Goal: Task Accomplishment & Management: Manage account settings

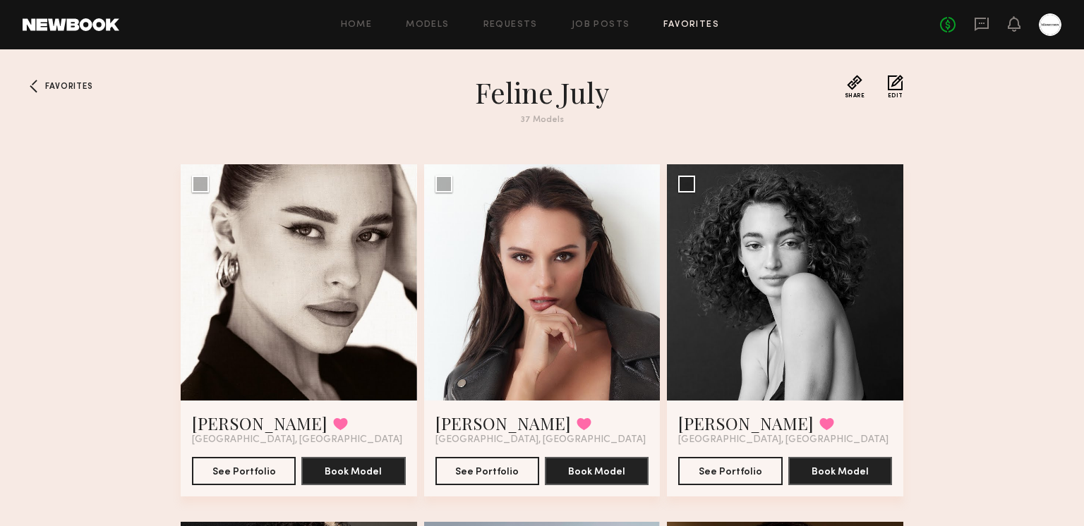
click at [589, 26] on link "Job Posts" at bounding box center [600, 24] width 59 height 9
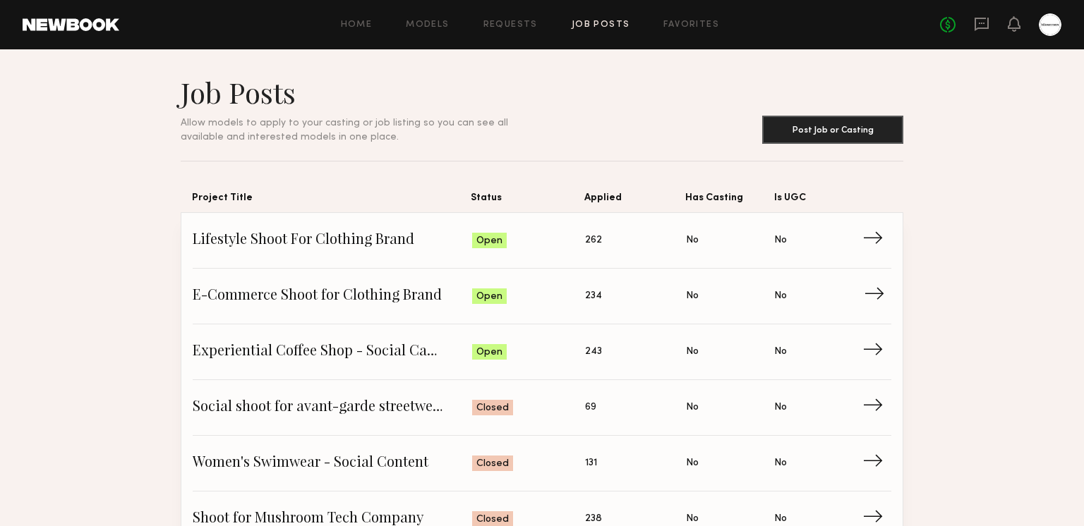
click at [225, 290] on span "E-Commerce Shoot for Clothing Brand" at bounding box center [332, 296] width 279 height 21
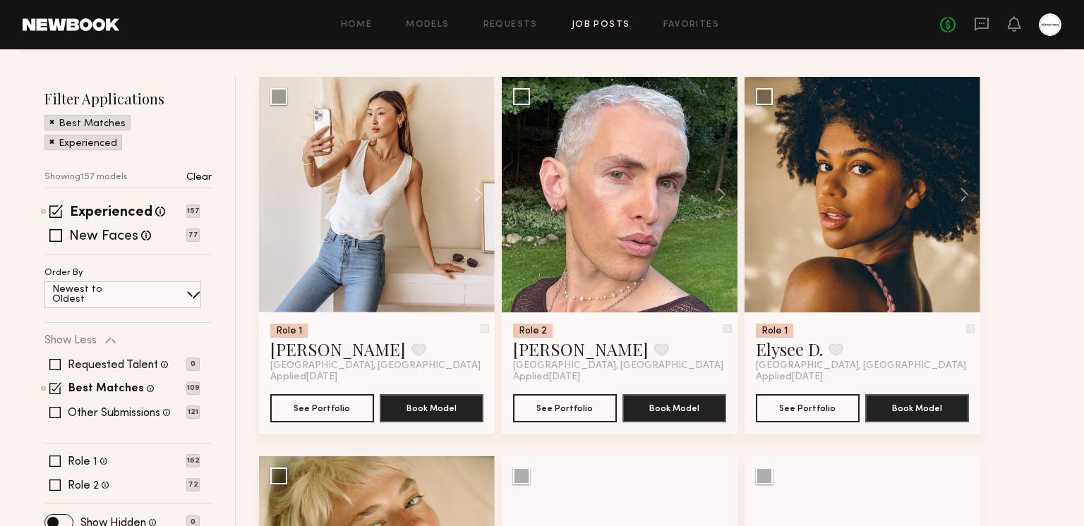
scroll to position [181, 0]
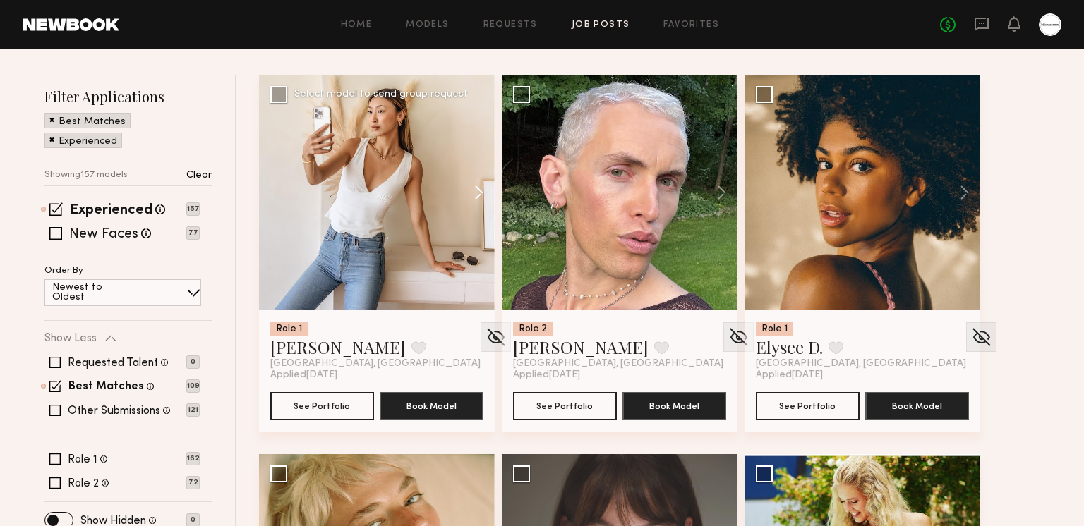
click at [482, 195] on button at bounding box center [471, 193] width 45 height 236
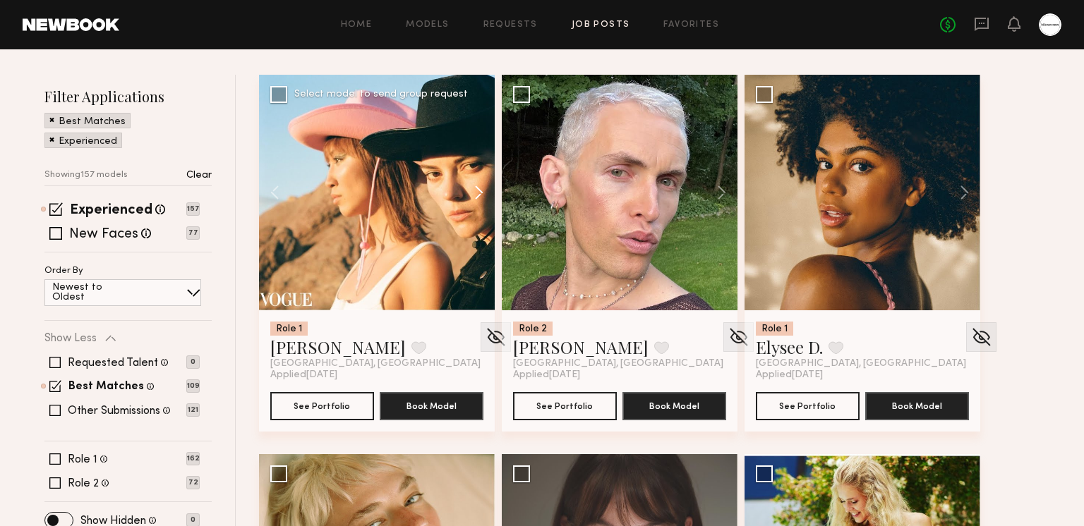
click at [482, 195] on button at bounding box center [471, 193] width 45 height 236
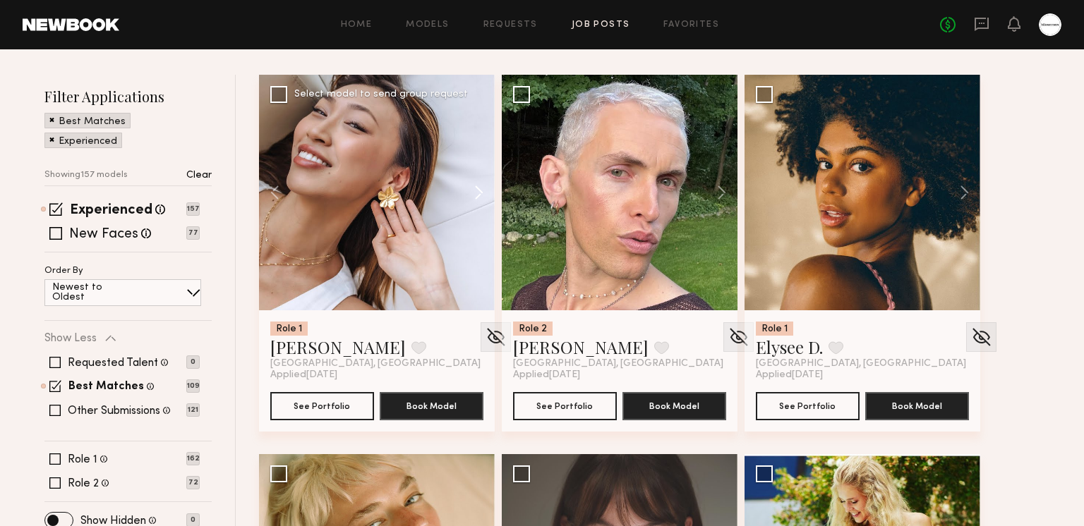
click at [482, 194] on button at bounding box center [471, 193] width 45 height 236
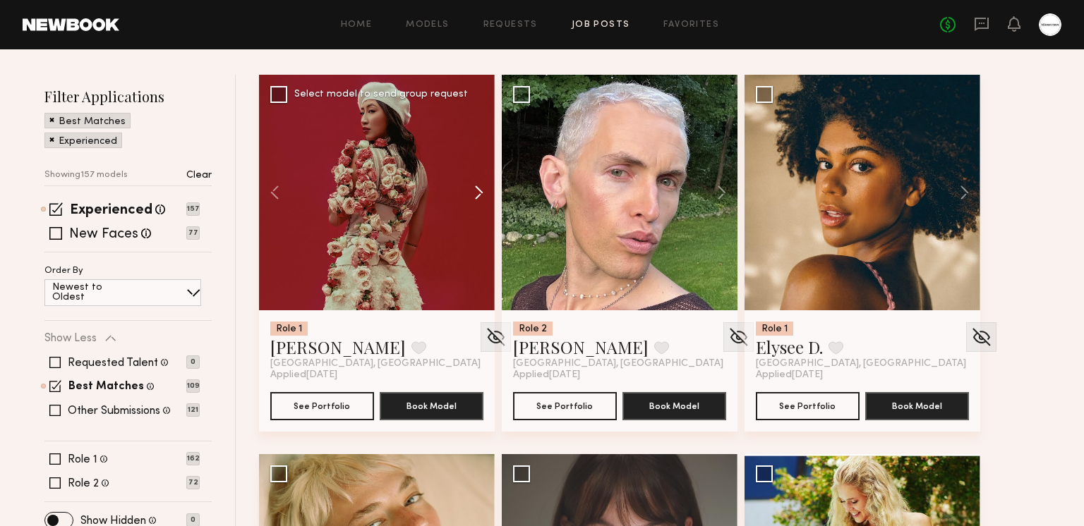
click at [480, 193] on button at bounding box center [471, 193] width 45 height 236
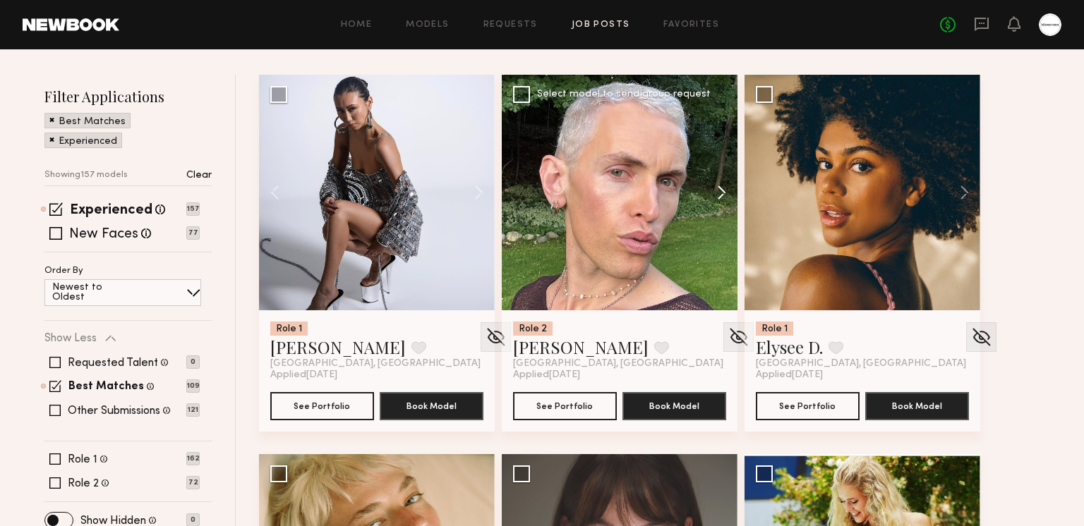
click at [721, 197] on button at bounding box center [714, 193] width 45 height 236
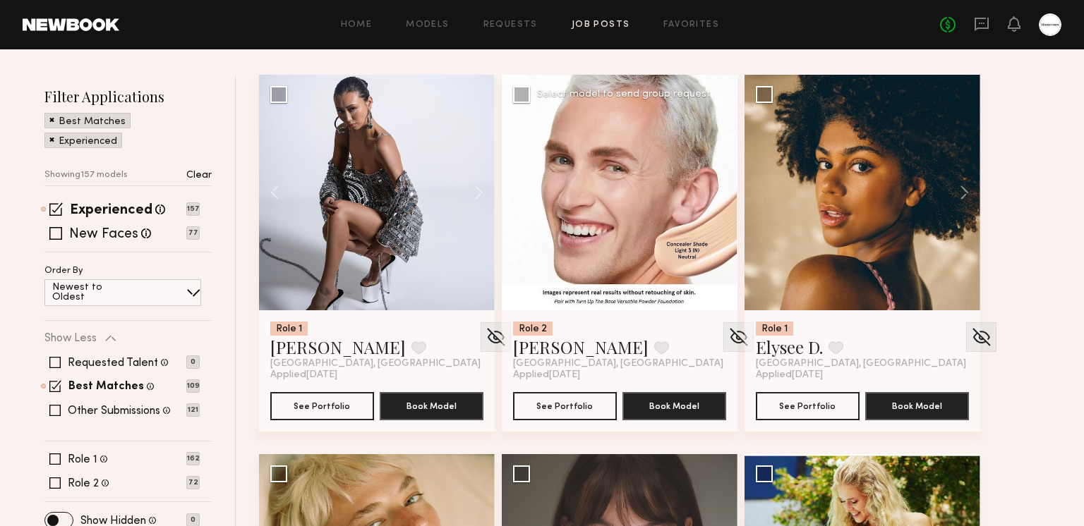
click at [721, 197] on button at bounding box center [714, 193] width 45 height 236
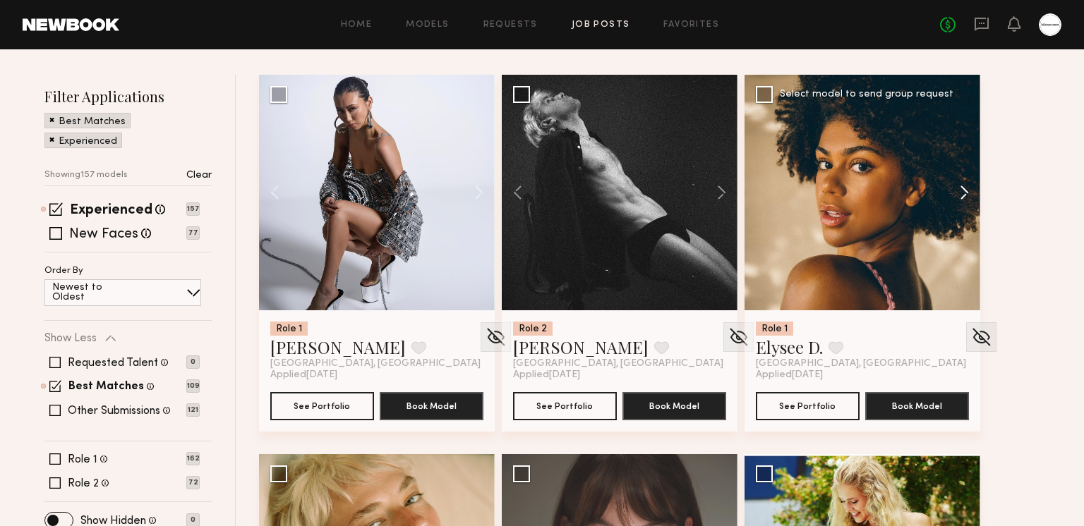
click at [959, 196] on button at bounding box center [957, 193] width 45 height 236
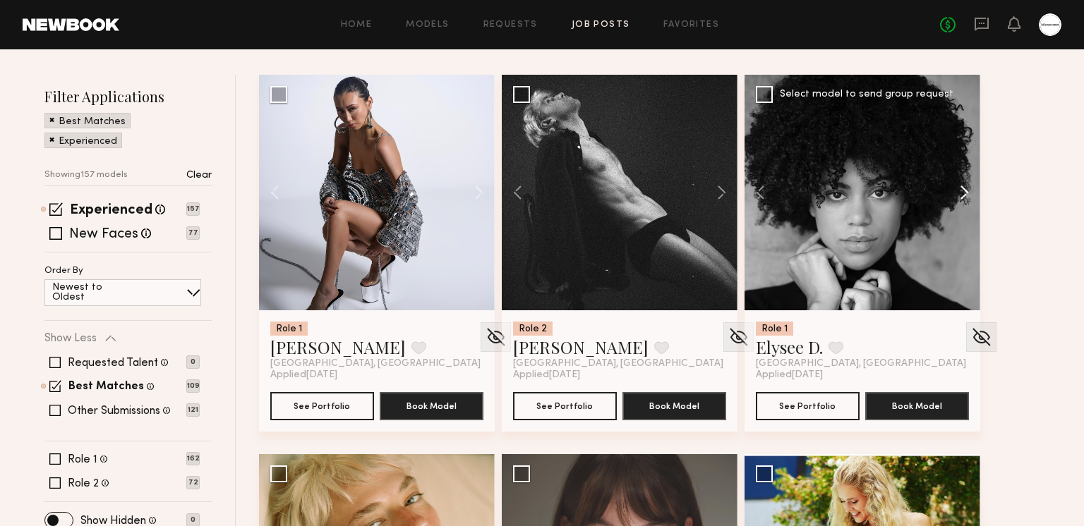
click at [959, 195] on button at bounding box center [957, 193] width 45 height 236
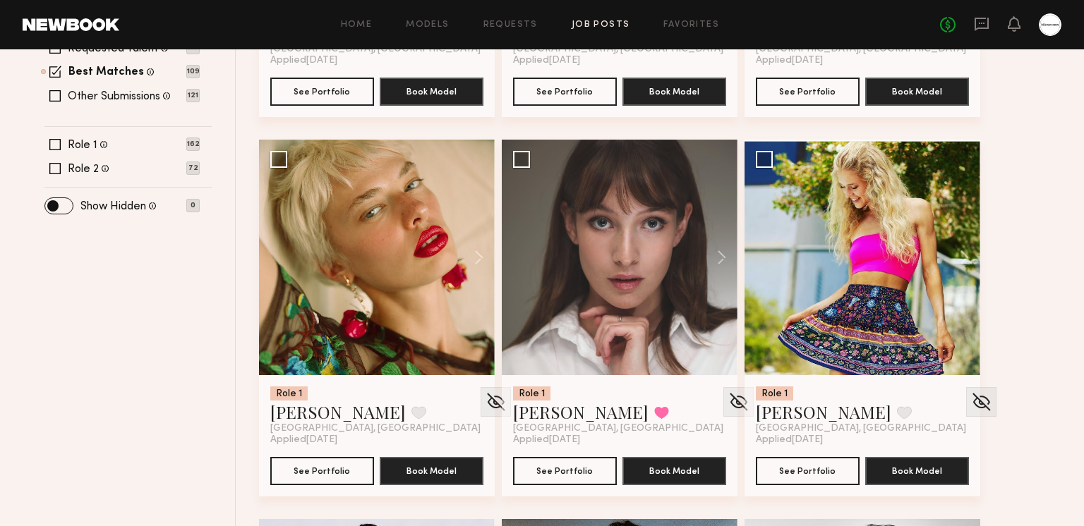
scroll to position [502, 0]
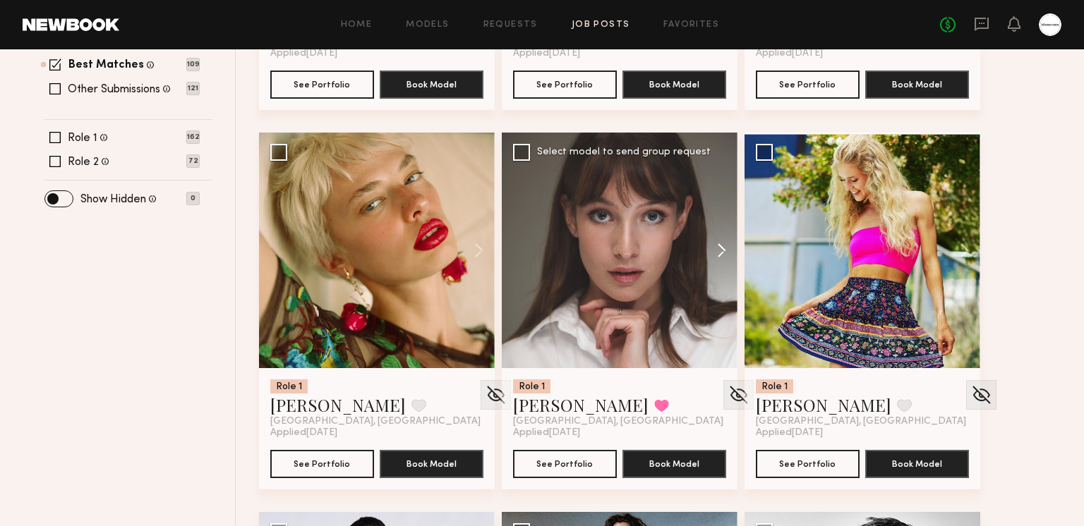
click at [715, 249] on button at bounding box center [714, 251] width 45 height 236
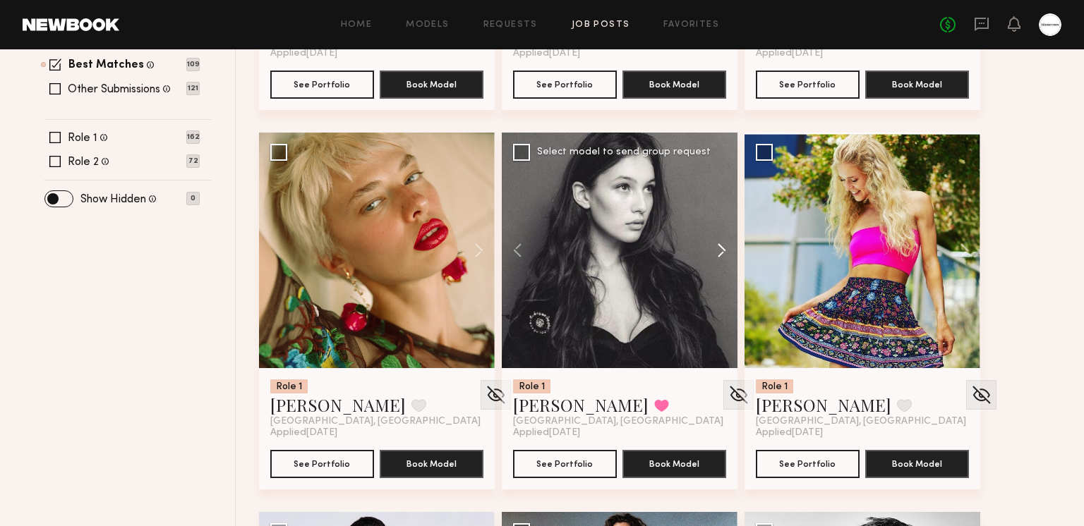
click at [715, 249] on button at bounding box center [714, 251] width 45 height 236
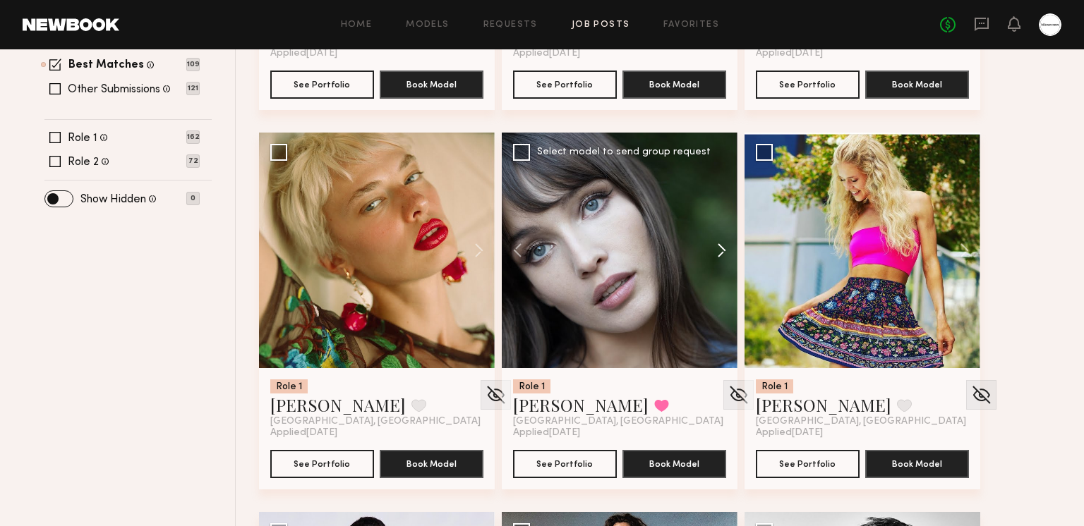
click at [715, 249] on button at bounding box center [714, 251] width 45 height 236
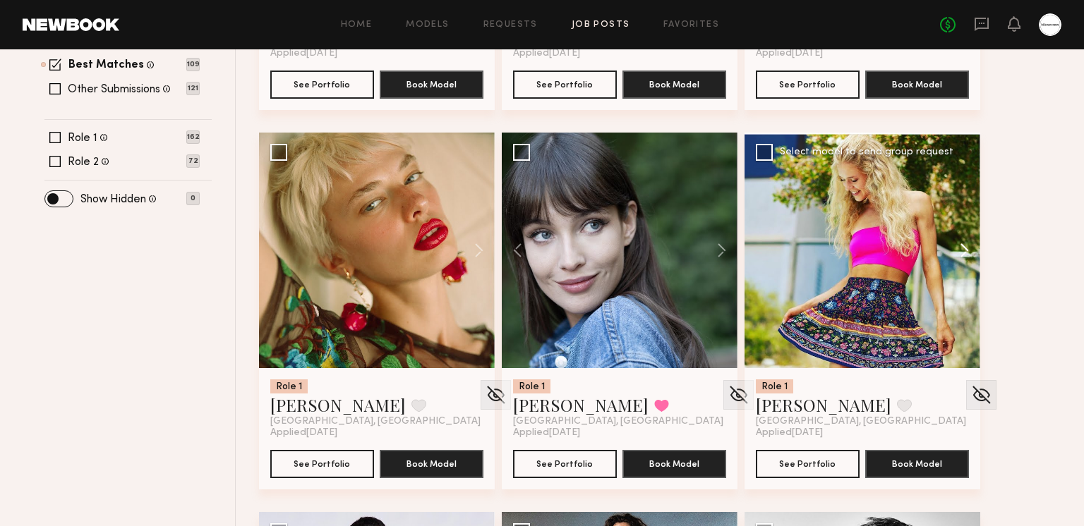
click at [968, 255] on button at bounding box center [957, 251] width 45 height 236
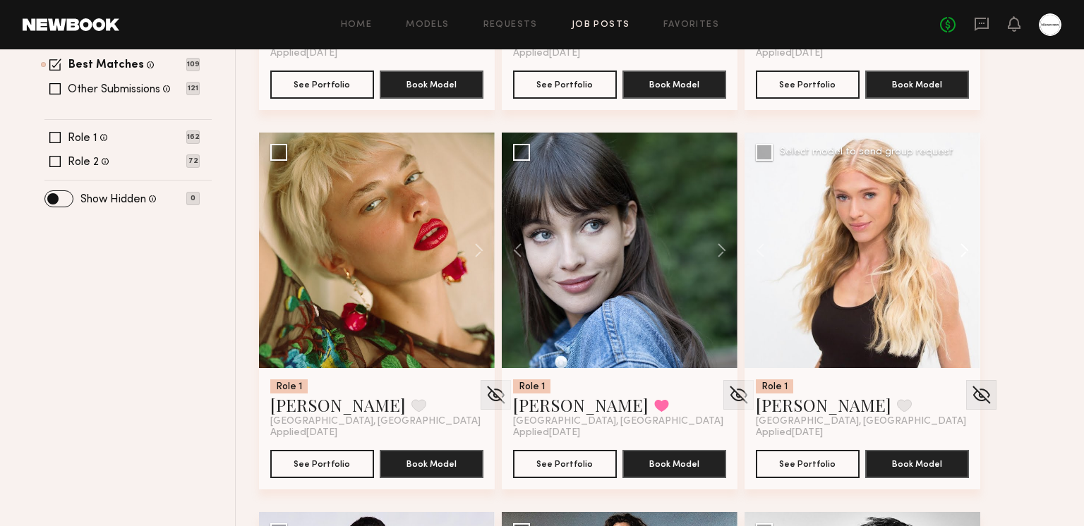
click at [966, 253] on button at bounding box center [957, 251] width 45 height 236
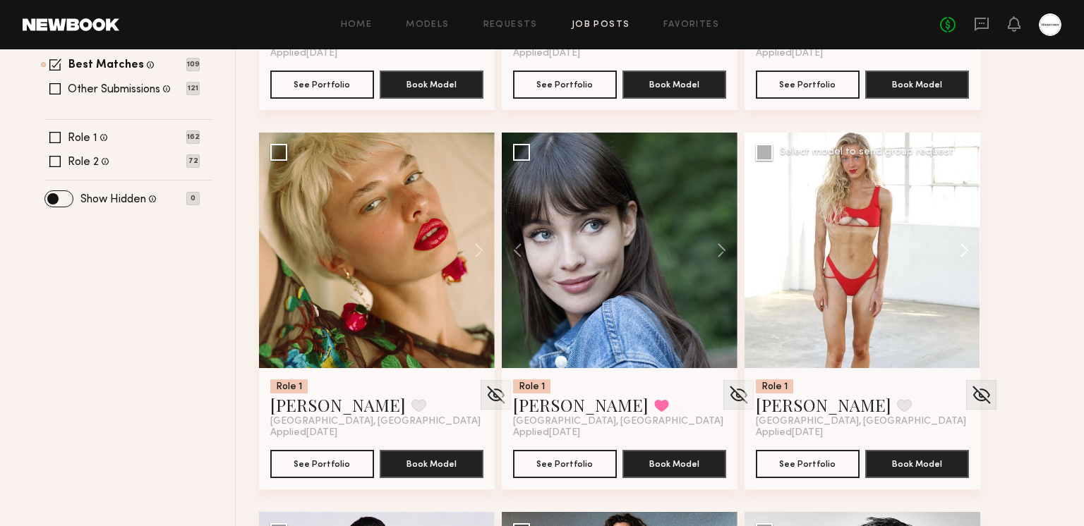
click at [965, 252] on button at bounding box center [957, 251] width 45 height 236
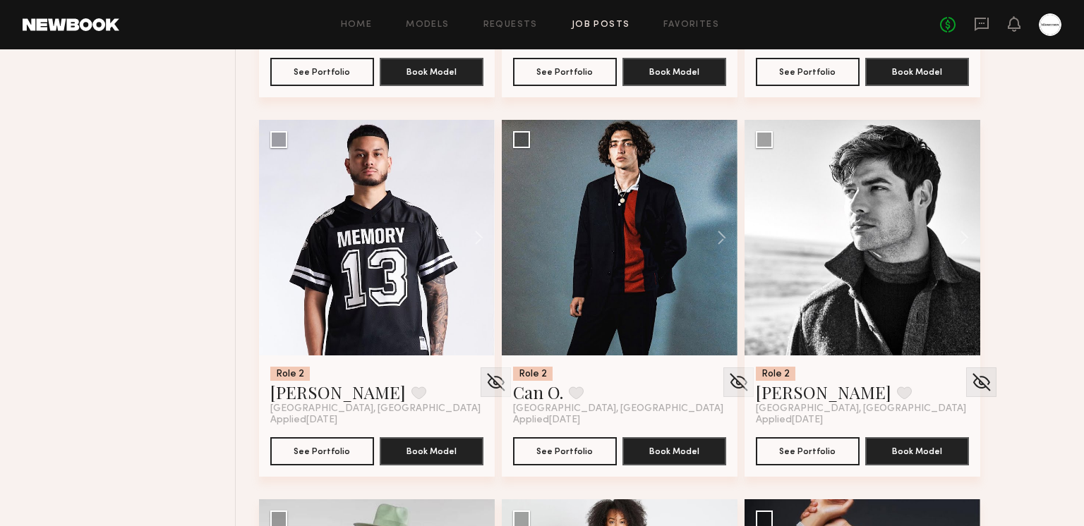
scroll to position [895, 0]
click at [729, 236] on button at bounding box center [714, 238] width 45 height 236
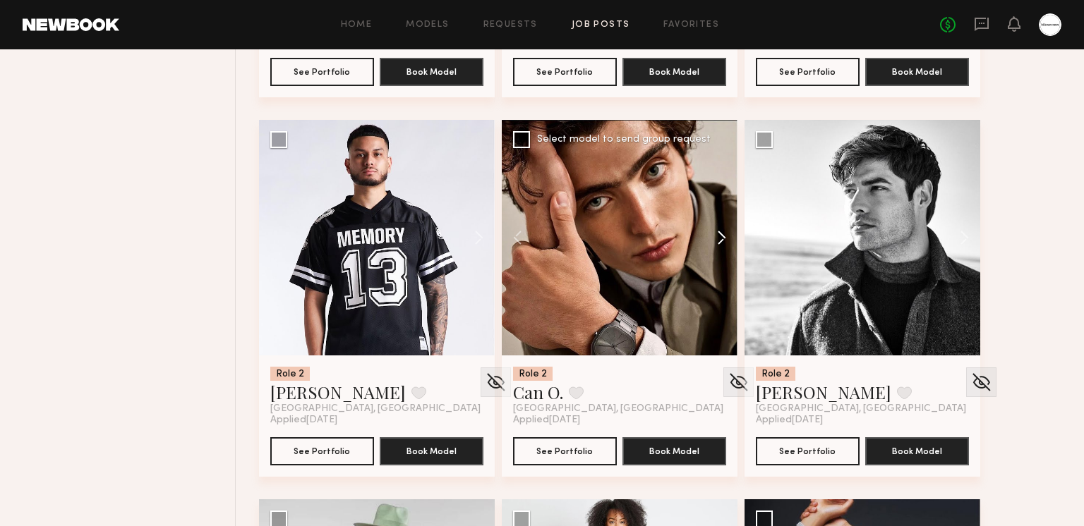
click at [729, 236] on button at bounding box center [714, 238] width 45 height 236
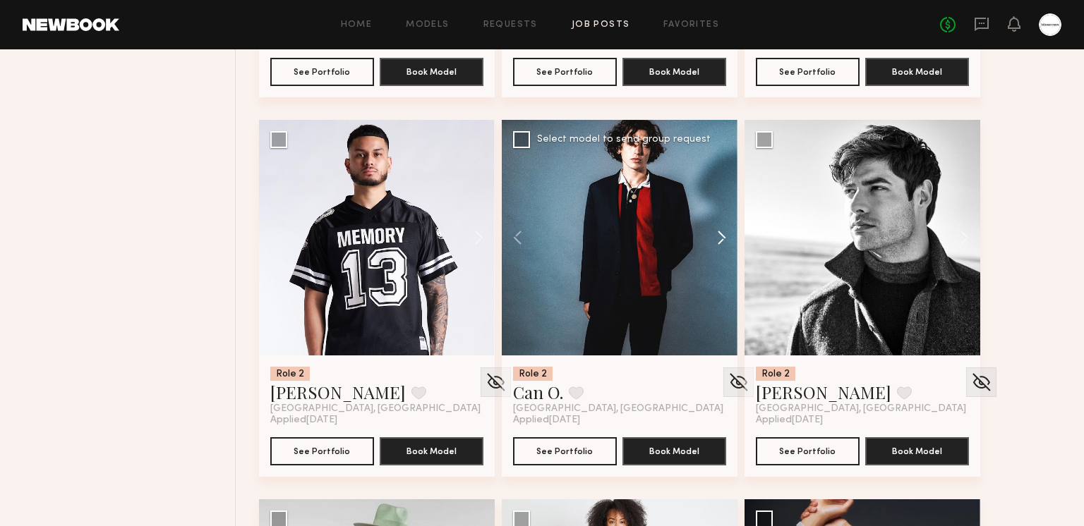
click at [724, 236] on button at bounding box center [714, 238] width 45 height 236
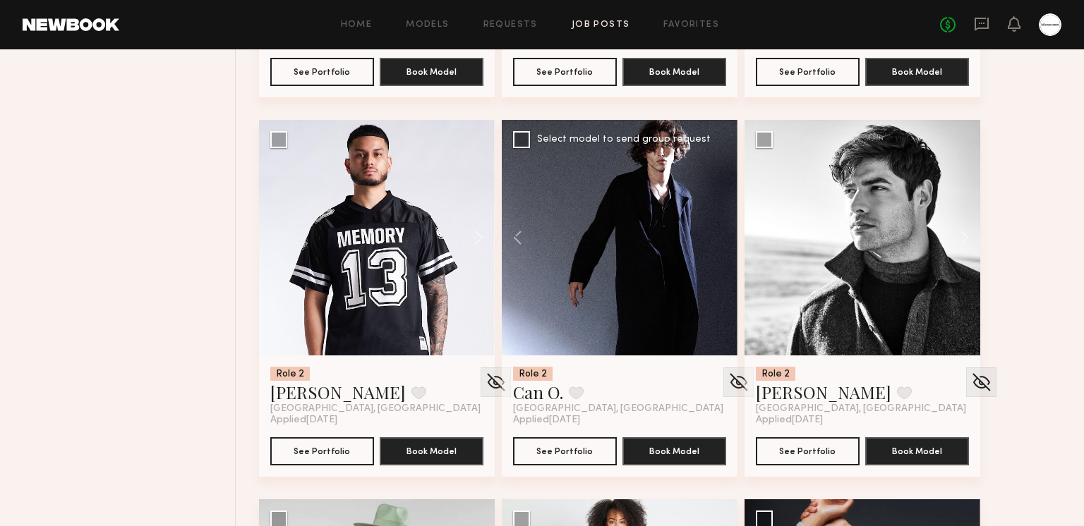
click at [721, 234] on div at bounding box center [620, 238] width 236 height 236
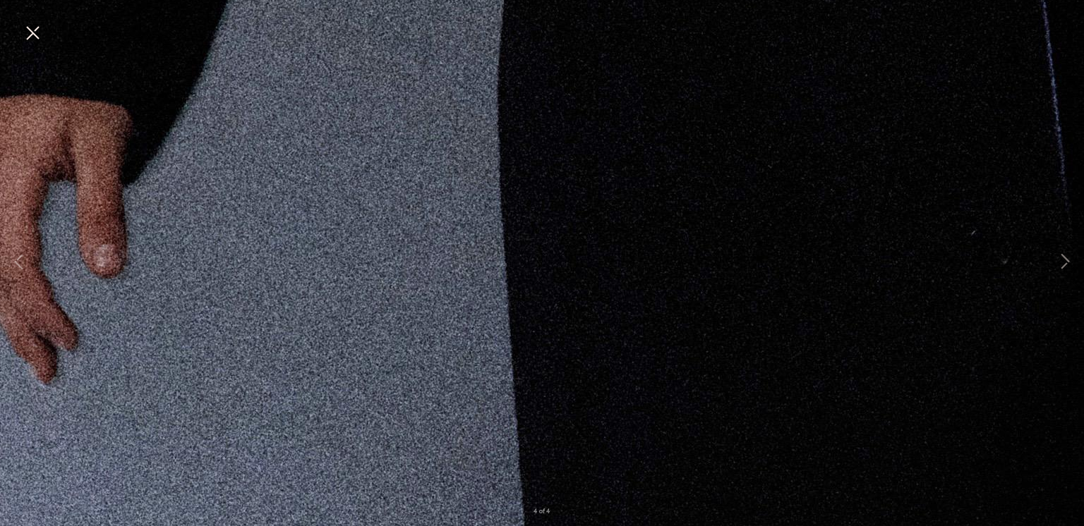
click at [35, 40] on button at bounding box center [32, 33] width 23 height 25
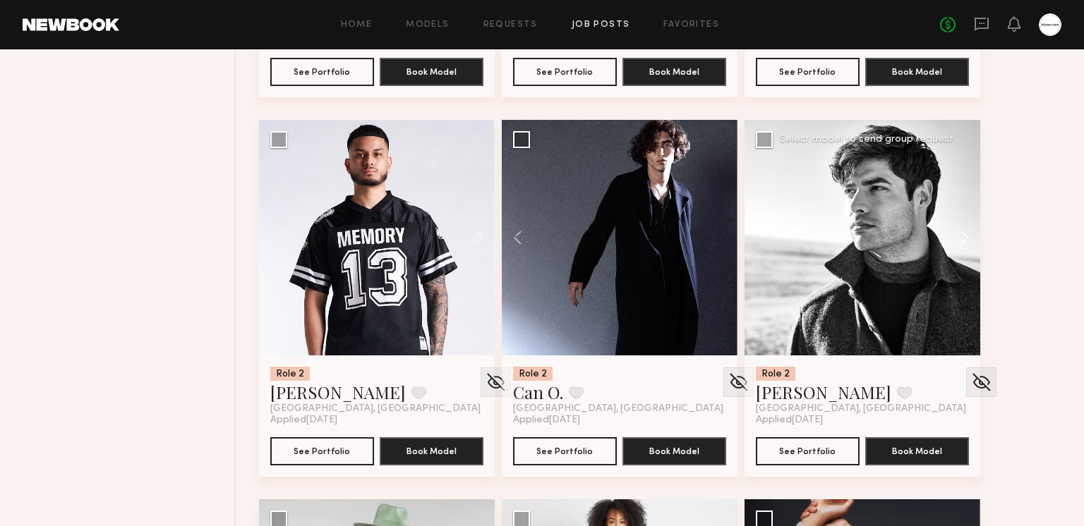
click at [963, 238] on button at bounding box center [957, 238] width 45 height 236
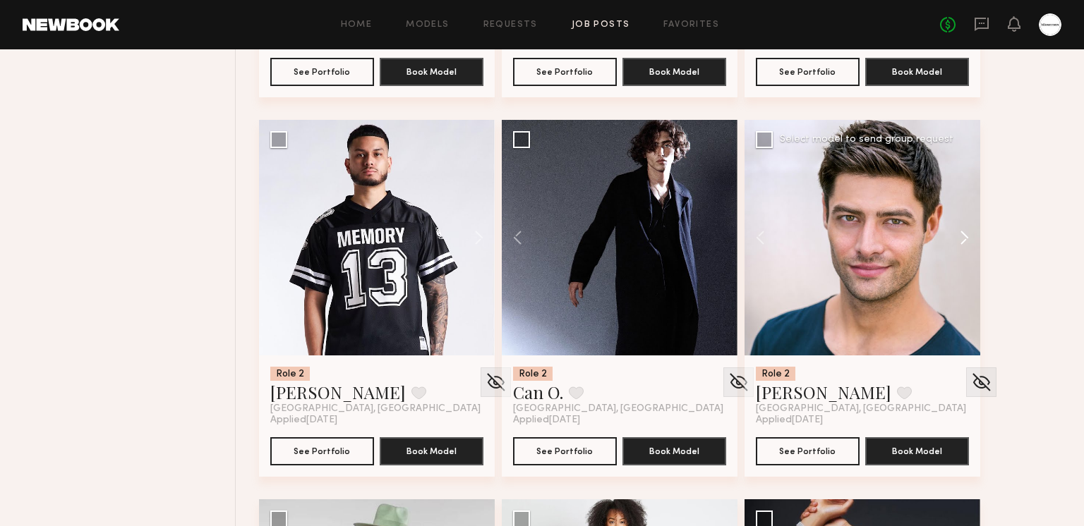
click at [963, 238] on button at bounding box center [957, 238] width 45 height 236
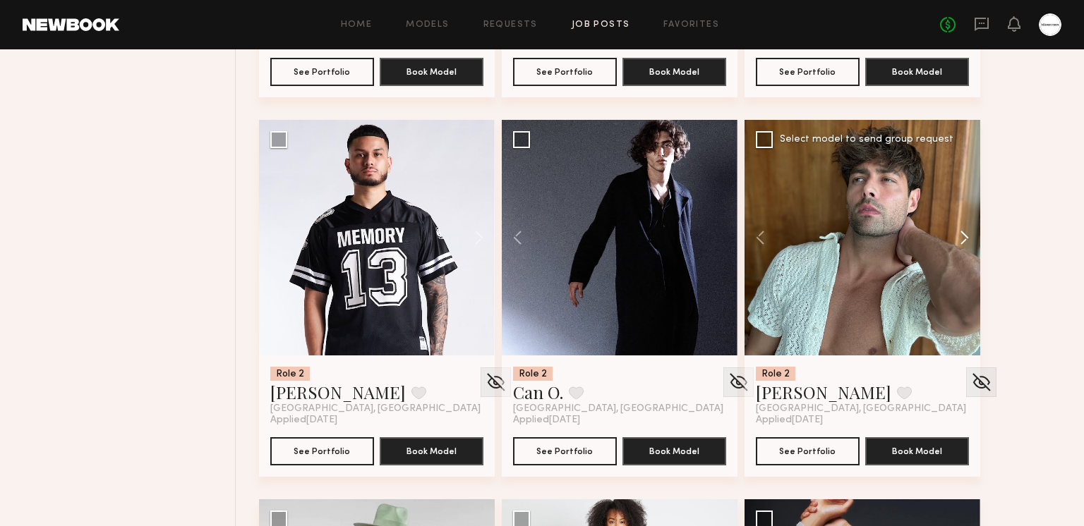
click at [963, 238] on button at bounding box center [957, 238] width 45 height 236
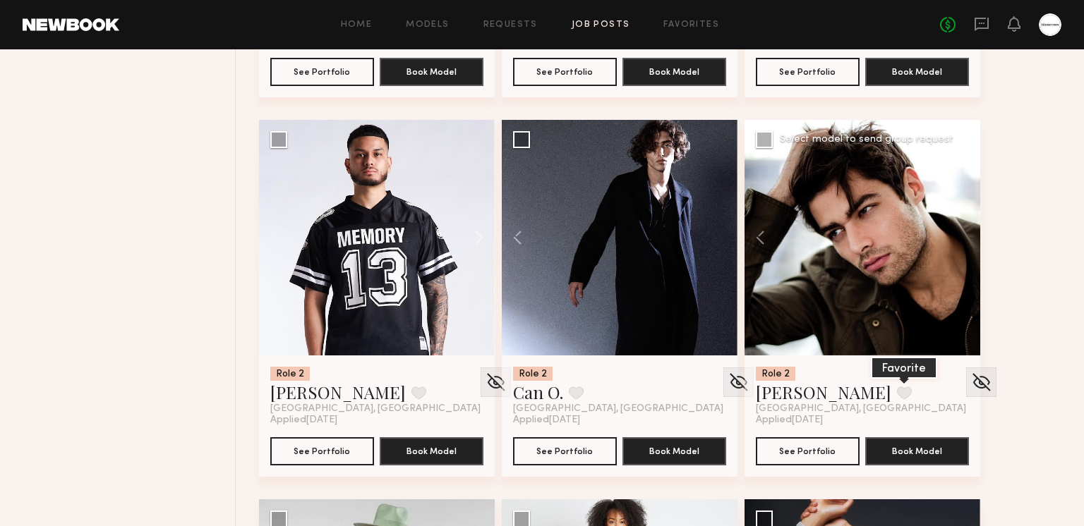
click at [897, 391] on button at bounding box center [904, 393] width 15 height 13
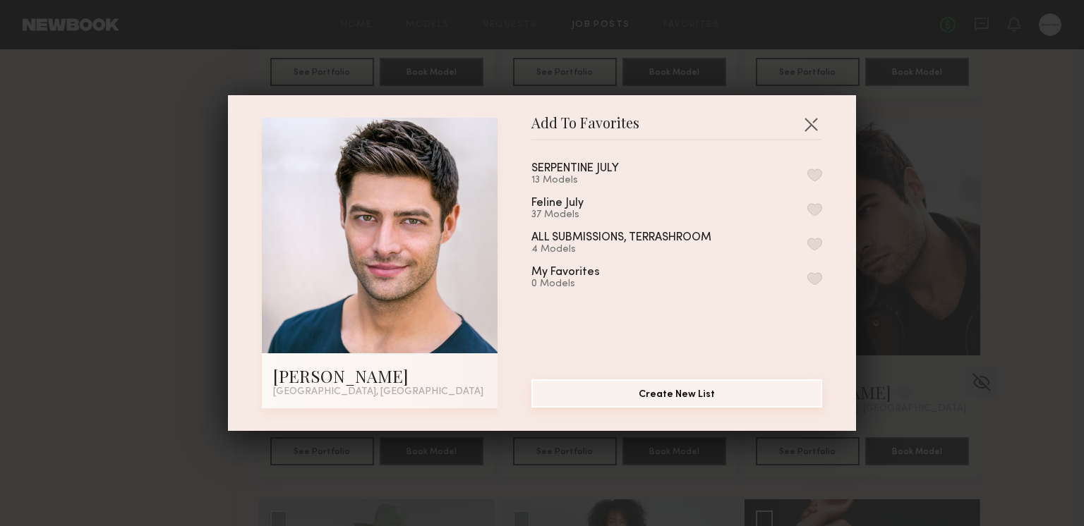
click at [661, 394] on button "Create New List" at bounding box center [676, 394] width 291 height 28
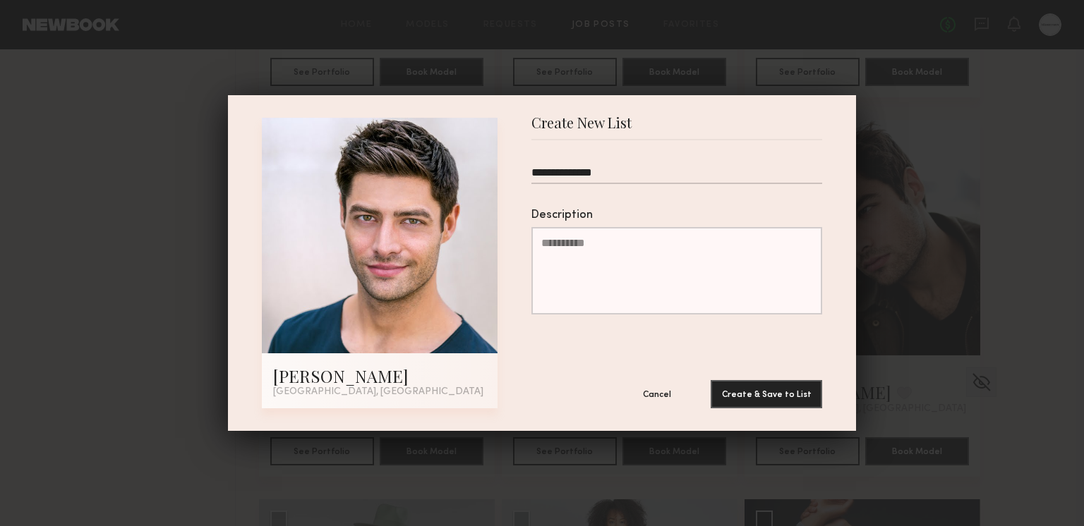
drag, startPoint x: 643, startPoint y: 179, endPoint x: 581, endPoint y: 173, distance: 61.7
click at [581, 173] on input "**********" at bounding box center [676, 175] width 291 height 18
type input "**********"
click at [772, 394] on button "Create & Save to List" at bounding box center [765, 394] width 111 height 28
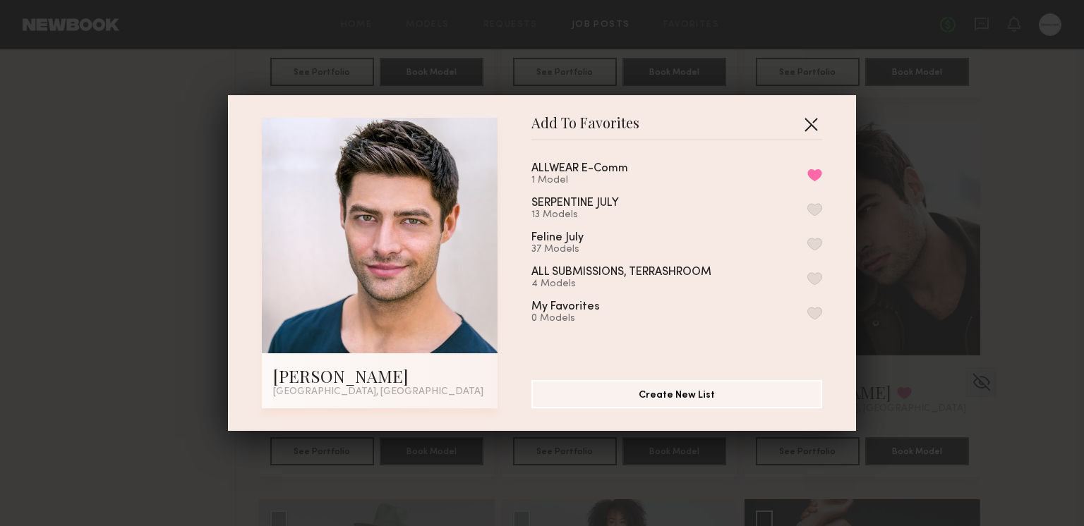
click at [815, 127] on button "button" at bounding box center [810, 124] width 23 height 23
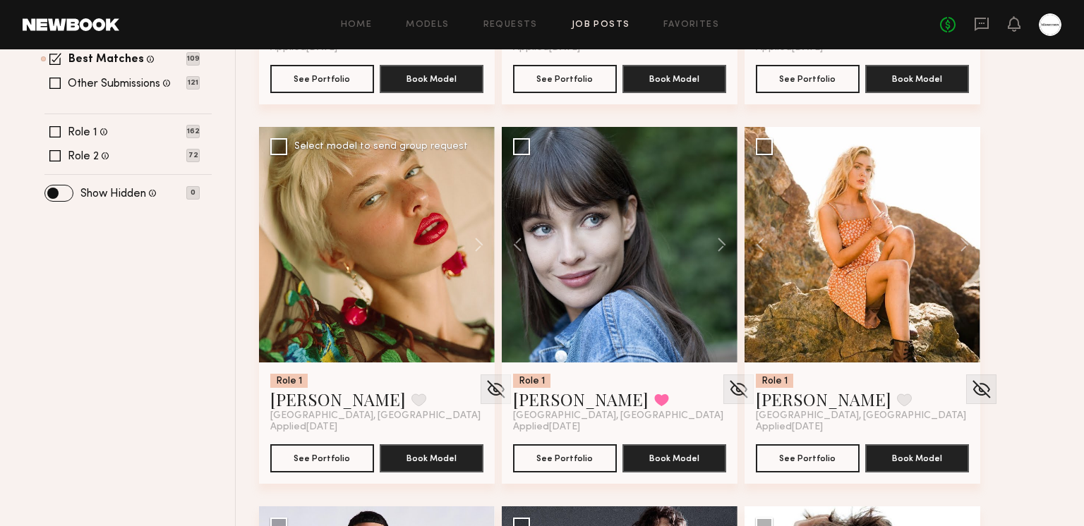
scroll to position [601, 0]
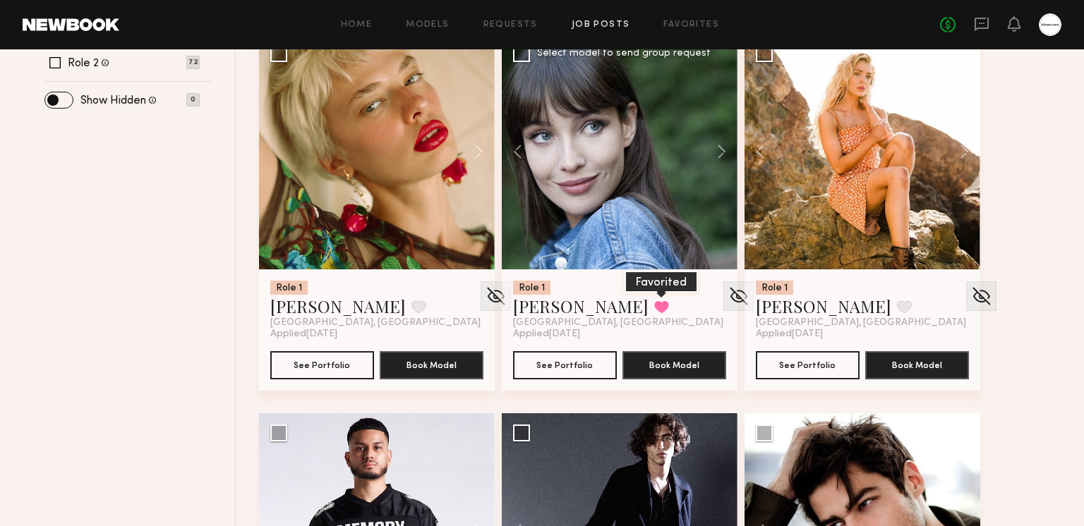
click at [654, 304] on button at bounding box center [661, 307] width 15 height 13
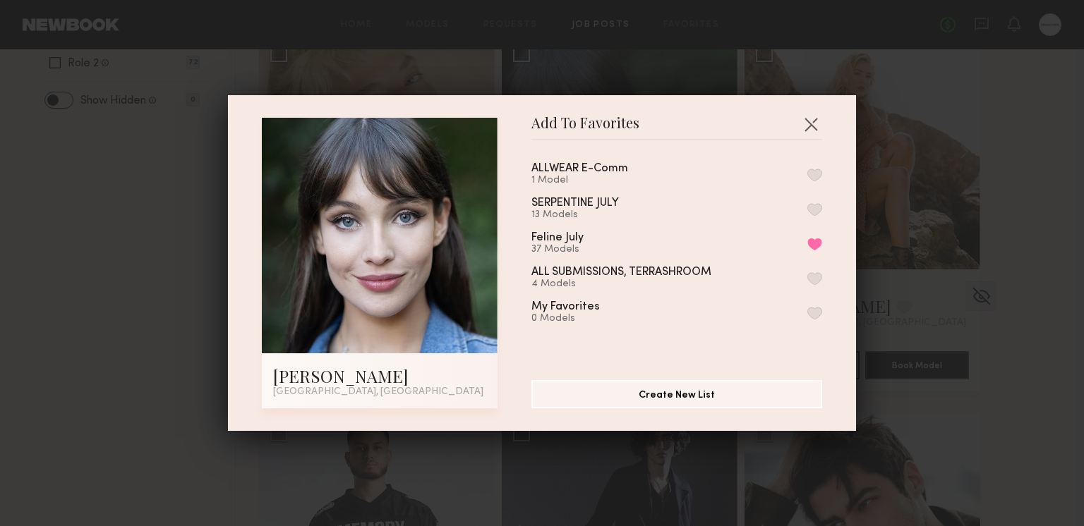
click at [813, 174] on button "button" at bounding box center [814, 175] width 15 height 13
click at [815, 115] on button "button" at bounding box center [810, 124] width 23 height 23
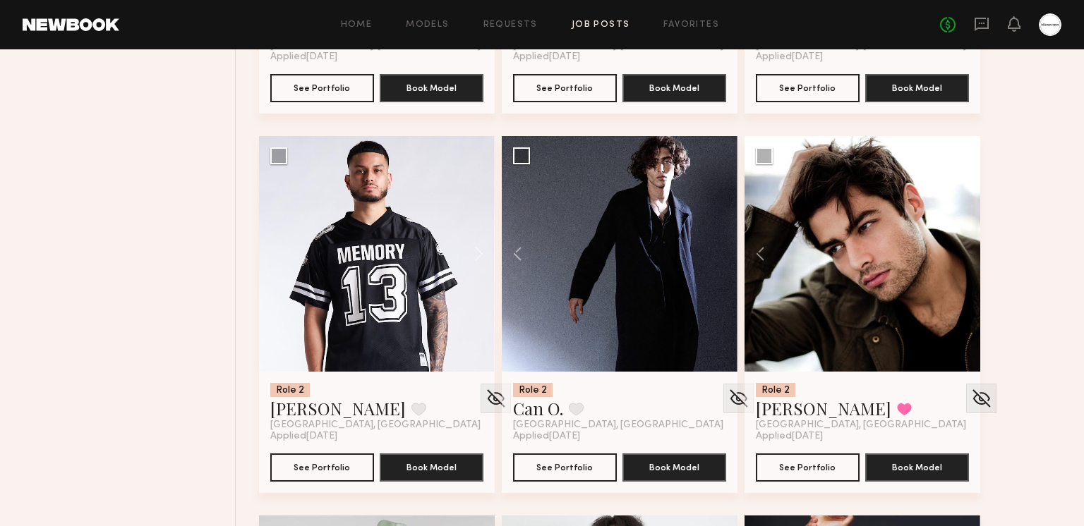
scroll to position [900, 0]
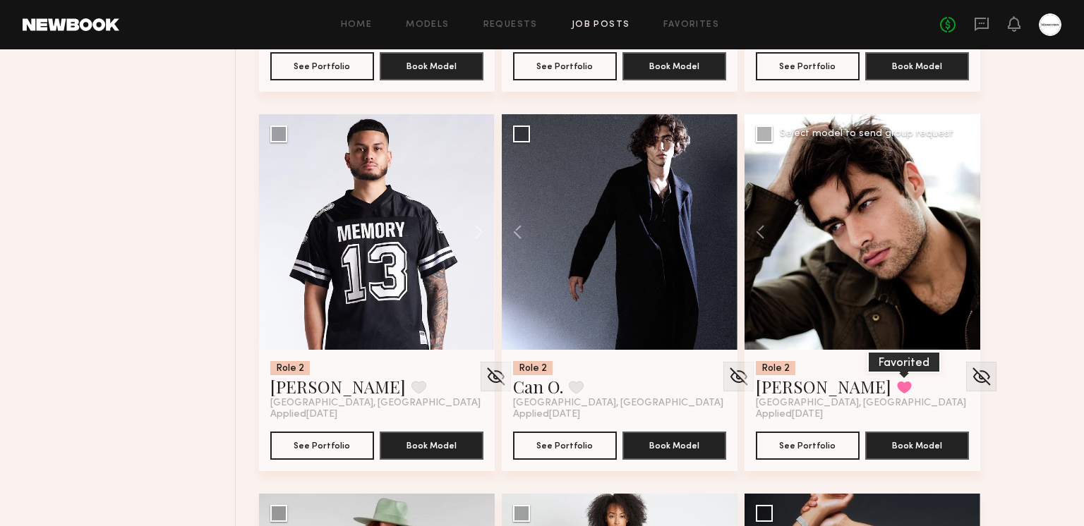
click at [897, 385] on button at bounding box center [904, 387] width 15 height 13
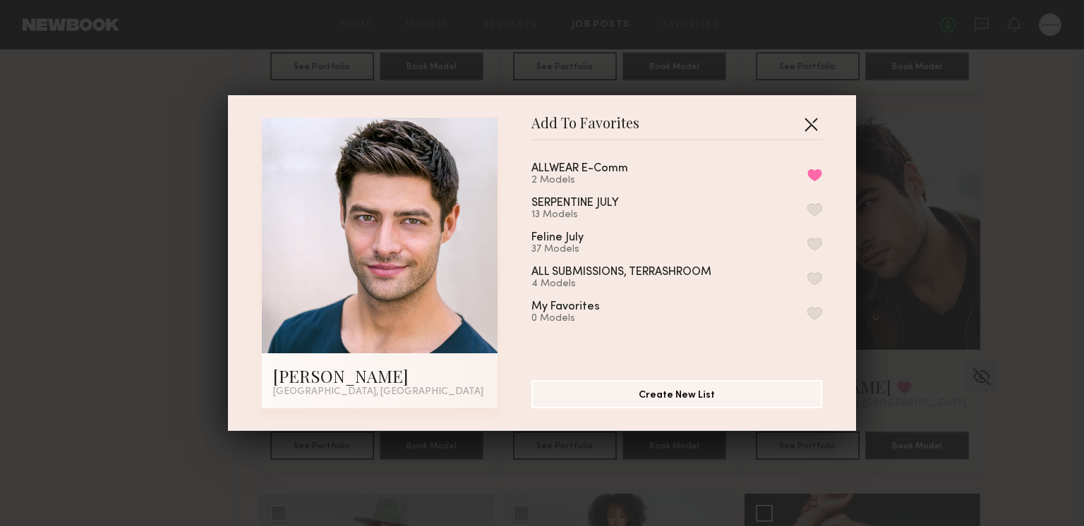
click at [808, 119] on button "button" at bounding box center [810, 124] width 23 height 23
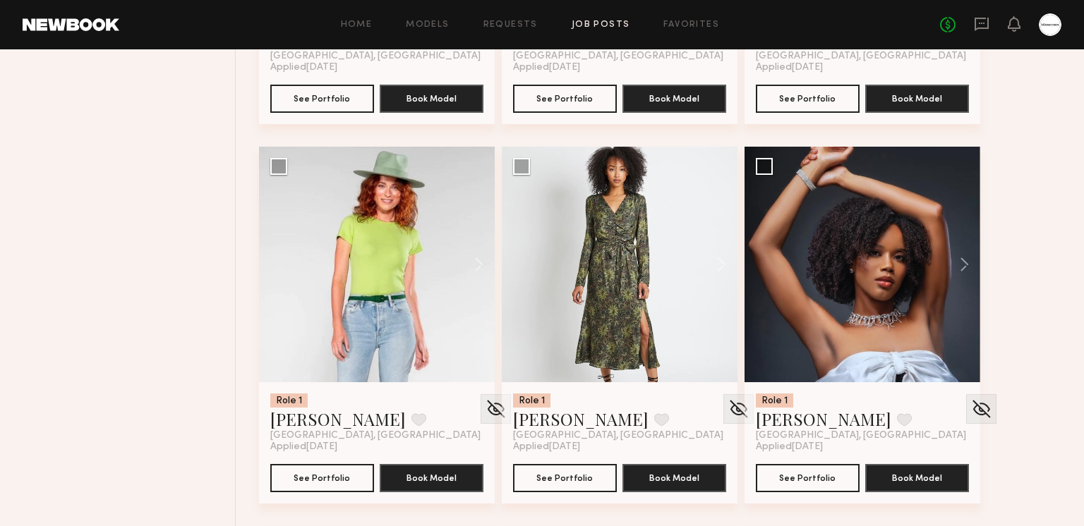
scroll to position [1249, 0]
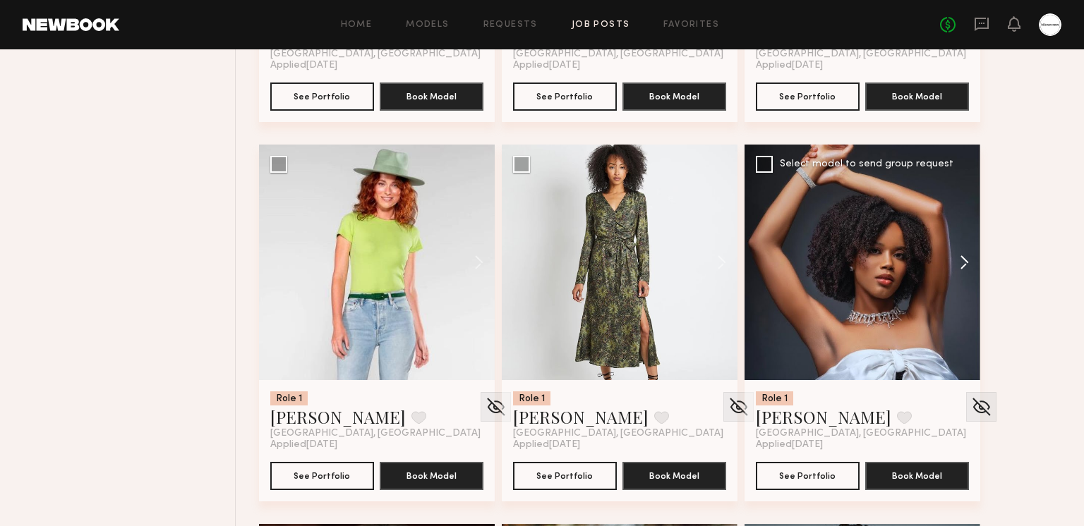
click at [958, 257] on button at bounding box center [957, 263] width 45 height 236
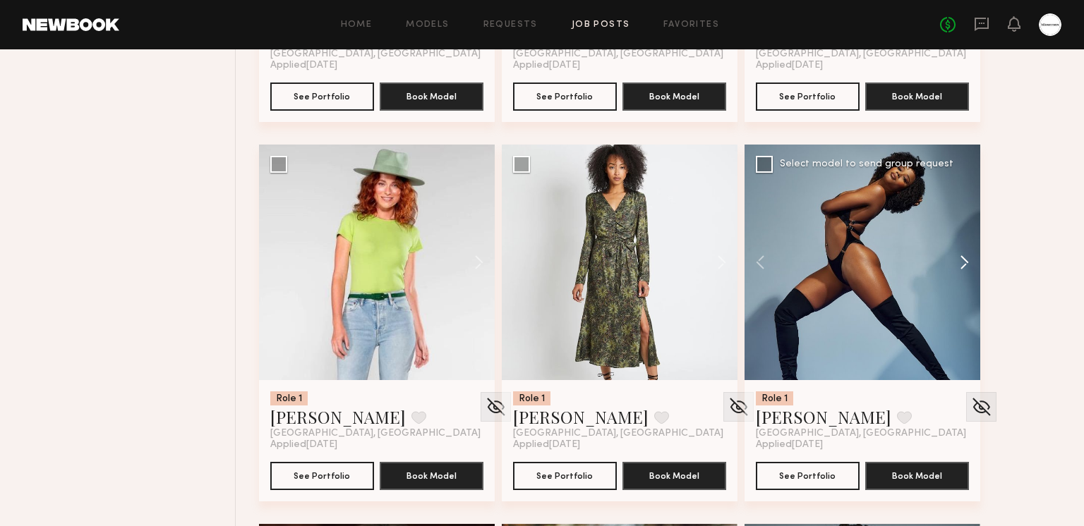
click at [966, 265] on button at bounding box center [957, 263] width 45 height 236
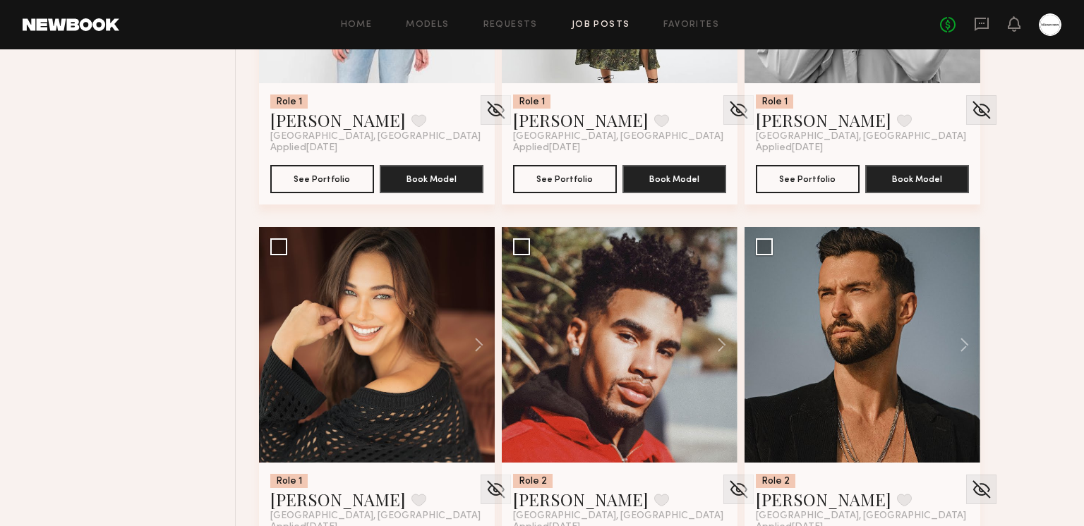
scroll to position [1592, 0]
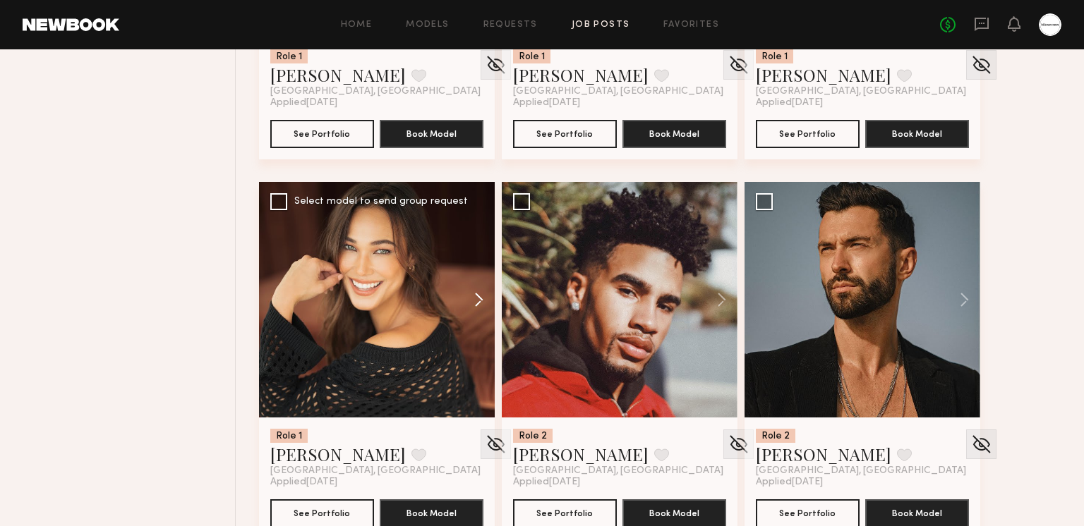
click at [469, 298] on button at bounding box center [471, 300] width 45 height 236
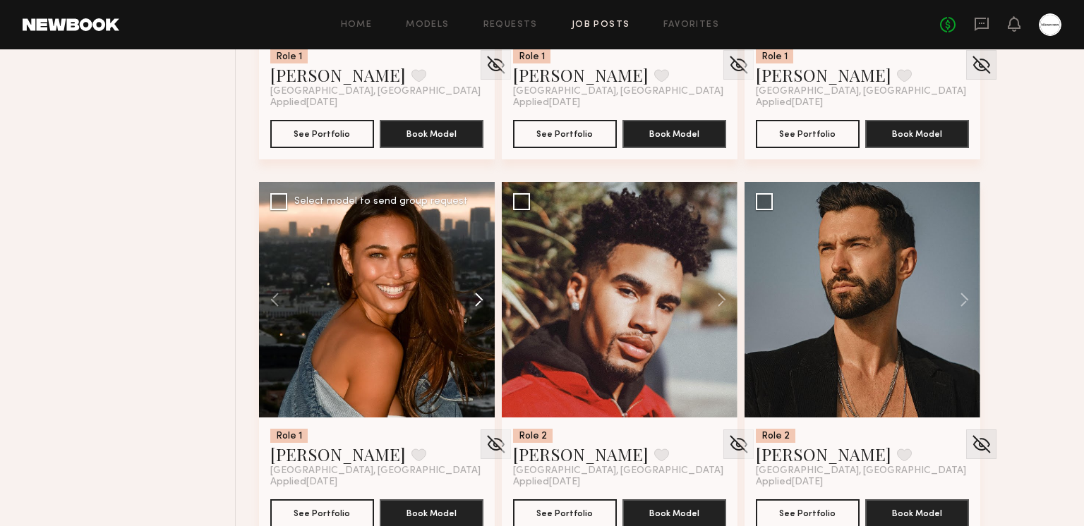
click at [472, 298] on button at bounding box center [471, 300] width 45 height 236
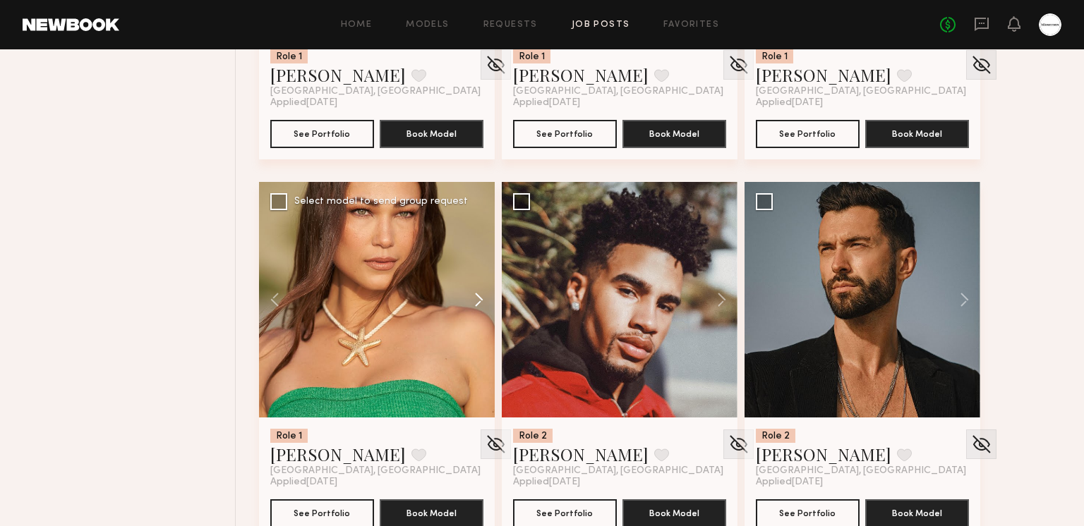
click at [472, 298] on button at bounding box center [471, 300] width 45 height 236
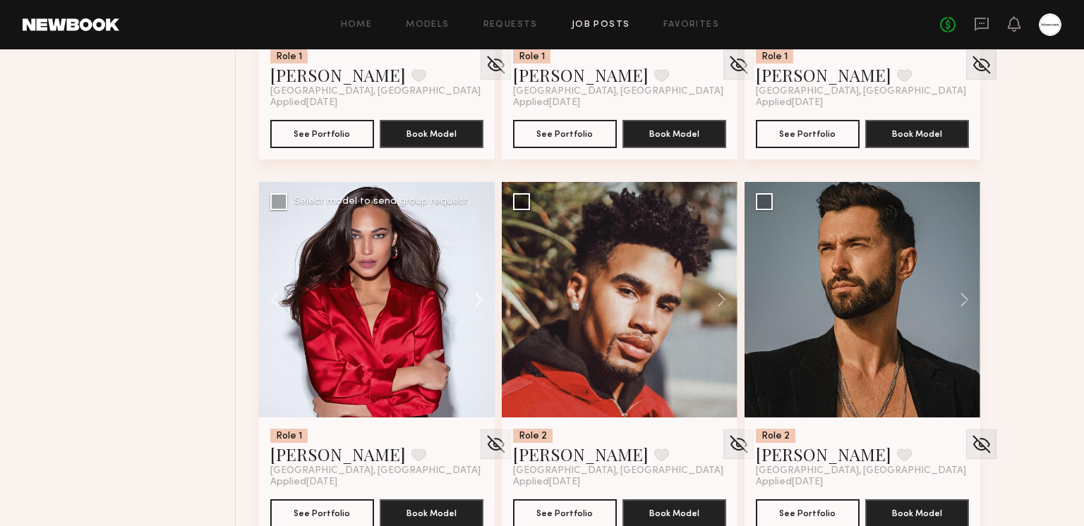
click at [472, 298] on button at bounding box center [471, 300] width 45 height 236
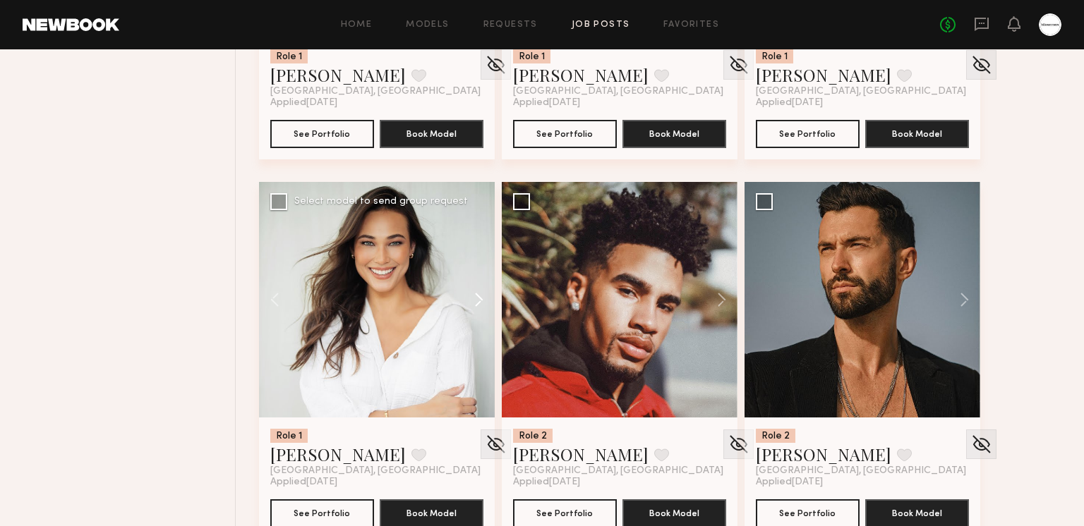
click at [472, 298] on button at bounding box center [471, 300] width 45 height 236
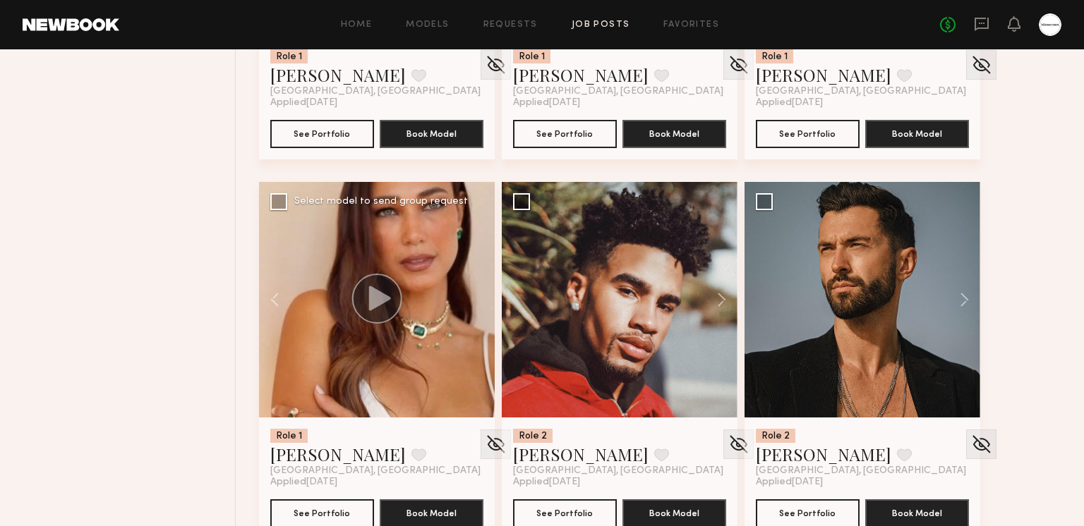
click at [472, 298] on div at bounding box center [377, 300] width 236 height 236
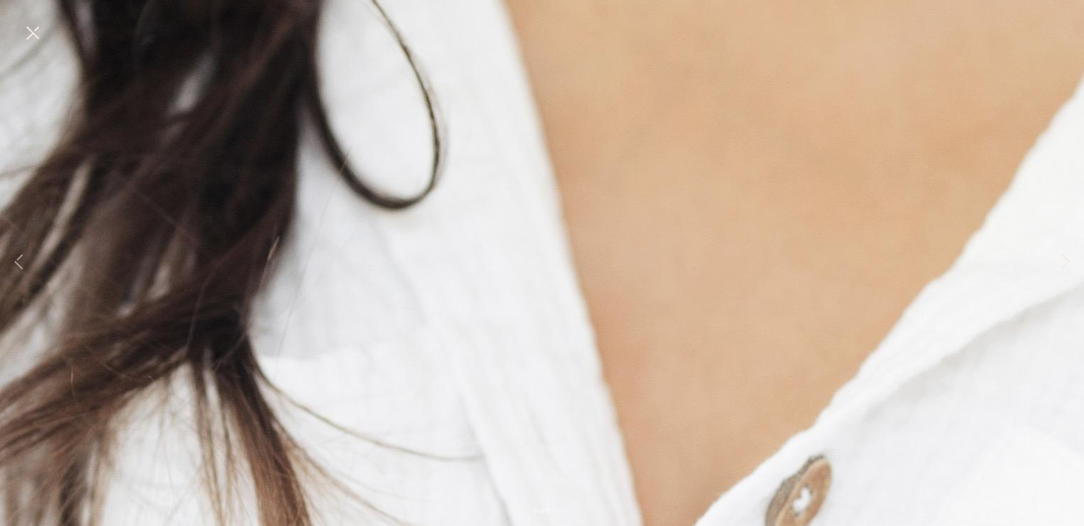
click at [1069, 260] on button at bounding box center [1064, 263] width 17 height 421
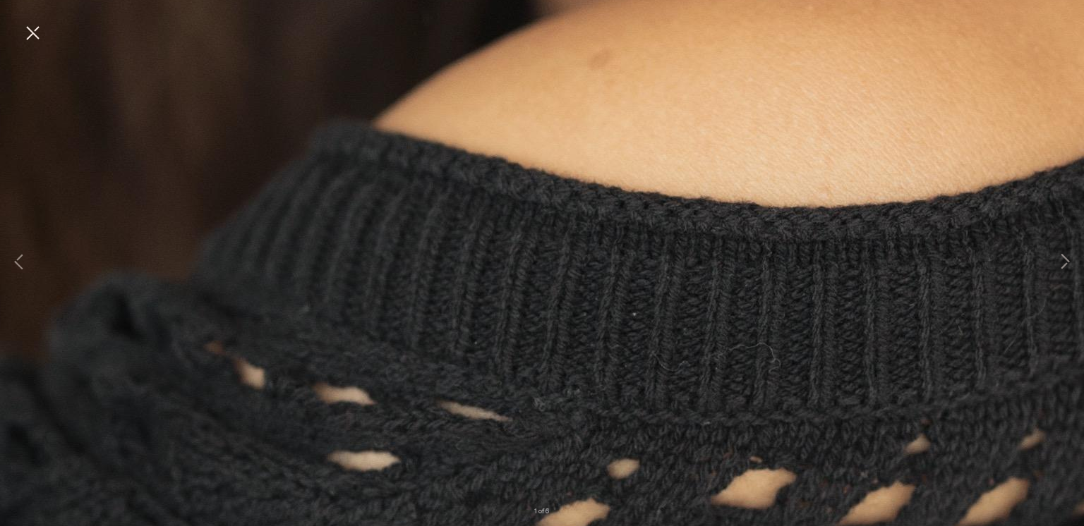
click at [38, 33] on button at bounding box center [32, 33] width 23 height 25
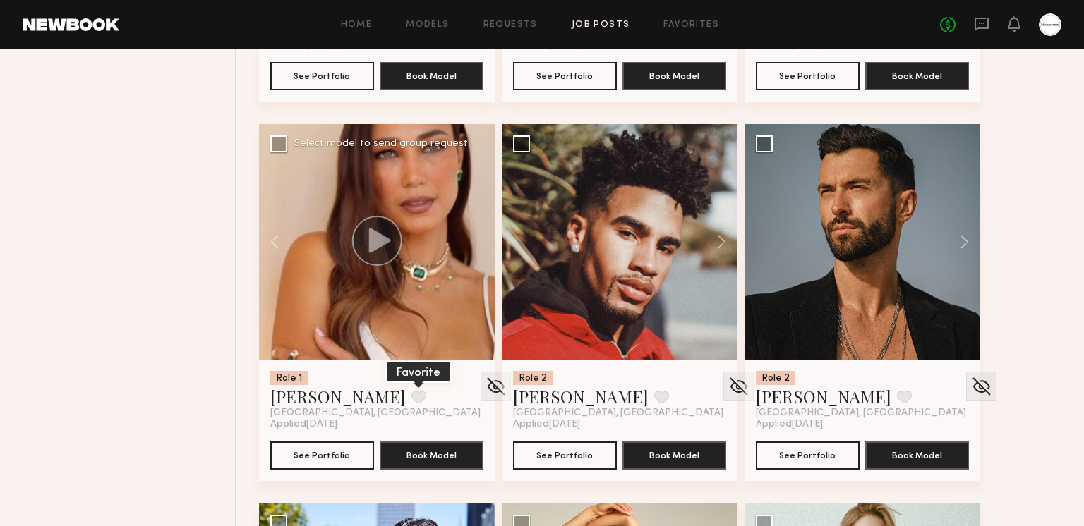
scroll to position [1664, 0]
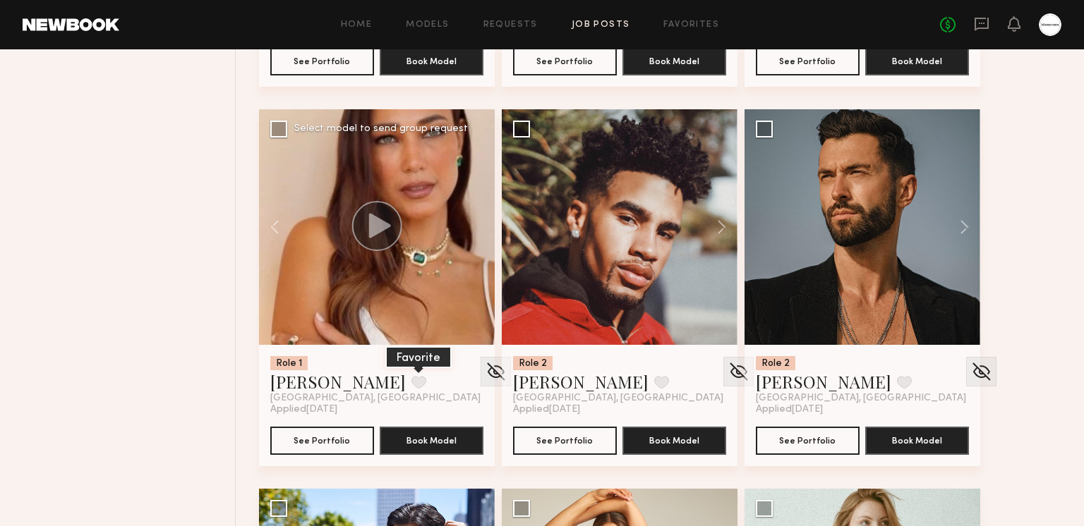
click at [411, 380] on button at bounding box center [418, 382] width 15 height 13
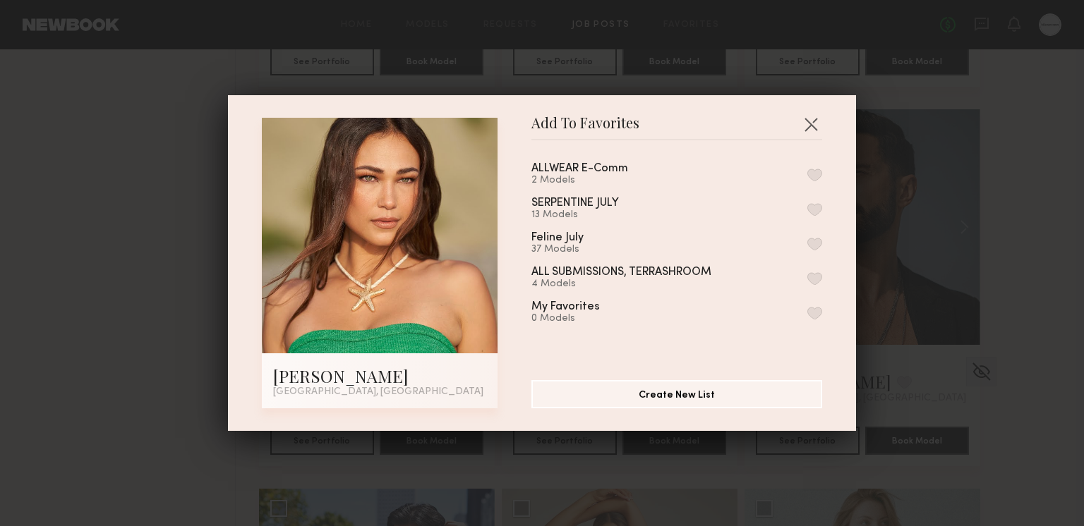
click at [809, 171] on button "button" at bounding box center [814, 175] width 15 height 13
click at [813, 120] on button "button" at bounding box center [810, 124] width 23 height 23
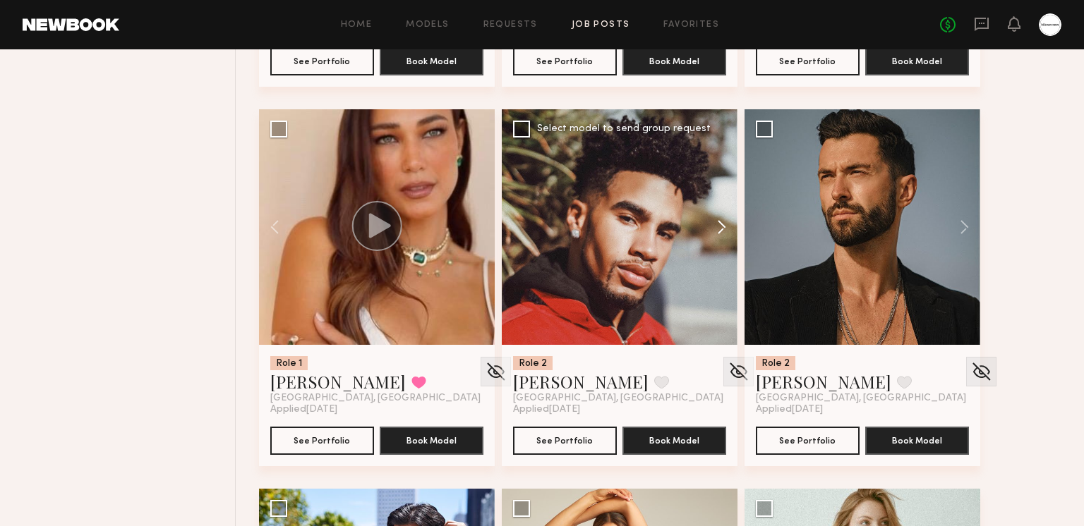
click at [716, 231] on button at bounding box center [714, 227] width 45 height 236
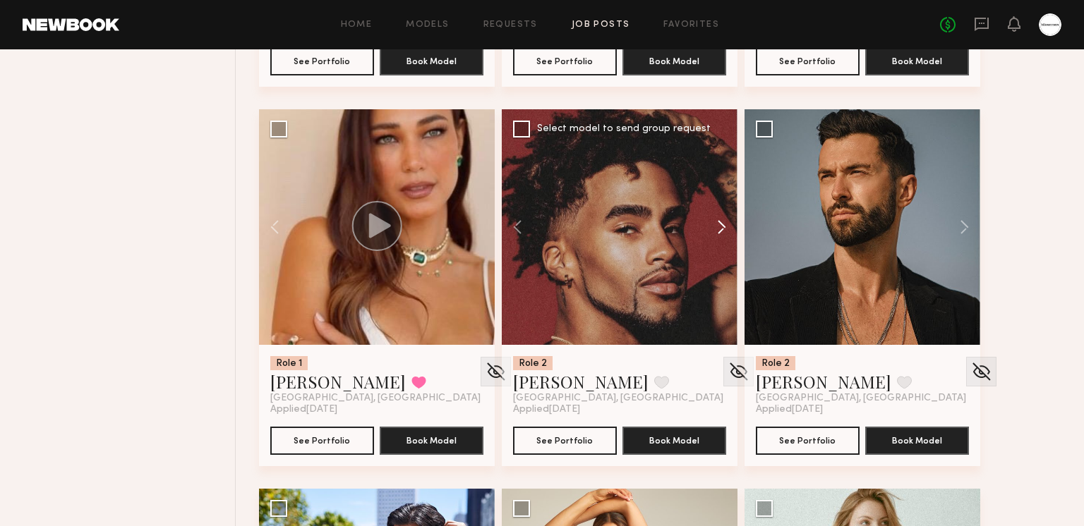
click at [717, 226] on button at bounding box center [714, 227] width 45 height 236
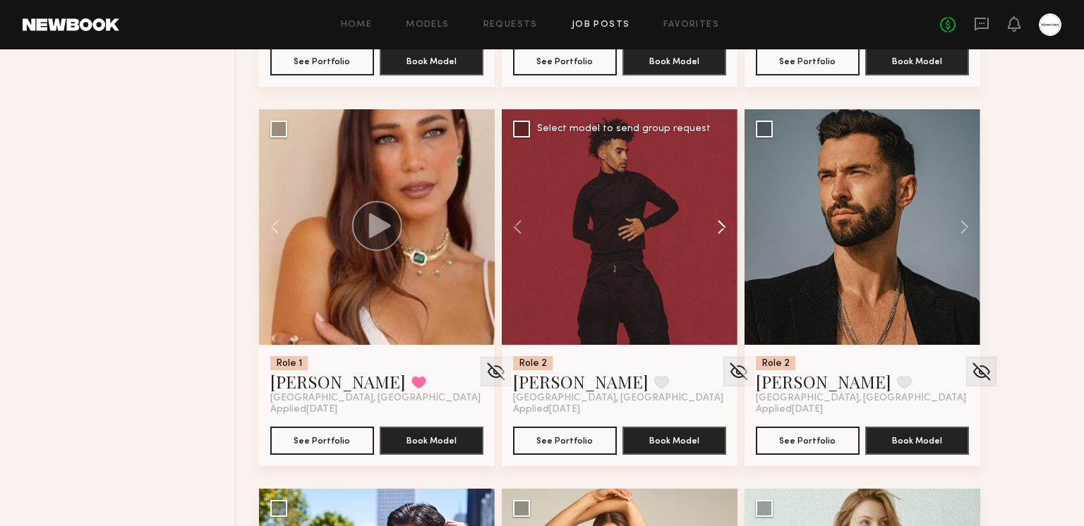
click at [717, 226] on button at bounding box center [714, 227] width 45 height 236
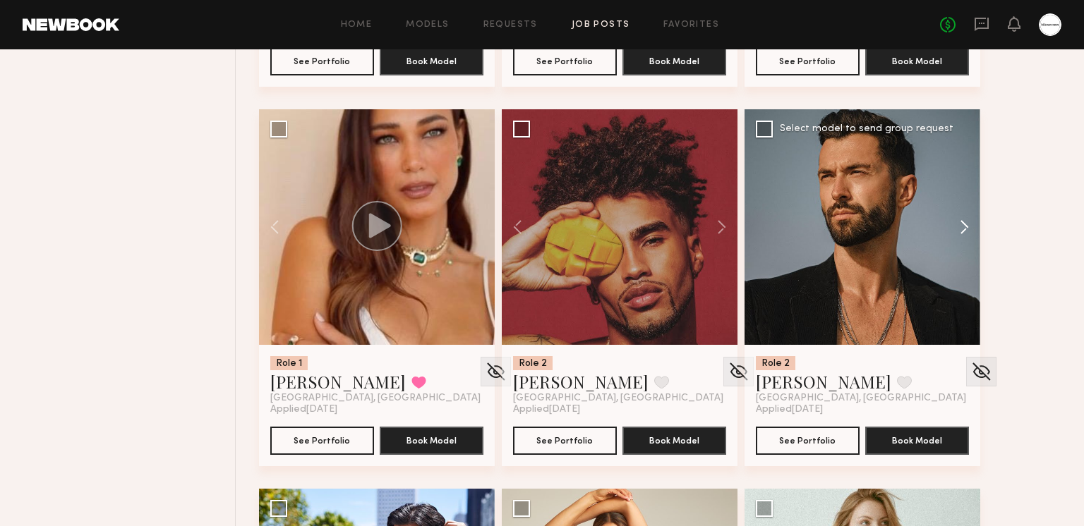
click at [957, 219] on button at bounding box center [957, 227] width 45 height 236
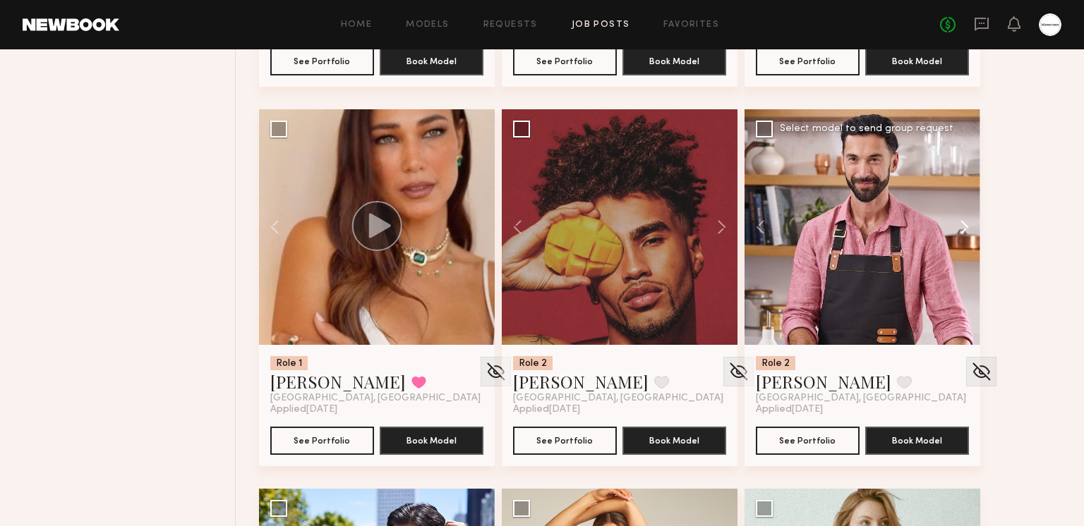
click at [959, 219] on button at bounding box center [957, 227] width 45 height 236
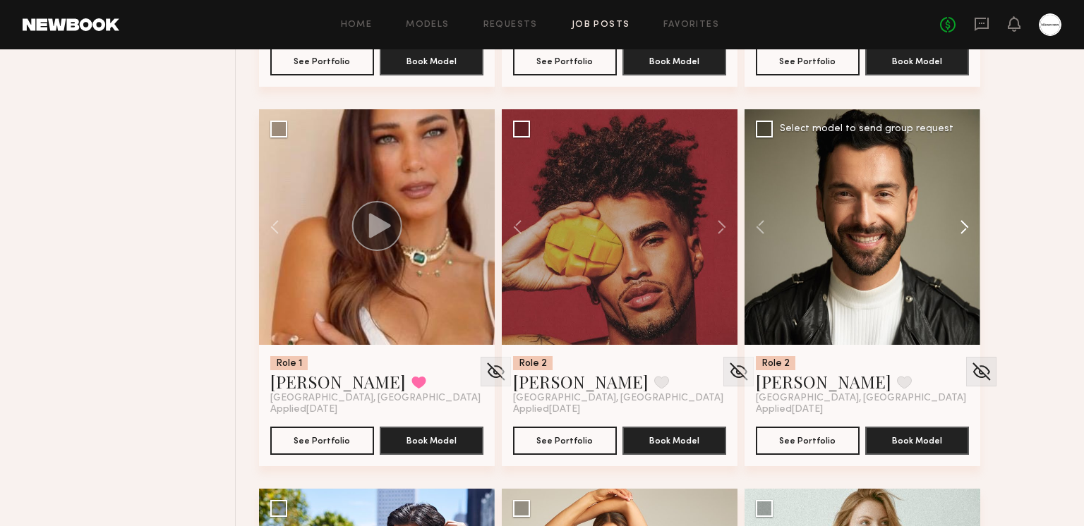
click at [959, 219] on button at bounding box center [957, 227] width 45 height 236
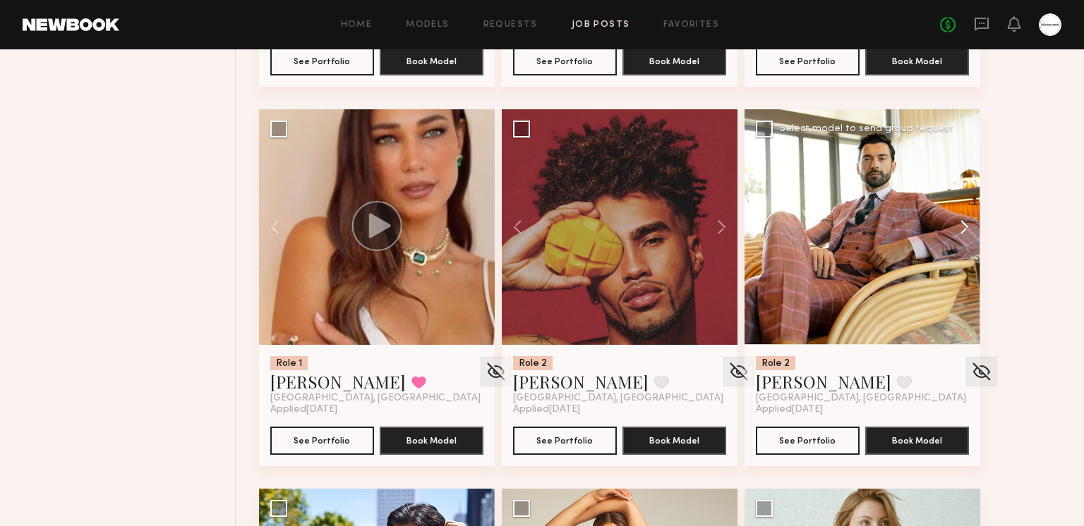
click at [959, 219] on button at bounding box center [957, 227] width 45 height 236
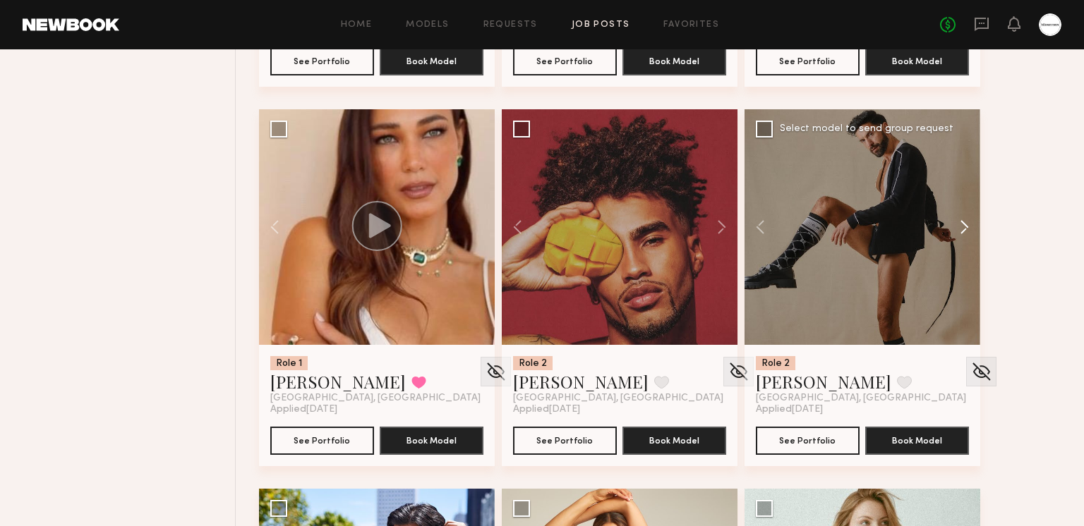
click at [959, 219] on button at bounding box center [957, 227] width 45 height 236
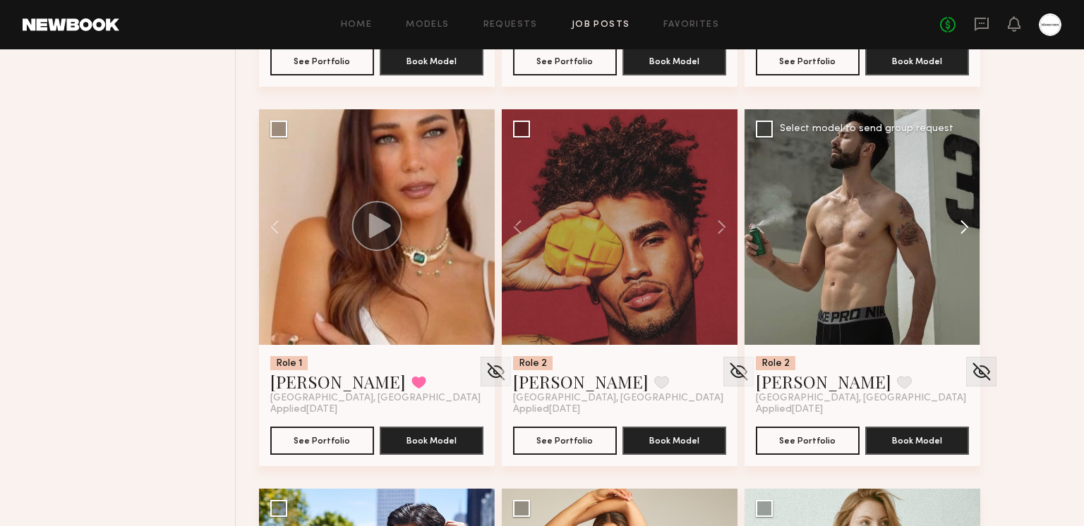
click at [959, 219] on button at bounding box center [957, 227] width 45 height 236
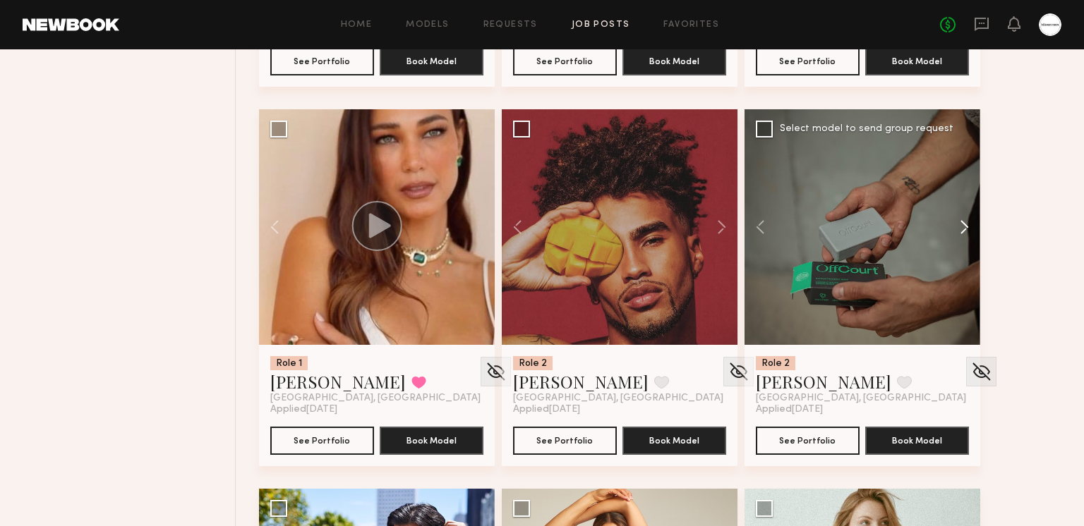
click at [959, 219] on button at bounding box center [957, 227] width 45 height 236
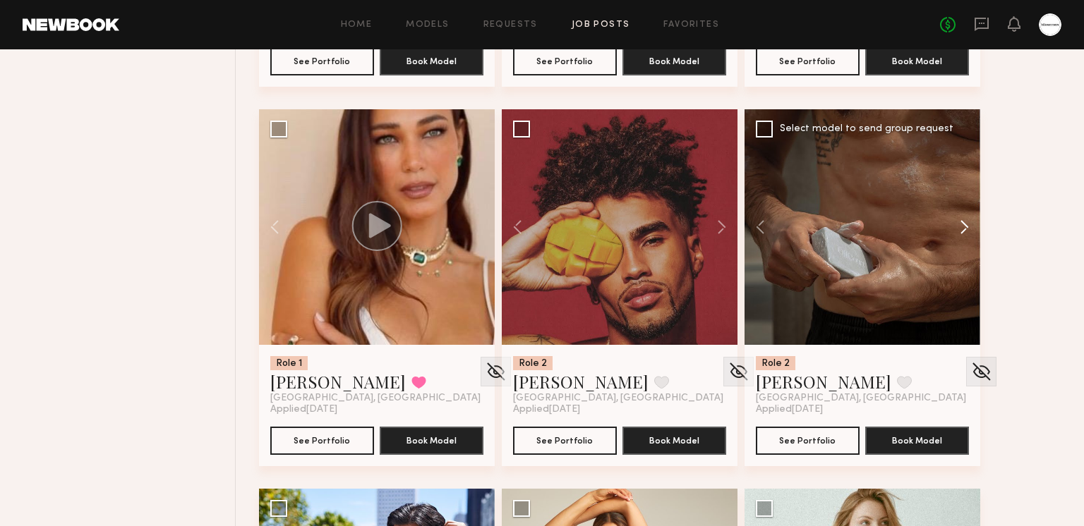
click at [959, 219] on button at bounding box center [957, 227] width 45 height 236
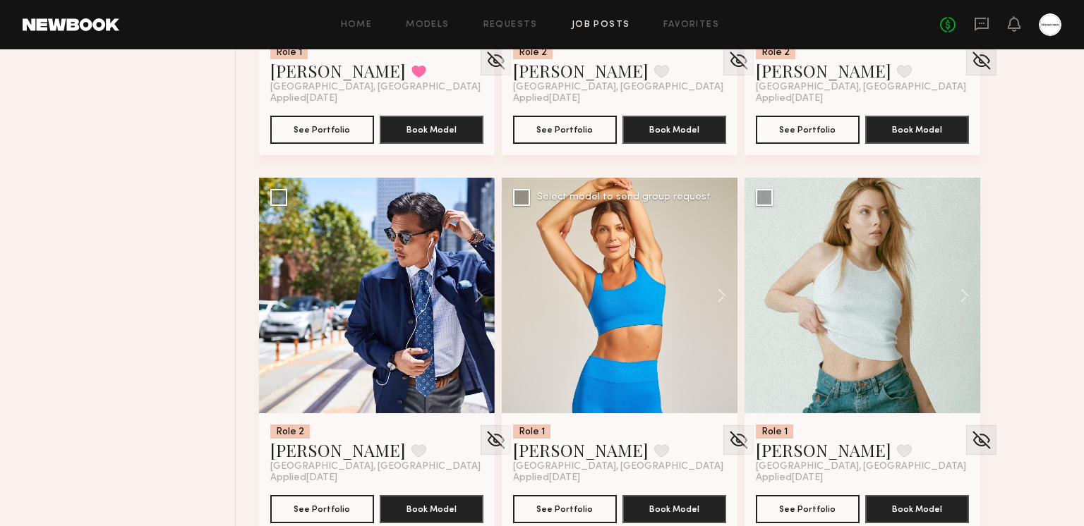
scroll to position [1995, 0]
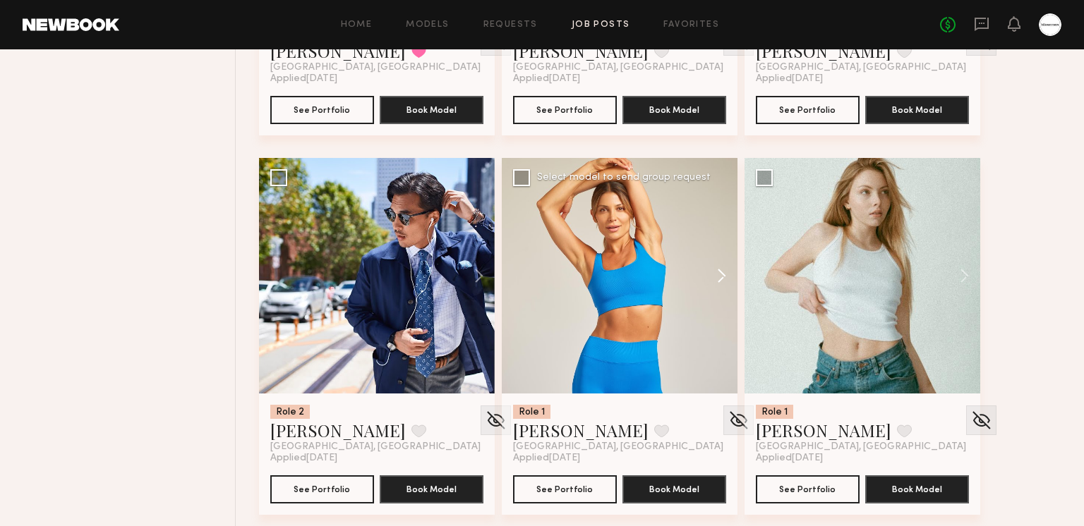
click at [721, 266] on button at bounding box center [714, 276] width 45 height 236
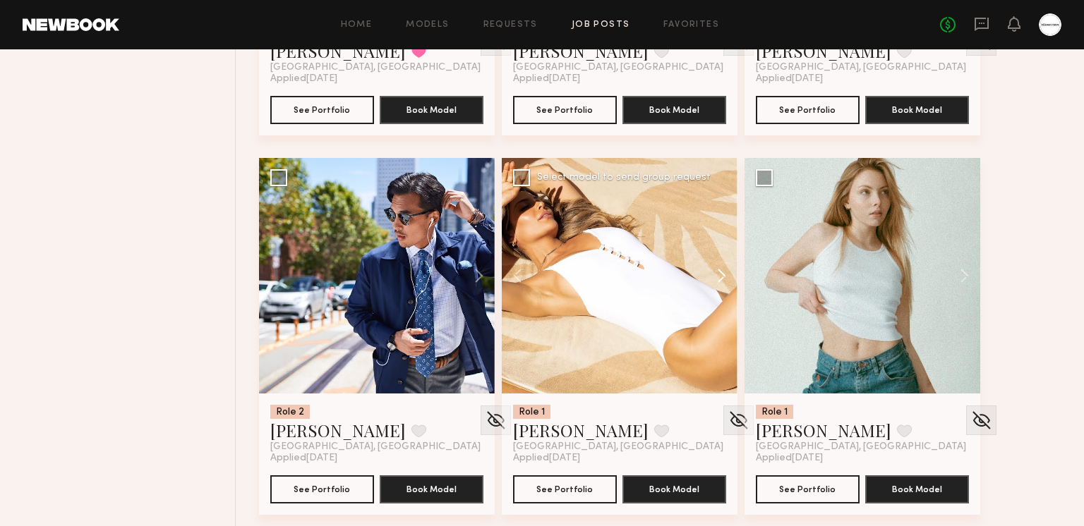
click at [717, 265] on button at bounding box center [714, 276] width 45 height 236
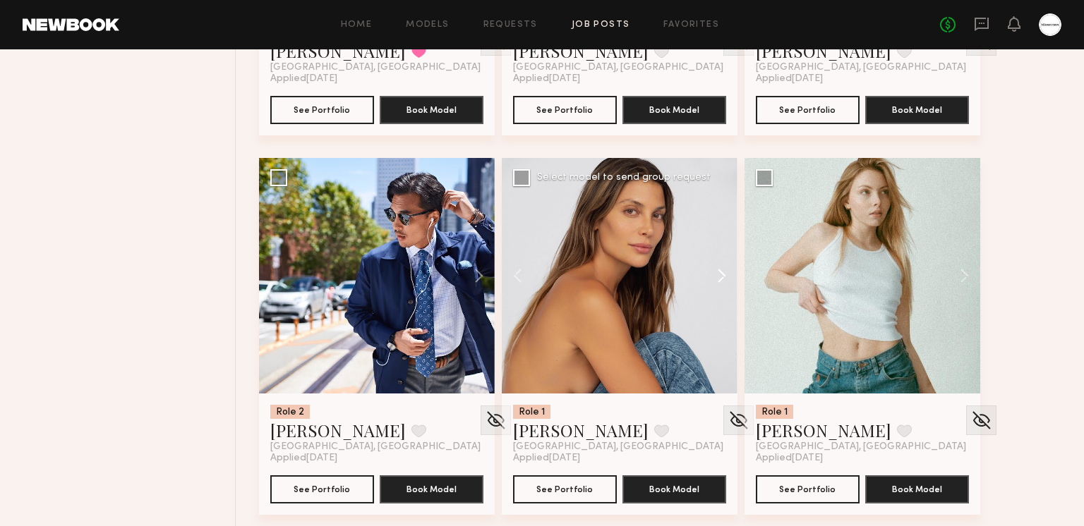
click at [717, 265] on button at bounding box center [714, 276] width 45 height 236
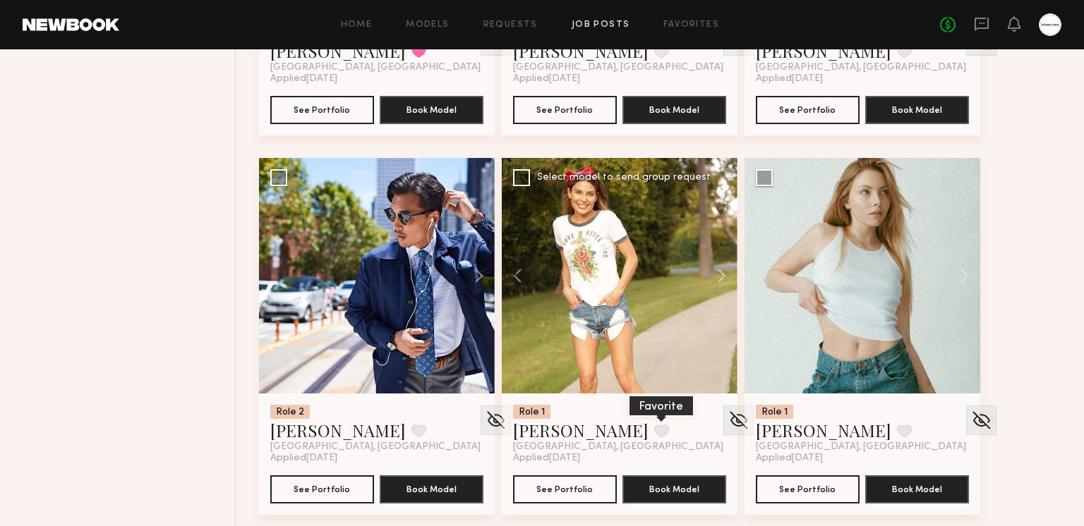
click at [654, 425] on button at bounding box center [661, 431] width 15 height 13
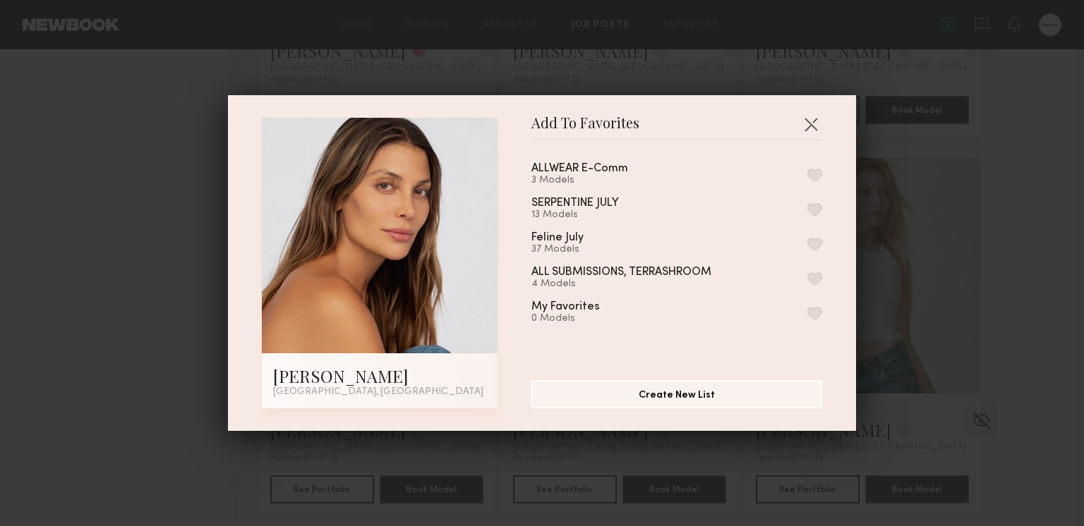
click at [818, 174] on button "button" at bounding box center [814, 175] width 15 height 13
click at [813, 116] on button "button" at bounding box center [810, 124] width 23 height 23
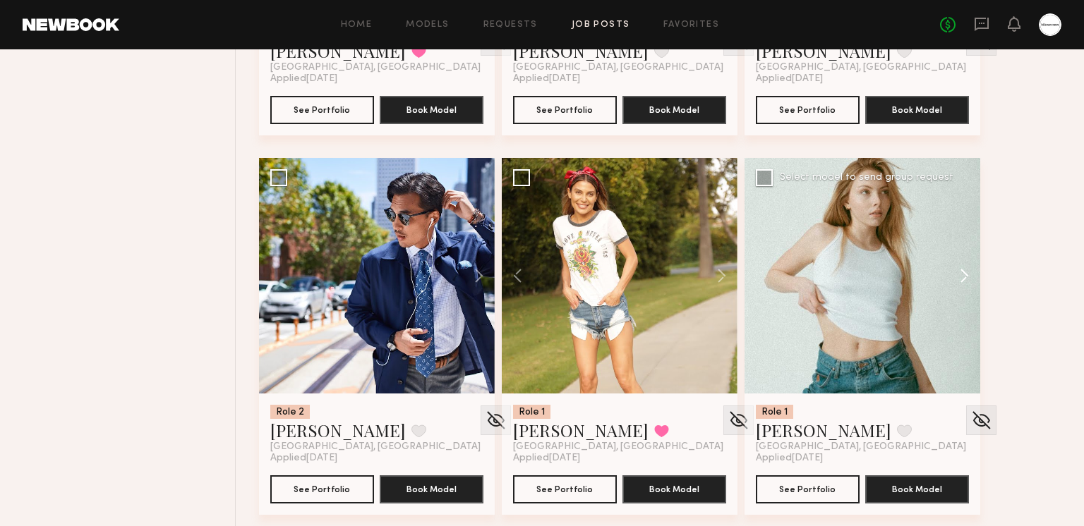
click at [964, 268] on button at bounding box center [957, 276] width 45 height 236
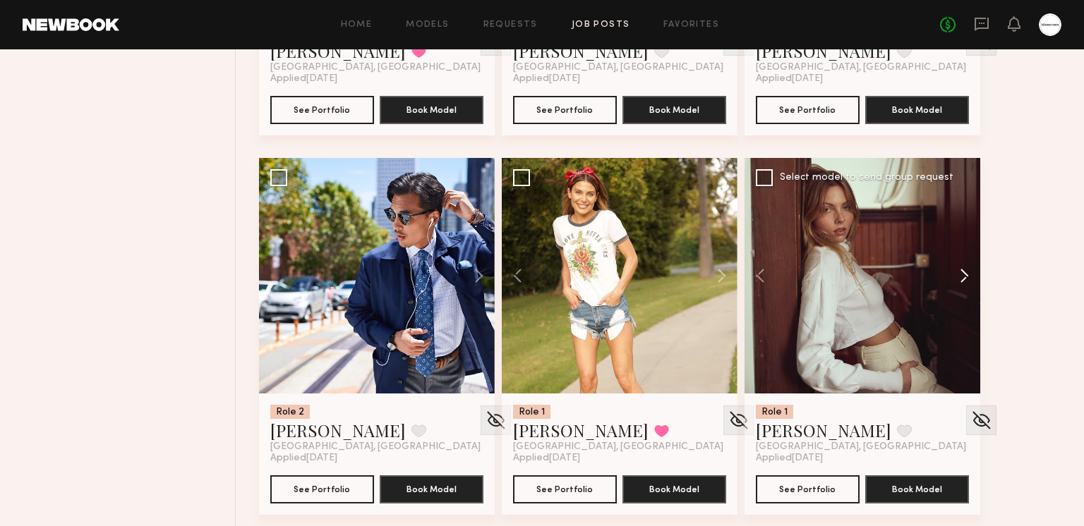
click at [964, 268] on button at bounding box center [957, 276] width 45 height 236
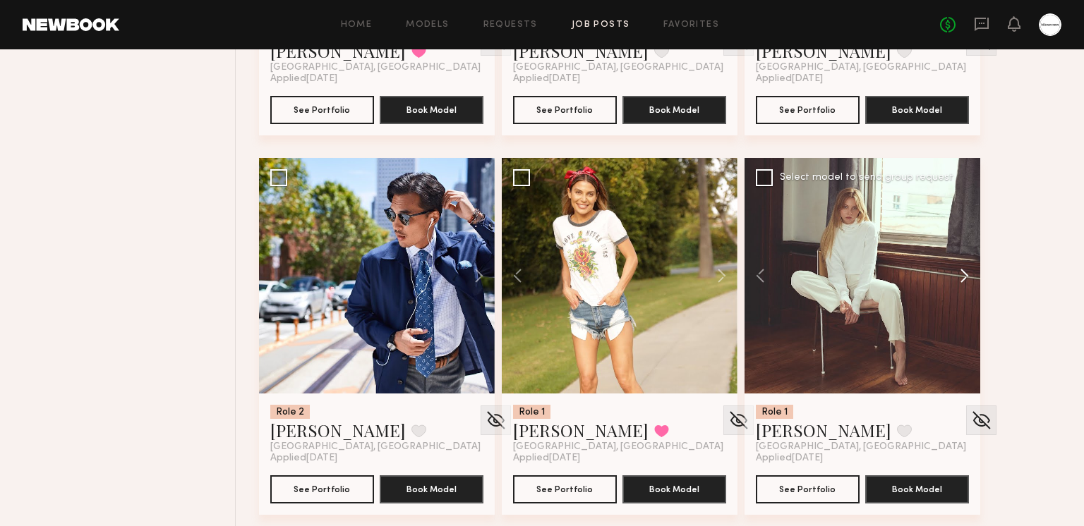
click at [964, 268] on button at bounding box center [957, 276] width 45 height 236
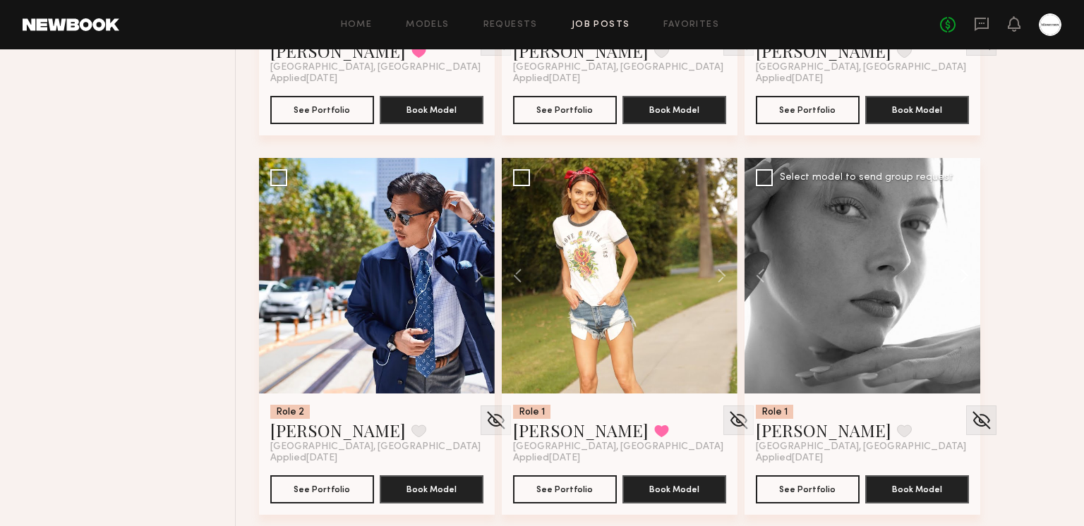
click at [964, 268] on button at bounding box center [957, 276] width 45 height 236
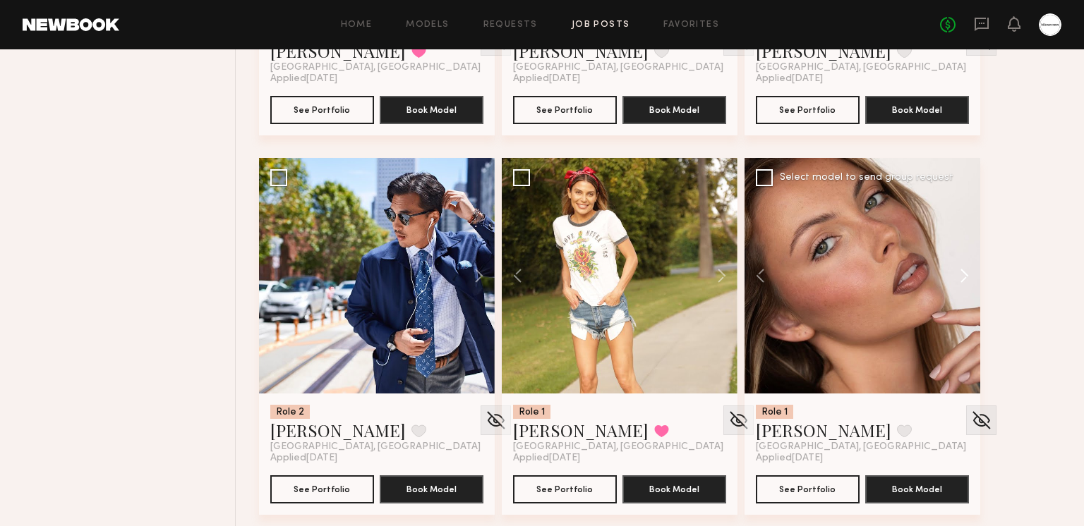
click at [964, 268] on button at bounding box center [957, 276] width 45 height 236
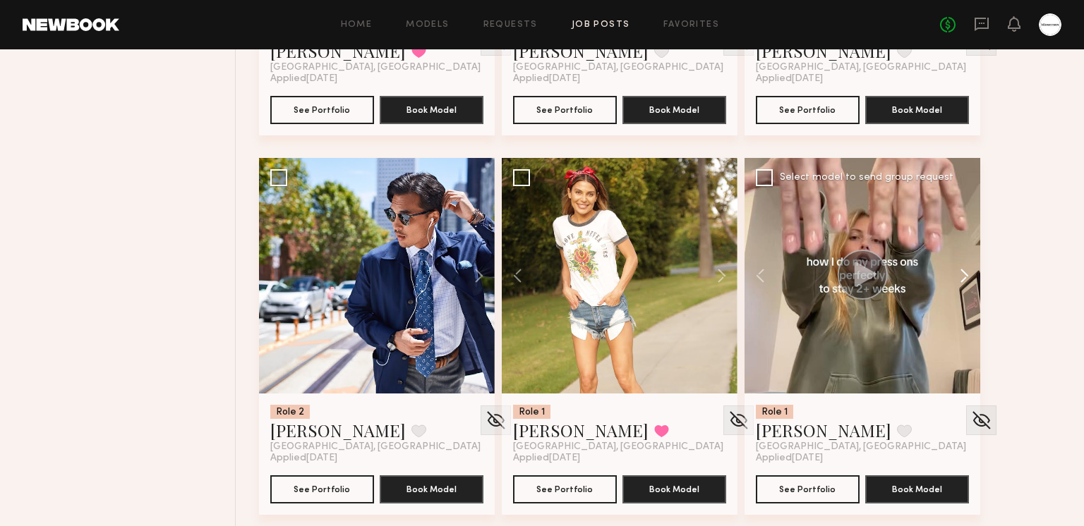
click at [963, 268] on button at bounding box center [957, 276] width 45 height 236
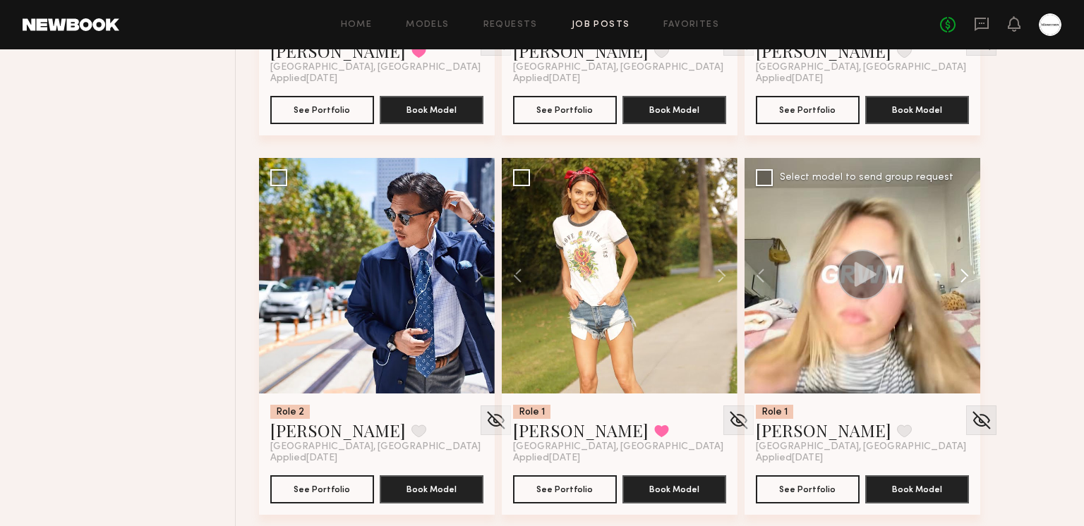
click at [963, 268] on button at bounding box center [957, 276] width 45 height 236
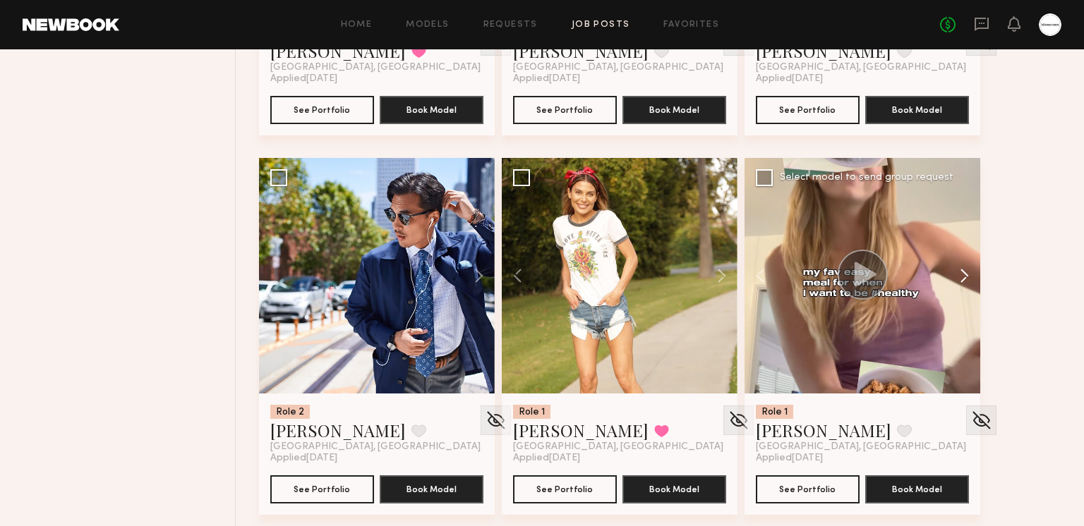
click at [963, 268] on button at bounding box center [957, 276] width 45 height 236
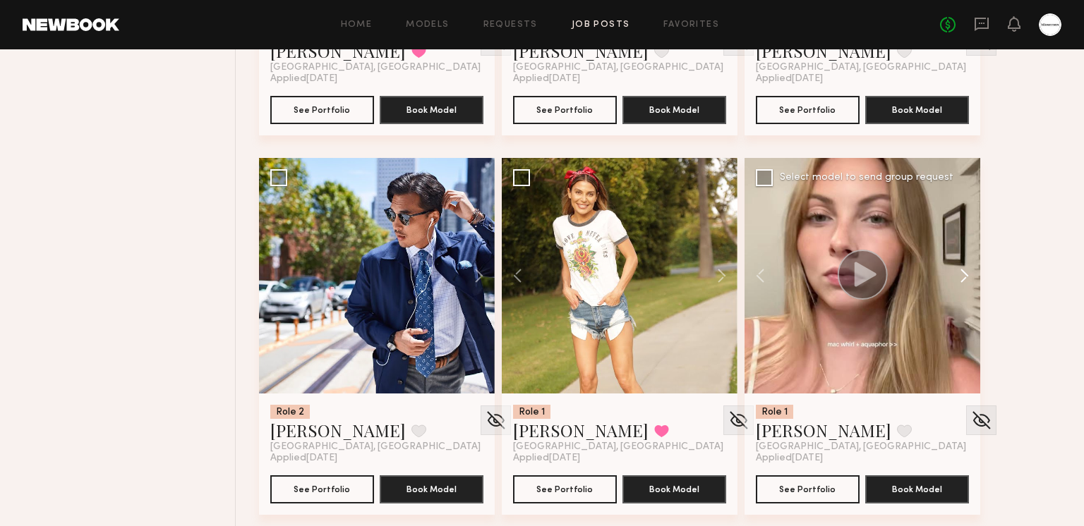
click at [963, 268] on button at bounding box center [957, 276] width 45 height 236
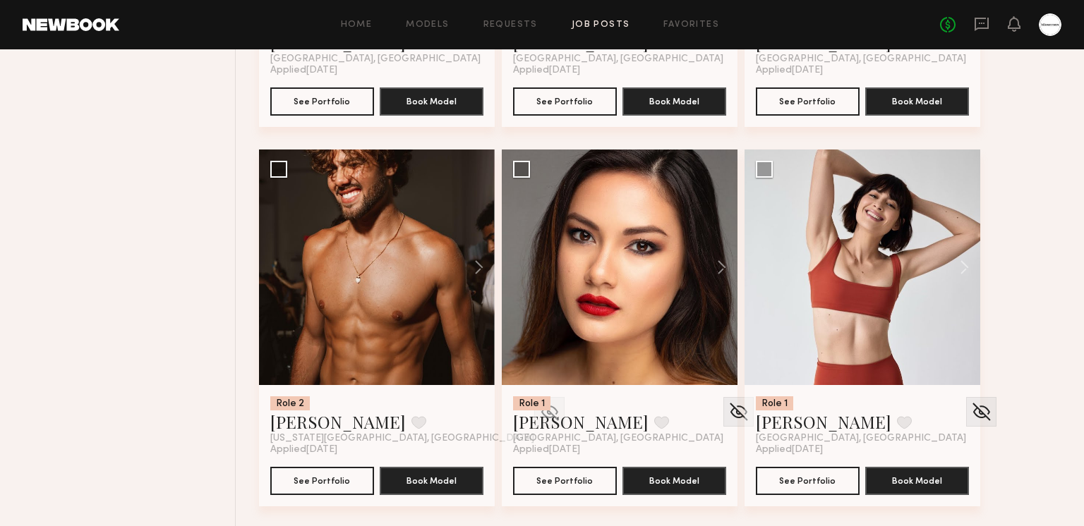
scroll to position [2387, 0]
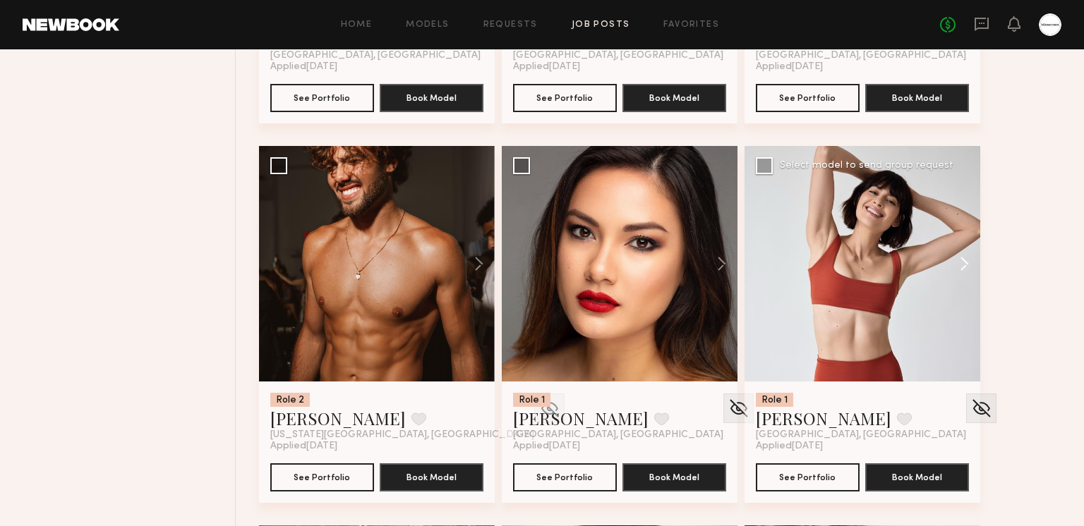
click at [956, 257] on button at bounding box center [957, 264] width 45 height 236
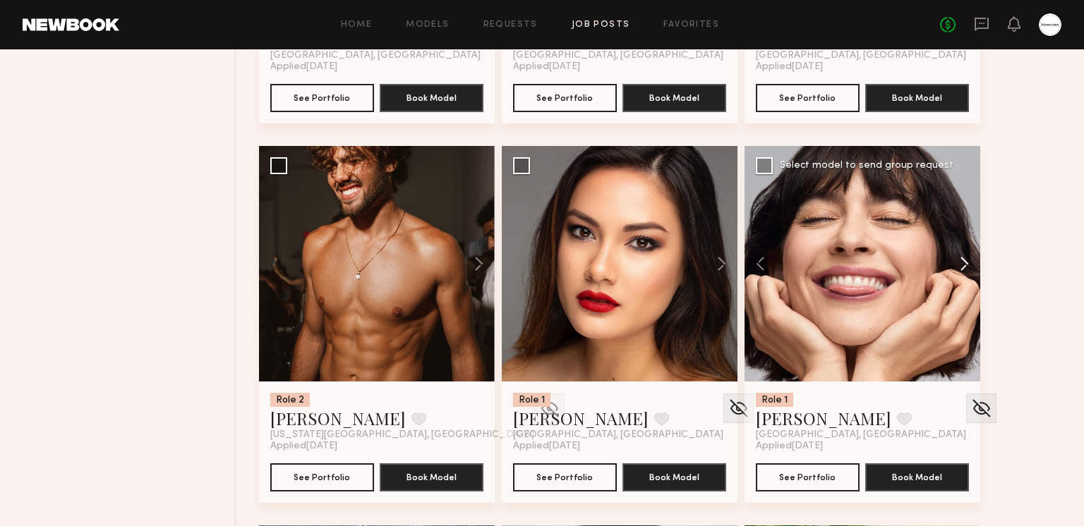
click at [956, 257] on button at bounding box center [957, 264] width 45 height 236
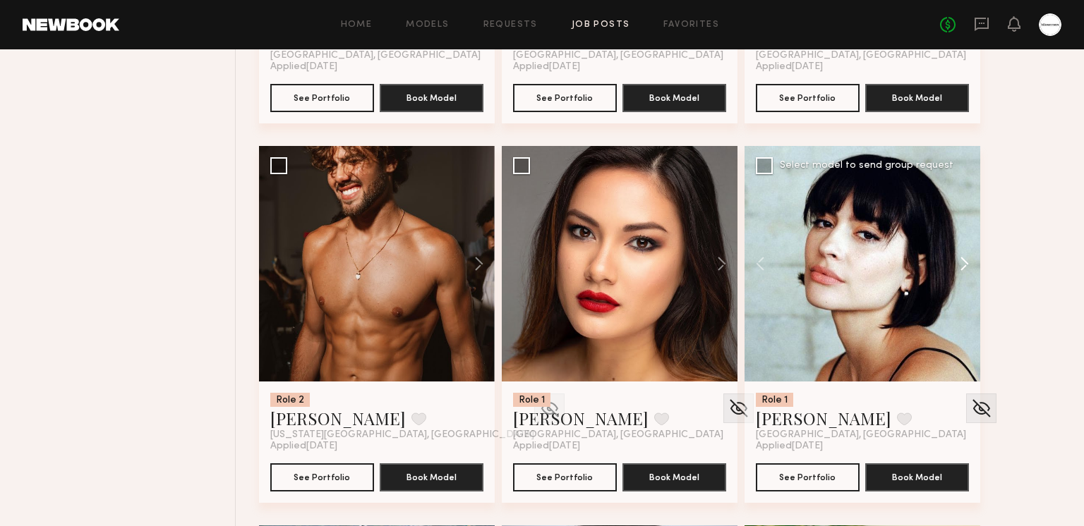
click at [956, 257] on button at bounding box center [957, 264] width 45 height 236
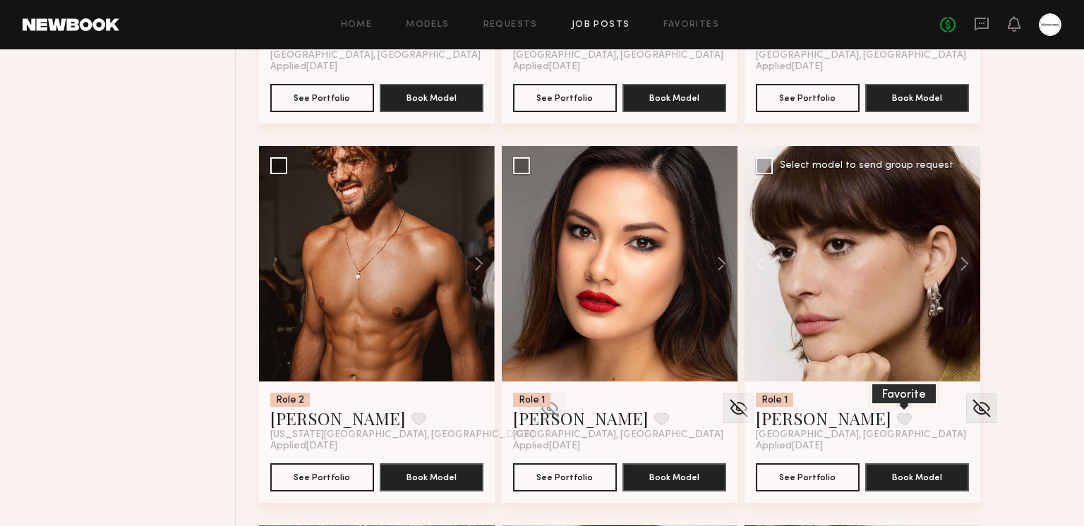
click at [897, 413] on button at bounding box center [904, 419] width 15 height 13
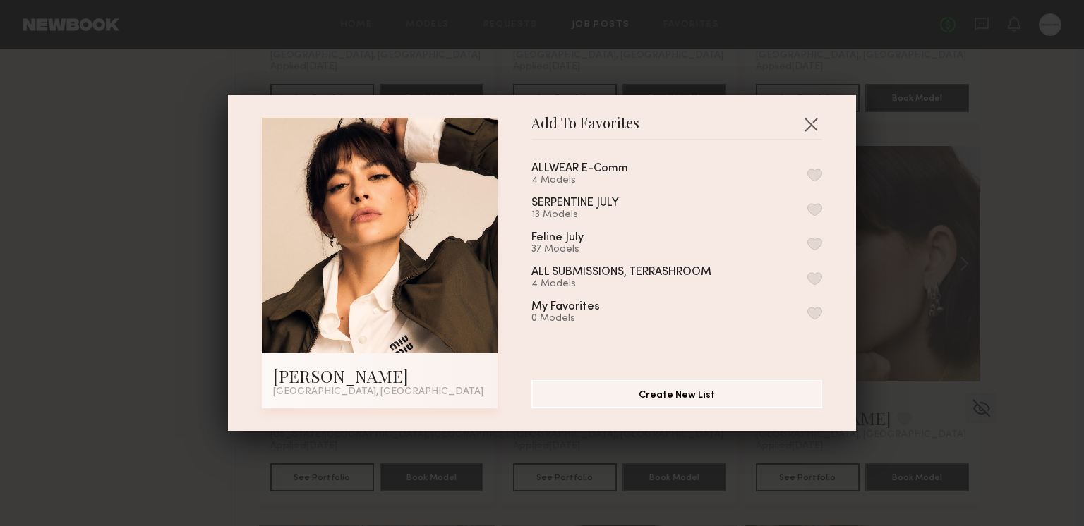
click at [629, 167] on div "ALLWEAR E-Comm 4 Models" at bounding box center [596, 174] width 131 height 23
click at [815, 176] on button "button" at bounding box center [814, 175] width 15 height 13
click at [813, 126] on button "button" at bounding box center [810, 124] width 23 height 23
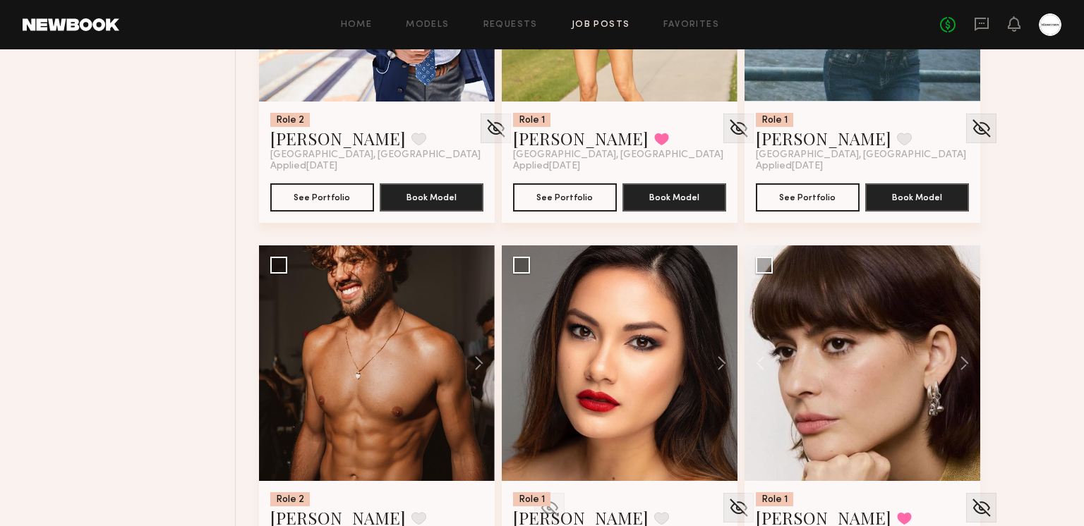
scroll to position [2305, 0]
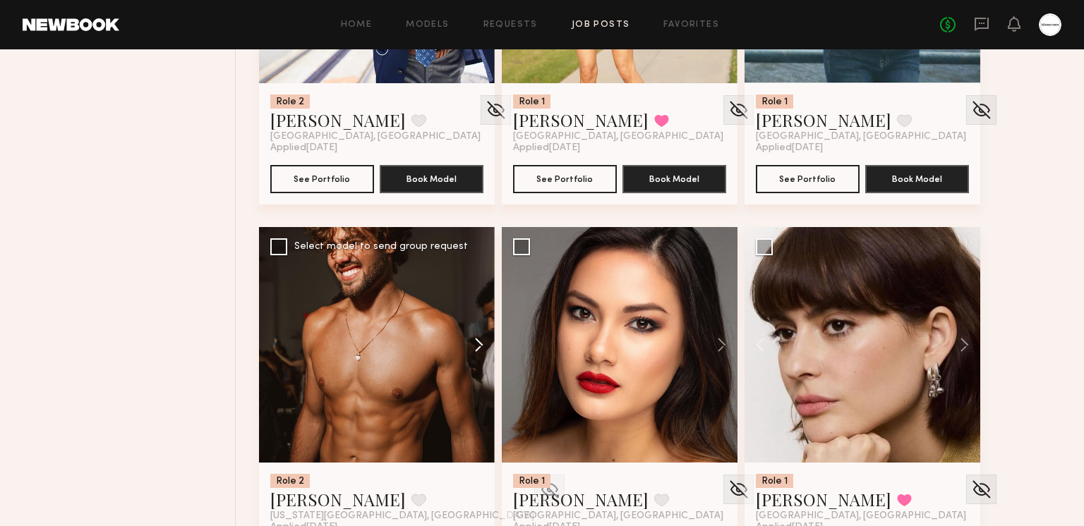
click at [468, 346] on button at bounding box center [471, 345] width 45 height 236
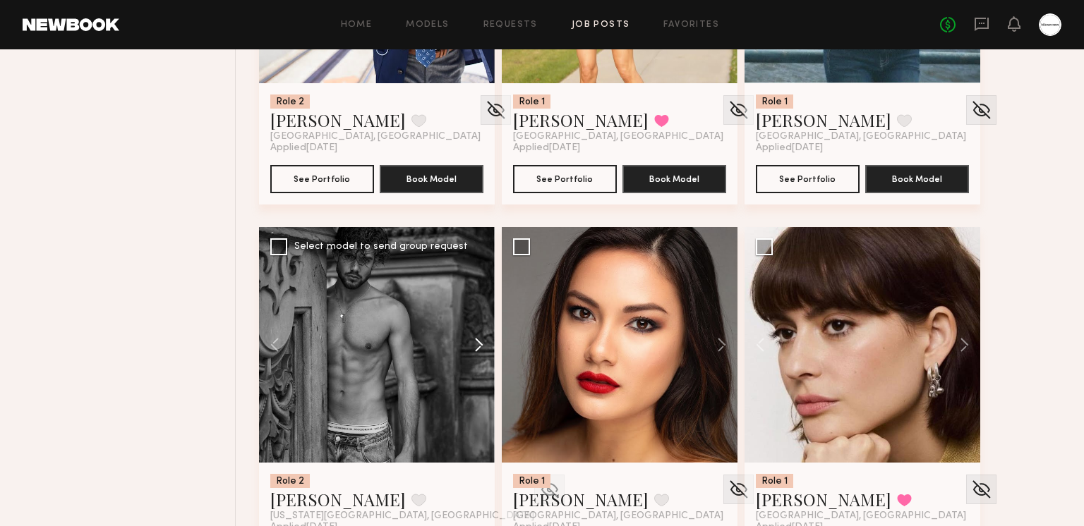
click at [470, 346] on button at bounding box center [471, 345] width 45 height 236
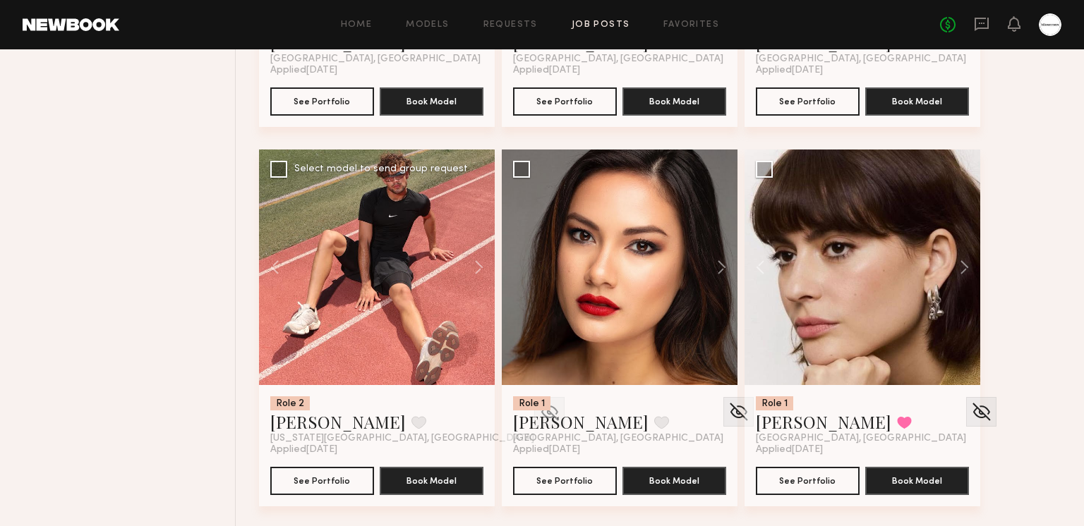
scroll to position [2449, 0]
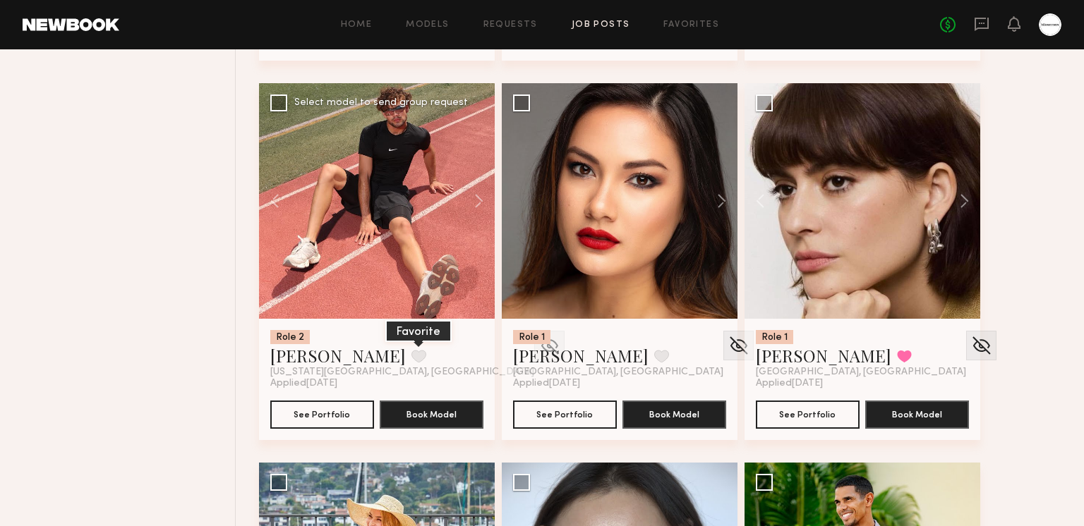
click at [411, 356] on button at bounding box center [418, 356] width 15 height 13
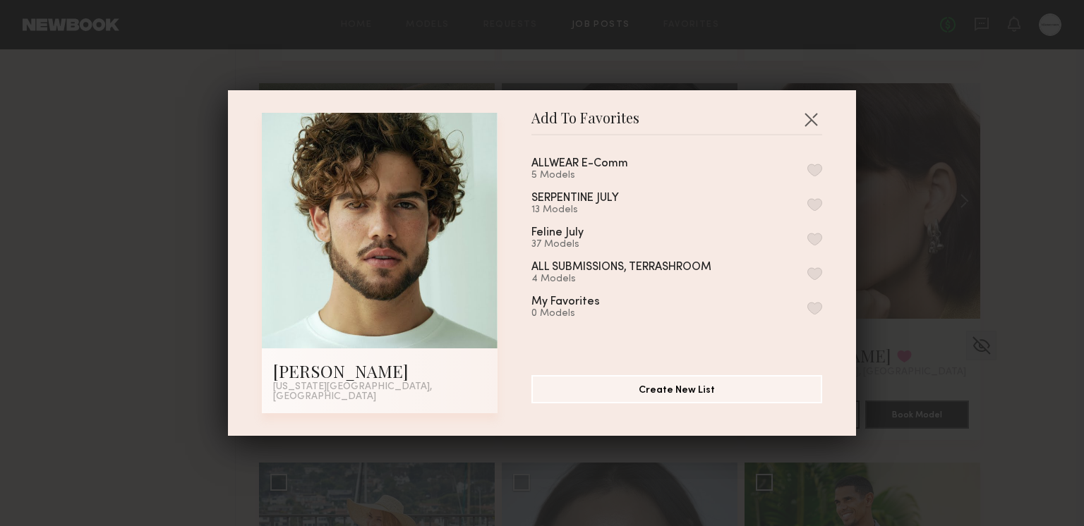
click at [818, 171] on button "button" at bounding box center [814, 170] width 15 height 13
click at [810, 121] on button "button" at bounding box center [810, 119] width 23 height 23
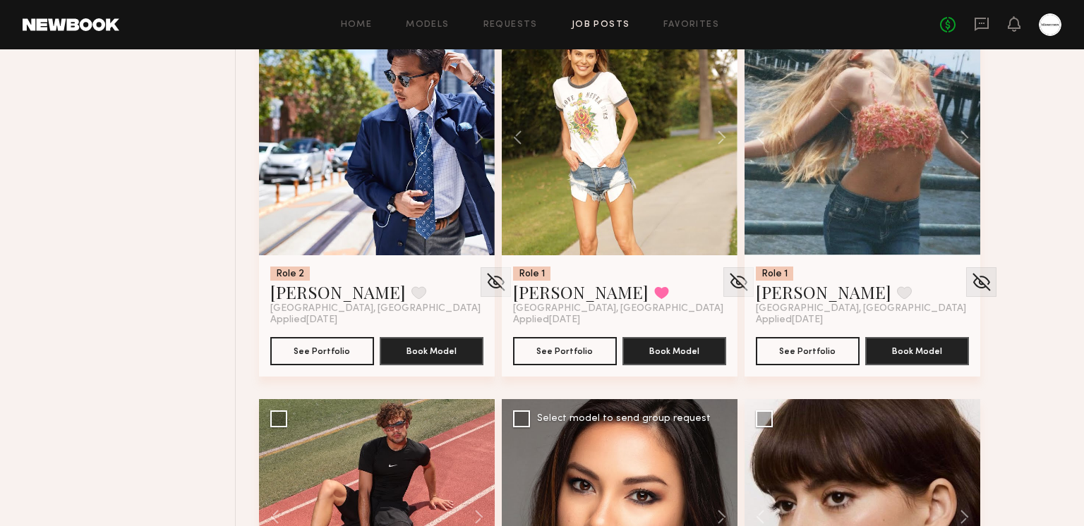
scroll to position [2084, 0]
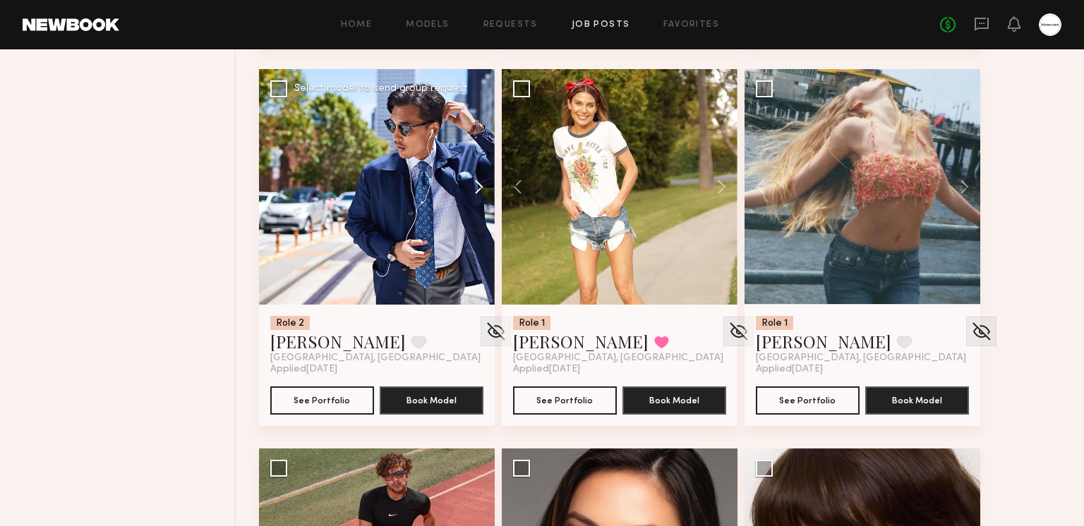
click at [469, 190] on button at bounding box center [471, 187] width 45 height 236
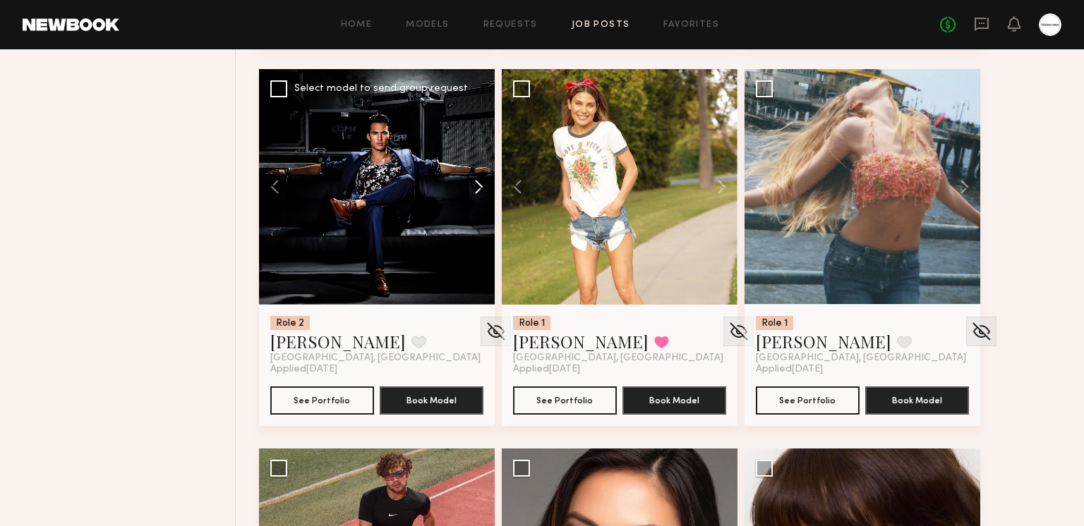
click at [475, 183] on button at bounding box center [471, 187] width 45 height 236
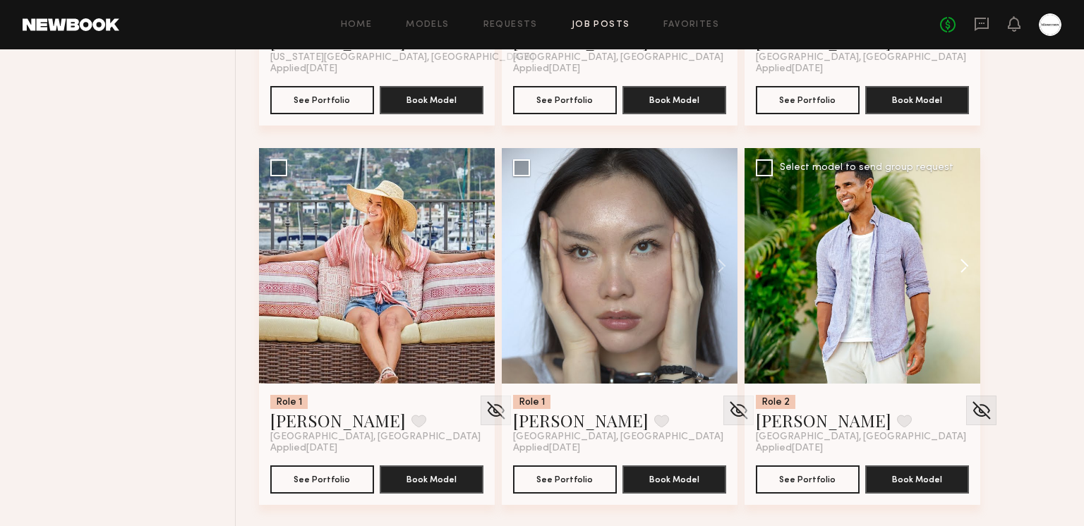
scroll to position [2778, 0]
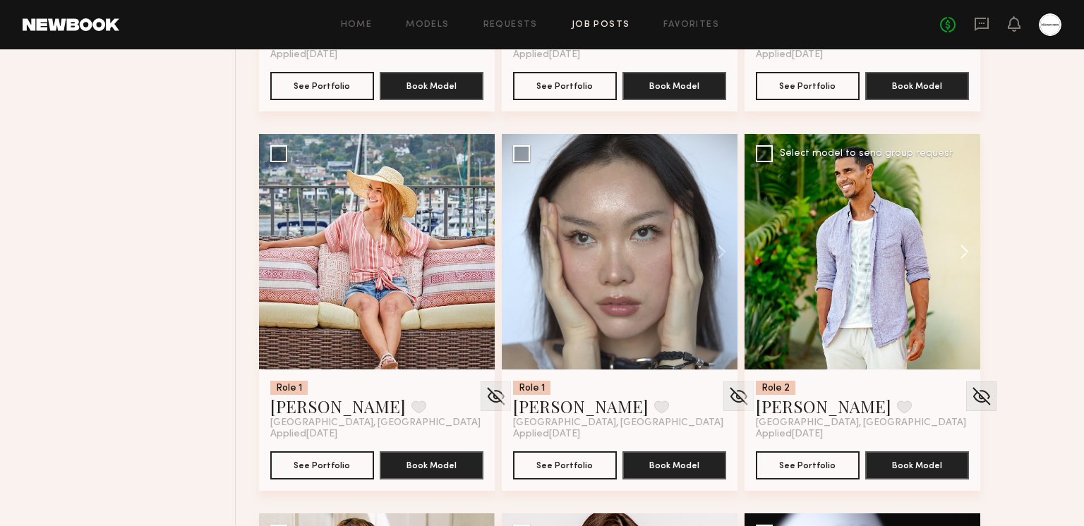
click at [967, 254] on button at bounding box center [957, 252] width 45 height 236
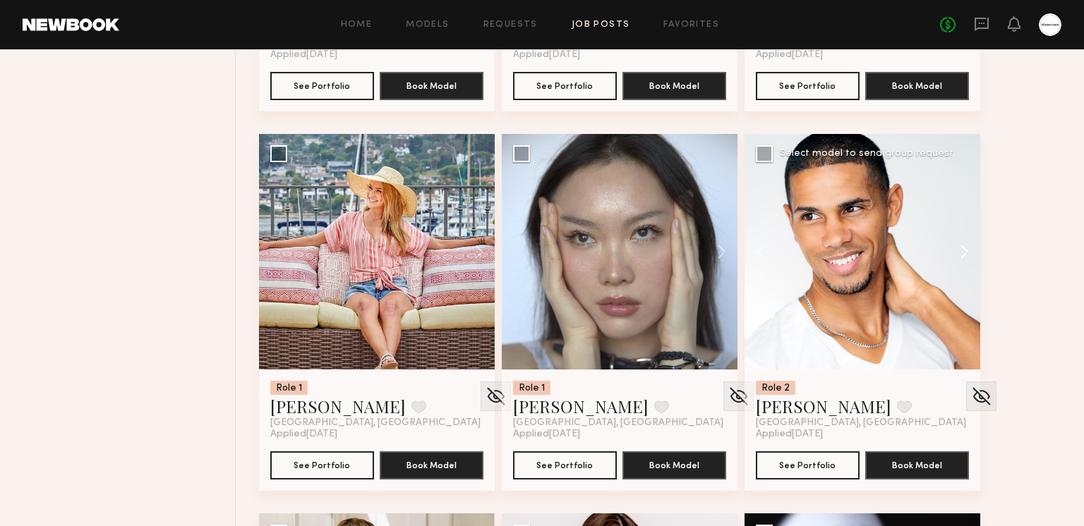
click at [967, 254] on button at bounding box center [957, 252] width 45 height 236
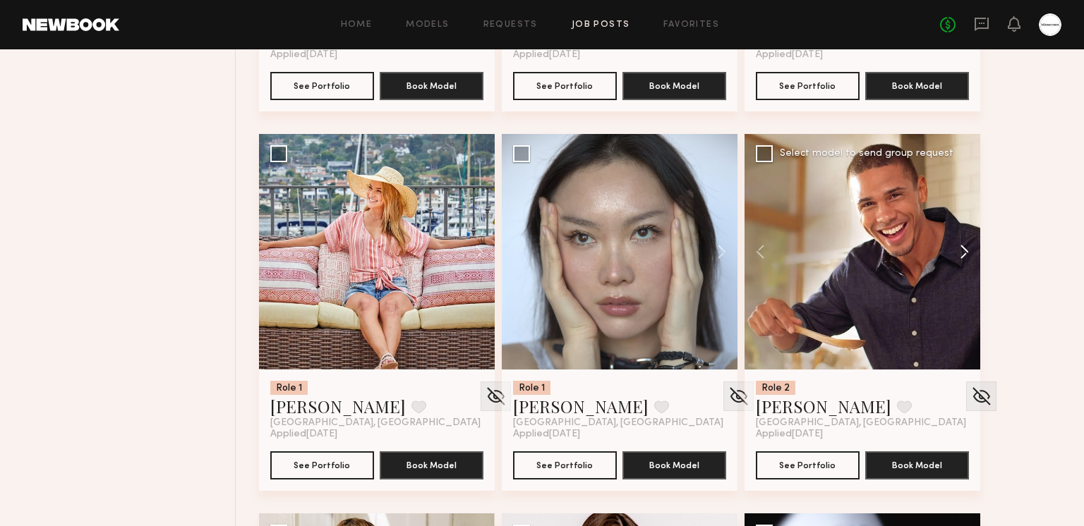
click at [966, 253] on button at bounding box center [957, 252] width 45 height 236
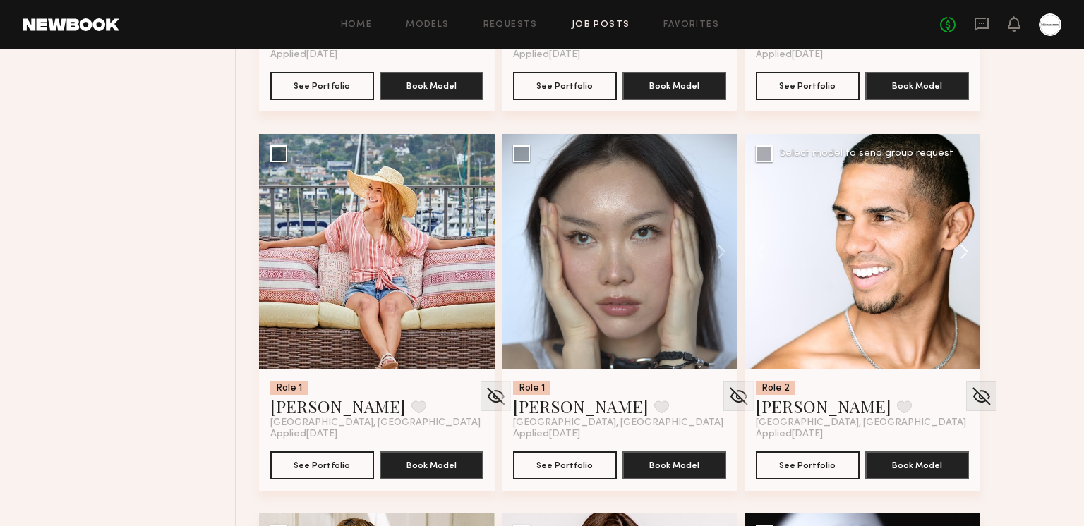
click at [966, 253] on button at bounding box center [957, 252] width 45 height 236
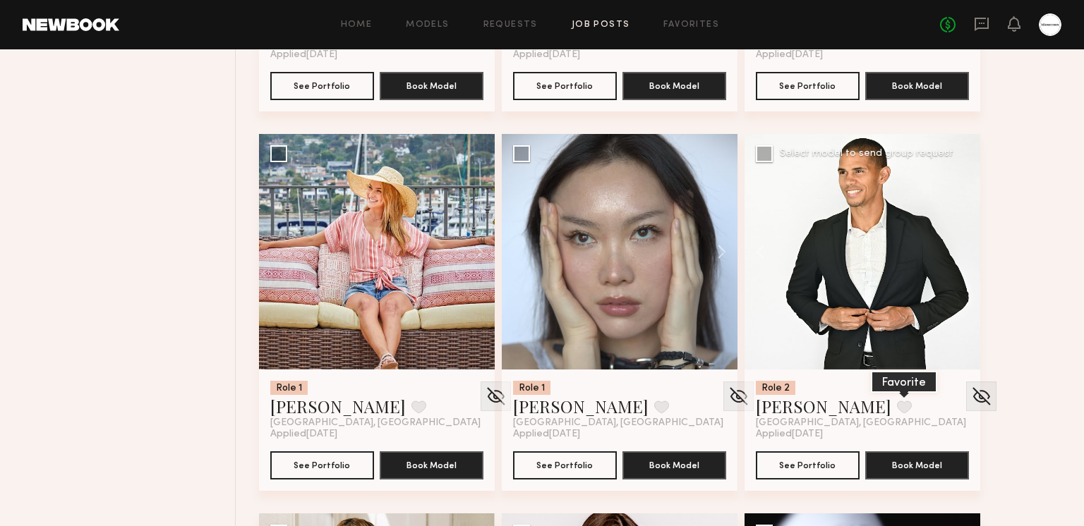
click at [897, 402] on button at bounding box center [904, 407] width 15 height 13
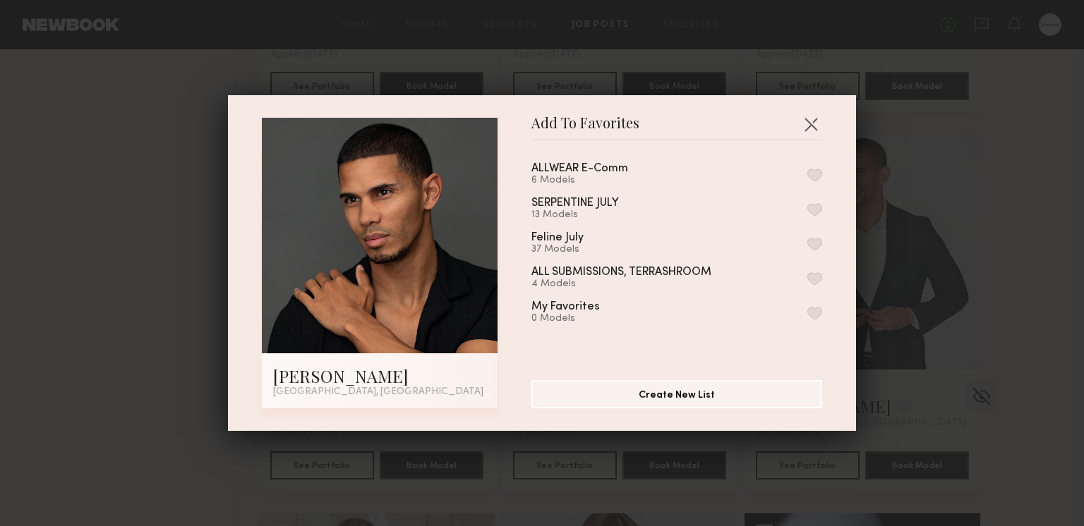
click at [817, 171] on button "button" at bounding box center [814, 175] width 15 height 13
click at [806, 123] on button "button" at bounding box center [810, 124] width 23 height 23
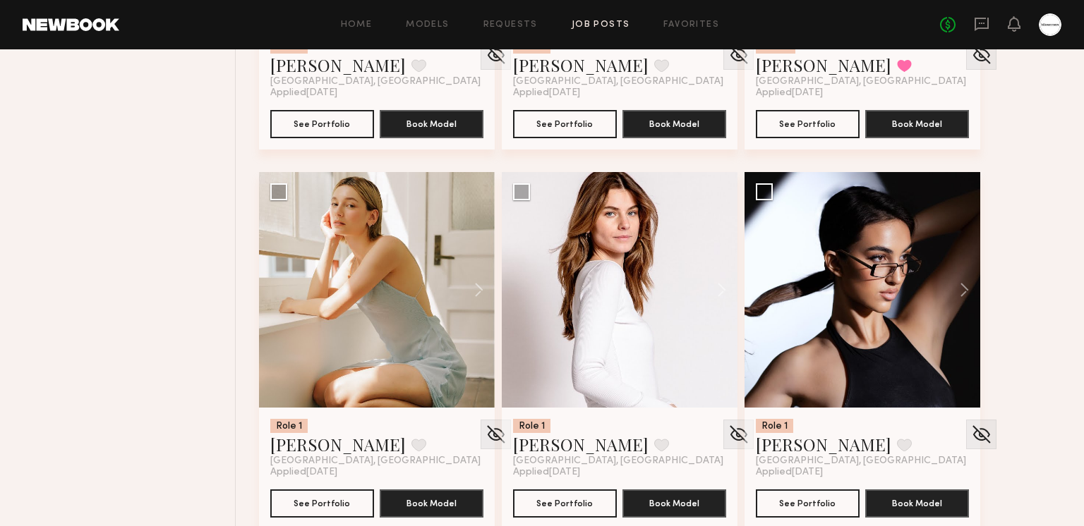
scroll to position [3126, 0]
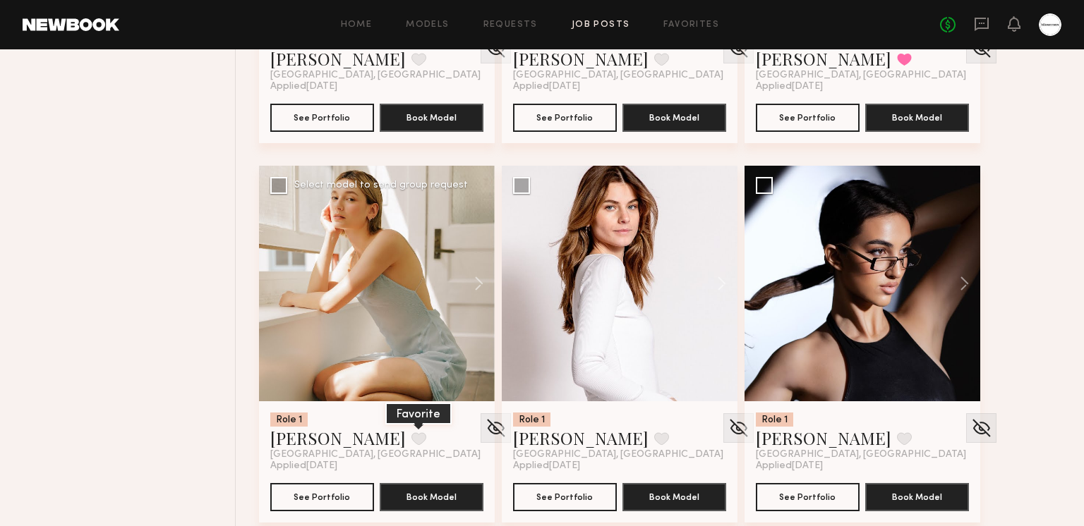
click at [411, 437] on button at bounding box center [418, 438] width 15 height 13
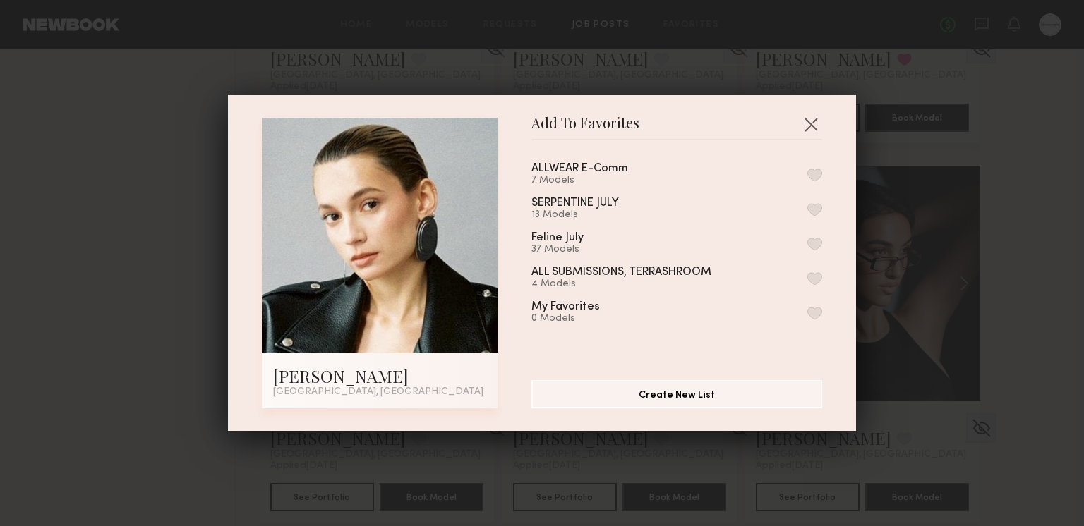
click at [816, 164] on div "ALLWEAR E-Comm 7 Models" at bounding box center [676, 174] width 291 height 23
click at [816, 171] on button "button" at bounding box center [814, 175] width 15 height 13
click at [812, 119] on button "button" at bounding box center [810, 124] width 23 height 23
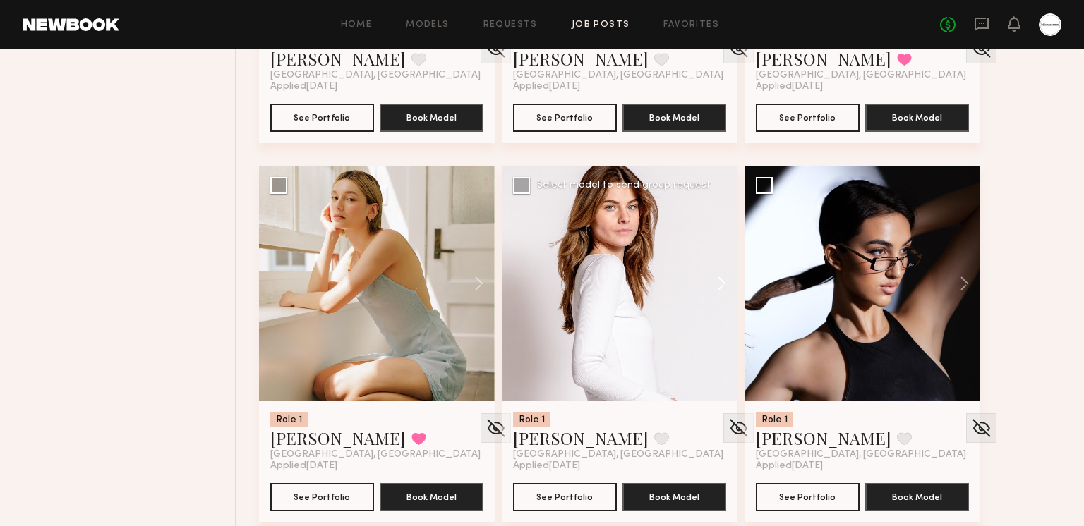
click at [710, 281] on button at bounding box center [714, 284] width 45 height 236
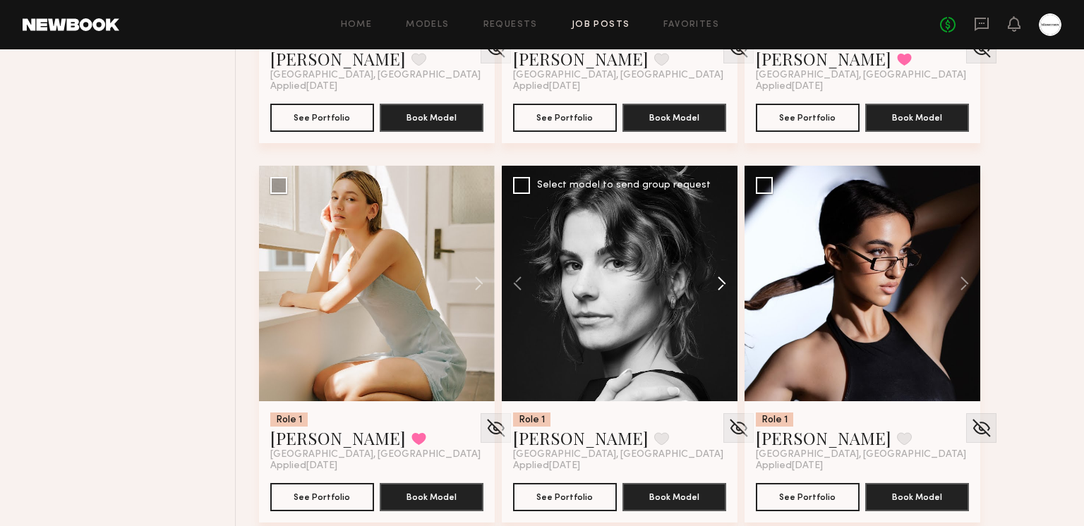
click at [713, 281] on button at bounding box center [714, 284] width 45 height 236
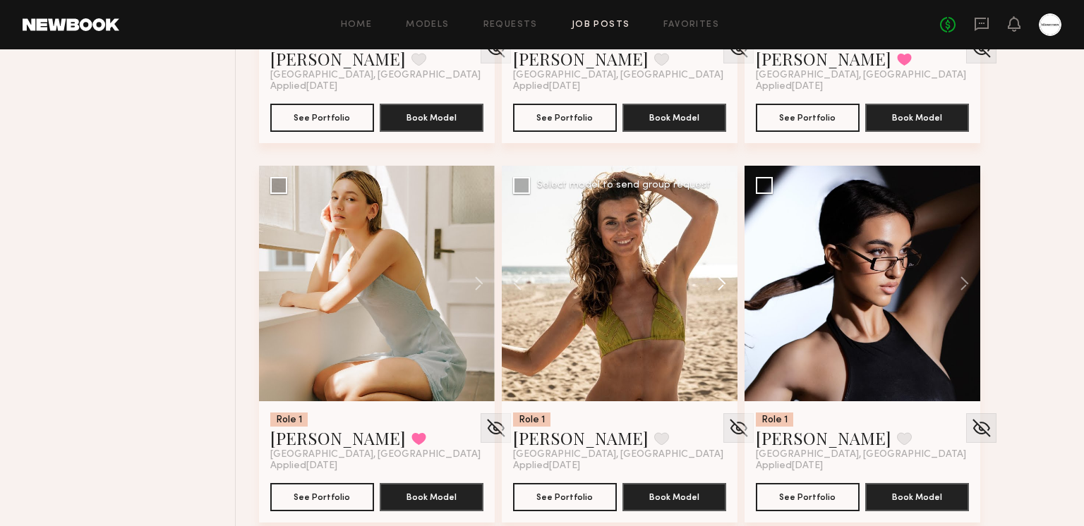
click at [713, 281] on button at bounding box center [714, 284] width 45 height 236
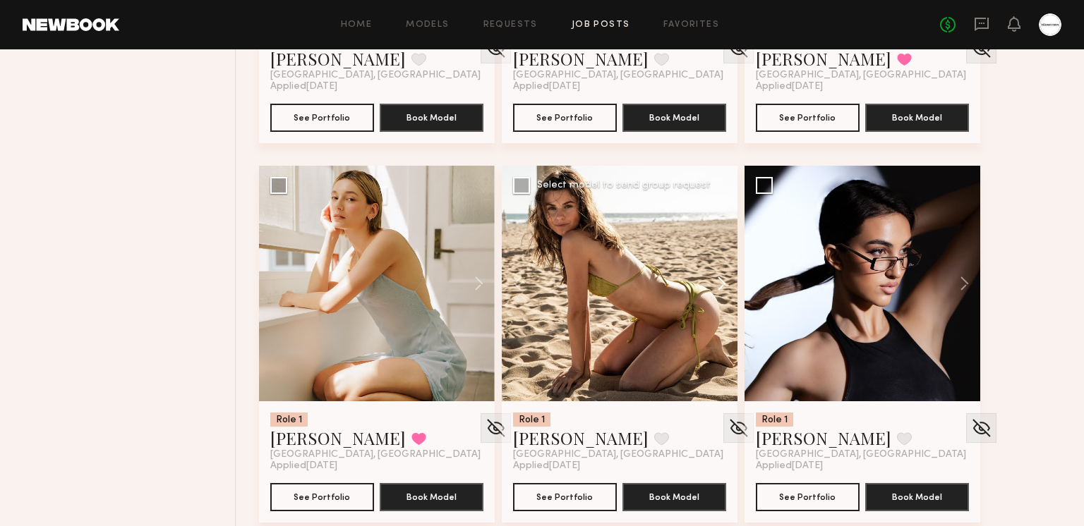
click at [713, 281] on button at bounding box center [714, 284] width 45 height 236
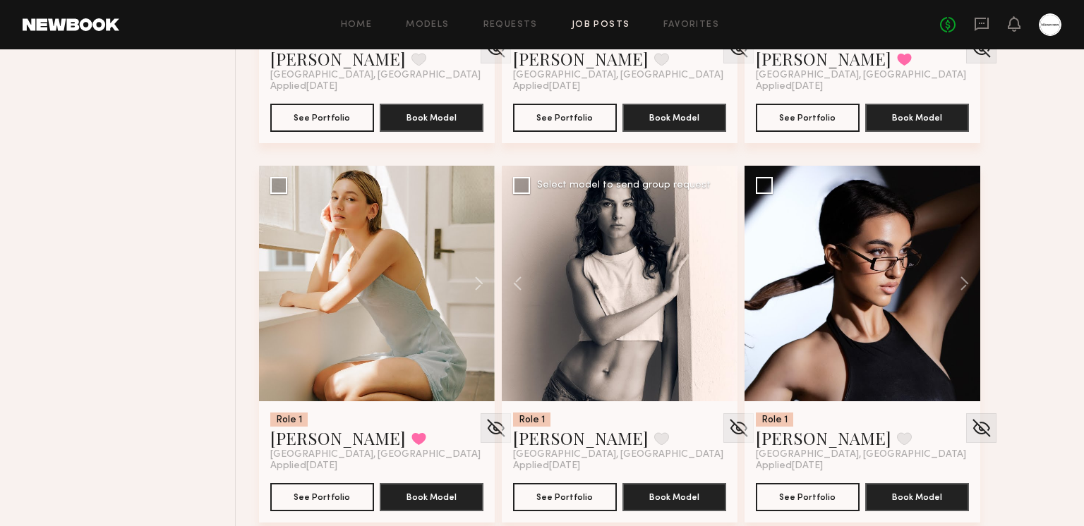
click at [713, 281] on div at bounding box center [620, 284] width 236 height 236
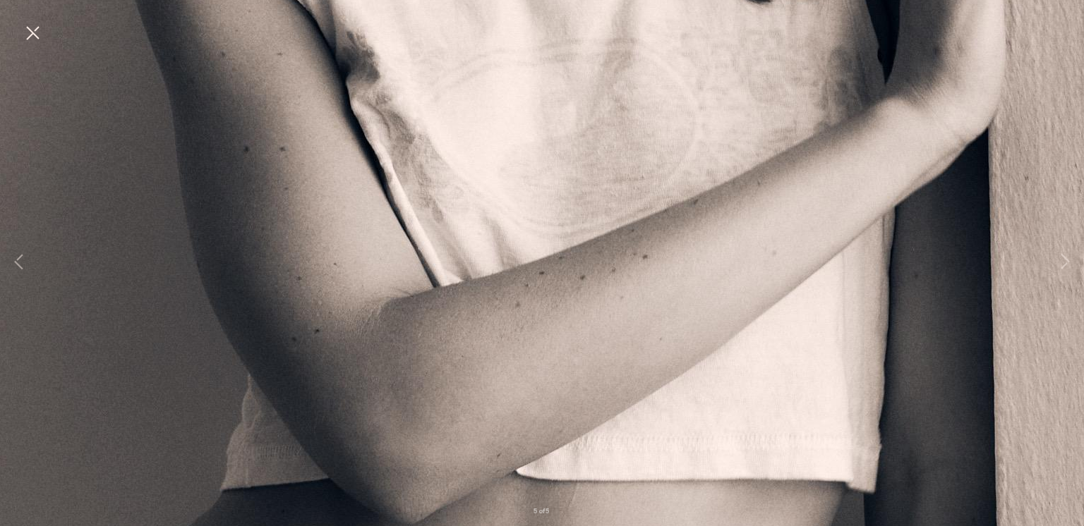
click at [35, 30] on button at bounding box center [32, 33] width 23 height 25
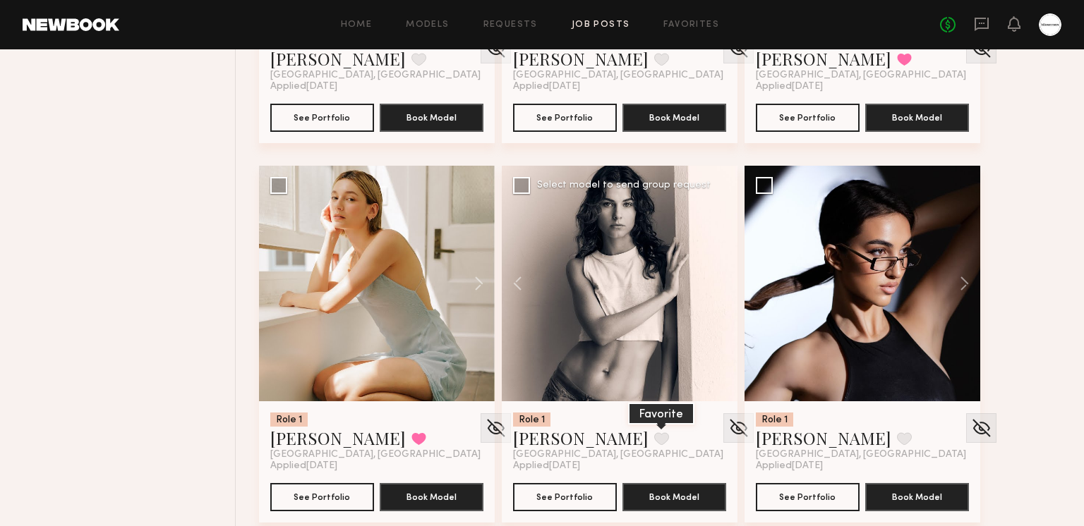
click at [654, 438] on button at bounding box center [661, 438] width 15 height 13
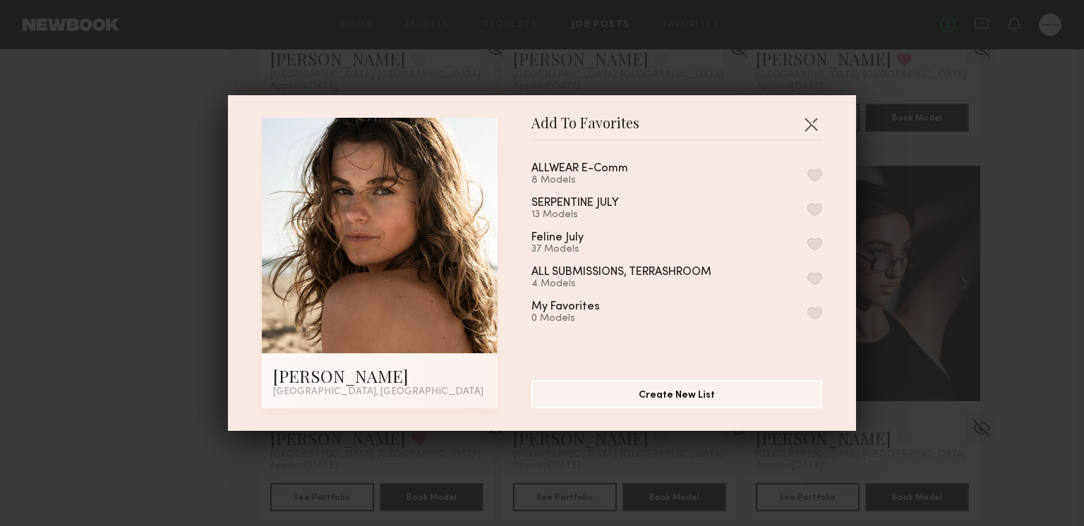
click at [816, 175] on button "button" at bounding box center [814, 175] width 15 height 13
click at [810, 119] on button "button" at bounding box center [810, 124] width 23 height 23
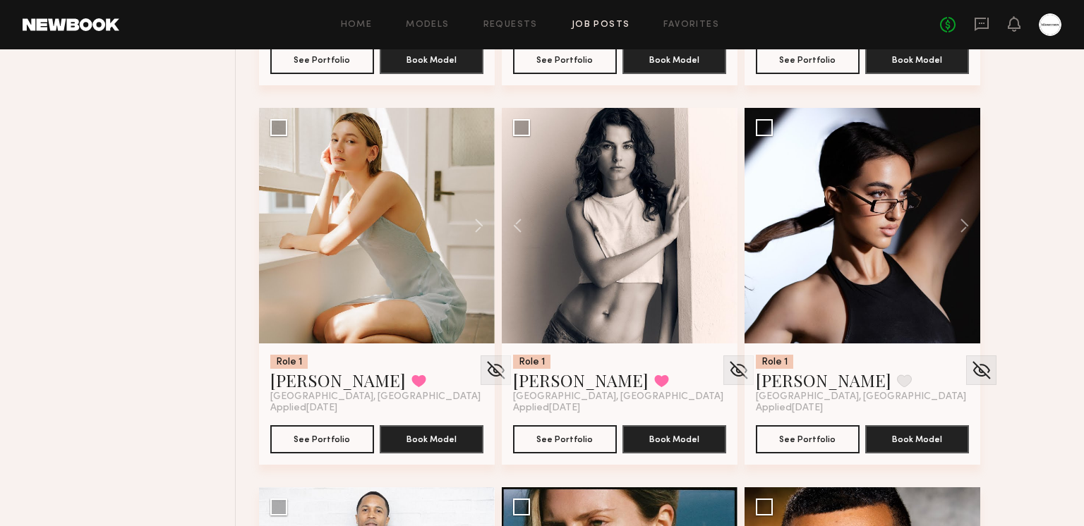
scroll to position [3187, 0]
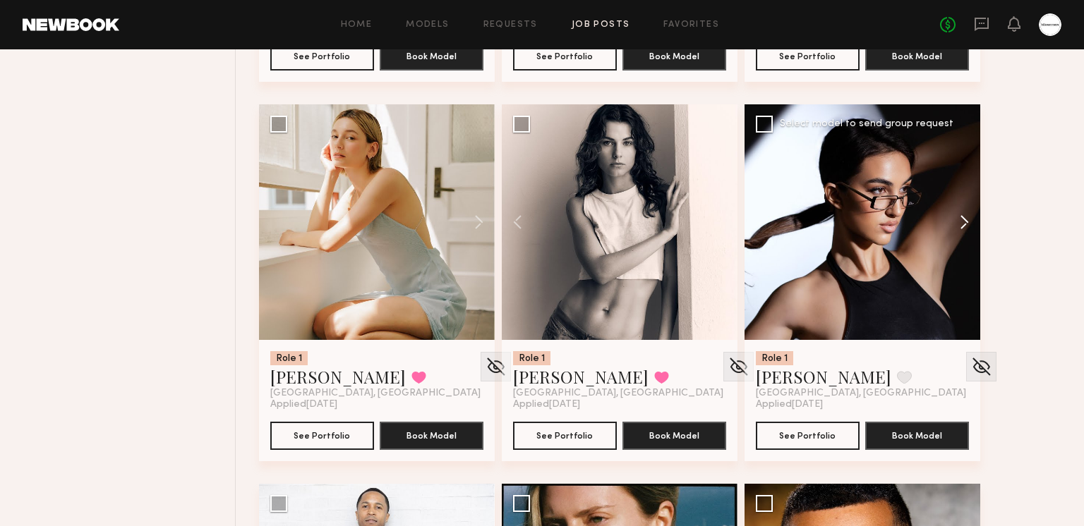
click at [968, 222] on button at bounding box center [957, 222] width 45 height 236
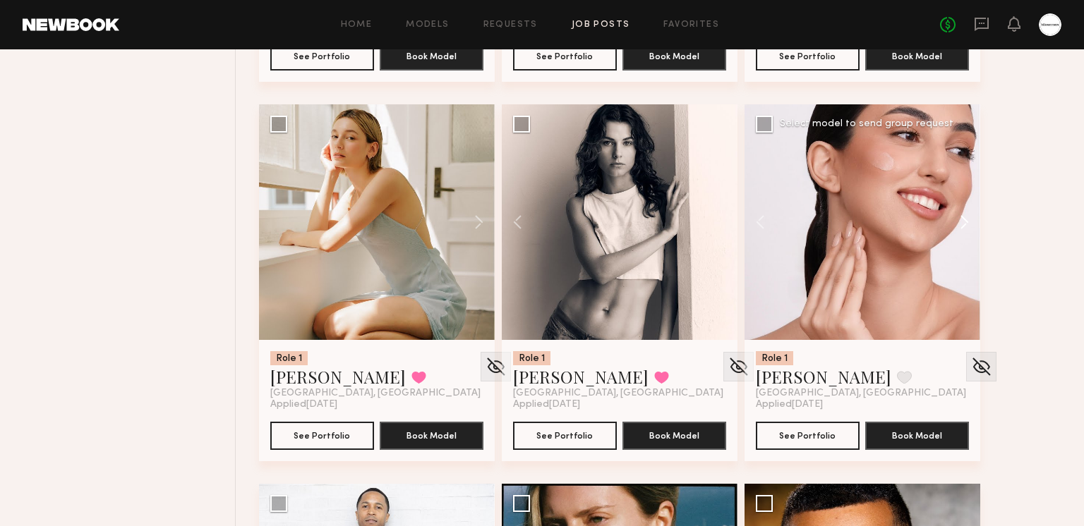
click at [968, 222] on button at bounding box center [957, 222] width 45 height 236
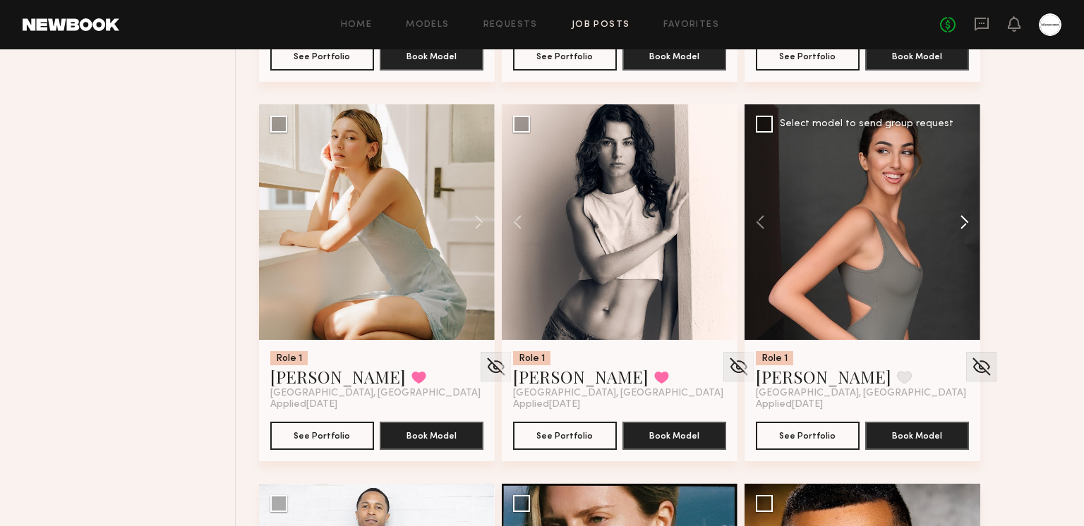
click at [968, 222] on button at bounding box center [957, 222] width 45 height 236
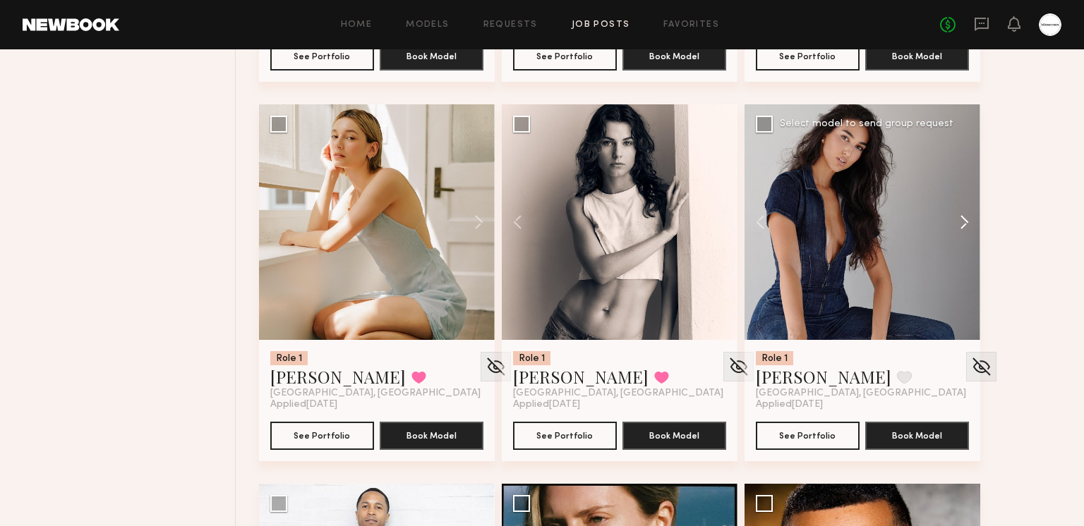
click at [968, 222] on button at bounding box center [957, 222] width 45 height 236
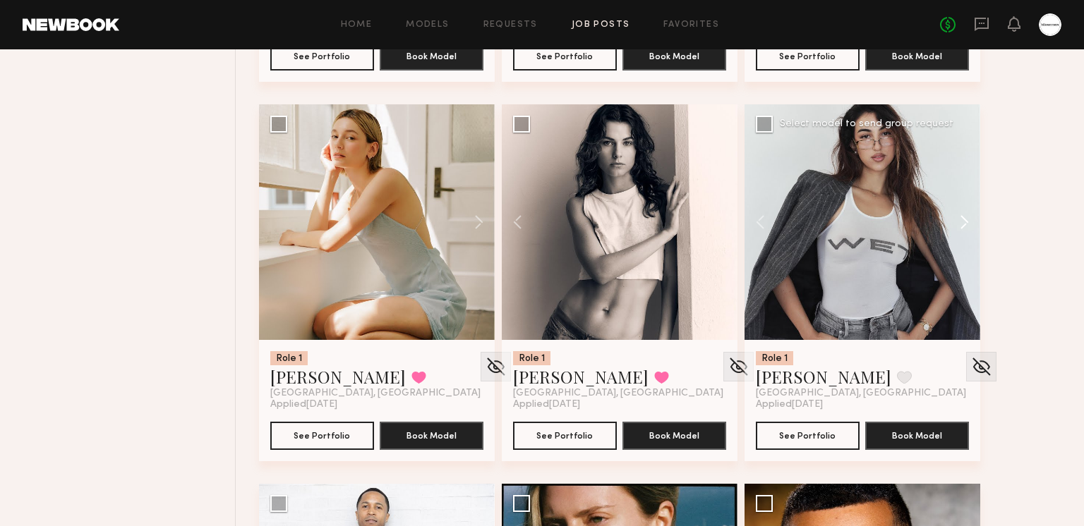
click at [968, 222] on button at bounding box center [957, 222] width 45 height 236
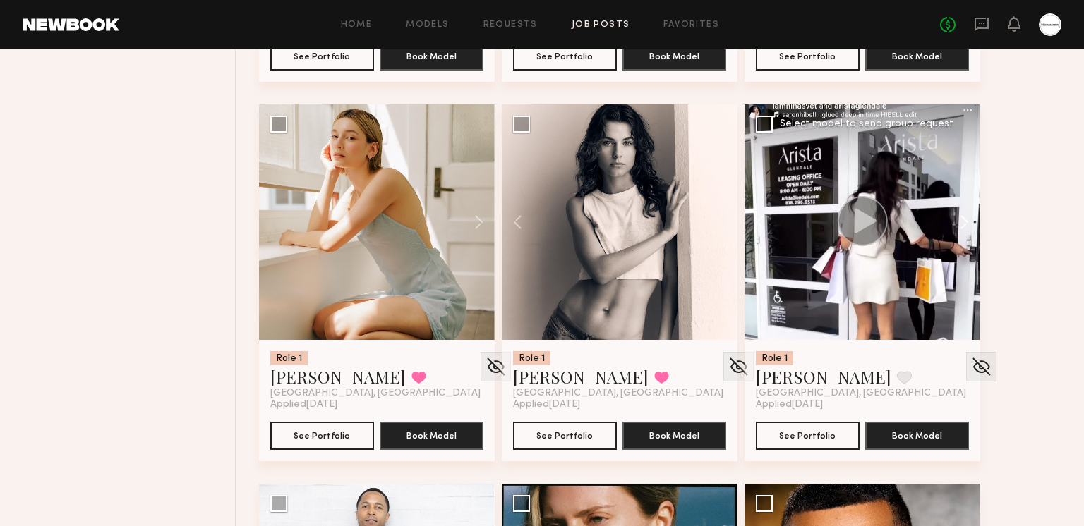
click at [968, 222] on button at bounding box center [957, 222] width 45 height 236
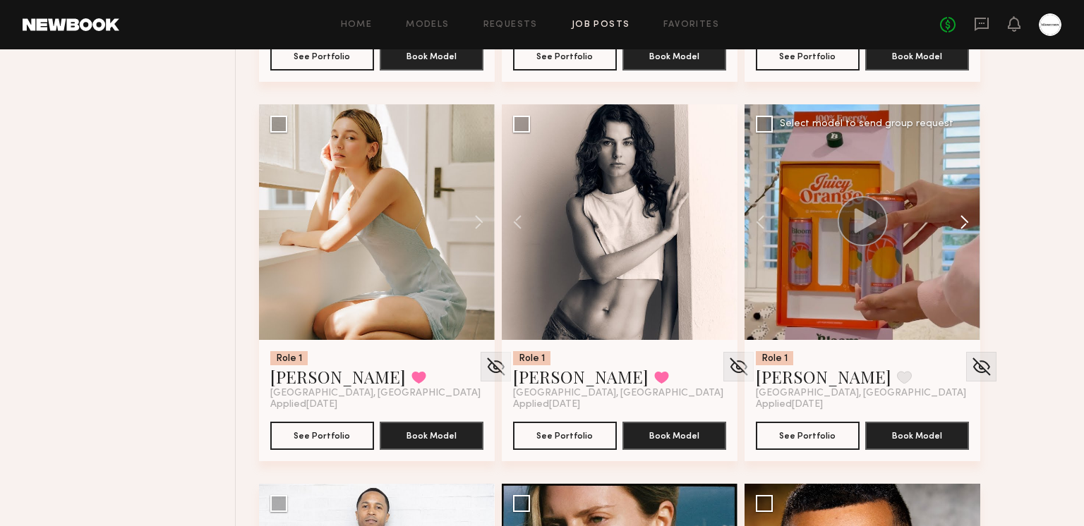
click at [968, 222] on button at bounding box center [957, 222] width 45 height 236
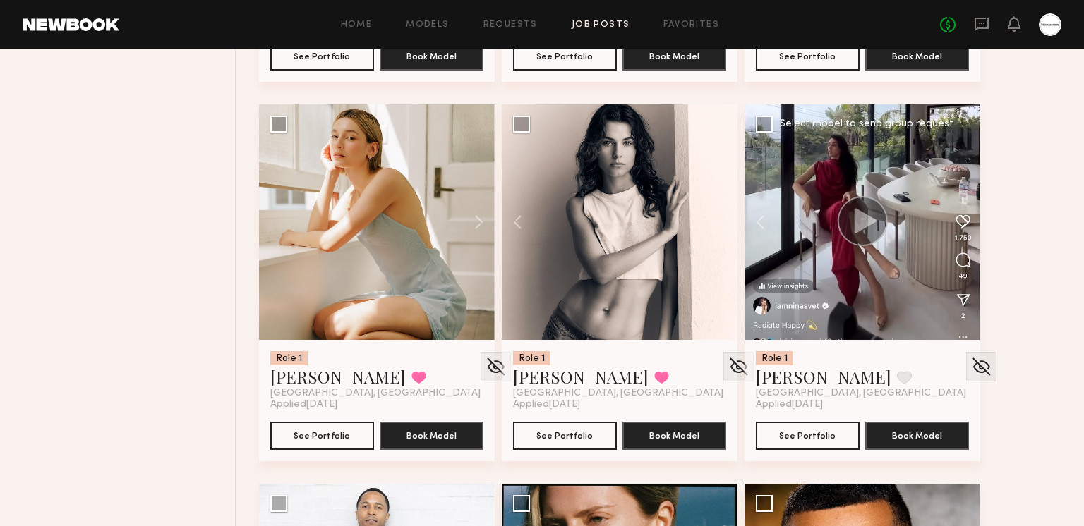
click at [968, 222] on button at bounding box center [957, 222] width 45 height 236
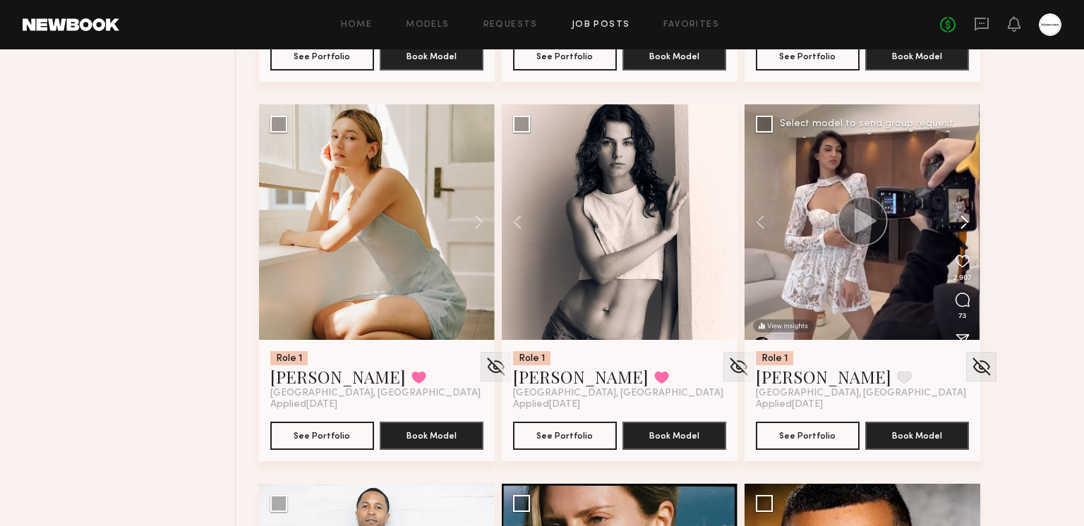
click at [968, 222] on button at bounding box center [957, 222] width 45 height 236
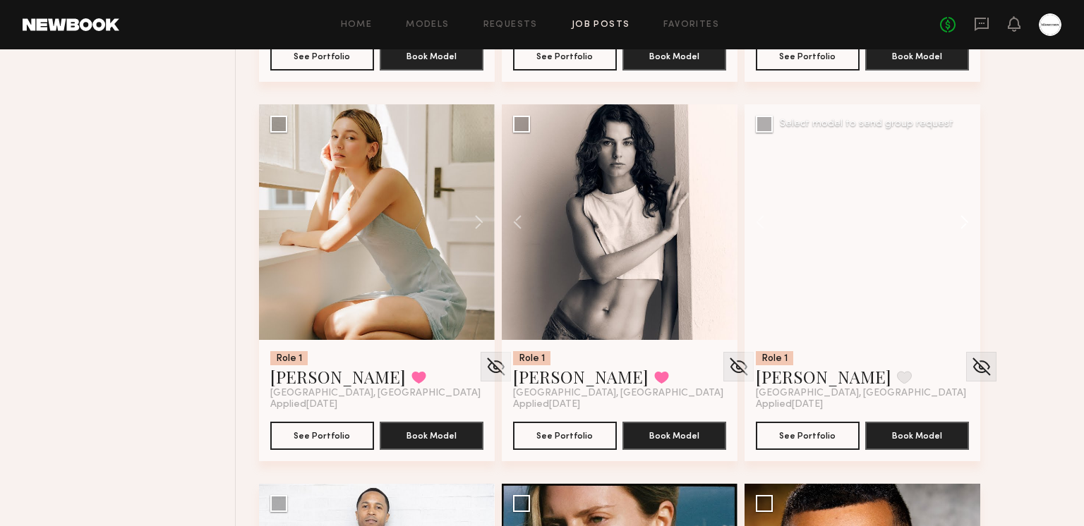
click at [968, 222] on button at bounding box center [957, 222] width 45 height 236
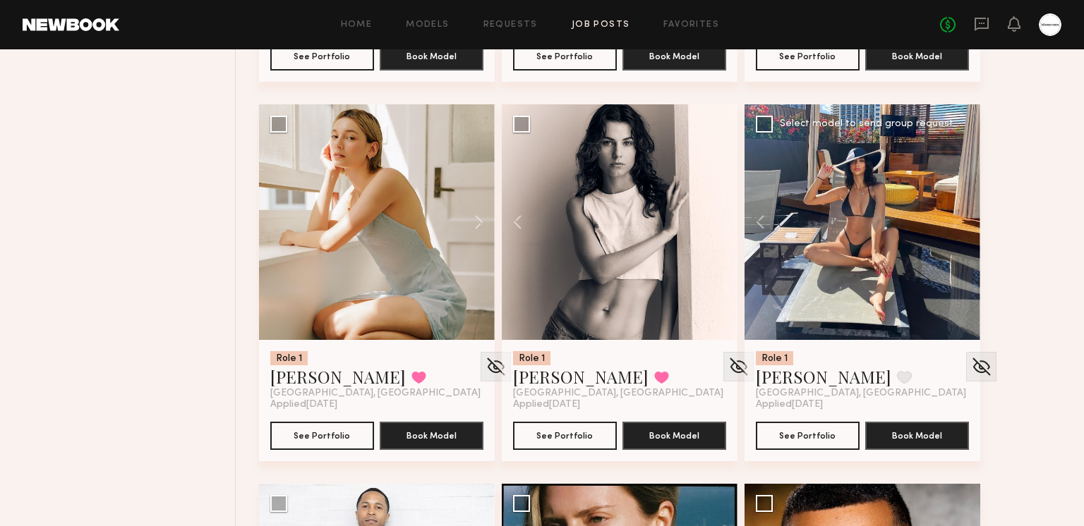
click at [968, 222] on div at bounding box center [862, 222] width 236 height 236
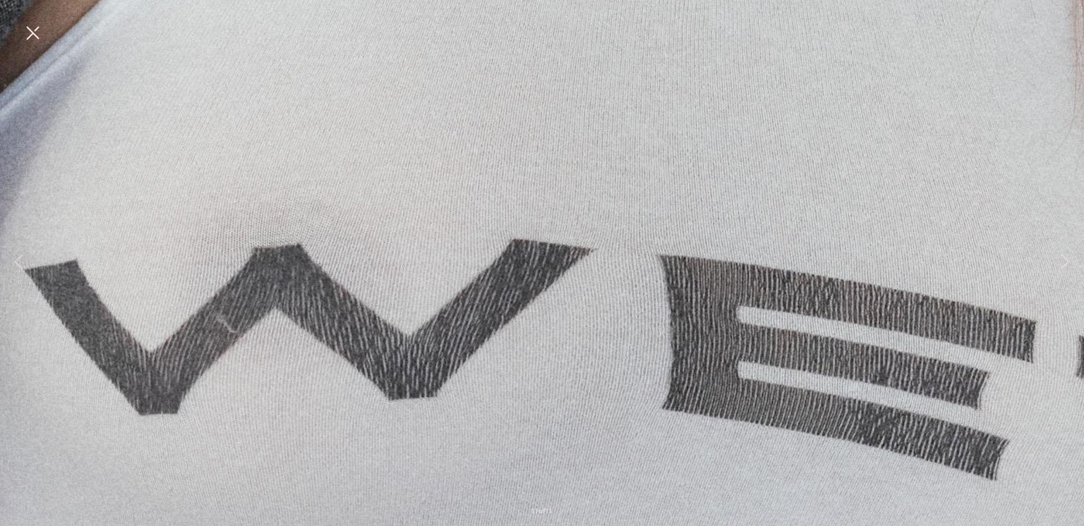
click at [33, 37] on button at bounding box center [32, 33] width 23 height 25
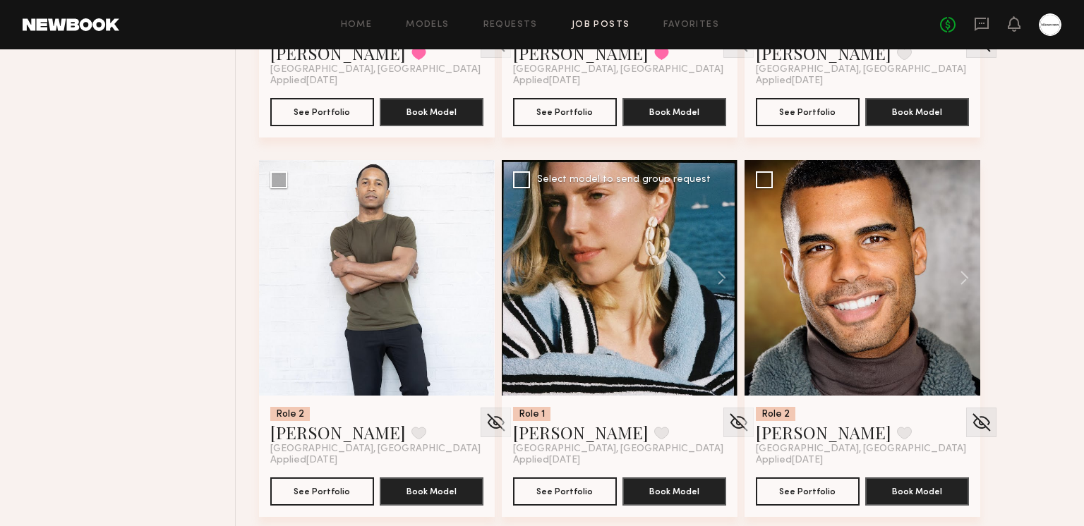
scroll to position [3535, 0]
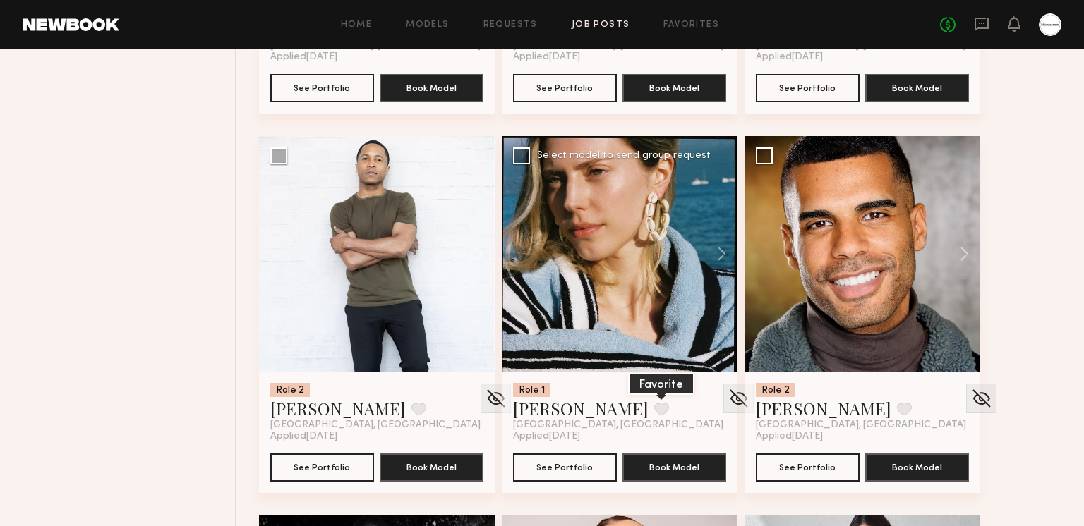
click at [654, 408] on button at bounding box center [661, 409] width 15 height 13
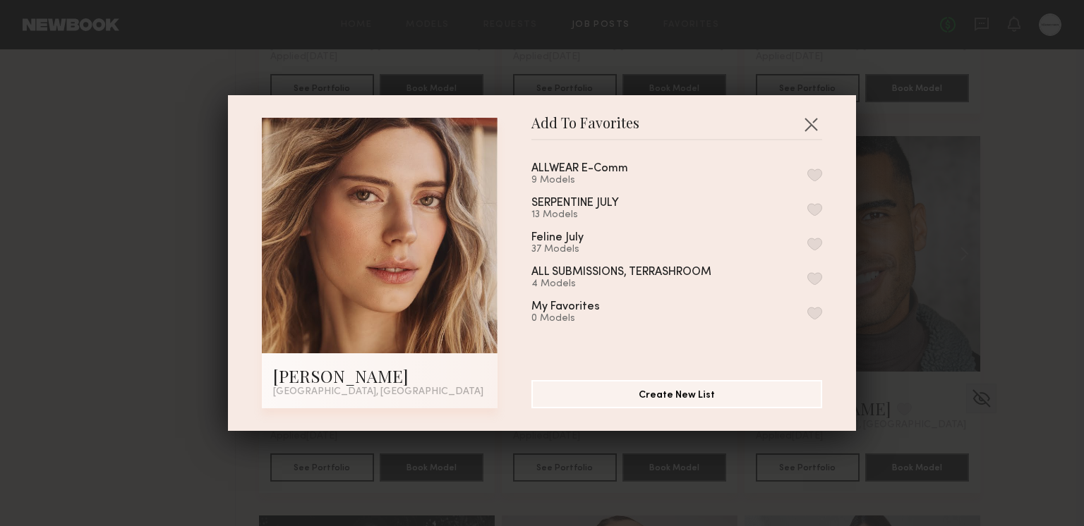
click at [804, 172] on div "ALLWEAR E-Comm 9 Models" at bounding box center [676, 174] width 291 height 23
click at [811, 171] on button "button" at bounding box center [814, 175] width 15 height 13
click at [816, 116] on button "button" at bounding box center [810, 124] width 23 height 23
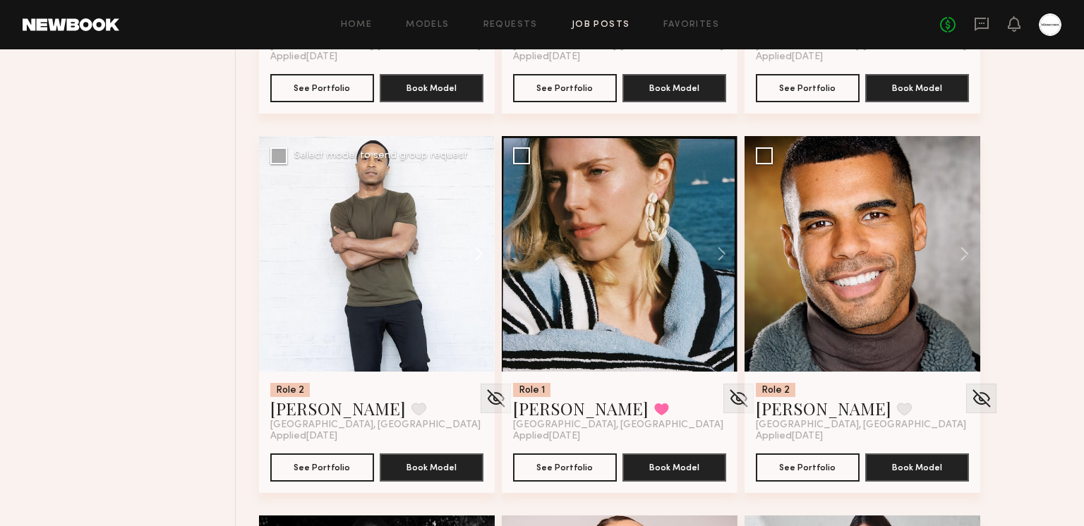
click at [483, 248] on button at bounding box center [471, 254] width 45 height 236
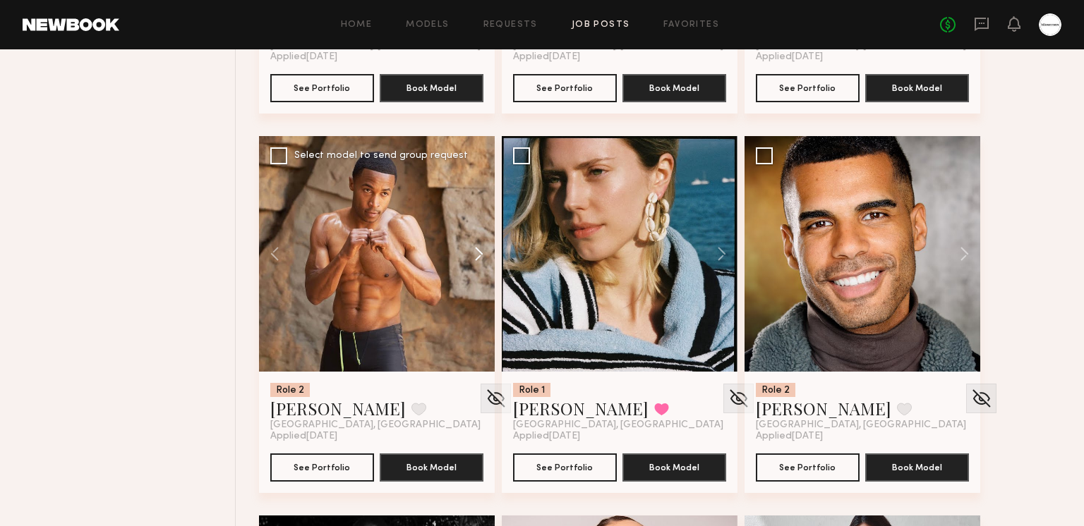
click at [483, 248] on button at bounding box center [471, 254] width 45 height 236
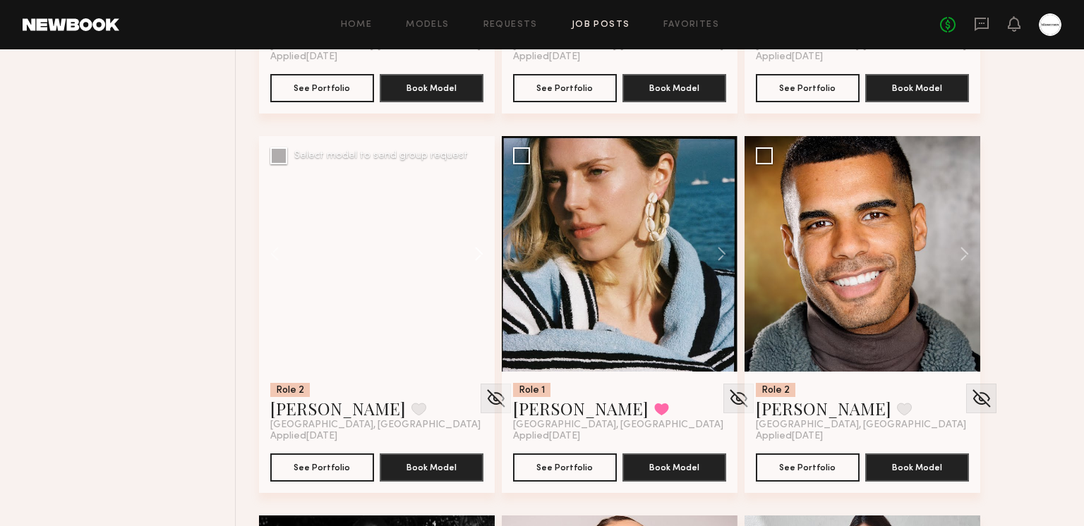
click at [483, 248] on button at bounding box center [471, 254] width 45 height 236
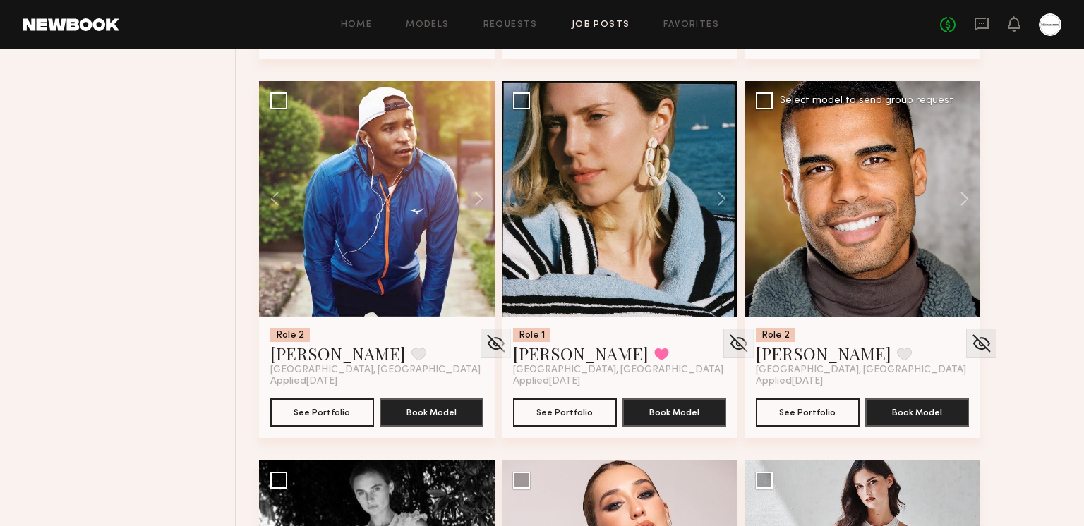
scroll to position [3591, 0]
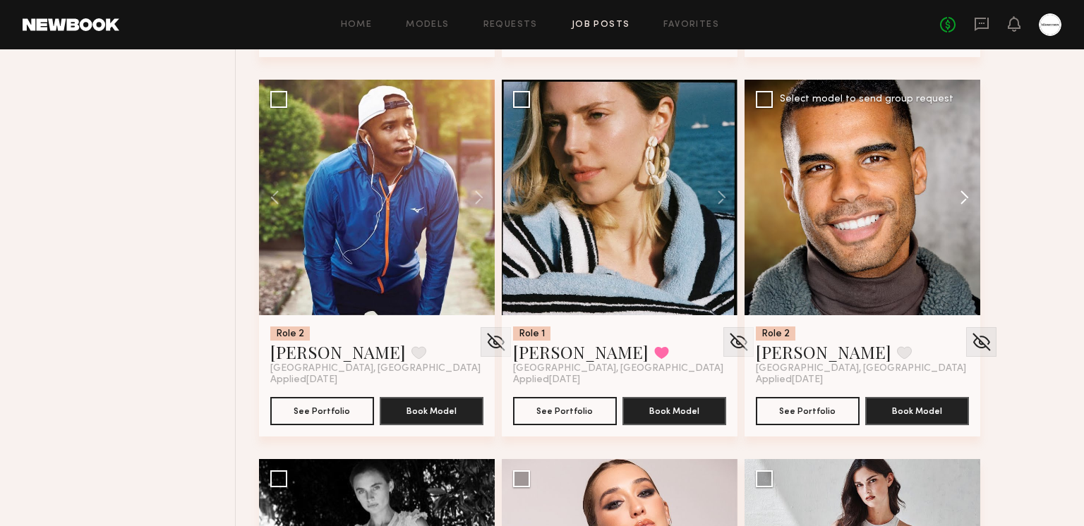
click at [957, 194] on button at bounding box center [957, 198] width 45 height 236
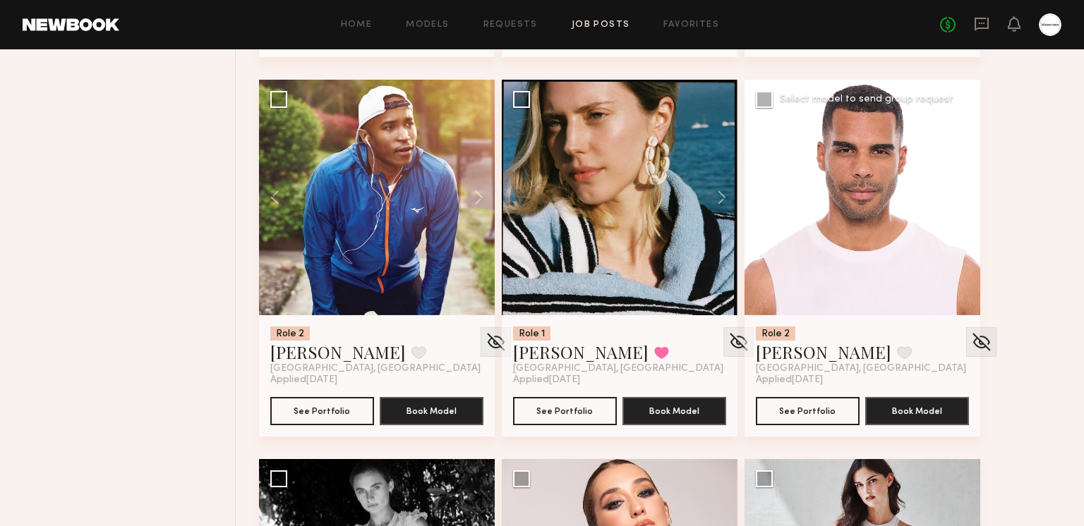
click at [957, 194] on button at bounding box center [957, 198] width 45 height 236
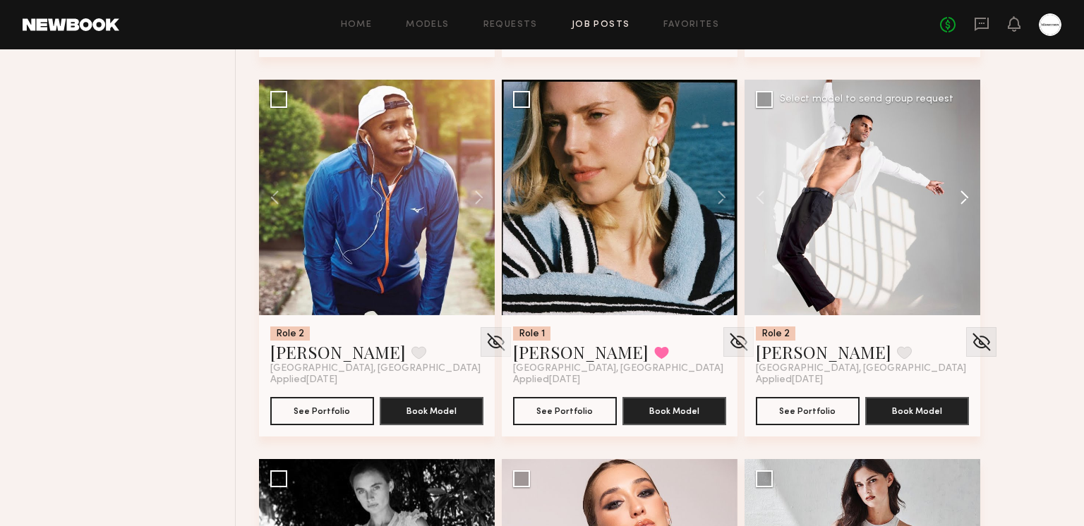
click at [957, 194] on button at bounding box center [957, 198] width 45 height 236
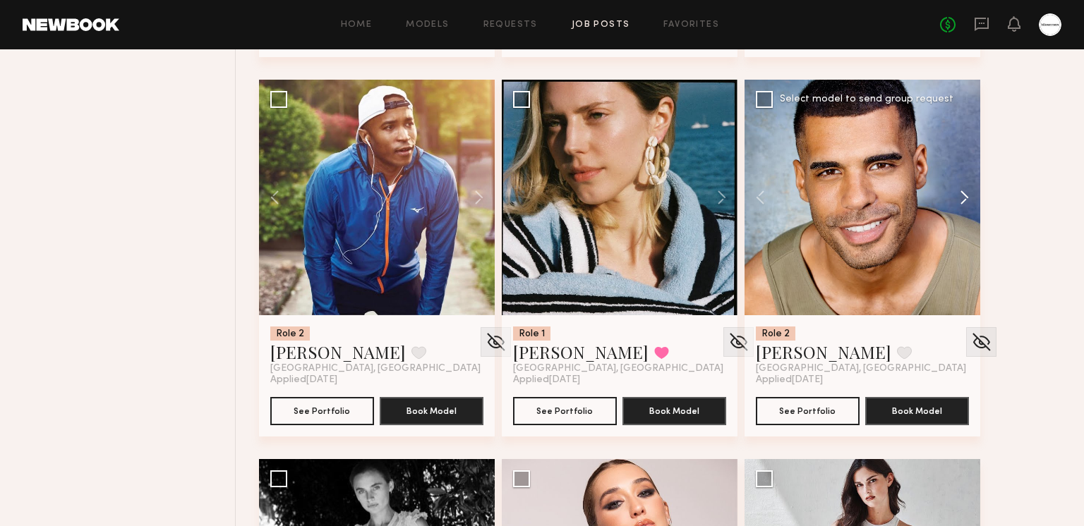
click at [957, 194] on button at bounding box center [957, 198] width 45 height 236
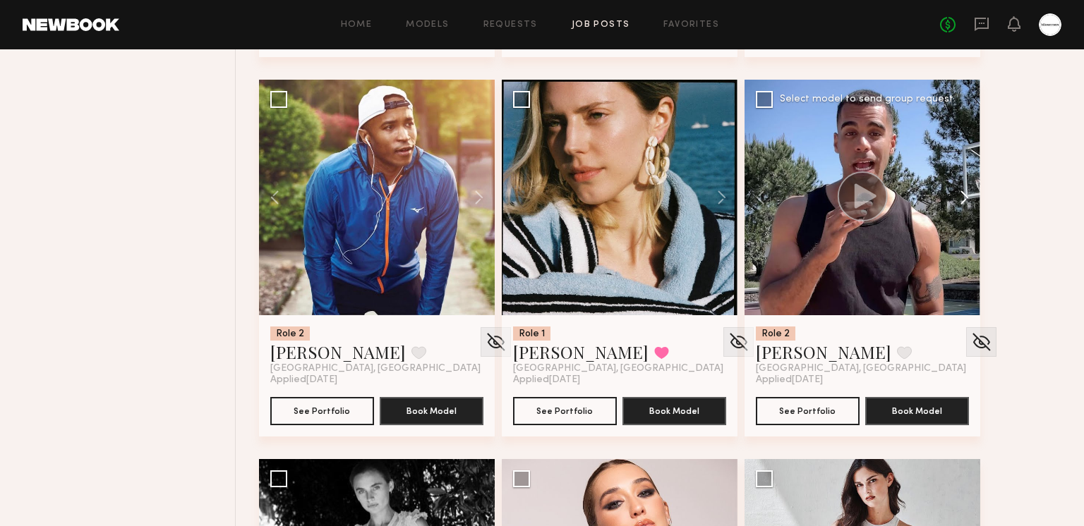
click at [957, 194] on button at bounding box center [957, 198] width 45 height 236
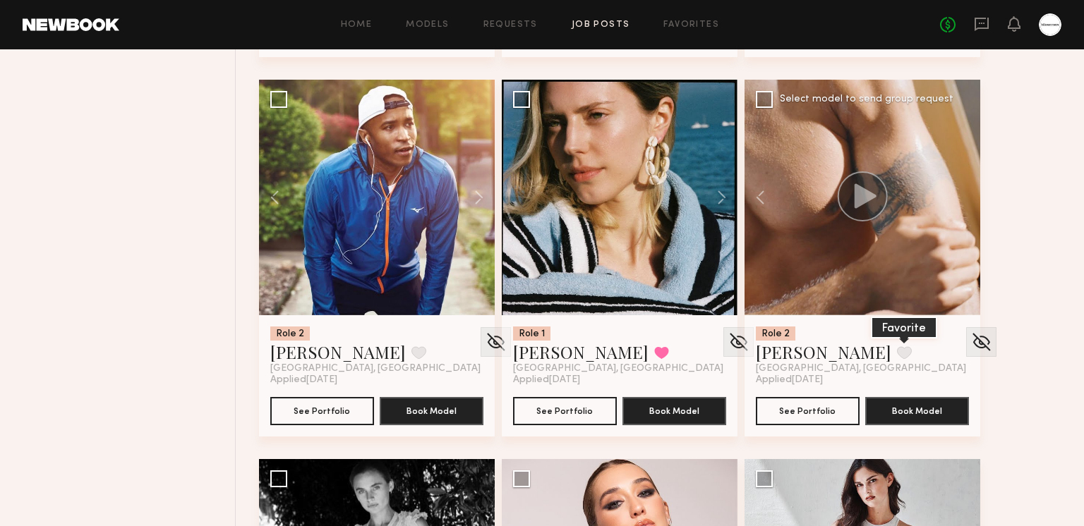
click at [897, 352] on button at bounding box center [904, 352] width 15 height 13
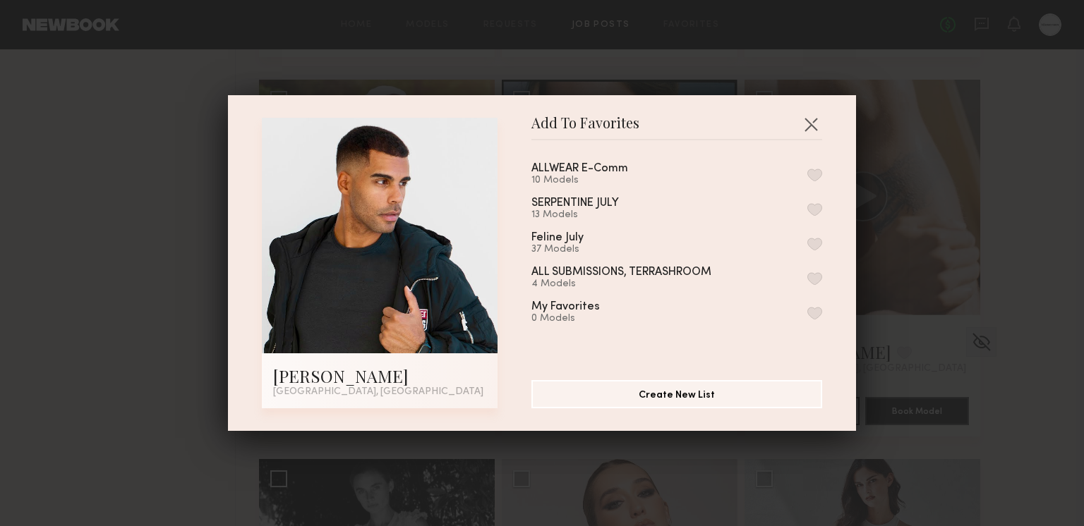
click at [812, 169] on button "button" at bounding box center [814, 175] width 15 height 13
click at [813, 123] on button "button" at bounding box center [810, 124] width 23 height 23
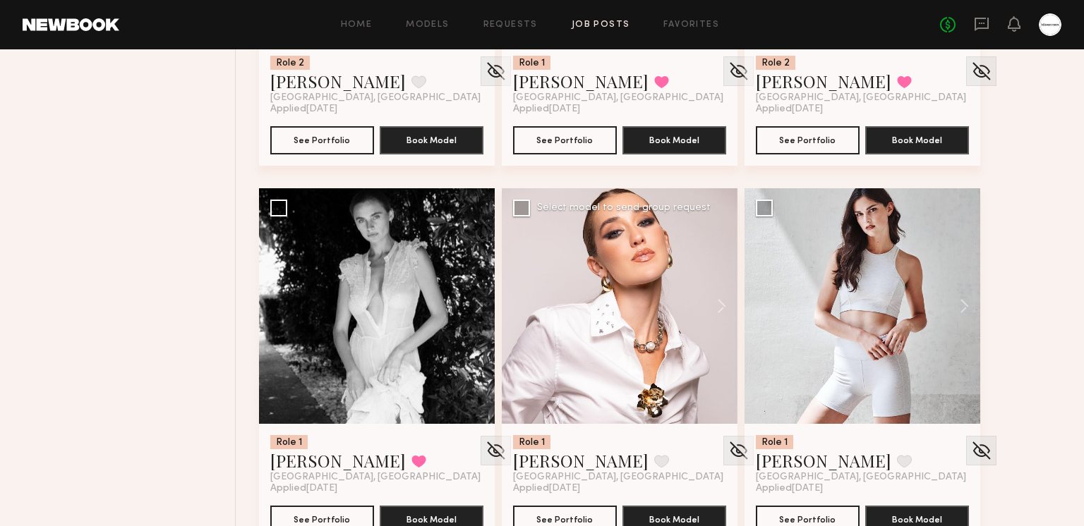
scroll to position [3880, 0]
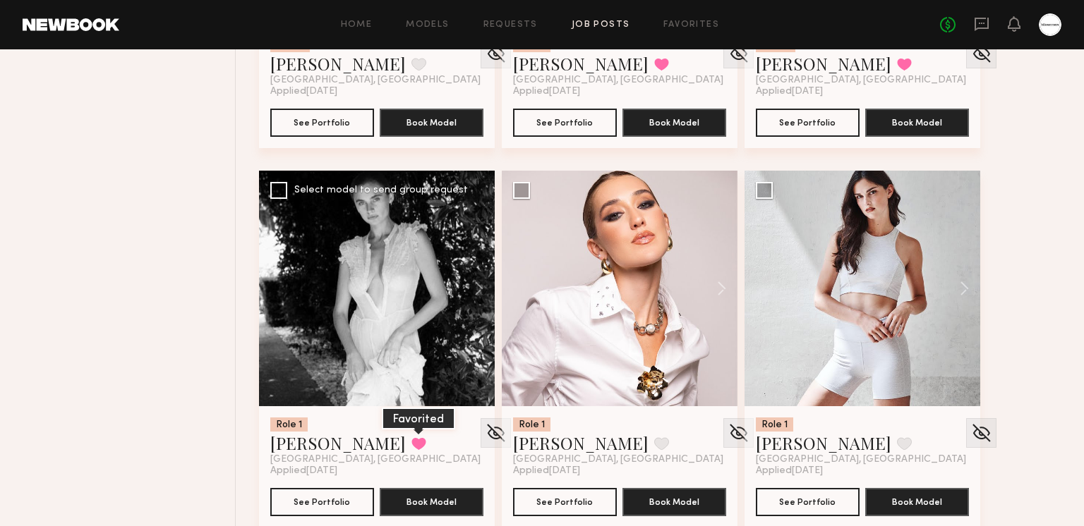
click at [411, 439] on button at bounding box center [418, 443] width 15 height 13
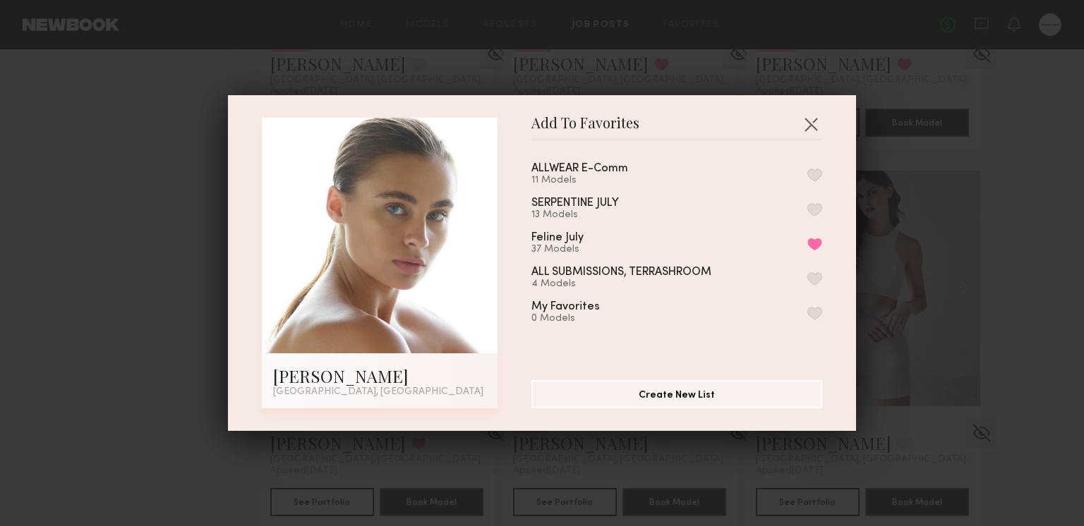
click at [811, 174] on button "button" at bounding box center [814, 175] width 15 height 13
click at [812, 120] on button "button" at bounding box center [810, 124] width 23 height 23
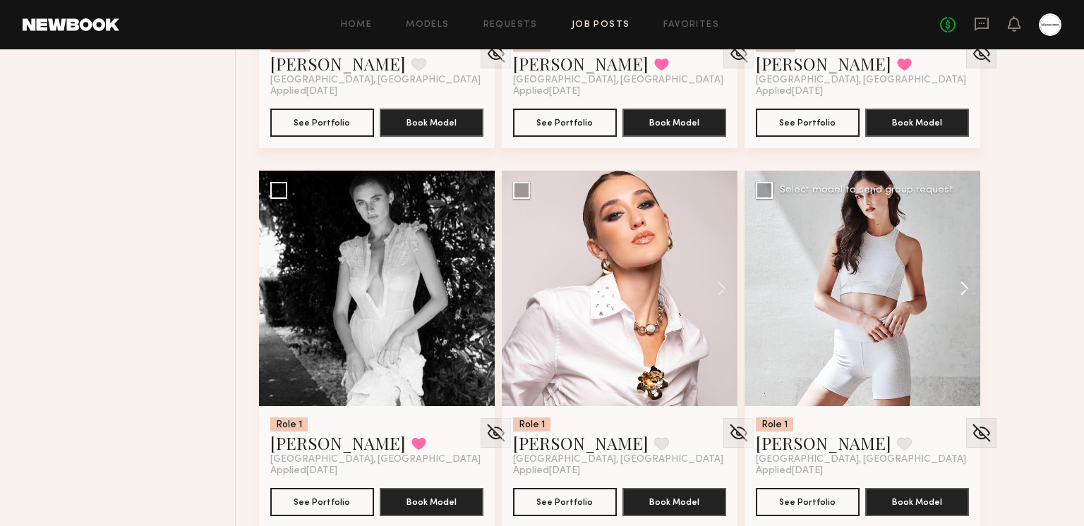
click at [959, 293] on button at bounding box center [957, 289] width 45 height 236
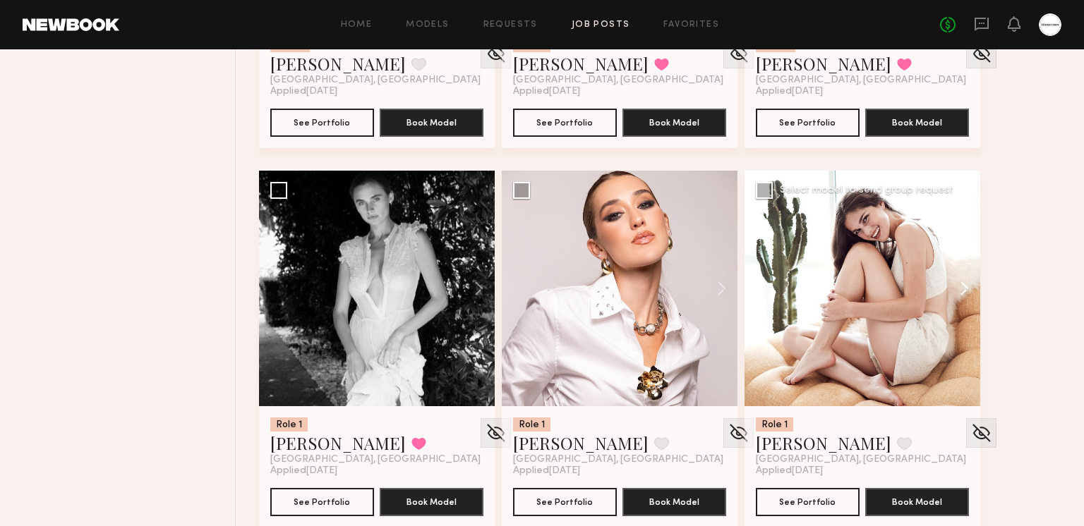
click at [959, 293] on button at bounding box center [957, 289] width 45 height 236
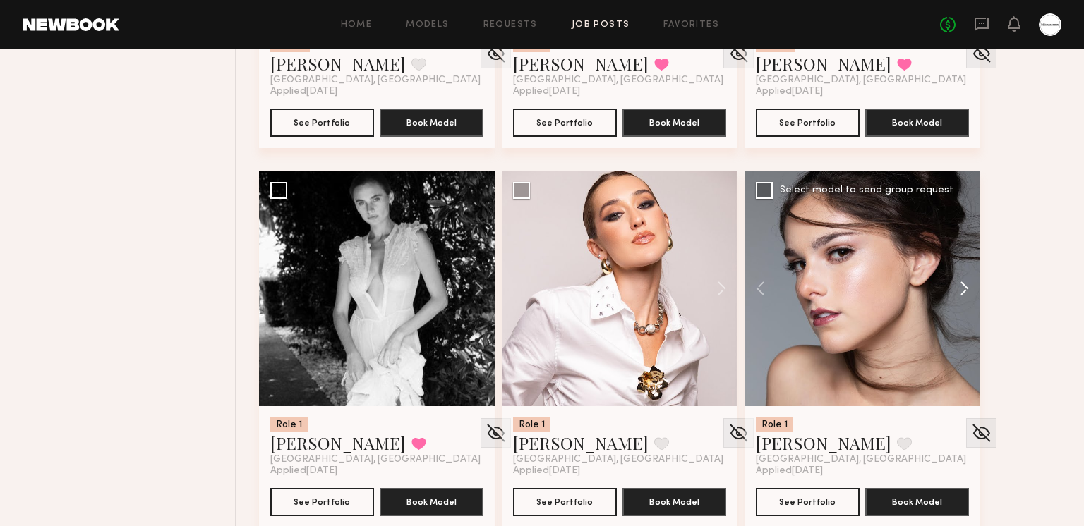
click at [959, 293] on button at bounding box center [957, 289] width 45 height 236
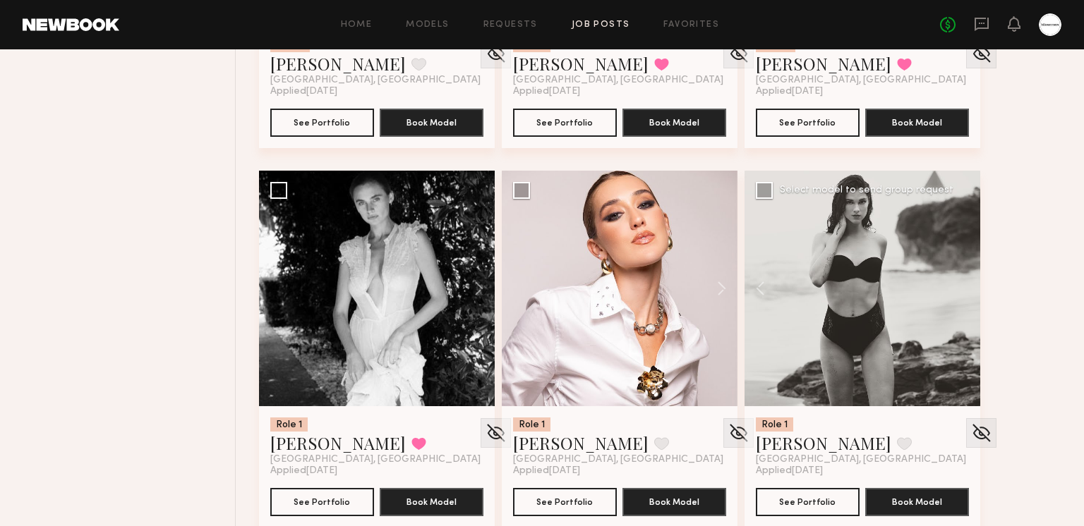
click at [964, 281] on div at bounding box center [862, 289] width 236 height 236
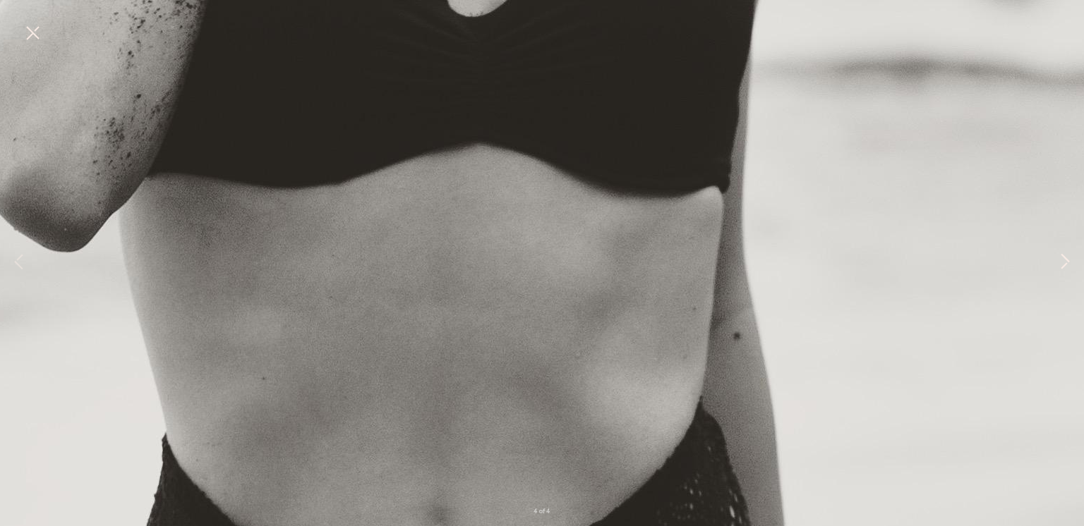
click at [1062, 261] on button at bounding box center [1064, 263] width 17 height 421
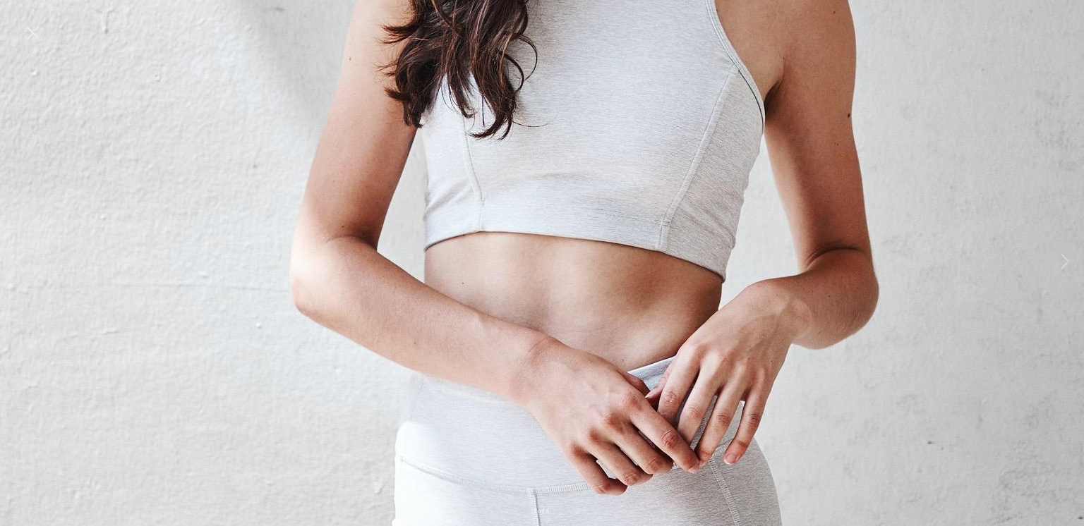
click at [35, 27] on button at bounding box center [32, 33] width 23 height 25
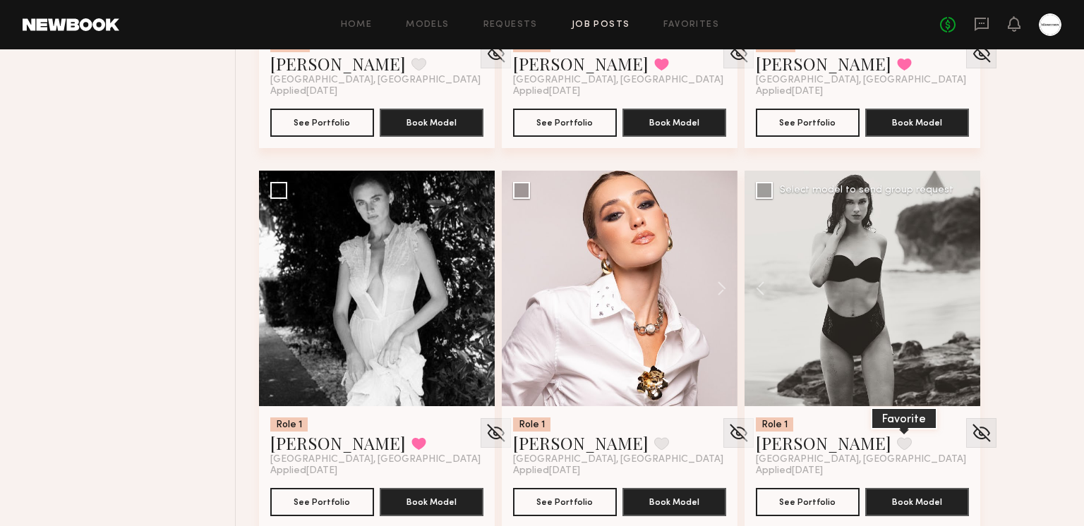
click at [897, 444] on button at bounding box center [904, 443] width 15 height 13
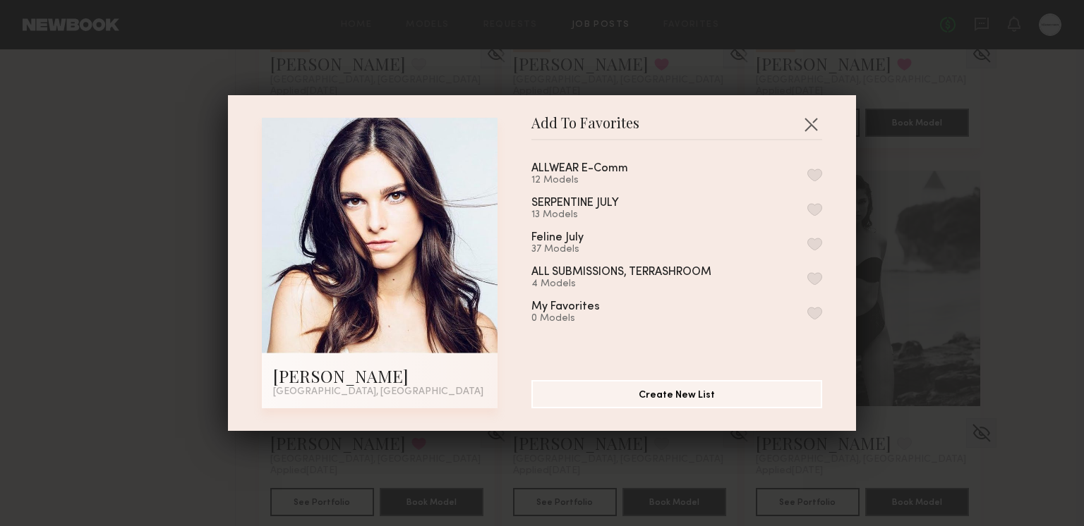
click at [813, 173] on button "button" at bounding box center [814, 175] width 15 height 13
click at [811, 122] on button "button" at bounding box center [810, 124] width 23 height 23
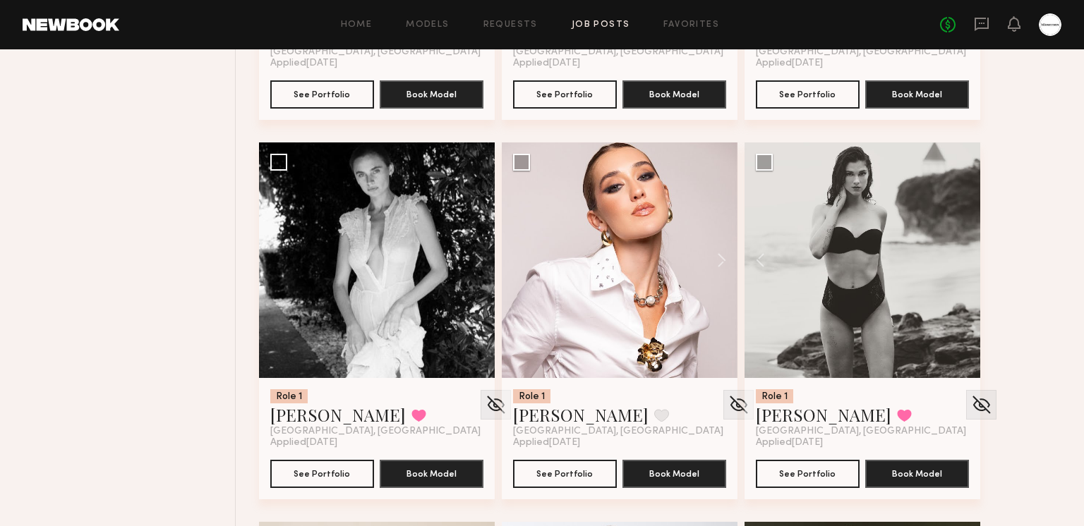
scroll to position [3890, 0]
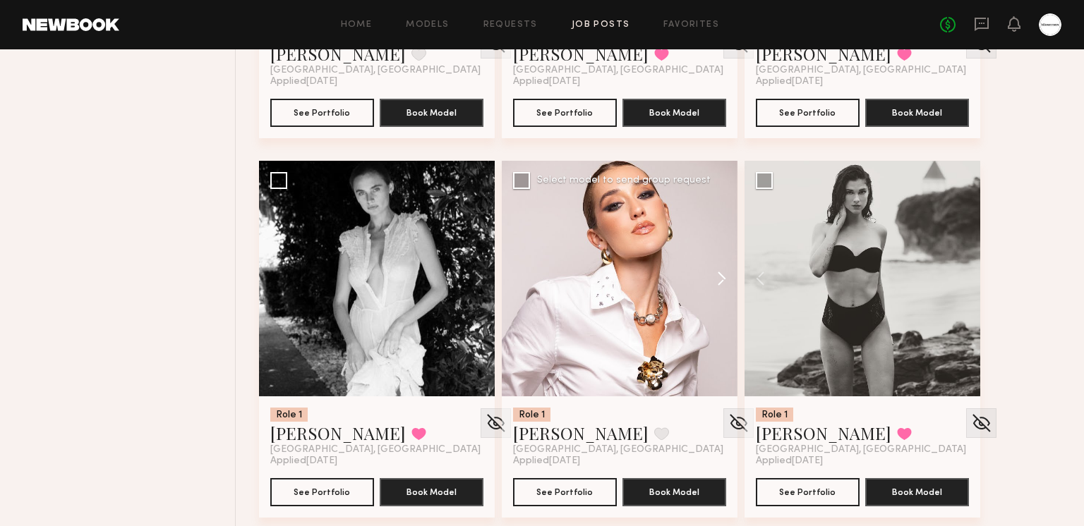
click at [716, 272] on button at bounding box center [714, 279] width 45 height 236
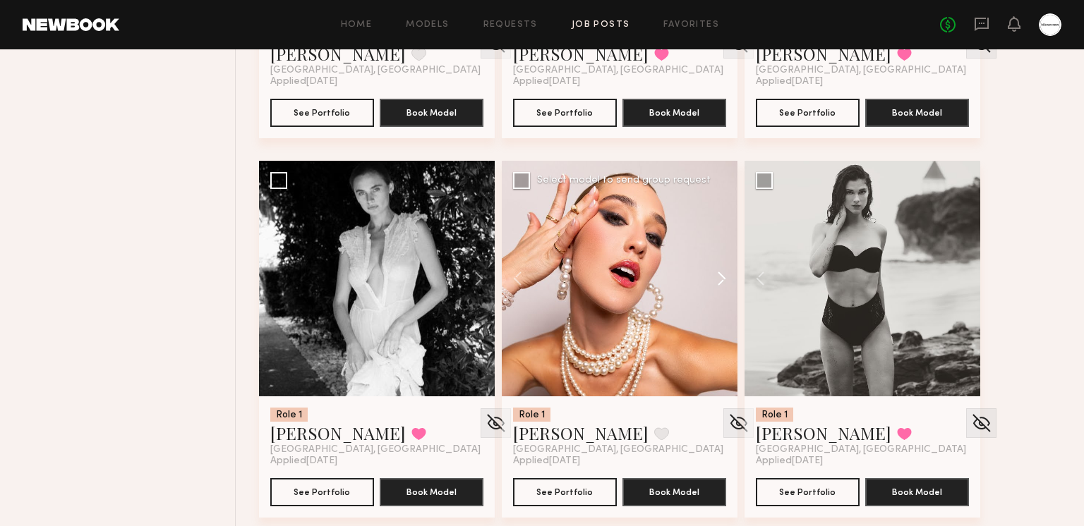
click at [716, 272] on button at bounding box center [714, 279] width 45 height 236
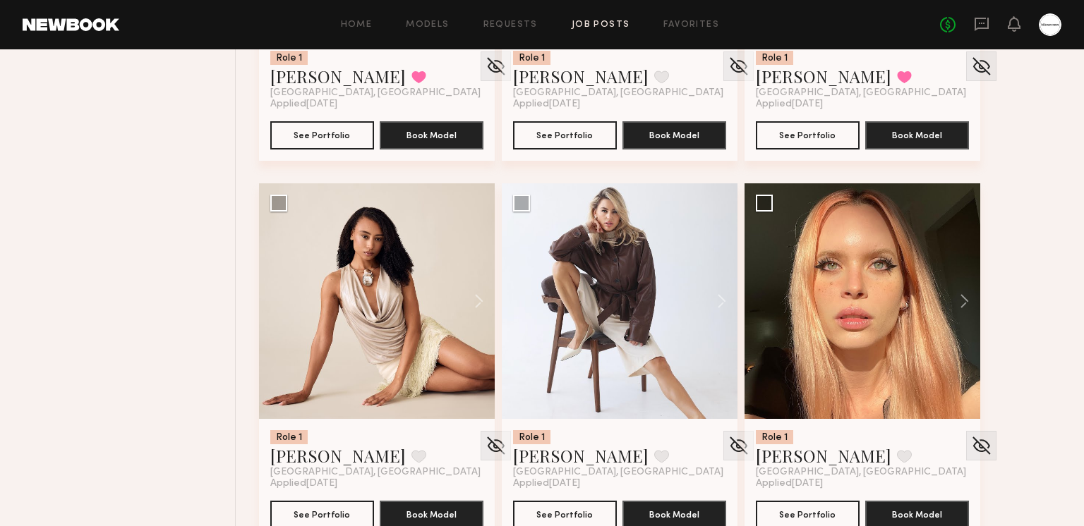
scroll to position [4281, 0]
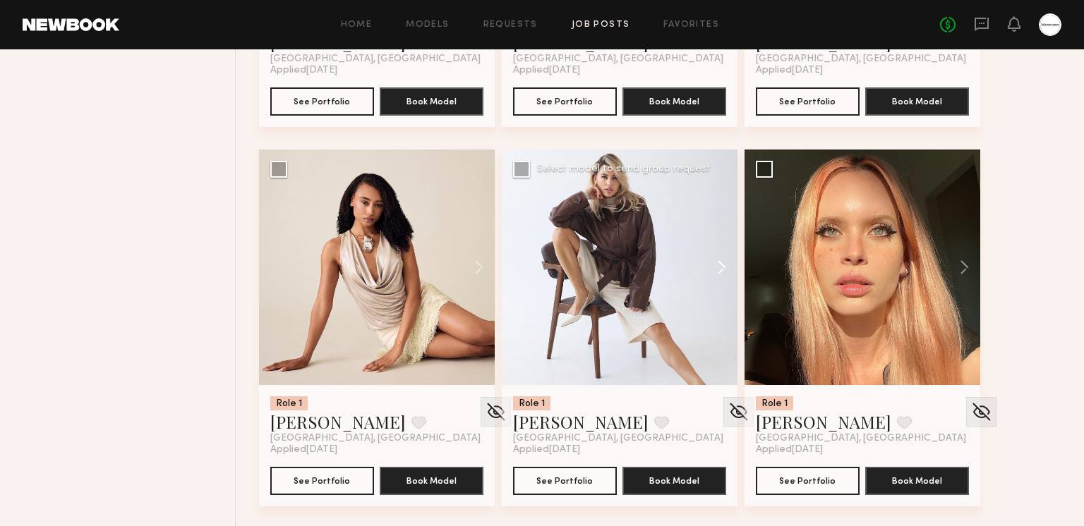
click at [717, 262] on button at bounding box center [714, 268] width 45 height 236
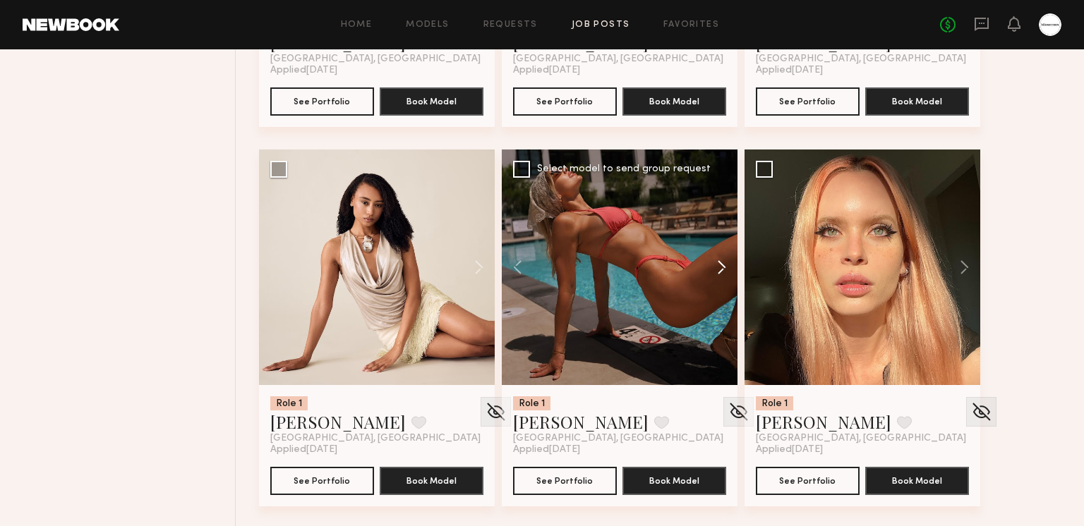
click at [717, 262] on button at bounding box center [714, 268] width 45 height 236
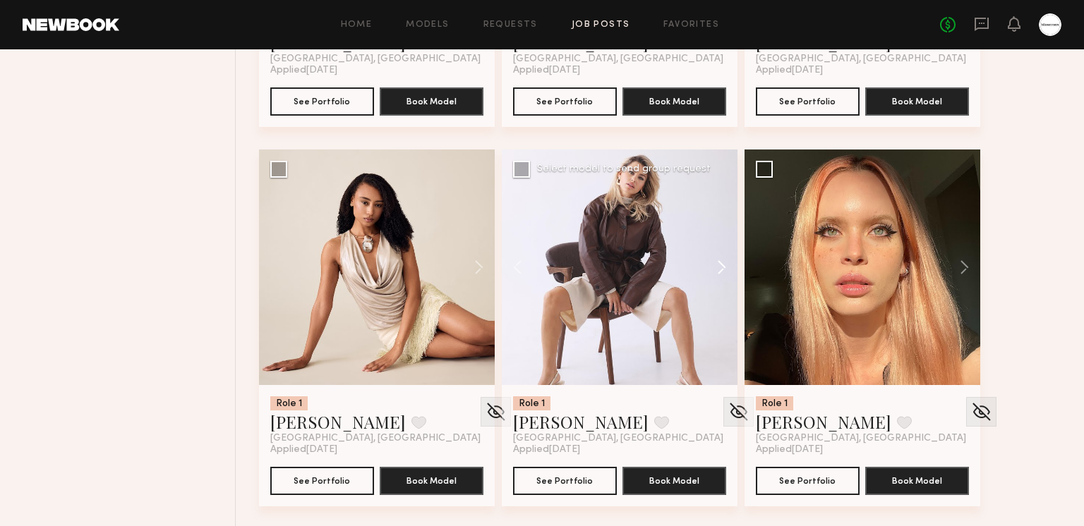
click at [717, 262] on button at bounding box center [714, 268] width 45 height 236
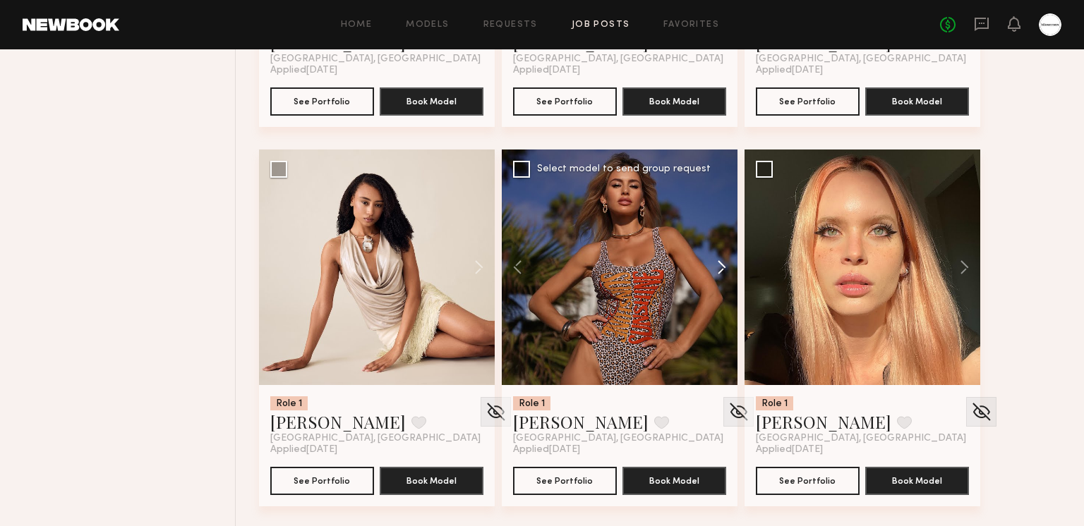
click at [717, 262] on button at bounding box center [714, 268] width 45 height 236
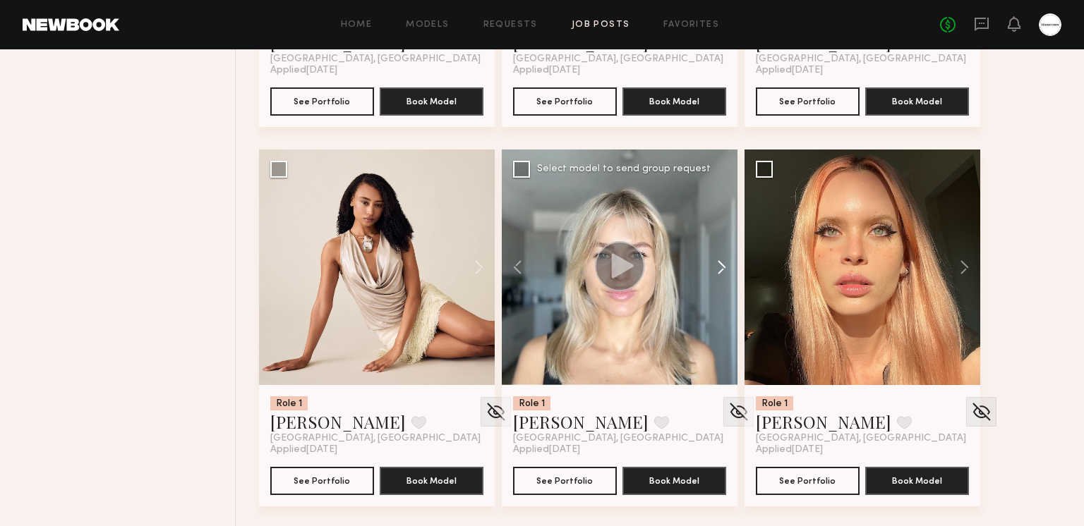
click at [727, 267] on button at bounding box center [714, 268] width 45 height 236
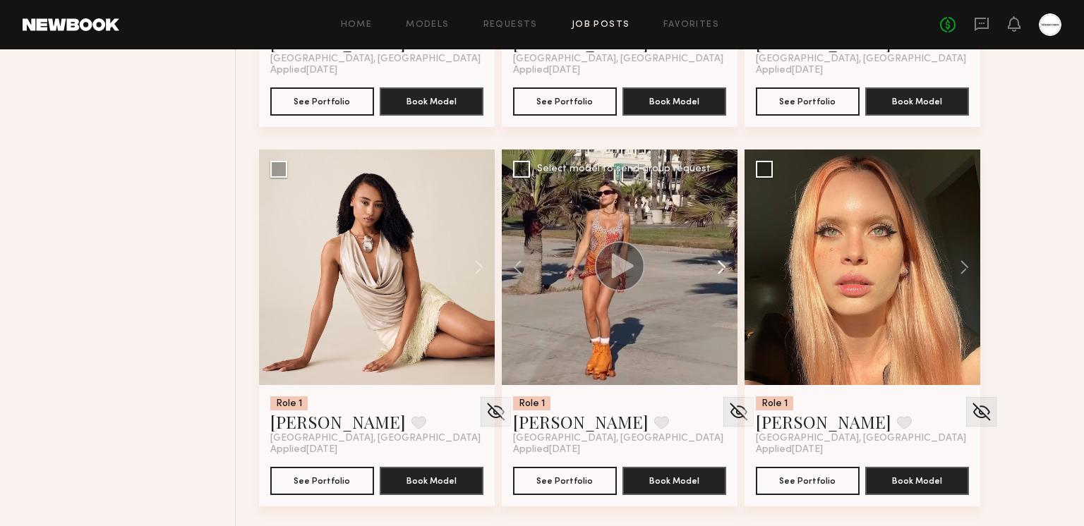
click at [724, 267] on button at bounding box center [714, 268] width 45 height 236
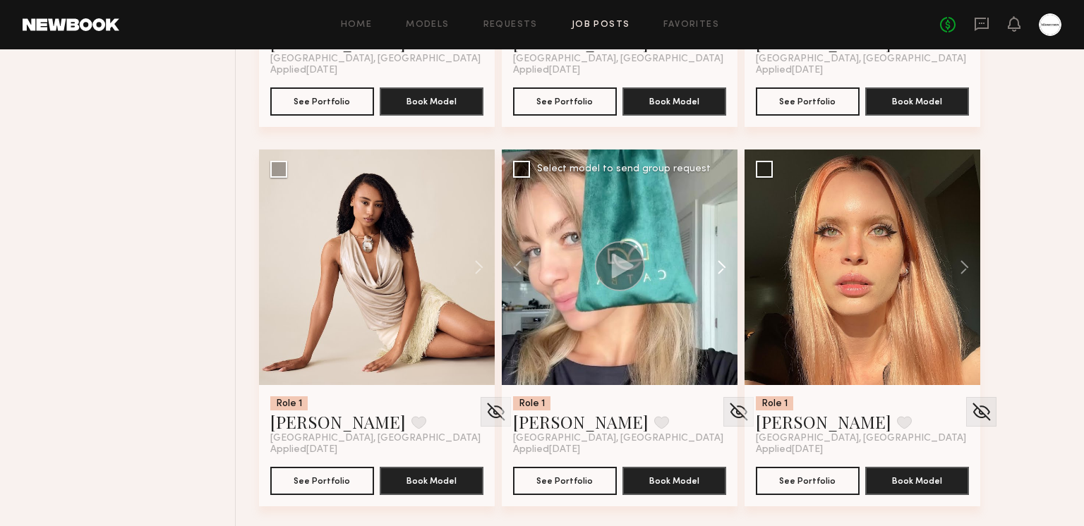
click at [722, 267] on button at bounding box center [714, 268] width 45 height 236
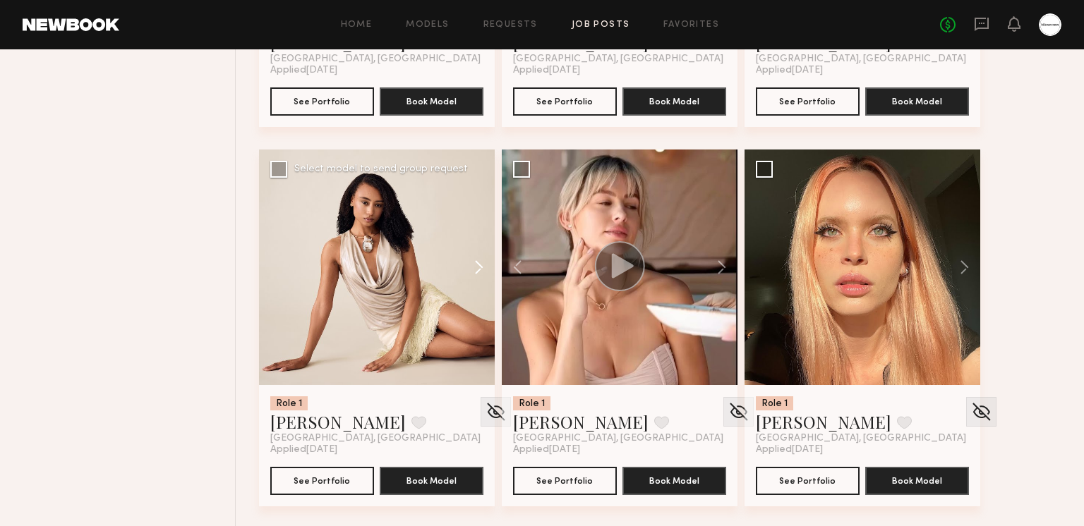
click at [473, 267] on button at bounding box center [471, 268] width 45 height 236
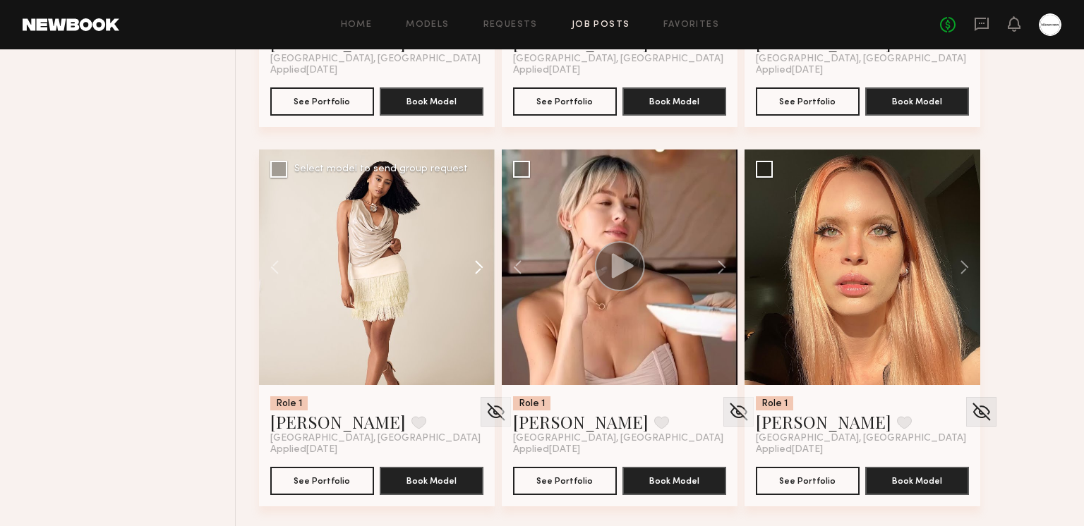
click at [473, 267] on button at bounding box center [471, 268] width 45 height 236
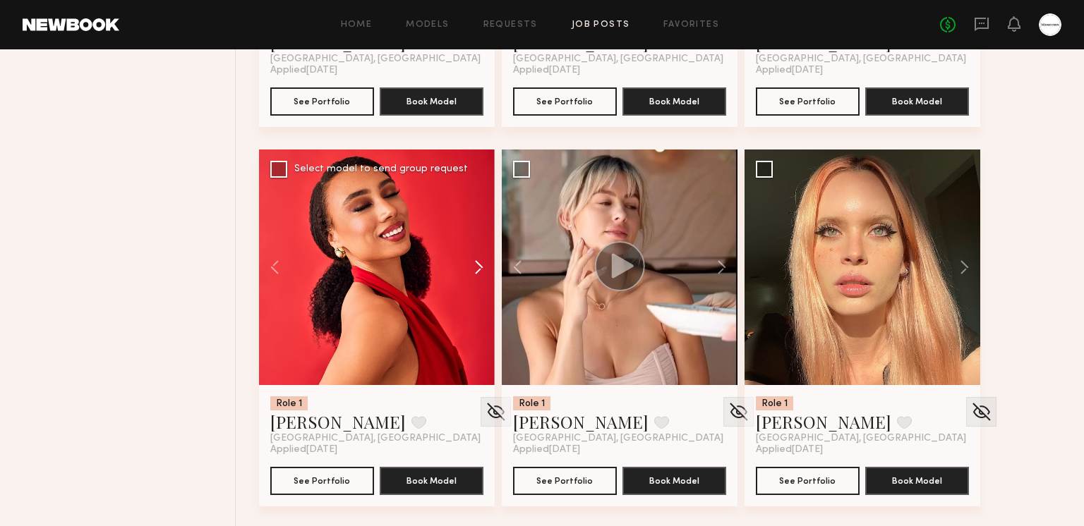
click at [473, 267] on button at bounding box center [471, 268] width 45 height 236
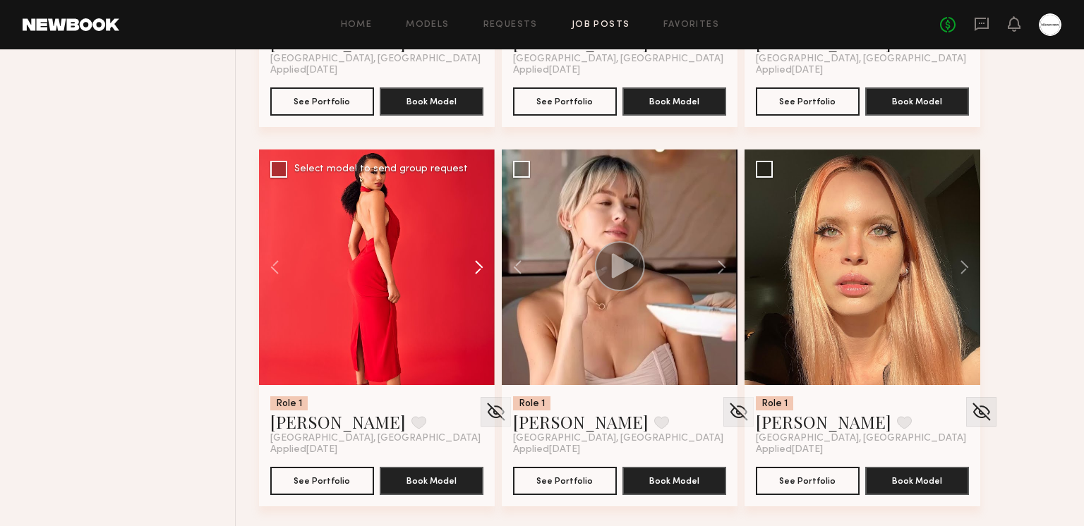
click at [473, 267] on button at bounding box center [471, 268] width 45 height 236
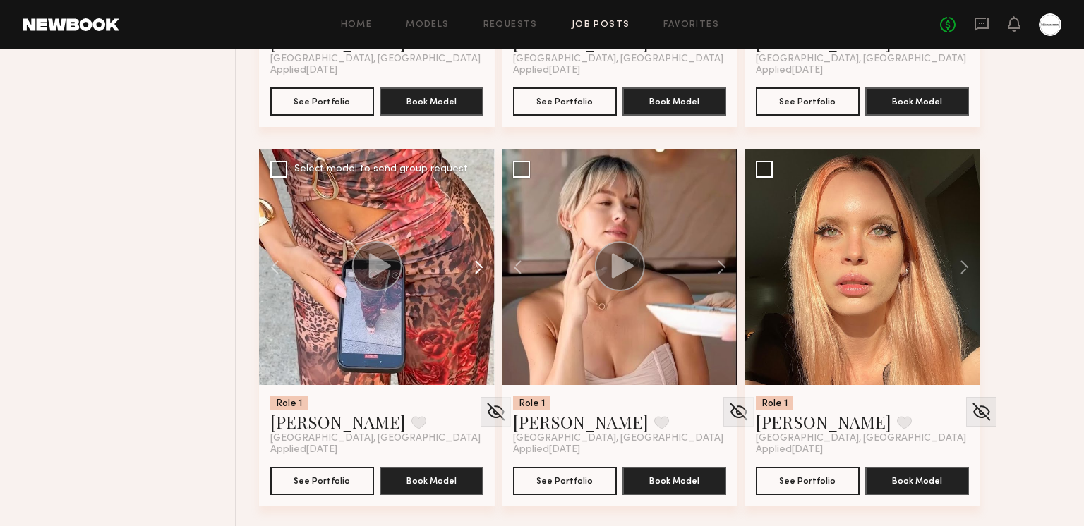
click at [473, 267] on button at bounding box center [471, 268] width 45 height 236
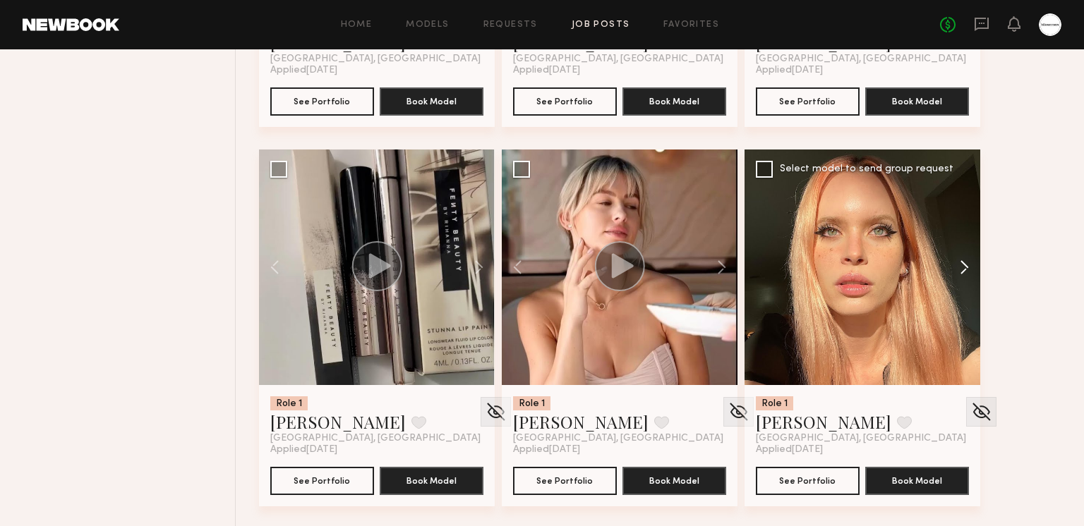
click at [966, 272] on button at bounding box center [957, 268] width 45 height 236
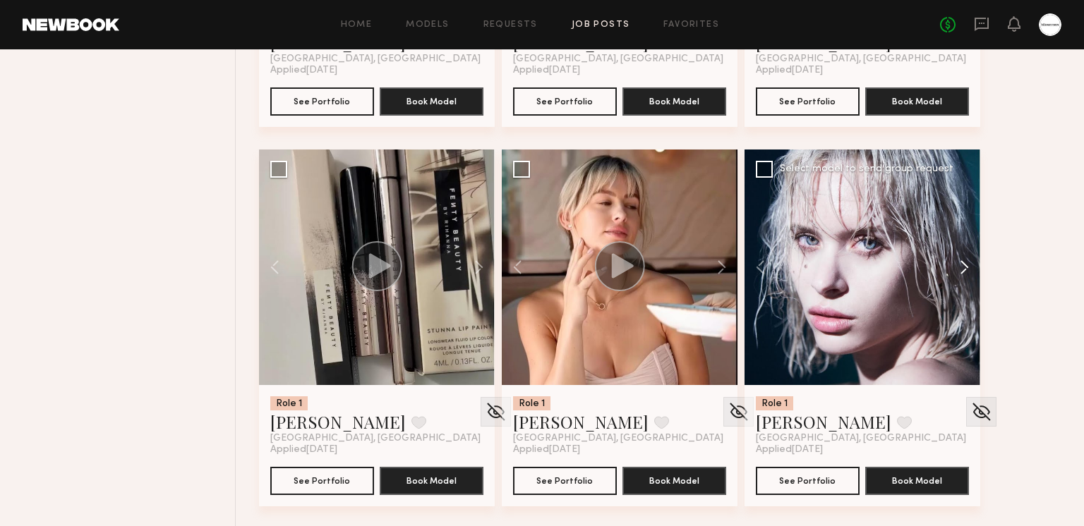
click at [965, 269] on button at bounding box center [957, 268] width 45 height 236
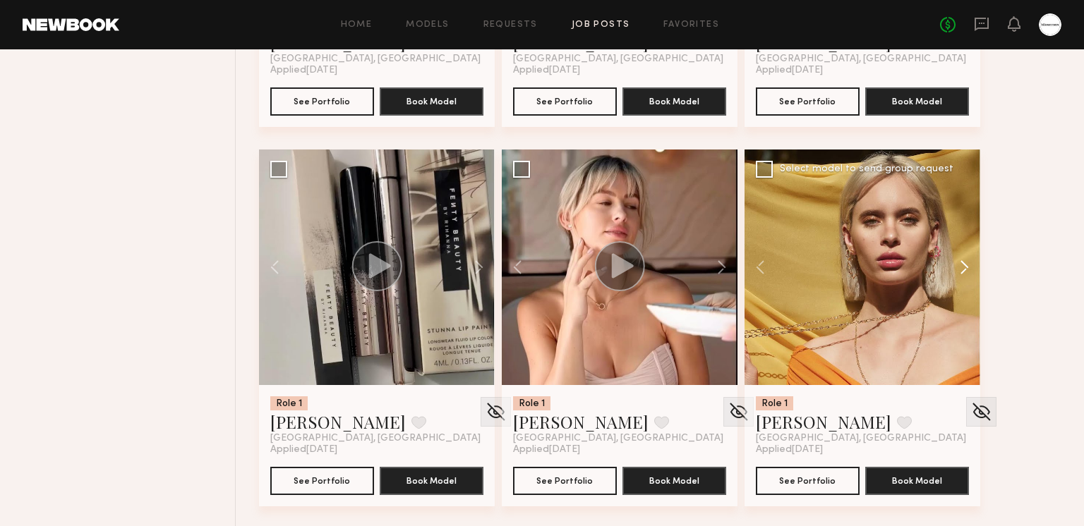
click at [962, 264] on button at bounding box center [957, 268] width 45 height 236
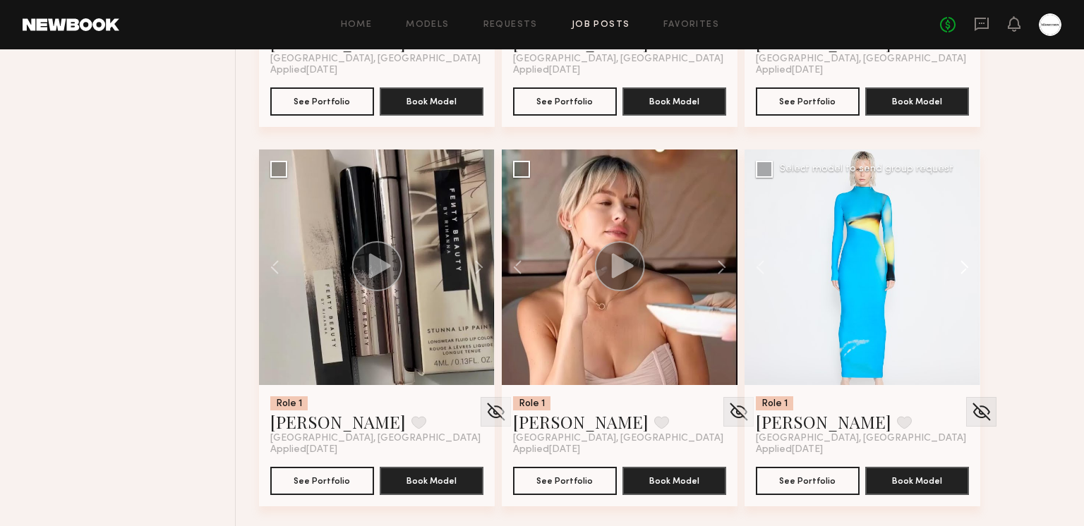
click at [962, 264] on button at bounding box center [957, 268] width 45 height 236
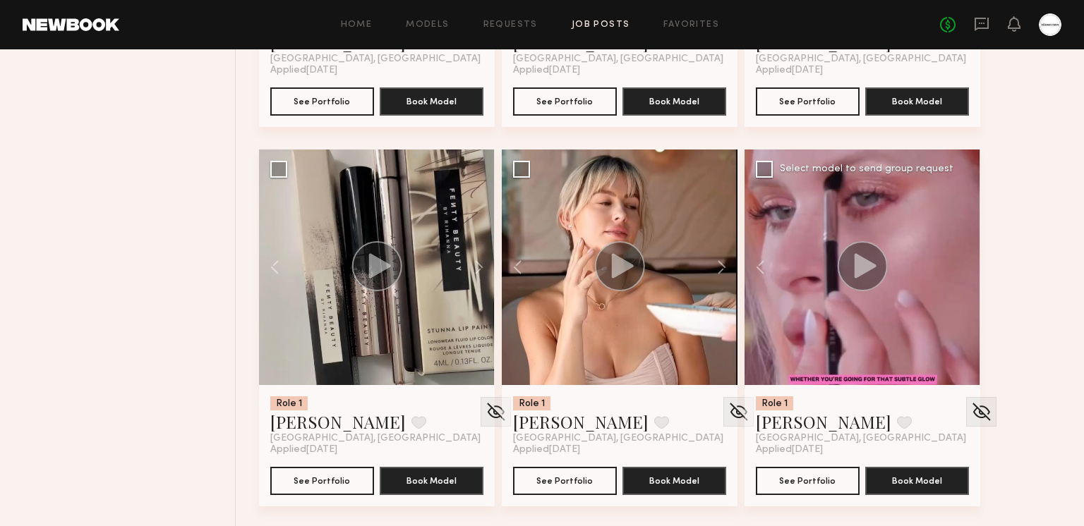
click at [961, 264] on div at bounding box center [862, 268] width 236 height 236
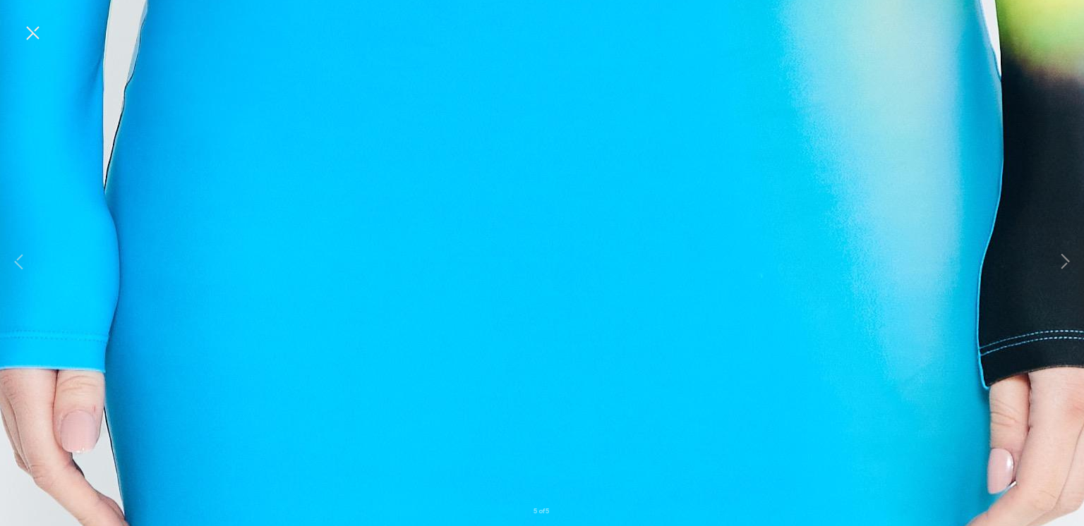
click at [39, 43] on button at bounding box center [32, 33] width 23 height 25
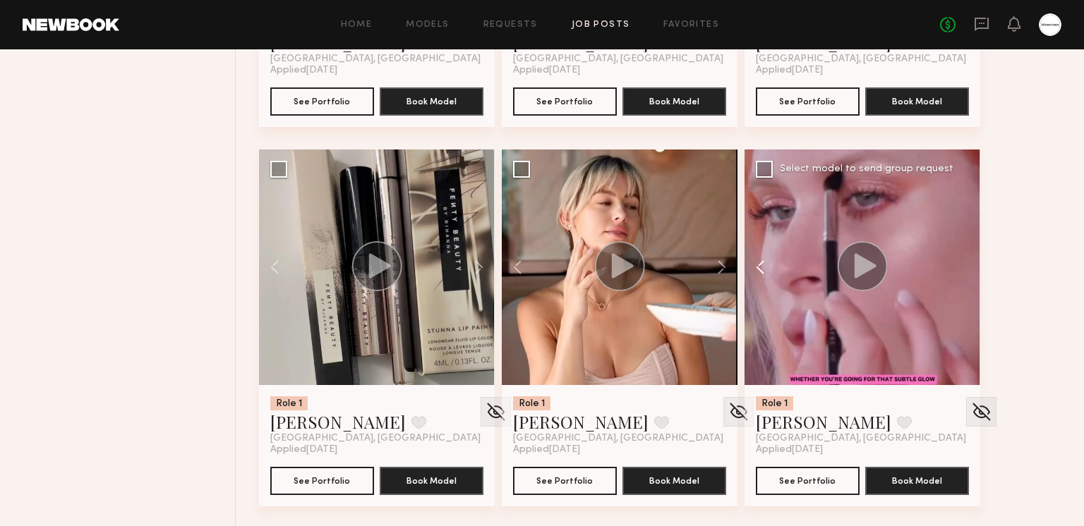
click at [765, 265] on button at bounding box center [766, 268] width 45 height 236
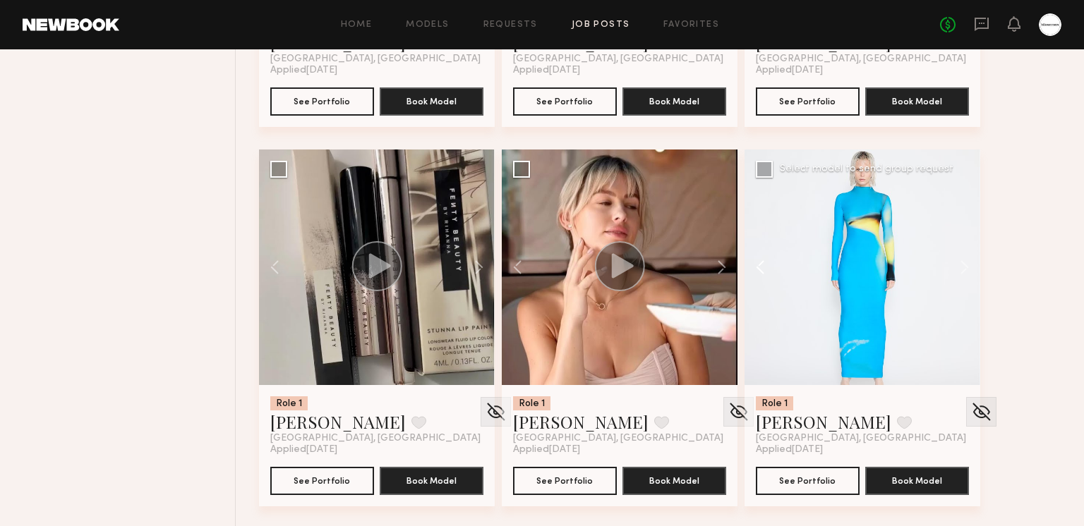
click at [760, 266] on button at bounding box center [766, 268] width 45 height 236
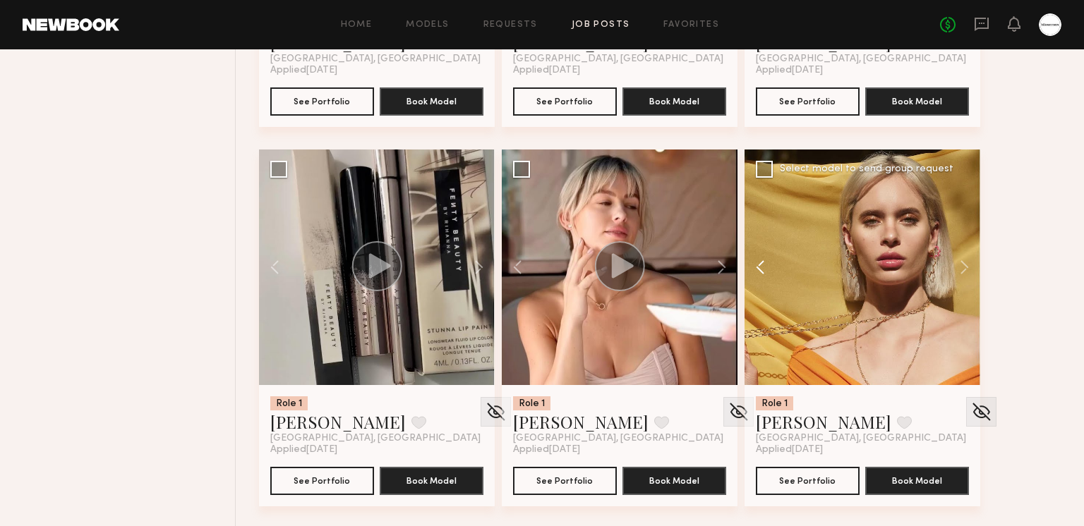
click at [760, 266] on button at bounding box center [766, 268] width 45 height 236
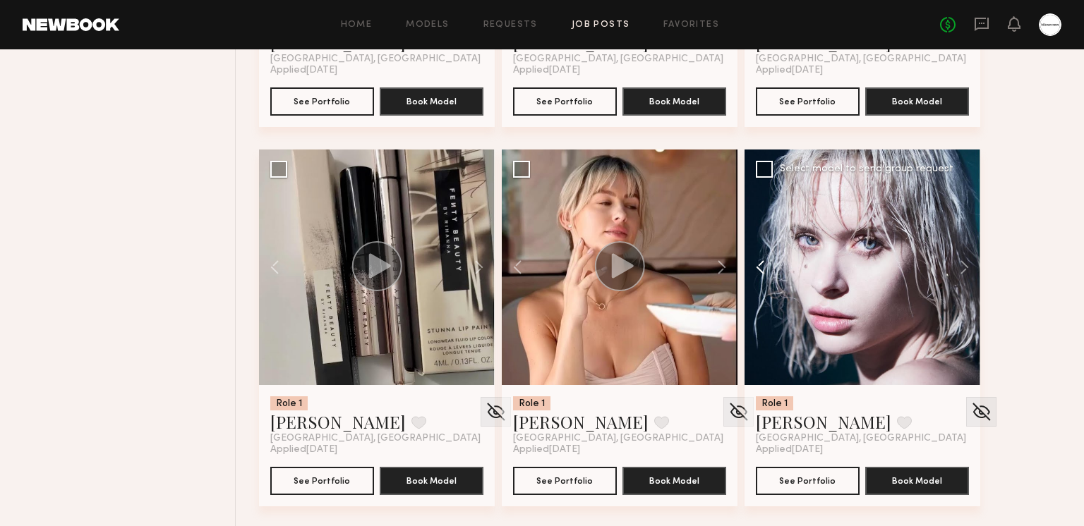
click at [760, 266] on button at bounding box center [766, 268] width 45 height 236
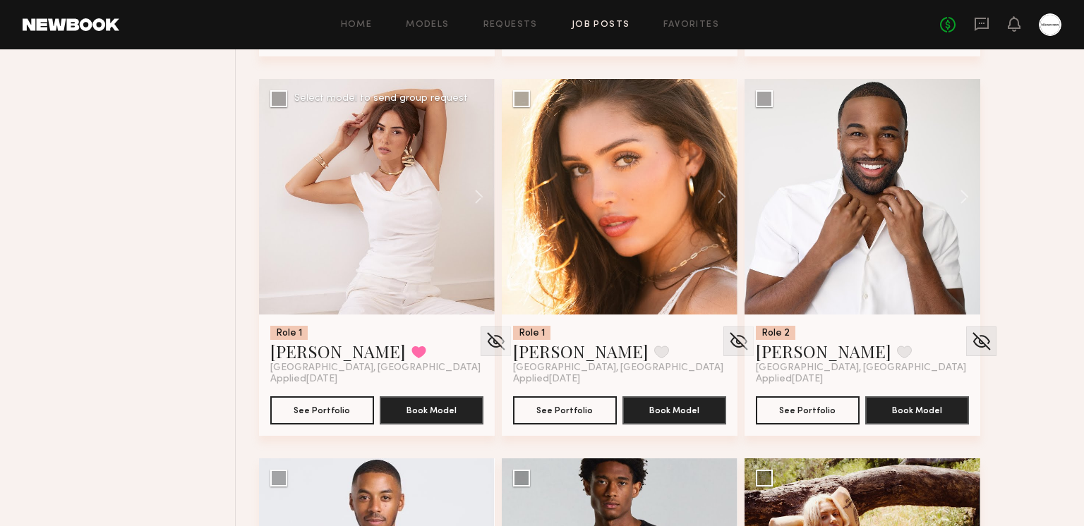
scroll to position [5109, 0]
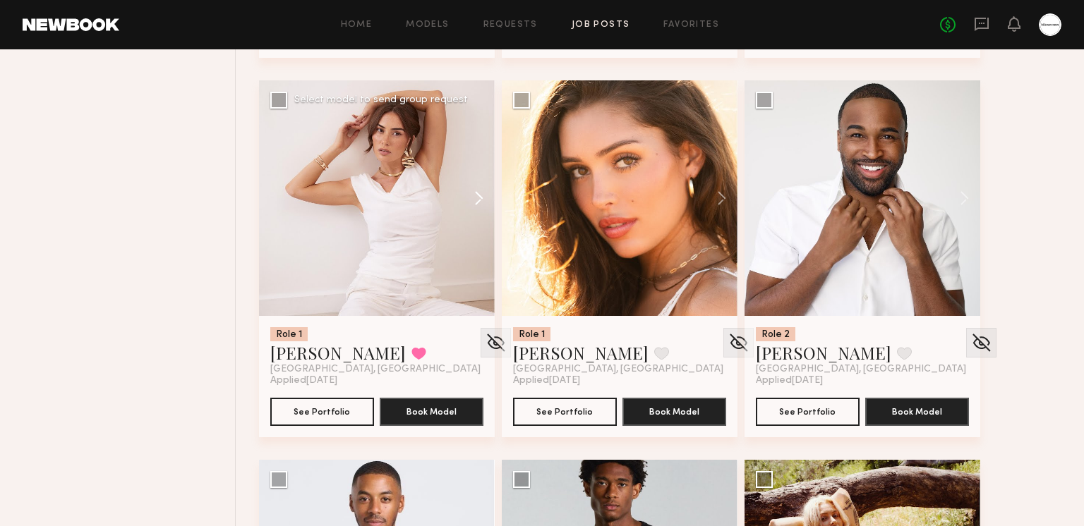
click at [468, 198] on button at bounding box center [471, 198] width 45 height 236
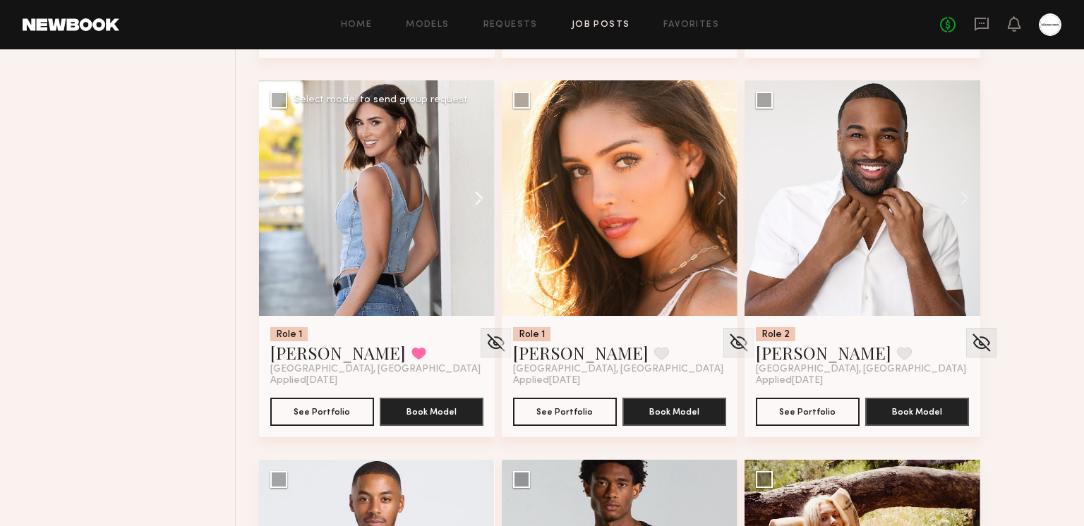
click at [471, 198] on button at bounding box center [471, 198] width 45 height 236
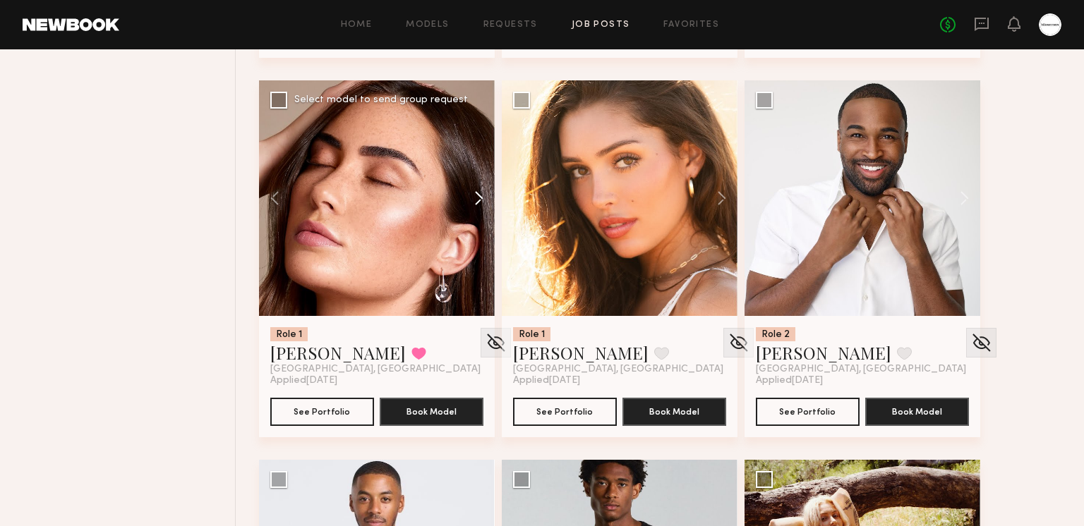
click at [472, 197] on button at bounding box center [471, 198] width 45 height 236
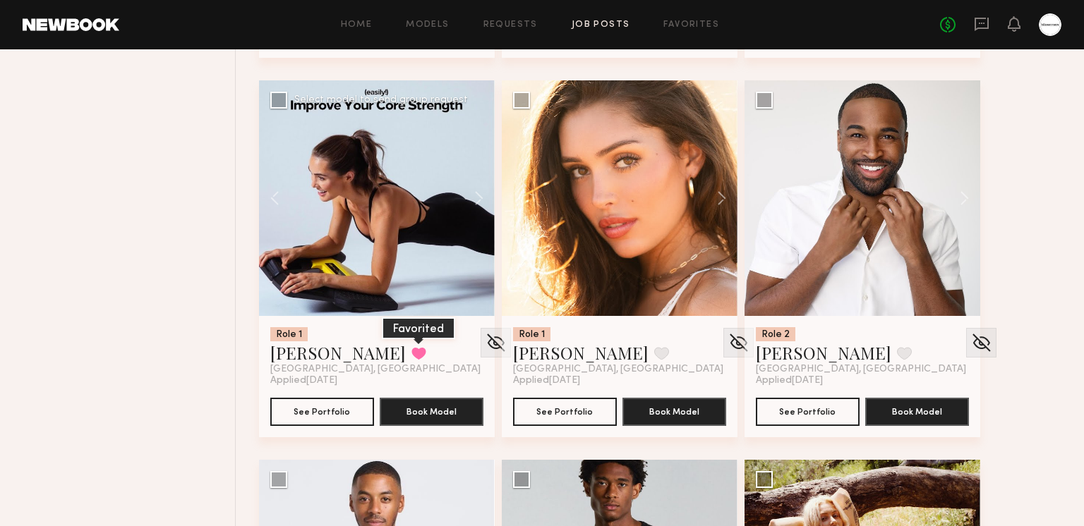
click at [411, 352] on button at bounding box center [418, 353] width 15 height 13
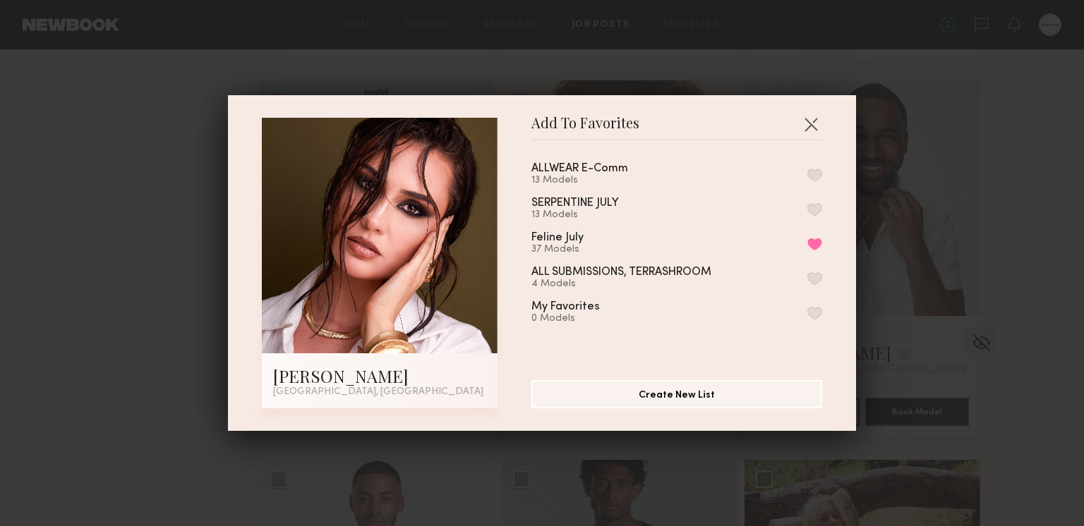
click at [816, 171] on button "button" at bounding box center [814, 175] width 15 height 13
click at [813, 118] on button "button" at bounding box center [810, 124] width 23 height 23
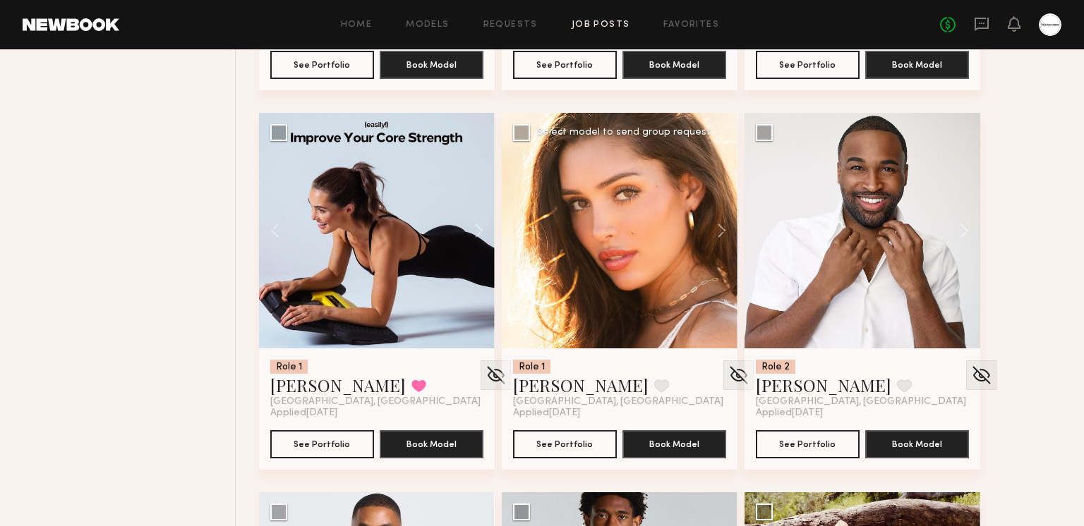
scroll to position [5076, 0]
click at [716, 226] on button at bounding box center [714, 231] width 45 height 236
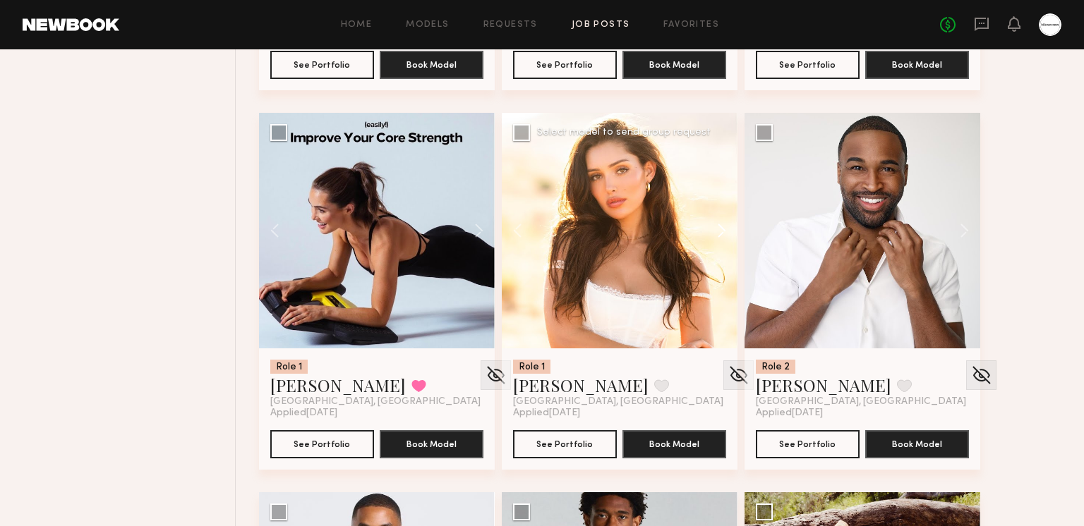
click at [716, 226] on button at bounding box center [714, 231] width 45 height 236
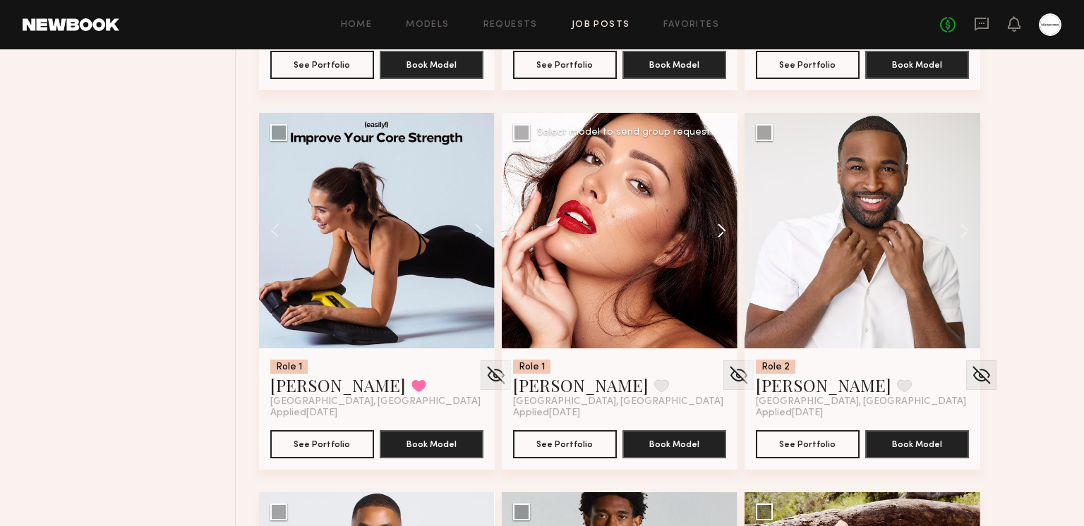
click at [716, 226] on button at bounding box center [714, 231] width 45 height 236
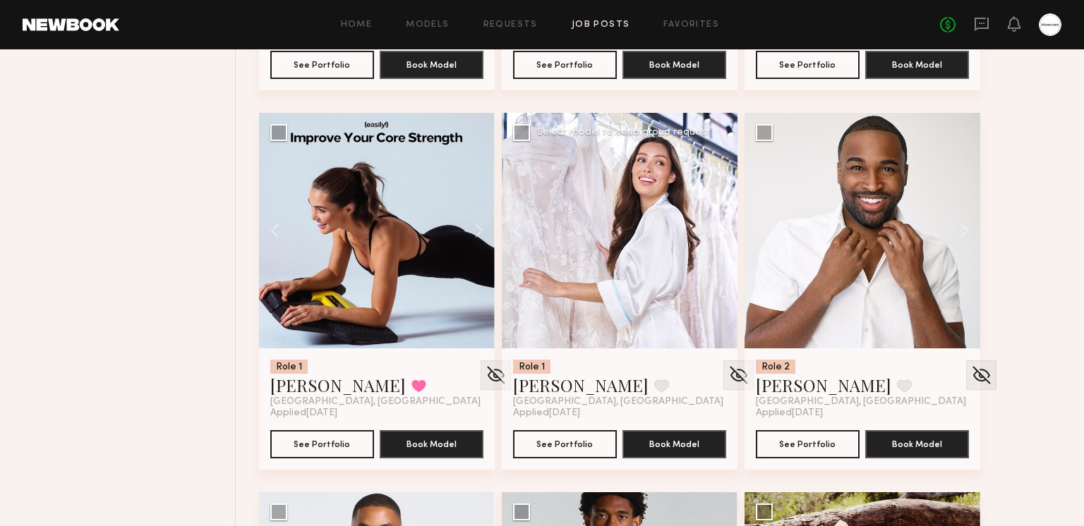
click at [716, 226] on button at bounding box center [714, 231] width 45 height 236
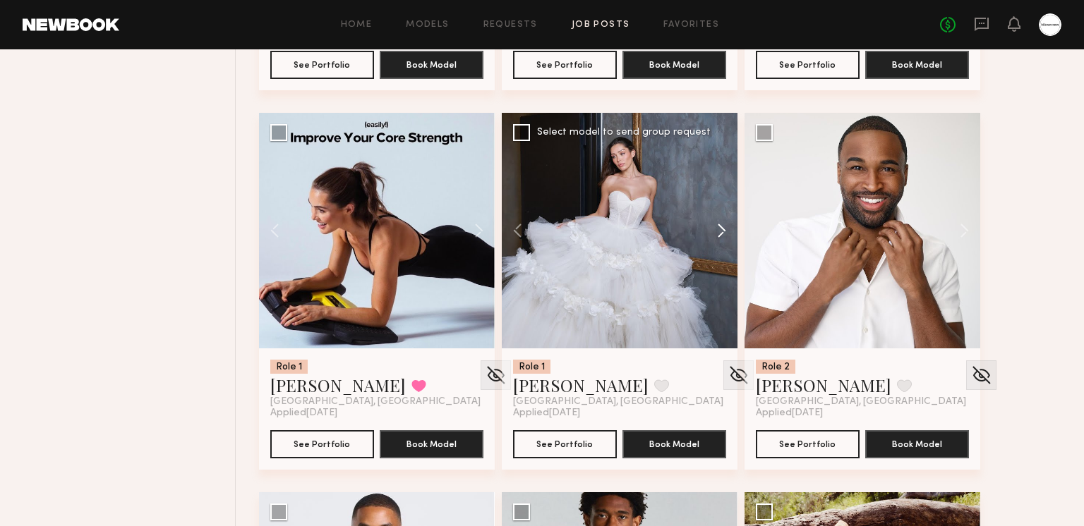
click at [716, 226] on button at bounding box center [714, 231] width 45 height 236
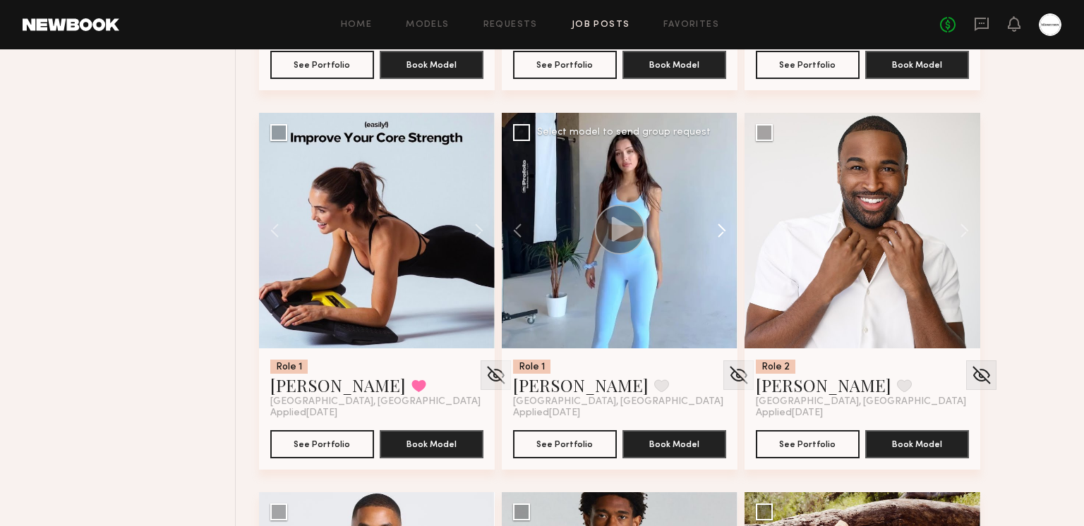
click at [724, 229] on button at bounding box center [714, 231] width 45 height 236
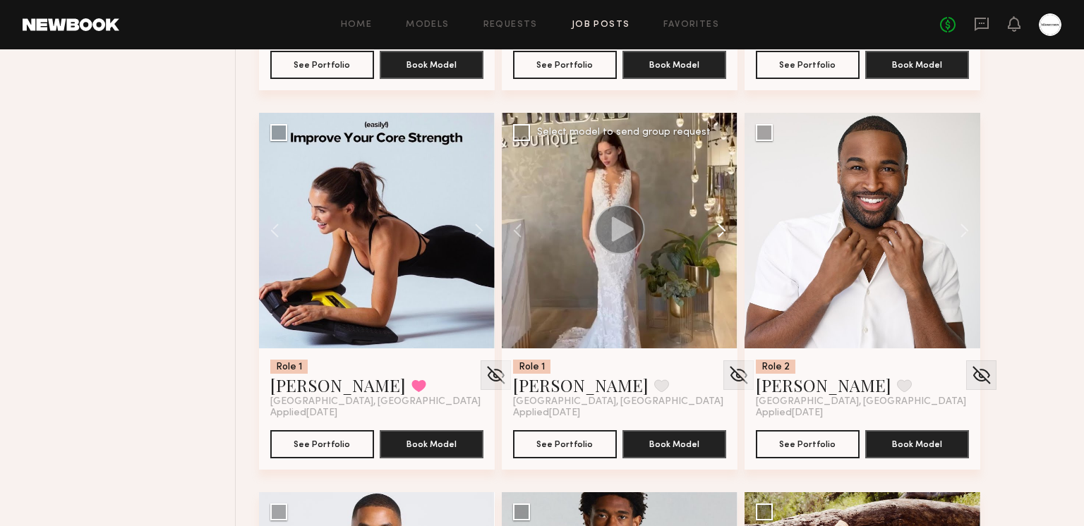
click at [724, 229] on button at bounding box center [714, 231] width 45 height 236
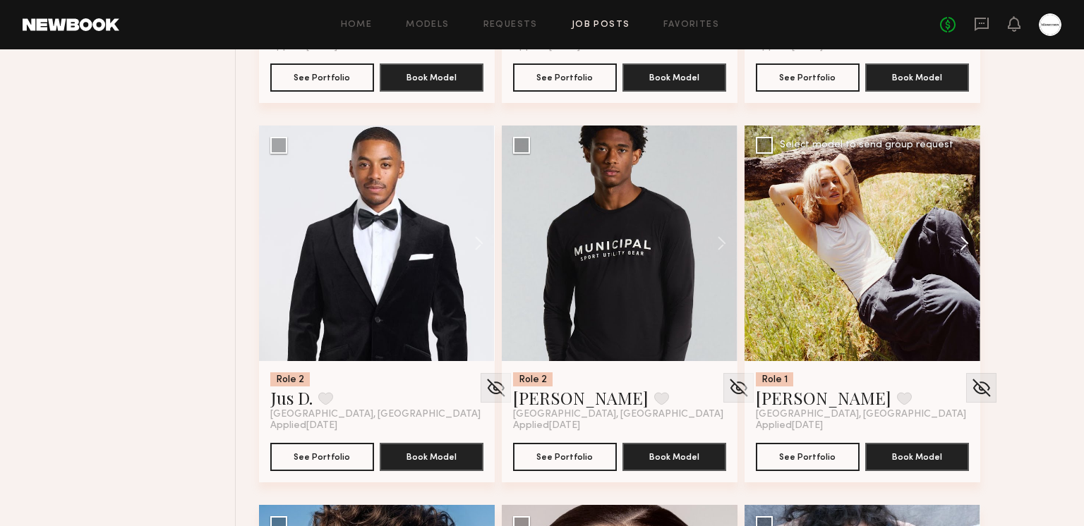
scroll to position [5445, 0]
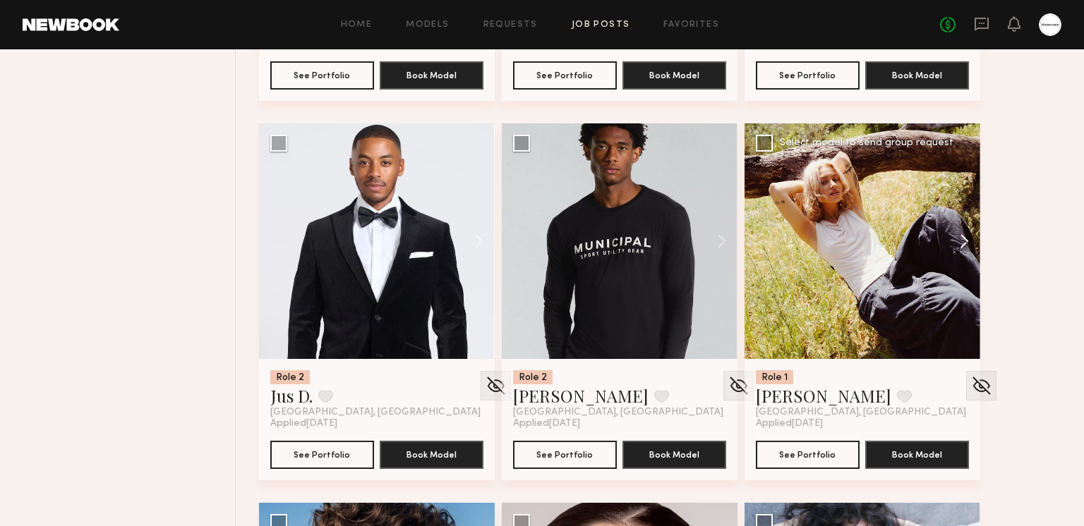
click at [955, 242] on button at bounding box center [957, 241] width 45 height 236
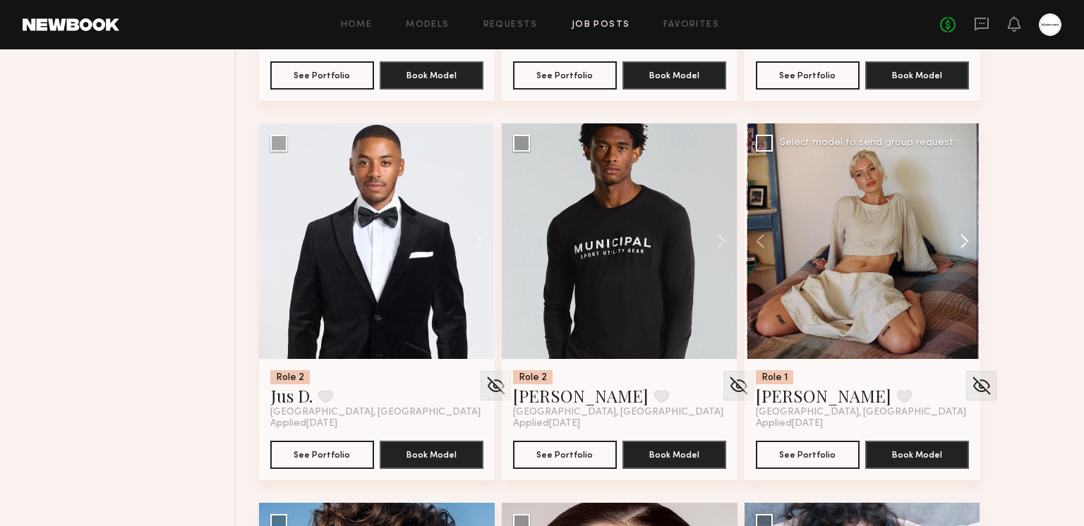
click at [956, 242] on button at bounding box center [957, 241] width 45 height 236
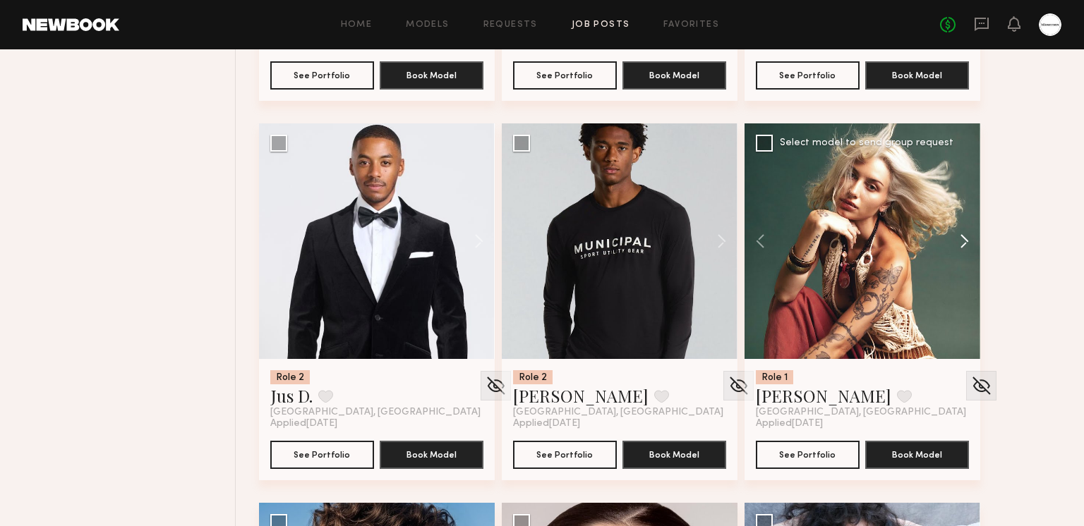
click at [956, 241] on button at bounding box center [957, 241] width 45 height 236
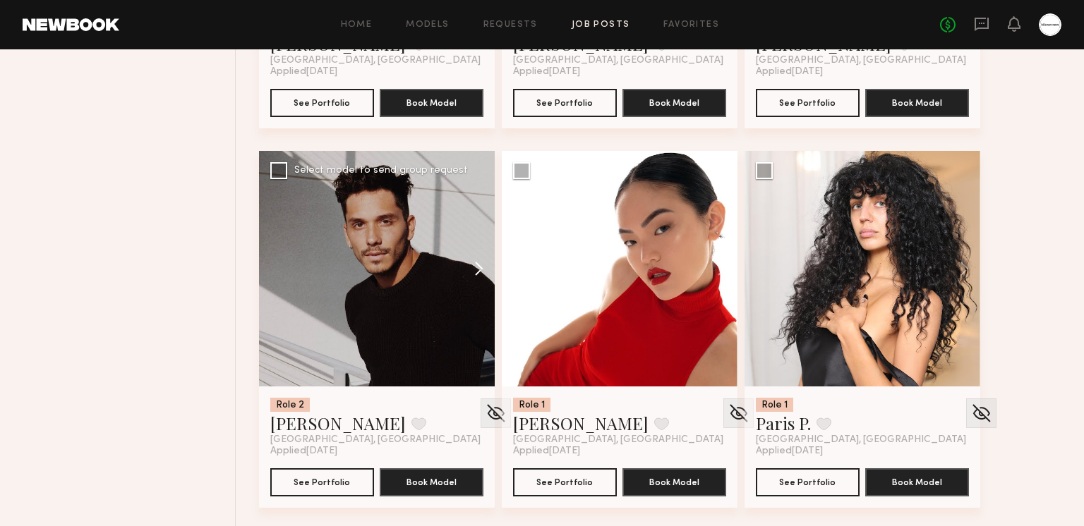
scroll to position [4661, 0]
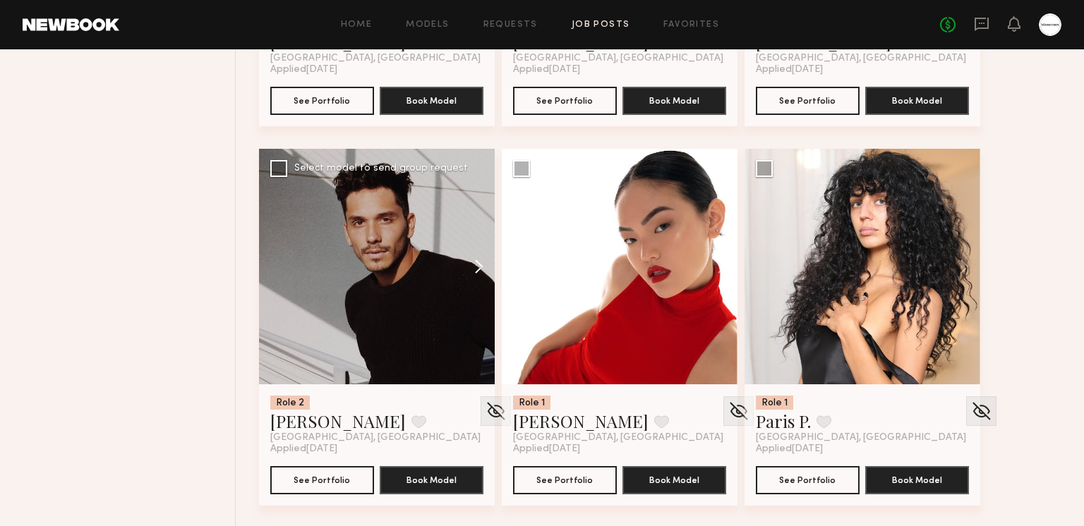
click at [475, 261] on button at bounding box center [471, 267] width 45 height 236
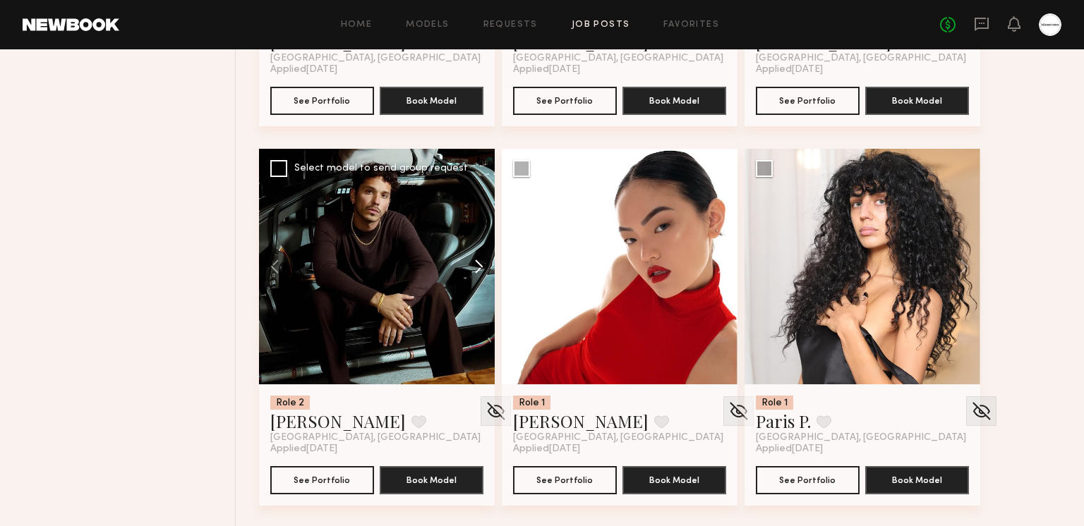
click at [475, 261] on button at bounding box center [471, 267] width 45 height 236
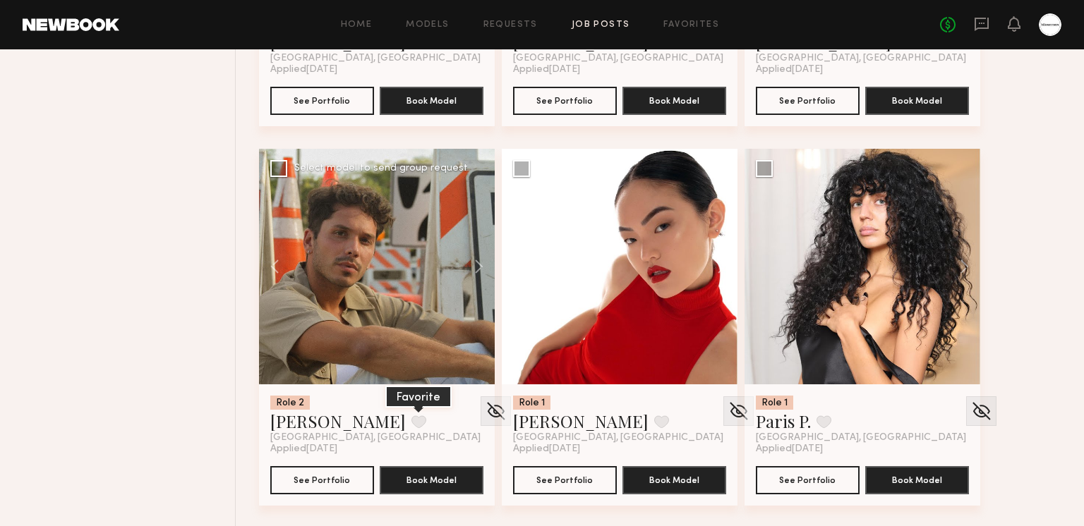
click at [411, 417] on button at bounding box center [418, 422] width 15 height 13
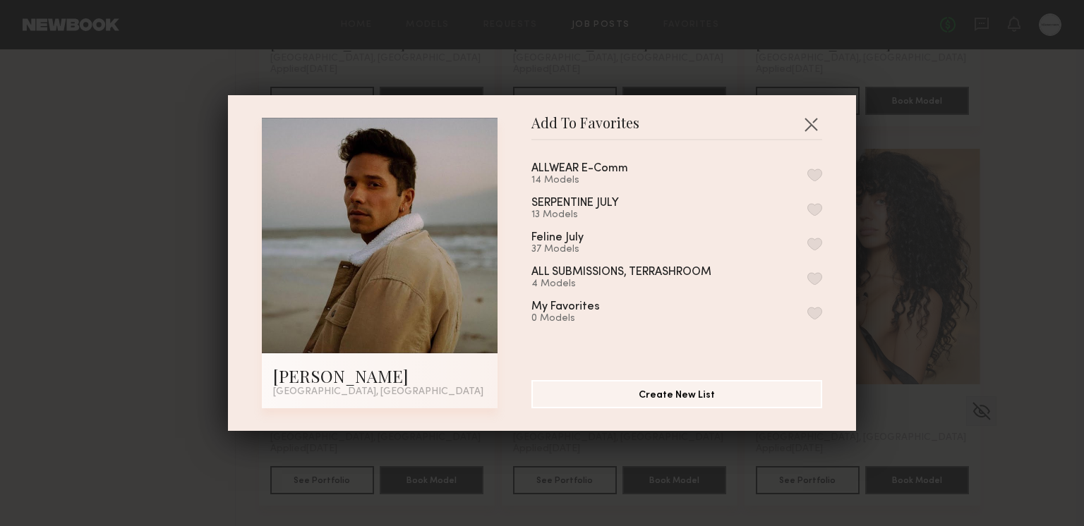
click at [816, 170] on button "button" at bounding box center [814, 175] width 15 height 13
click at [812, 114] on button "button" at bounding box center [810, 124] width 23 height 23
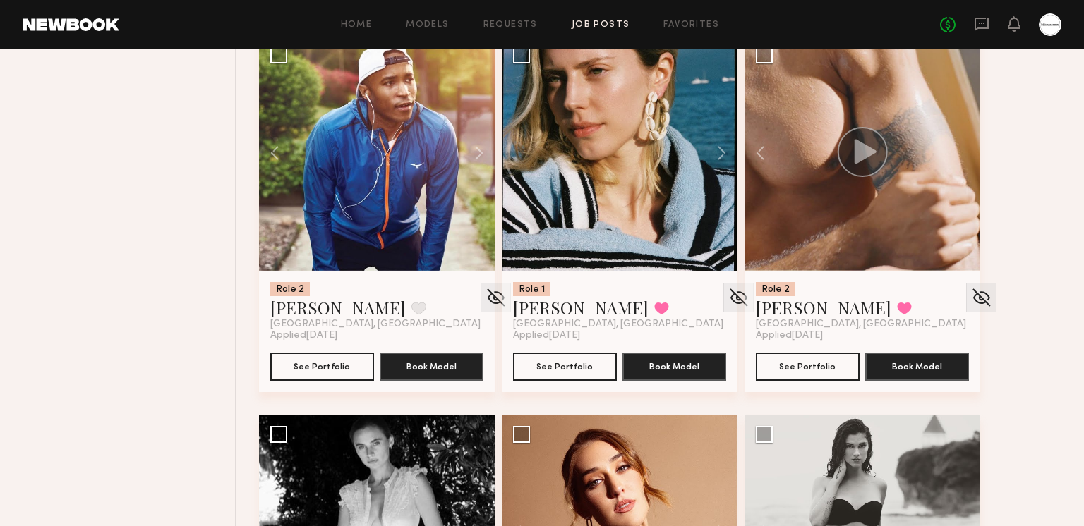
scroll to position [3583, 0]
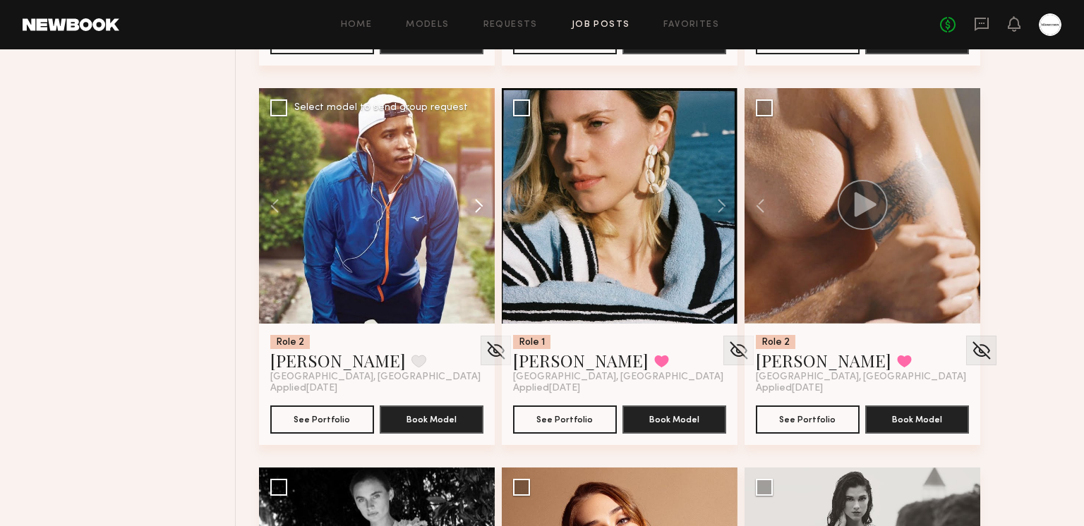
click at [480, 210] on button at bounding box center [471, 206] width 45 height 236
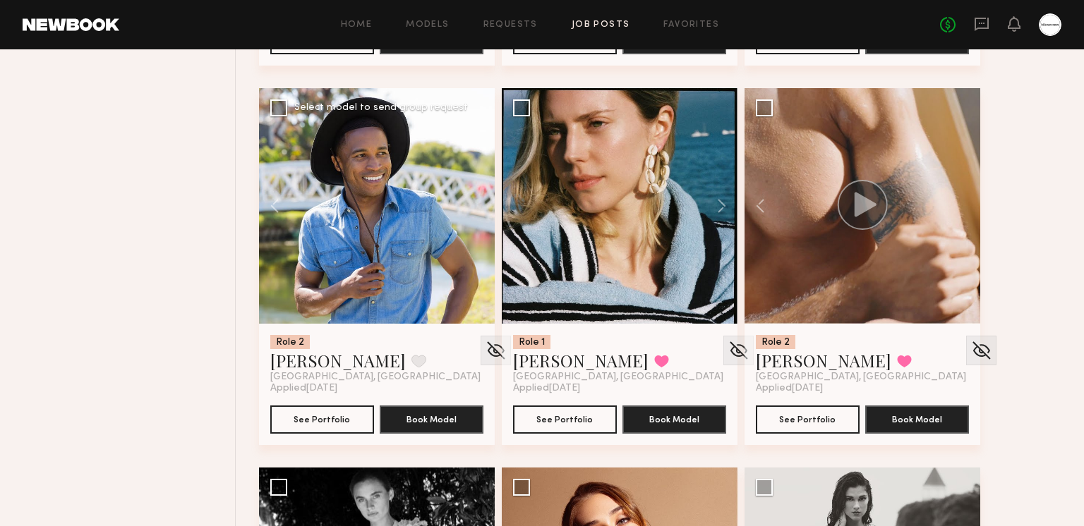
click at [479, 209] on div at bounding box center [377, 206] width 236 height 236
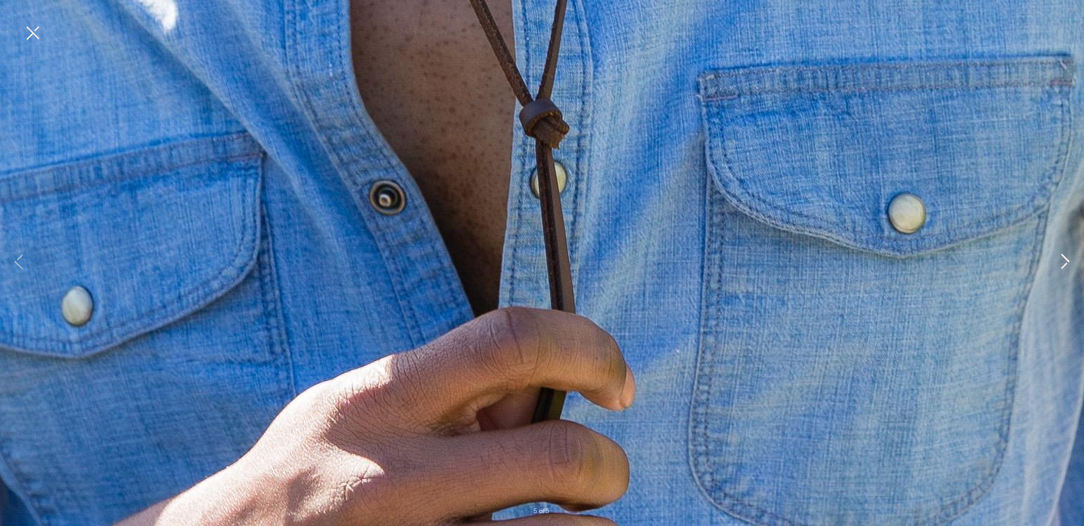
click at [1061, 263] on button at bounding box center [1064, 263] width 17 height 421
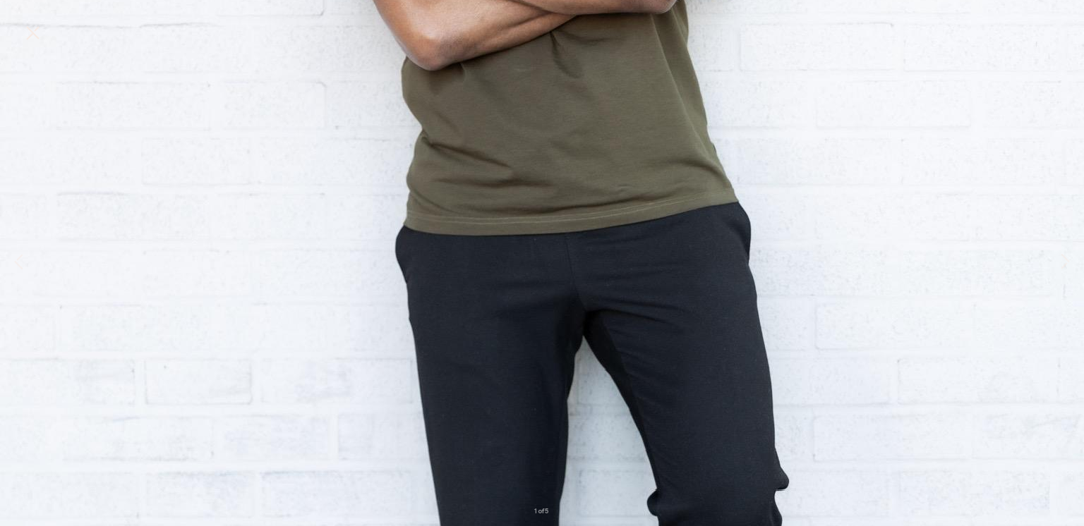
click at [33, 21] on button at bounding box center [32, 33] width 23 height 25
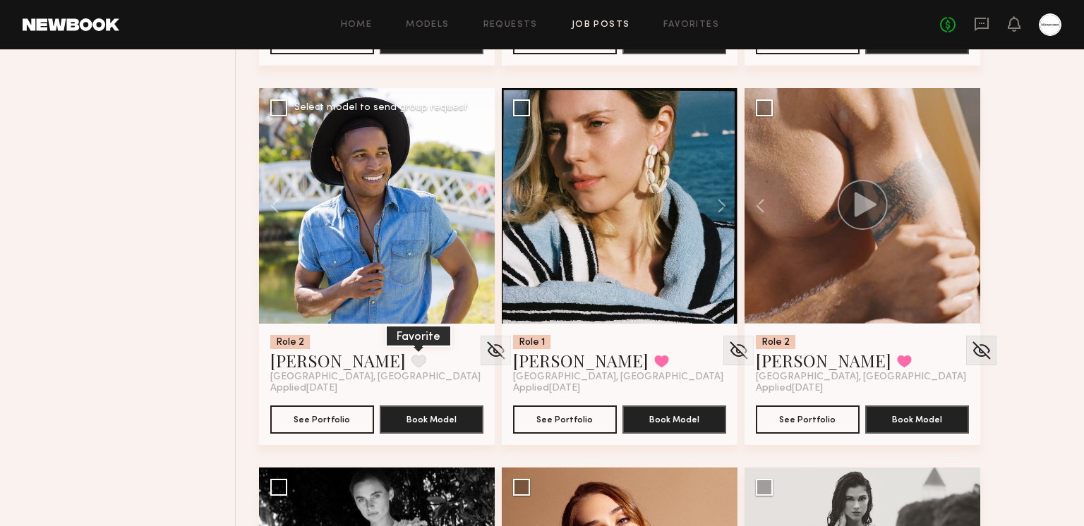
click at [411, 355] on button at bounding box center [418, 361] width 15 height 13
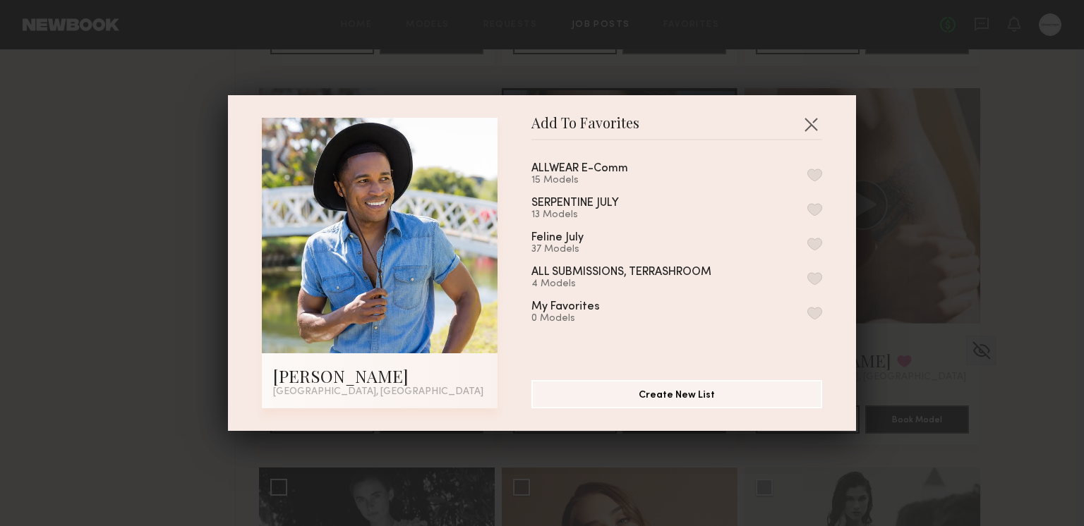
click at [811, 173] on button "button" at bounding box center [814, 175] width 15 height 13
click at [811, 122] on button "button" at bounding box center [810, 124] width 23 height 23
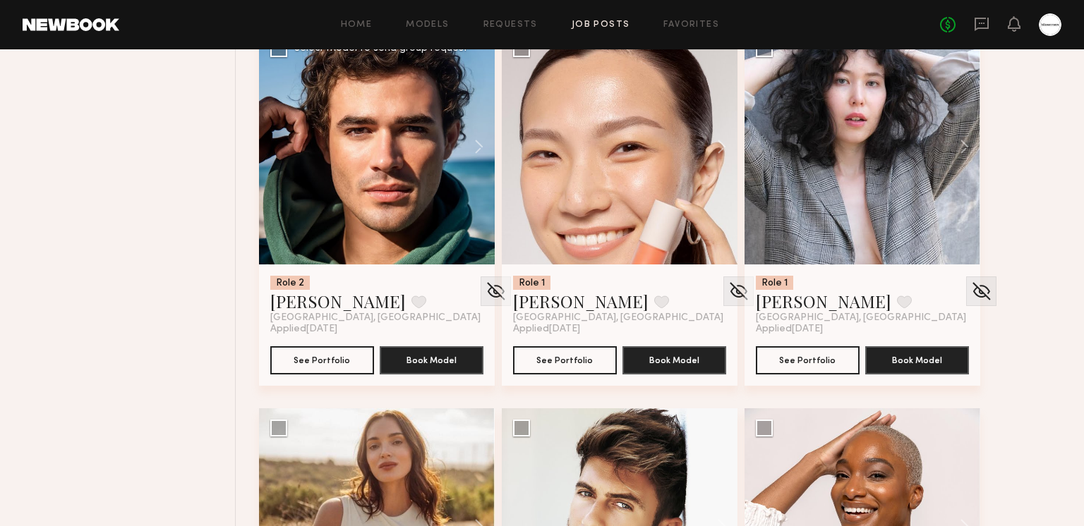
scroll to position [5806, 0]
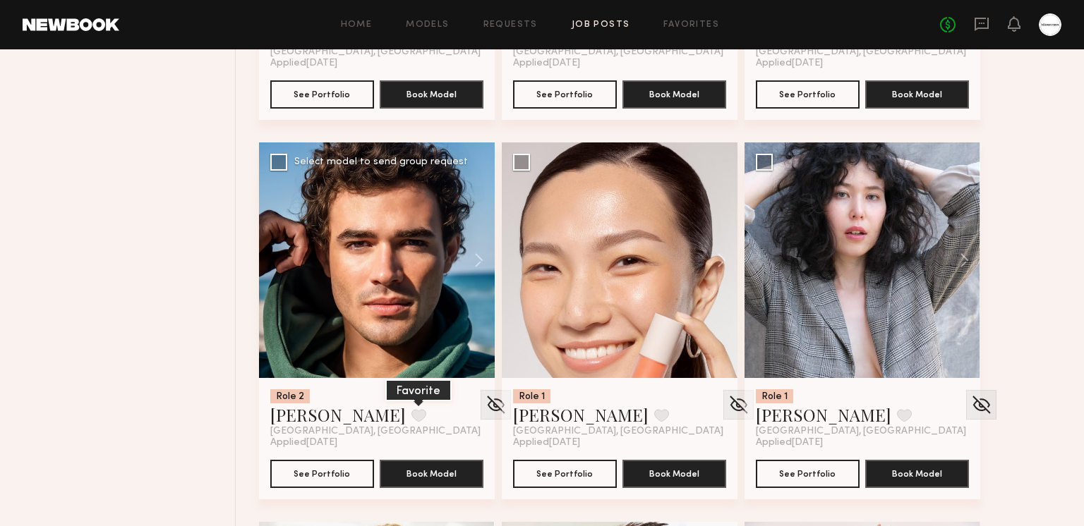
click at [411, 415] on button at bounding box center [418, 415] width 15 height 13
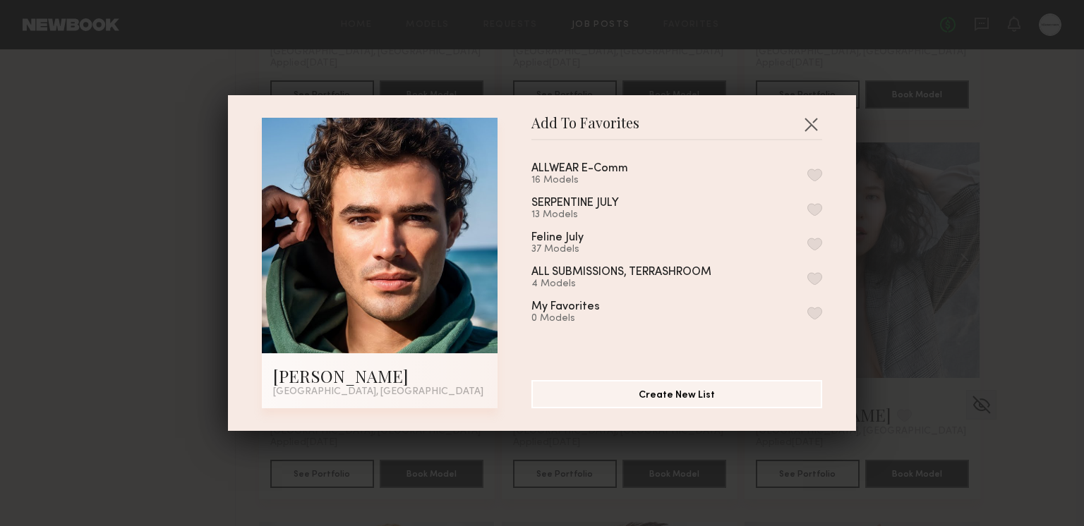
click at [814, 172] on button "button" at bounding box center [814, 175] width 15 height 13
click at [808, 121] on button "button" at bounding box center [810, 124] width 23 height 23
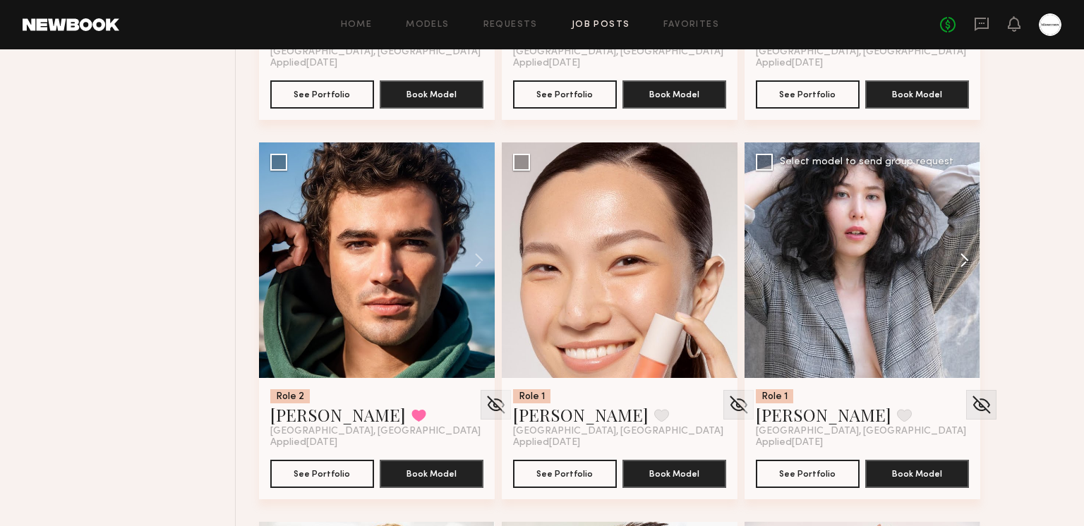
click at [961, 274] on button at bounding box center [957, 261] width 45 height 236
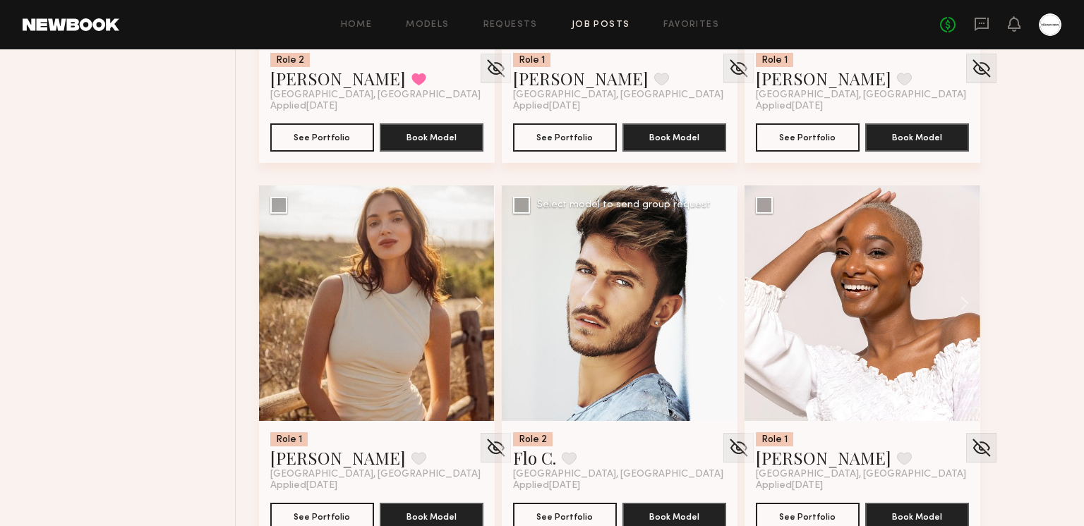
scroll to position [6151, 0]
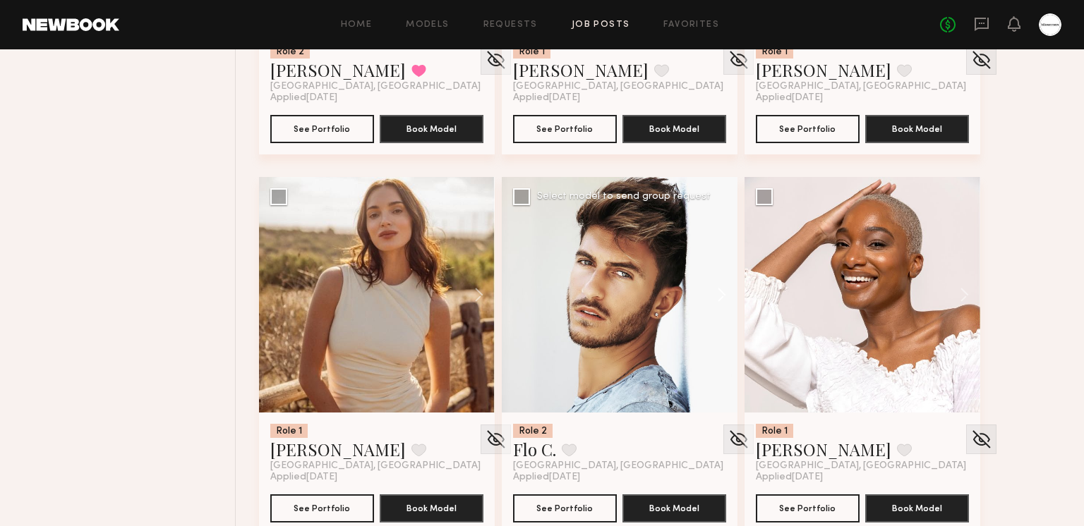
click at [724, 293] on button at bounding box center [714, 295] width 45 height 236
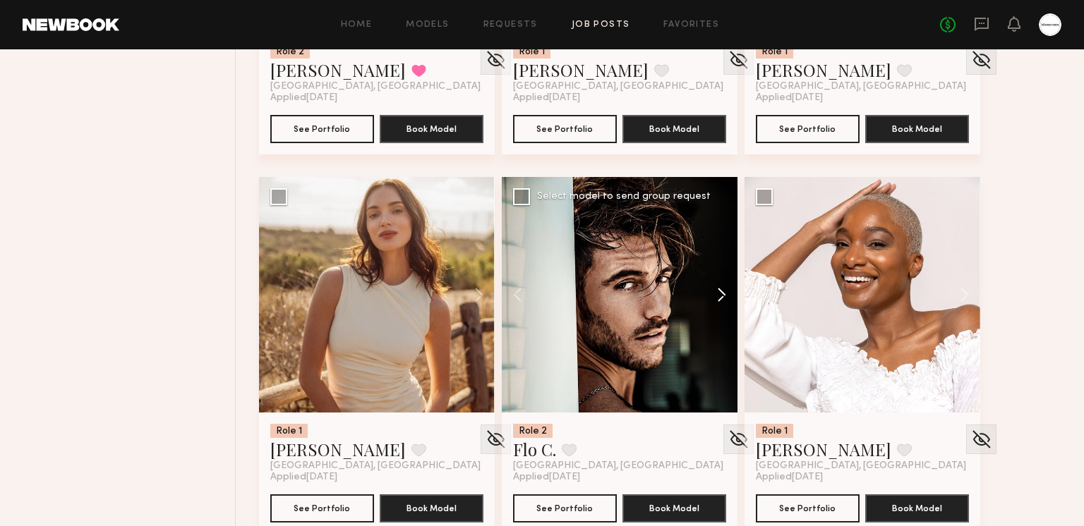
click at [722, 293] on button at bounding box center [714, 295] width 45 height 236
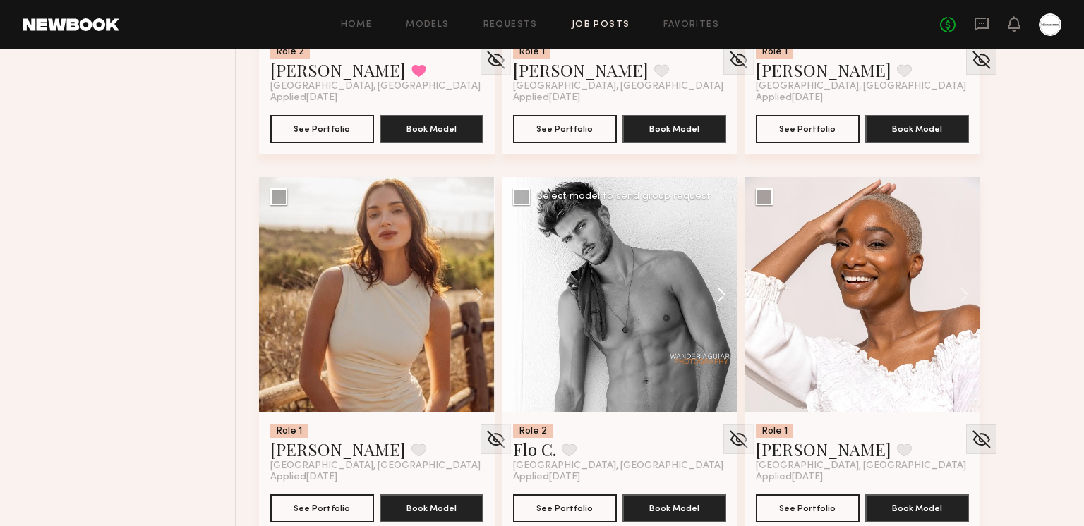
click at [722, 293] on button at bounding box center [714, 295] width 45 height 236
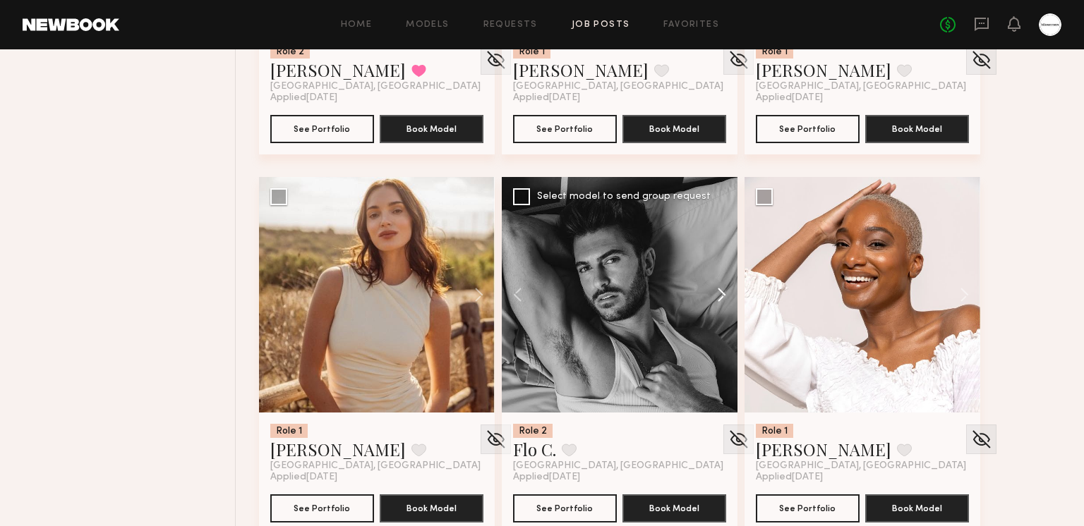
click at [722, 293] on button at bounding box center [714, 295] width 45 height 236
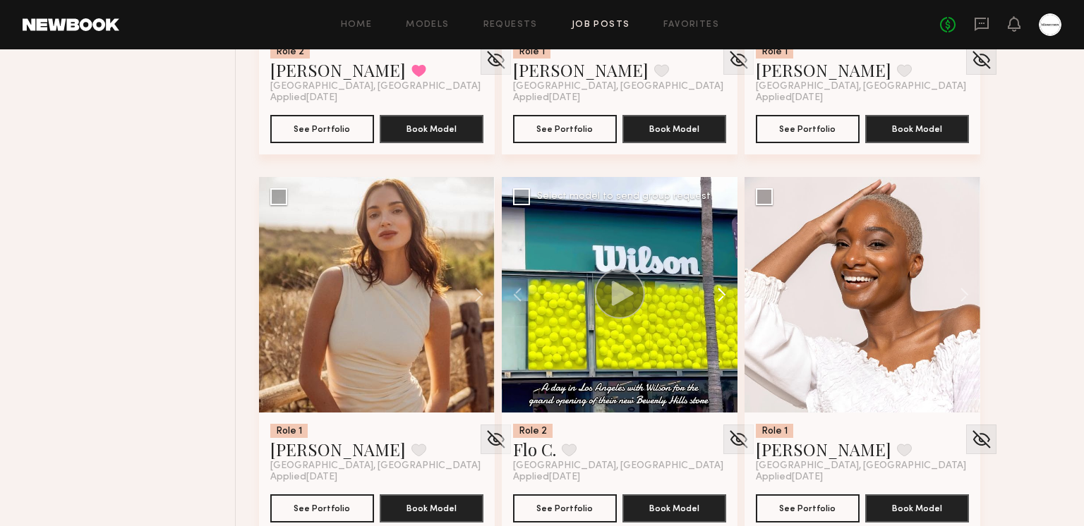
click at [722, 293] on button at bounding box center [714, 295] width 45 height 236
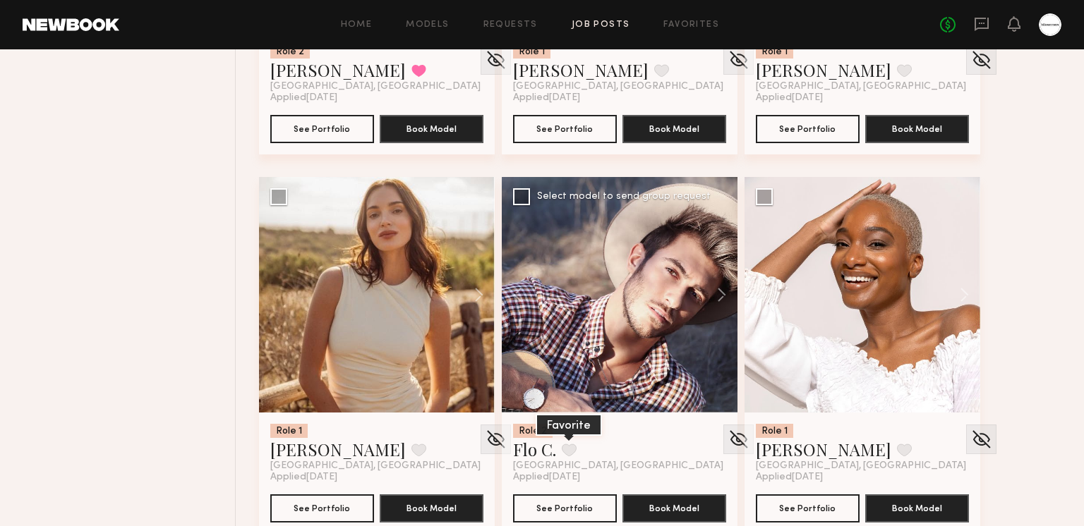
click at [574, 449] on button at bounding box center [569, 450] width 15 height 13
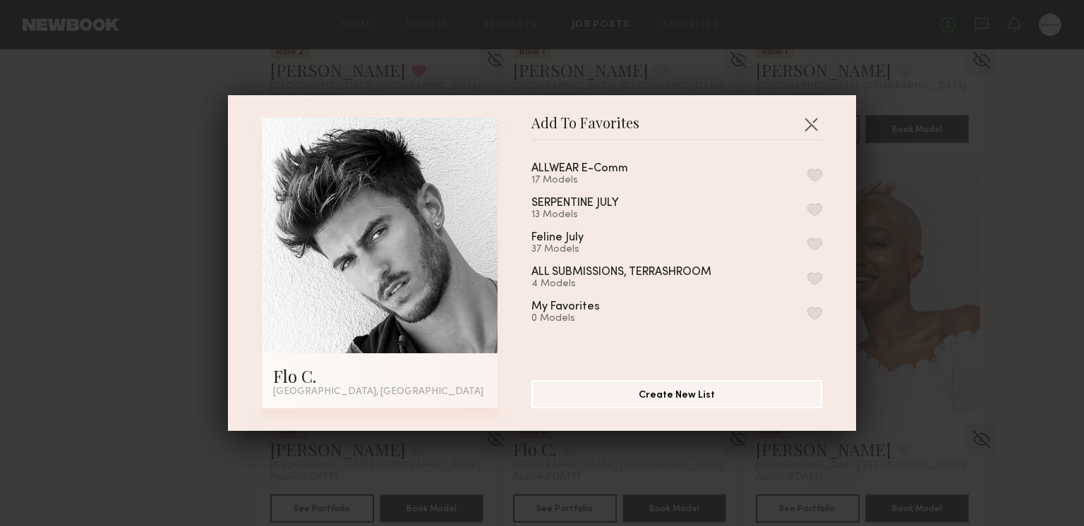
click at [810, 170] on button "button" at bounding box center [814, 175] width 15 height 13
click at [811, 123] on button "button" at bounding box center [810, 124] width 23 height 23
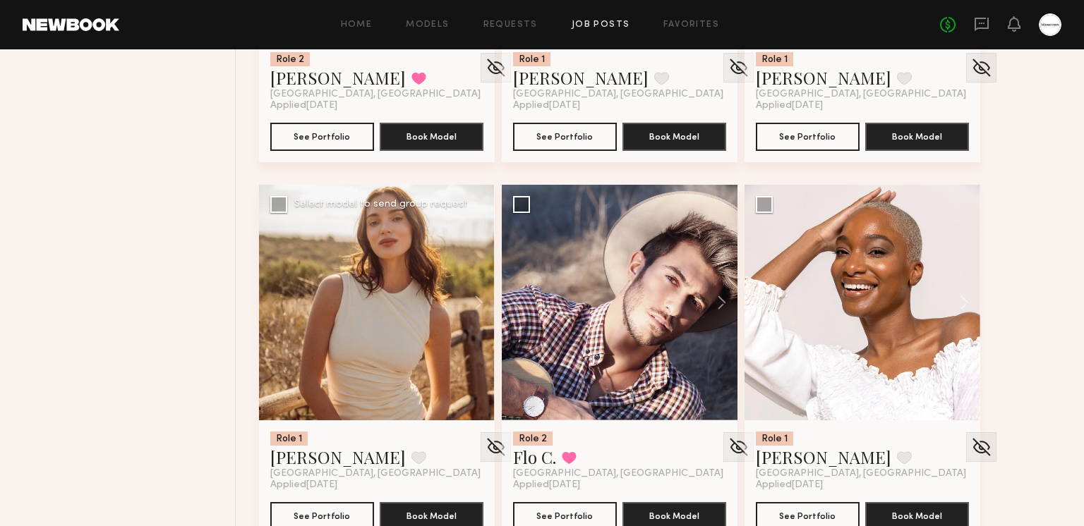
scroll to position [6112, 0]
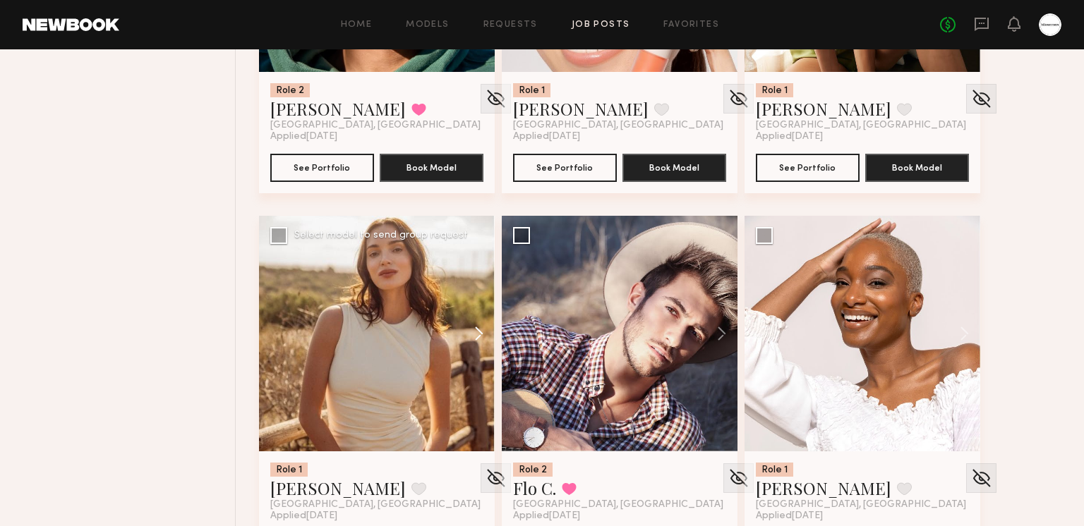
click at [472, 329] on button at bounding box center [471, 334] width 45 height 236
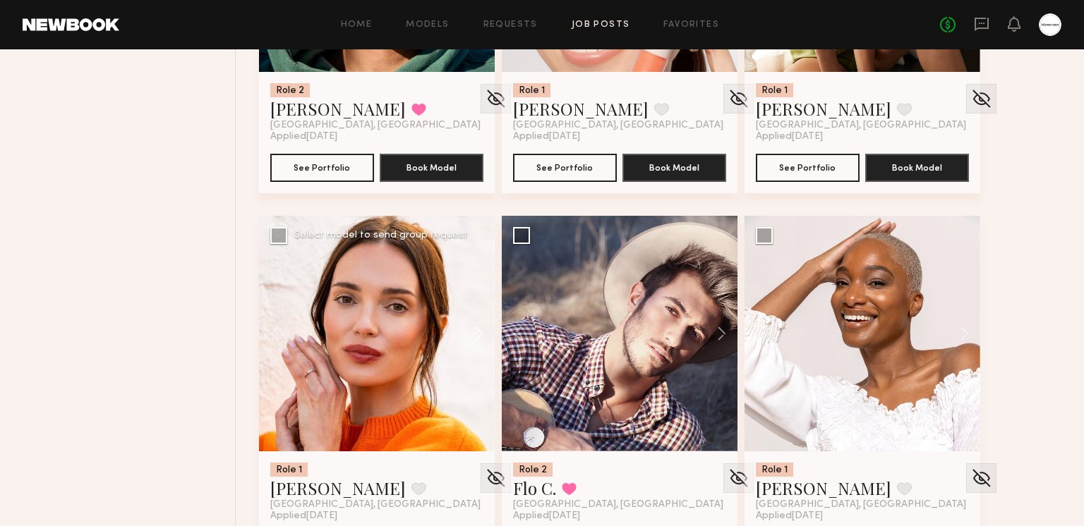
click at [472, 329] on button at bounding box center [471, 334] width 45 height 236
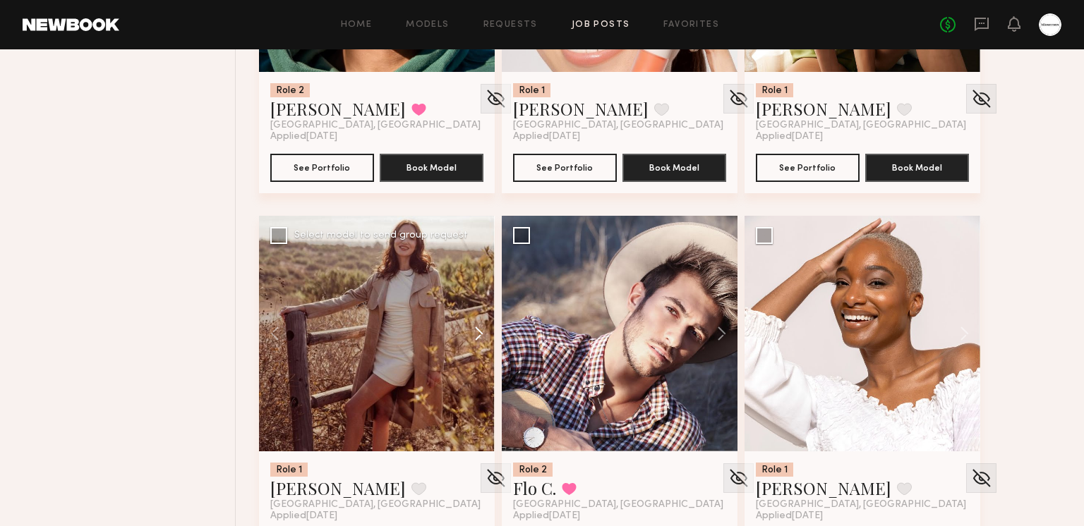
click at [472, 329] on button at bounding box center [471, 334] width 45 height 236
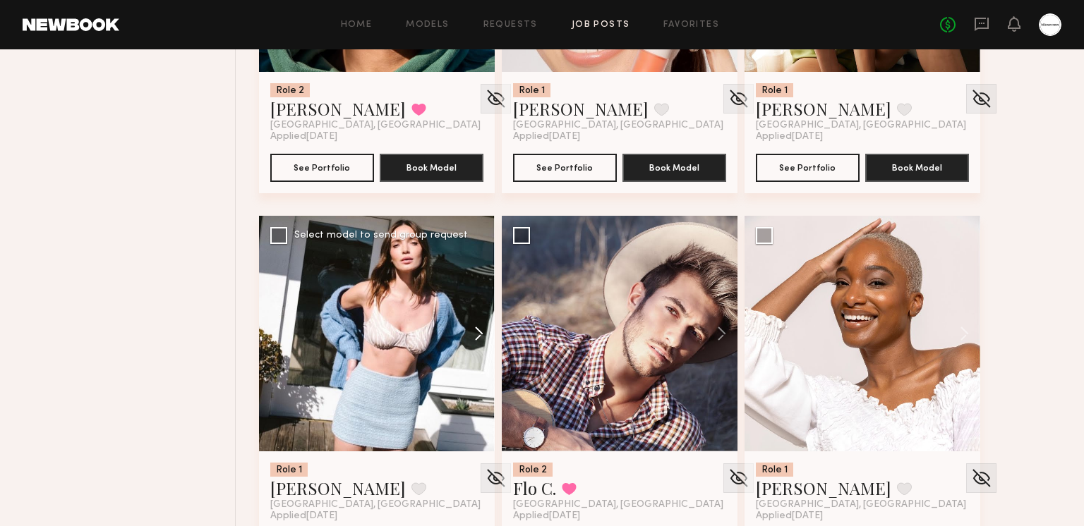
click at [472, 329] on button at bounding box center [471, 334] width 45 height 236
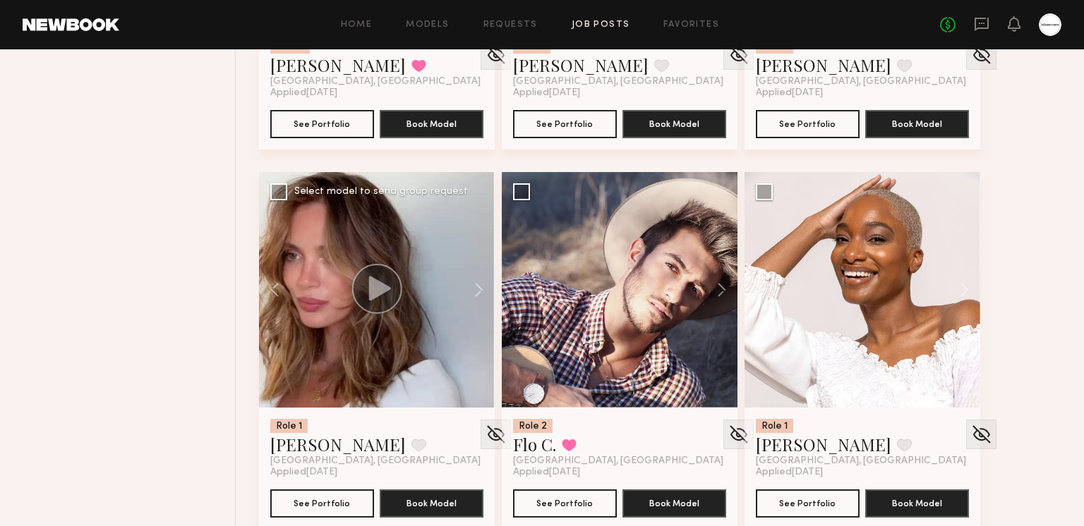
scroll to position [6242, 0]
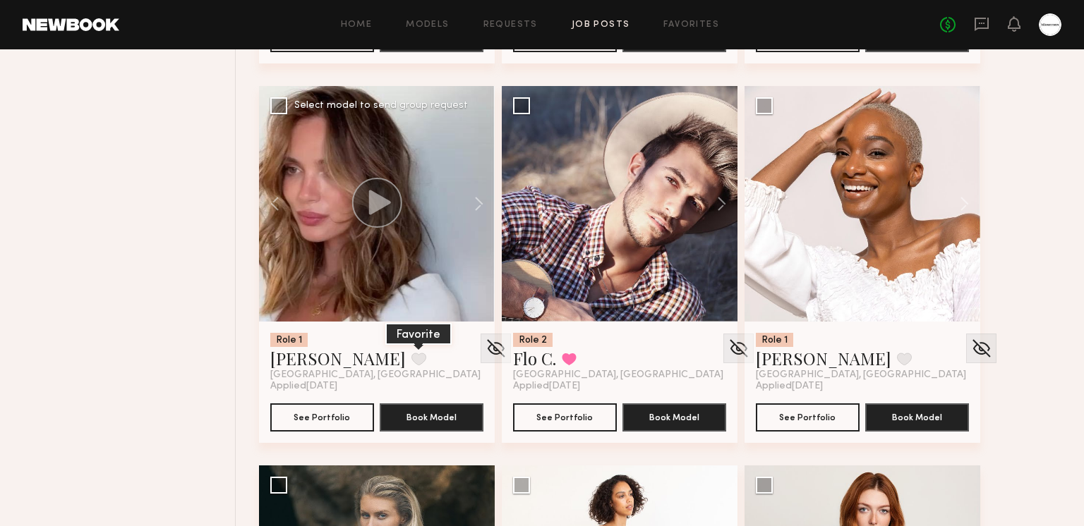
click at [411, 360] on button at bounding box center [418, 359] width 15 height 13
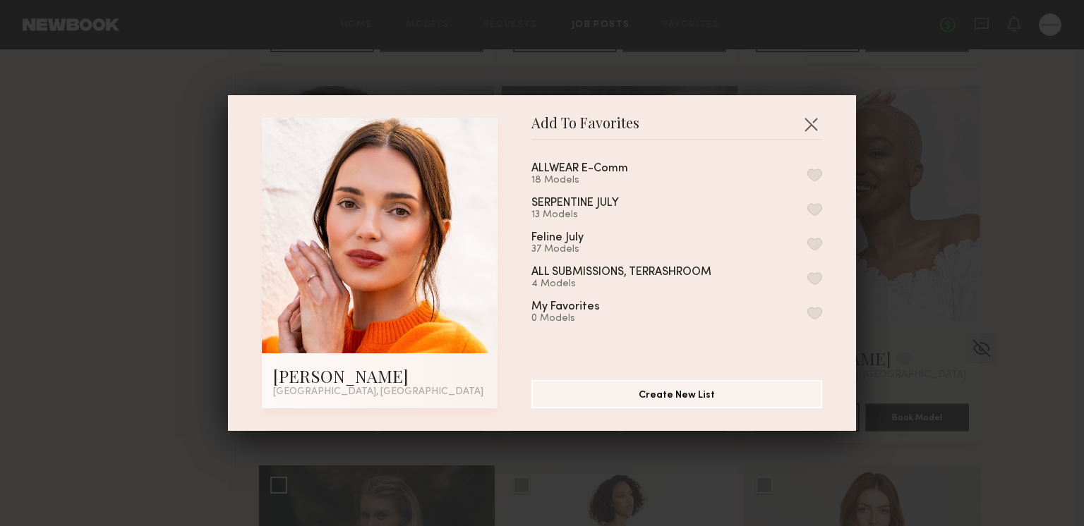
click at [811, 171] on button "button" at bounding box center [814, 175] width 15 height 13
click at [808, 123] on button "button" at bounding box center [810, 124] width 23 height 23
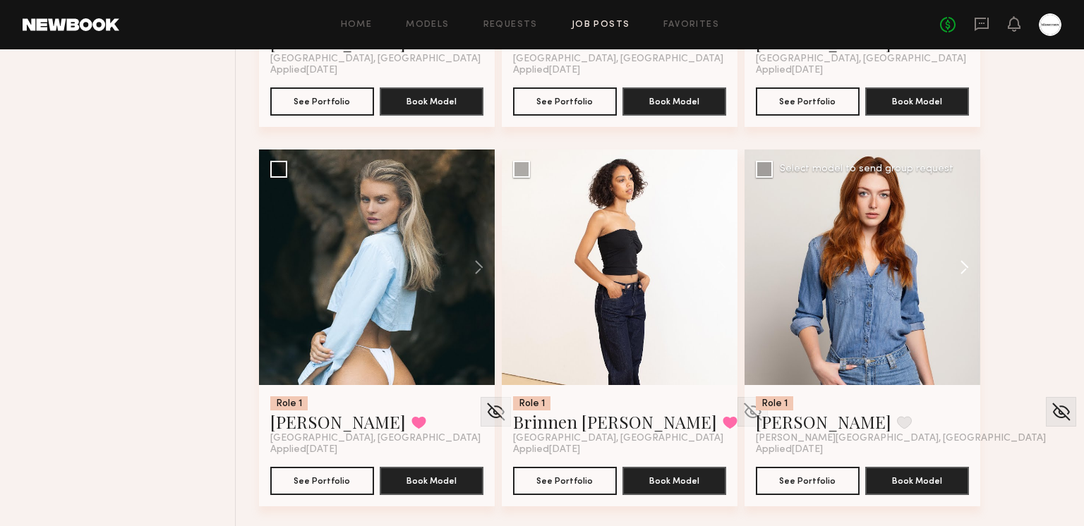
scroll to position [6564, 0]
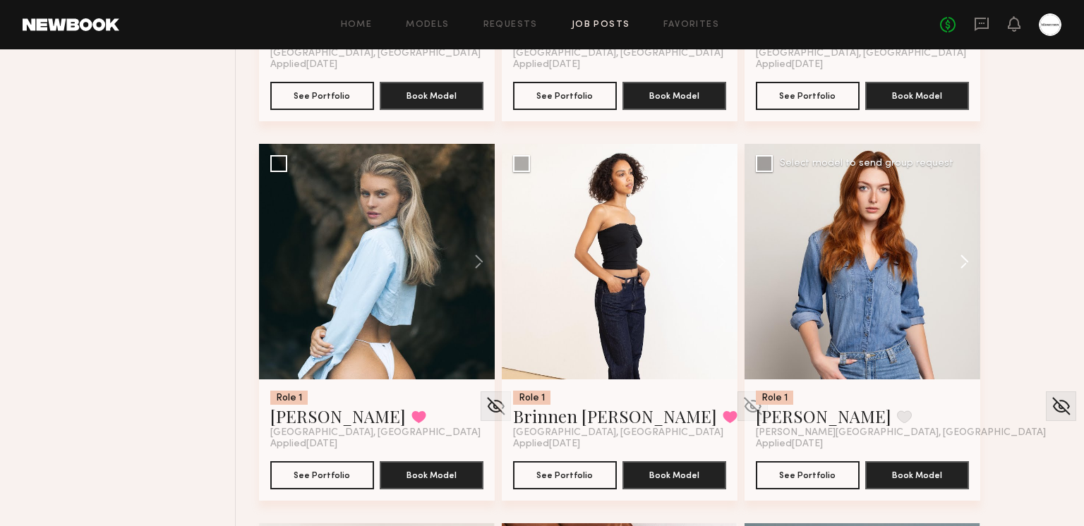
click at [959, 257] on button at bounding box center [957, 262] width 45 height 236
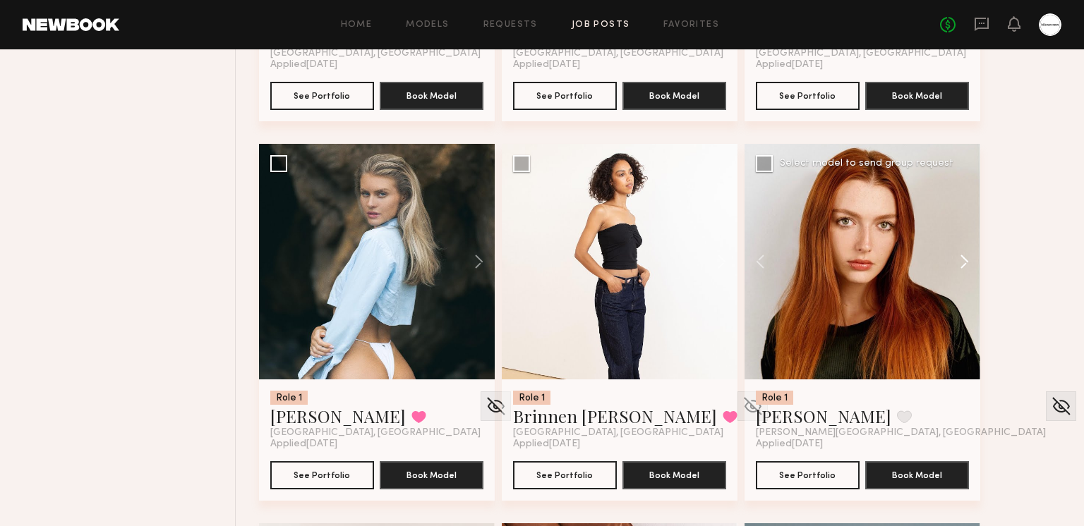
click at [964, 262] on button at bounding box center [957, 262] width 45 height 236
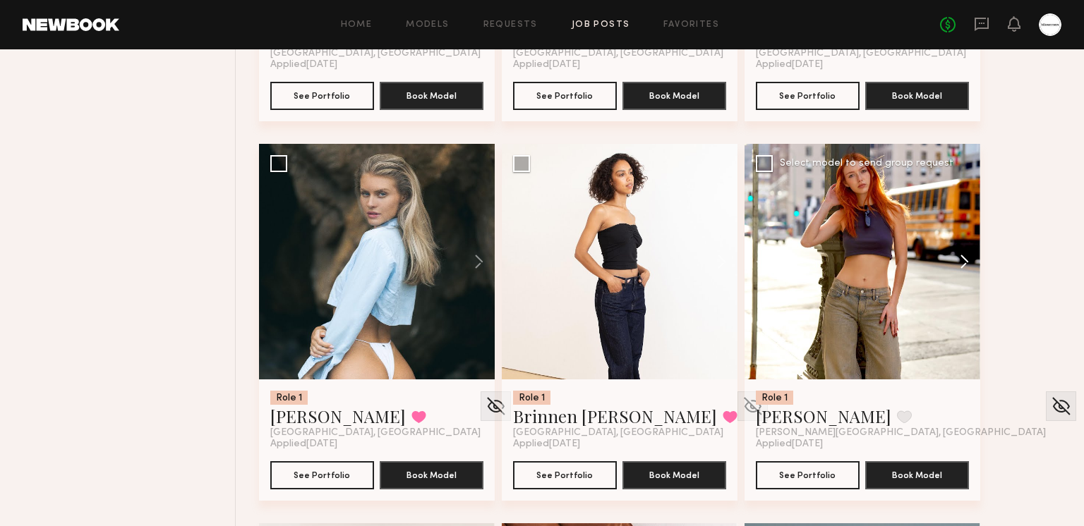
click at [964, 262] on button at bounding box center [957, 262] width 45 height 236
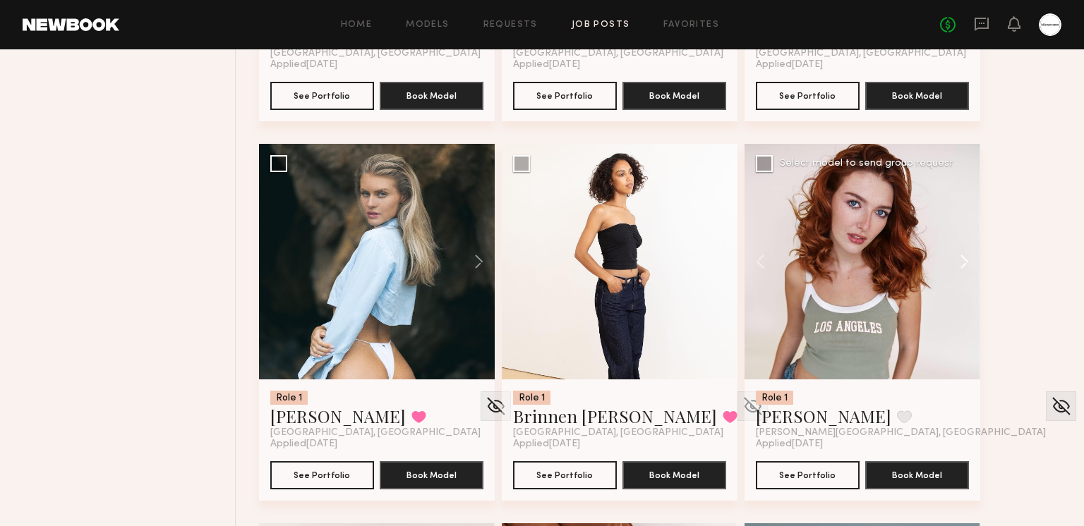
click at [964, 262] on button at bounding box center [957, 262] width 45 height 236
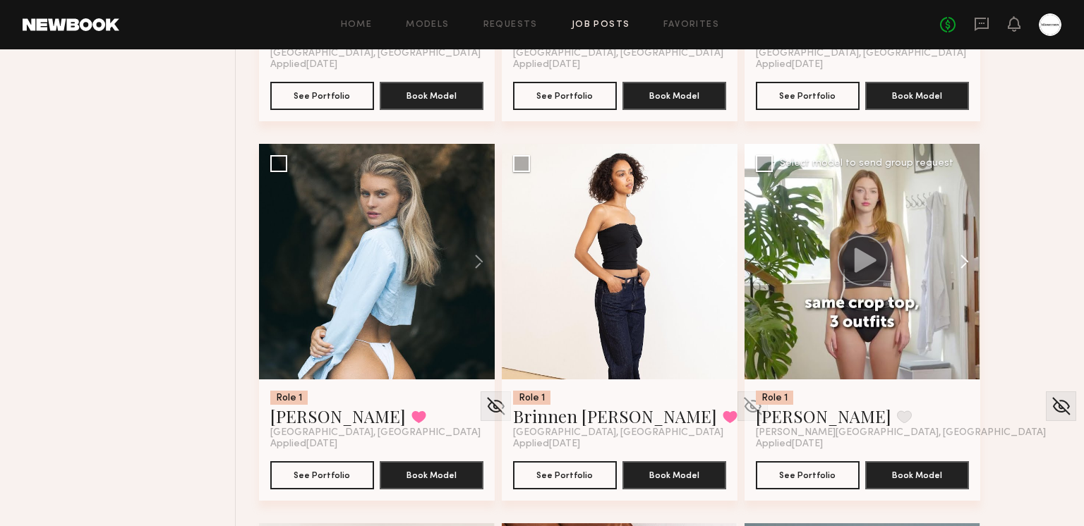
click at [964, 262] on button at bounding box center [957, 262] width 45 height 236
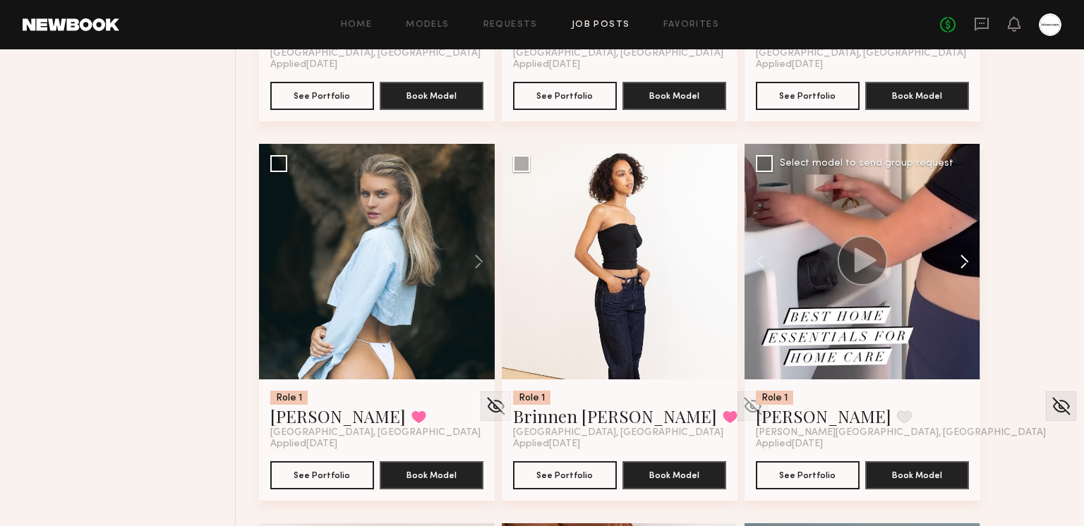
click at [964, 262] on button at bounding box center [957, 262] width 45 height 236
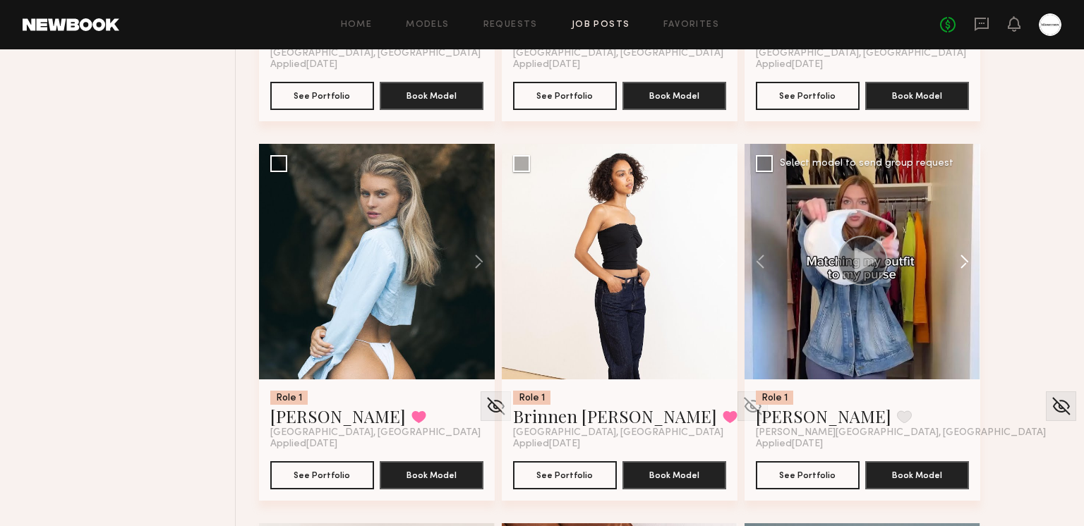
click at [964, 262] on button at bounding box center [957, 262] width 45 height 236
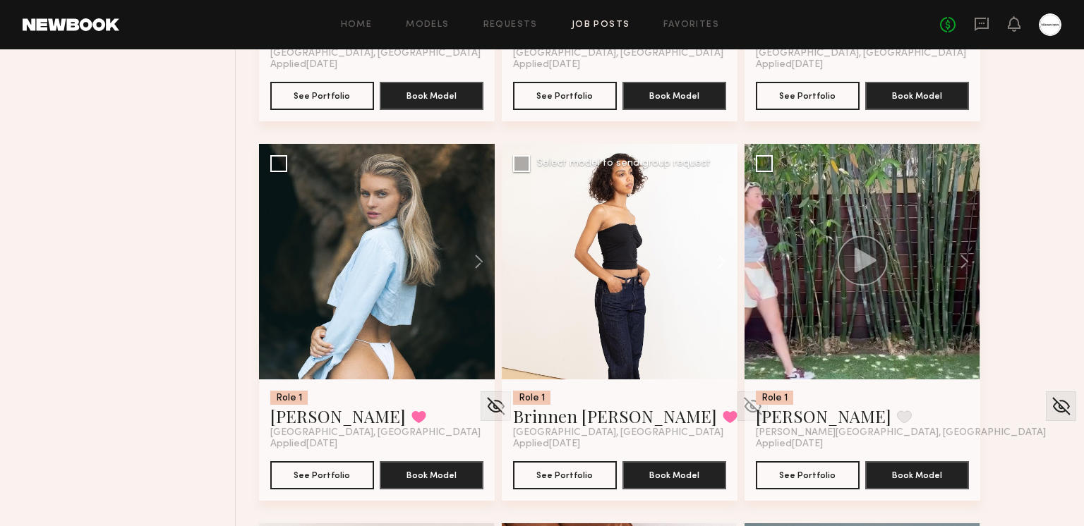
click at [721, 260] on button at bounding box center [714, 262] width 45 height 236
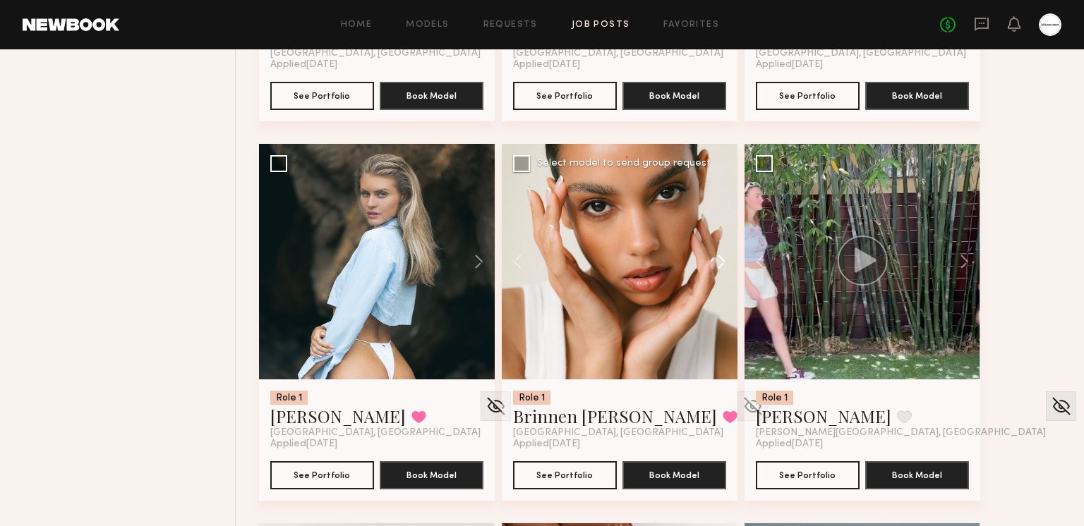
click at [721, 260] on button at bounding box center [714, 262] width 45 height 236
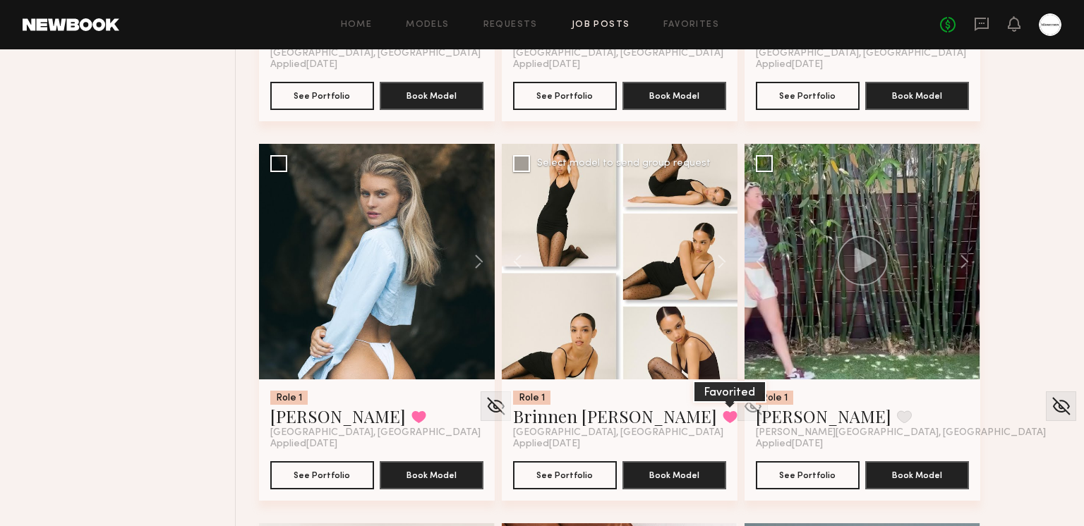
click at [722, 418] on button at bounding box center [729, 417] width 15 height 13
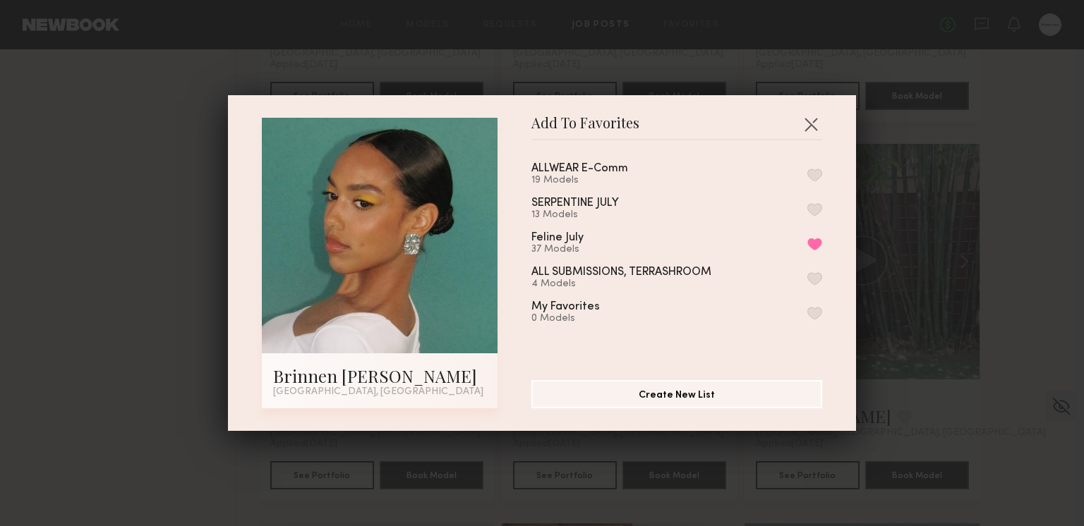
click at [820, 175] on button "button" at bounding box center [814, 175] width 15 height 13
click at [816, 119] on button "button" at bounding box center [810, 124] width 23 height 23
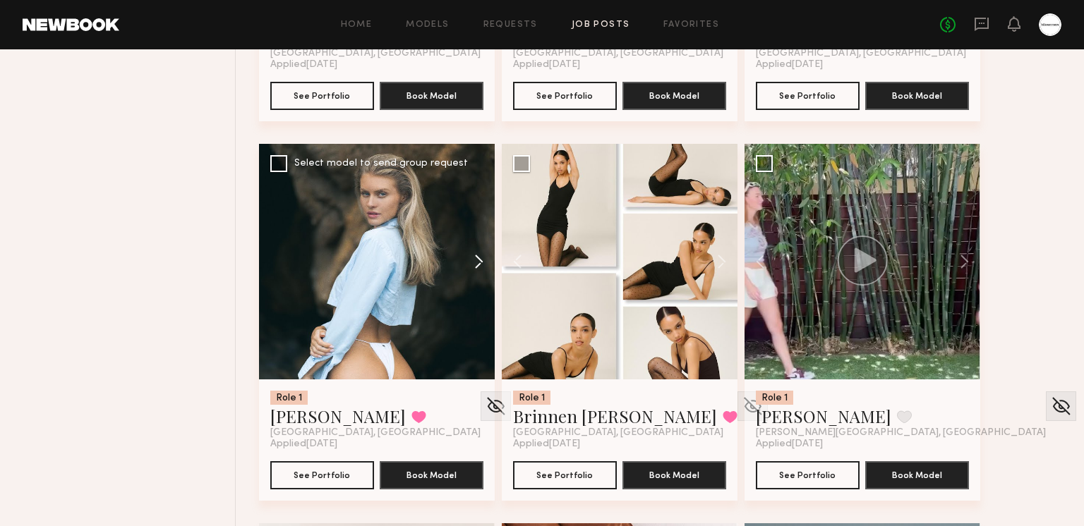
click at [469, 254] on button at bounding box center [471, 262] width 45 height 236
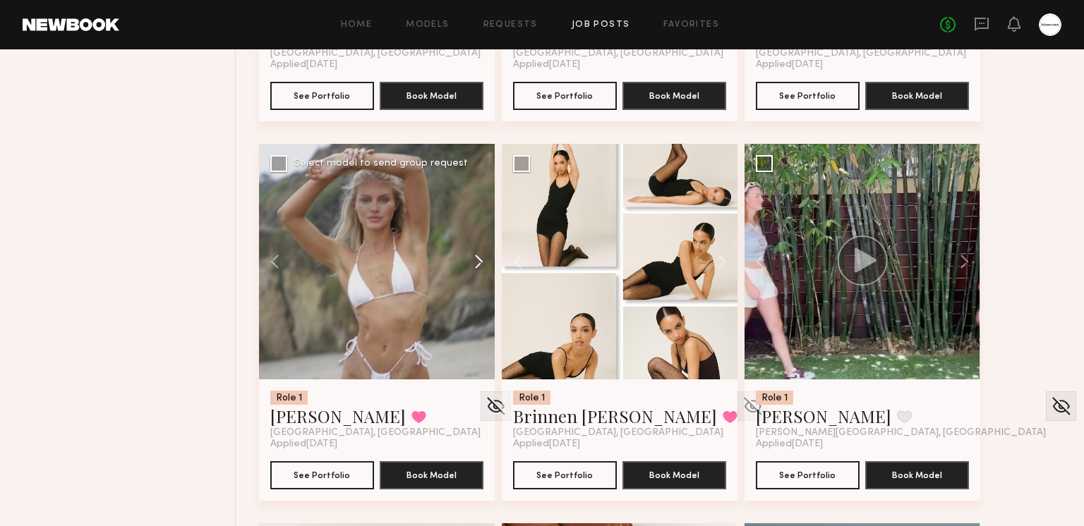
click at [469, 255] on button at bounding box center [471, 262] width 45 height 236
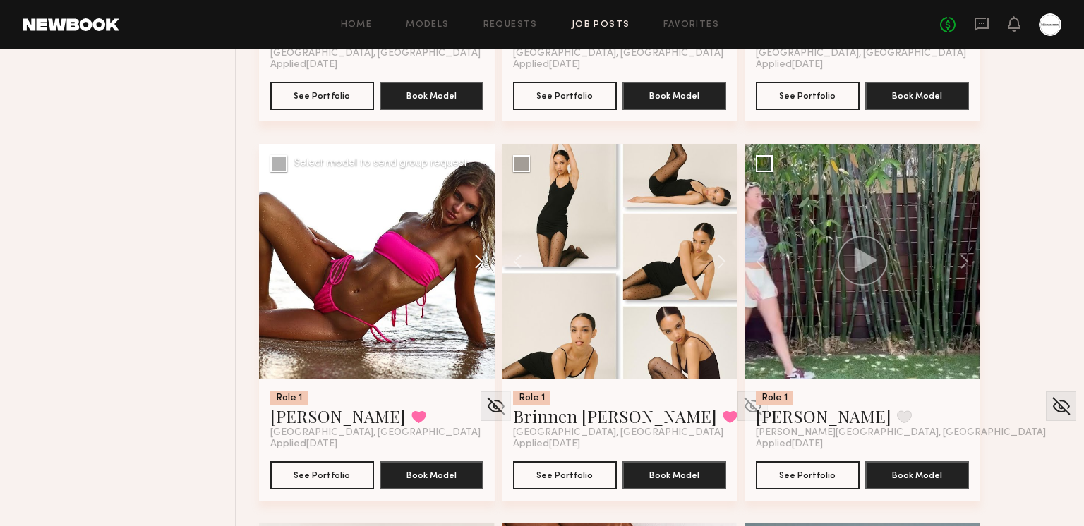
click at [469, 255] on button at bounding box center [471, 262] width 45 height 236
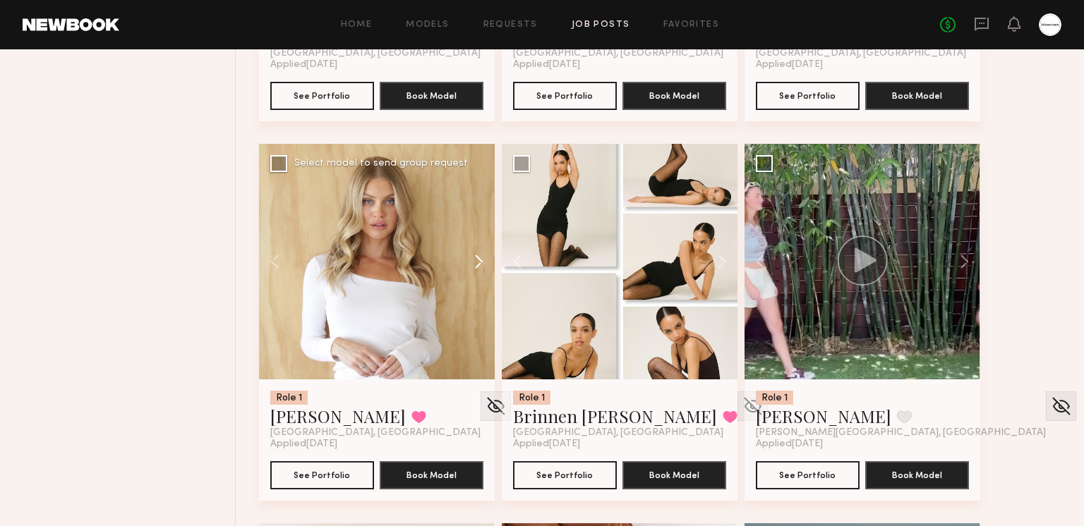
click at [469, 255] on button at bounding box center [471, 262] width 45 height 236
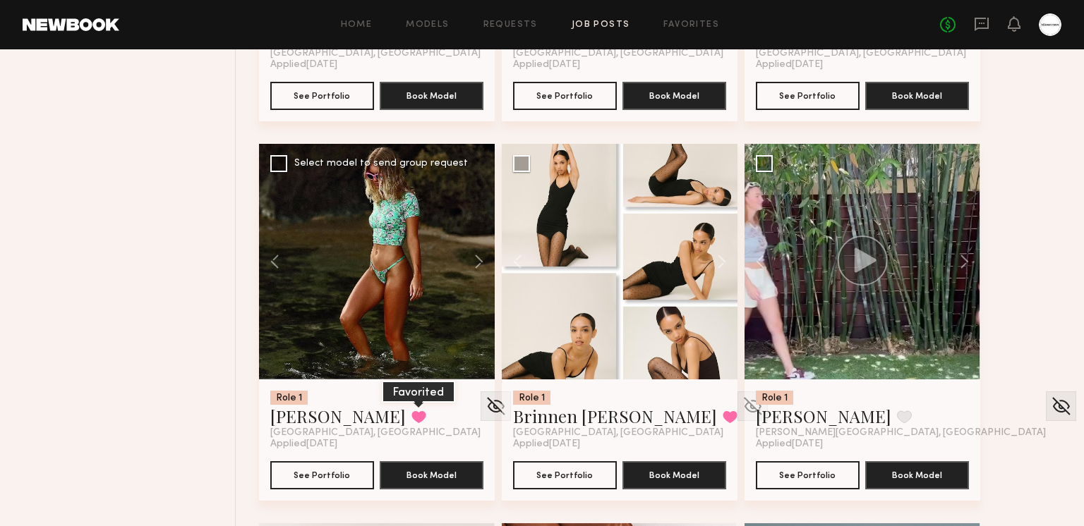
click at [411, 413] on button at bounding box center [418, 417] width 15 height 13
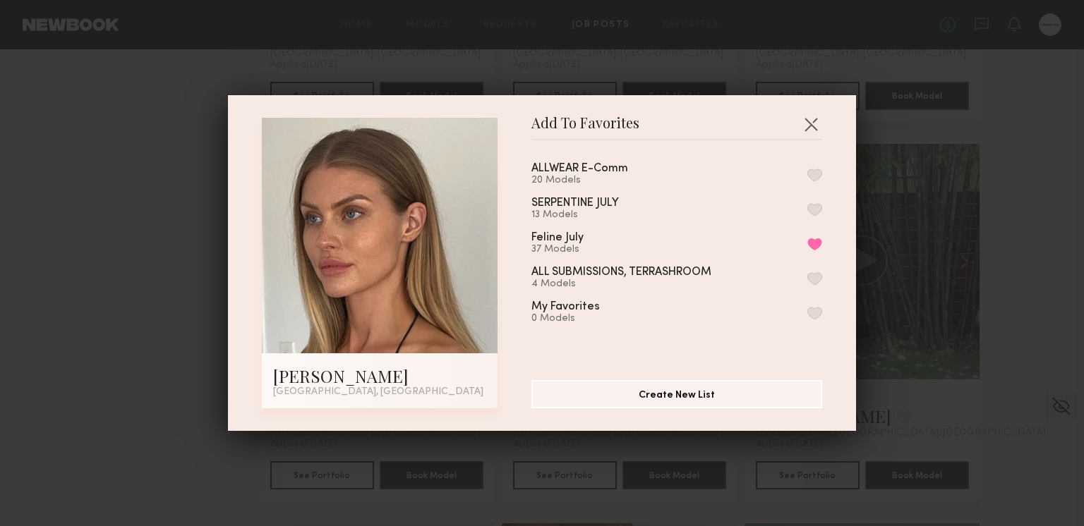
click at [808, 165] on div "ALLWEAR E-Comm 20 Models" at bounding box center [676, 174] width 291 height 23
click at [811, 171] on button "button" at bounding box center [814, 175] width 15 height 13
click at [814, 119] on button "button" at bounding box center [810, 124] width 23 height 23
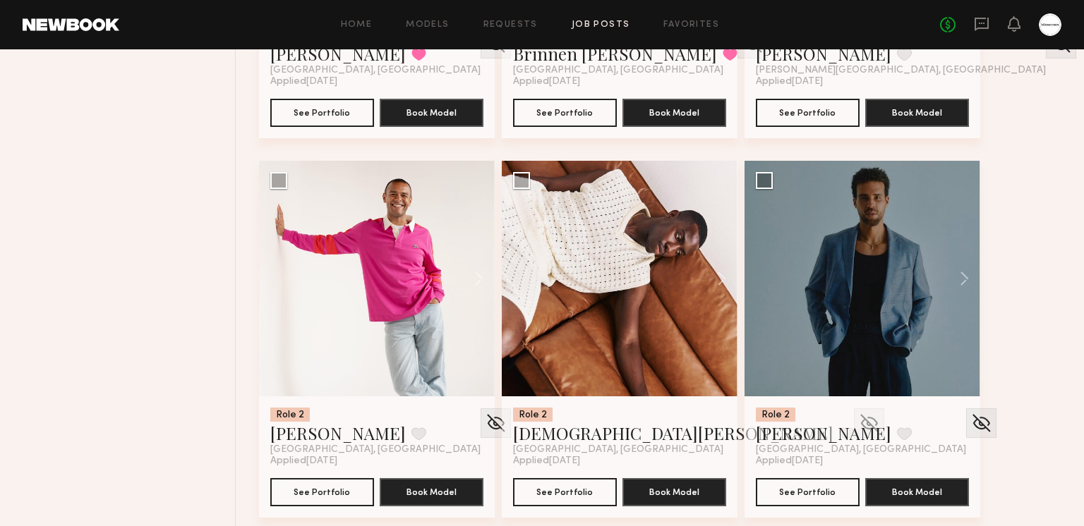
scroll to position [6933, 0]
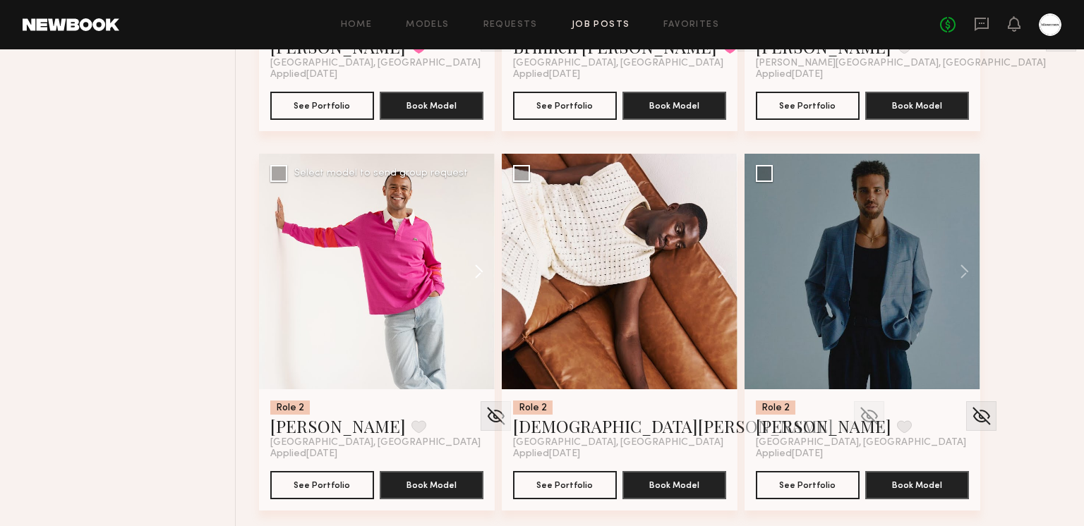
click at [475, 274] on button at bounding box center [471, 272] width 45 height 236
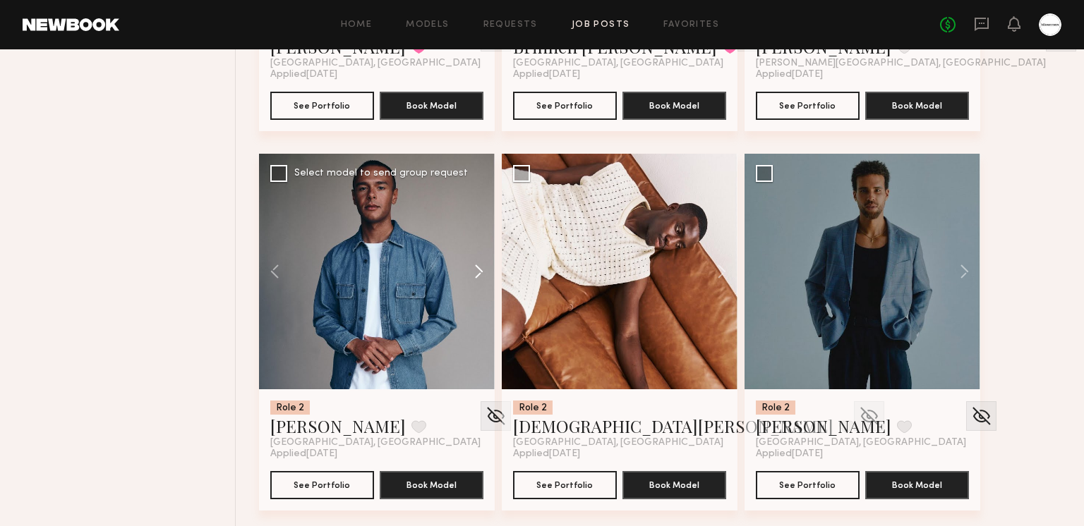
click at [475, 274] on button at bounding box center [471, 272] width 45 height 236
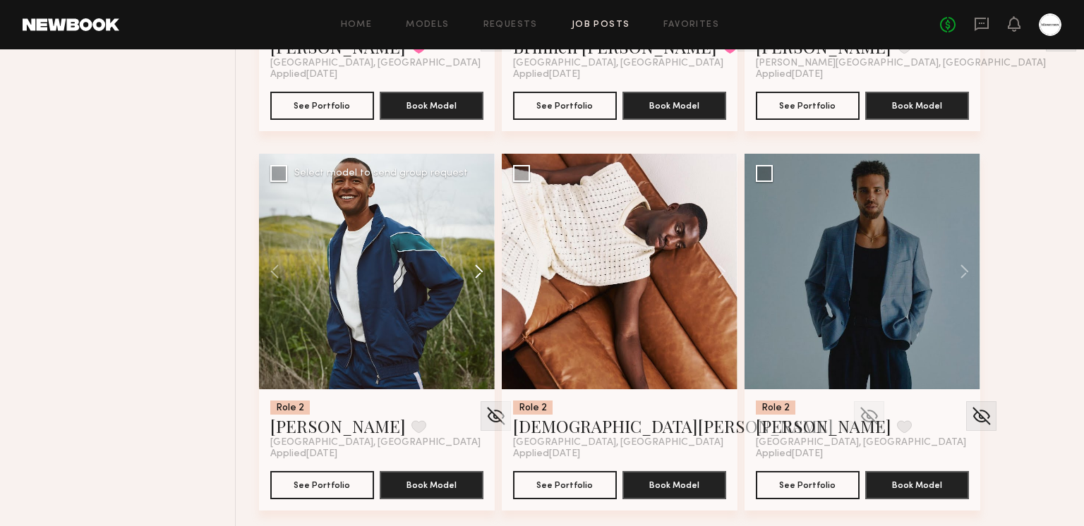
click at [475, 274] on button at bounding box center [471, 272] width 45 height 236
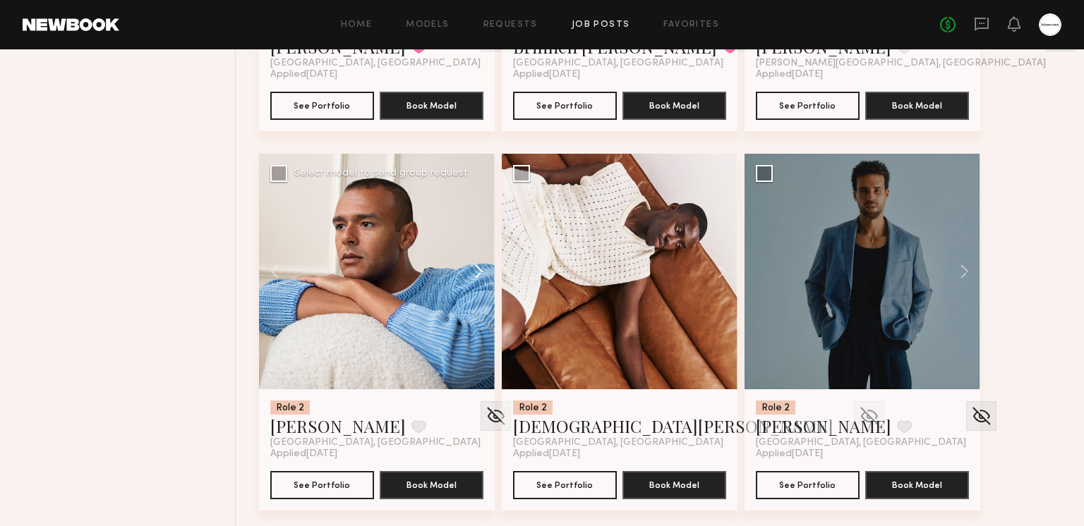
click at [475, 274] on button at bounding box center [471, 272] width 45 height 236
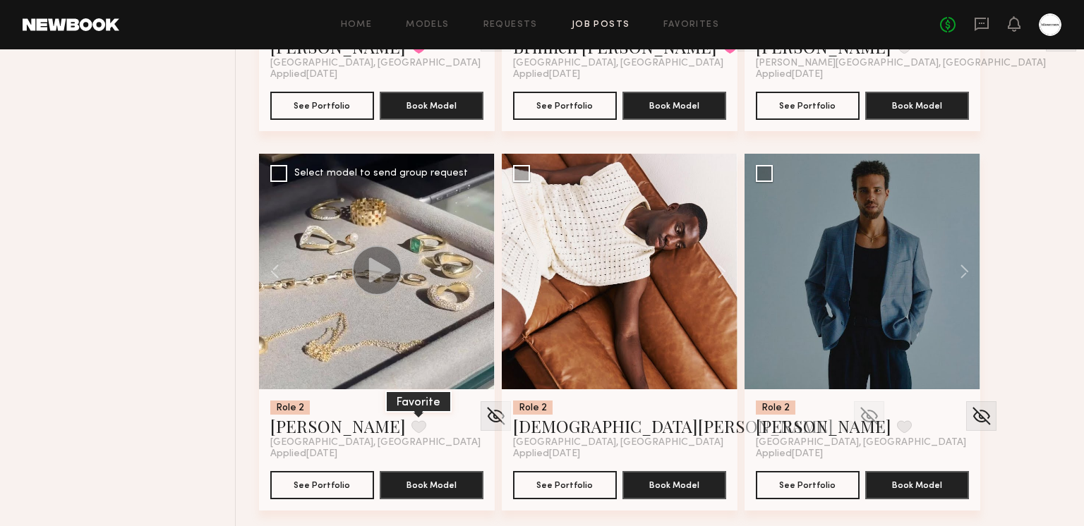
click at [411, 421] on button at bounding box center [418, 426] width 15 height 13
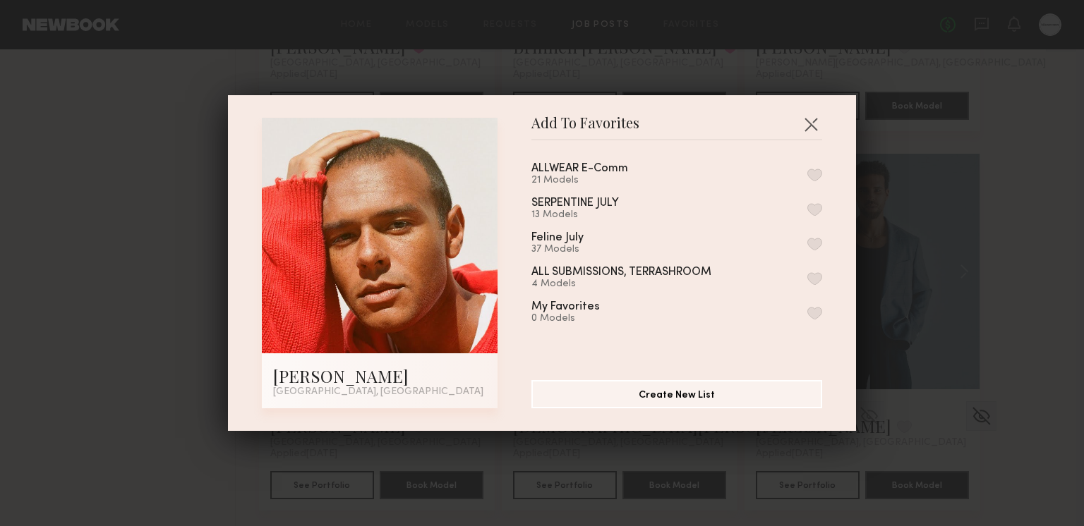
click at [807, 169] on button "button" at bounding box center [814, 175] width 15 height 13
click at [812, 118] on button "button" at bounding box center [810, 124] width 23 height 23
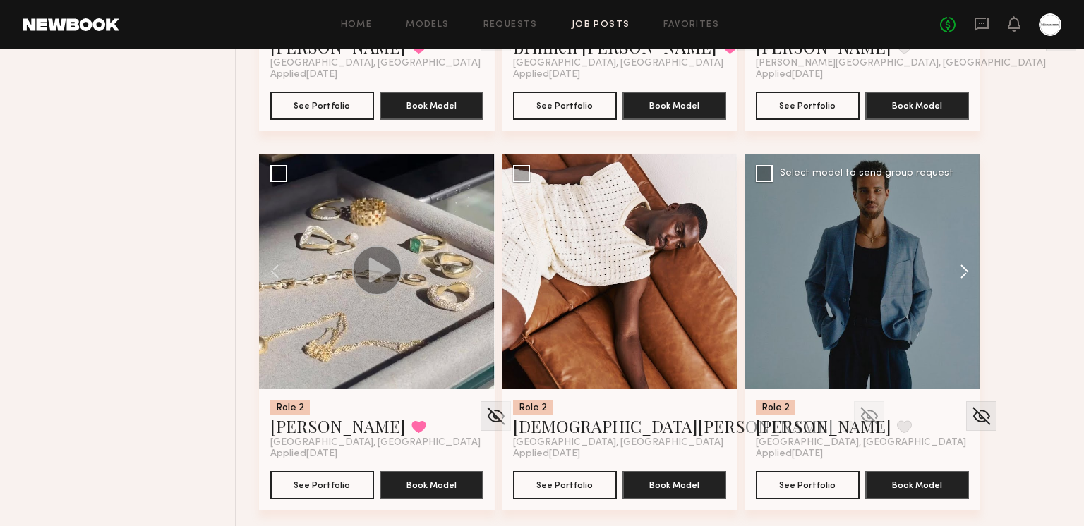
click at [955, 269] on button at bounding box center [957, 272] width 45 height 236
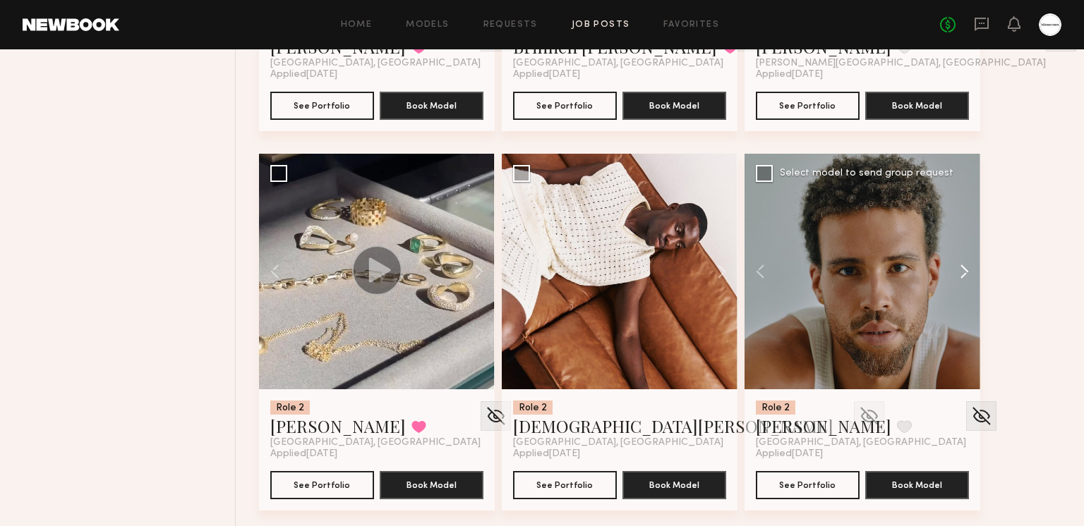
click at [957, 265] on button at bounding box center [957, 272] width 45 height 236
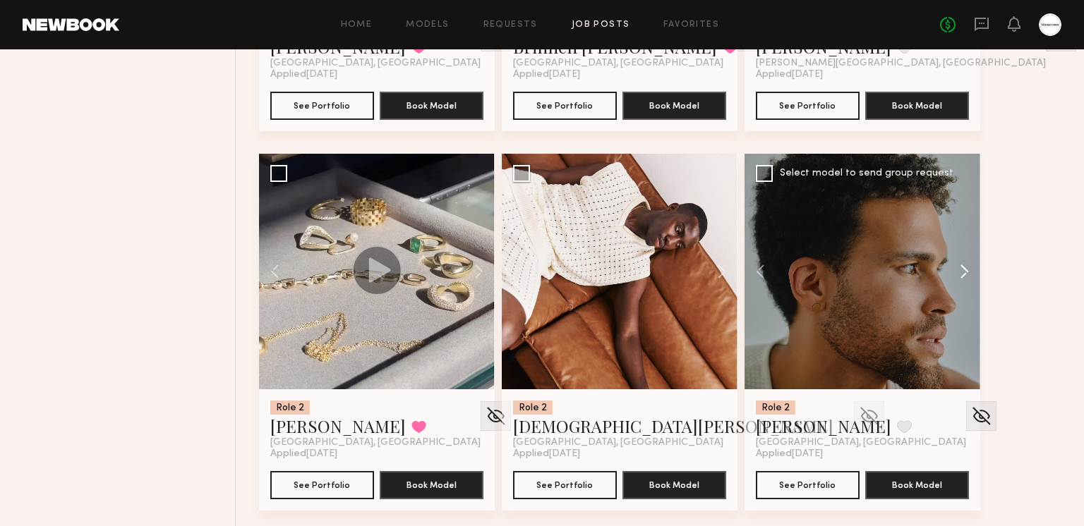
click at [957, 265] on button at bounding box center [957, 272] width 45 height 236
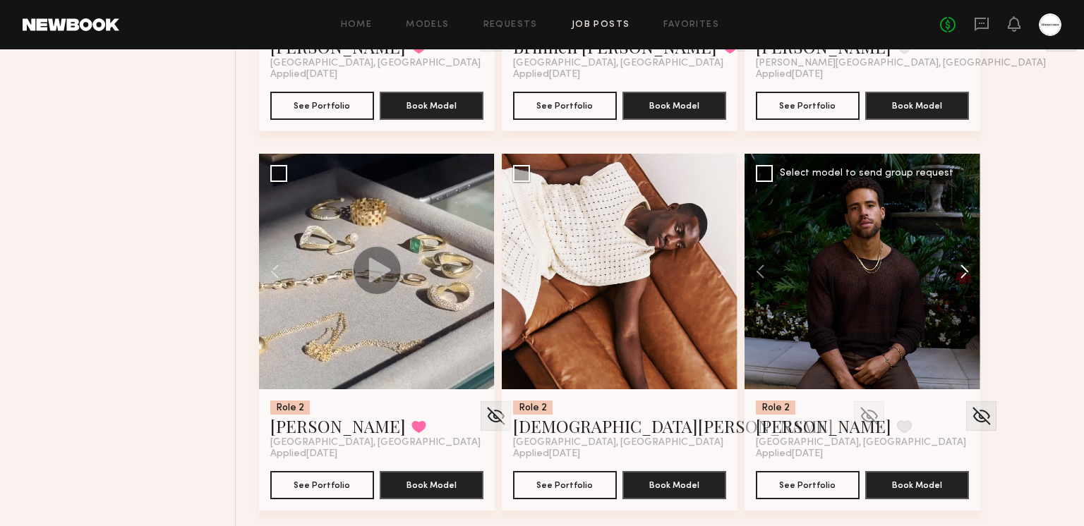
click at [957, 265] on button at bounding box center [957, 272] width 45 height 236
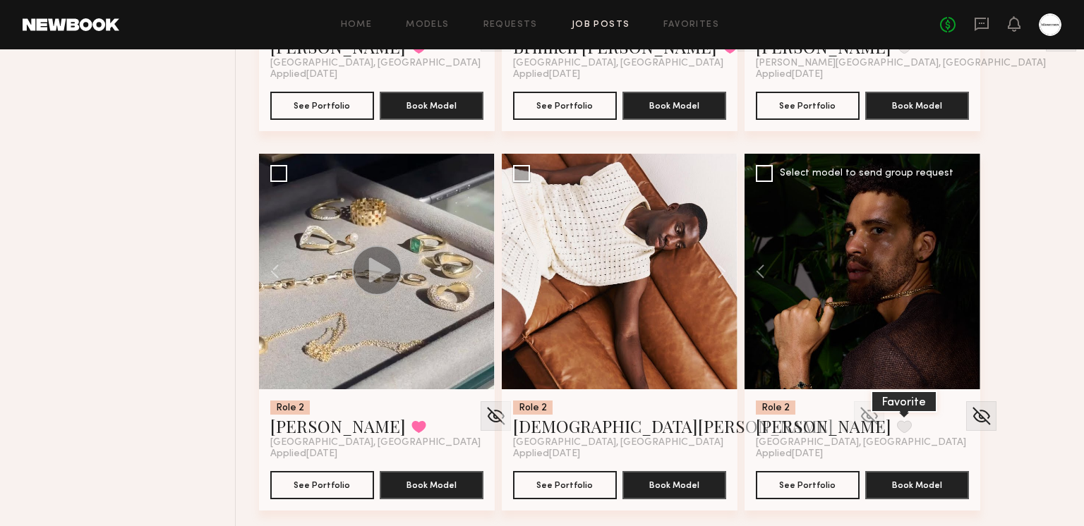
click at [897, 425] on button at bounding box center [904, 426] width 15 height 13
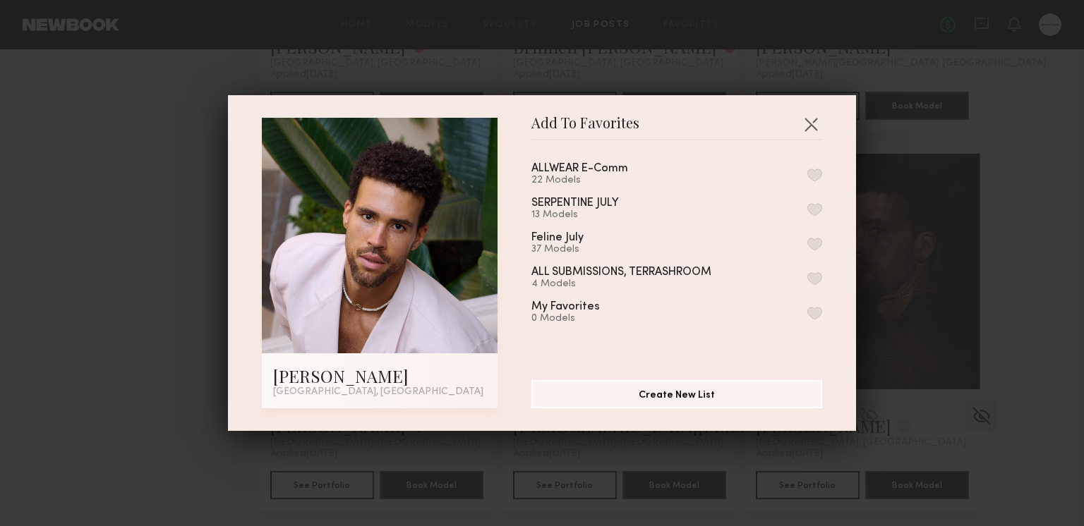
click at [808, 165] on div "ALLWEAR E-Comm 22 Models" at bounding box center [676, 174] width 291 height 23
click at [812, 174] on button "button" at bounding box center [814, 175] width 15 height 13
click at [816, 127] on button "button" at bounding box center [810, 124] width 23 height 23
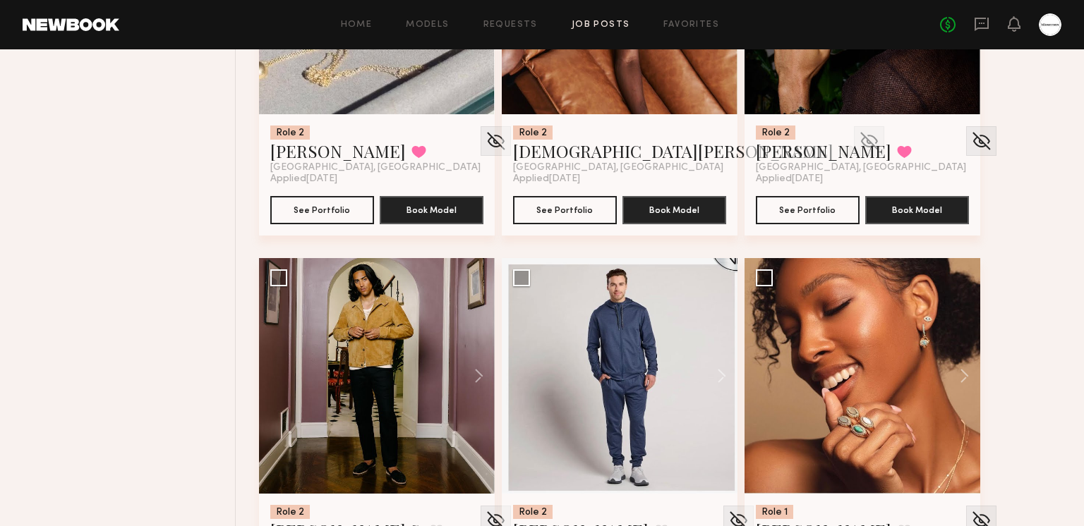
scroll to position [7287, 0]
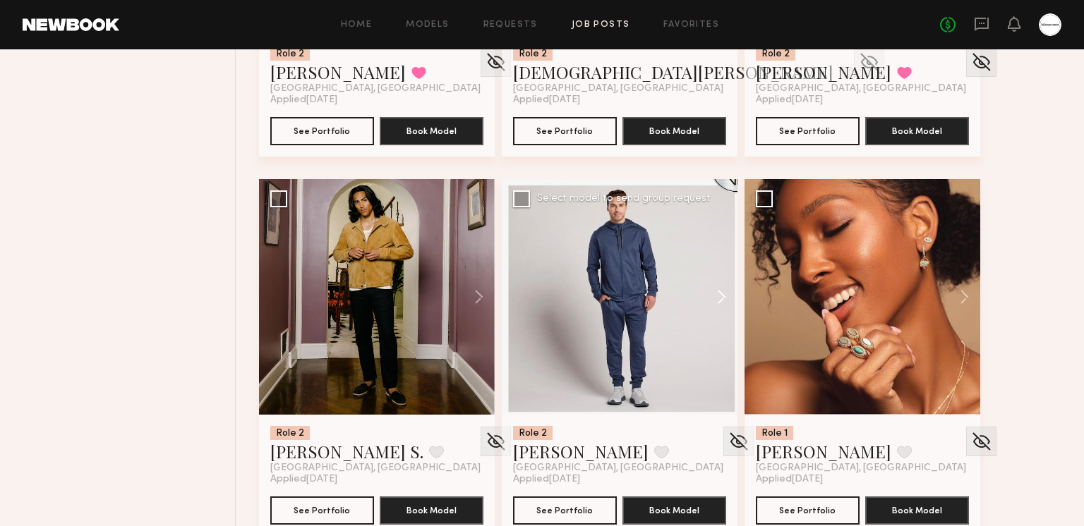
click at [719, 303] on button at bounding box center [714, 297] width 45 height 236
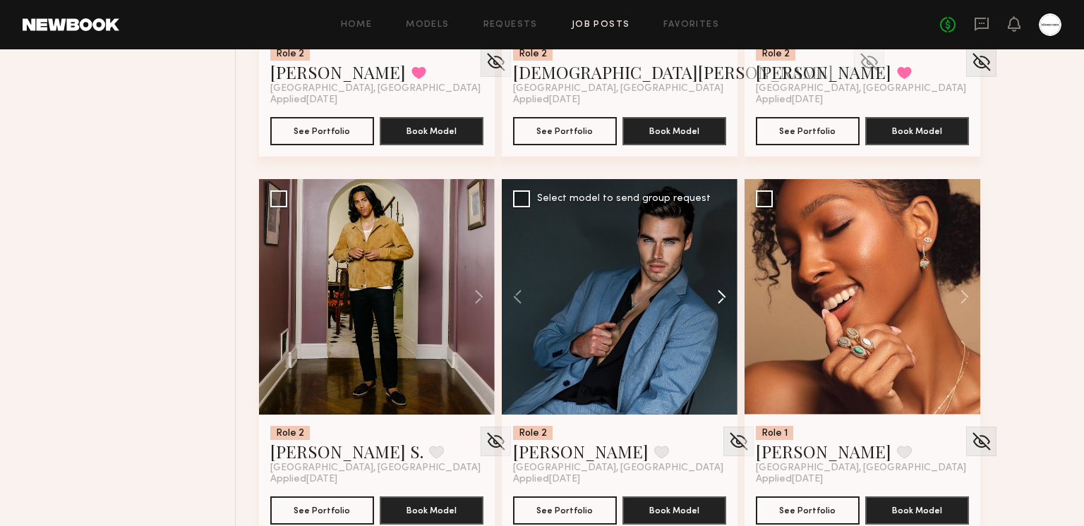
click at [719, 303] on button at bounding box center [714, 297] width 45 height 236
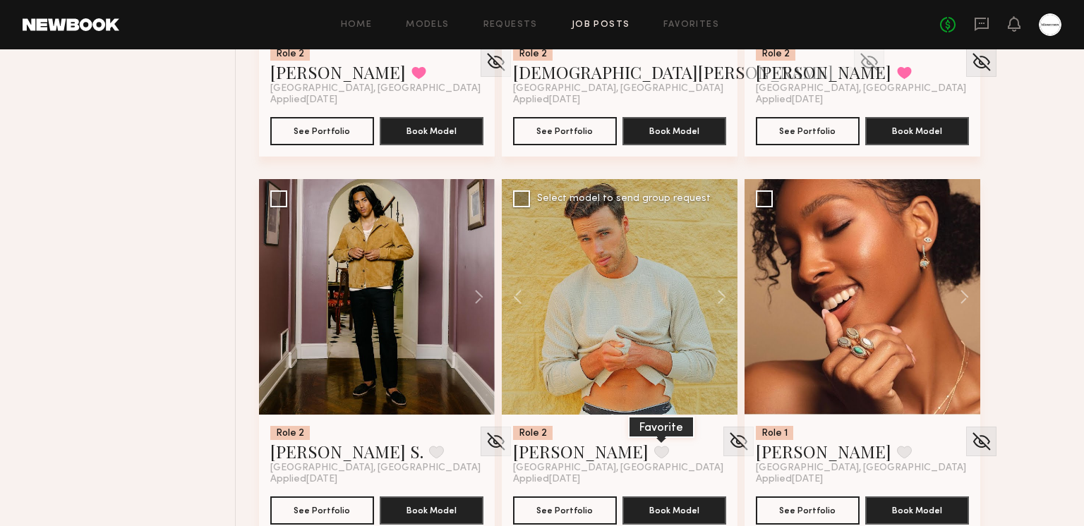
click at [654, 449] on button at bounding box center [661, 452] width 15 height 13
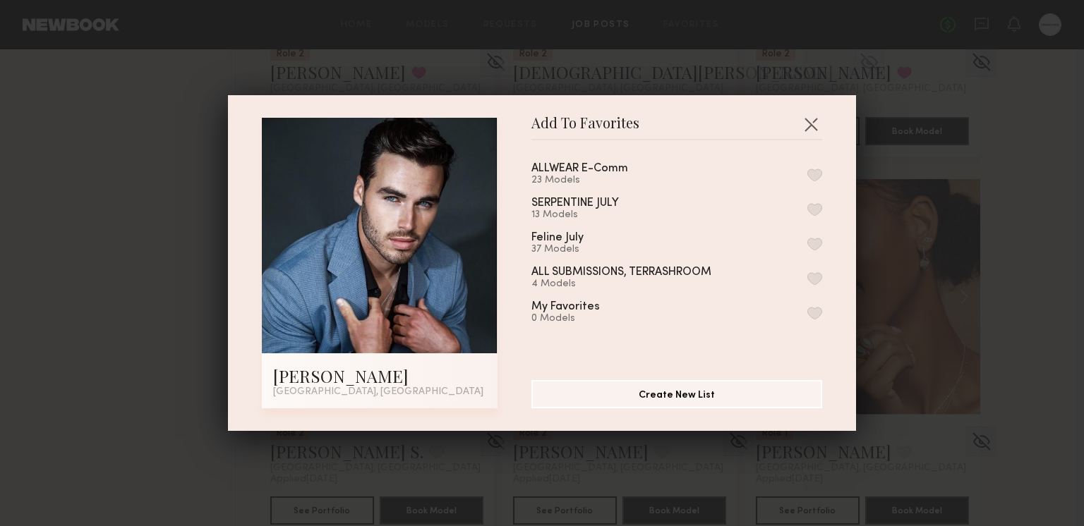
click at [810, 171] on button "button" at bounding box center [814, 175] width 15 height 13
click at [813, 119] on button "button" at bounding box center [810, 124] width 23 height 23
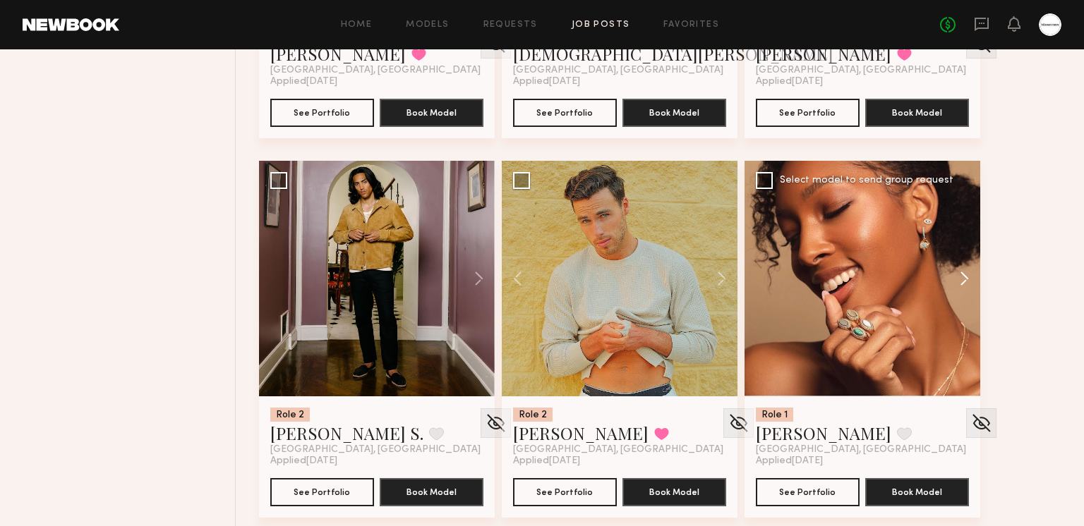
scroll to position [7306, 0]
click at [960, 280] on button at bounding box center [957, 279] width 45 height 236
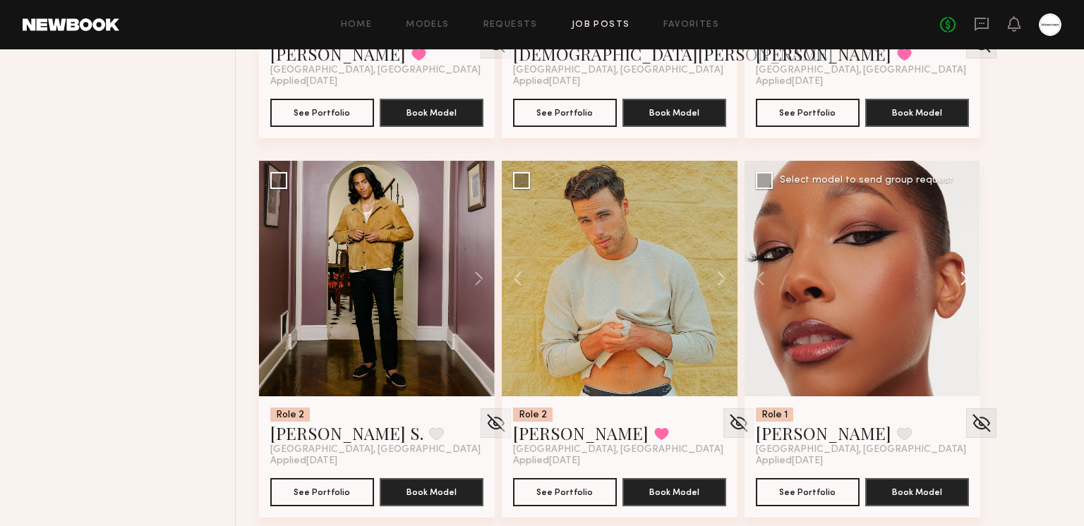
click at [960, 280] on button at bounding box center [957, 279] width 45 height 236
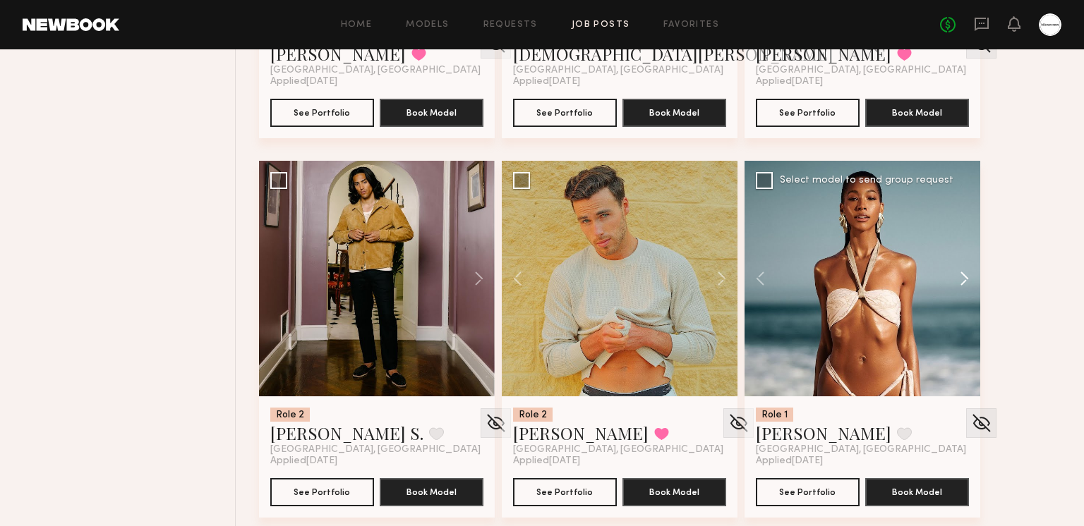
click at [960, 280] on button at bounding box center [957, 279] width 45 height 236
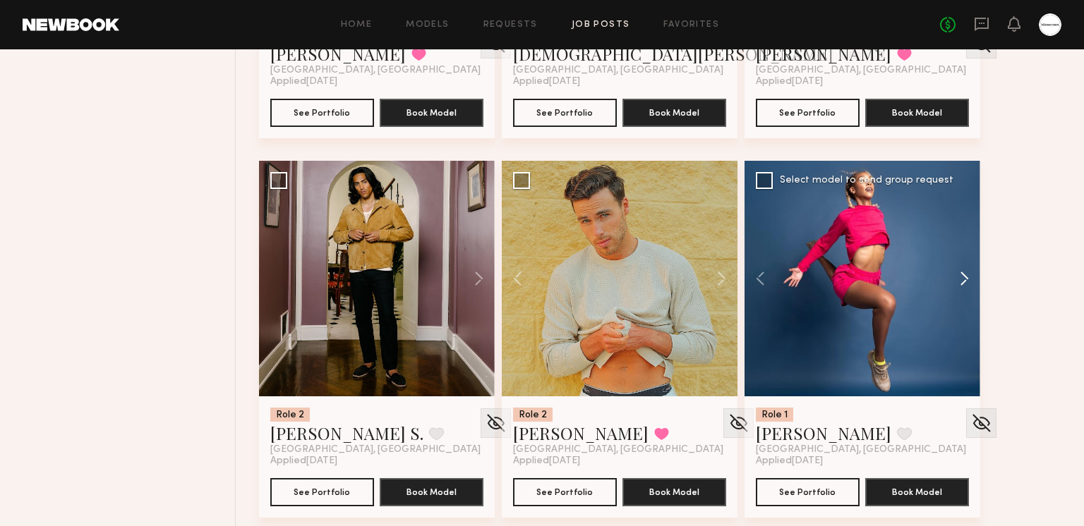
click at [960, 280] on button at bounding box center [957, 279] width 45 height 236
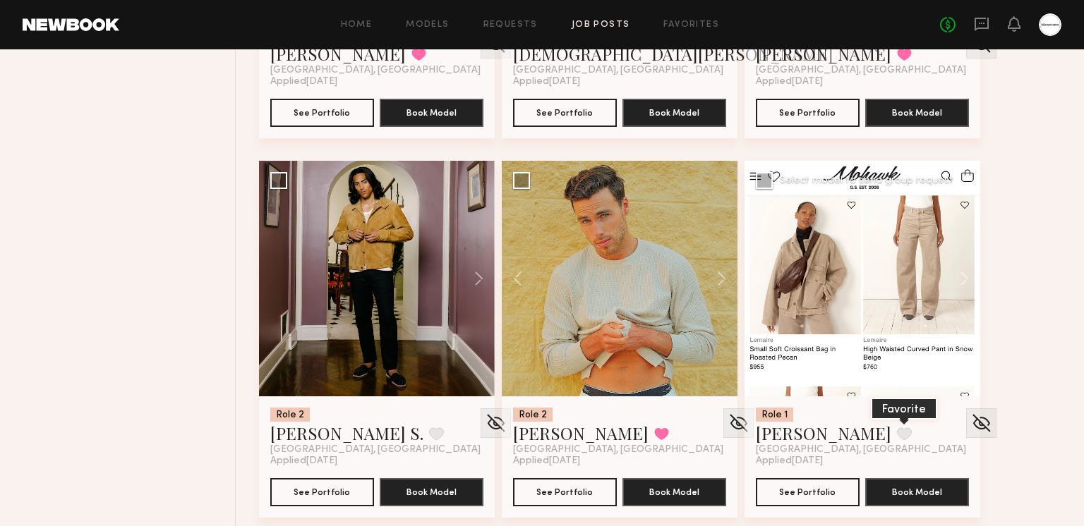
click at [897, 428] on button at bounding box center [904, 434] width 15 height 13
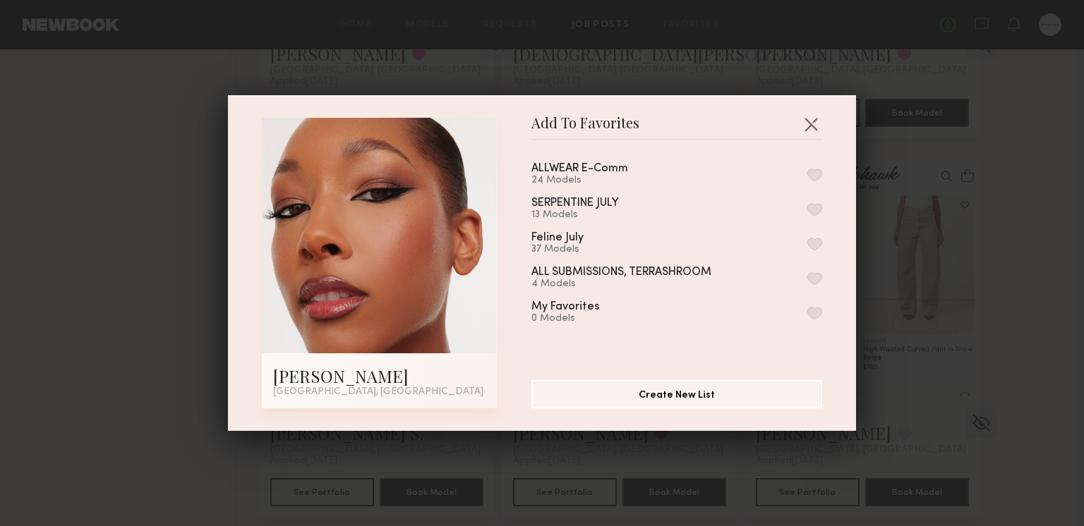
click at [812, 174] on button "button" at bounding box center [814, 175] width 15 height 13
click at [814, 127] on button "button" at bounding box center [810, 124] width 23 height 23
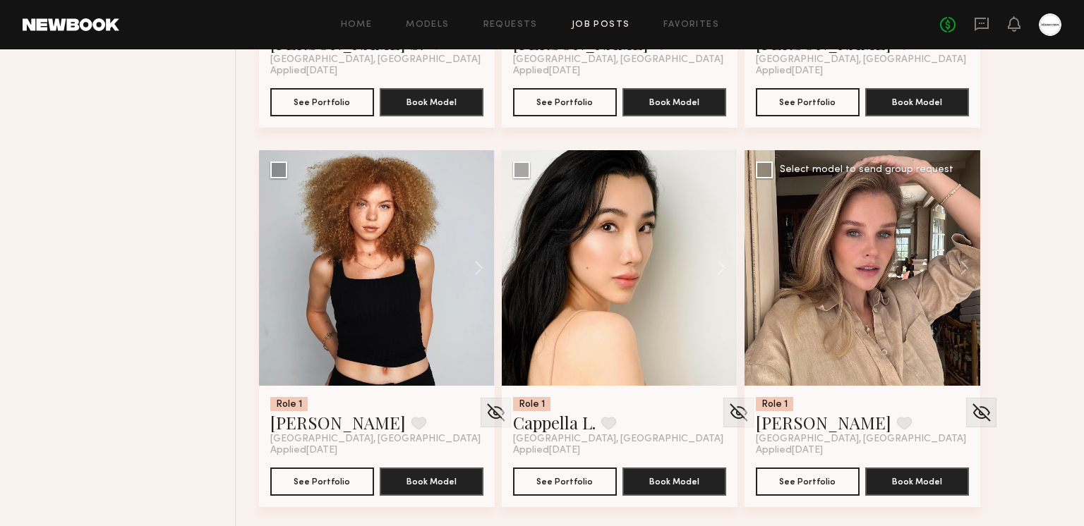
scroll to position [7718, 0]
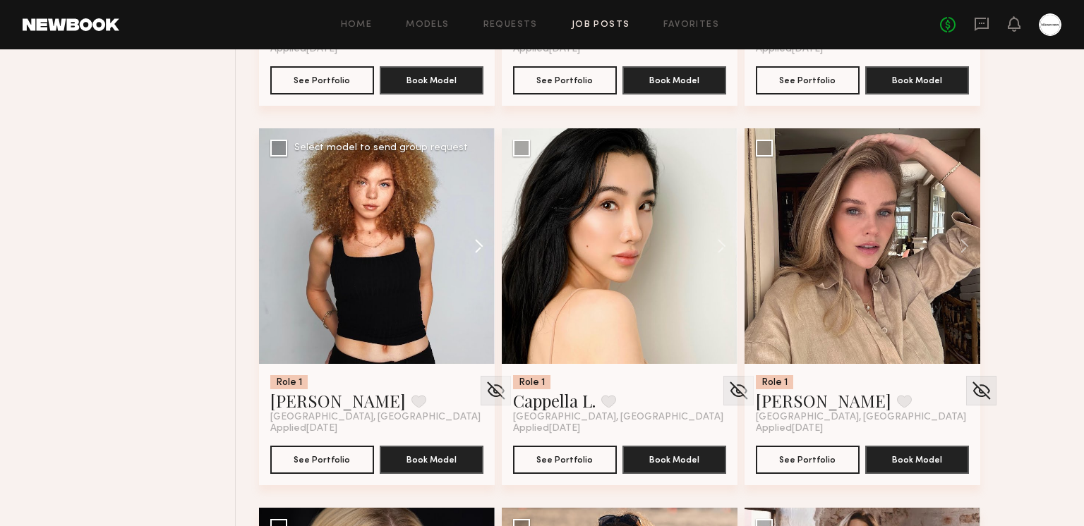
click at [474, 250] on button at bounding box center [471, 246] width 45 height 236
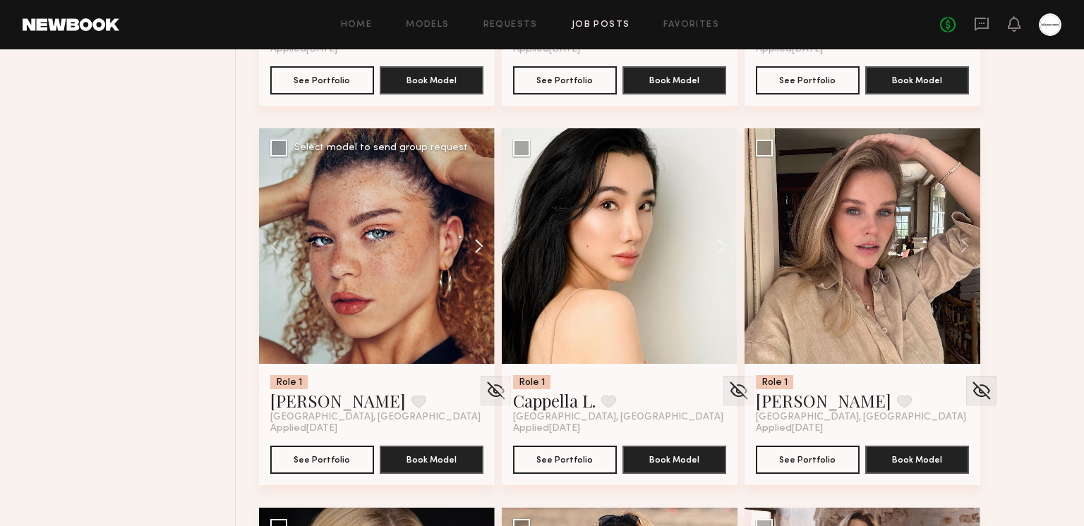
click at [473, 248] on button at bounding box center [471, 246] width 45 height 236
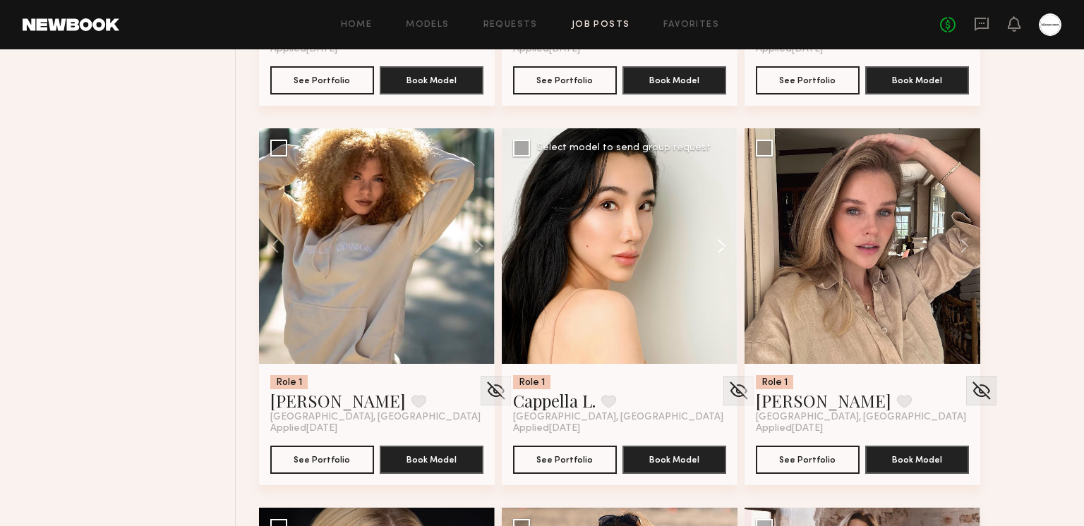
click at [708, 244] on button at bounding box center [714, 246] width 45 height 236
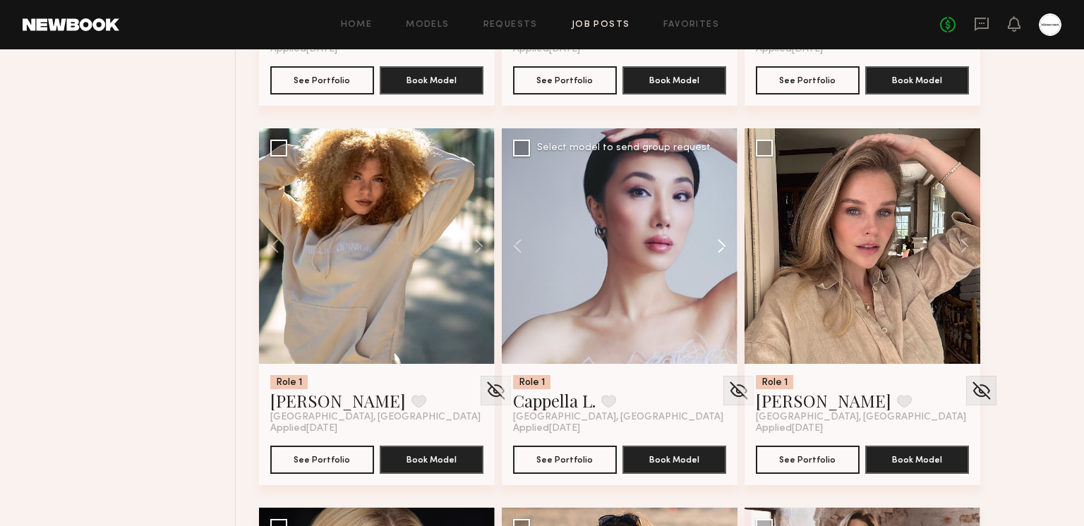
click at [708, 244] on button at bounding box center [714, 246] width 45 height 236
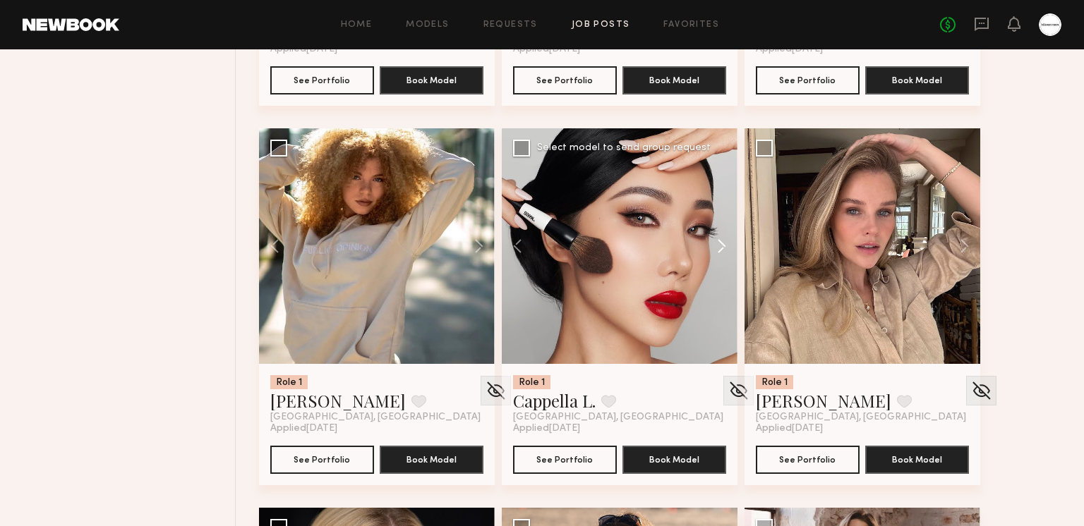
click at [708, 244] on button at bounding box center [714, 246] width 45 height 236
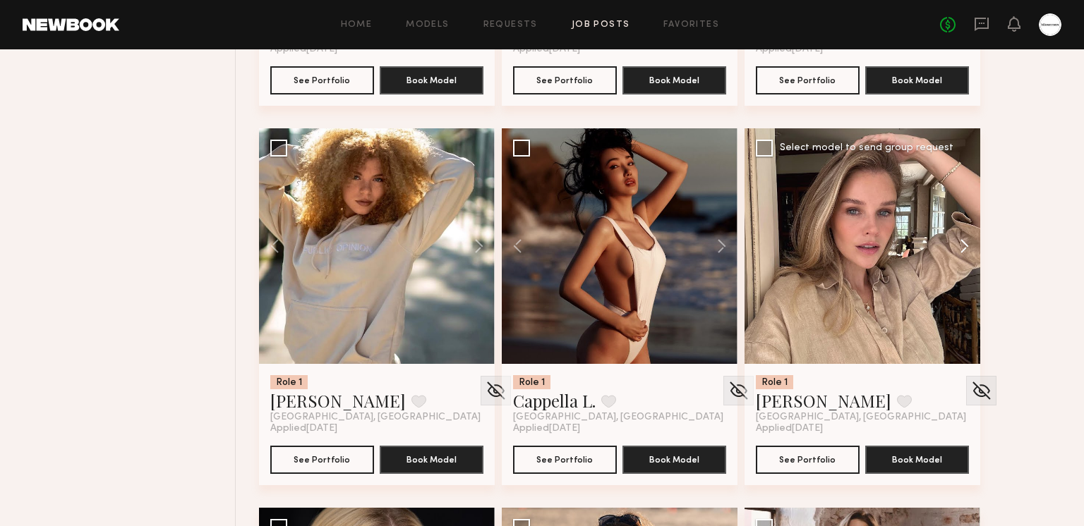
click at [964, 249] on button at bounding box center [957, 246] width 45 height 236
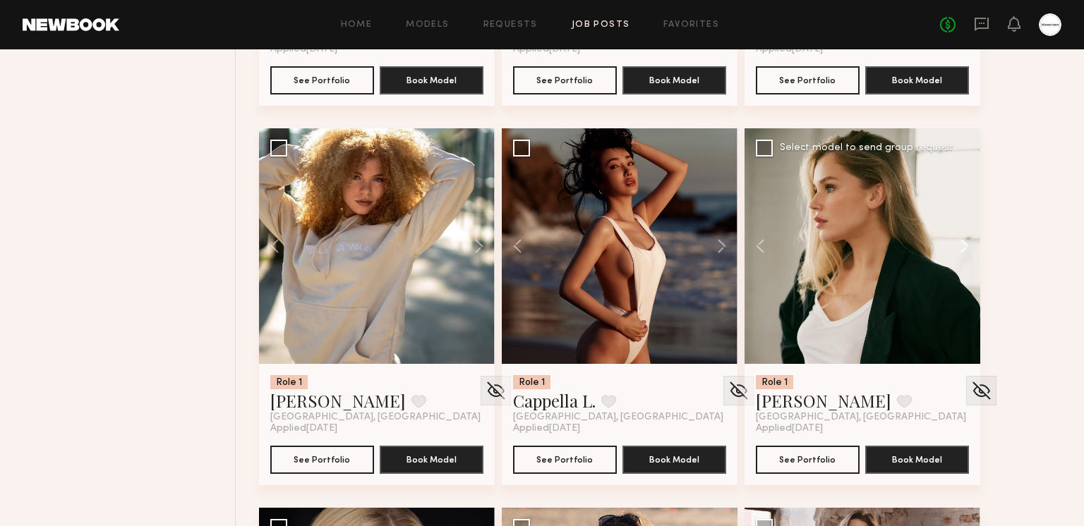
click at [964, 248] on button at bounding box center [957, 246] width 45 height 236
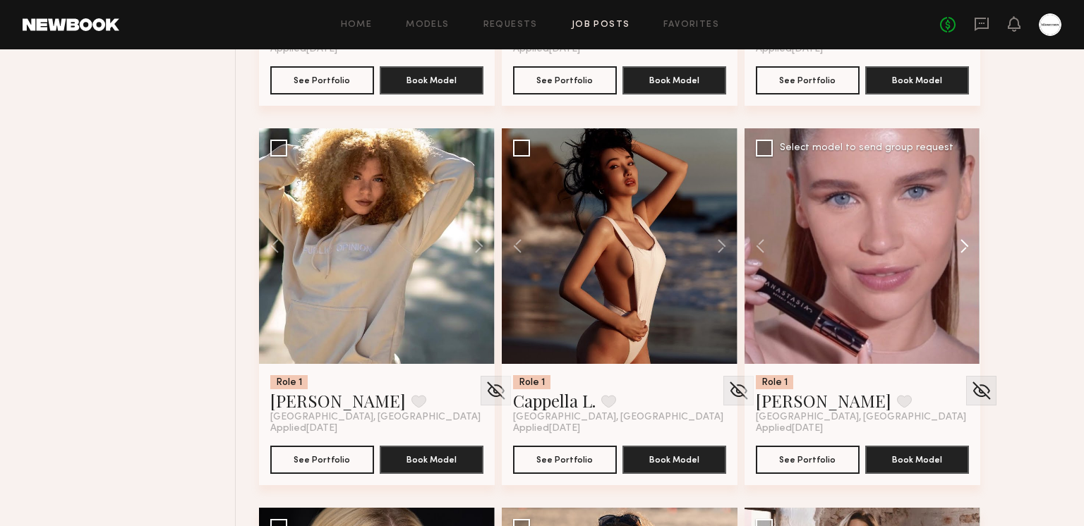
click at [964, 248] on button at bounding box center [957, 246] width 45 height 236
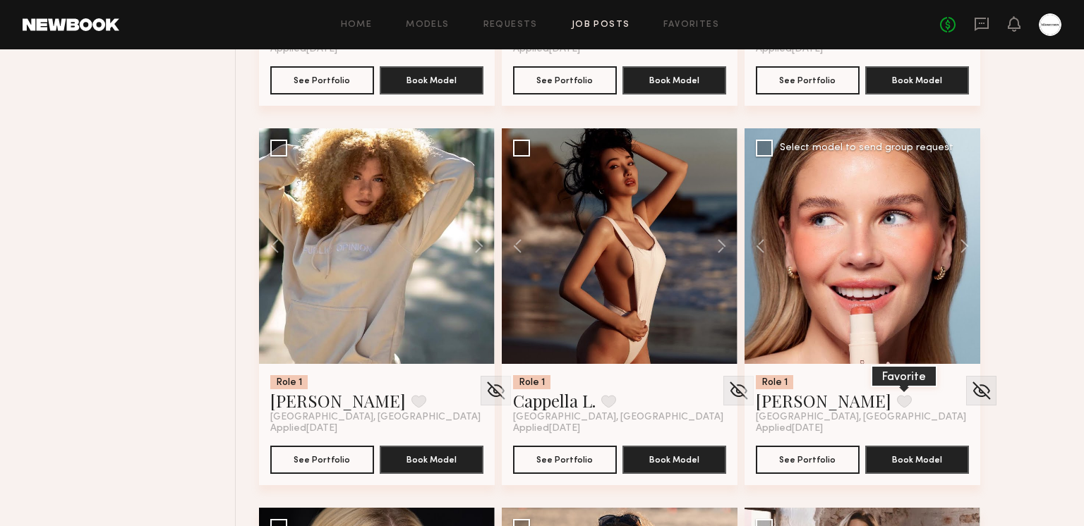
click at [897, 396] on button at bounding box center [904, 401] width 15 height 13
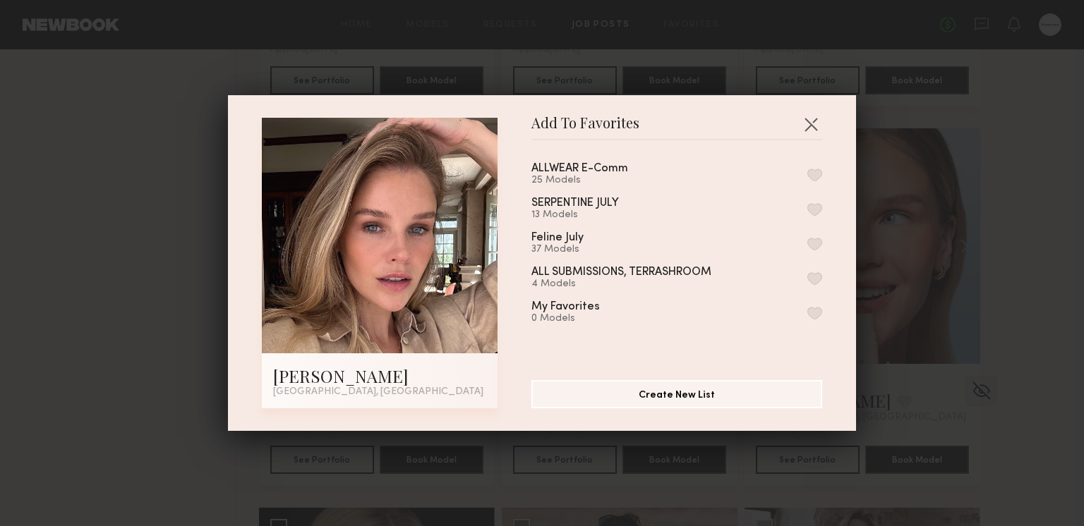
click at [822, 180] on div "ALLWEAR E-Comm 25 Models SERPENTINE JULY 13 Models Feline July 37 Models ALL SU…" at bounding box center [683, 255] width 305 height 206
click at [816, 176] on button "button" at bounding box center [814, 175] width 15 height 13
click at [811, 126] on button "button" at bounding box center [810, 124] width 23 height 23
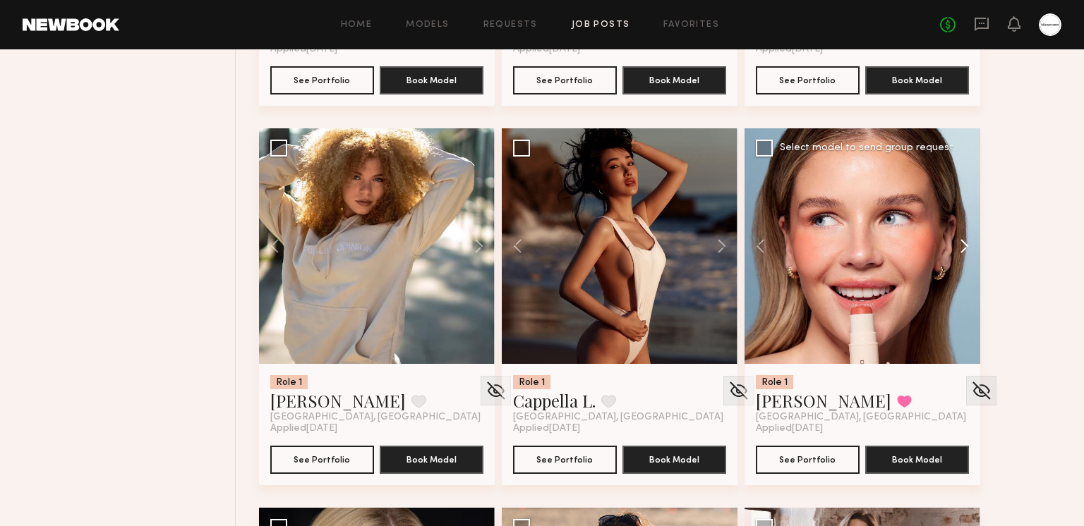
click at [959, 249] on button at bounding box center [957, 246] width 45 height 236
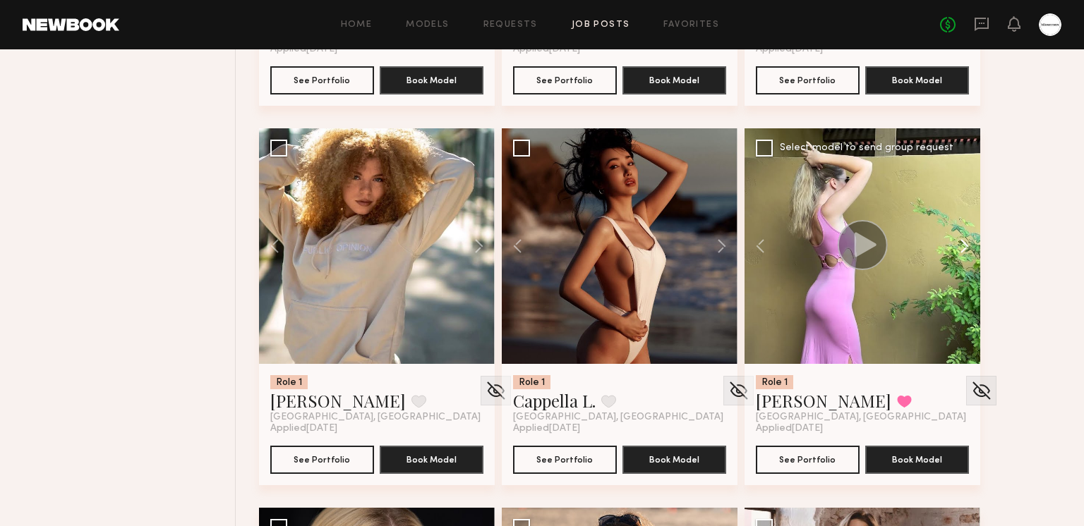
click at [959, 249] on button at bounding box center [957, 246] width 45 height 236
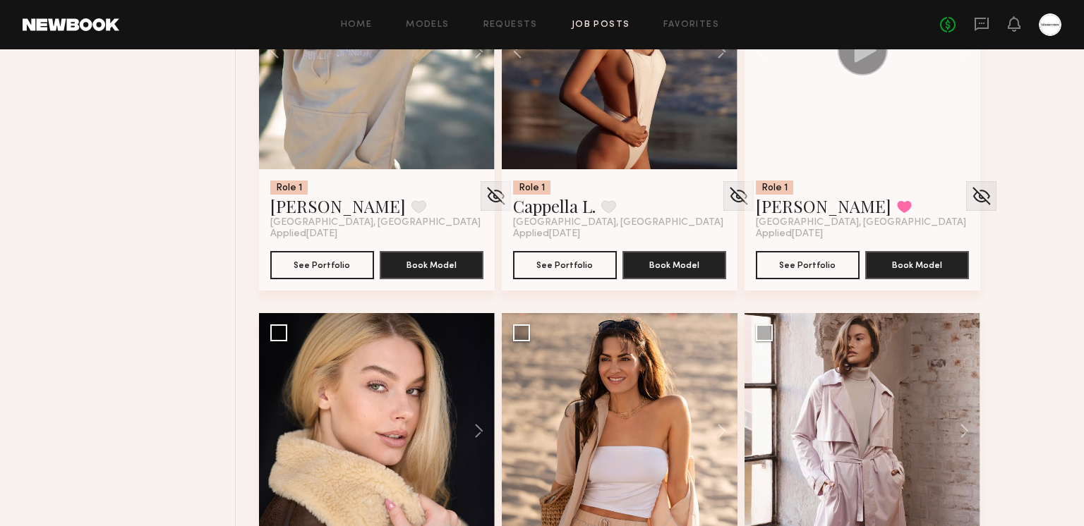
scroll to position [8077, 0]
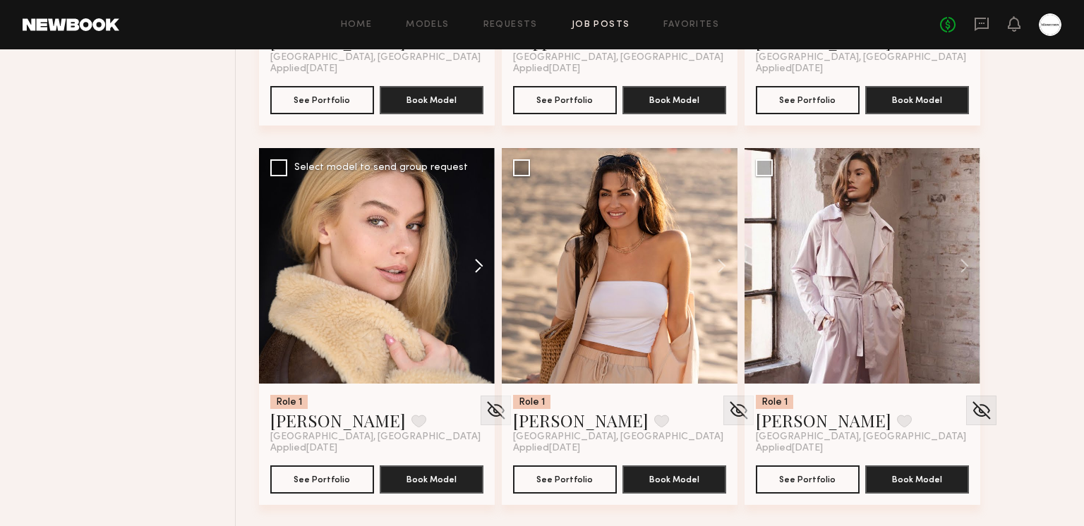
click at [483, 266] on button at bounding box center [471, 266] width 45 height 236
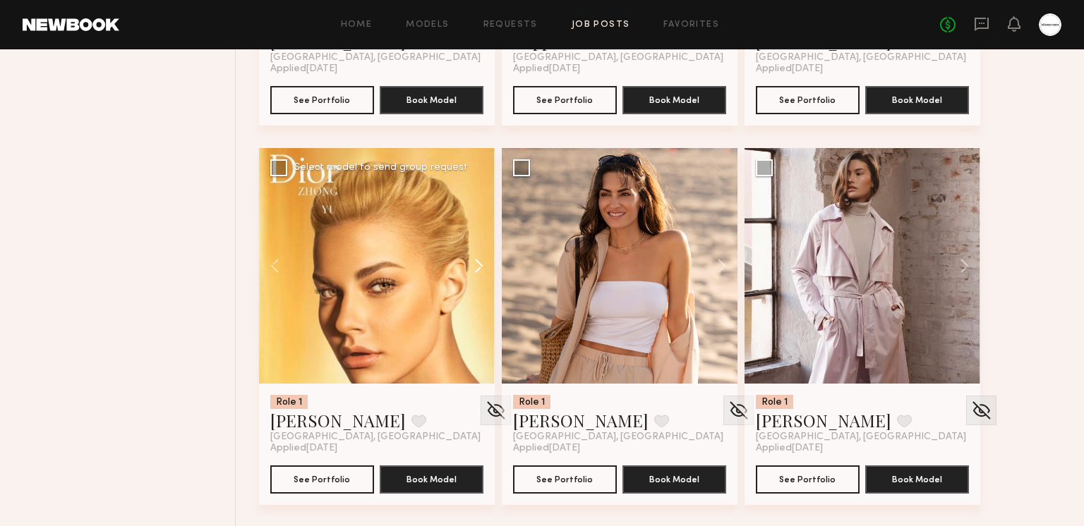
click at [480, 266] on button at bounding box center [471, 266] width 45 height 236
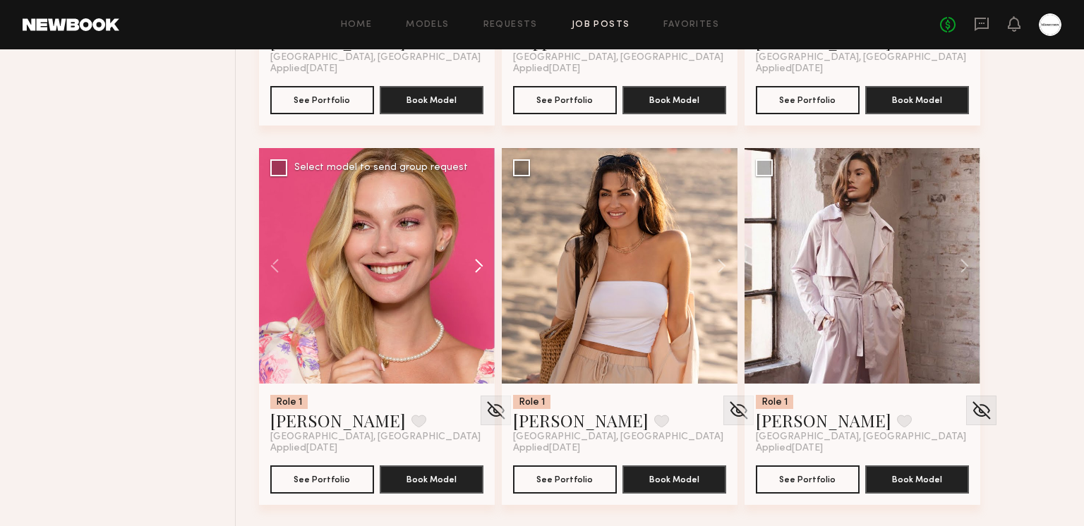
click at [480, 266] on button at bounding box center [471, 266] width 45 height 236
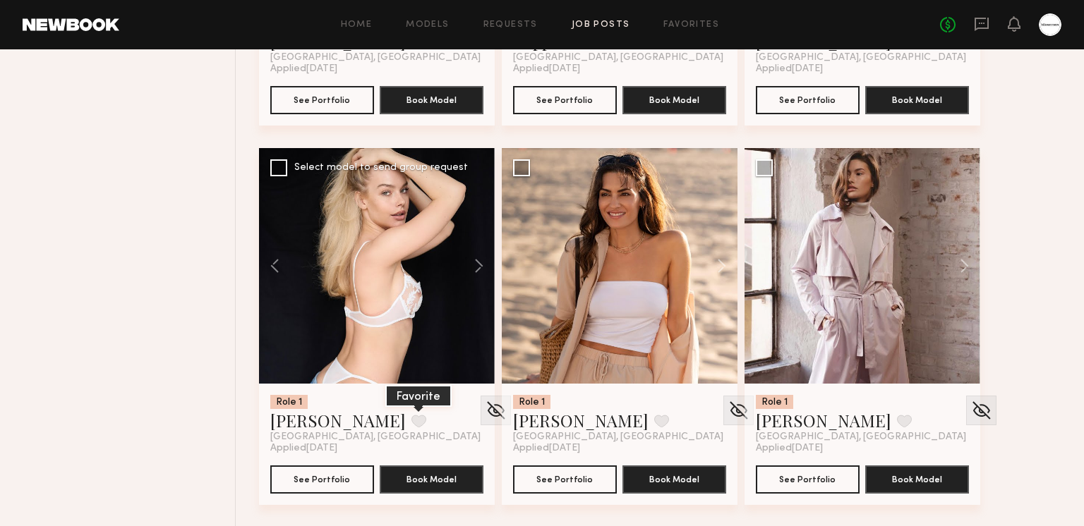
click at [411, 428] on button at bounding box center [418, 421] width 15 height 13
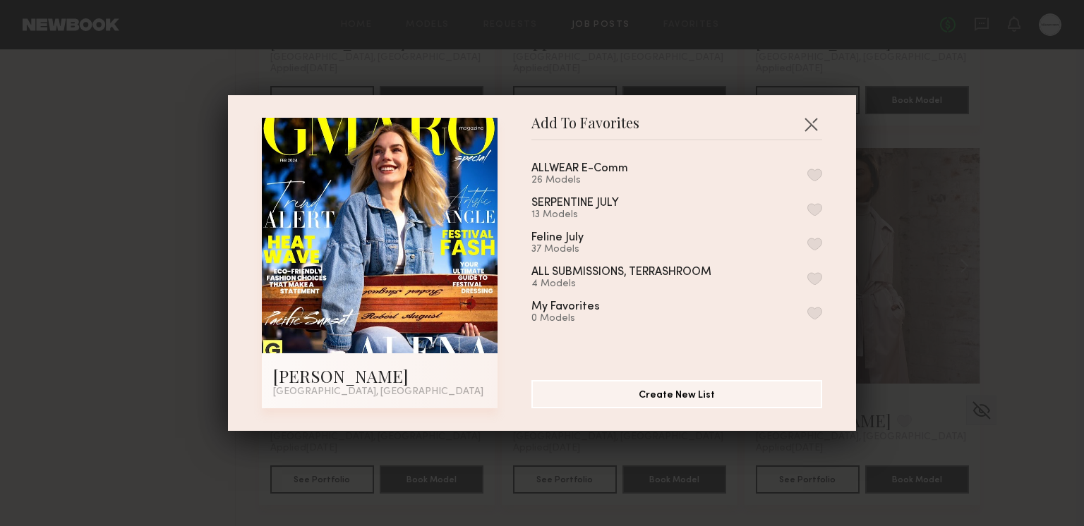
click at [804, 168] on div "ALLWEAR E-Comm 26 Models" at bounding box center [676, 174] width 291 height 23
click at [812, 169] on button "button" at bounding box center [814, 175] width 15 height 13
click at [813, 121] on button "button" at bounding box center [810, 124] width 23 height 23
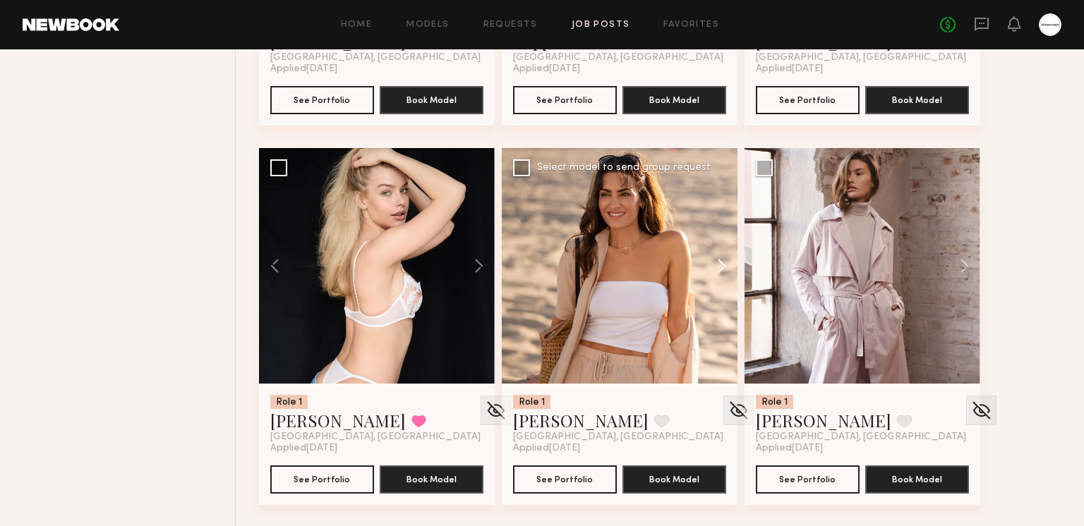
click at [726, 253] on button at bounding box center [714, 266] width 45 height 236
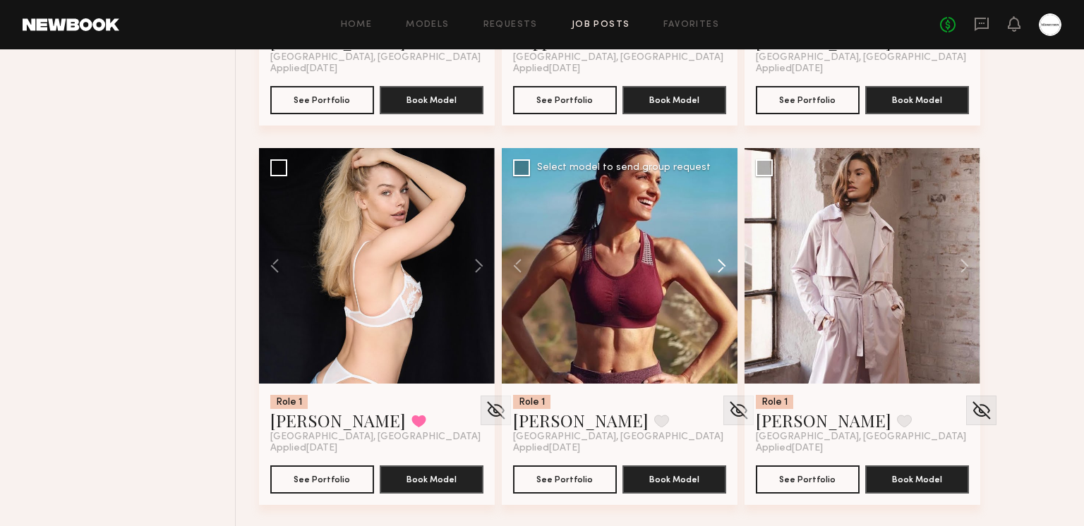
click at [724, 253] on button at bounding box center [714, 266] width 45 height 236
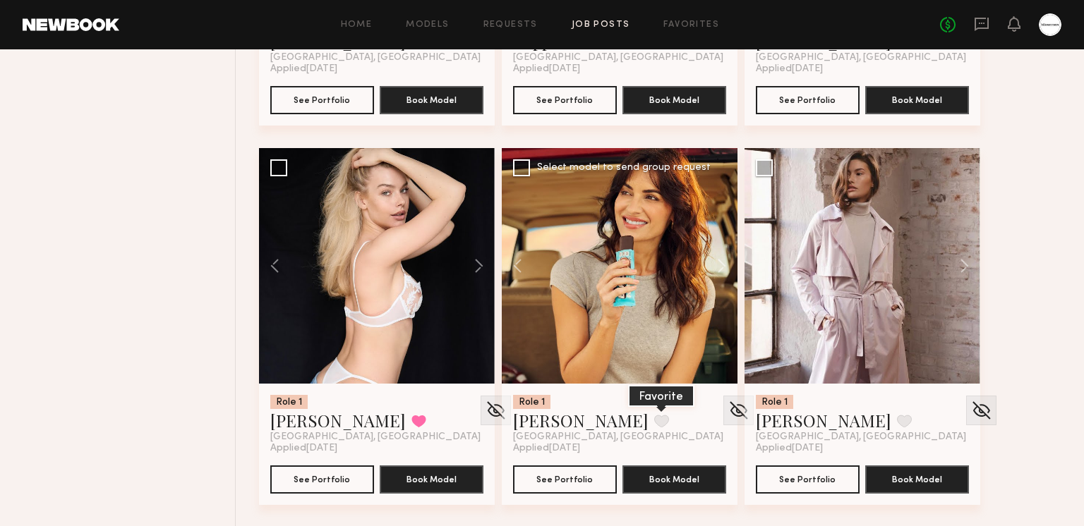
click at [654, 415] on button at bounding box center [661, 421] width 15 height 13
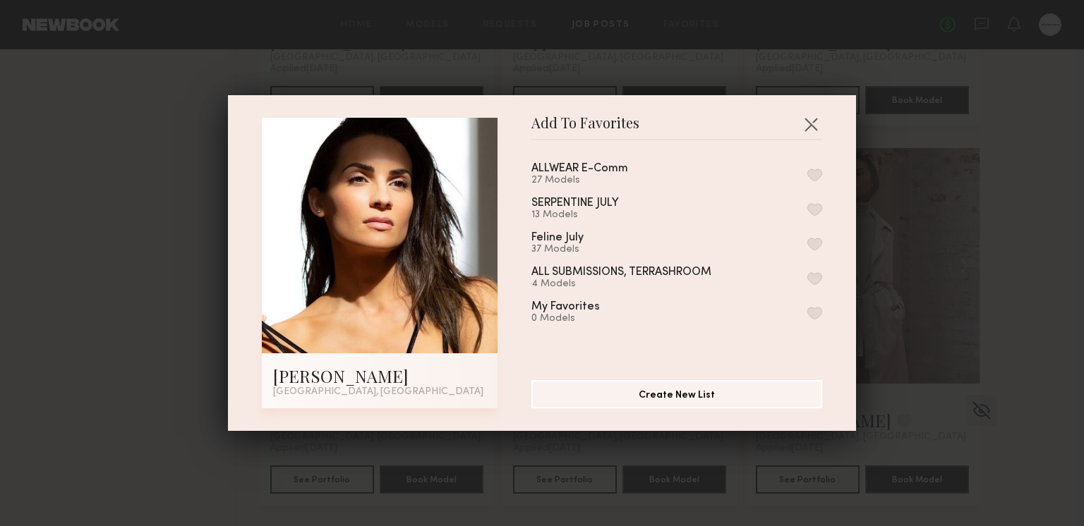
click at [818, 172] on button "button" at bounding box center [814, 175] width 15 height 13
click at [816, 123] on button "button" at bounding box center [810, 124] width 23 height 23
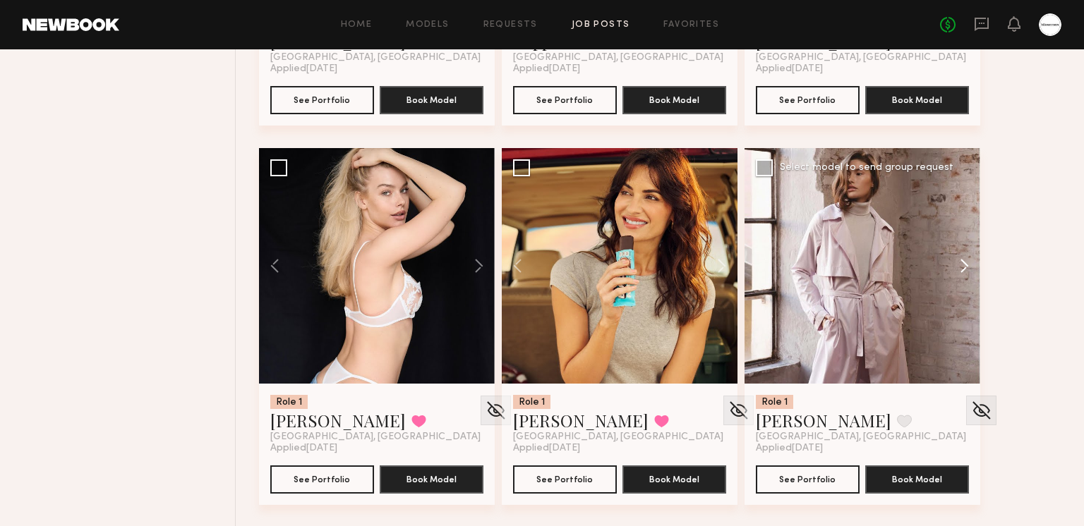
click at [973, 267] on button at bounding box center [957, 266] width 45 height 236
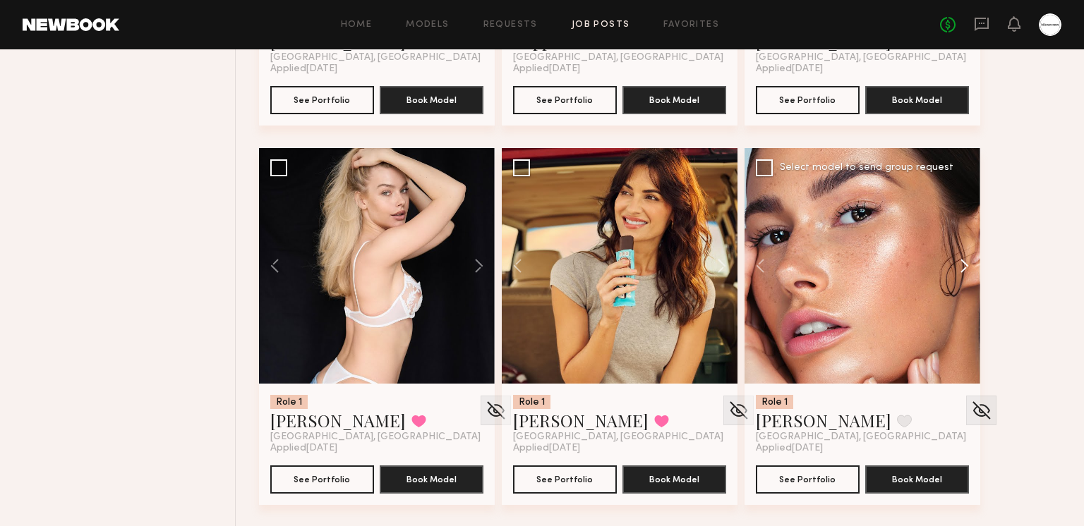
click at [962, 262] on button at bounding box center [957, 266] width 45 height 236
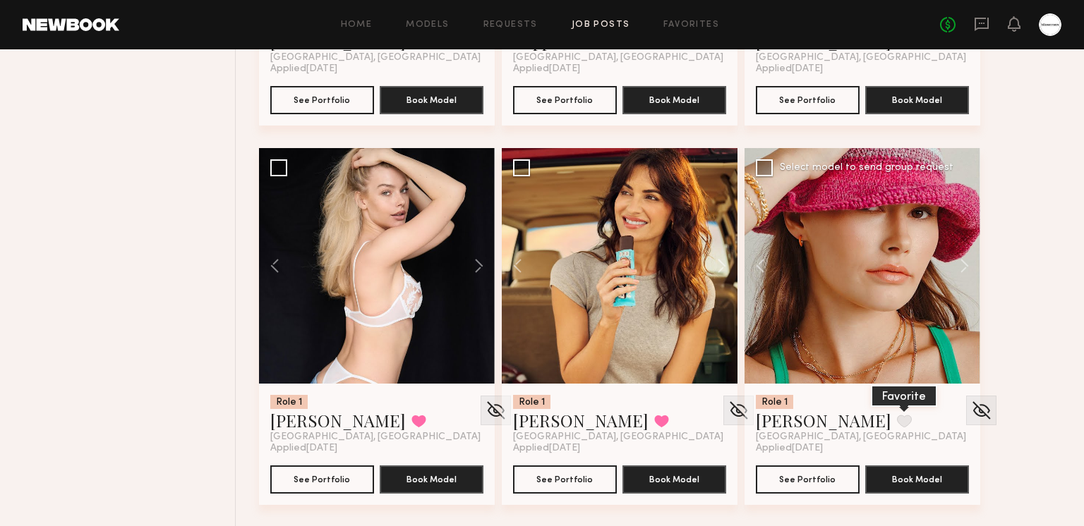
click at [897, 415] on button at bounding box center [904, 421] width 15 height 13
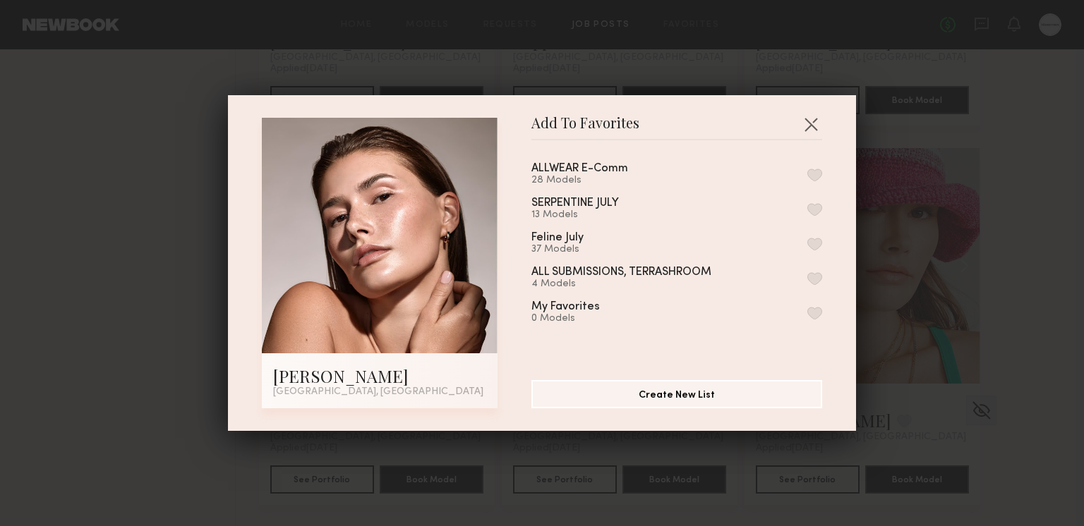
click at [816, 169] on button "button" at bounding box center [814, 175] width 15 height 13
click at [813, 131] on button "button" at bounding box center [810, 124] width 23 height 23
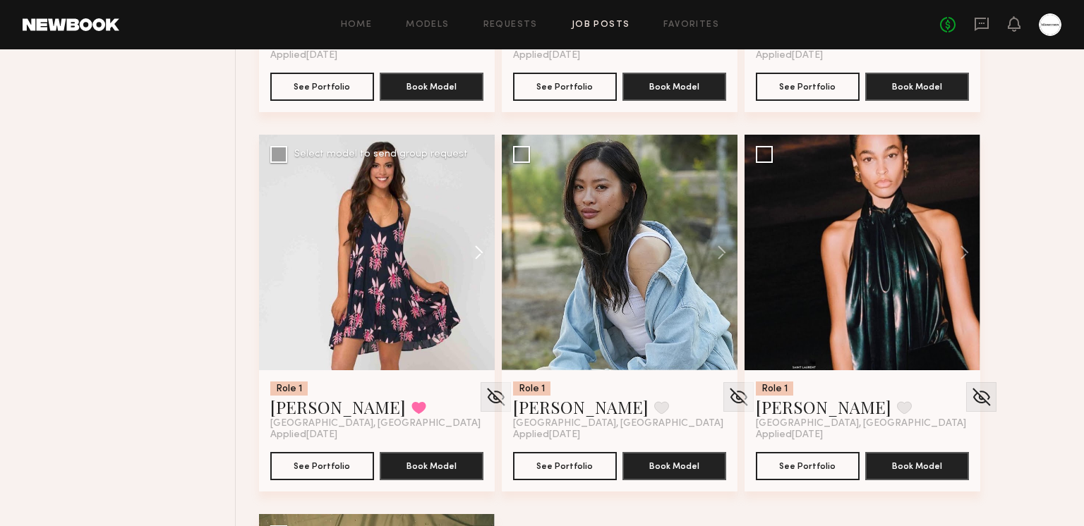
scroll to position [8474, 0]
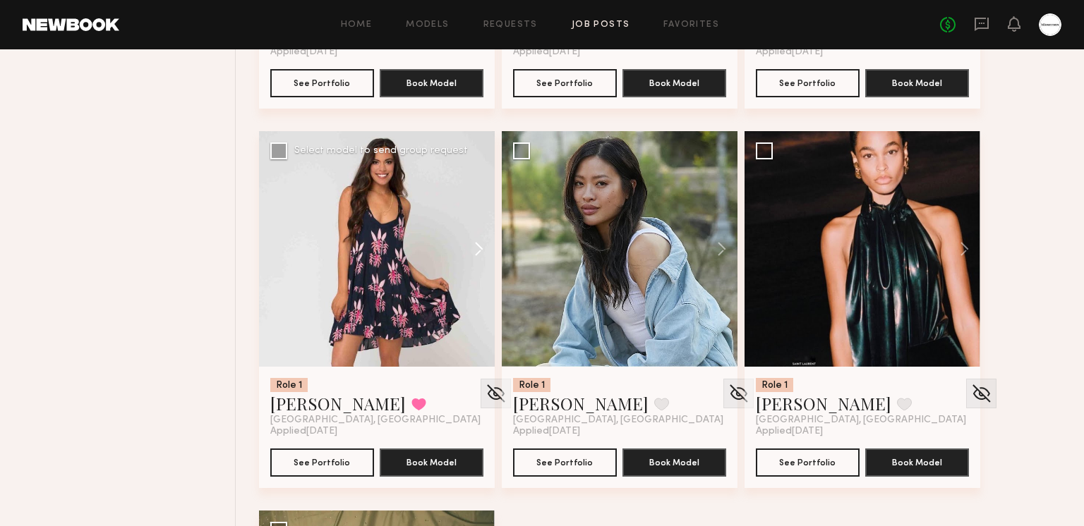
click at [486, 251] on button at bounding box center [471, 249] width 45 height 236
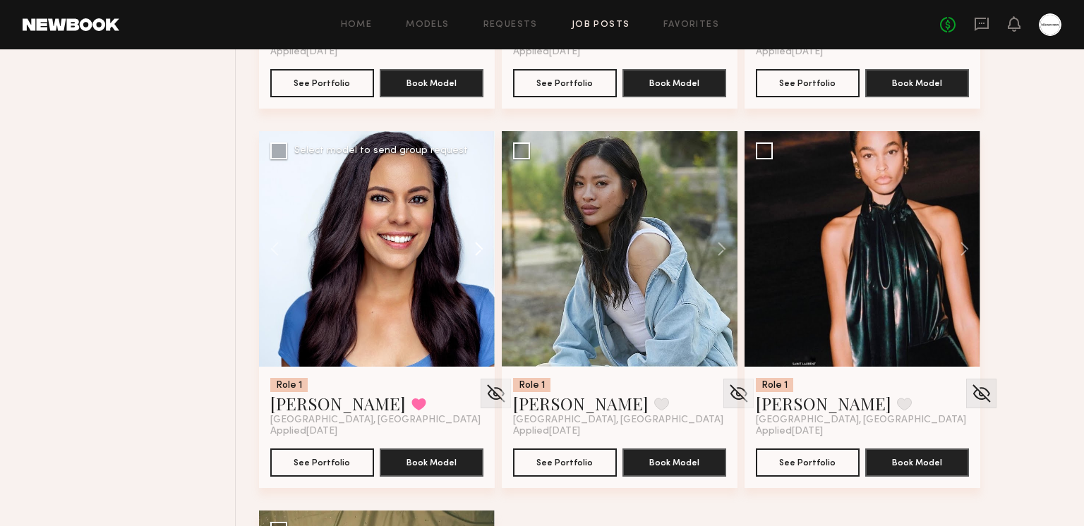
click at [483, 251] on button at bounding box center [471, 249] width 45 height 236
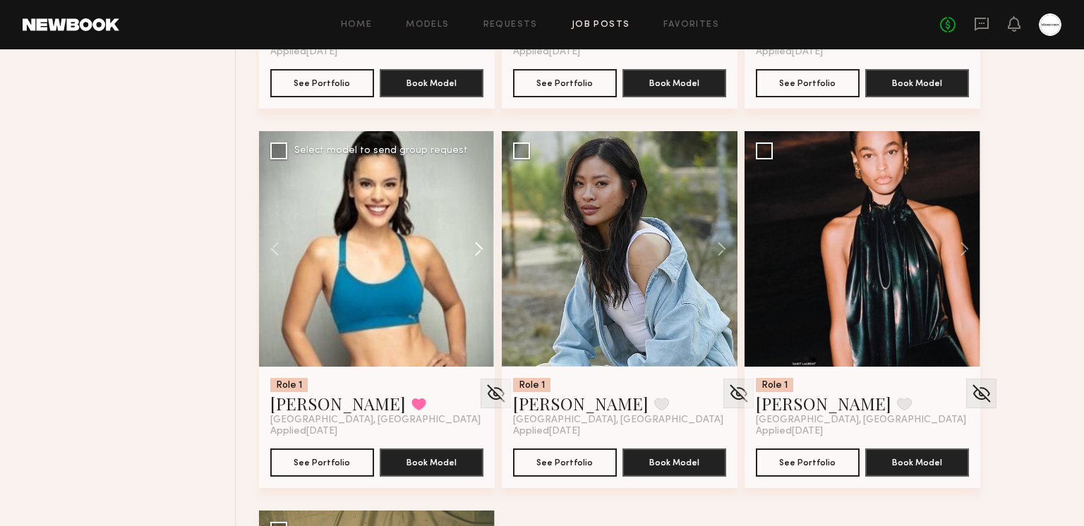
click at [481, 248] on button at bounding box center [471, 249] width 45 height 236
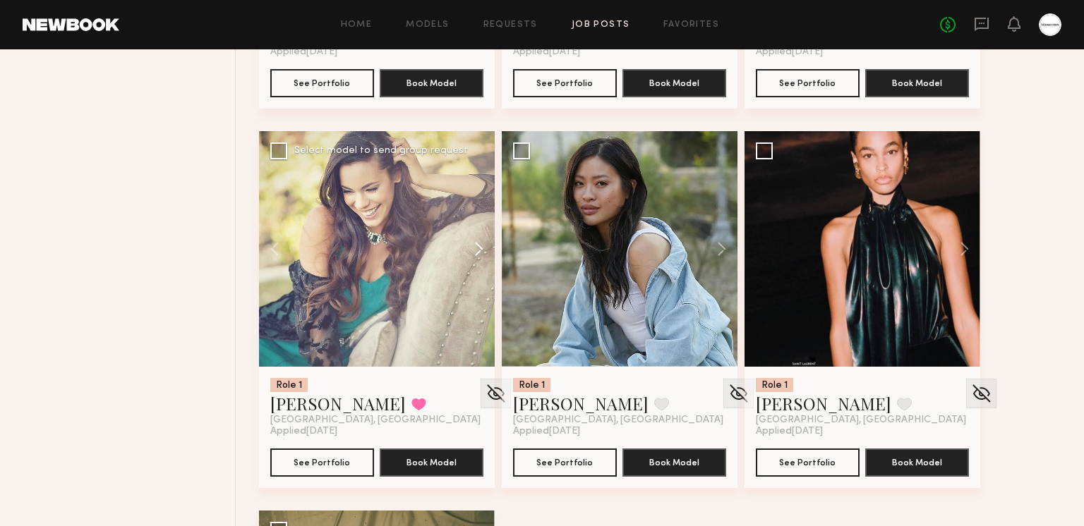
click at [481, 248] on button at bounding box center [471, 249] width 45 height 236
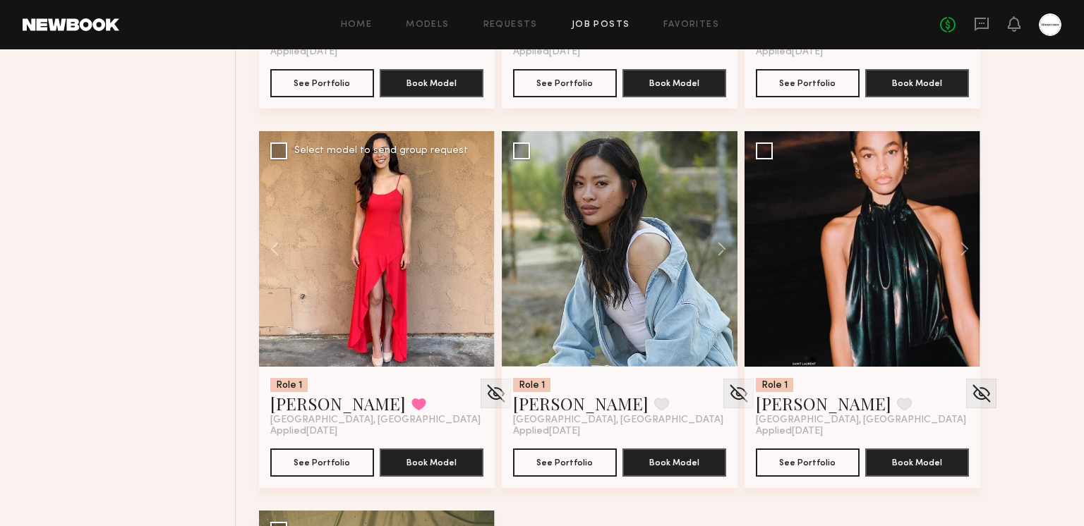
click at [481, 248] on div at bounding box center [377, 249] width 236 height 236
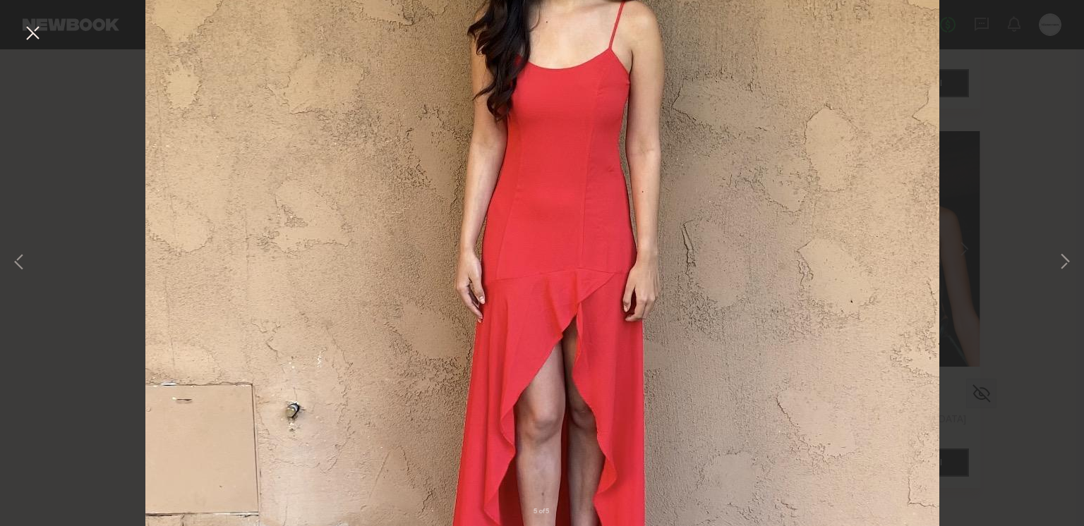
click at [33, 34] on button at bounding box center [32, 33] width 23 height 25
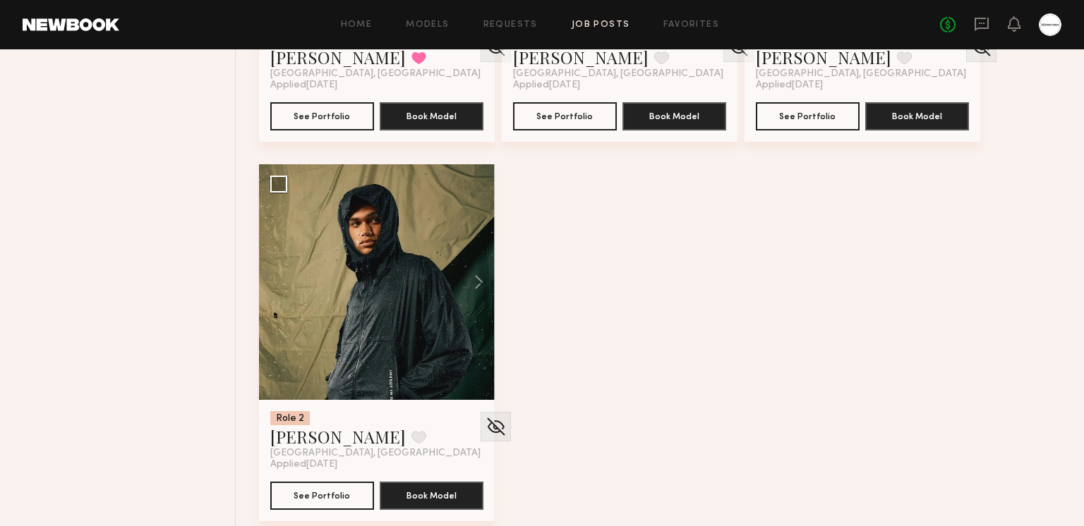
scroll to position [8838, 0]
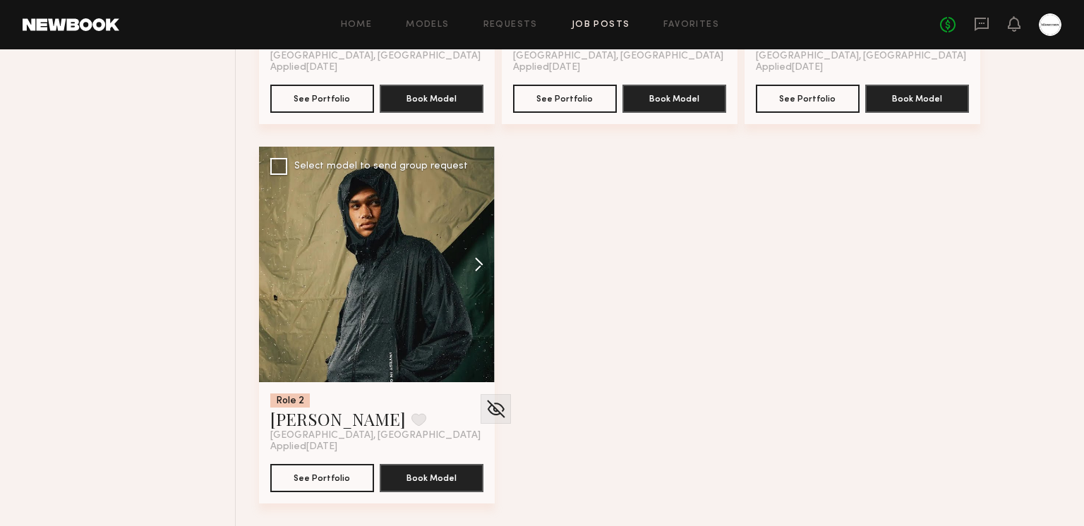
click at [479, 269] on button at bounding box center [471, 265] width 45 height 236
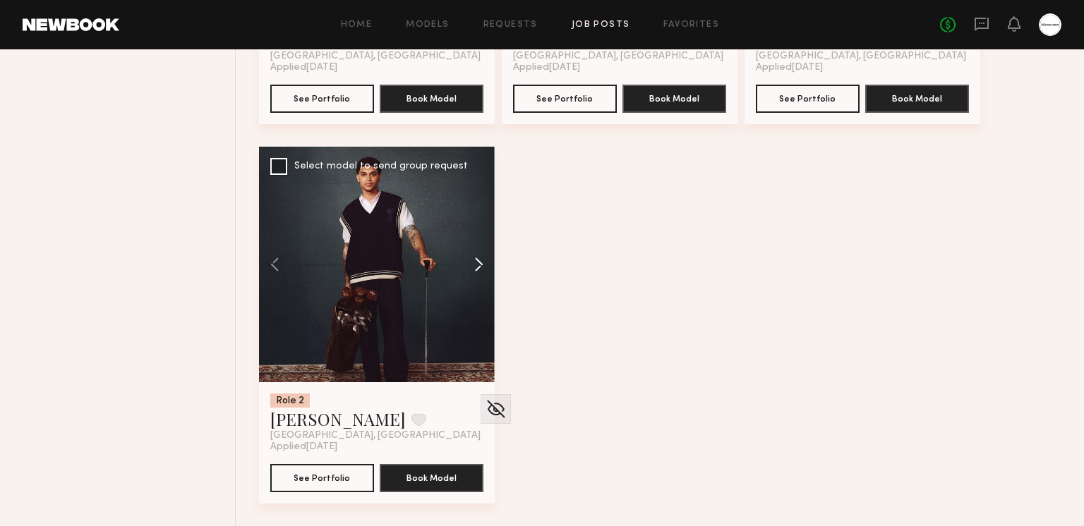
click at [479, 265] on button at bounding box center [471, 265] width 45 height 236
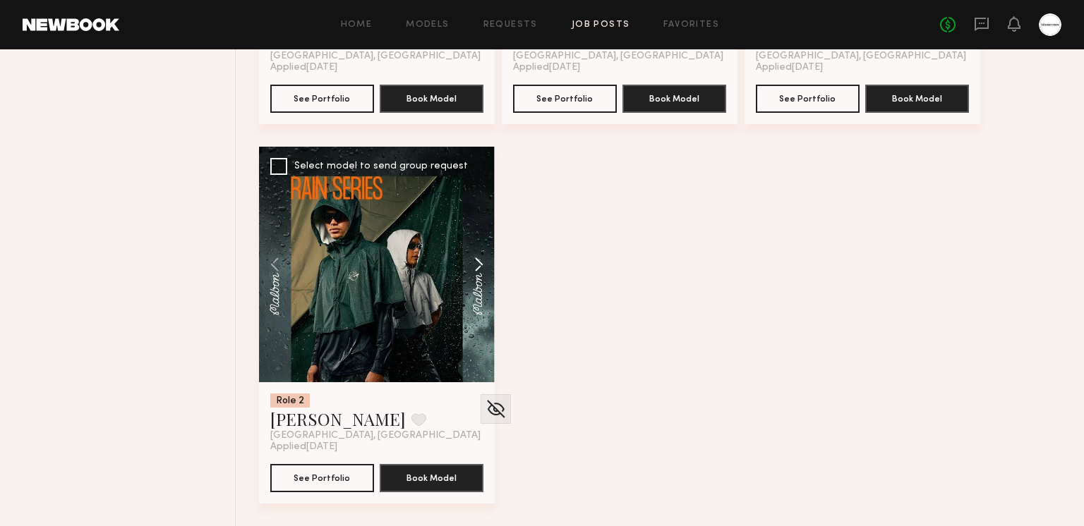
click at [479, 264] on button at bounding box center [471, 265] width 45 height 236
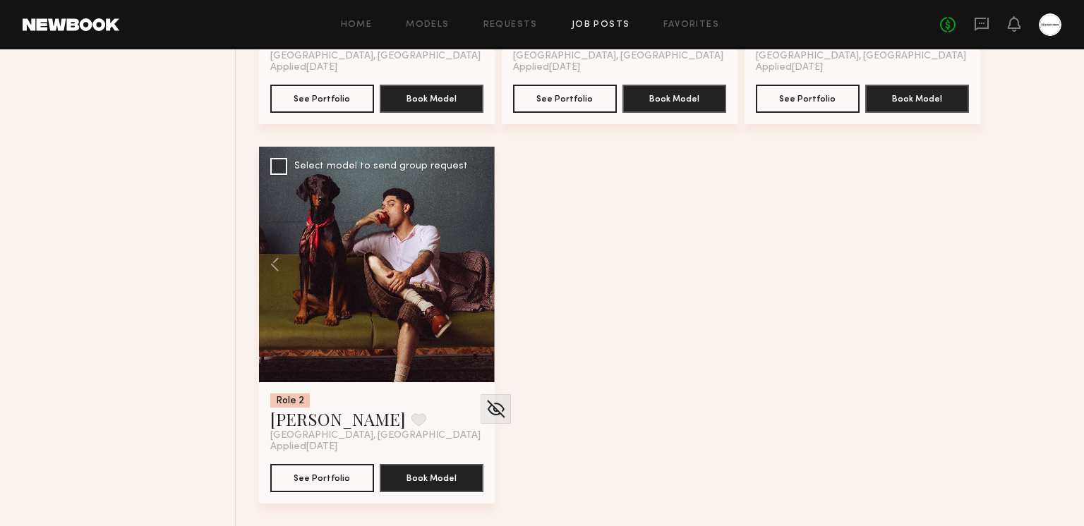
click at [477, 261] on div at bounding box center [377, 265] width 236 height 236
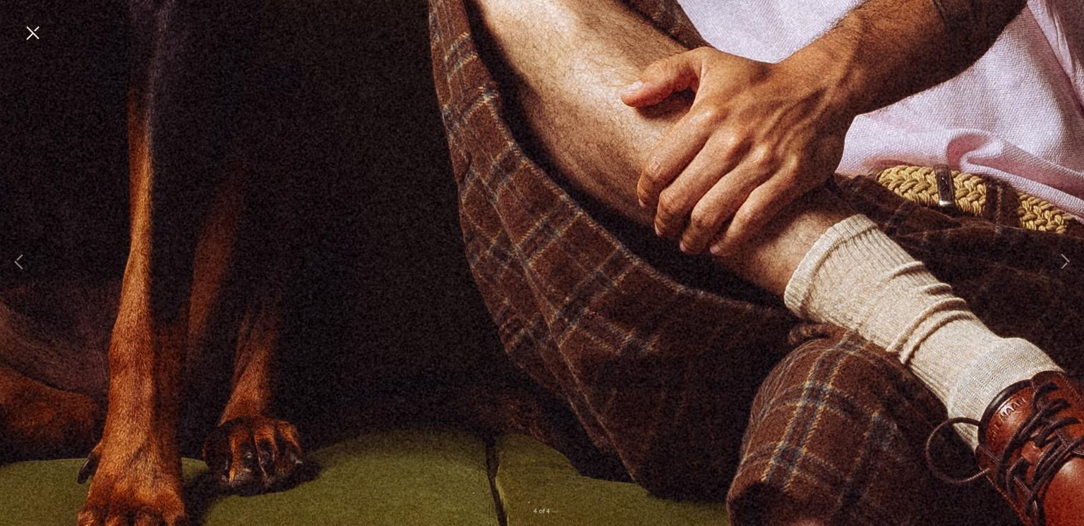
click at [37, 30] on button at bounding box center [32, 33] width 23 height 25
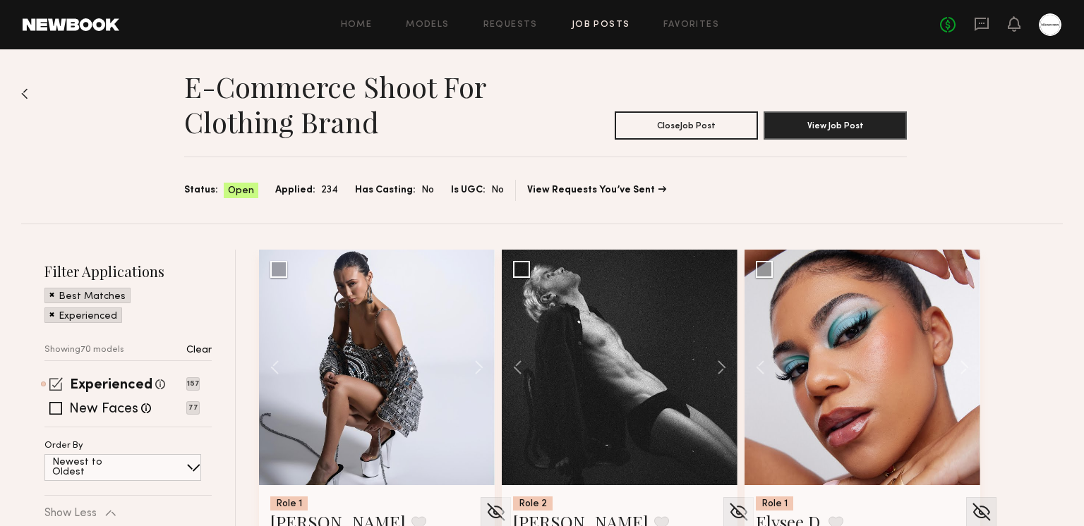
scroll to position [20, 0]
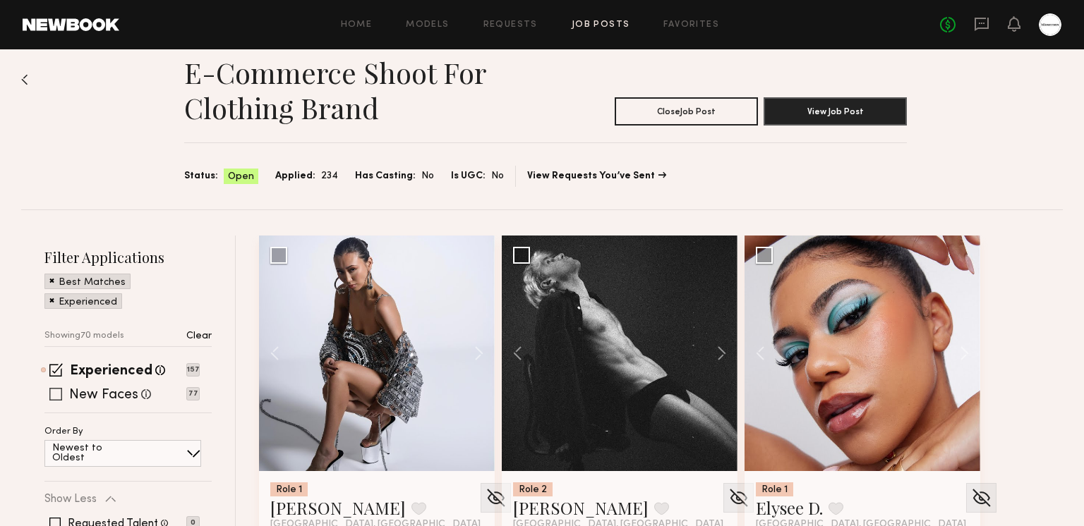
click at [60, 393] on span at bounding box center [55, 394] width 13 height 13
click at [58, 374] on span at bounding box center [55, 369] width 13 height 13
click at [57, 387] on span at bounding box center [55, 393] width 13 height 13
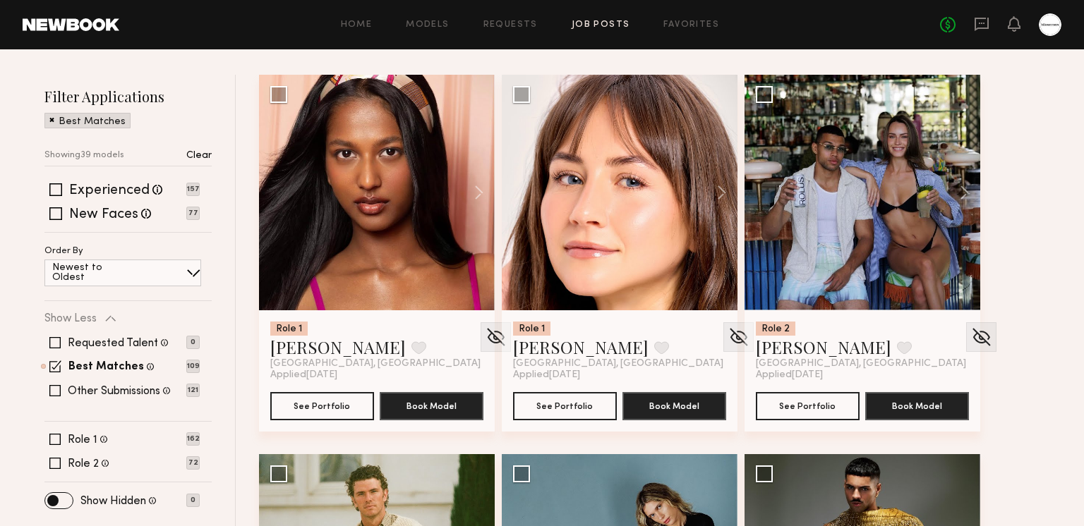
scroll to position [186, 0]
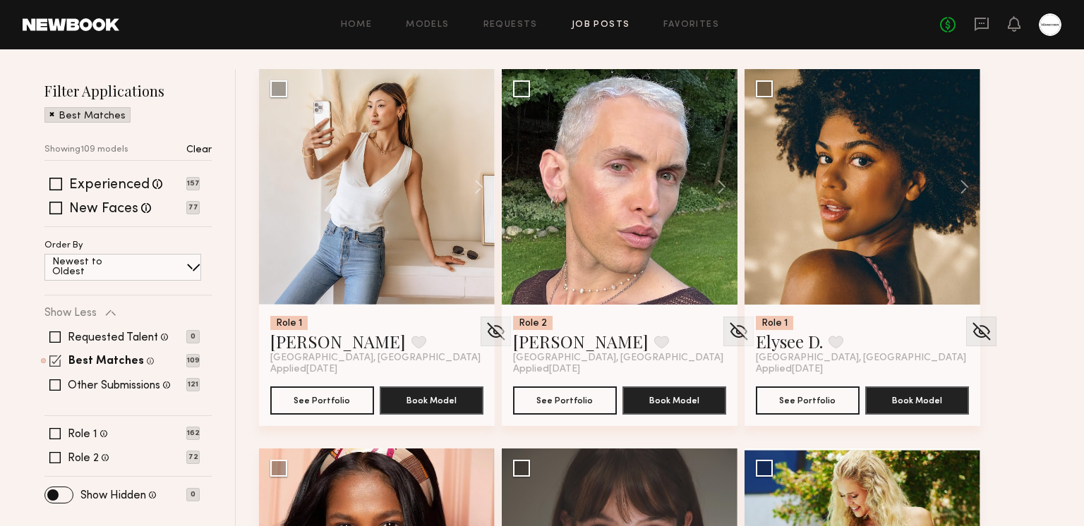
click at [56, 356] on span at bounding box center [55, 361] width 12 height 12
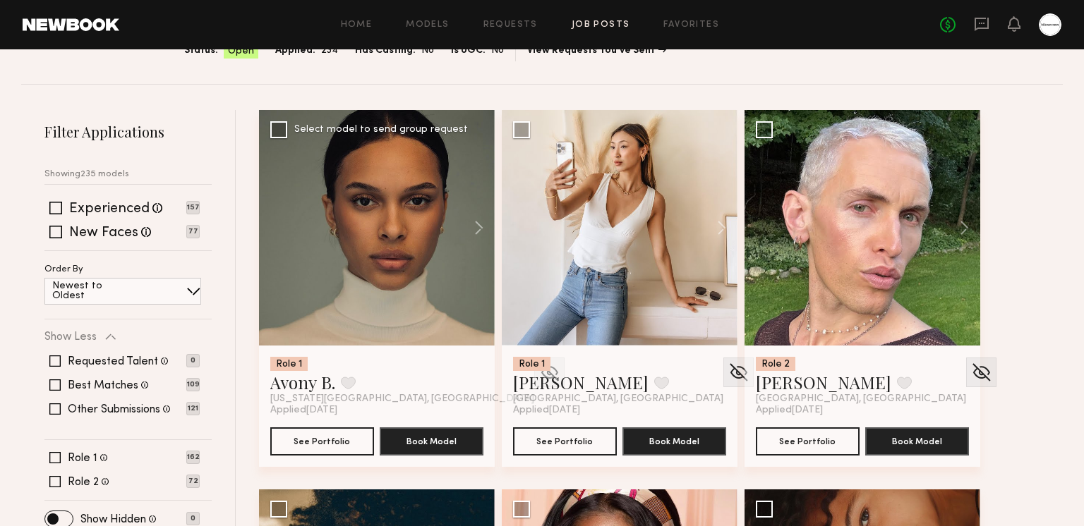
scroll to position [150, 0]
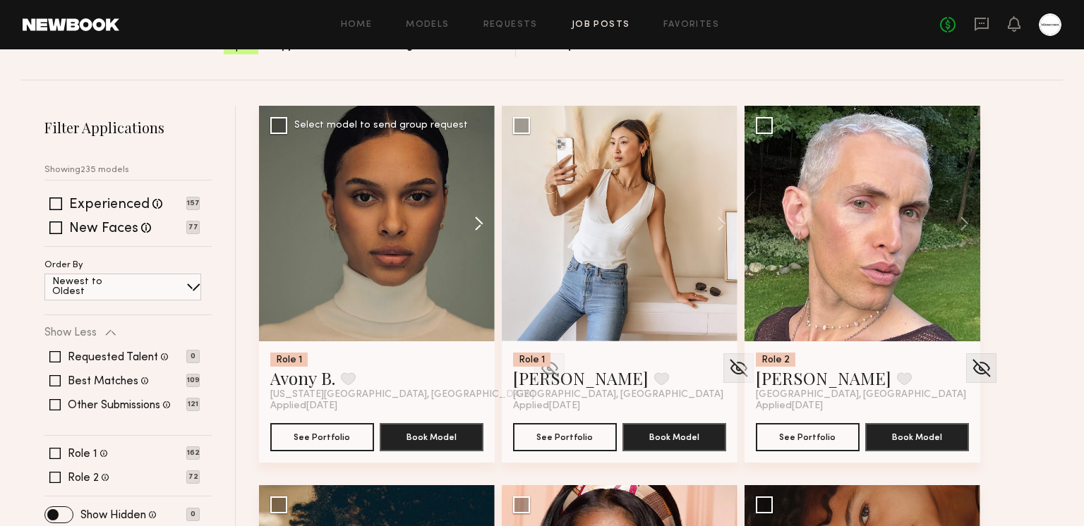
click at [471, 223] on button at bounding box center [471, 224] width 45 height 236
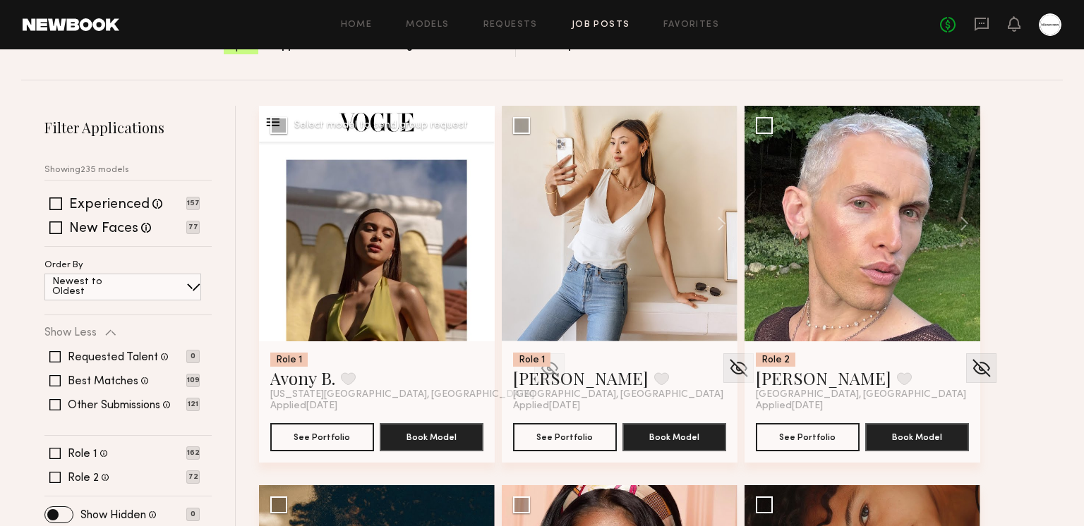
click at [471, 223] on button at bounding box center [471, 224] width 45 height 236
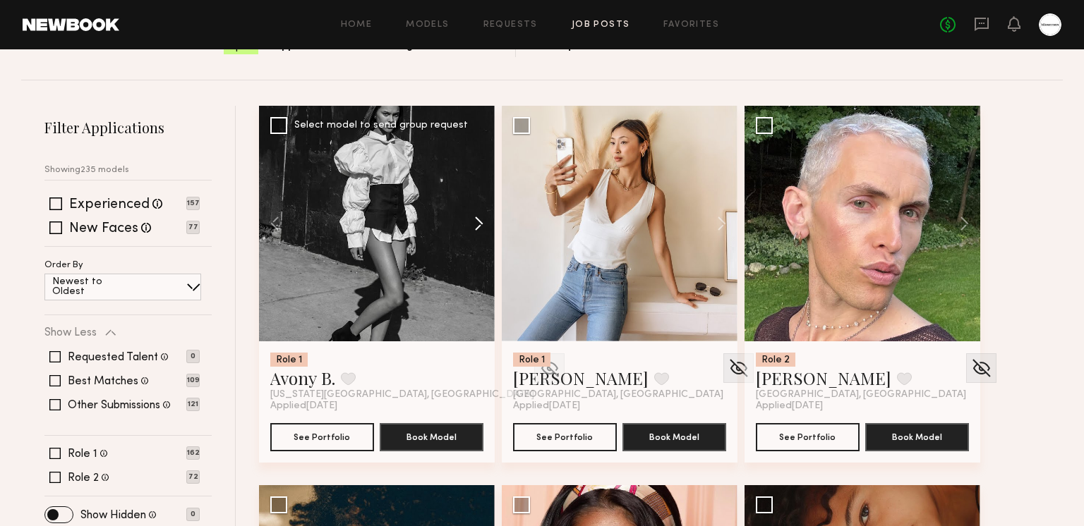
click at [471, 223] on button at bounding box center [471, 224] width 45 height 236
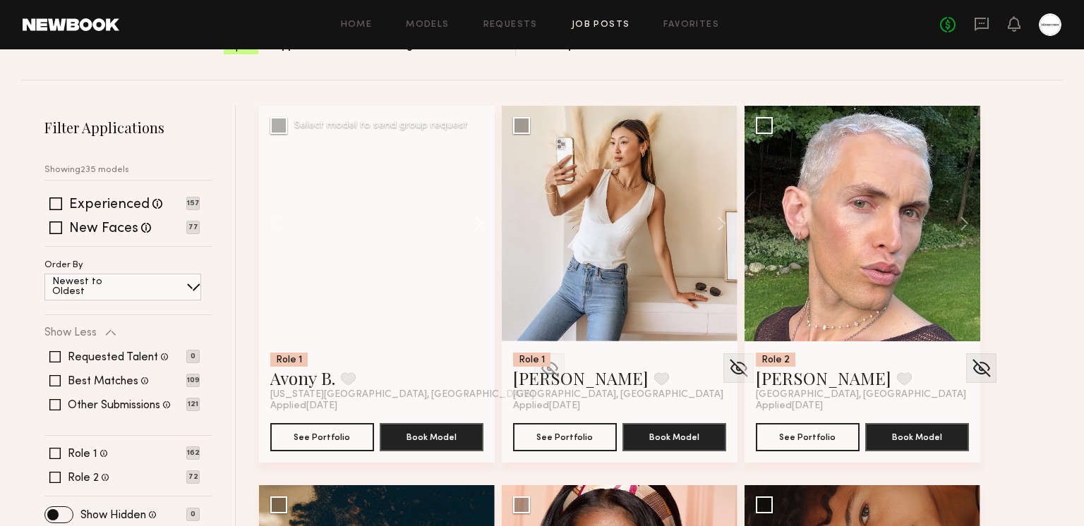
click at [471, 223] on button at bounding box center [471, 224] width 45 height 236
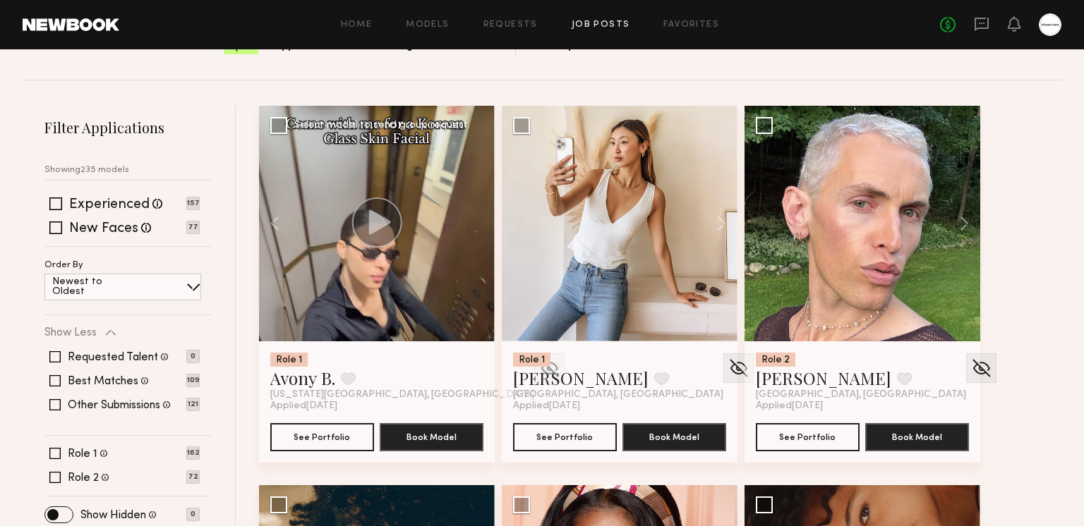
click at [471, 223] on div at bounding box center [377, 224] width 236 height 236
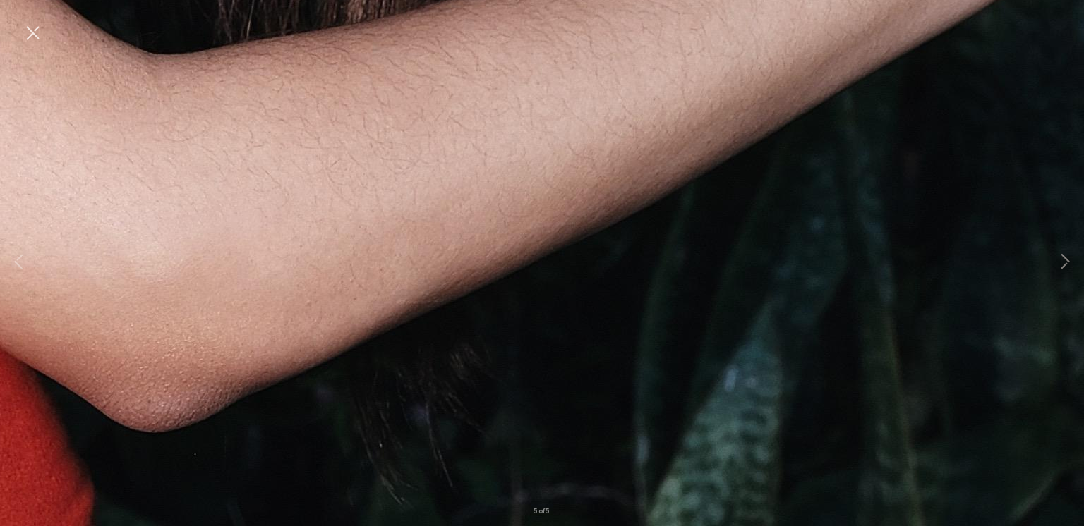
click at [37, 30] on button at bounding box center [32, 33] width 23 height 25
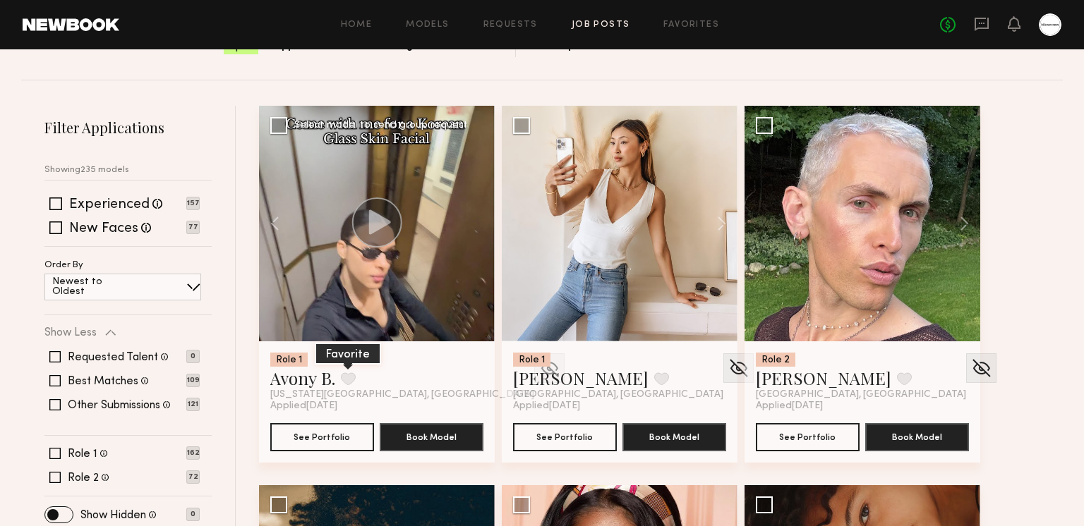
click at [343, 382] on button at bounding box center [348, 378] width 15 height 13
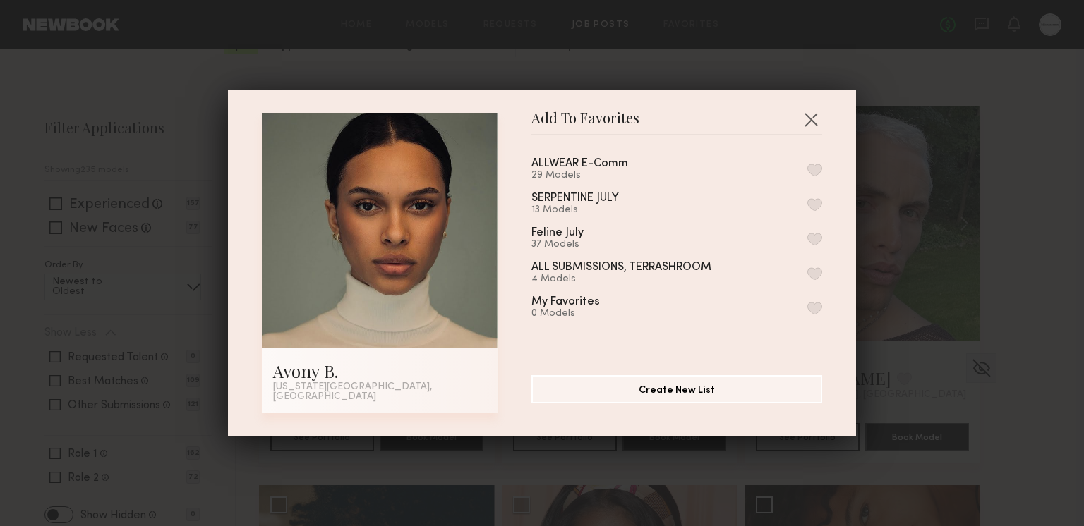
click at [813, 174] on button "button" at bounding box center [814, 170] width 15 height 13
click at [811, 119] on button "button" at bounding box center [810, 119] width 23 height 23
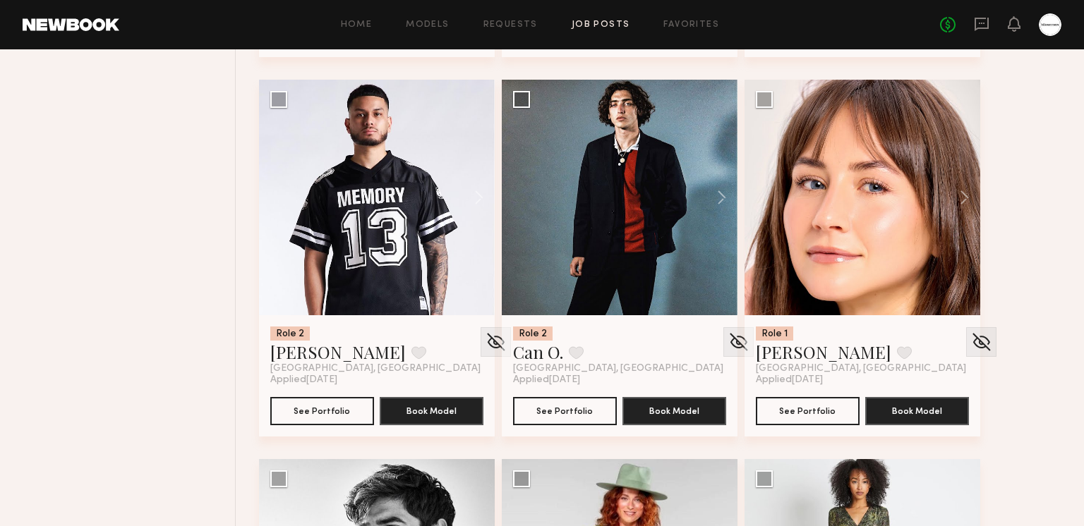
scroll to position [1287, 0]
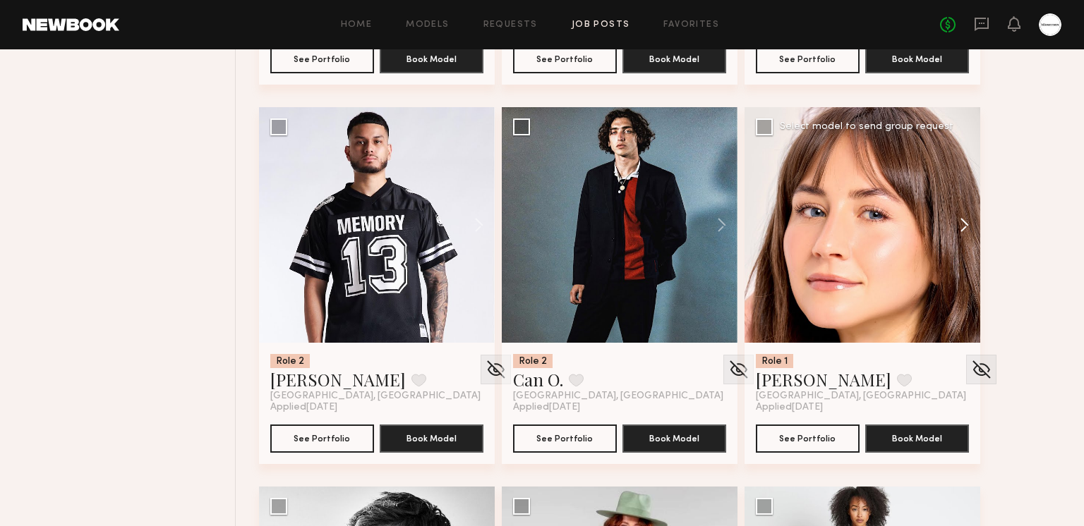
click at [962, 229] on button at bounding box center [957, 225] width 45 height 236
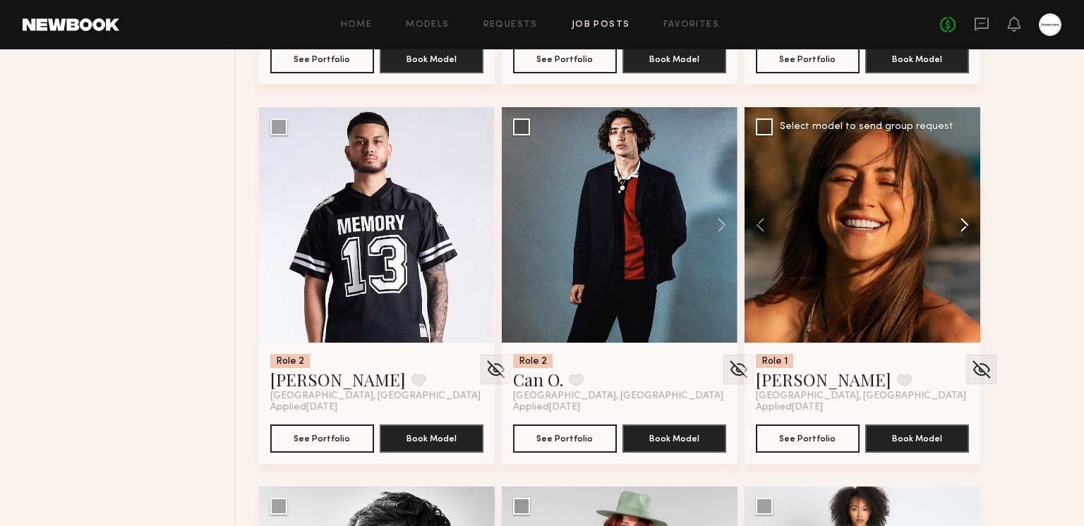
click at [966, 222] on button at bounding box center [957, 225] width 45 height 236
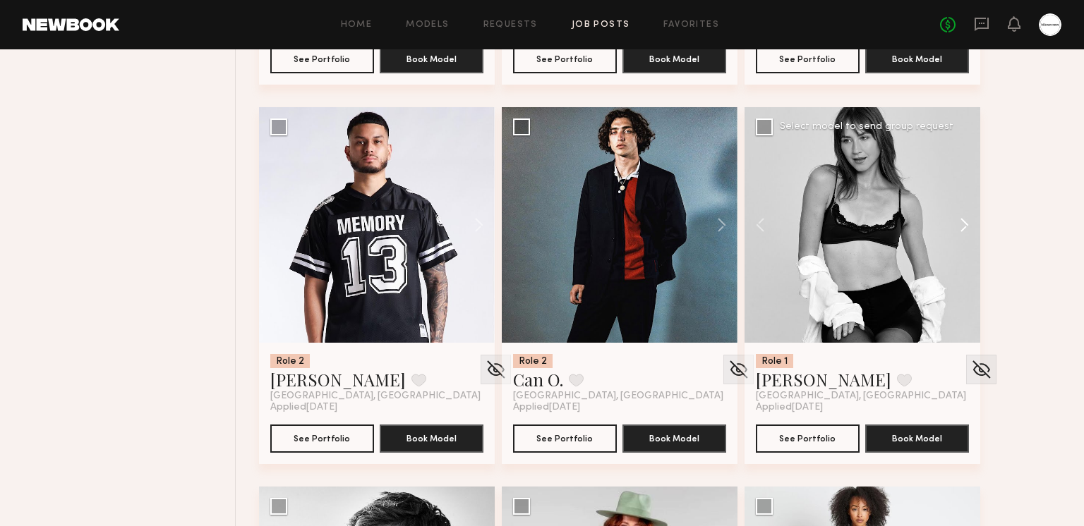
click at [966, 222] on button at bounding box center [957, 225] width 45 height 236
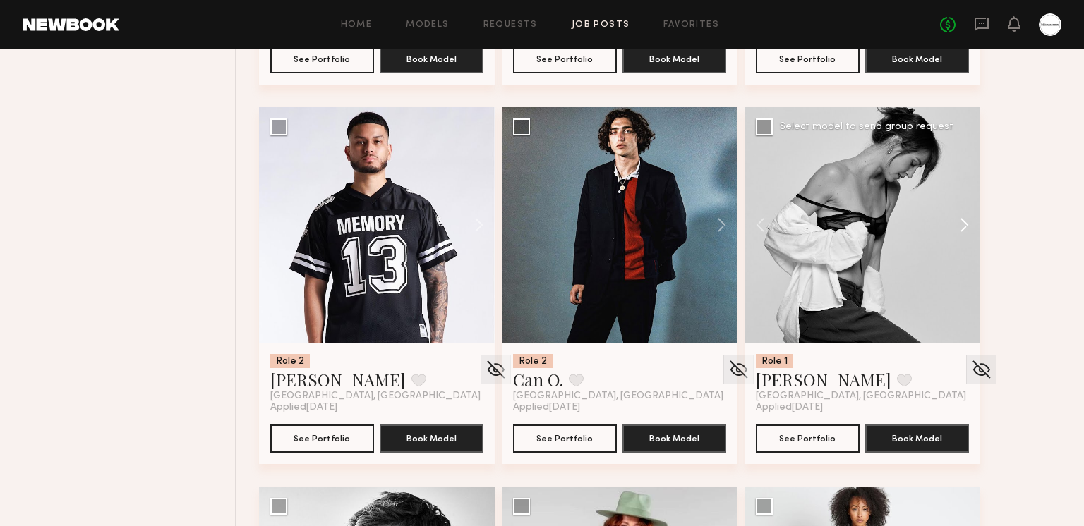
click at [966, 222] on button at bounding box center [957, 225] width 45 height 236
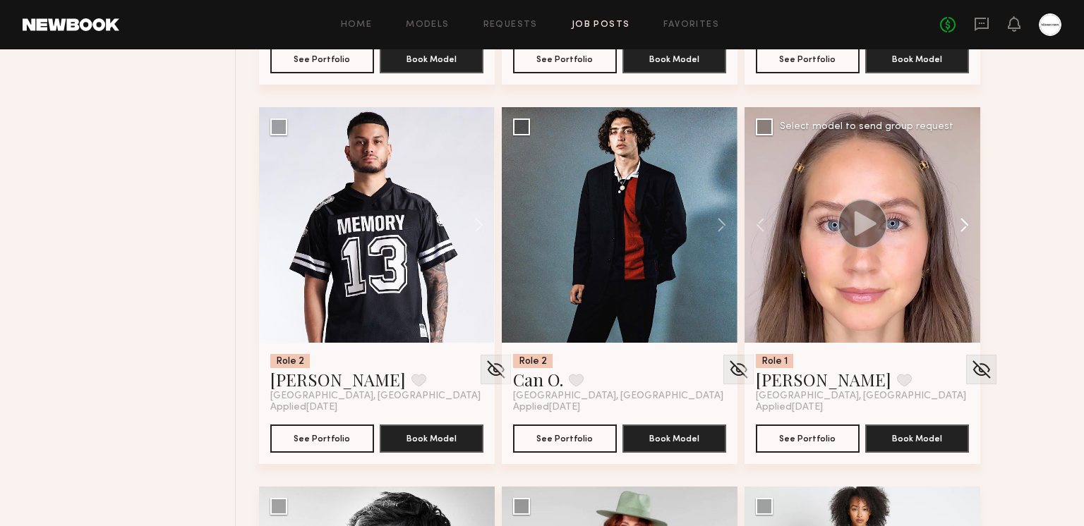
click at [966, 222] on button at bounding box center [957, 225] width 45 height 236
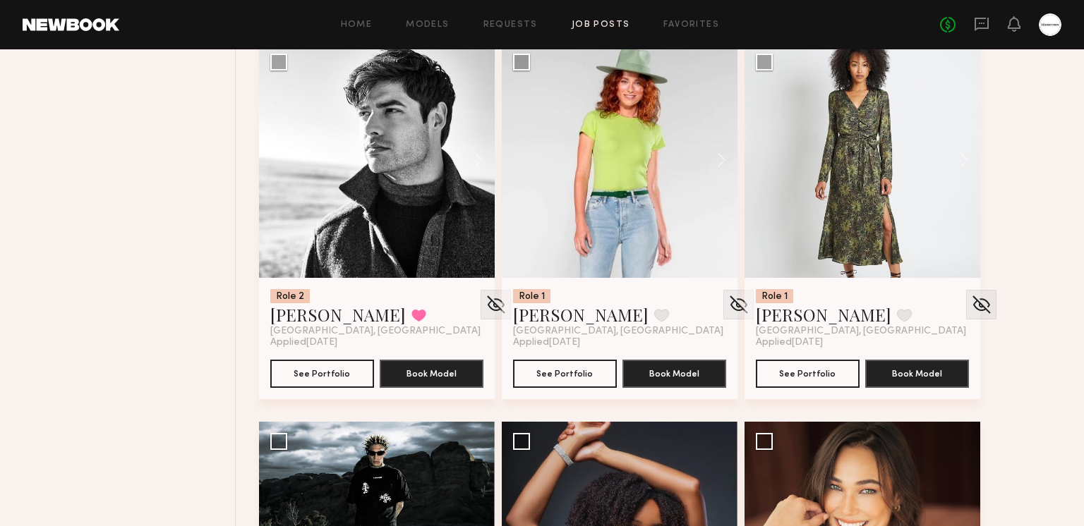
scroll to position [1684, 0]
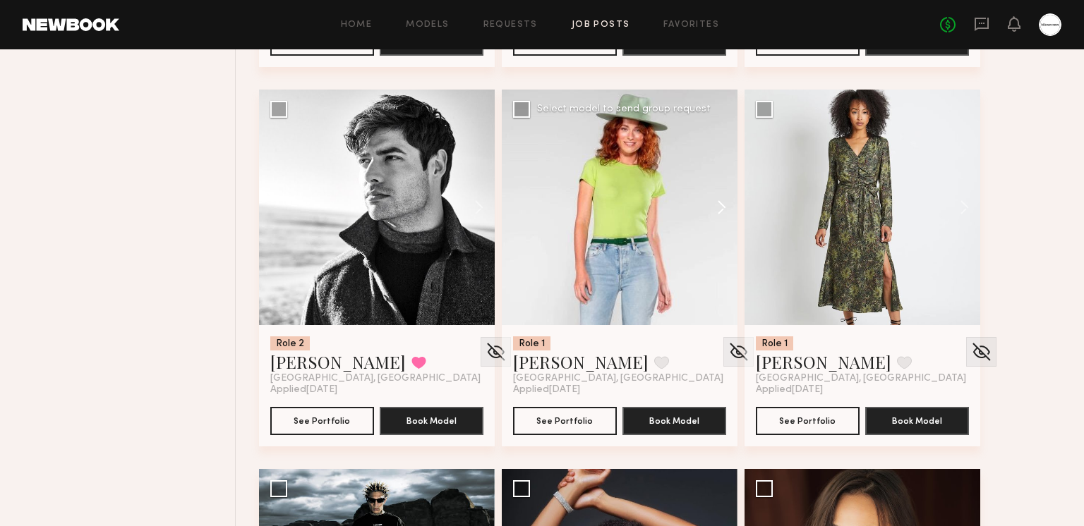
click at [710, 204] on button at bounding box center [714, 208] width 45 height 236
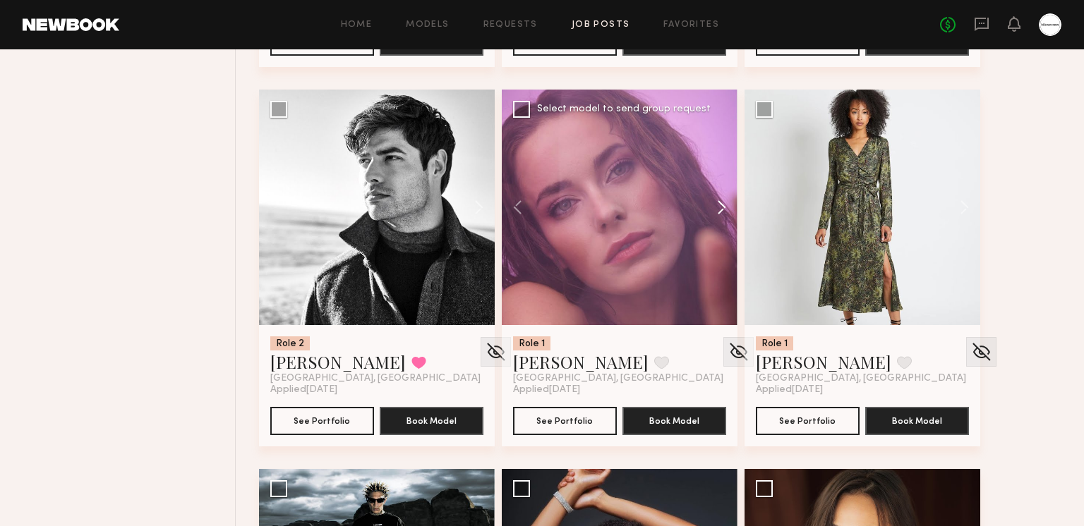
click at [720, 208] on button at bounding box center [714, 208] width 45 height 236
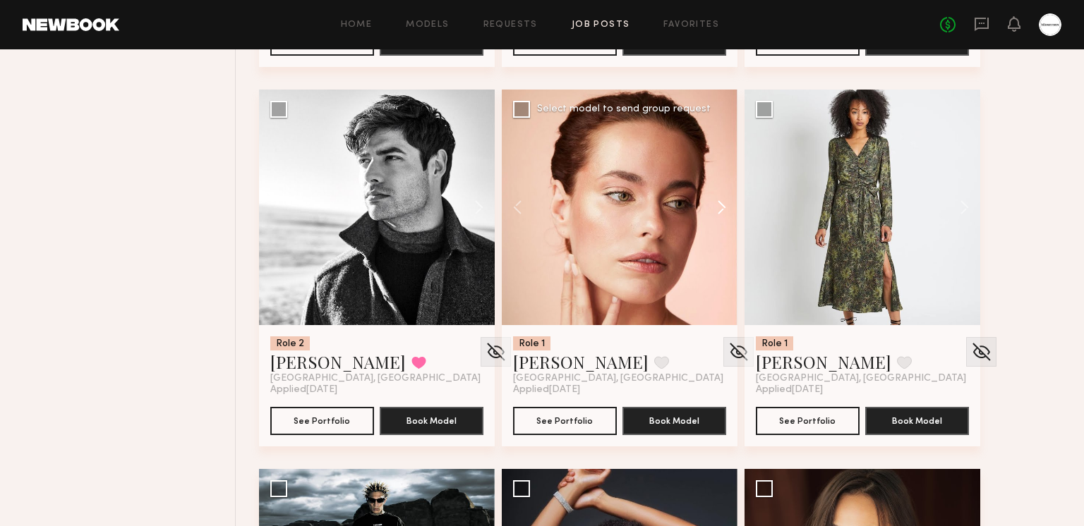
click at [720, 208] on button at bounding box center [714, 208] width 45 height 236
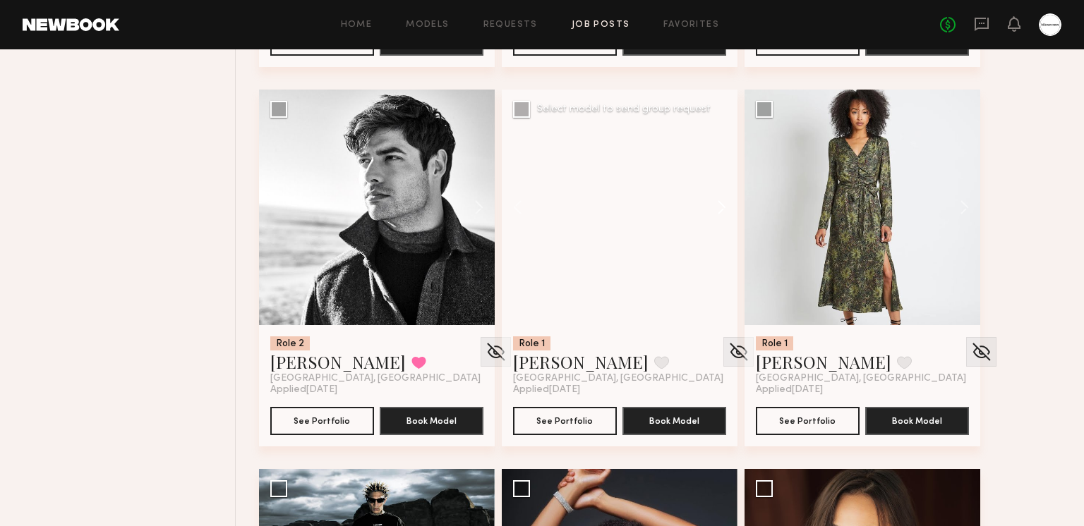
click at [720, 208] on button at bounding box center [714, 208] width 45 height 236
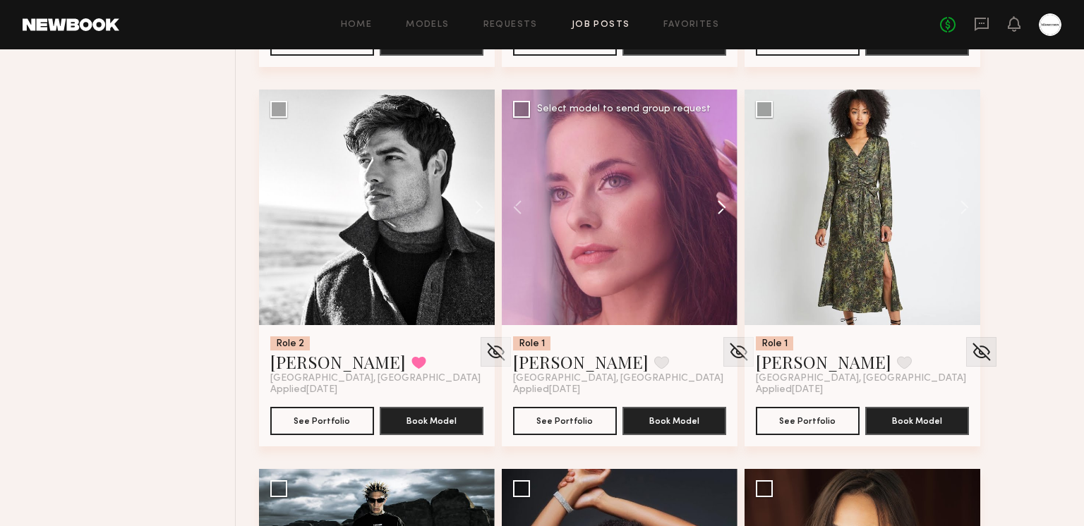
click at [720, 208] on button at bounding box center [714, 208] width 45 height 236
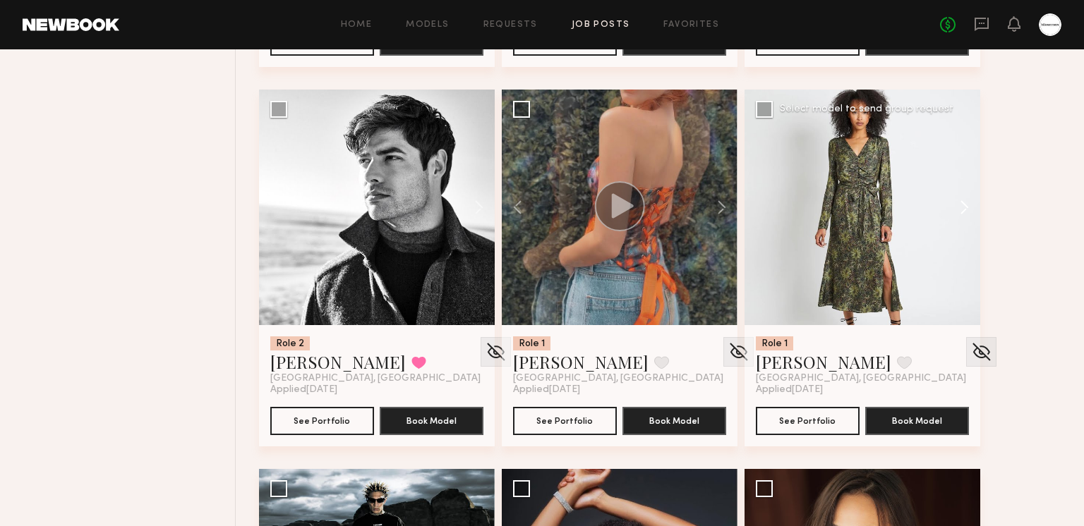
click at [957, 207] on button at bounding box center [957, 208] width 45 height 236
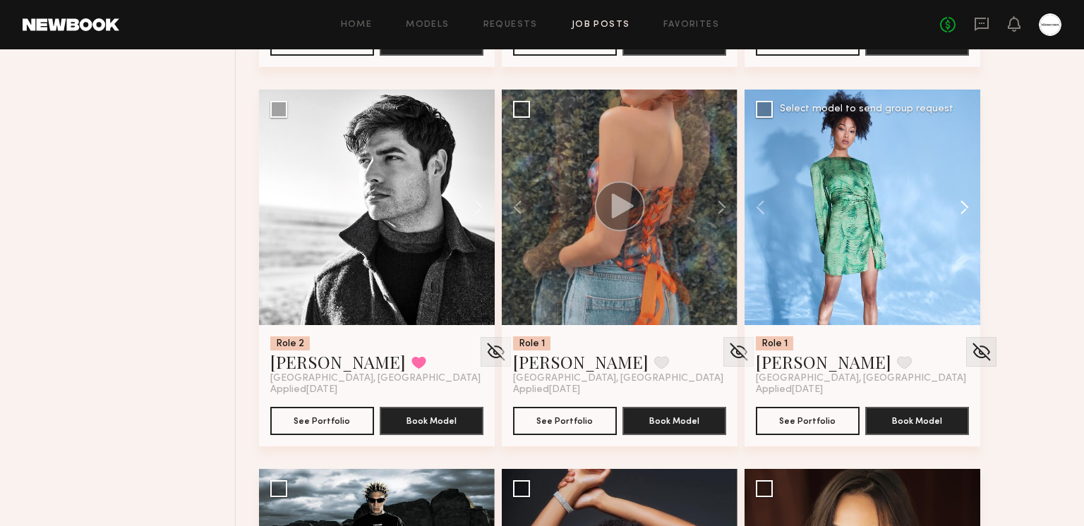
click at [957, 207] on button at bounding box center [957, 208] width 45 height 236
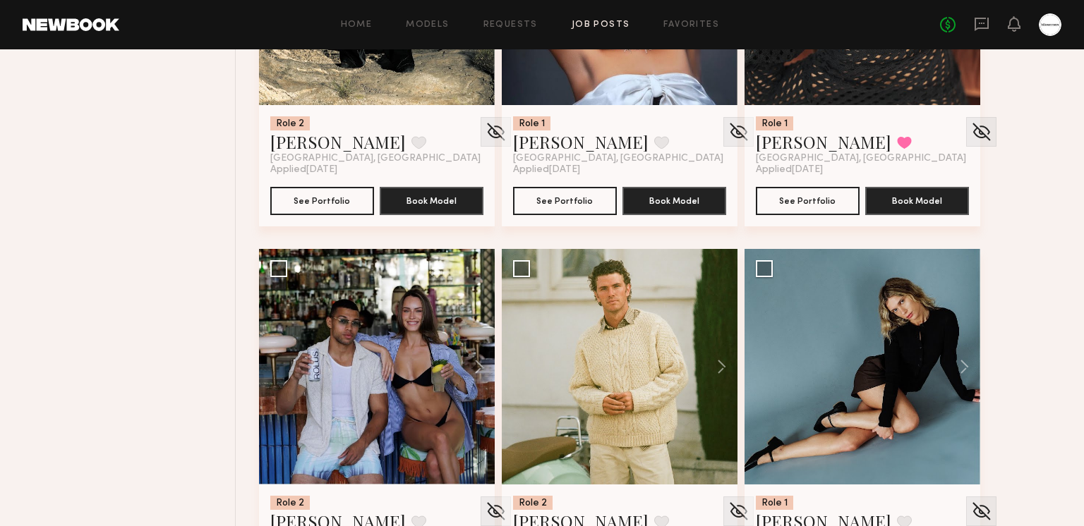
scroll to position [2353, 0]
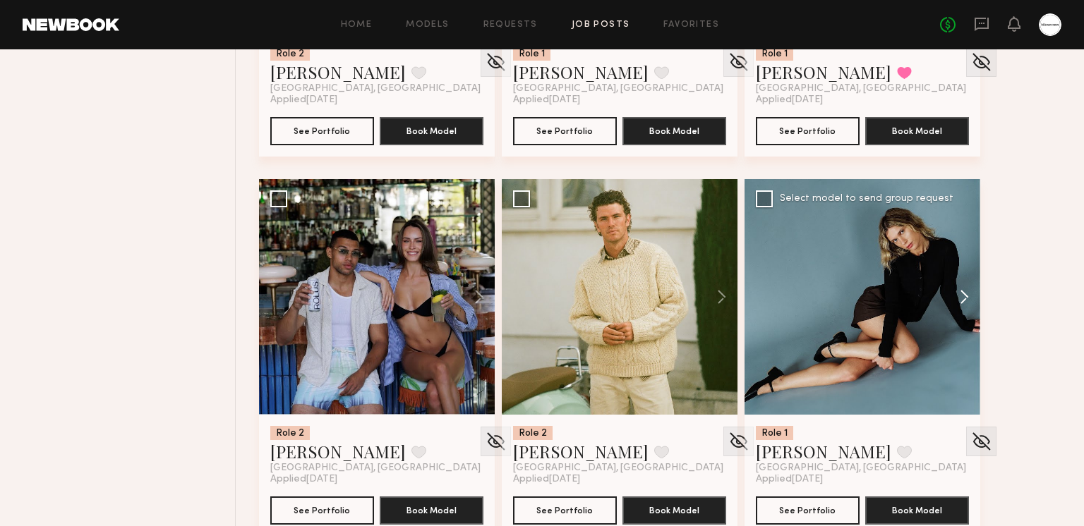
click at [969, 296] on button at bounding box center [957, 297] width 45 height 236
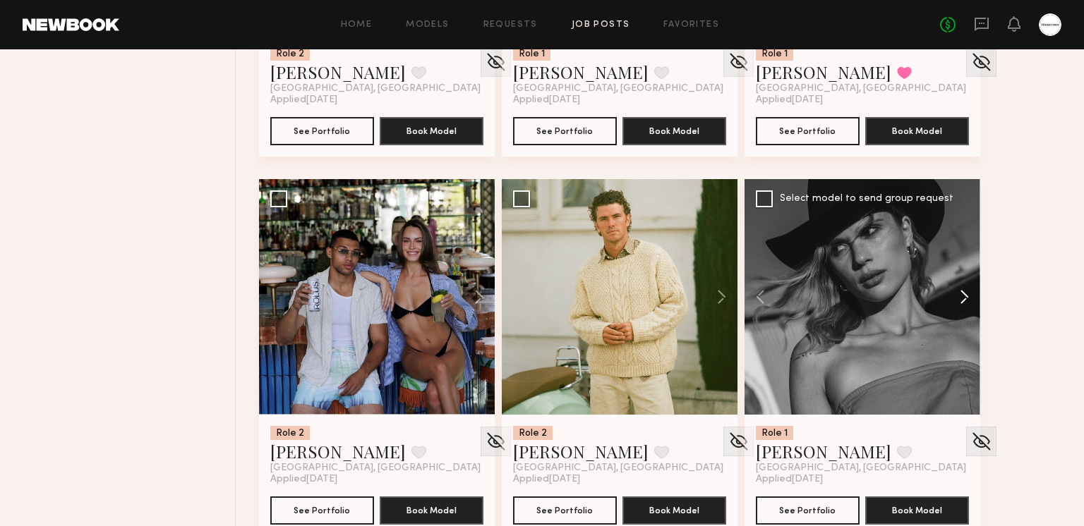
click at [962, 296] on button at bounding box center [957, 297] width 45 height 236
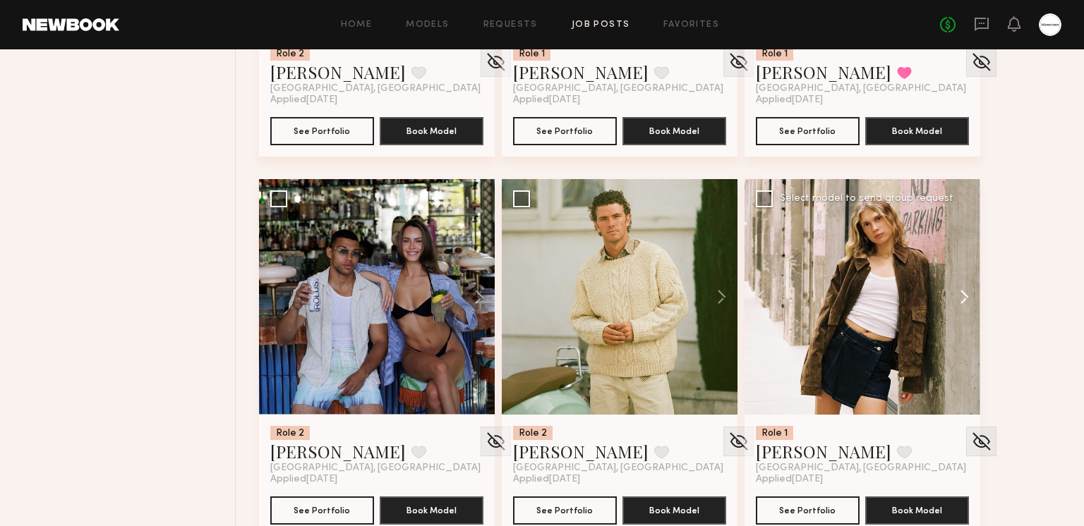
click at [962, 296] on button at bounding box center [957, 297] width 45 height 236
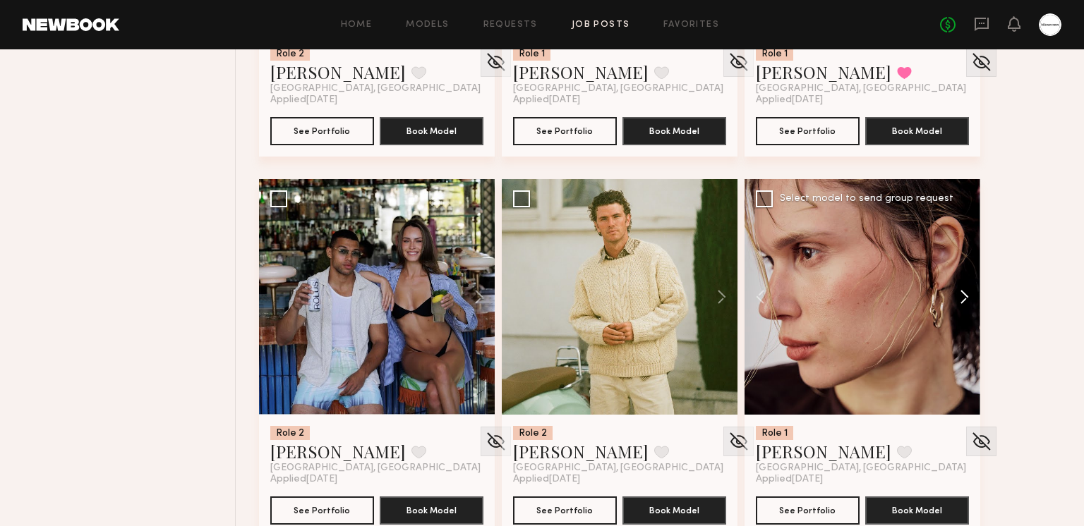
click at [962, 296] on button at bounding box center [957, 297] width 45 height 236
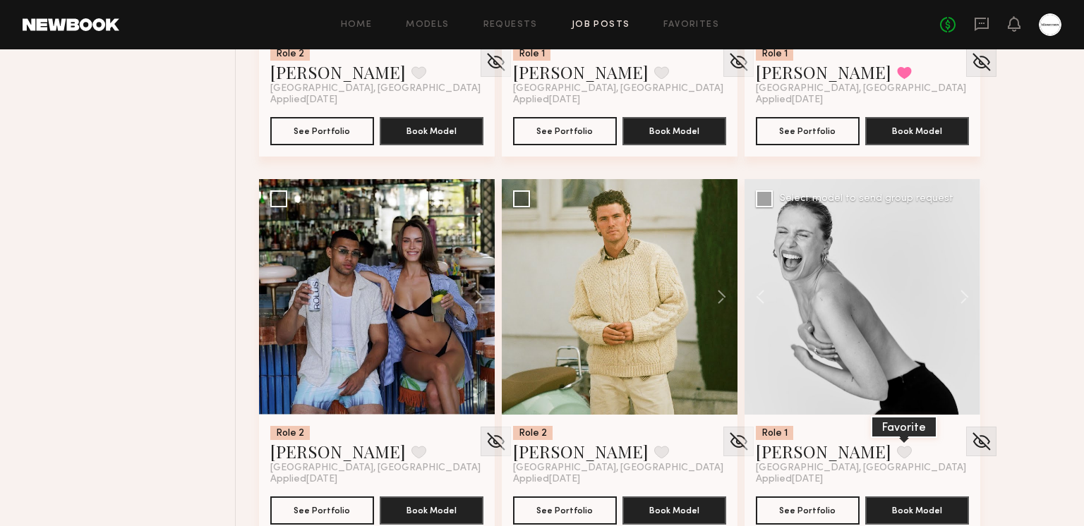
click at [897, 449] on button at bounding box center [904, 452] width 15 height 13
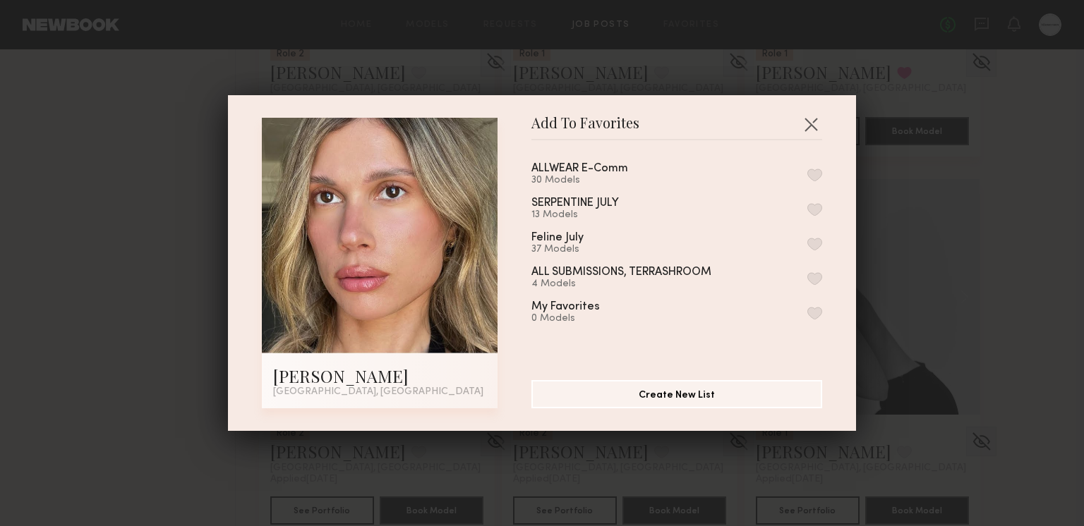
click at [814, 172] on button "button" at bounding box center [814, 175] width 15 height 13
click at [814, 126] on button "button" at bounding box center [810, 124] width 23 height 23
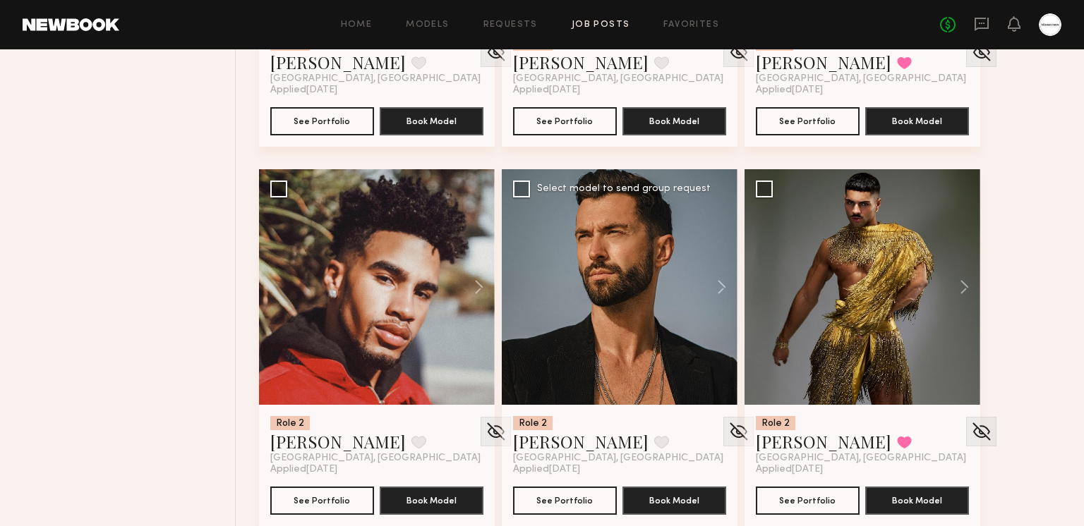
scroll to position [2740, 0]
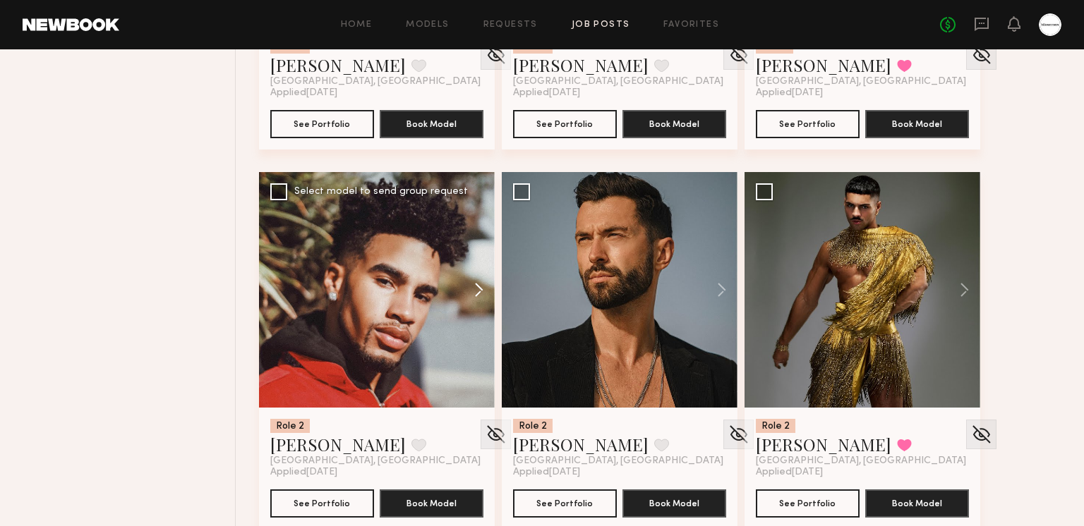
click at [484, 284] on button at bounding box center [471, 290] width 45 height 236
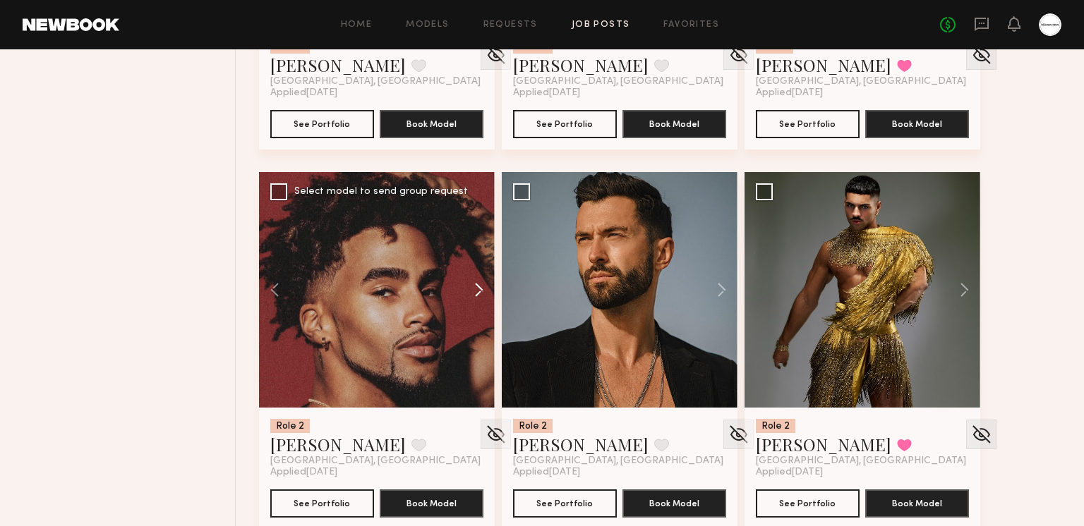
click at [484, 284] on button at bounding box center [471, 290] width 45 height 236
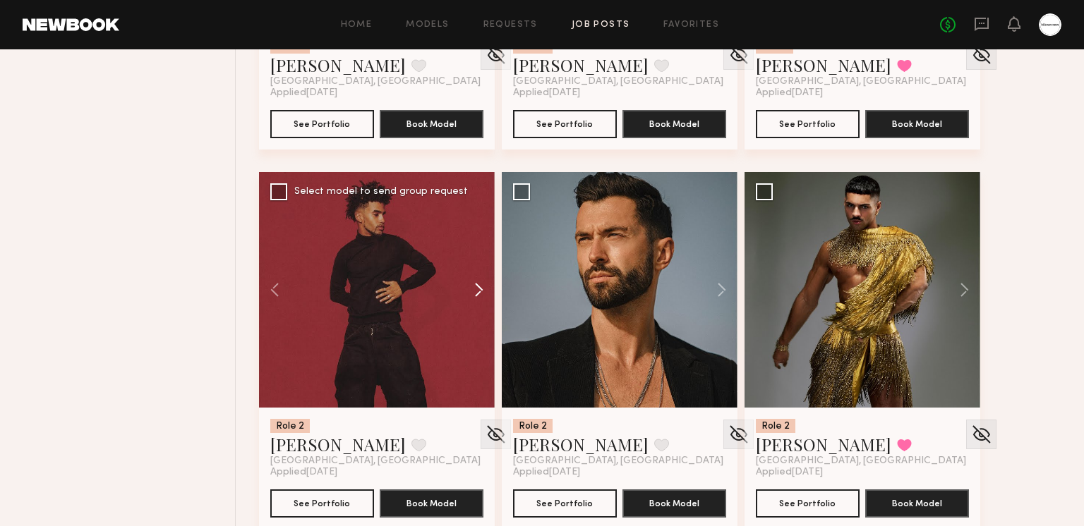
click at [484, 284] on button at bounding box center [471, 290] width 45 height 236
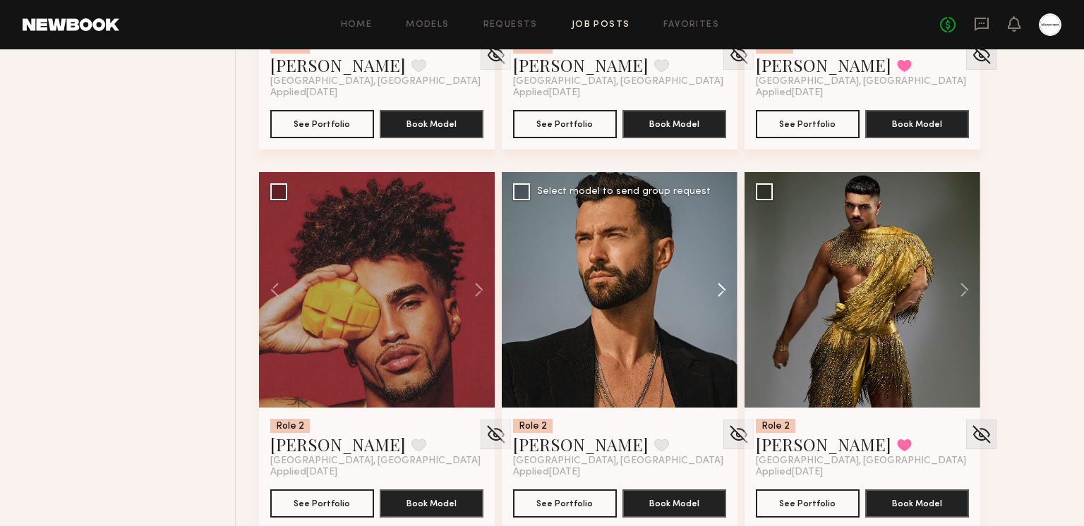
click at [730, 291] on button at bounding box center [714, 290] width 45 height 236
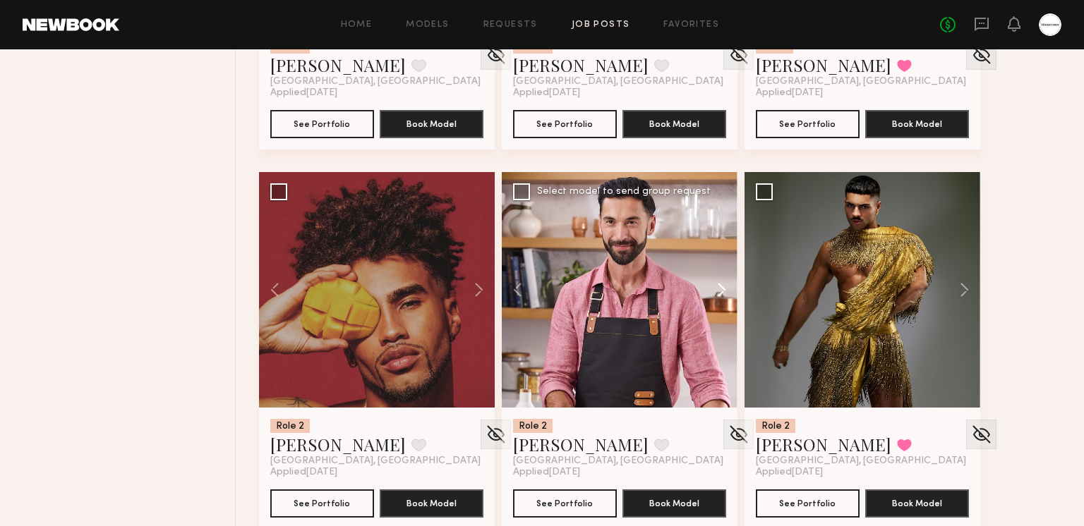
click at [730, 291] on button at bounding box center [714, 290] width 45 height 236
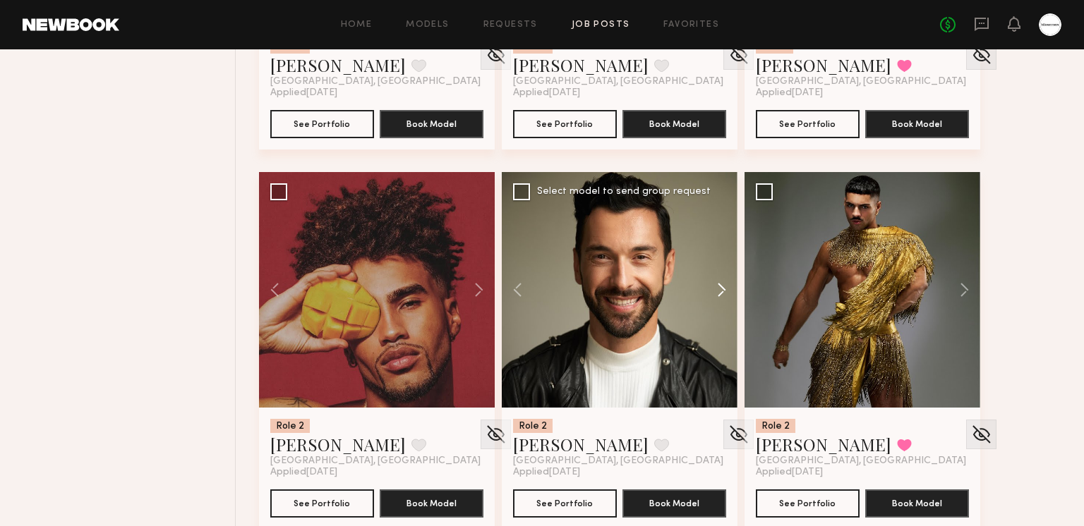
click at [730, 291] on button at bounding box center [714, 290] width 45 height 236
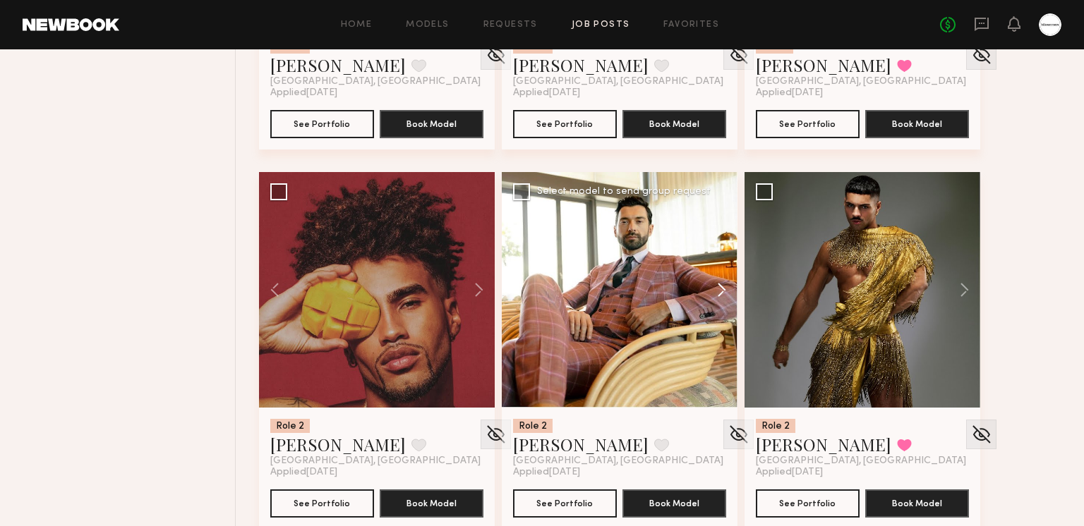
click at [729, 291] on button at bounding box center [714, 290] width 45 height 236
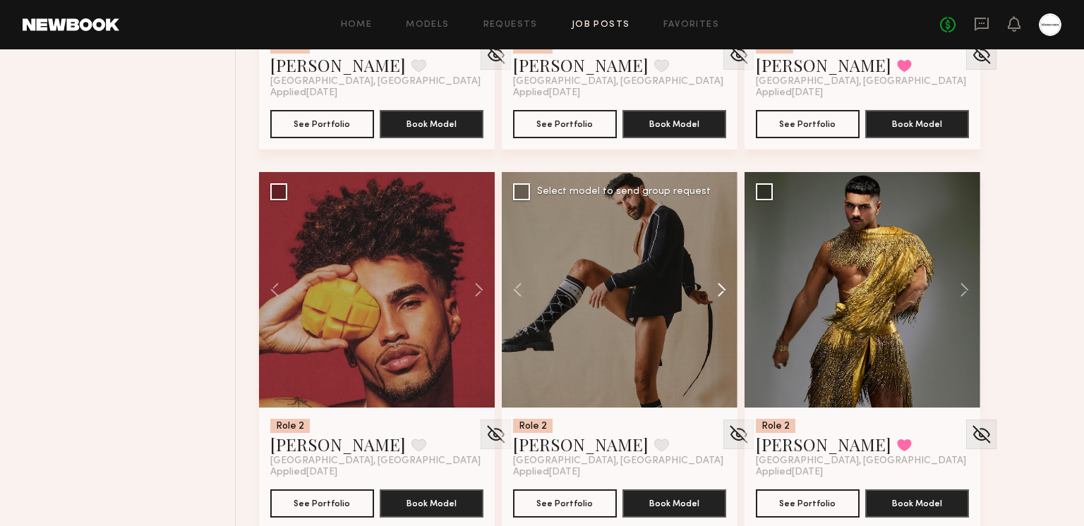
click at [729, 291] on button at bounding box center [714, 290] width 45 height 236
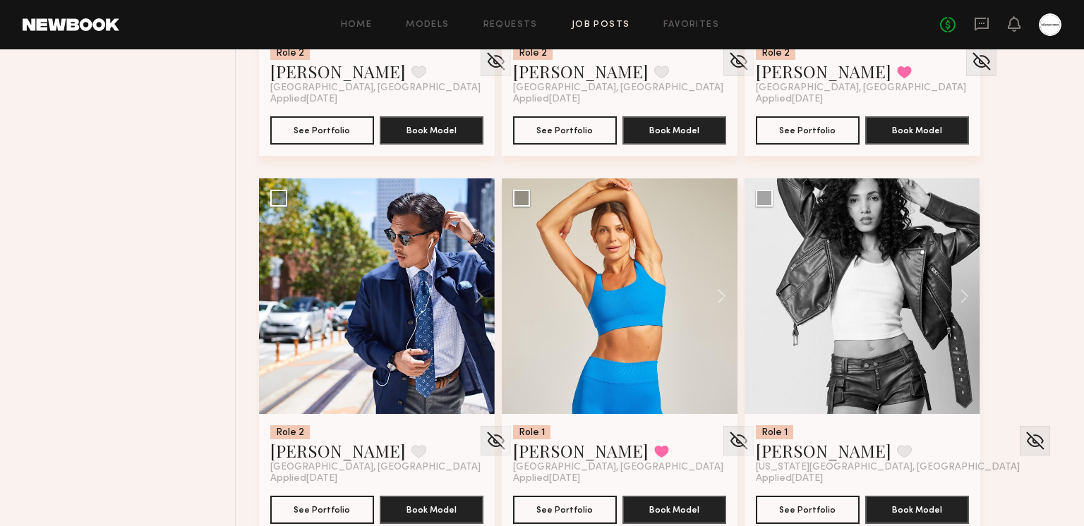
scroll to position [3114, 0]
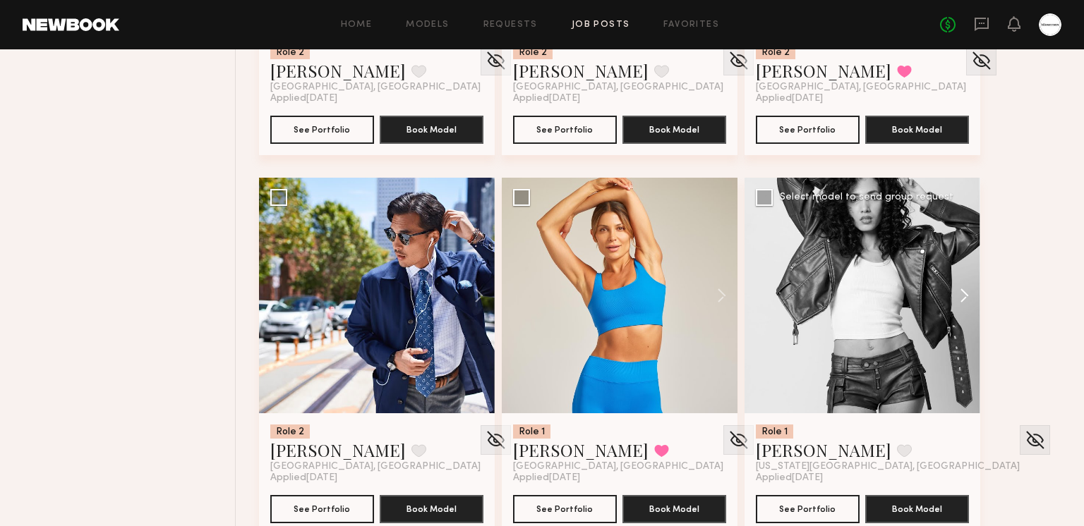
click at [958, 287] on button at bounding box center [957, 296] width 45 height 236
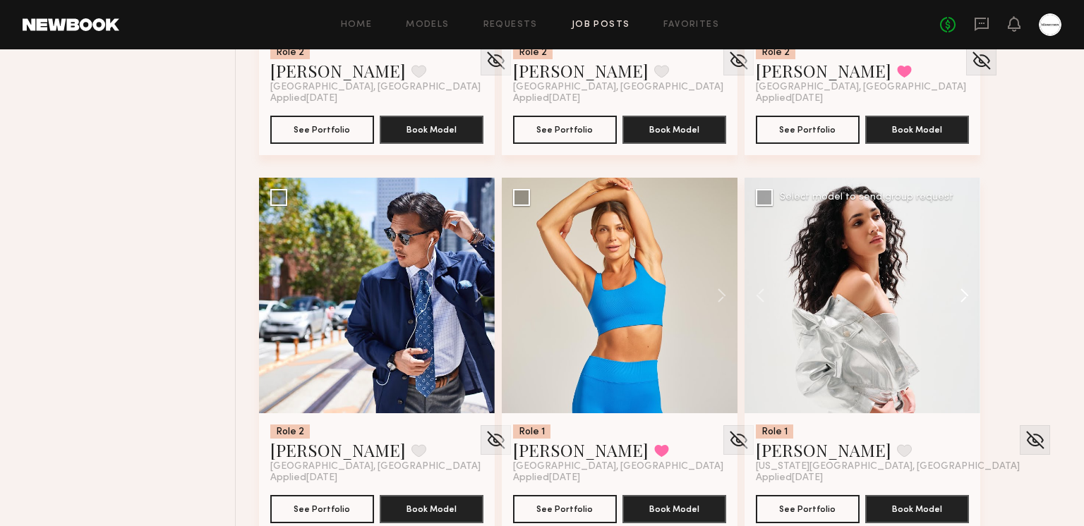
click at [958, 287] on button at bounding box center [957, 296] width 45 height 236
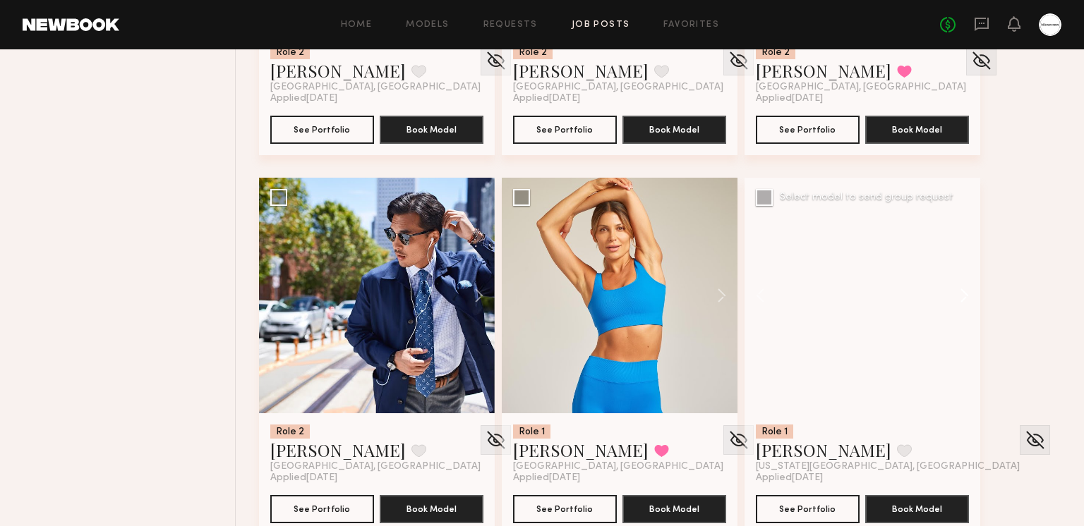
click at [958, 287] on button at bounding box center [957, 296] width 45 height 236
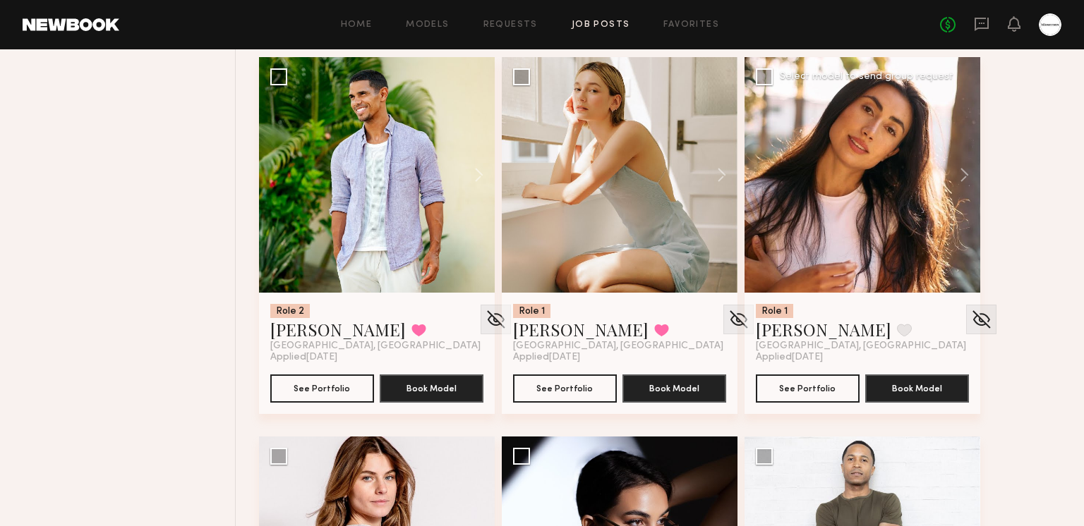
scroll to position [5141, 0]
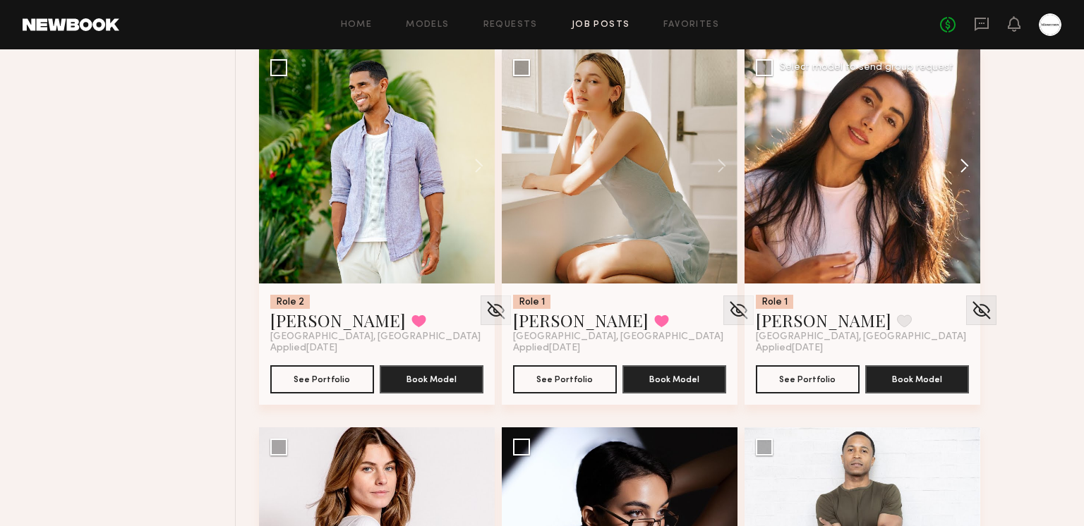
click at [966, 169] on button at bounding box center [957, 166] width 45 height 236
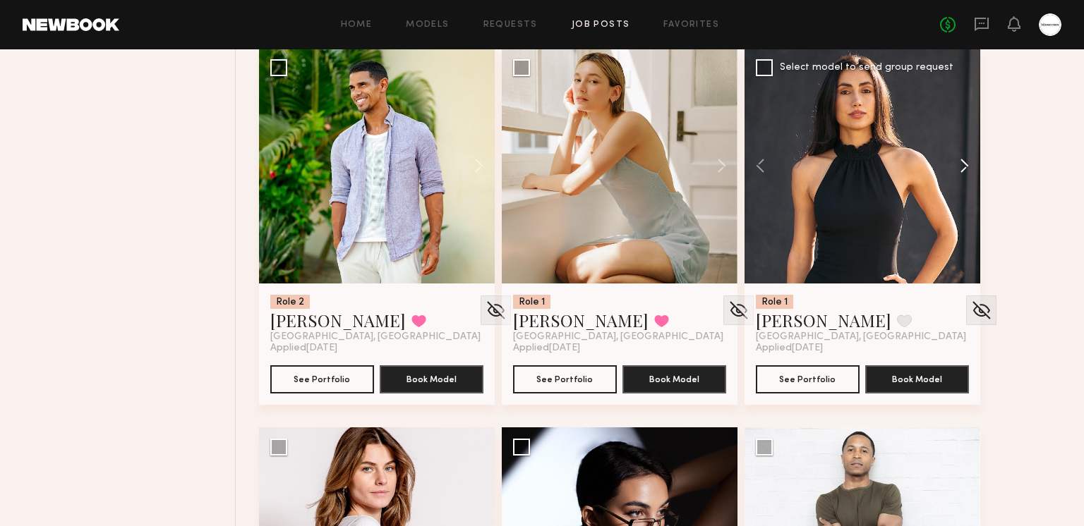
click at [966, 169] on button at bounding box center [957, 166] width 45 height 236
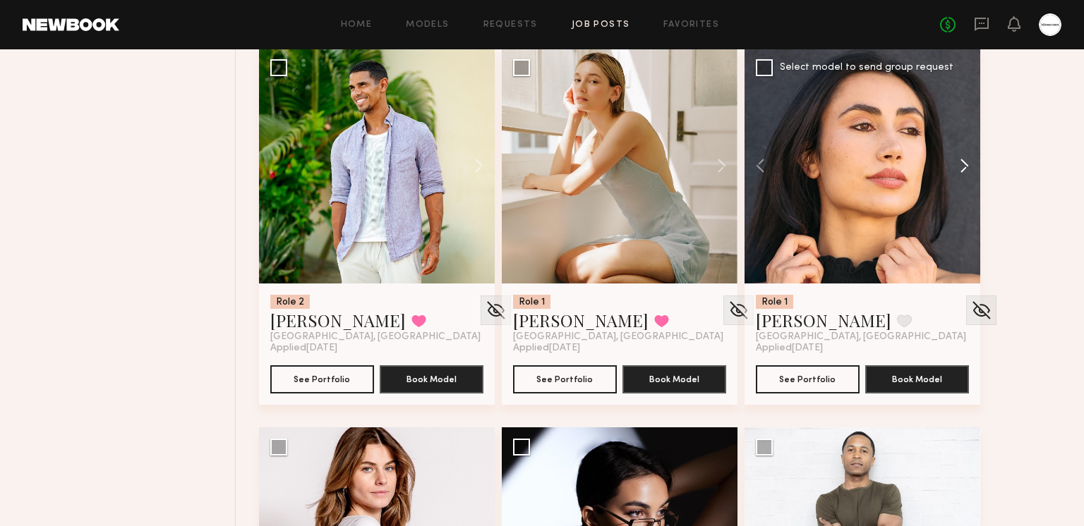
click at [966, 169] on button at bounding box center [957, 166] width 45 height 236
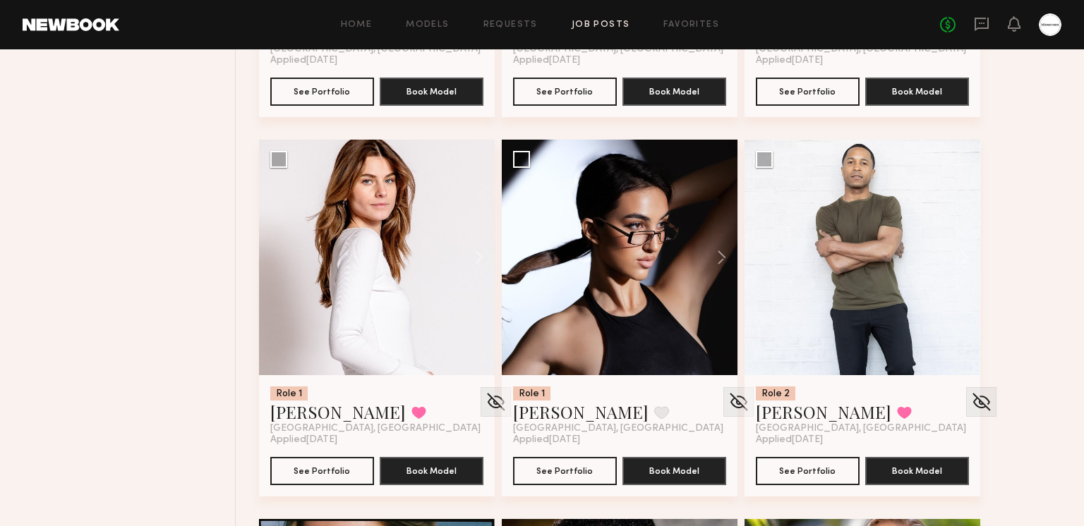
scroll to position [5450, 0]
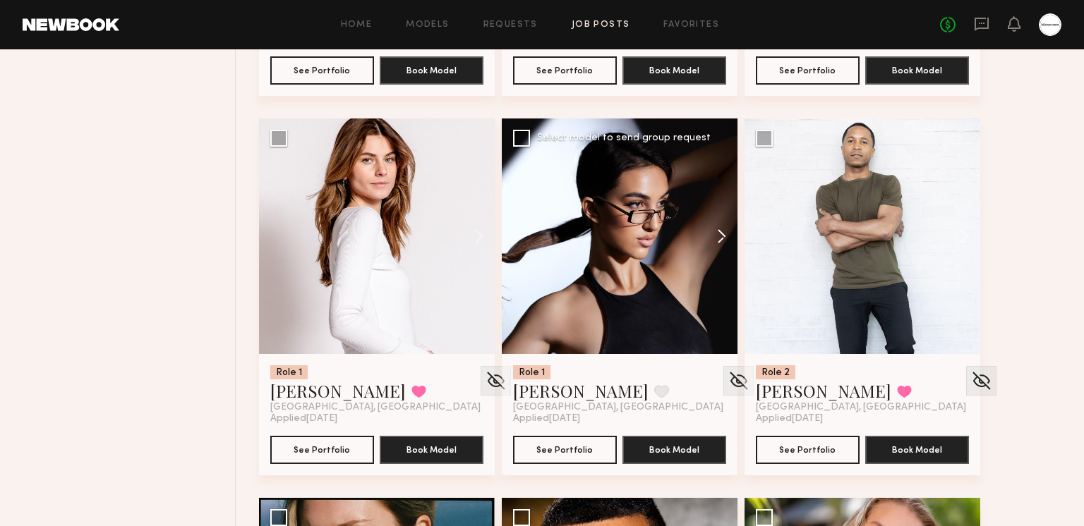
click at [715, 233] on button at bounding box center [714, 237] width 45 height 236
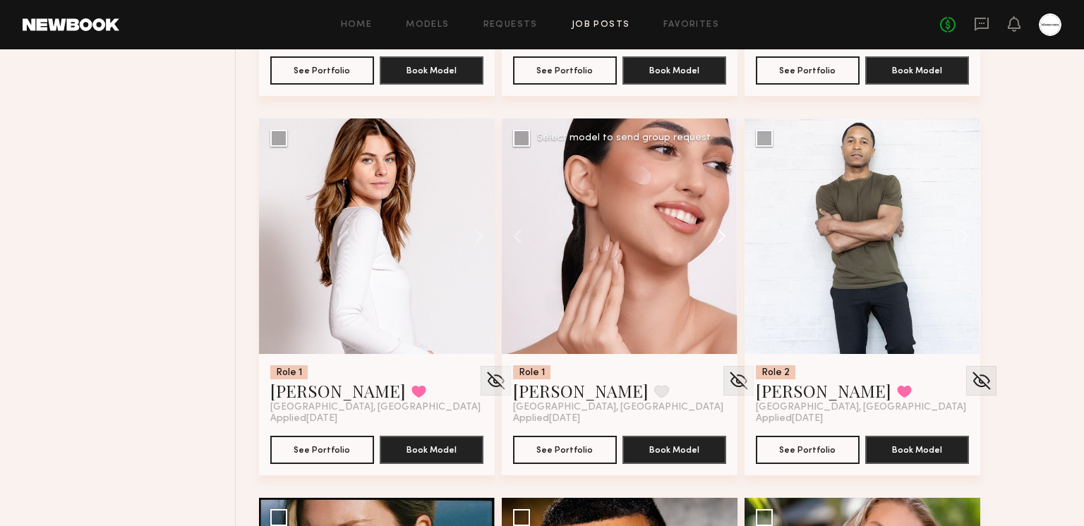
click at [715, 233] on button at bounding box center [714, 237] width 45 height 236
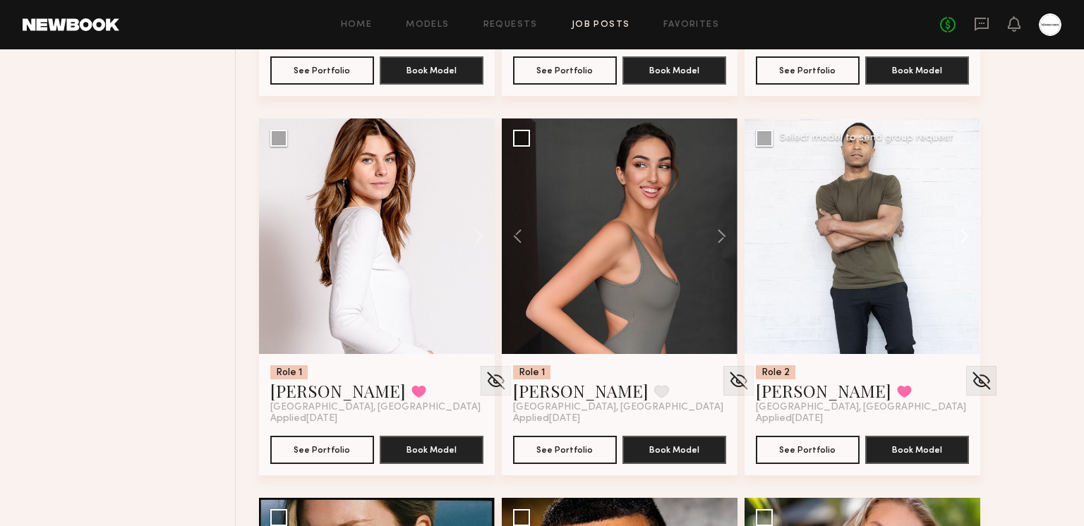
click at [971, 230] on button at bounding box center [957, 237] width 45 height 236
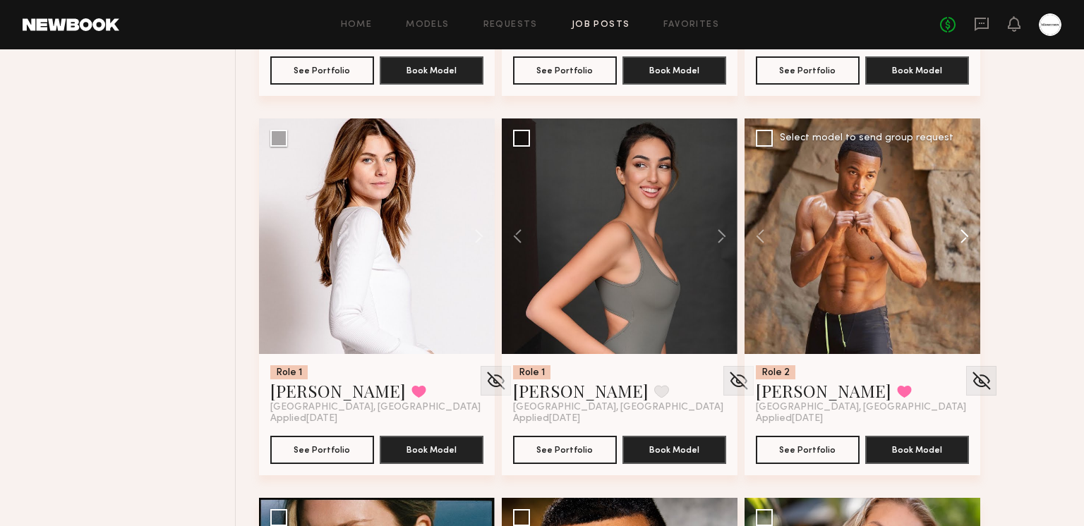
click at [971, 230] on button at bounding box center [957, 237] width 45 height 236
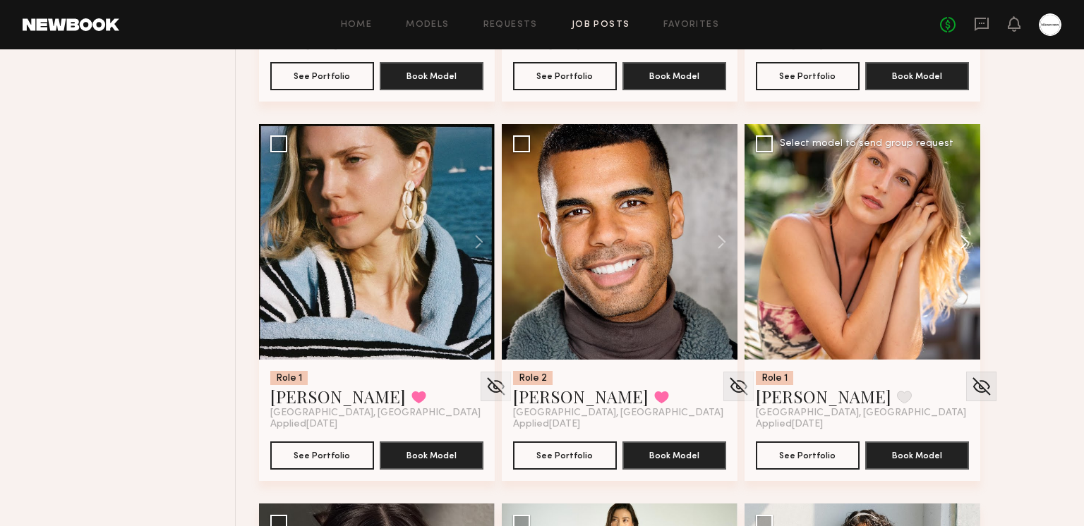
scroll to position [5824, 0]
click at [957, 232] on button at bounding box center [957, 242] width 45 height 236
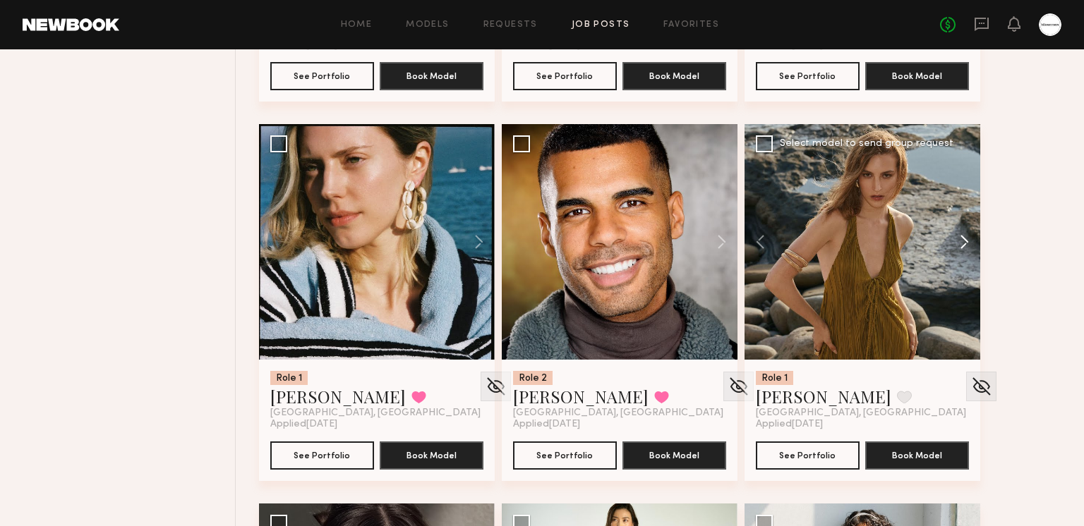
click at [957, 232] on button at bounding box center [957, 242] width 45 height 236
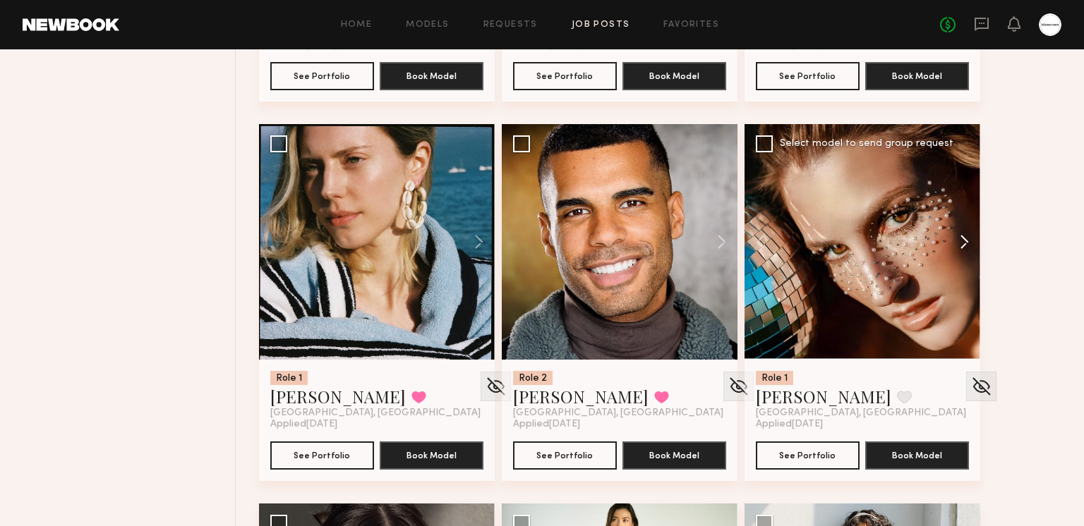
click at [957, 232] on button at bounding box center [957, 242] width 45 height 236
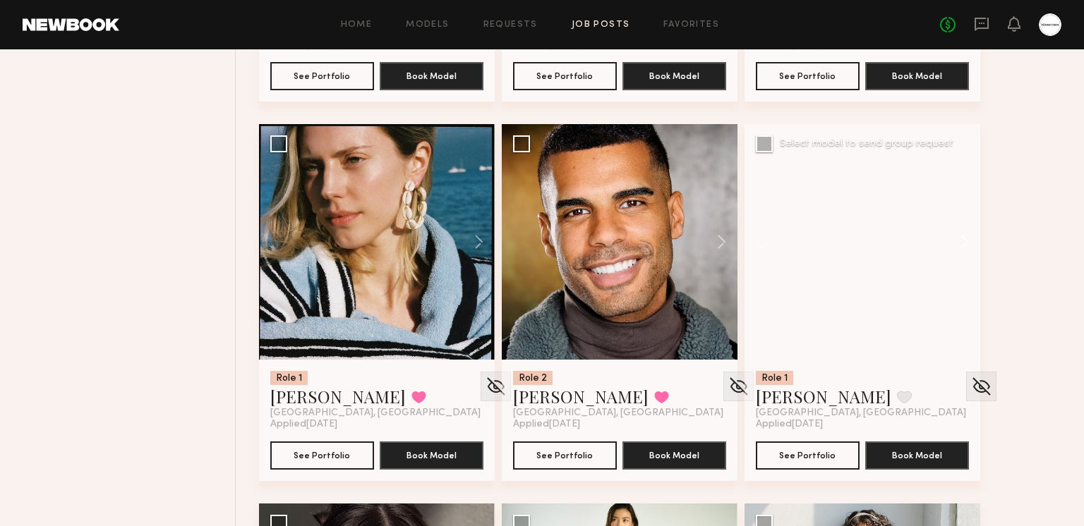
click at [957, 232] on button at bounding box center [957, 242] width 45 height 236
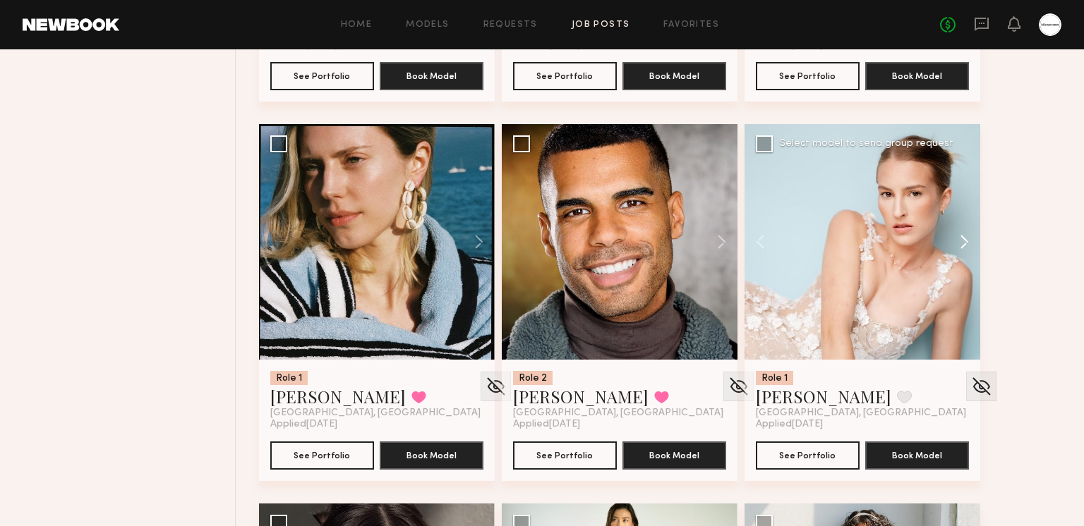
click at [957, 232] on button at bounding box center [957, 242] width 45 height 236
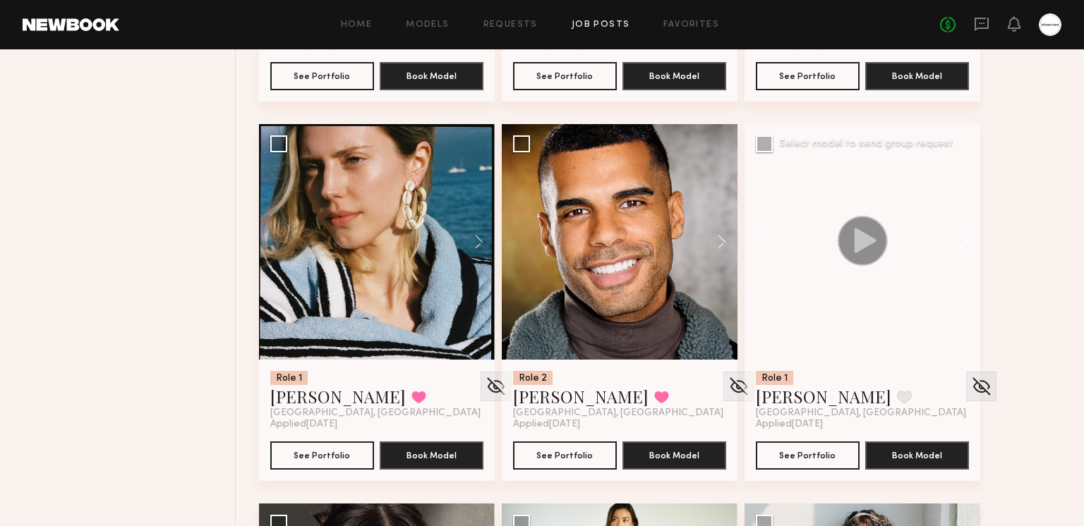
click at [957, 232] on button at bounding box center [957, 242] width 45 height 236
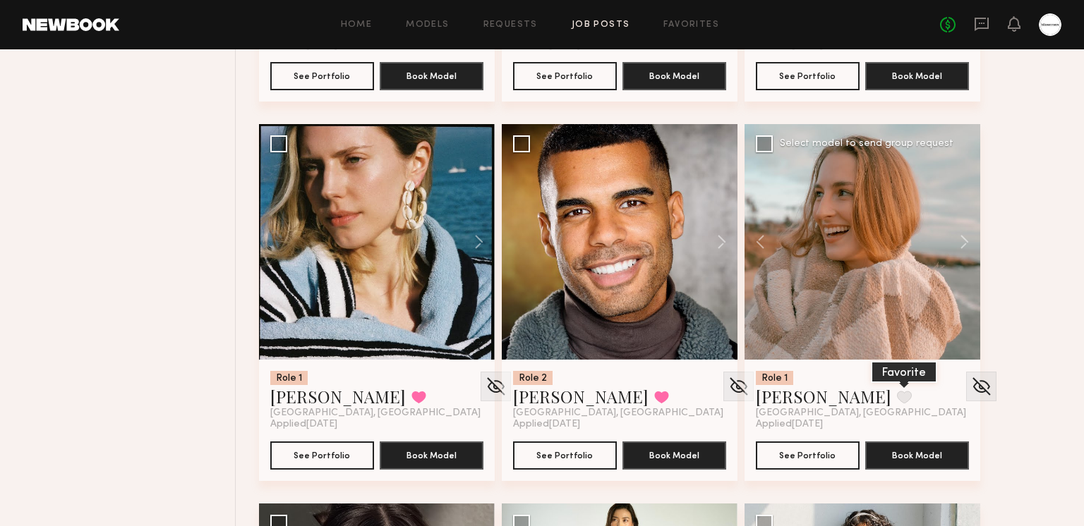
click at [897, 391] on button at bounding box center [904, 397] width 15 height 13
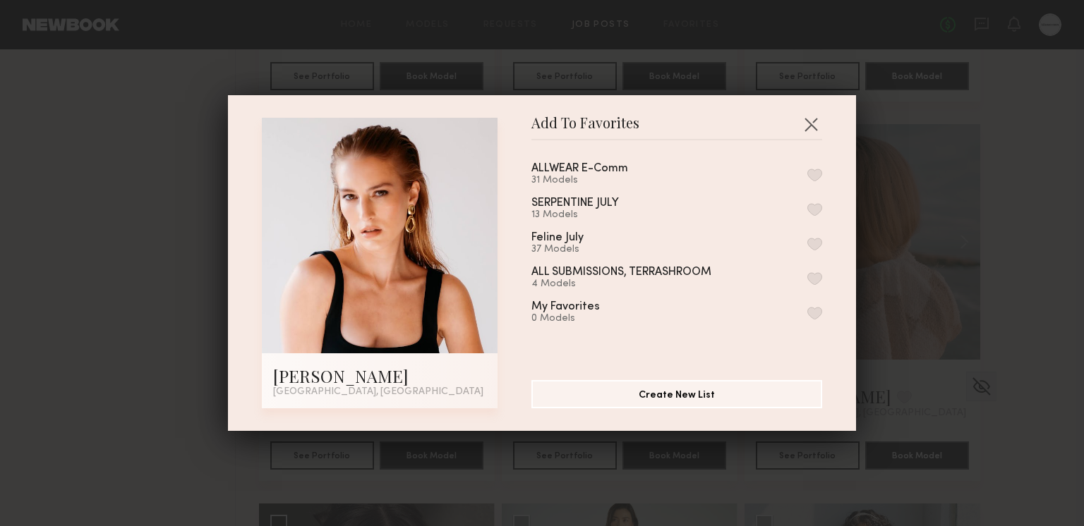
click at [808, 176] on button "button" at bounding box center [814, 175] width 15 height 13
click at [811, 125] on button "button" at bounding box center [810, 124] width 23 height 23
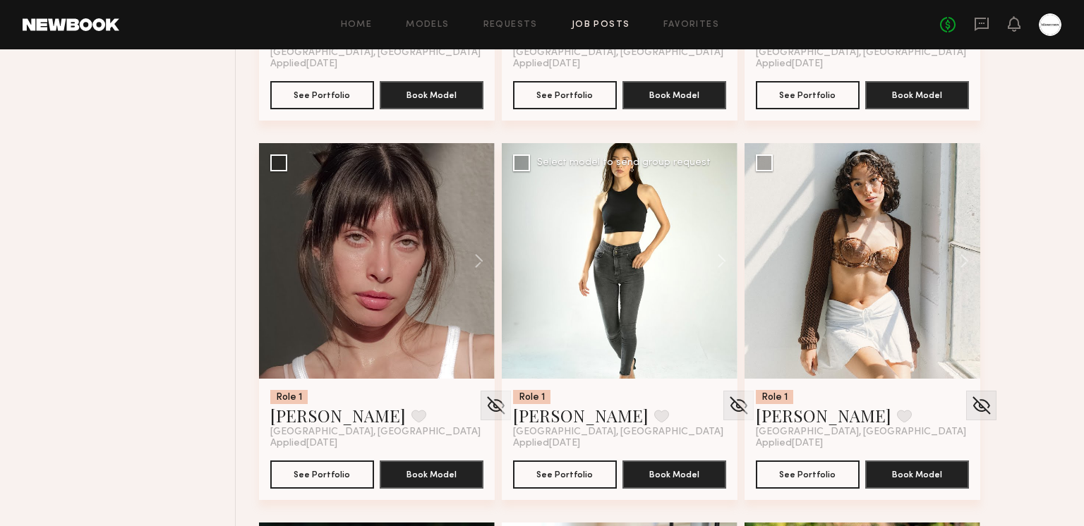
scroll to position [6195, 0]
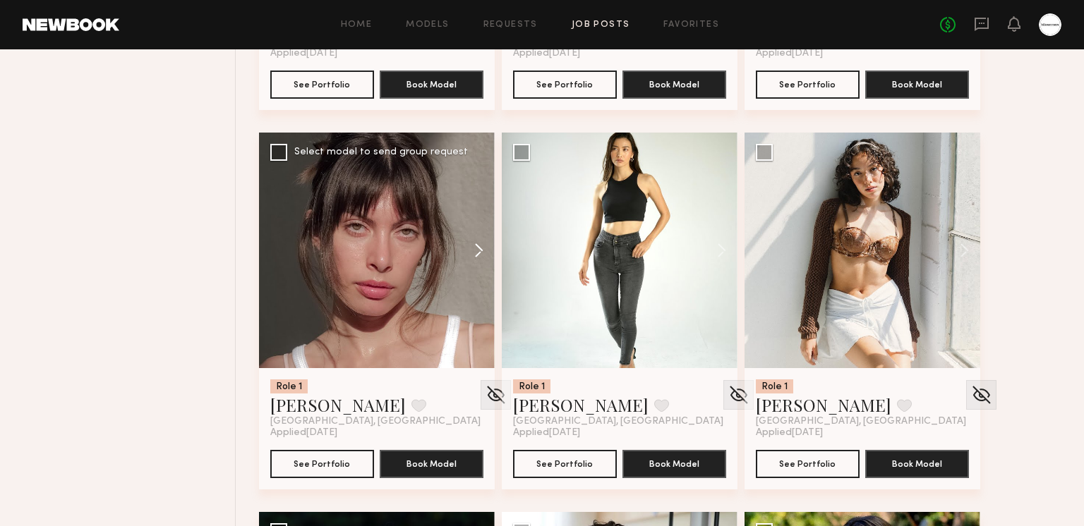
click at [483, 259] on button at bounding box center [471, 251] width 45 height 236
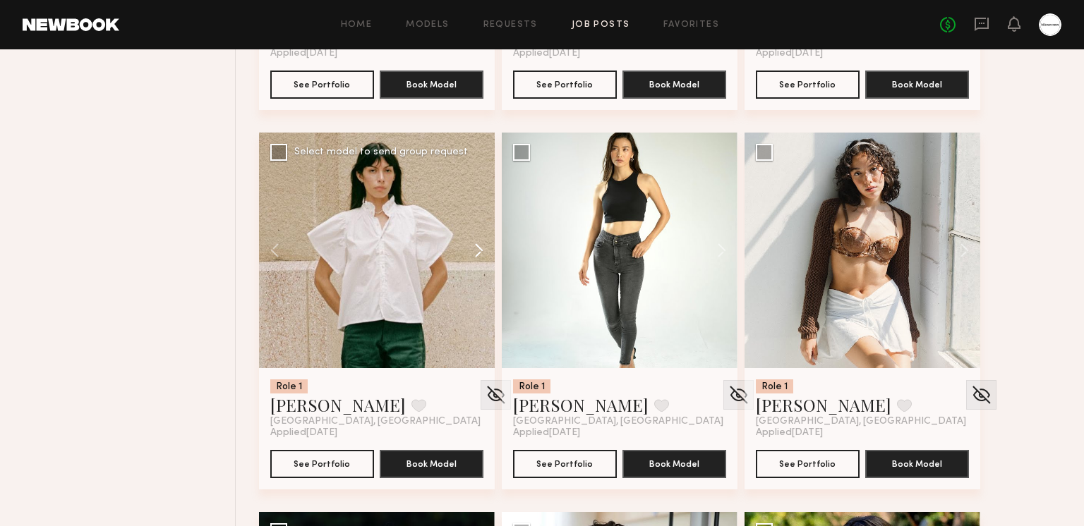
click at [483, 255] on button at bounding box center [471, 251] width 45 height 236
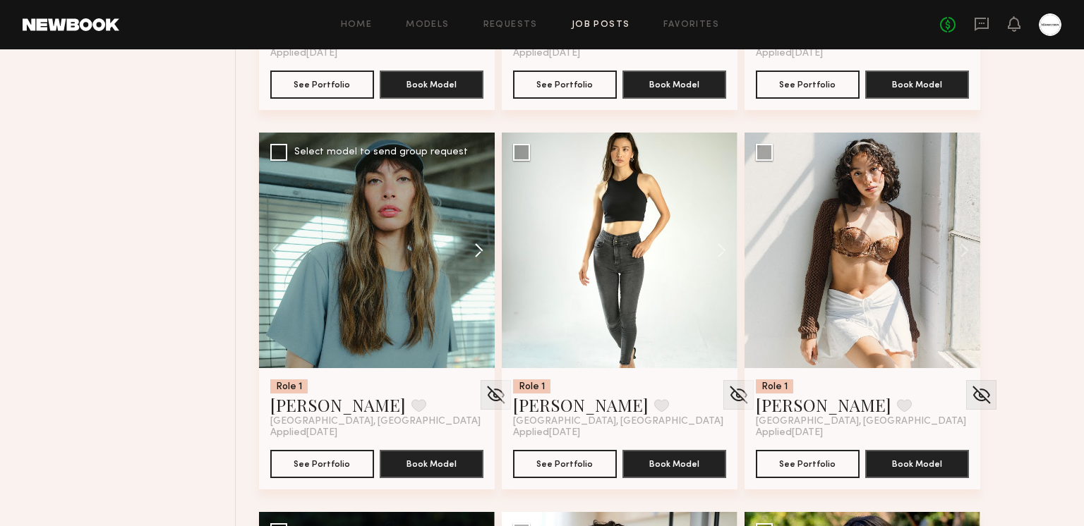
click at [483, 255] on button at bounding box center [471, 251] width 45 height 236
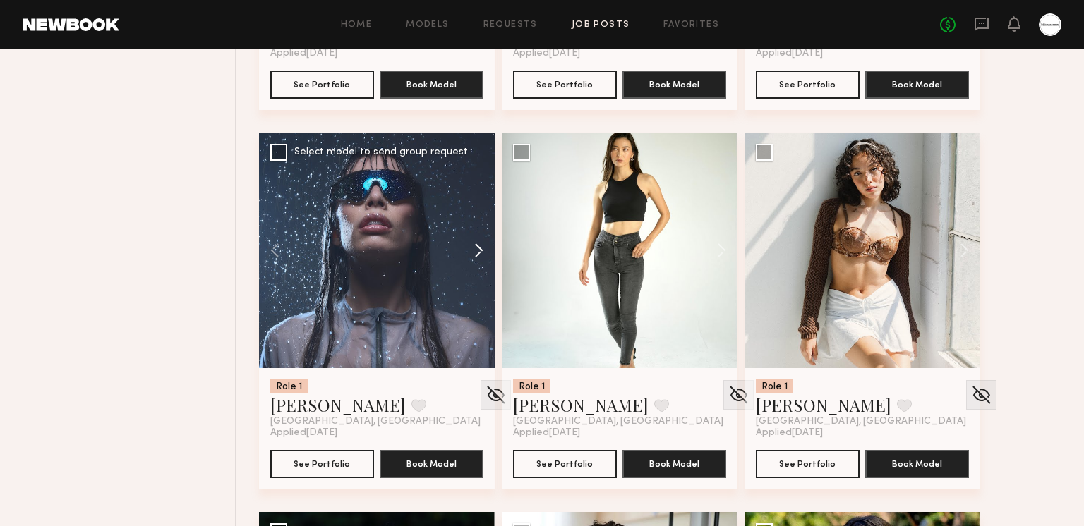
click at [483, 255] on button at bounding box center [471, 251] width 45 height 236
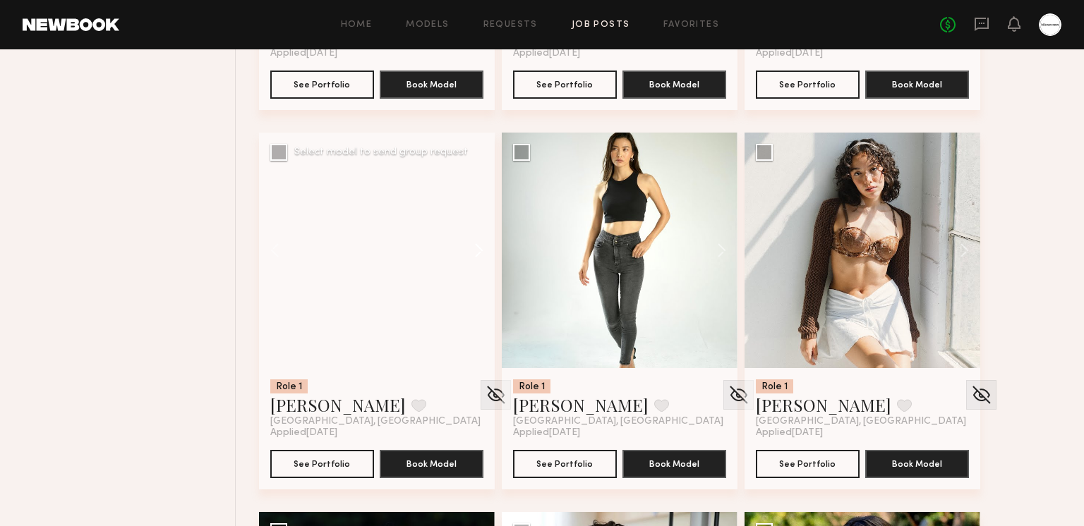
click at [483, 255] on button at bounding box center [471, 251] width 45 height 236
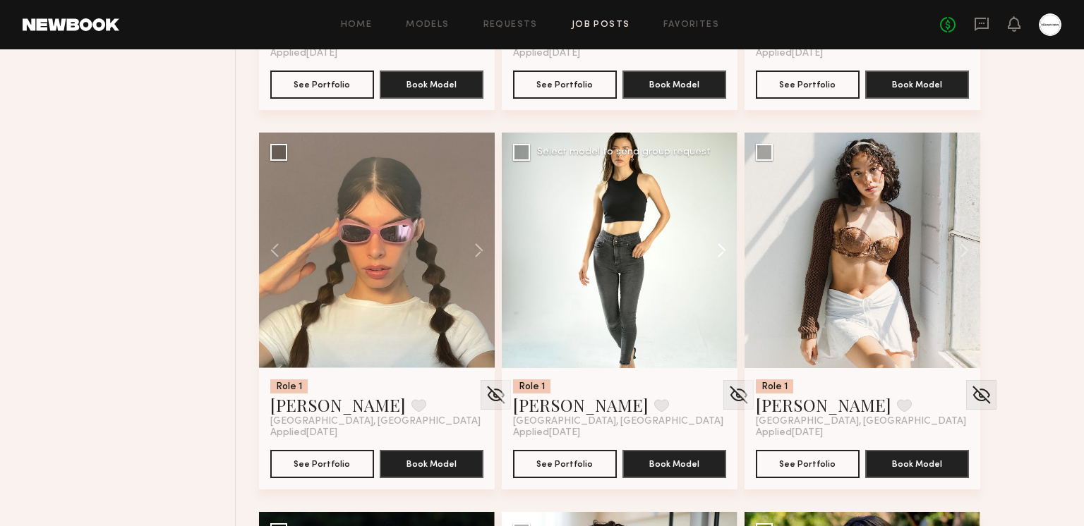
click at [720, 243] on button at bounding box center [714, 251] width 45 height 236
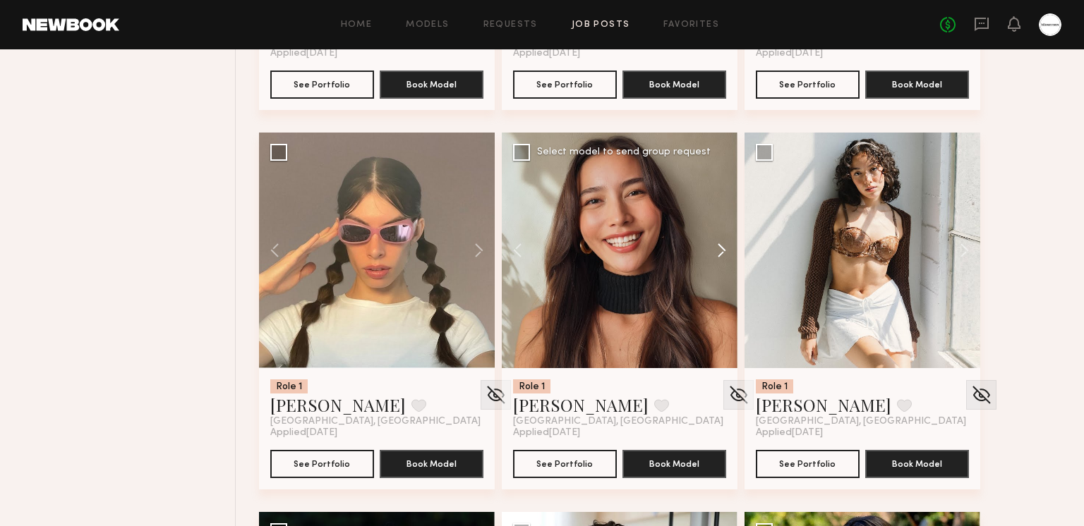
click at [719, 242] on button at bounding box center [714, 251] width 45 height 236
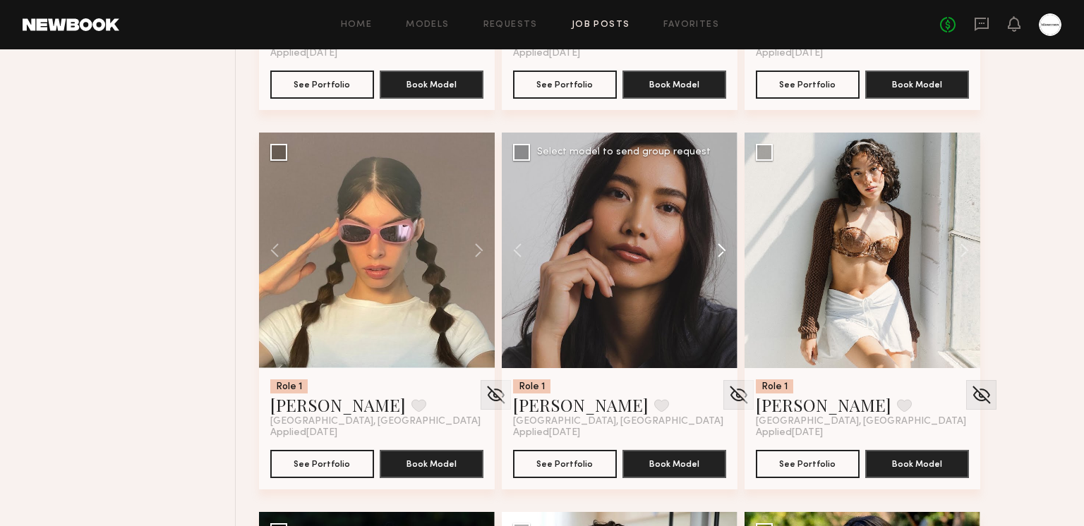
click at [719, 242] on button at bounding box center [714, 251] width 45 height 236
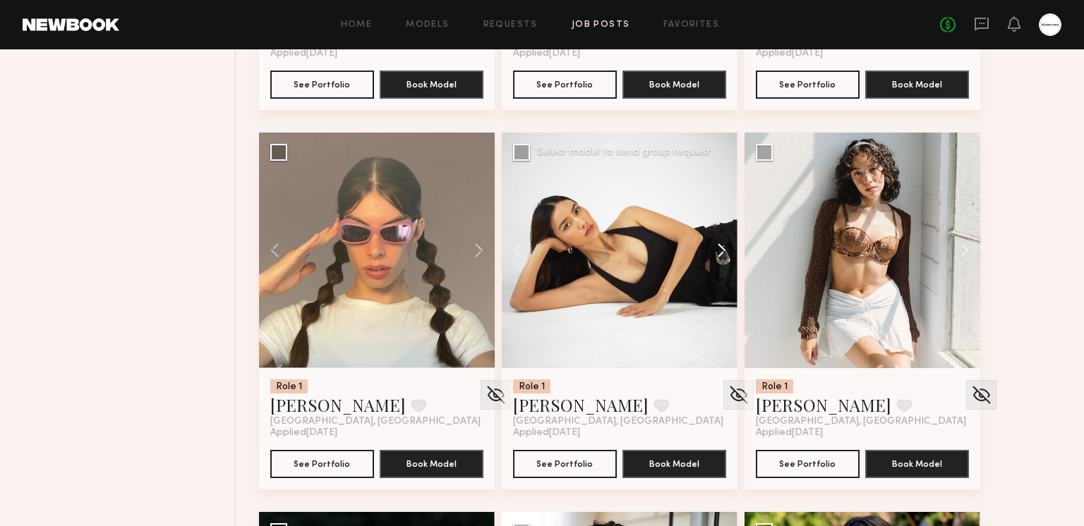
click at [719, 242] on button at bounding box center [714, 251] width 45 height 236
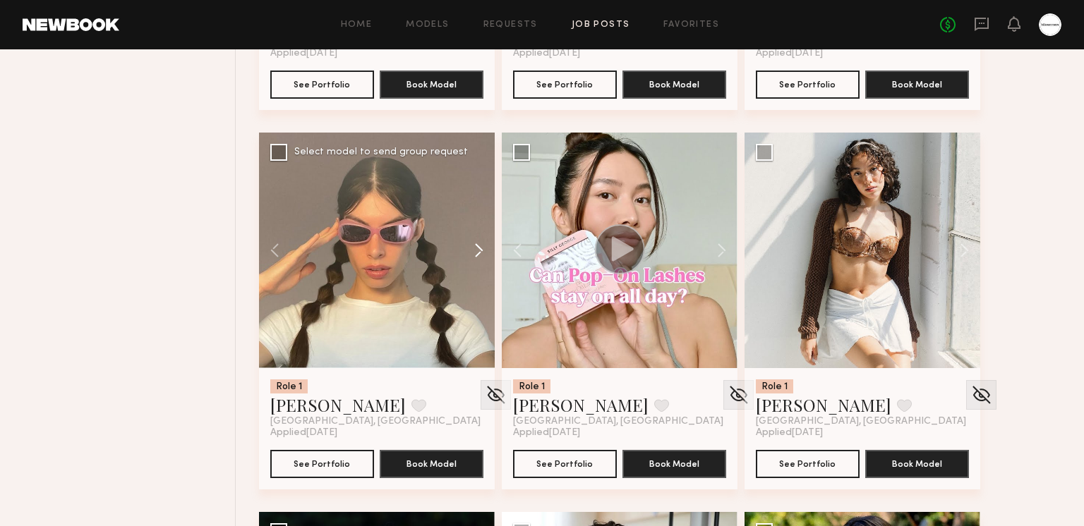
click at [466, 250] on button at bounding box center [471, 251] width 45 height 236
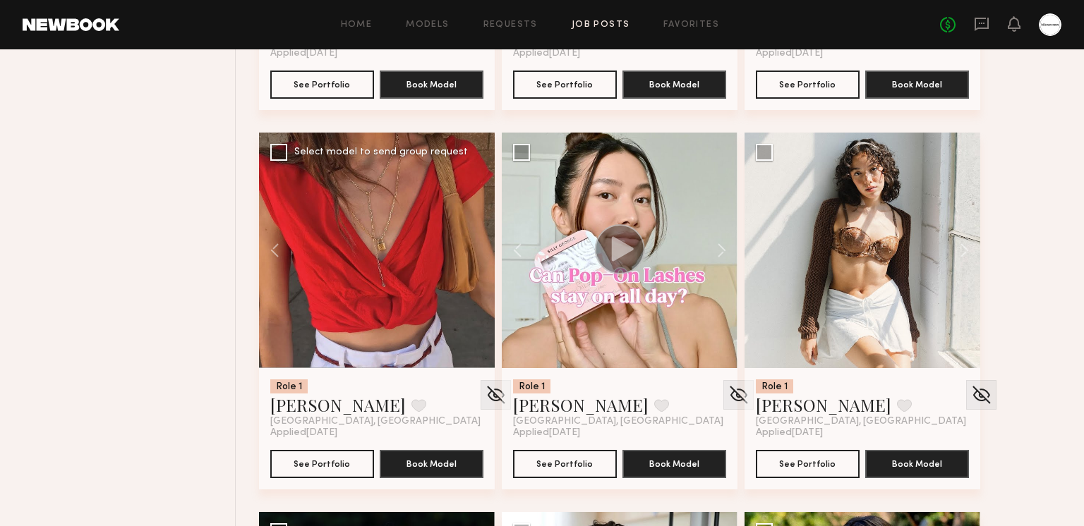
click at [466, 250] on div at bounding box center [377, 251] width 236 height 236
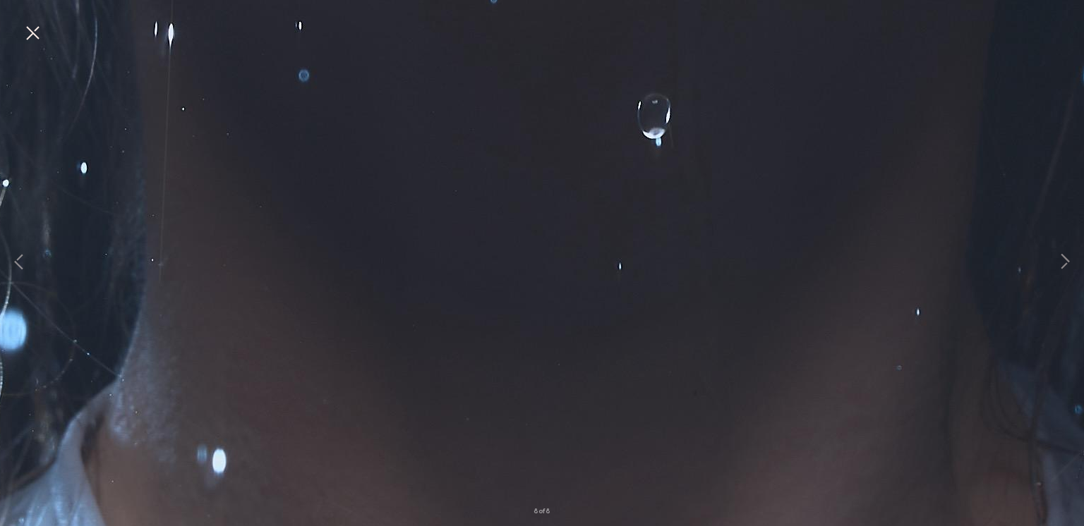
click at [27, 32] on button at bounding box center [32, 33] width 23 height 25
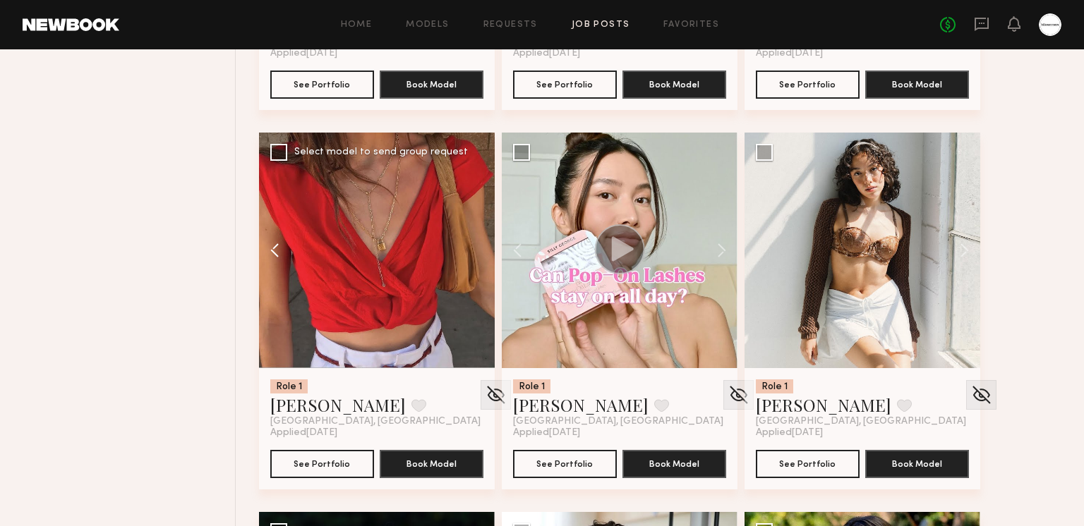
click at [274, 253] on button at bounding box center [281, 251] width 45 height 236
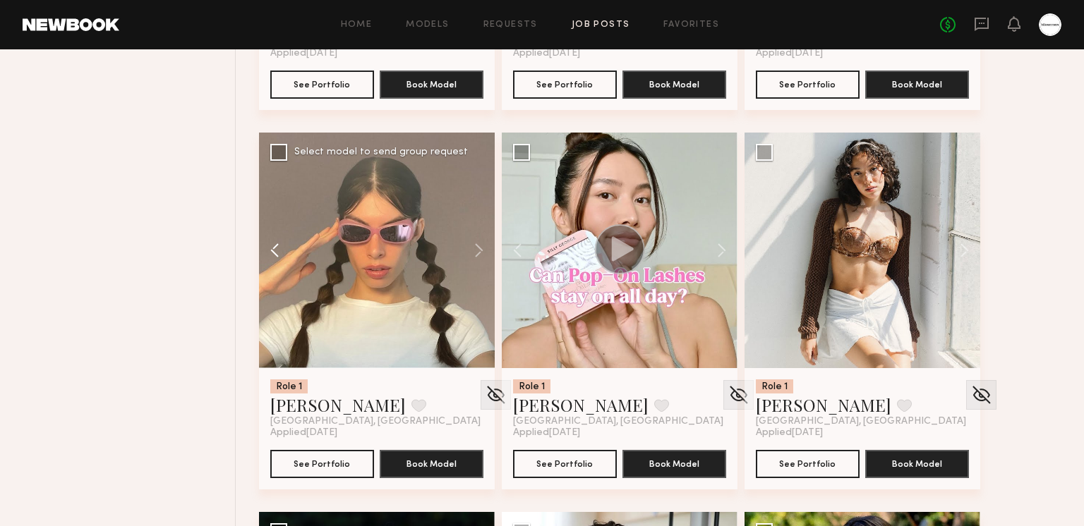
click at [273, 250] on button at bounding box center [281, 251] width 45 height 236
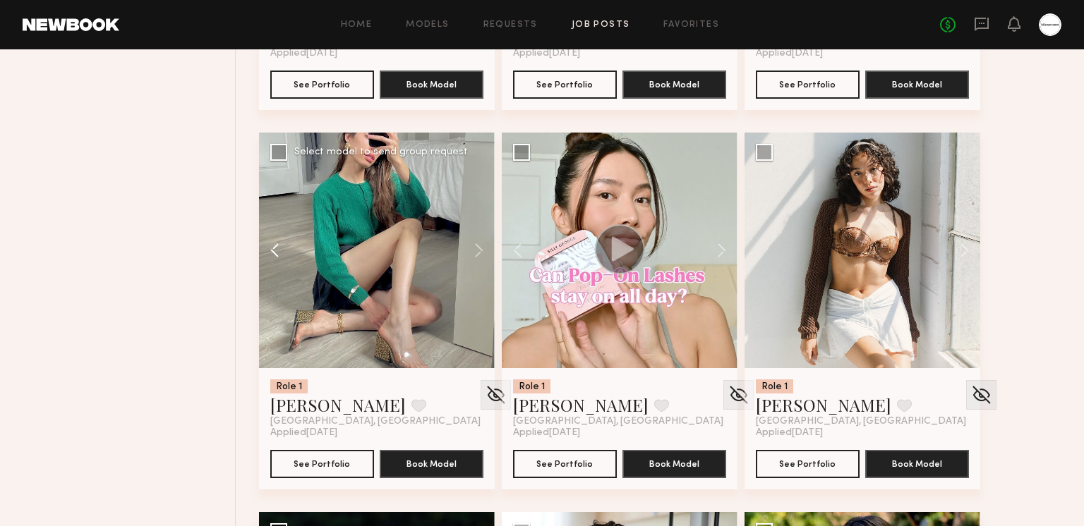
click at [273, 250] on button at bounding box center [281, 251] width 45 height 236
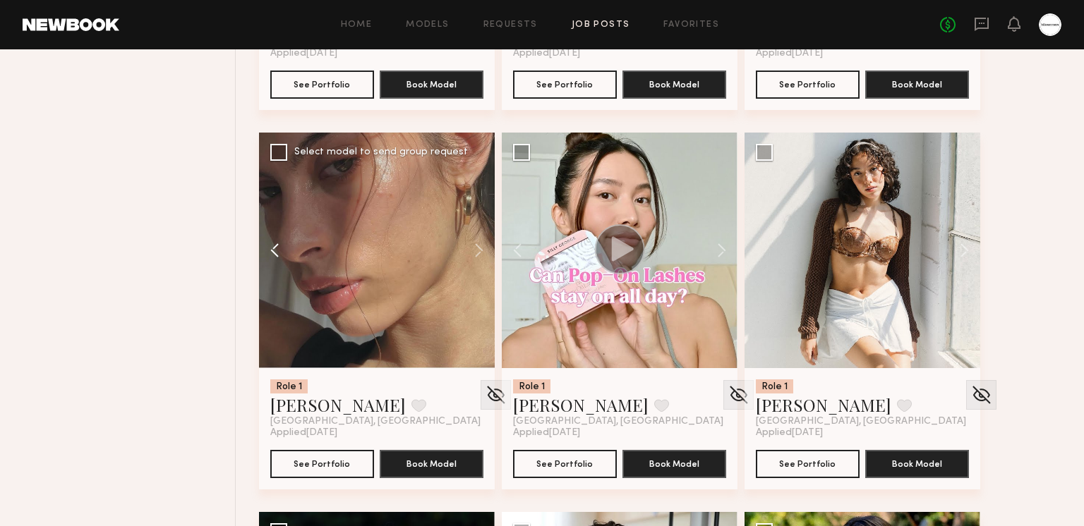
click at [273, 250] on button at bounding box center [281, 251] width 45 height 236
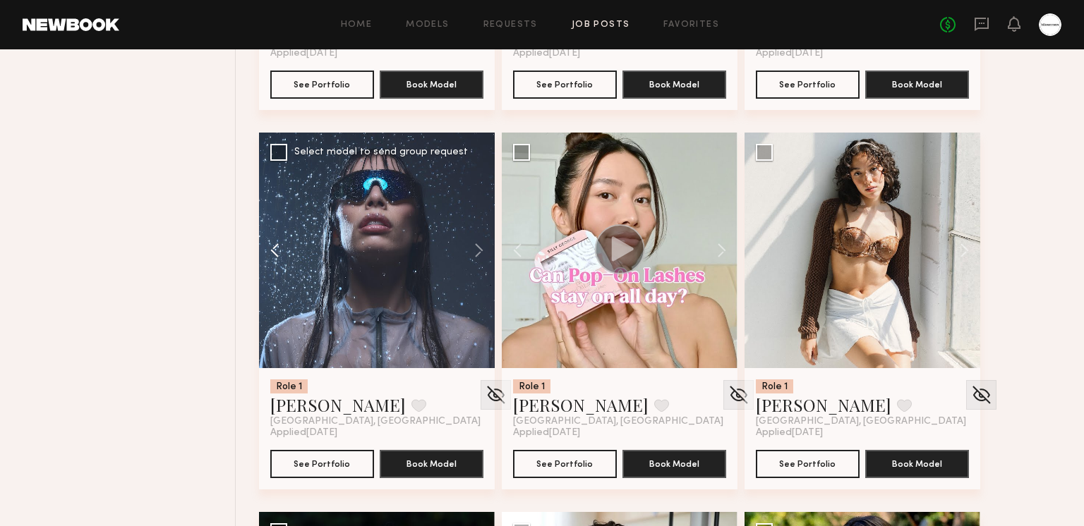
click at [273, 250] on button at bounding box center [281, 251] width 45 height 236
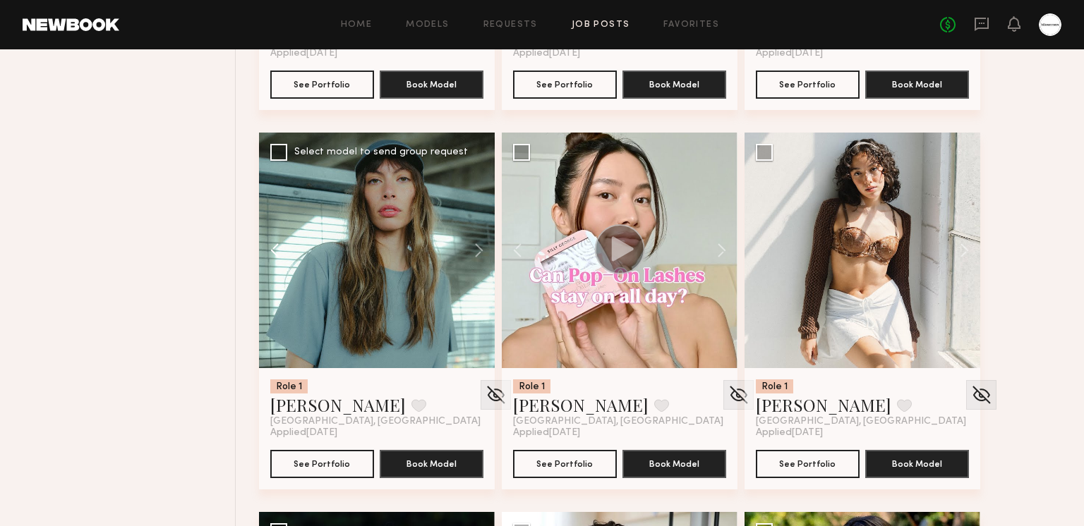
click at [273, 250] on button at bounding box center [281, 251] width 45 height 236
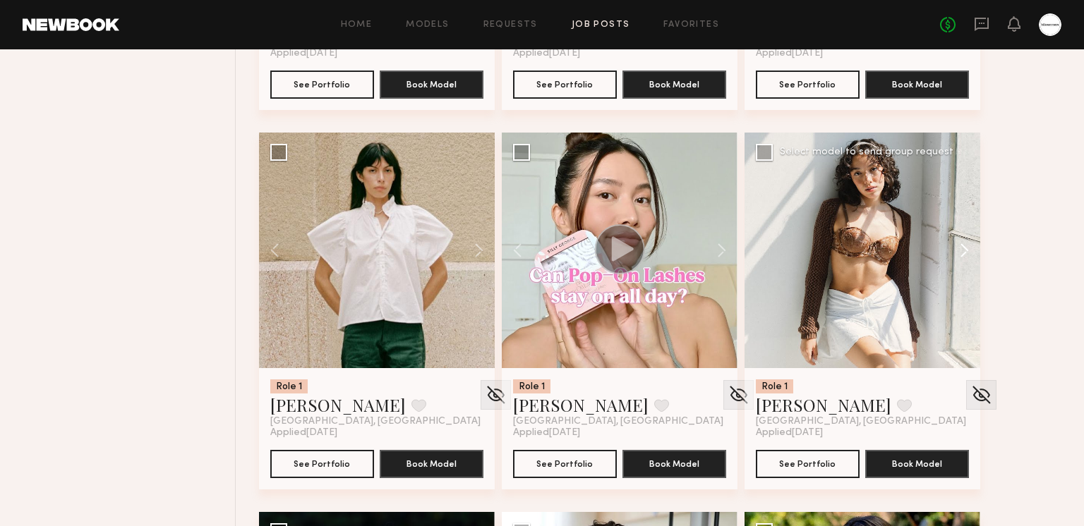
click at [952, 239] on button at bounding box center [957, 251] width 45 height 236
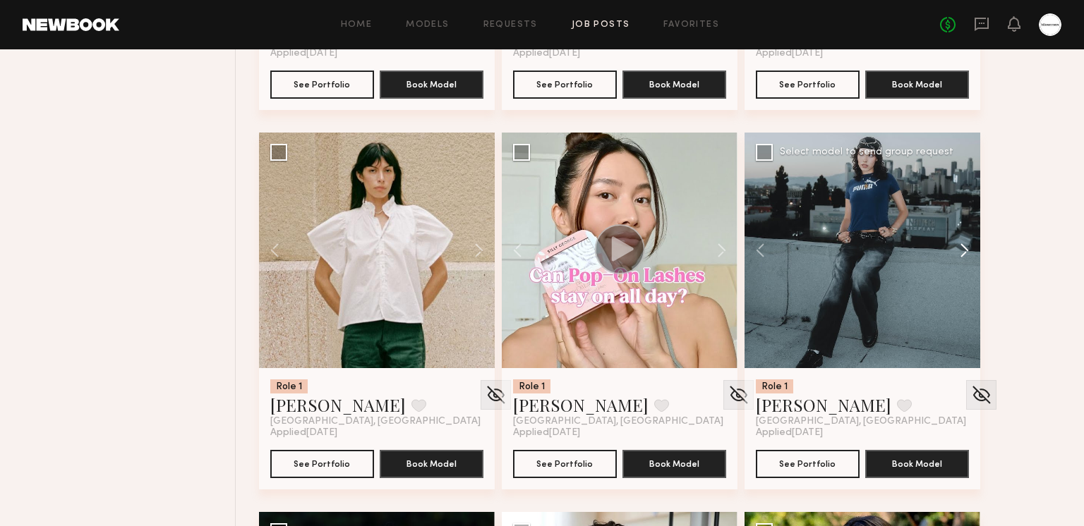
click at [956, 243] on button at bounding box center [957, 251] width 45 height 236
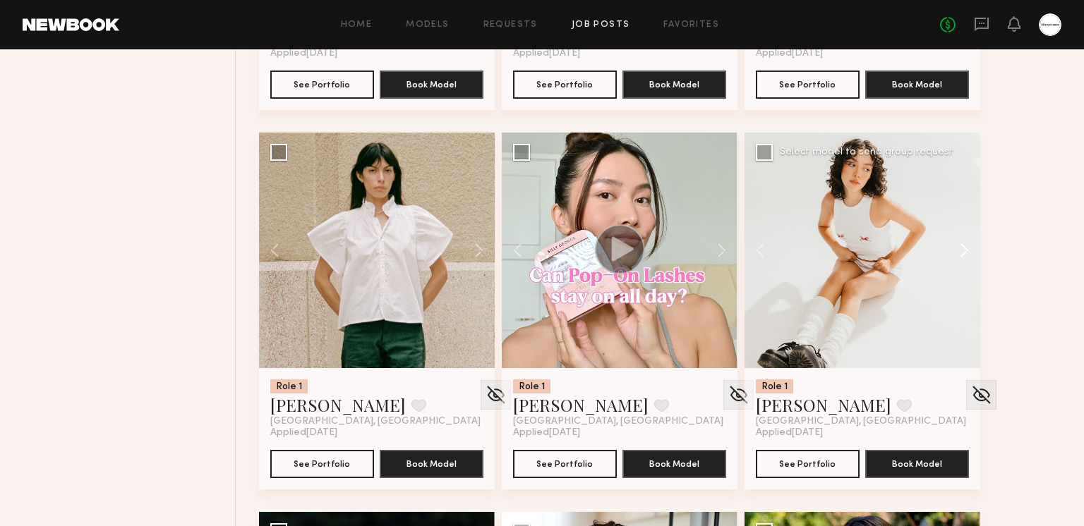
click at [956, 243] on button at bounding box center [957, 251] width 45 height 236
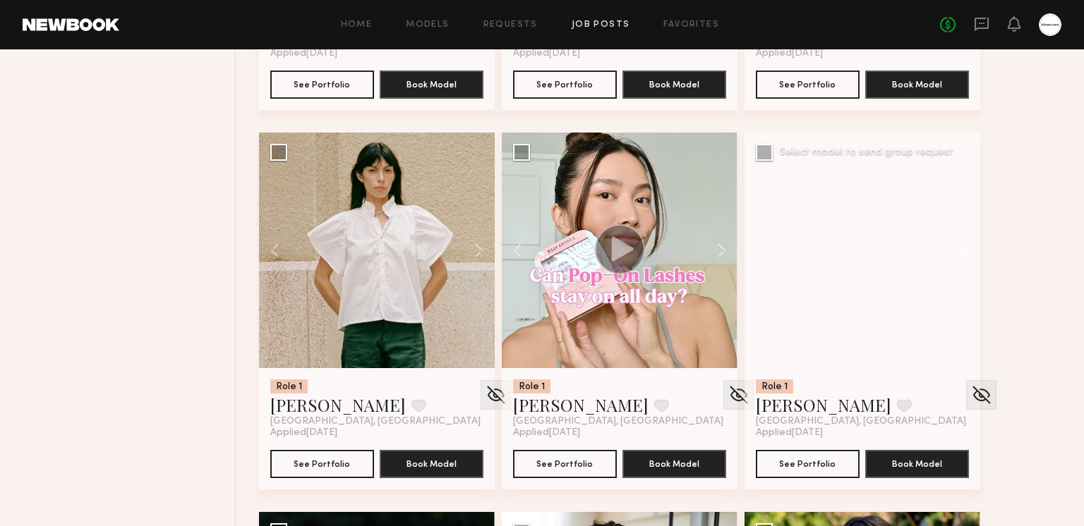
click at [956, 243] on button at bounding box center [957, 251] width 45 height 236
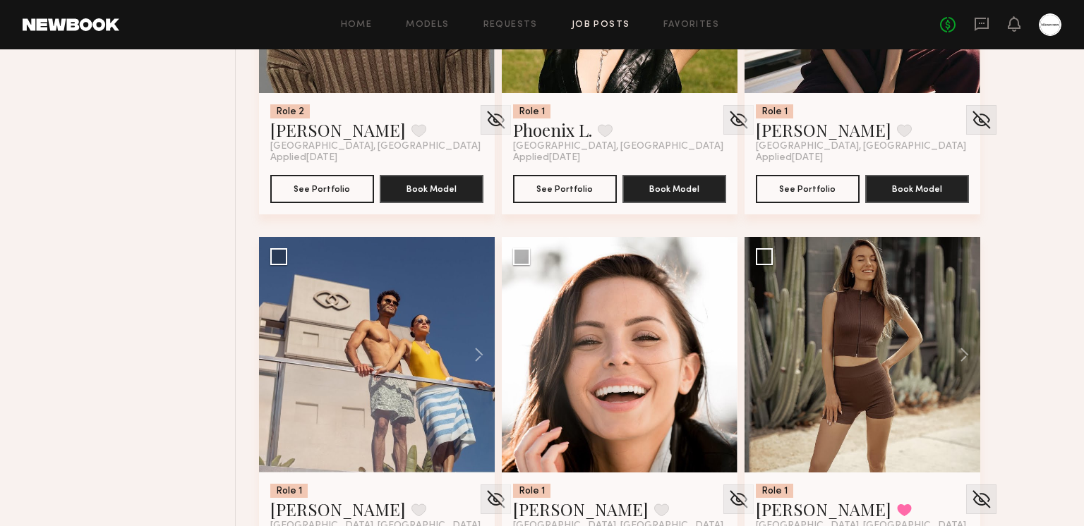
scroll to position [6959, 0]
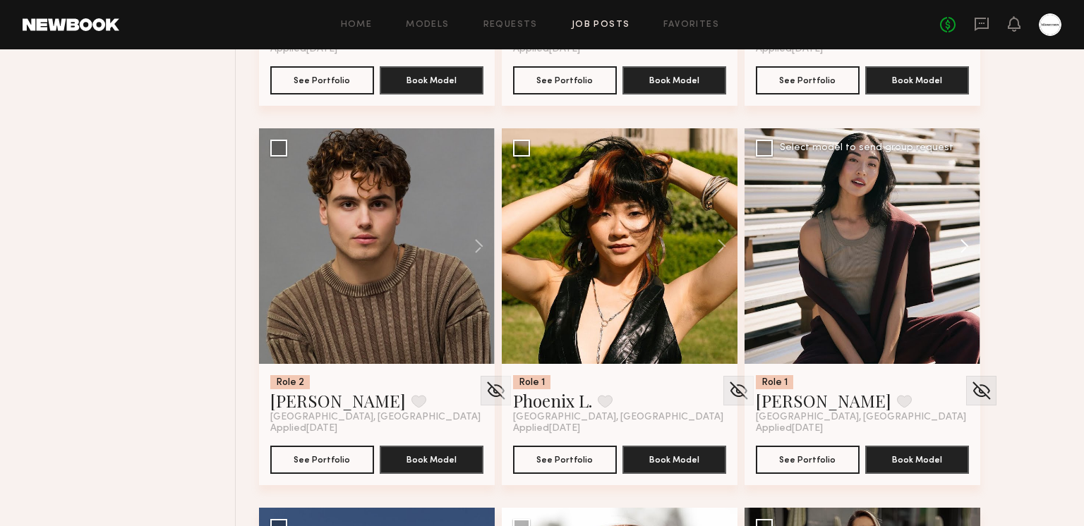
click at [952, 245] on button at bounding box center [957, 246] width 45 height 236
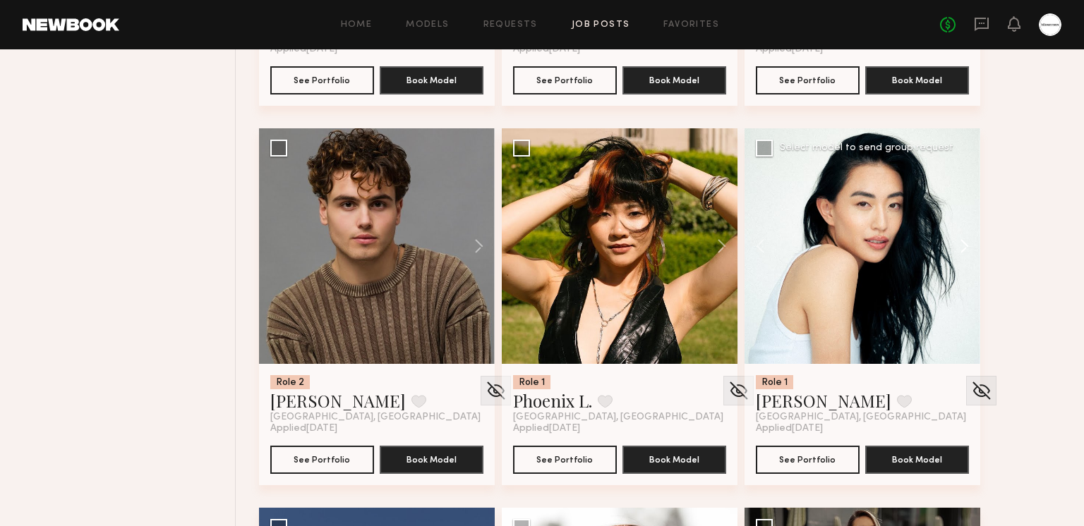
click at [954, 244] on button at bounding box center [957, 246] width 45 height 236
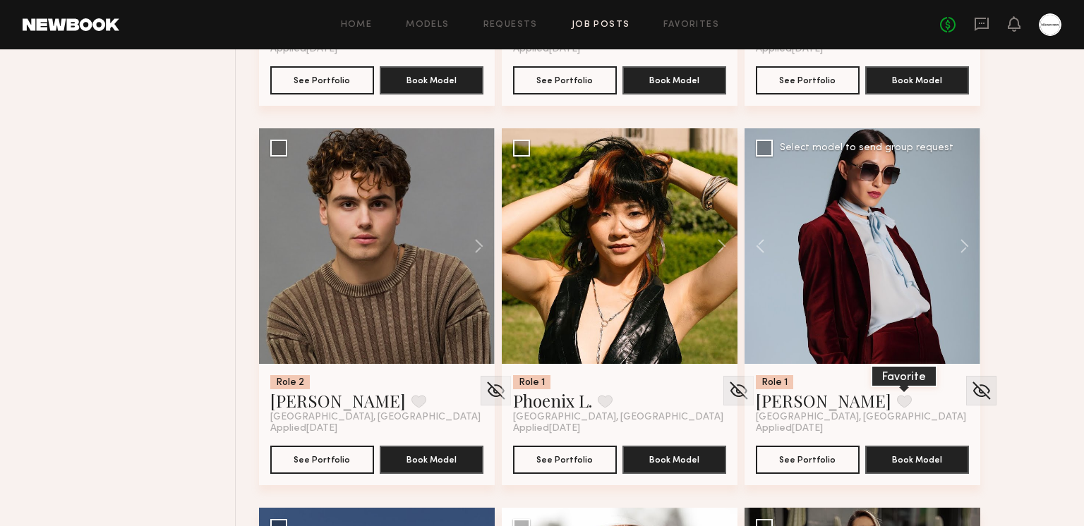
click at [897, 399] on button at bounding box center [904, 401] width 15 height 13
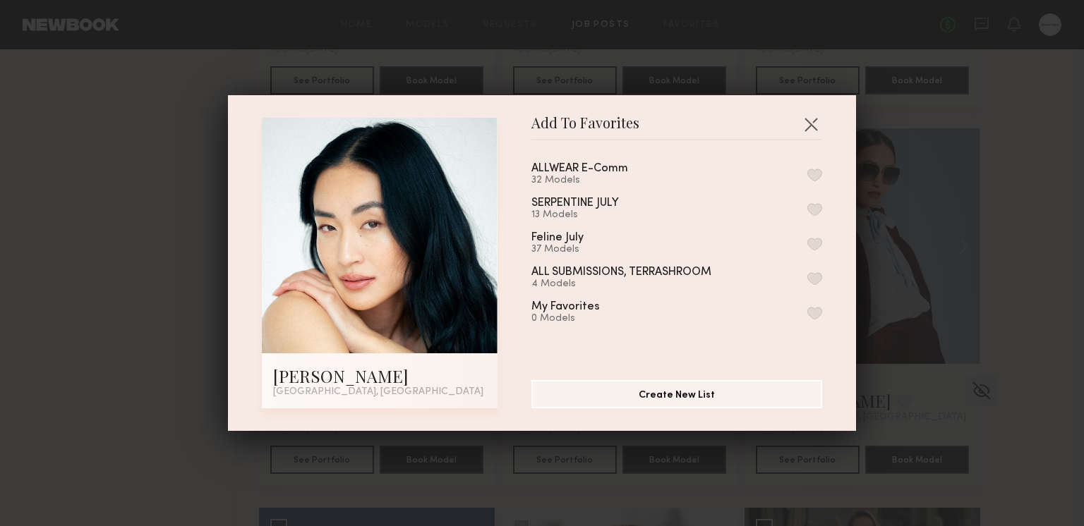
click at [814, 169] on button "button" at bounding box center [814, 175] width 15 height 13
click at [812, 116] on button "button" at bounding box center [810, 124] width 23 height 23
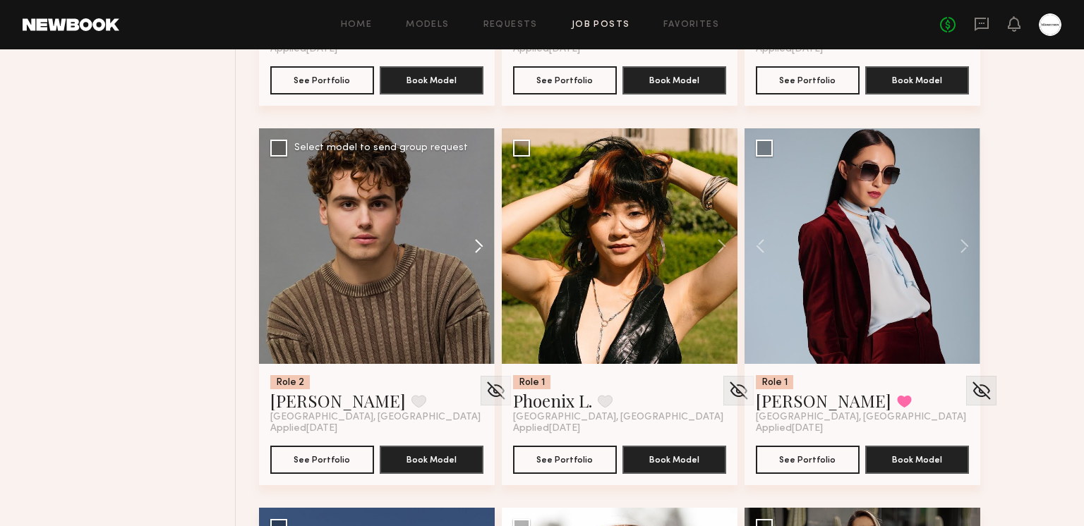
click at [480, 241] on button at bounding box center [471, 246] width 45 height 236
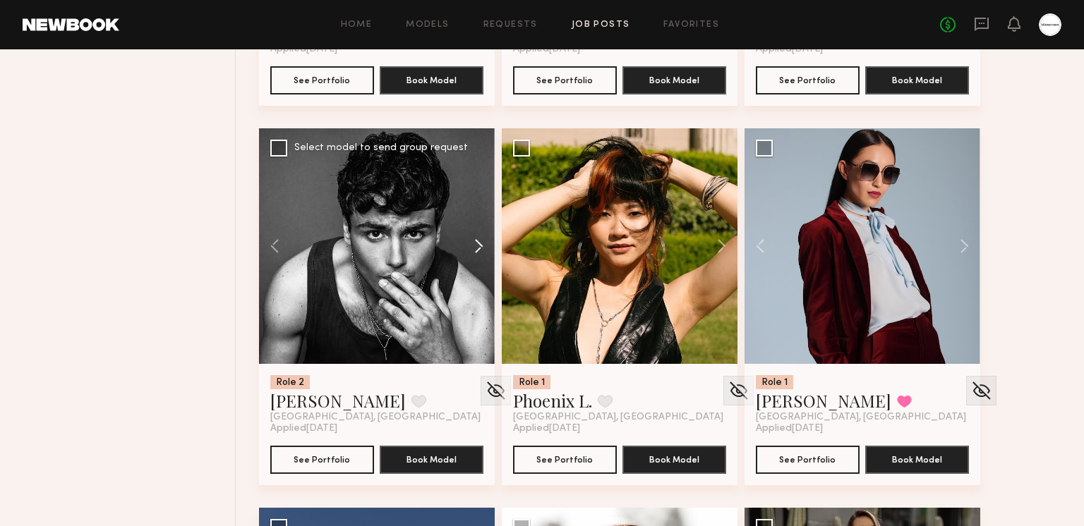
click at [480, 241] on button at bounding box center [471, 246] width 45 height 236
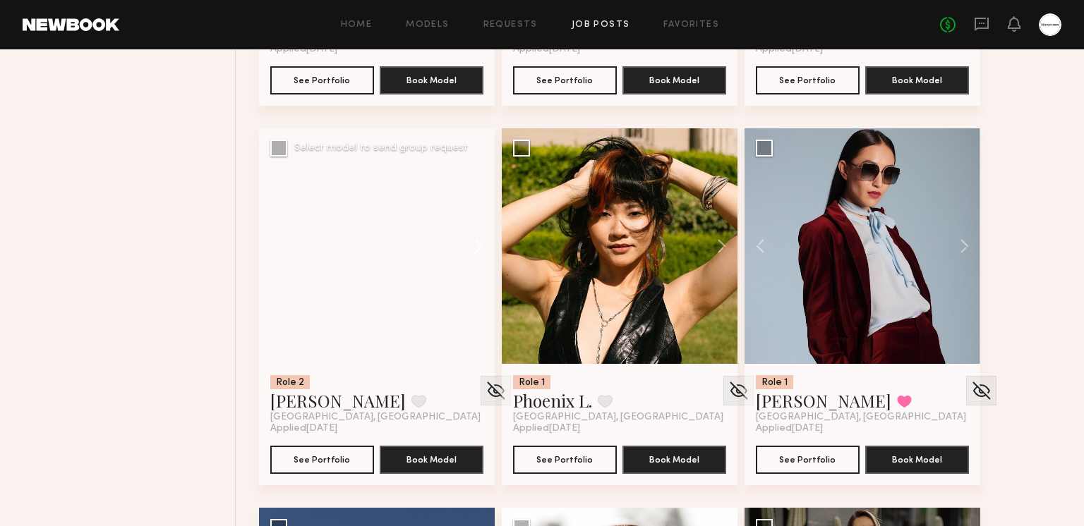
click at [480, 241] on button at bounding box center [471, 246] width 45 height 236
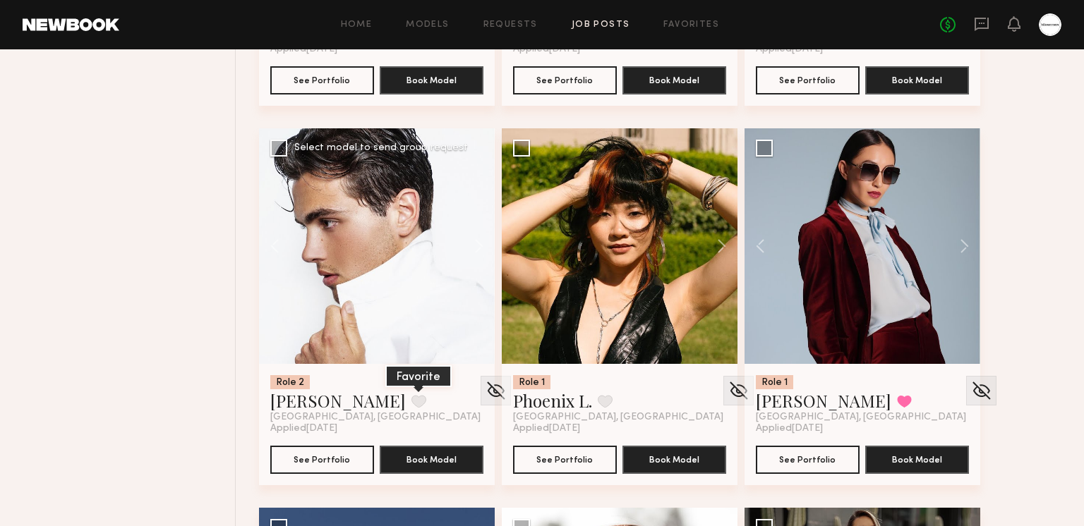
click at [411, 396] on button at bounding box center [418, 401] width 15 height 13
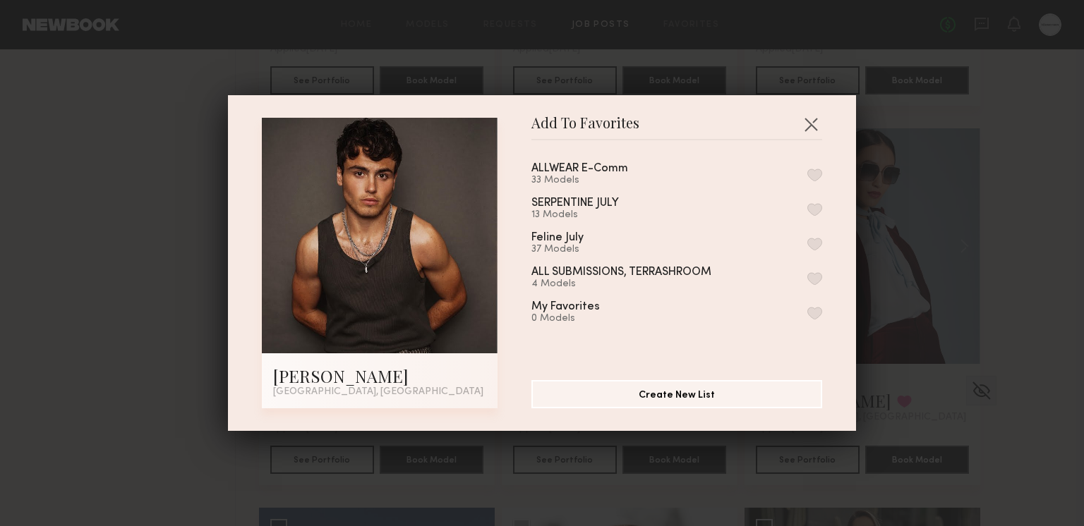
click at [807, 172] on button "button" at bounding box center [814, 175] width 15 height 13
click at [808, 123] on button "button" at bounding box center [810, 124] width 23 height 23
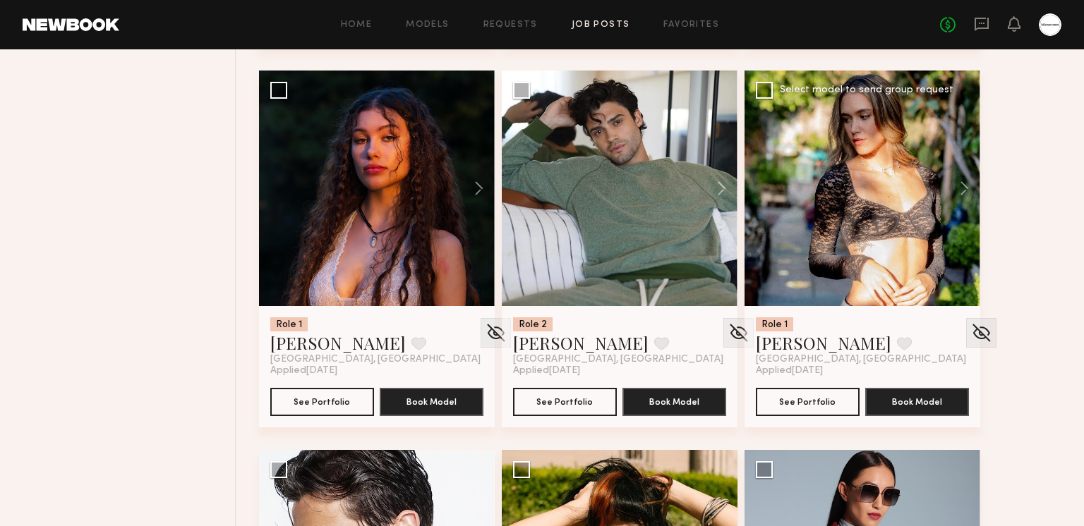
scroll to position [6569, 0]
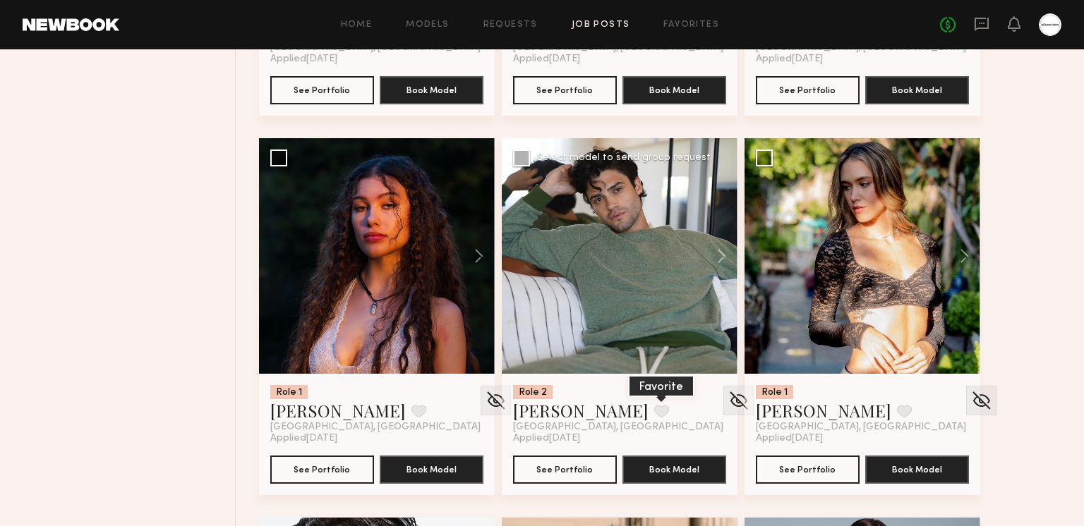
click at [654, 405] on button at bounding box center [661, 411] width 15 height 13
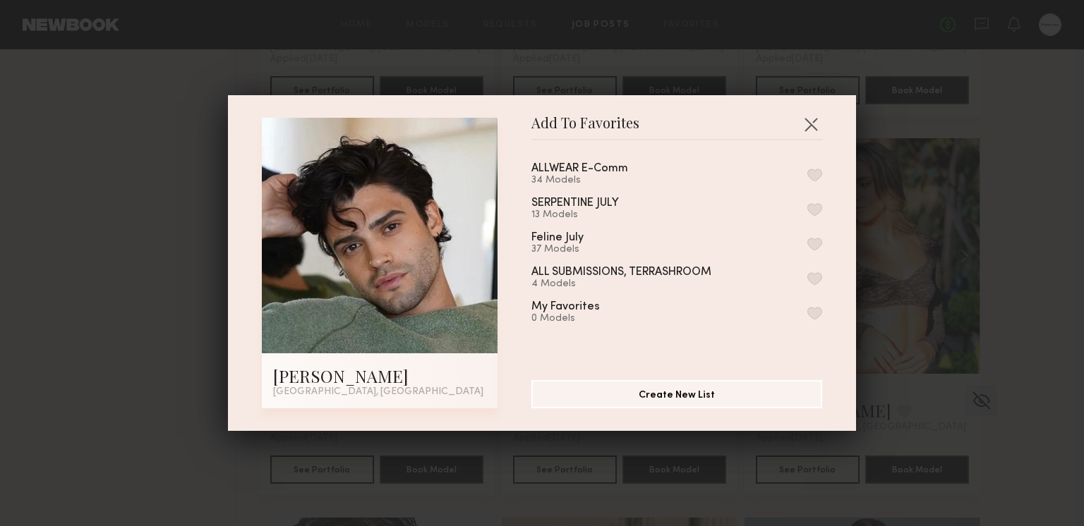
click at [815, 172] on button "button" at bounding box center [814, 175] width 15 height 13
click at [817, 124] on button "button" at bounding box center [810, 124] width 23 height 23
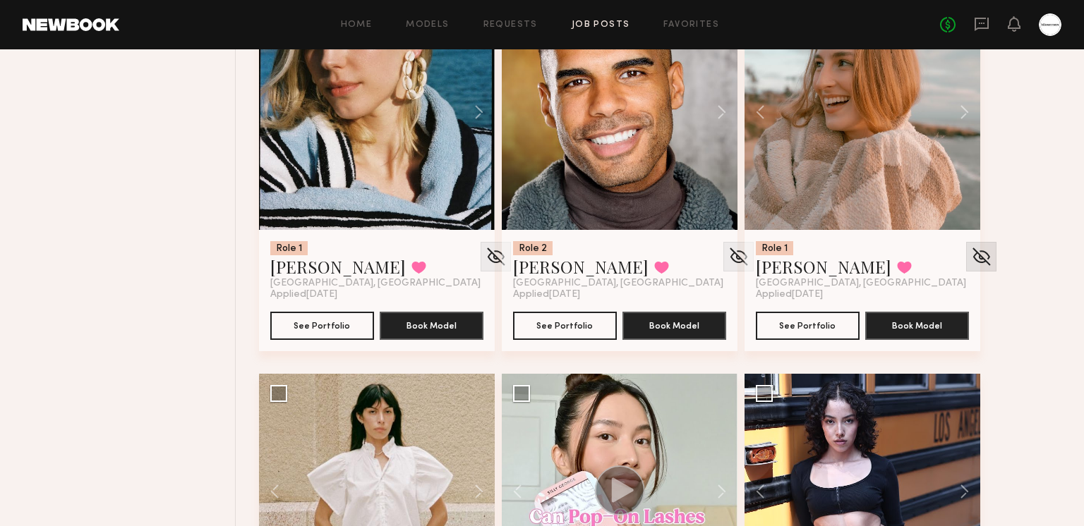
scroll to position [6127, 0]
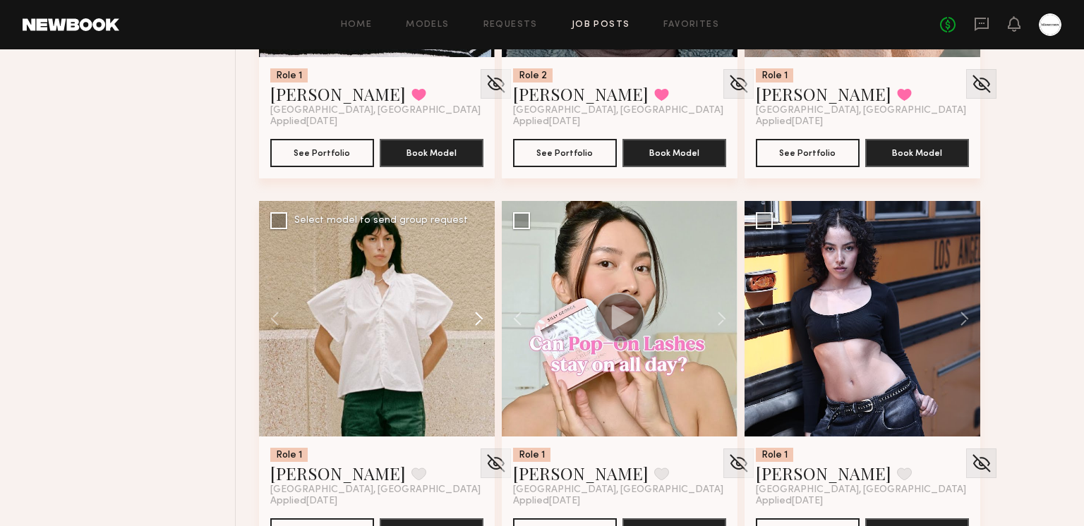
click at [479, 310] on button at bounding box center [471, 319] width 45 height 236
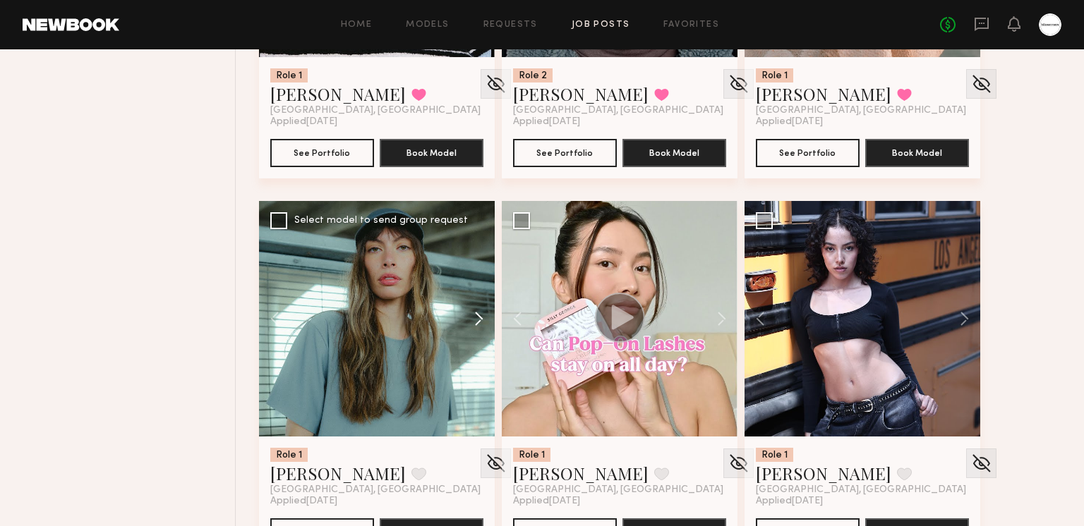
click at [479, 310] on button at bounding box center [471, 319] width 45 height 236
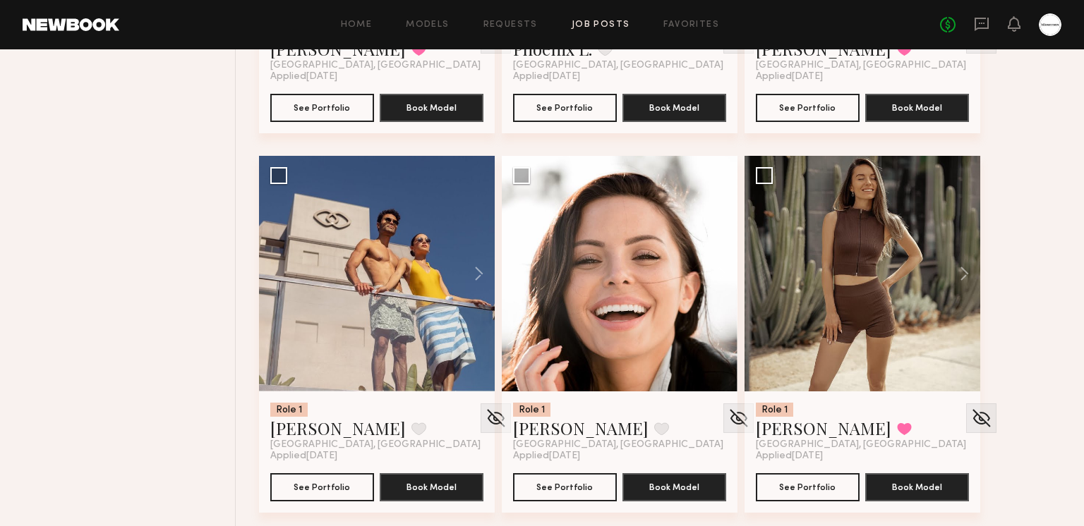
scroll to position [7312, 0]
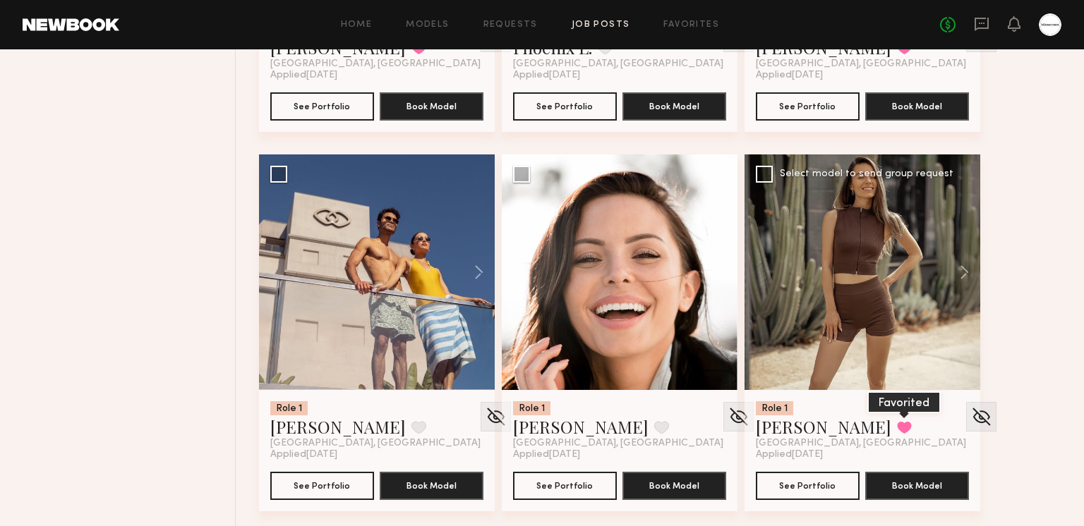
click at [897, 425] on button at bounding box center [904, 427] width 15 height 13
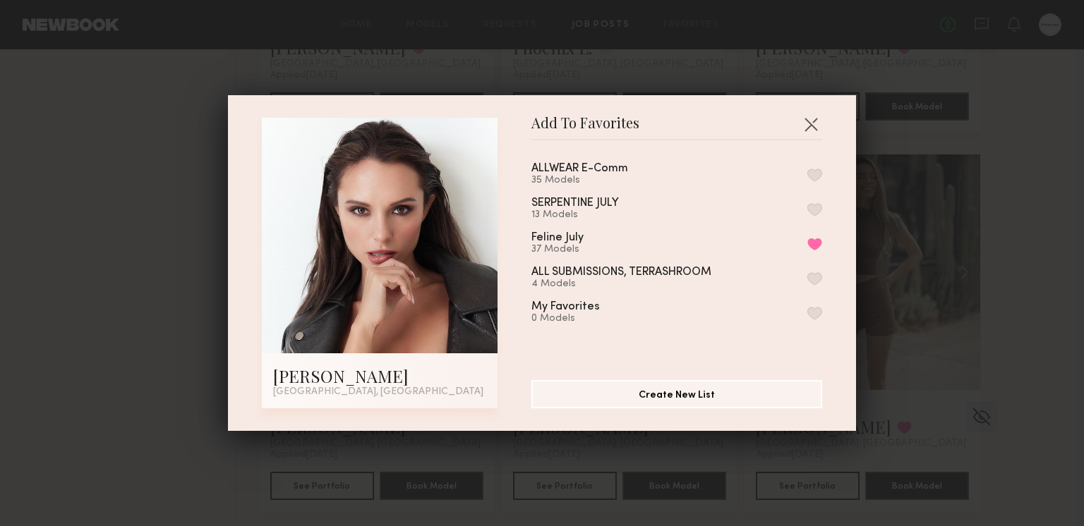
click at [819, 169] on button "button" at bounding box center [814, 175] width 15 height 13
click at [811, 126] on button "button" at bounding box center [810, 124] width 23 height 23
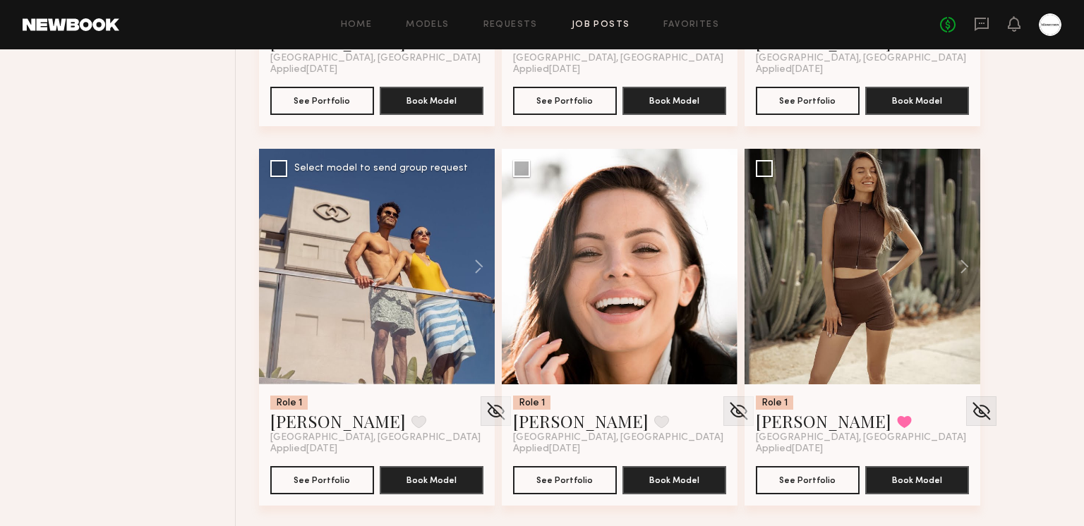
scroll to position [7320, 0]
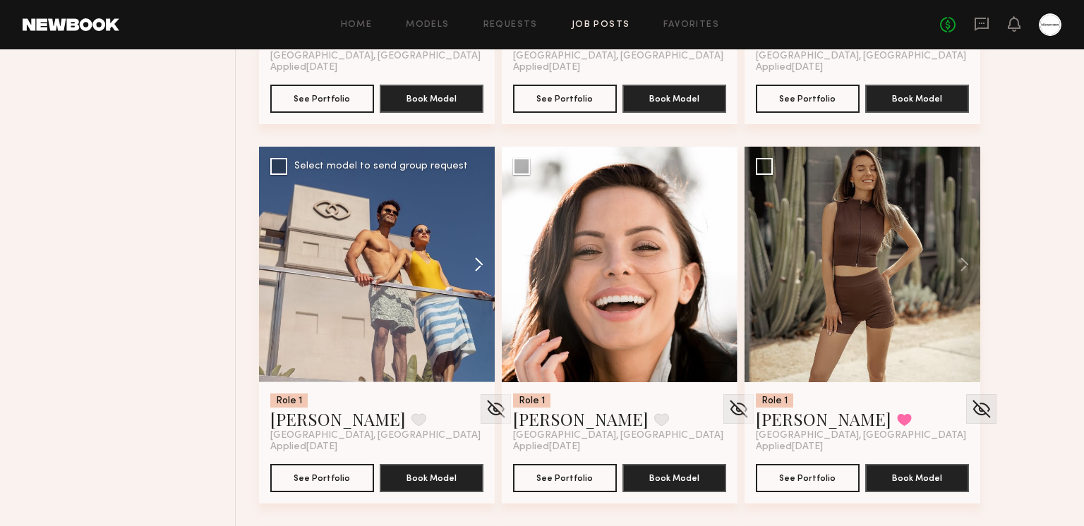
click at [472, 263] on button at bounding box center [471, 265] width 45 height 236
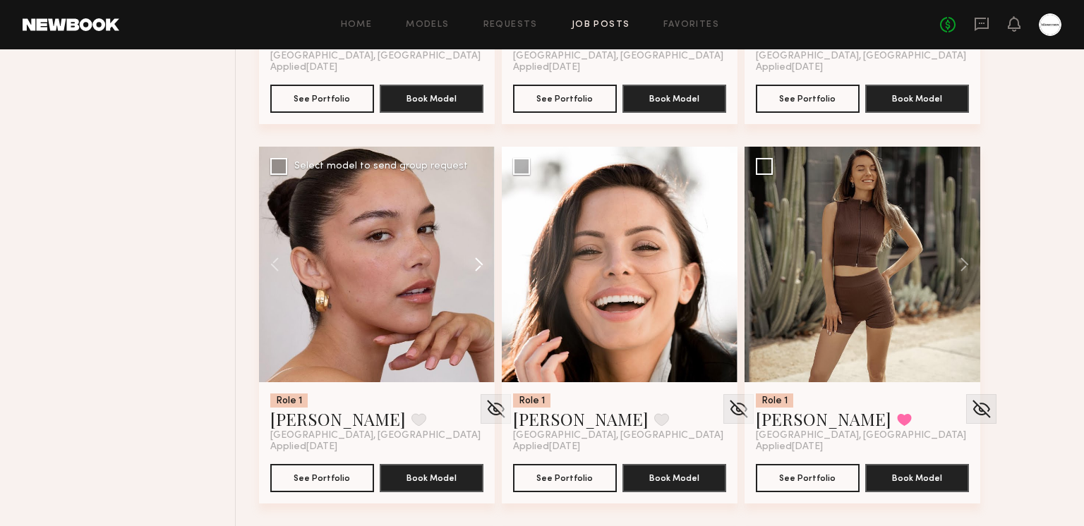
click at [475, 265] on button at bounding box center [471, 265] width 45 height 236
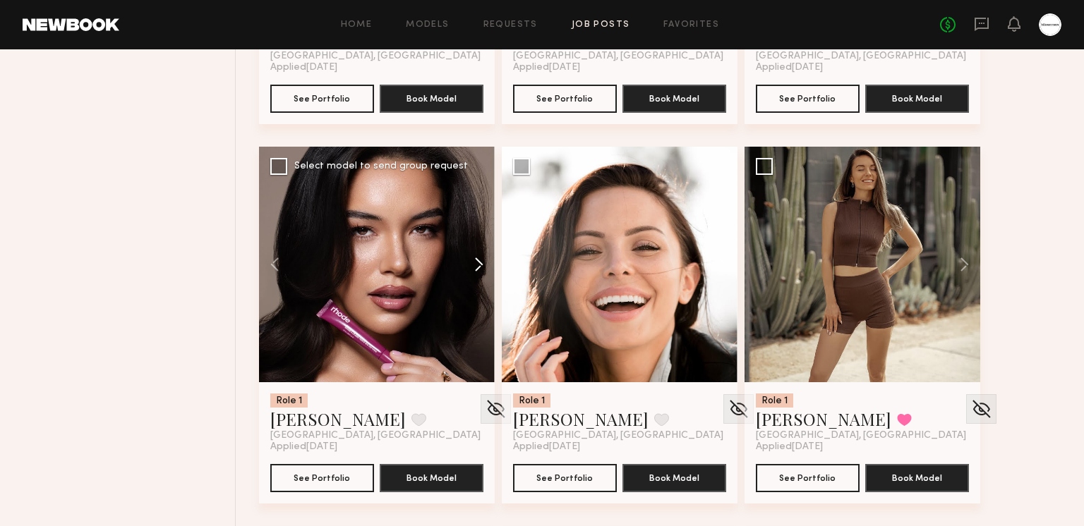
click at [475, 265] on button at bounding box center [471, 265] width 45 height 236
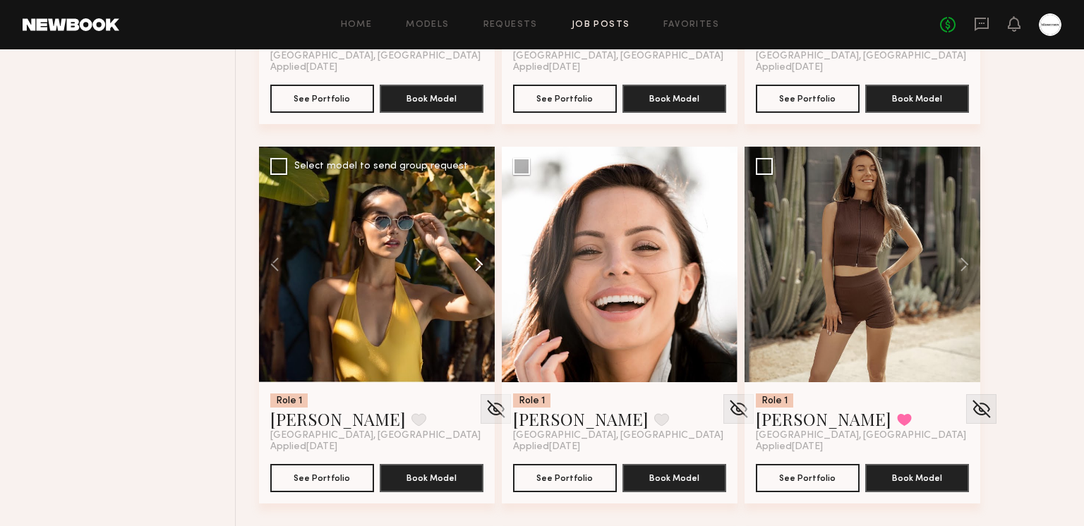
click at [475, 265] on button at bounding box center [471, 265] width 45 height 236
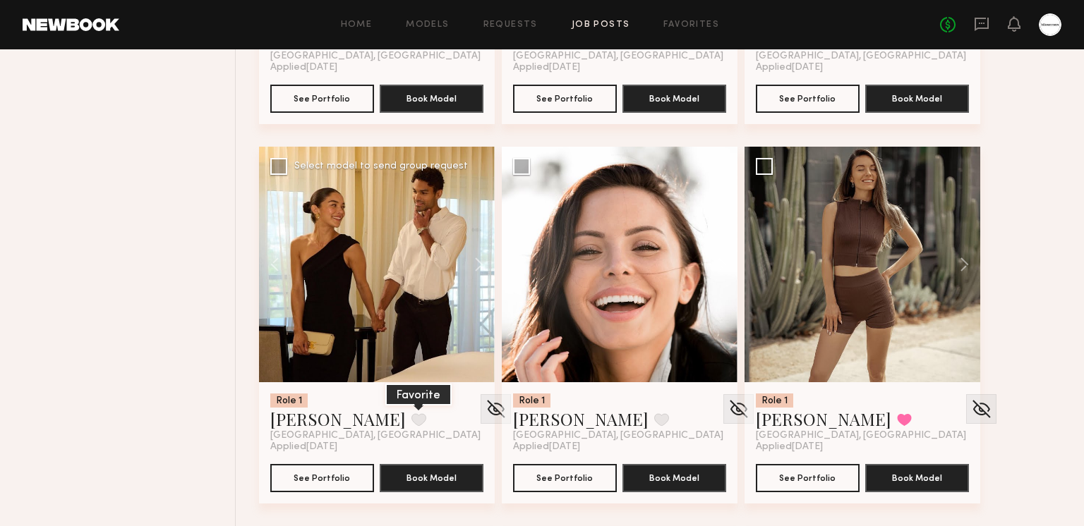
click at [411, 420] on button at bounding box center [418, 419] width 15 height 13
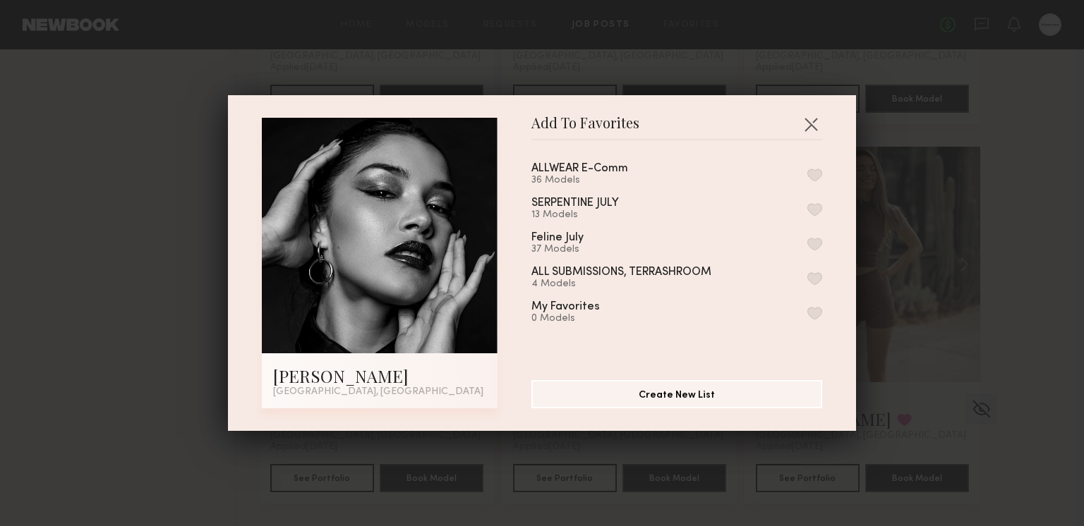
click at [811, 169] on button "button" at bounding box center [814, 175] width 15 height 13
click at [806, 123] on button "button" at bounding box center [810, 124] width 23 height 23
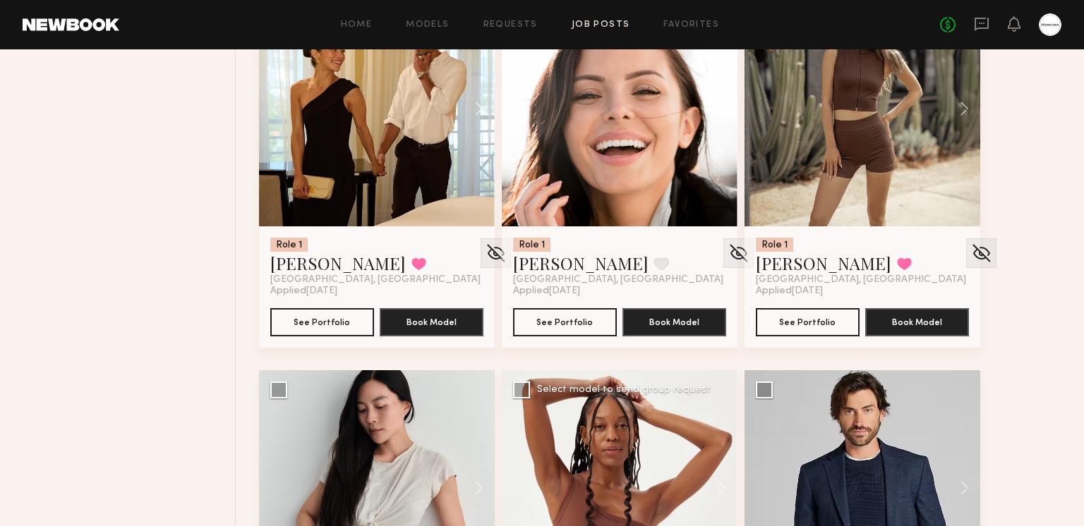
scroll to position [7675, 0]
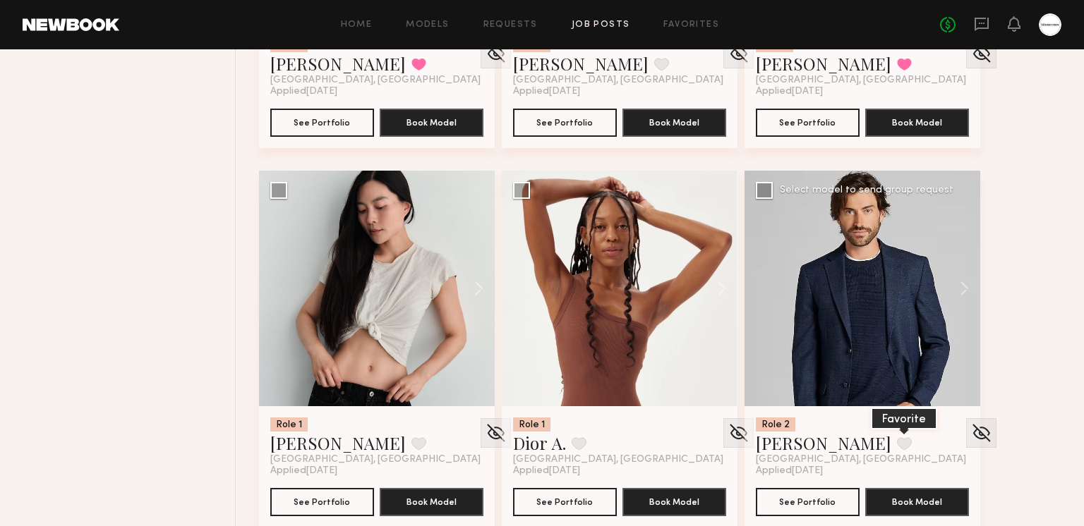
click at [897, 437] on button at bounding box center [904, 443] width 15 height 13
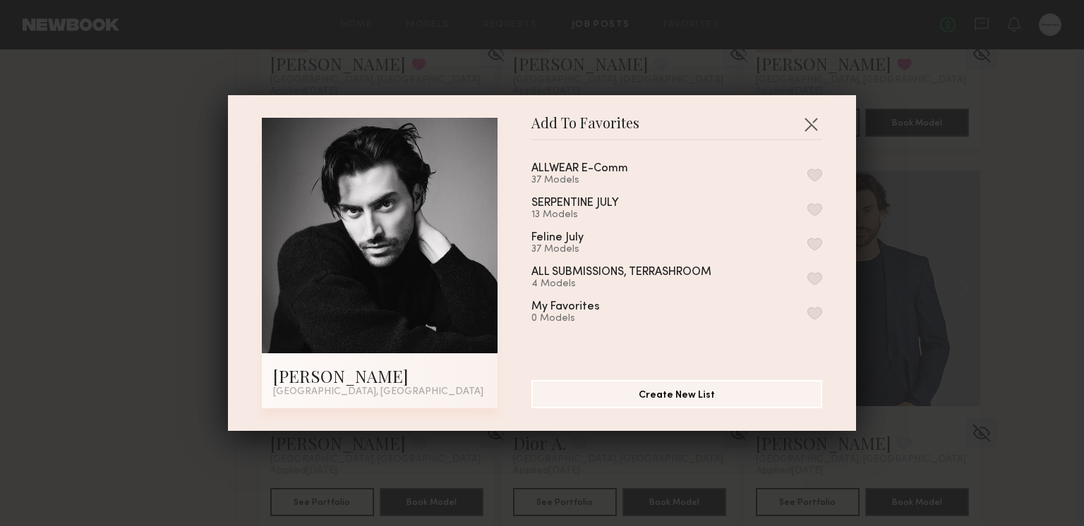
click at [820, 180] on button "button" at bounding box center [814, 175] width 15 height 13
click at [813, 122] on button "button" at bounding box center [810, 124] width 23 height 23
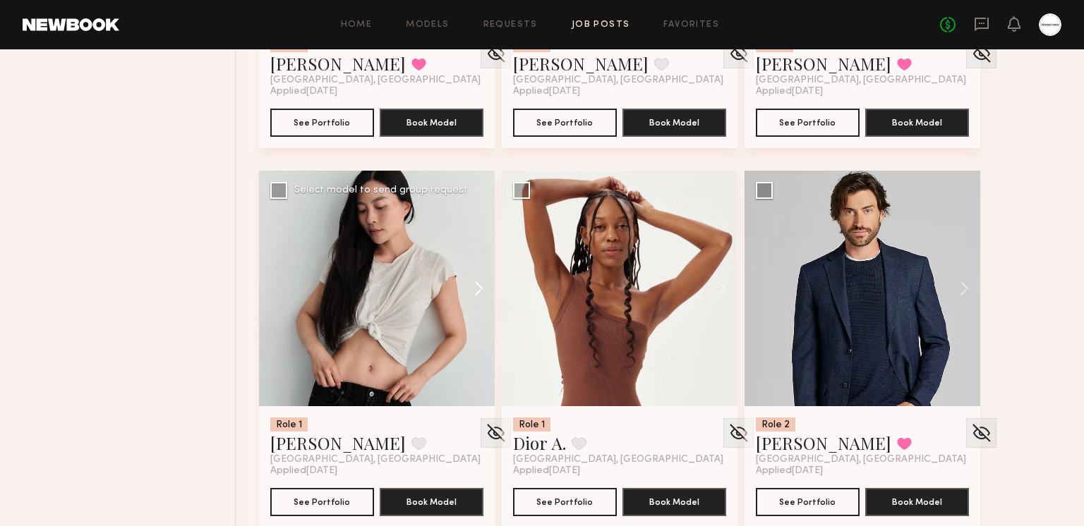
click at [487, 288] on button at bounding box center [471, 289] width 45 height 236
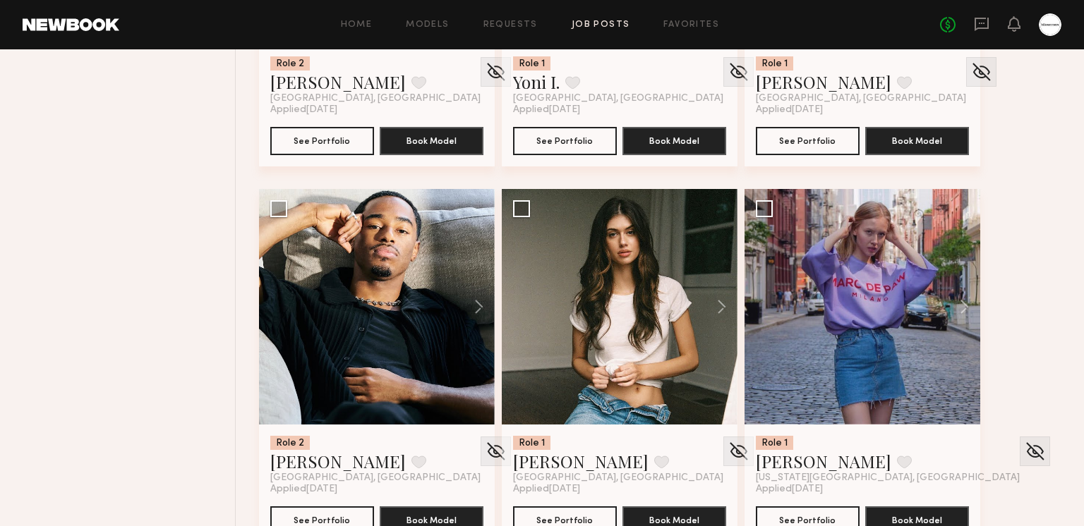
scroll to position [8796, 0]
click at [705, 303] on button at bounding box center [714, 307] width 45 height 236
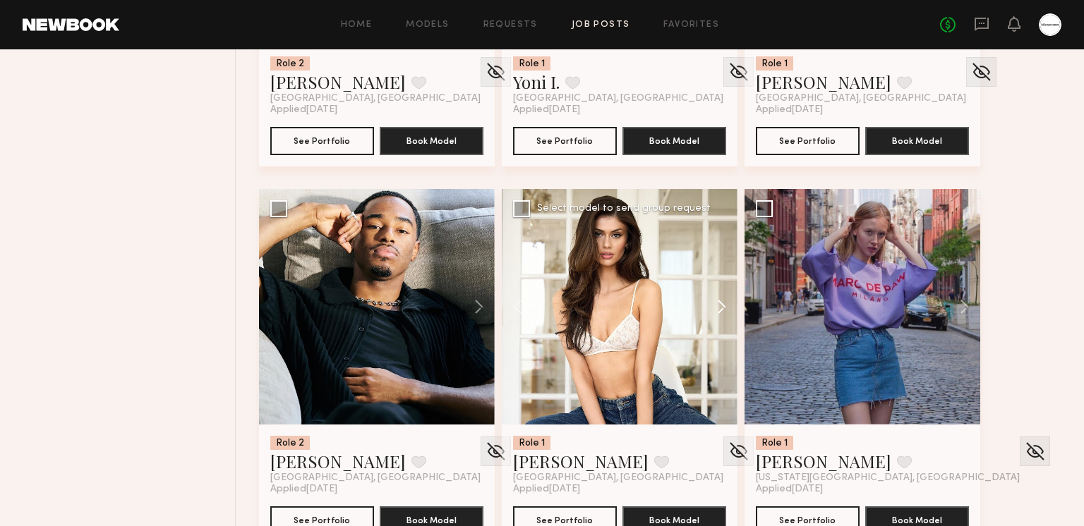
click at [707, 303] on button at bounding box center [714, 307] width 45 height 236
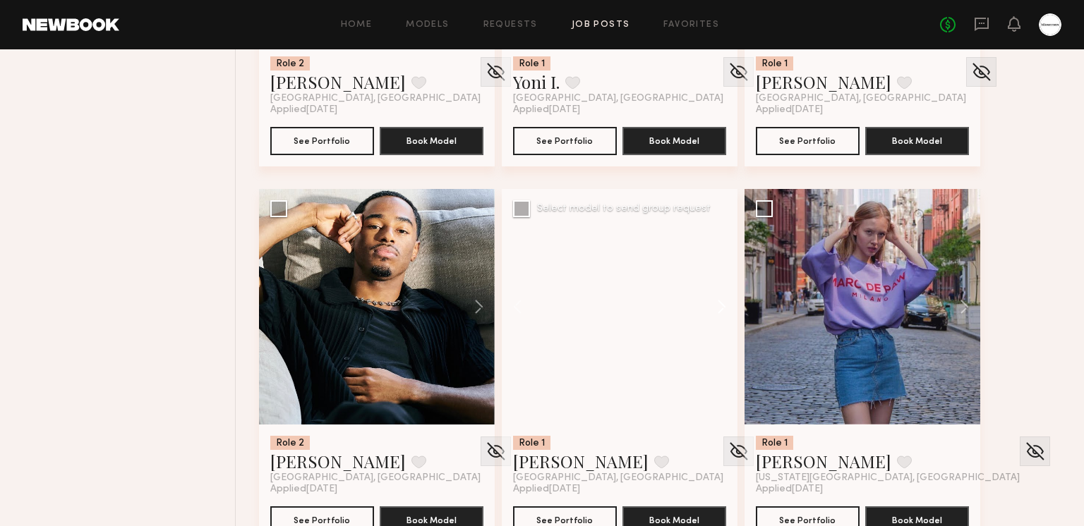
click at [707, 303] on button at bounding box center [714, 307] width 45 height 236
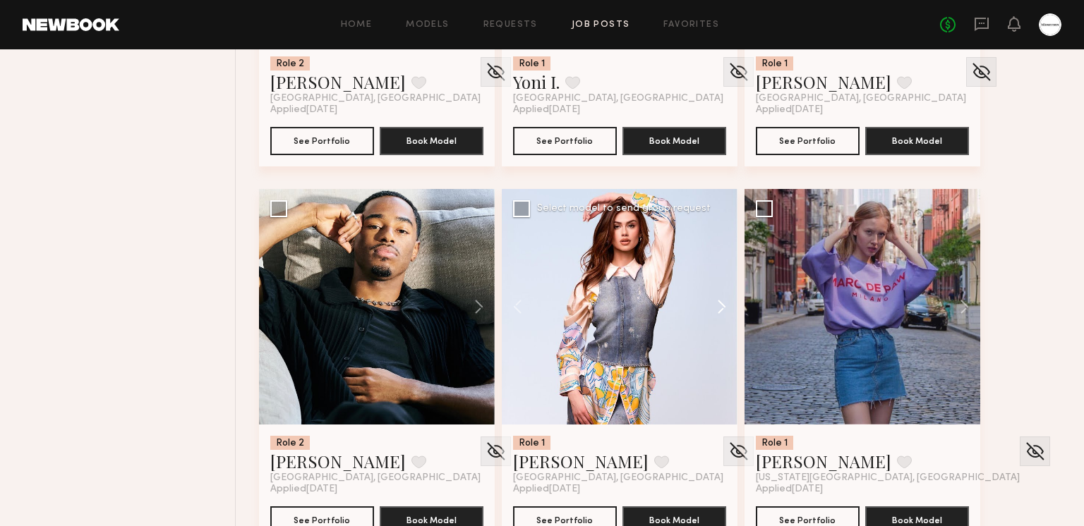
click at [707, 303] on button at bounding box center [714, 307] width 45 height 236
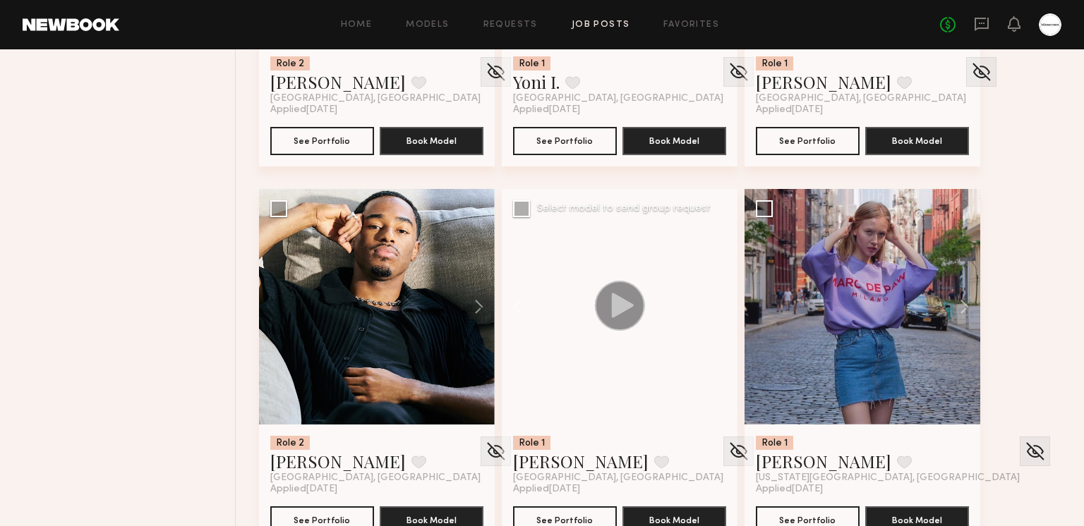
click at [707, 303] on div at bounding box center [620, 307] width 236 height 236
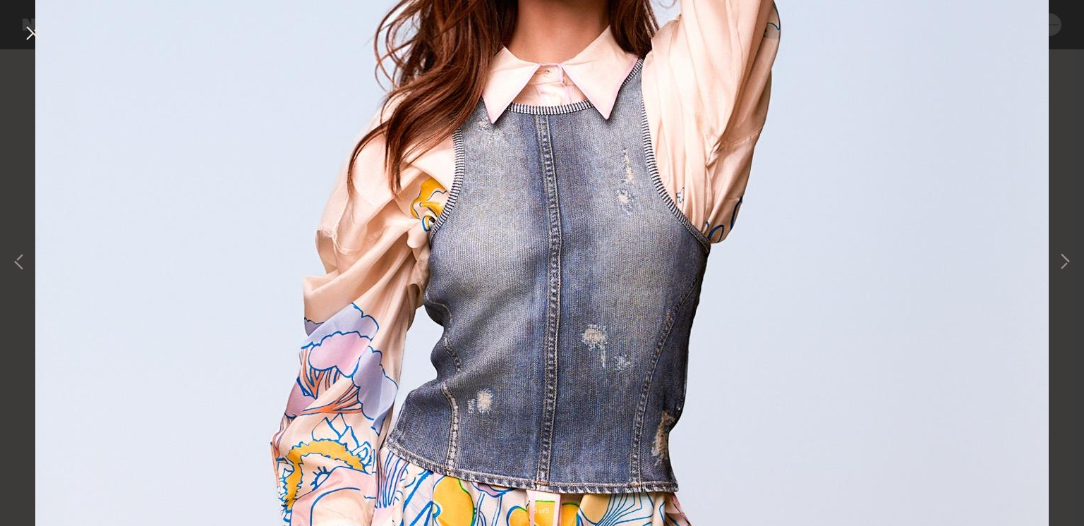
click at [37, 32] on button at bounding box center [32, 33] width 23 height 25
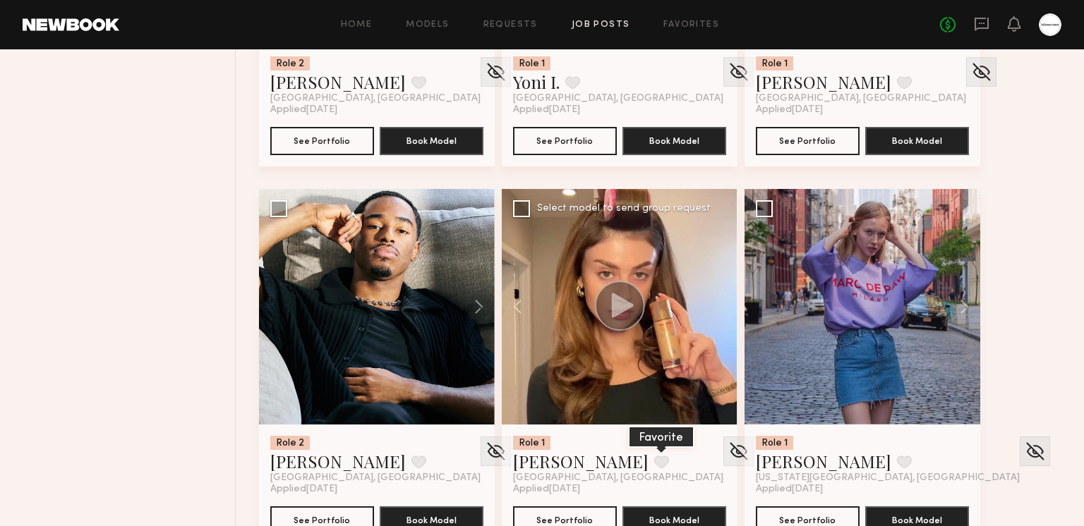
click at [654, 464] on button at bounding box center [661, 462] width 15 height 13
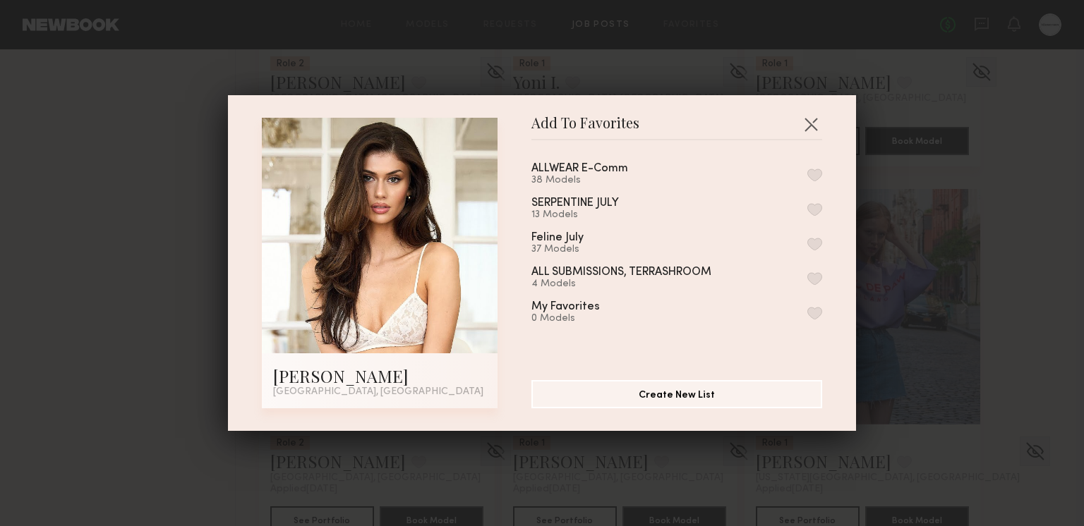
click at [818, 173] on button "button" at bounding box center [814, 175] width 15 height 13
click at [811, 121] on button "button" at bounding box center [810, 124] width 23 height 23
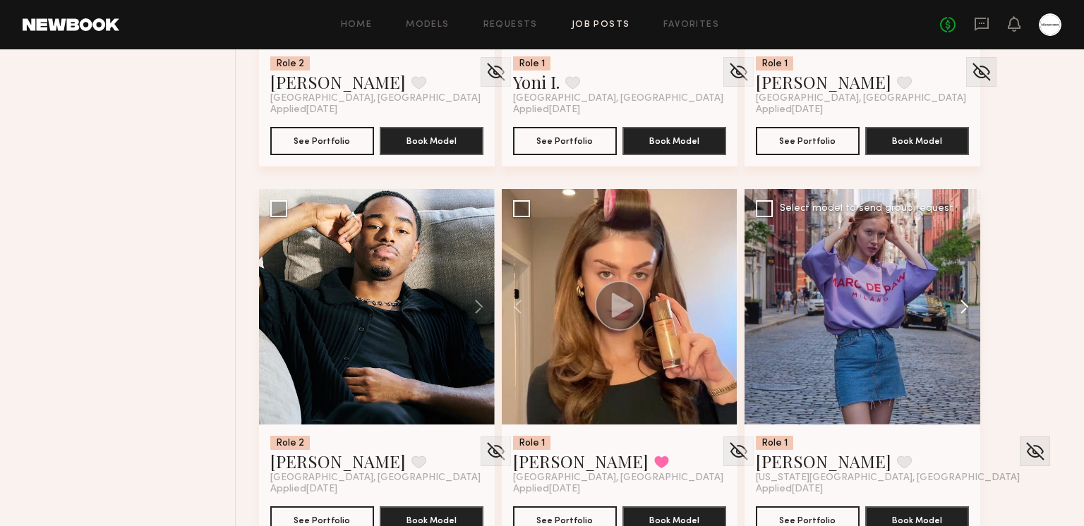
click at [957, 304] on button at bounding box center [957, 307] width 45 height 236
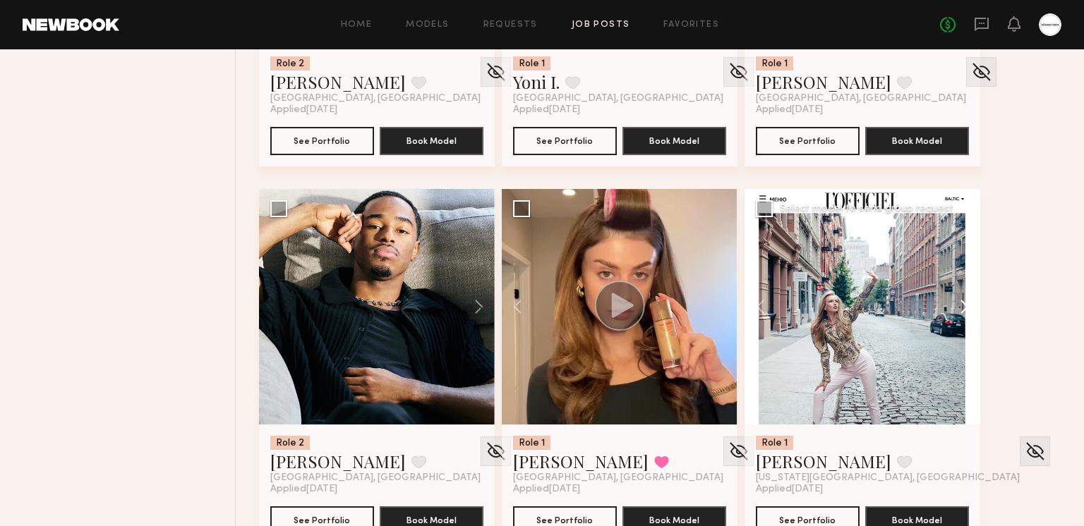
click at [962, 304] on button at bounding box center [957, 307] width 45 height 236
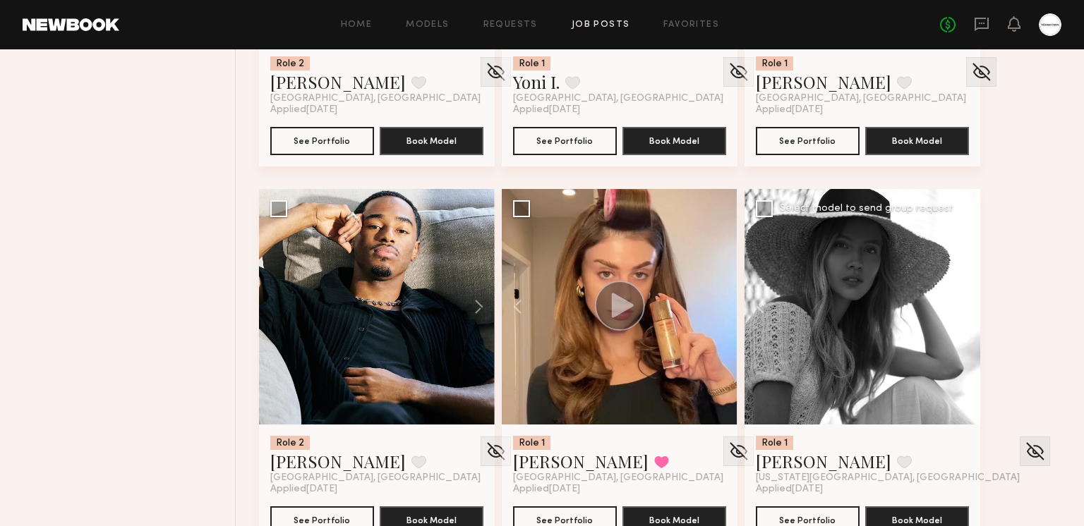
click at [962, 304] on button at bounding box center [957, 307] width 45 height 236
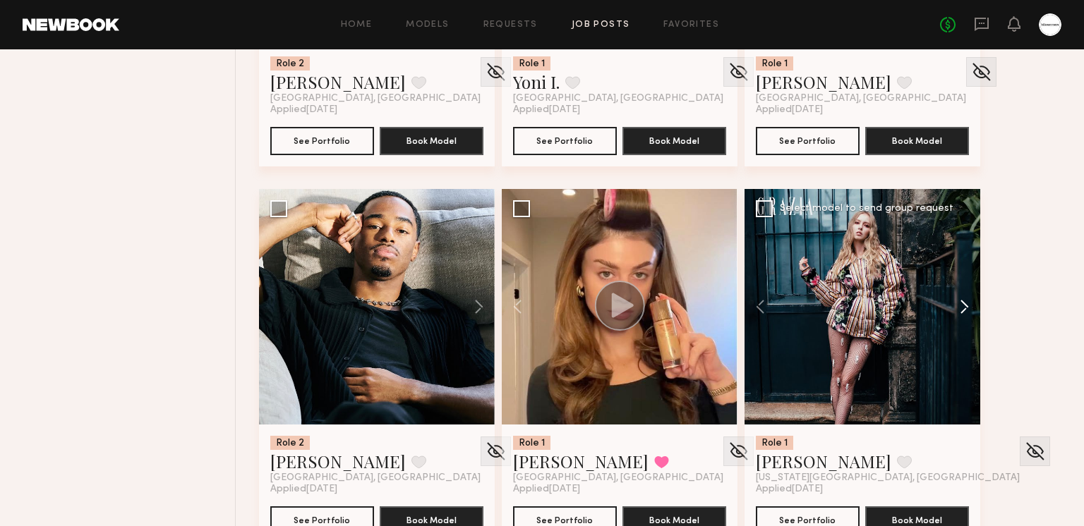
click at [962, 304] on button at bounding box center [957, 307] width 45 height 236
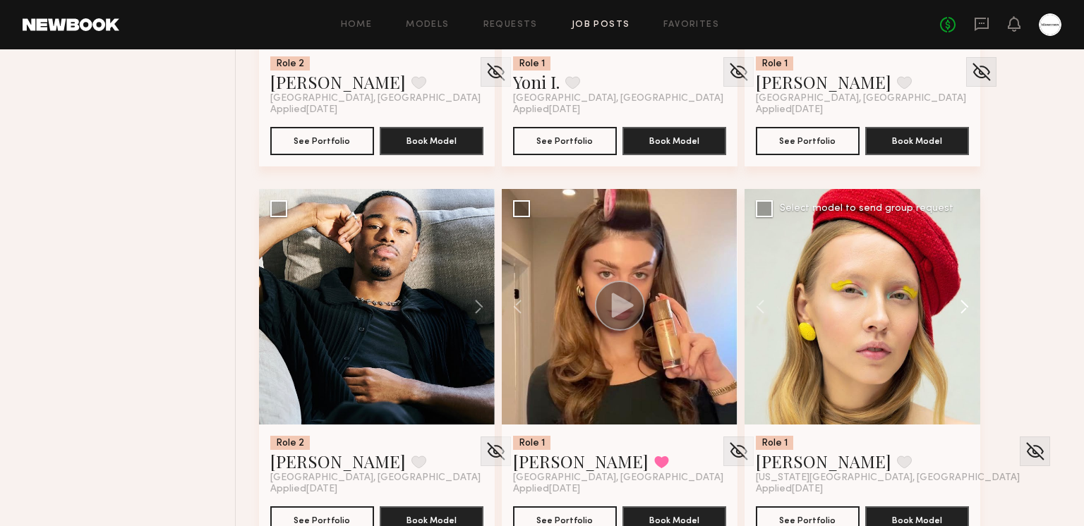
click at [962, 304] on button at bounding box center [957, 307] width 45 height 236
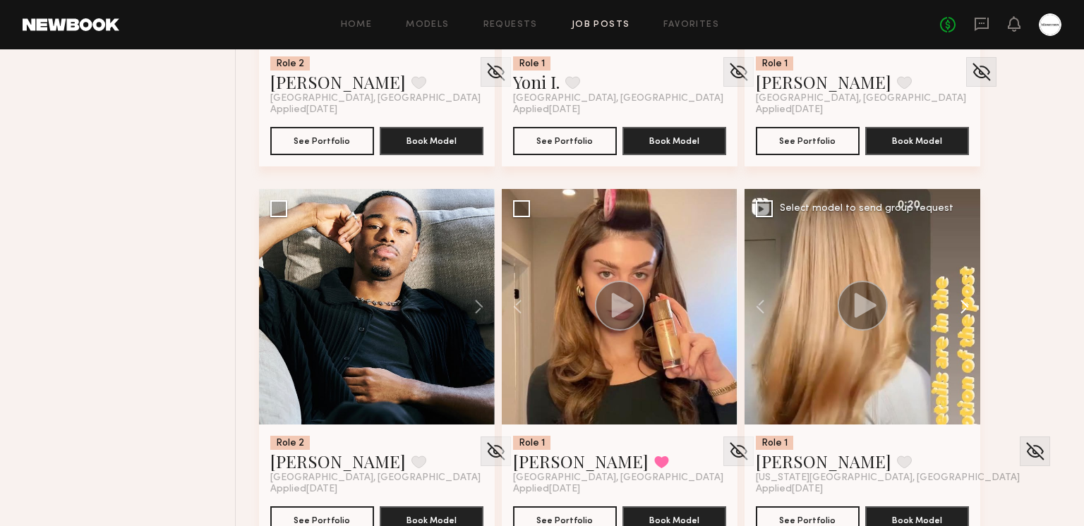
click at [962, 304] on button at bounding box center [957, 307] width 45 height 236
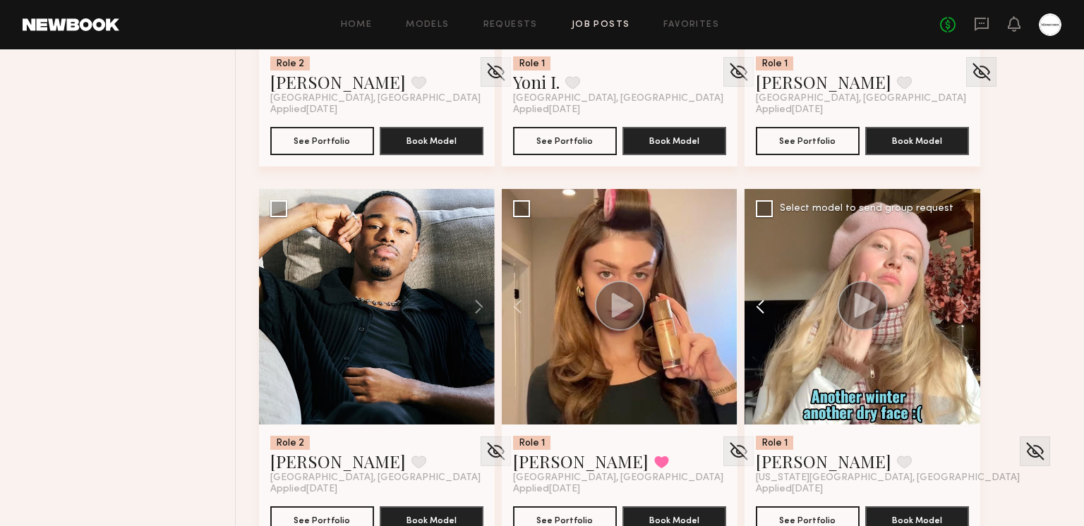
click at [763, 309] on button at bounding box center [766, 307] width 45 height 236
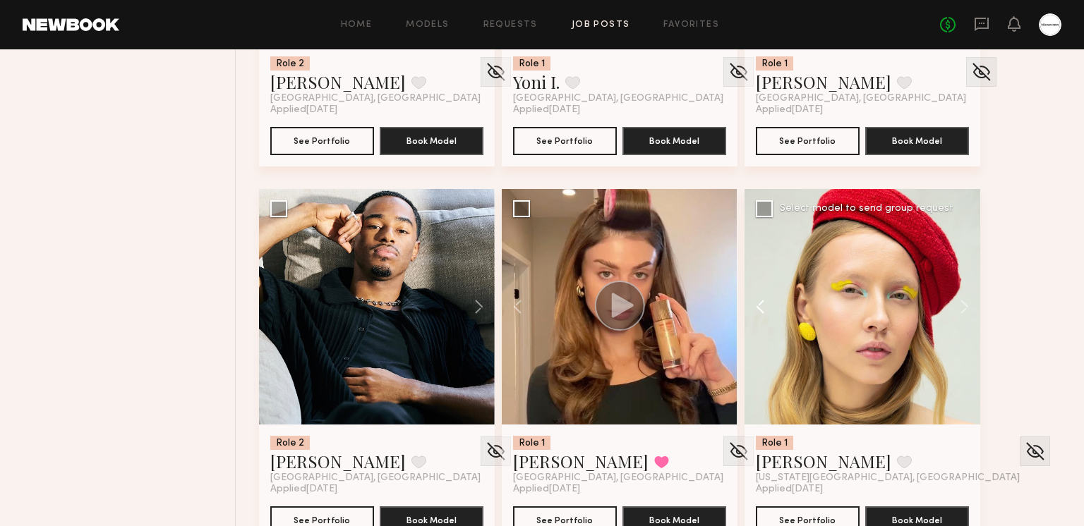
click at [763, 309] on button at bounding box center [766, 307] width 45 height 236
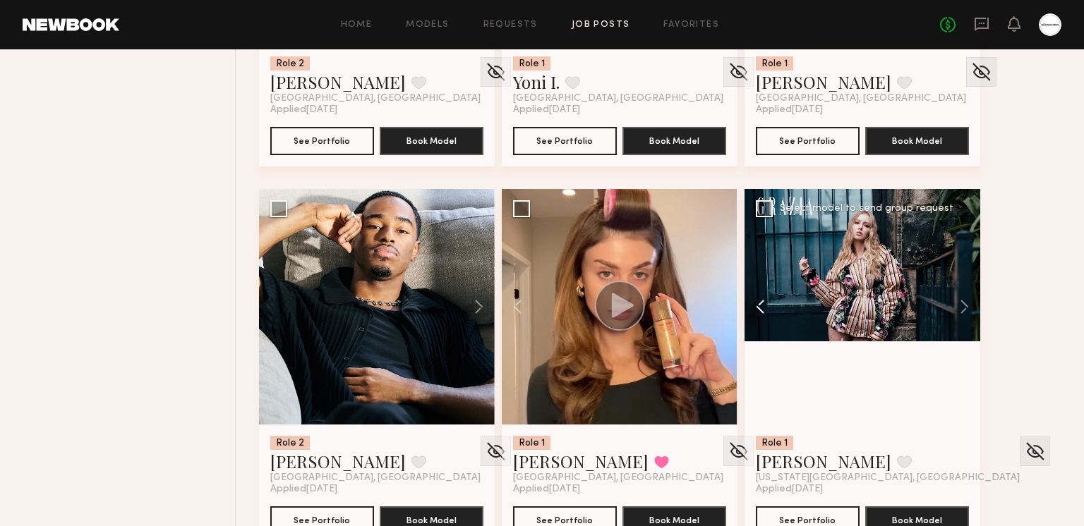
click at [763, 309] on button at bounding box center [766, 307] width 45 height 236
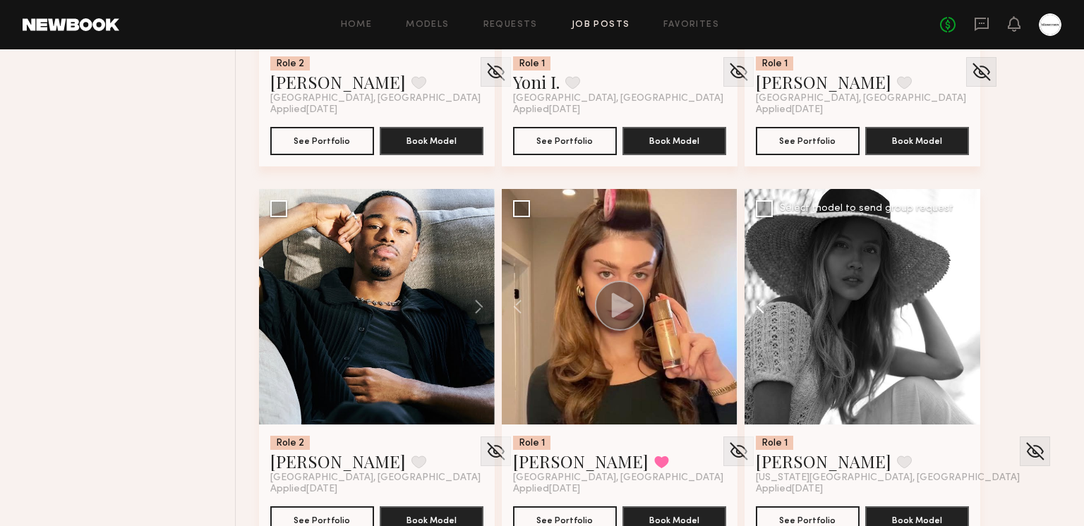
click at [763, 309] on button at bounding box center [766, 307] width 45 height 236
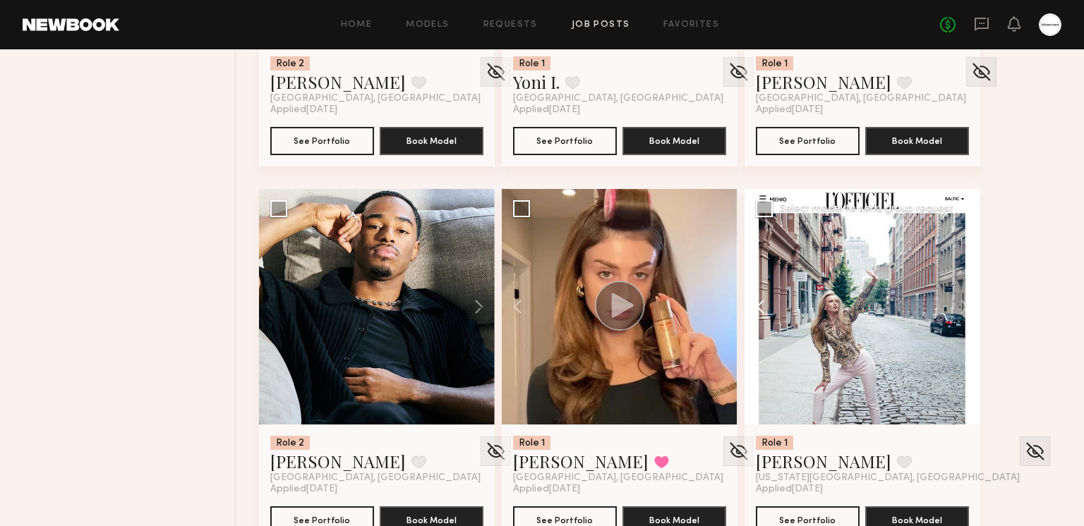
click at [765, 304] on button at bounding box center [766, 307] width 45 height 236
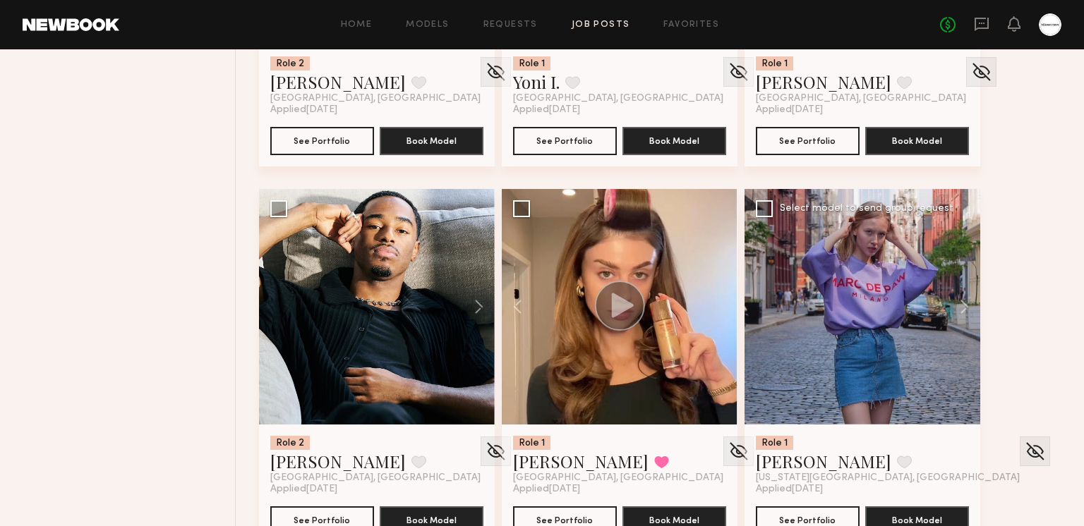
click at [765, 304] on div at bounding box center [862, 307] width 236 height 236
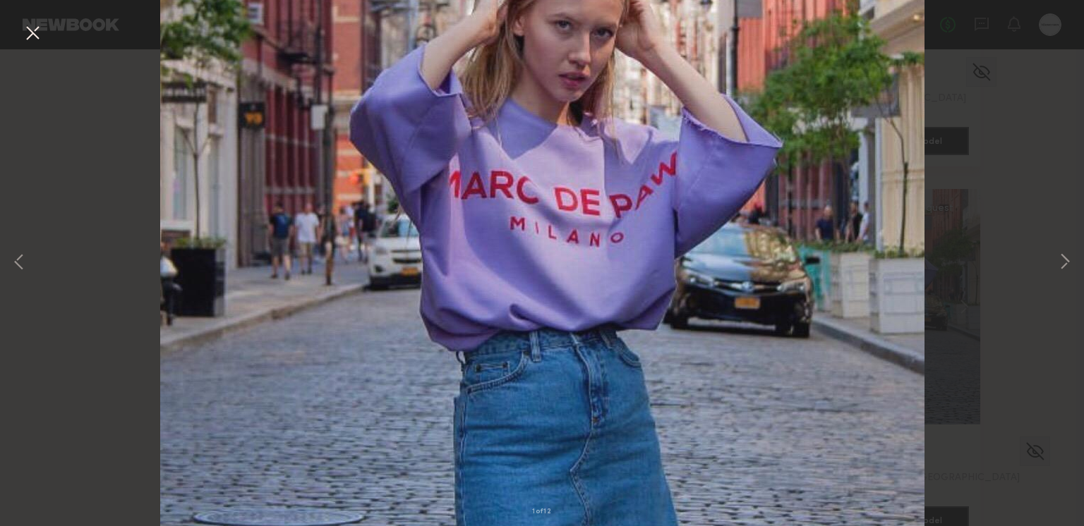
click at [40, 33] on button at bounding box center [32, 33] width 23 height 25
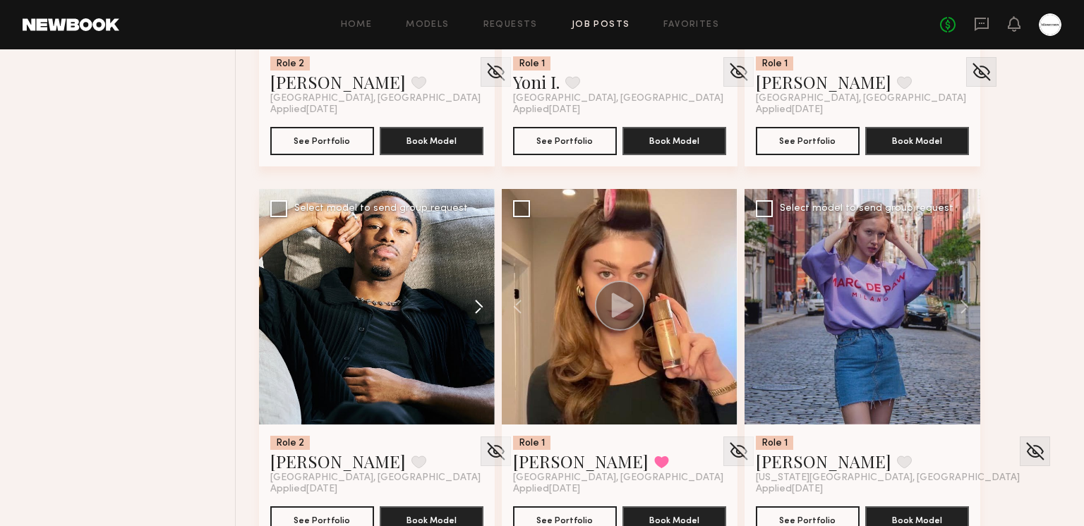
click at [467, 300] on button at bounding box center [471, 307] width 45 height 236
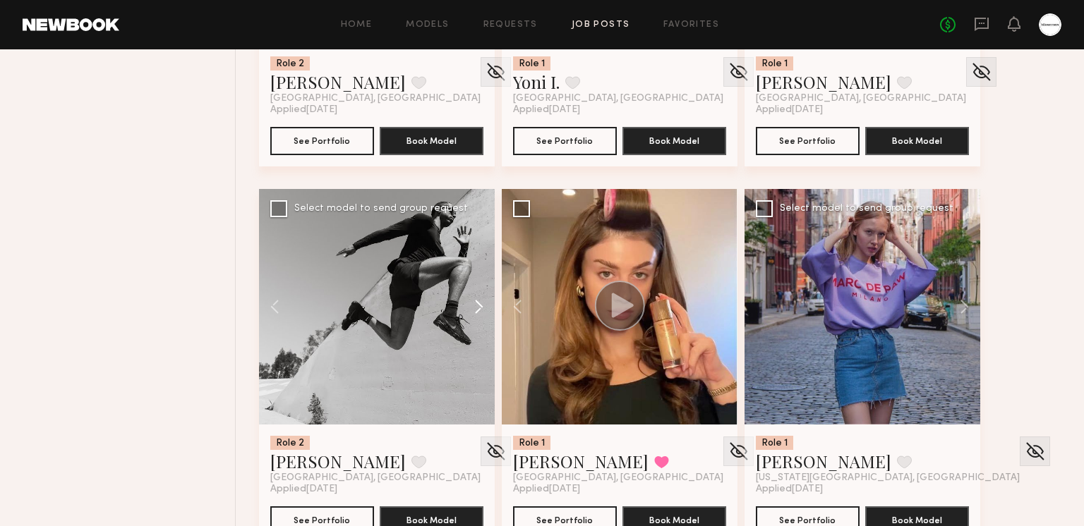
click at [470, 301] on button at bounding box center [471, 307] width 45 height 236
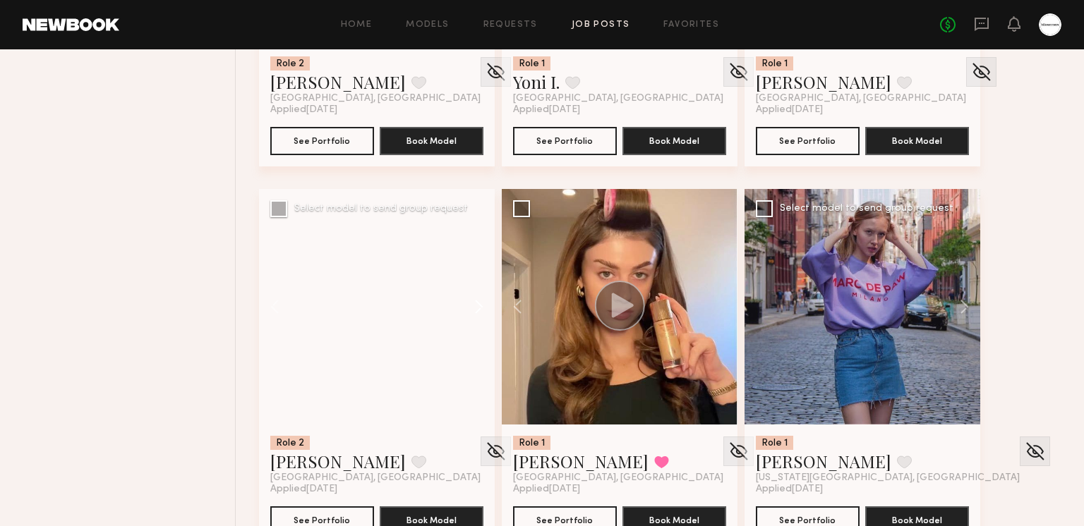
click at [470, 301] on button at bounding box center [471, 307] width 45 height 236
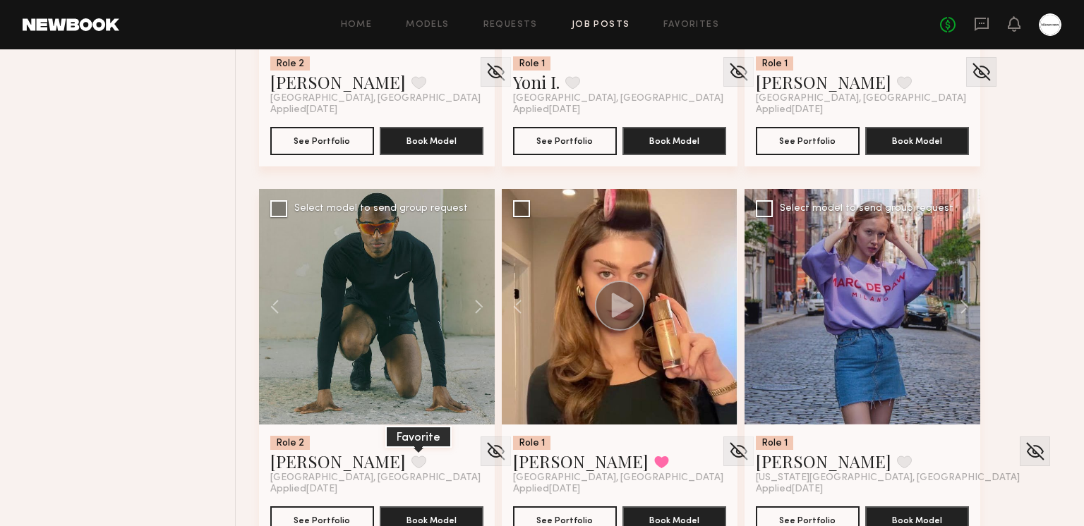
click at [411, 463] on button at bounding box center [418, 462] width 15 height 13
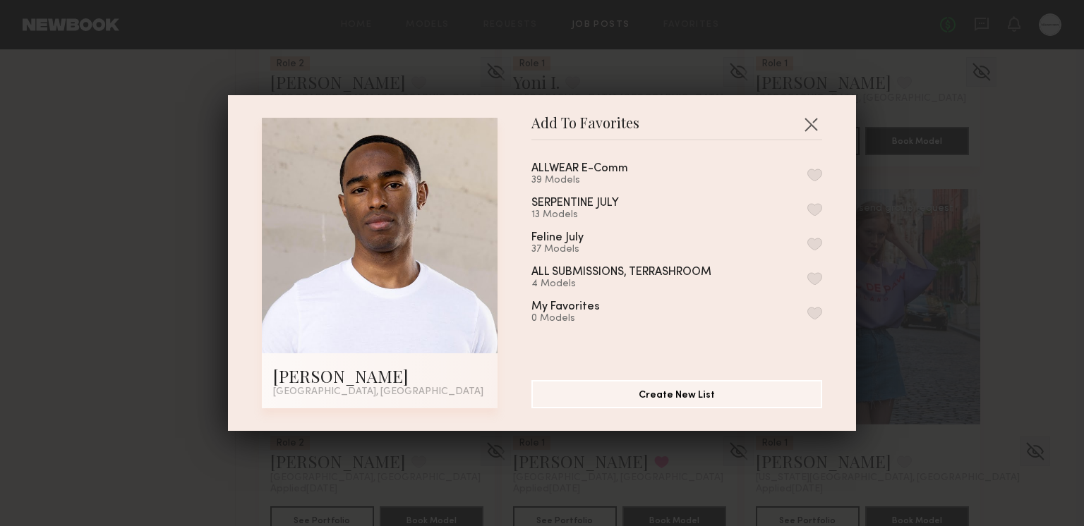
click at [818, 169] on button "button" at bounding box center [814, 175] width 15 height 13
click at [812, 123] on button "button" at bounding box center [810, 124] width 23 height 23
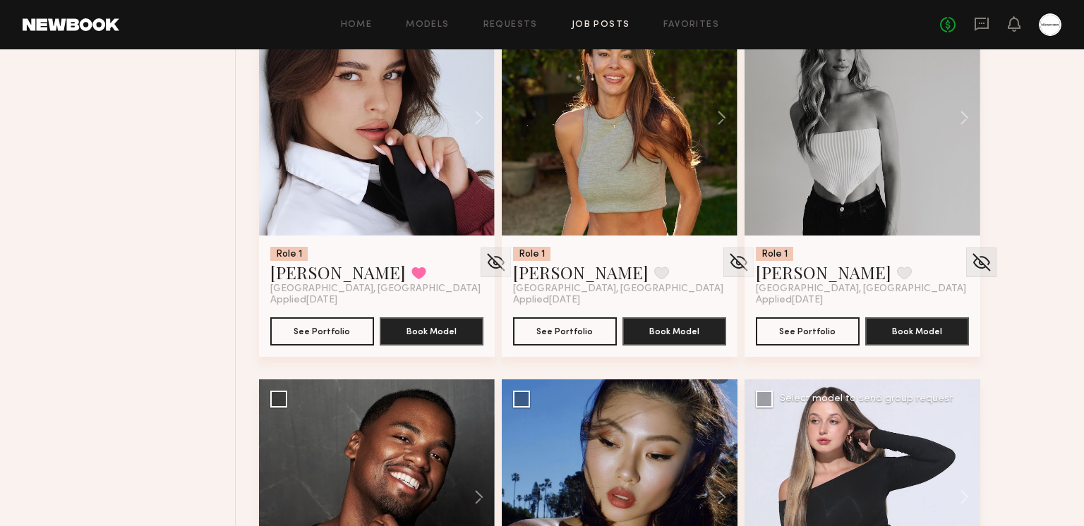
scroll to position [8541, 0]
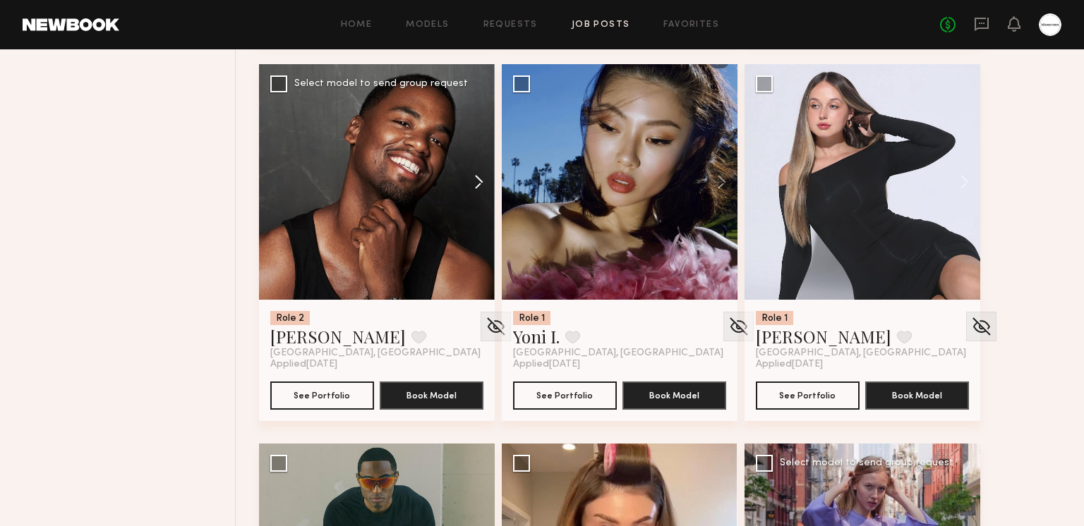
click at [483, 173] on button at bounding box center [471, 182] width 45 height 236
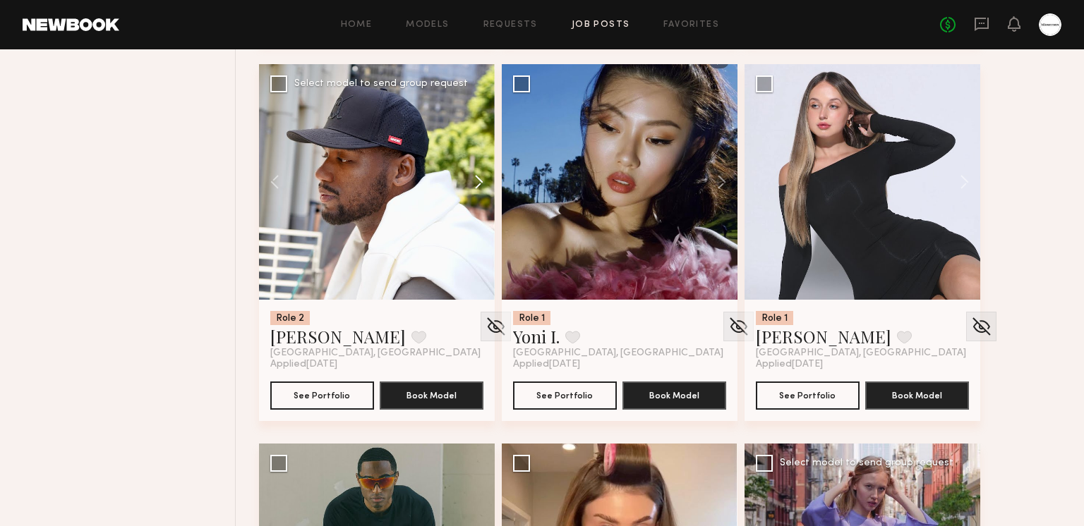
click at [475, 174] on button at bounding box center [471, 182] width 45 height 236
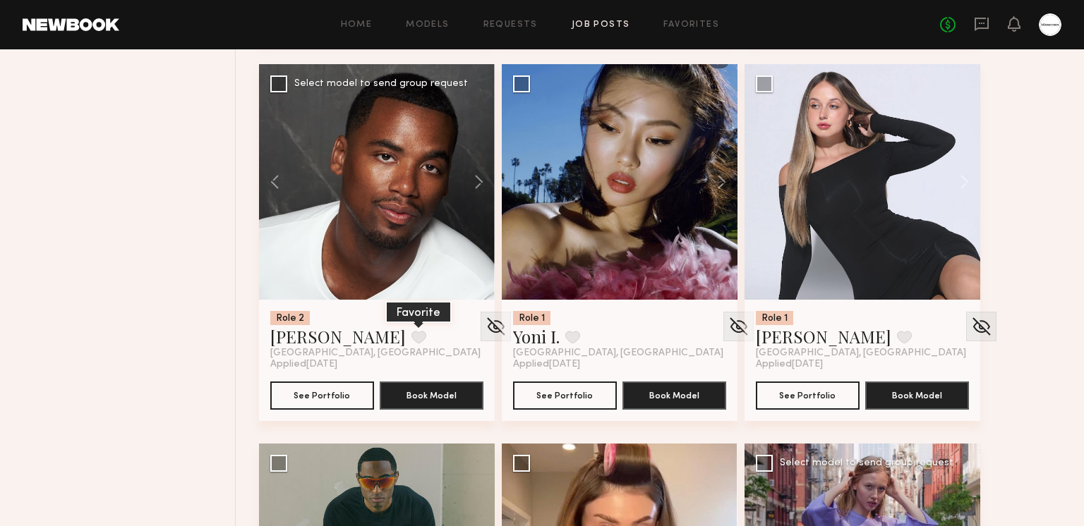
click at [411, 342] on button at bounding box center [418, 337] width 15 height 13
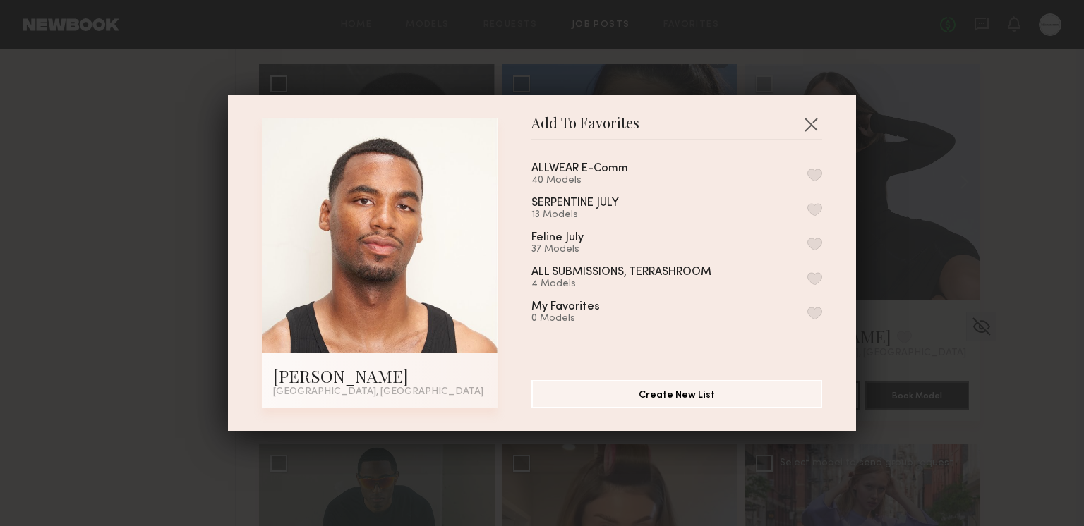
click at [809, 171] on button "button" at bounding box center [814, 175] width 15 height 13
click at [810, 118] on button "button" at bounding box center [810, 124] width 23 height 23
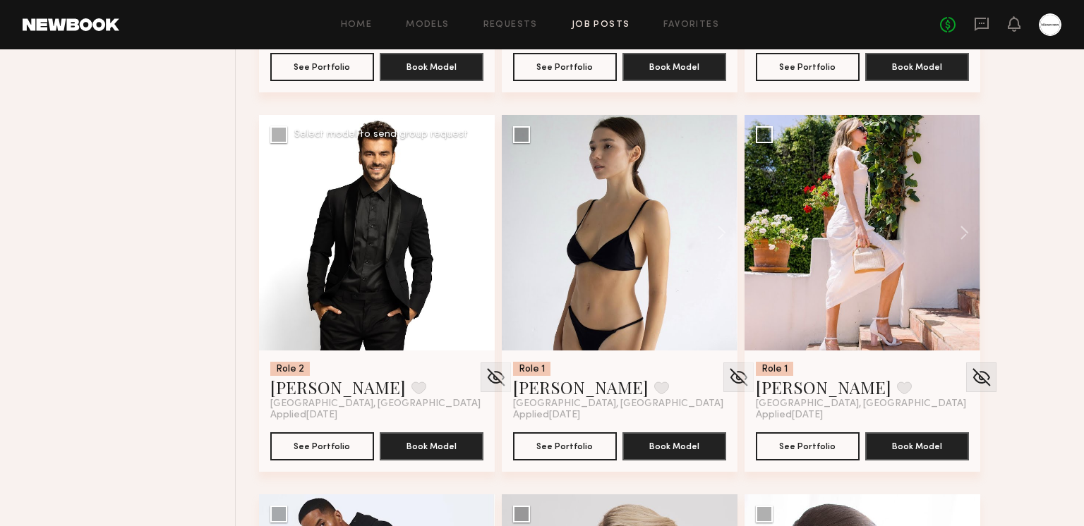
scroll to position [9251, 0]
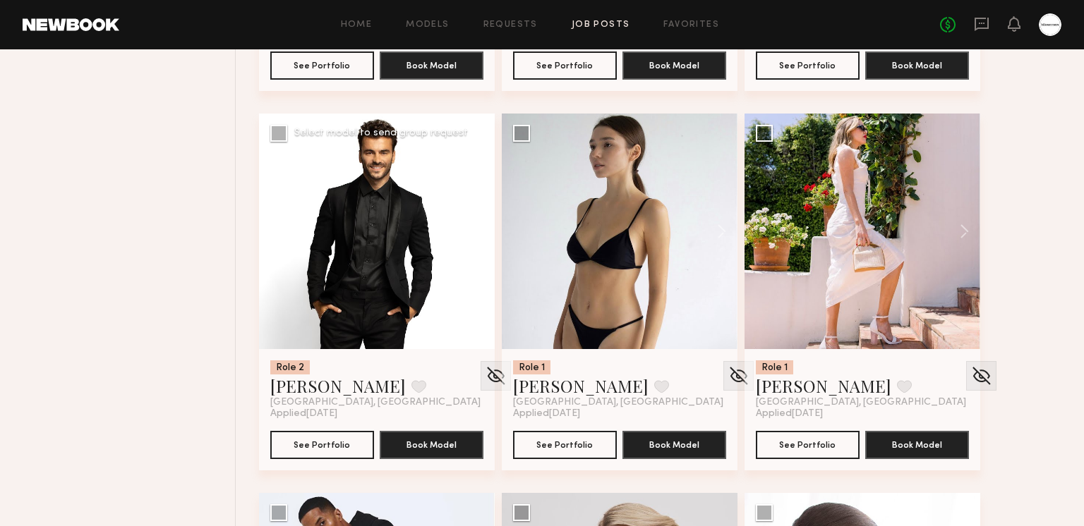
click at [473, 227] on button at bounding box center [471, 232] width 45 height 236
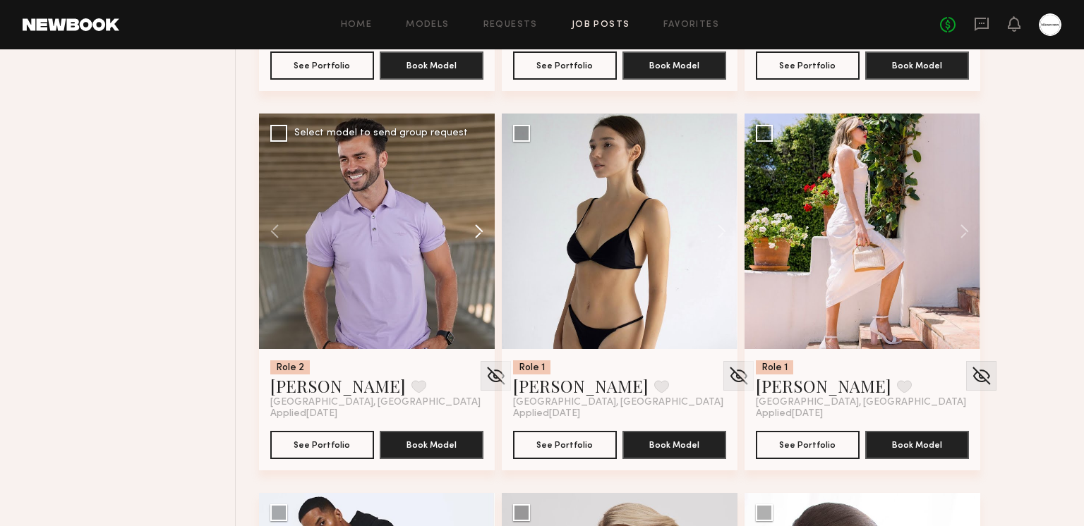
click at [473, 227] on button at bounding box center [471, 232] width 45 height 236
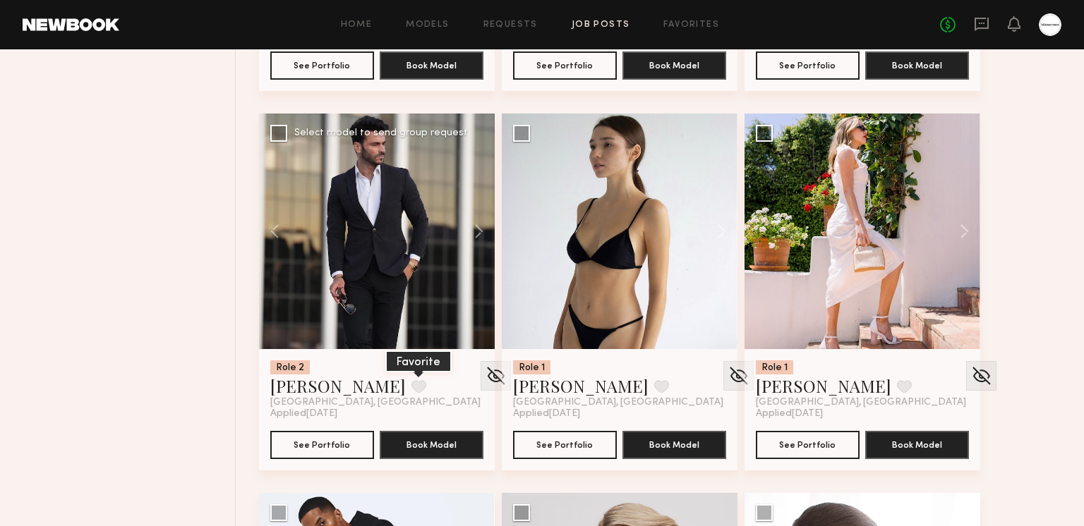
click at [411, 382] on button at bounding box center [418, 386] width 15 height 13
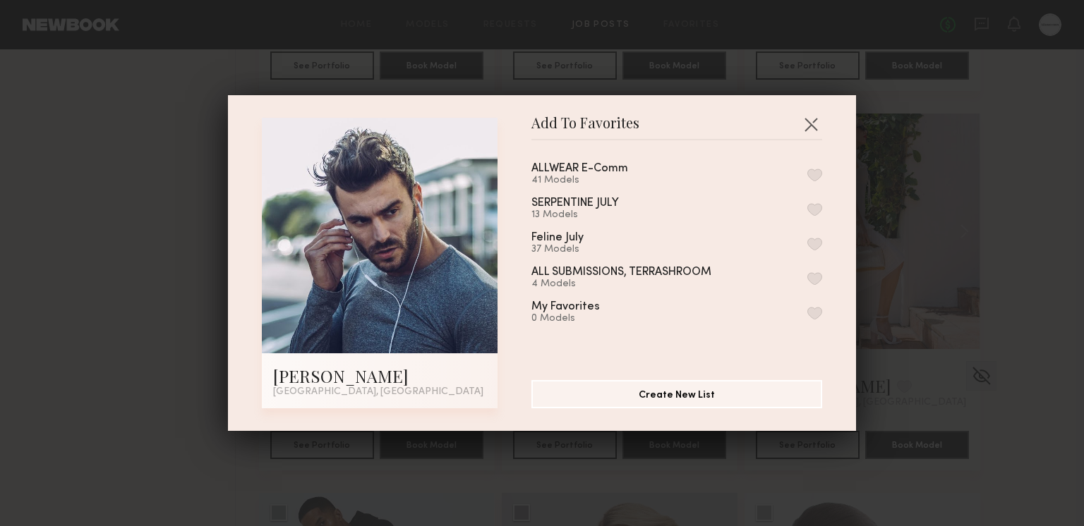
click at [810, 175] on button "button" at bounding box center [814, 175] width 15 height 13
click at [808, 125] on button "button" at bounding box center [810, 124] width 23 height 23
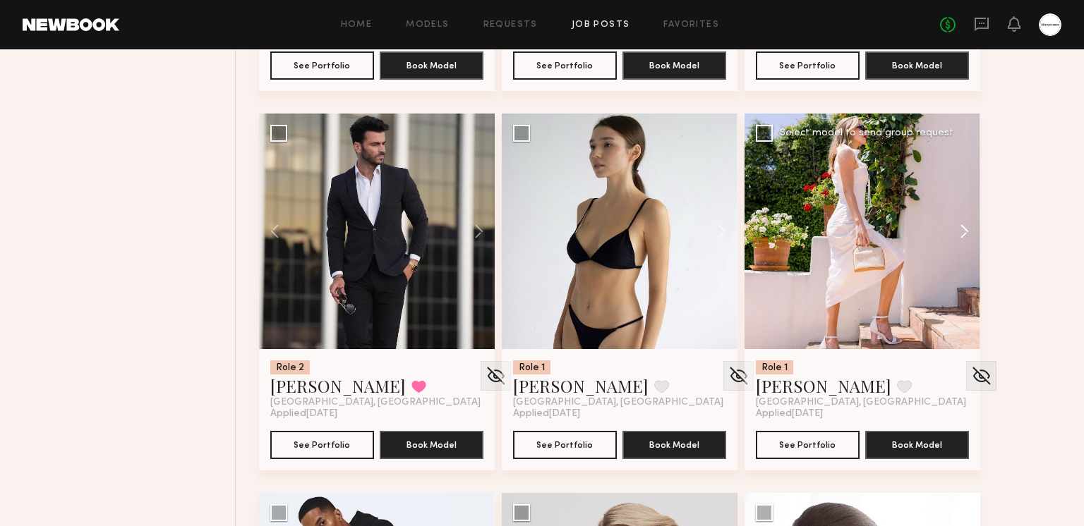
click at [960, 229] on button at bounding box center [957, 232] width 45 height 236
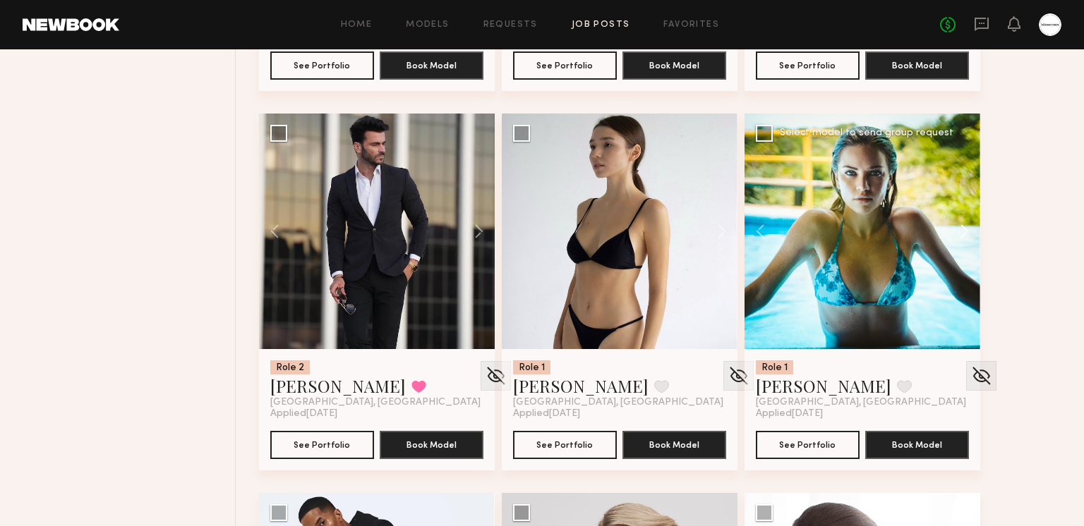
click at [960, 229] on button at bounding box center [957, 232] width 45 height 236
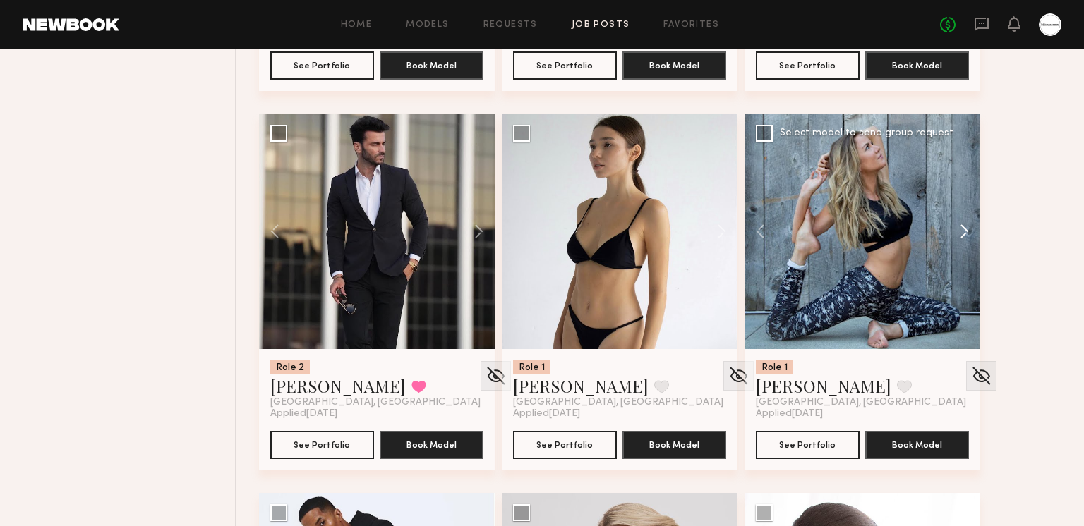
click at [960, 229] on button at bounding box center [957, 232] width 45 height 236
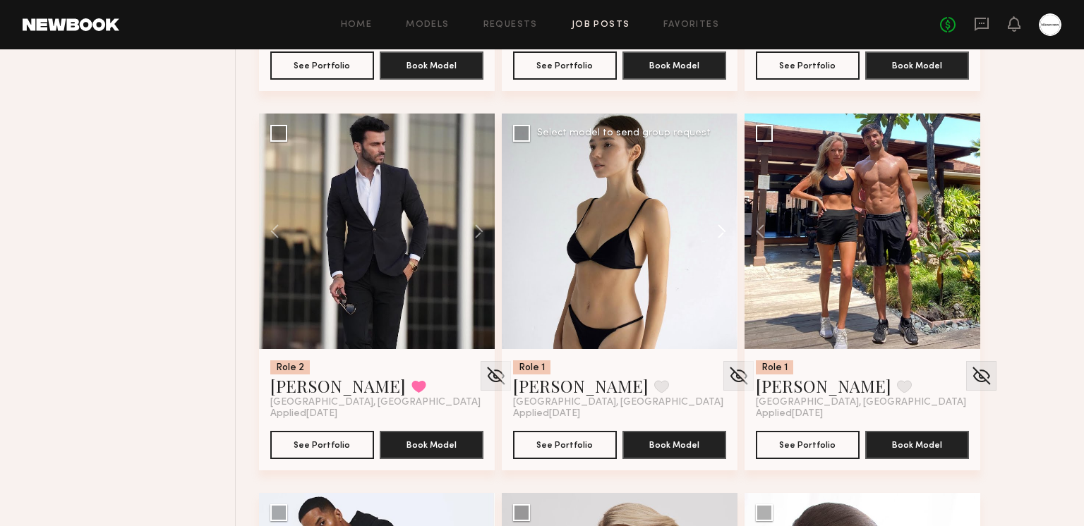
click at [728, 238] on button at bounding box center [714, 232] width 45 height 236
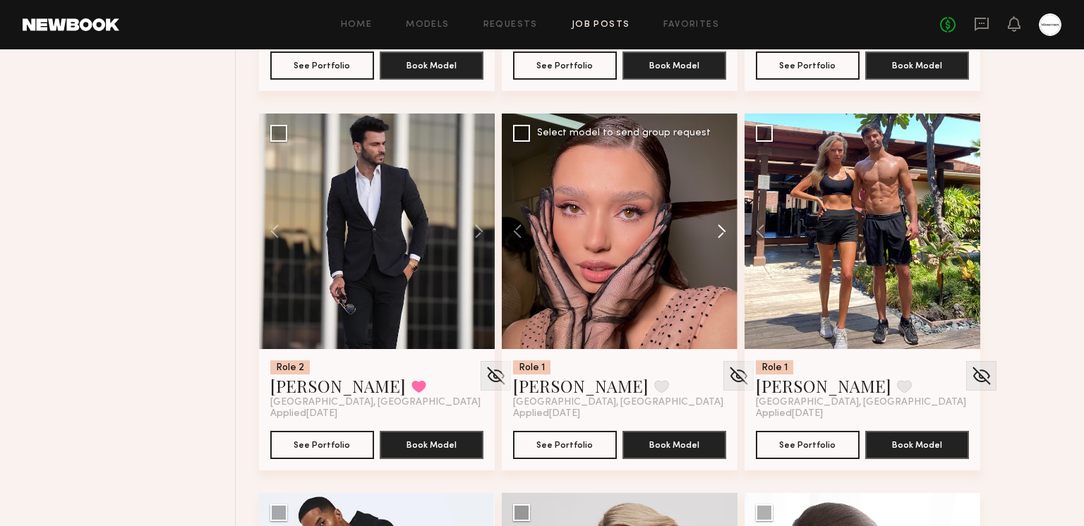
click at [727, 238] on button at bounding box center [714, 232] width 45 height 236
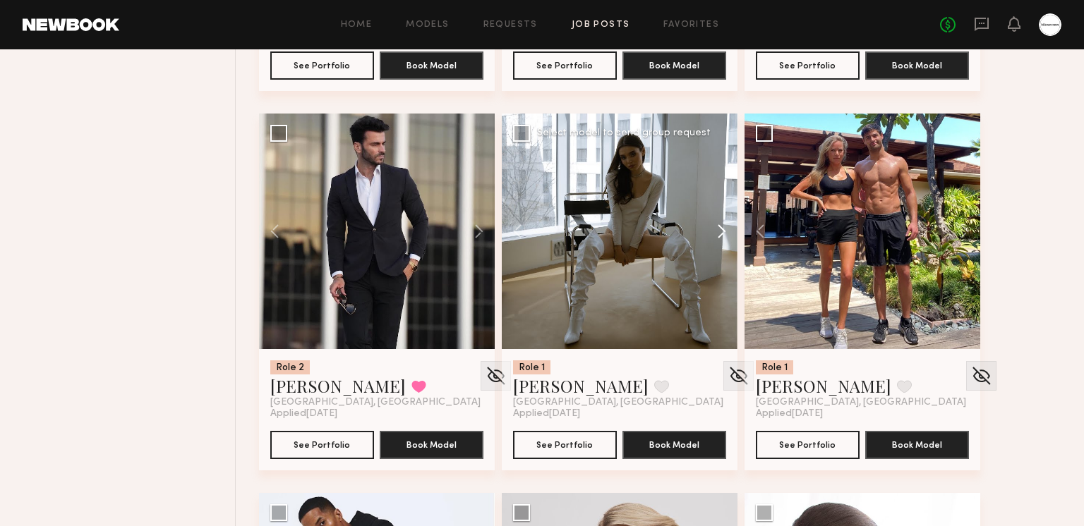
click at [727, 238] on button at bounding box center [714, 232] width 45 height 236
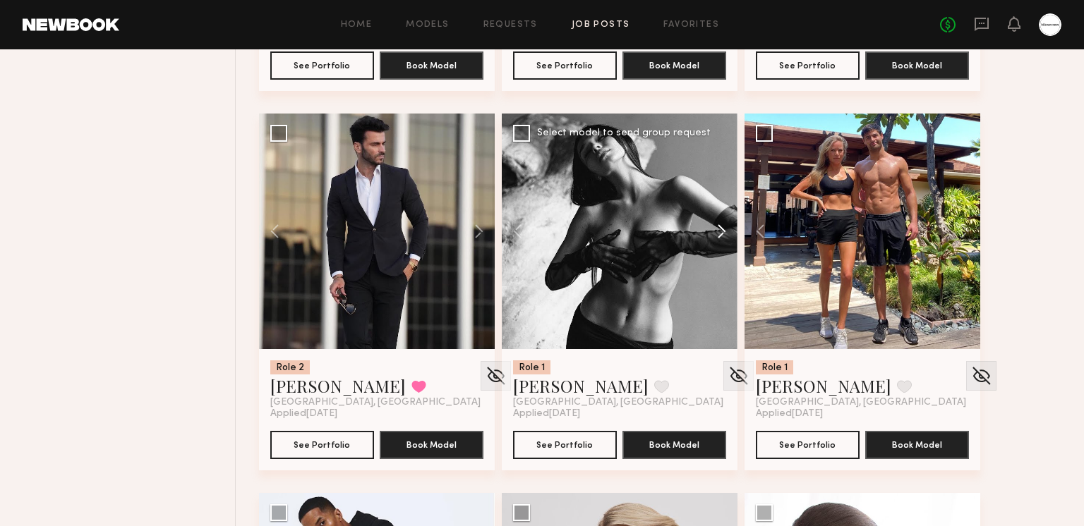
click at [722, 233] on button at bounding box center [714, 232] width 45 height 236
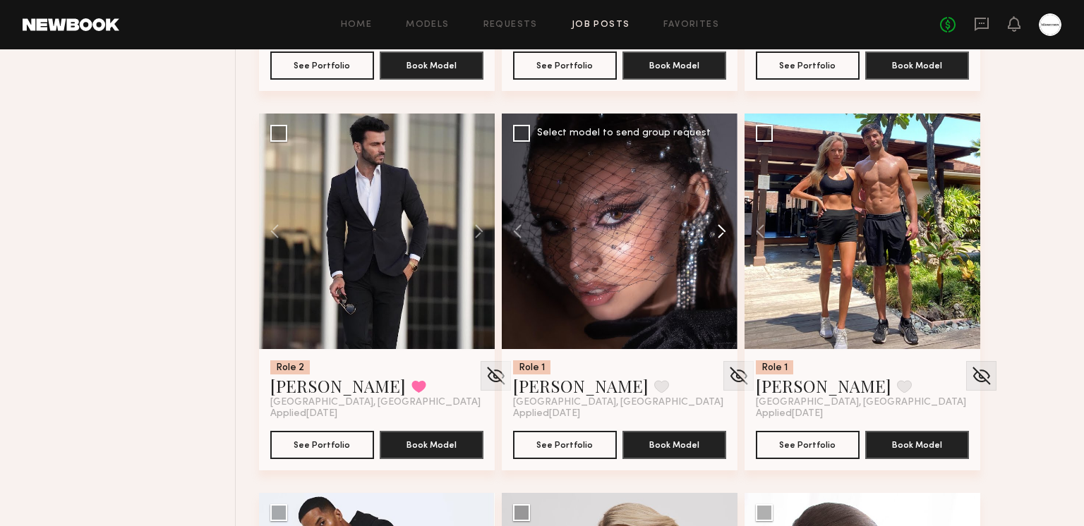
click at [722, 233] on button at bounding box center [714, 232] width 45 height 236
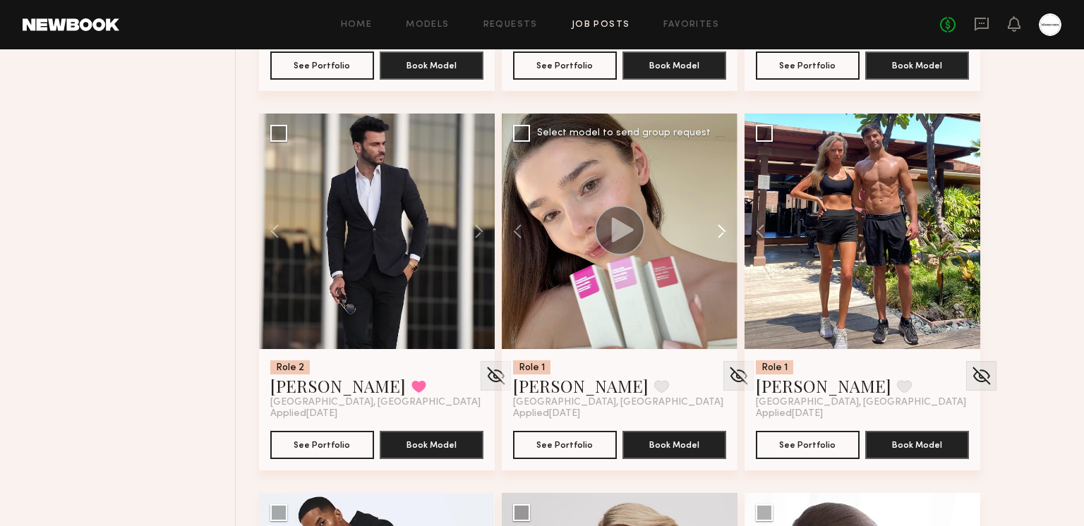
click at [722, 233] on button at bounding box center [714, 232] width 45 height 236
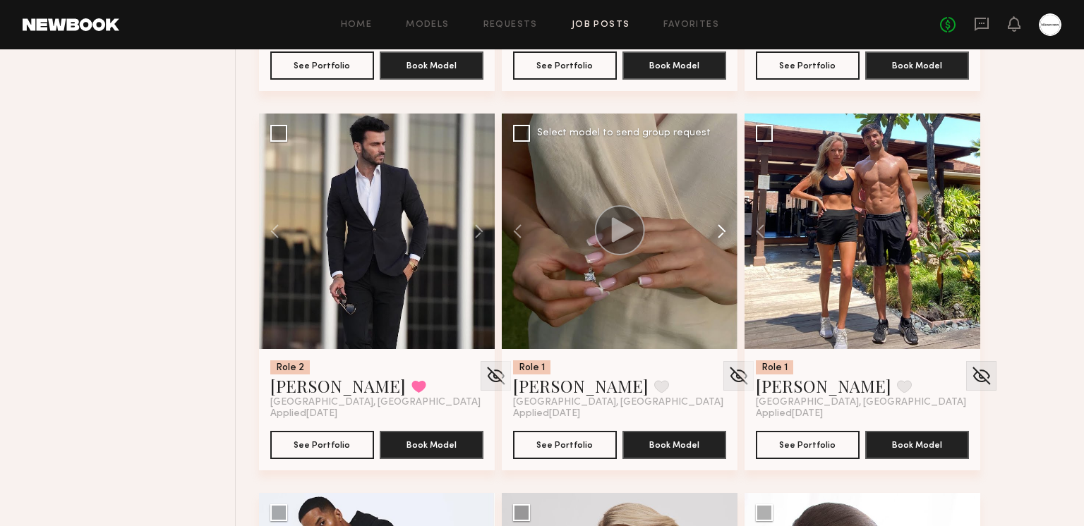
click at [722, 233] on button at bounding box center [714, 232] width 45 height 236
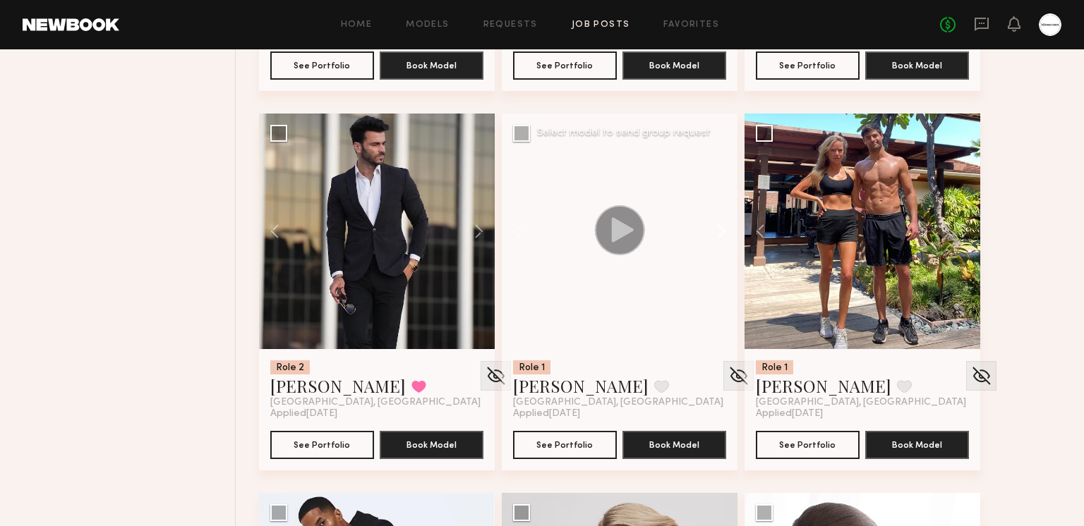
click at [722, 233] on button at bounding box center [714, 232] width 45 height 236
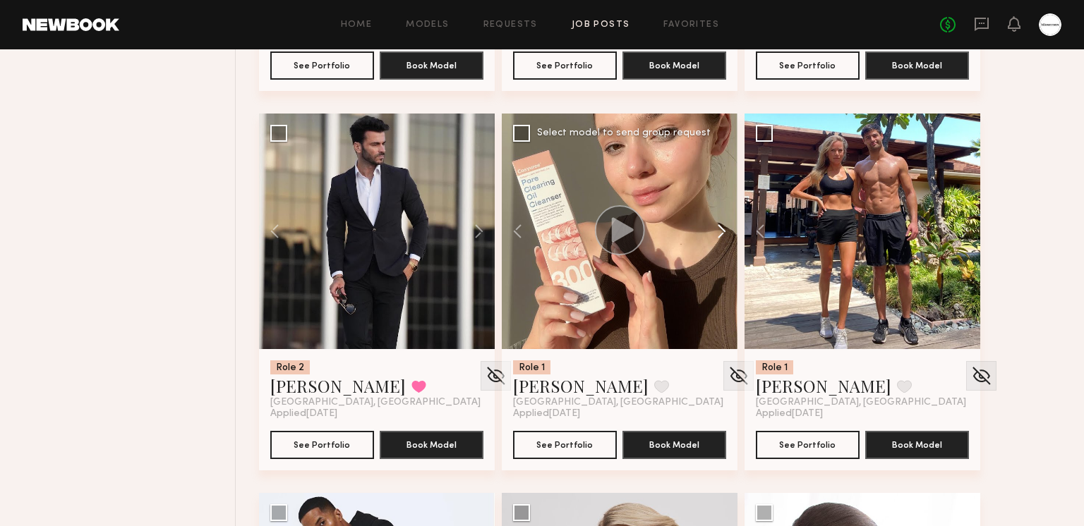
click at [722, 233] on button at bounding box center [714, 232] width 45 height 236
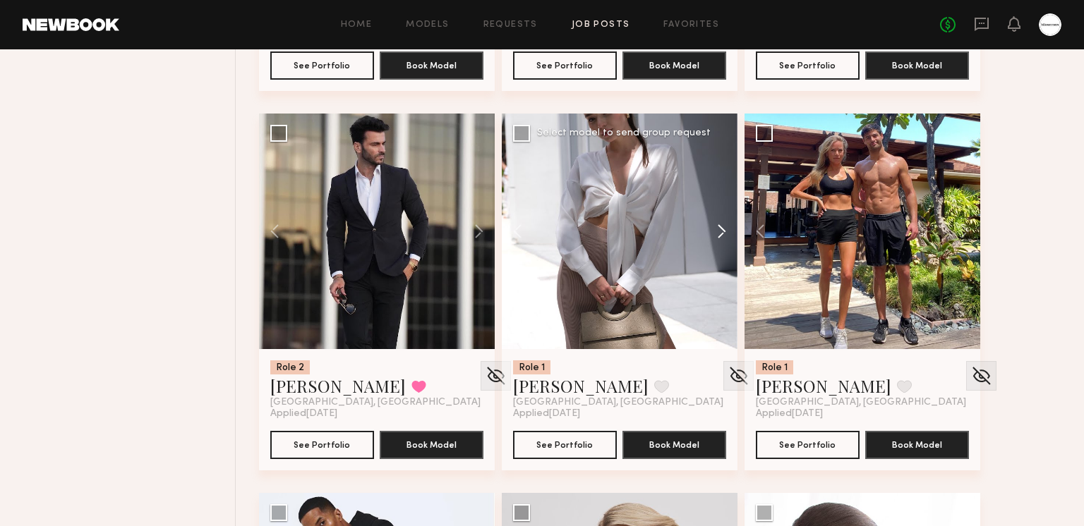
click at [722, 233] on button at bounding box center [714, 232] width 45 height 236
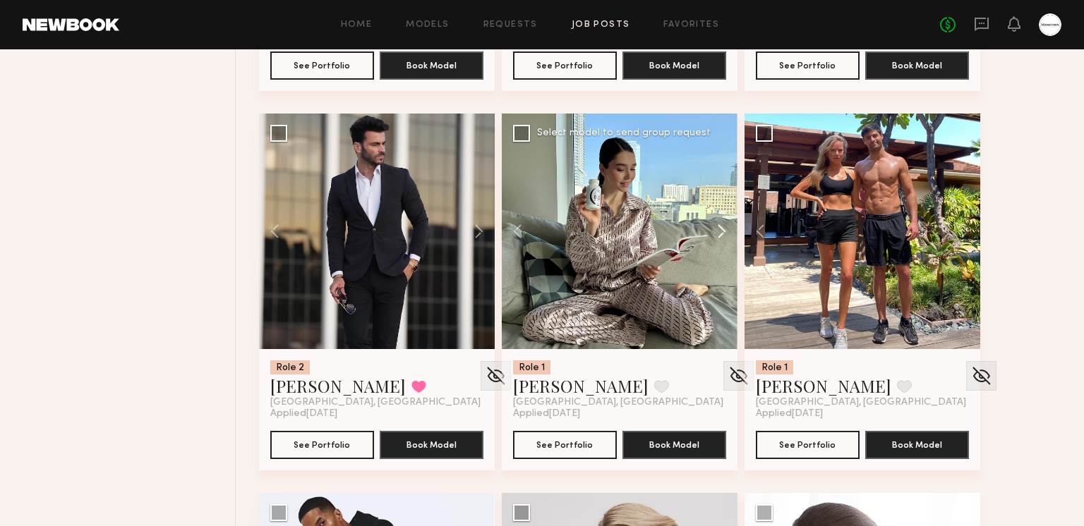
click at [722, 233] on button at bounding box center [714, 232] width 45 height 236
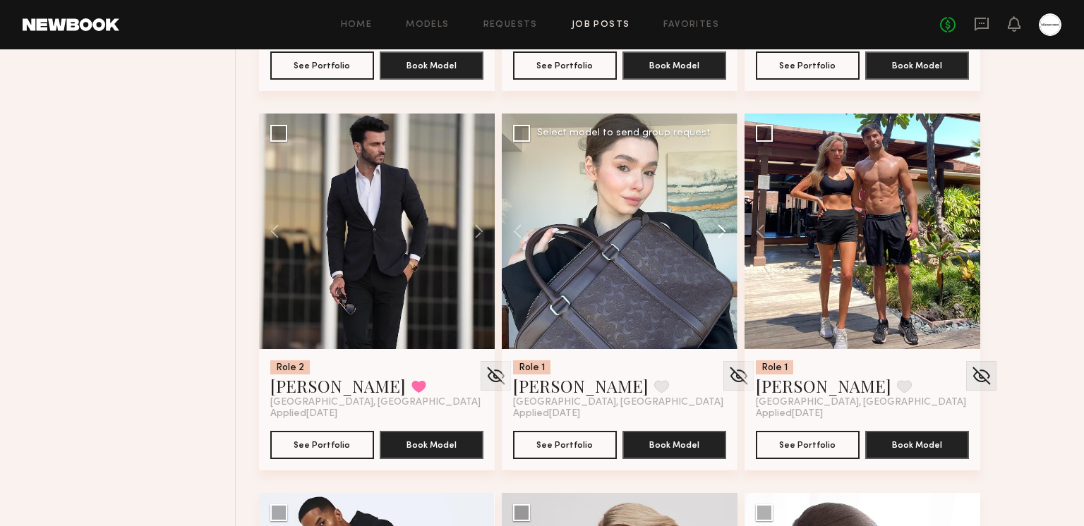
click at [722, 233] on button at bounding box center [714, 232] width 45 height 236
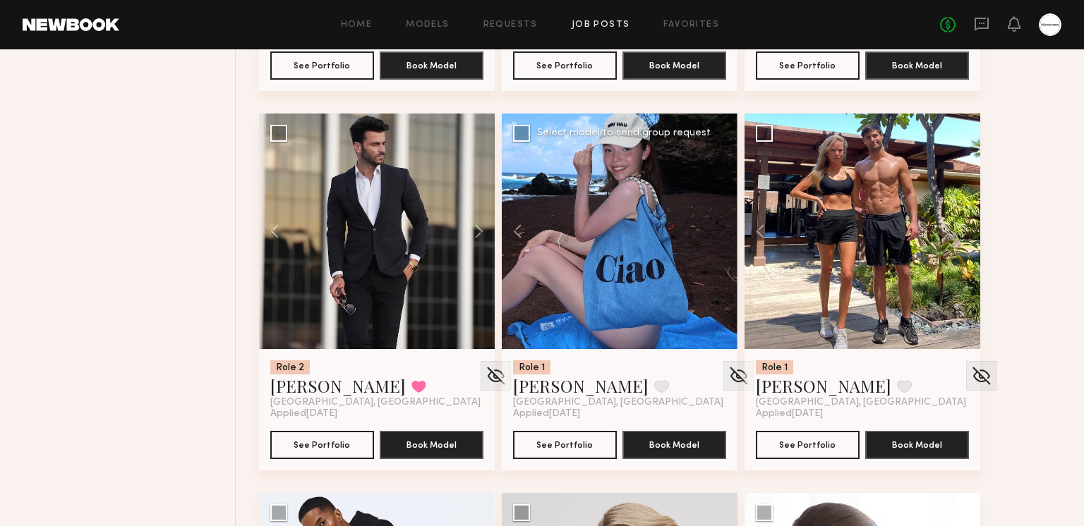
click at [722, 233] on div at bounding box center [620, 232] width 236 height 236
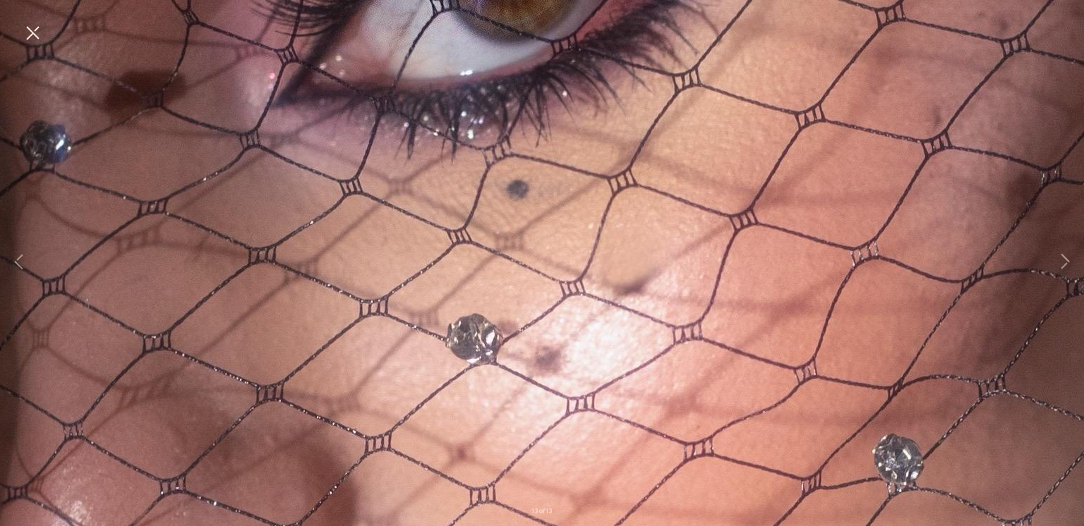
click at [30, 37] on button at bounding box center [32, 33] width 23 height 25
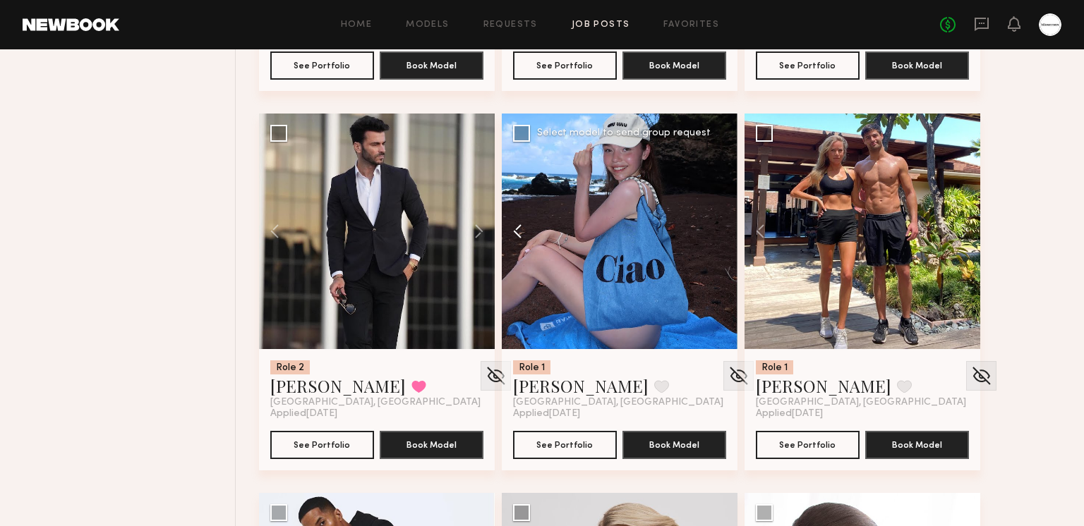
click at [520, 232] on button at bounding box center [524, 232] width 45 height 236
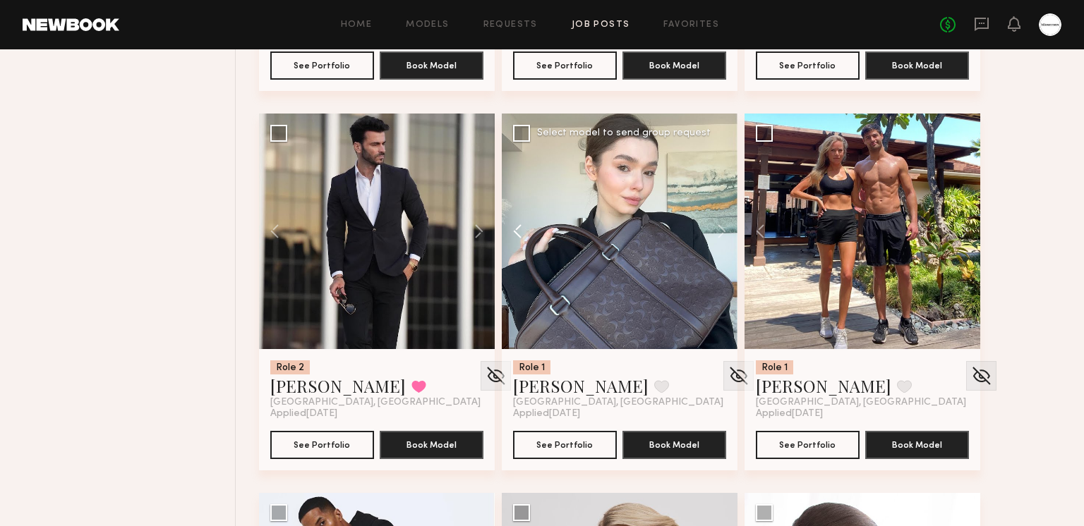
click at [520, 231] on button at bounding box center [524, 232] width 45 height 236
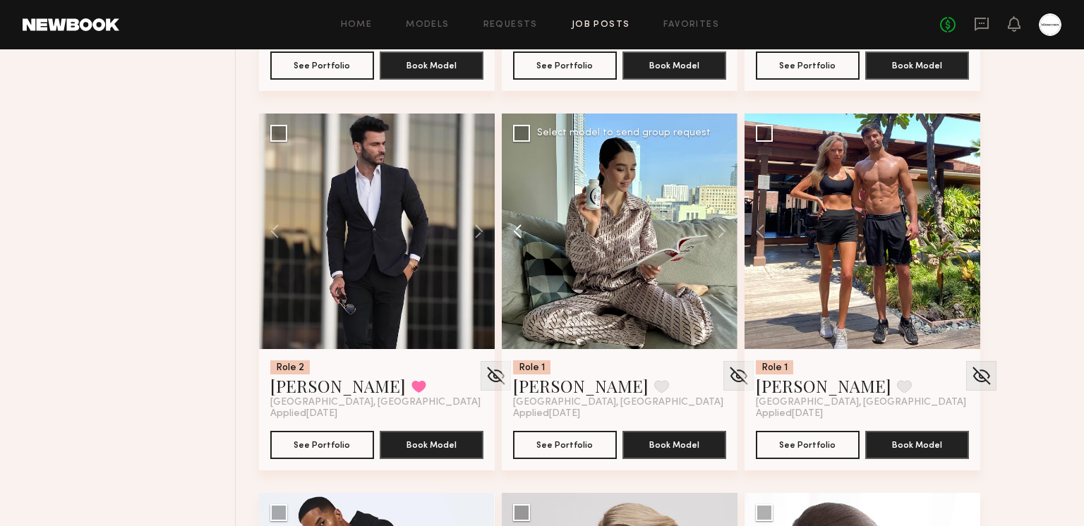
click at [520, 231] on button at bounding box center [524, 232] width 45 height 236
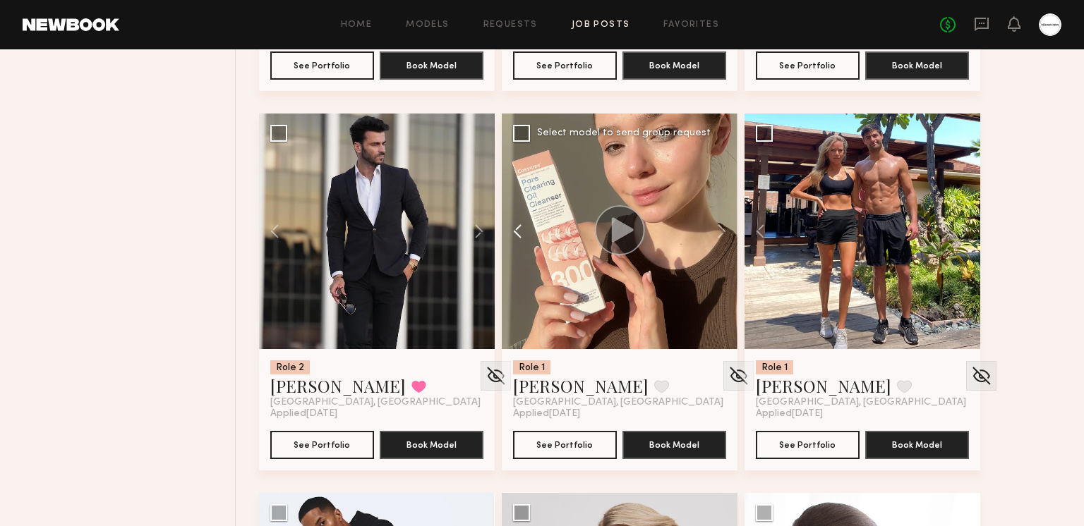
click at [520, 231] on button at bounding box center [524, 232] width 45 height 236
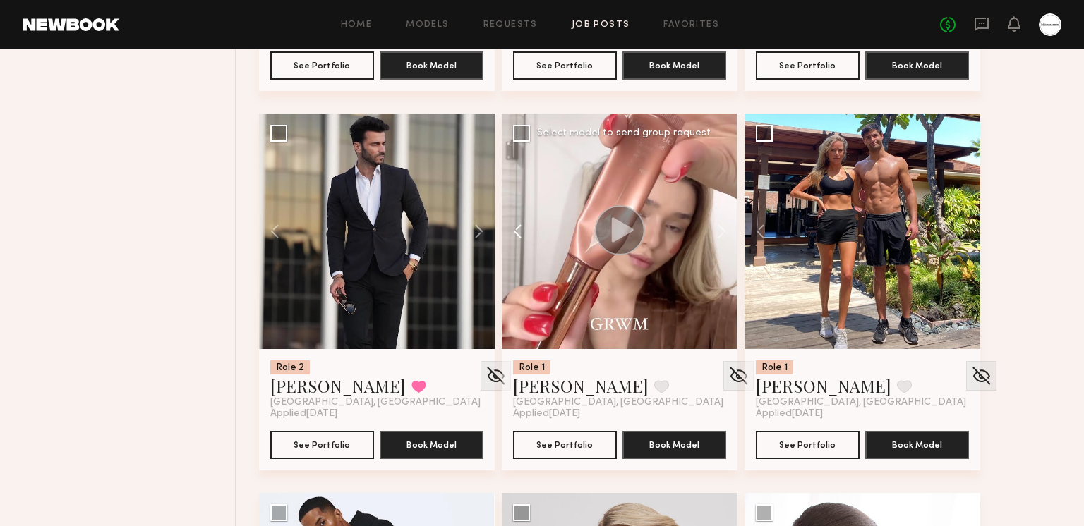
click at [520, 231] on button at bounding box center [524, 232] width 45 height 236
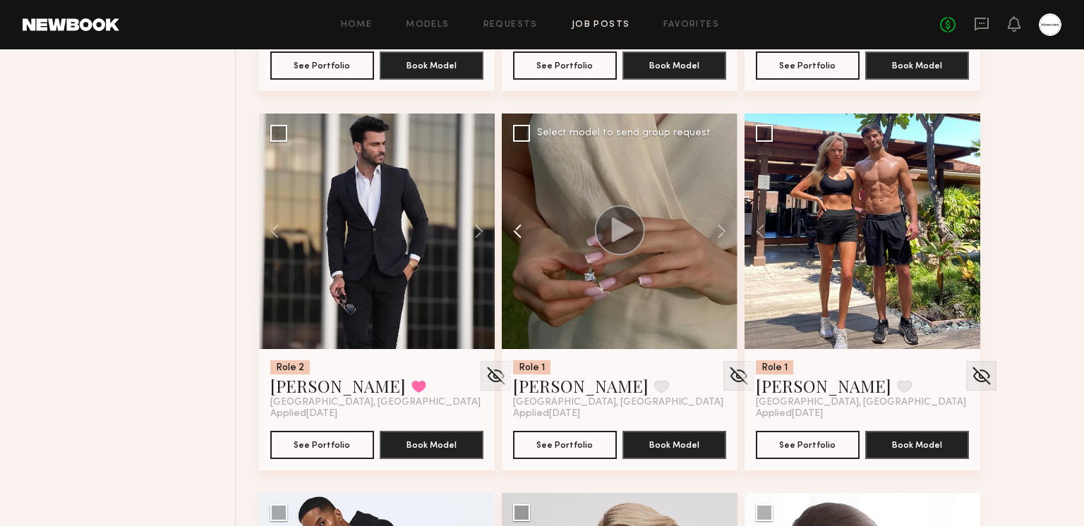
click at [520, 231] on button at bounding box center [524, 232] width 45 height 236
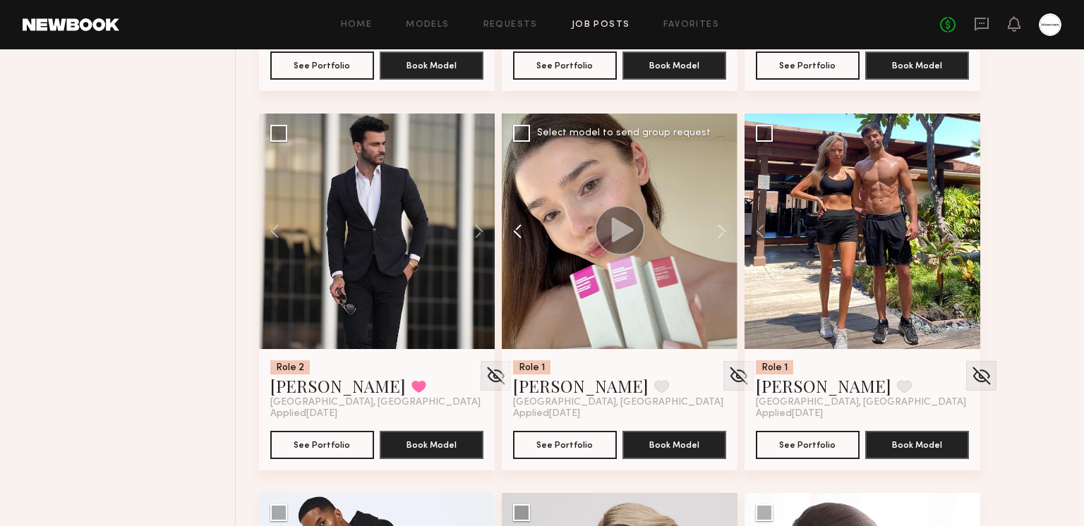
click at [520, 231] on button at bounding box center [524, 232] width 45 height 236
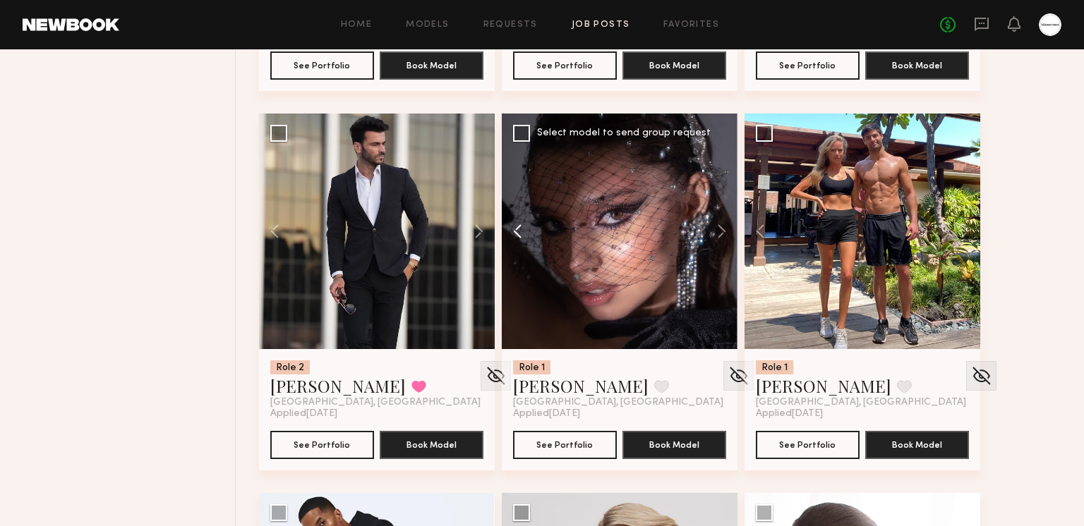
click at [520, 231] on button at bounding box center [524, 232] width 45 height 236
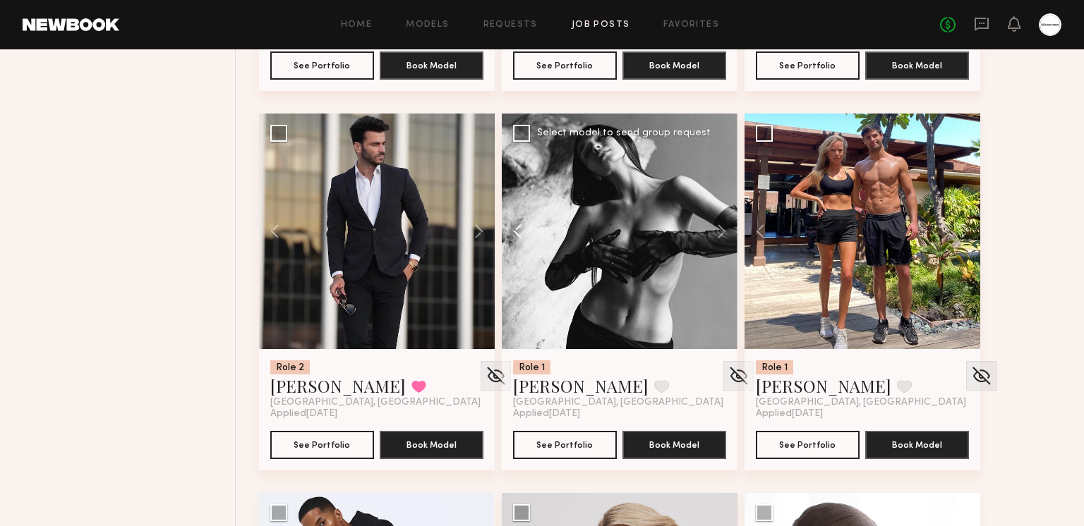
click at [520, 231] on button at bounding box center [524, 232] width 45 height 236
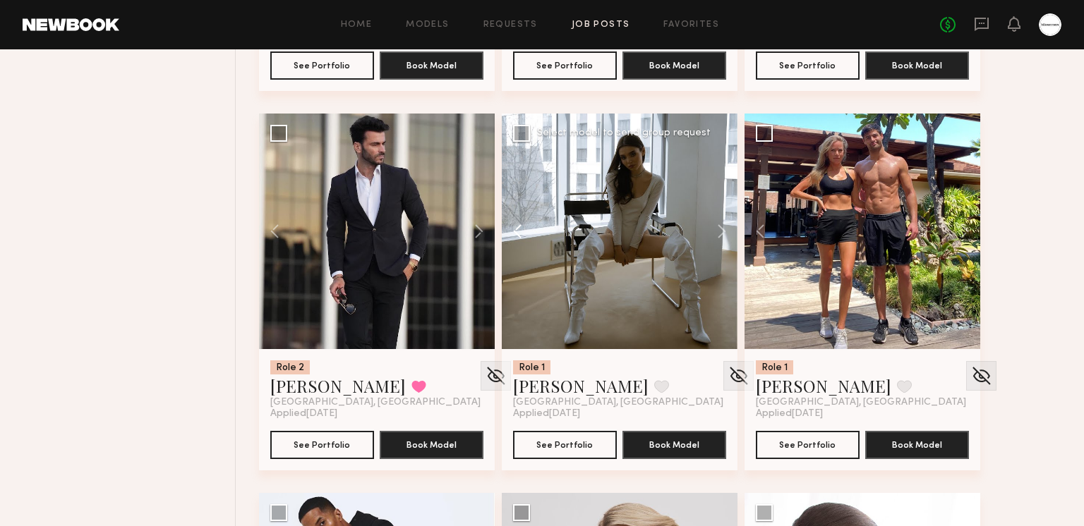
click at [520, 231] on button at bounding box center [524, 232] width 45 height 236
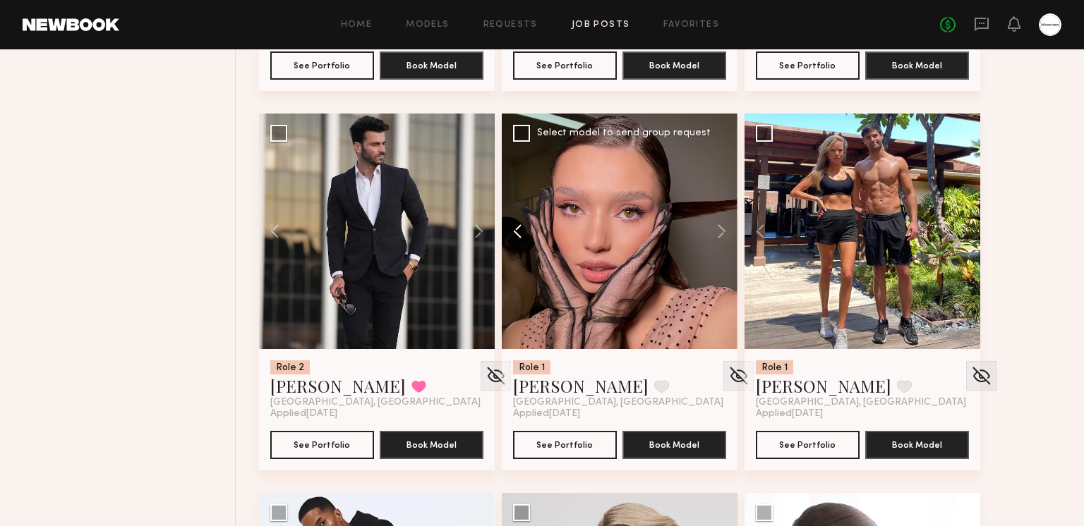
click at [520, 231] on button at bounding box center [524, 232] width 45 height 236
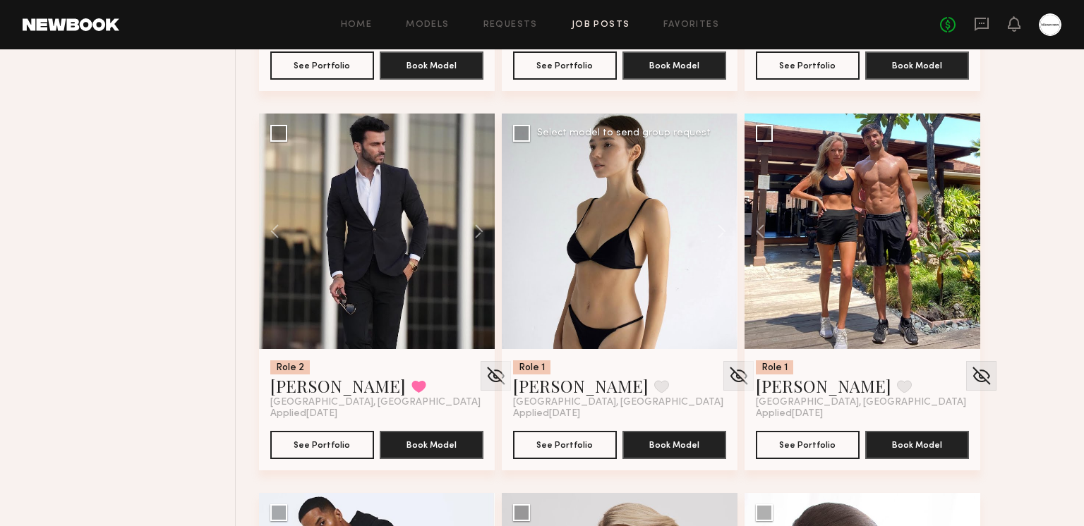
click at [520, 231] on div at bounding box center [620, 232] width 236 height 236
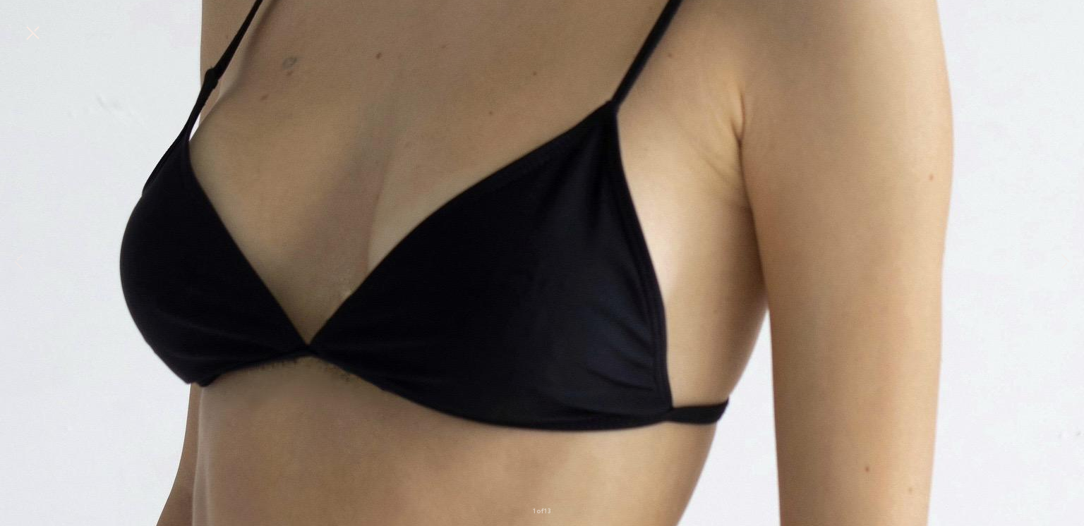
click at [42, 36] on button at bounding box center [32, 33] width 23 height 25
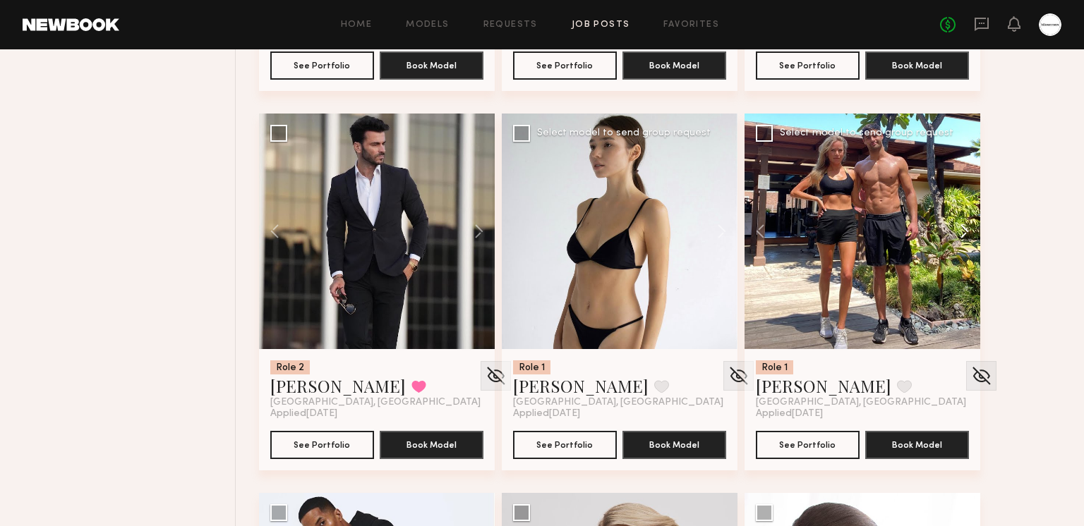
click at [955, 231] on button at bounding box center [957, 232] width 45 height 236
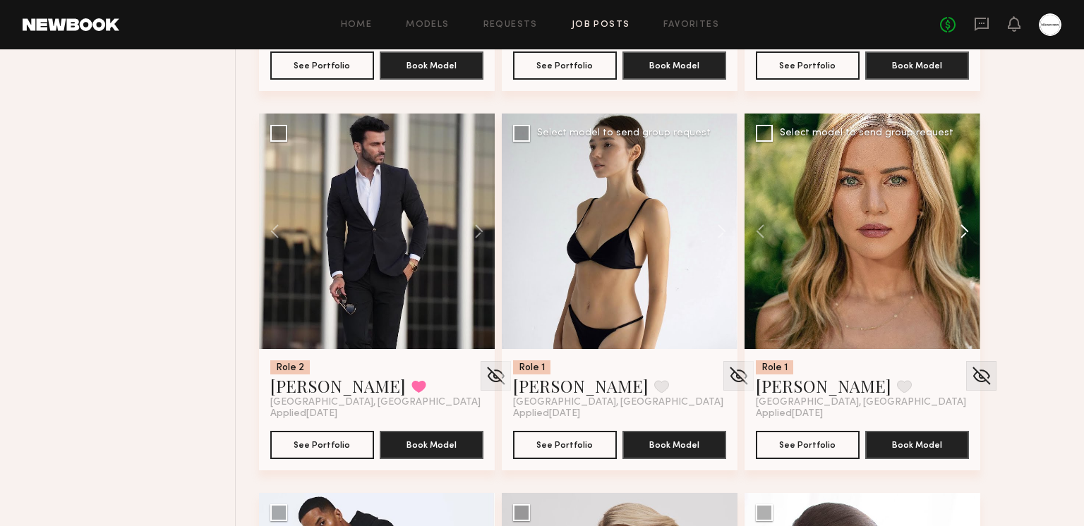
click at [957, 231] on button at bounding box center [957, 232] width 45 height 236
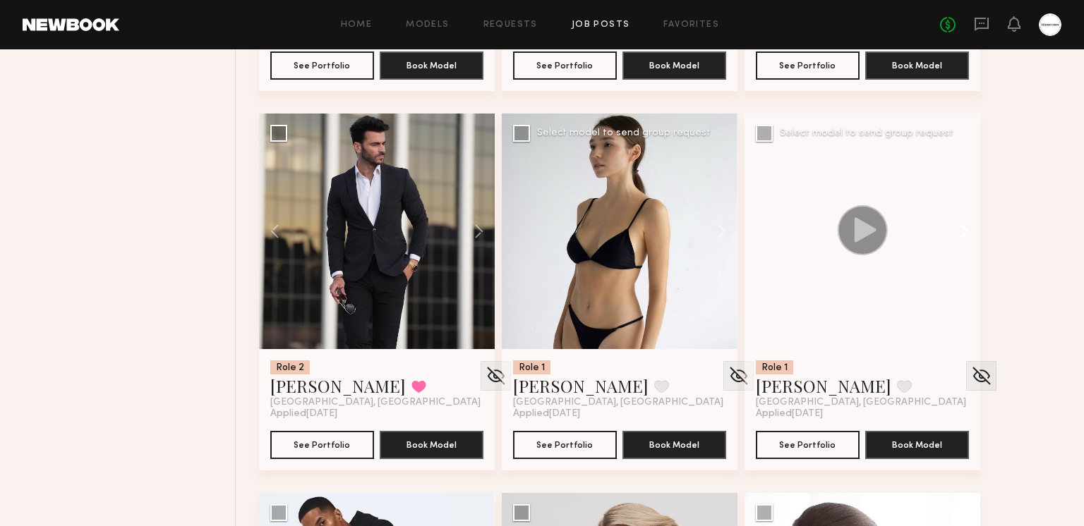
click at [957, 231] on button at bounding box center [957, 232] width 45 height 236
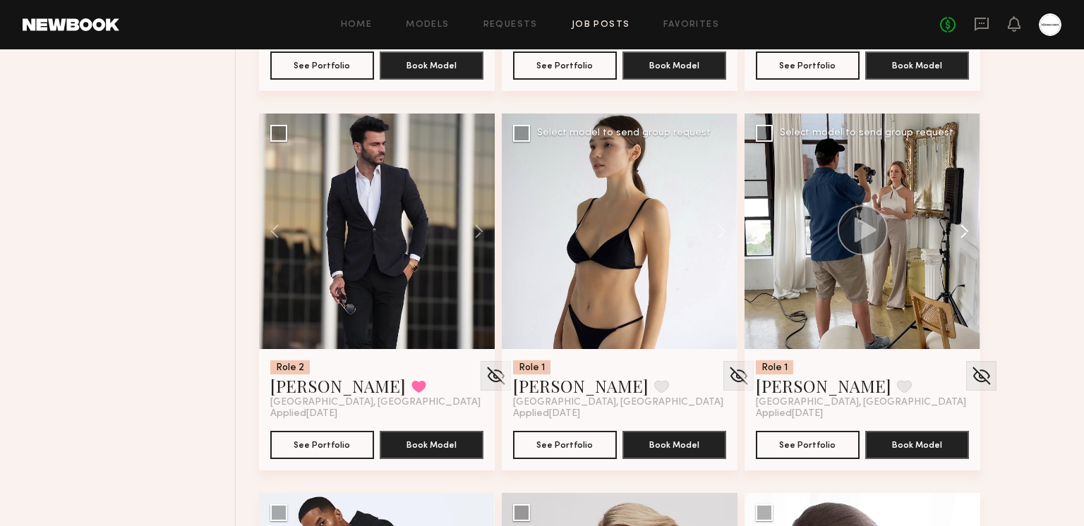
click at [957, 231] on button at bounding box center [957, 232] width 45 height 236
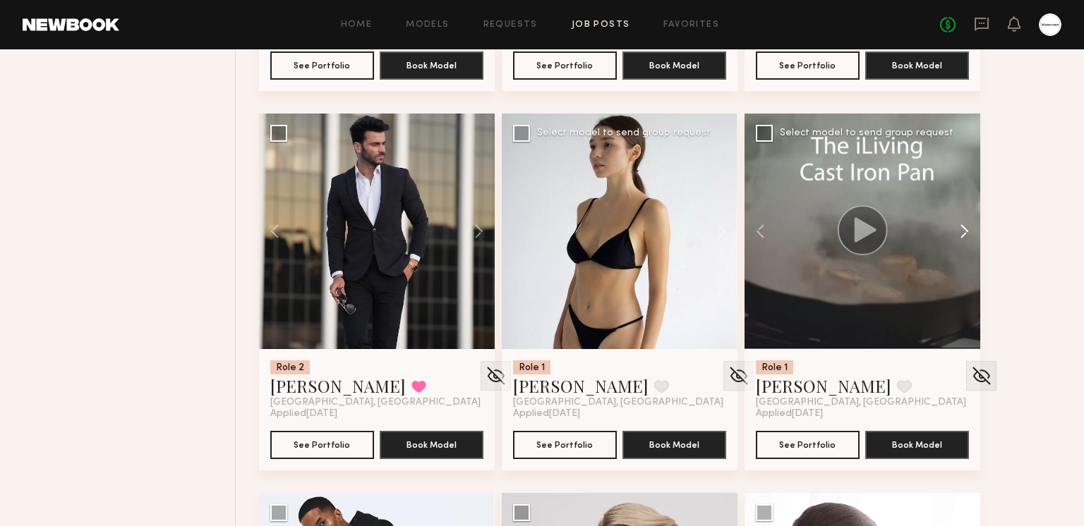
click at [957, 231] on button at bounding box center [957, 232] width 45 height 236
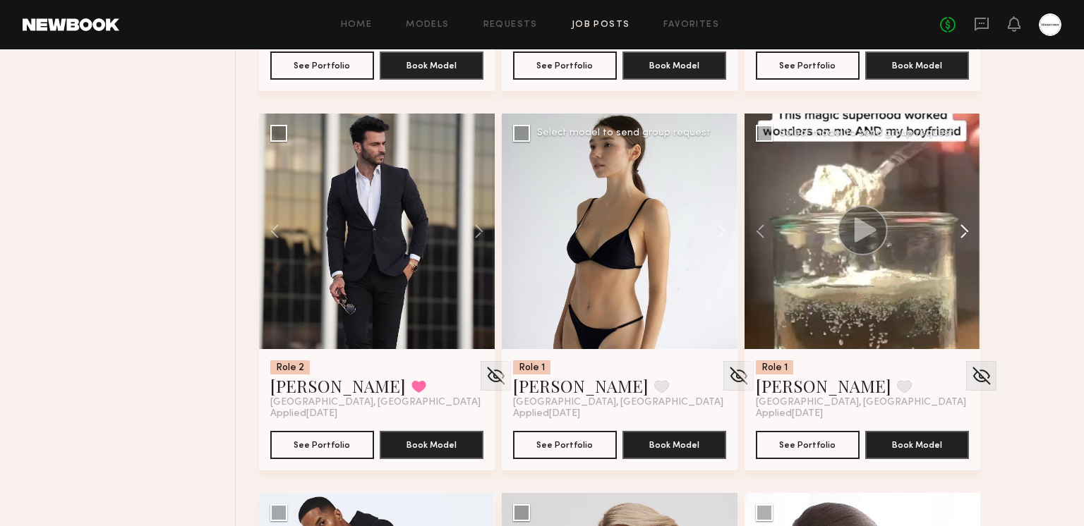
click at [957, 231] on button at bounding box center [957, 232] width 45 height 236
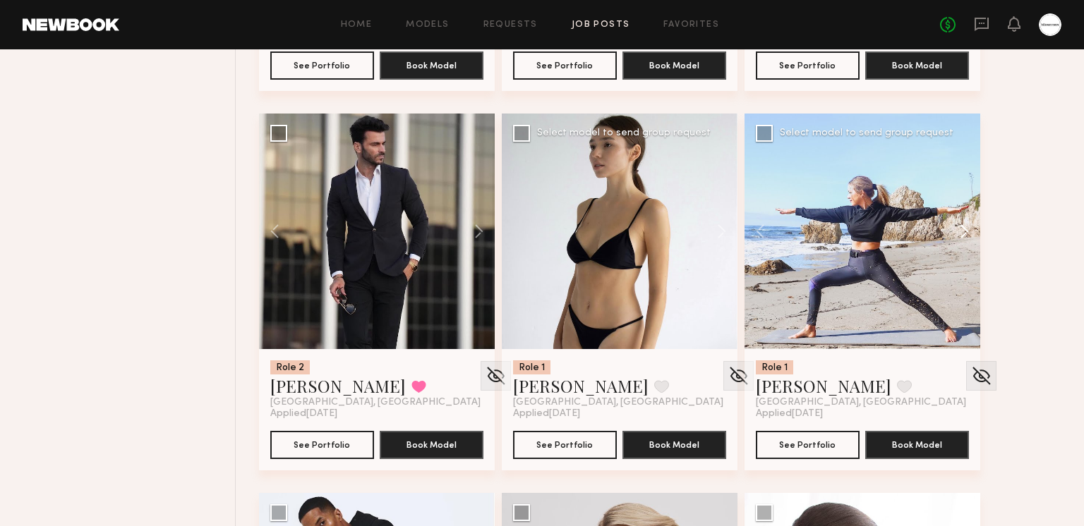
click at [957, 231] on button at bounding box center [957, 232] width 45 height 236
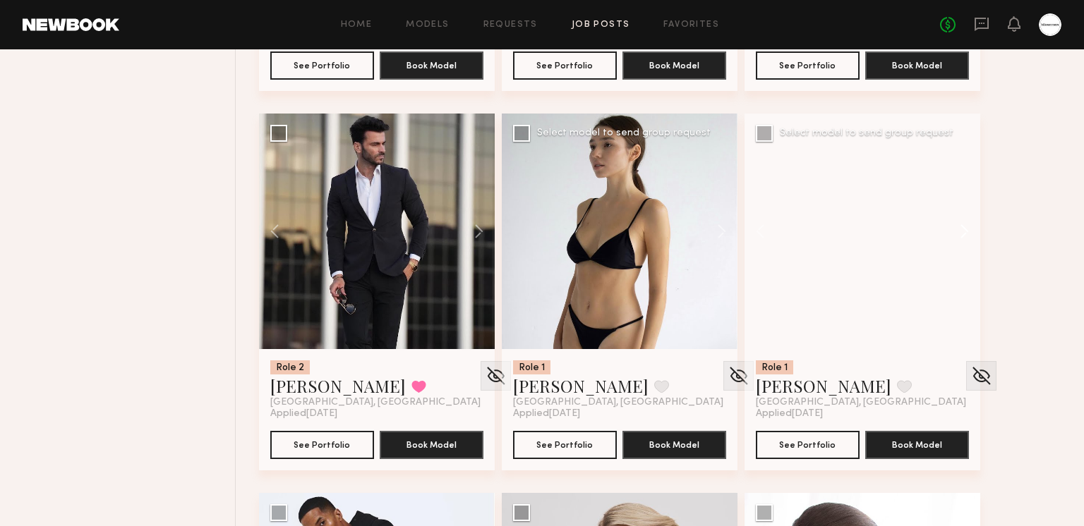
click at [957, 231] on button at bounding box center [957, 232] width 45 height 236
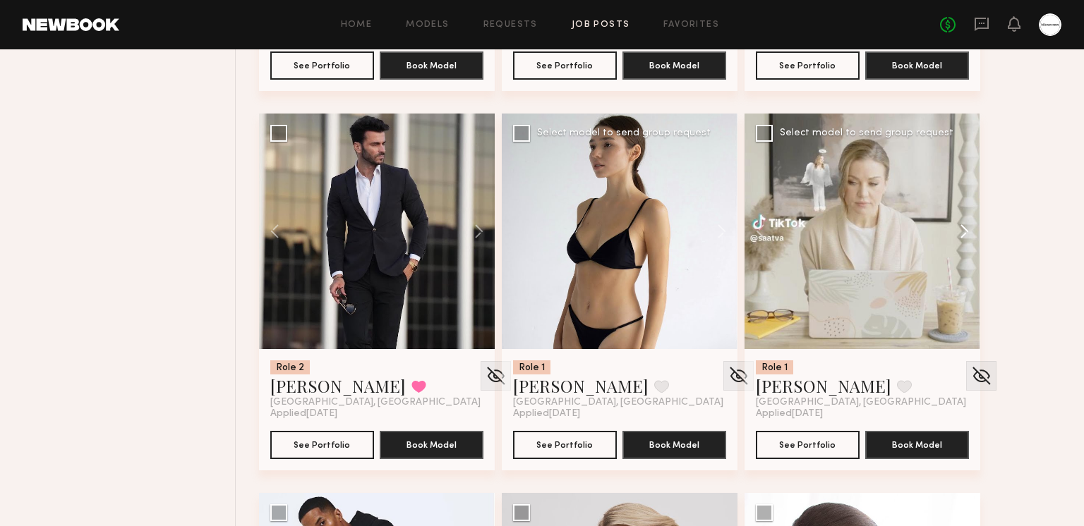
click at [957, 231] on button at bounding box center [957, 232] width 45 height 236
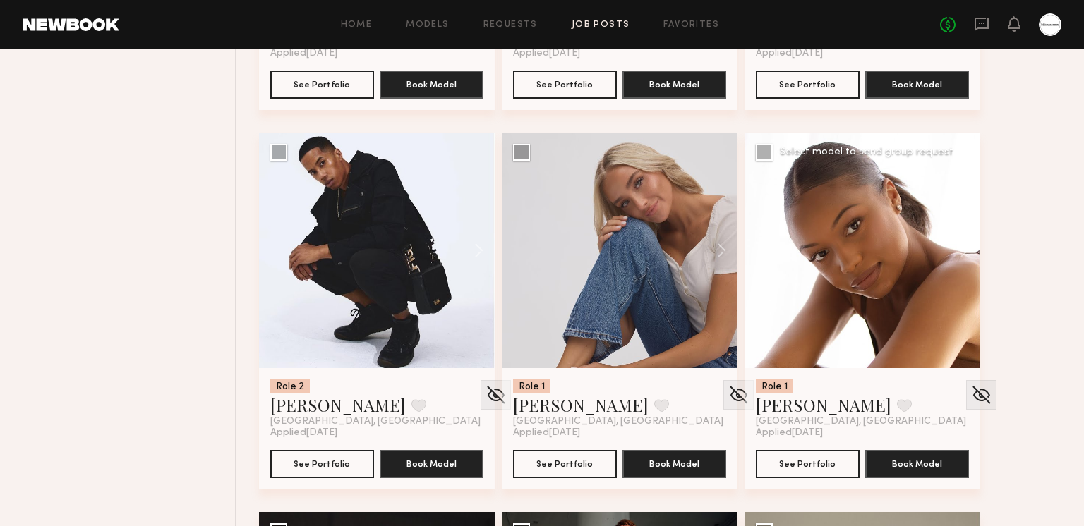
scroll to position [9613, 0]
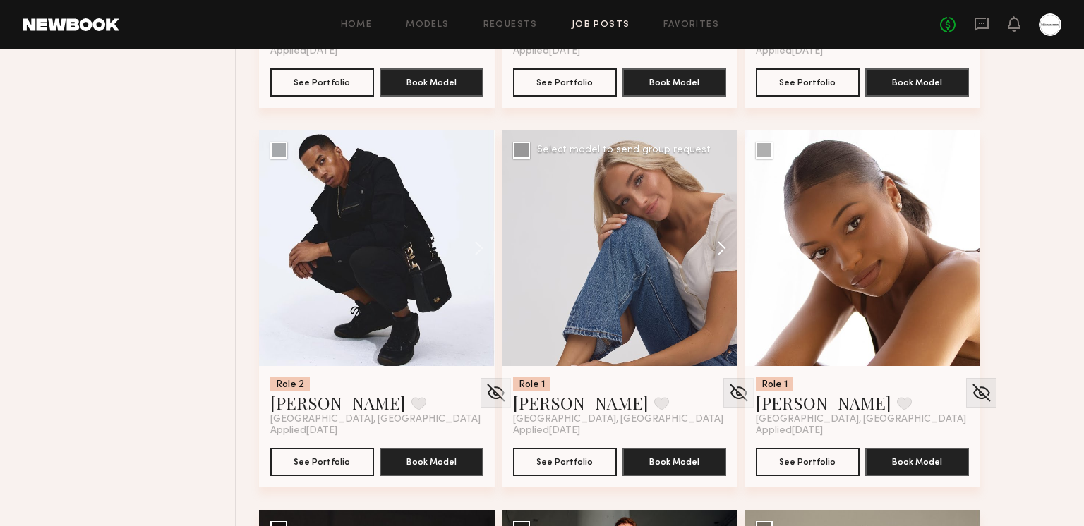
click at [725, 250] on button at bounding box center [714, 249] width 45 height 236
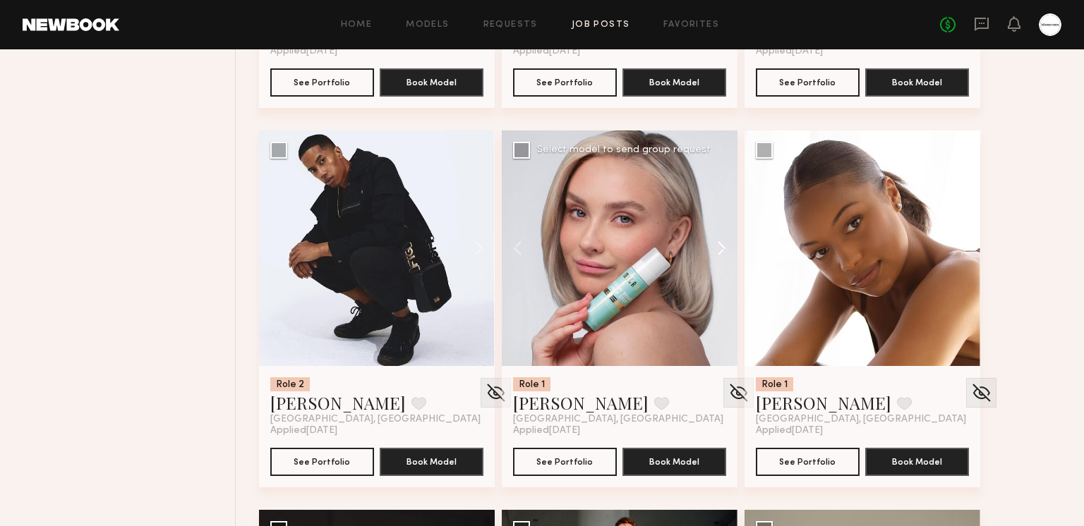
click at [720, 248] on button at bounding box center [714, 249] width 45 height 236
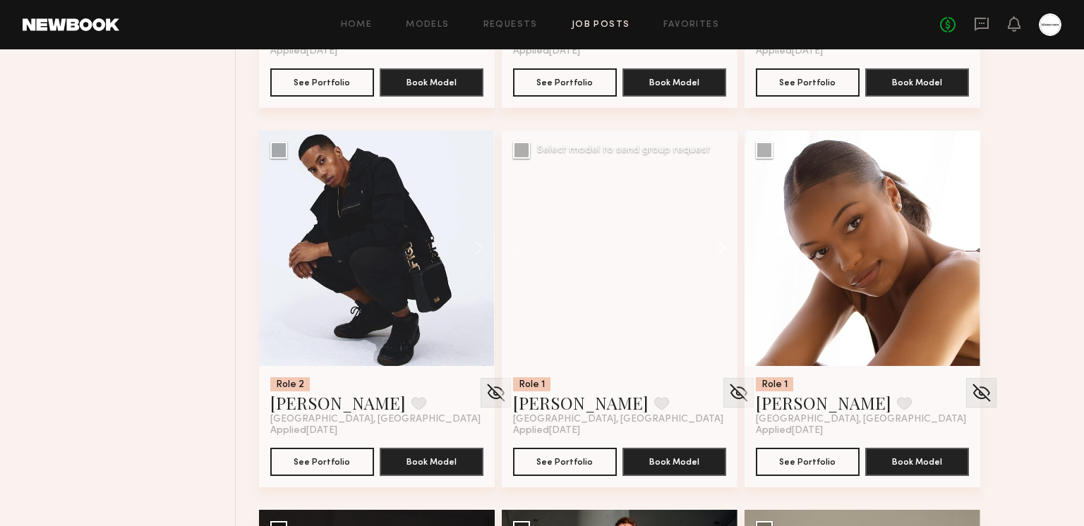
click at [720, 248] on button at bounding box center [714, 249] width 45 height 236
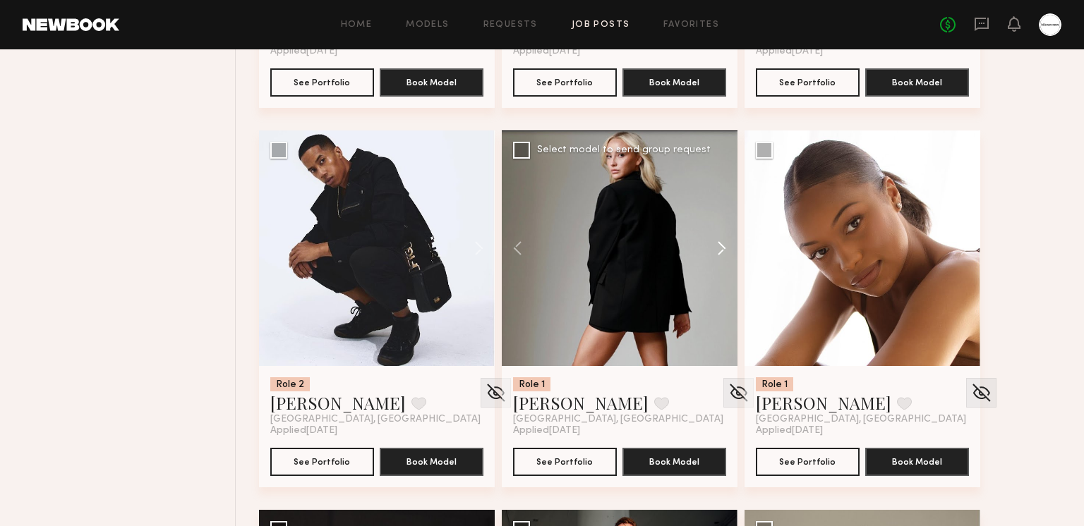
click at [720, 247] on button at bounding box center [714, 249] width 45 height 236
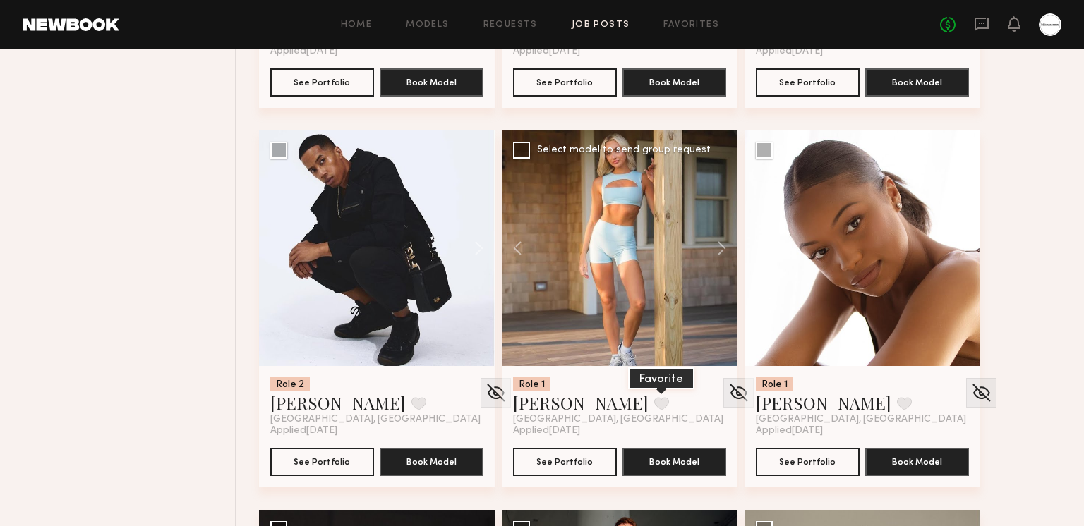
click at [654, 397] on button at bounding box center [661, 403] width 15 height 13
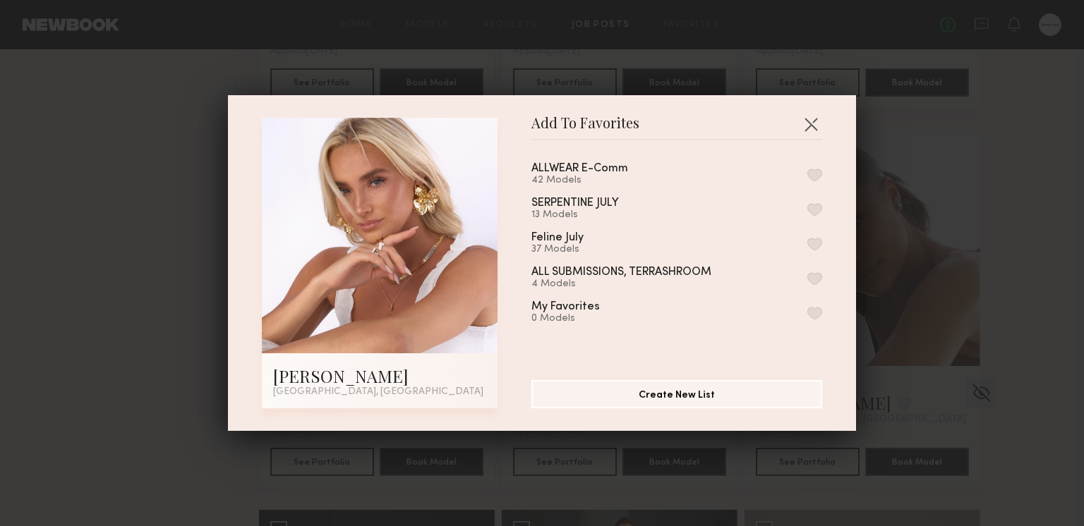
click at [811, 176] on button "button" at bounding box center [814, 175] width 15 height 13
click at [812, 119] on button "button" at bounding box center [810, 124] width 23 height 23
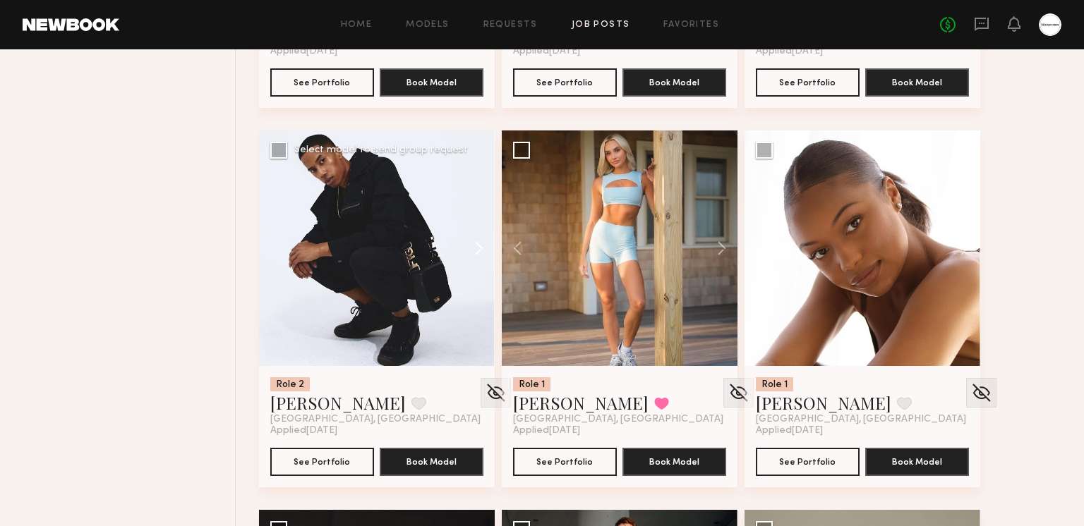
click at [471, 246] on button at bounding box center [471, 249] width 45 height 236
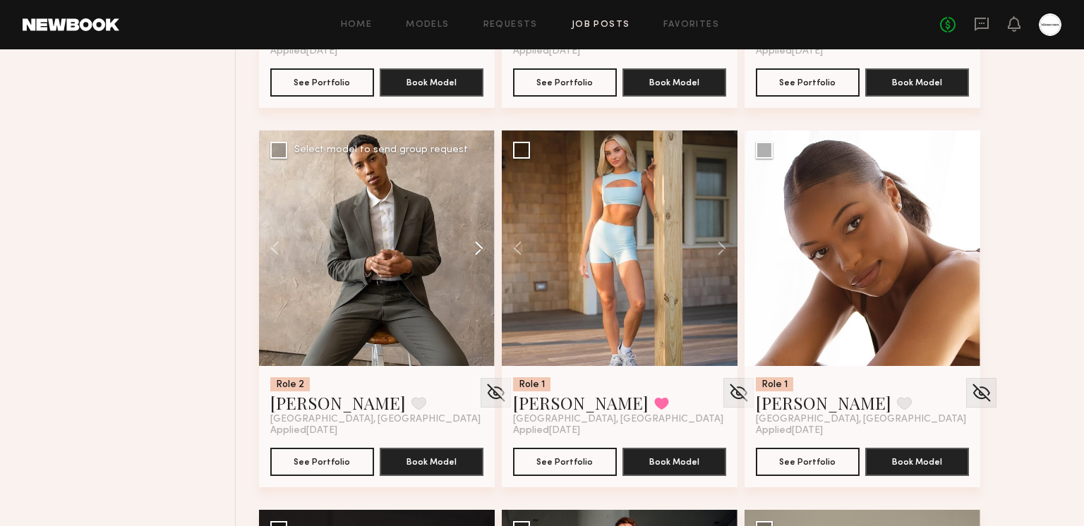
click at [471, 246] on button at bounding box center [471, 249] width 45 height 236
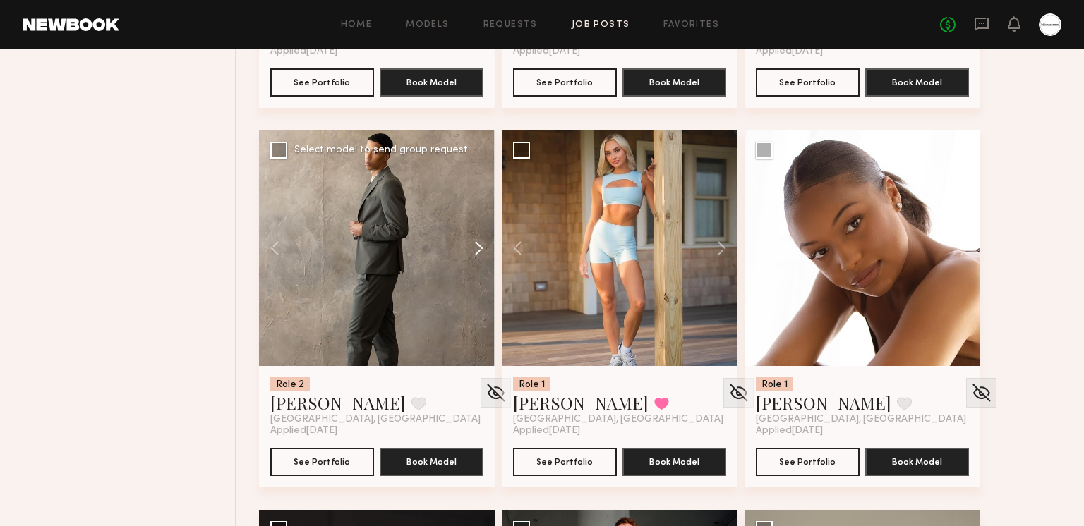
click at [471, 246] on button at bounding box center [471, 249] width 45 height 236
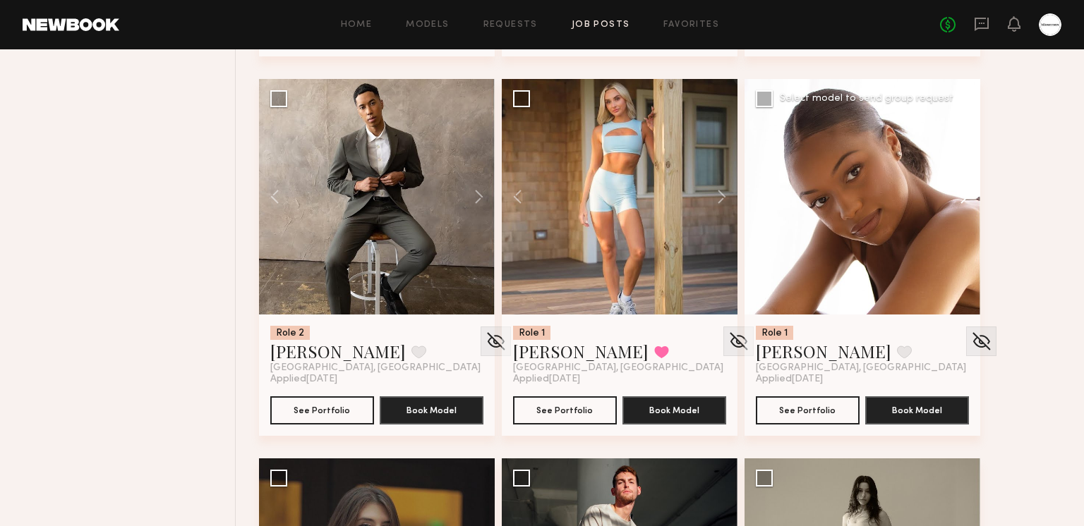
scroll to position [9668, 0]
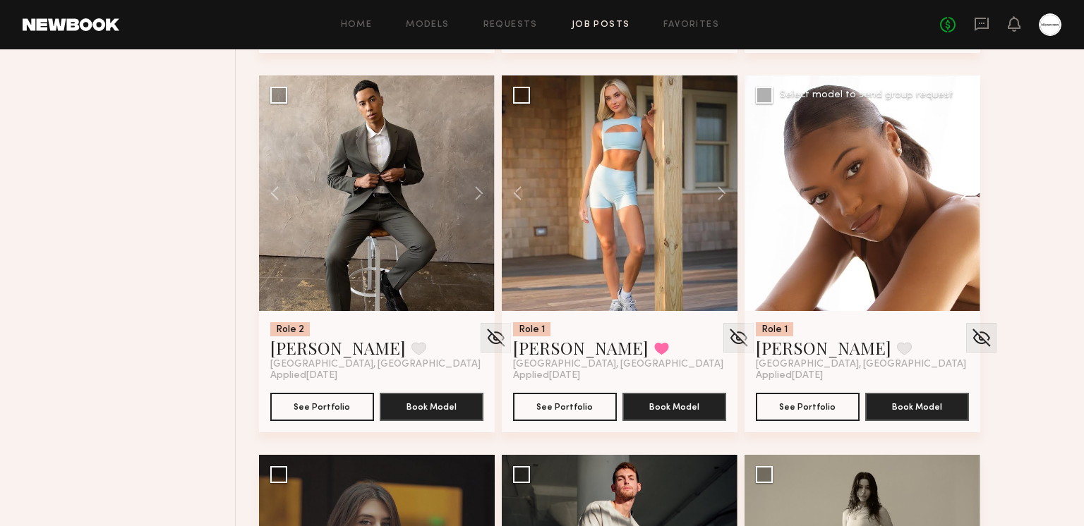
click at [968, 184] on button at bounding box center [957, 193] width 45 height 236
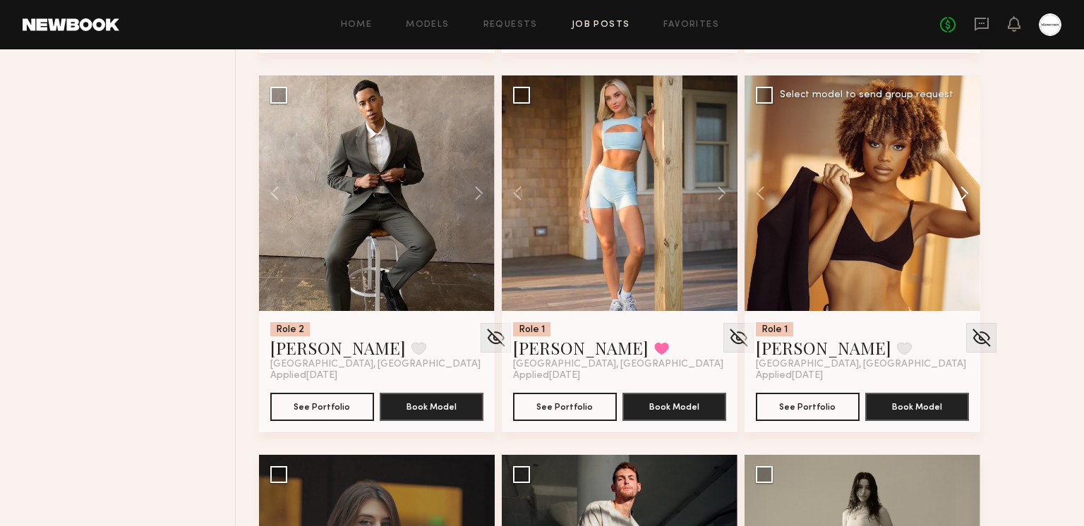
click at [968, 184] on button at bounding box center [957, 193] width 45 height 236
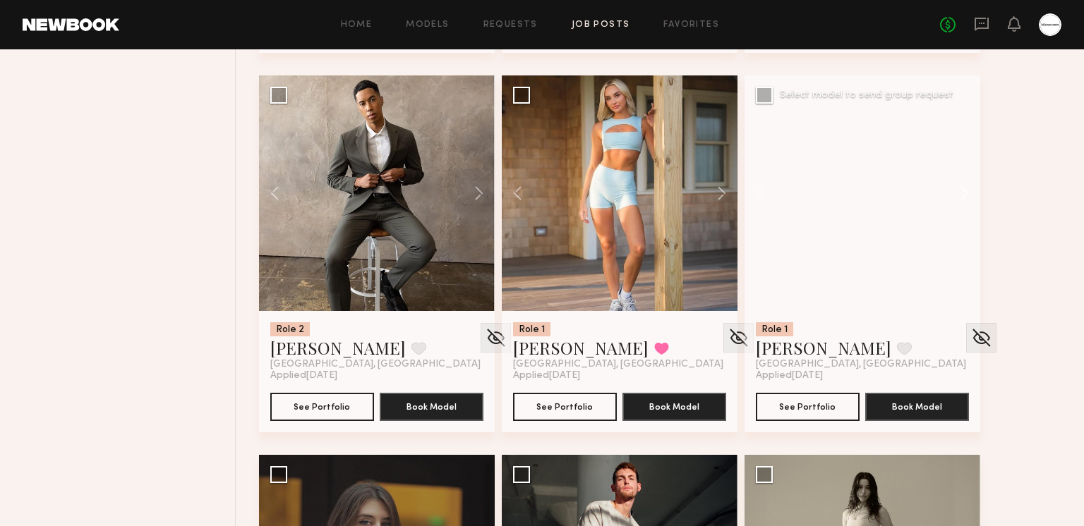
click at [968, 184] on button at bounding box center [957, 193] width 45 height 236
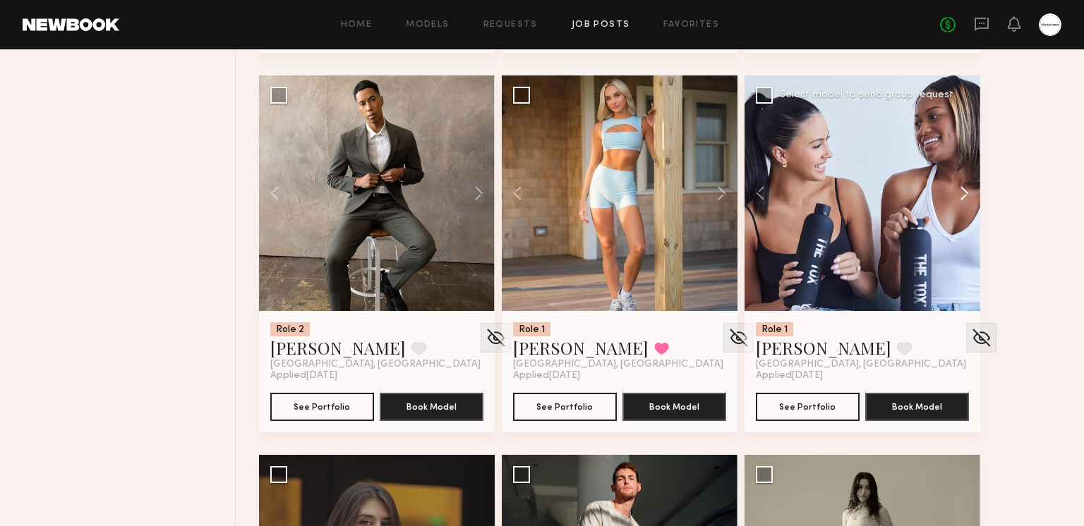
click at [968, 184] on button at bounding box center [957, 193] width 45 height 236
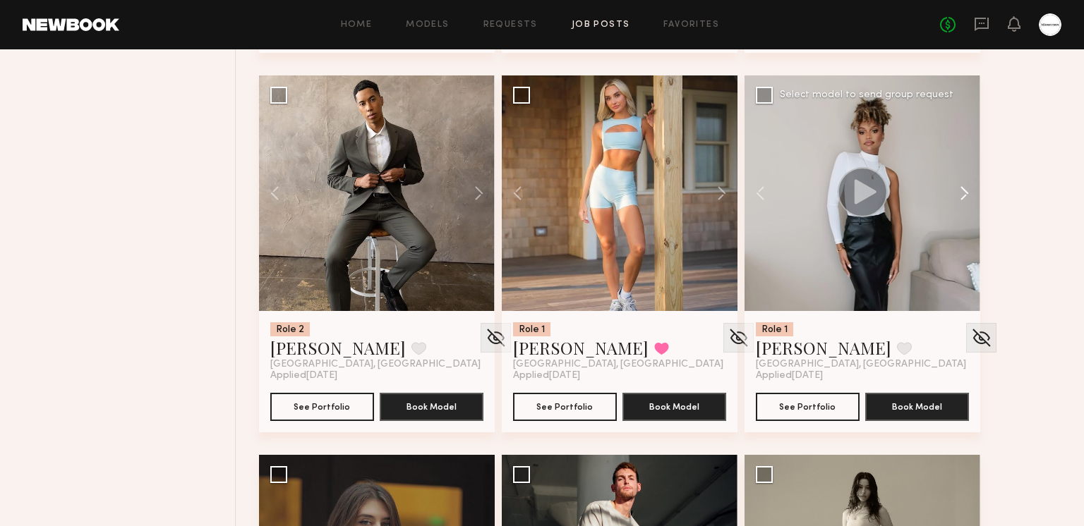
click at [968, 184] on button at bounding box center [957, 193] width 45 height 236
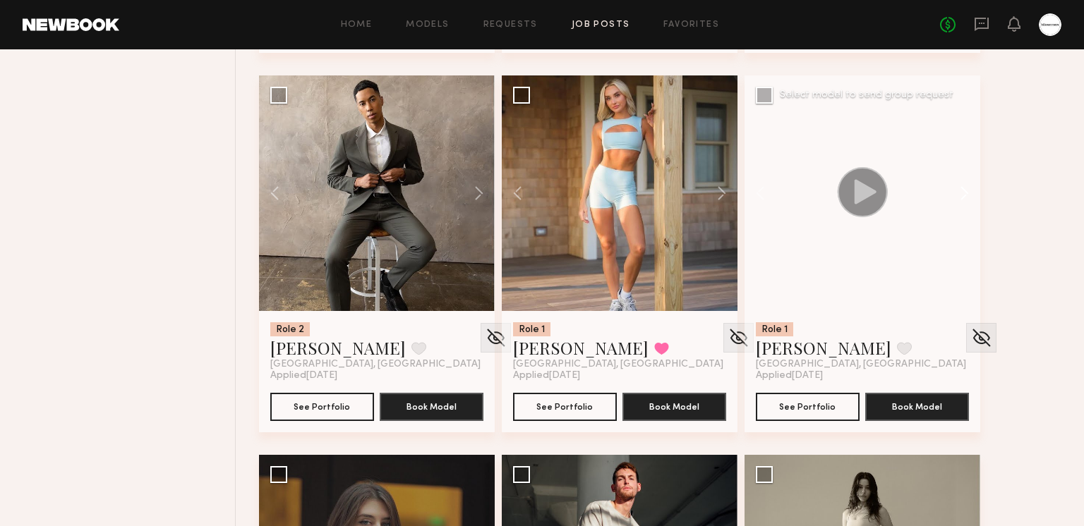
click at [968, 184] on button at bounding box center [957, 193] width 45 height 236
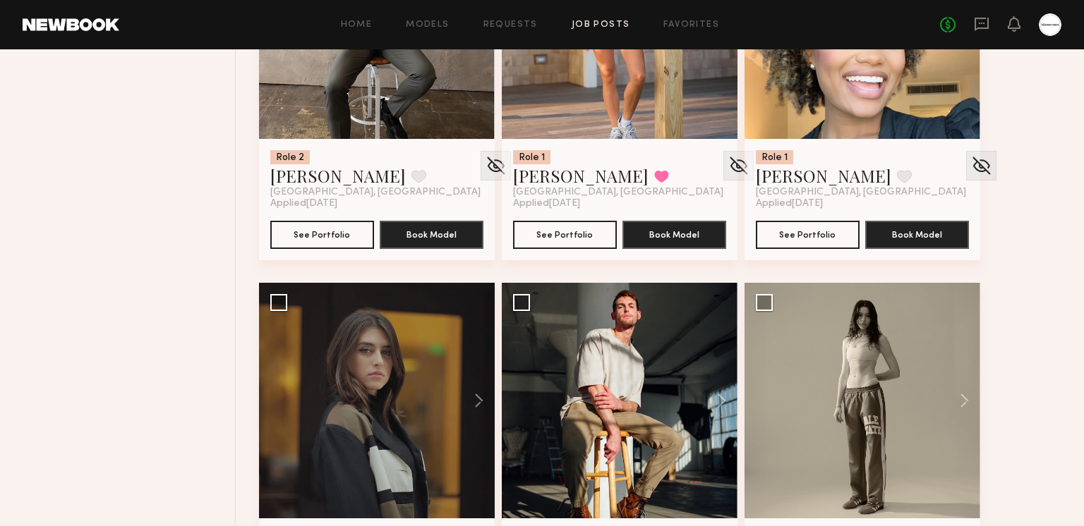
scroll to position [9924, 0]
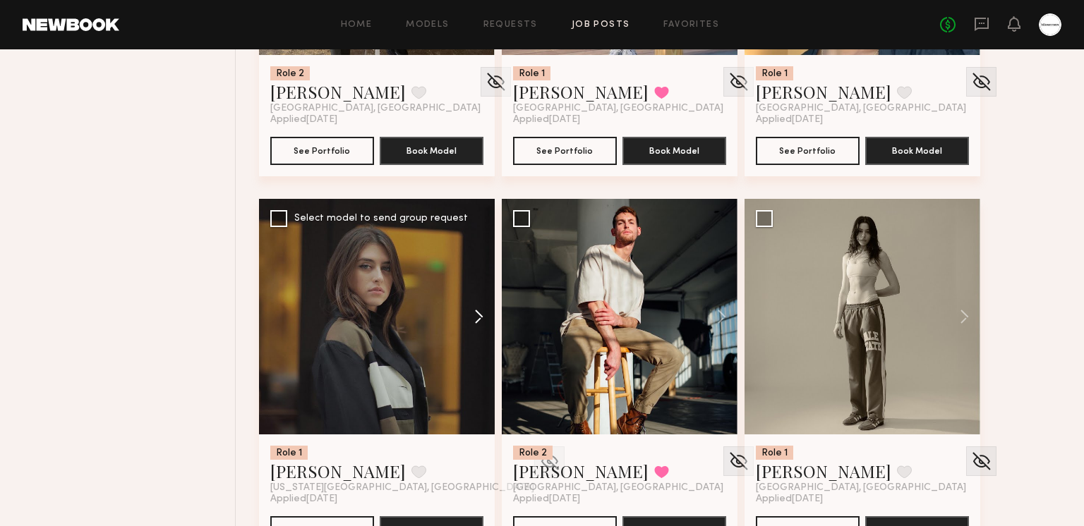
click at [481, 313] on button at bounding box center [471, 317] width 45 height 236
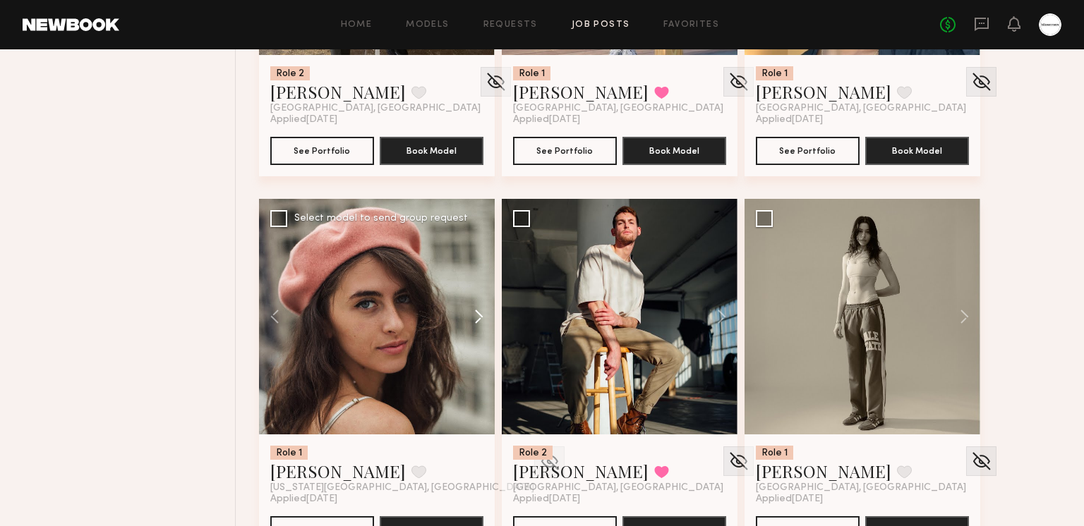
click at [480, 313] on button at bounding box center [471, 317] width 45 height 236
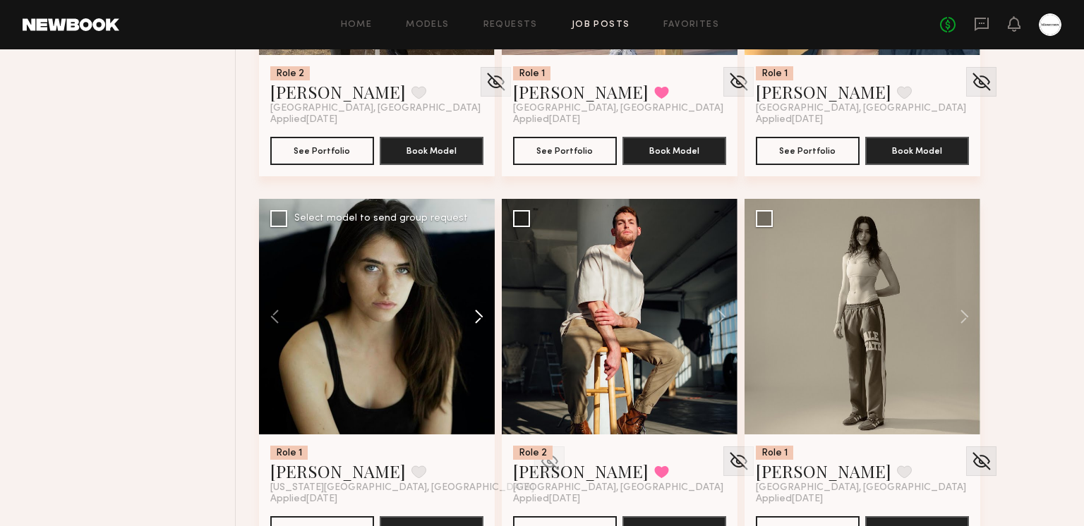
click at [480, 313] on button at bounding box center [471, 317] width 45 height 236
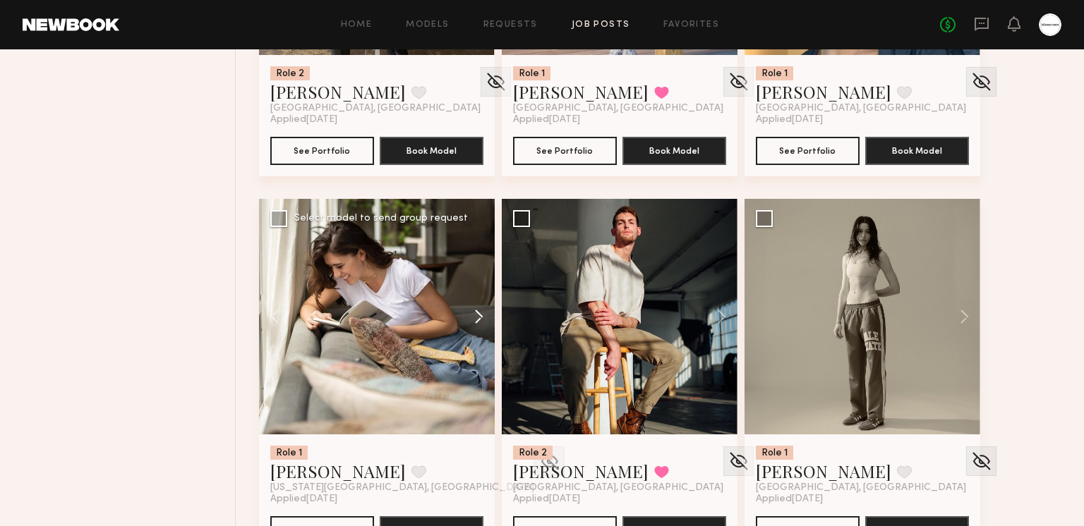
click at [480, 313] on button at bounding box center [471, 317] width 45 height 236
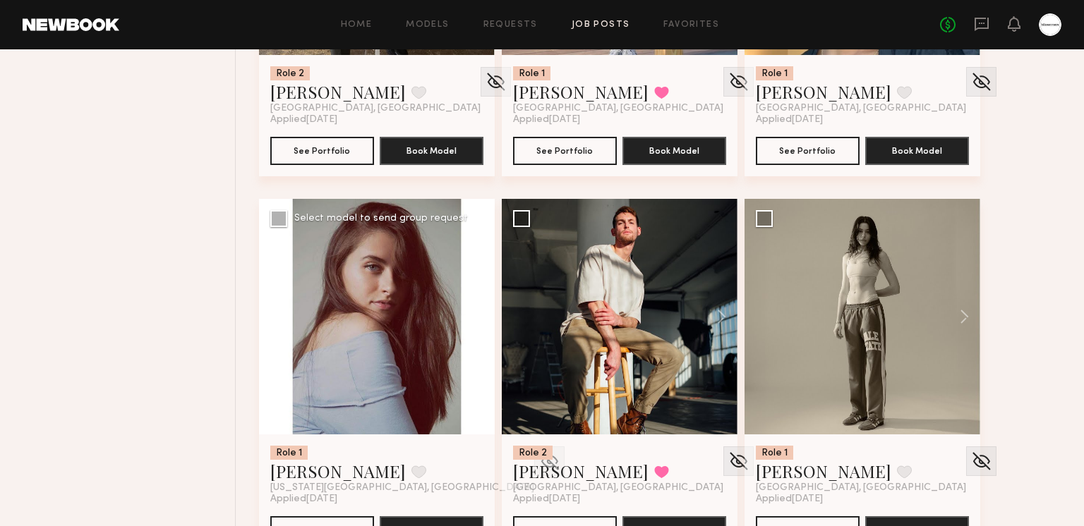
click at [480, 313] on div at bounding box center [377, 317] width 236 height 236
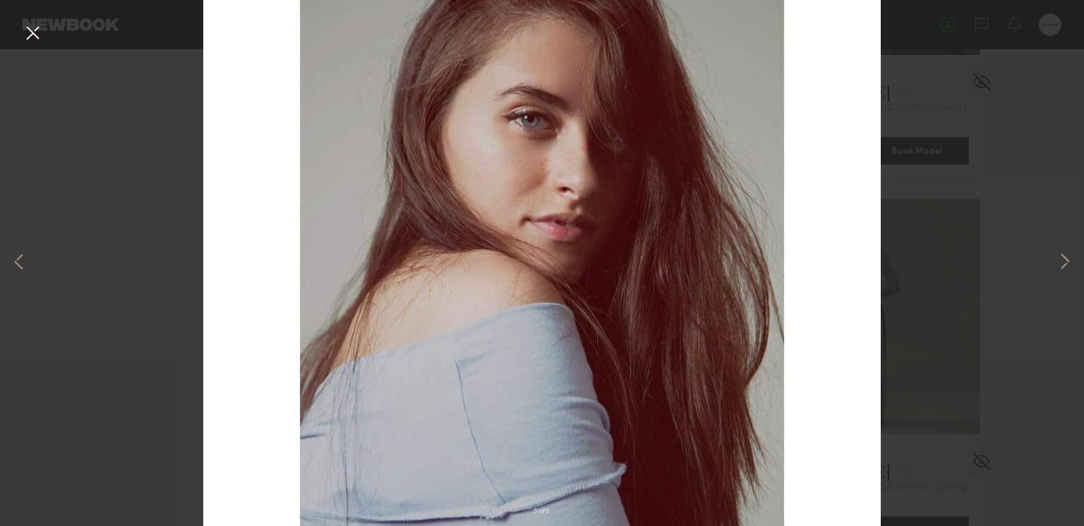
click at [42, 25] on button at bounding box center [32, 33] width 23 height 25
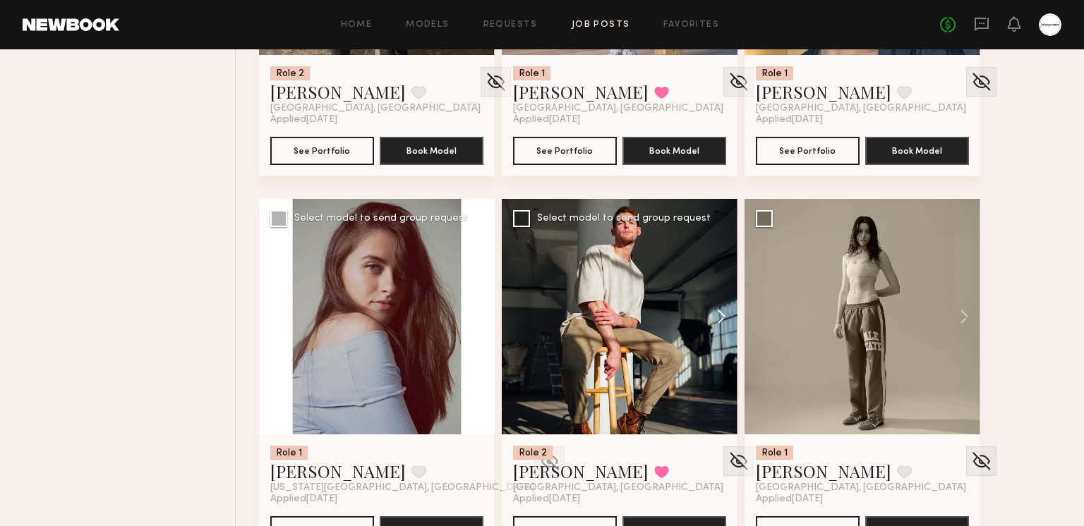
click at [719, 321] on button at bounding box center [714, 317] width 45 height 236
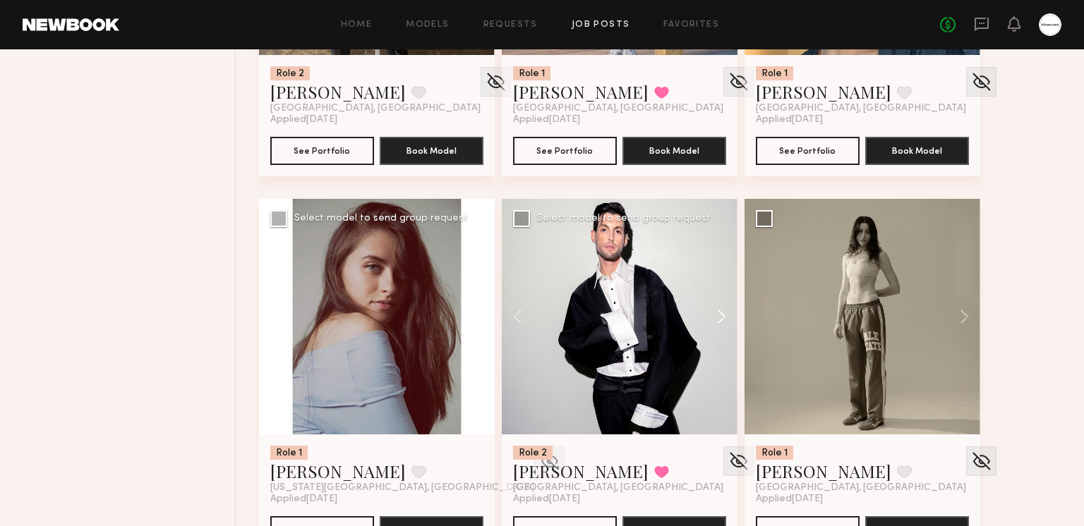
click at [719, 312] on button at bounding box center [714, 317] width 45 height 236
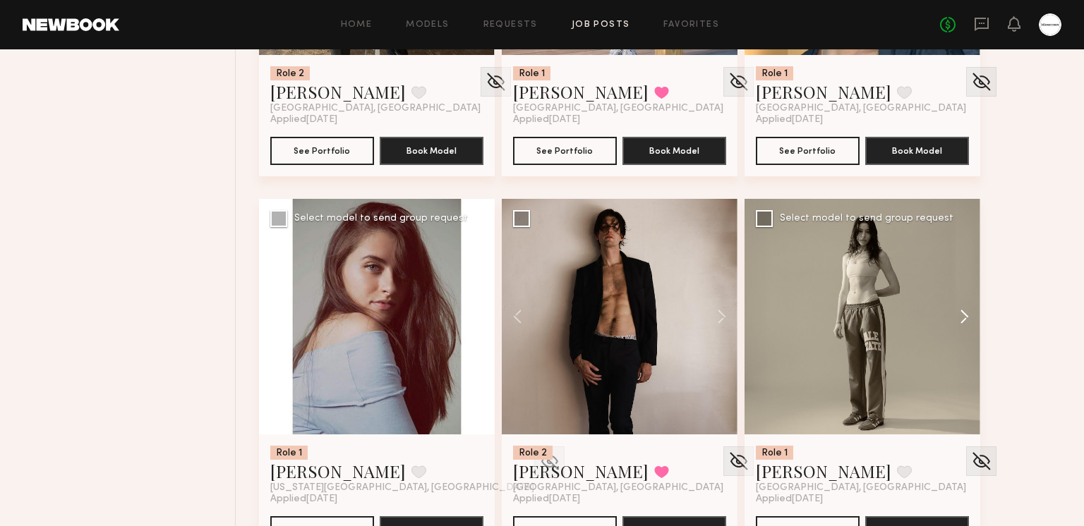
click at [962, 311] on button at bounding box center [957, 317] width 45 height 236
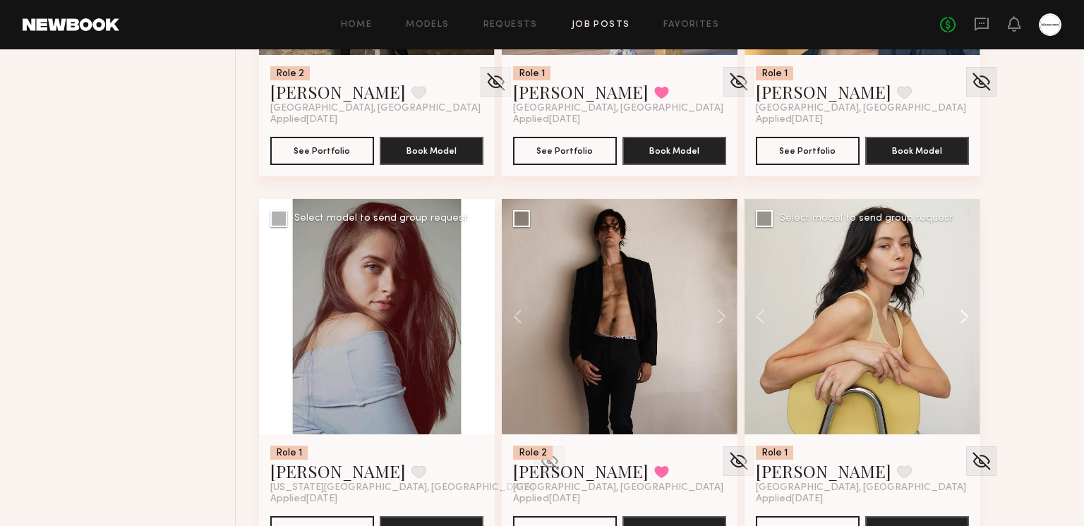
click at [962, 311] on button at bounding box center [957, 317] width 45 height 236
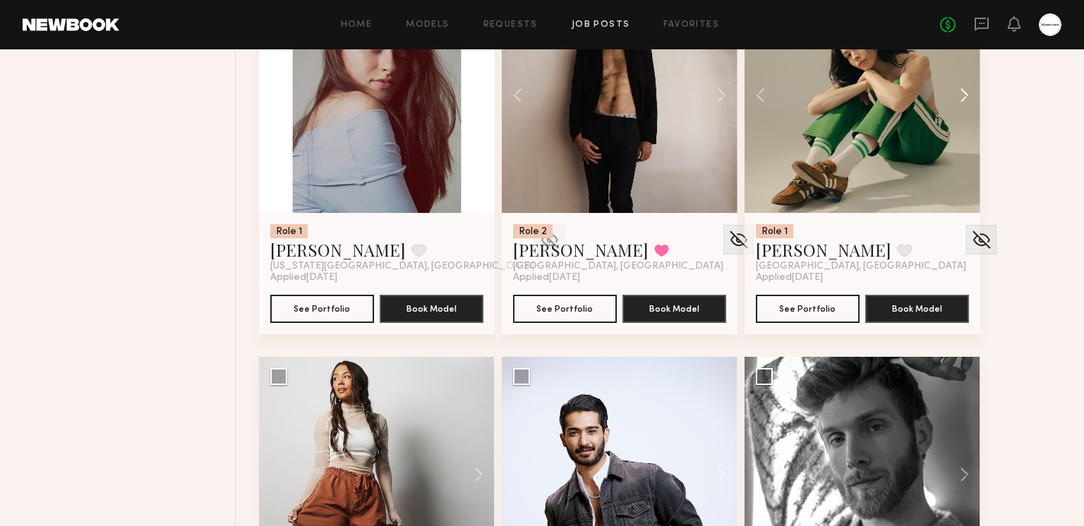
scroll to position [10074, 0]
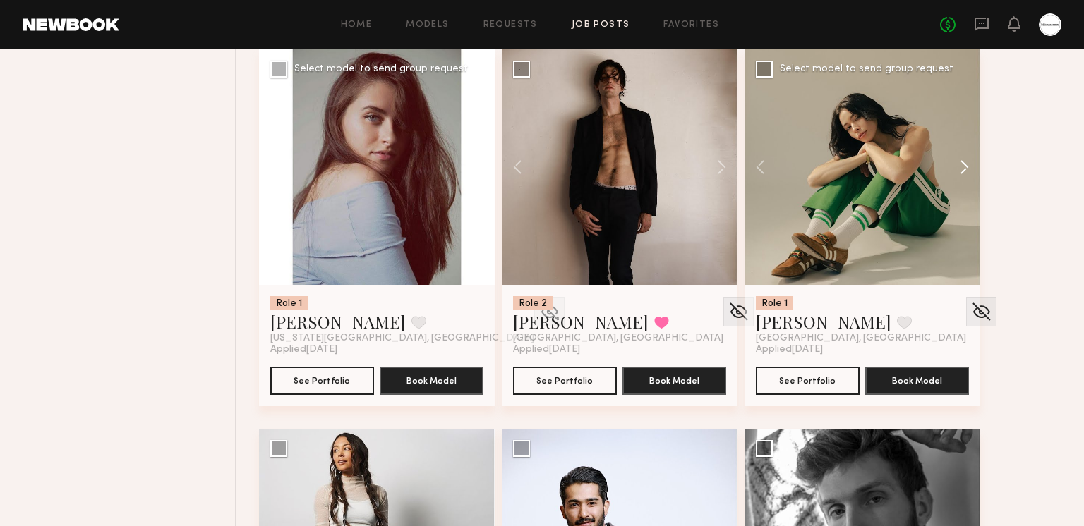
click at [962, 171] on button at bounding box center [957, 167] width 45 height 236
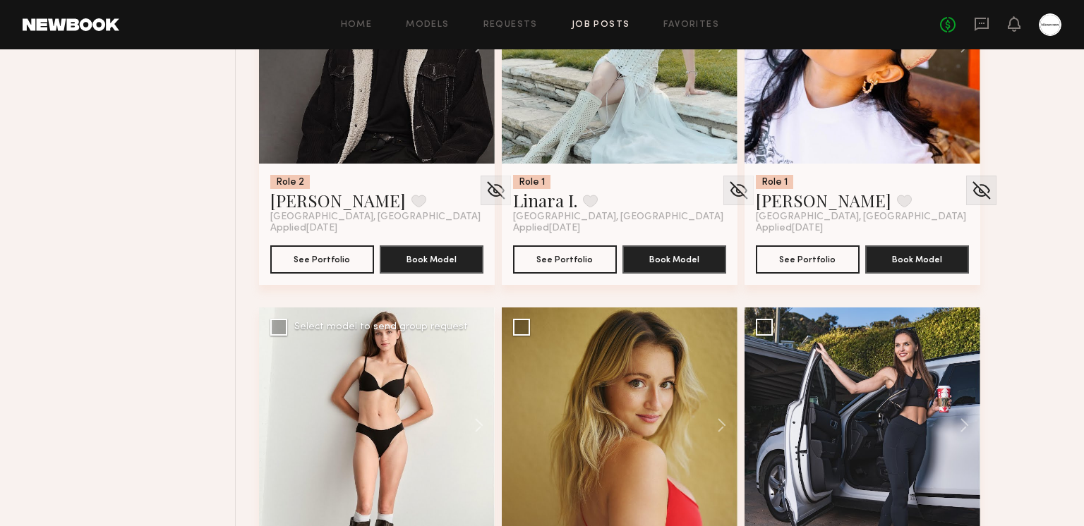
scroll to position [11078, 0]
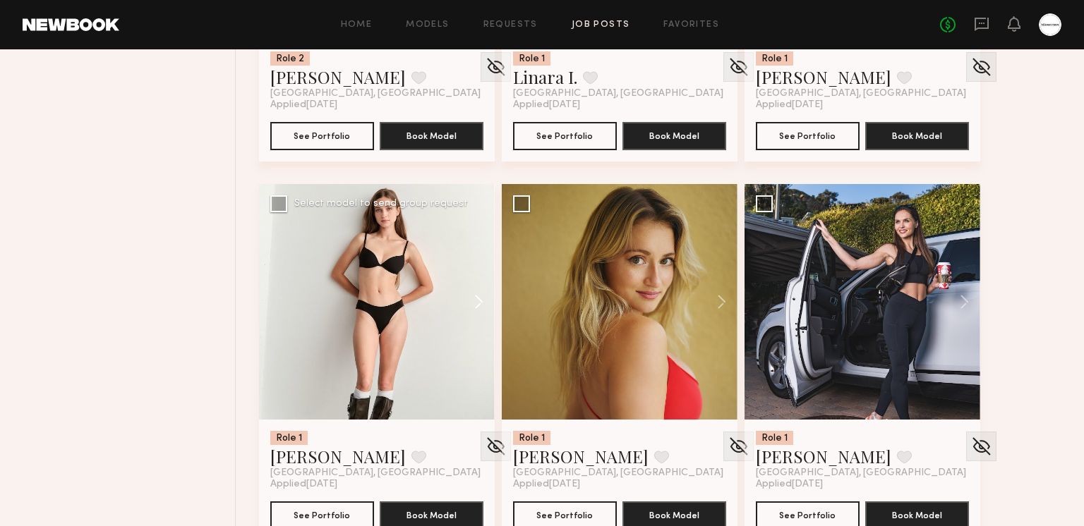
click at [471, 299] on button at bounding box center [471, 302] width 45 height 236
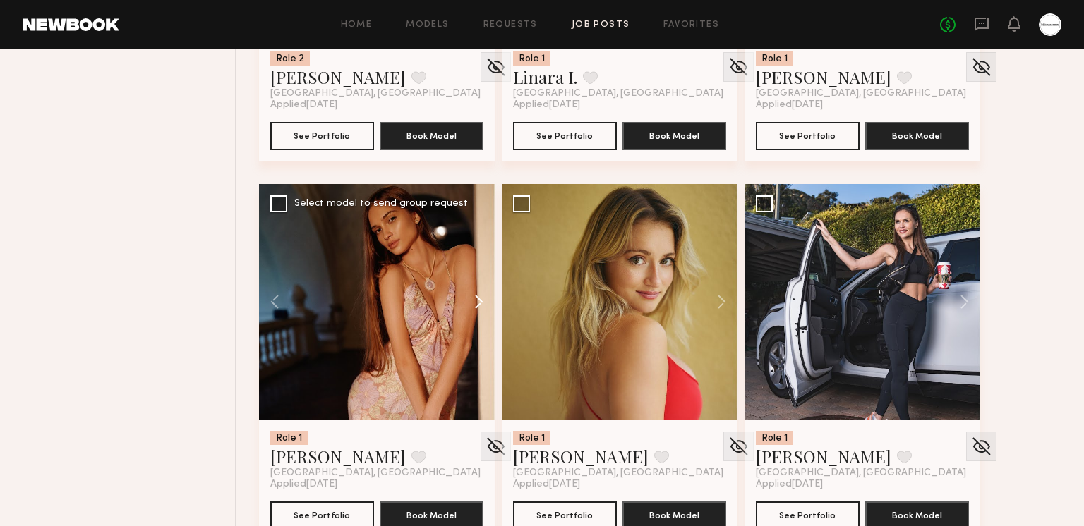
click at [471, 299] on button at bounding box center [471, 302] width 45 height 236
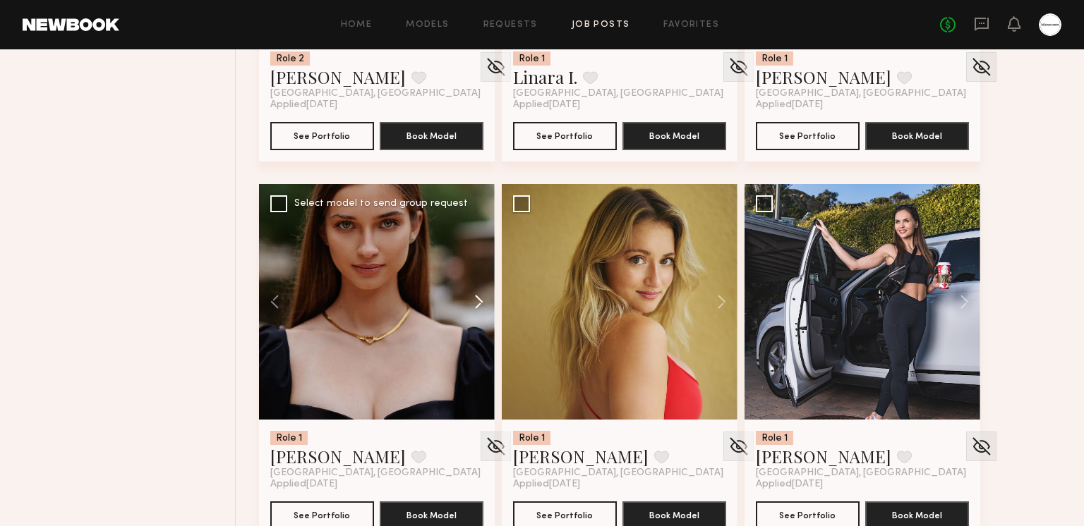
click at [471, 299] on button at bounding box center [471, 302] width 45 height 236
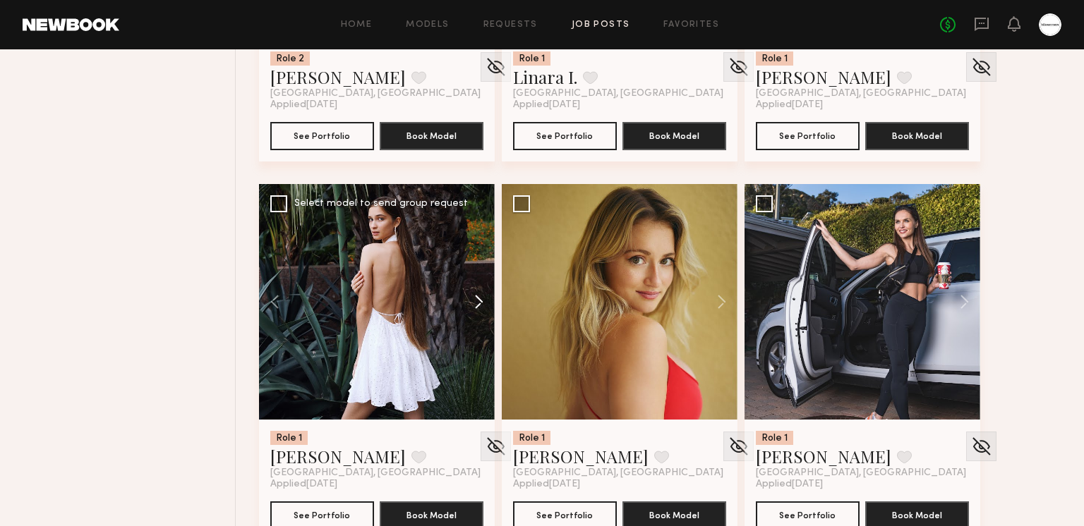
click at [471, 299] on button at bounding box center [471, 302] width 45 height 236
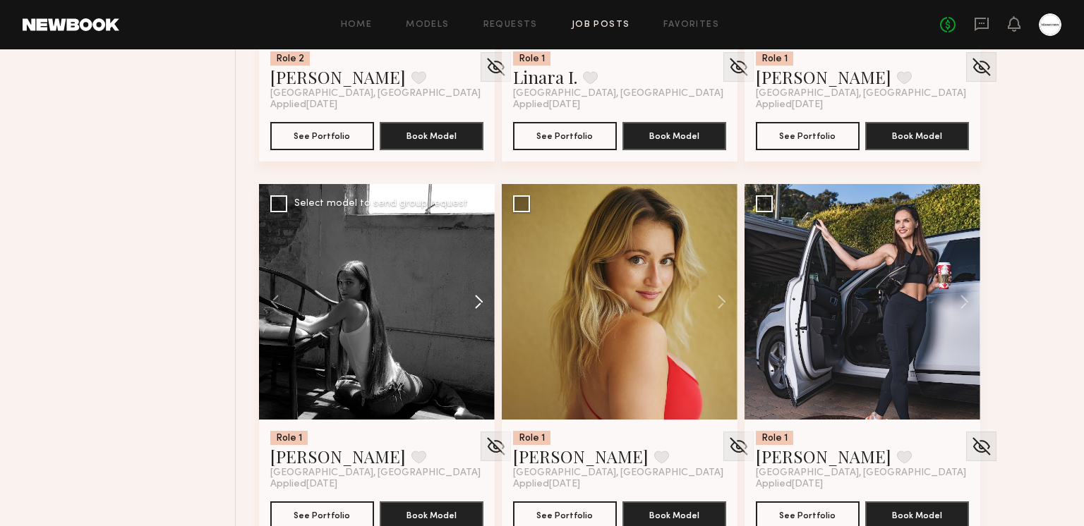
click at [471, 299] on button at bounding box center [471, 302] width 45 height 236
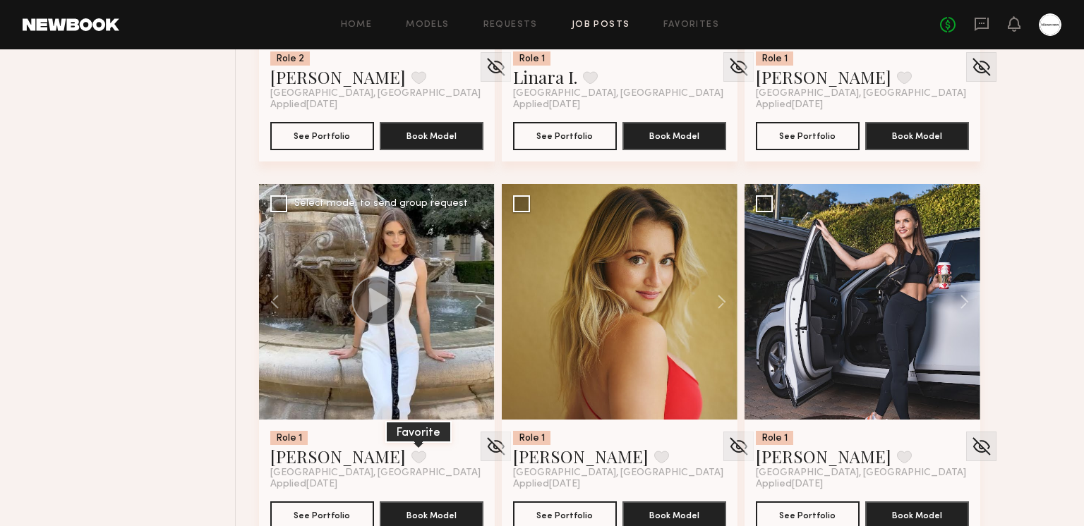
click at [411, 451] on button at bounding box center [418, 457] width 15 height 13
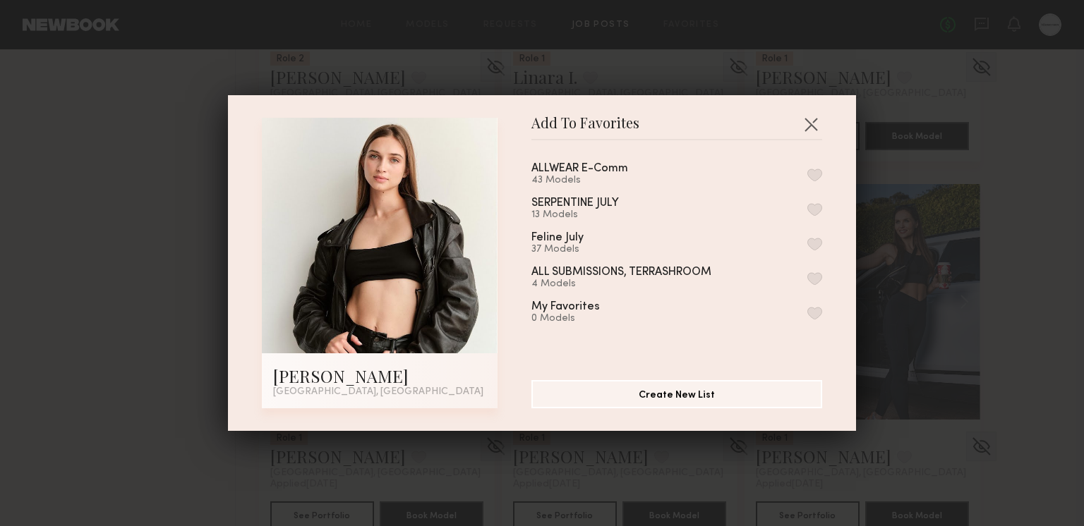
click at [807, 174] on button "button" at bounding box center [814, 175] width 15 height 13
click at [813, 127] on button "button" at bounding box center [810, 124] width 23 height 23
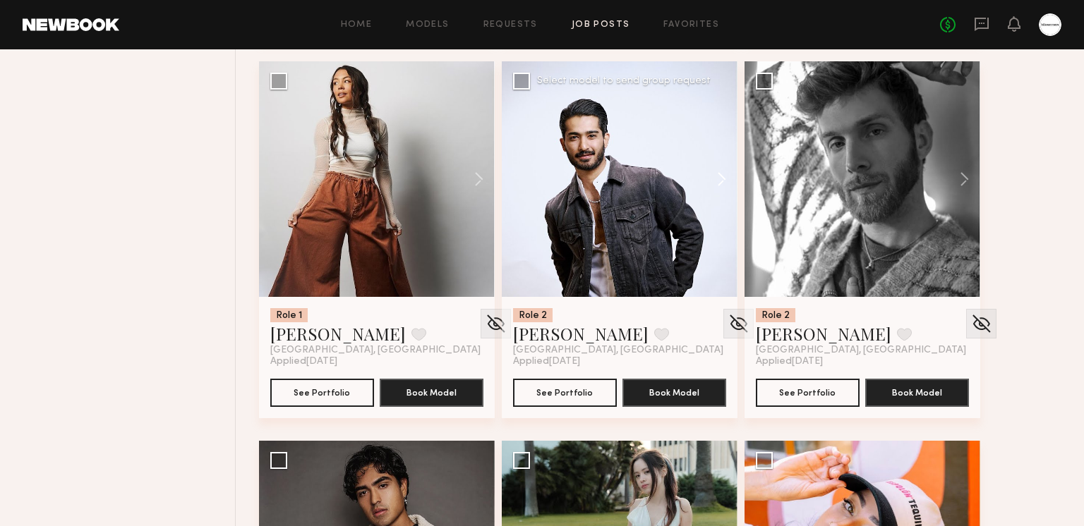
scroll to position [10399, 0]
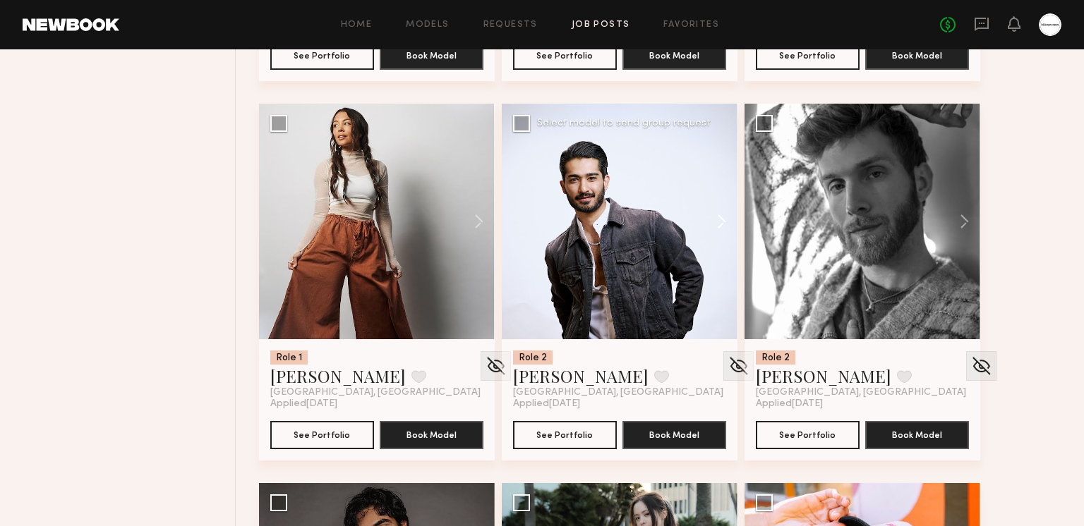
click at [717, 227] on button at bounding box center [714, 222] width 45 height 236
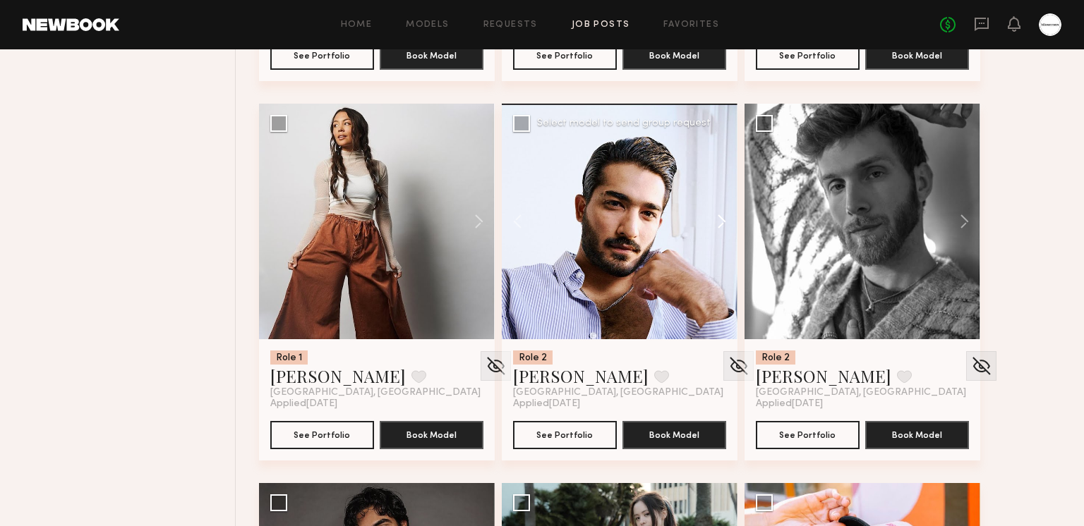
click at [715, 219] on button at bounding box center [714, 222] width 45 height 236
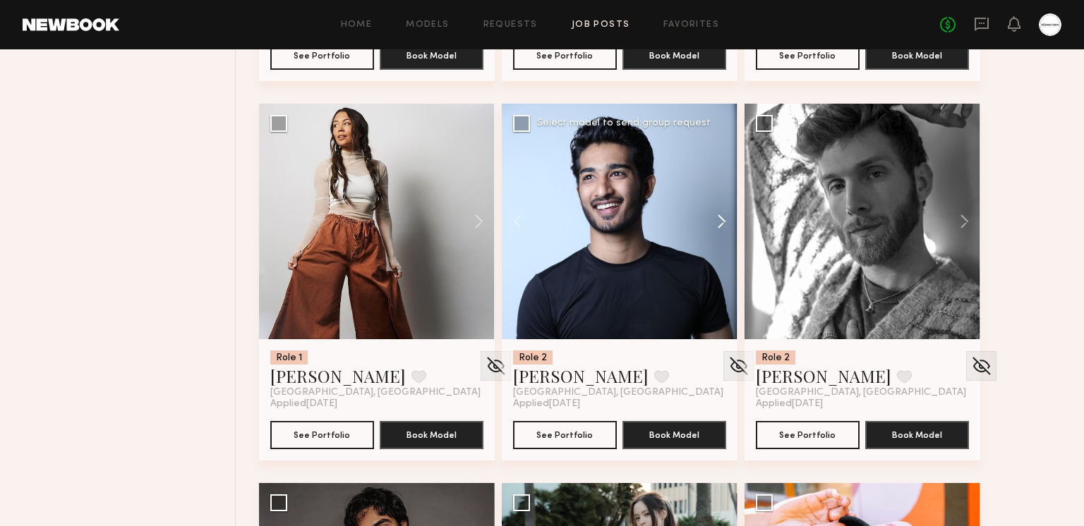
click at [715, 219] on button at bounding box center [714, 222] width 45 height 236
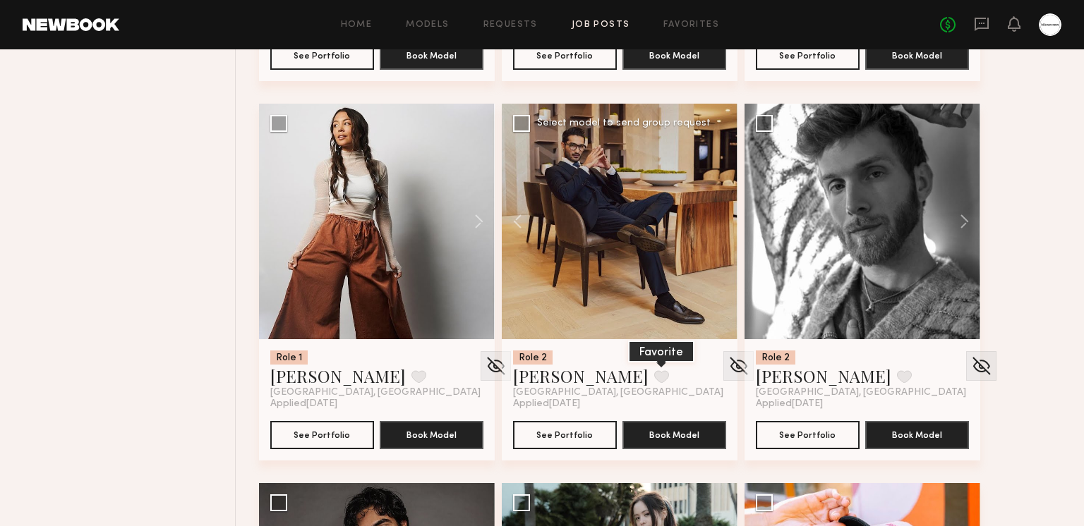
click at [654, 376] on button at bounding box center [661, 376] width 15 height 13
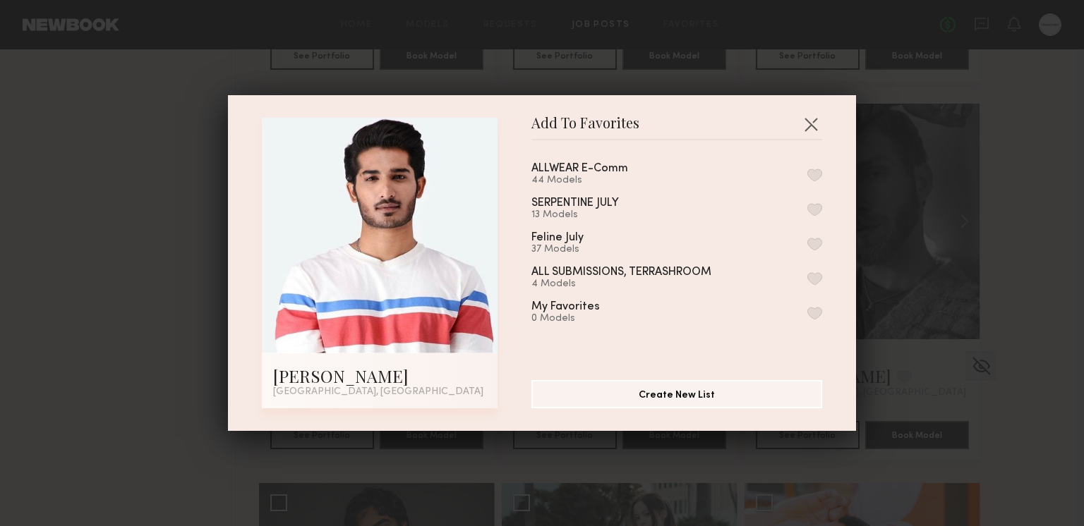
click at [814, 165] on div "ALLWEAR E-Comm 44 Models" at bounding box center [676, 174] width 291 height 23
click at [814, 169] on button "button" at bounding box center [814, 175] width 15 height 13
click at [813, 116] on button "button" at bounding box center [810, 124] width 23 height 23
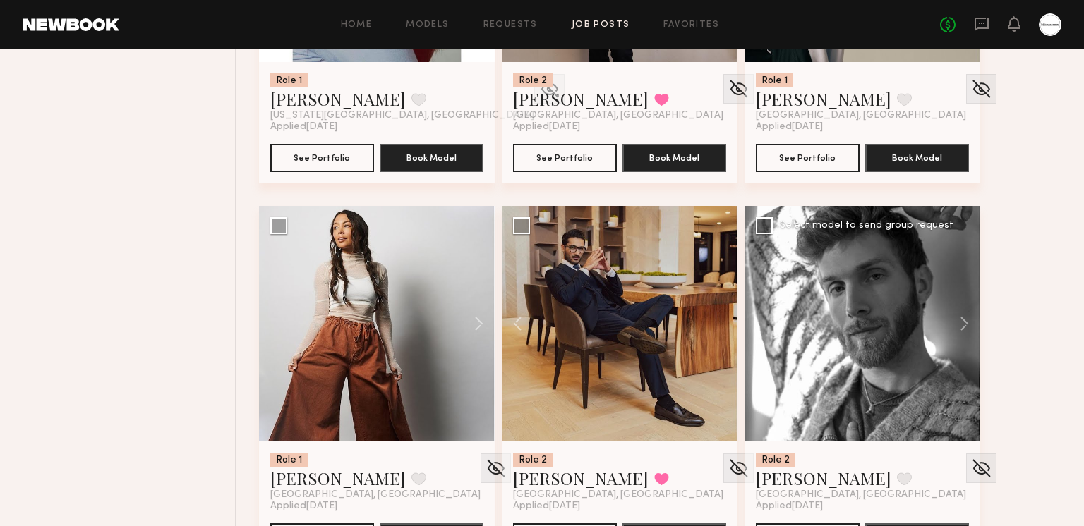
scroll to position [10297, 0]
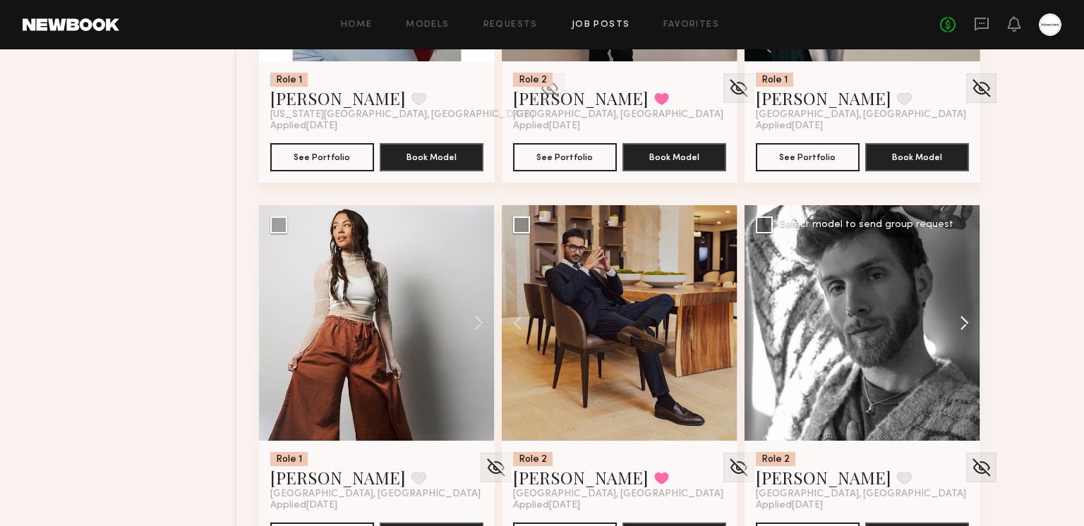
click at [958, 327] on button at bounding box center [957, 323] width 45 height 236
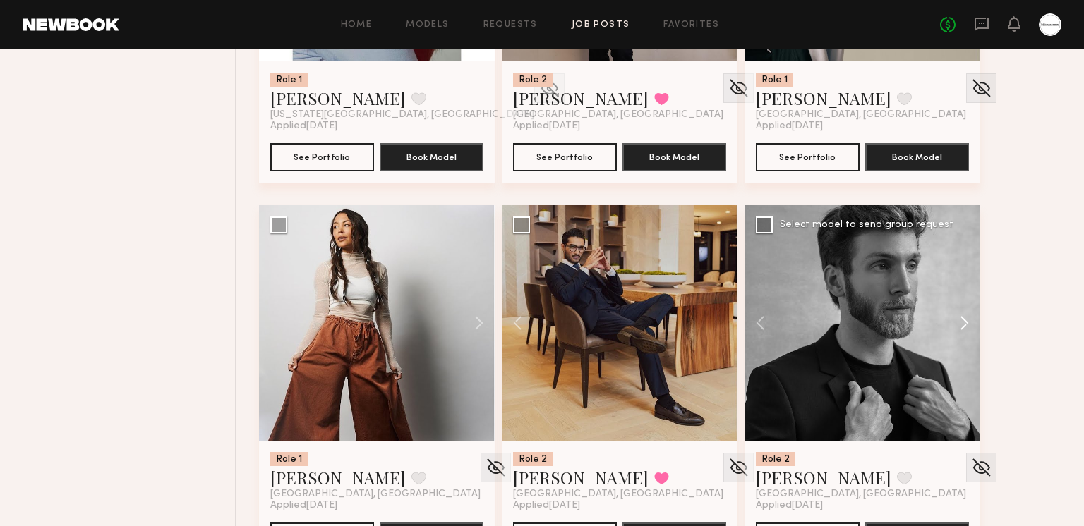
click at [959, 327] on button at bounding box center [957, 323] width 45 height 236
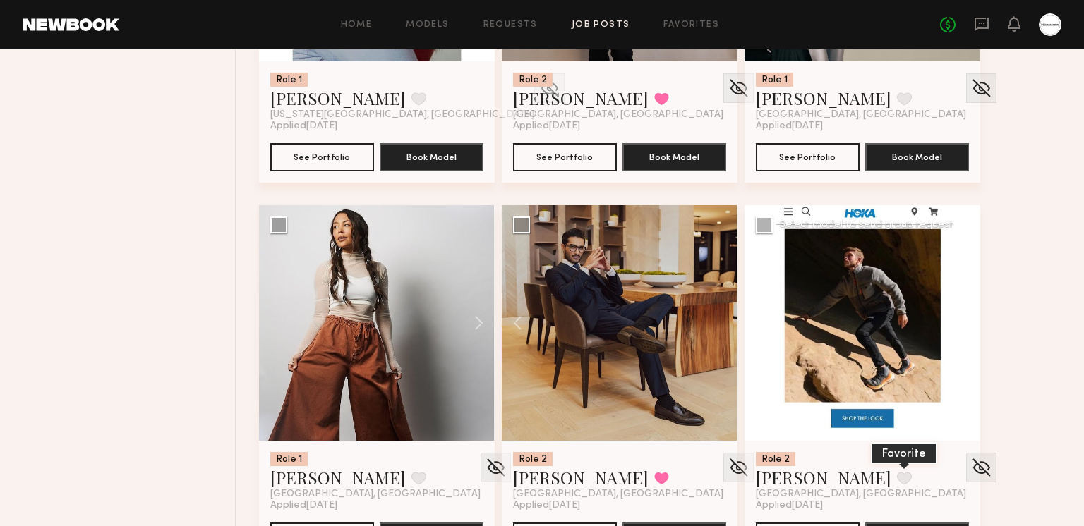
click at [897, 473] on button at bounding box center [904, 478] width 15 height 13
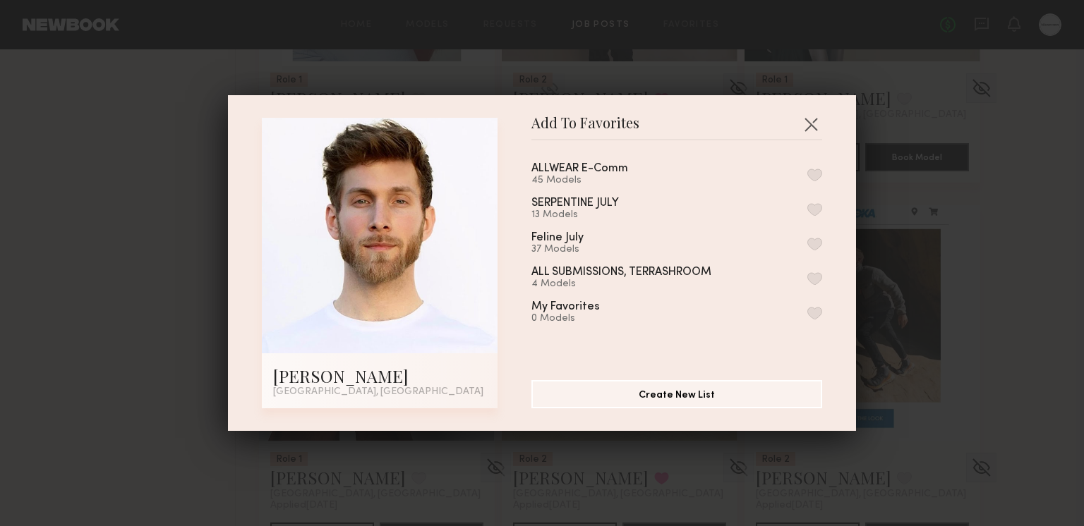
click at [811, 172] on button "button" at bounding box center [814, 175] width 15 height 13
click at [812, 121] on button "button" at bounding box center [810, 124] width 23 height 23
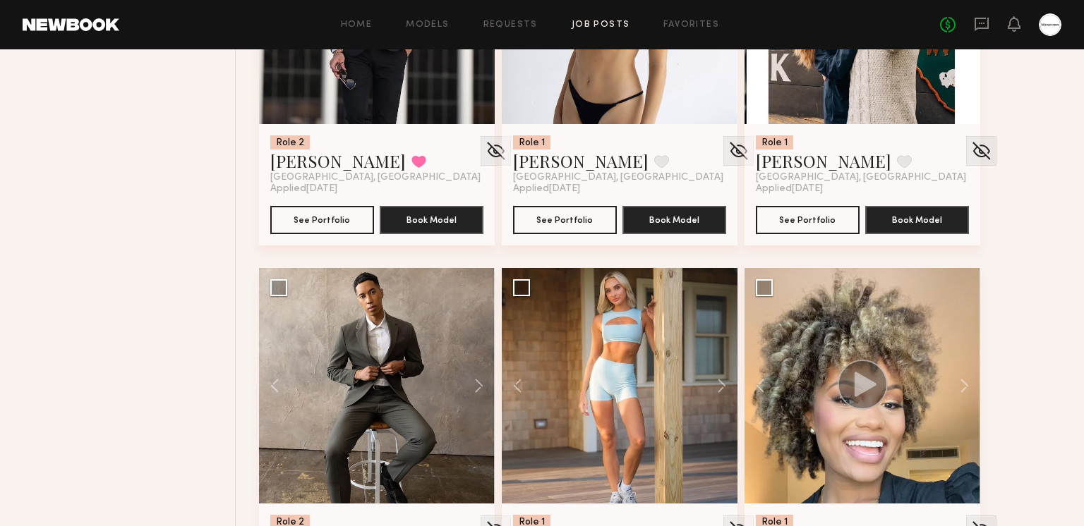
scroll to position [10054, 0]
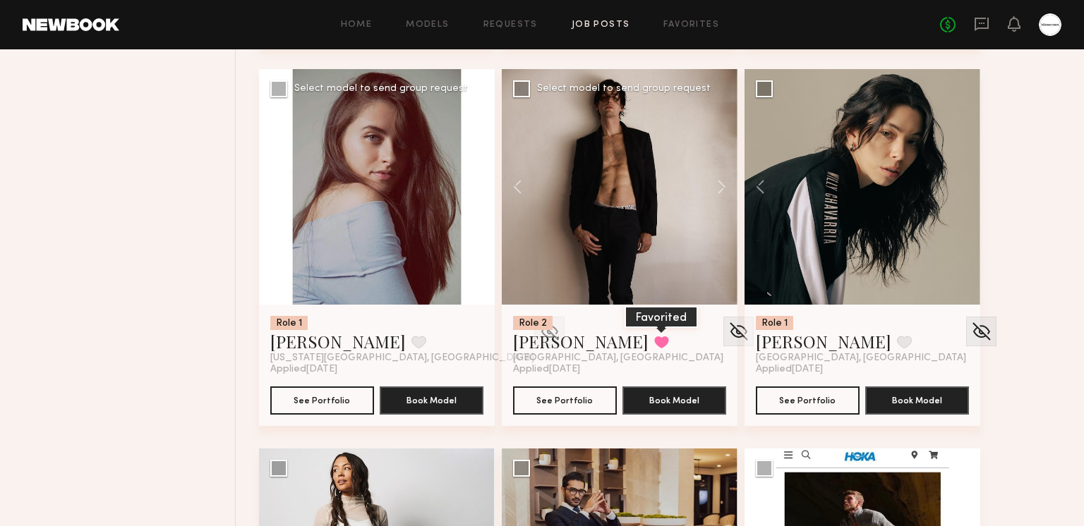
click at [654, 339] on button at bounding box center [661, 342] width 15 height 13
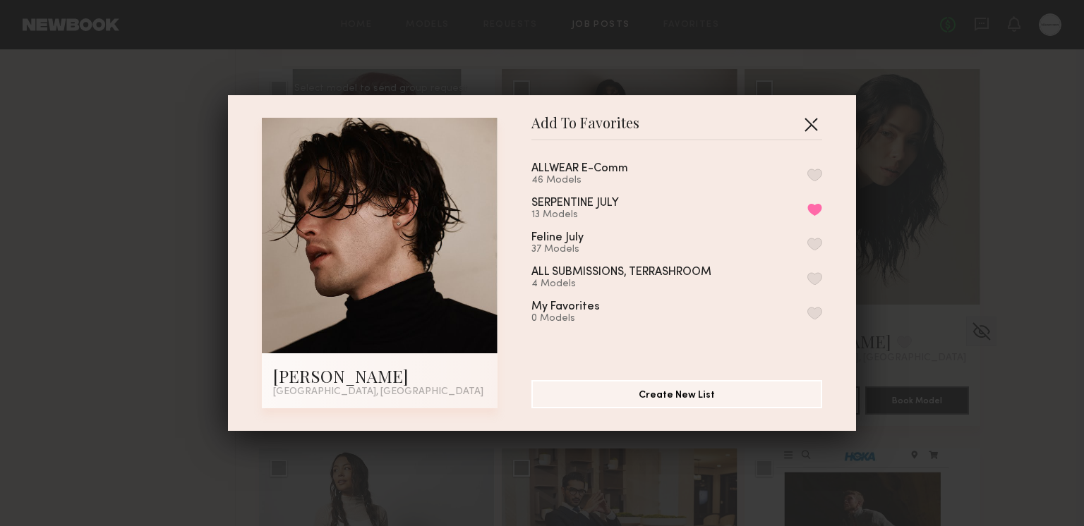
click at [812, 128] on button "button" at bounding box center [810, 124] width 23 height 23
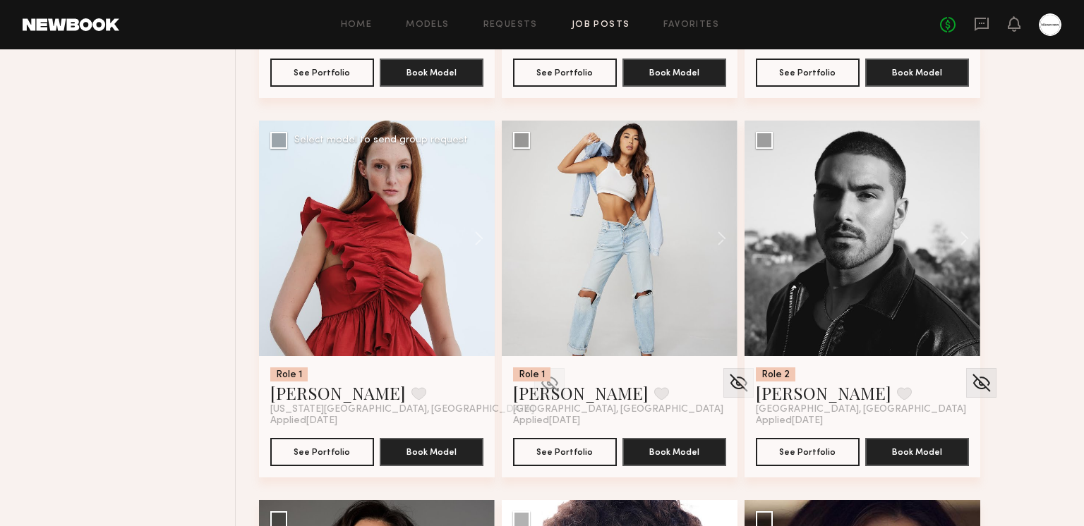
scroll to position [11519, 0]
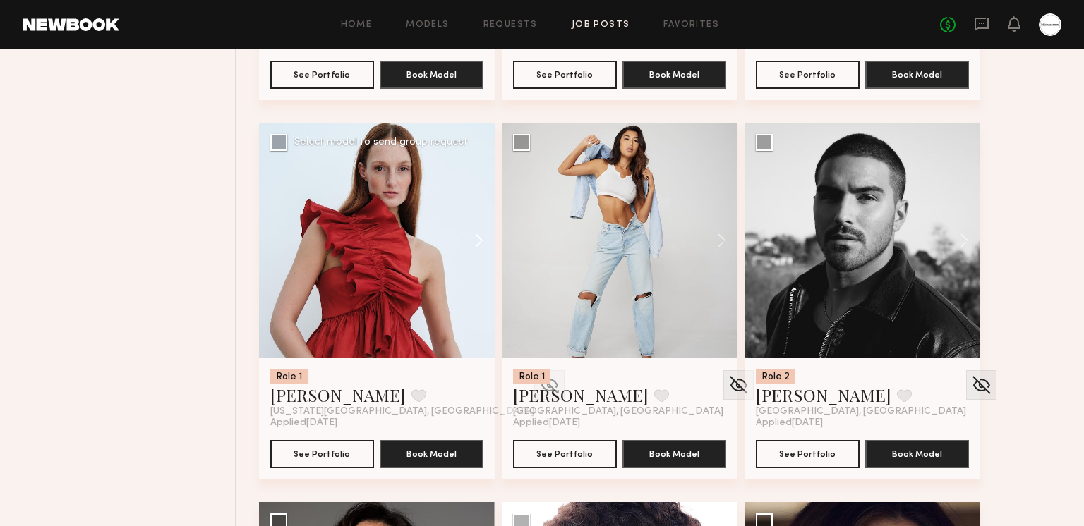
click at [473, 240] on button at bounding box center [471, 241] width 45 height 236
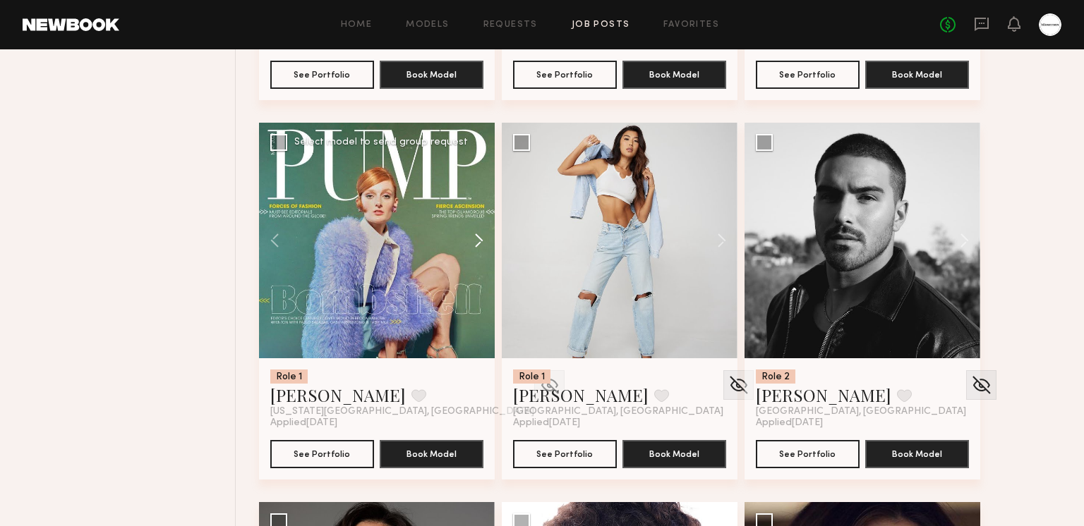
click at [473, 240] on button at bounding box center [471, 241] width 45 height 236
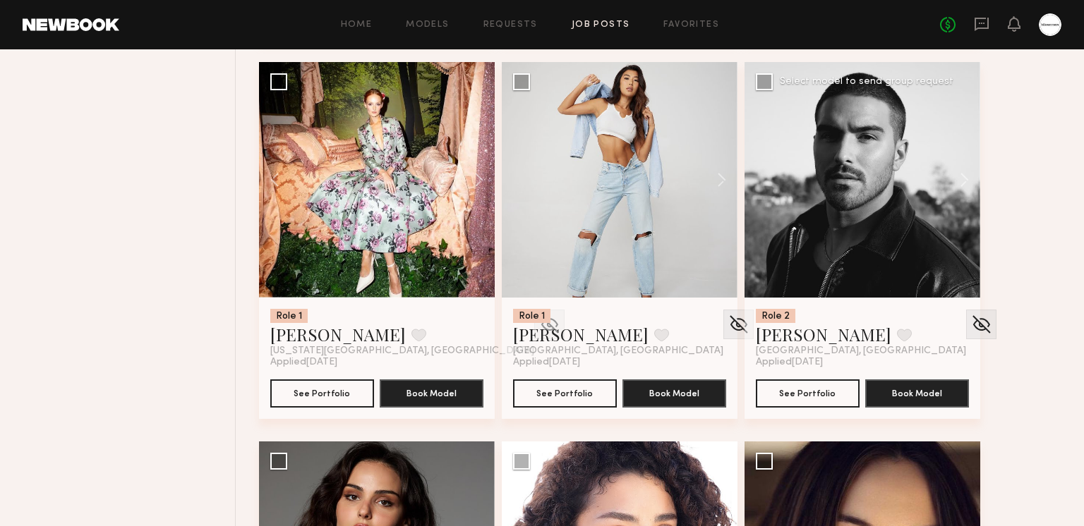
scroll to position [11580, 0]
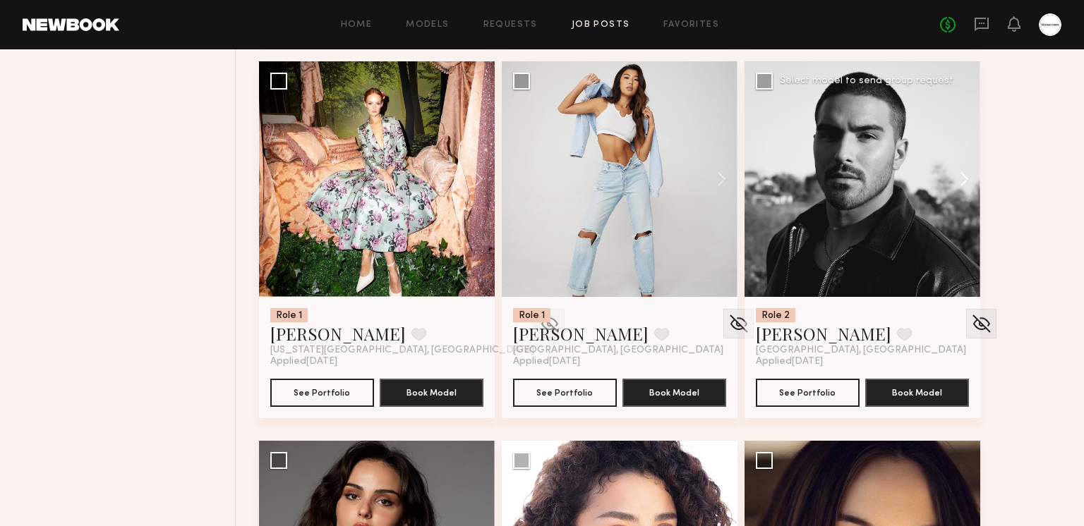
click at [966, 185] on button at bounding box center [957, 179] width 45 height 236
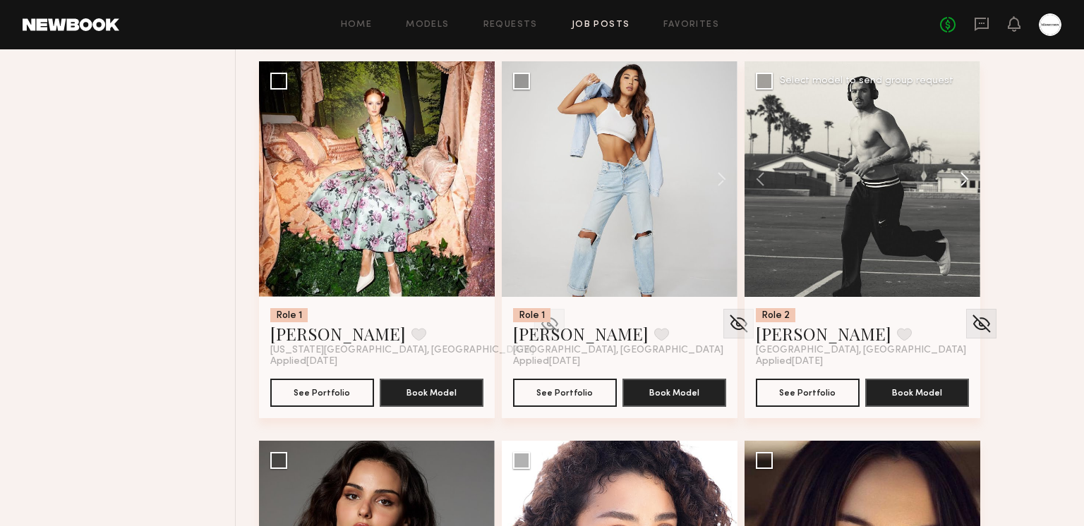
click at [964, 182] on button at bounding box center [957, 179] width 45 height 236
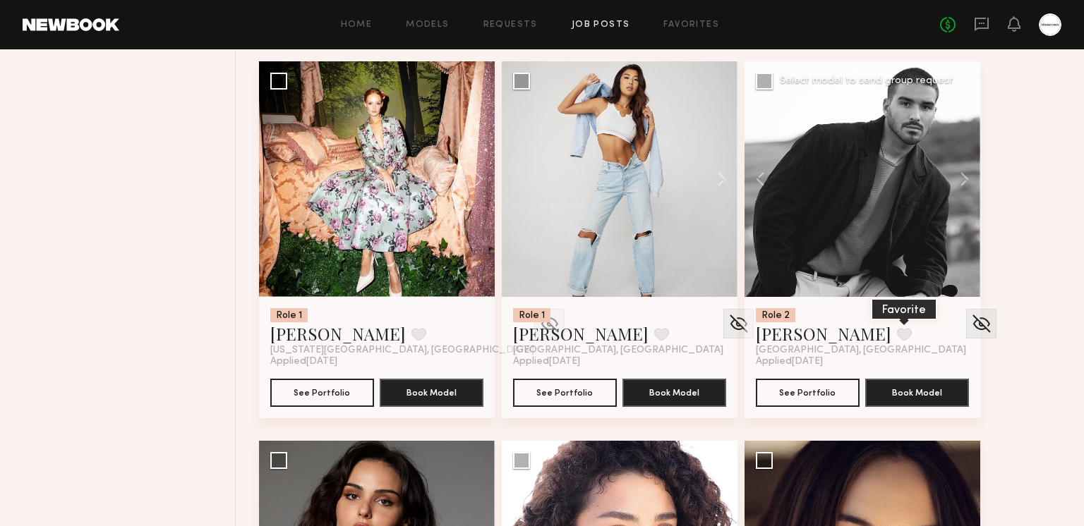
click at [897, 331] on button at bounding box center [904, 334] width 15 height 13
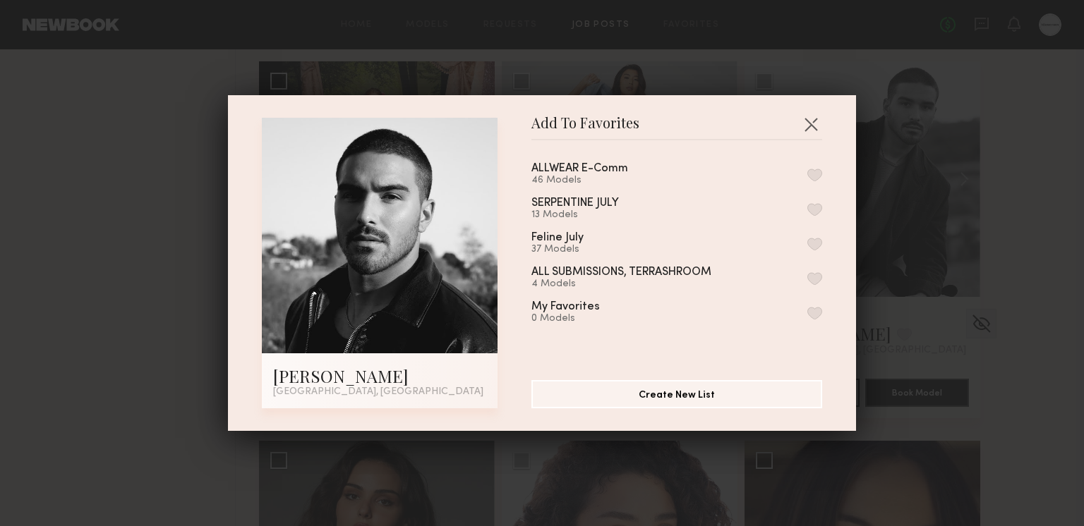
click at [816, 171] on button "button" at bounding box center [814, 175] width 15 height 13
click at [816, 128] on button "button" at bounding box center [810, 124] width 23 height 23
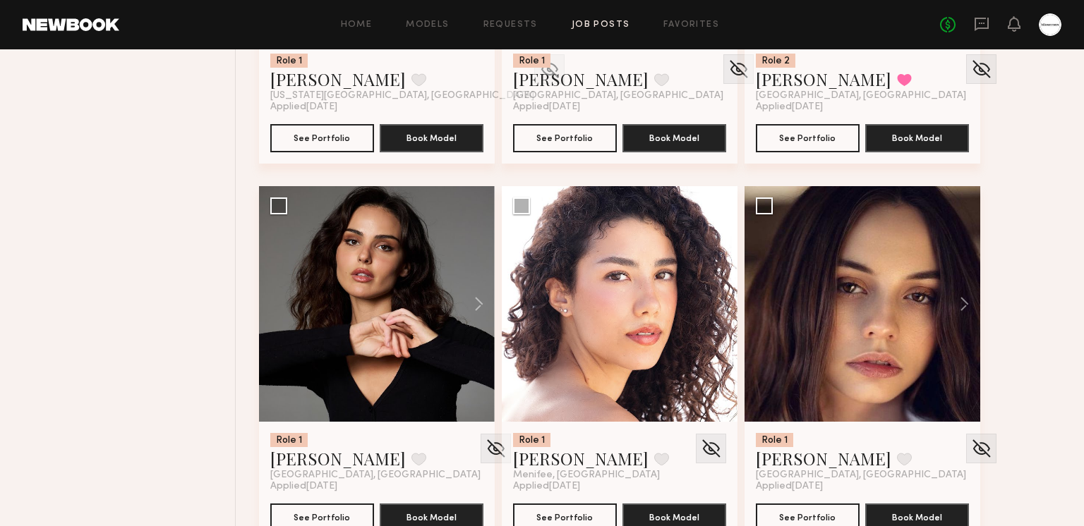
scroll to position [11841, 0]
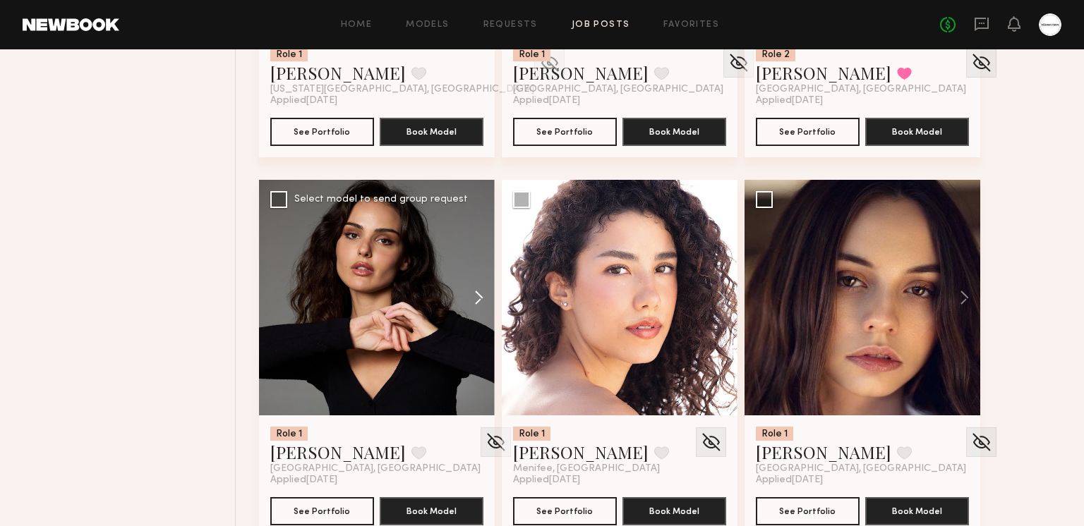
click at [476, 293] on button at bounding box center [471, 298] width 45 height 236
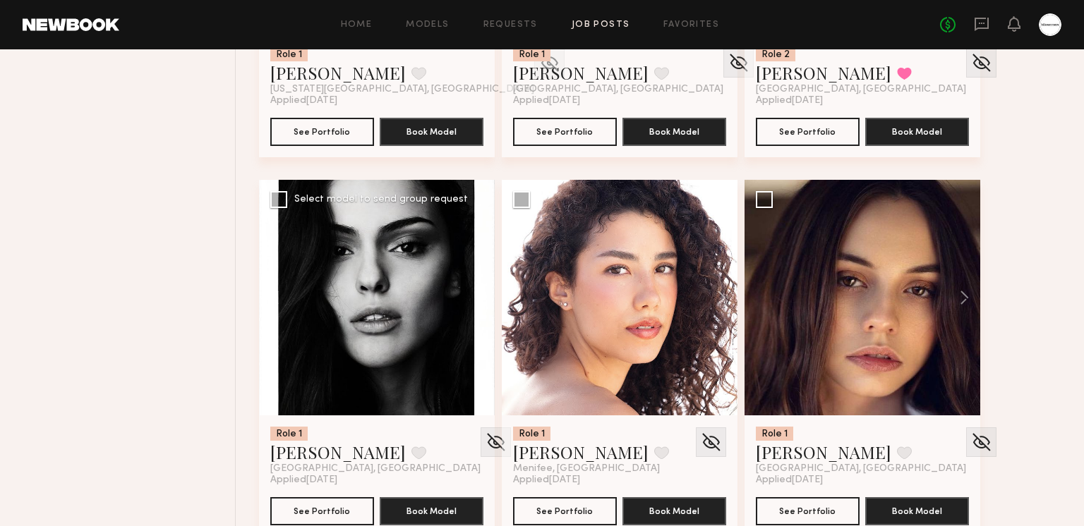
click at [476, 293] on button at bounding box center [471, 298] width 45 height 236
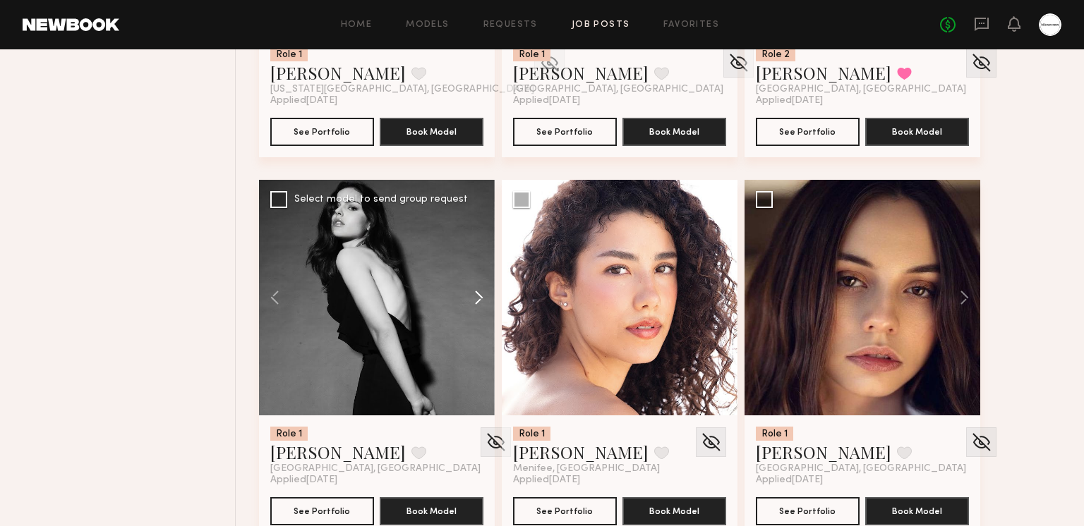
click at [476, 293] on button at bounding box center [471, 298] width 45 height 236
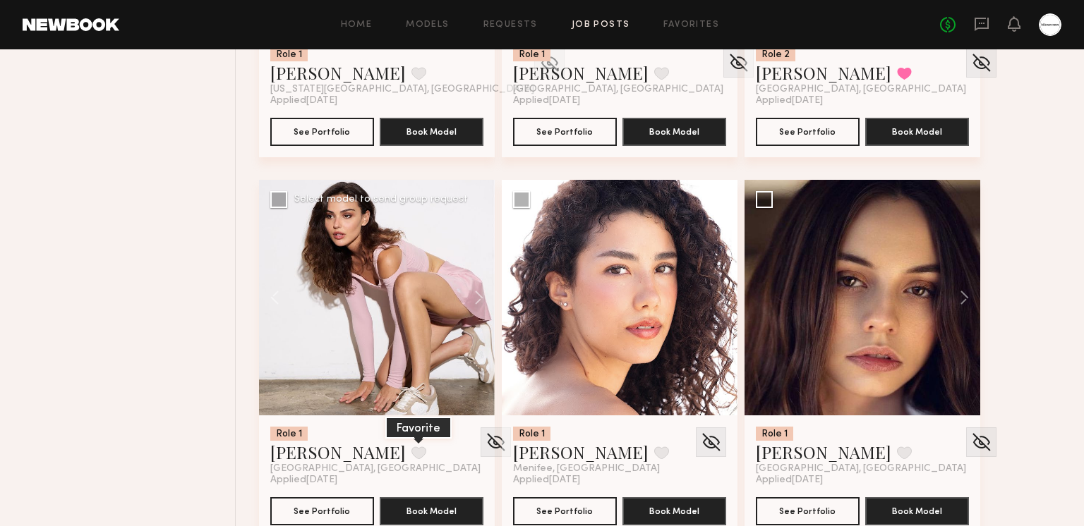
click at [411, 455] on button at bounding box center [418, 453] width 15 height 13
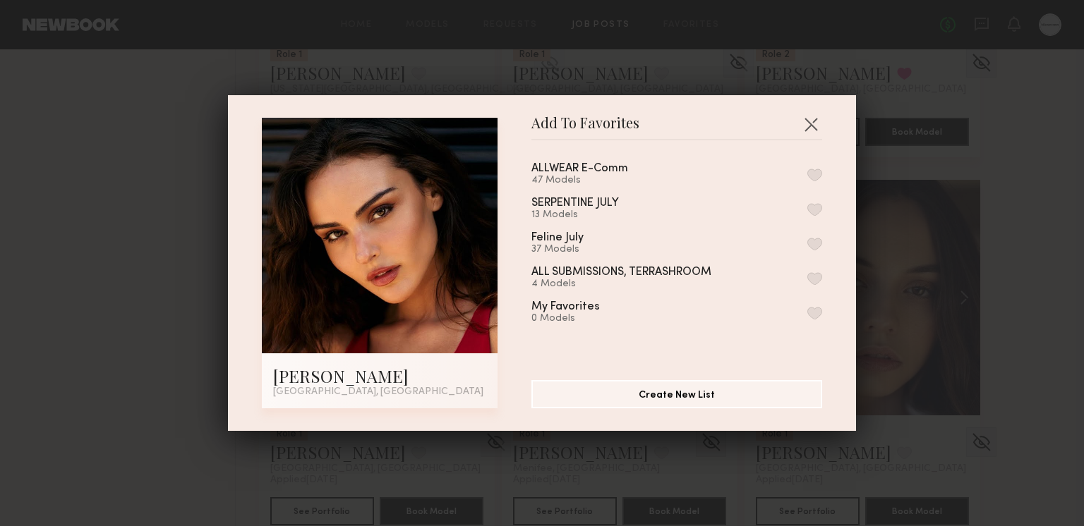
click at [818, 171] on button "button" at bounding box center [814, 175] width 15 height 13
click at [810, 119] on button "button" at bounding box center [810, 124] width 23 height 23
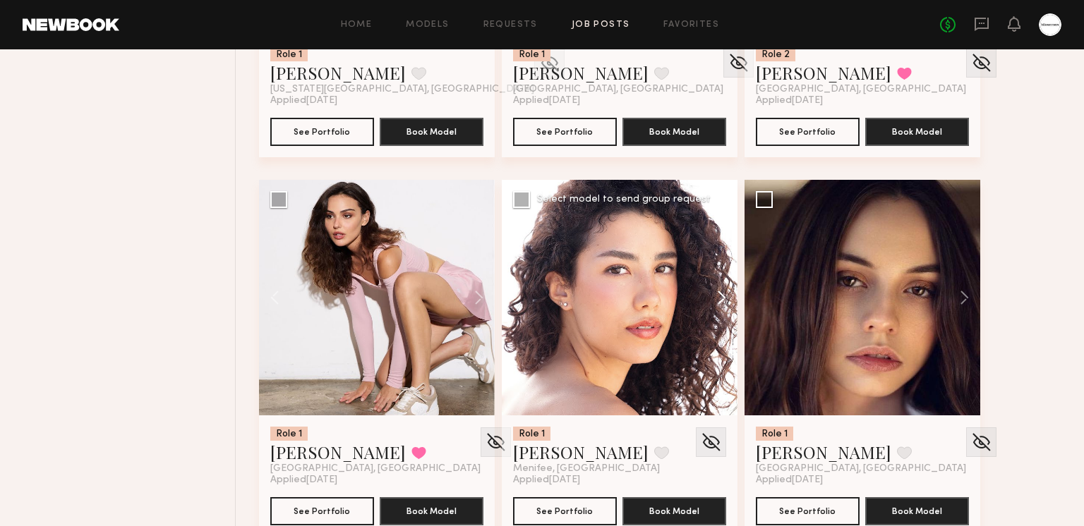
click at [716, 285] on button at bounding box center [714, 298] width 45 height 236
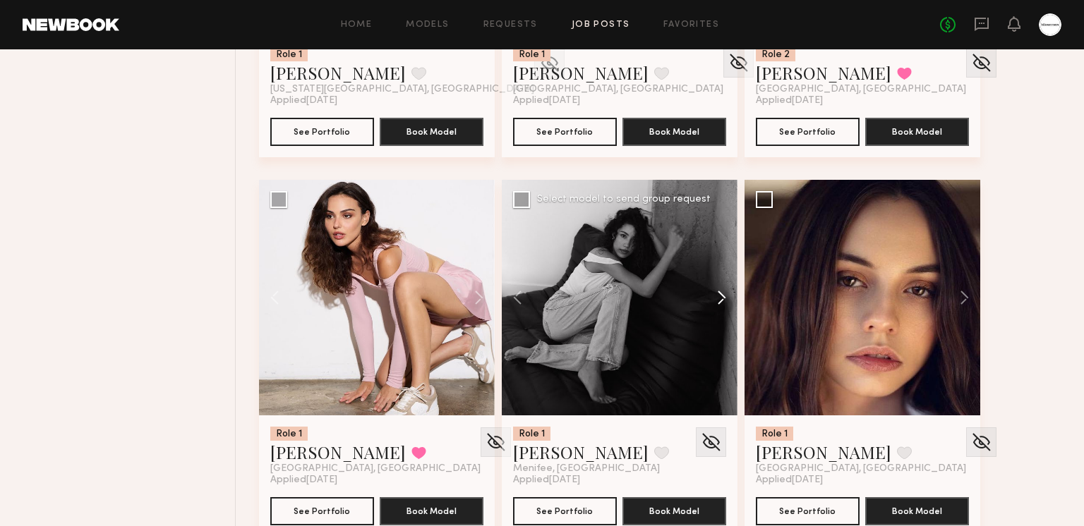
click at [715, 284] on button at bounding box center [714, 298] width 45 height 236
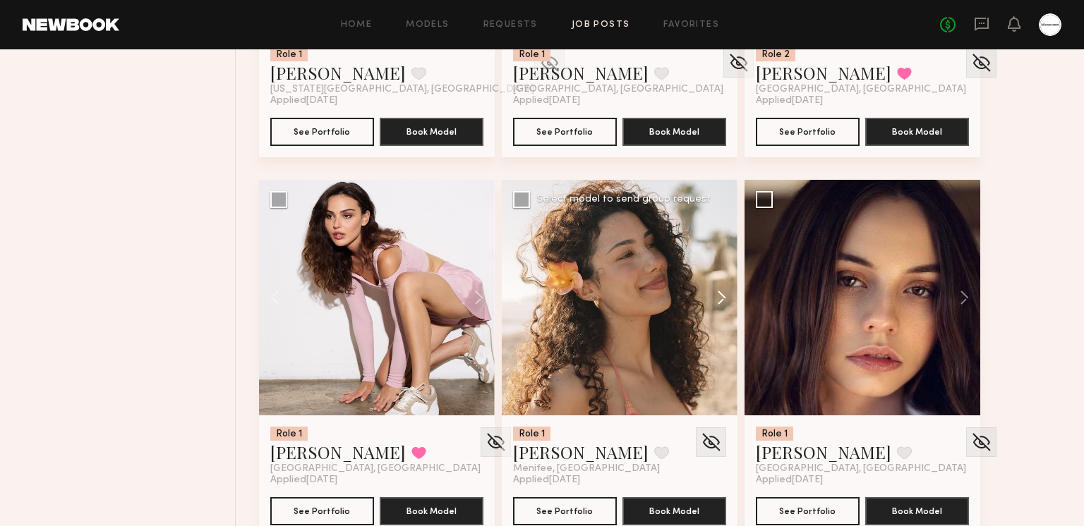
click at [715, 284] on button at bounding box center [714, 298] width 45 height 236
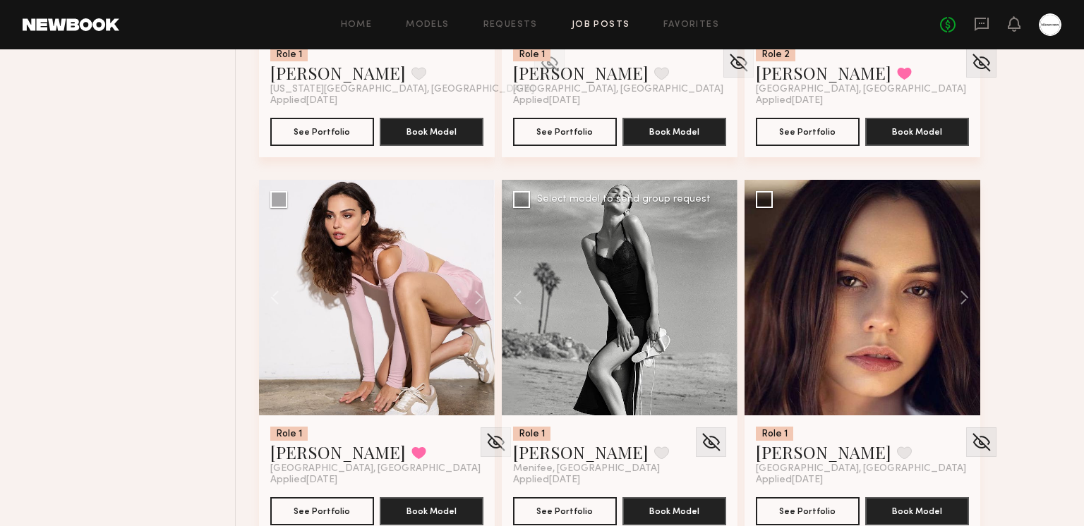
click at [715, 284] on div at bounding box center [620, 298] width 236 height 236
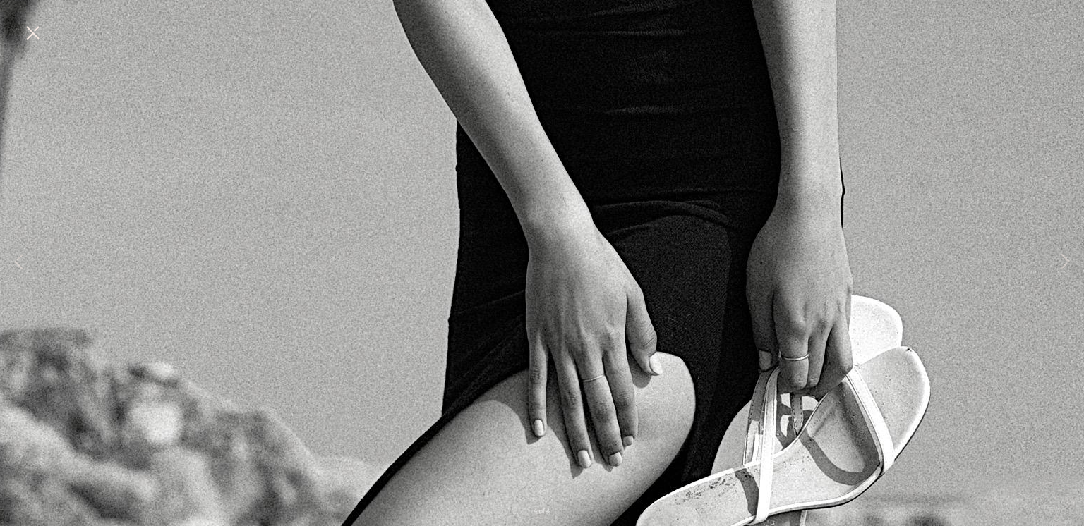
click at [24, 35] on button at bounding box center [32, 33] width 23 height 25
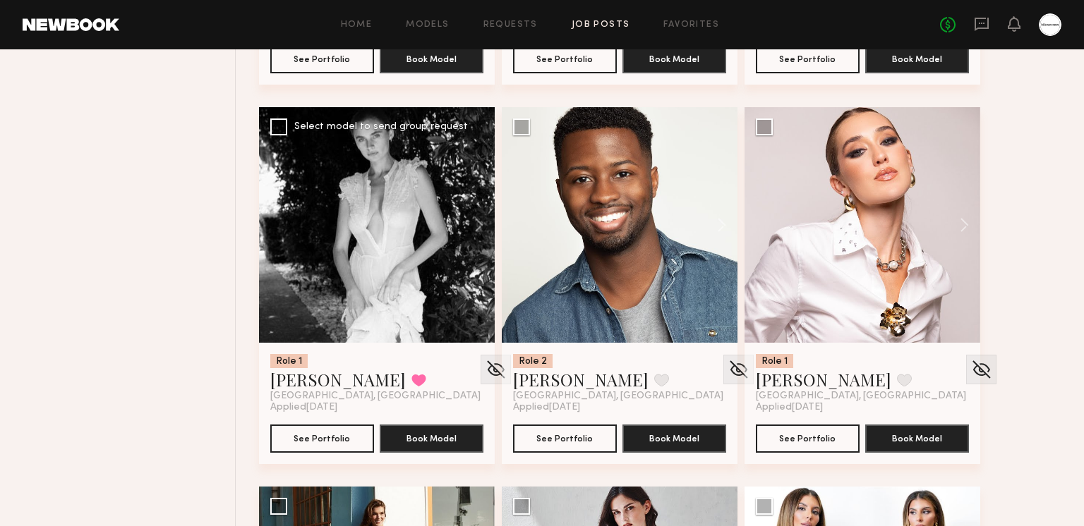
scroll to position [13053, 0]
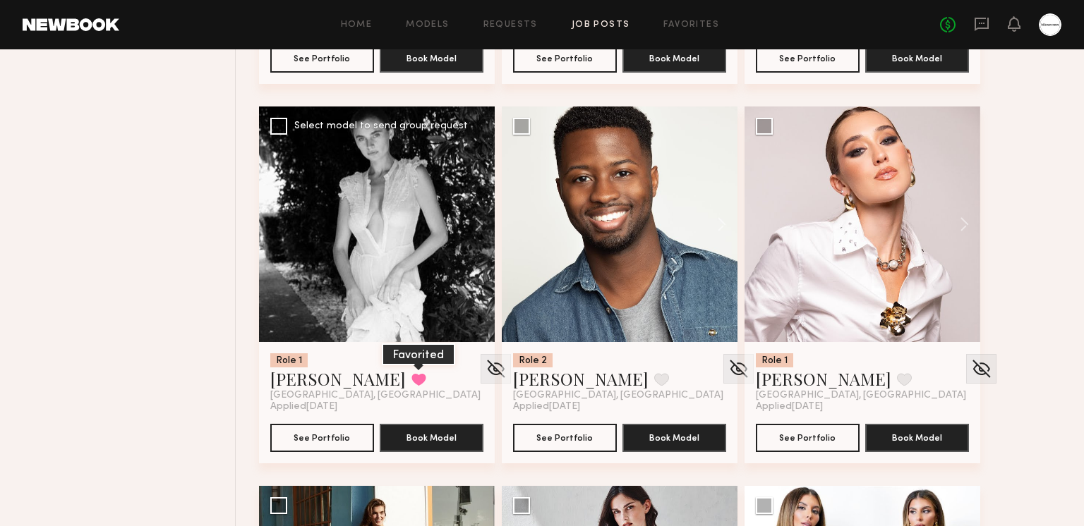
click at [411, 375] on button at bounding box center [418, 379] width 15 height 13
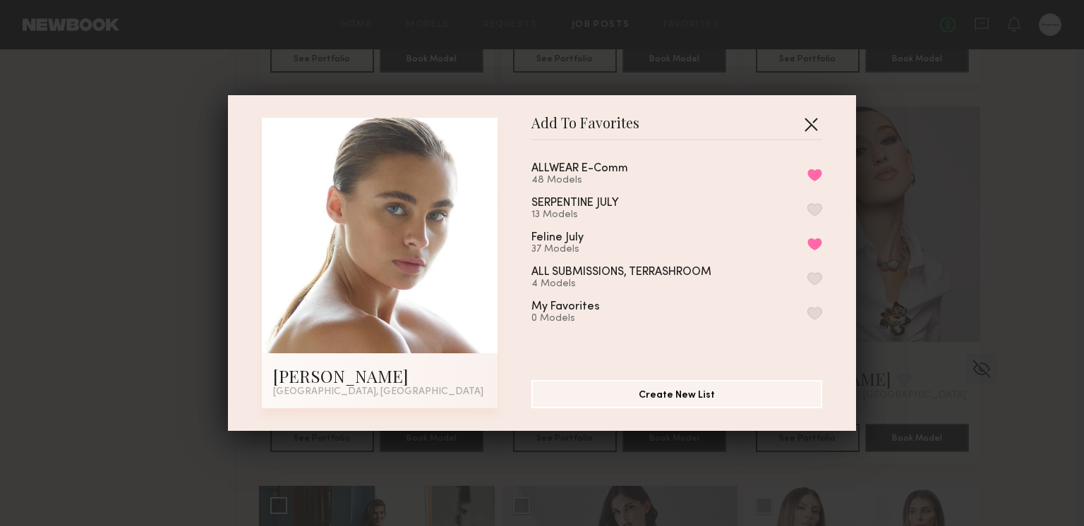
click at [818, 121] on button "button" at bounding box center [810, 124] width 23 height 23
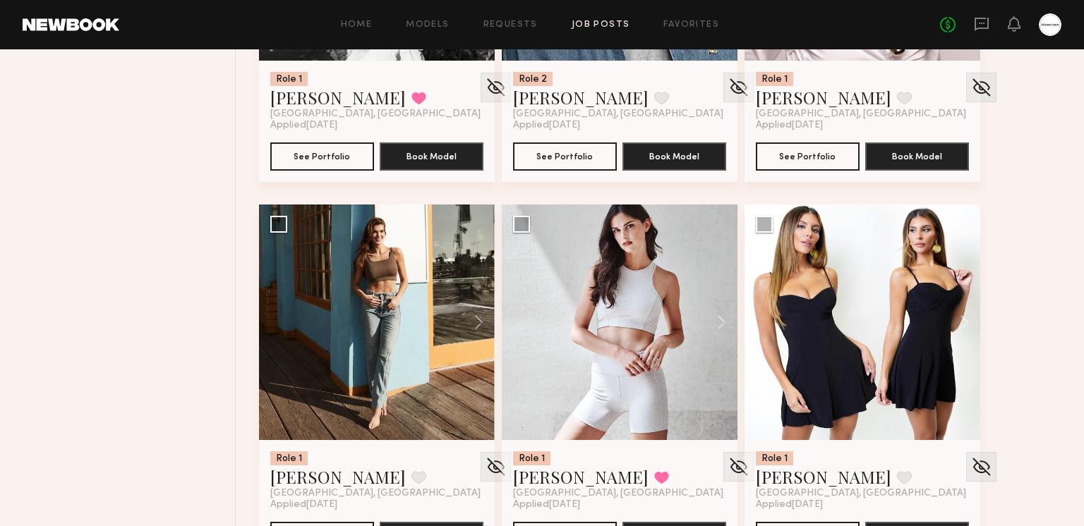
scroll to position [13336, 0]
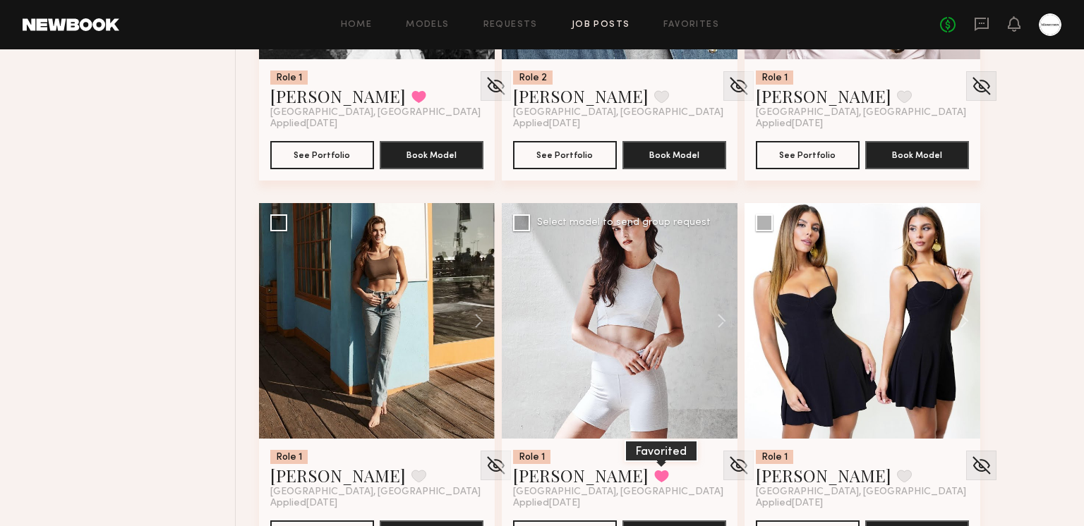
click at [654, 478] on button at bounding box center [661, 476] width 15 height 13
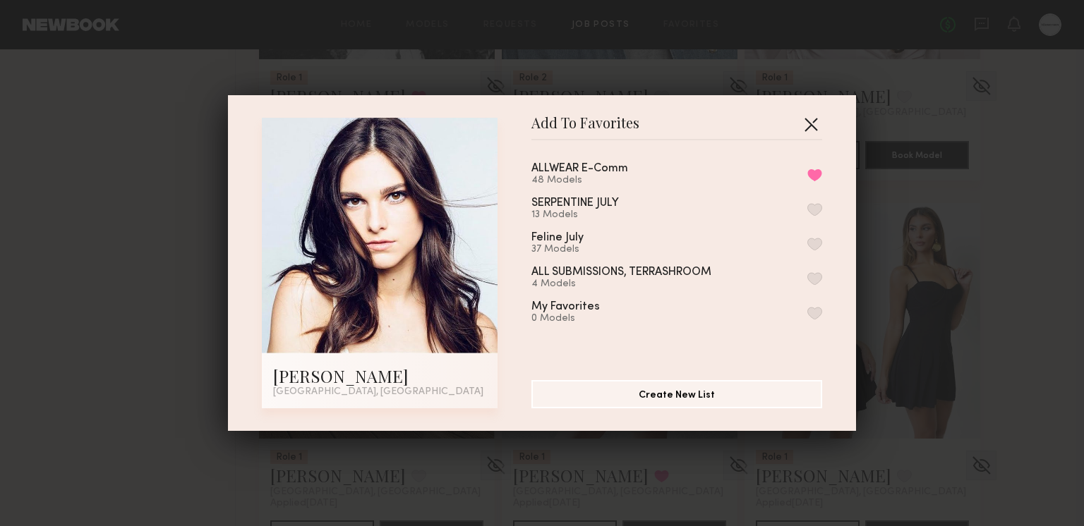
click at [811, 123] on button "button" at bounding box center [810, 124] width 23 height 23
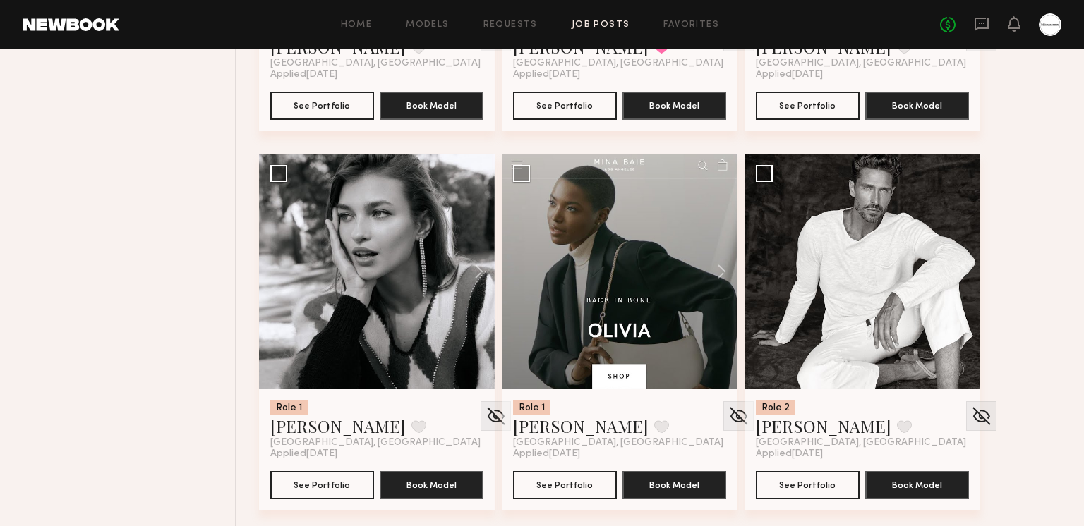
scroll to position [13785, 0]
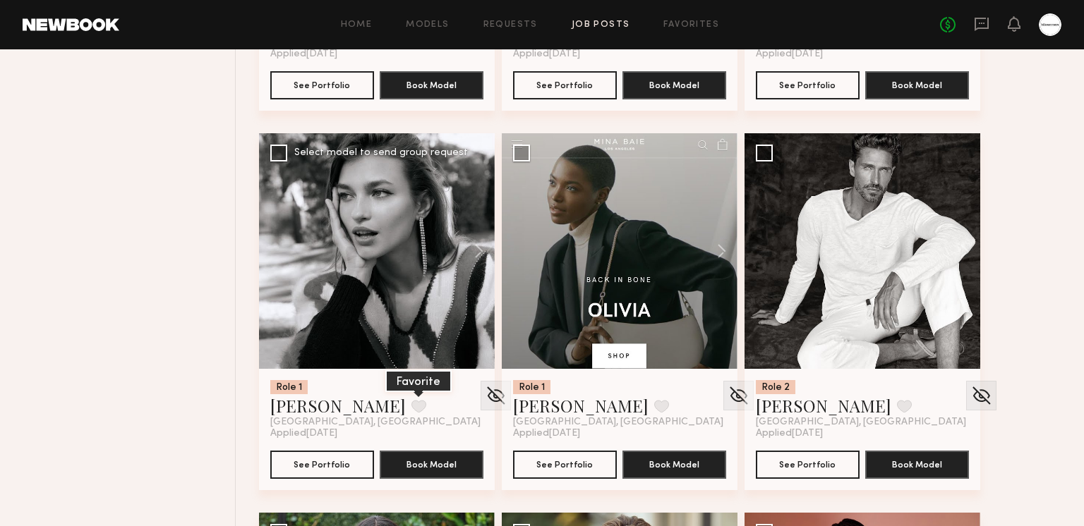
click at [411, 404] on button at bounding box center [418, 406] width 15 height 13
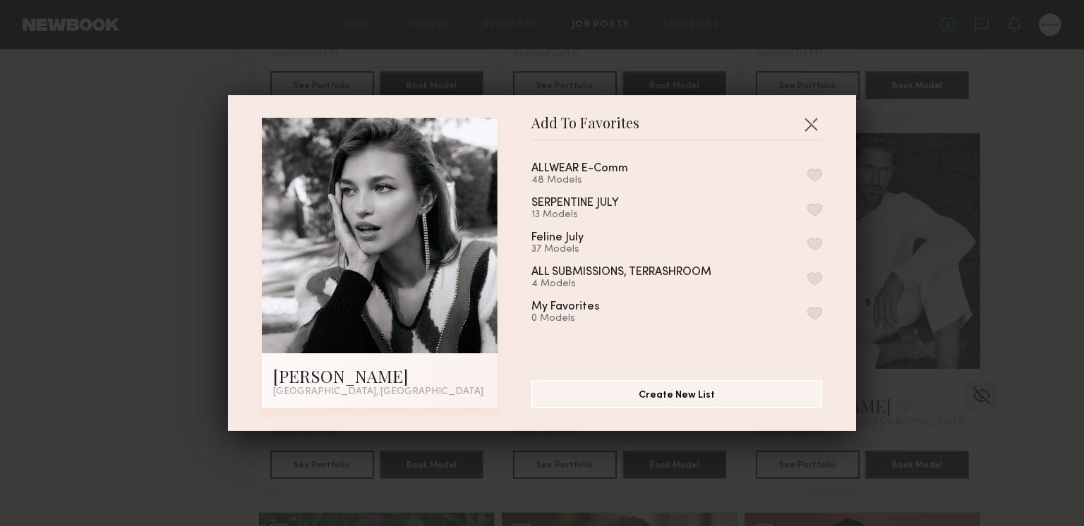
click at [810, 171] on button "button" at bounding box center [814, 175] width 15 height 13
click at [811, 121] on button "button" at bounding box center [810, 124] width 23 height 23
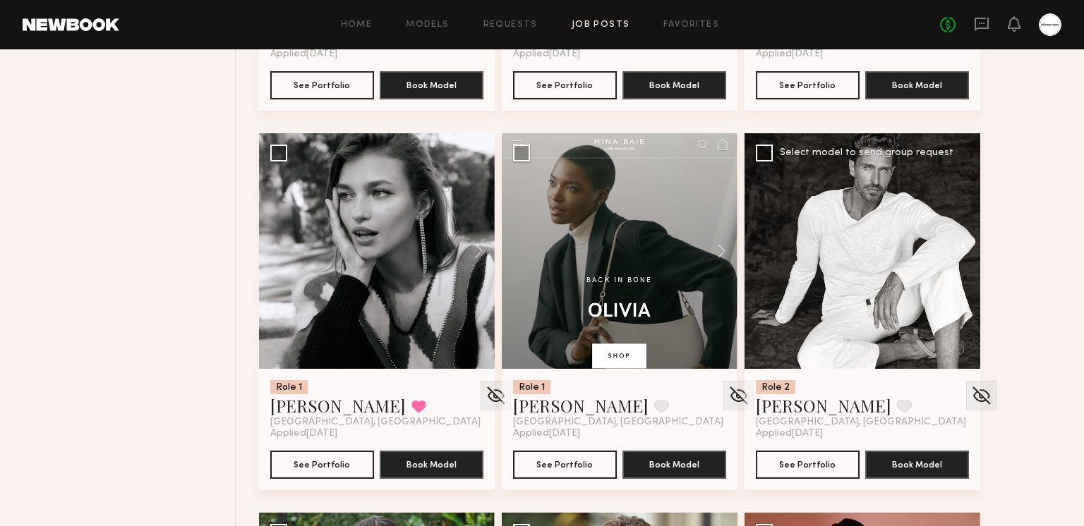
click at [957, 259] on button at bounding box center [957, 251] width 45 height 236
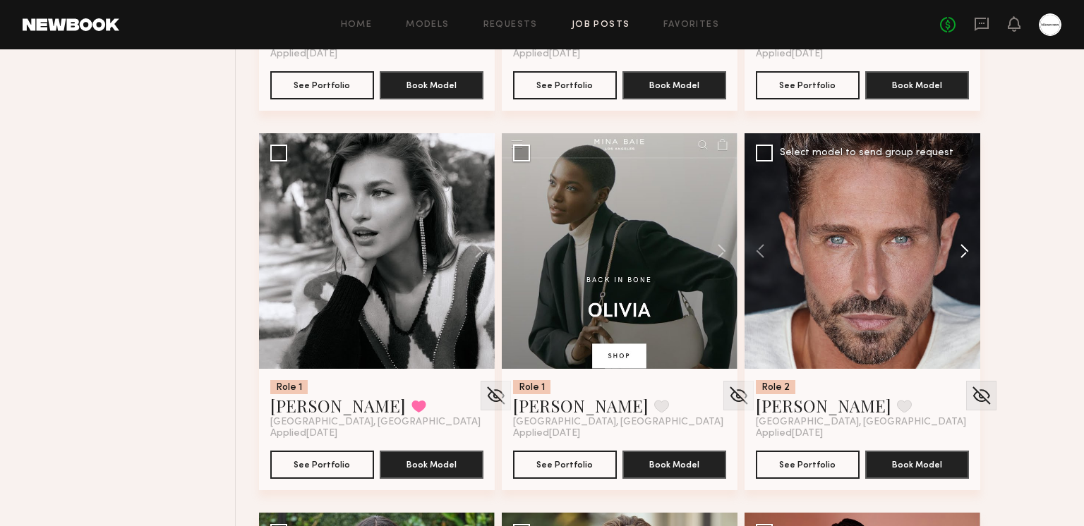
click at [957, 254] on button at bounding box center [957, 251] width 45 height 236
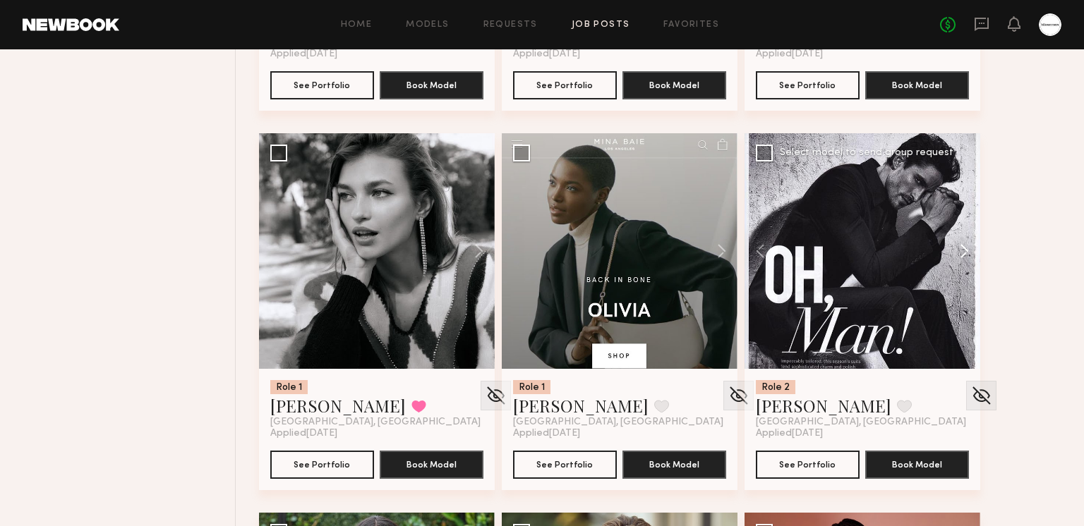
click at [957, 254] on button at bounding box center [957, 251] width 45 height 236
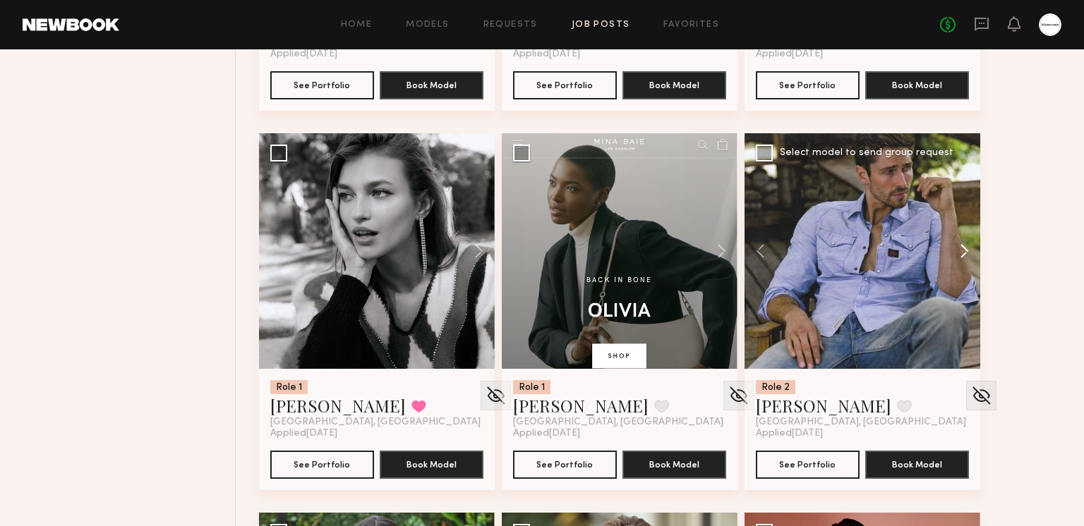
click at [957, 254] on button at bounding box center [957, 251] width 45 height 236
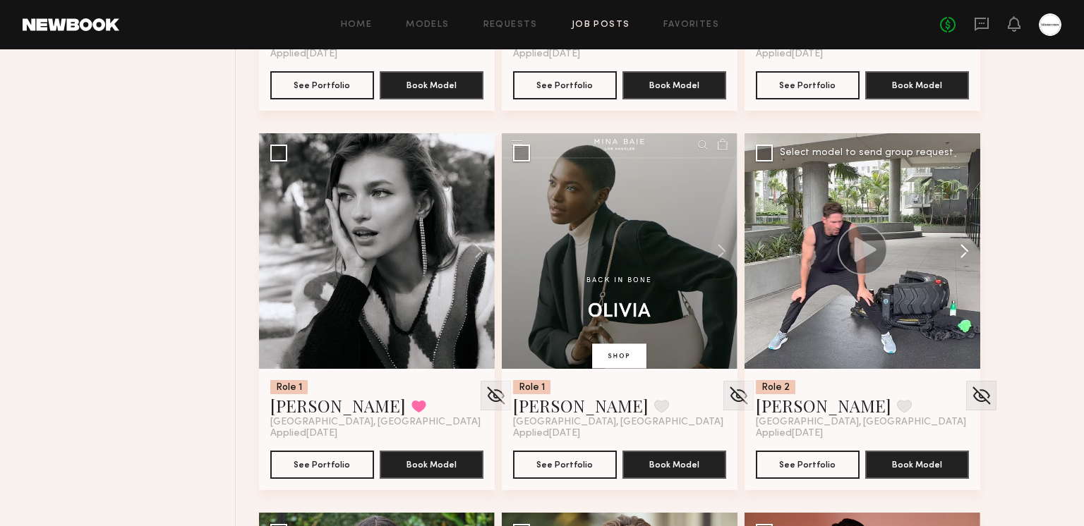
click at [957, 254] on button at bounding box center [957, 251] width 45 height 236
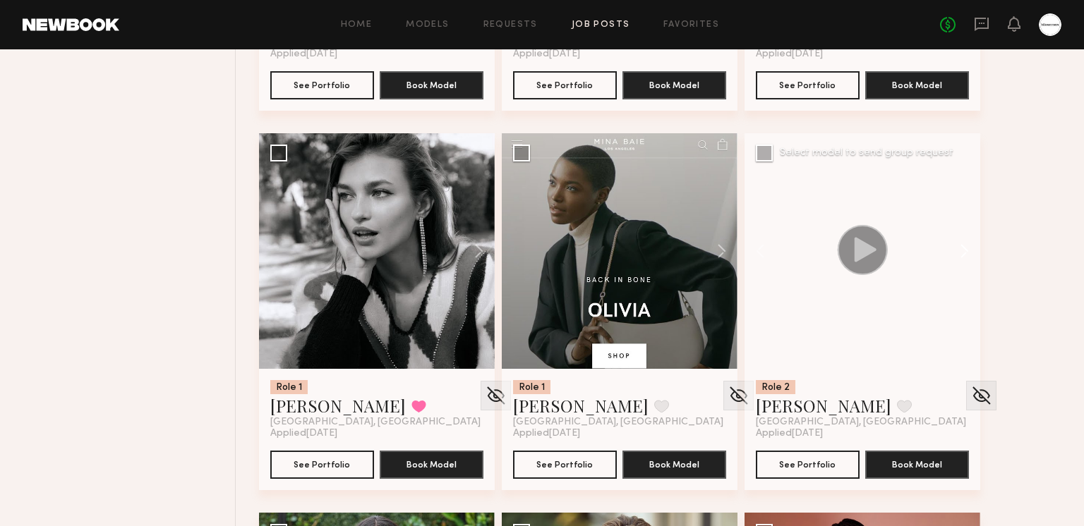
click at [957, 254] on button at bounding box center [957, 251] width 45 height 236
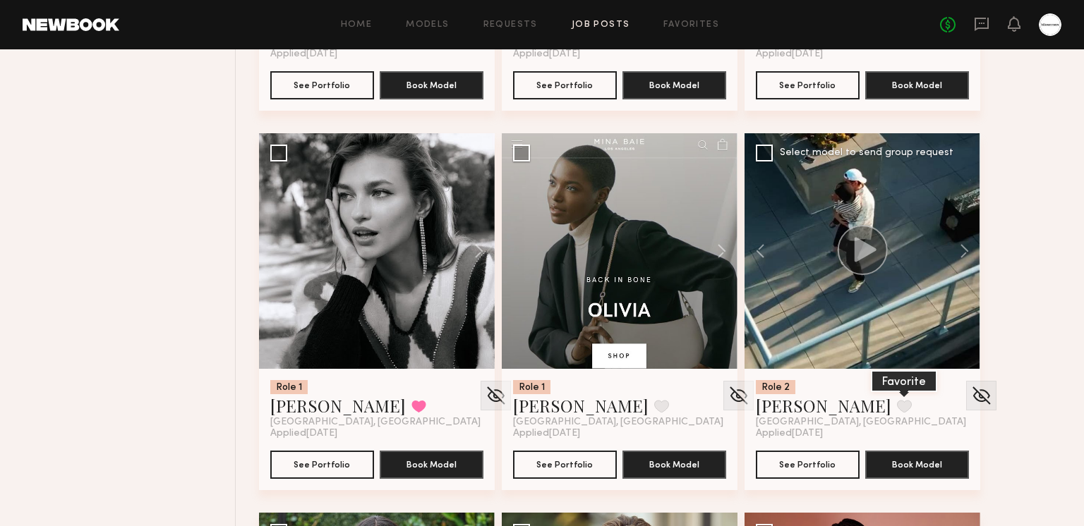
click at [897, 406] on button at bounding box center [904, 406] width 15 height 13
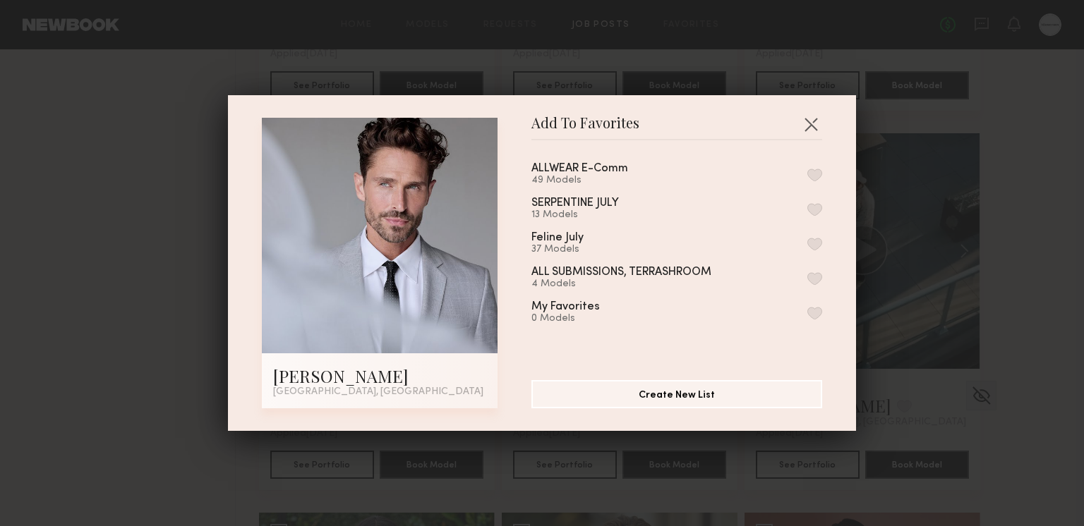
click at [820, 178] on button "button" at bounding box center [814, 175] width 15 height 13
click at [811, 122] on button "button" at bounding box center [810, 124] width 23 height 23
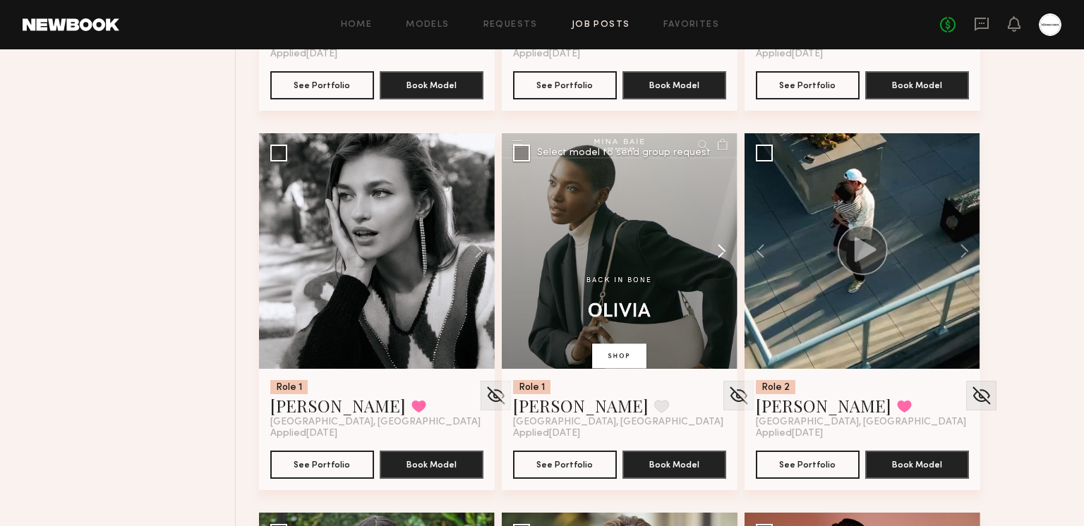
click at [720, 248] on button at bounding box center [714, 251] width 45 height 236
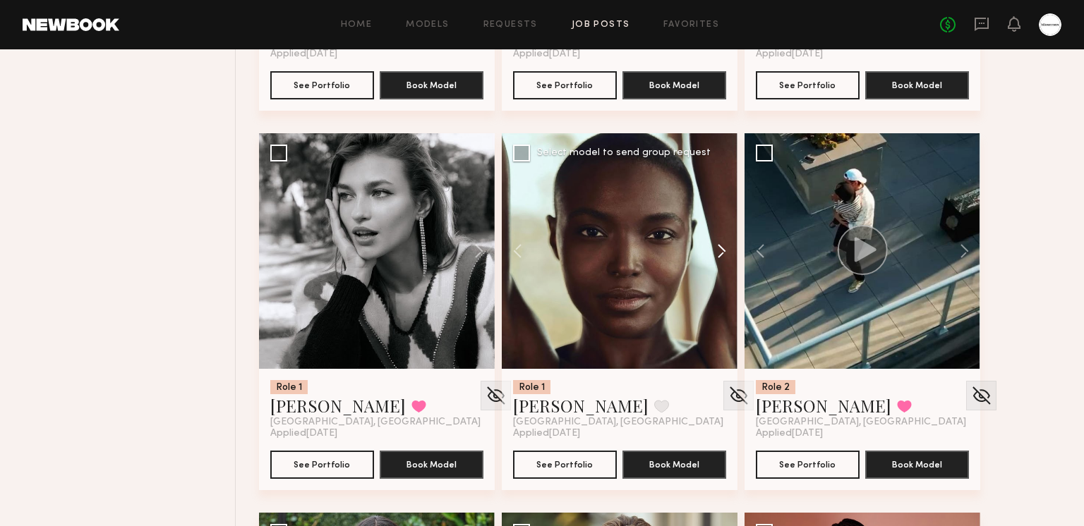
click at [720, 248] on button at bounding box center [714, 251] width 45 height 236
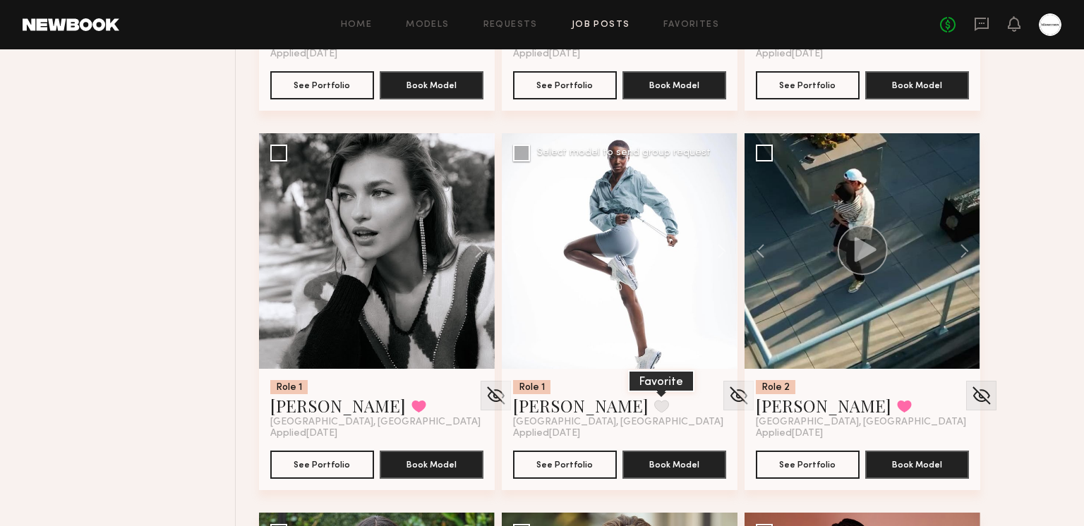
click at [654, 408] on button at bounding box center [661, 406] width 15 height 13
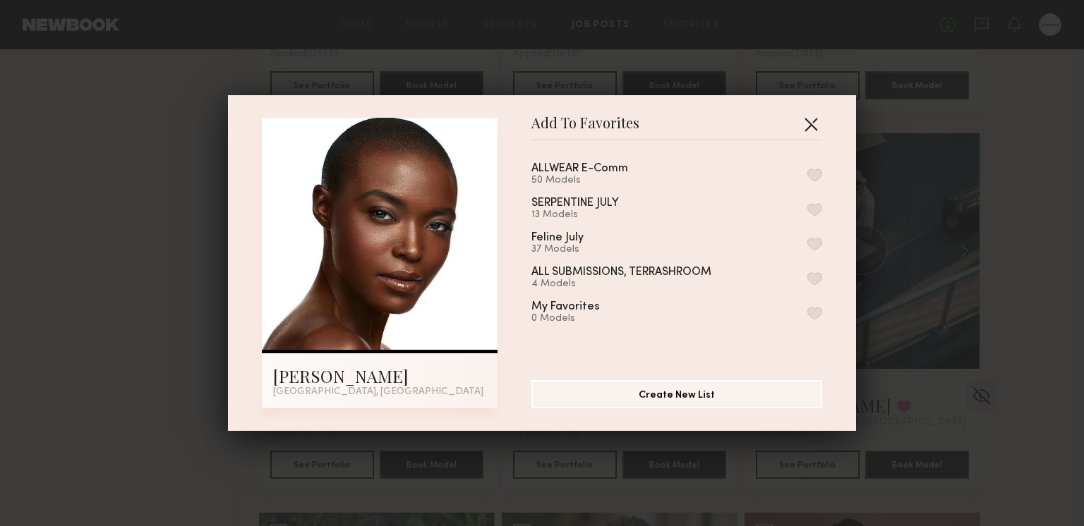
click at [816, 118] on button "button" at bounding box center [810, 124] width 23 height 23
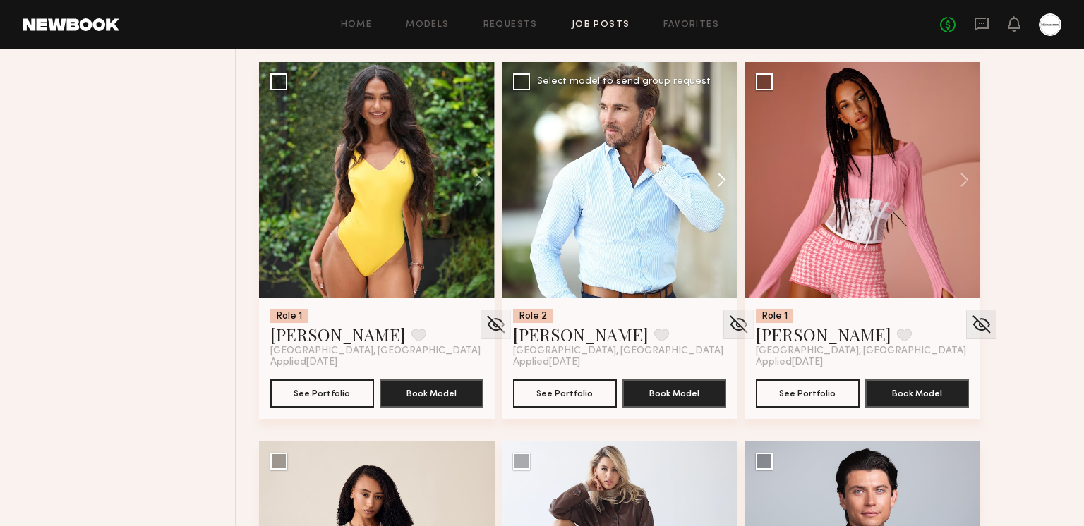
scroll to position [14237, 0]
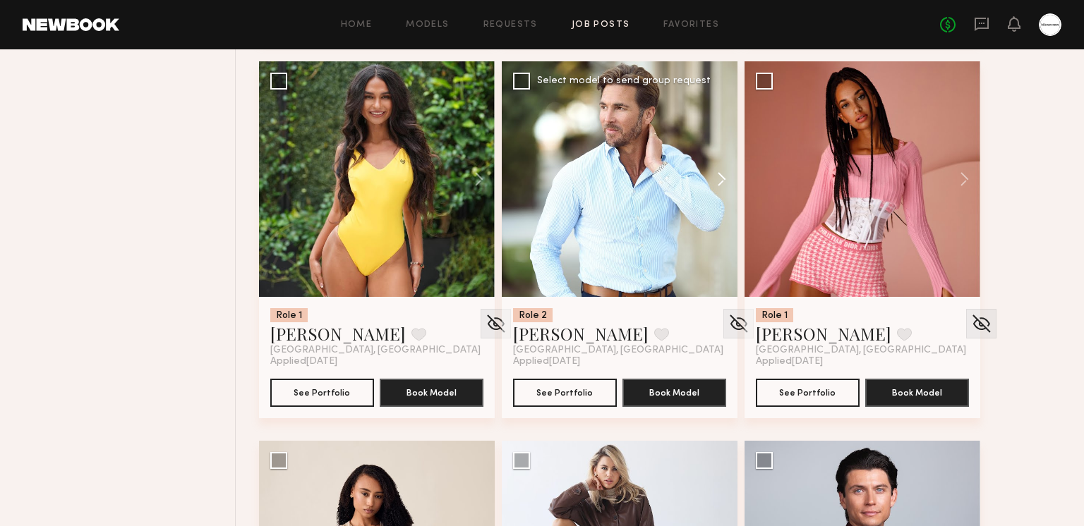
click at [717, 183] on button at bounding box center [714, 179] width 45 height 236
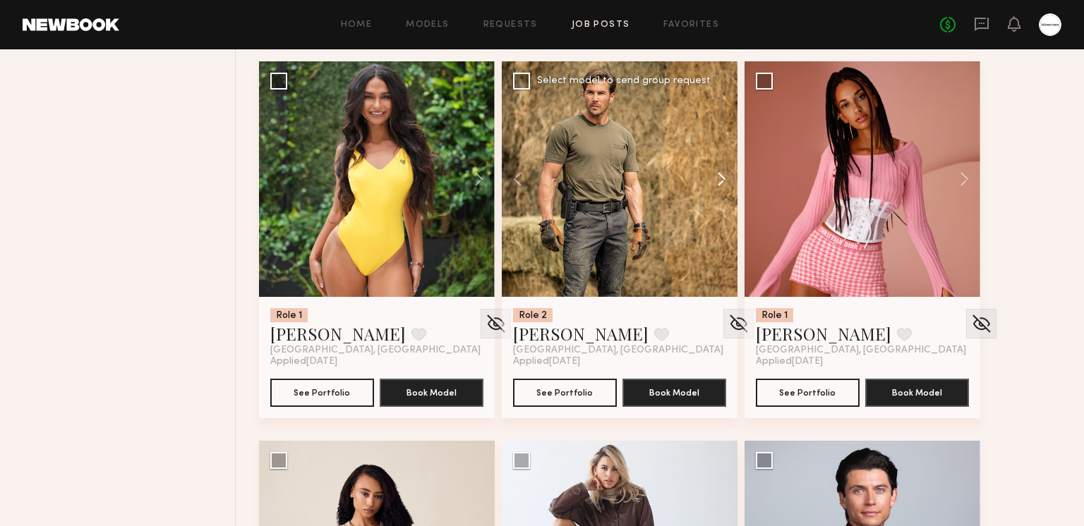
click at [717, 171] on button at bounding box center [714, 179] width 45 height 236
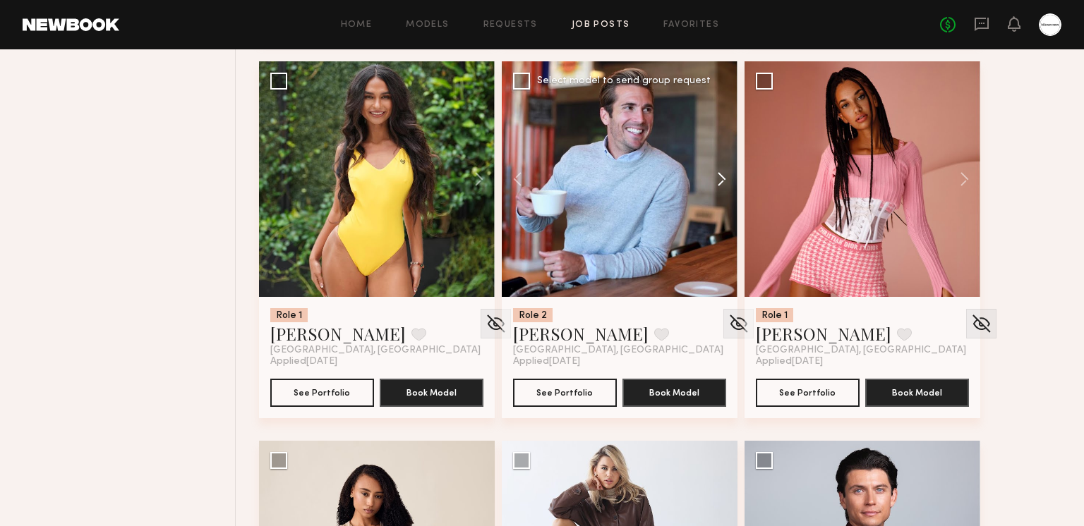
click at [717, 171] on button at bounding box center [714, 179] width 45 height 236
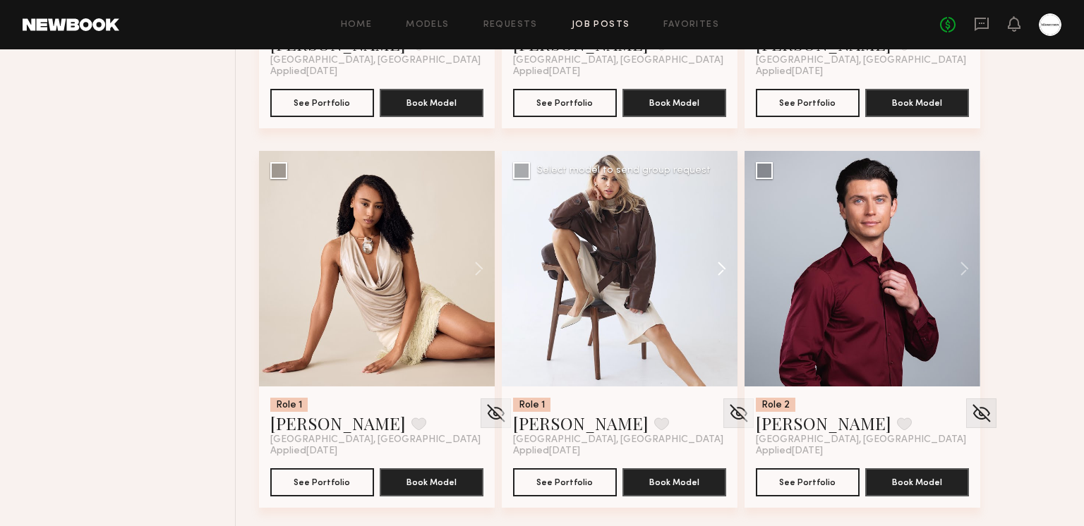
scroll to position [14555, 0]
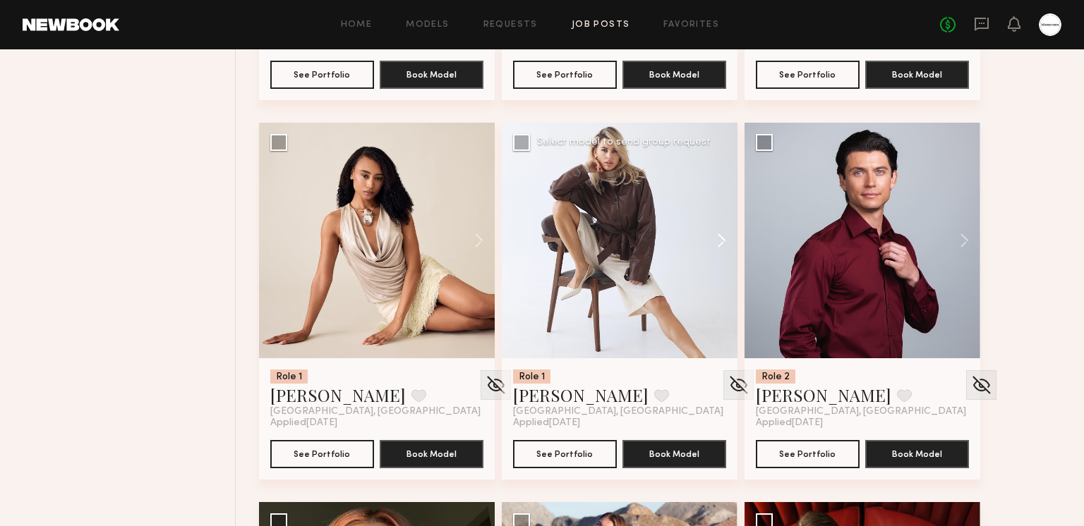
click at [703, 241] on button at bounding box center [714, 241] width 45 height 236
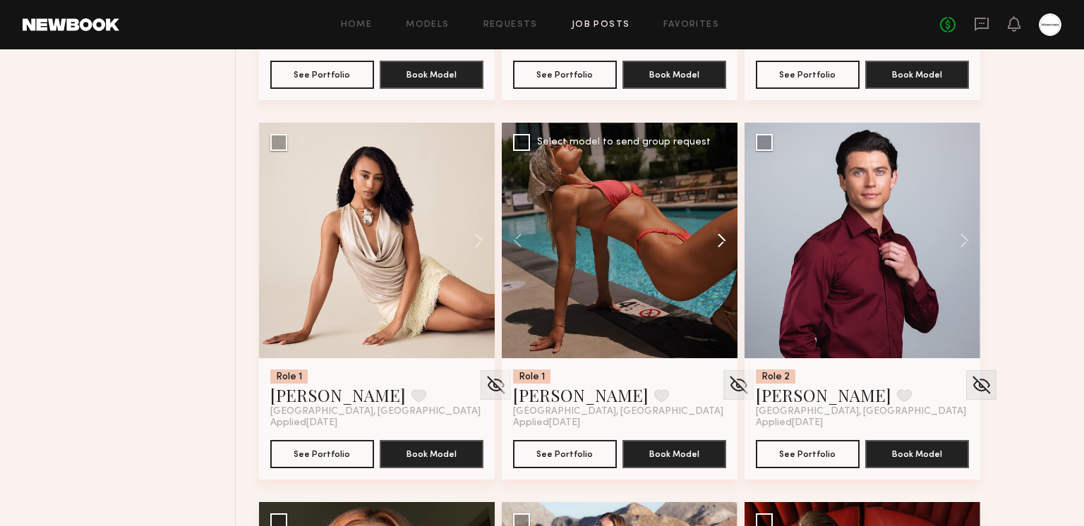
click at [708, 241] on button at bounding box center [714, 241] width 45 height 236
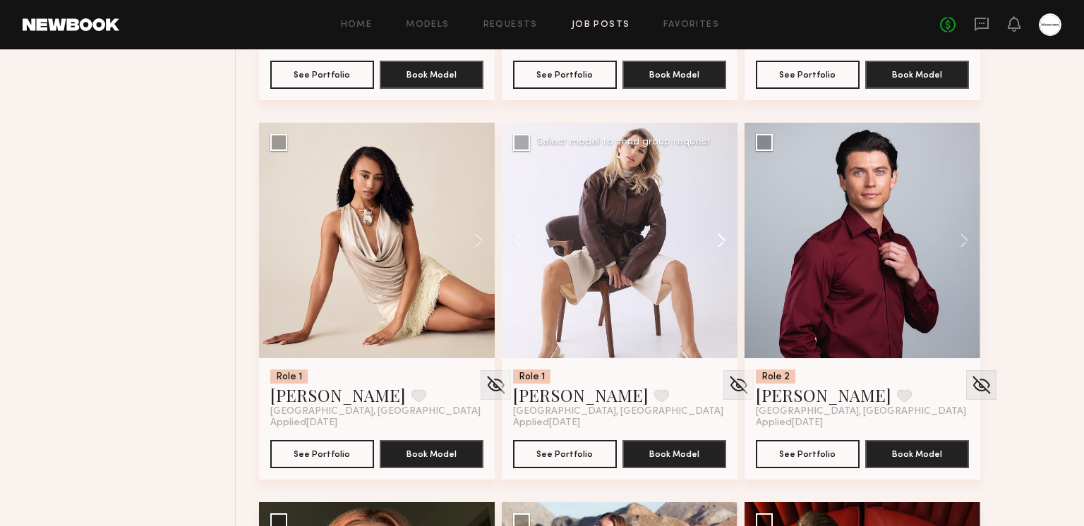
click at [708, 241] on button at bounding box center [714, 241] width 45 height 236
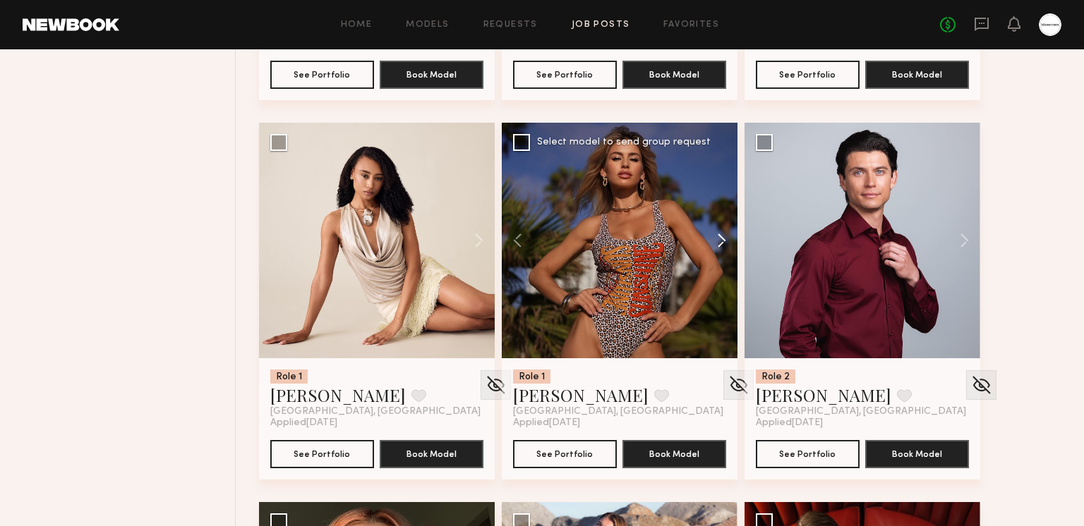
click at [708, 241] on button at bounding box center [714, 241] width 45 height 236
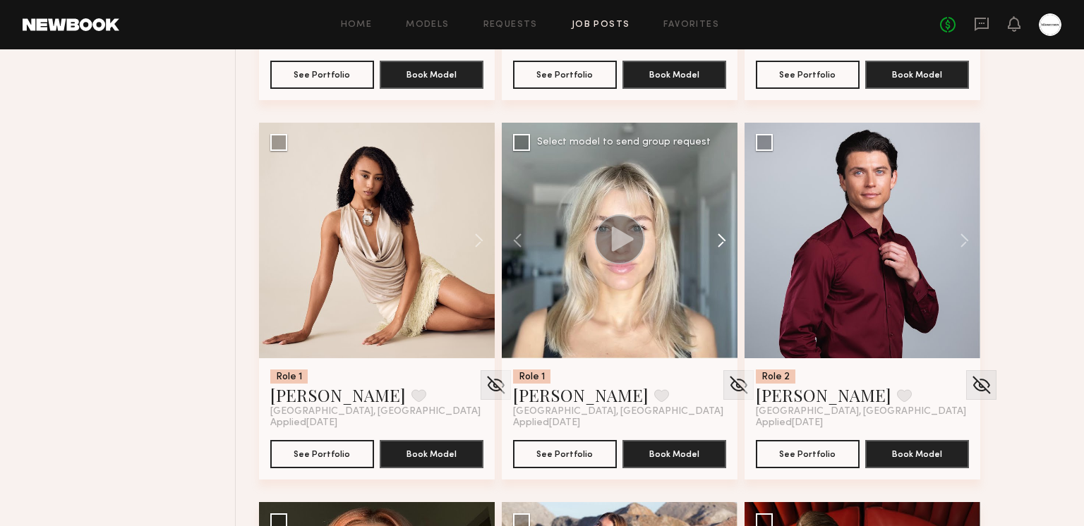
click at [708, 241] on button at bounding box center [714, 241] width 45 height 236
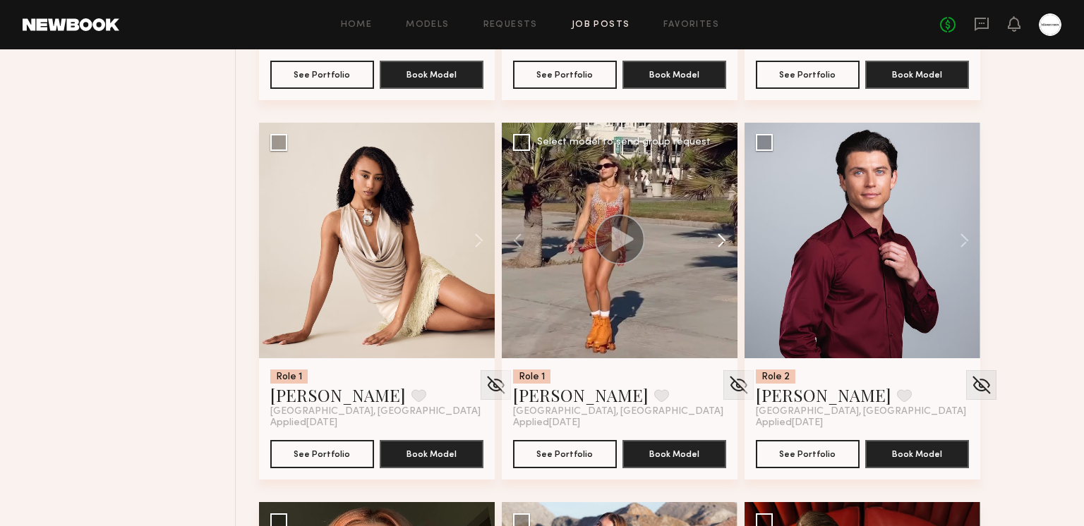
click at [708, 241] on button at bounding box center [714, 241] width 45 height 236
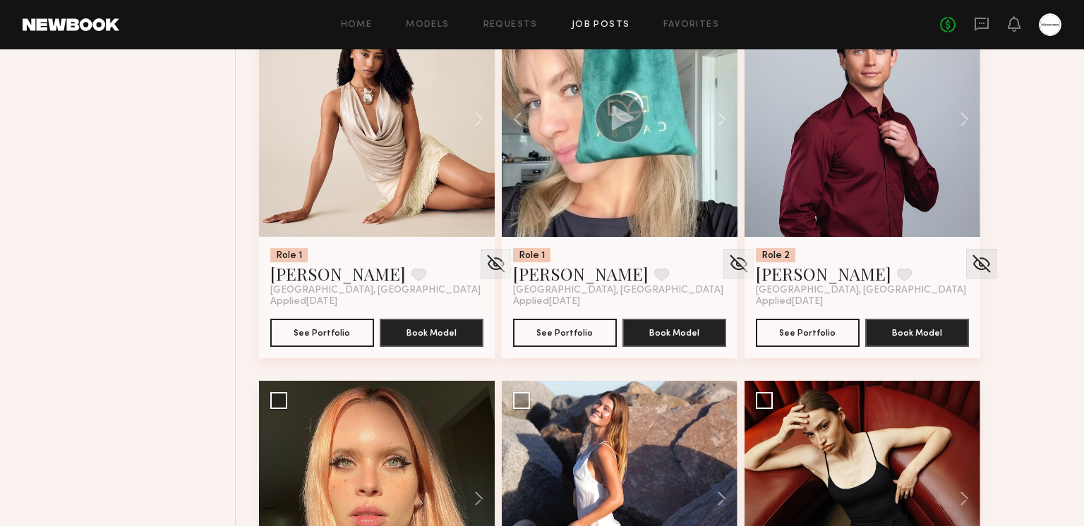
scroll to position [14676, 0]
click at [468, 124] on button at bounding box center [471, 119] width 45 height 236
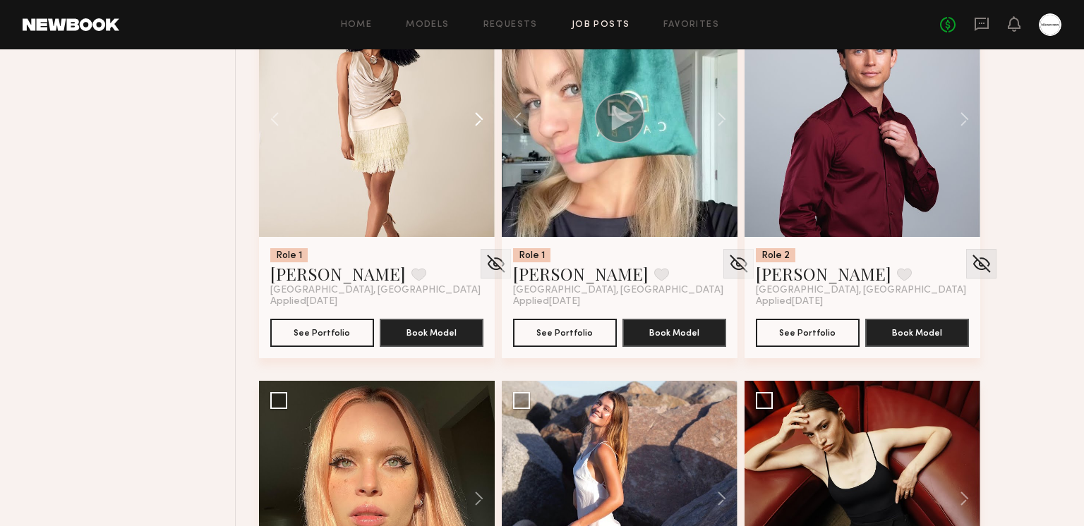
click at [468, 123] on button at bounding box center [471, 119] width 45 height 236
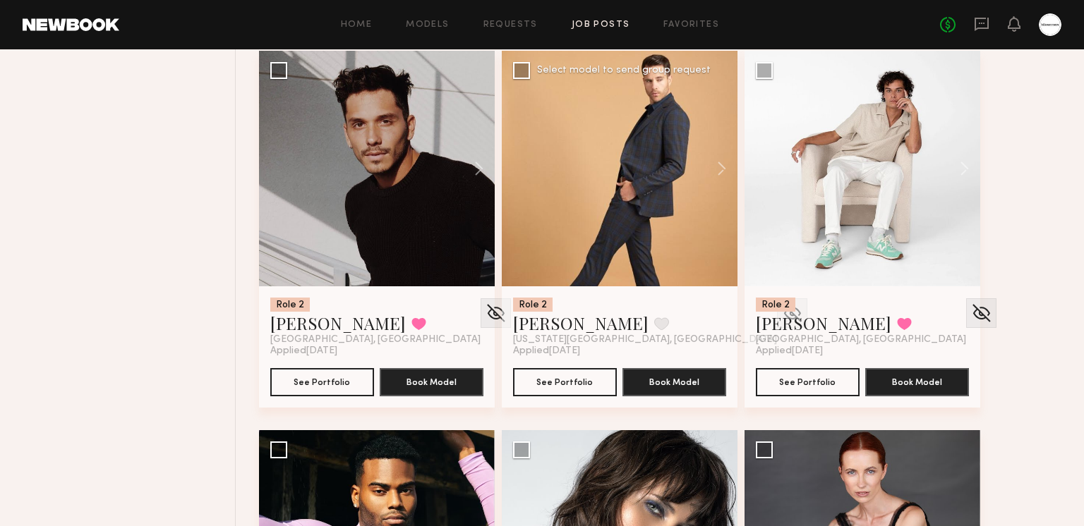
scroll to position [15705, 0]
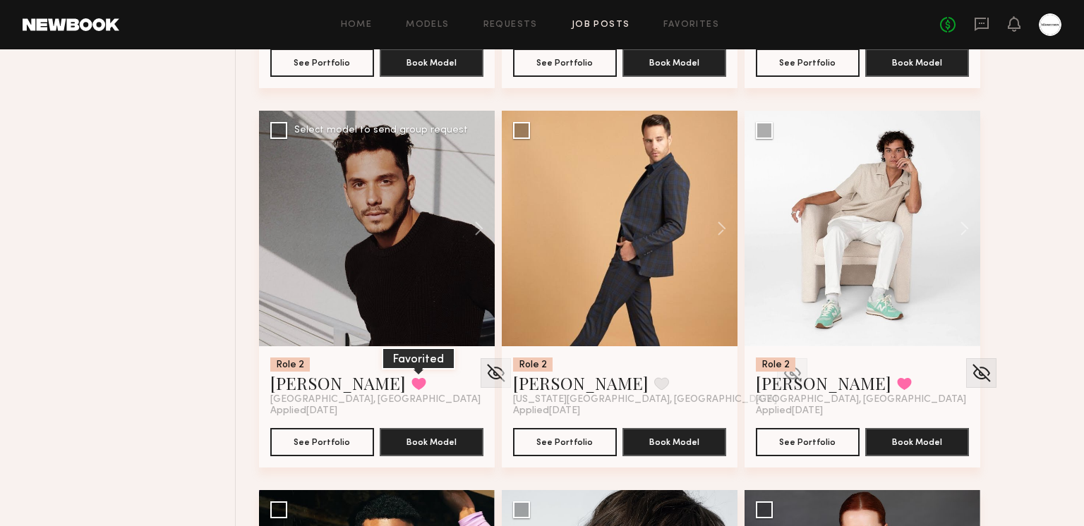
click at [411, 380] on button at bounding box center [418, 383] width 15 height 13
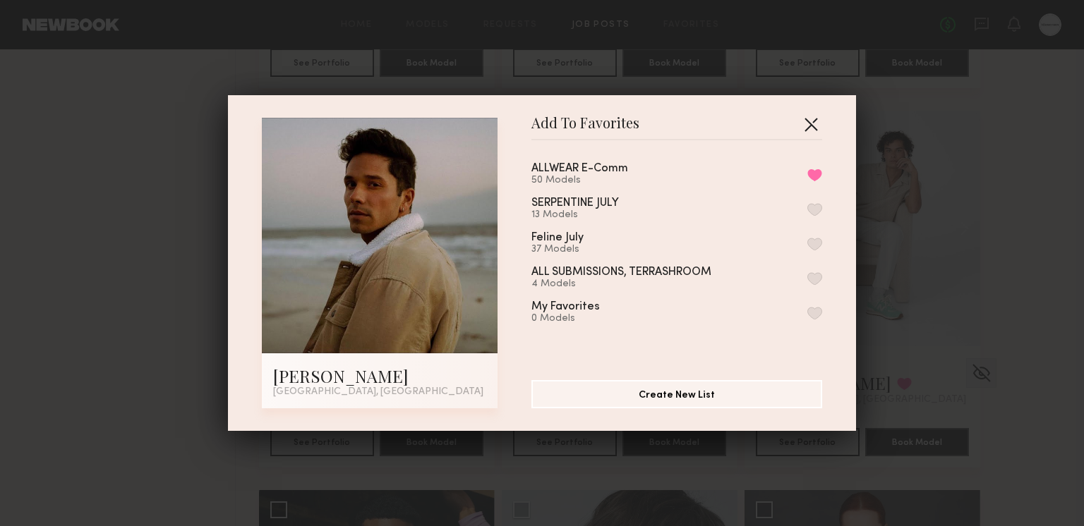
click at [815, 123] on button "button" at bounding box center [810, 124] width 23 height 23
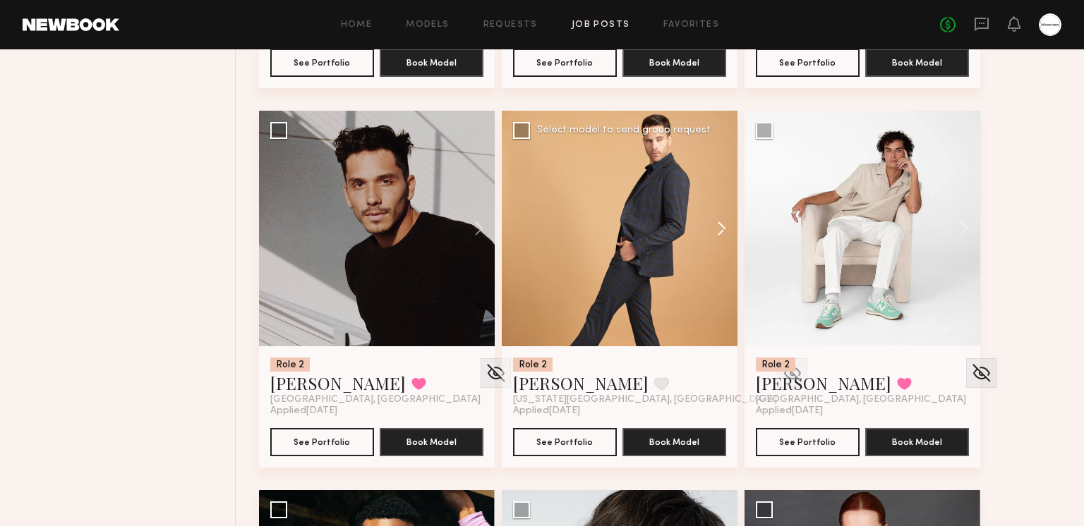
click at [711, 228] on button at bounding box center [714, 229] width 45 height 236
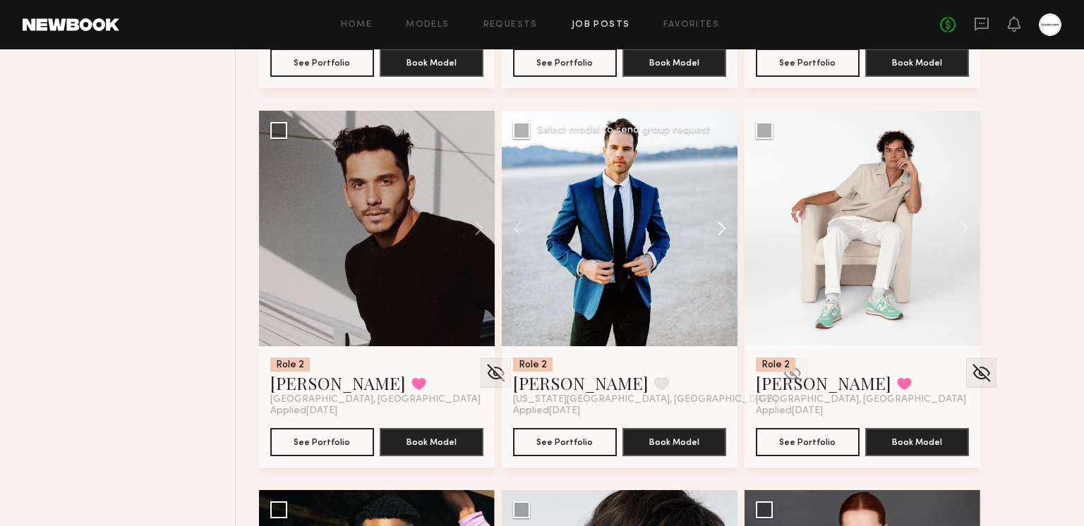
click at [711, 222] on button at bounding box center [714, 229] width 45 height 236
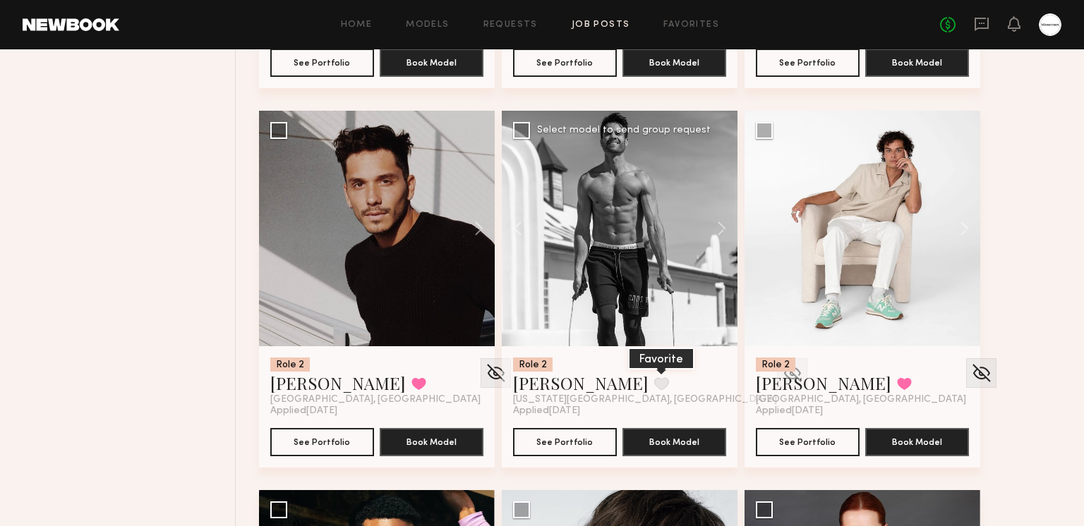
click at [654, 379] on button at bounding box center [661, 383] width 15 height 13
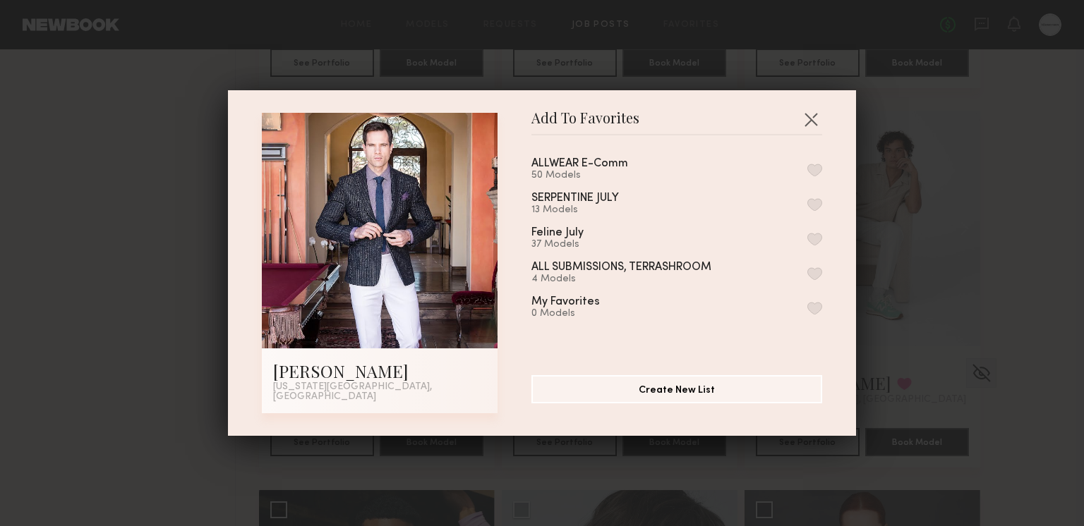
click at [816, 172] on button "button" at bounding box center [814, 170] width 15 height 13
click at [812, 124] on button "button" at bounding box center [810, 119] width 23 height 23
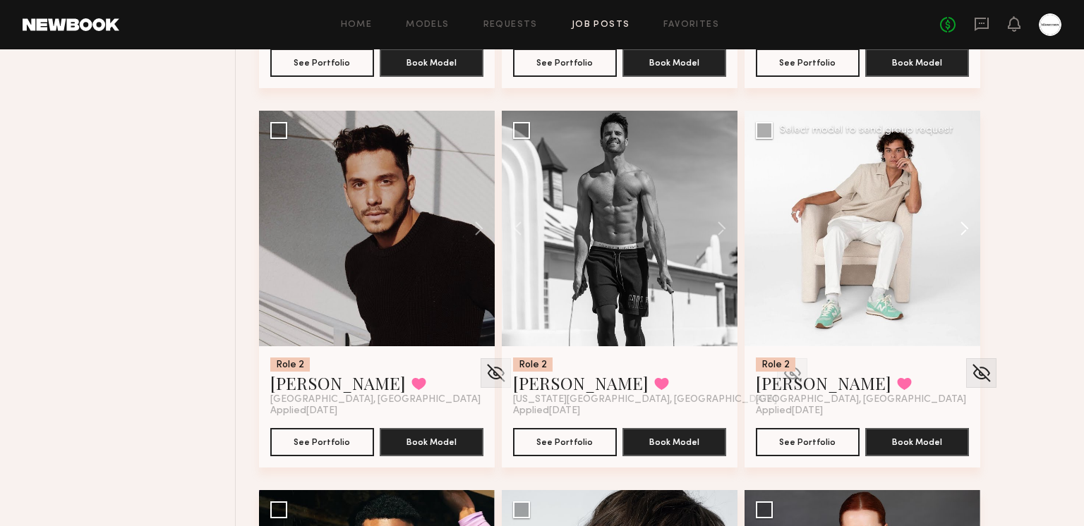
click at [945, 227] on button at bounding box center [957, 229] width 45 height 236
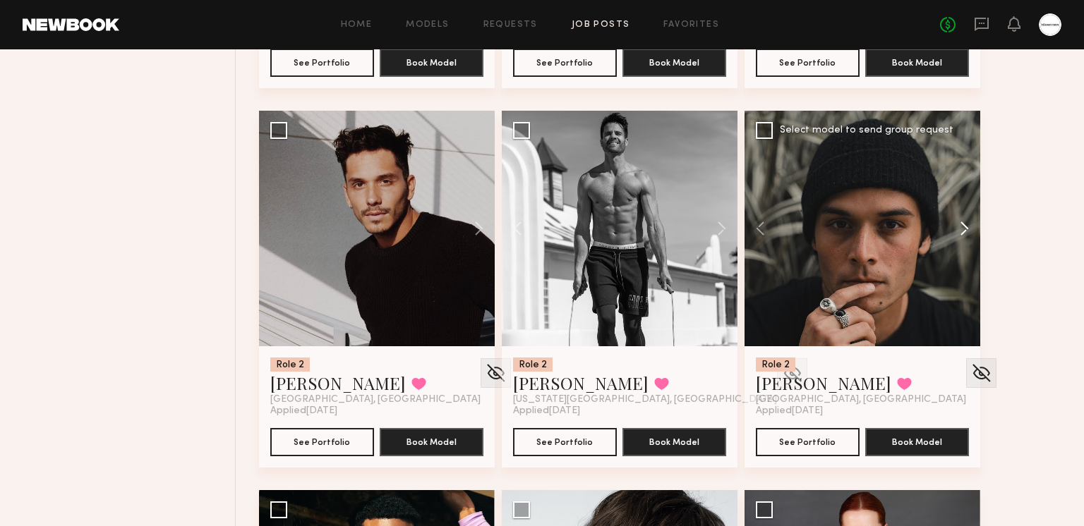
click at [945, 227] on button at bounding box center [957, 229] width 45 height 236
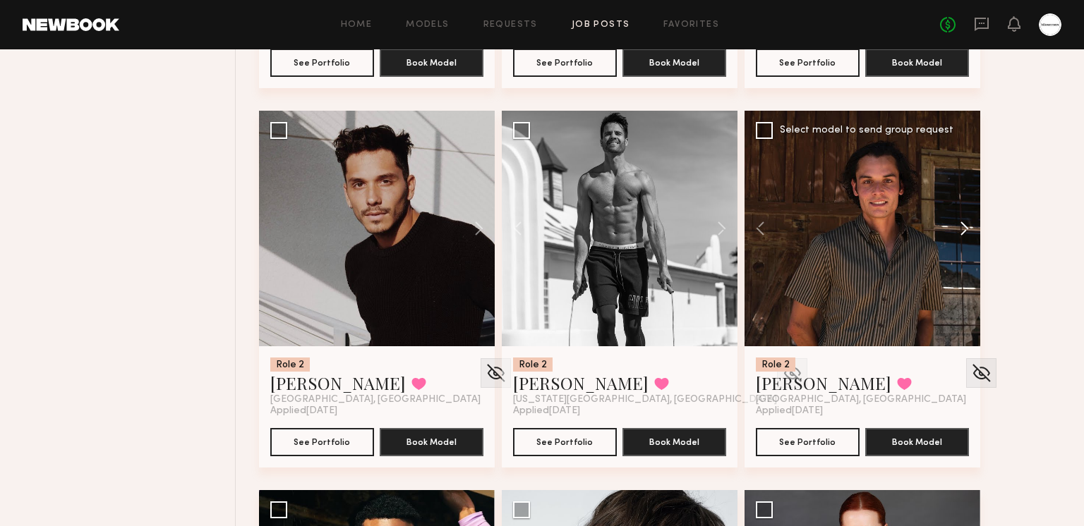
click at [945, 227] on button at bounding box center [957, 229] width 45 height 236
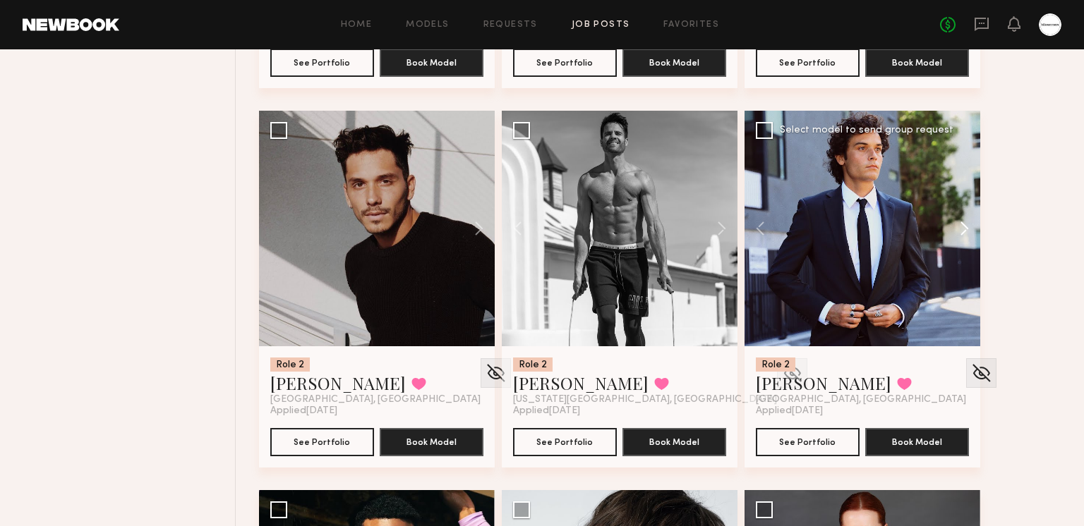
click at [945, 227] on button at bounding box center [957, 229] width 45 height 236
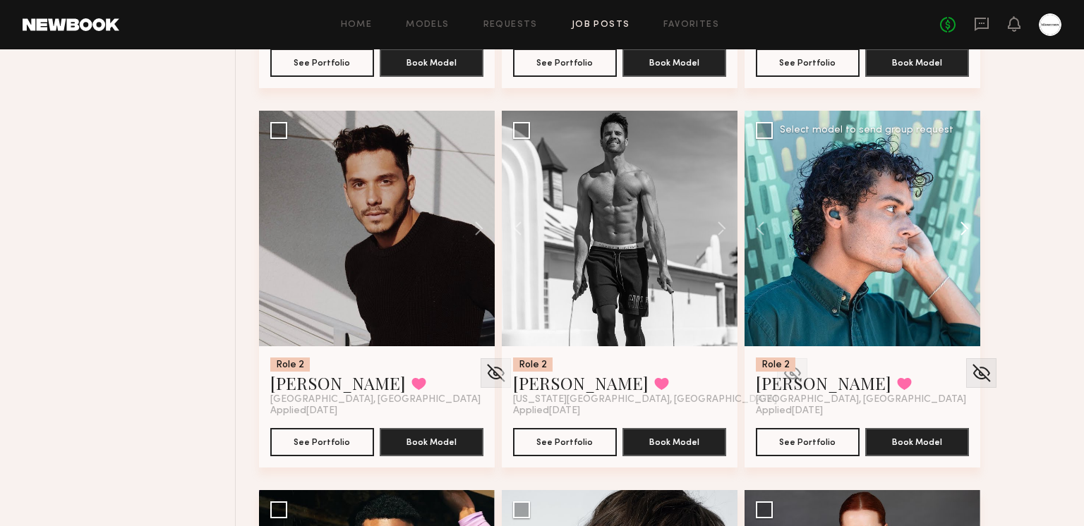
click at [945, 227] on button at bounding box center [957, 229] width 45 height 236
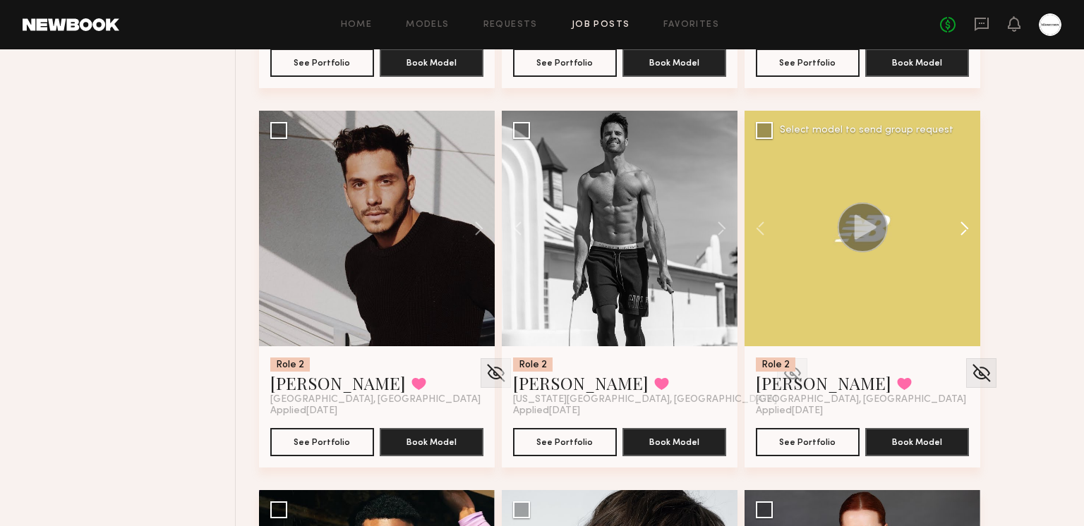
click at [945, 227] on button at bounding box center [957, 229] width 45 height 236
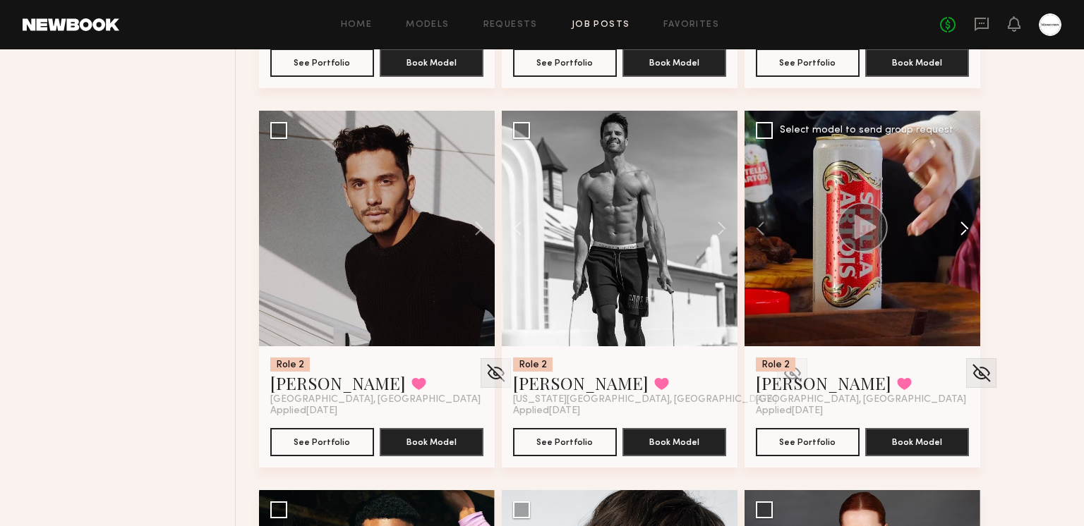
click at [945, 227] on button at bounding box center [957, 229] width 45 height 236
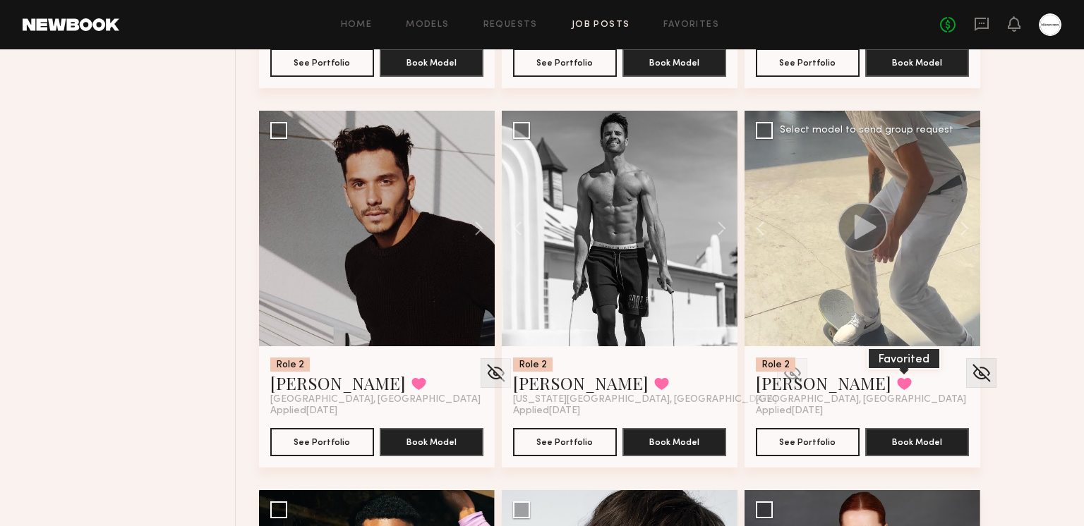
click at [897, 386] on button at bounding box center [904, 383] width 15 height 13
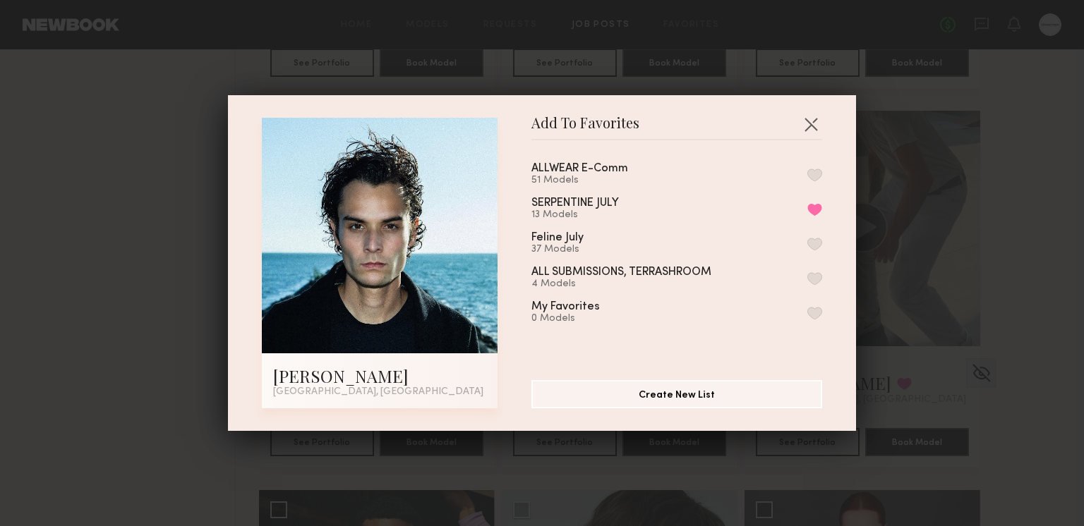
click at [816, 173] on button "button" at bounding box center [814, 175] width 15 height 13
click at [817, 123] on button "button" at bounding box center [810, 124] width 23 height 23
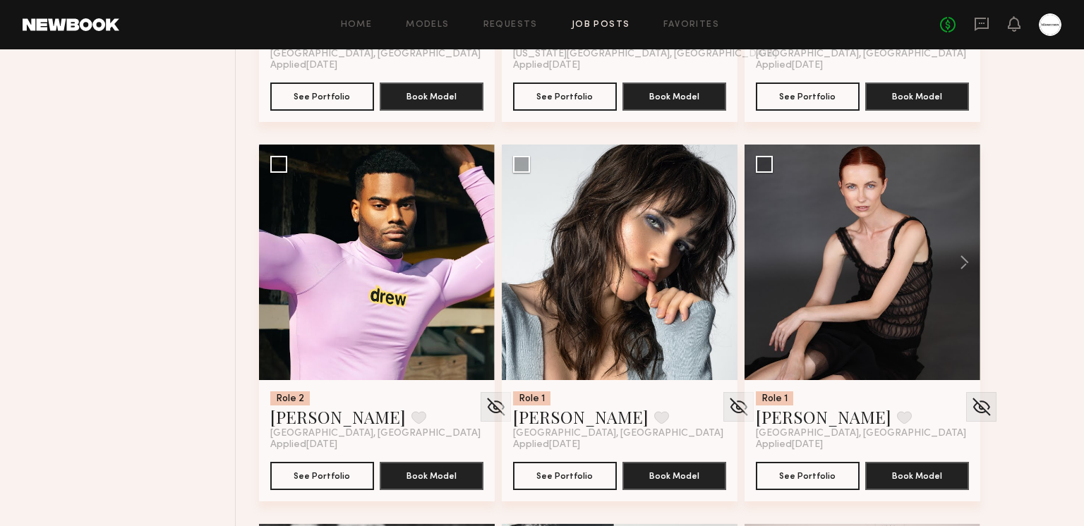
scroll to position [16058, 0]
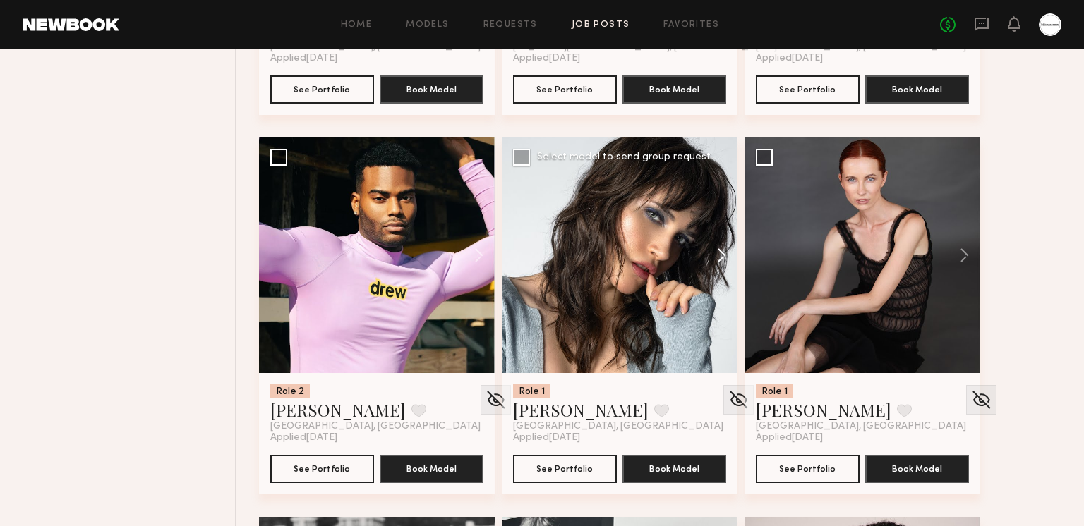
click at [720, 258] on button at bounding box center [714, 256] width 45 height 236
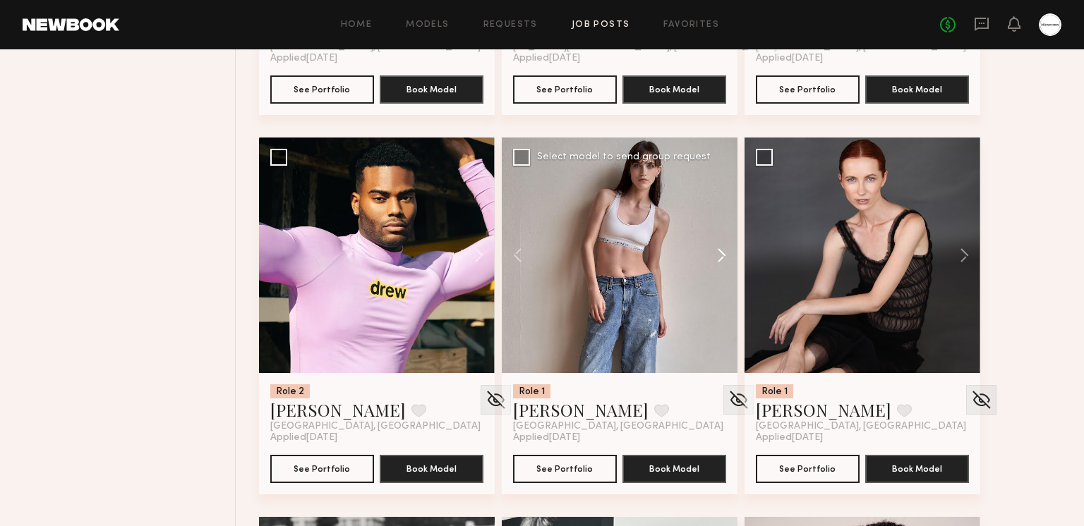
click at [717, 255] on button at bounding box center [714, 256] width 45 height 236
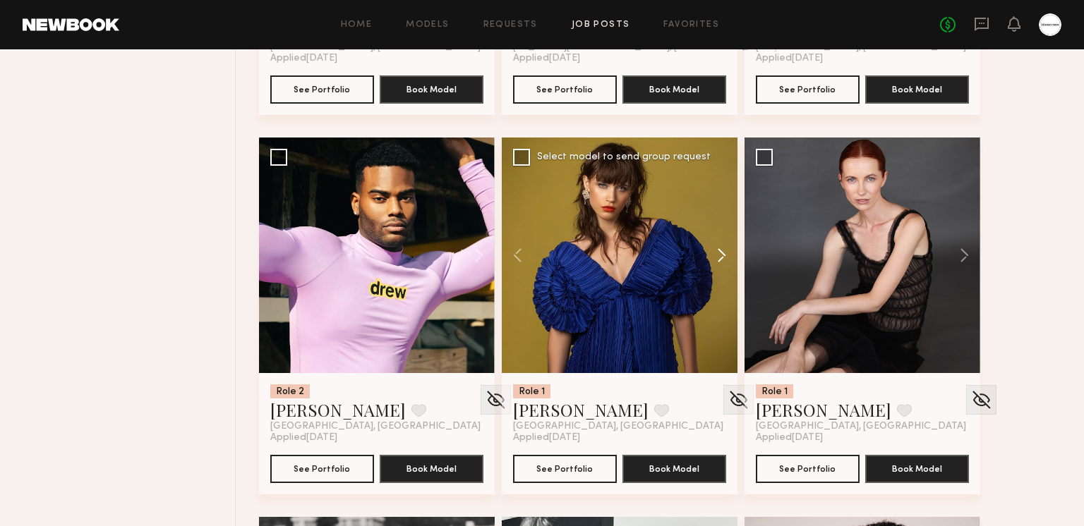
click at [716, 255] on button at bounding box center [714, 256] width 45 height 236
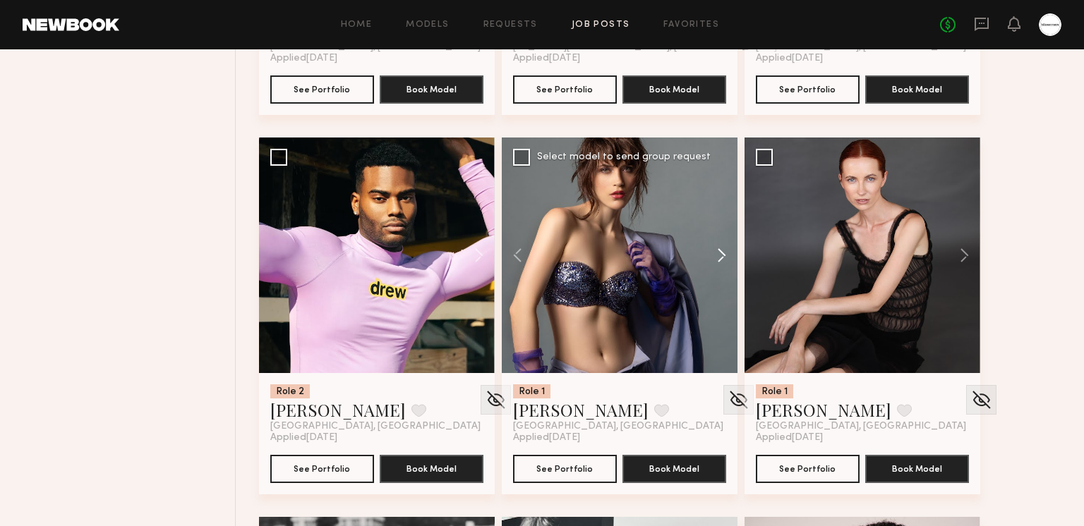
click at [716, 254] on button at bounding box center [714, 256] width 45 height 236
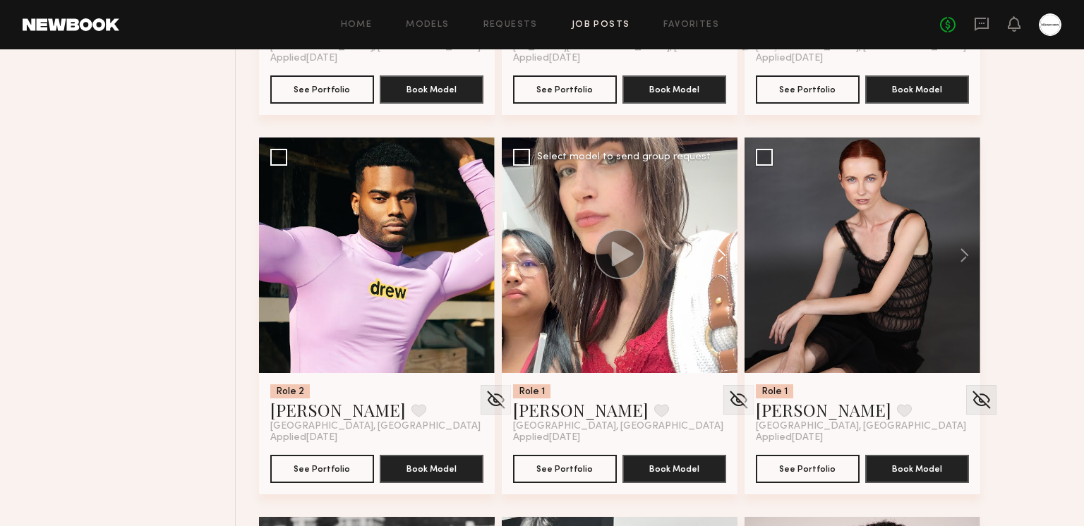
click at [716, 254] on button at bounding box center [714, 256] width 45 height 236
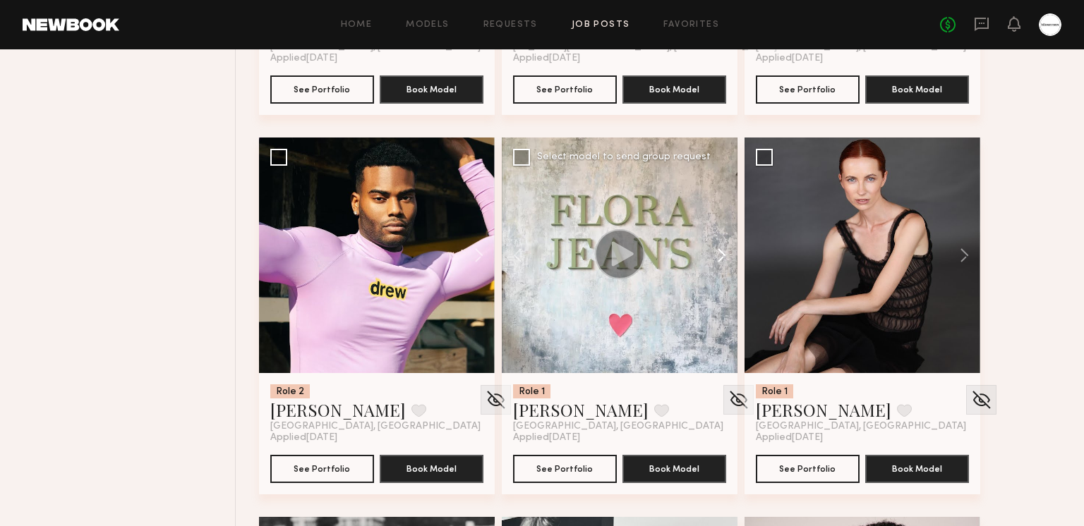
click at [716, 254] on button at bounding box center [714, 256] width 45 height 236
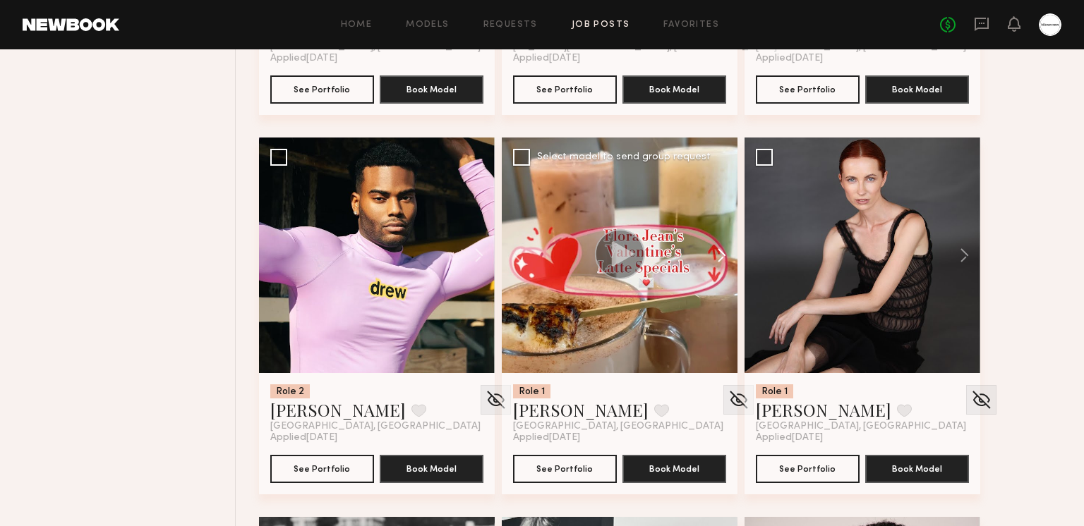
click at [716, 254] on button at bounding box center [714, 256] width 45 height 236
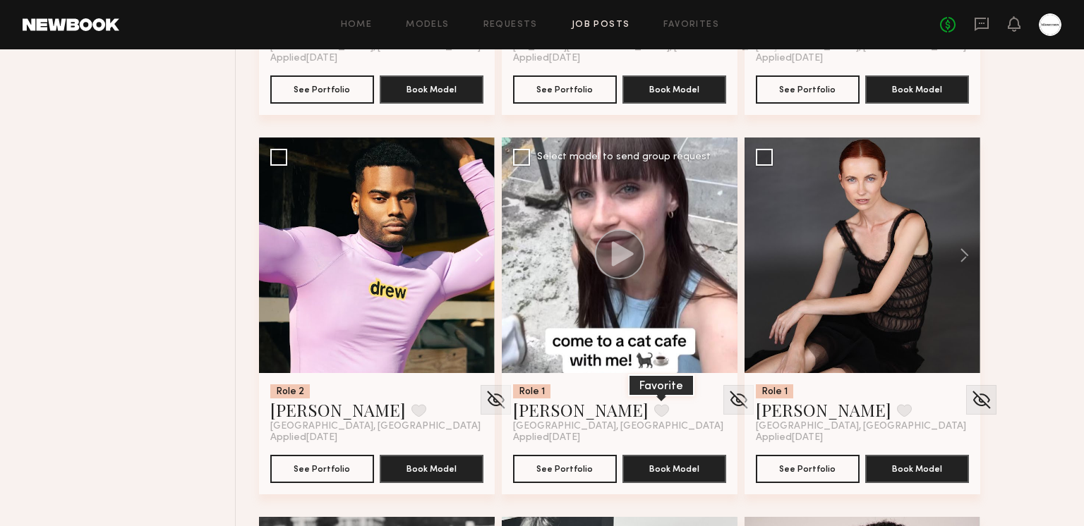
click at [654, 411] on button at bounding box center [661, 410] width 15 height 13
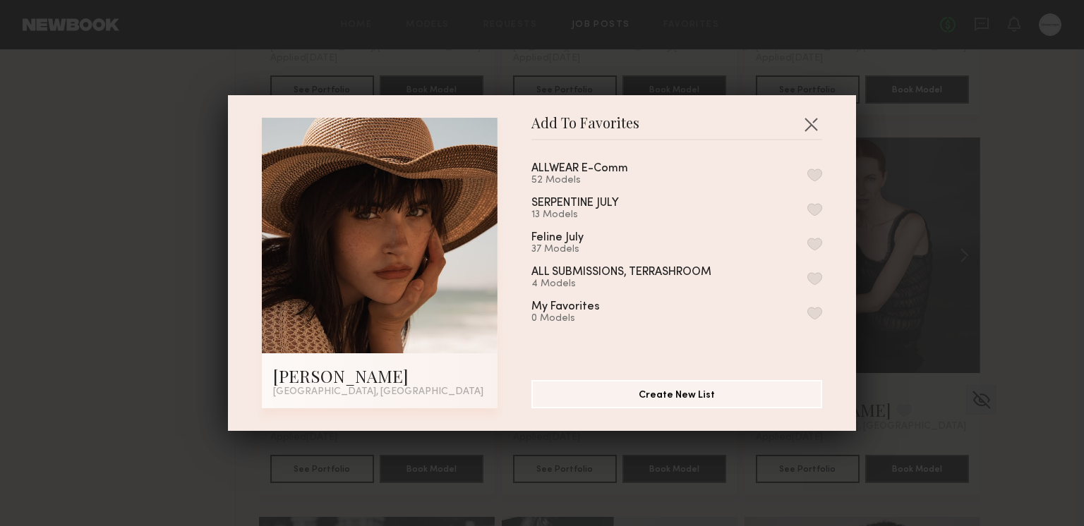
click at [813, 178] on button "button" at bounding box center [814, 175] width 15 height 13
click at [817, 117] on button "button" at bounding box center [810, 124] width 23 height 23
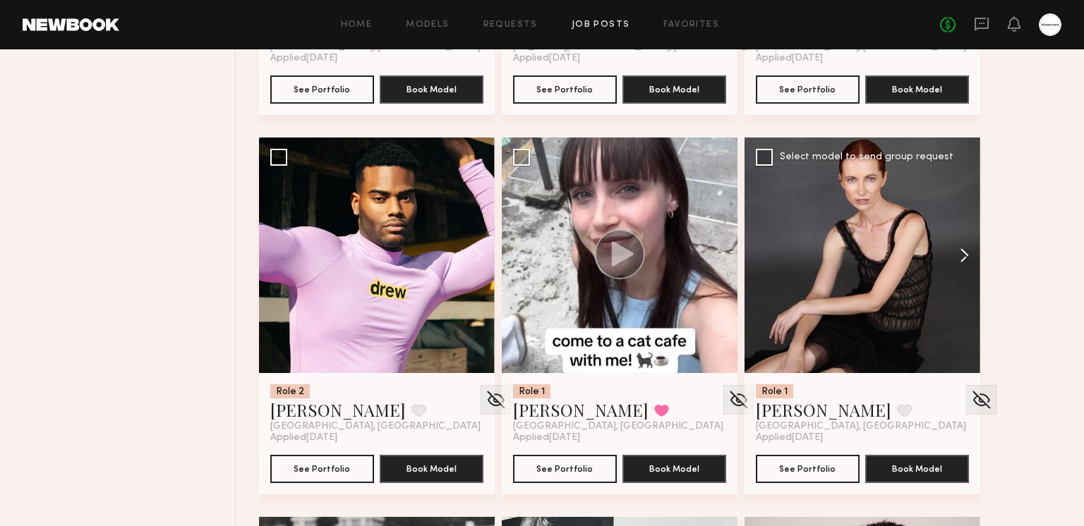
click at [968, 256] on button at bounding box center [957, 256] width 45 height 236
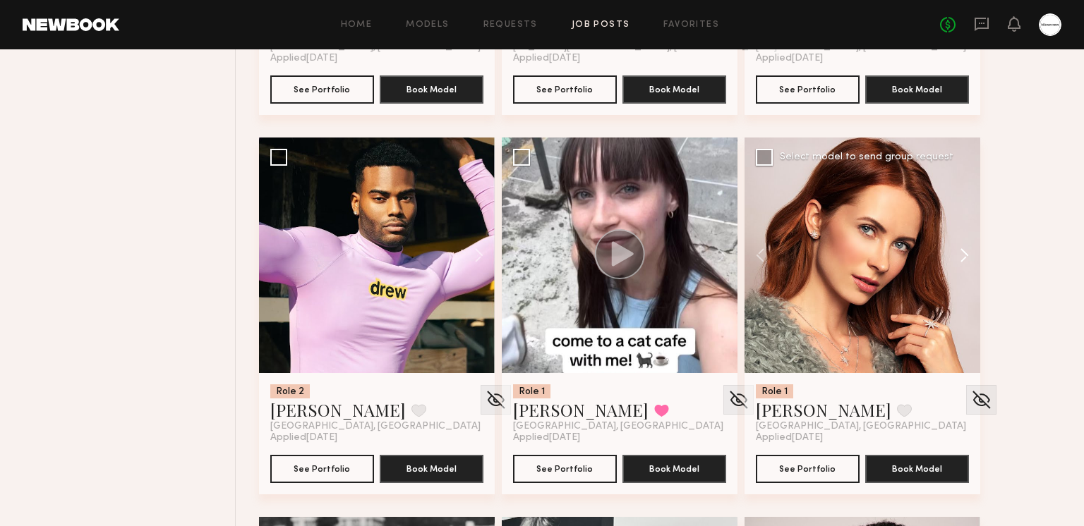
click at [968, 256] on button at bounding box center [957, 256] width 45 height 236
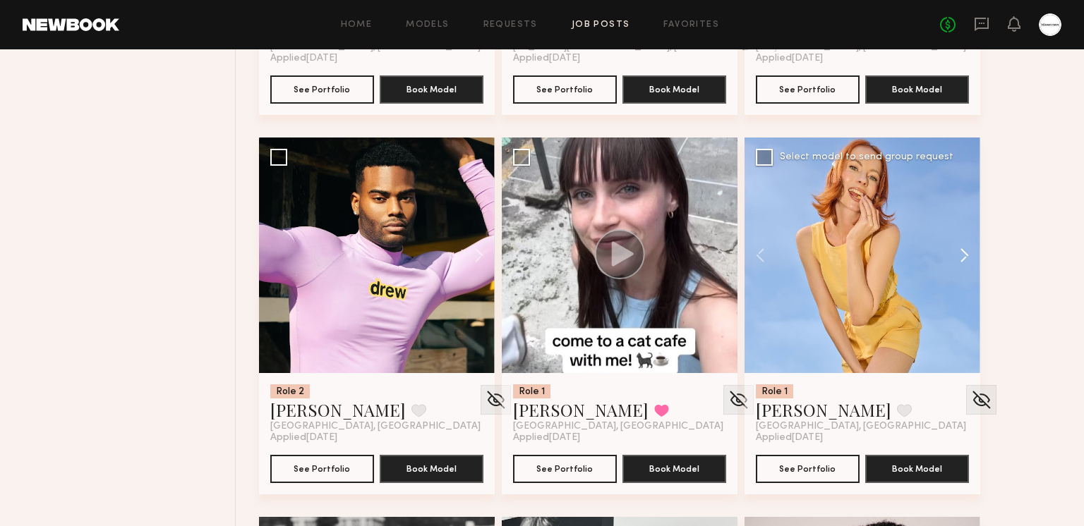
click at [968, 256] on button at bounding box center [957, 256] width 45 height 236
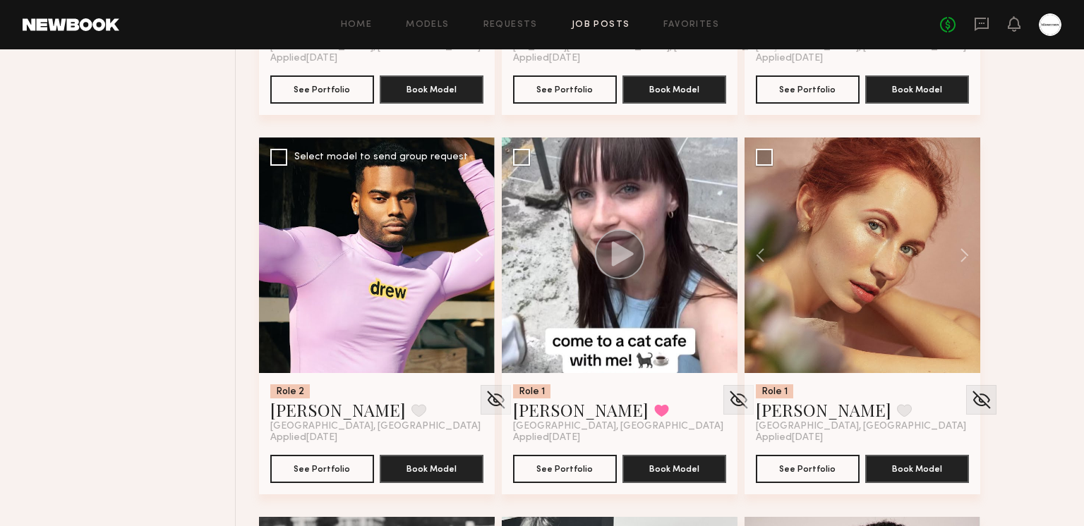
scroll to position [16420, 0]
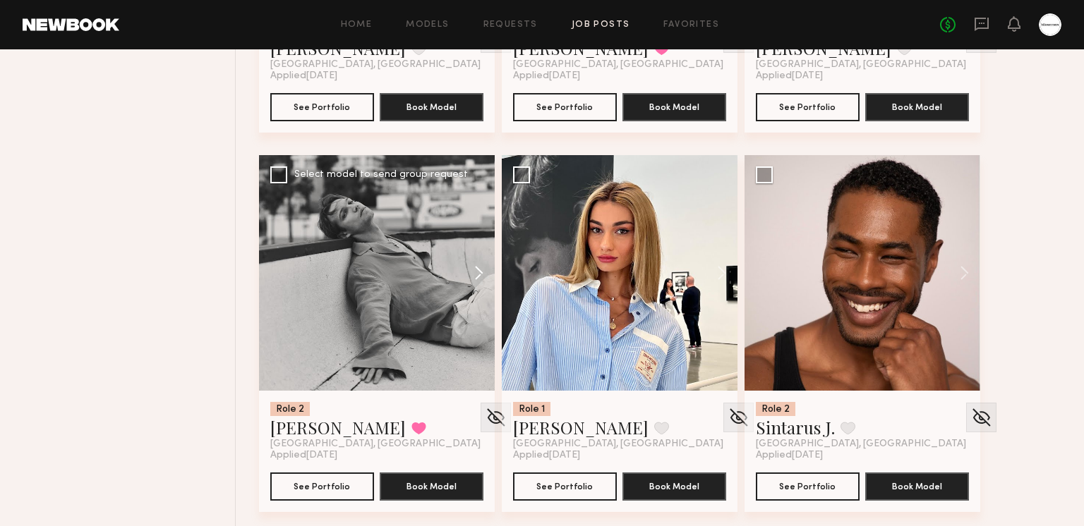
click at [479, 277] on button at bounding box center [471, 273] width 45 height 236
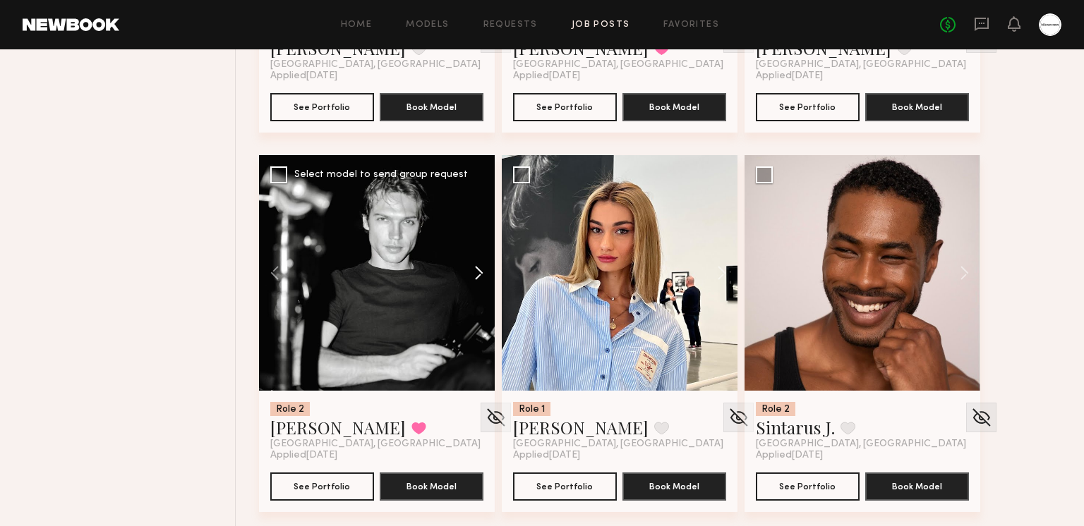
click at [479, 277] on button at bounding box center [471, 273] width 45 height 236
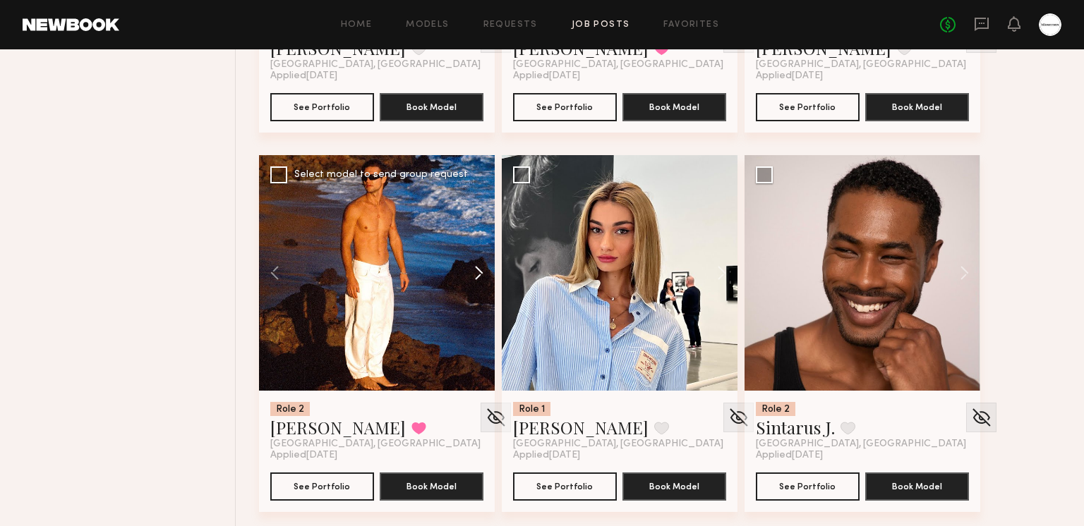
click at [479, 277] on button at bounding box center [471, 273] width 45 height 236
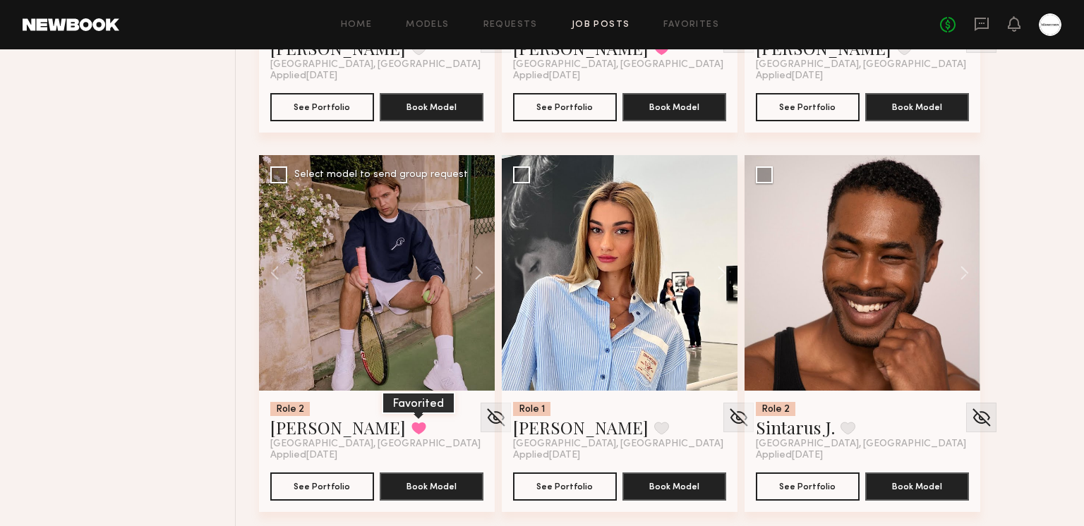
click at [411, 424] on button at bounding box center [418, 428] width 15 height 13
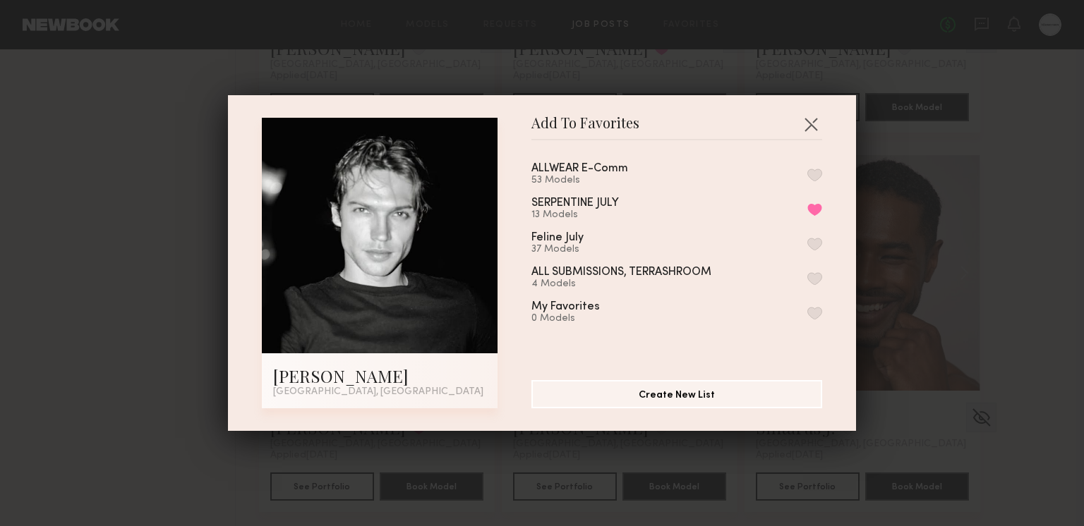
click at [816, 173] on button "button" at bounding box center [814, 175] width 15 height 13
click at [812, 119] on button "button" at bounding box center [810, 124] width 23 height 23
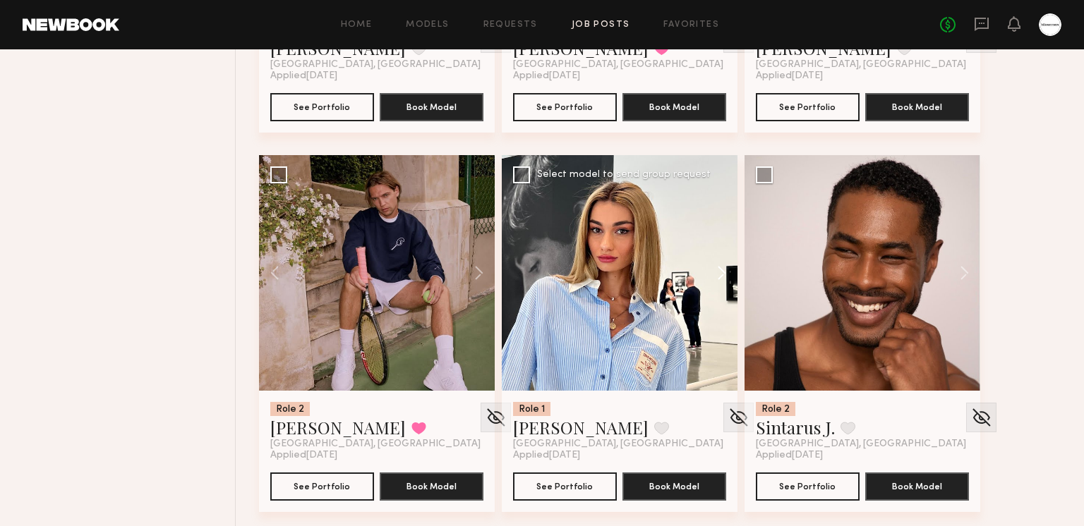
click at [714, 273] on button at bounding box center [714, 273] width 45 height 236
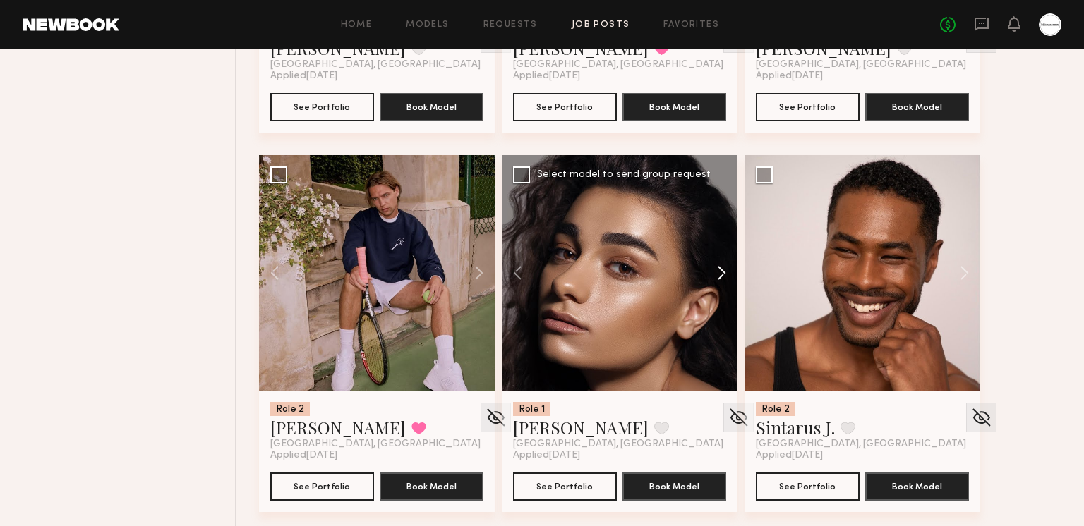
click at [715, 273] on button at bounding box center [714, 273] width 45 height 236
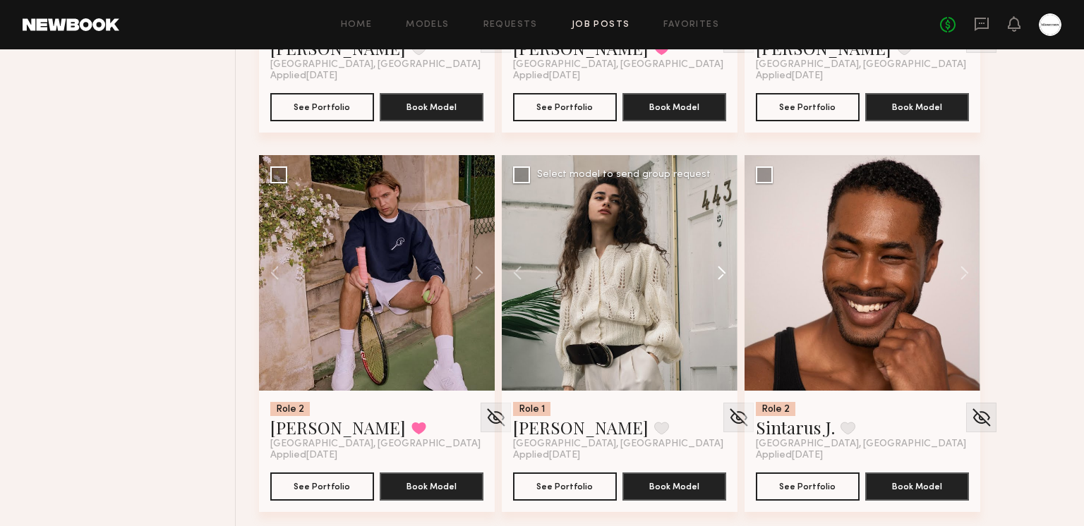
click at [715, 273] on button at bounding box center [714, 273] width 45 height 236
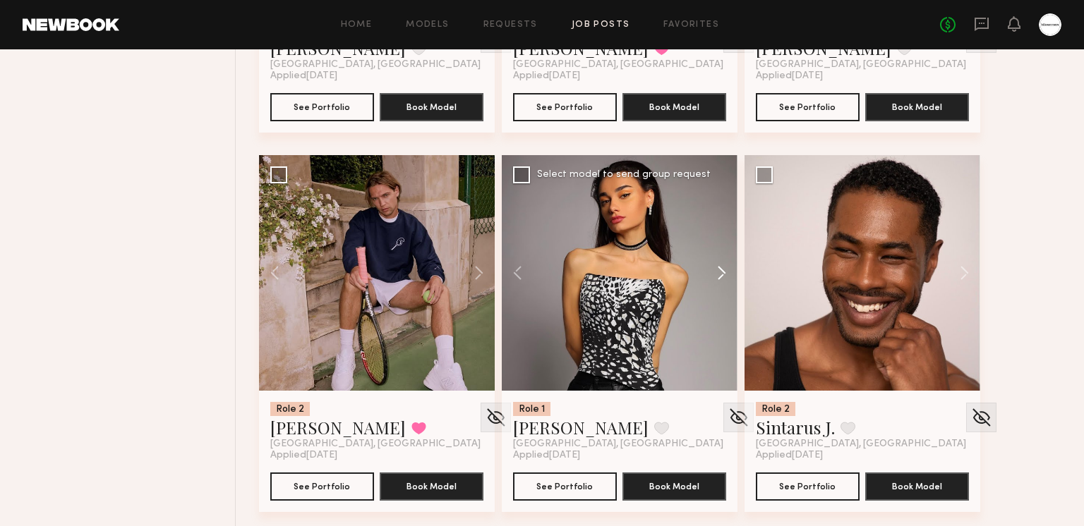
click at [715, 273] on button at bounding box center [714, 273] width 45 height 236
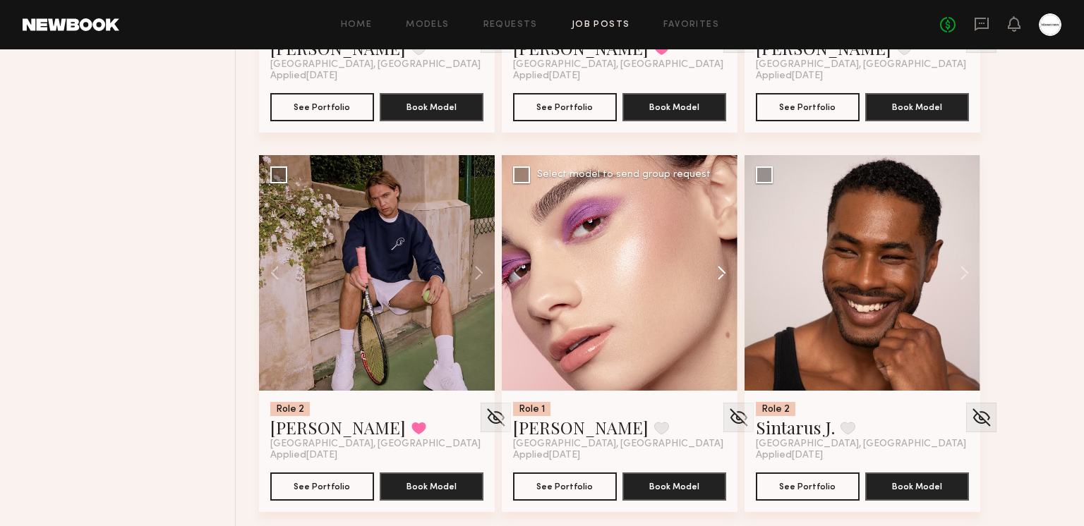
click at [715, 273] on button at bounding box center [714, 273] width 45 height 236
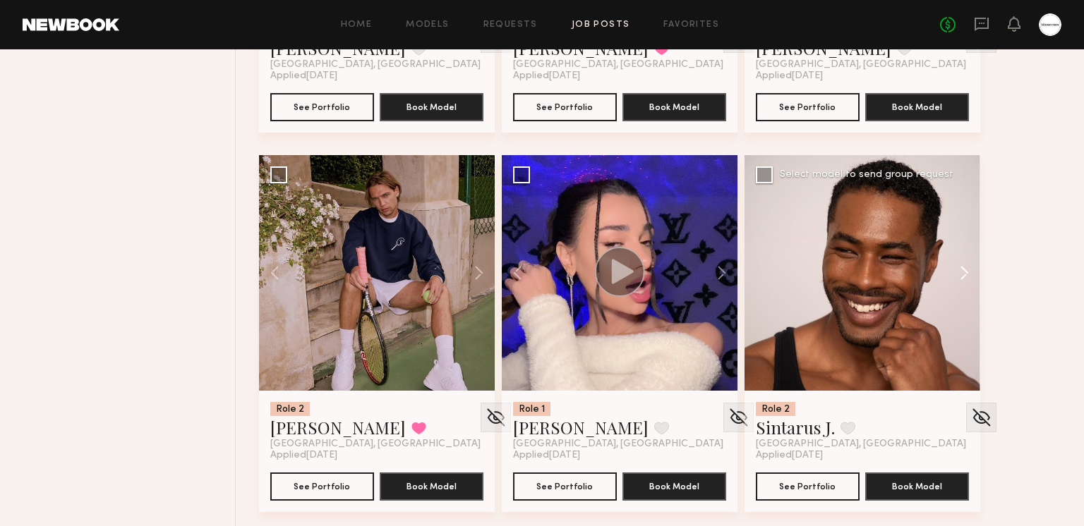
click at [954, 272] on button at bounding box center [957, 273] width 45 height 236
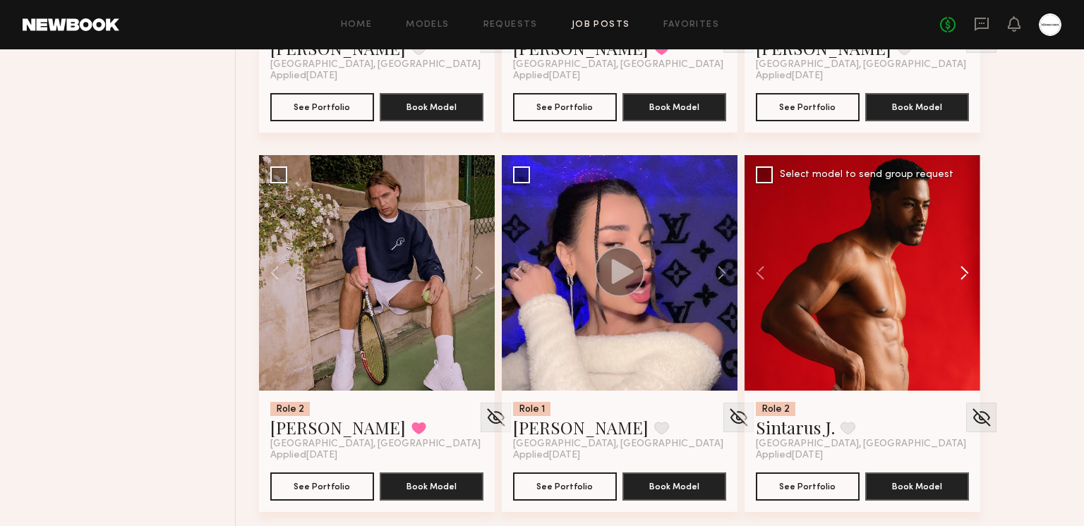
click at [954, 272] on button at bounding box center [957, 273] width 45 height 236
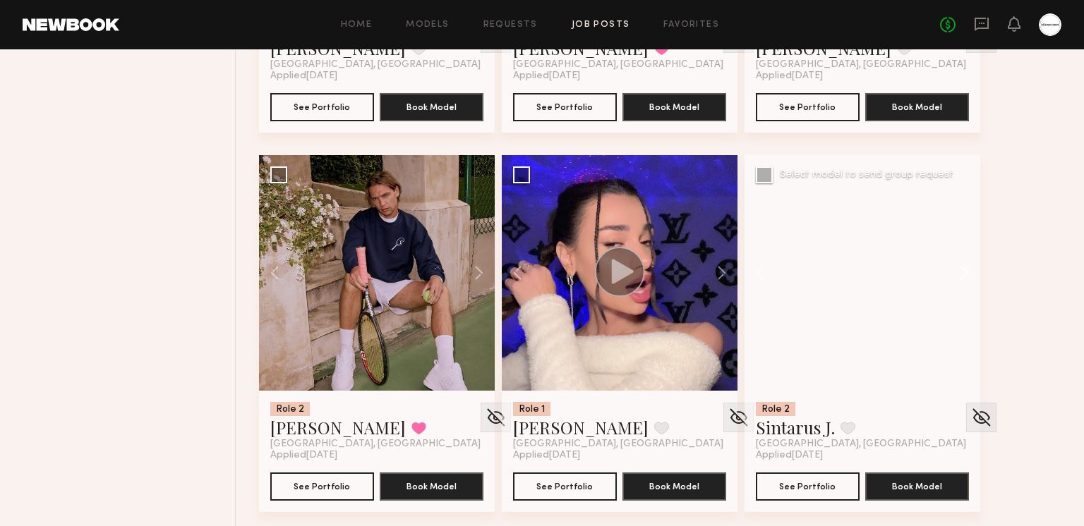
click at [954, 272] on button at bounding box center [957, 273] width 45 height 236
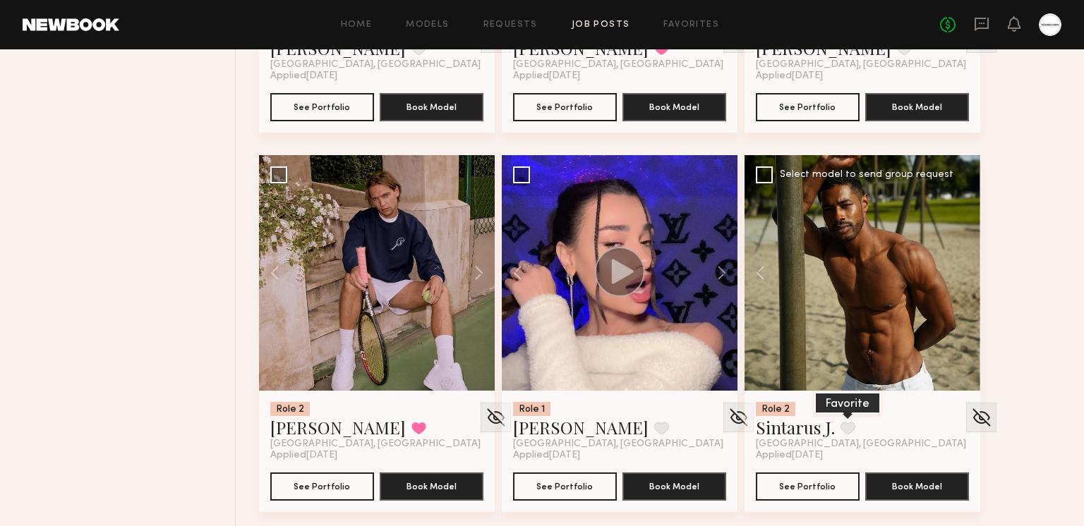
click at [840, 422] on button at bounding box center [847, 428] width 15 height 13
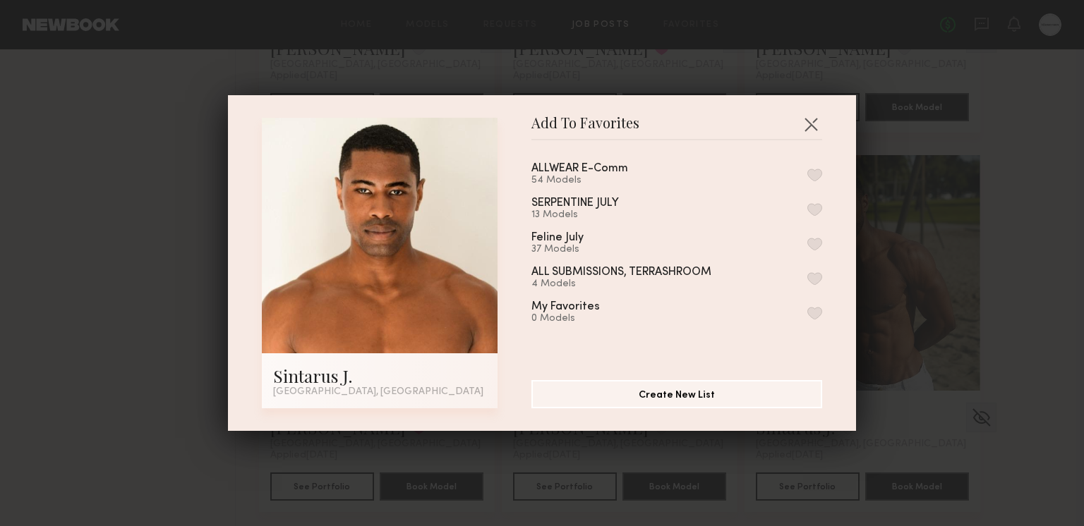
click at [813, 174] on button "button" at bounding box center [814, 175] width 15 height 13
click at [813, 122] on button "button" at bounding box center [810, 124] width 23 height 23
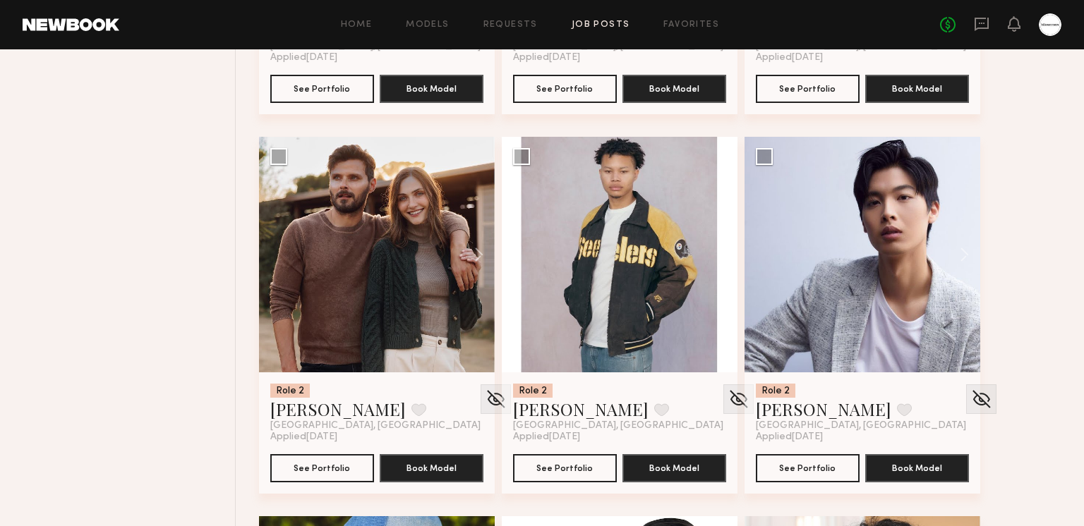
scroll to position [16841, 0]
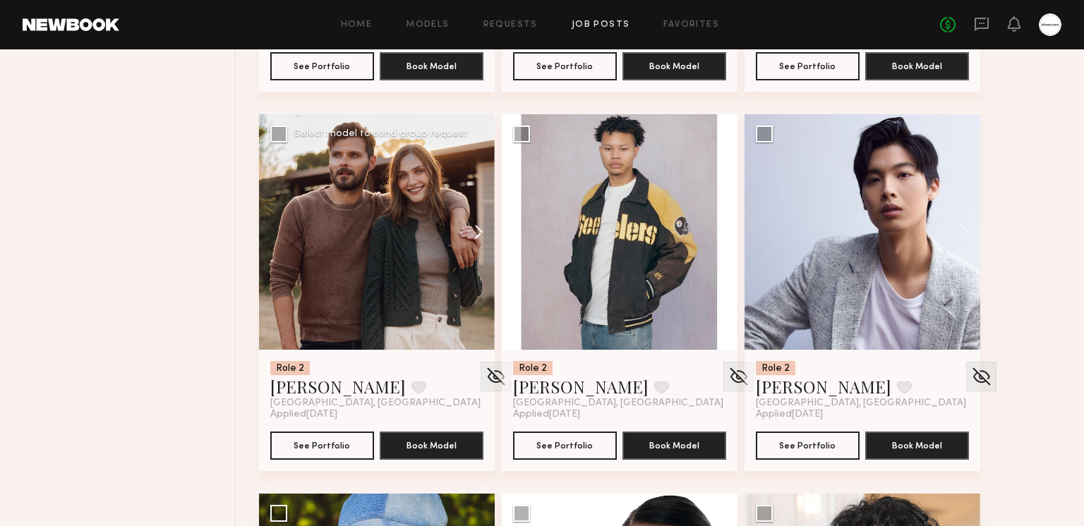
click at [471, 230] on button at bounding box center [471, 232] width 45 height 236
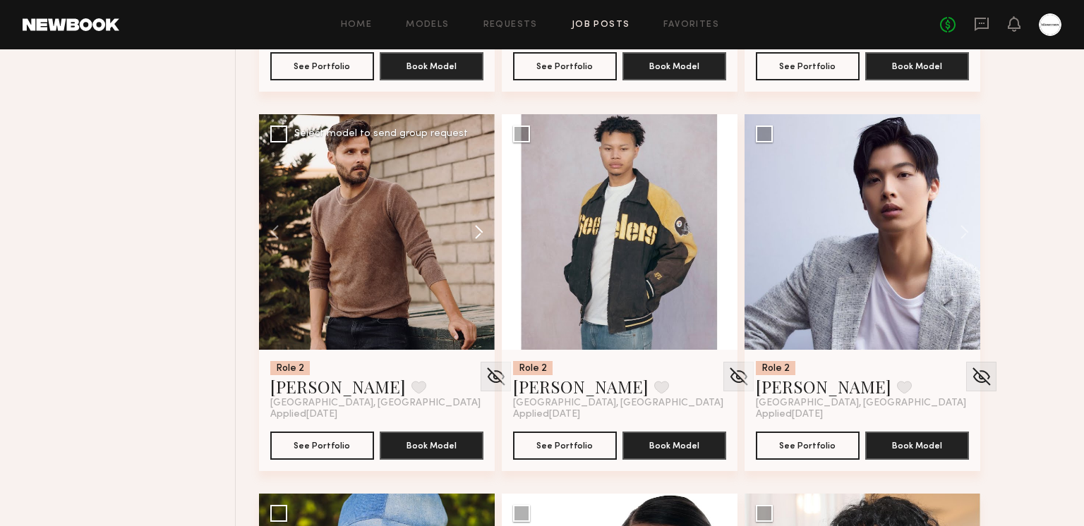
click at [477, 231] on button at bounding box center [471, 232] width 45 height 236
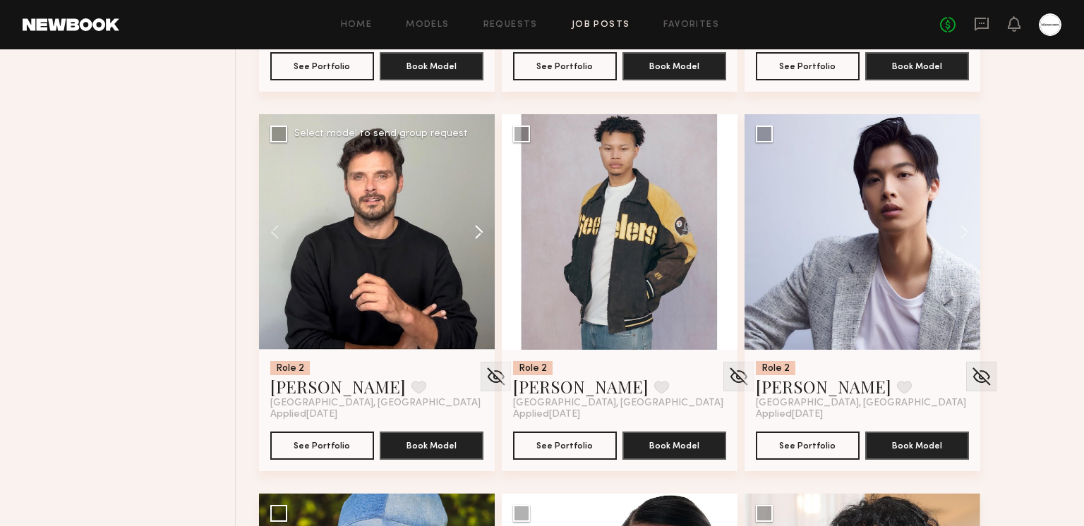
click at [477, 231] on button at bounding box center [471, 232] width 45 height 236
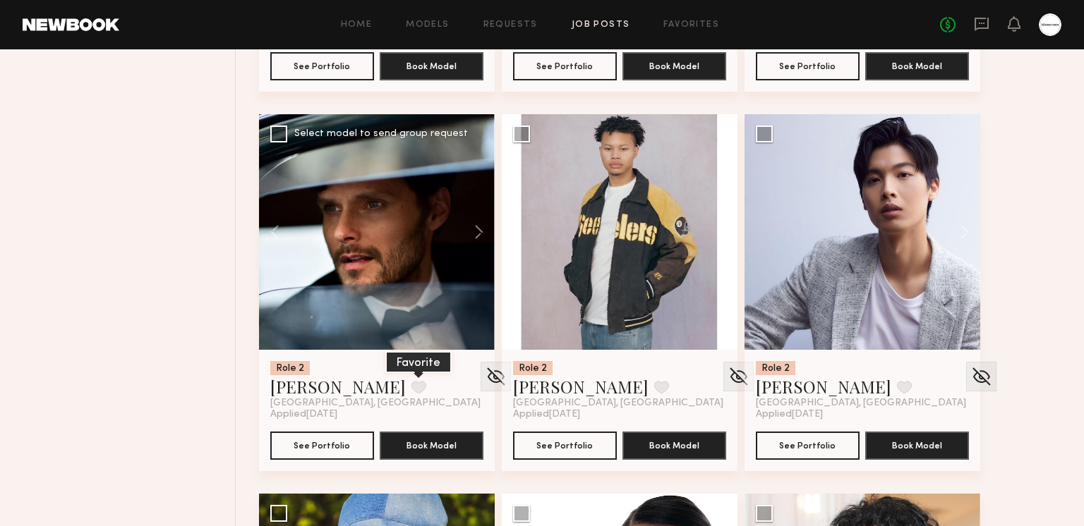
click at [411, 394] on button at bounding box center [418, 387] width 15 height 13
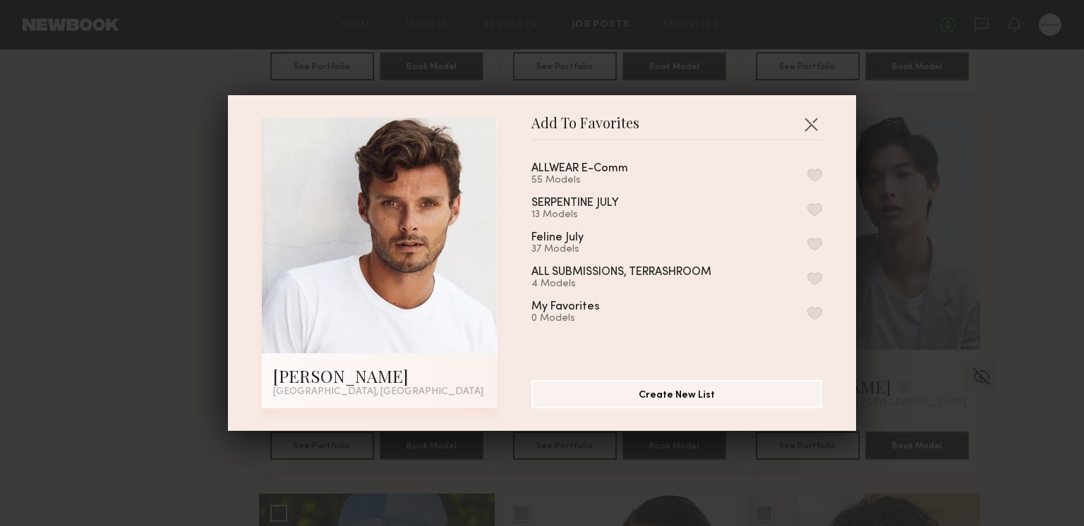
click at [820, 169] on button "button" at bounding box center [814, 175] width 15 height 13
click at [812, 118] on button "button" at bounding box center [810, 124] width 23 height 23
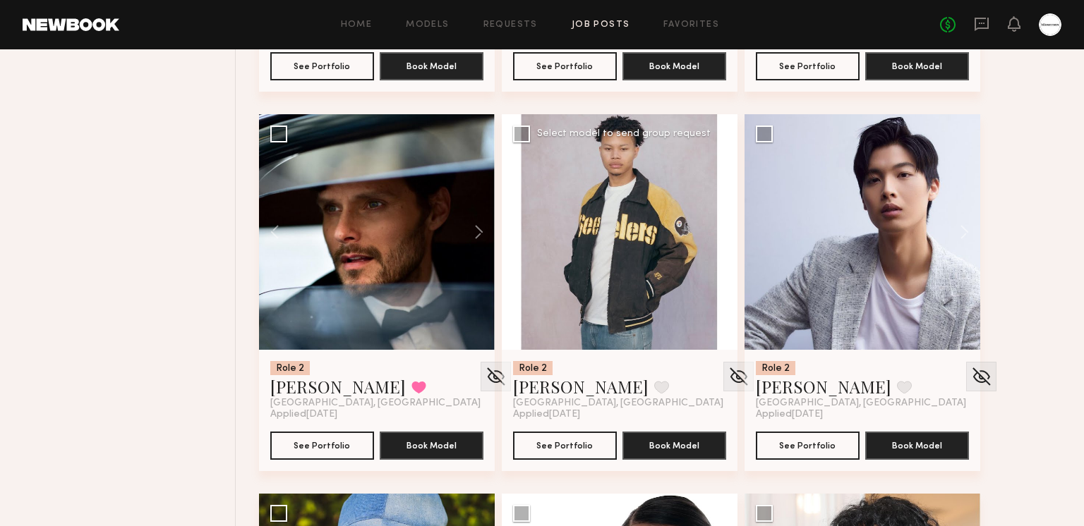
click at [719, 234] on button at bounding box center [714, 232] width 45 height 236
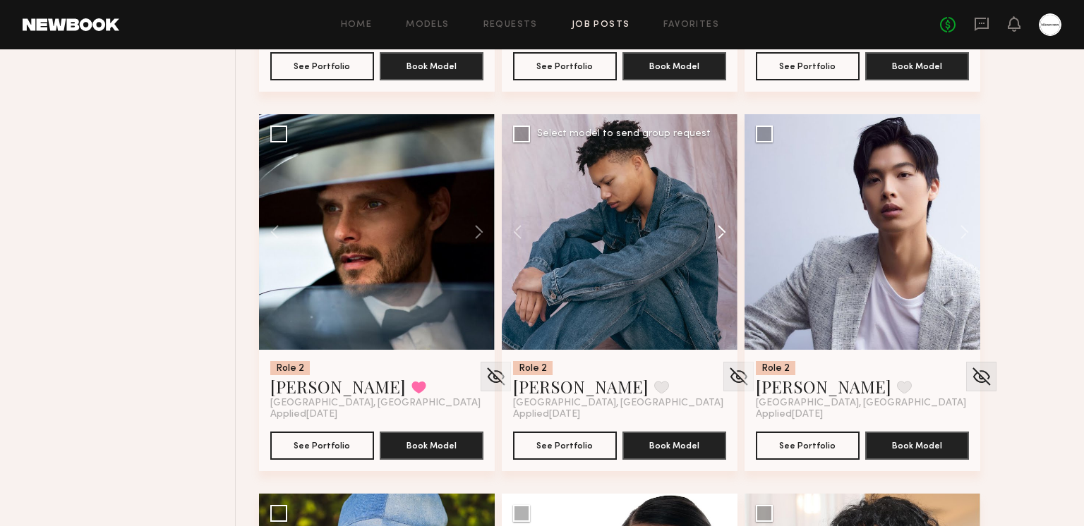
click at [719, 234] on button at bounding box center [714, 232] width 45 height 236
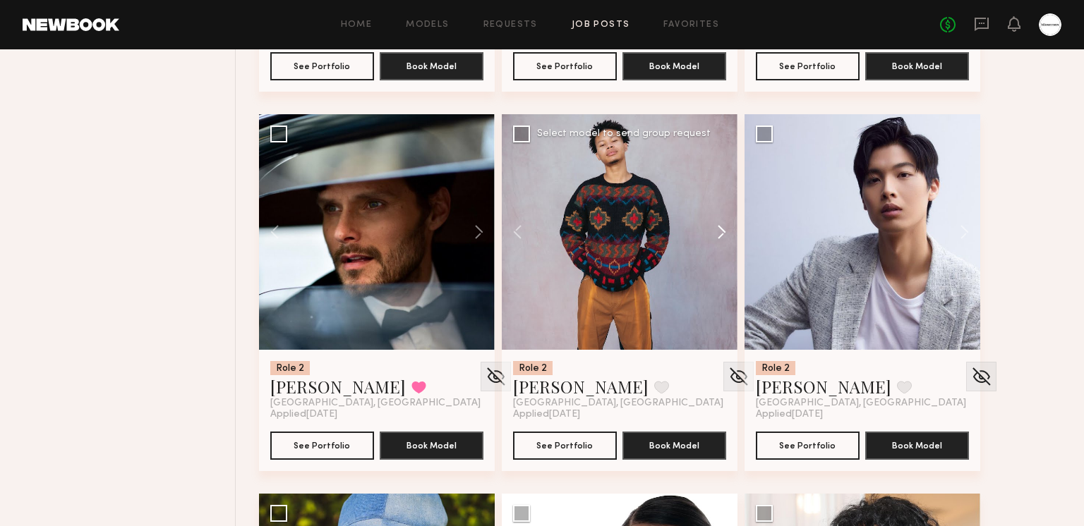
click at [719, 234] on button at bounding box center [714, 232] width 45 height 236
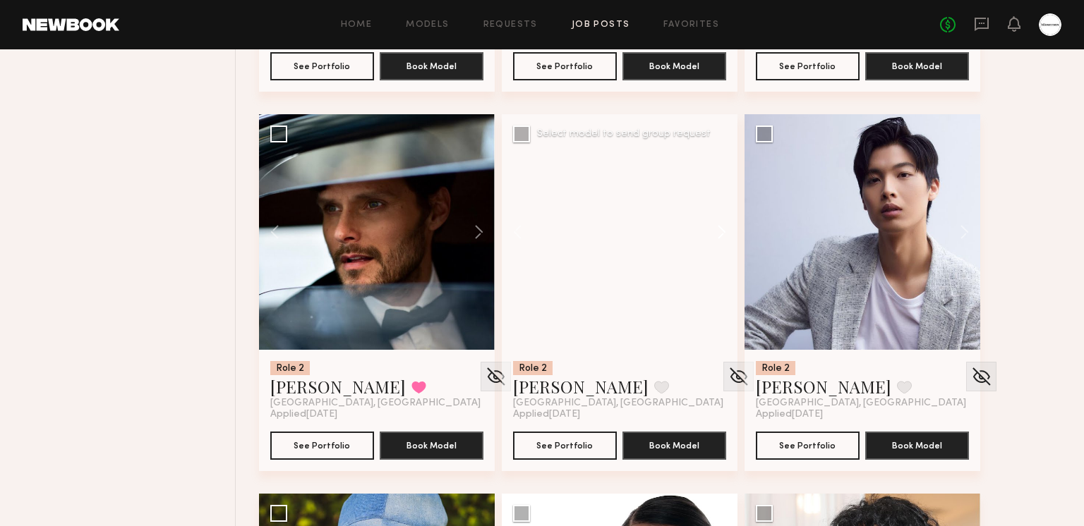
click at [719, 234] on button at bounding box center [714, 232] width 45 height 236
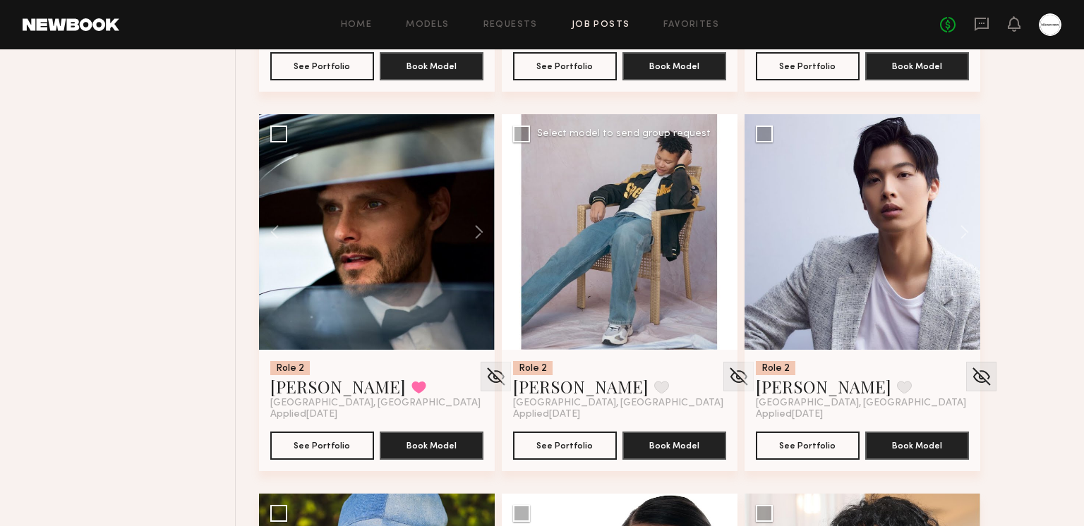
click at [719, 234] on div at bounding box center [620, 232] width 236 height 236
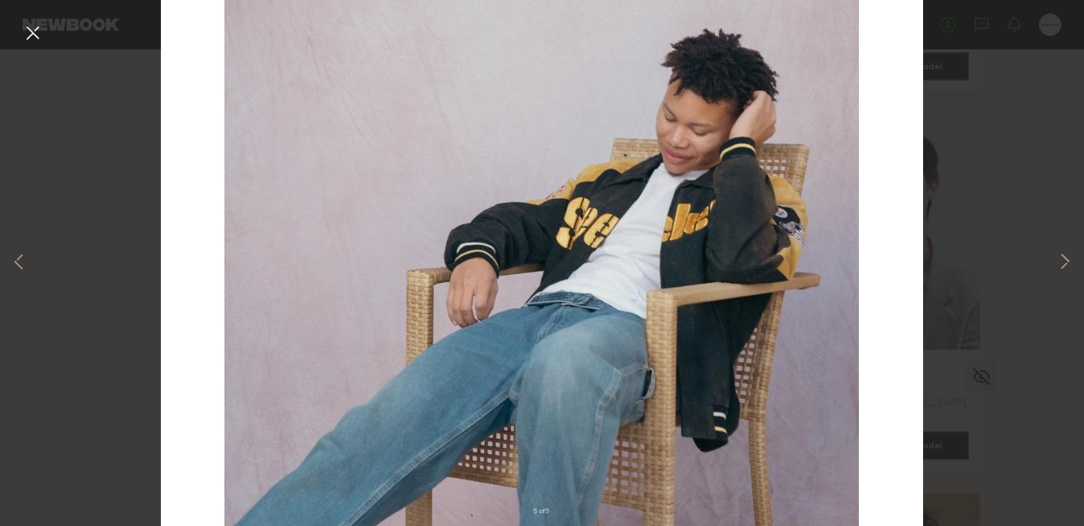
click at [32, 37] on button at bounding box center [32, 33] width 23 height 25
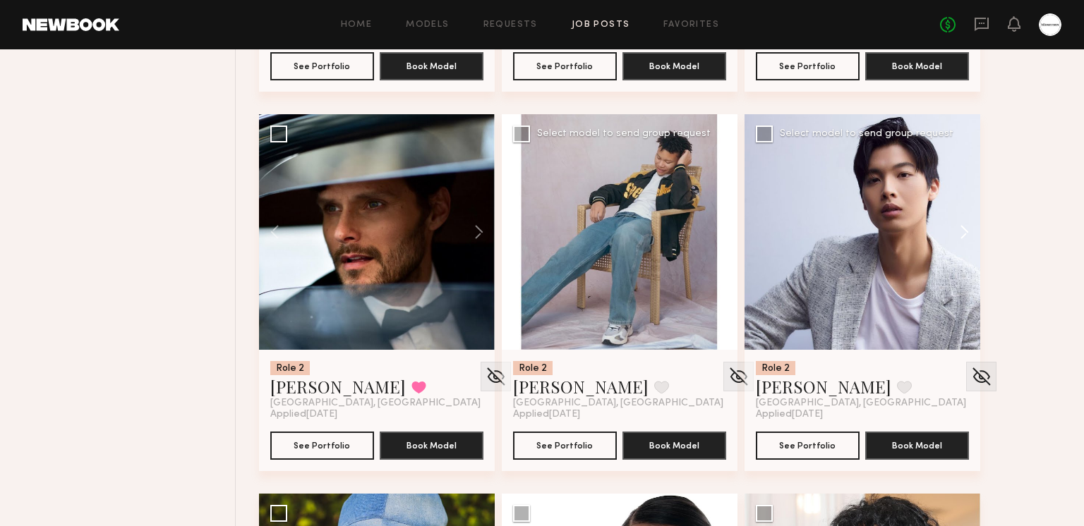
click at [959, 242] on button at bounding box center [957, 232] width 45 height 236
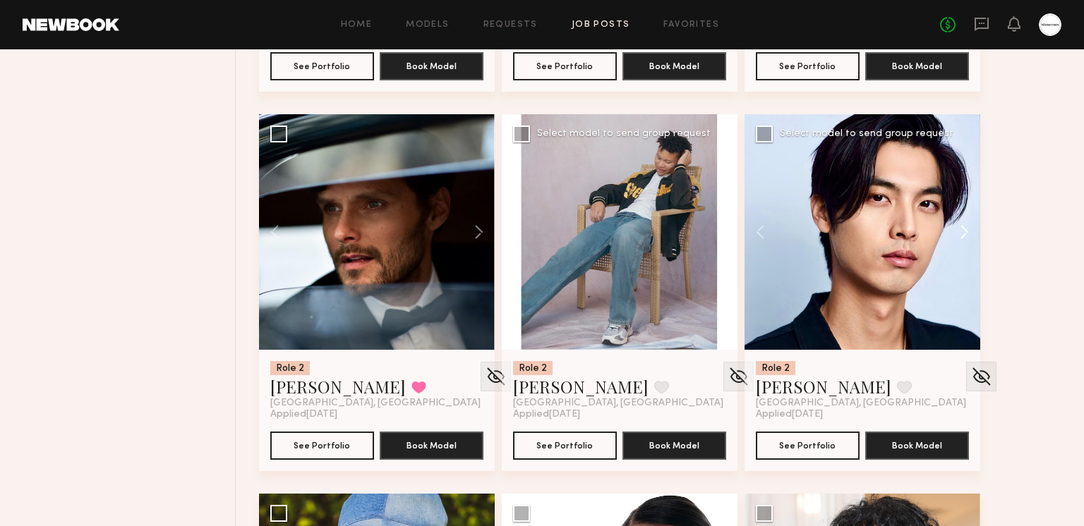
click at [959, 241] on button at bounding box center [957, 232] width 45 height 236
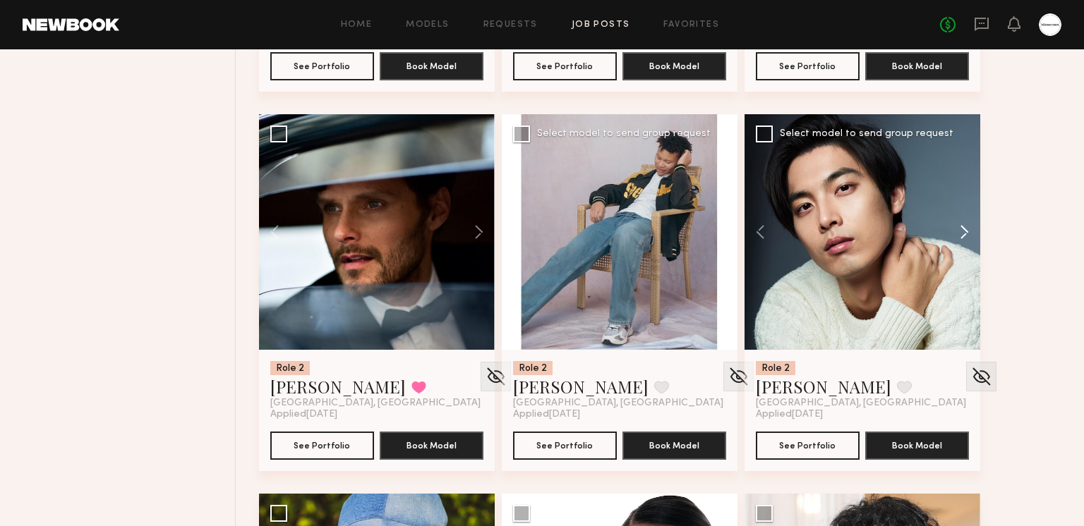
click at [959, 241] on button at bounding box center [957, 232] width 45 height 236
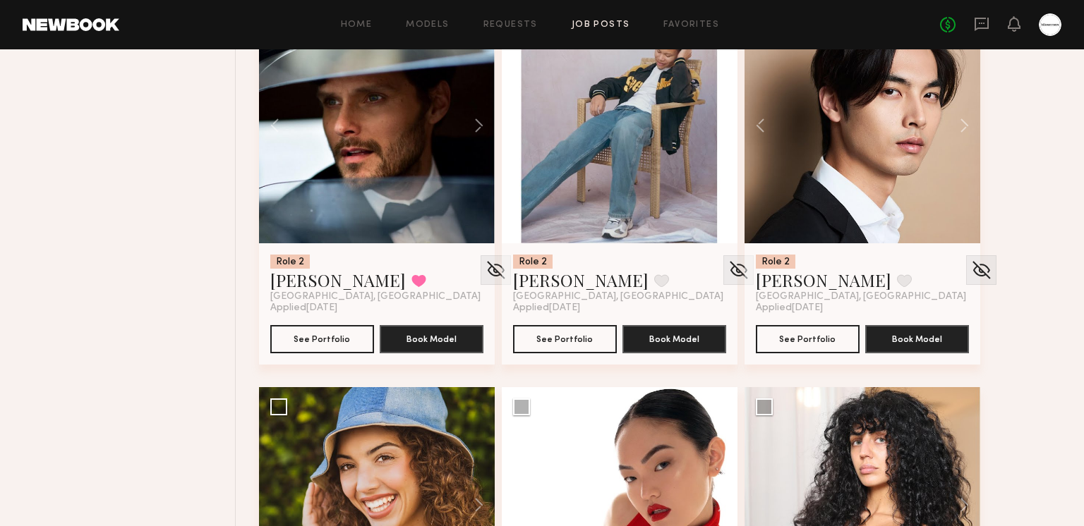
scroll to position [16927, 0]
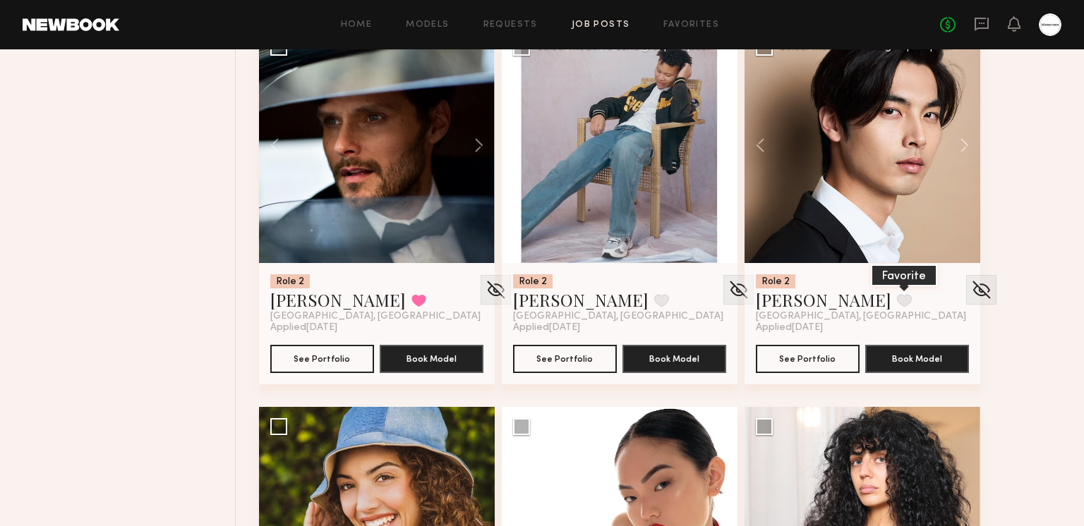
click at [897, 294] on button at bounding box center [904, 300] width 15 height 13
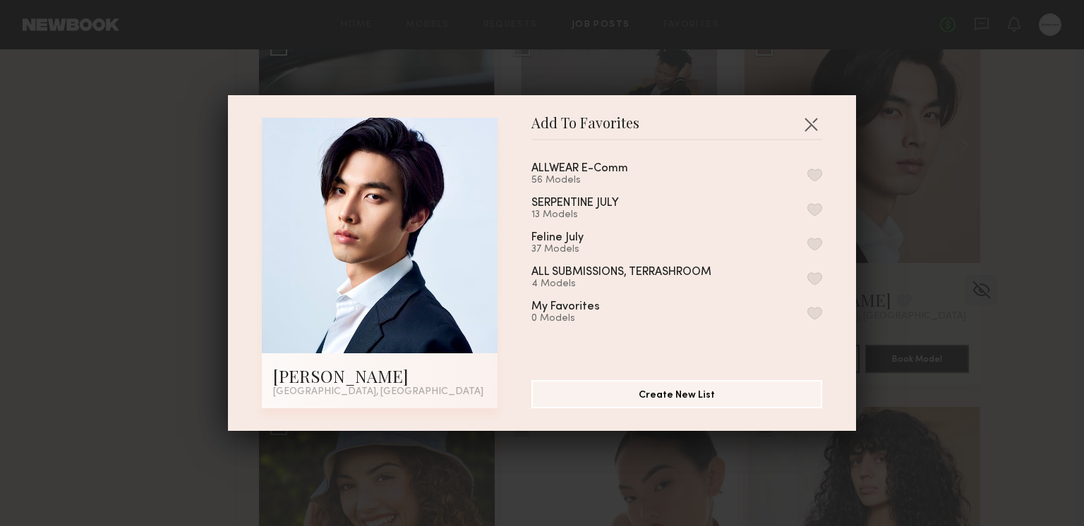
click at [811, 181] on button "button" at bounding box center [814, 175] width 15 height 13
click at [811, 118] on button "button" at bounding box center [810, 124] width 23 height 23
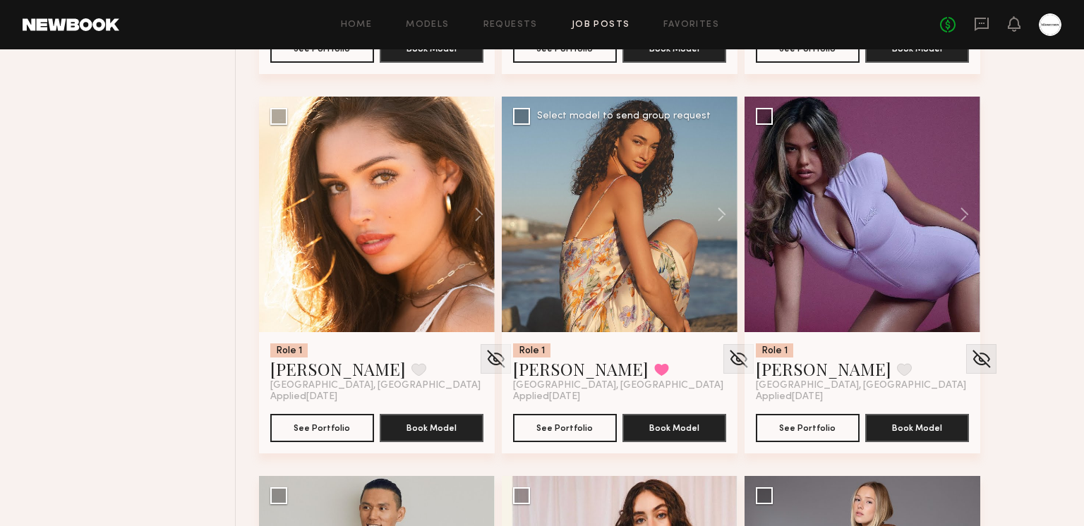
scroll to position [18370, 0]
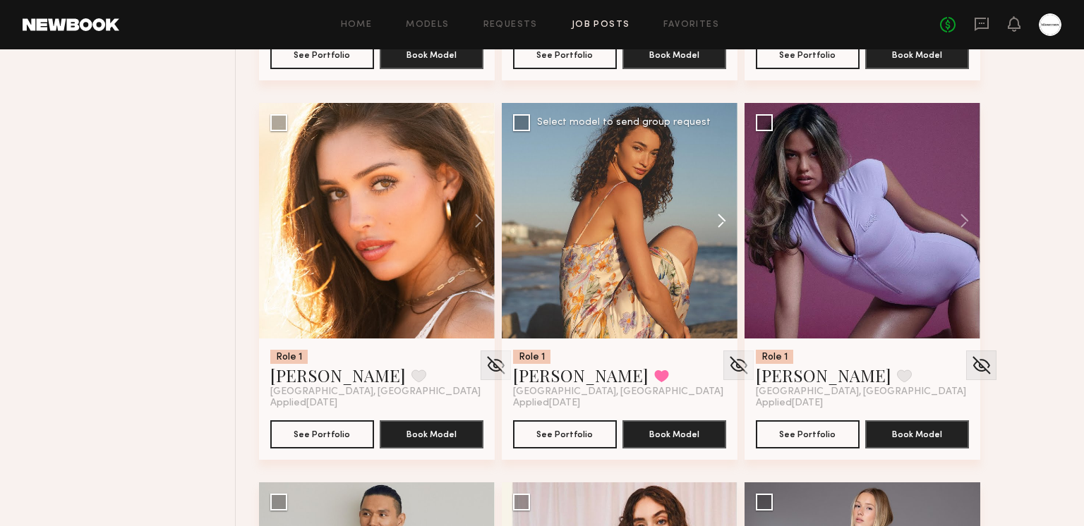
click at [712, 219] on button at bounding box center [714, 221] width 45 height 236
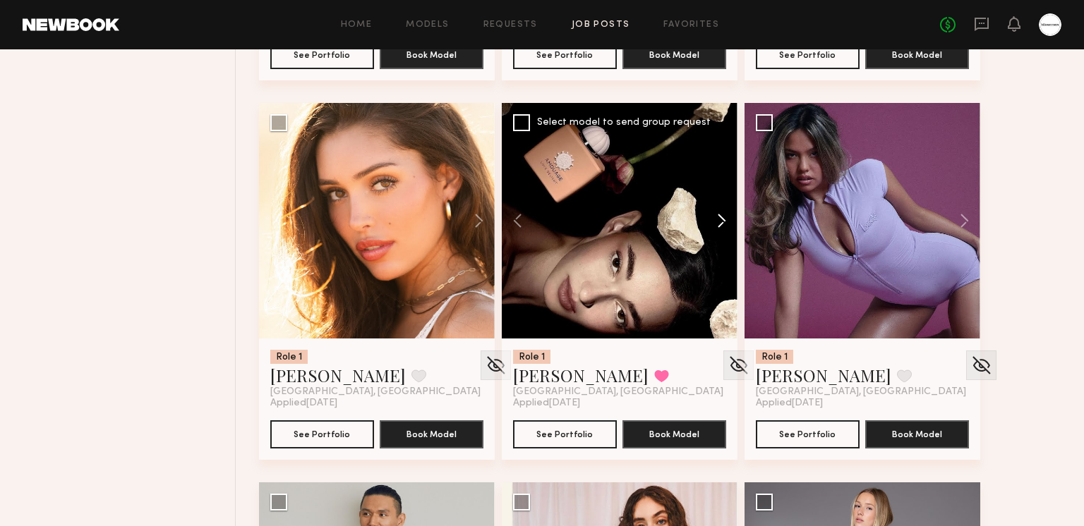
click at [712, 219] on button at bounding box center [714, 221] width 45 height 236
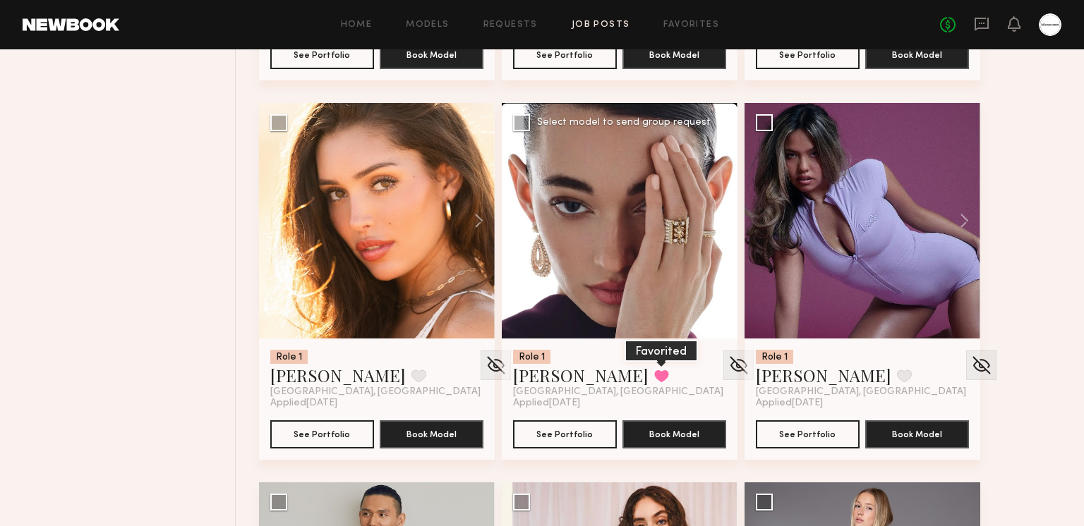
click at [654, 372] on button at bounding box center [661, 376] width 15 height 13
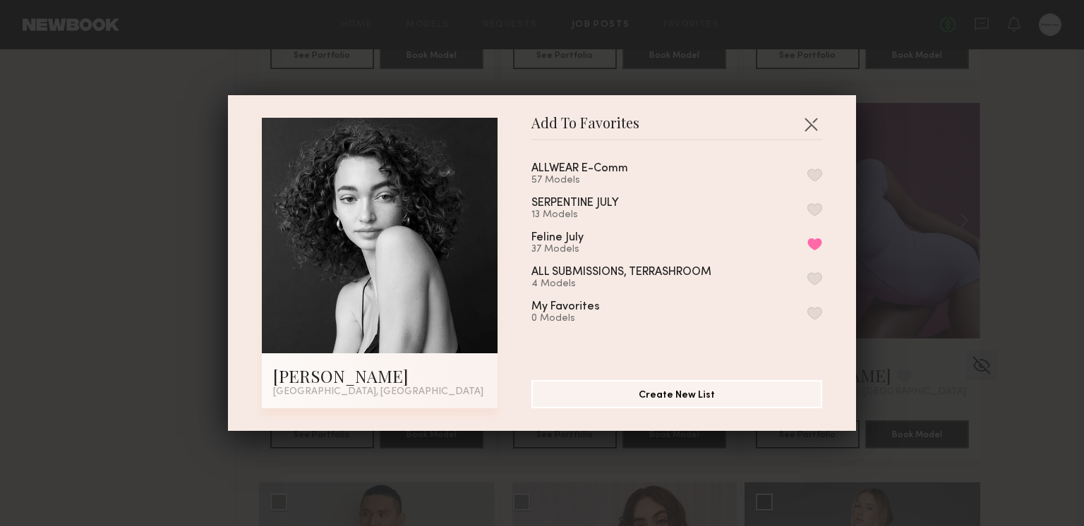
click at [812, 175] on button "button" at bounding box center [814, 175] width 15 height 13
click at [814, 123] on button "button" at bounding box center [810, 124] width 23 height 23
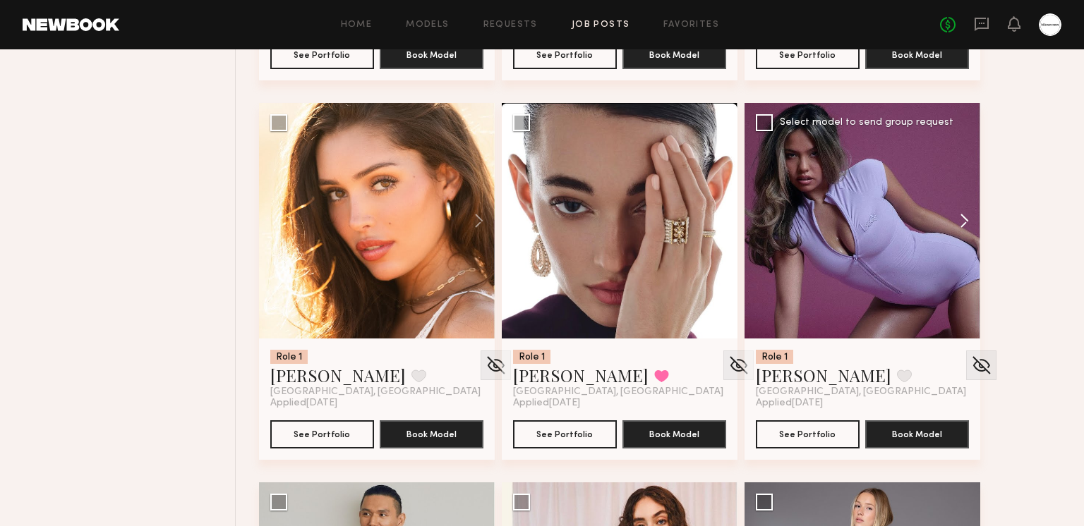
click at [967, 216] on button at bounding box center [957, 221] width 45 height 236
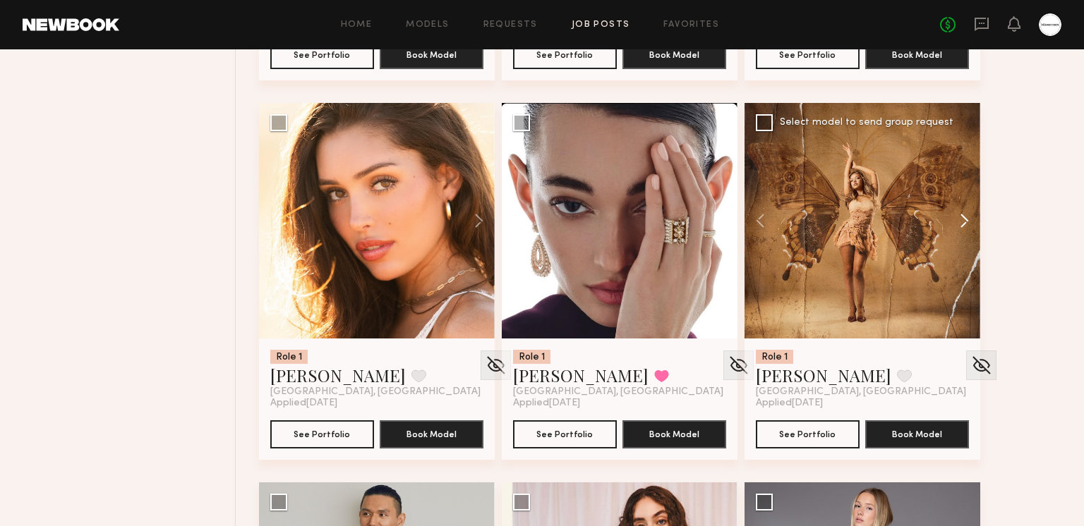
click at [967, 216] on button at bounding box center [957, 221] width 45 height 236
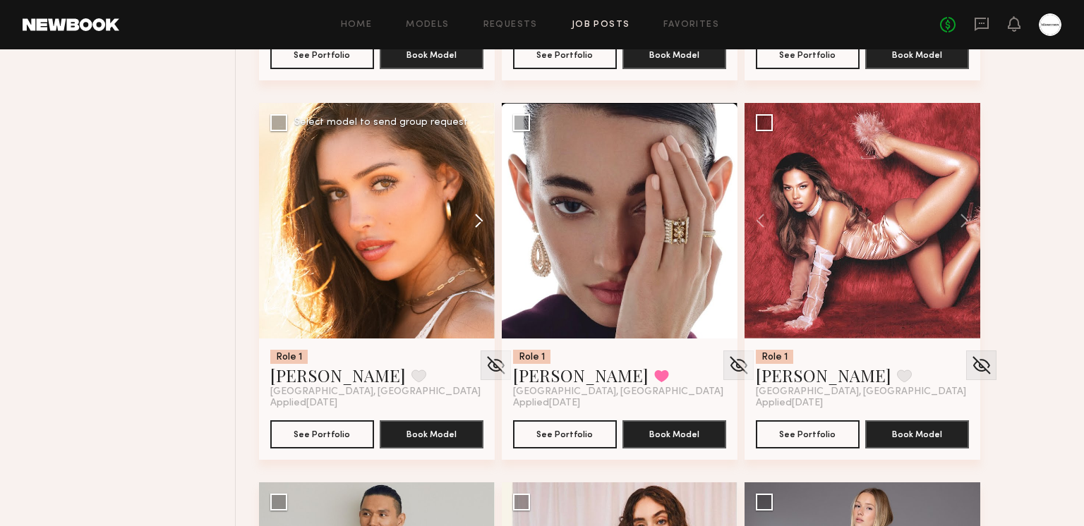
click at [486, 221] on button at bounding box center [471, 221] width 45 height 236
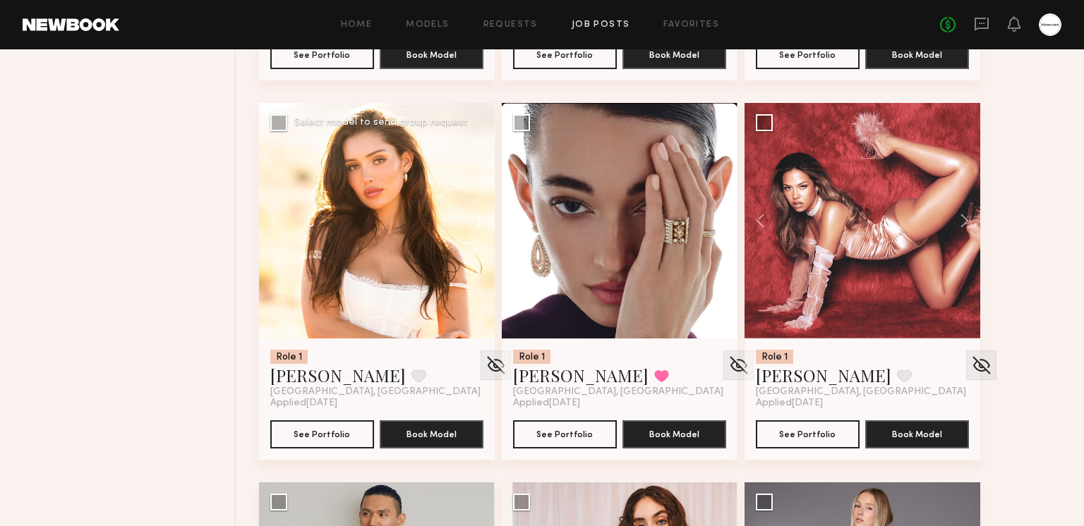
click at [481, 219] on button at bounding box center [471, 221] width 45 height 236
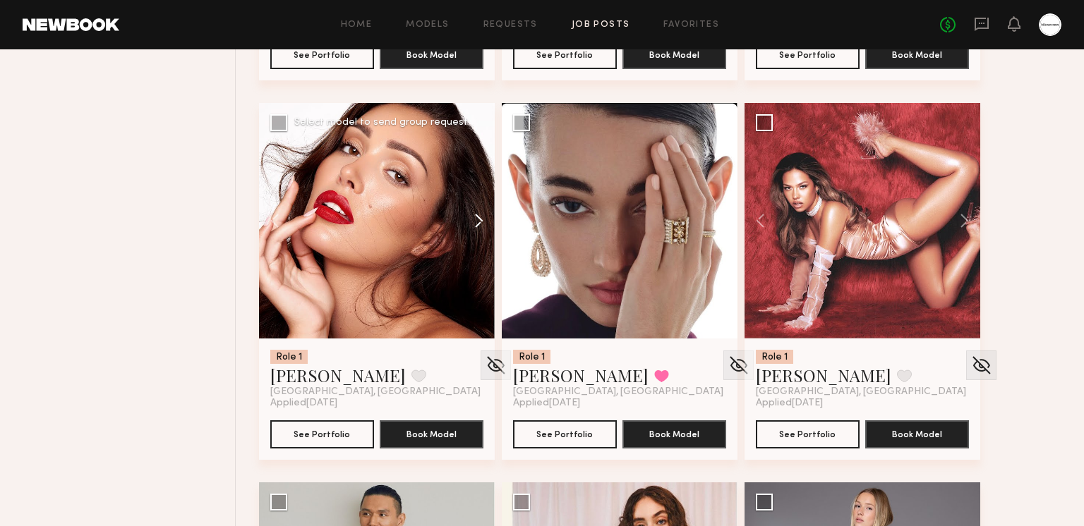
click at [481, 219] on button at bounding box center [471, 221] width 45 height 236
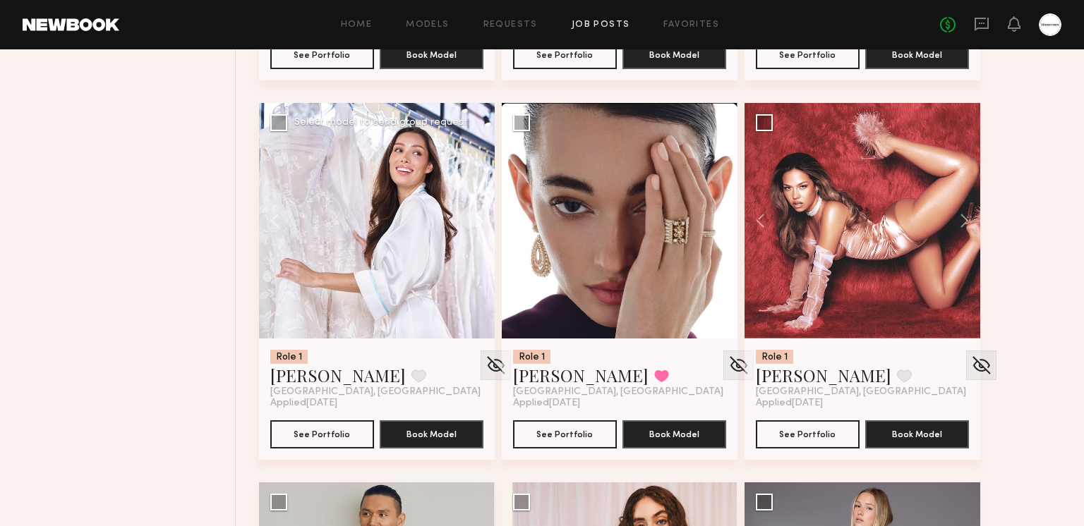
click at [481, 219] on button at bounding box center [471, 221] width 45 height 236
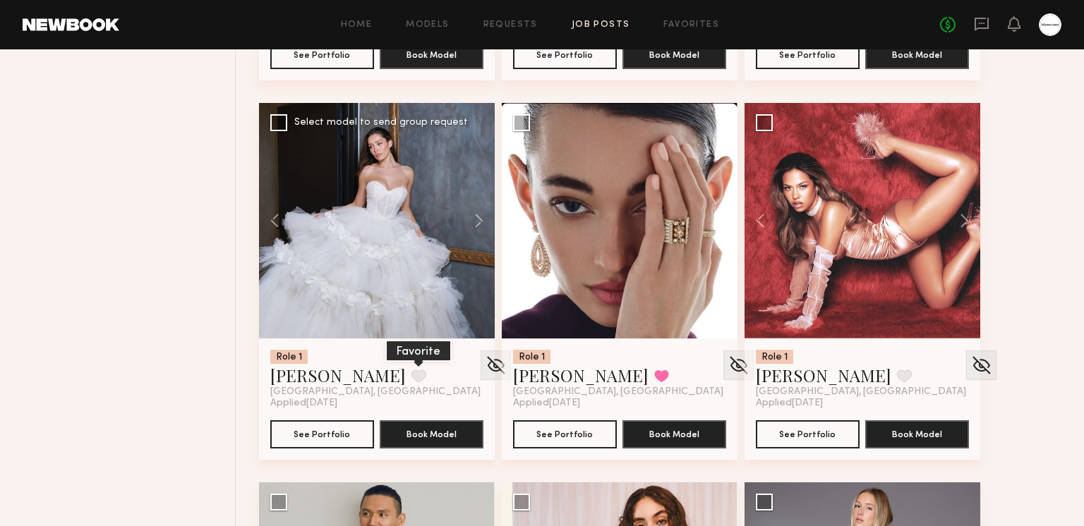
click at [411, 370] on button at bounding box center [418, 376] width 15 height 13
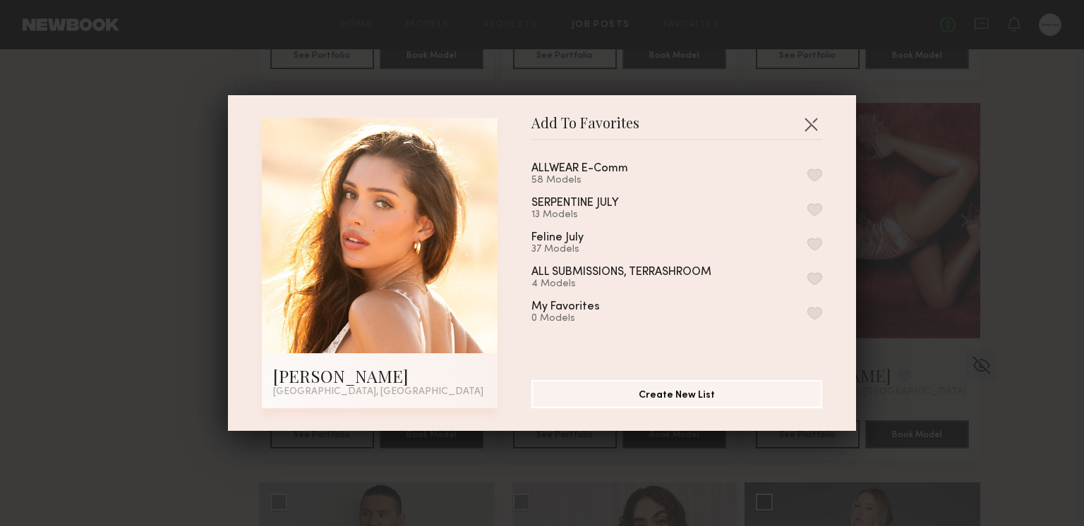
click at [816, 169] on button "button" at bounding box center [814, 175] width 15 height 13
click at [814, 123] on button "button" at bounding box center [810, 124] width 23 height 23
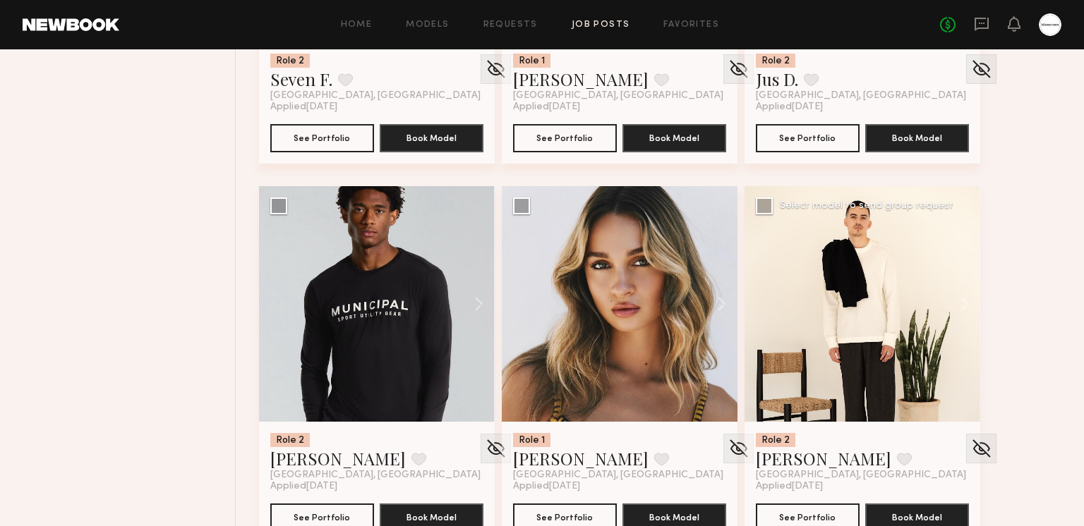
scroll to position [19829, 0]
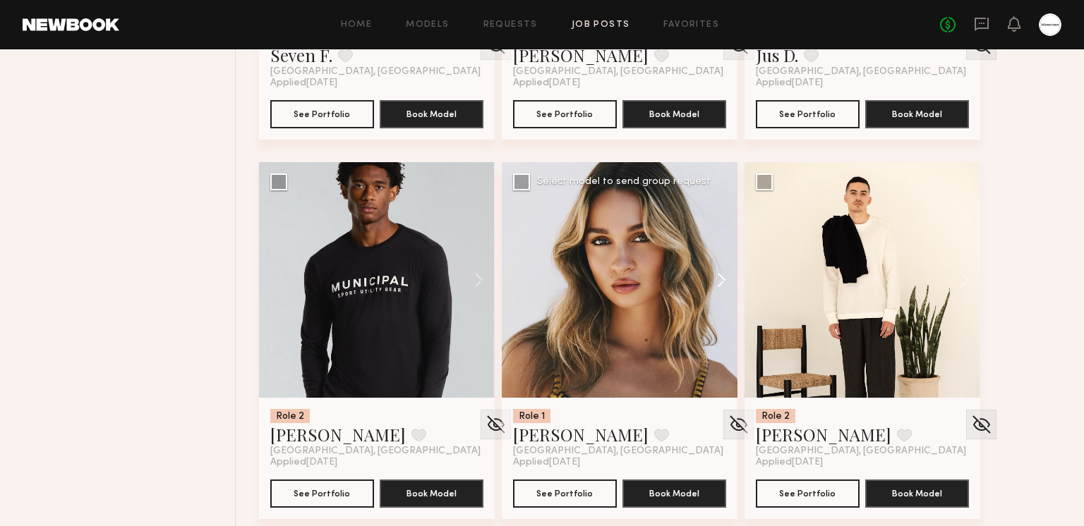
click at [721, 283] on button at bounding box center [714, 280] width 45 height 236
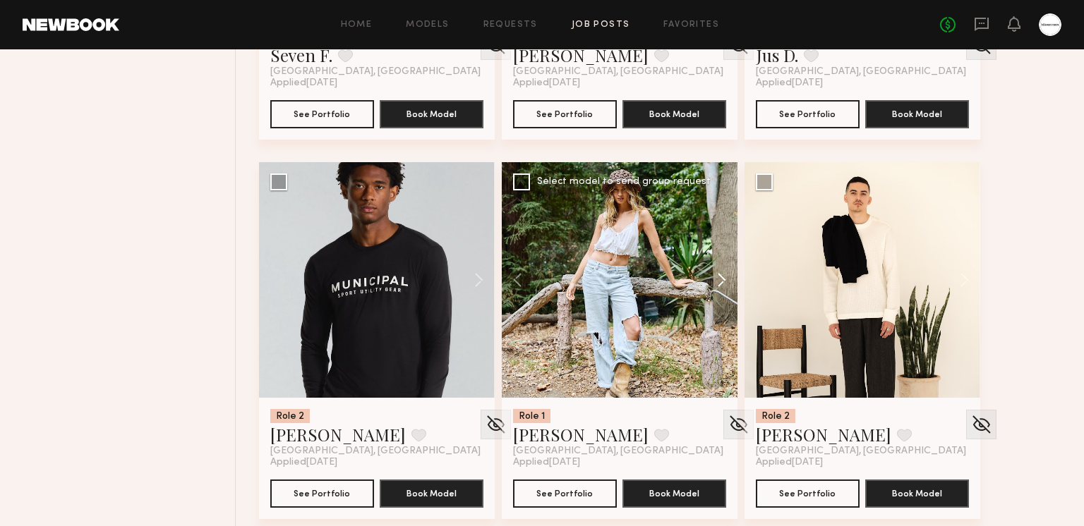
click at [720, 281] on button at bounding box center [714, 280] width 45 height 236
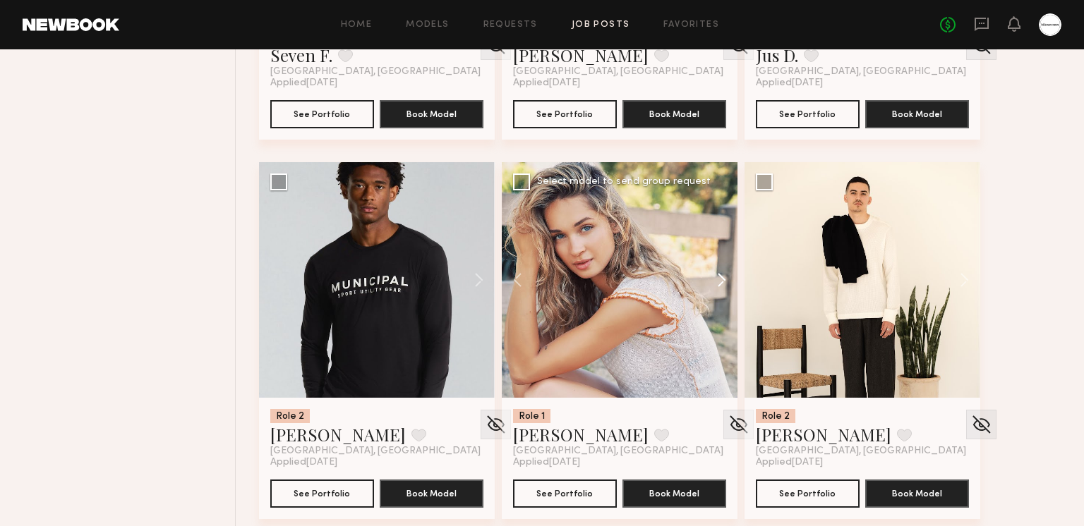
click at [720, 281] on button at bounding box center [714, 280] width 45 height 236
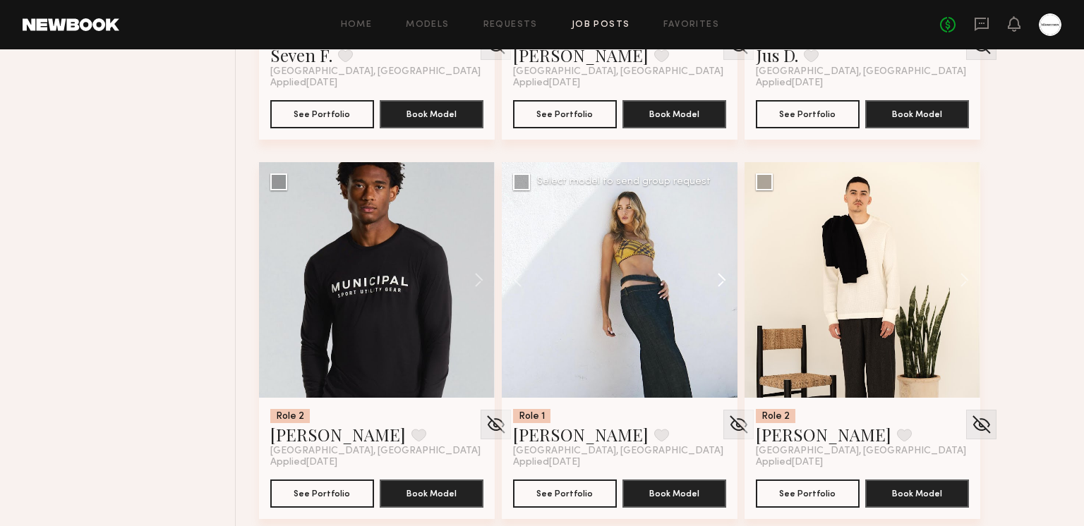
click at [719, 279] on button at bounding box center [714, 280] width 45 height 236
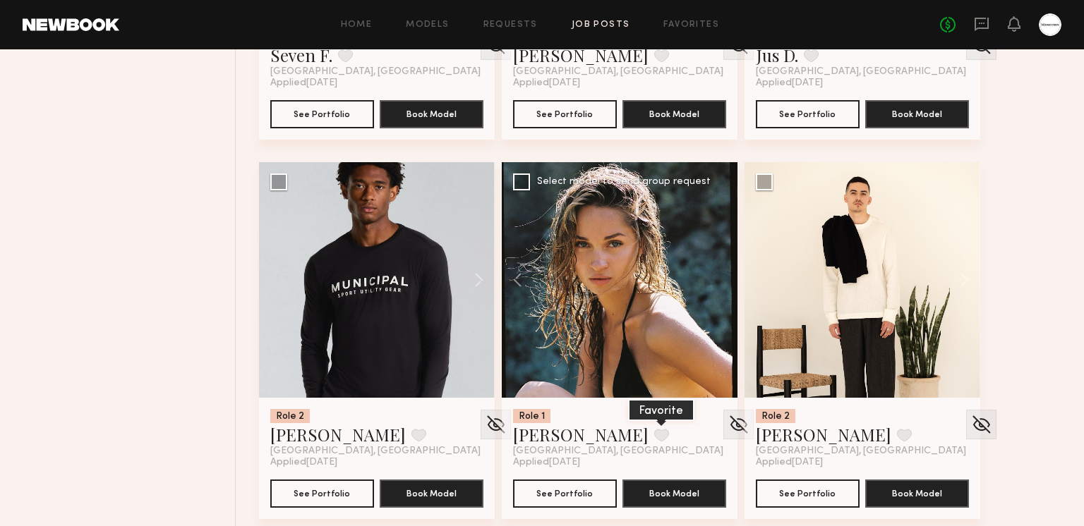
click at [654, 434] on button at bounding box center [661, 435] width 15 height 13
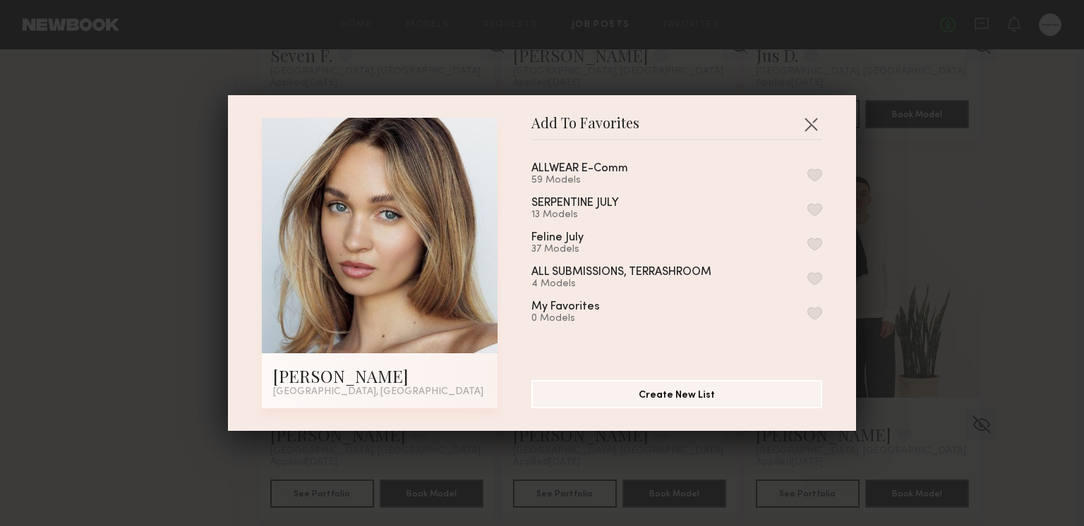
click at [820, 176] on button "button" at bounding box center [814, 175] width 15 height 13
click at [808, 121] on button "button" at bounding box center [810, 124] width 23 height 23
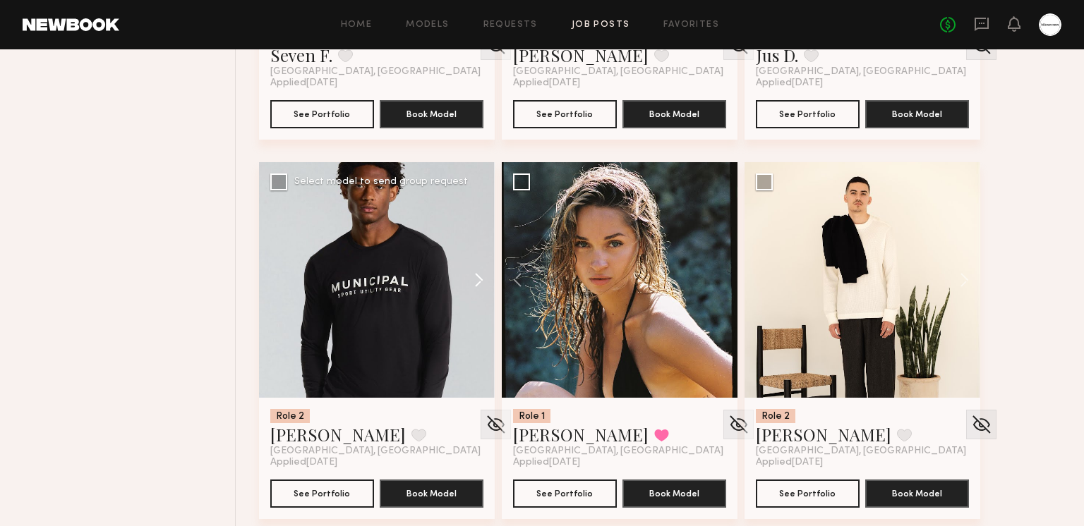
click at [478, 278] on button at bounding box center [471, 280] width 45 height 236
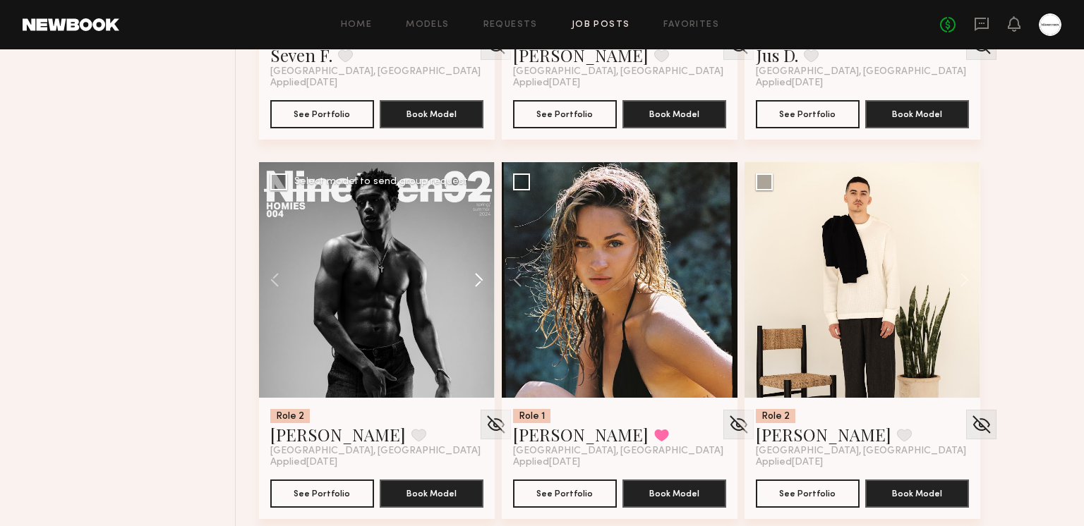
click at [478, 278] on button at bounding box center [471, 280] width 45 height 236
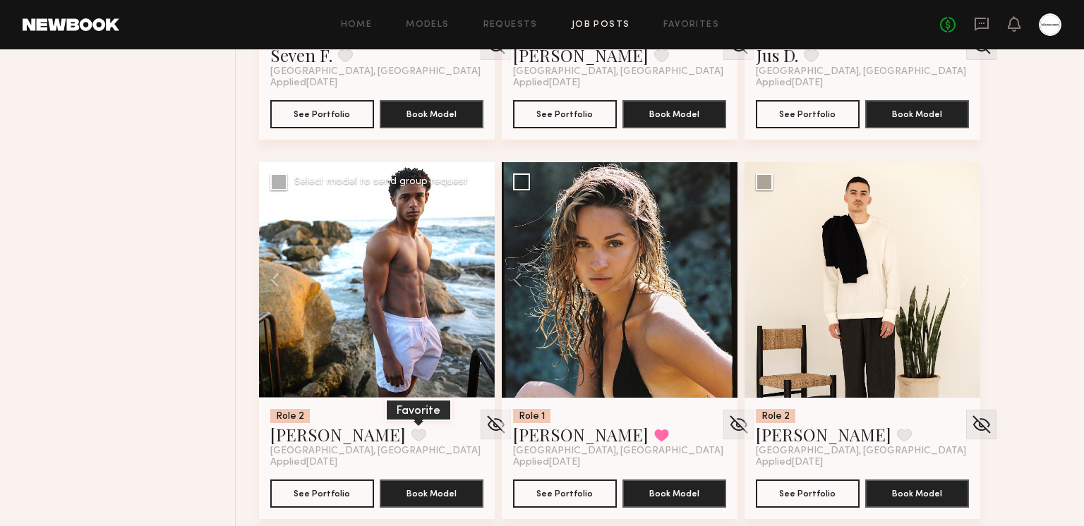
click at [411, 435] on button at bounding box center [418, 435] width 15 height 13
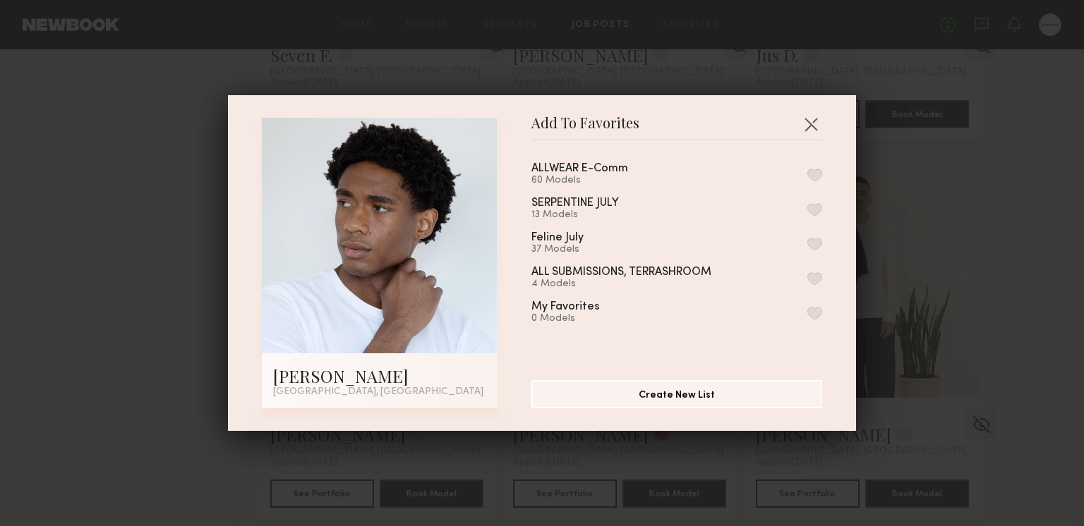
click at [816, 174] on button "button" at bounding box center [814, 175] width 15 height 13
click at [810, 126] on button "button" at bounding box center [810, 124] width 23 height 23
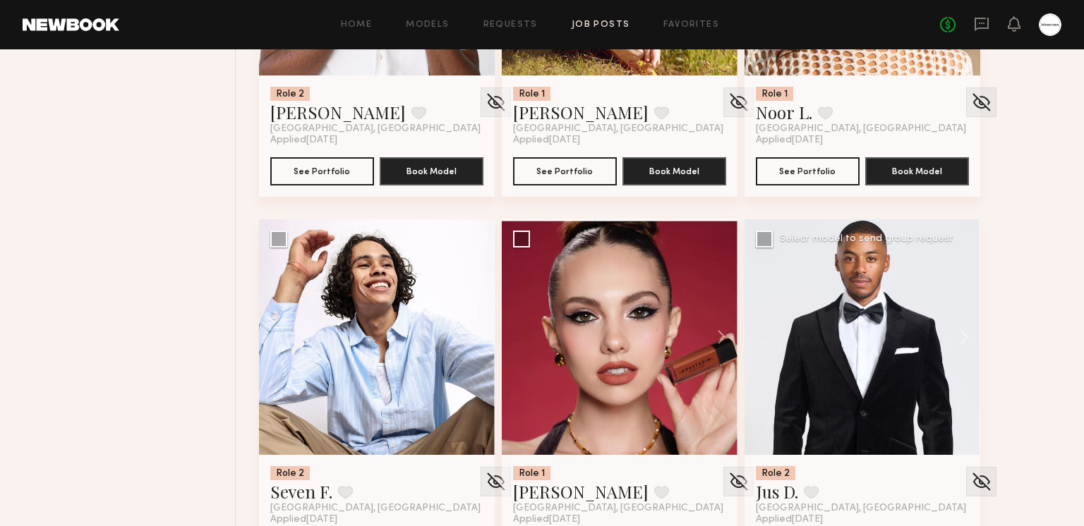
scroll to position [19391, 0]
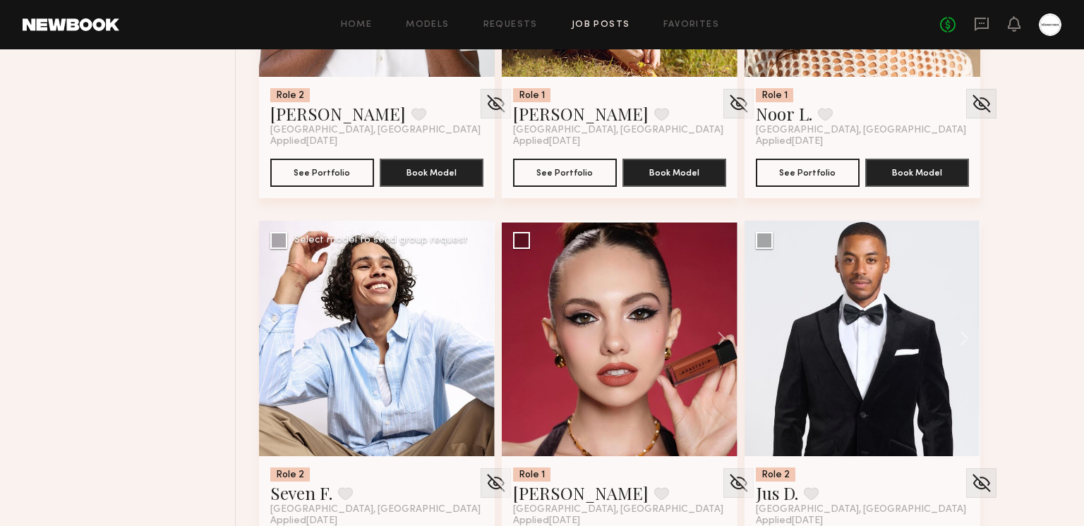
click at [484, 334] on button at bounding box center [471, 339] width 45 height 236
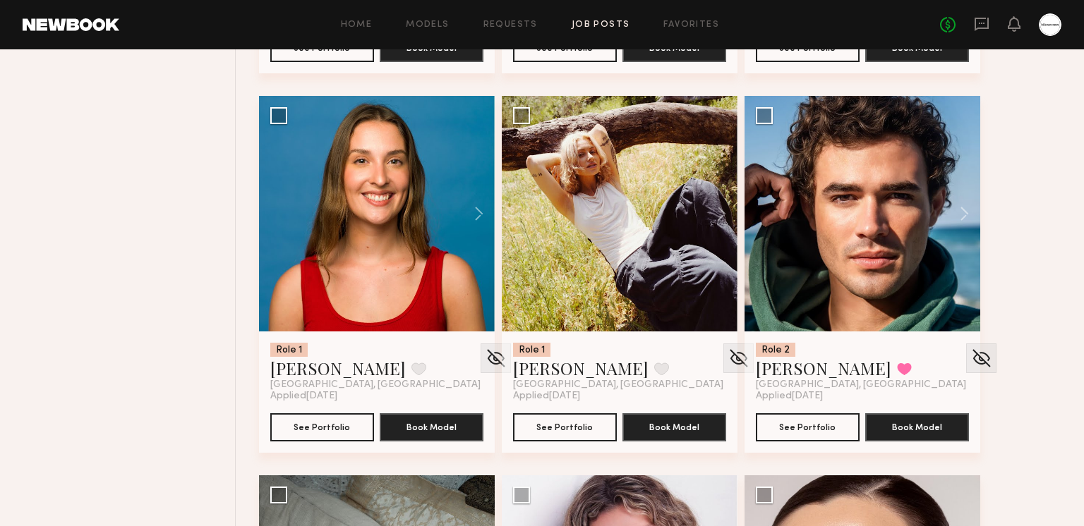
scroll to position [20252, 0]
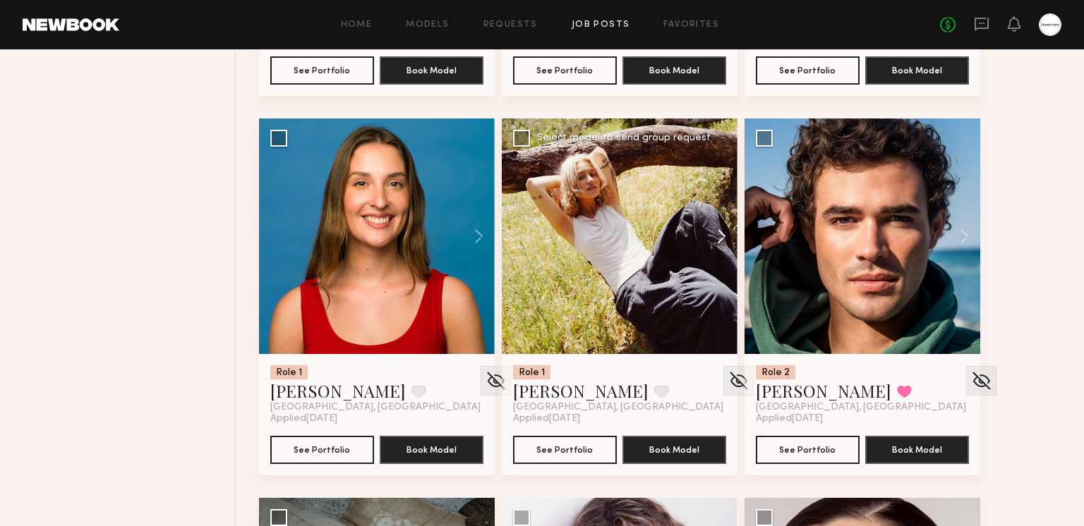
click at [717, 234] on button at bounding box center [714, 237] width 45 height 236
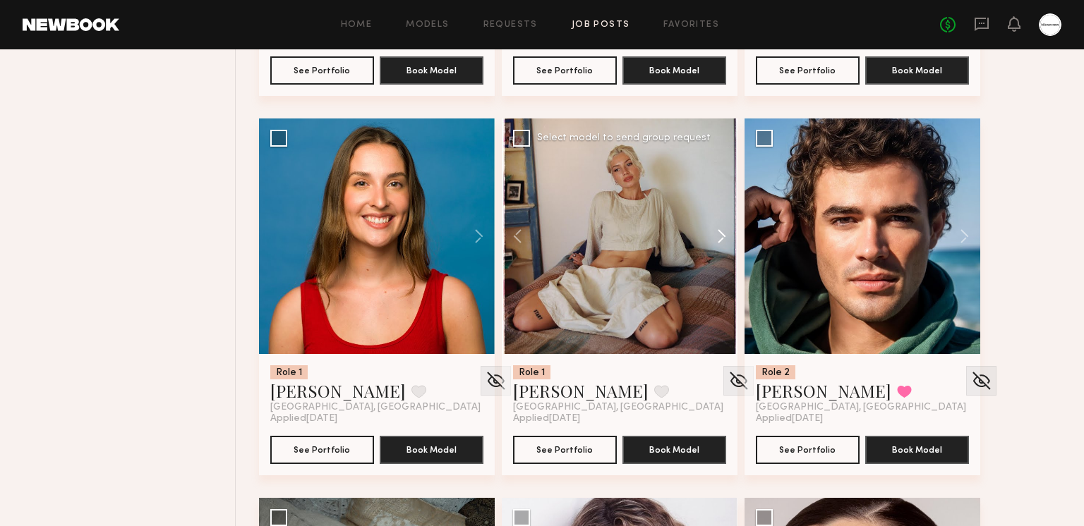
click at [717, 234] on button at bounding box center [714, 237] width 45 height 236
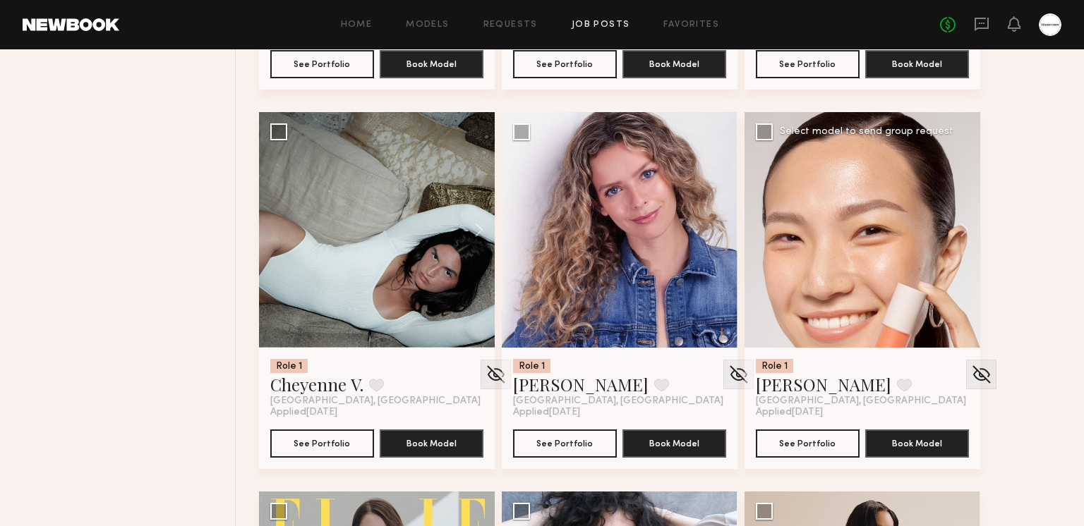
scroll to position [20639, 0]
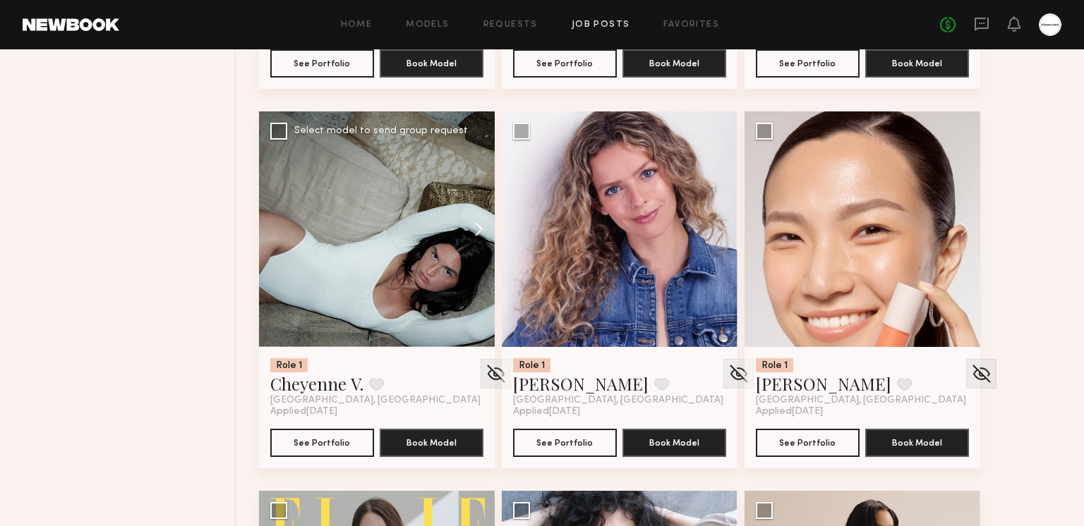
click at [478, 226] on button at bounding box center [471, 229] width 45 height 236
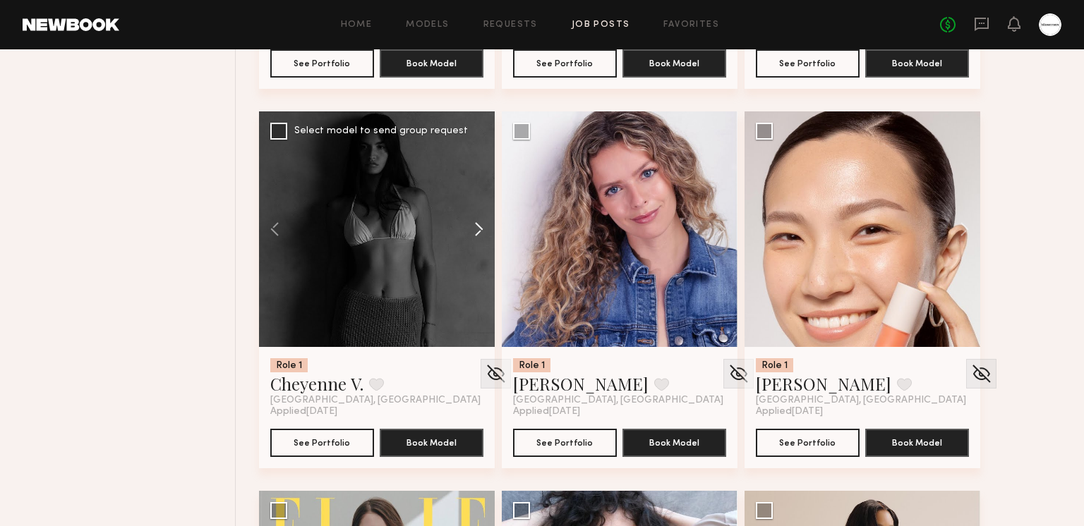
click at [475, 226] on button at bounding box center [471, 229] width 45 height 236
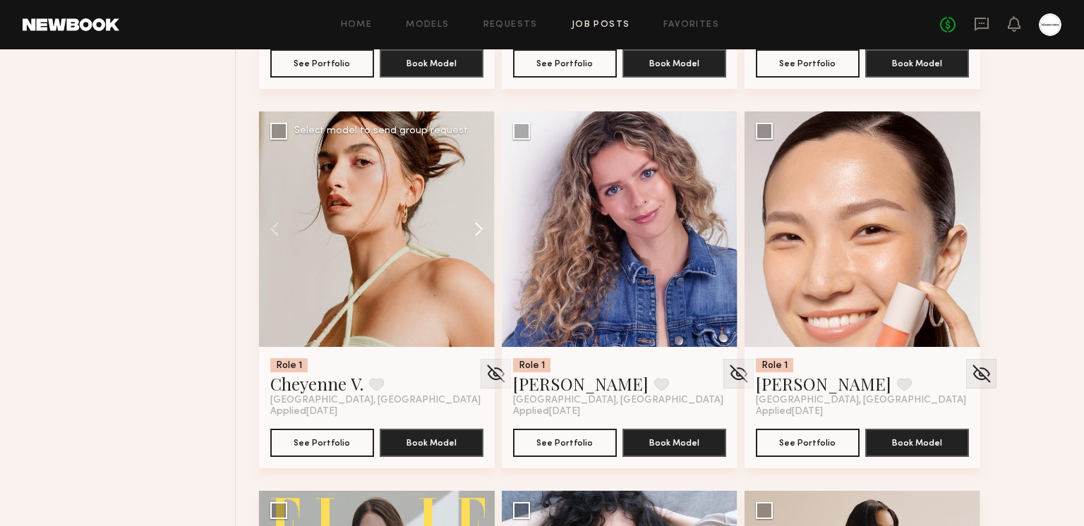
click at [475, 226] on button at bounding box center [471, 229] width 45 height 236
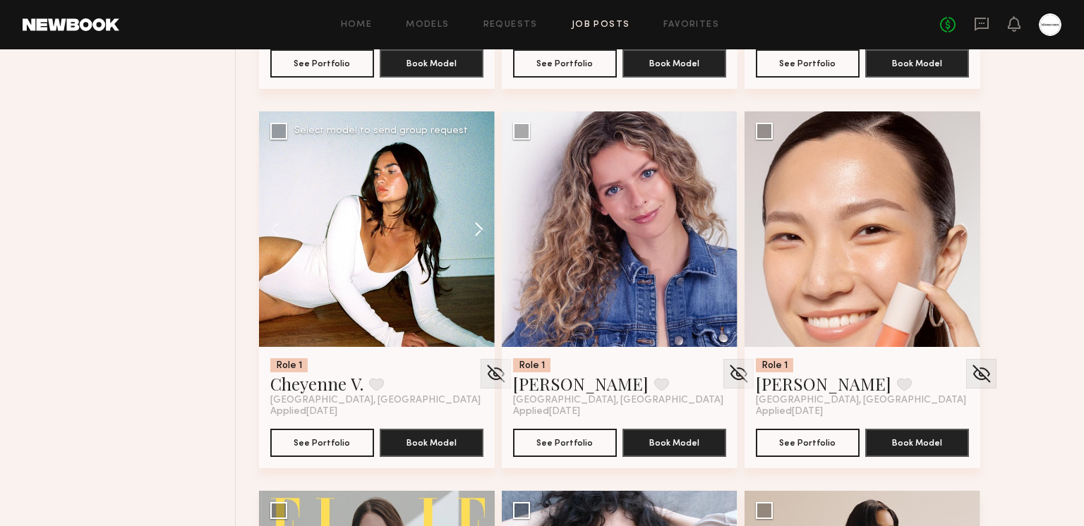
click at [475, 226] on button at bounding box center [471, 229] width 45 height 236
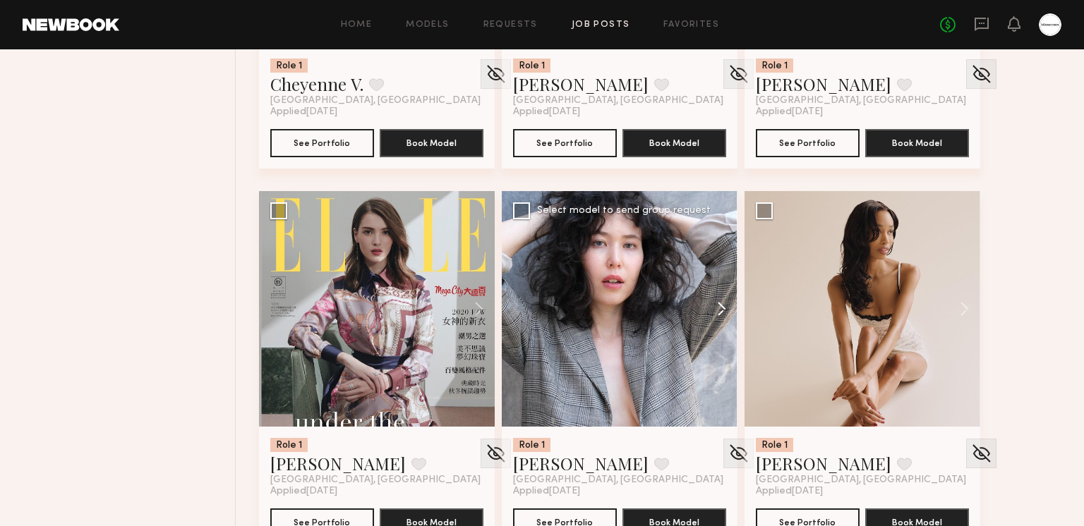
scroll to position [20941, 0]
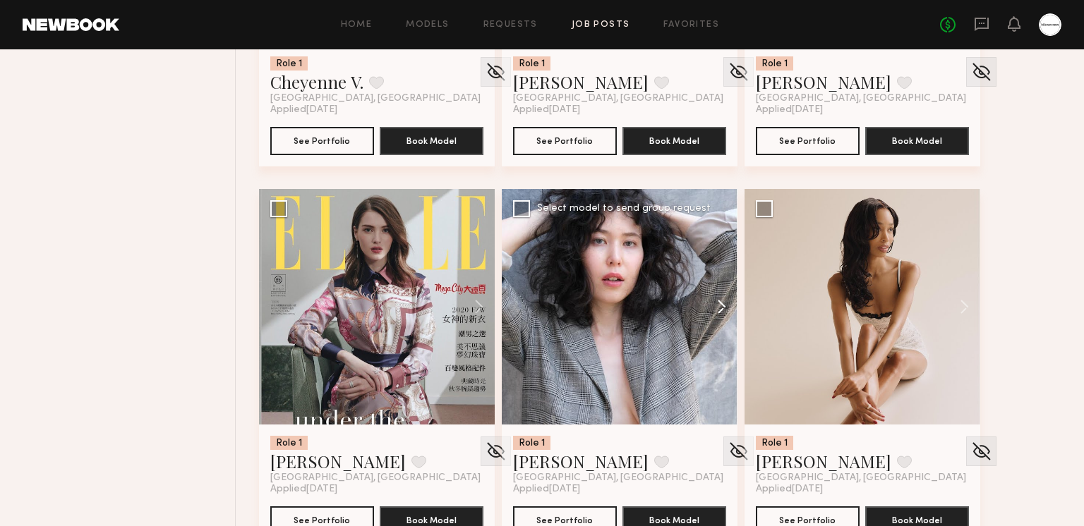
click at [712, 310] on button at bounding box center [714, 307] width 45 height 236
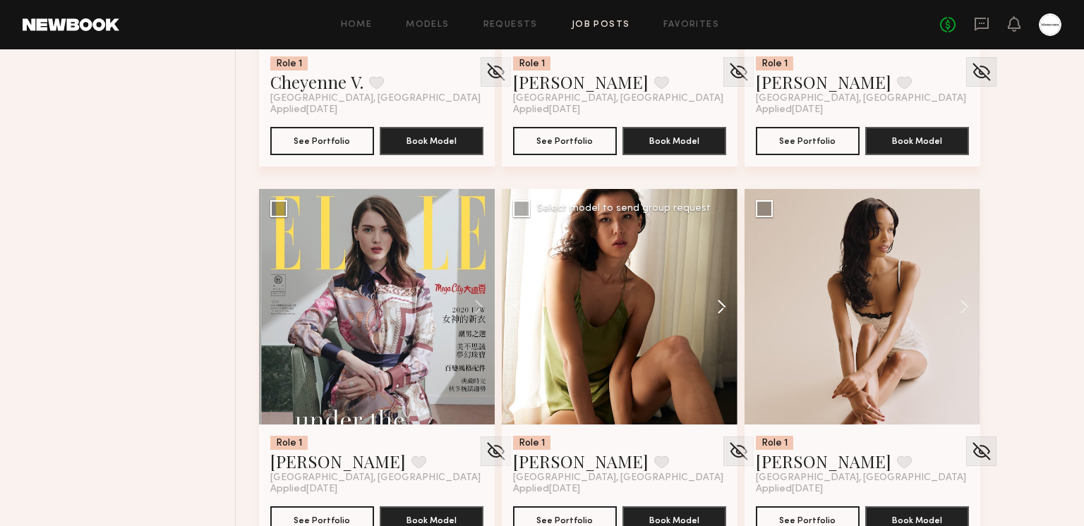
click at [712, 310] on button at bounding box center [714, 307] width 45 height 236
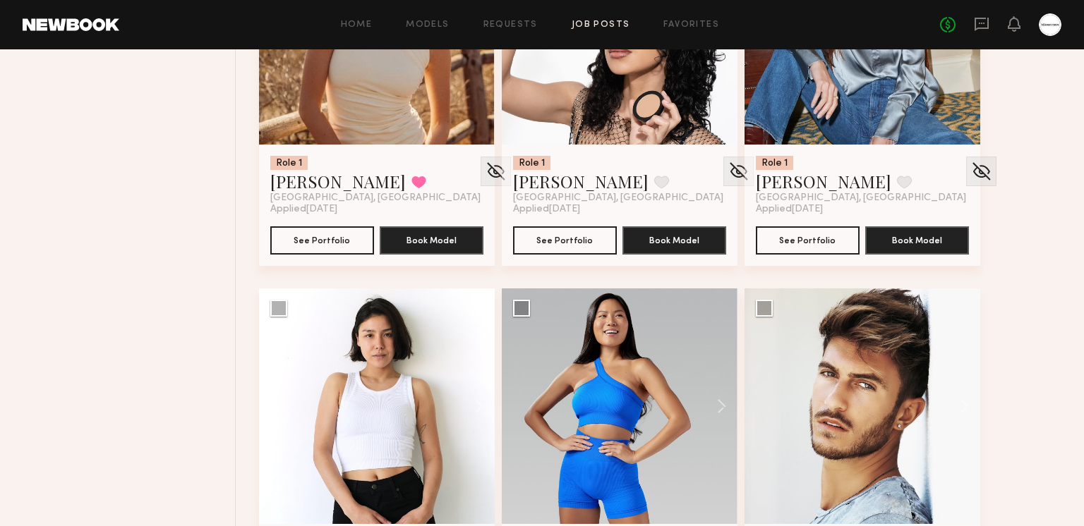
scroll to position [21751, 0]
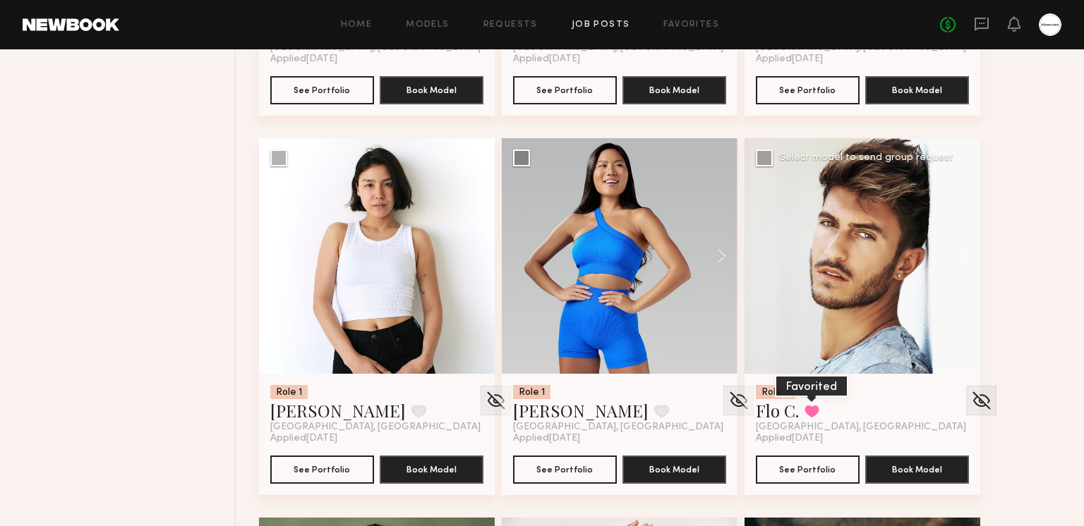
click at [812, 413] on button at bounding box center [811, 411] width 15 height 13
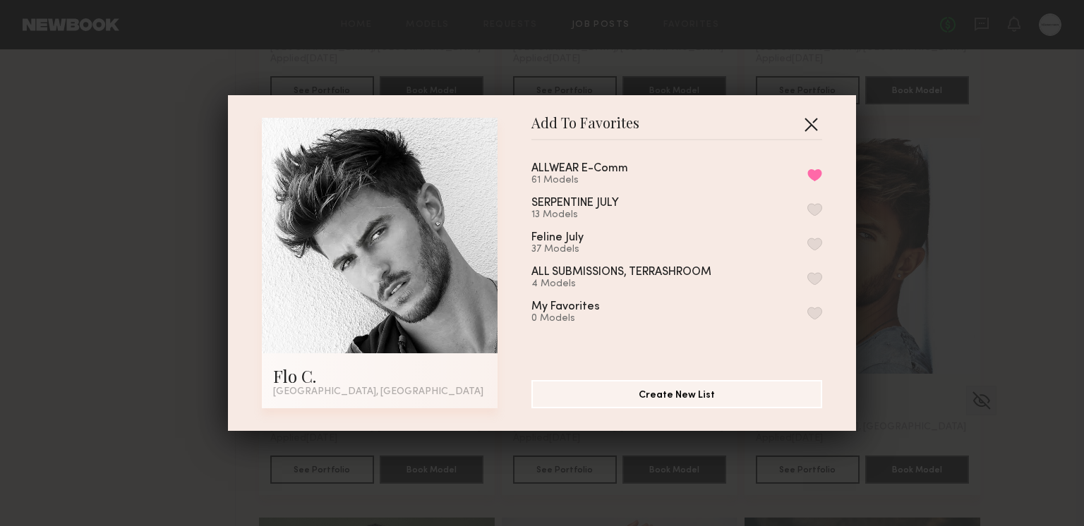
click at [810, 128] on button "button" at bounding box center [810, 124] width 23 height 23
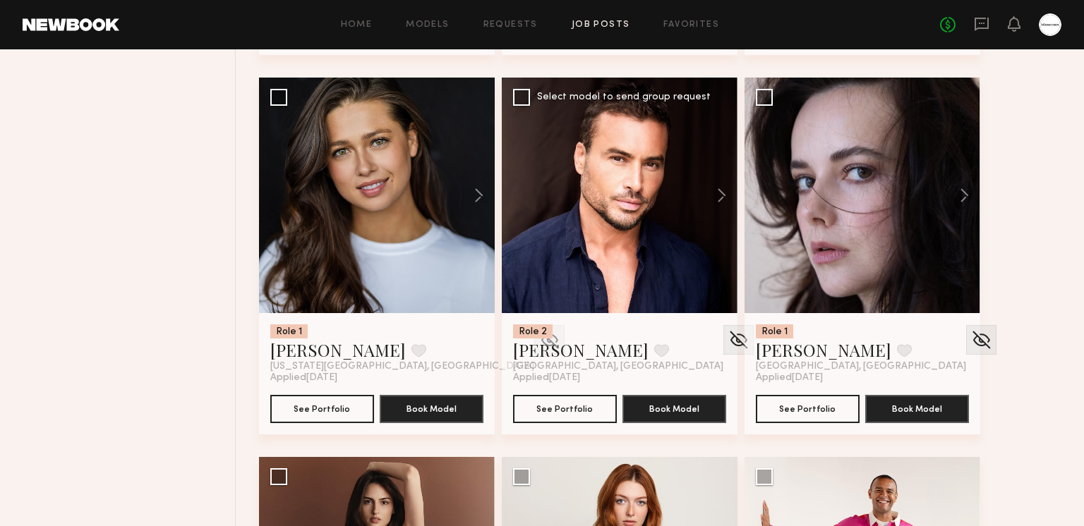
scroll to position [22919, 0]
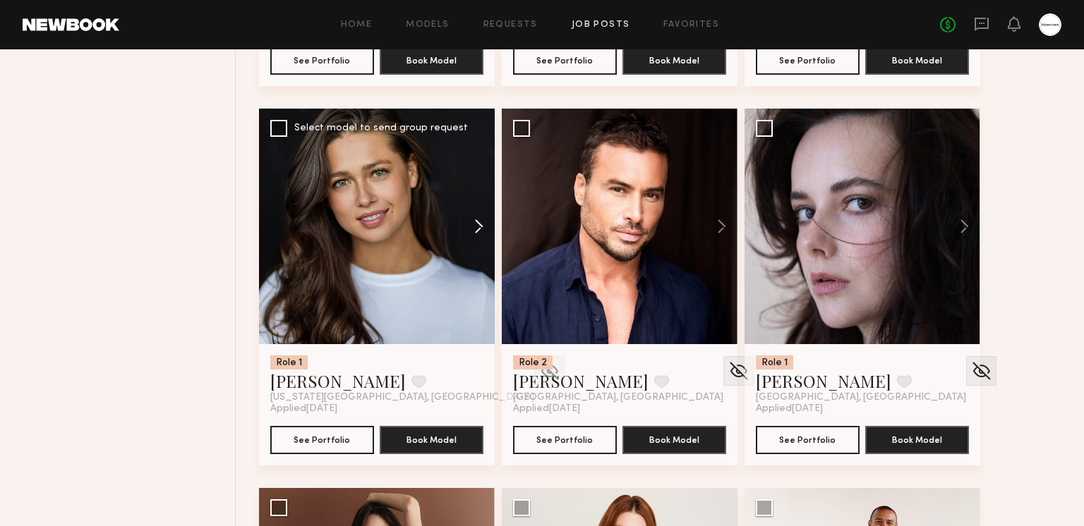
click at [478, 229] on button at bounding box center [471, 227] width 45 height 236
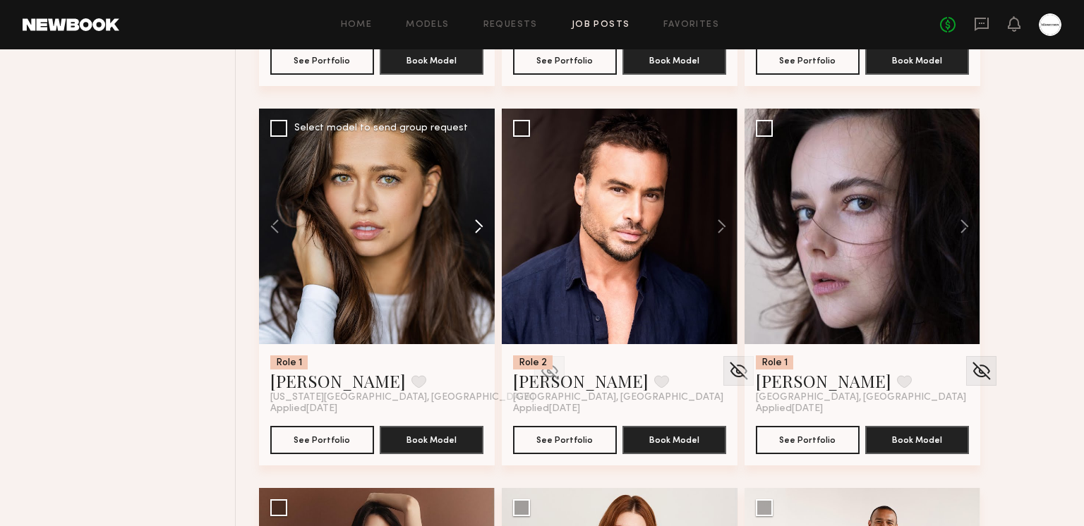
click at [478, 228] on button at bounding box center [471, 227] width 45 height 236
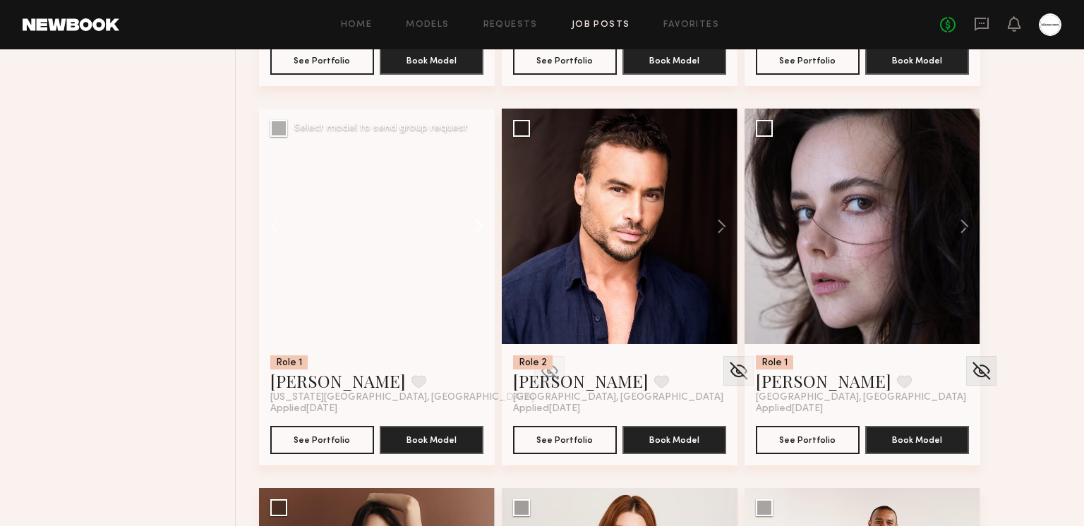
click at [478, 228] on button at bounding box center [471, 227] width 45 height 236
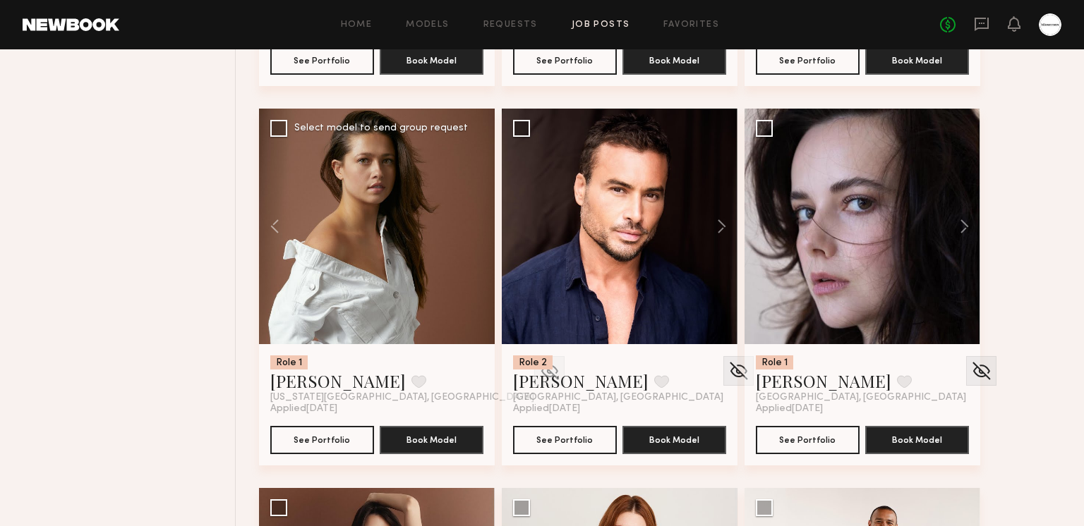
click at [475, 224] on div at bounding box center [377, 227] width 236 height 236
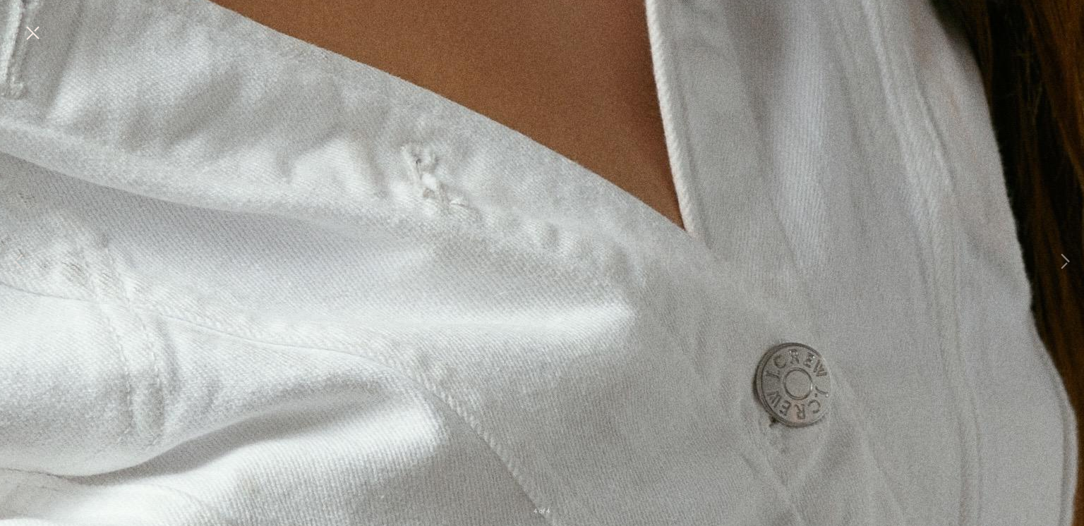
click at [33, 31] on button at bounding box center [32, 33] width 23 height 25
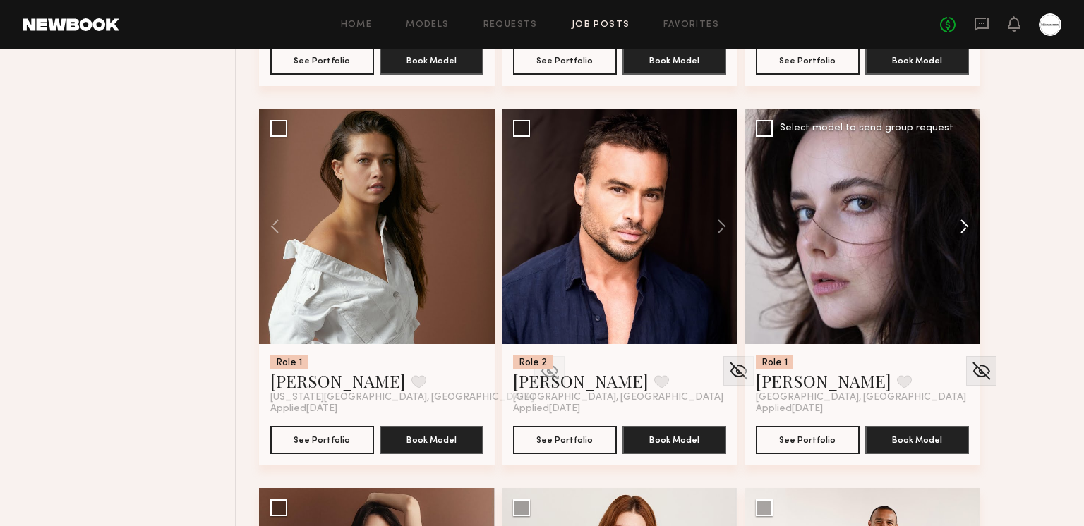
click at [969, 229] on button at bounding box center [957, 227] width 45 height 236
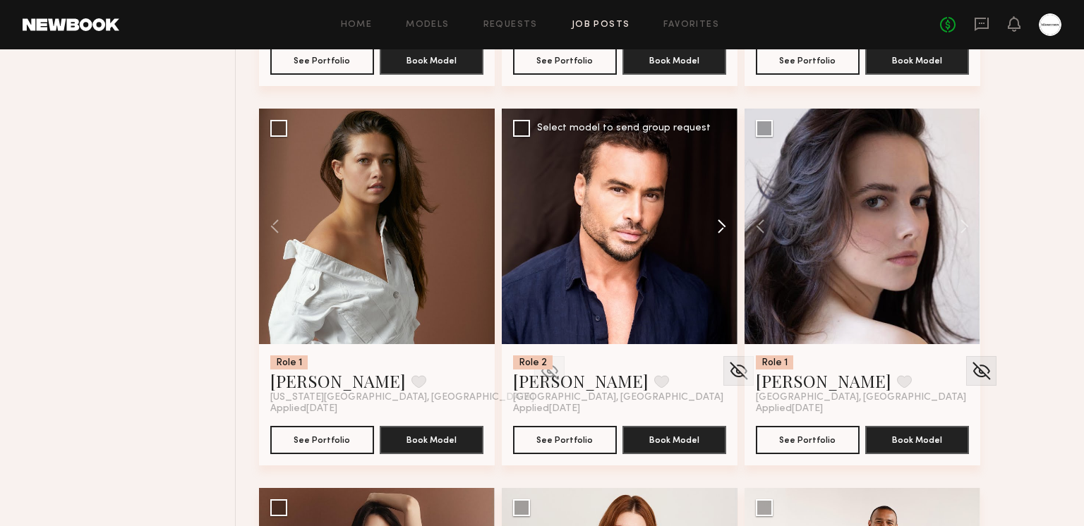
click at [720, 226] on button at bounding box center [714, 227] width 45 height 236
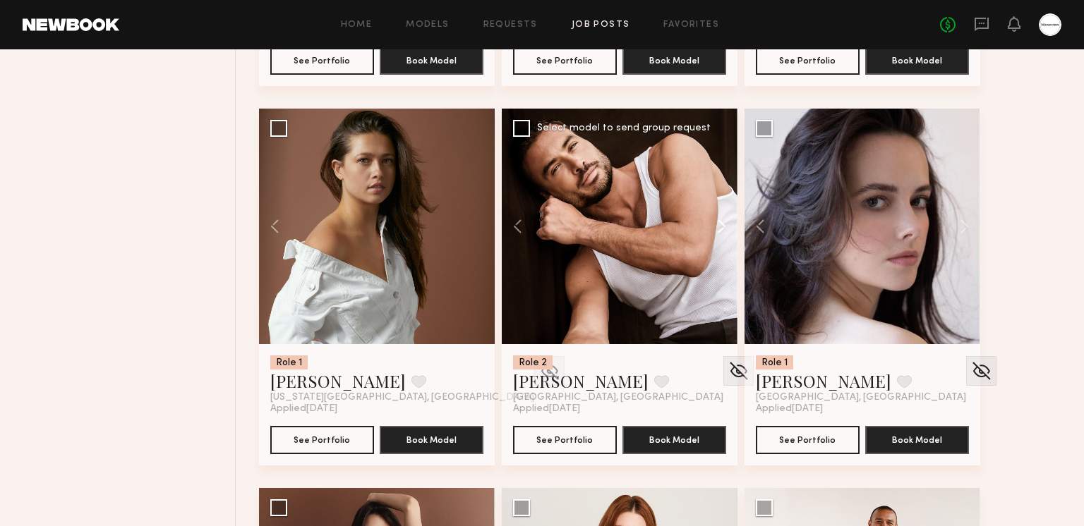
click at [720, 226] on button at bounding box center [714, 227] width 45 height 236
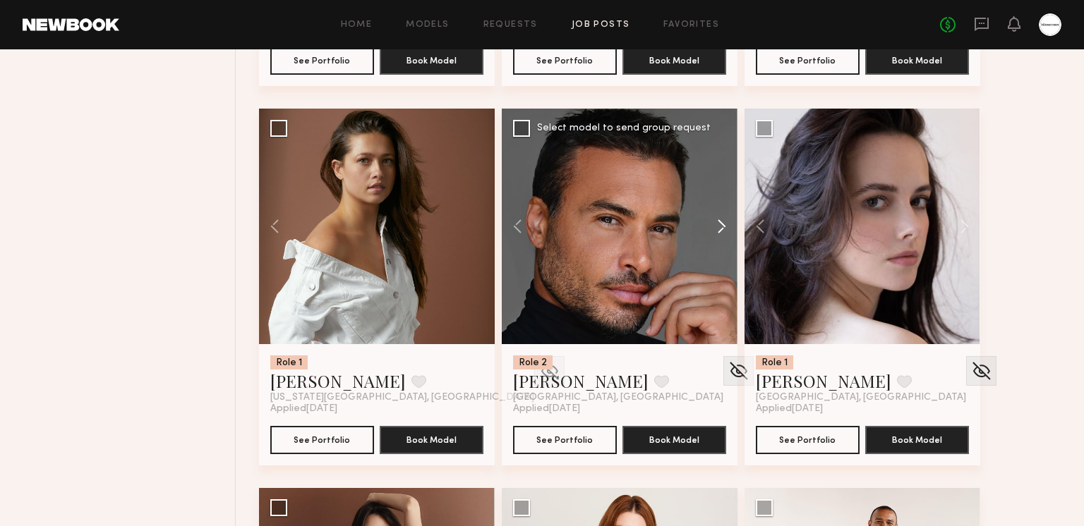
click at [720, 226] on button at bounding box center [714, 227] width 45 height 236
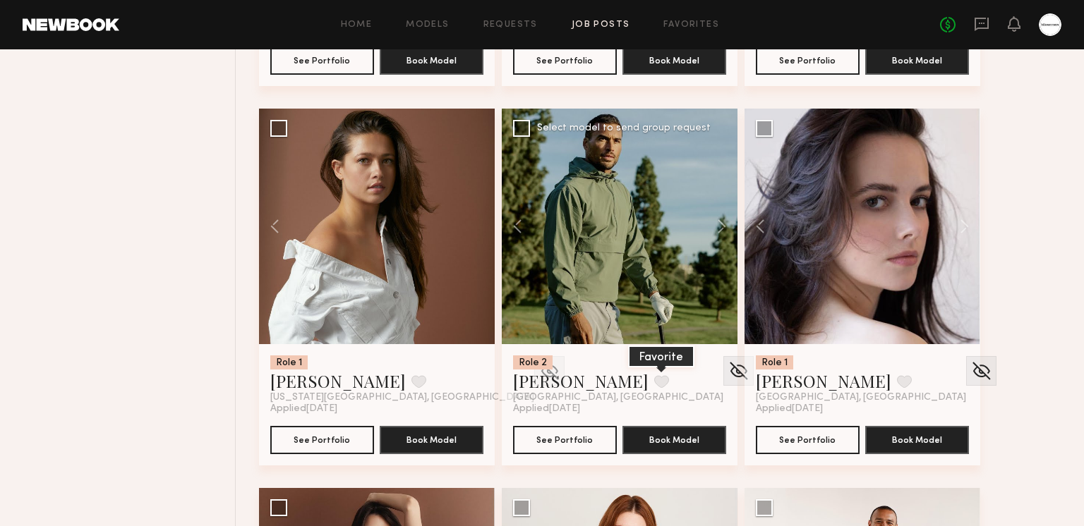
click at [654, 379] on button at bounding box center [661, 381] width 15 height 13
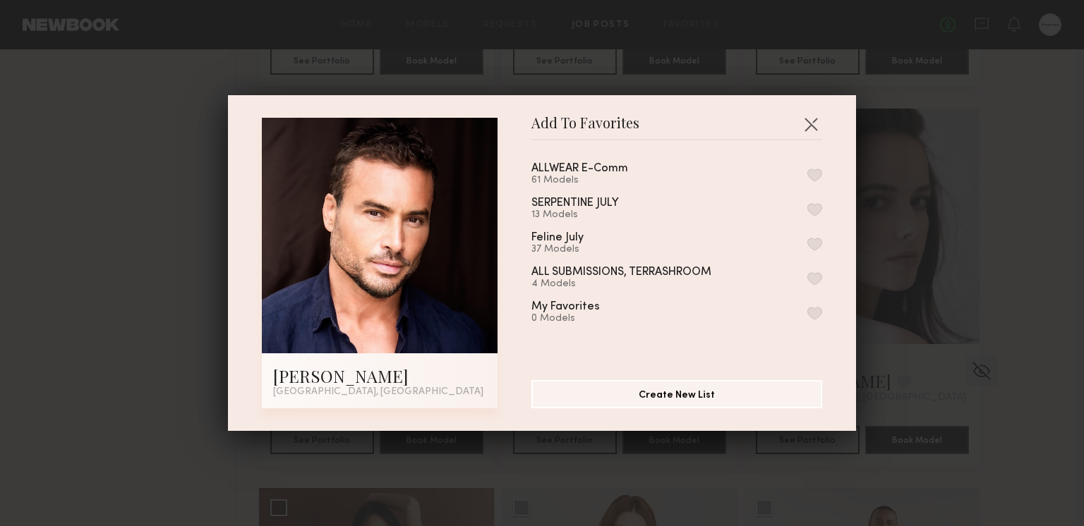
click at [814, 172] on button "button" at bounding box center [814, 175] width 15 height 13
click at [812, 118] on button "button" at bounding box center [810, 124] width 23 height 23
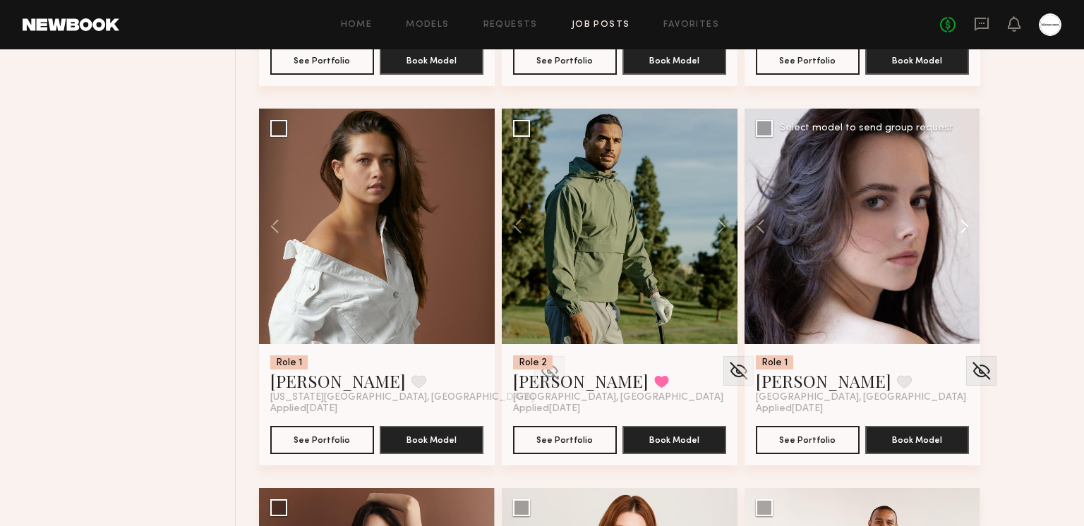
click at [969, 224] on button at bounding box center [957, 227] width 45 height 236
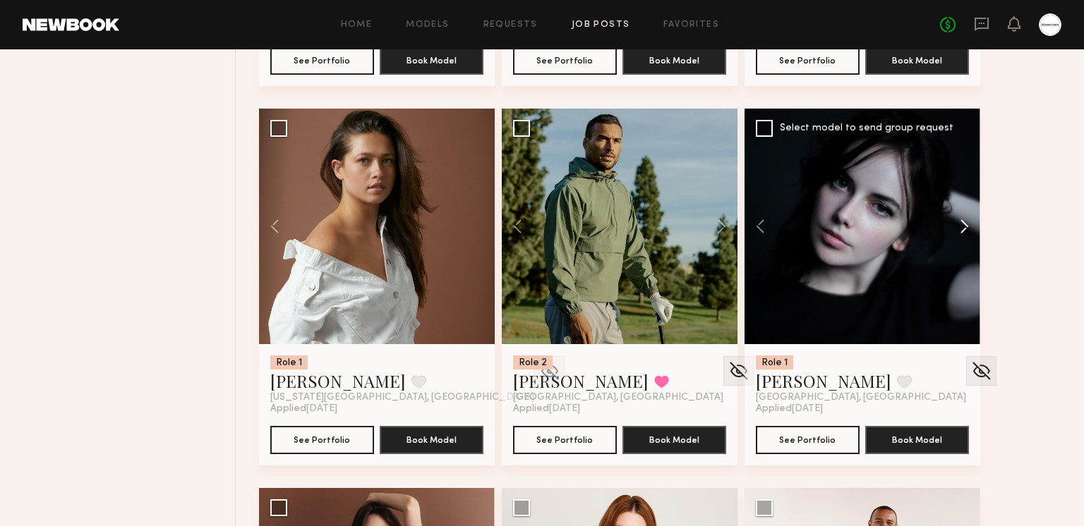
click at [963, 220] on button at bounding box center [957, 227] width 45 height 236
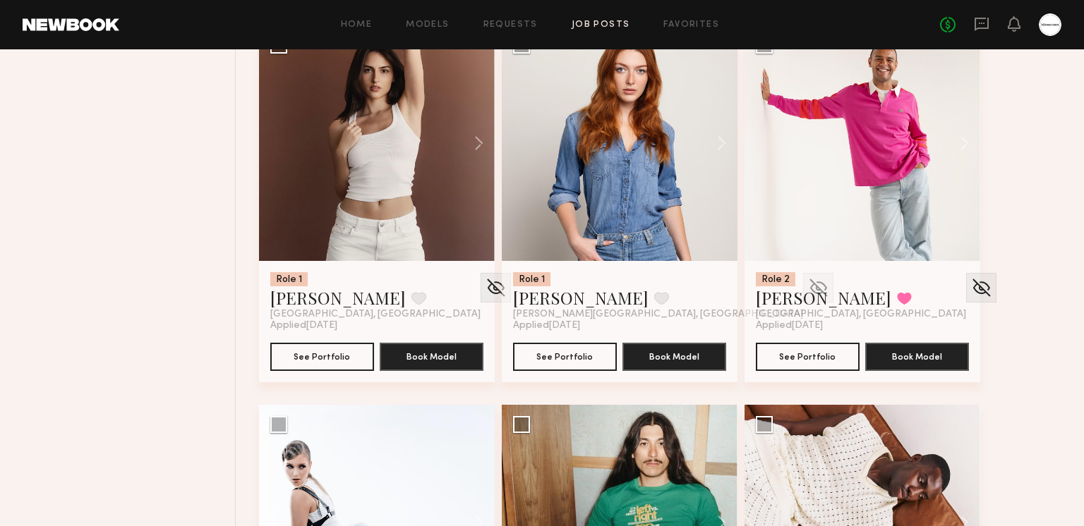
scroll to position [23374, 0]
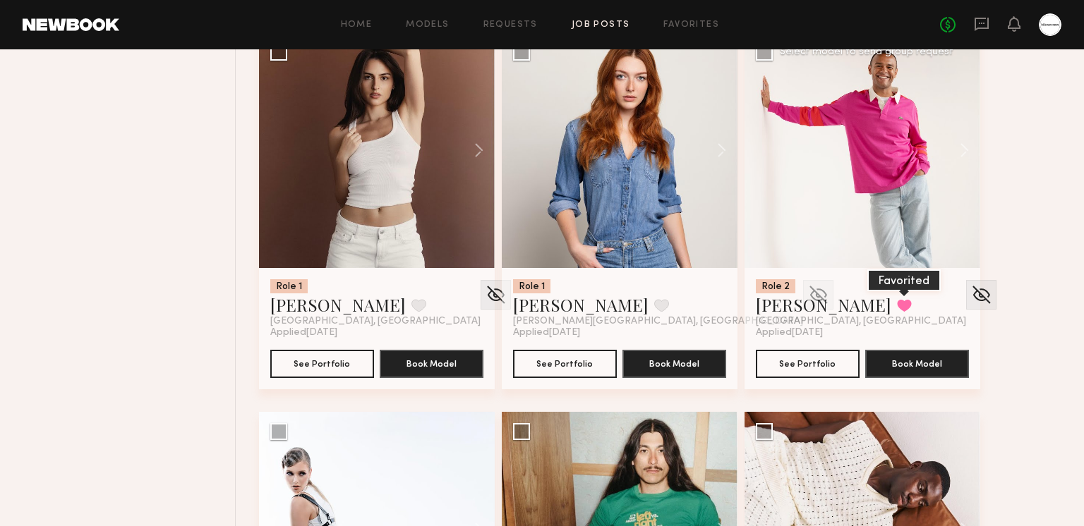
click at [897, 302] on button at bounding box center [904, 305] width 15 height 13
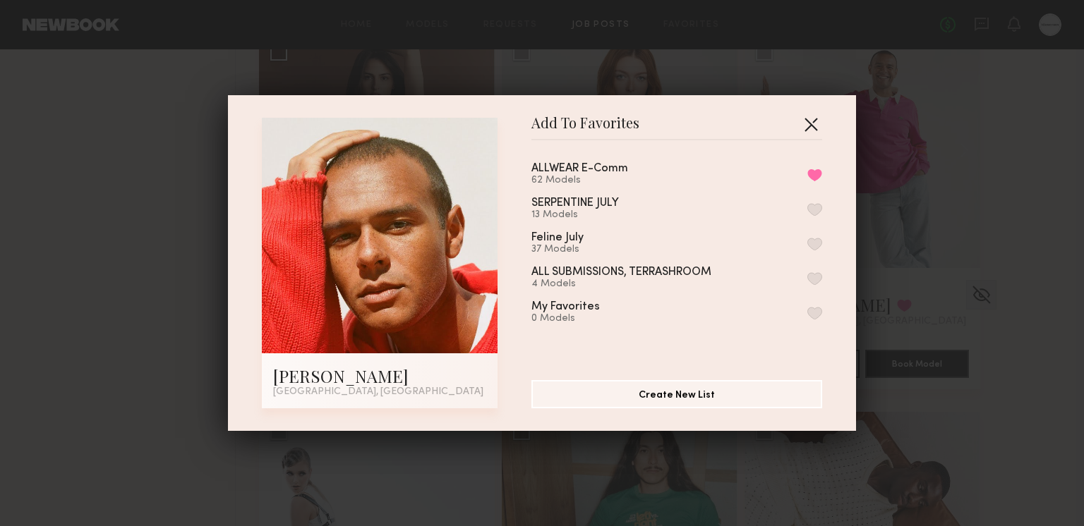
click at [821, 121] on button "button" at bounding box center [810, 124] width 23 height 23
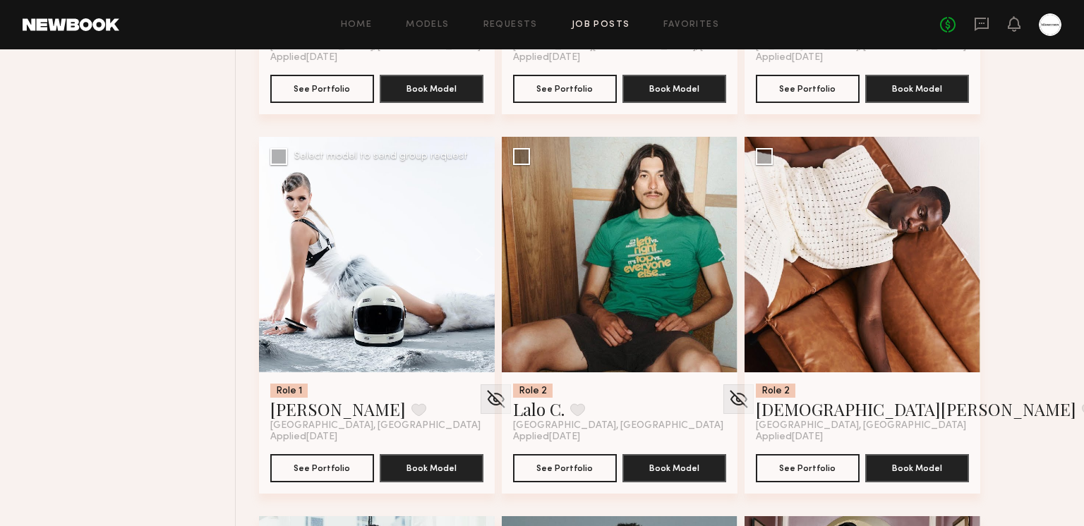
scroll to position [23659, 0]
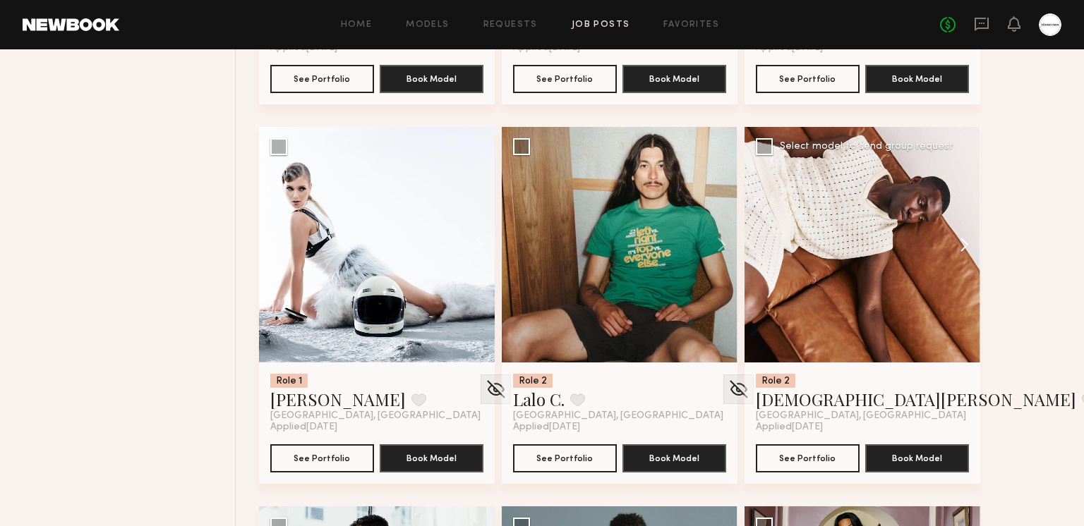
click at [959, 242] on button at bounding box center [957, 245] width 45 height 236
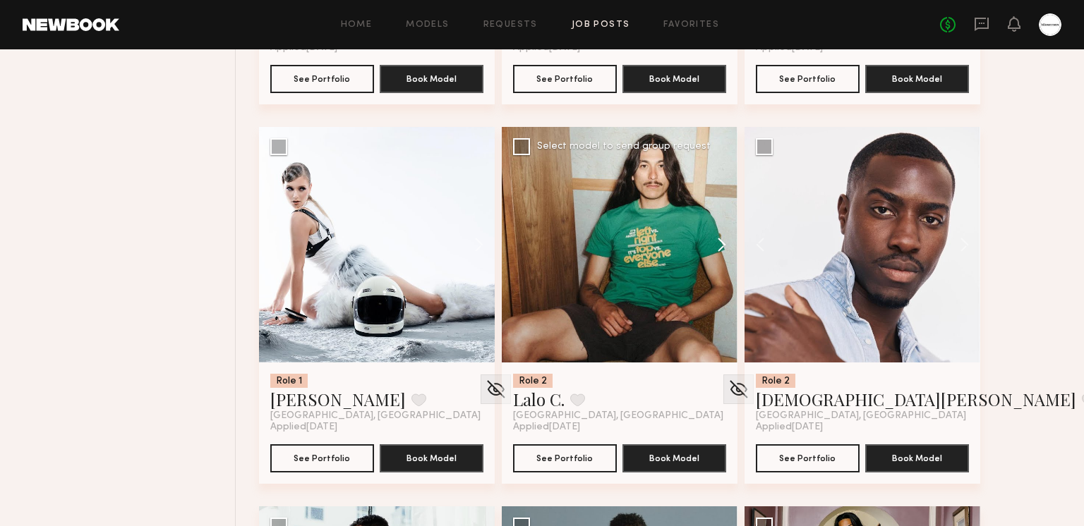
click at [719, 247] on button at bounding box center [714, 245] width 45 height 236
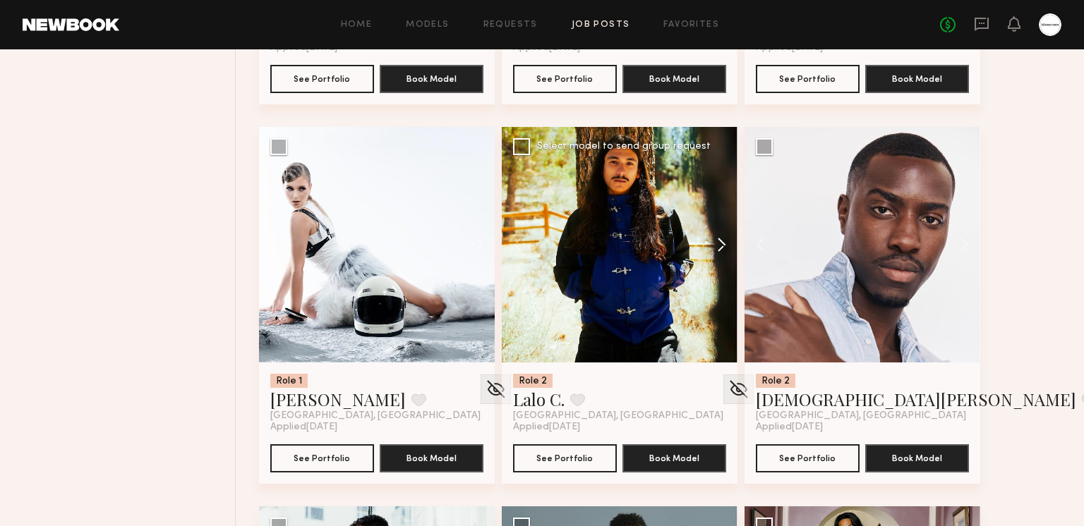
click at [715, 243] on button at bounding box center [714, 245] width 45 height 236
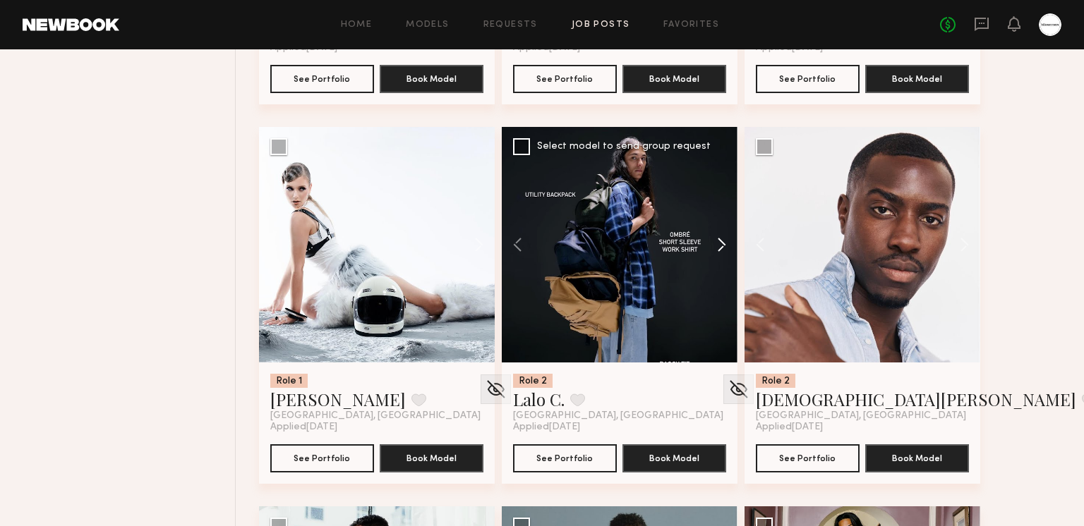
click at [715, 243] on button at bounding box center [714, 245] width 45 height 236
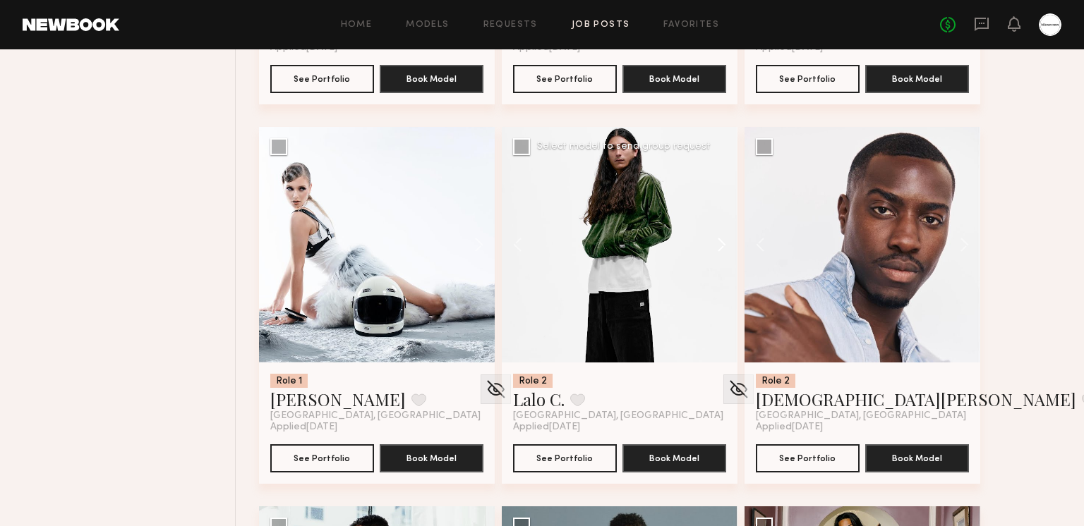
click at [715, 243] on button at bounding box center [714, 245] width 45 height 236
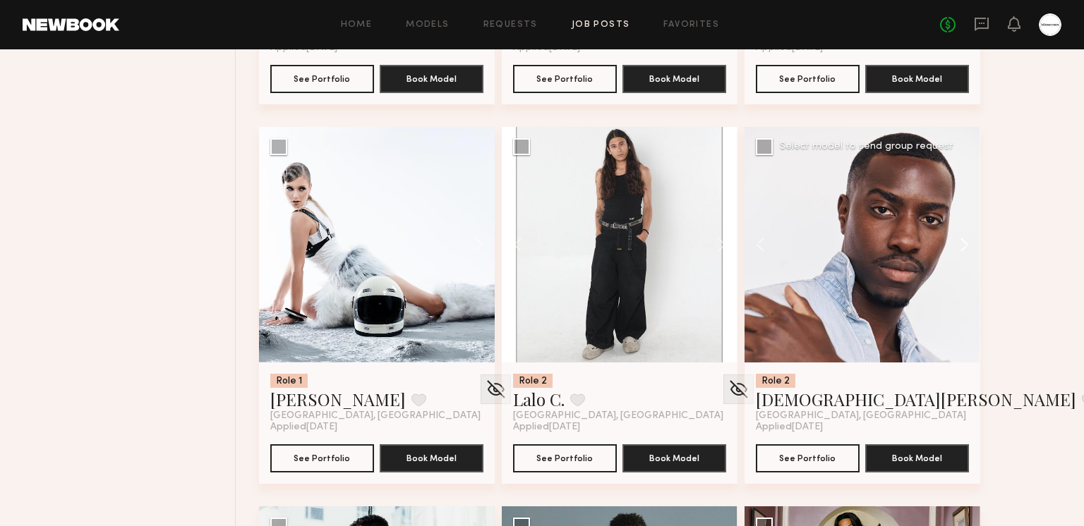
click at [951, 248] on button at bounding box center [957, 245] width 45 height 236
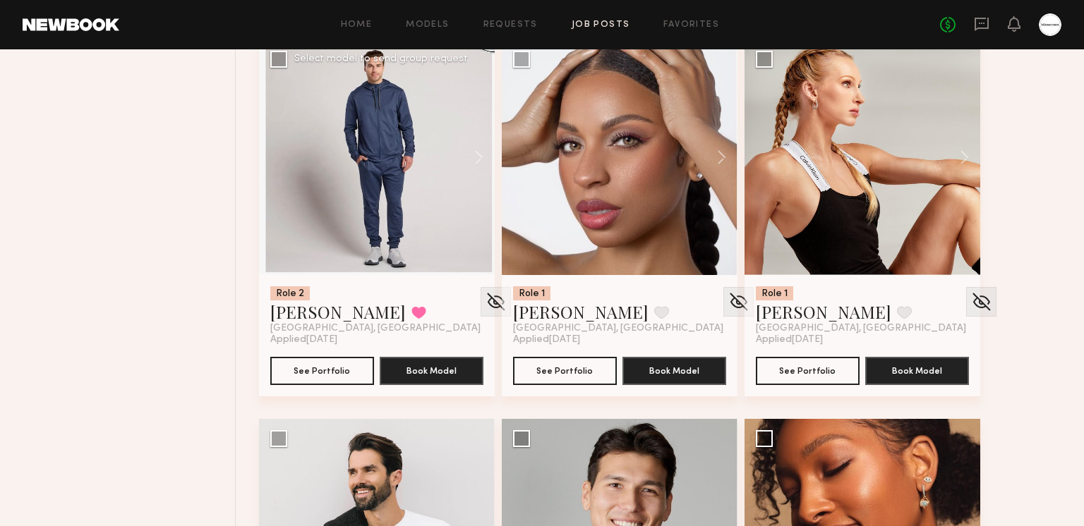
scroll to position [24409, 0]
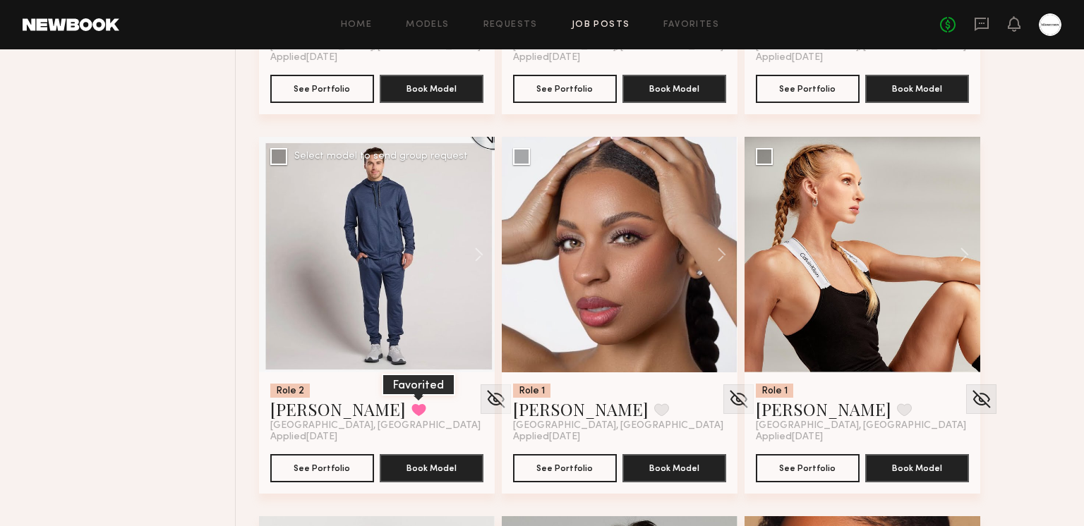
click at [411, 409] on button at bounding box center [418, 410] width 15 height 13
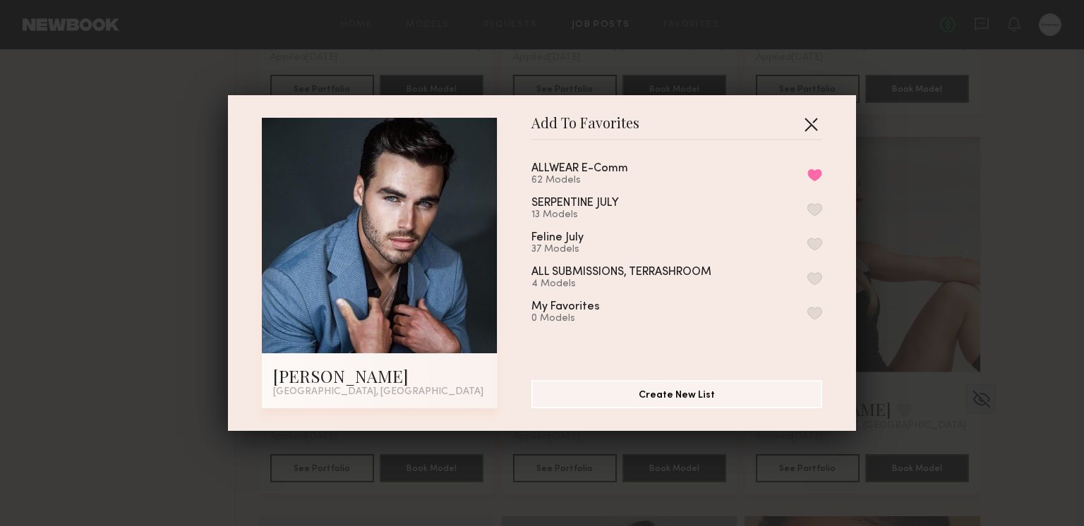
click at [813, 124] on button "button" at bounding box center [810, 124] width 23 height 23
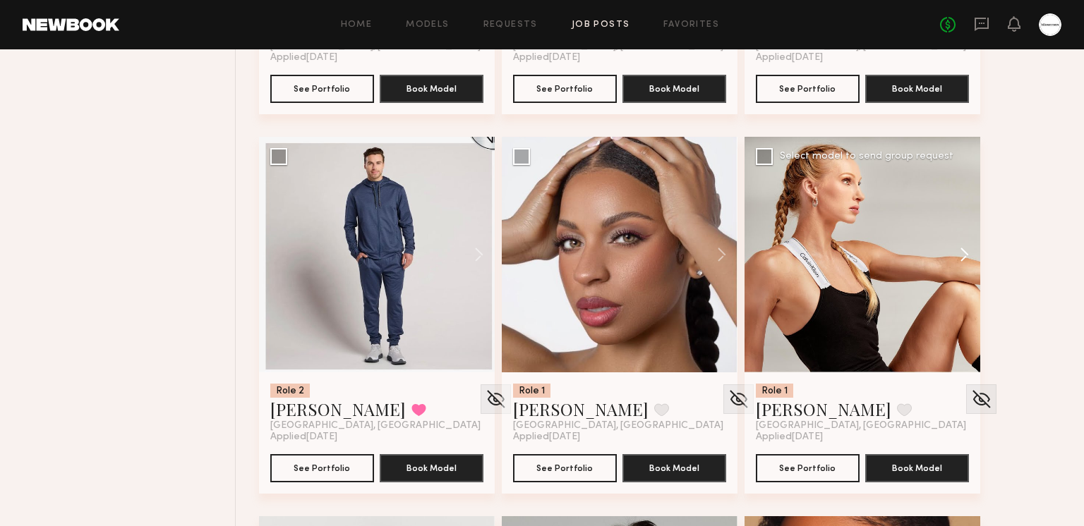
click at [959, 251] on button at bounding box center [957, 255] width 45 height 236
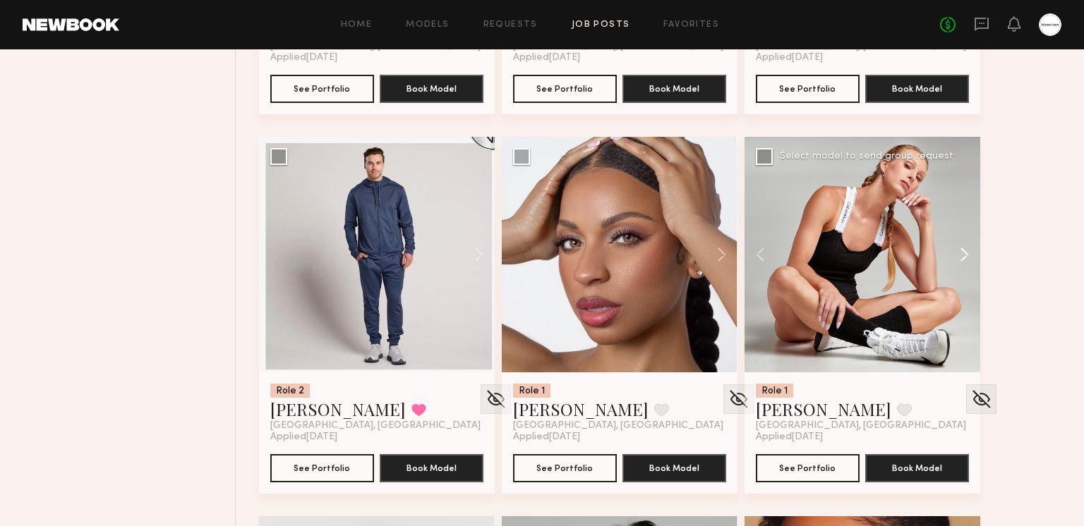
click at [959, 251] on button at bounding box center [957, 255] width 45 height 236
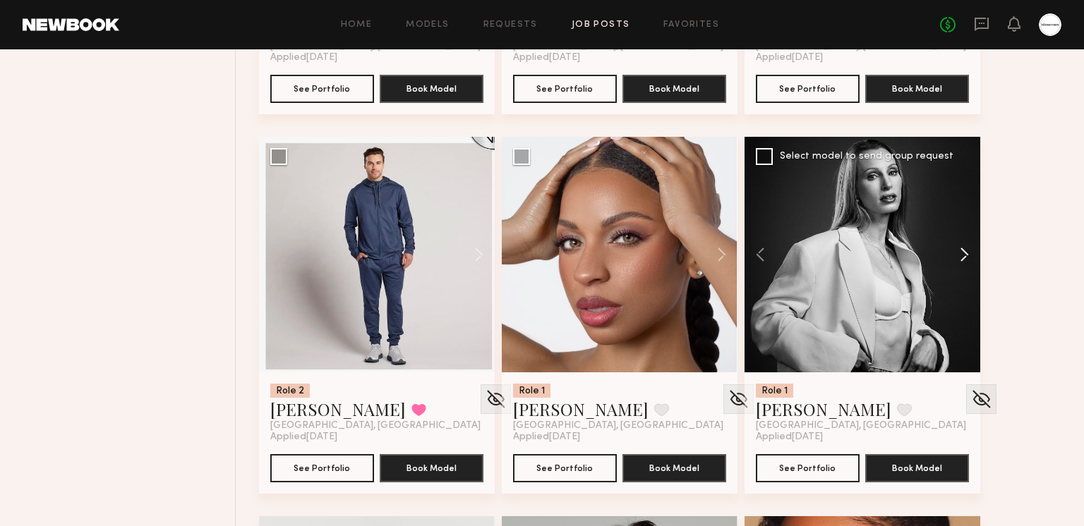
click at [959, 251] on button at bounding box center [957, 255] width 45 height 236
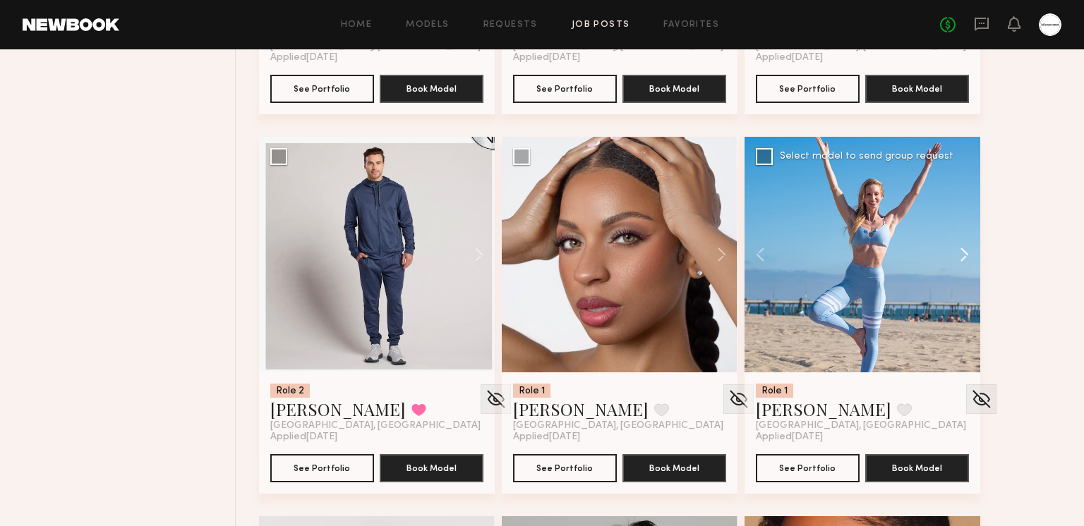
click at [964, 258] on button at bounding box center [957, 255] width 45 height 236
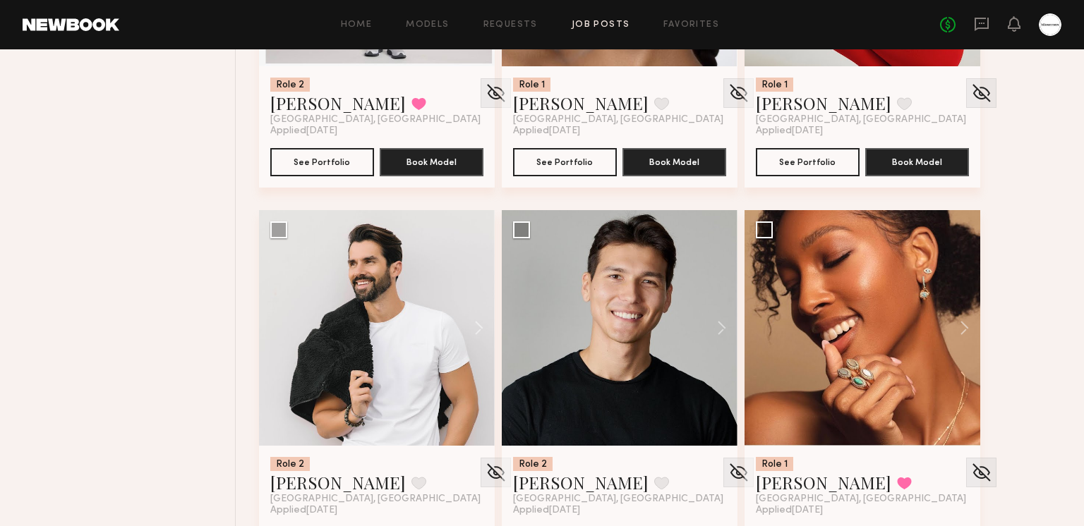
scroll to position [24788, 0]
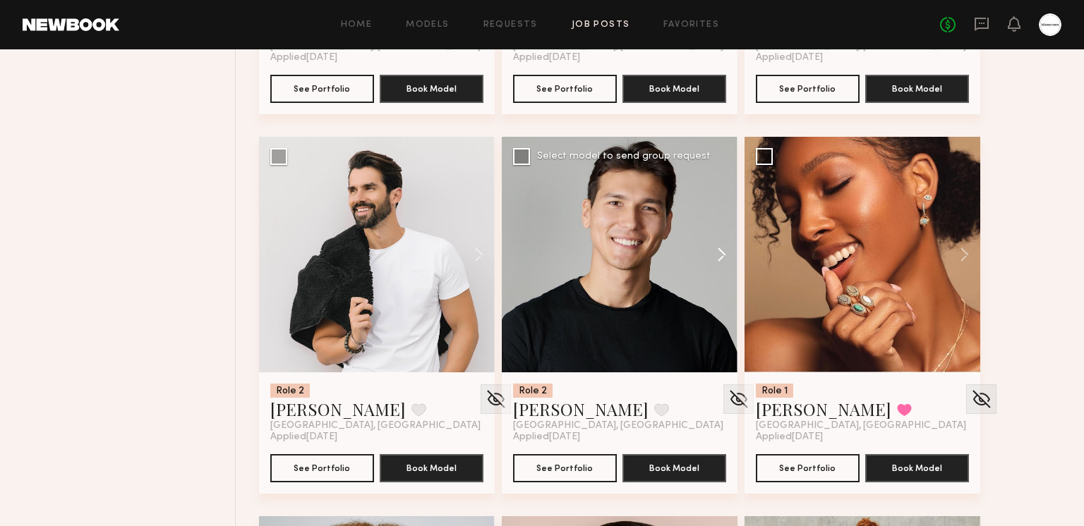
click at [715, 251] on button at bounding box center [714, 255] width 45 height 236
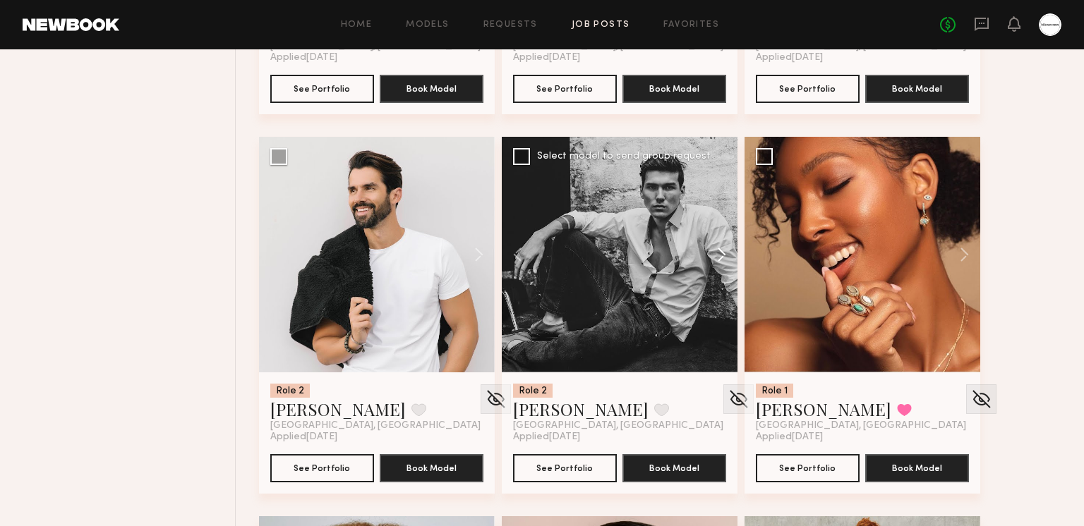
click at [715, 251] on button at bounding box center [714, 255] width 45 height 236
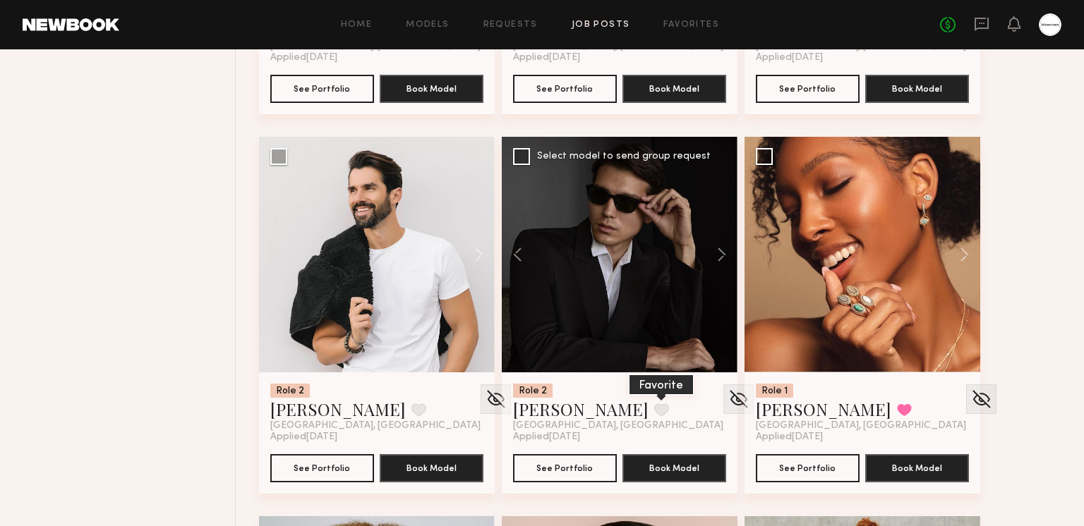
click at [654, 404] on button at bounding box center [661, 410] width 15 height 13
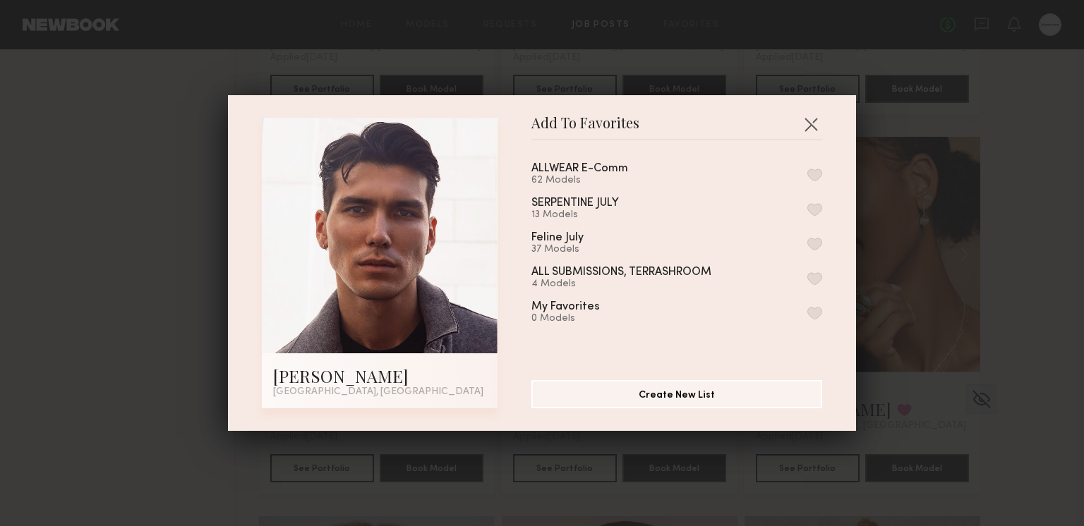
click at [813, 174] on button "button" at bounding box center [814, 175] width 15 height 13
click at [811, 119] on button "button" at bounding box center [810, 124] width 23 height 23
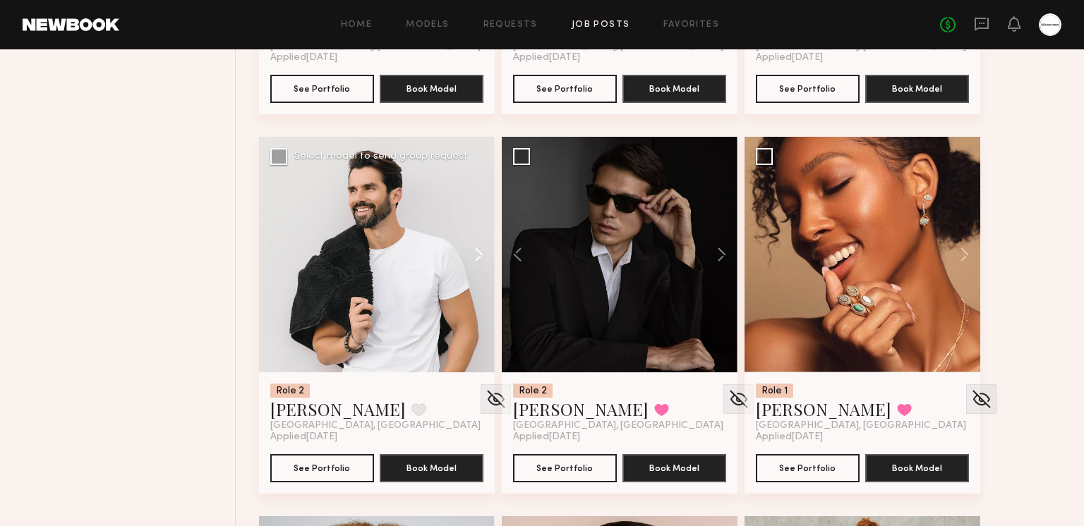
click at [485, 257] on button at bounding box center [471, 255] width 45 height 236
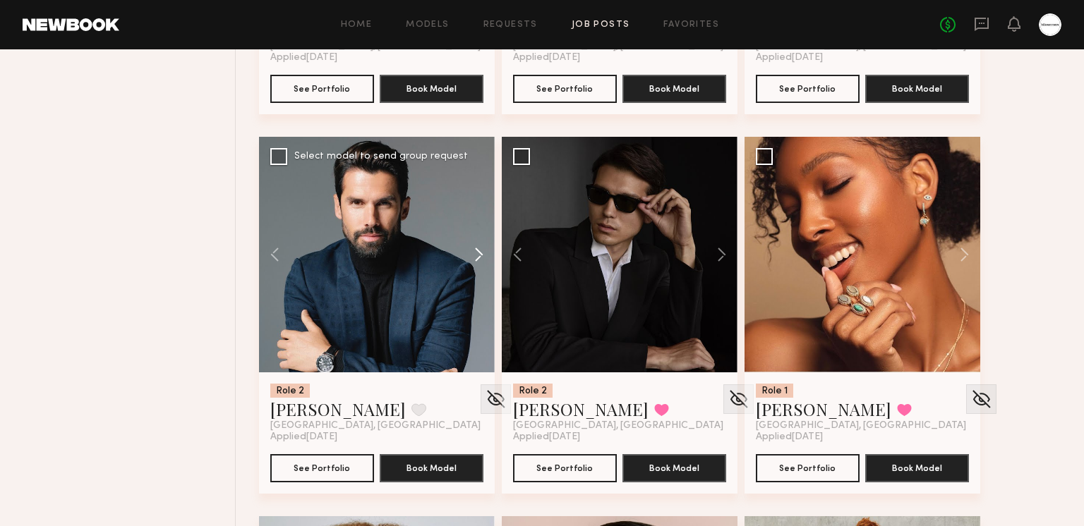
click at [485, 257] on button at bounding box center [471, 255] width 45 height 236
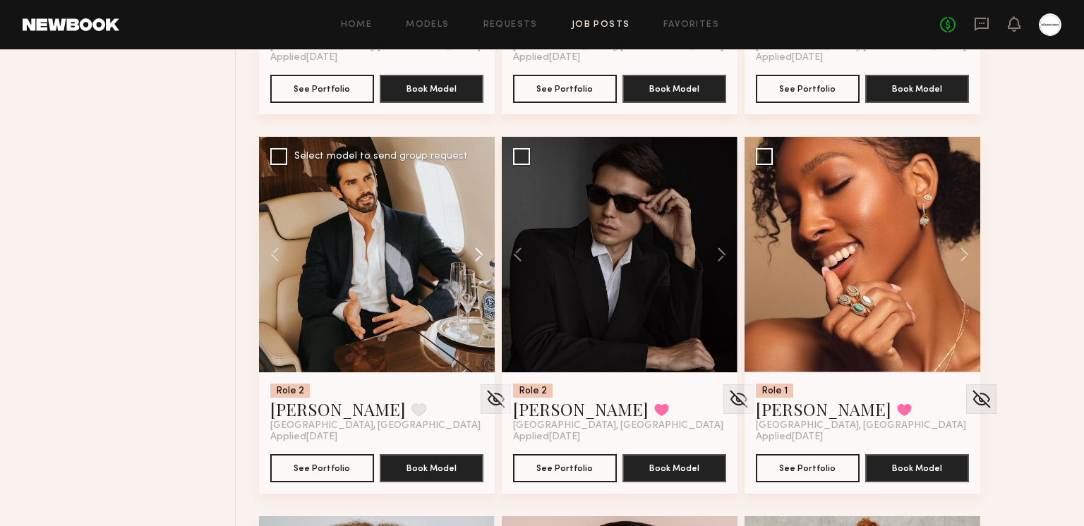
click at [484, 257] on button at bounding box center [471, 255] width 45 height 236
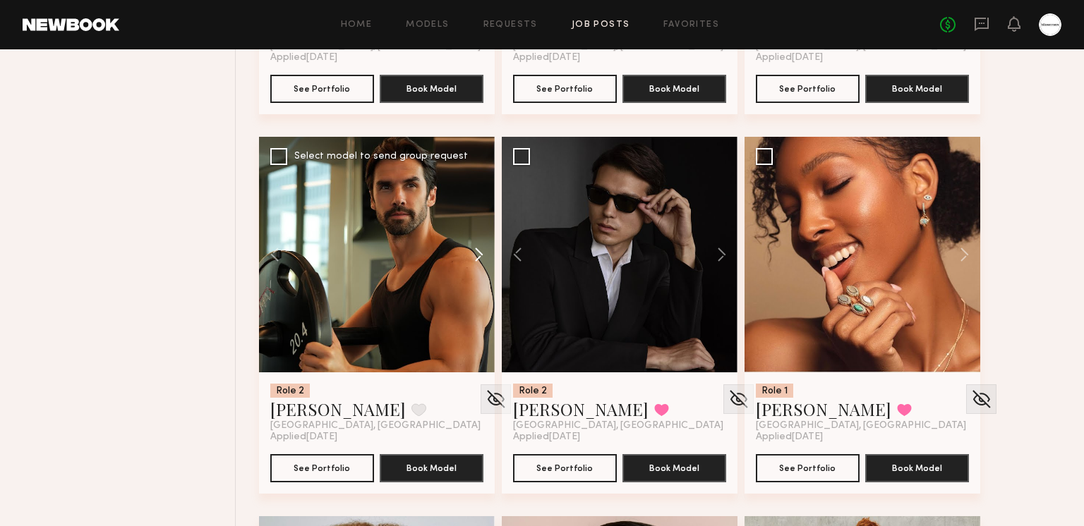
click at [484, 257] on button at bounding box center [471, 255] width 45 height 236
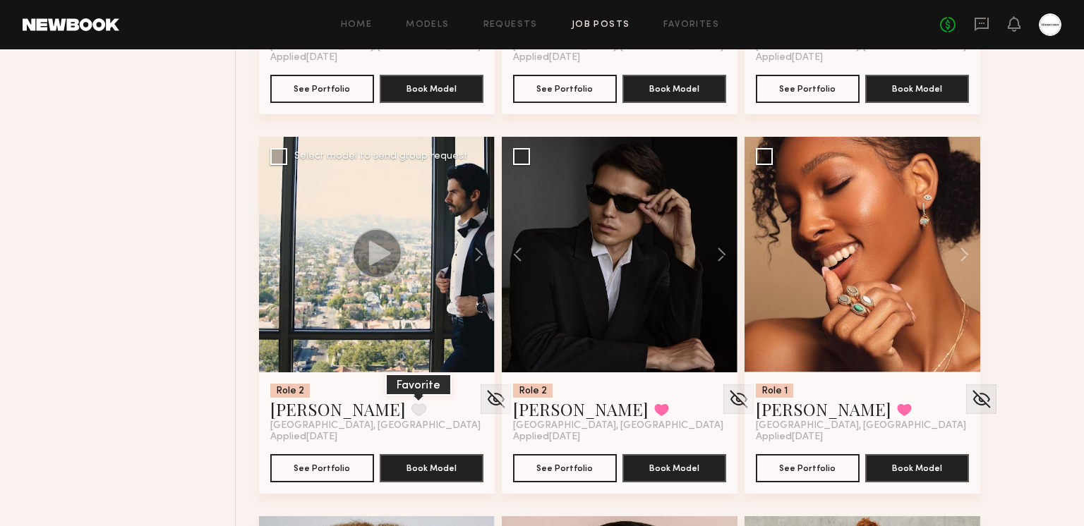
click at [411, 404] on button at bounding box center [418, 410] width 15 height 13
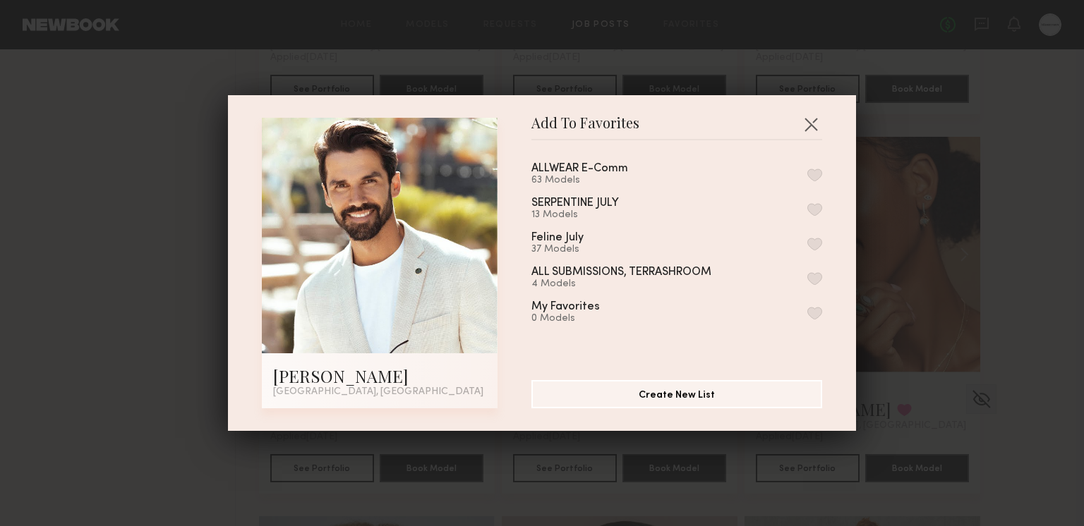
click at [814, 169] on button "button" at bounding box center [814, 175] width 15 height 13
click at [808, 119] on button "button" at bounding box center [810, 124] width 23 height 23
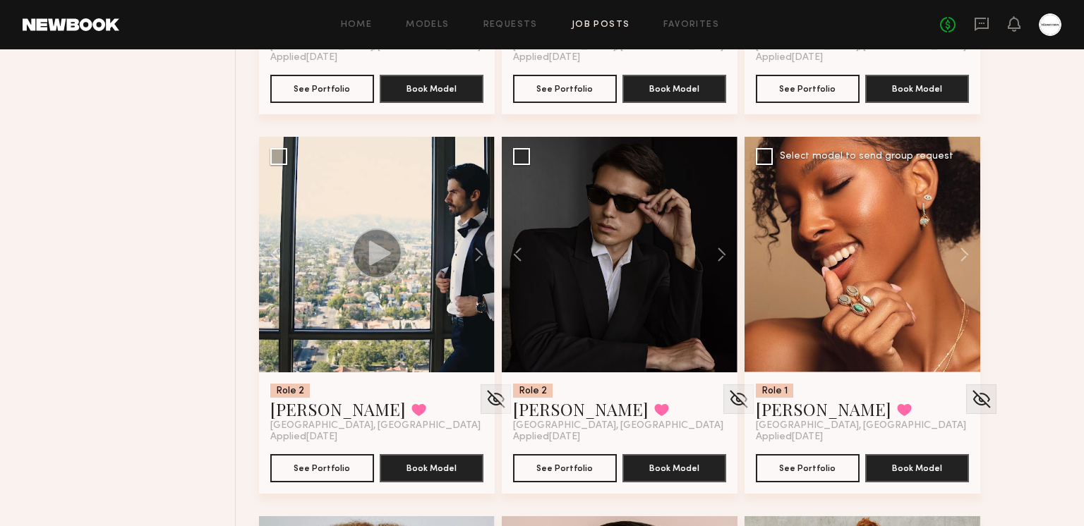
scroll to position [24795, 0]
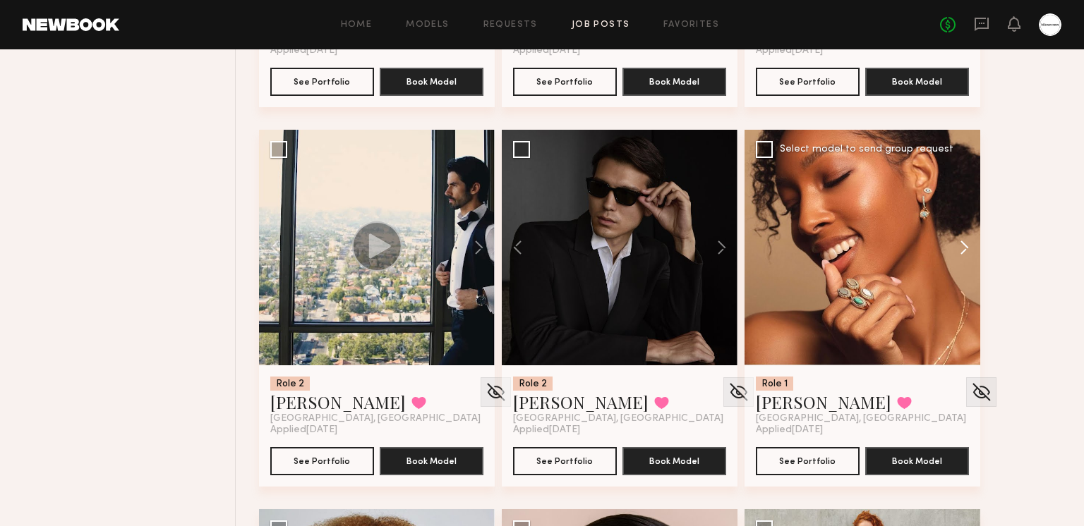
click at [957, 241] on button at bounding box center [957, 248] width 45 height 236
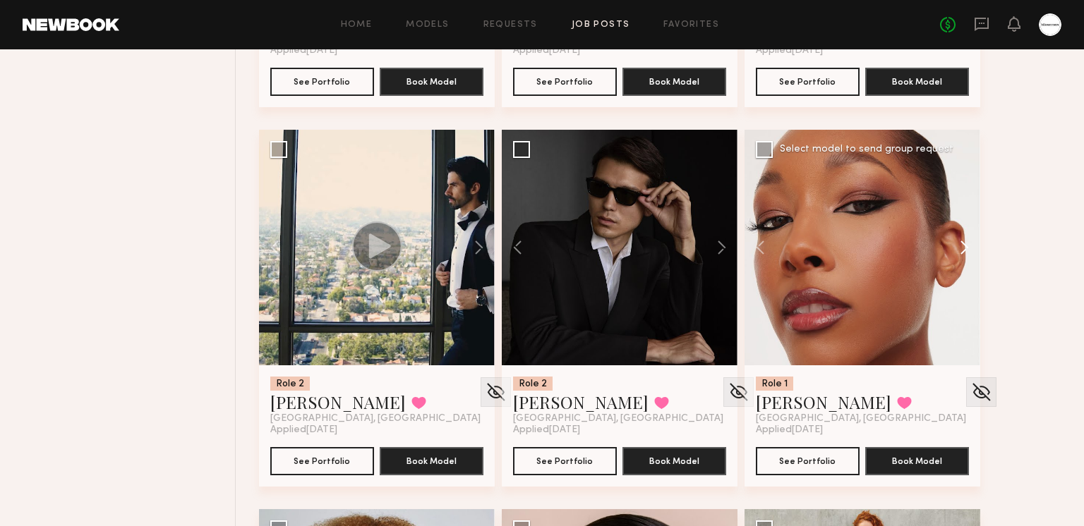
click at [957, 241] on button at bounding box center [957, 248] width 45 height 236
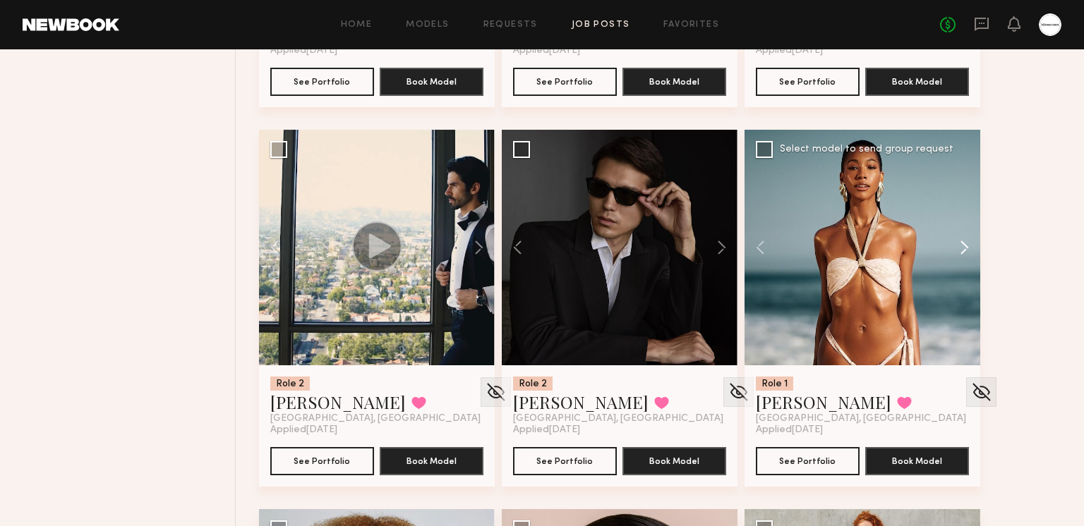
click at [957, 241] on button at bounding box center [957, 248] width 45 height 236
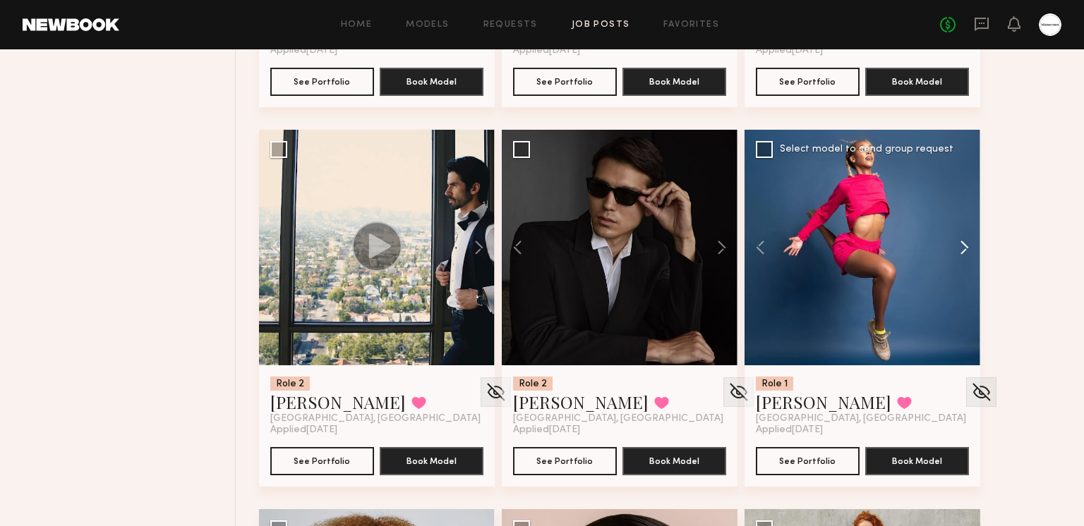
click at [957, 241] on button at bounding box center [957, 248] width 45 height 236
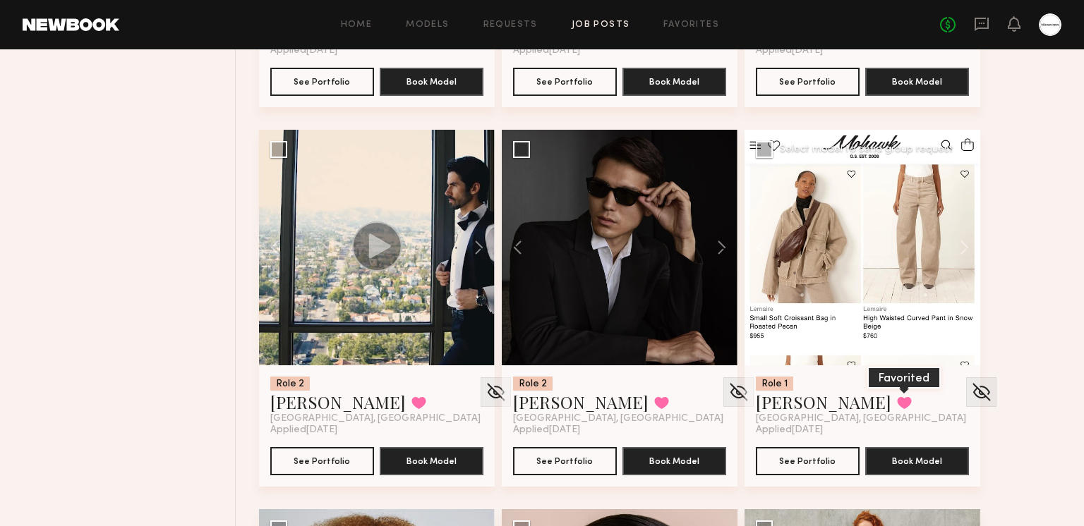
click at [897, 398] on button at bounding box center [904, 402] width 15 height 13
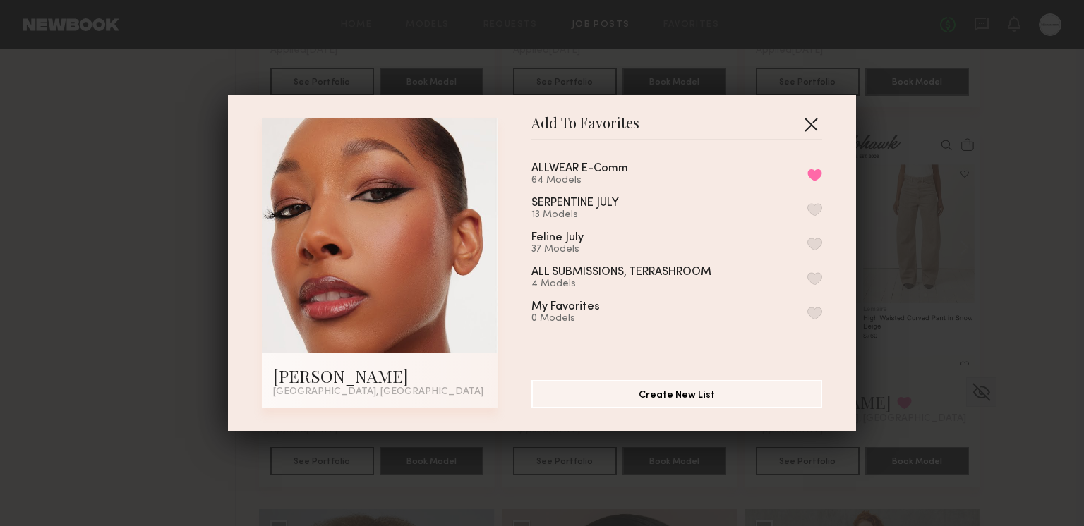
click at [816, 127] on button "button" at bounding box center [810, 124] width 23 height 23
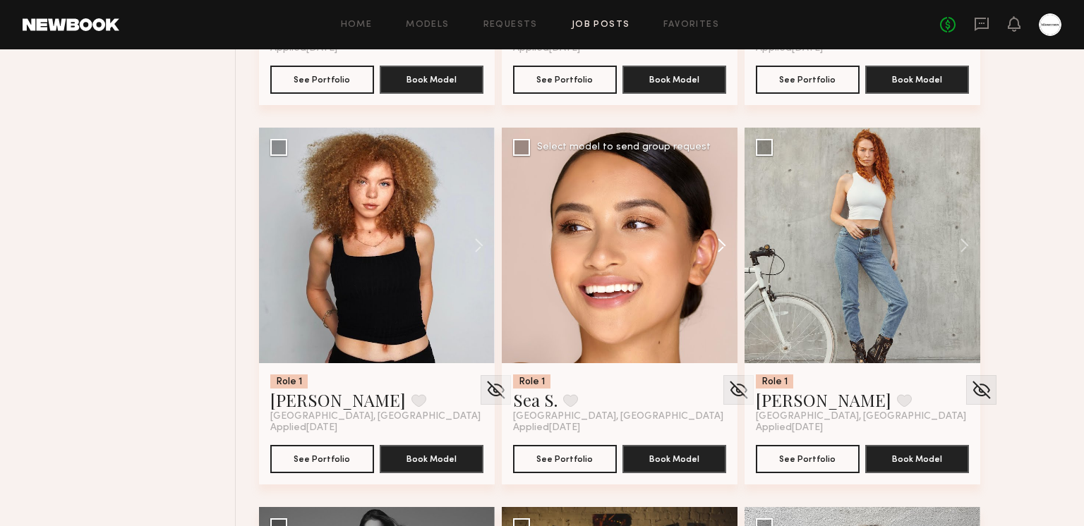
scroll to position [25195, 0]
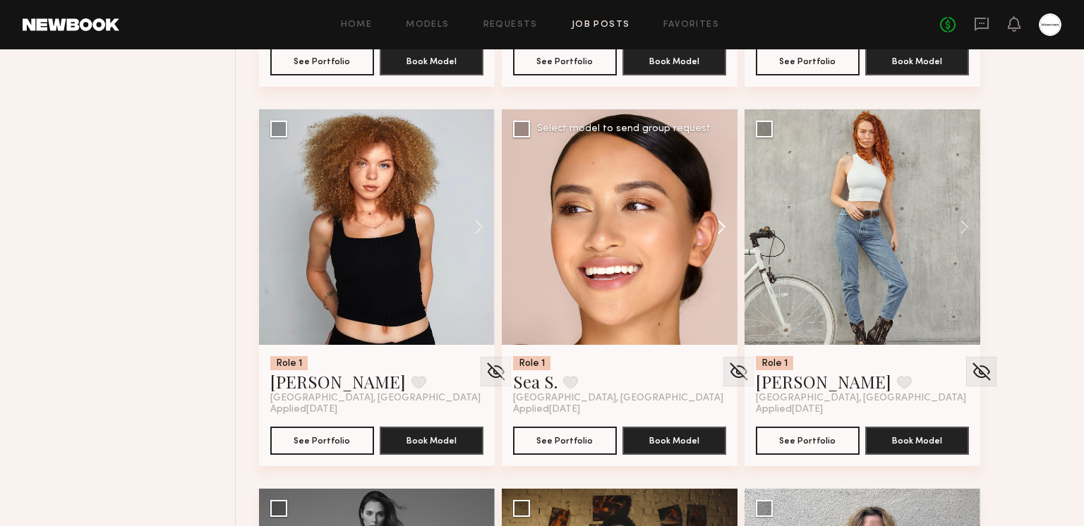
click at [715, 222] on button at bounding box center [714, 227] width 45 height 236
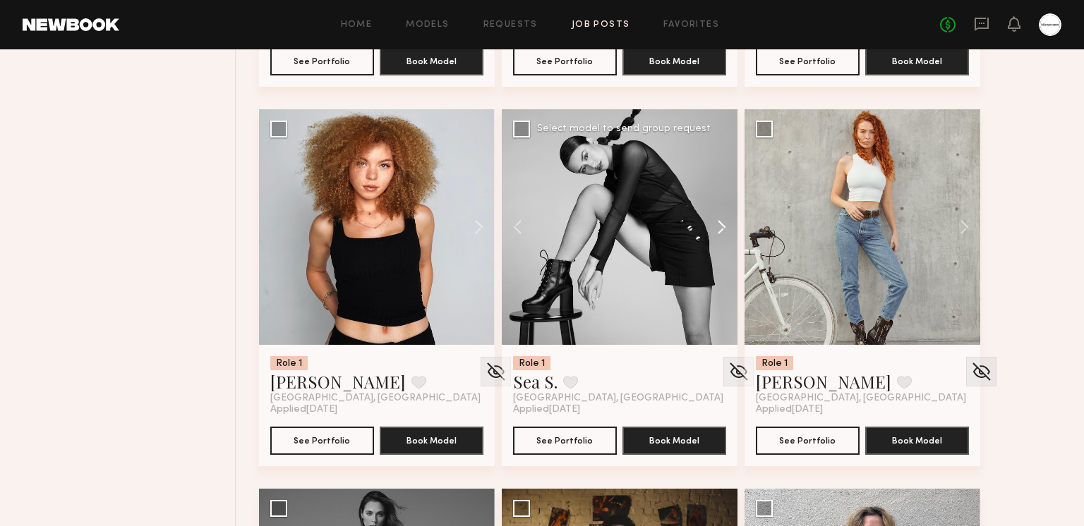
click at [715, 222] on button at bounding box center [714, 227] width 45 height 236
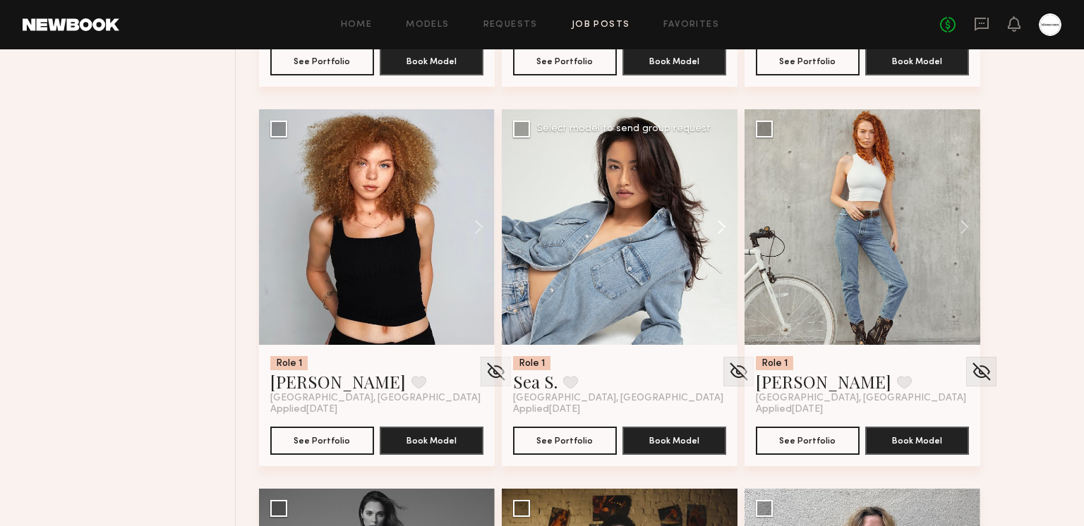
click at [715, 222] on button at bounding box center [714, 227] width 45 height 236
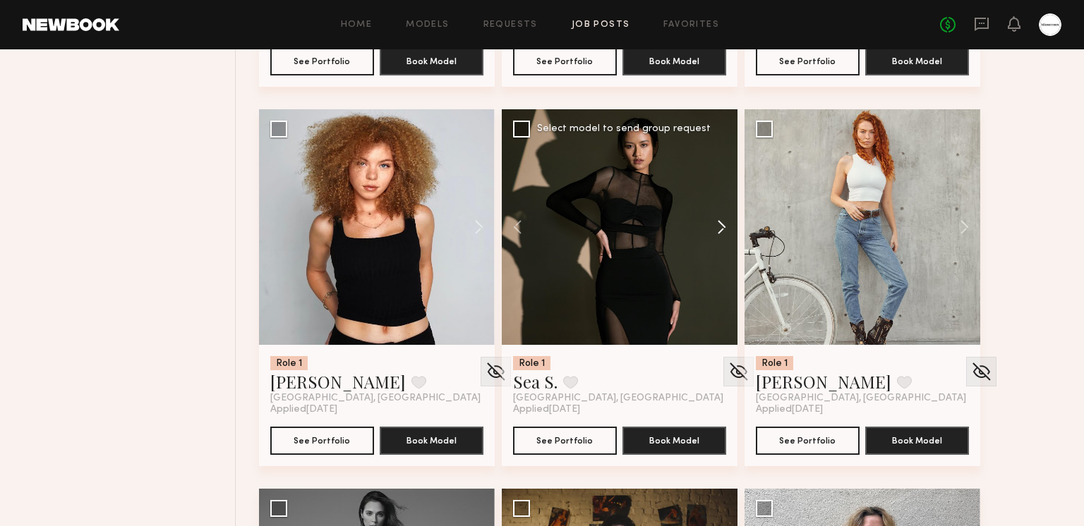
click at [715, 222] on button at bounding box center [714, 227] width 45 height 236
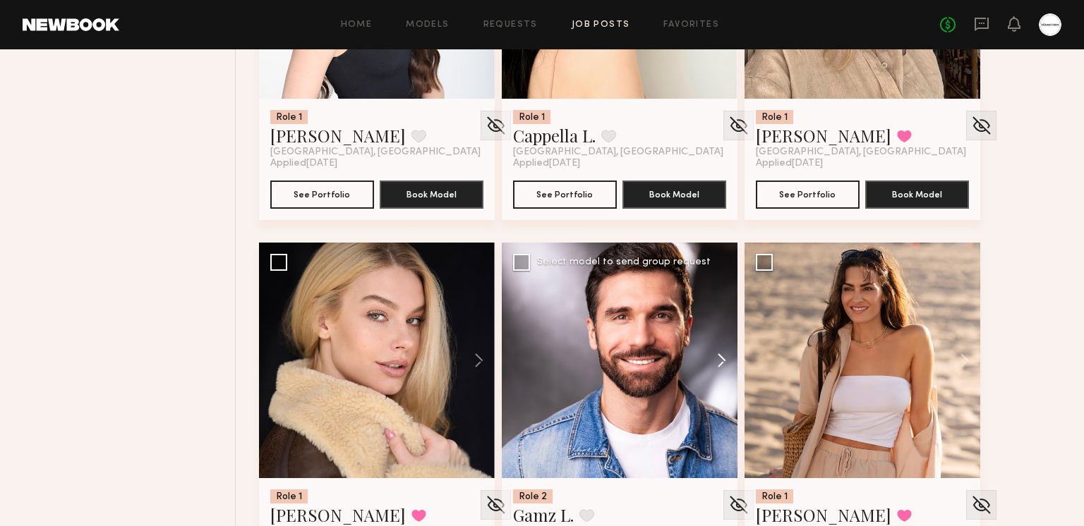
scroll to position [26311, 0]
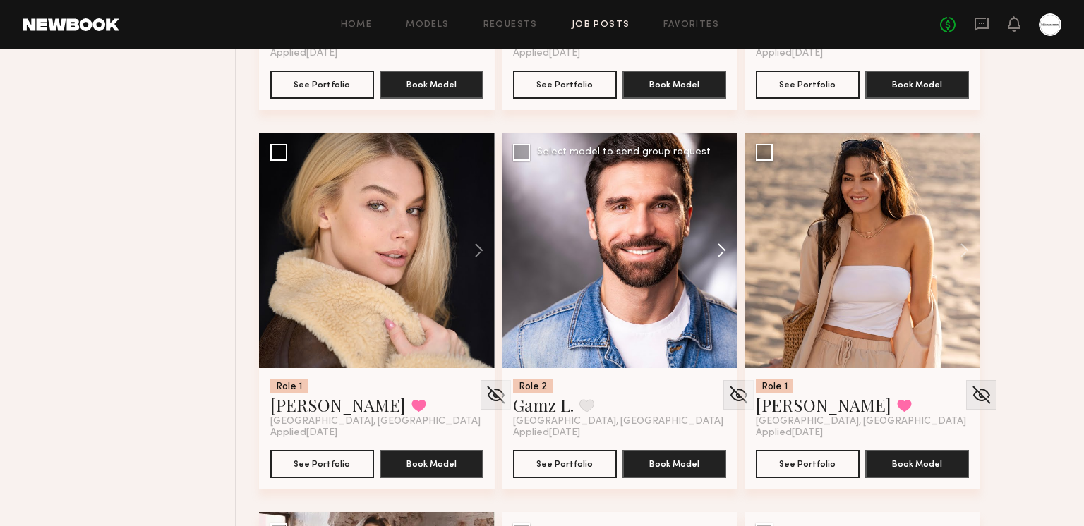
click
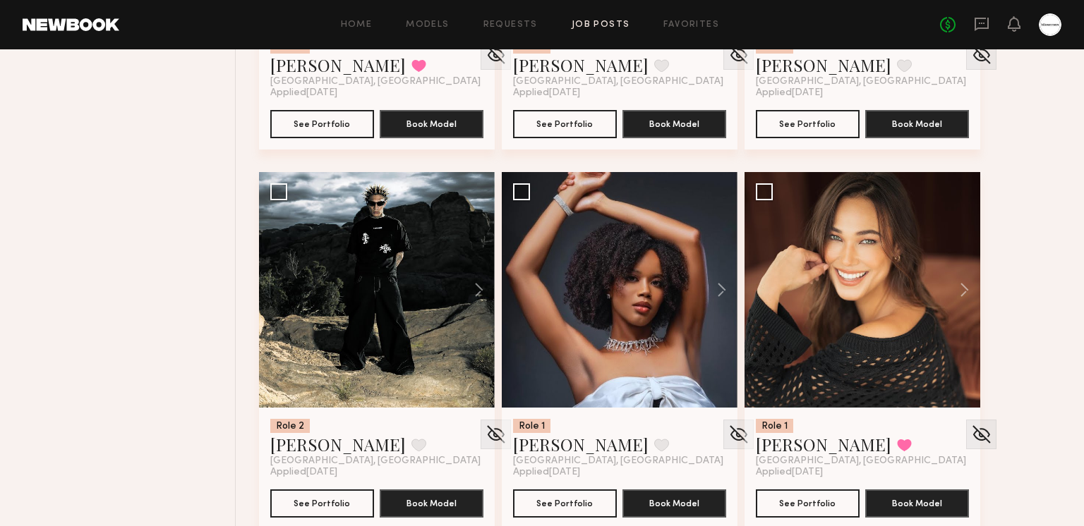
scroll to position [907, 0]
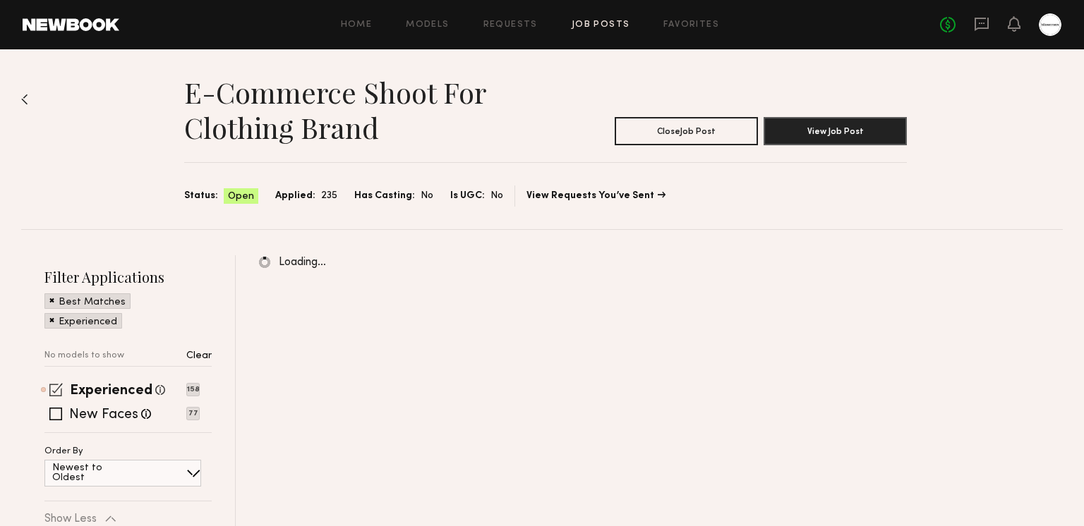
click at [61, 390] on span at bounding box center [55, 389] width 13 height 13
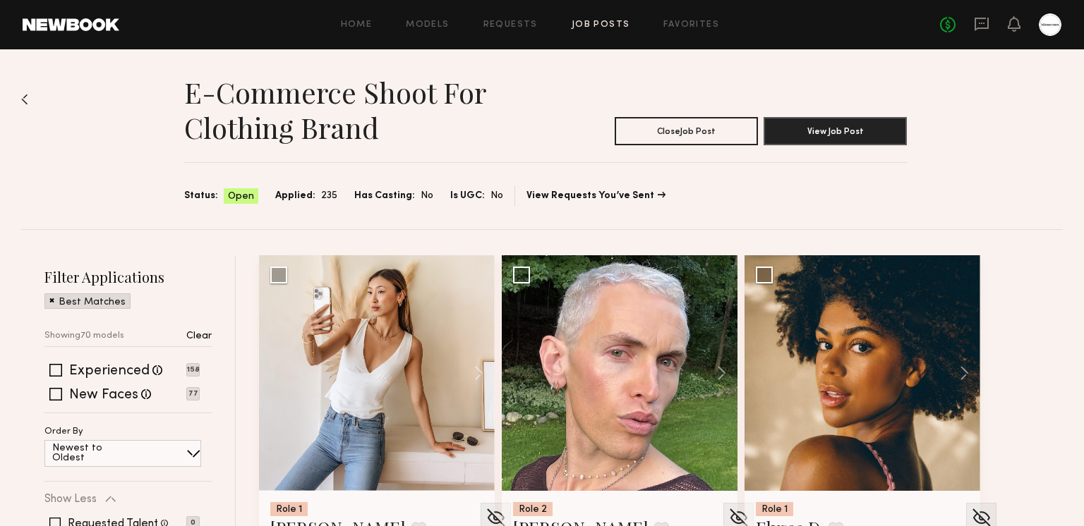
scroll to position [272, 0]
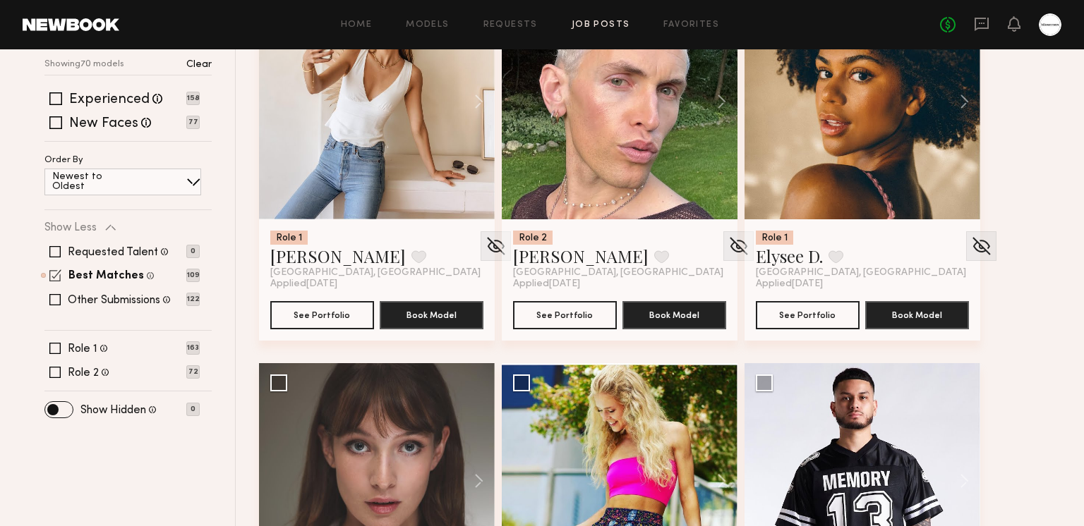
click at [56, 274] on span at bounding box center [55, 275] width 12 height 12
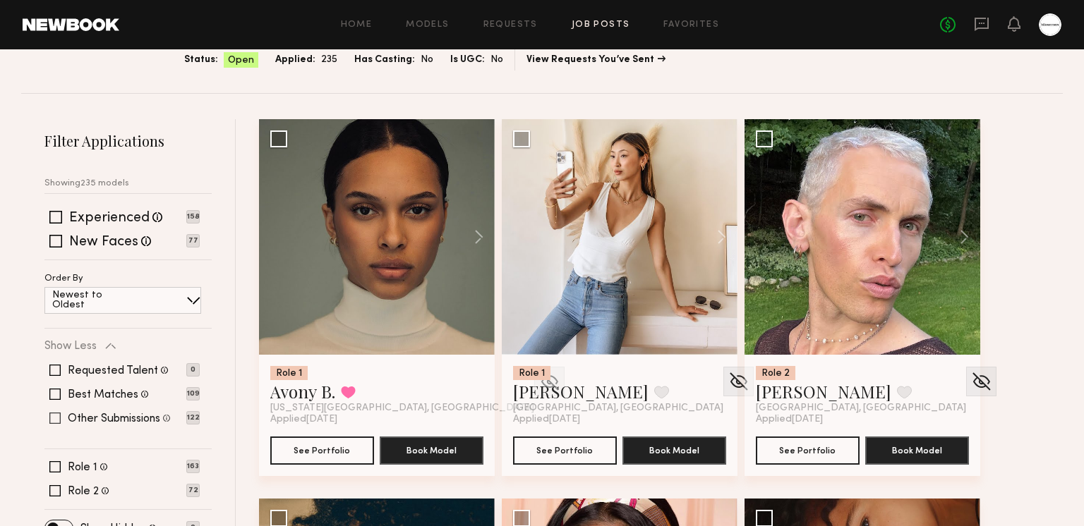
scroll to position [157, 0]
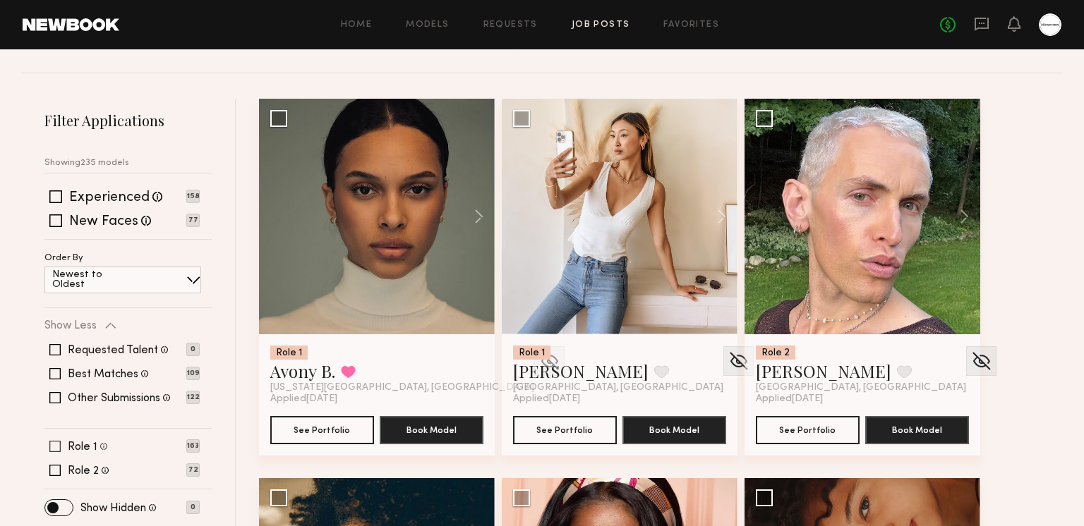
click at [54, 442] on span at bounding box center [54, 446] width 11 height 11
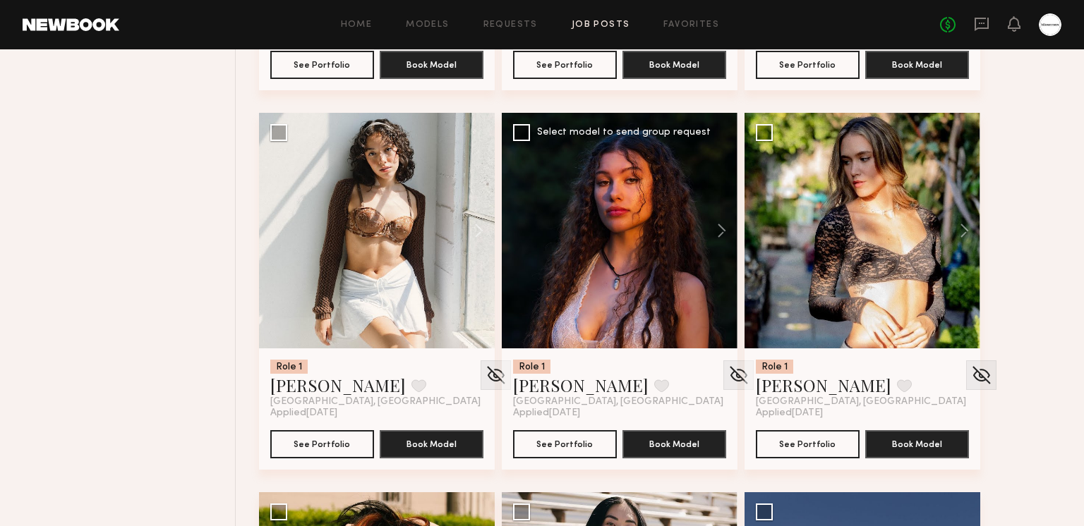
scroll to position [4314, 0]
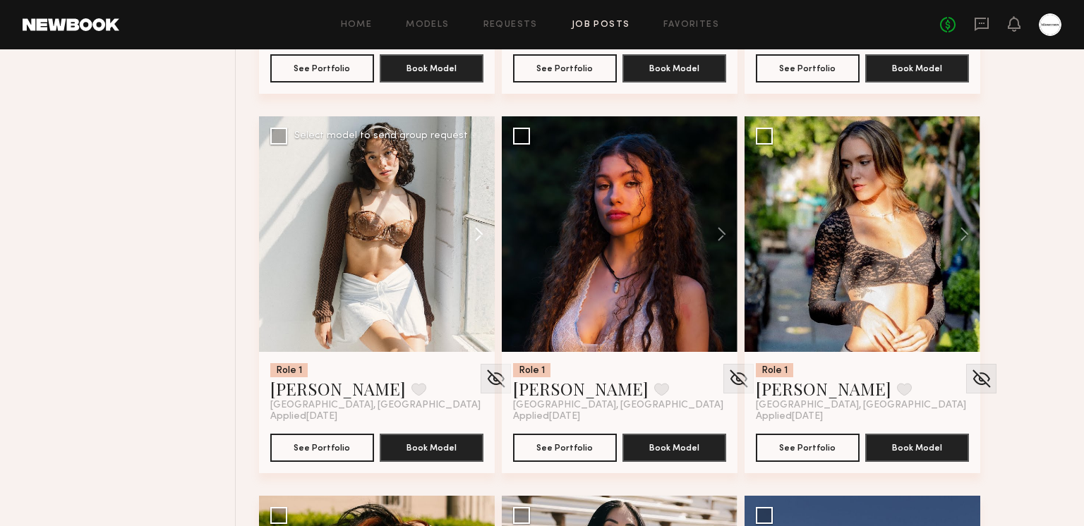
click at [481, 234] on button at bounding box center [471, 234] width 45 height 236
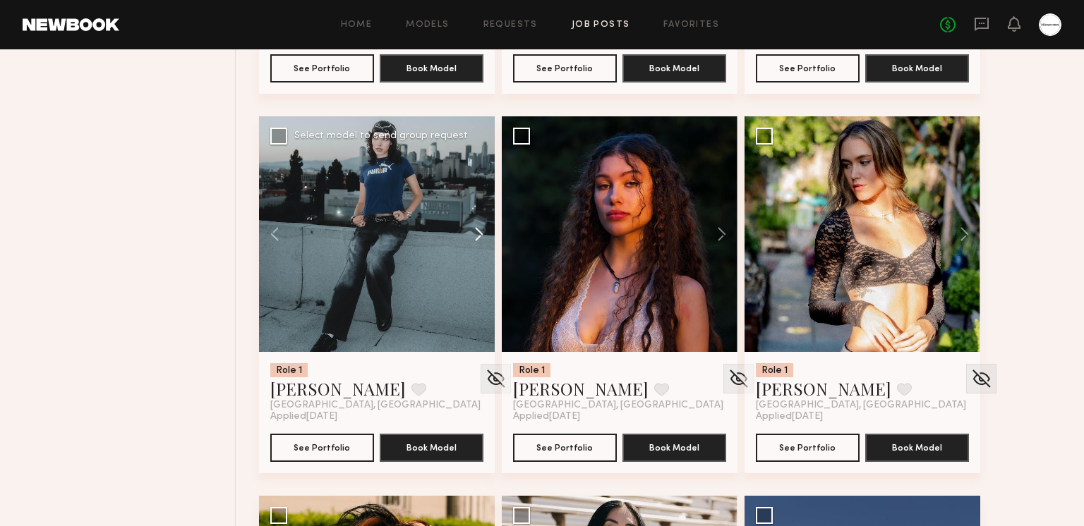
click at [481, 234] on button at bounding box center [471, 234] width 45 height 236
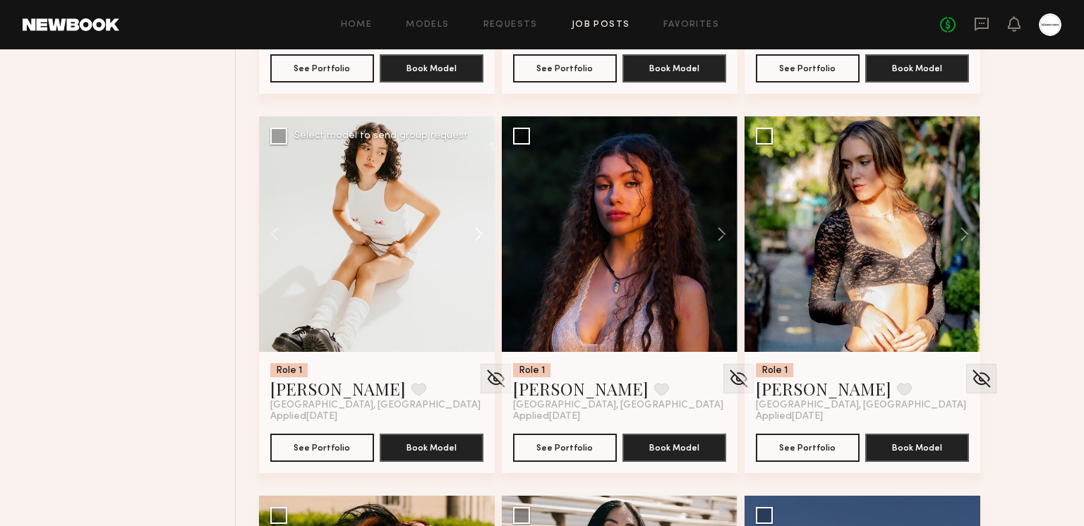
click at [481, 234] on button at bounding box center [471, 234] width 45 height 236
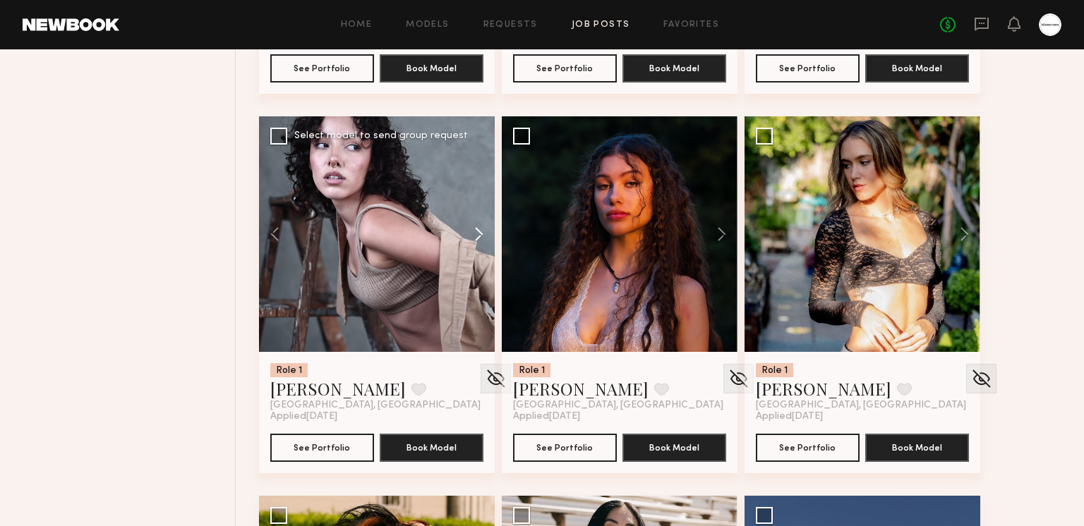
click at [481, 234] on button at bounding box center [471, 234] width 45 height 236
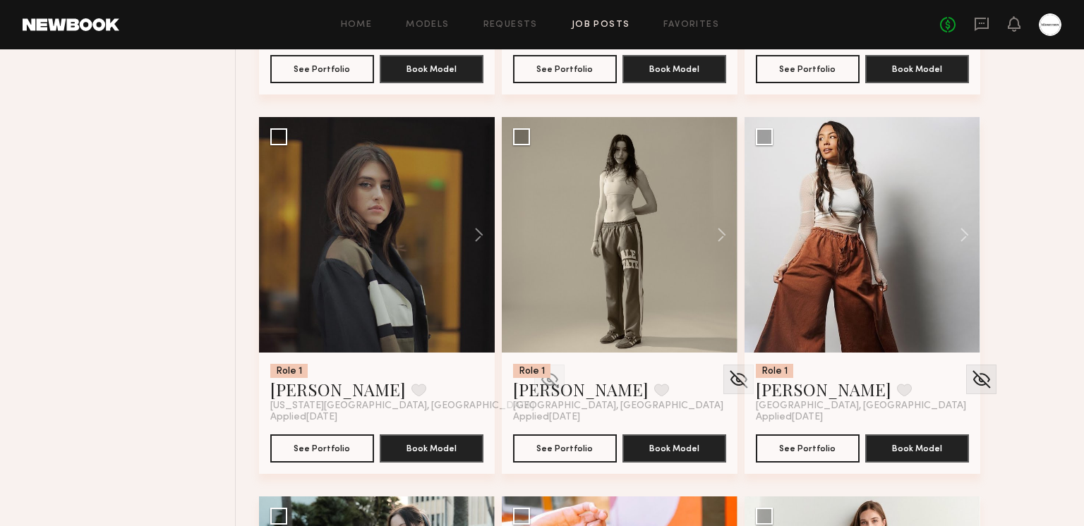
scroll to position [6972, 0]
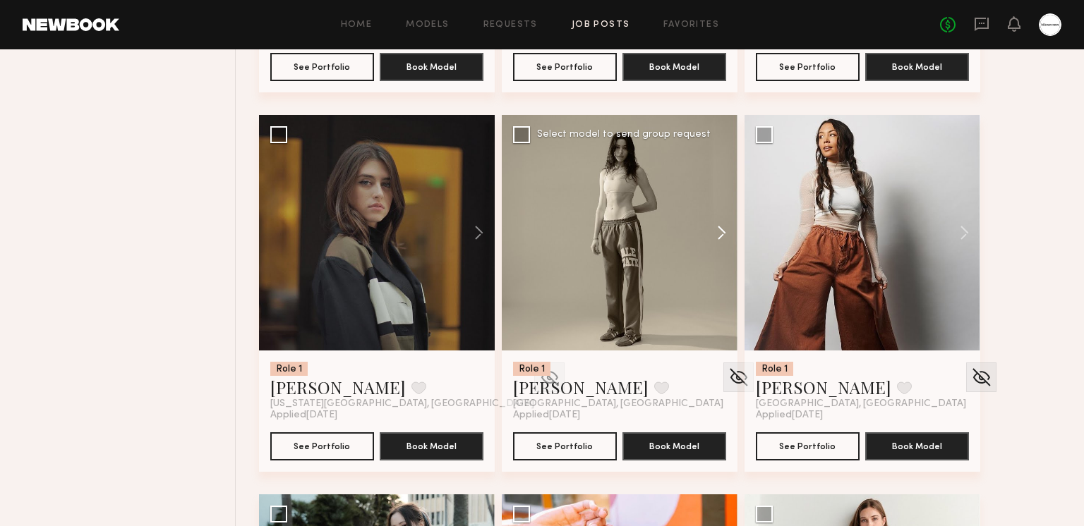
click at [726, 228] on button at bounding box center [714, 233] width 45 height 236
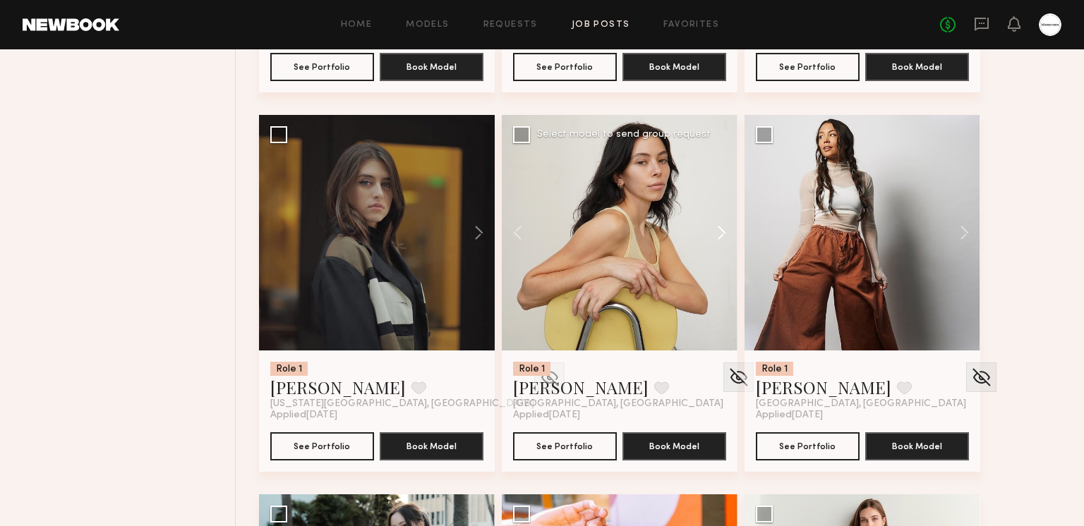
click at [726, 228] on button at bounding box center [714, 233] width 45 height 236
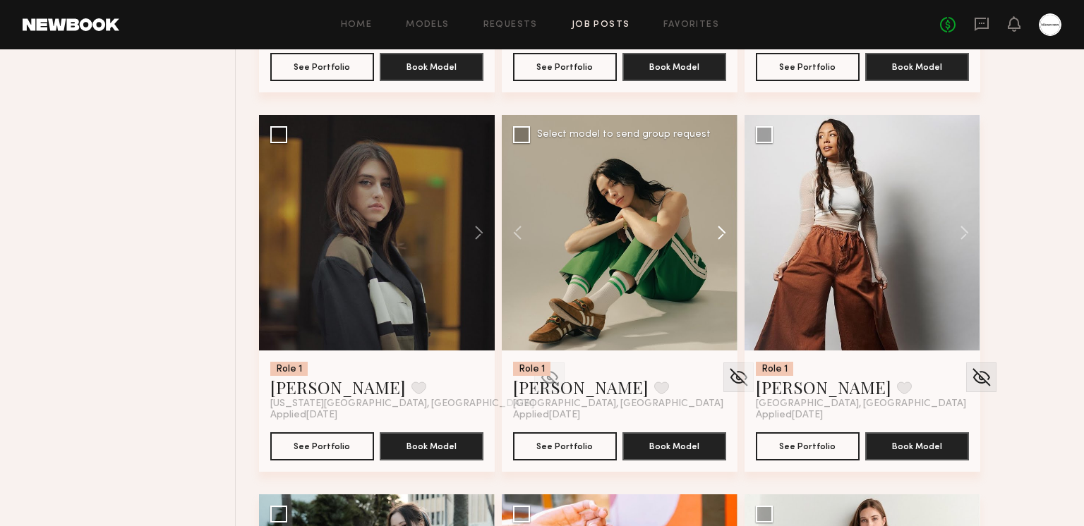
click at [725, 228] on button at bounding box center [714, 233] width 45 height 236
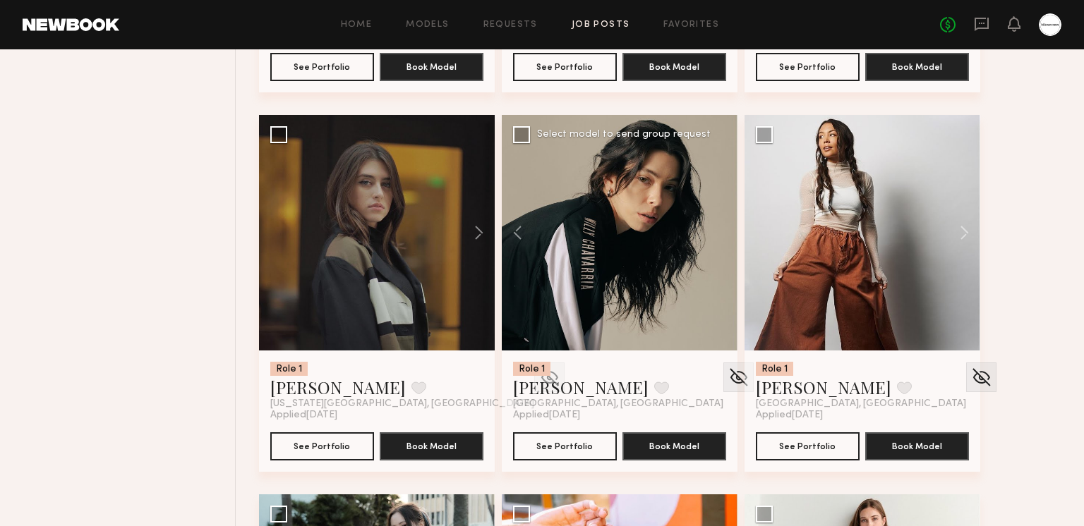
click at [725, 228] on div at bounding box center [620, 233] width 236 height 236
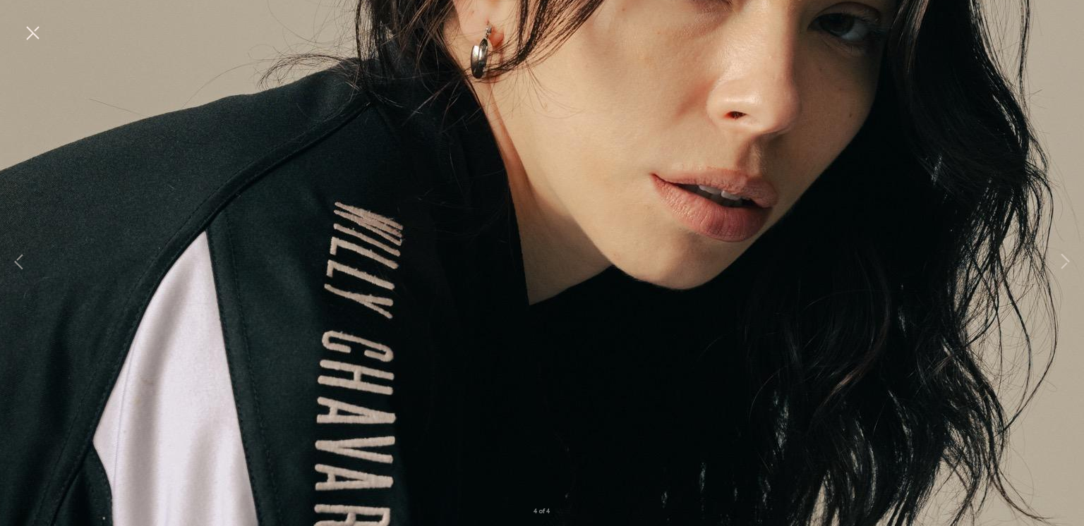
click at [39, 32] on button at bounding box center [32, 33] width 23 height 25
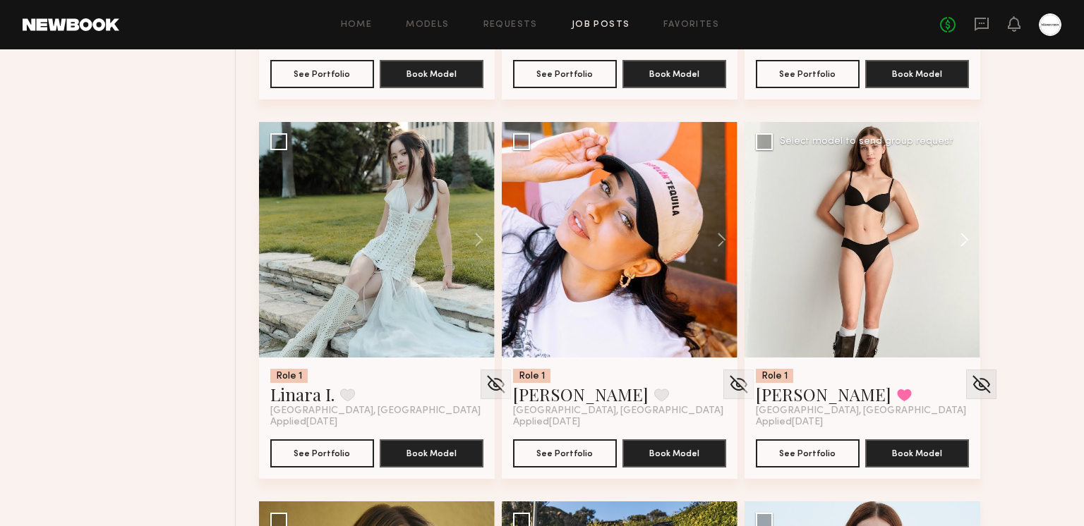
scroll to position [7354, 0]
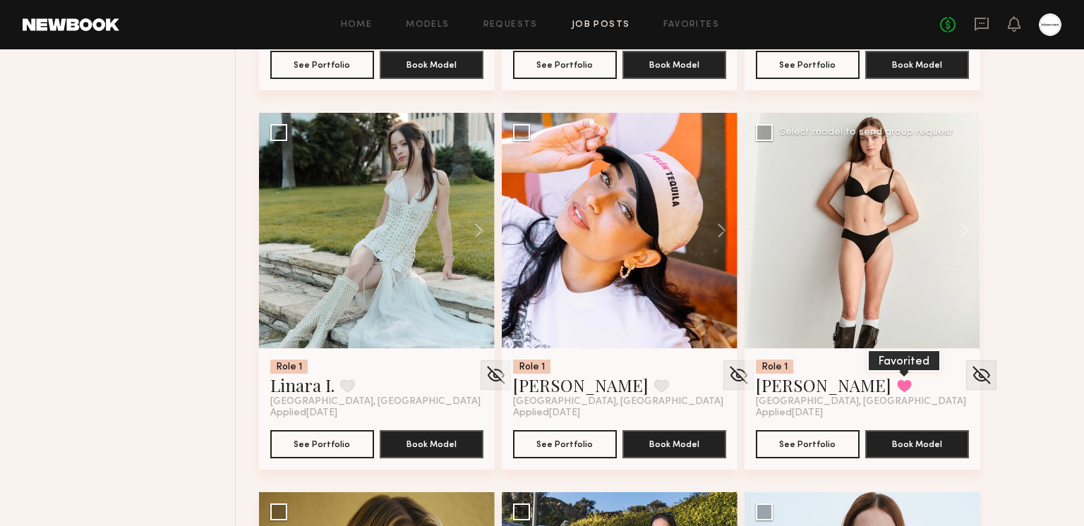
click at [897, 387] on button at bounding box center [904, 386] width 15 height 13
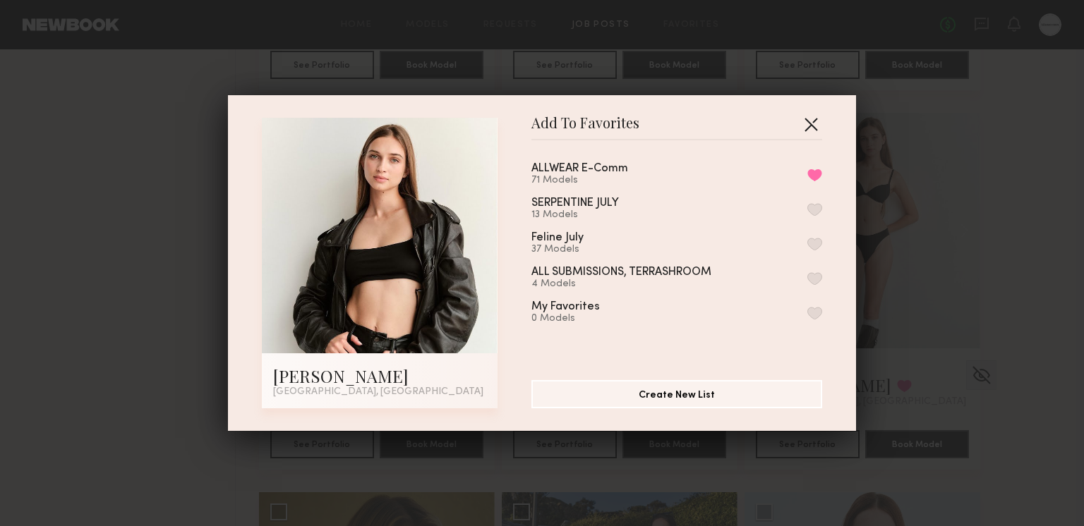
click at [809, 125] on button "button" at bounding box center [810, 124] width 23 height 23
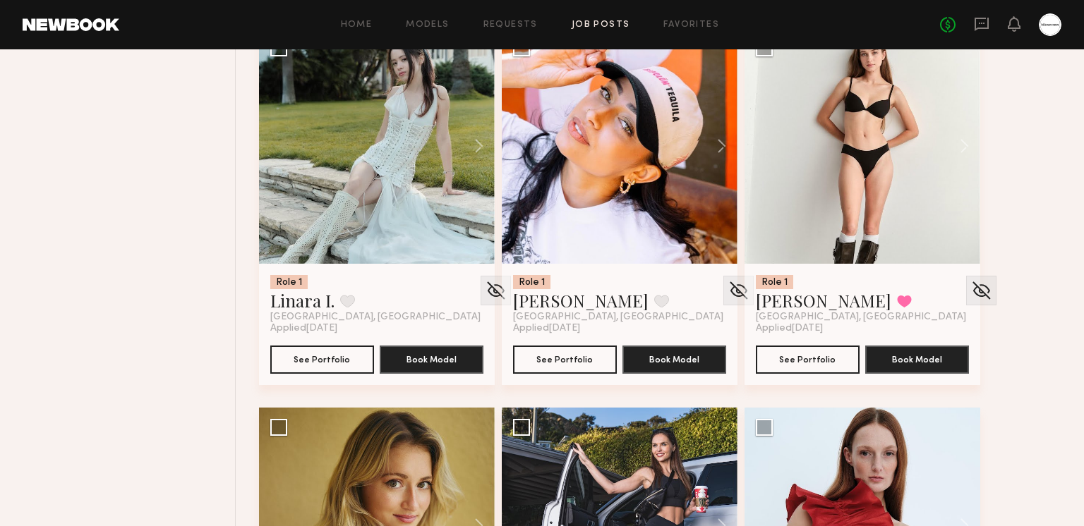
scroll to position [7717, 0]
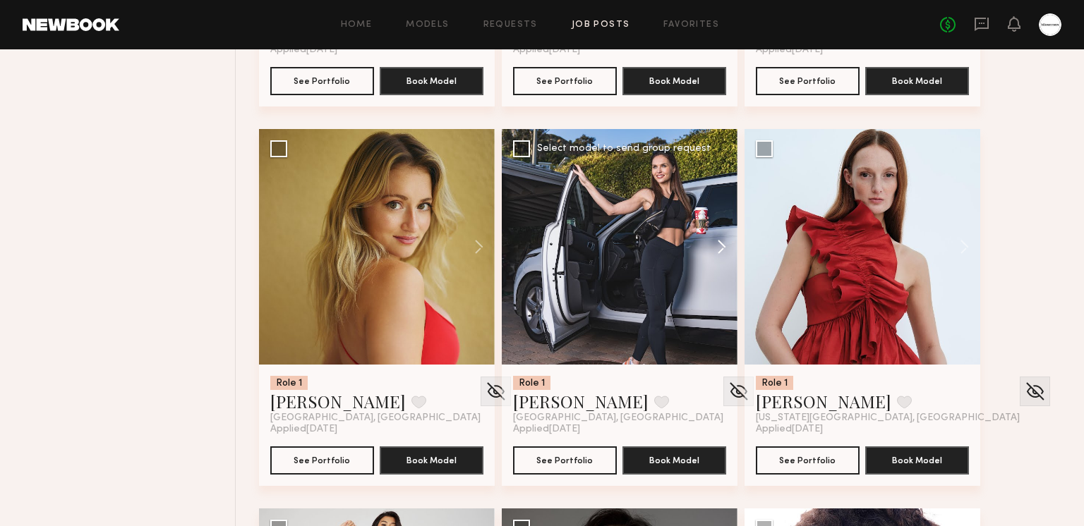
click at [717, 243] on button at bounding box center [714, 247] width 45 height 236
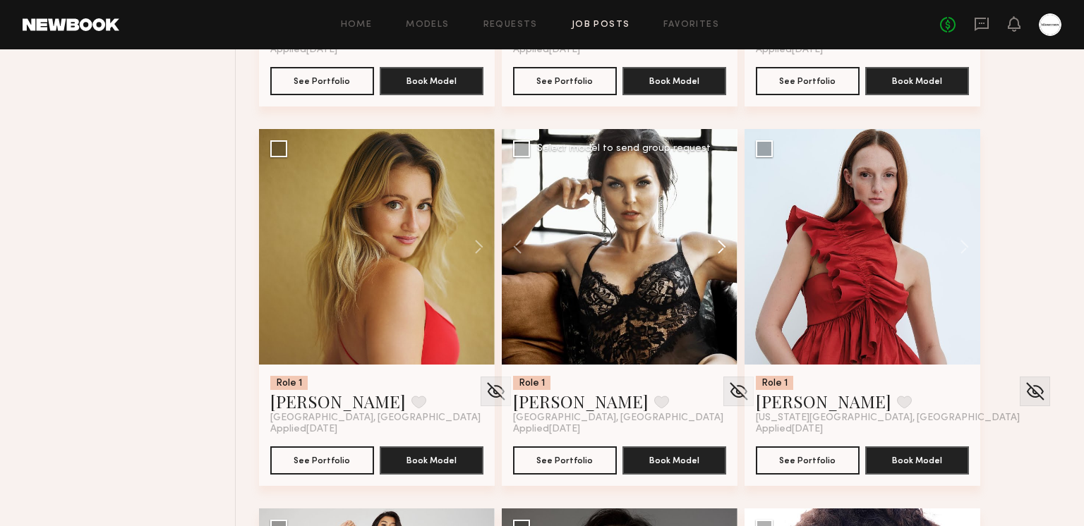
click at [717, 243] on button at bounding box center [714, 247] width 45 height 236
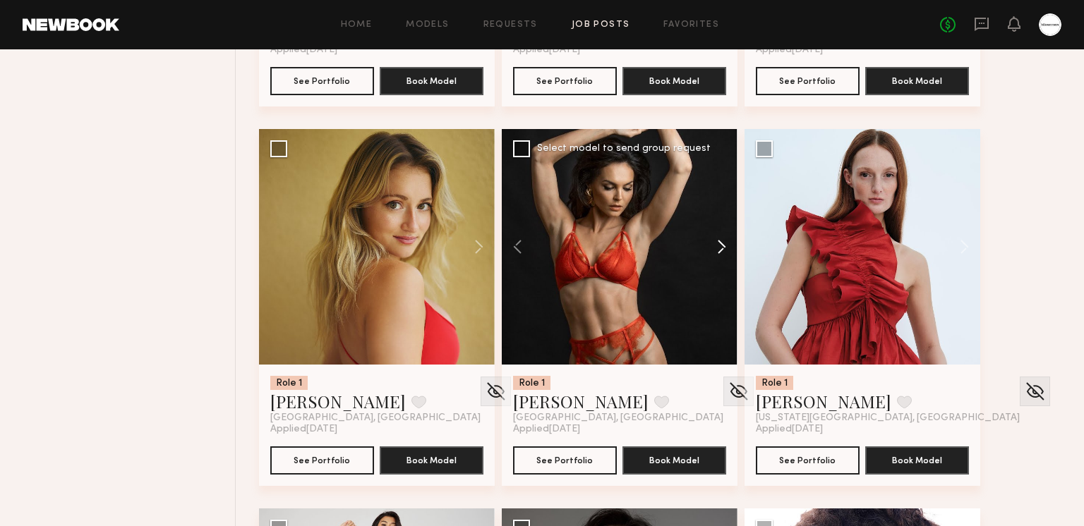
click at [717, 243] on button at bounding box center [714, 247] width 45 height 236
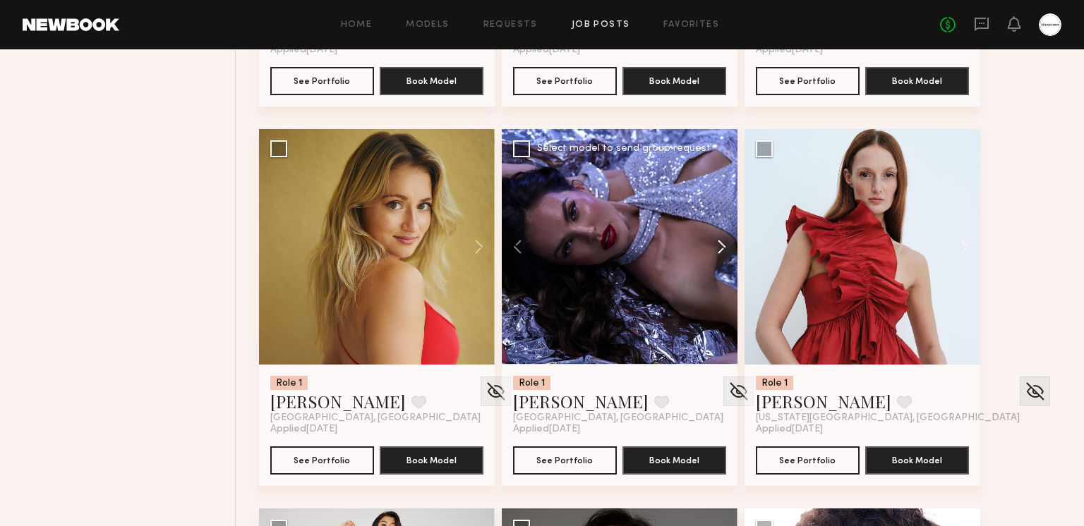
click at [717, 243] on button at bounding box center [714, 247] width 45 height 236
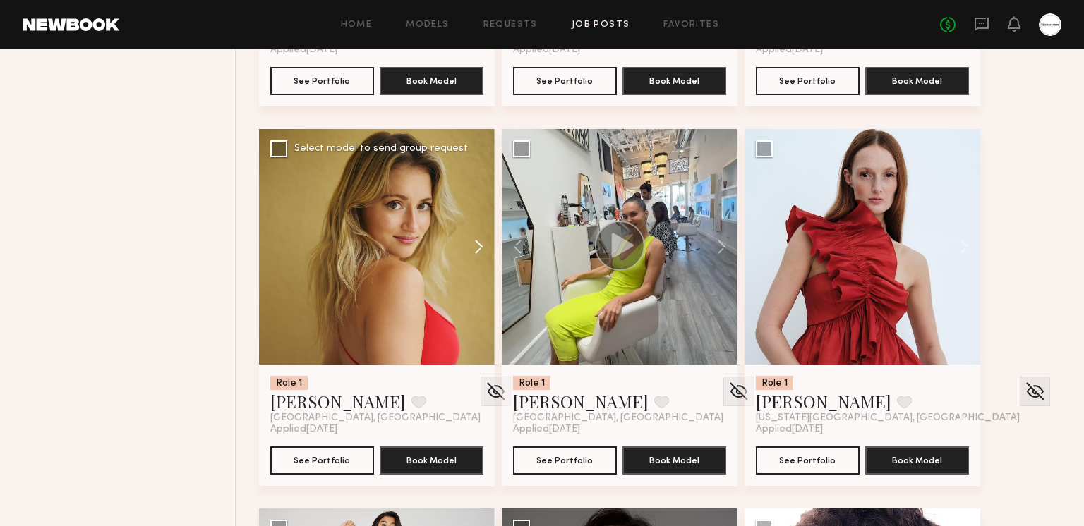
click at [478, 254] on button at bounding box center [471, 247] width 45 height 236
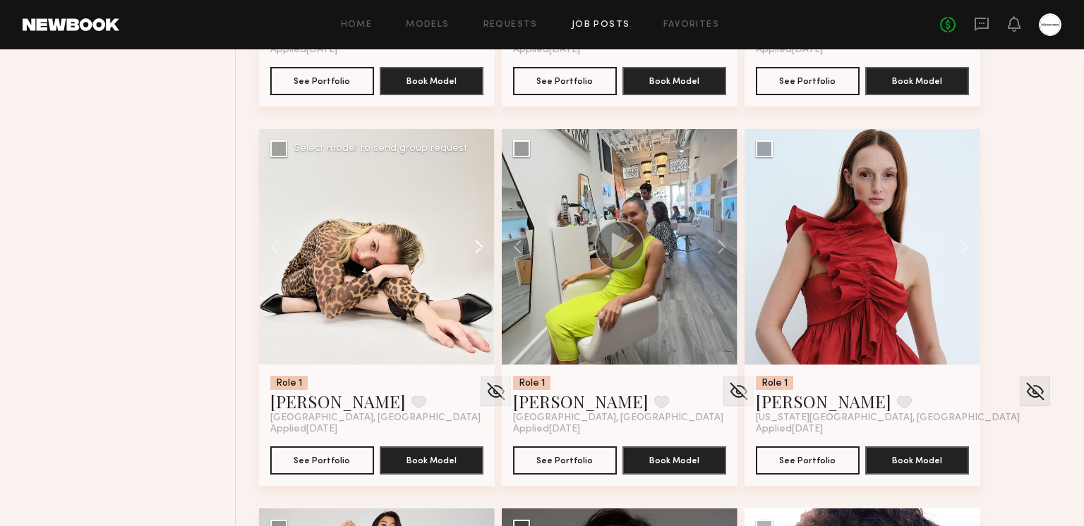
click at [478, 252] on button at bounding box center [471, 247] width 45 height 236
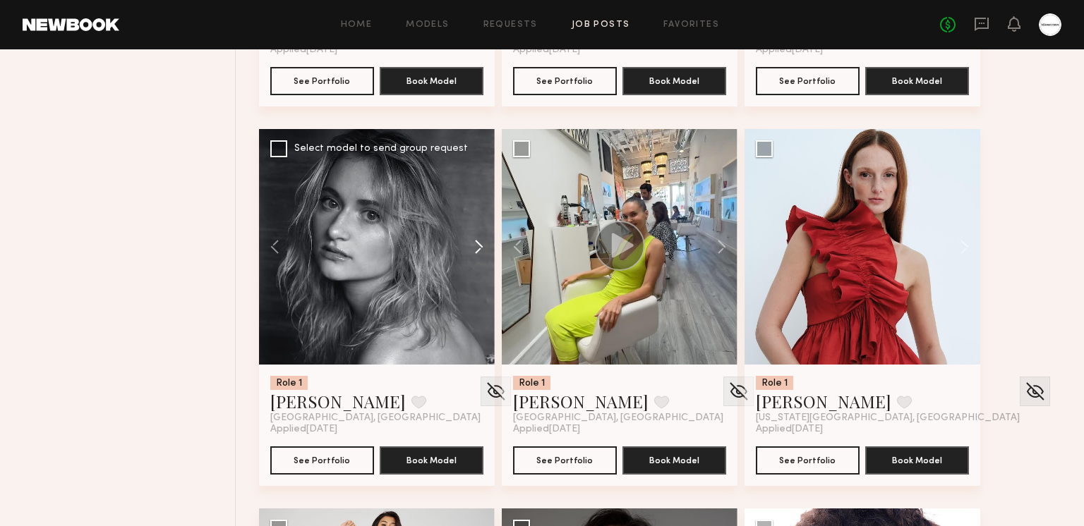
click at [478, 252] on button at bounding box center [471, 247] width 45 height 236
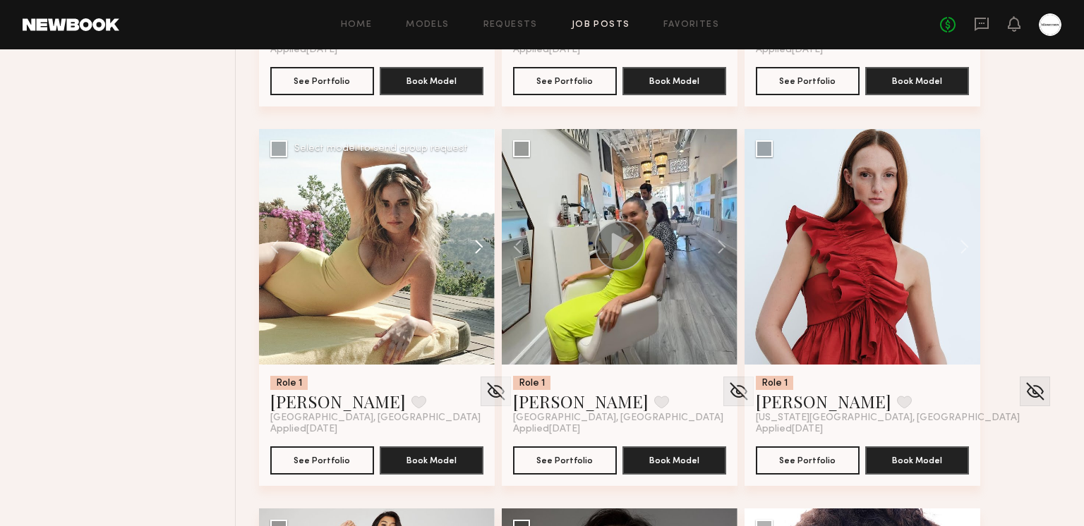
click at [478, 250] on button at bounding box center [471, 247] width 45 height 236
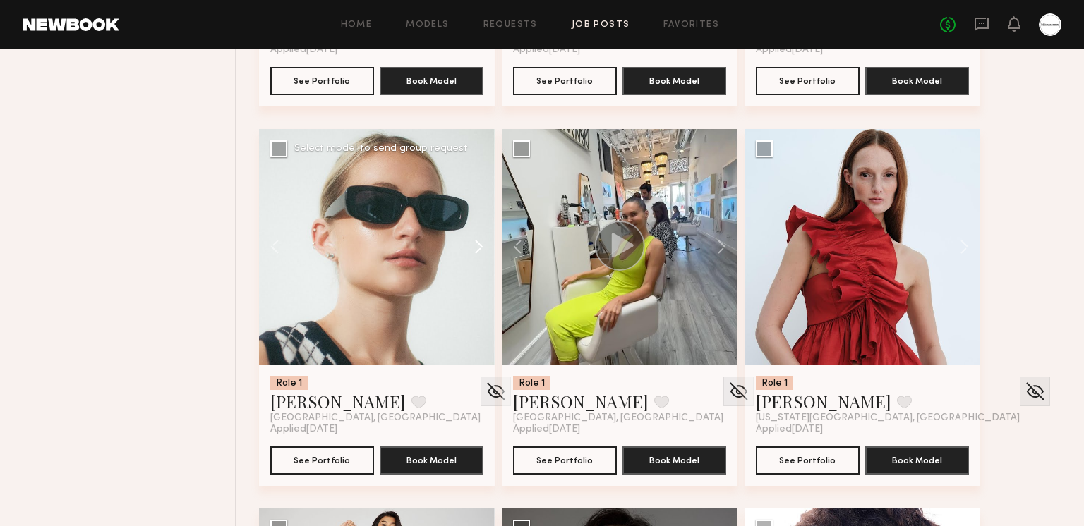
click at [478, 250] on button at bounding box center [471, 247] width 45 height 236
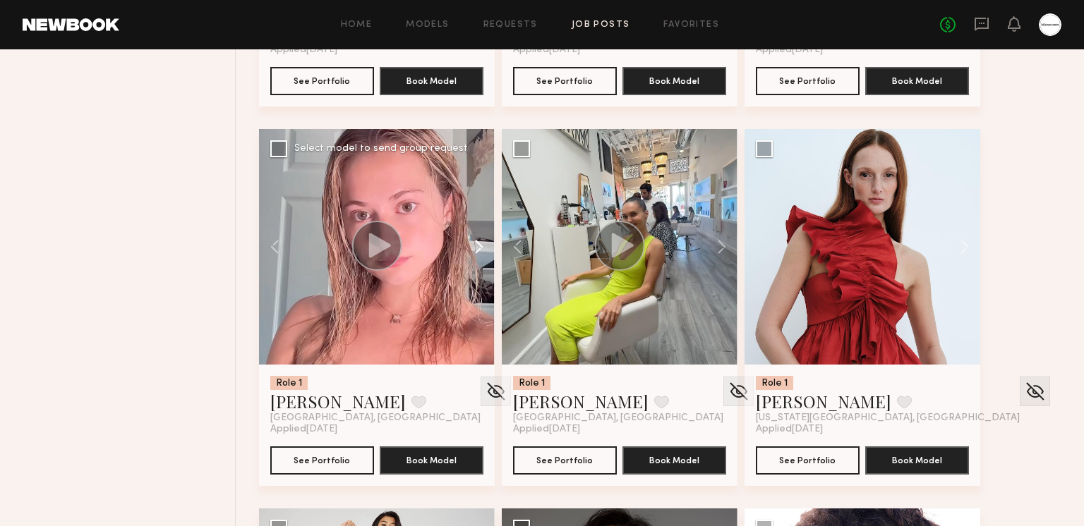
click at [472, 249] on button at bounding box center [471, 247] width 45 height 236
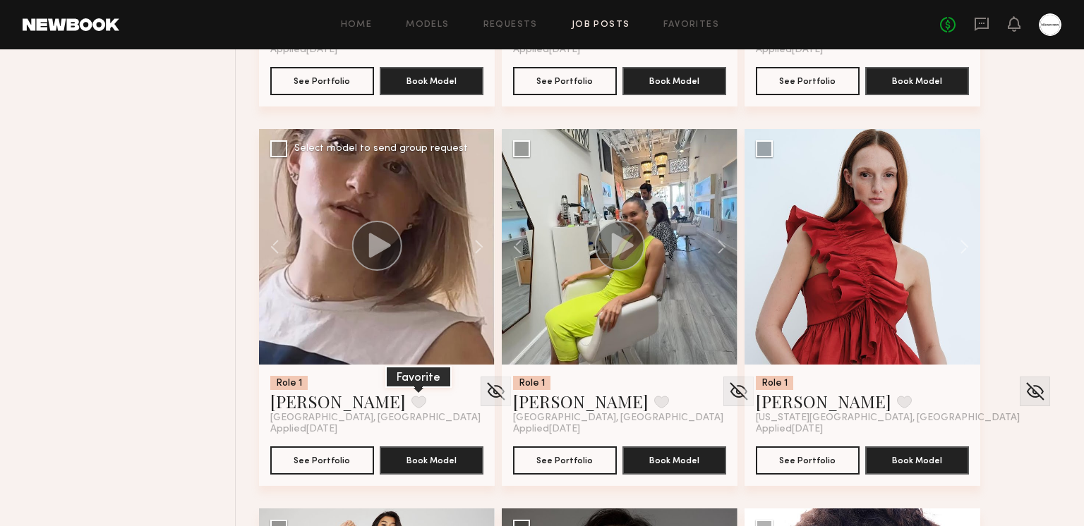
click at [411, 398] on button at bounding box center [418, 402] width 15 height 13
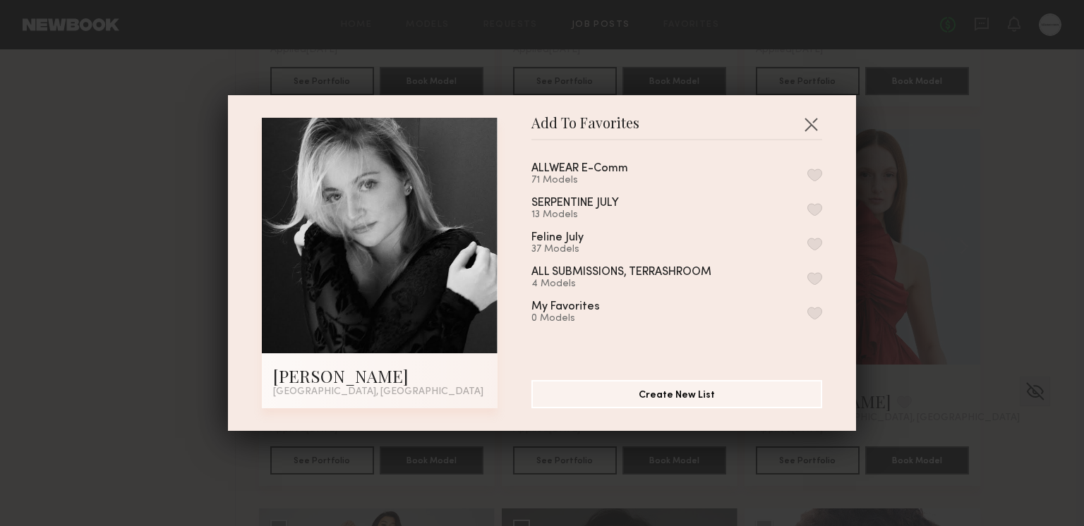
click at [812, 176] on button "button" at bounding box center [814, 175] width 15 height 13
click at [813, 123] on button "button" at bounding box center [810, 124] width 23 height 23
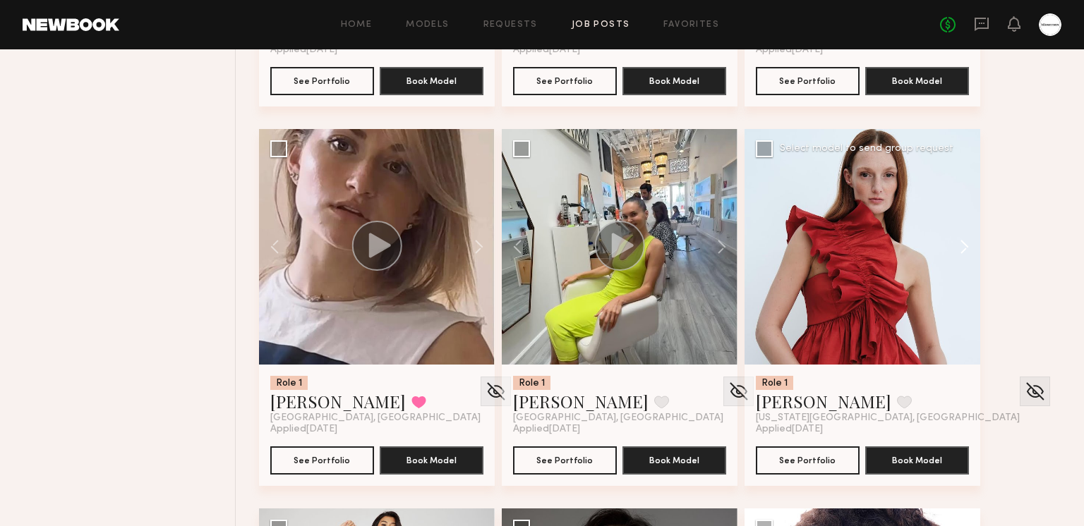
click at [957, 245] on button at bounding box center [957, 247] width 45 height 236
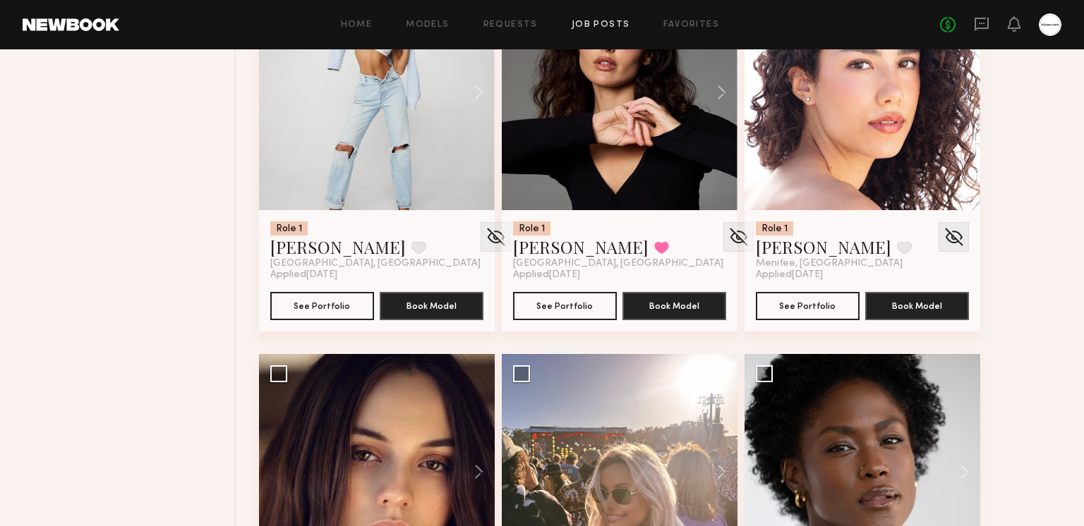
scroll to position [8468, 0]
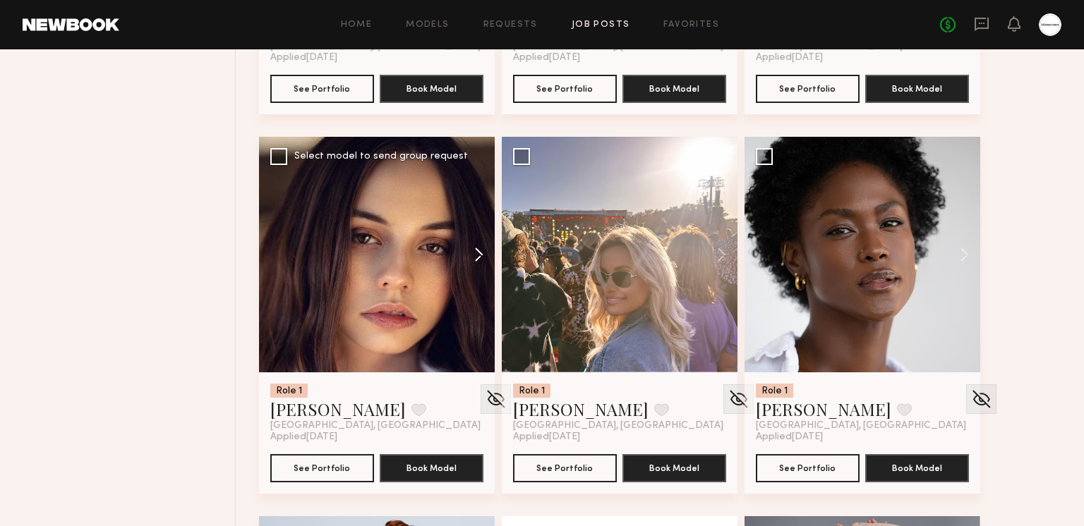
click at [485, 252] on button at bounding box center [471, 255] width 45 height 236
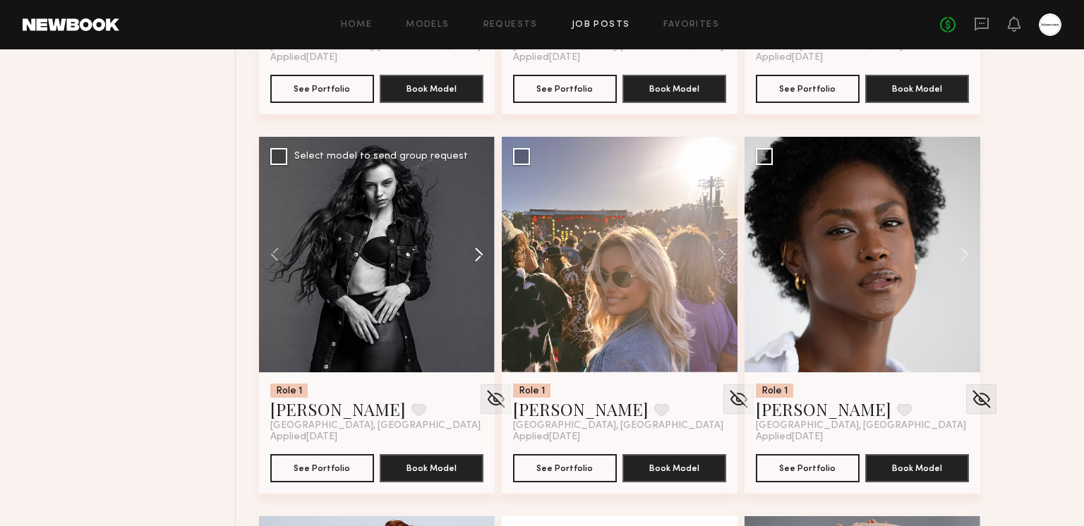
click at [478, 255] on button at bounding box center [471, 255] width 45 height 236
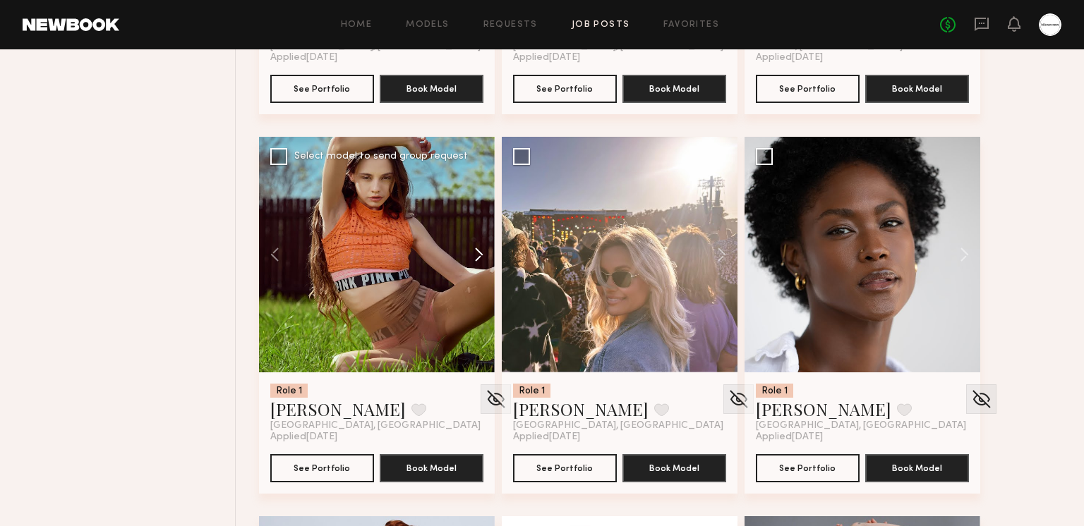
click at [478, 255] on button at bounding box center [471, 255] width 45 height 236
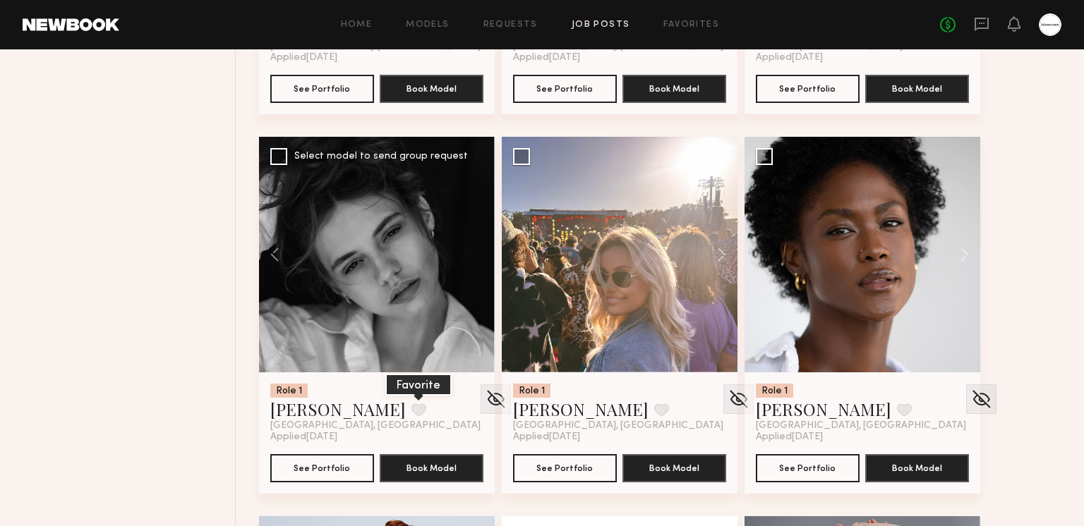
click at [411, 411] on button at bounding box center [418, 410] width 15 height 13
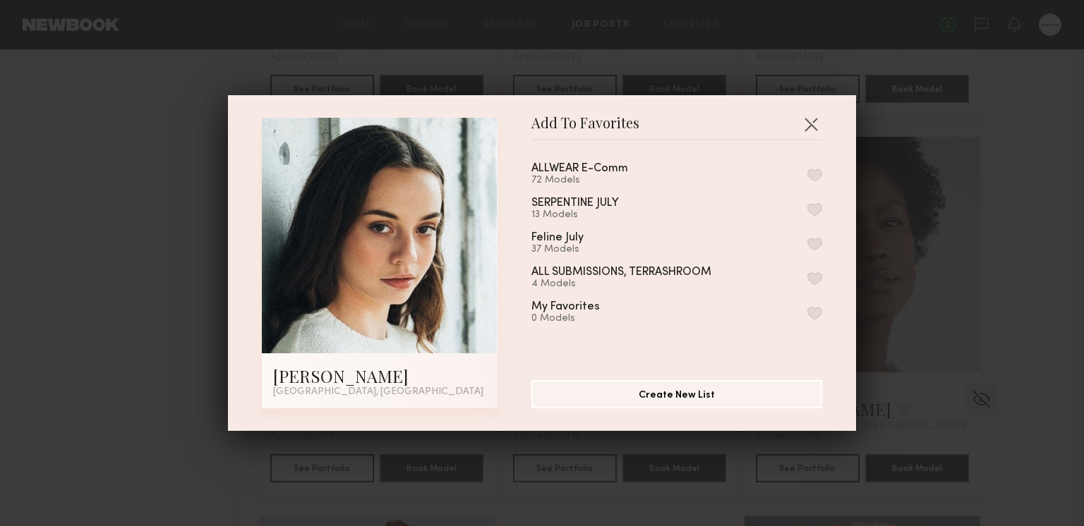
click at [814, 169] on button "button" at bounding box center [814, 175] width 15 height 13
click at [811, 124] on button "button" at bounding box center [810, 124] width 23 height 23
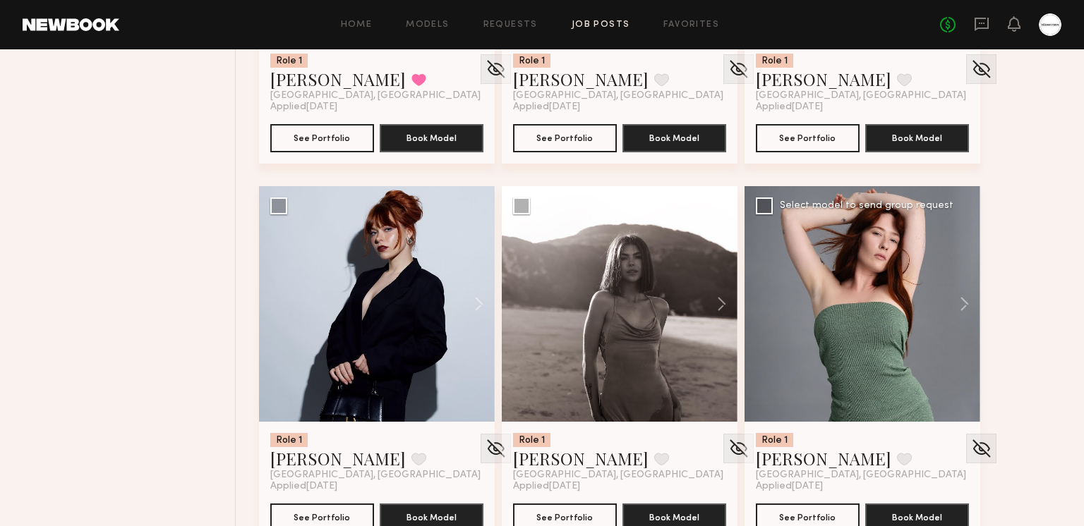
scroll to position [8815, 0]
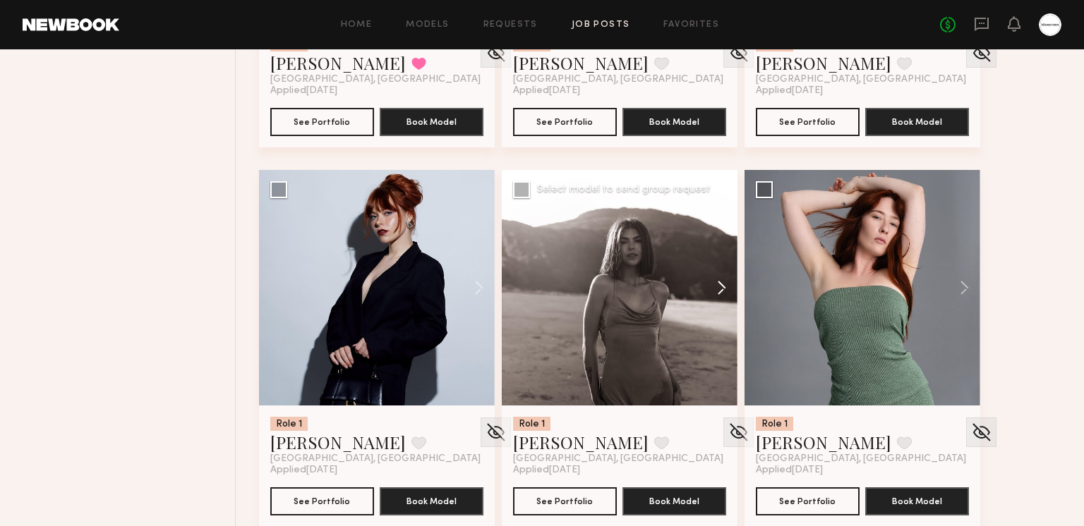
click at [720, 291] on button at bounding box center [714, 288] width 45 height 236
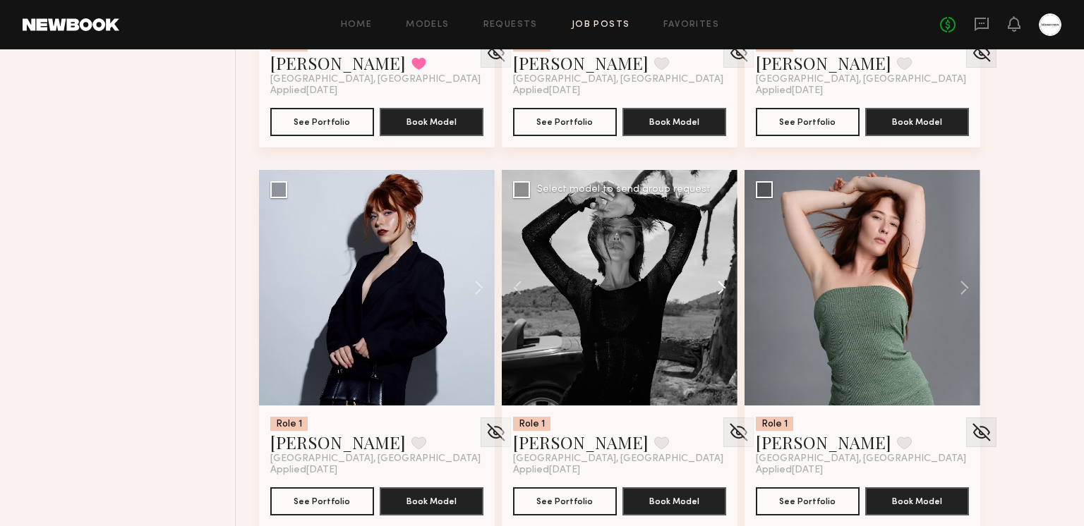
click at [720, 291] on button at bounding box center [714, 288] width 45 height 236
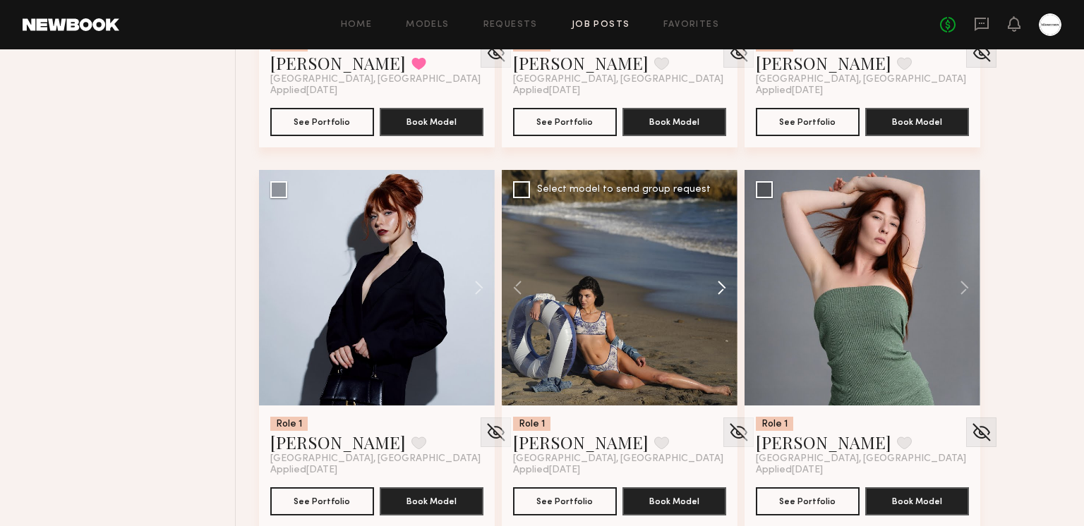
click at [720, 291] on button at bounding box center [714, 288] width 45 height 236
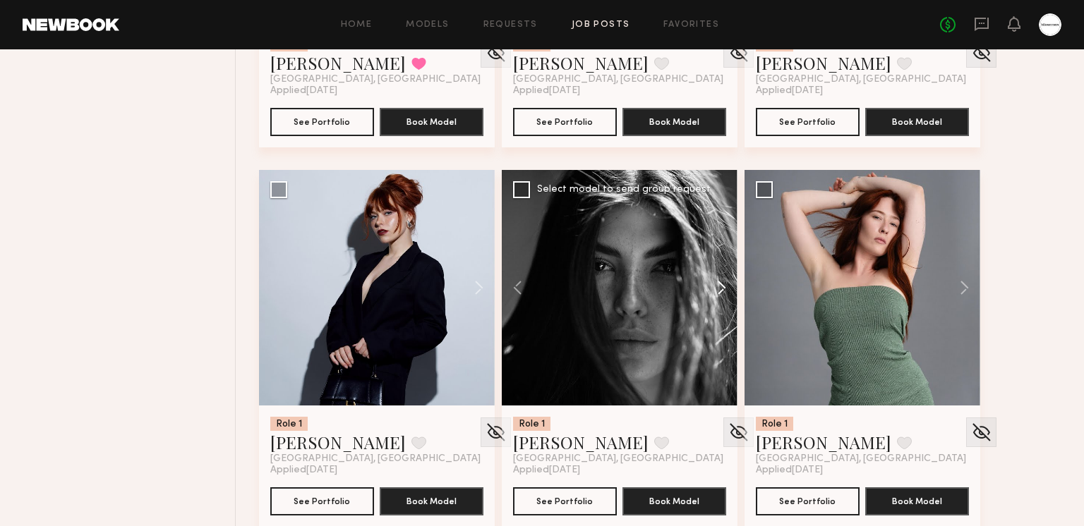
click at [720, 291] on button at bounding box center [714, 288] width 45 height 236
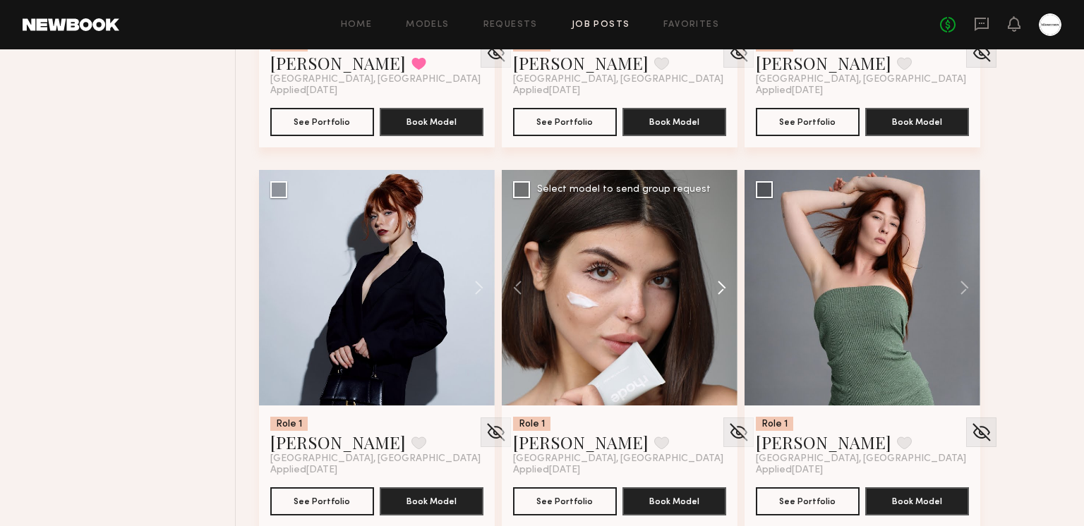
click at [712, 289] on button at bounding box center [714, 288] width 45 height 236
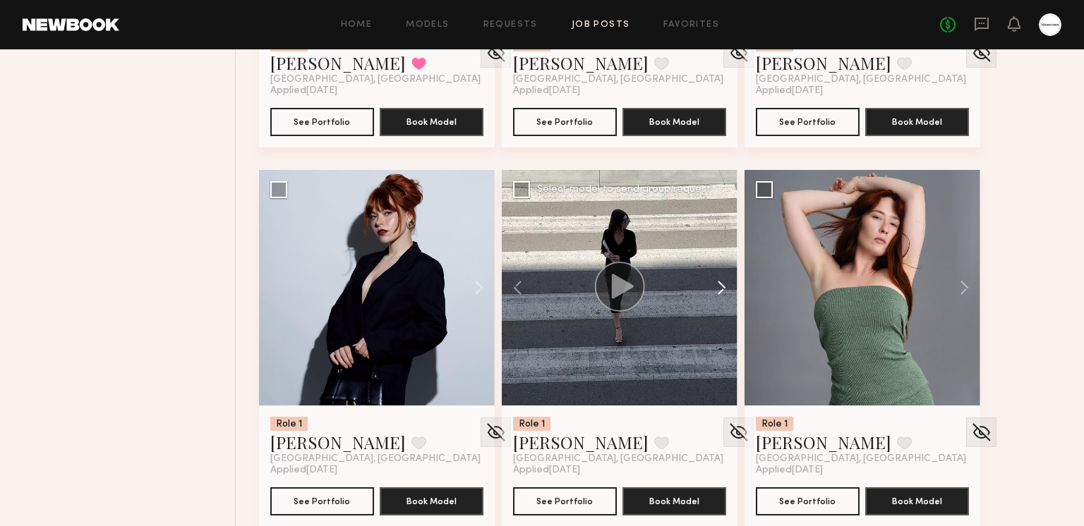
click at [712, 289] on button at bounding box center [714, 288] width 45 height 236
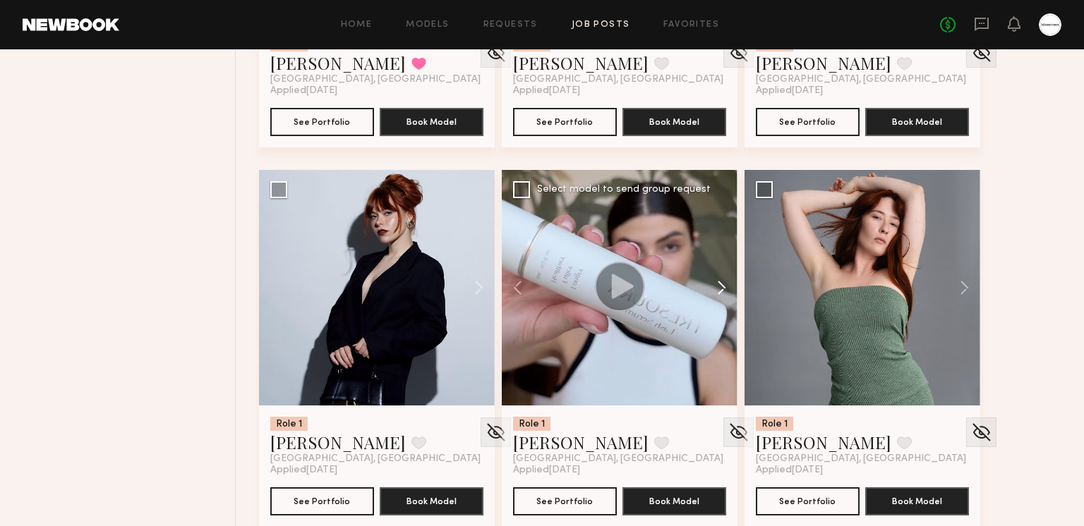
click at [722, 288] on button at bounding box center [714, 288] width 45 height 236
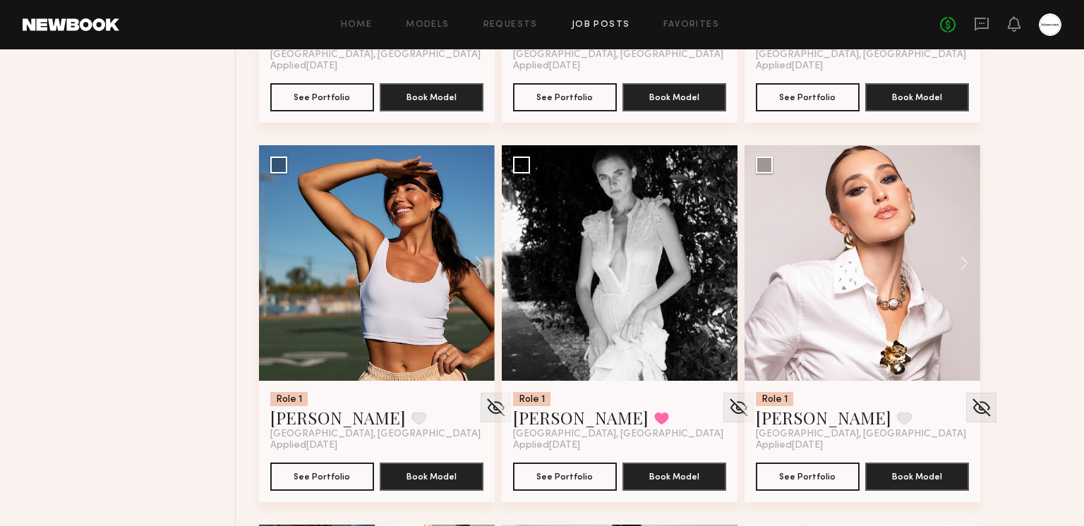
scroll to position [9226, 0]
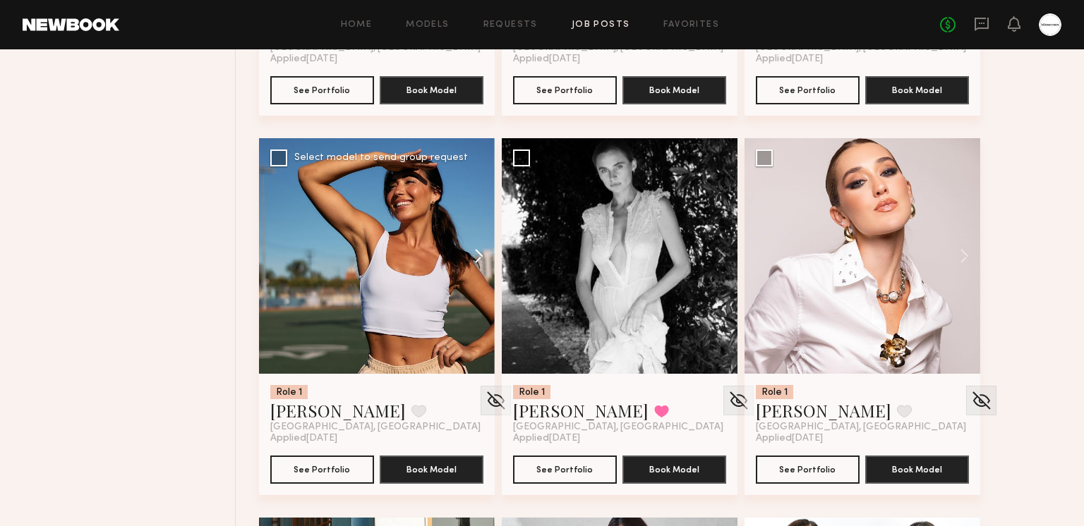
click at [478, 258] on button at bounding box center [471, 256] width 45 height 236
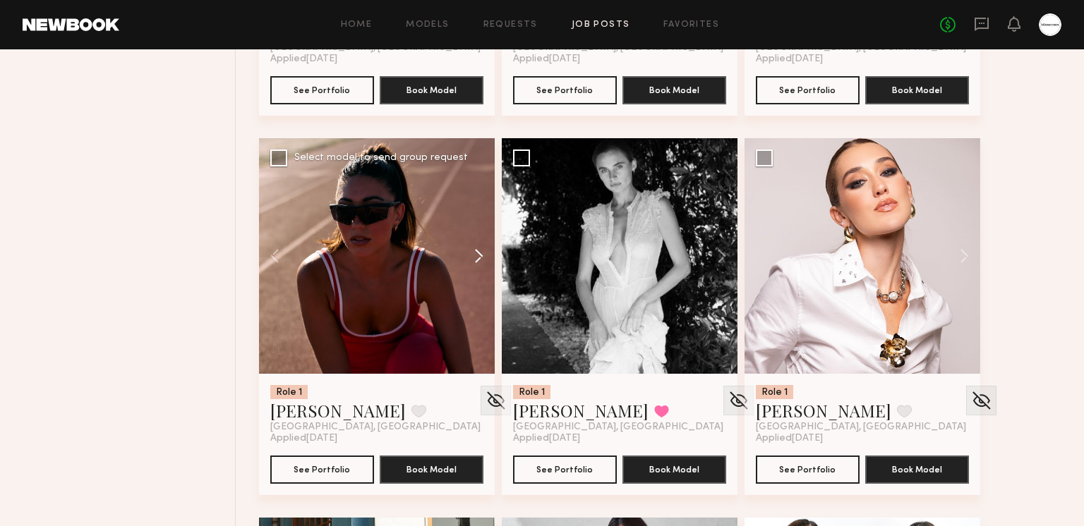
click at [478, 258] on button at bounding box center [471, 256] width 45 height 236
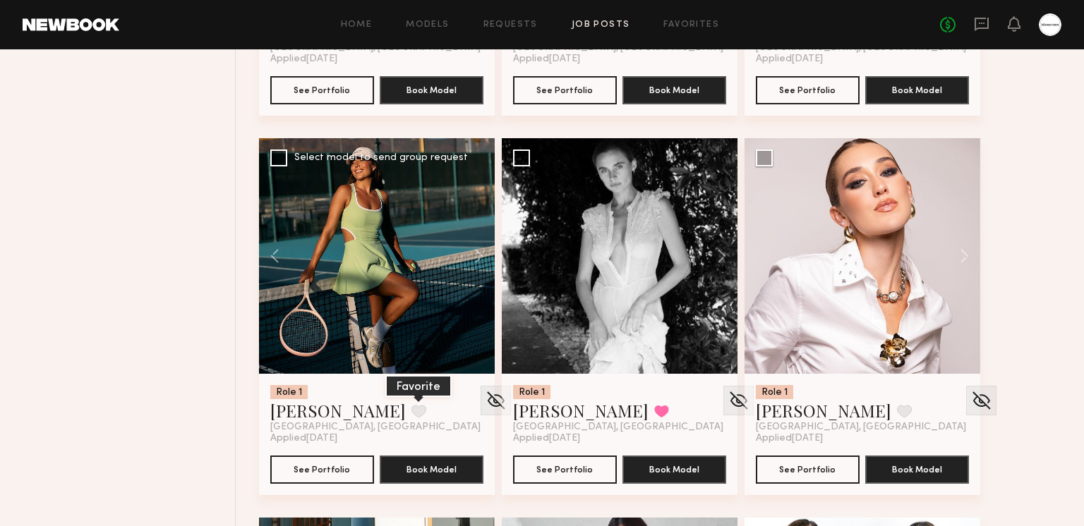
click at [411, 413] on button at bounding box center [418, 411] width 15 height 13
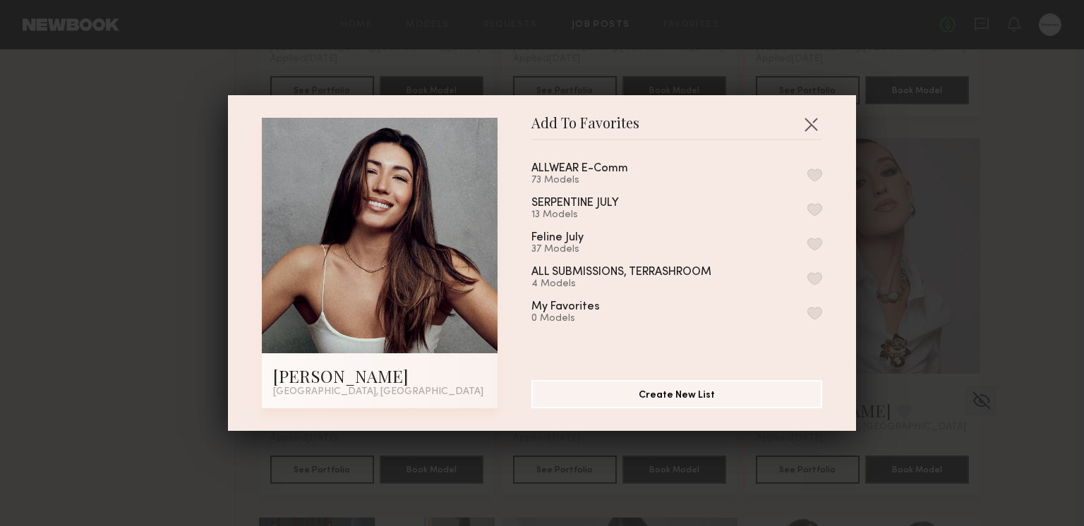
click at [820, 171] on button "button" at bounding box center [814, 175] width 15 height 13
click at [814, 169] on button "Remove from favorite list" at bounding box center [814, 175] width 15 height 13
click at [817, 170] on button "button" at bounding box center [814, 175] width 15 height 13
click at [810, 121] on button "button" at bounding box center [810, 124] width 23 height 23
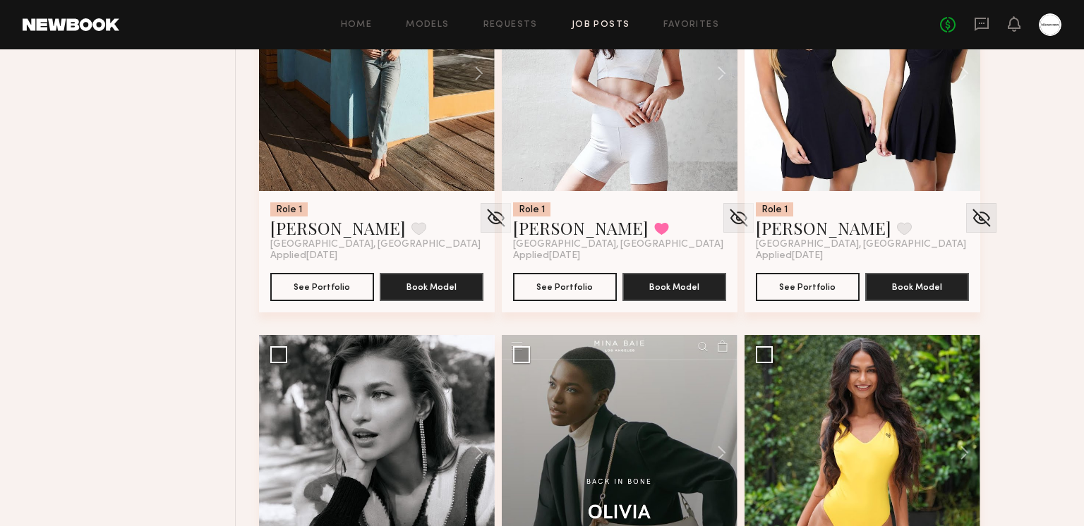
scroll to position [10026, 0]
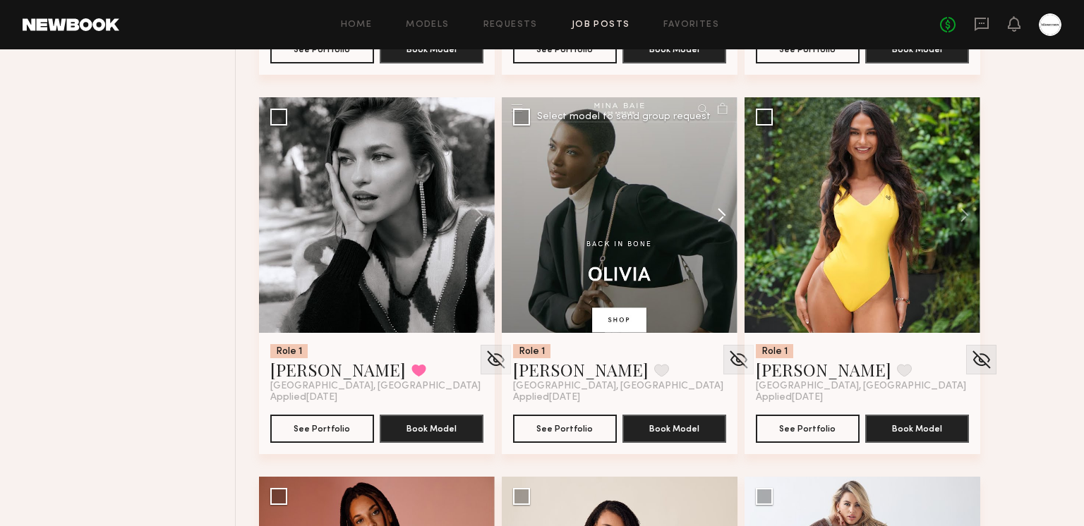
click at [723, 218] on button at bounding box center [714, 215] width 45 height 236
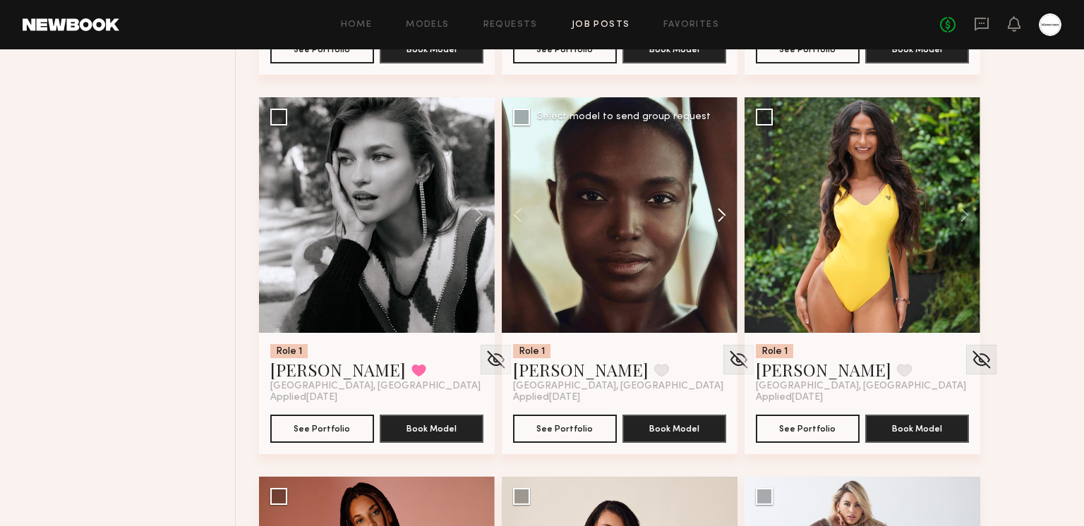
click at [723, 218] on button at bounding box center [714, 215] width 45 height 236
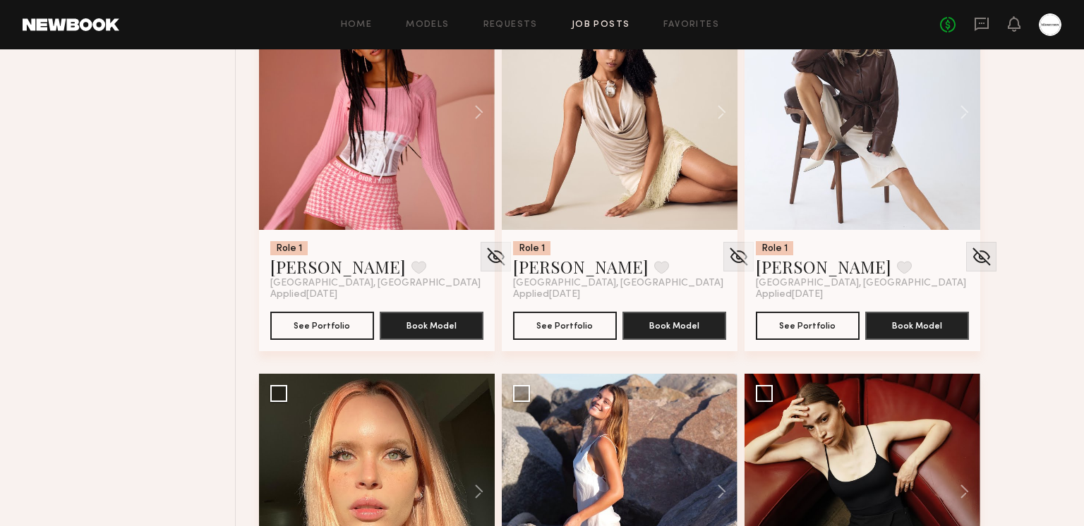
scroll to position [10247, 0]
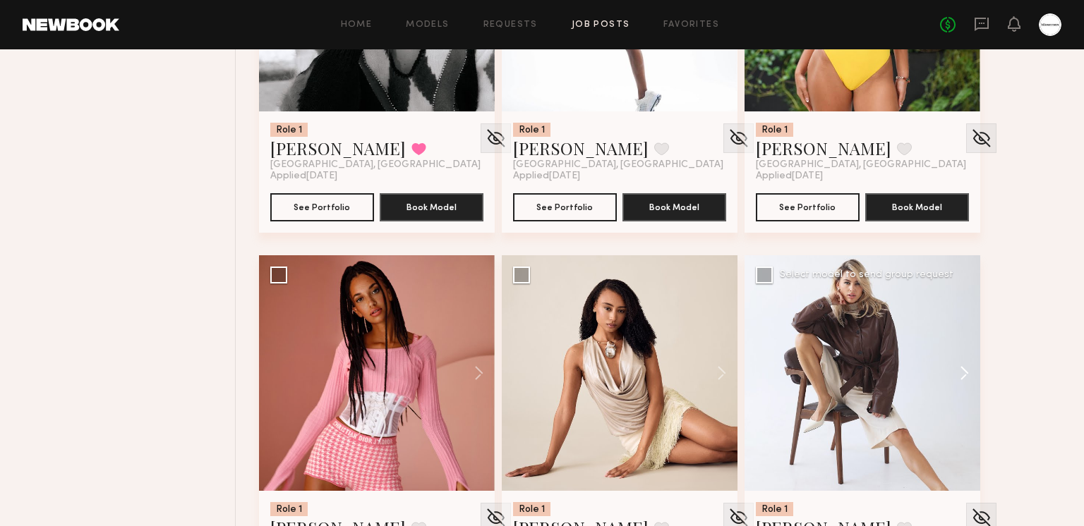
click at [959, 364] on button at bounding box center [957, 373] width 45 height 236
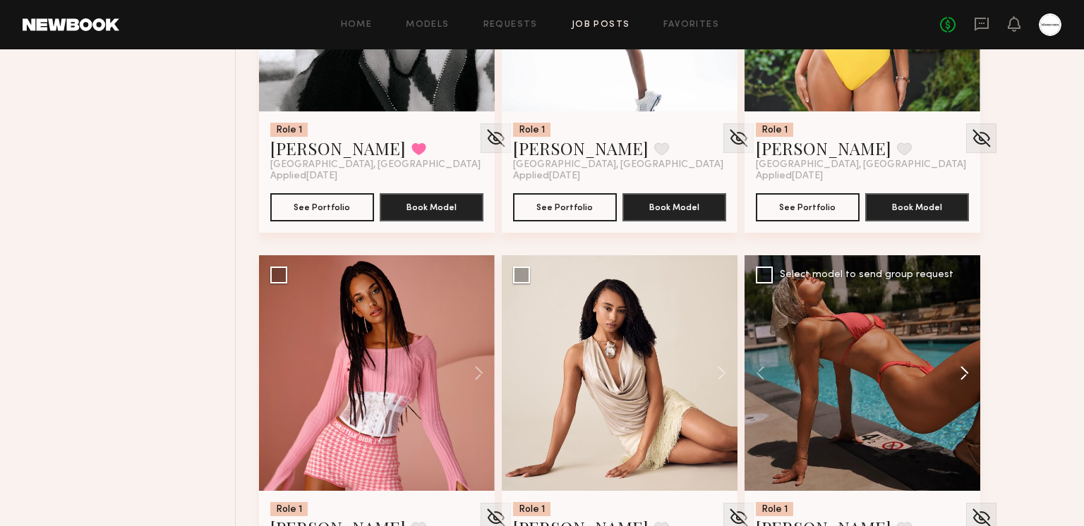
click at [959, 367] on button at bounding box center [957, 373] width 45 height 236
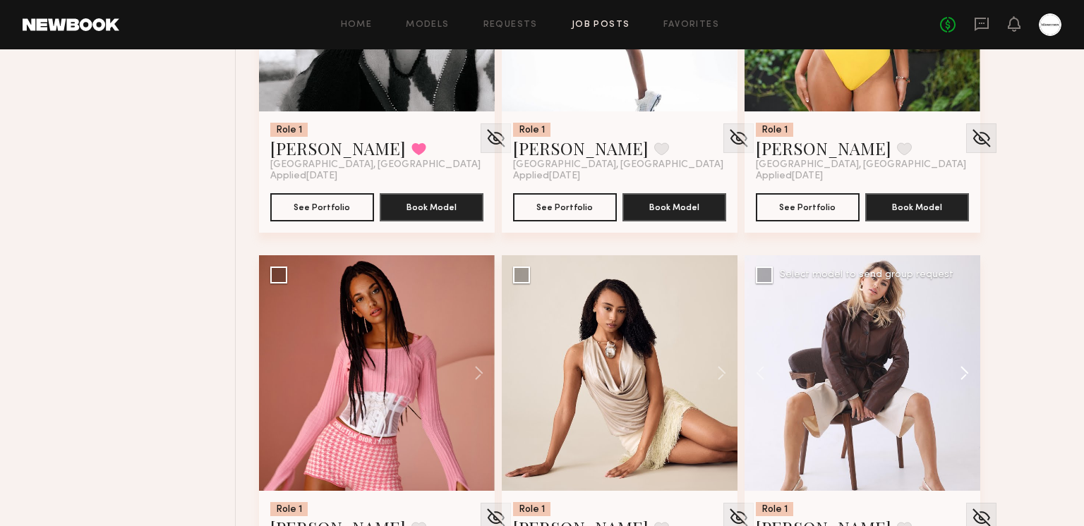
click at [959, 367] on button at bounding box center [957, 373] width 45 height 236
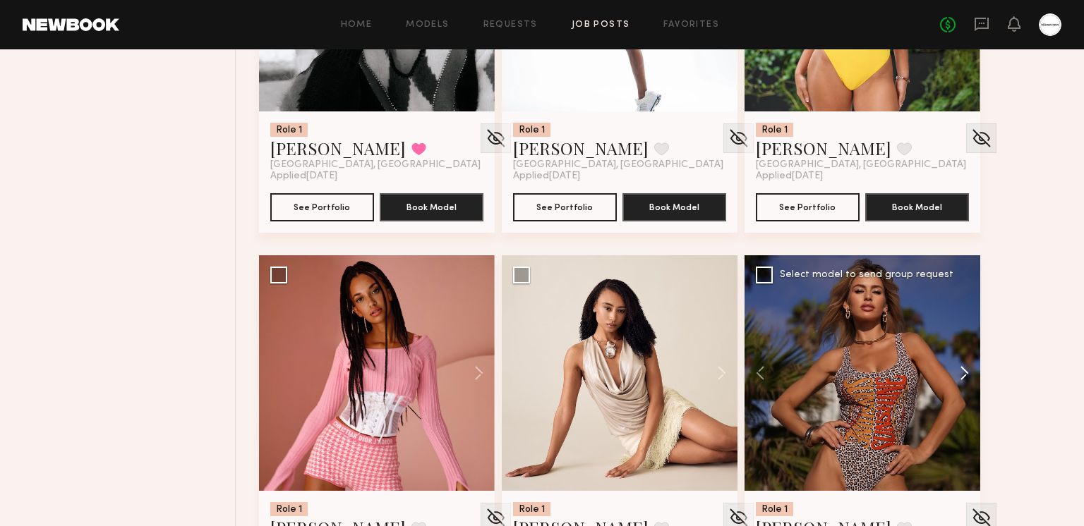
click at [959, 367] on button at bounding box center [957, 373] width 45 height 236
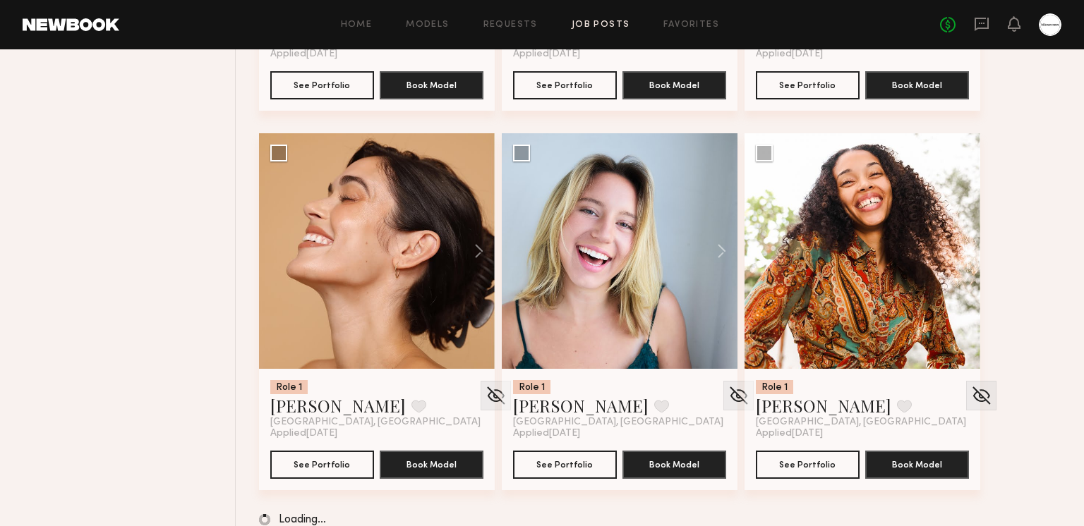
scroll to position [11129, 0]
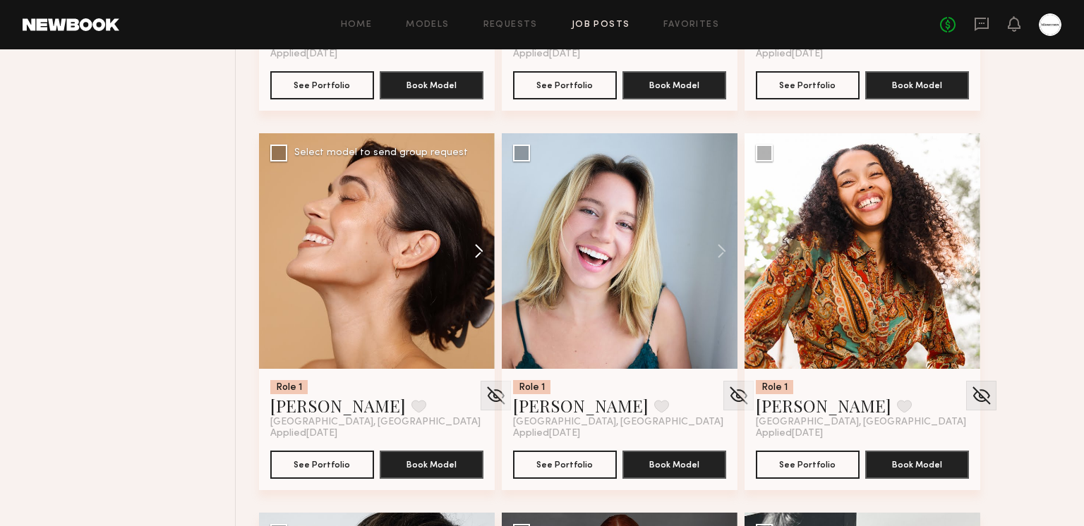
click at [471, 248] on button at bounding box center [471, 251] width 45 height 236
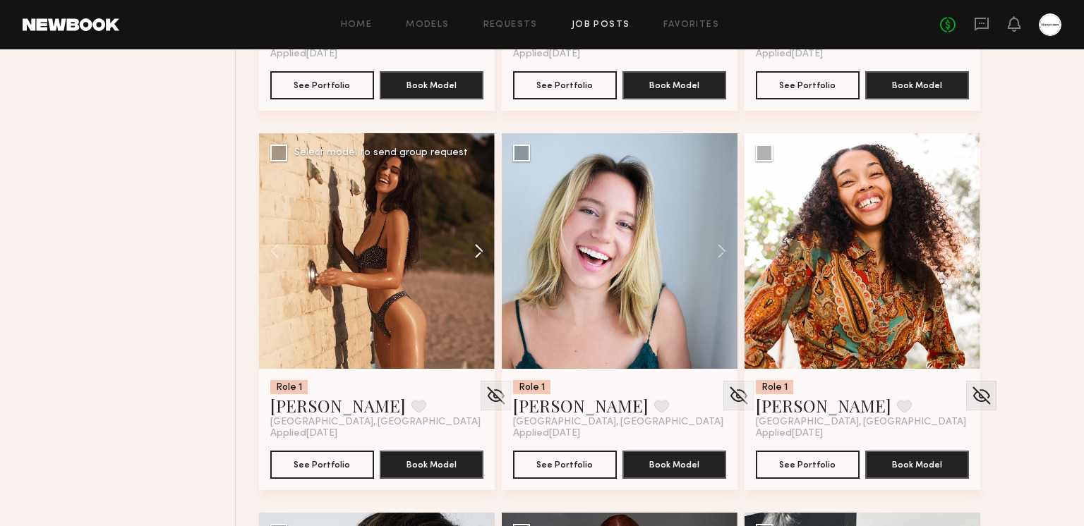
click at [471, 248] on button at bounding box center [471, 251] width 45 height 236
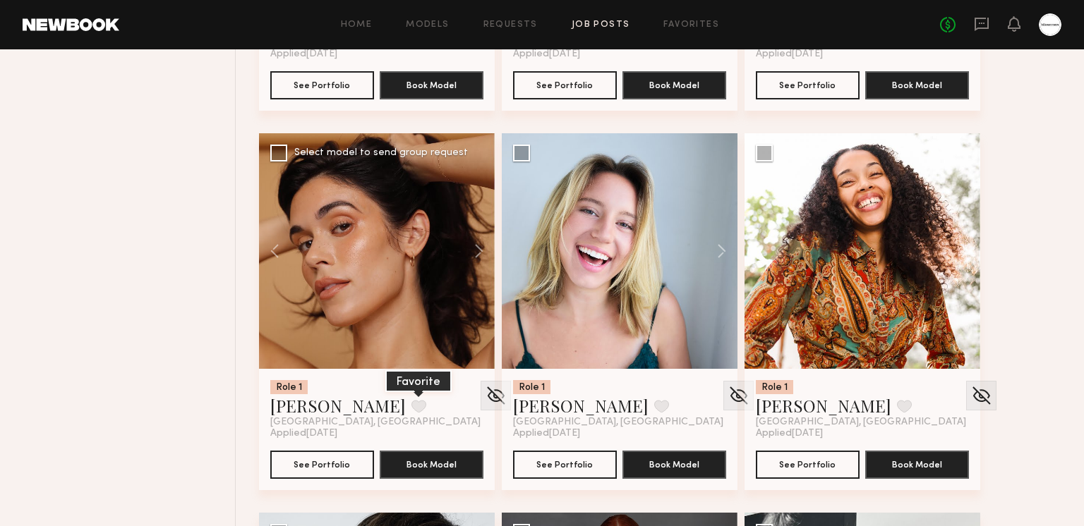
click at [411, 406] on button at bounding box center [418, 406] width 15 height 13
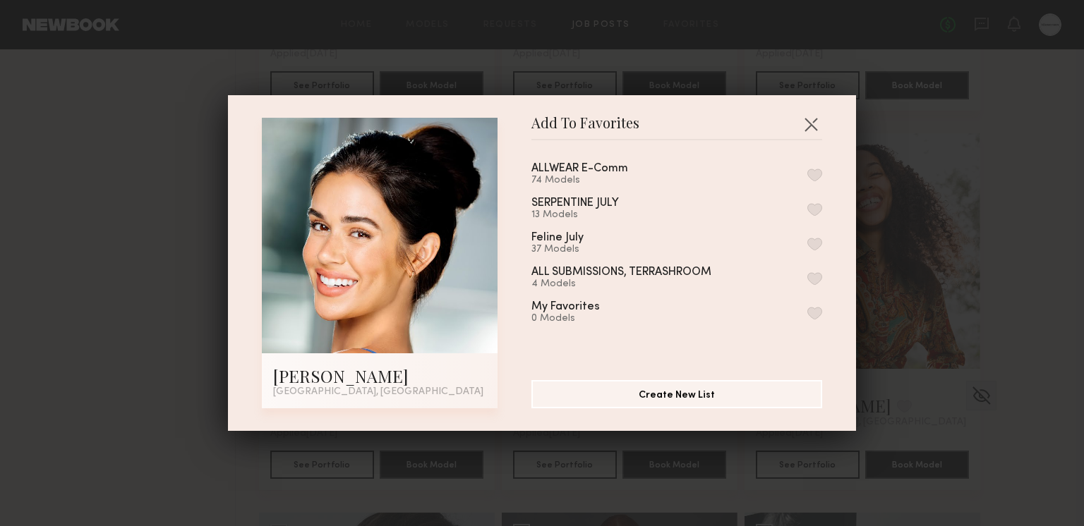
click at [805, 167] on div "ALLWEAR E-Comm 74 Models" at bounding box center [676, 174] width 291 height 23
click at [823, 169] on div "ALLWEAR E-Comm 74 Models SERPENTINE JULY 13 Models Feline July 37 Models ALL SU…" at bounding box center [683, 255] width 305 height 206
click at [822, 171] on div "ALLWEAR E-Comm 74 Models SERPENTINE JULY 13 Models Feline July 37 Models ALL SU…" at bounding box center [683, 255] width 305 height 206
click at [819, 173] on button "button" at bounding box center [814, 175] width 15 height 13
click at [809, 125] on button "button" at bounding box center [810, 124] width 23 height 23
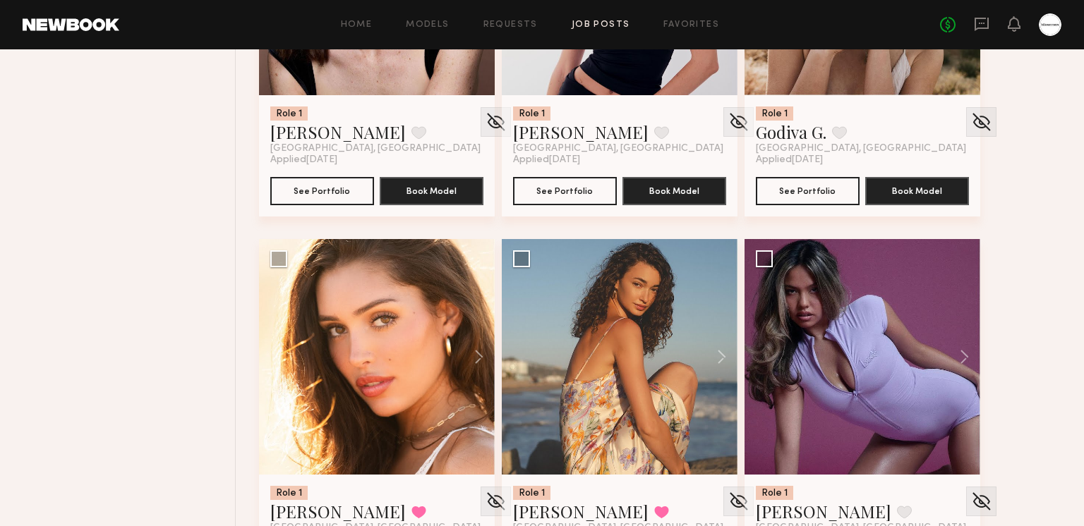
scroll to position [12932, 0]
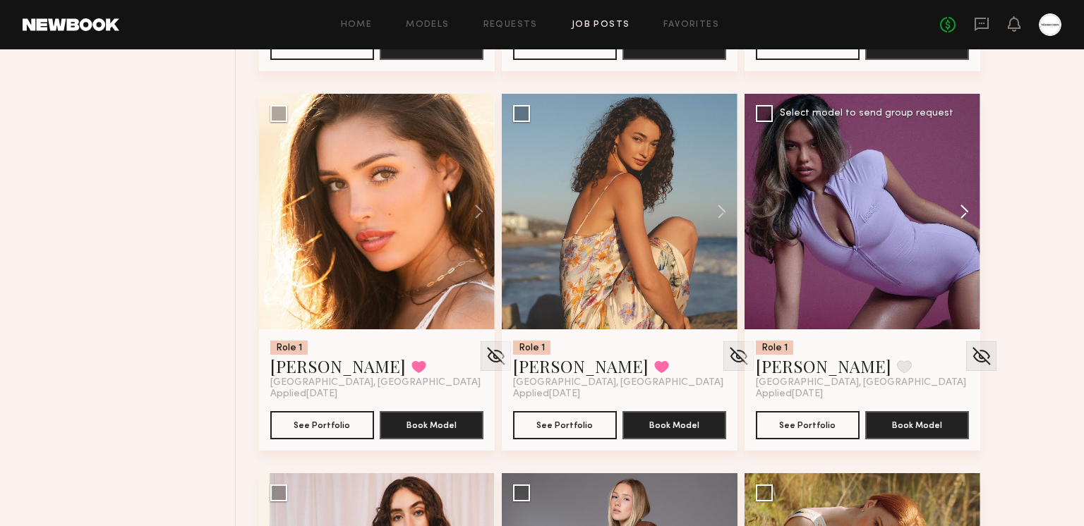
click at [968, 203] on button at bounding box center [957, 212] width 45 height 236
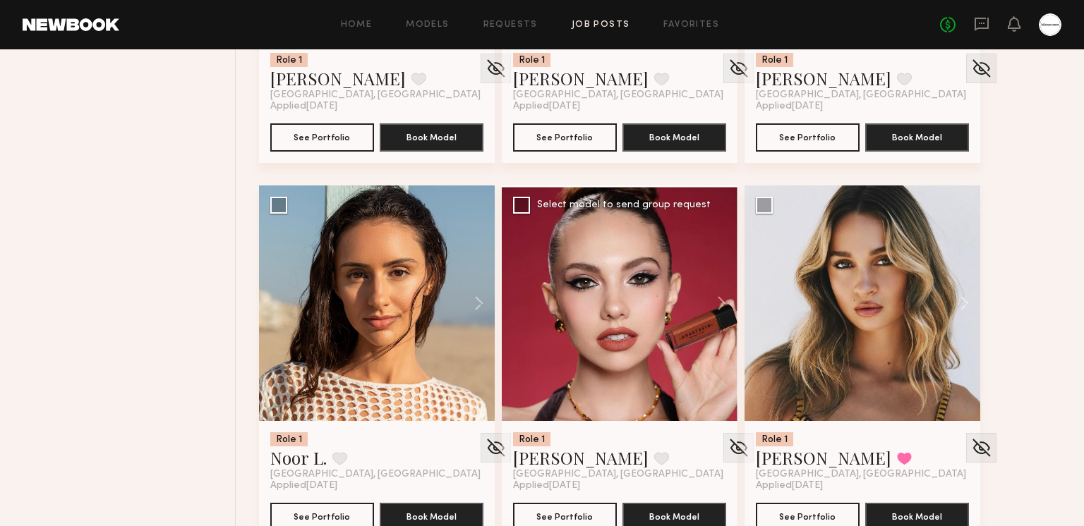
scroll to position [13734, 0]
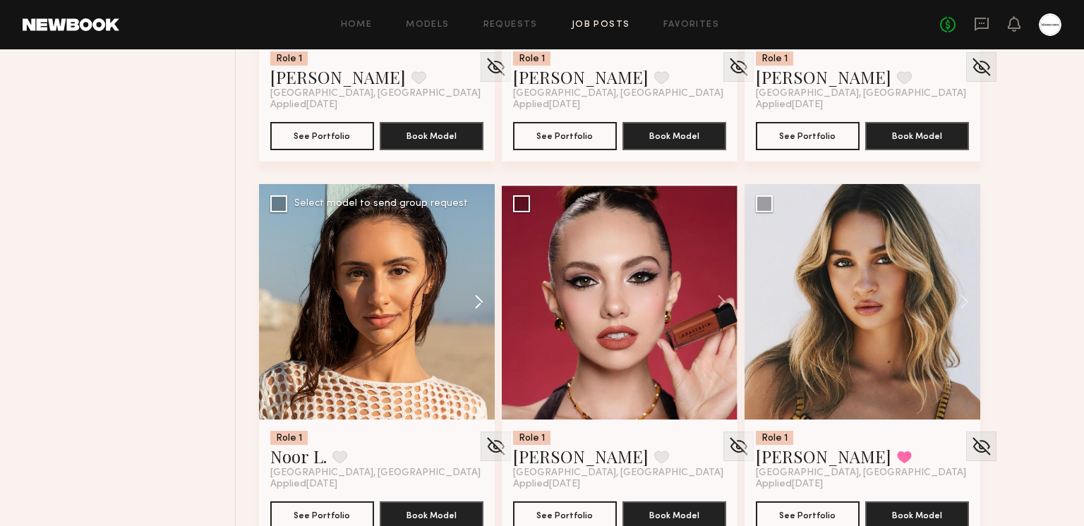
click at [488, 300] on button at bounding box center [471, 302] width 45 height 236
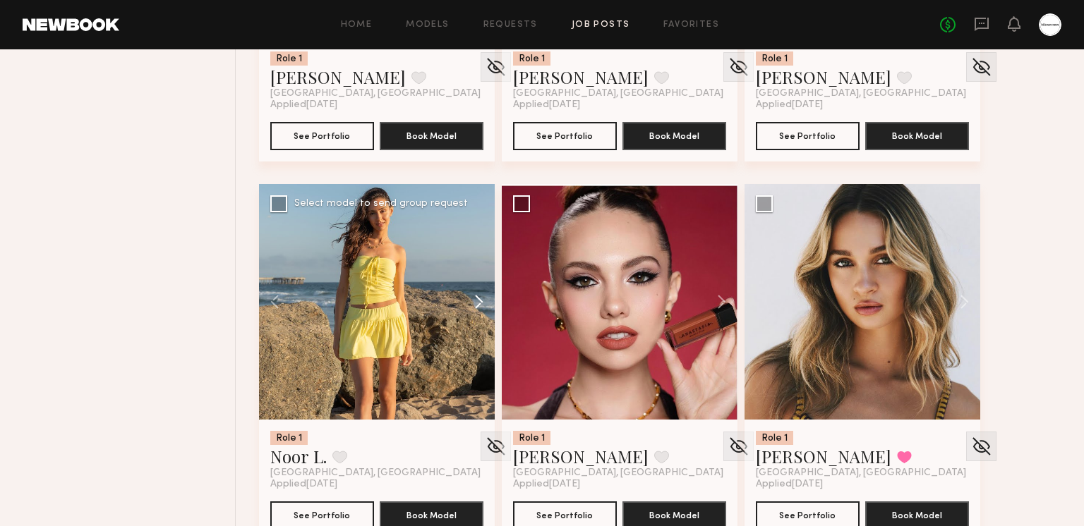
click at [483, 300] on button at bounding box center [471, 302] width 45 height 236
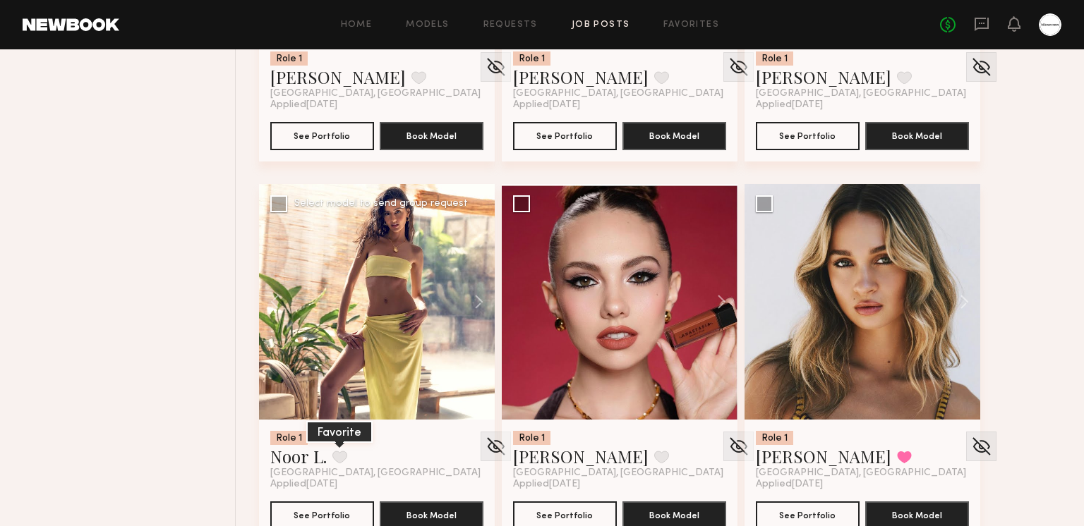
click at [335, 459] on button at bounding box center [339, 457] width 15 height 13
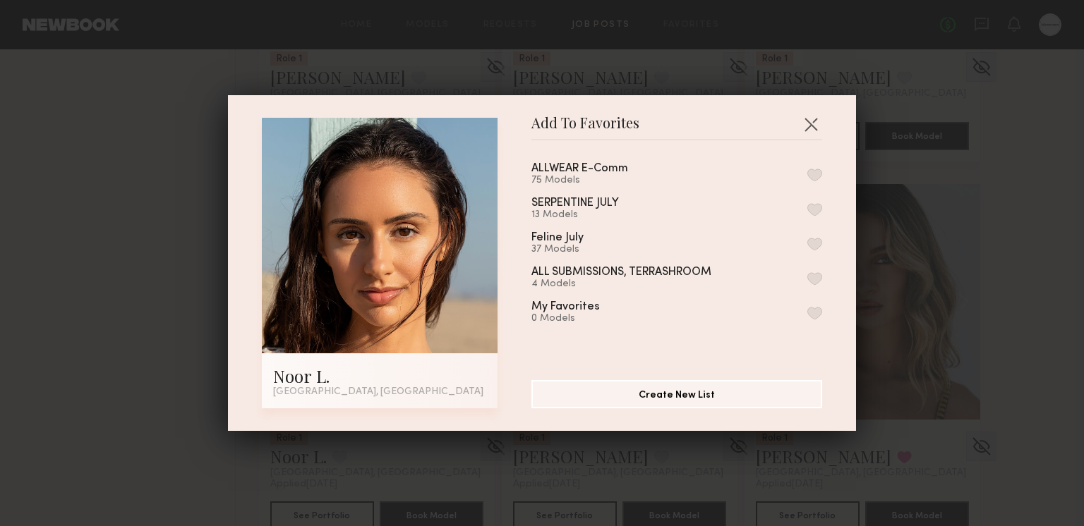
click at [816, 169] on button "button" at bounding box center [814, 175] width 15 height 13
click at [812, 133] on button "button" at bounding box center [810, 124] width 23 height 23
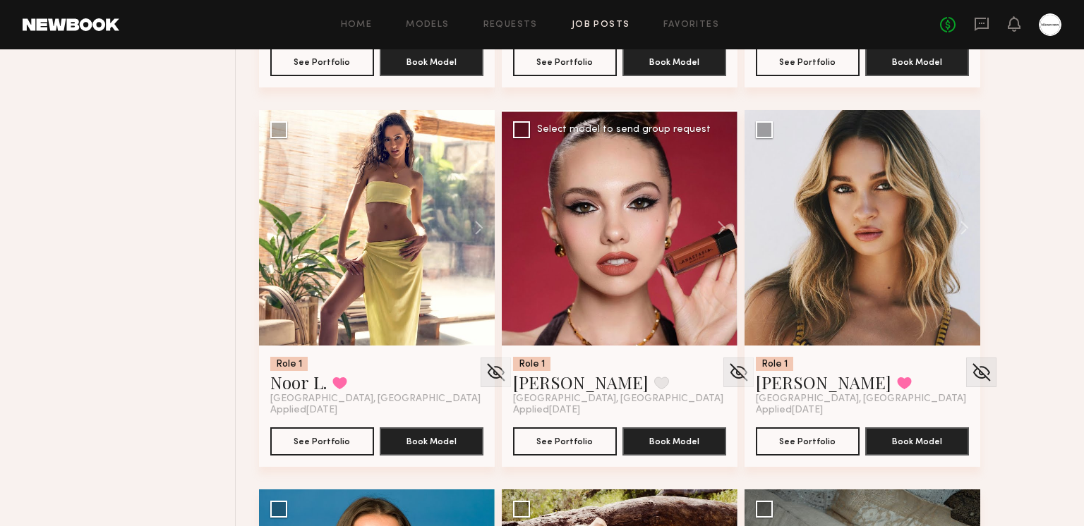
scroll to position [13804, 0]
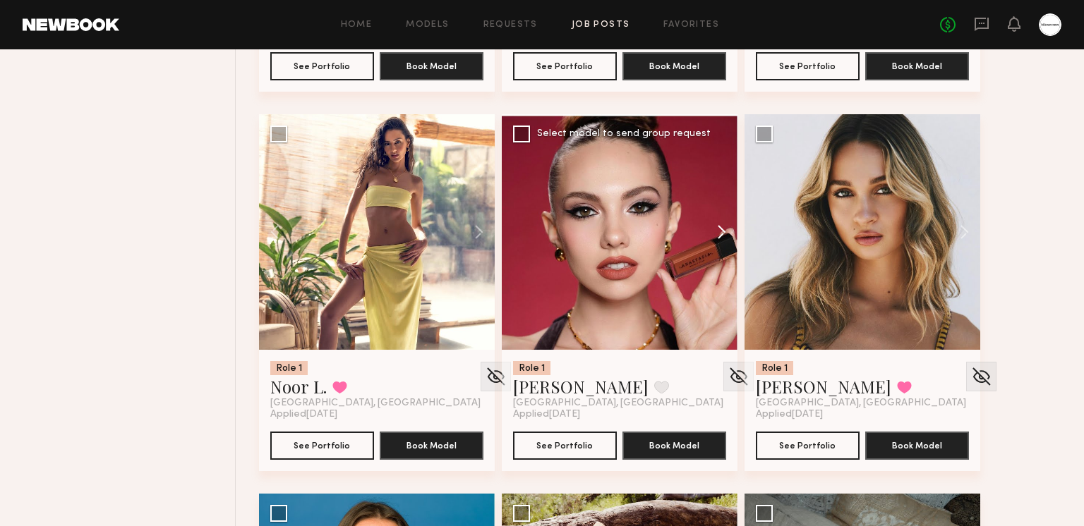
click at [713, 230] on button at bounding box center [714, 232] width 45 height 236
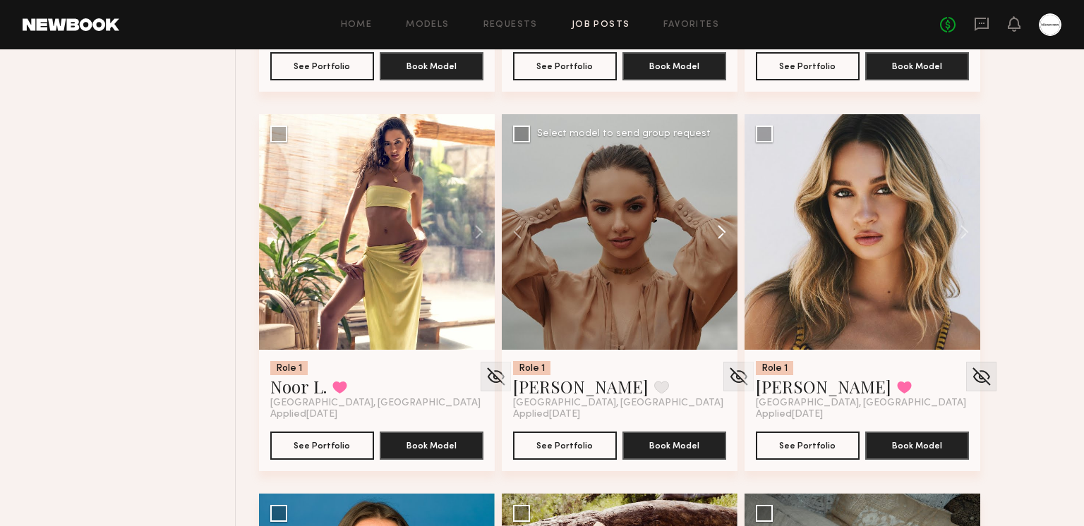
click at [713, 230] on button at bounding box center [714, 232] width 45 height 236
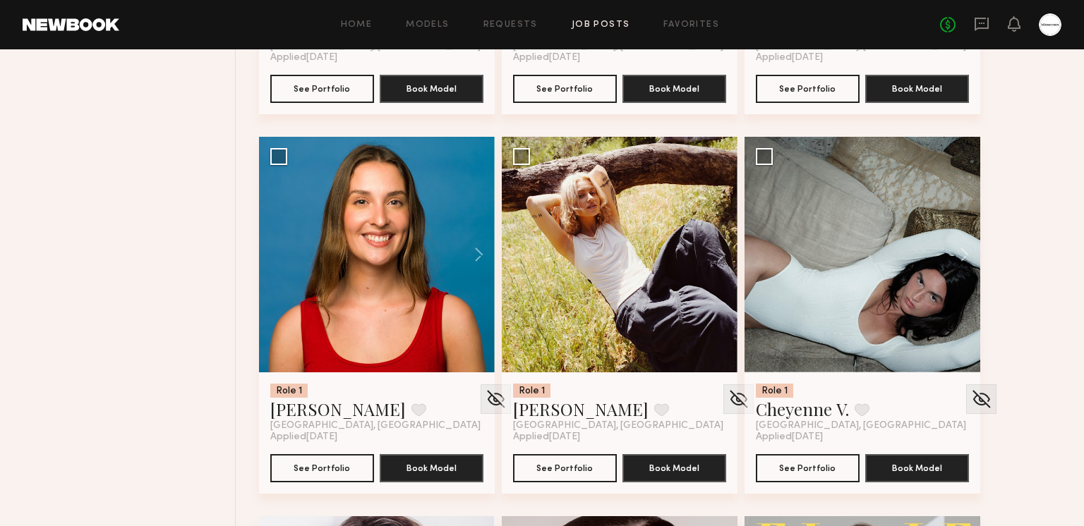
scroll to position [14199, 0]
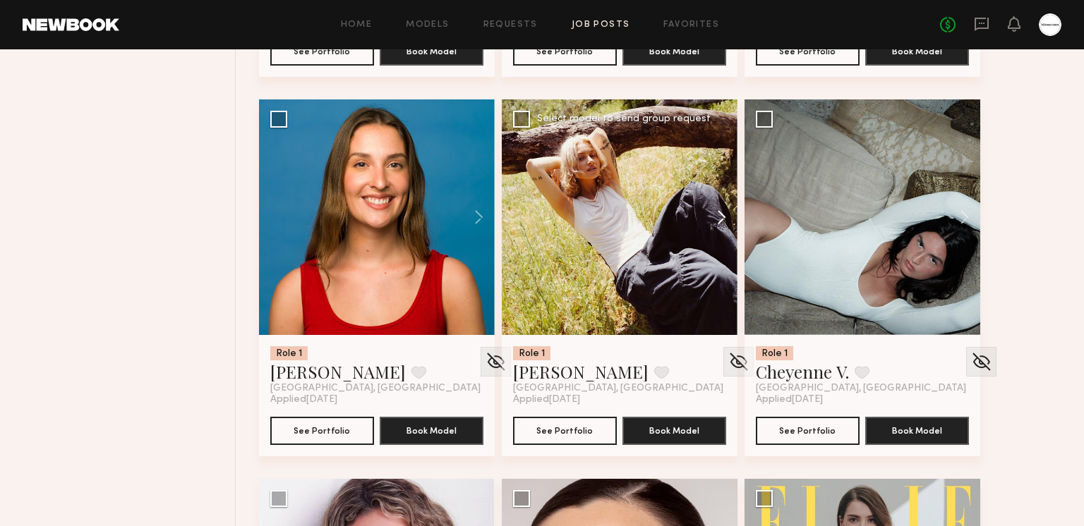
click at [725, 217] on button at bounding box center [714, 217] width 45 height 236
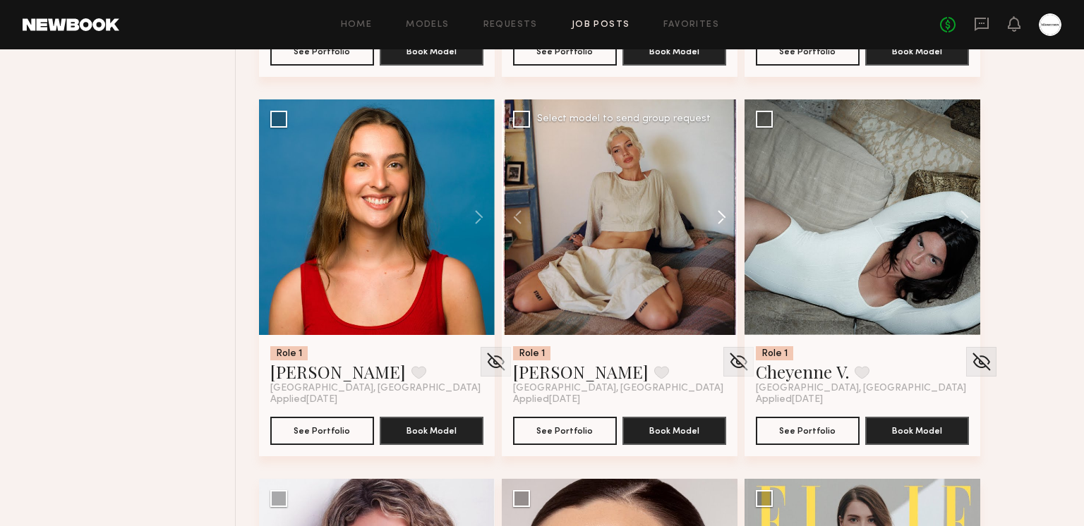
click at [725, 217] on button at bounding box center [714, 217] width 45 height 236
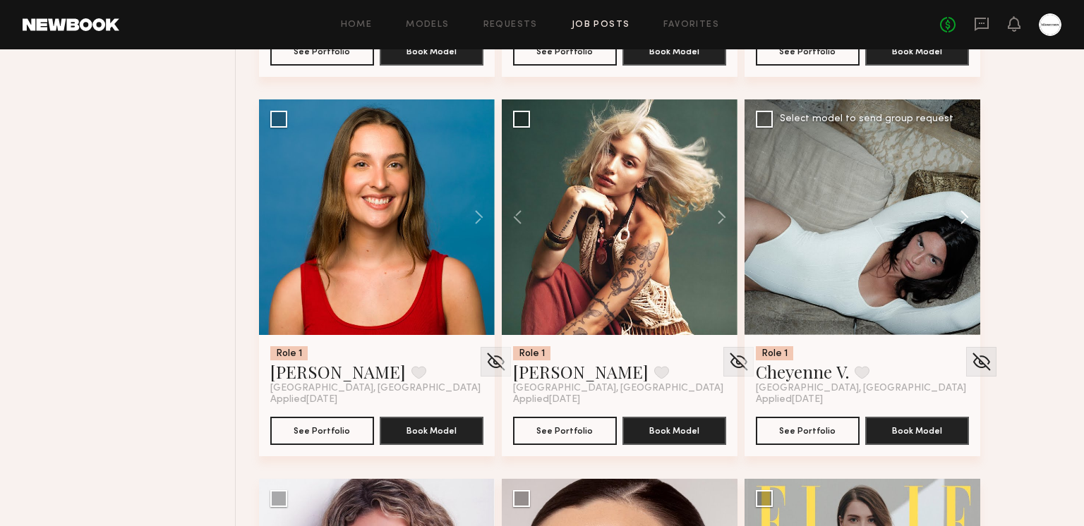
click at [963, 216] on button at bounding box center [957, 217] width 45 height 236
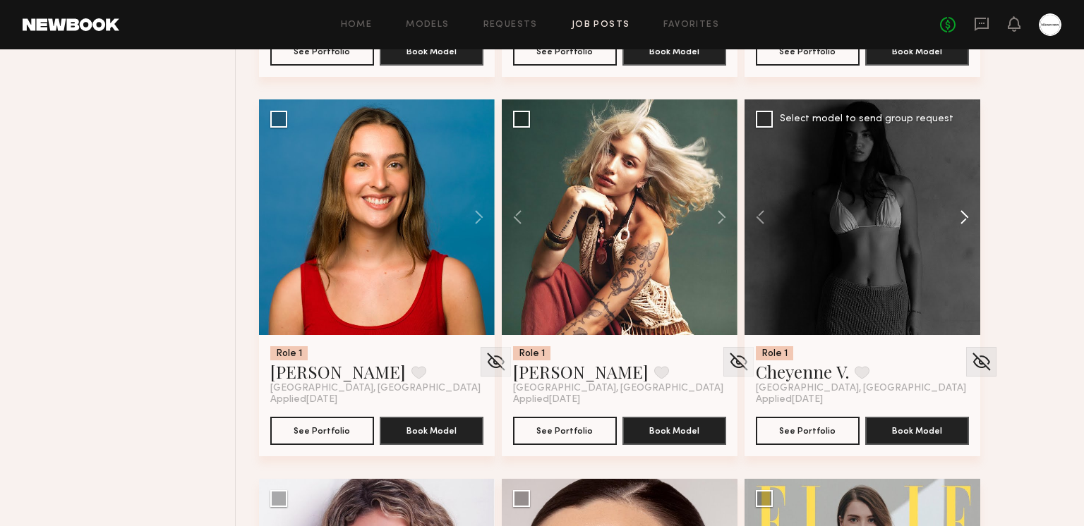
click at [963, 216] on button at bounding box center [957, 217] width 45 height 236
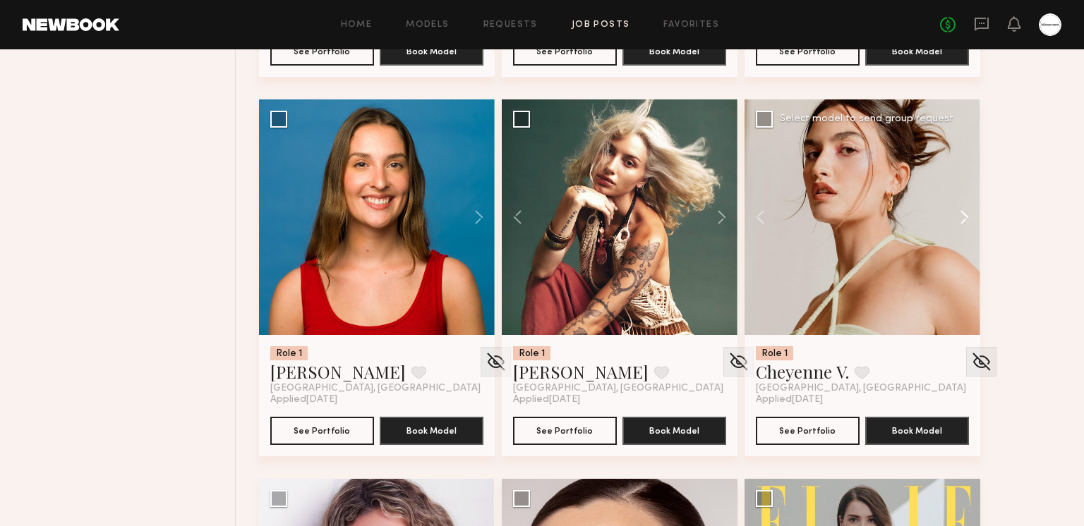
click at [963, 216] on button at bounding box center [957, 217] width 45 height 236
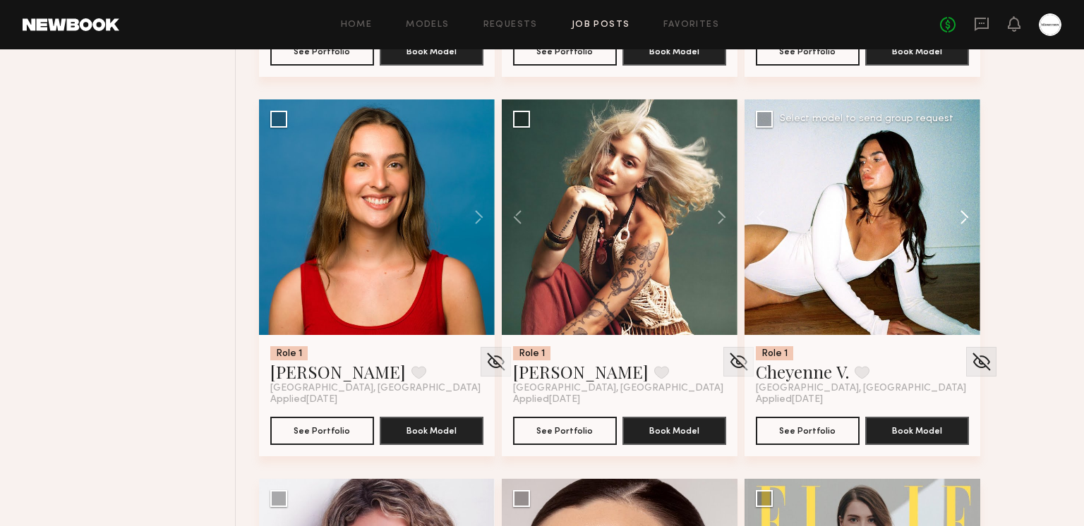
click at [963, 217] on button at bounding box center [957, 217] width 45 height 236
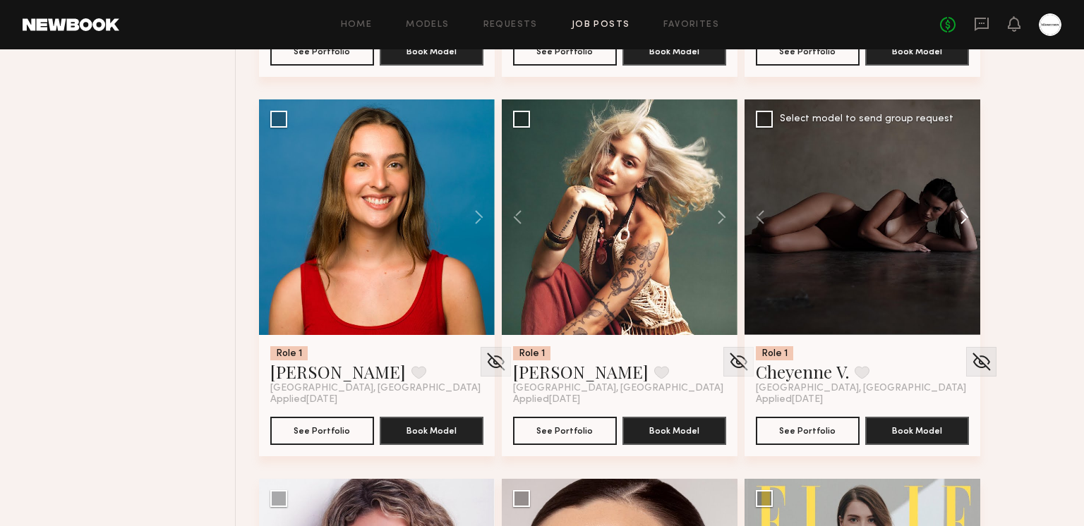
click at [964, 217] on button at bounding box center [957, 217] width 45 height 236
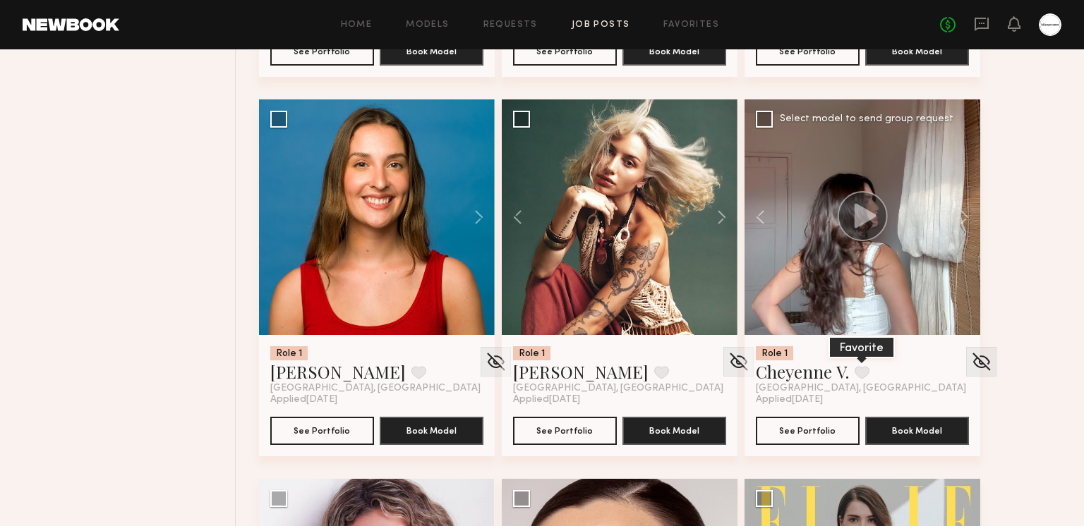
click at [864, 371] on button at bounding box center [861, 372] width 15 height 13
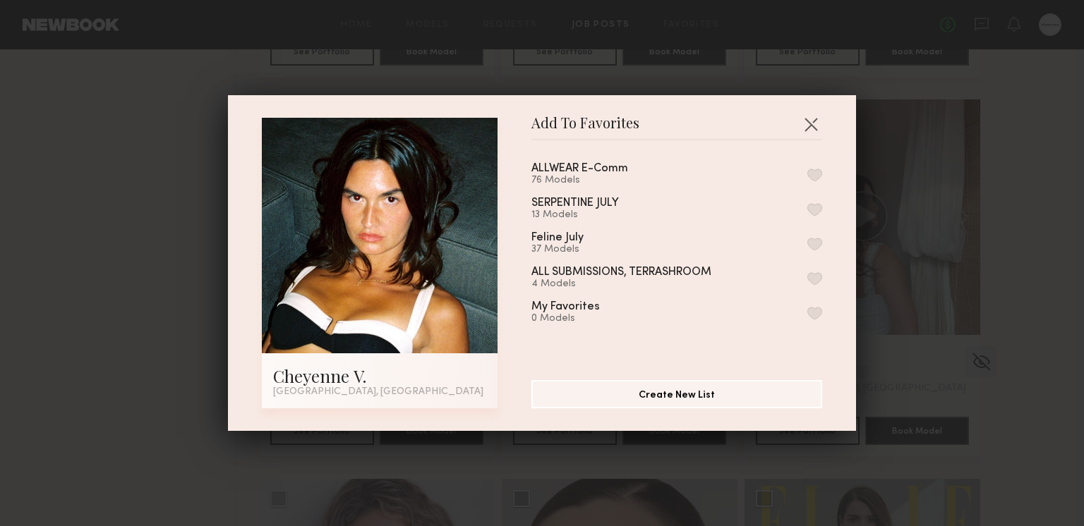
click at [814, 178] on button "button" at bounding box center [814, 175] width 15 height 13
click at [812, 124] on button "button" at bounding box center [810, 124] width 23 height 23
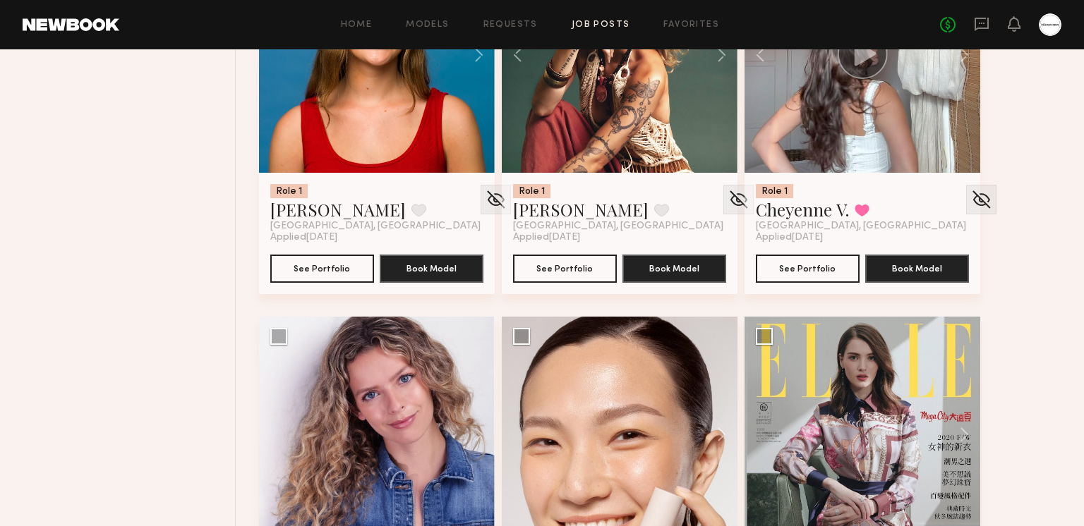
scroll to position [14564, 0]
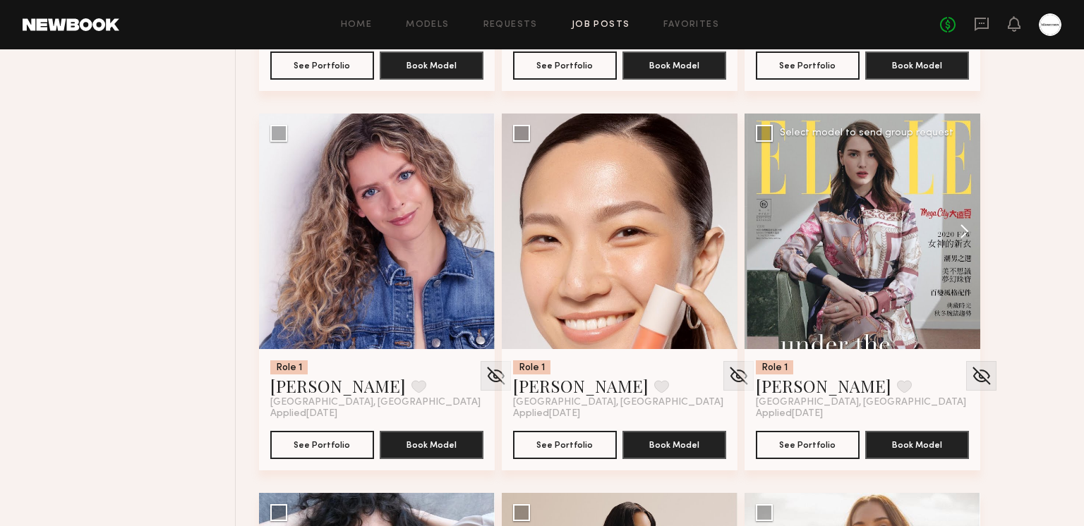
click at [966, 224] on button at bounding box center [957, 232] width 45 height 236
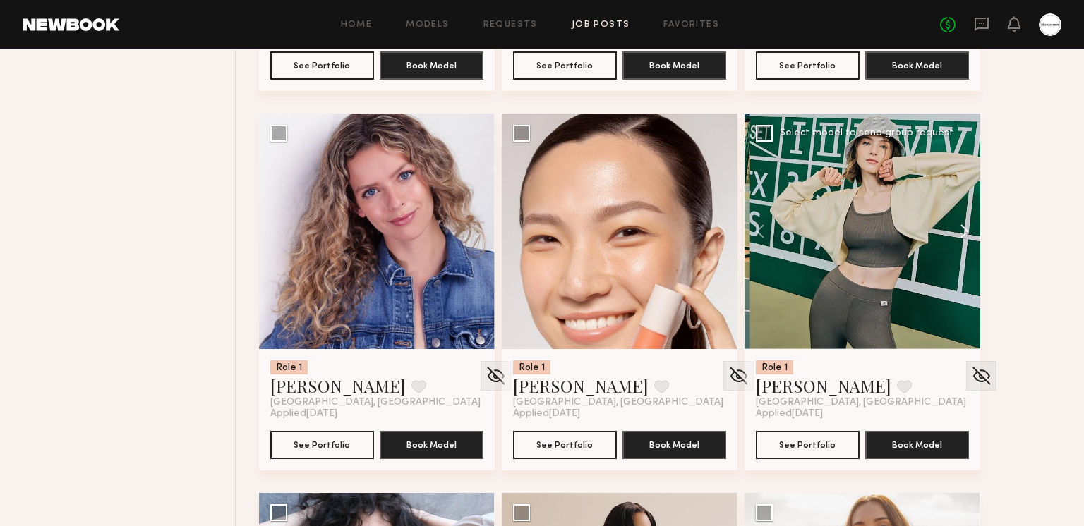
click at [966, 224] on button at bounding box center [957, 232] width 45 height 236
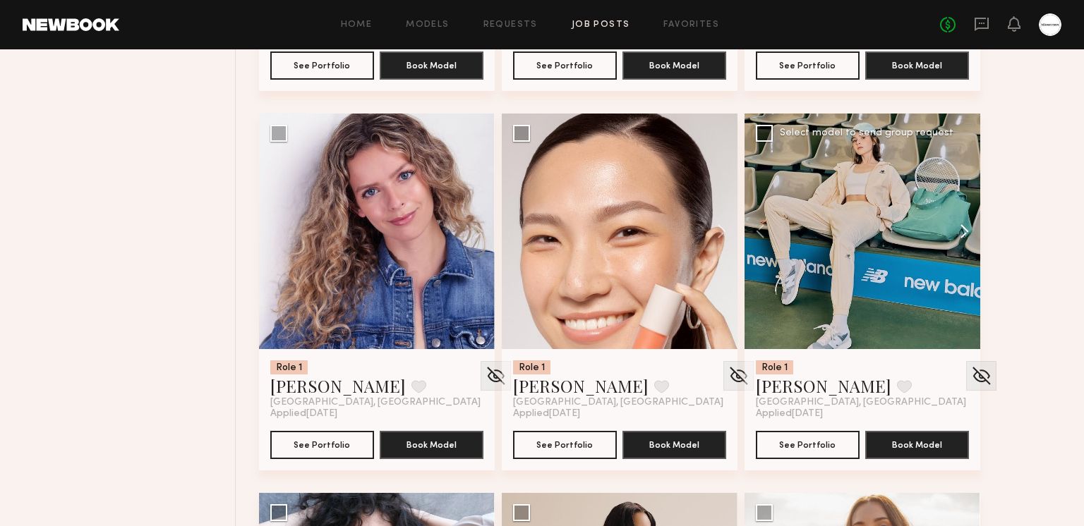
click at [966, 224] on button at bounding box center [957, 232] width 45 height 236
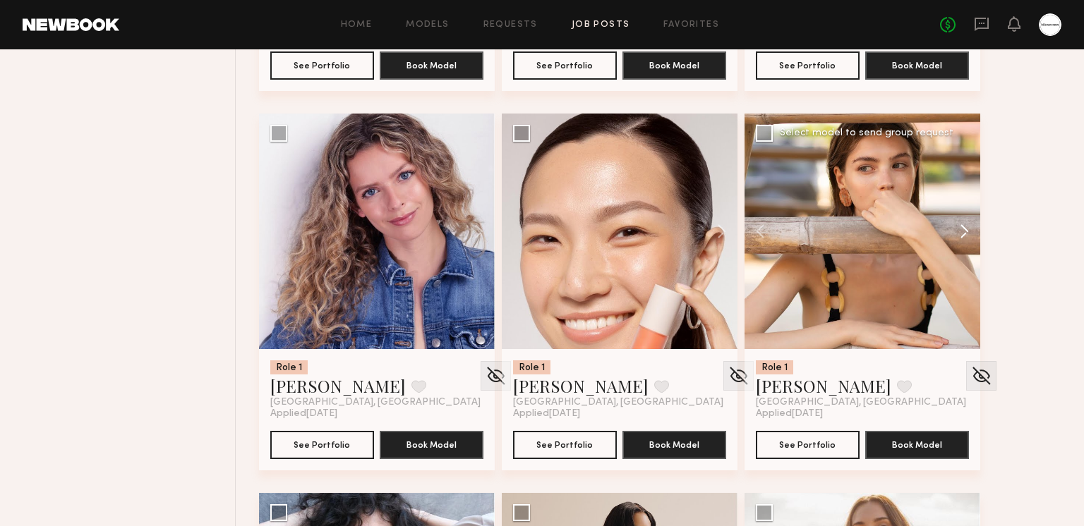
click at [966, 224] on button at bounding box center [957, 232] width 45 height 236
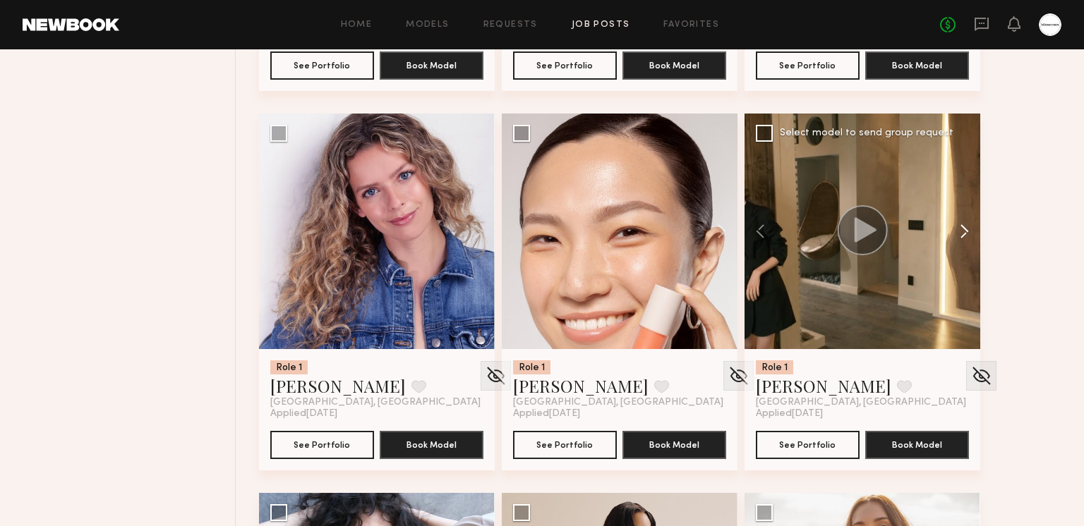
click at [966, 224] on button at bounding box center [957, 232] width 45 height 236
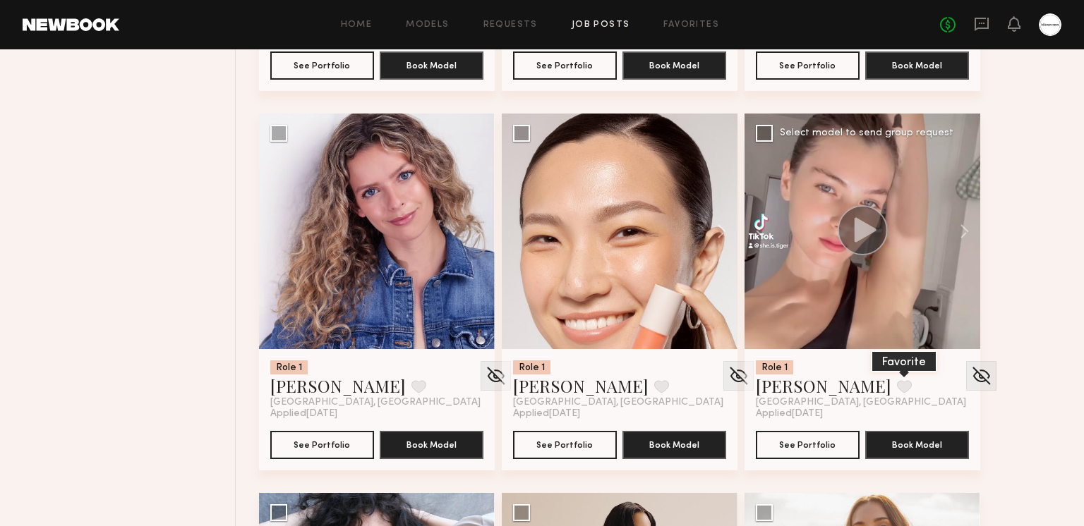
click at [897, 382] on button at bounding box center [904, 386] width 15 height 13
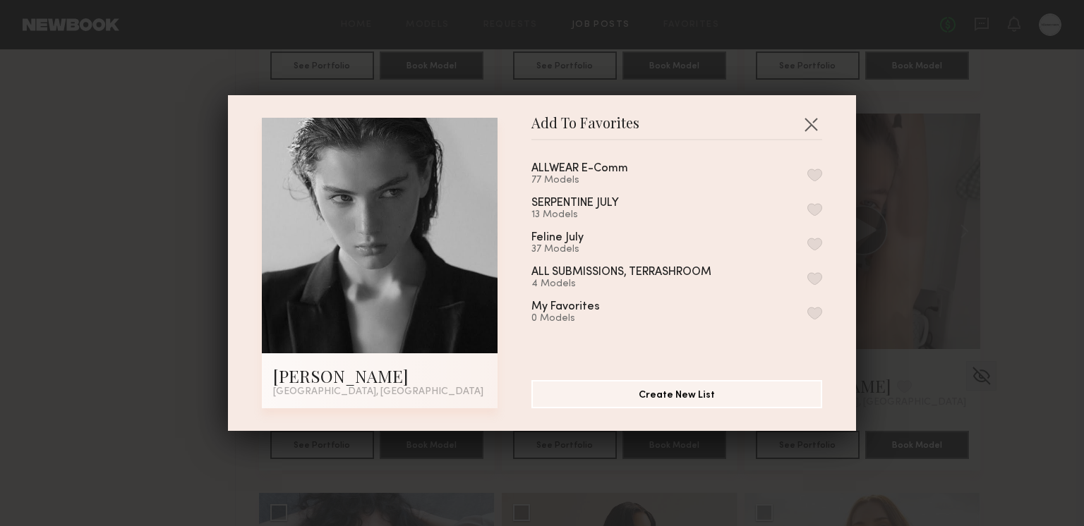
click at [821, 176] on button "button" at bounding box center [814, 175] width 15 height 13
click at [809, 122] on button "button" at bounding box center [810, 124] width 23 height 23
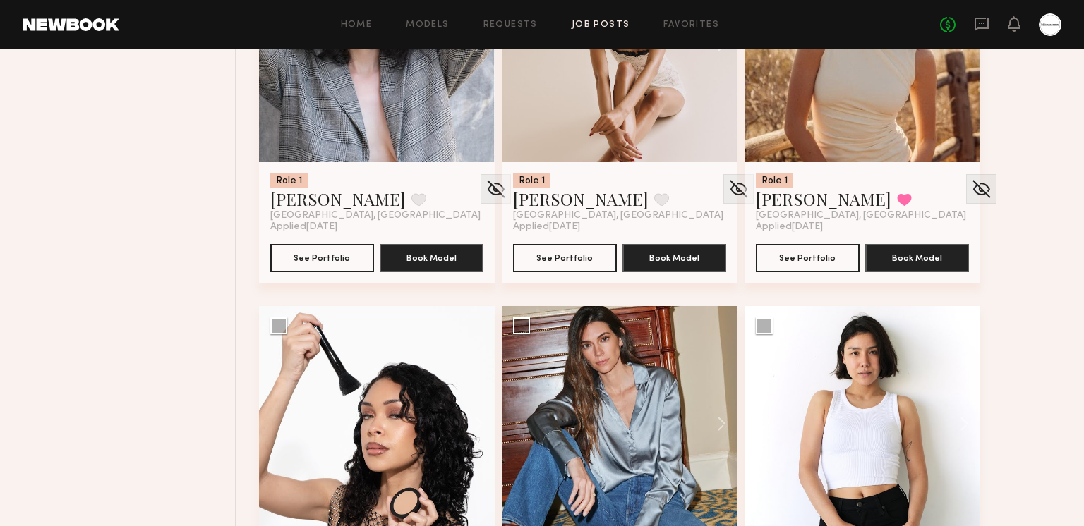
scroll to position [15070, 0]
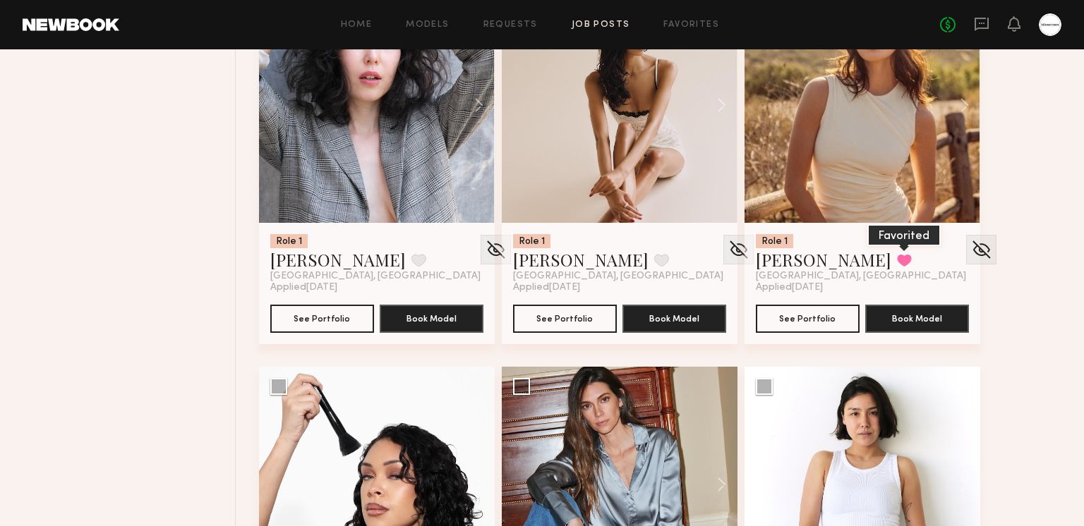
click at [897, 257] on button at bounding box center [904, 260] width 15 height 13
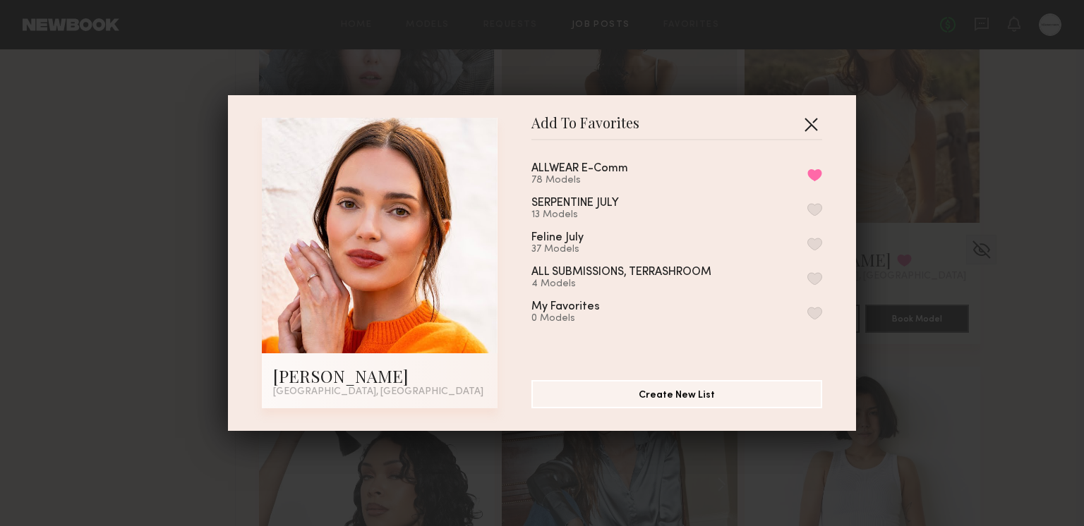
click at [816, 123] on button "button" at bounding box center [810, 124] width 23 height 23
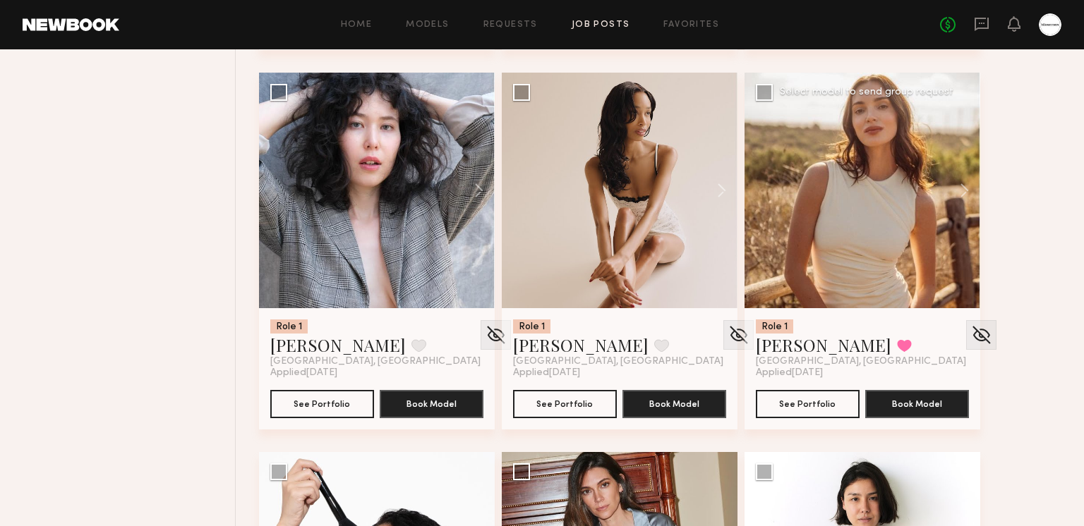
scroll to position [14984, 0]
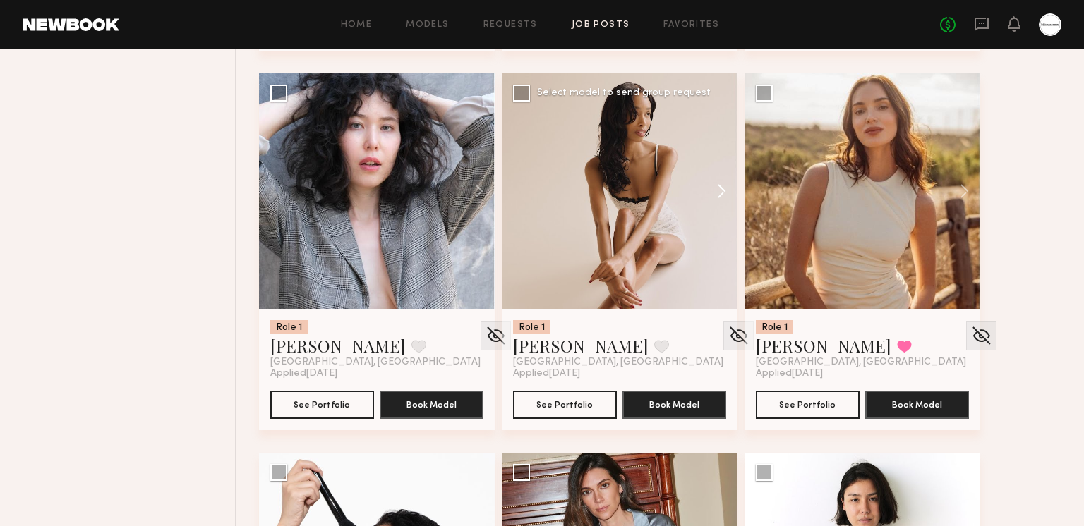
click at [710, 178] on button at bounding box center [714, 191] width 45 height 236
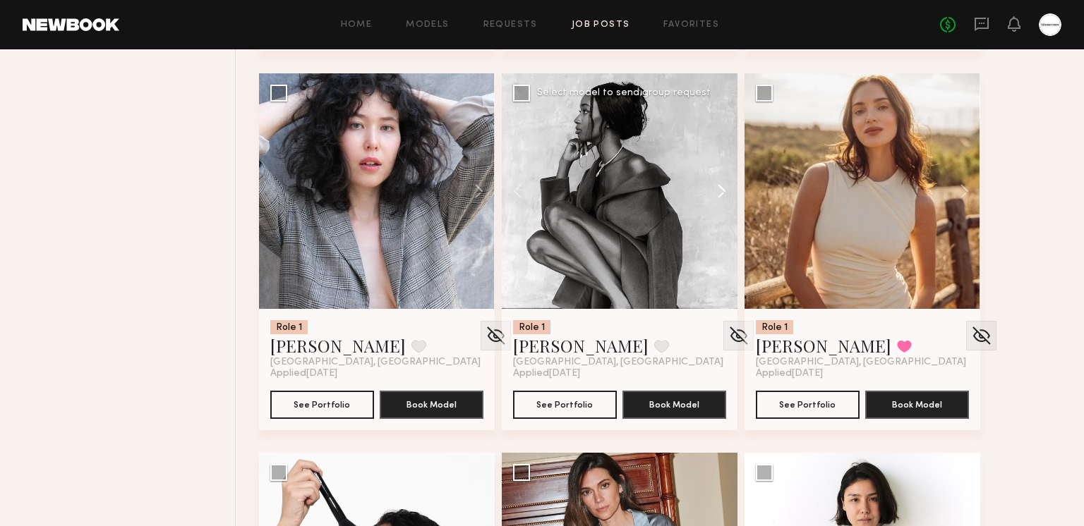
click at [710, 183] on button at bounding box center [714, 191] width 45 height 236
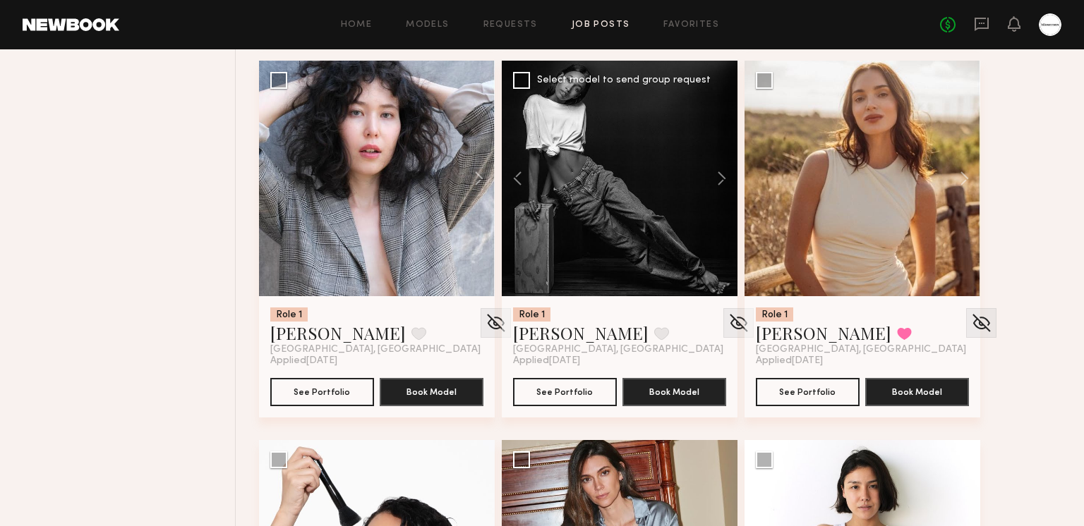
scroll to position [14980, 0]
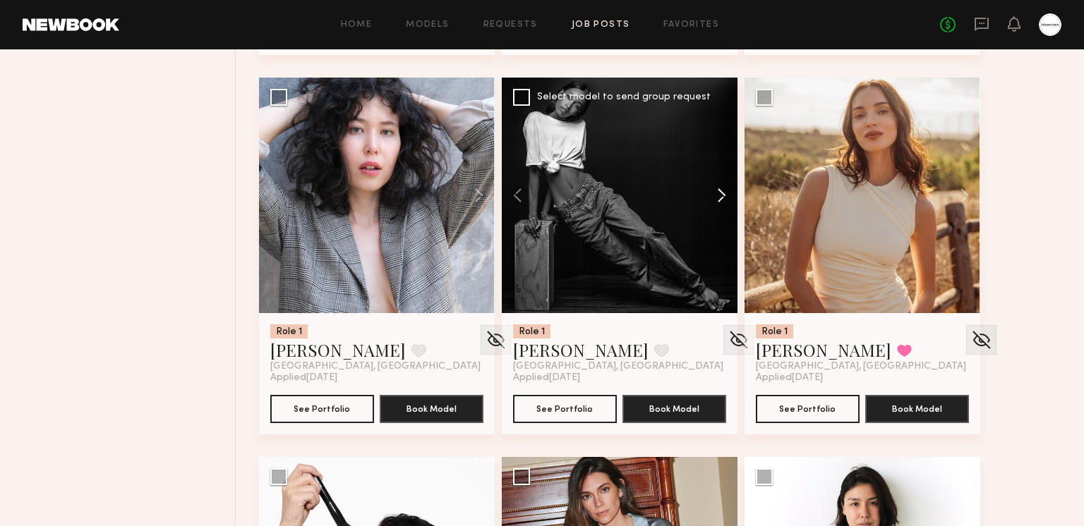
click at [717, 198] on button at bounding box center [714, 196] width 45 height 236
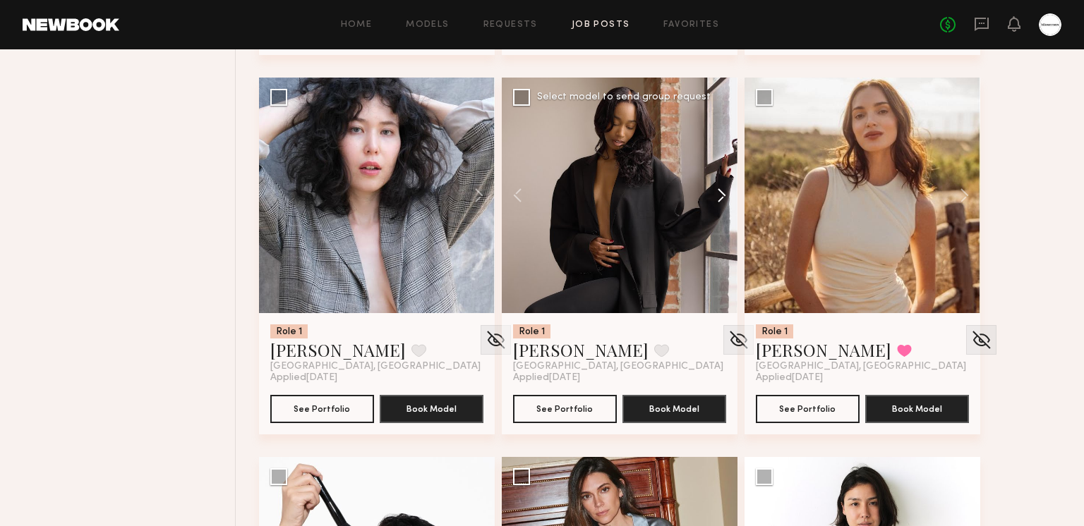
click at [718, 197] on button at bounding box center [714, 196] width 45 height 236
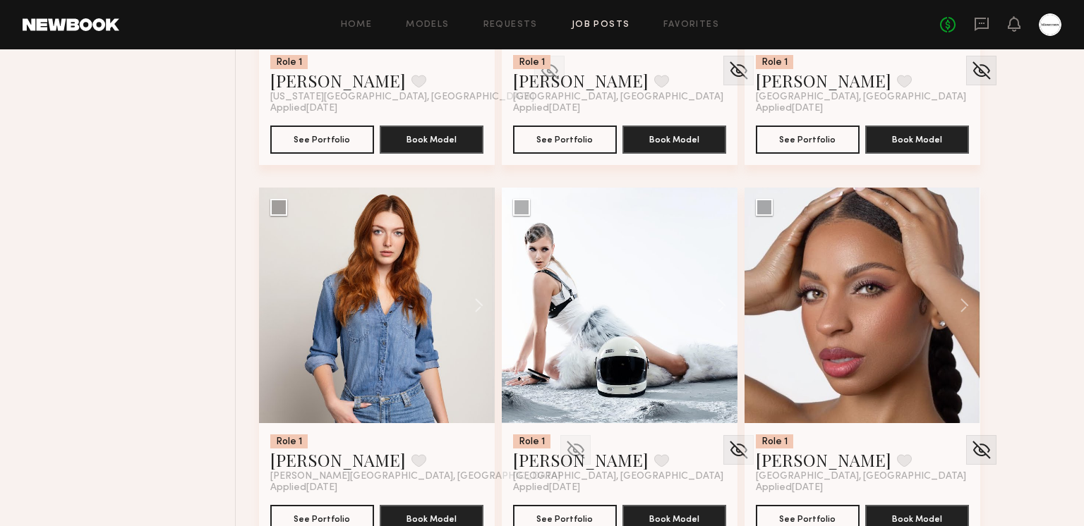
scroll to position [16854, 0]
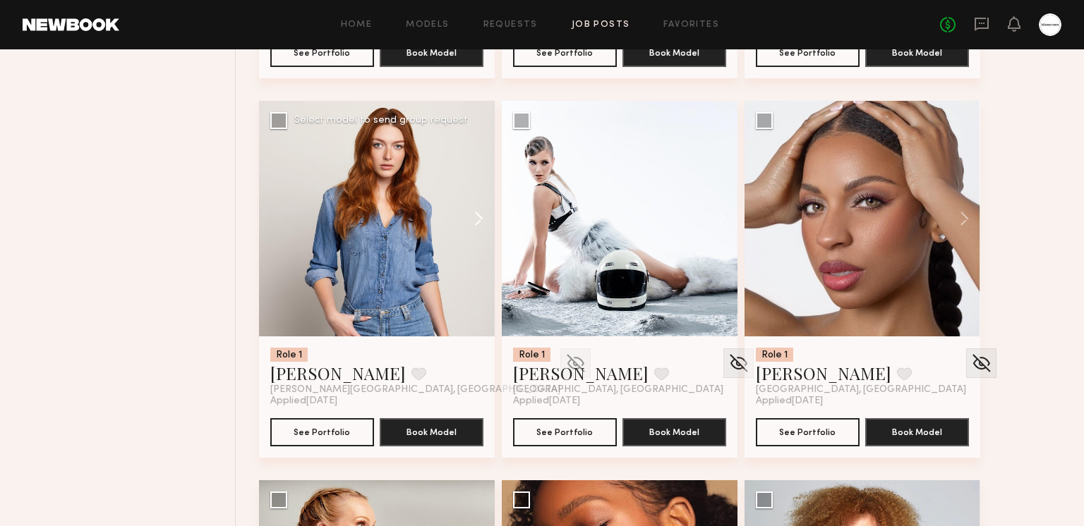
click at [483, 214] on button at bounding box center [471, 219] width 45 height 236
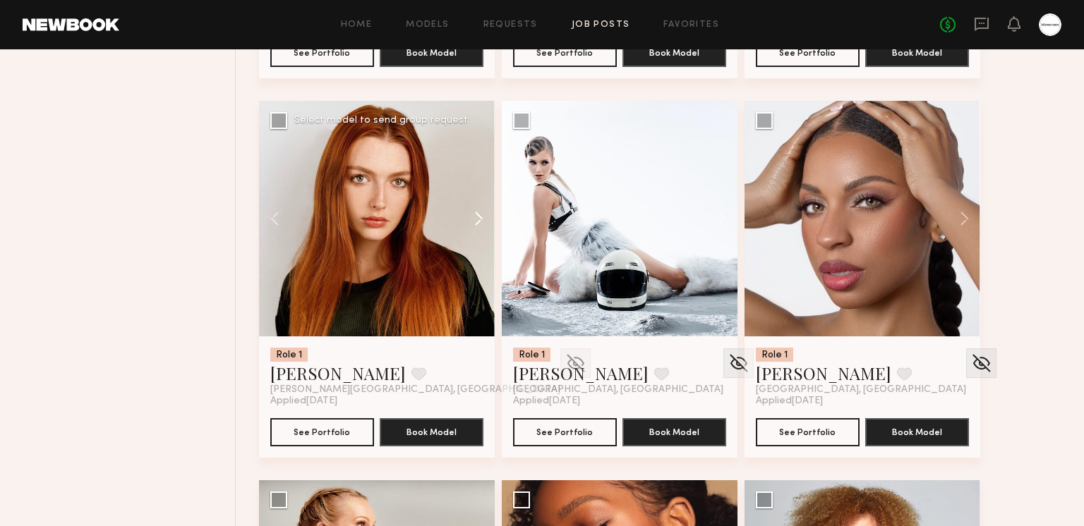
click at [481, 217] on button at bounding box center [471, 219] width 45 height 236
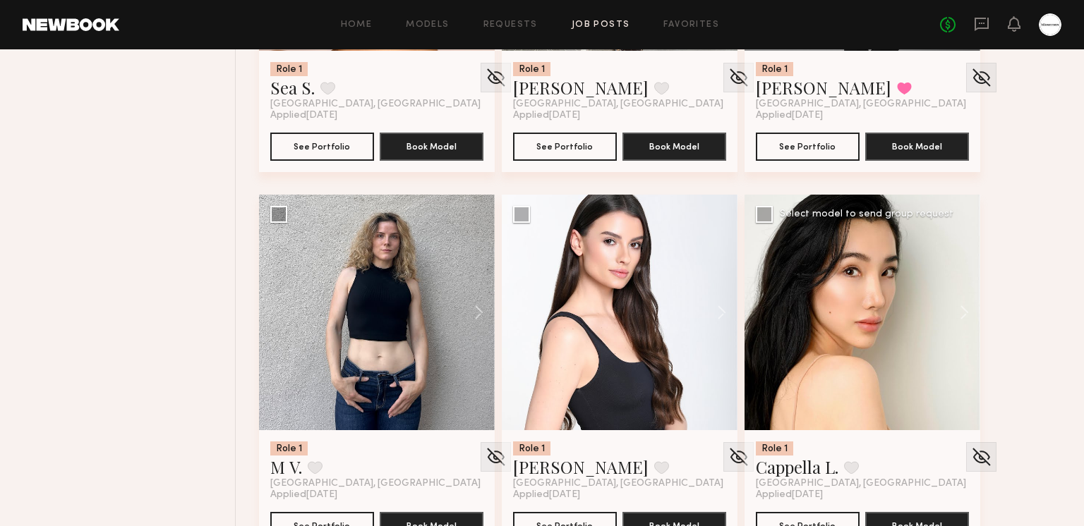
scroll to position [17988, 0]
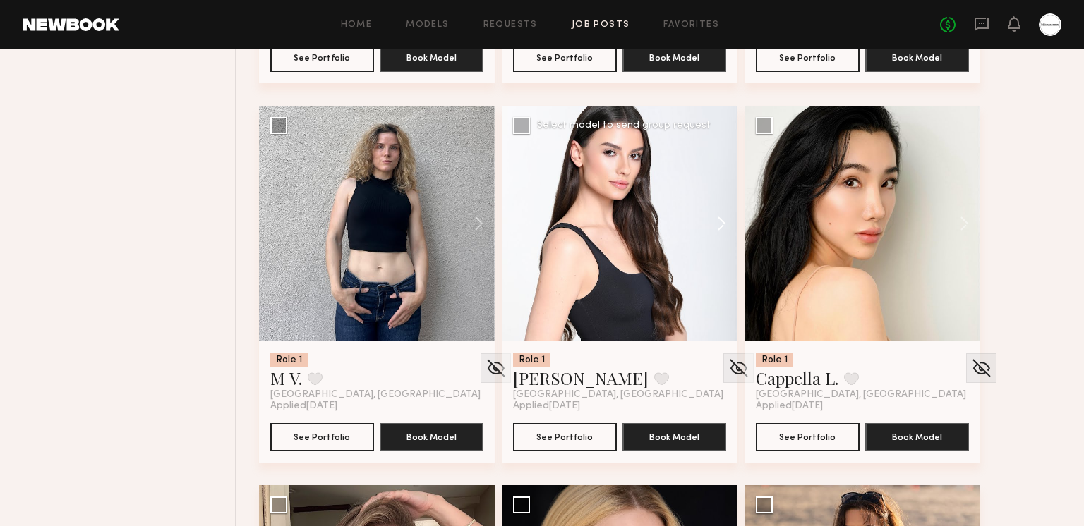
click at [717, 222] on button at bounding box center [714, 224] width 45 height 236
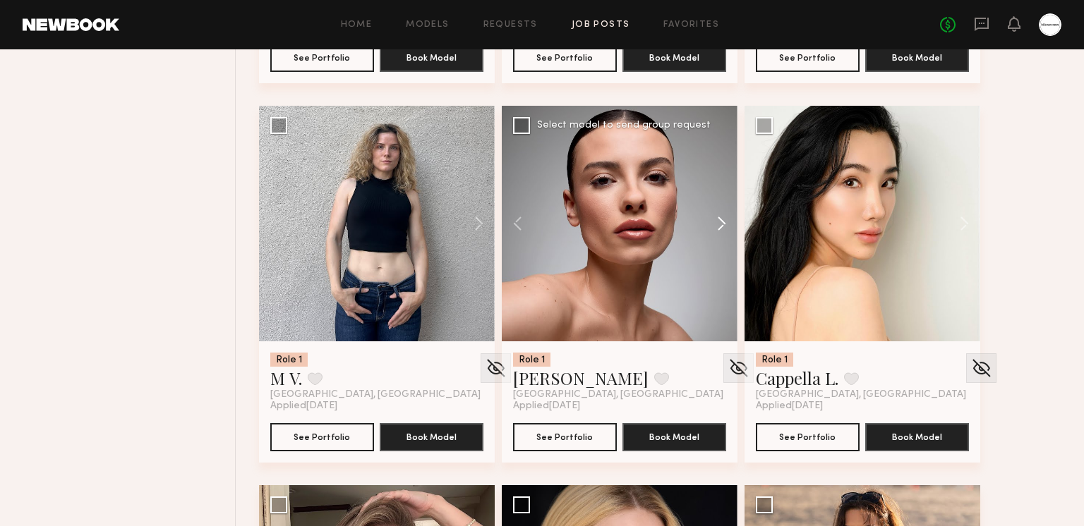
click at [717, 222] on button at bounding box center [714, 224] width 45 height 236
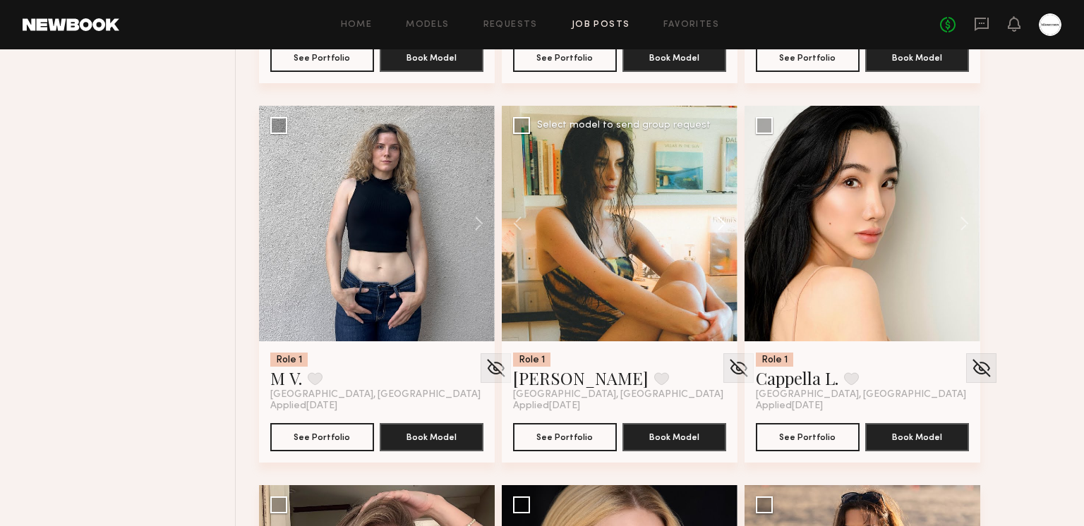
click at [717, 222] on button at bounding box center [714, 224] width 45 height 236
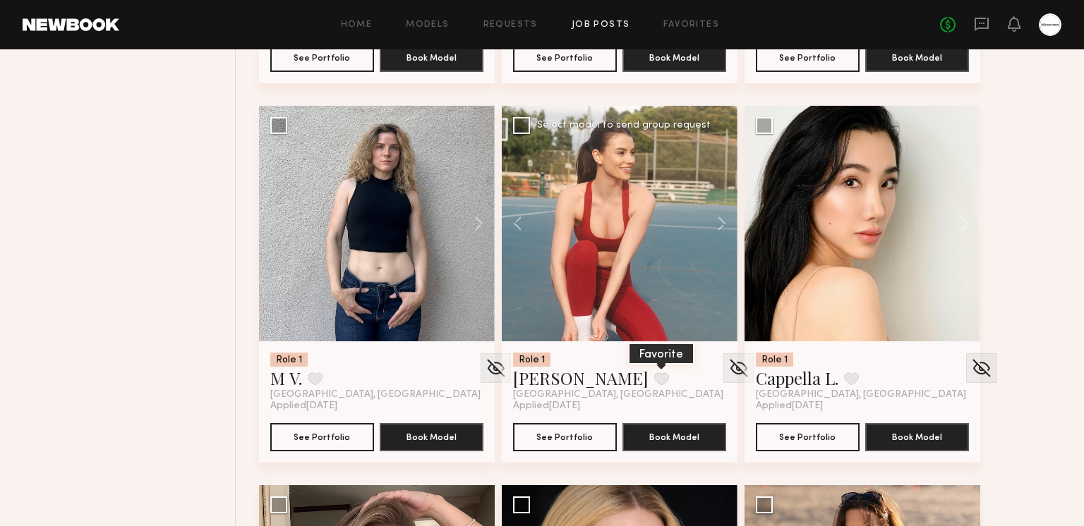
click at [654, 381] on button at bounding box center [661, 378] width 15 height 13
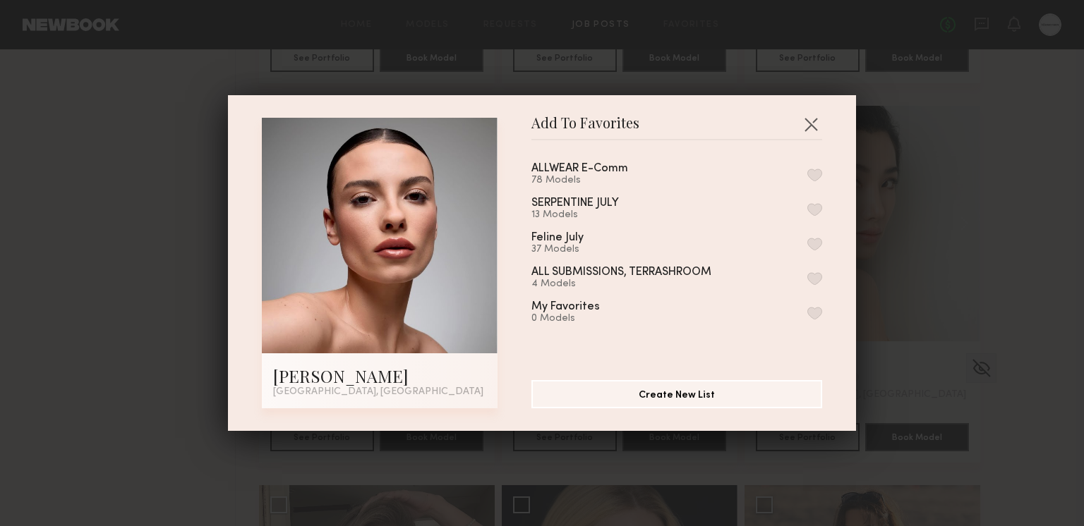
click at [816, 166] on div "ALLWEAR E-Comm 78 Models" at bounding box center [676, 174] width 291 height 23
click at [815, 170] on button "button" at bounding box center [814, 175] width 15 height 13
click at [808, 121] on button "button" at bounding box center [810, 124] width 23 height 23
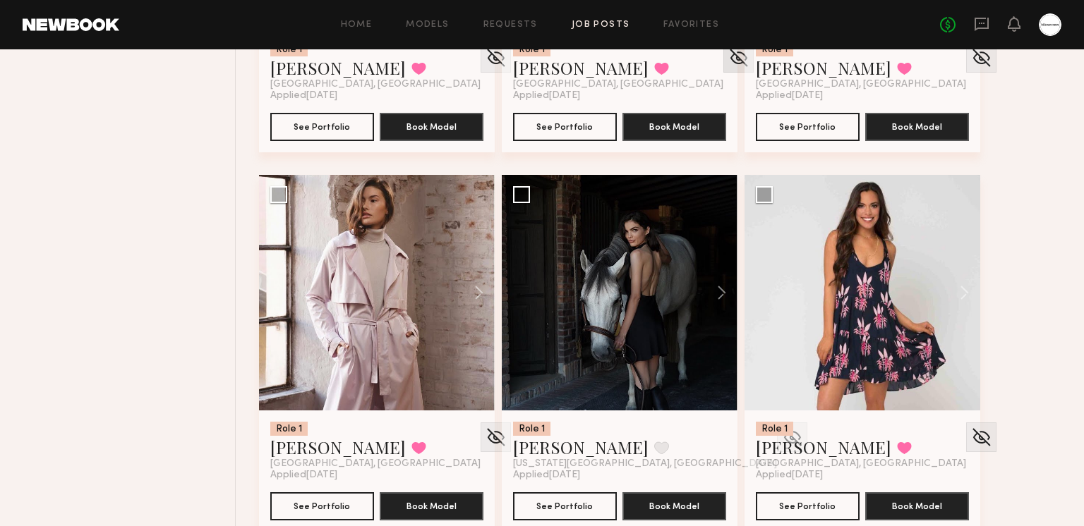
scroll to position [18684, 0]
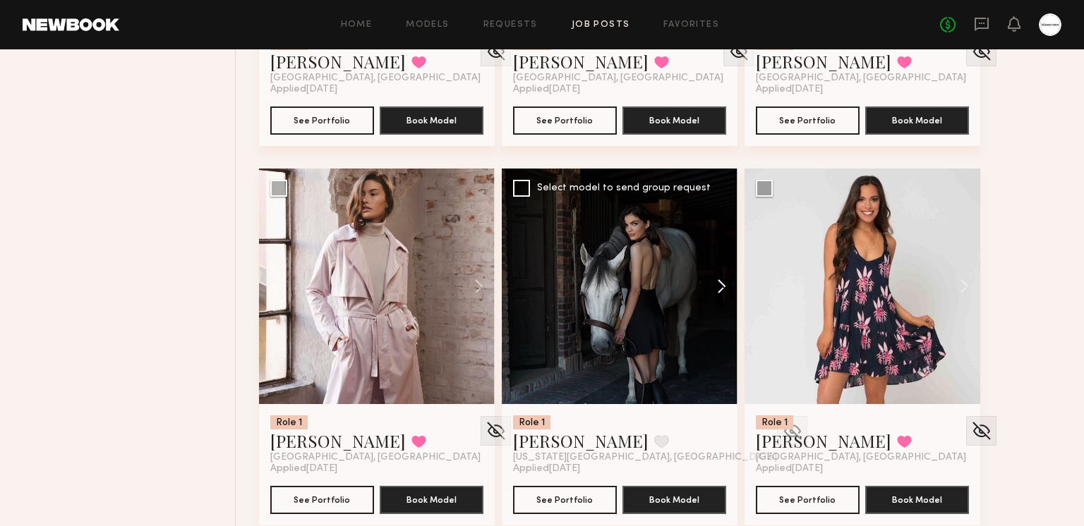
click at [727, 276] on button at bounding box center [714, 287] width 45 height 236
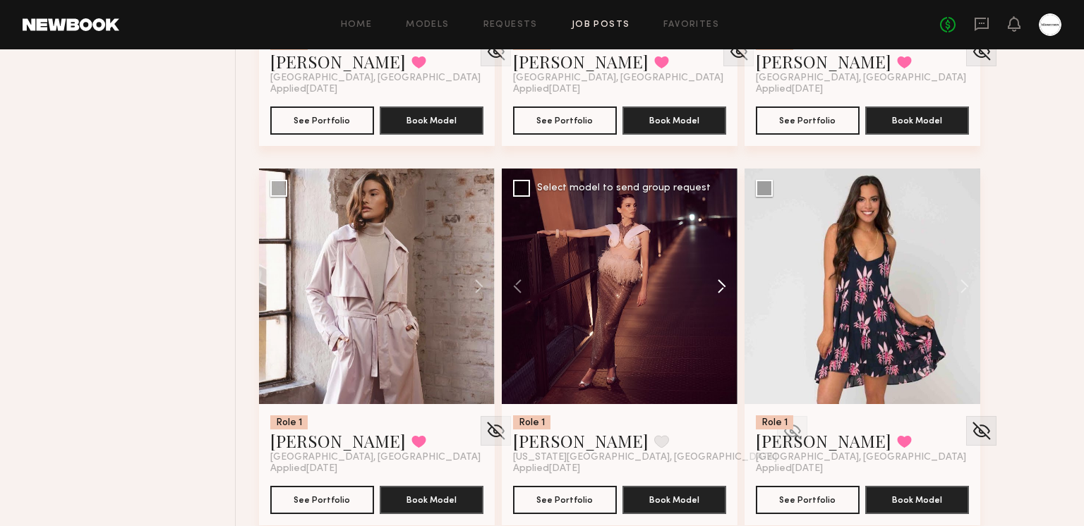
click at [726, 281] on button at bounding box center [714, 287] width 45 height 236
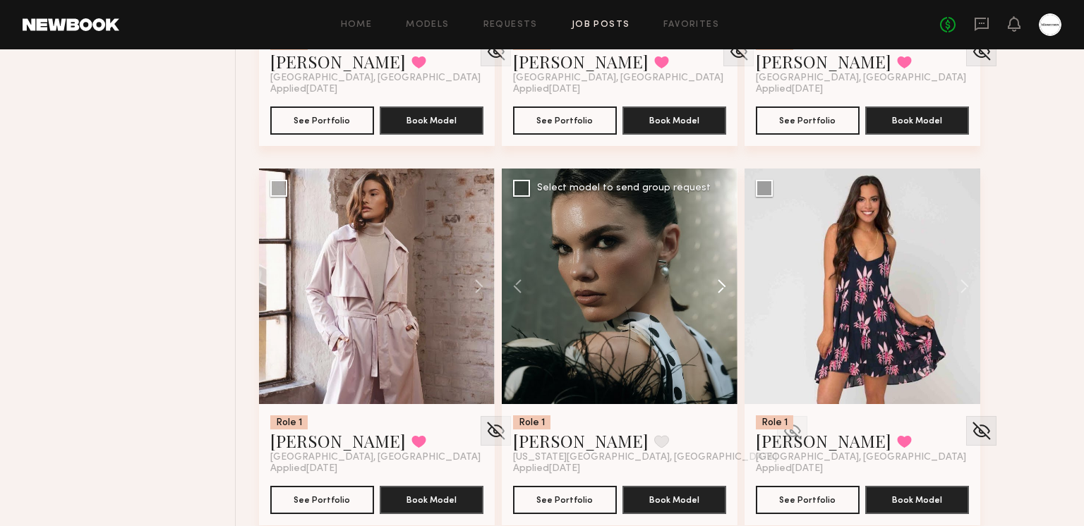
click at [726, 281] on button at bounding box center [714, 287] width 45 height 236
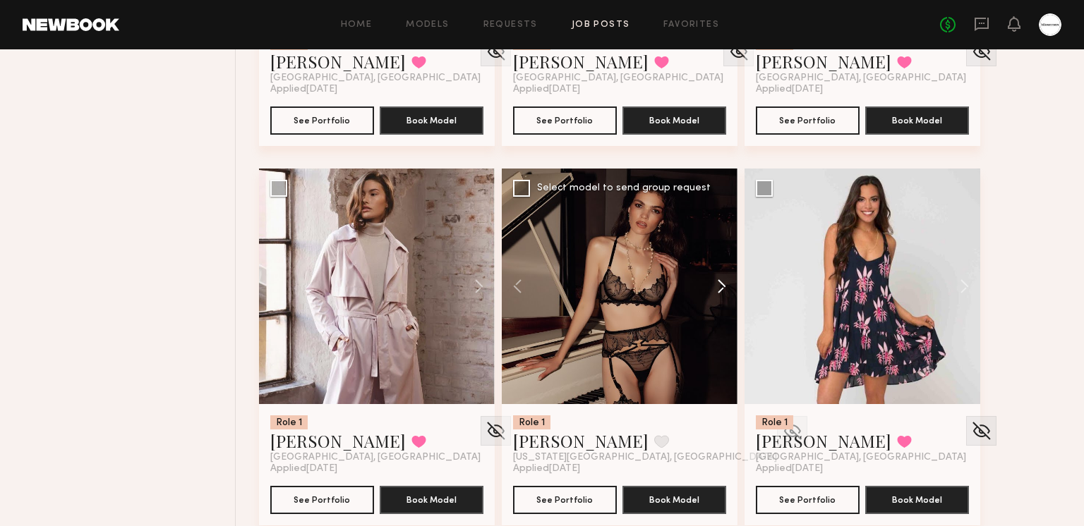
click at [726, 281] on button at bounding box center [714, 287] width 45 height 236
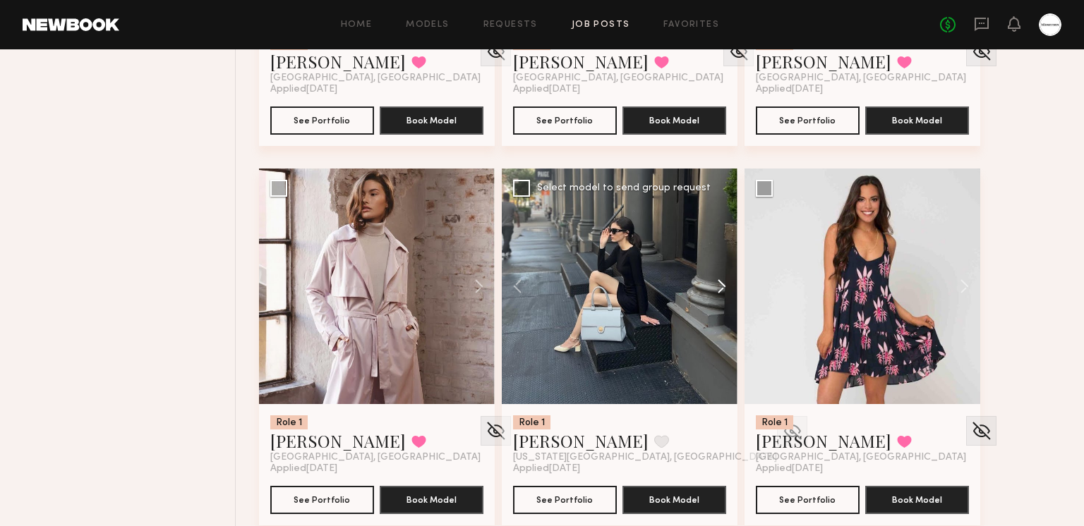
click at [726, 281] on button at bounding box center [714, 287] width 45 height 236
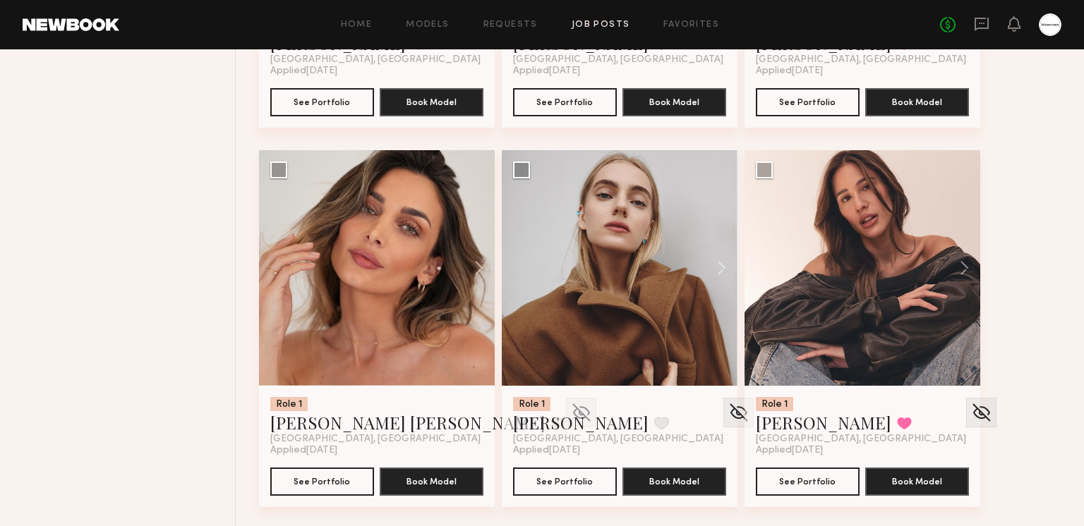
scroll to position [19840, 0]
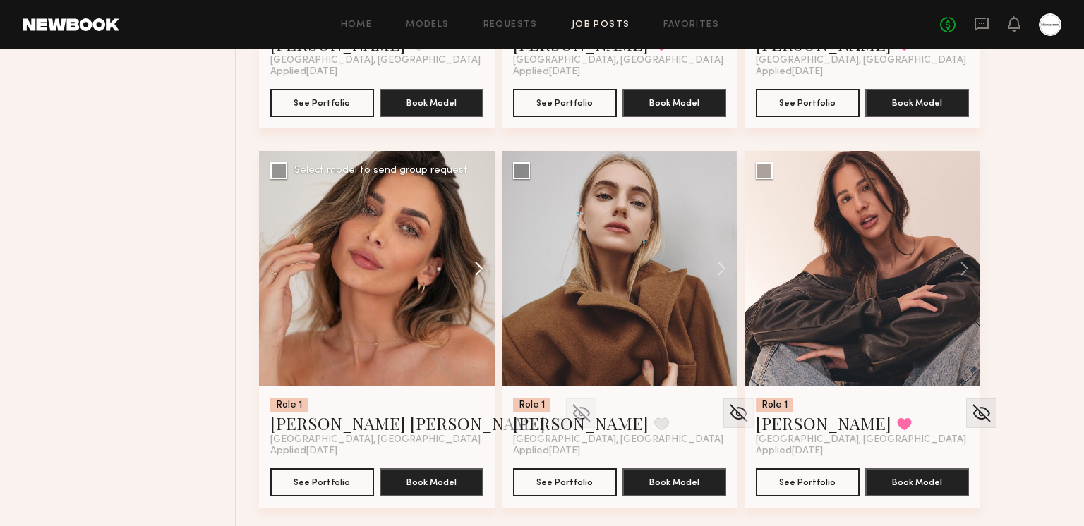
click at [473, 274] on button at bounding box center [471, 269] width 45 height 236
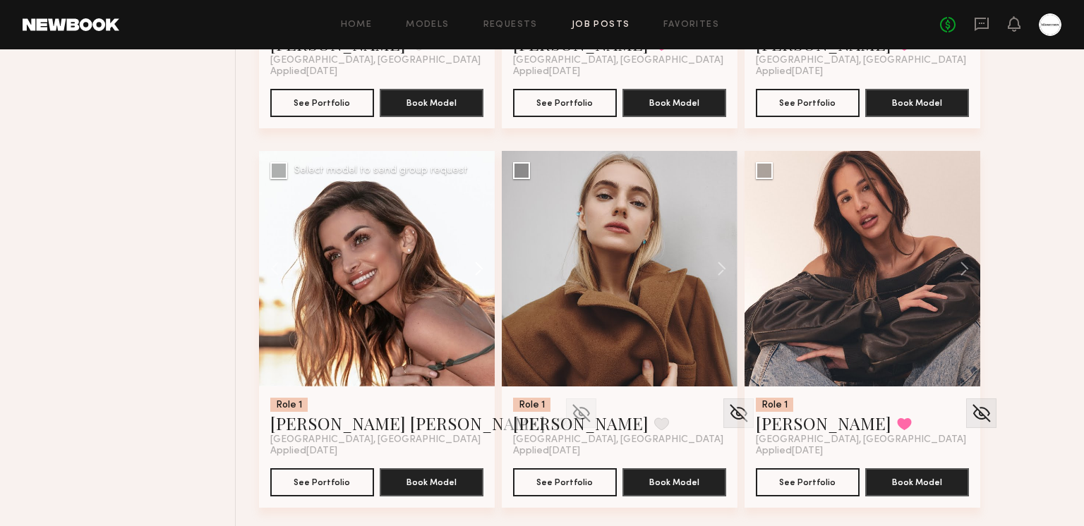
click at [477, 272] on button at bounding box center [471, 269] width 45 height 236
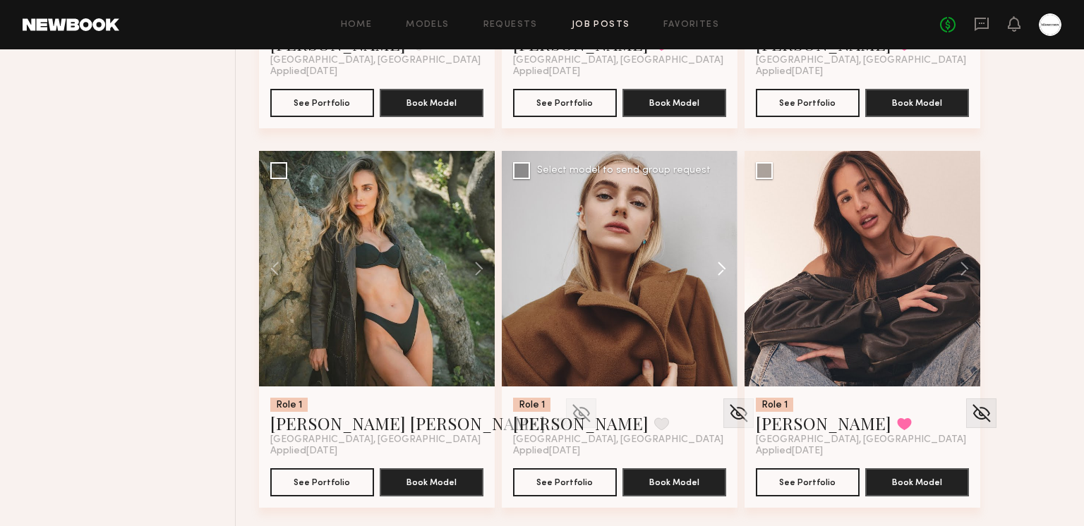
click at [724, 262] on button at bounding box center [714, 269] width 45 height 236
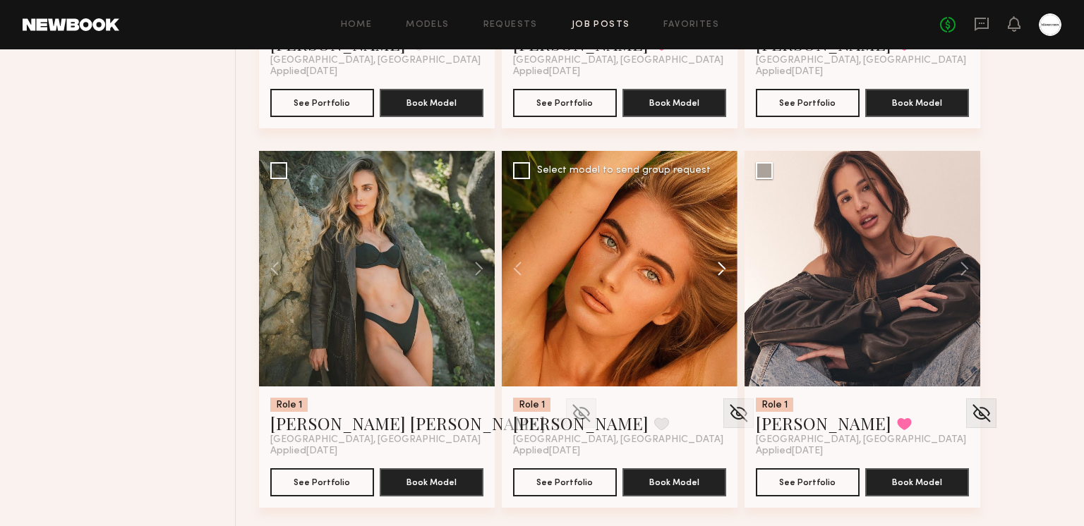
click at [722, 262] on button at bounding box center [714, 269] width 45 height 236
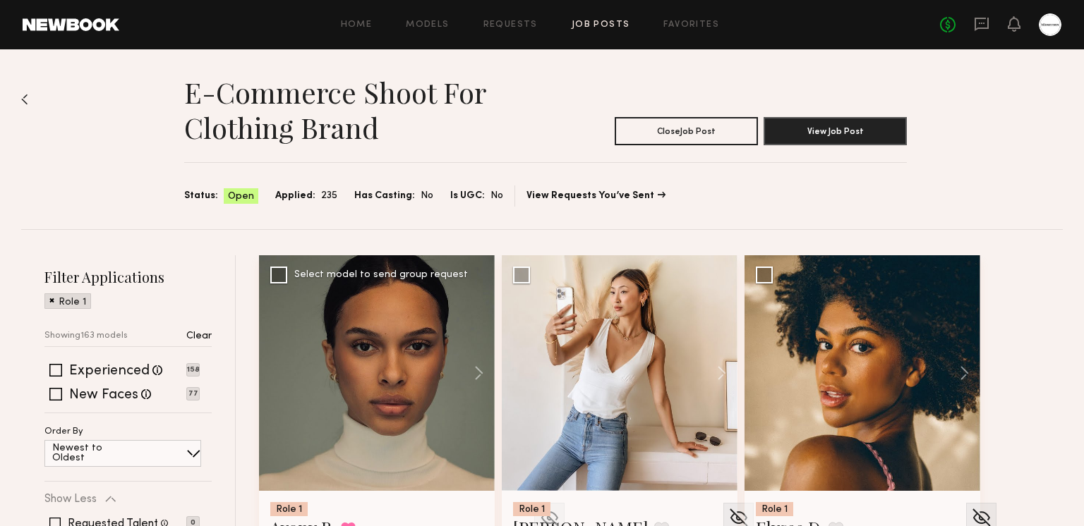
scroll to position [315, 0]
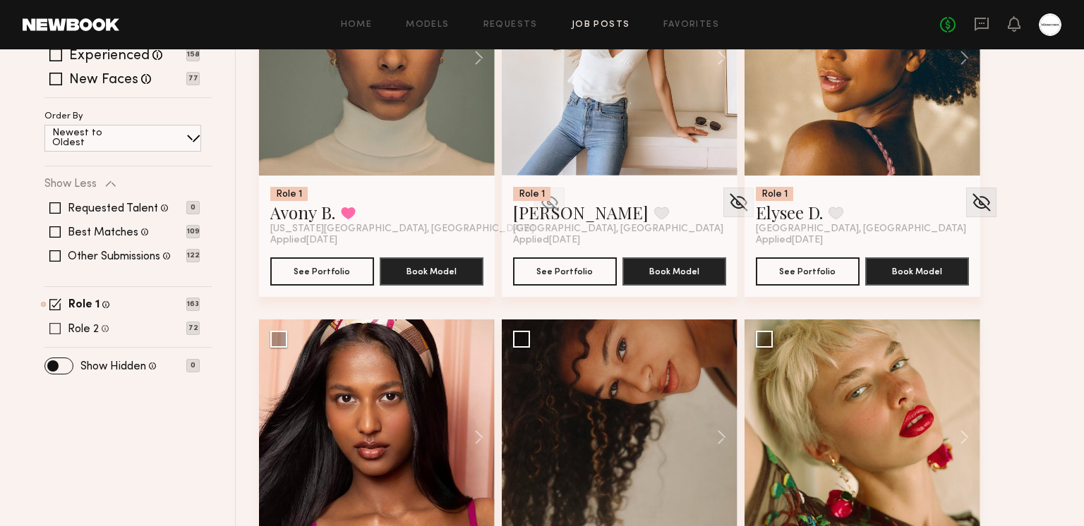
click at [56, 307] on span at bounding box center [55, 304] width 12 height 12
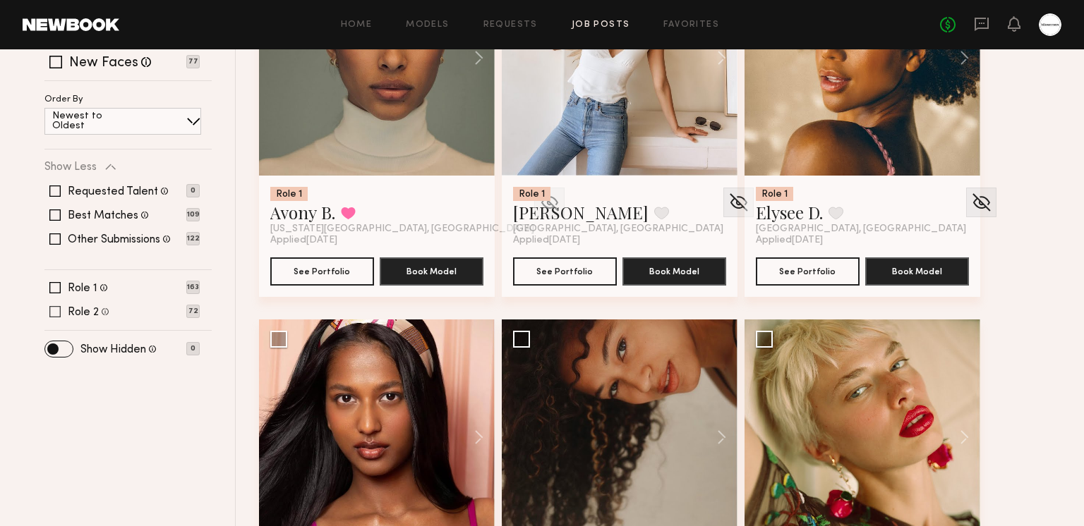
click at [56, 317] on span at bounding box center [54, 311] width 11 height 11
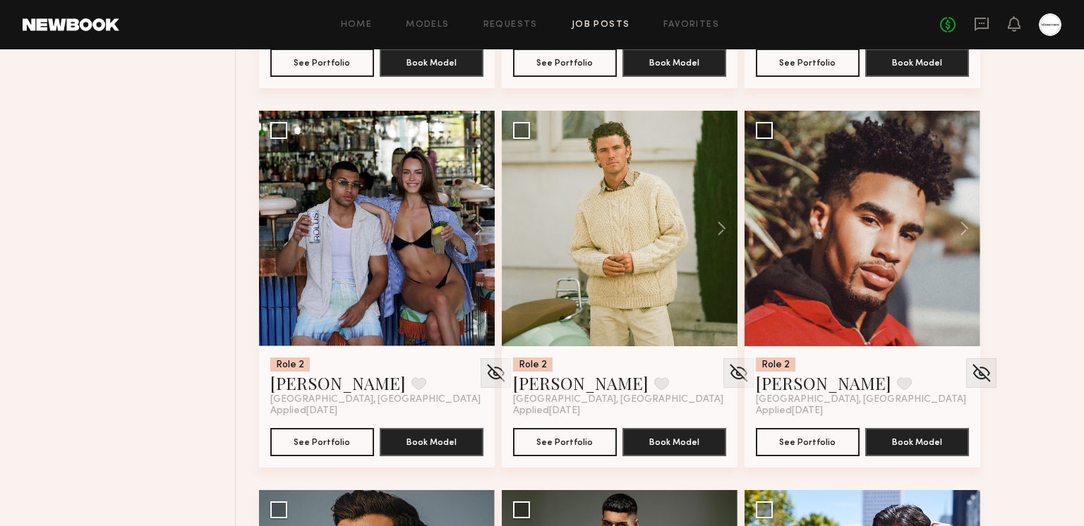
scroll to position [911, 0]
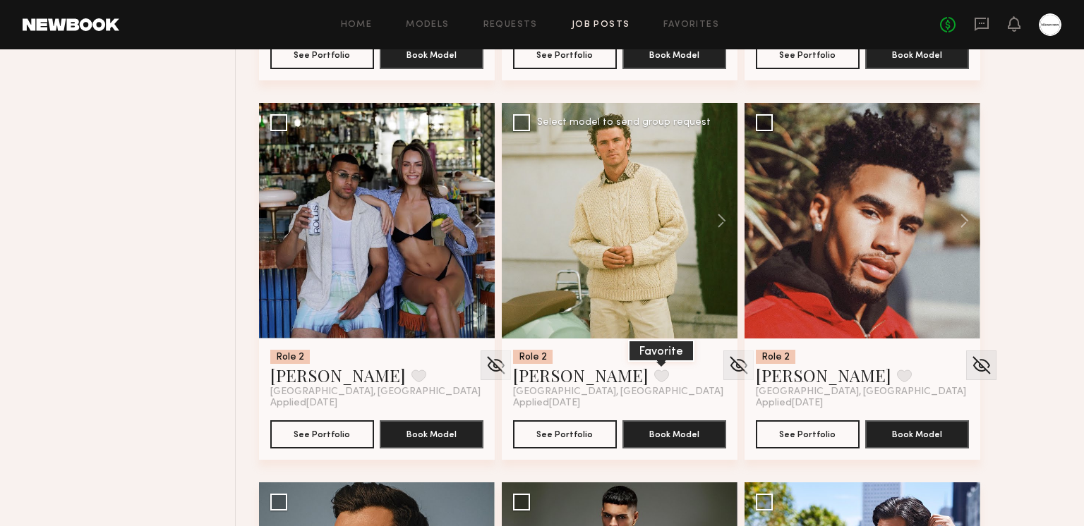
click at [654, 382] on button at bounding box center [661, 376] width 15 height 13
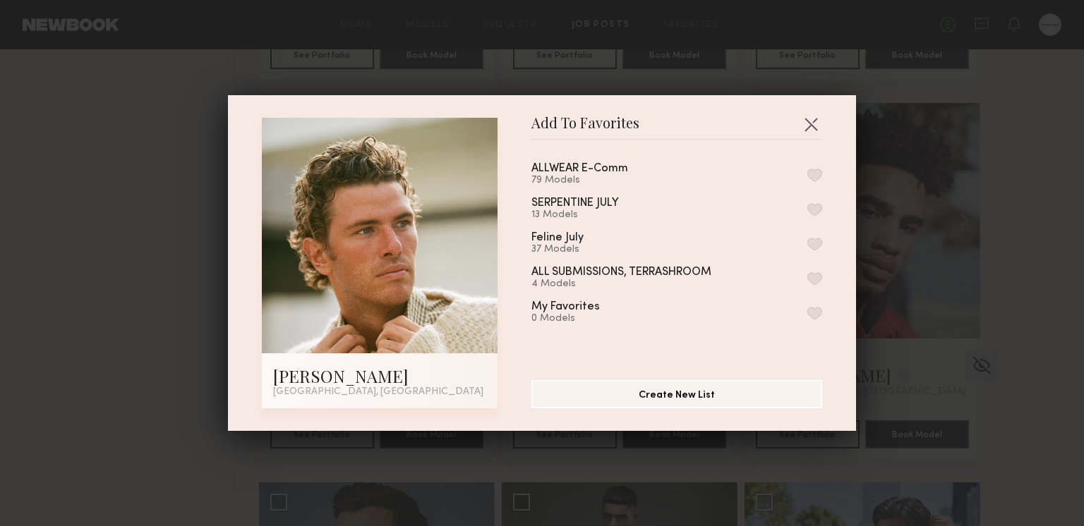
click at [807, 166] on div "ALLWEAR E-Comm 79 Models" at bounding box center [676, 174] width 291 height 23
click at [814, 174] on button "button" at bounding box center [814, 175] width 15 height 13
click at [811, 123] on button "button" at bounding box center [810, 124] width 23 height 23
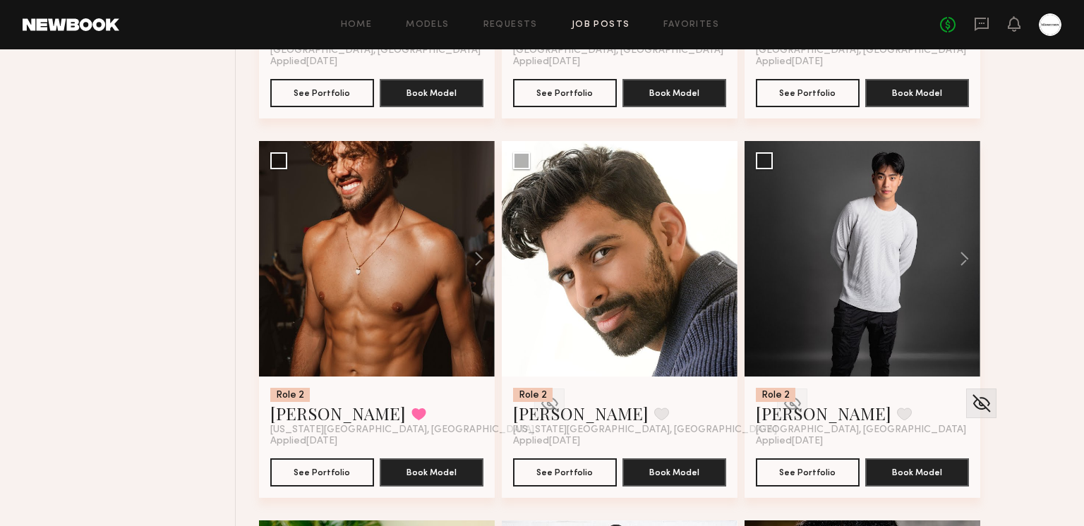
scroll to position [1644, 0]
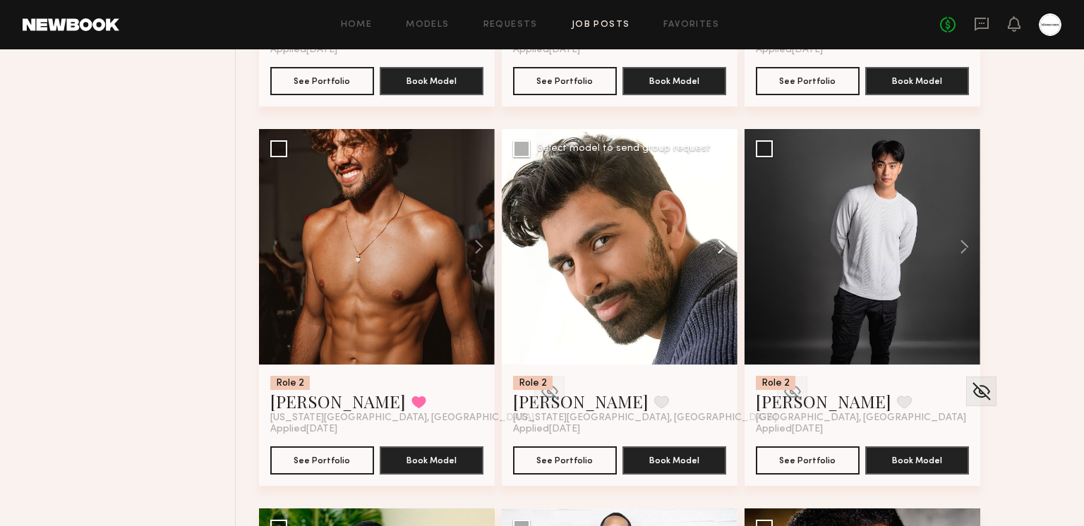
click at [719, 243] on button at bounding box center [714, 247] width 45 height 236
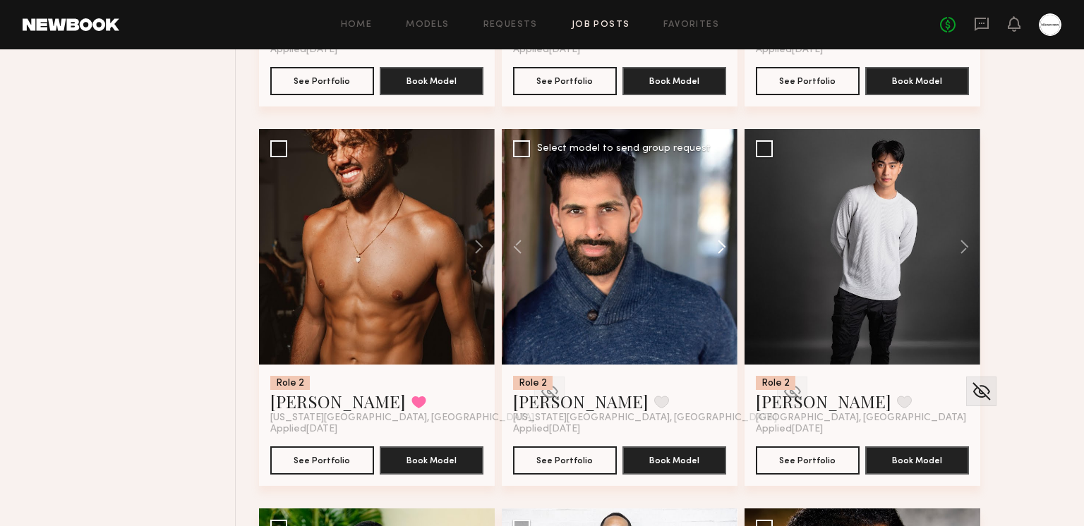
click at [719, 243] on button at bounding box center [714, 247] width 45 height 236
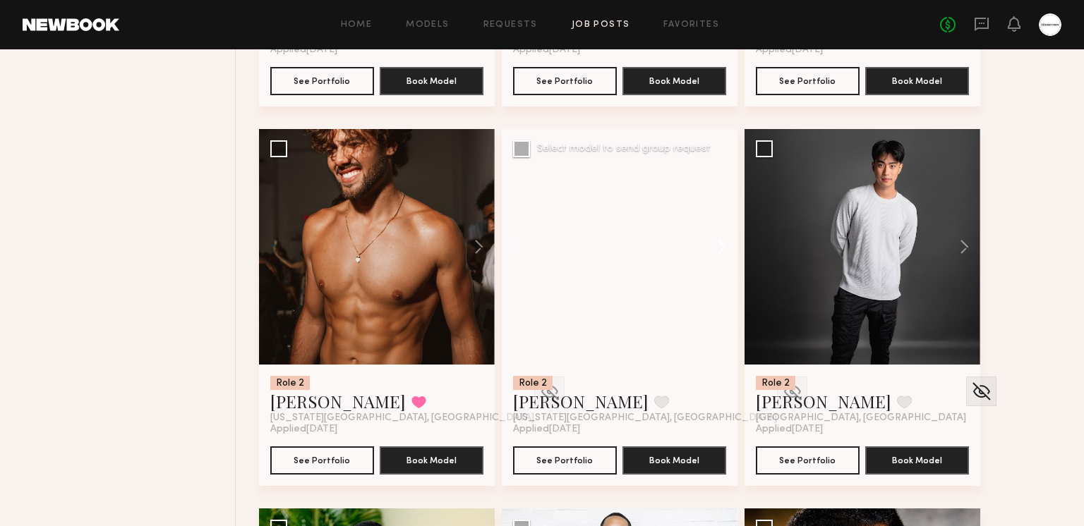
click at [719, 243] on button at bounding box center [714, 247] width 45 height 236
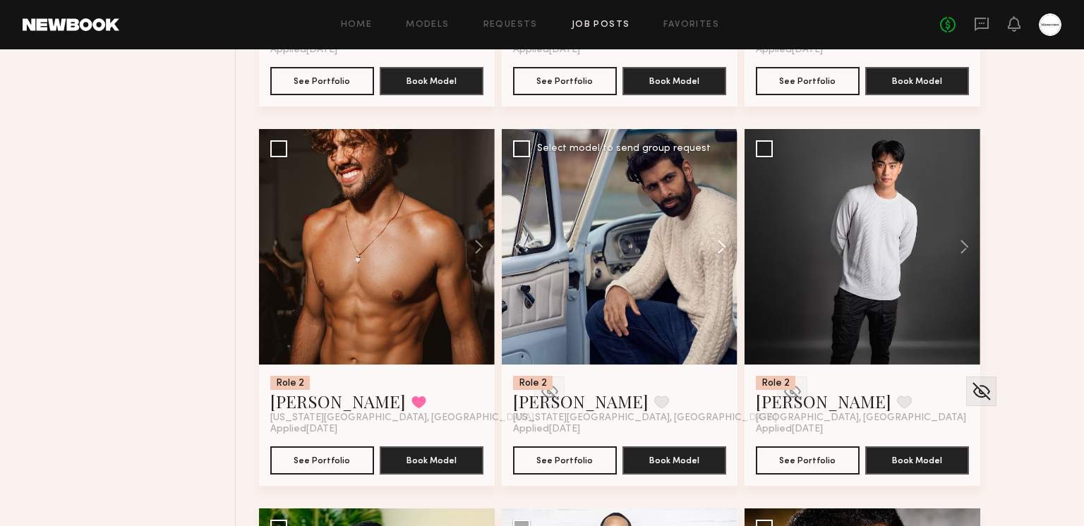
click at [719, 243] on button at bounding box center [714, 247] width 45 height 236
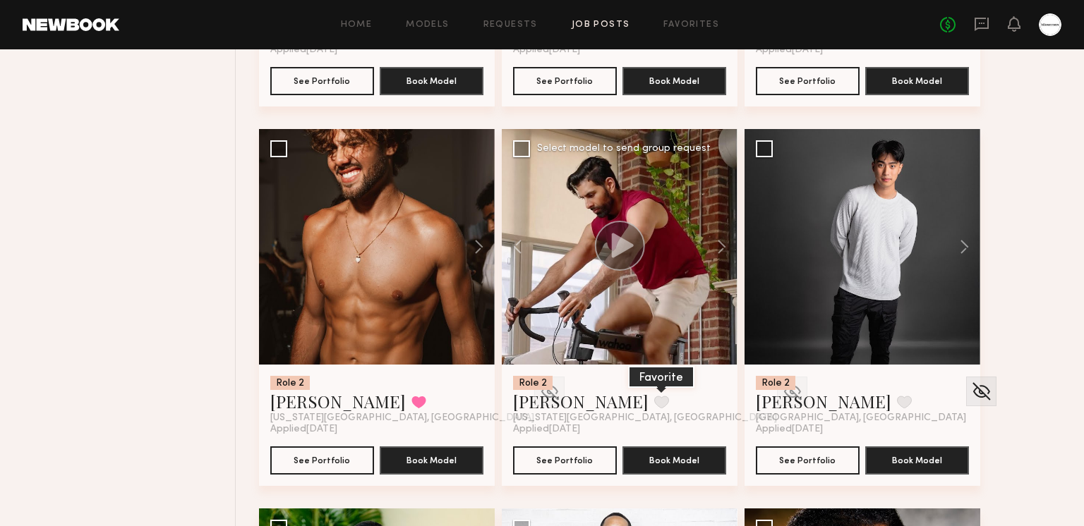
click at [654, 396] on button at bounding box center [661, 402] width 15 height 13
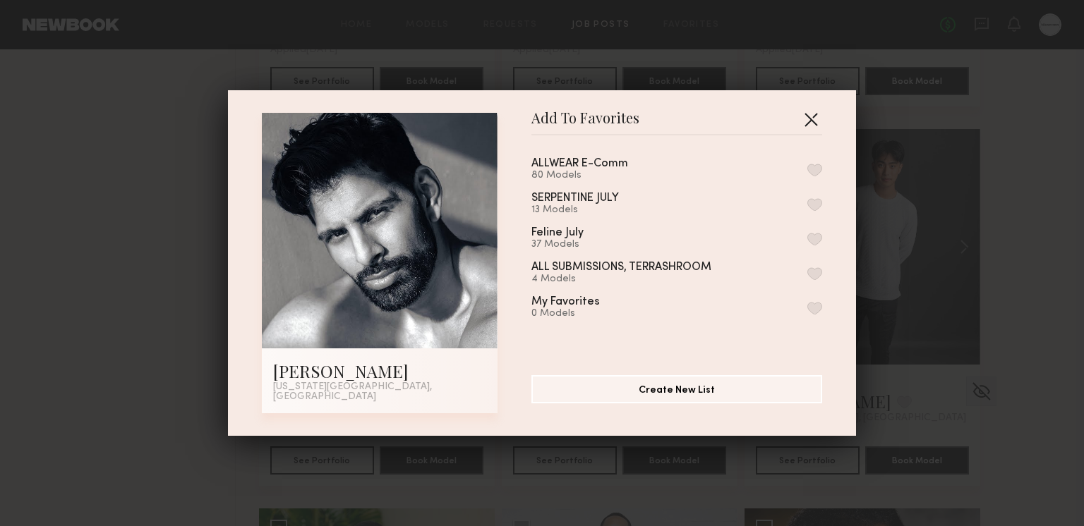
click at [813, 129] on button "button" at bounding box center [810, 119] width 23 height 23
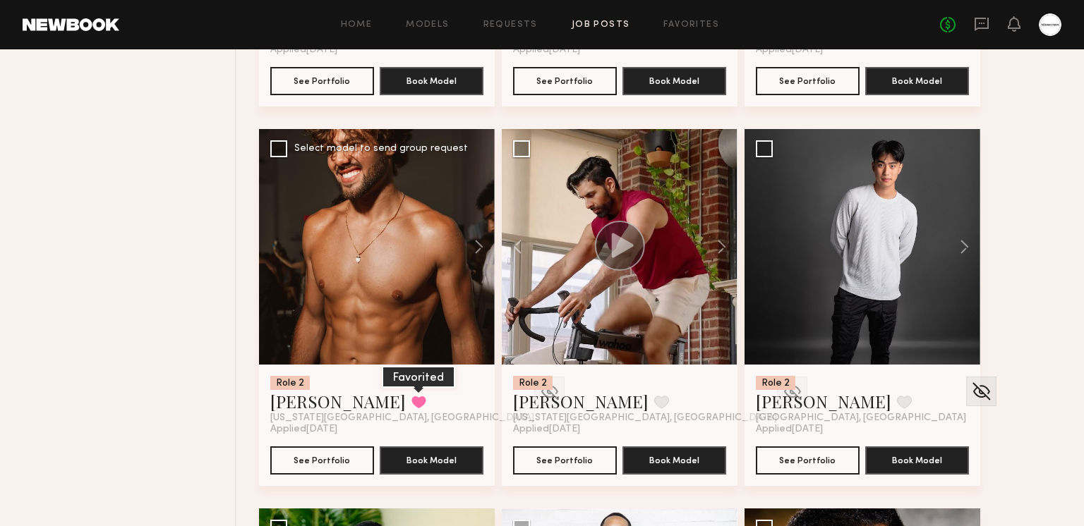
click at [411, 405] on button at bounding box center [418, 402] width 15 height 13
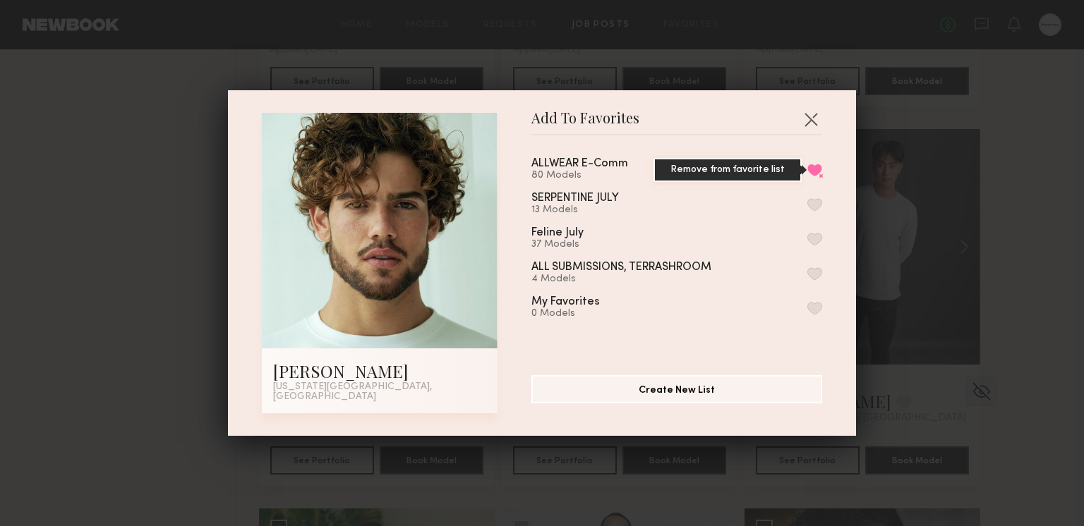
click at [815, 174] on button "Remove from favorite list" at bounding box center [814, 170] width 15 height 13
click at [814, 123] on button "button" at bounding box center [810, 119] width 23 height 23
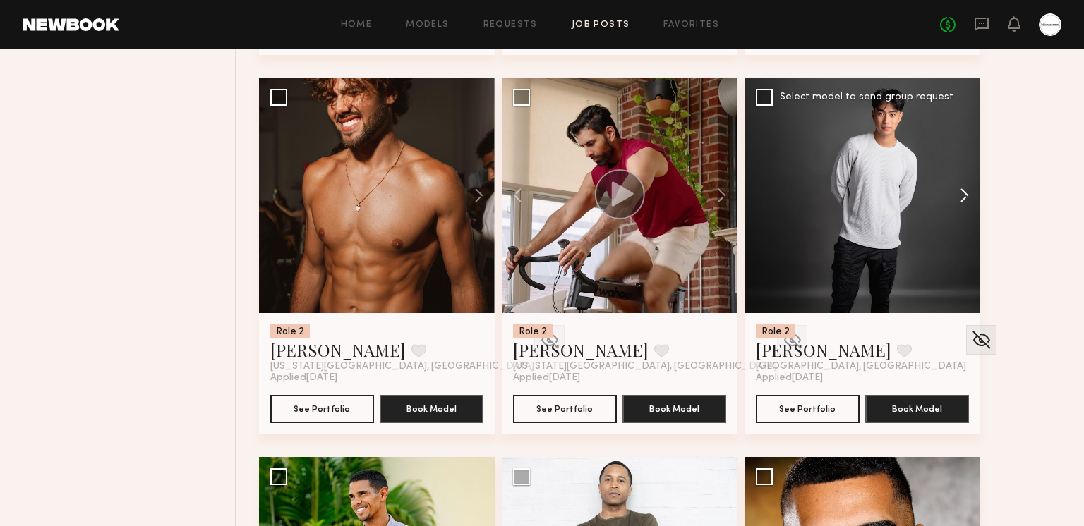
scroll to position [1679, 0]
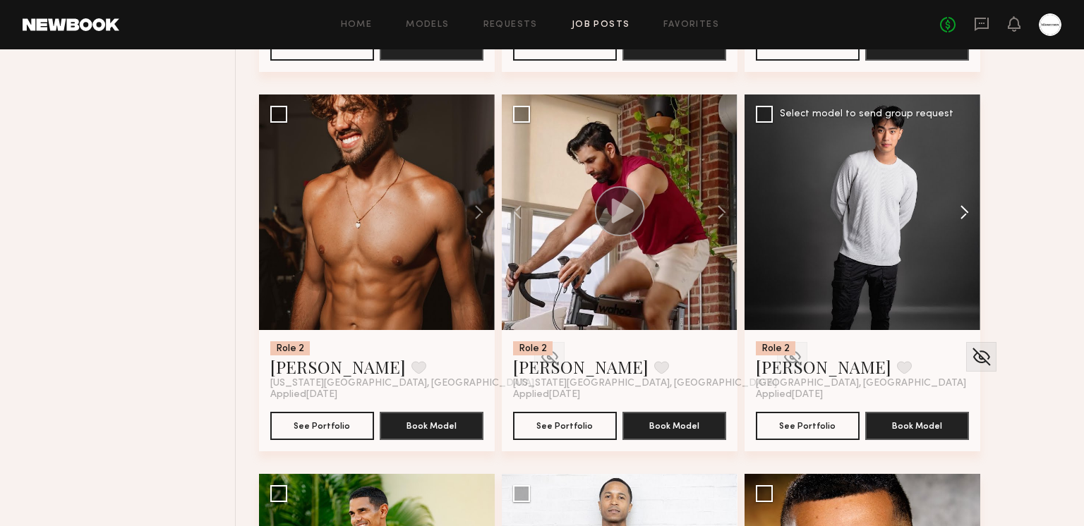
click at [959, 200] on button at bounding box center [957, 213] width 45 height 236
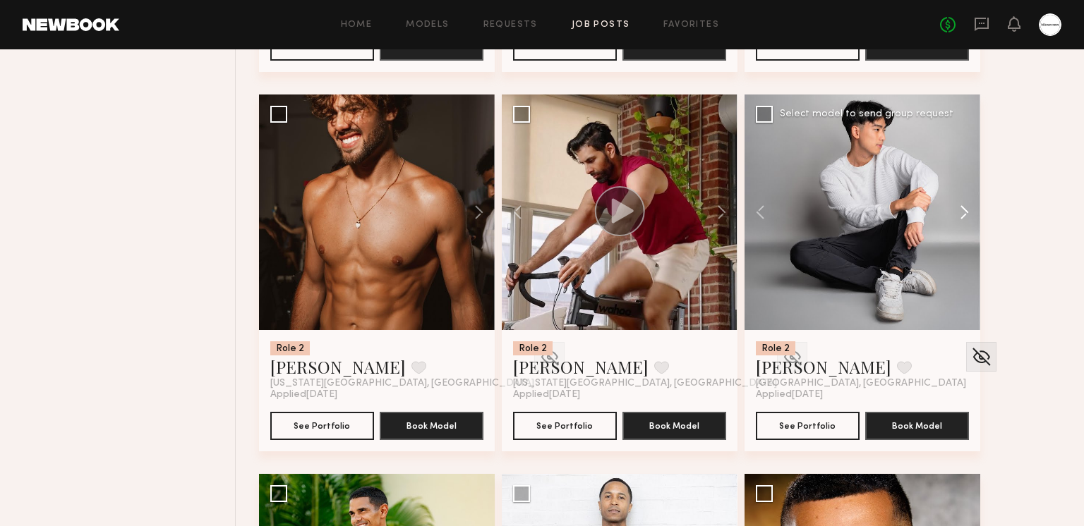
click at [959, 203] on button at bounding box center [957, 213] width 45 height 236
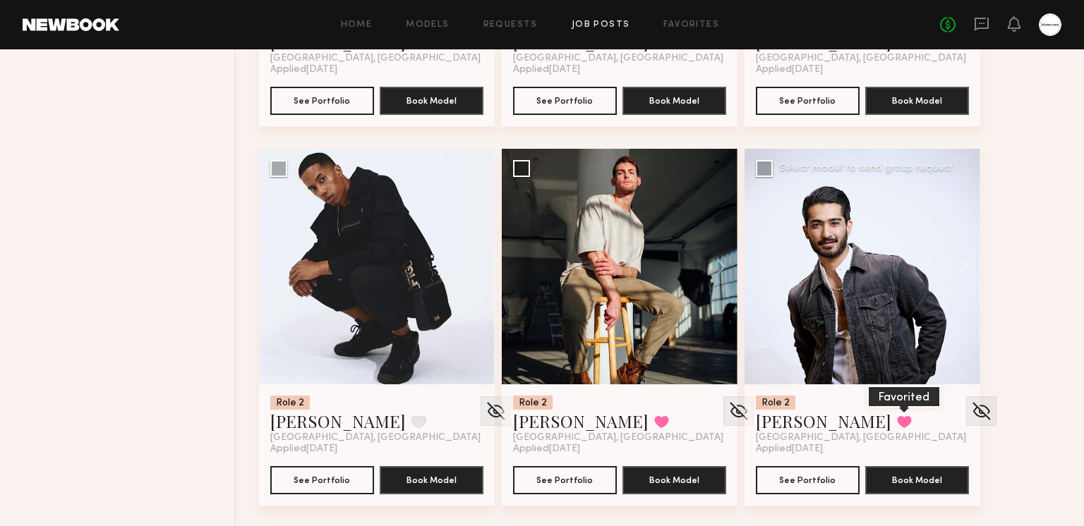
scroll to position [3182, 0]
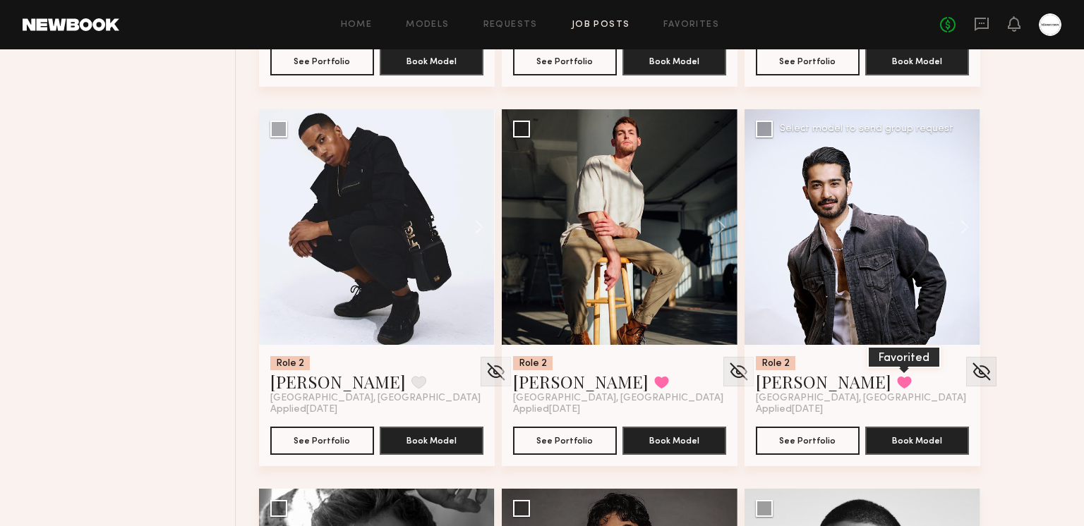
click at [897, 376] on button at bounding box center [904, 382] width 15 height 13
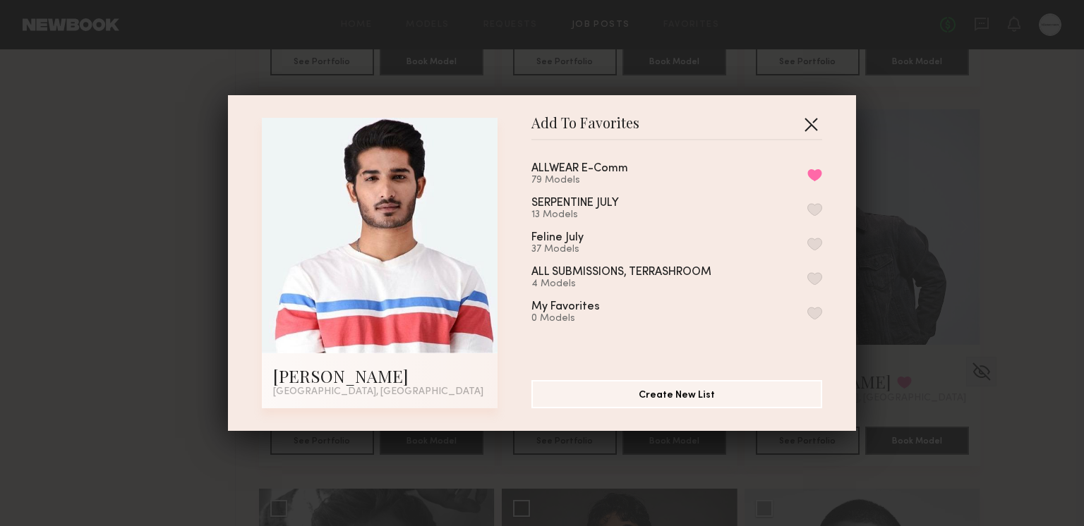
click at [811, 128] on button "button" at bounding box center [810, 124] width 23 height 23
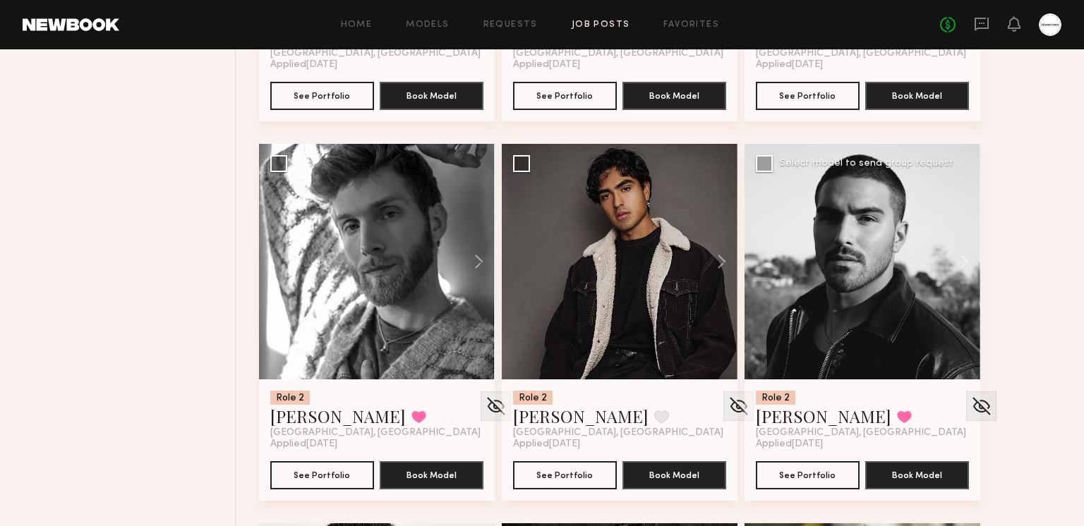
scroll to position [3575, 0]
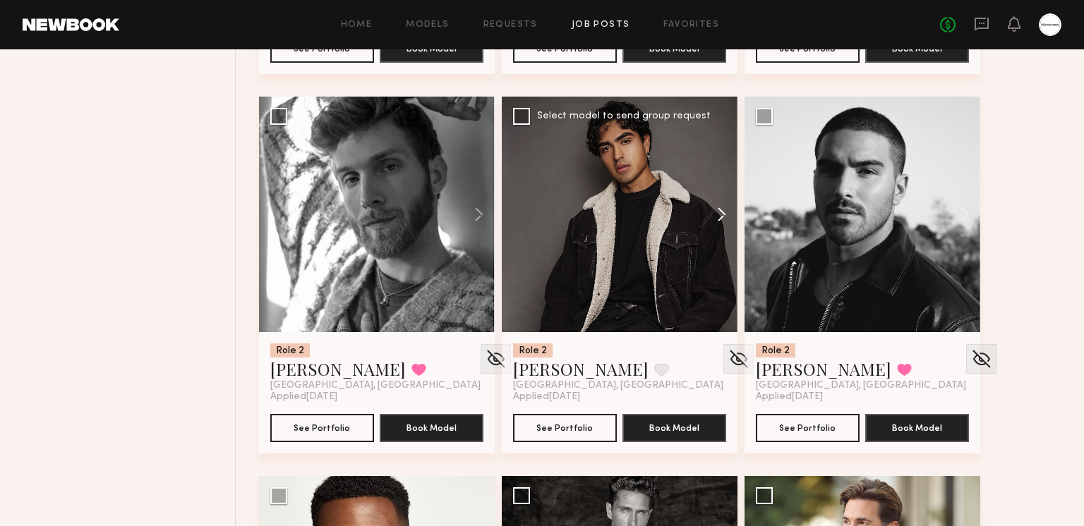
click at [709, 205] on button at bounding box center [714, 215] width 45 height 236
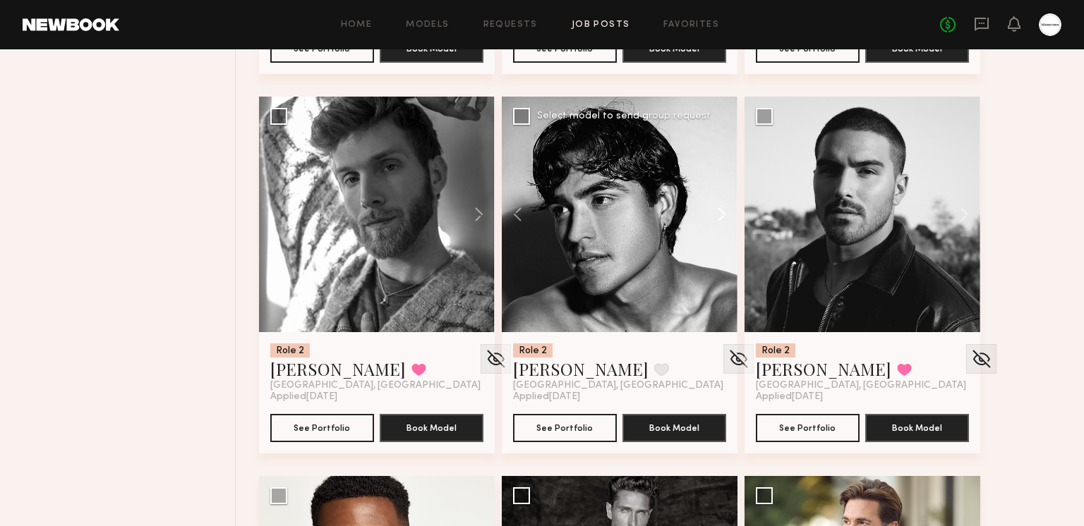
click at [709, 205] on button at bounding box center [714, 215] width 45 height 236
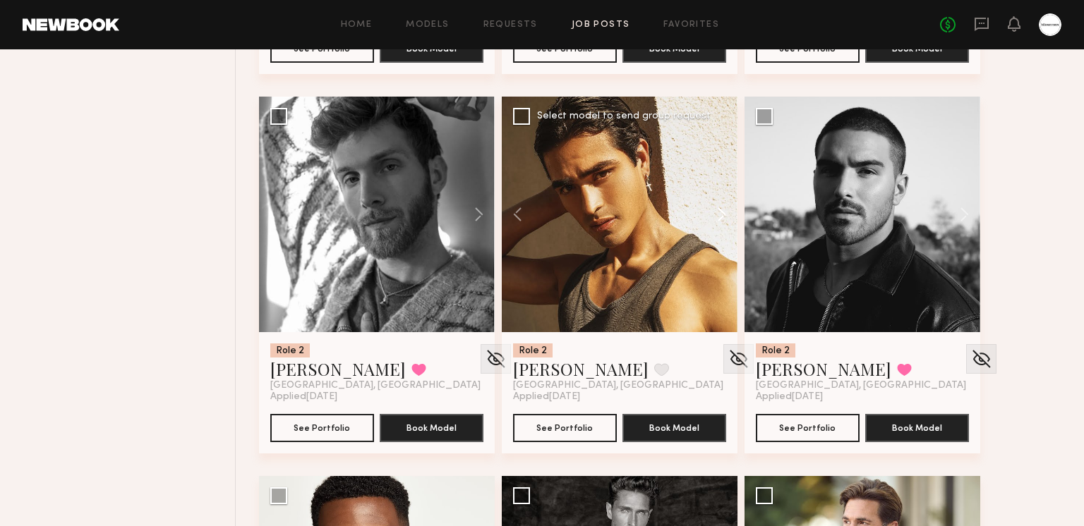
click at [709, 205] on button at bounding box center [714, 215] width 45 height 236
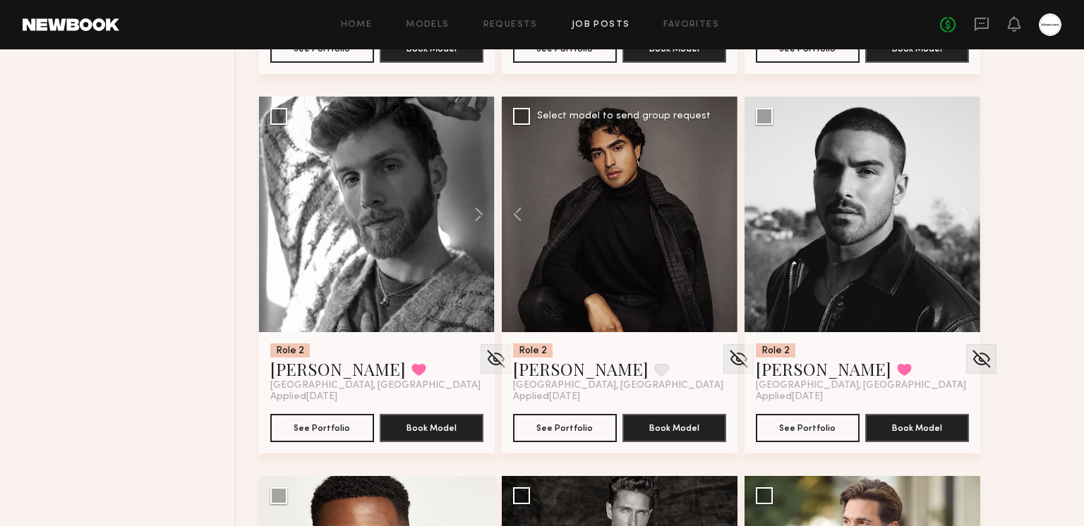
click at [709, 205] on div at bounding box center [620, 215] width 236 height 236
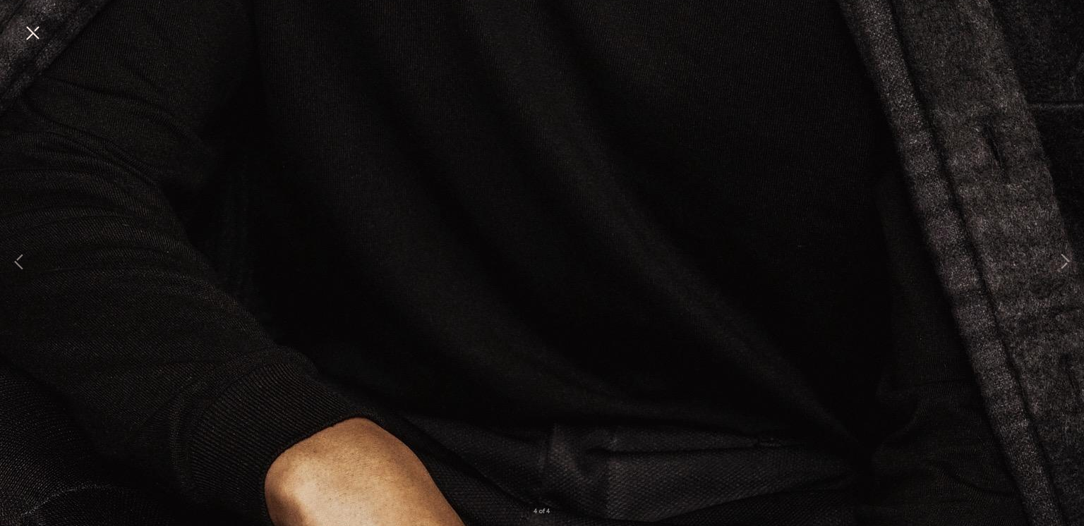
click at [32, 38] on button at bounding box center [32, 33] width 23 height 25
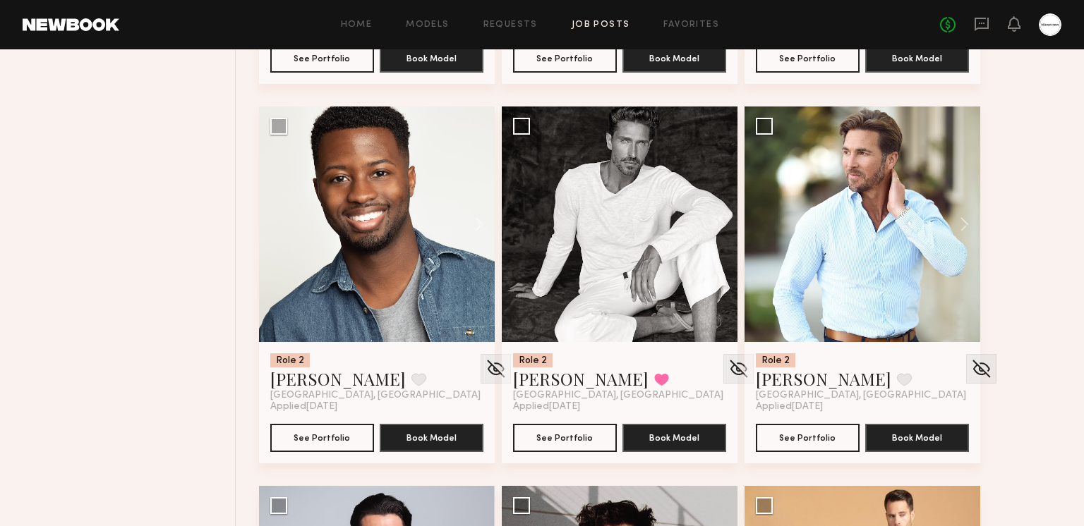
scroll to position [3951, 0]
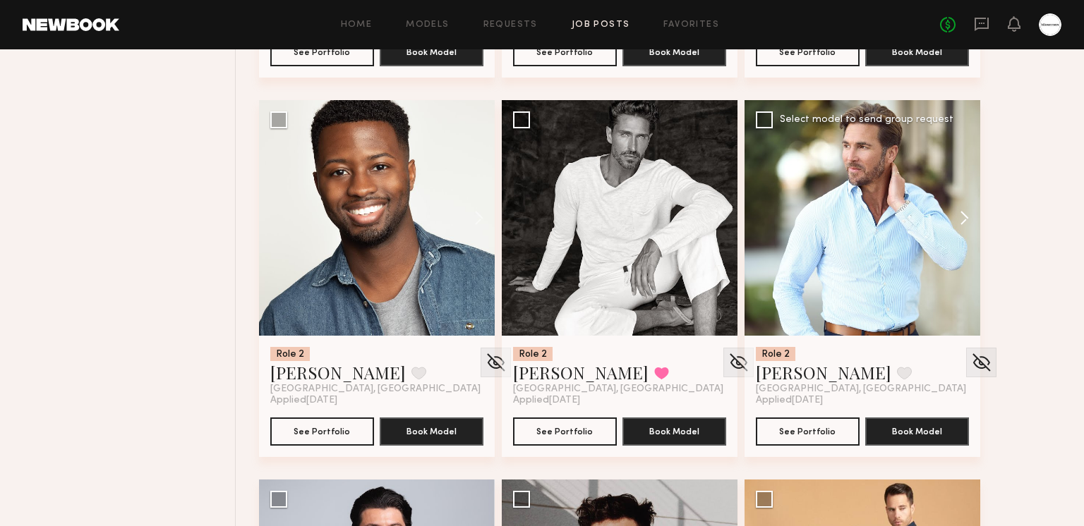
click at [953, 214] on button at bounding box center [957, 218] width 45 height 236
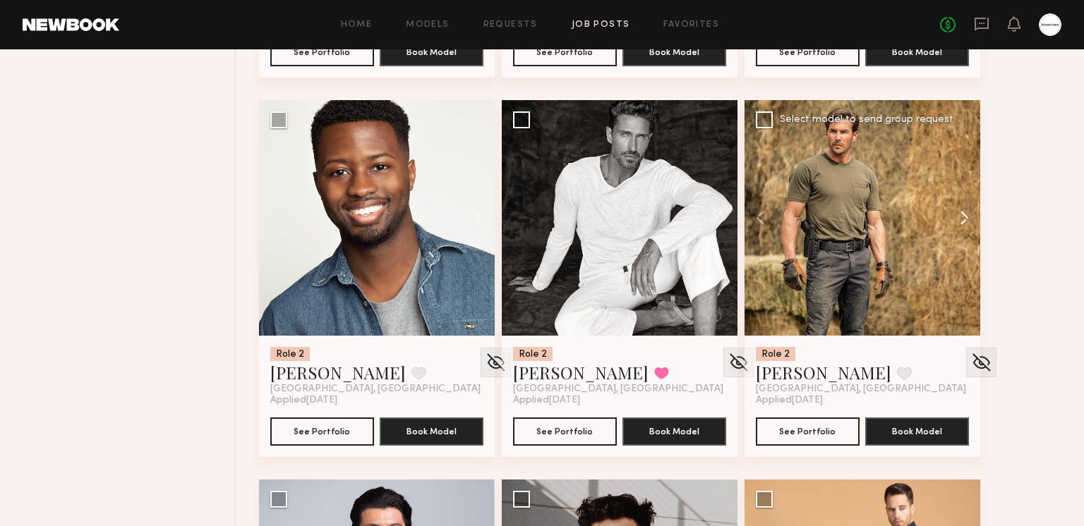
click at [956, 213] on button at bounding box center [957, 218] width 45 height 236
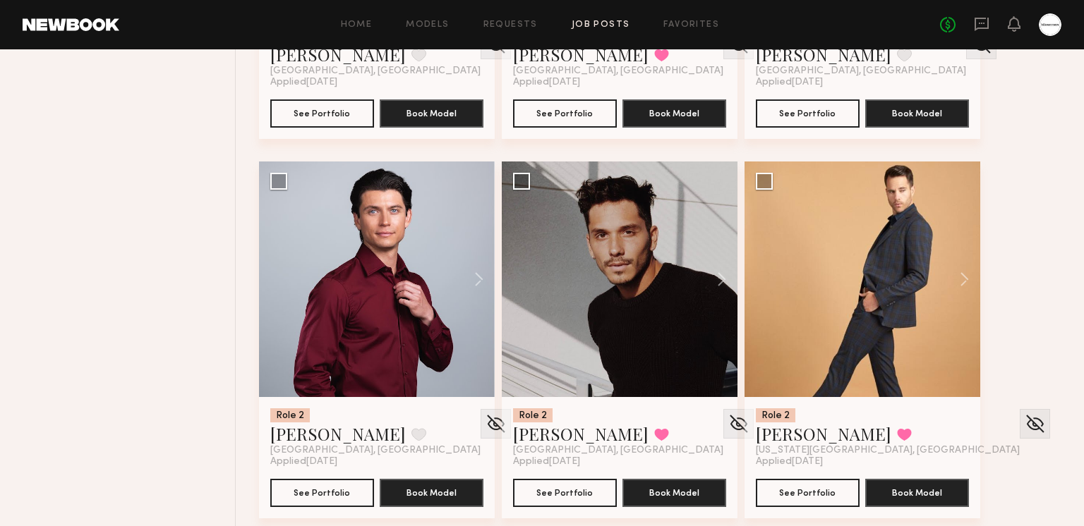
scroll to position [4298, 0]
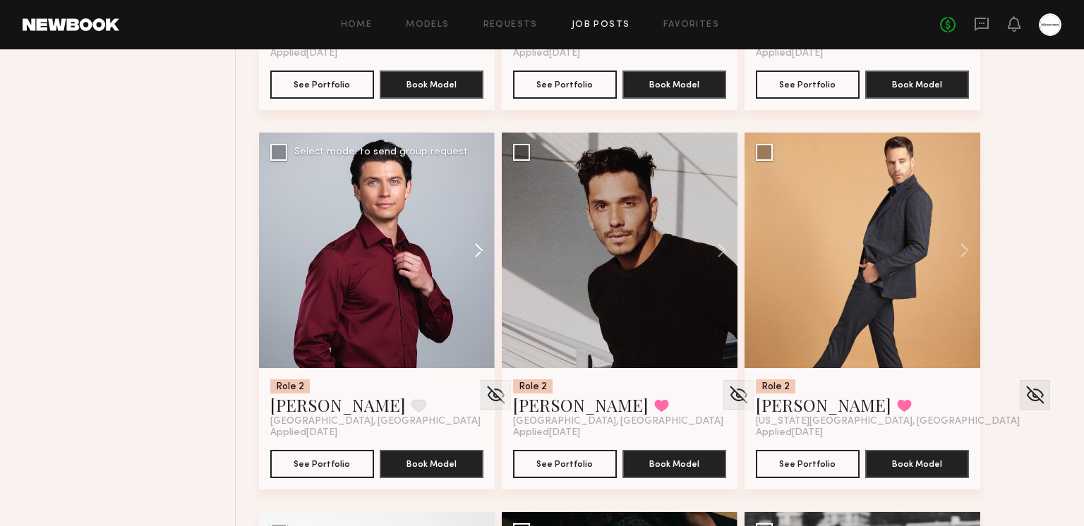
click at [485, 240] on button at bounding box center [471, 251] width 45 height 236
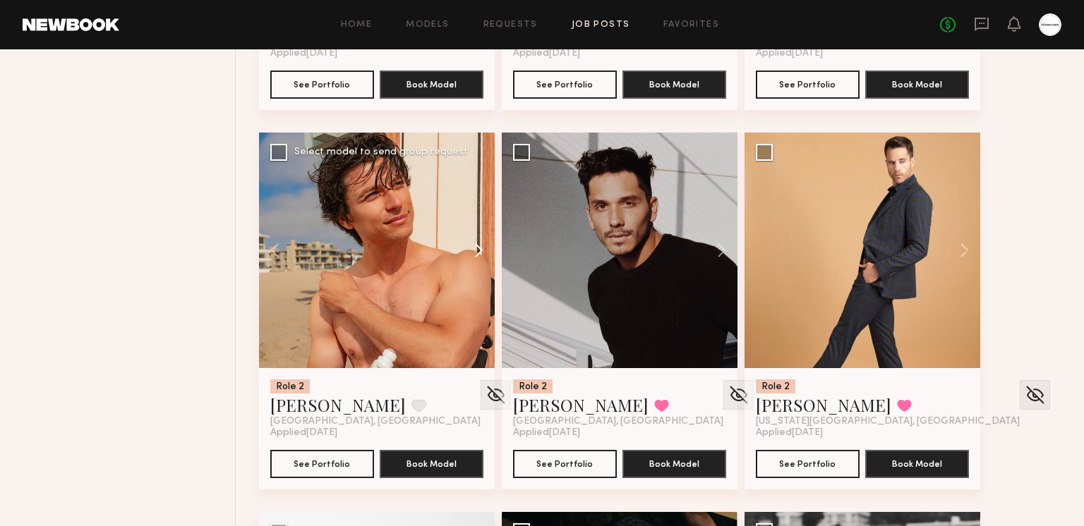
click at [479, 242] on button at bounding box center [471, 251] width 45 height 236
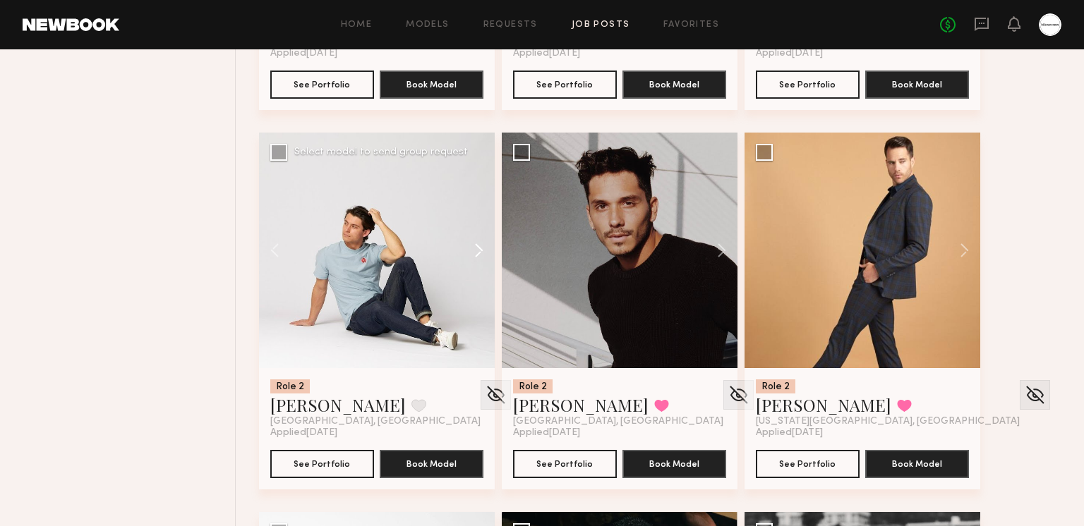
click at [478, 243] on button at bounding box center [471, 251] width 45 height 236
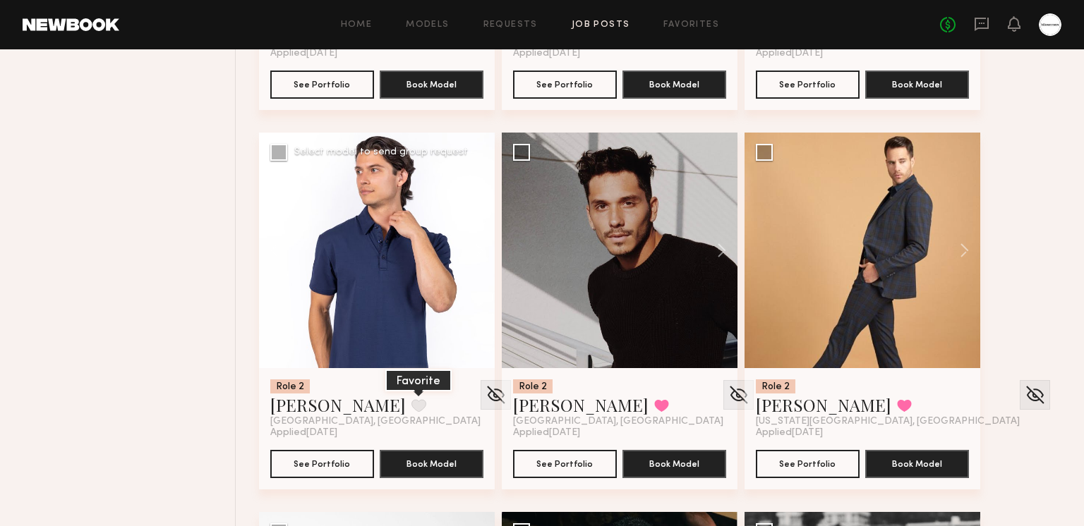
click at [411, 402] on button at bounding box center [418, 405] width 15 height 13
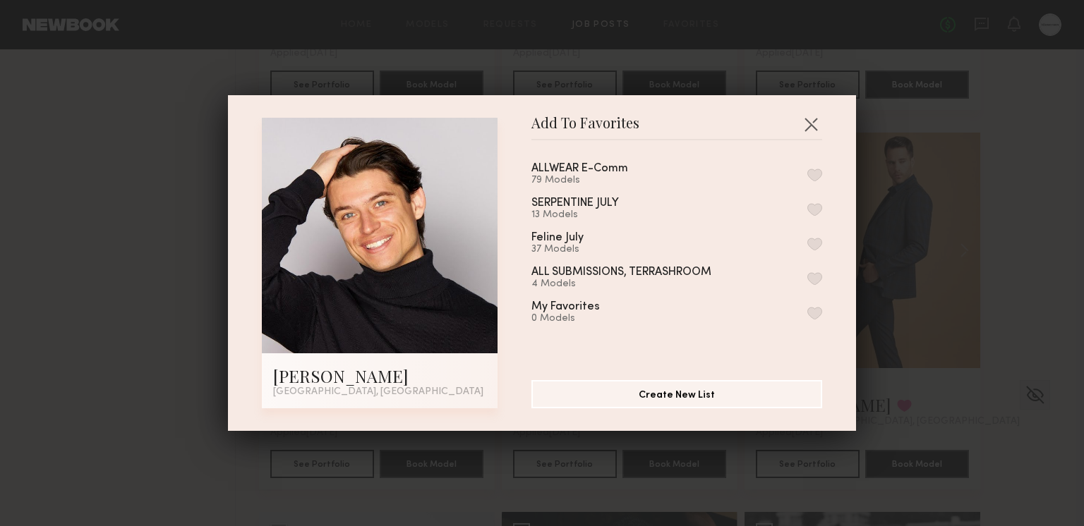
click at [810, 174] on button "button" at bounding box center [814, 175] width 15 height 13
click at [814, 124] on button "button" at bounding box center [810, 124] width 23 height 23
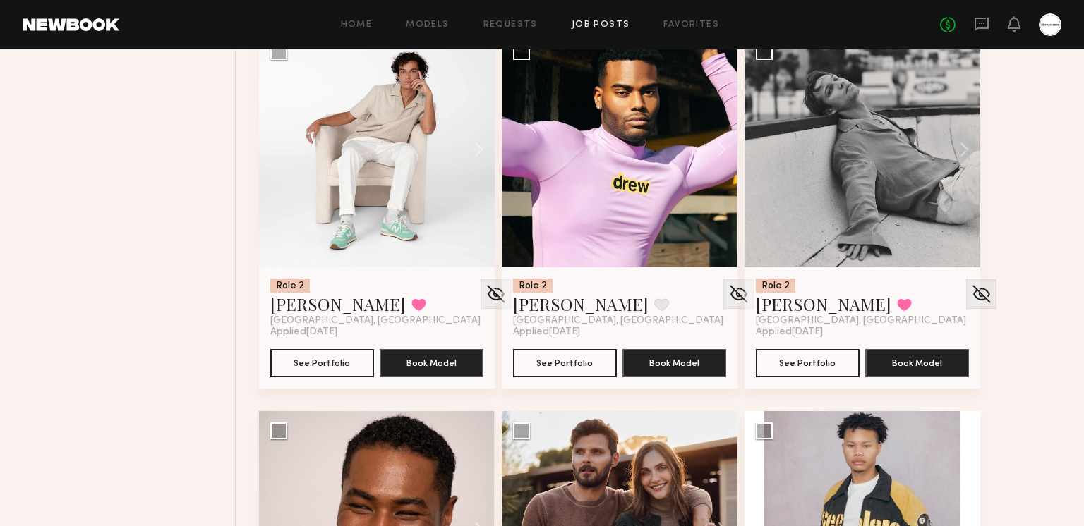
scroll to position [4693, 0]
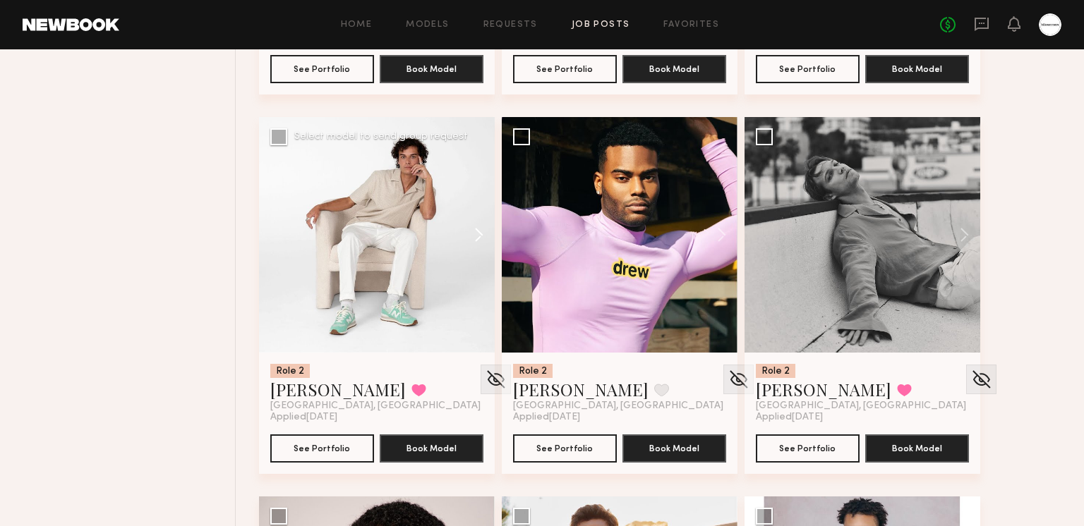
click at [471, 234] on button at bounding box center [471, 235] width 45 height 236
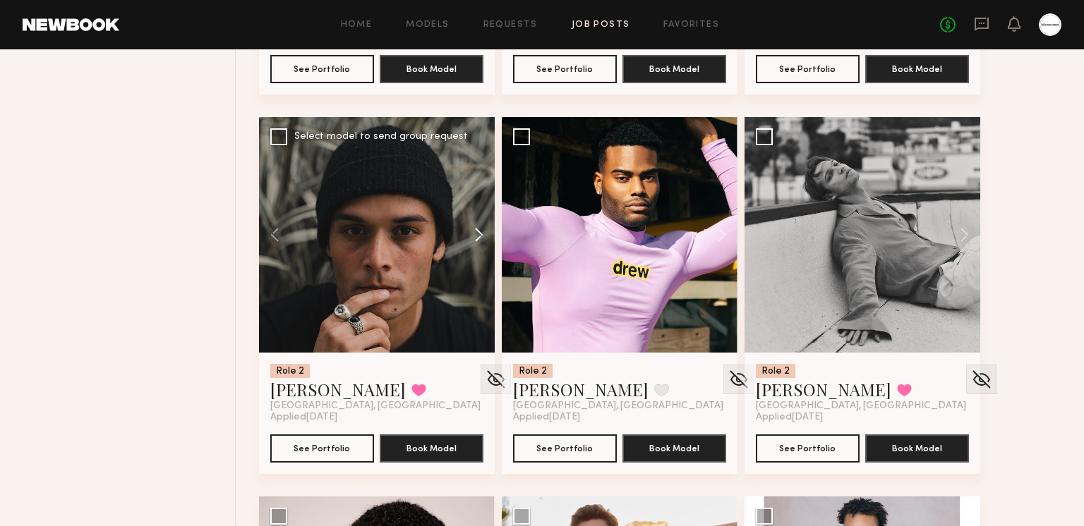
click at [471, 234] on button at bounding box center [471, 235] width 45 height 236
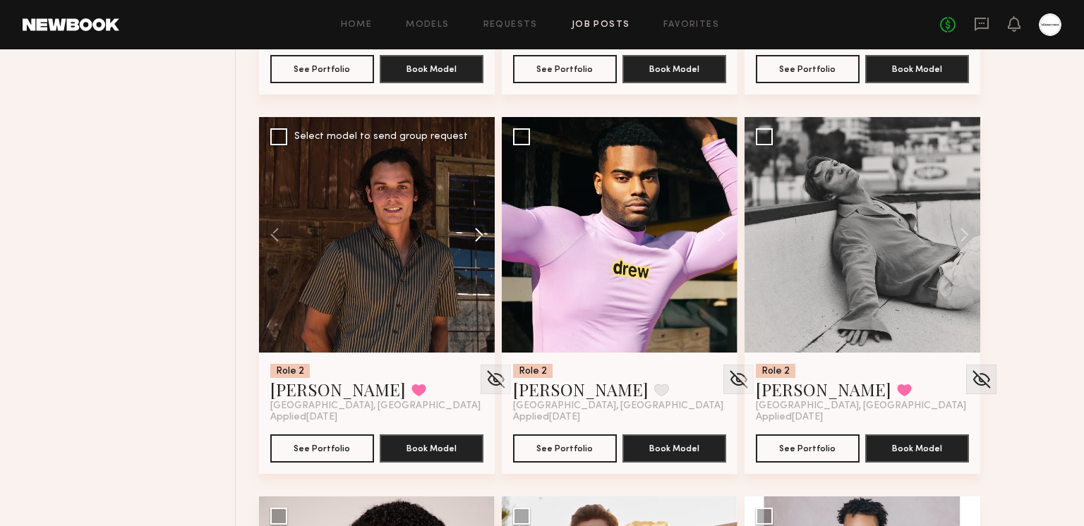
click at [471, 234] on button at bounding box center [471, 235] width 45 height 236
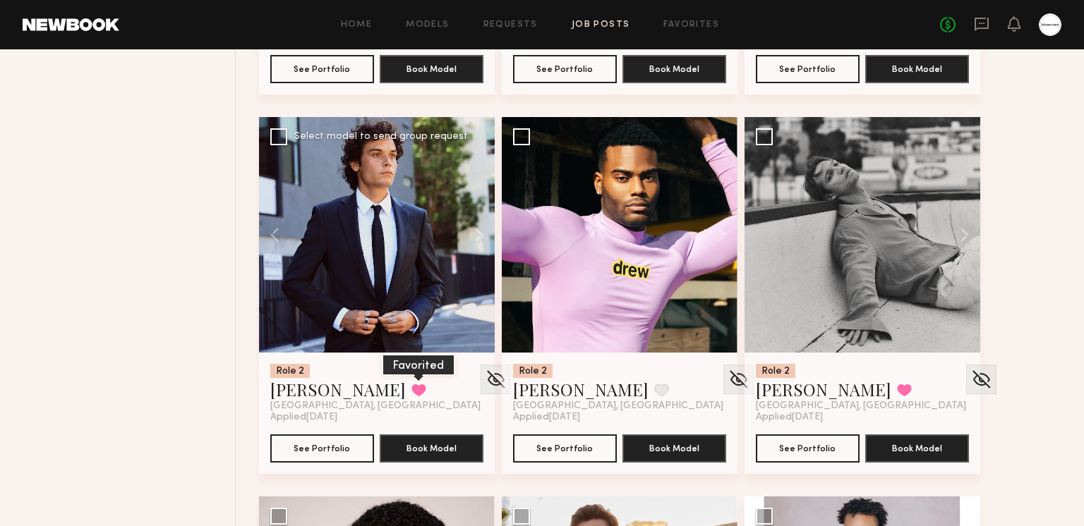
click at [411, 387] on button at bounding box center [418, 390] width 15 height 13
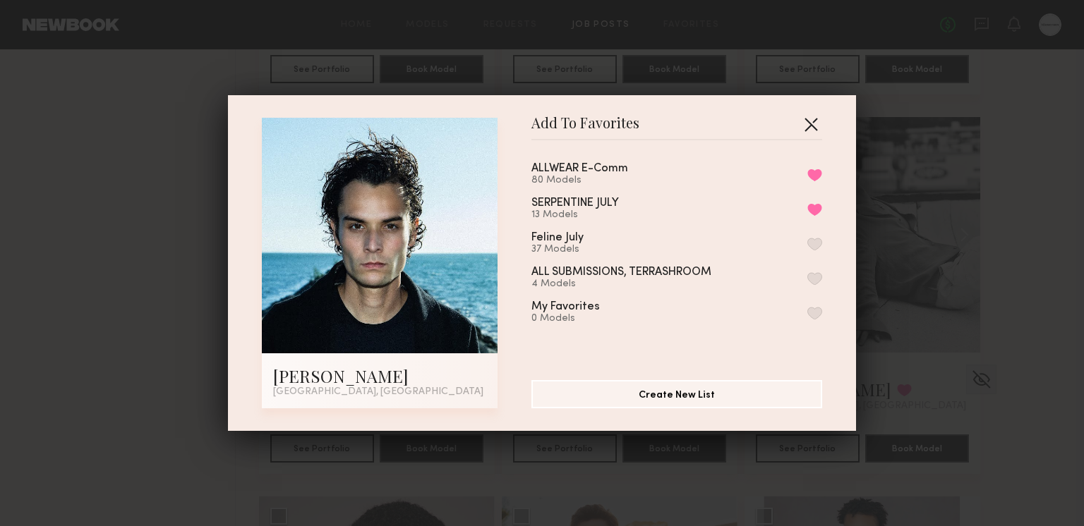
click at [811, 131] on button "button" at bounding box center [810, 124] width 23 height 23
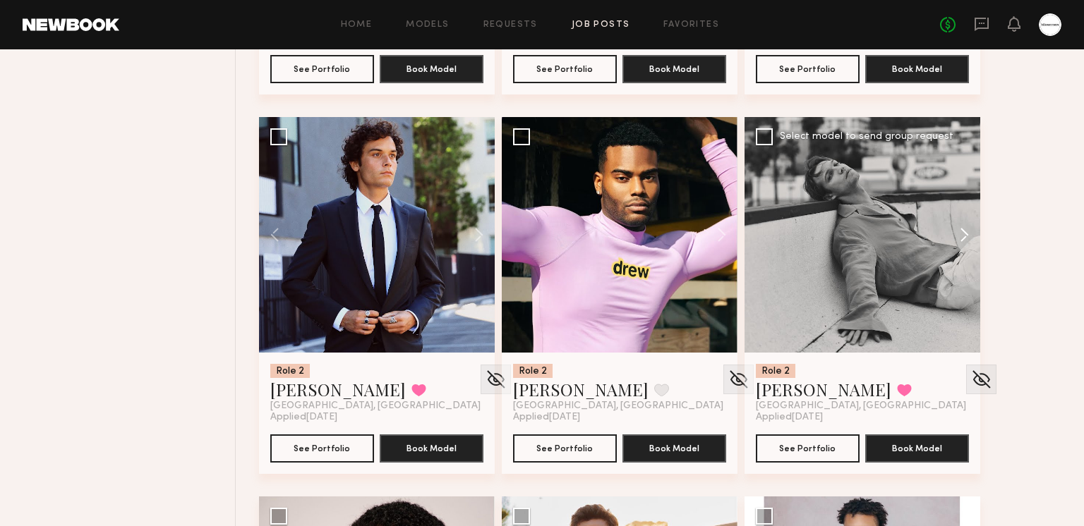
click at [954, 236] on button at bounding box center [957, 235] width 45 height 236
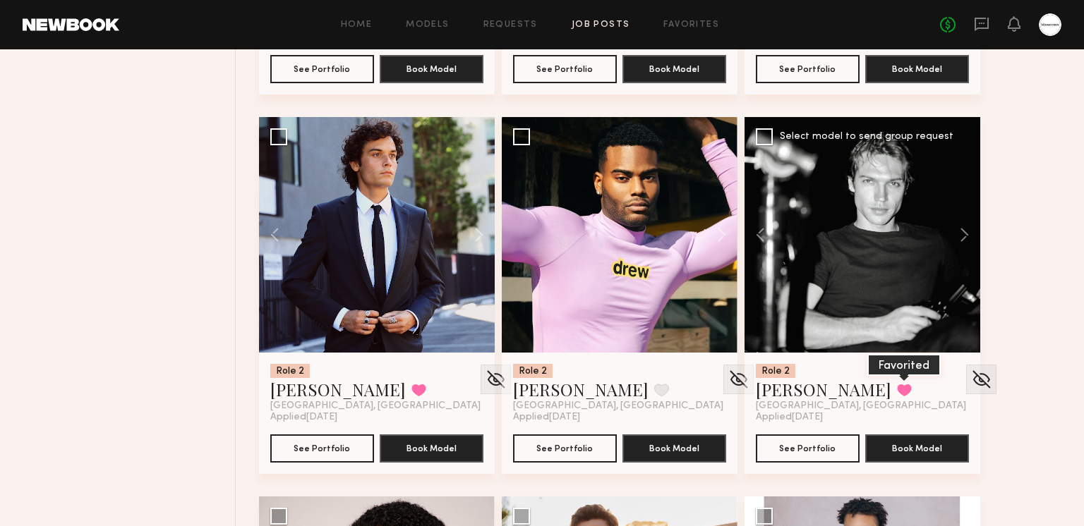
click at [897, 384] on button at bounding box center [904, 390] width 15 height 13
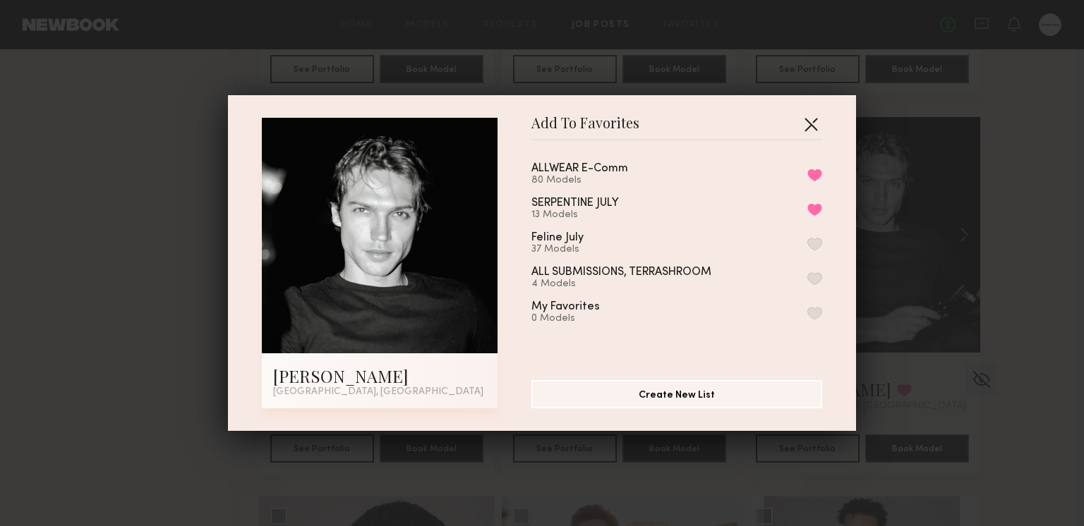
click at [818, 126] on button "button" at bounding box center [810, 124] width 23 height 23
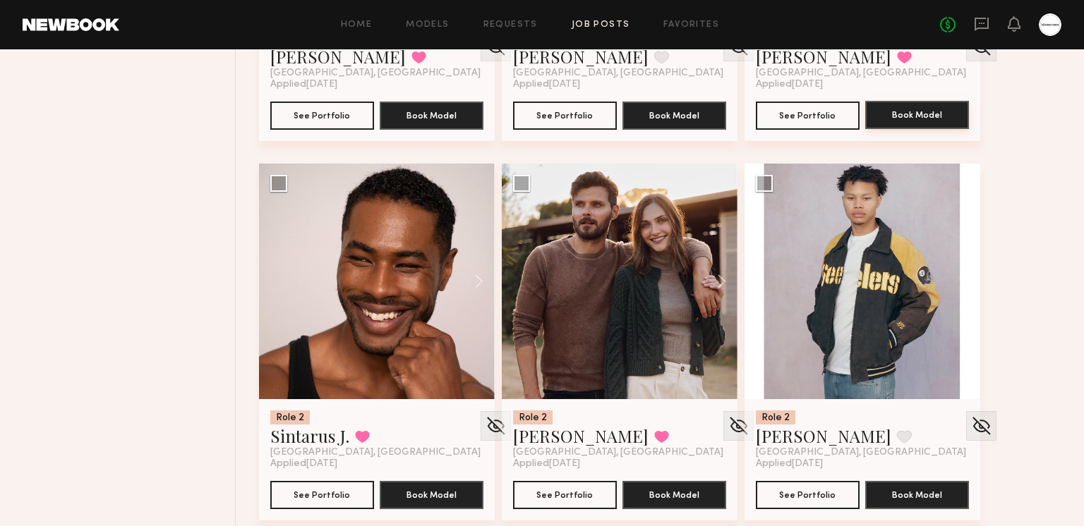
scroll to position [5028, 0]
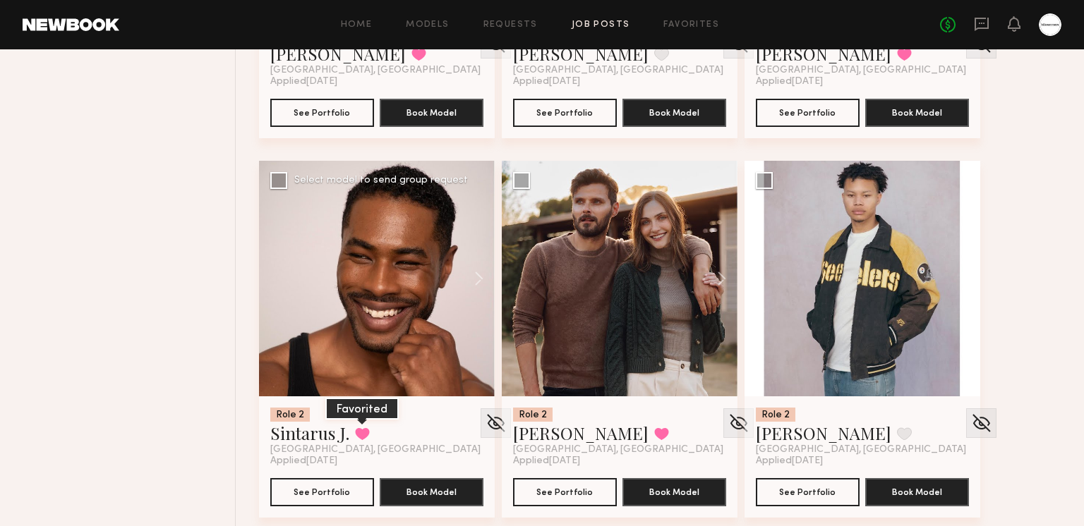
click at [361, 434] on button at bounding box center [362, 434] width 15 height 13
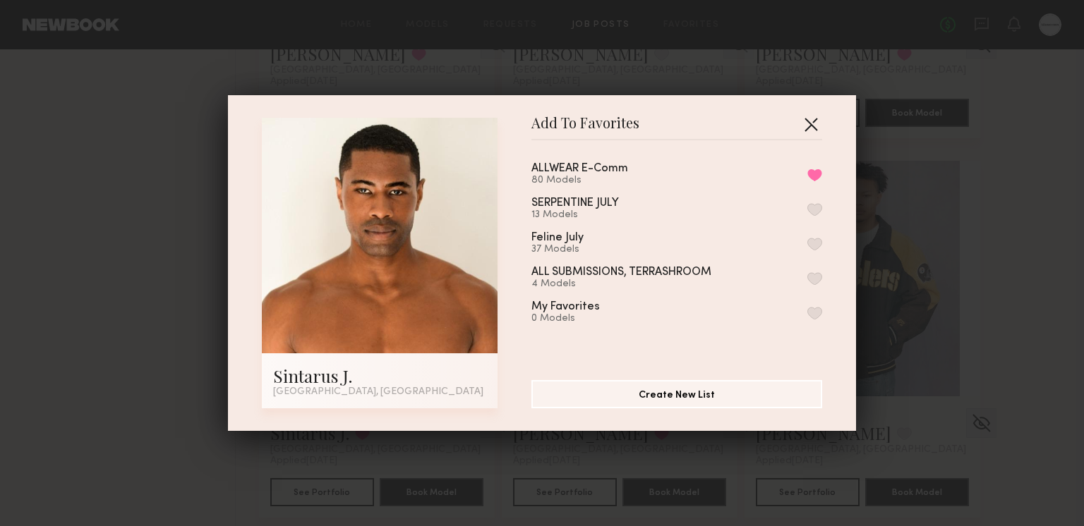
click at [816, 127] on button "button" at bounding box center [810, 124] width 23 height 23
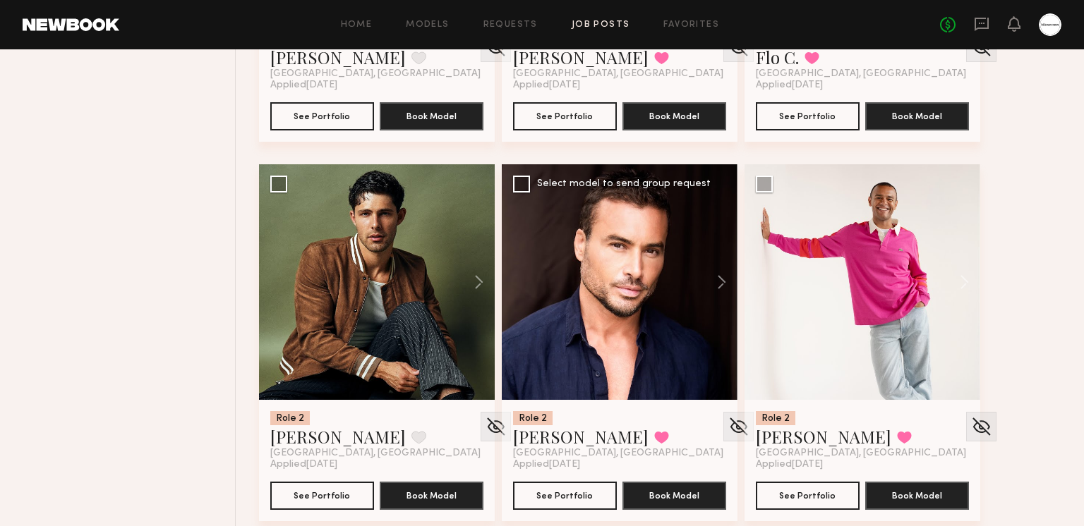
scroll to position [6537, 0]
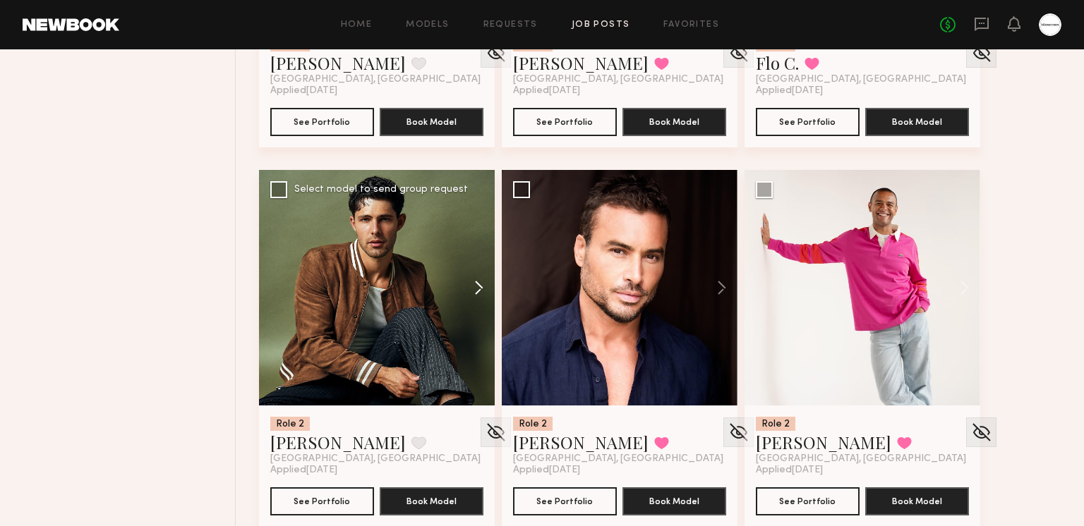
click at [476, 279] on button at bounding box center [471, 288] width 45 height 236
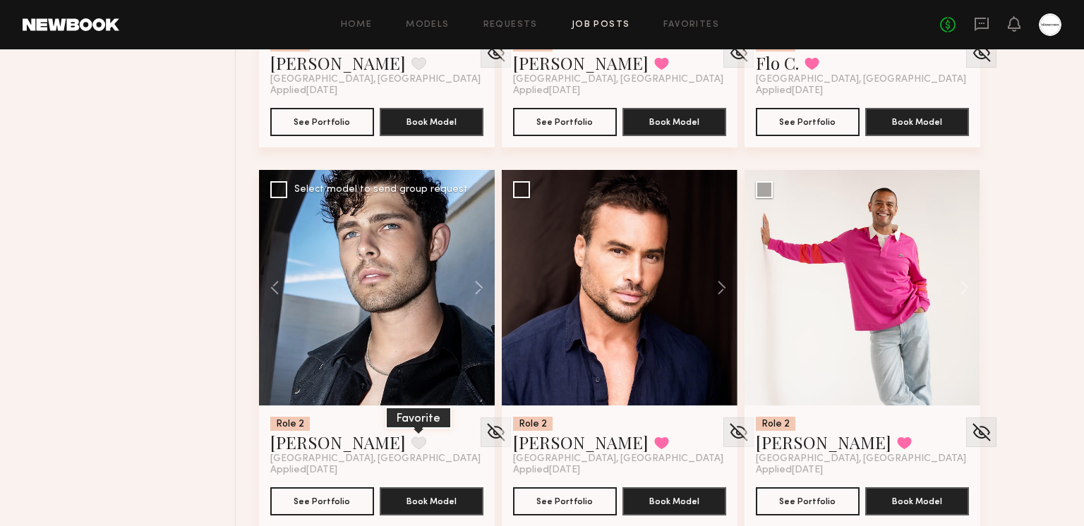
click at [411, 439] on button at bounding box center [418, 443] width 15 height 13
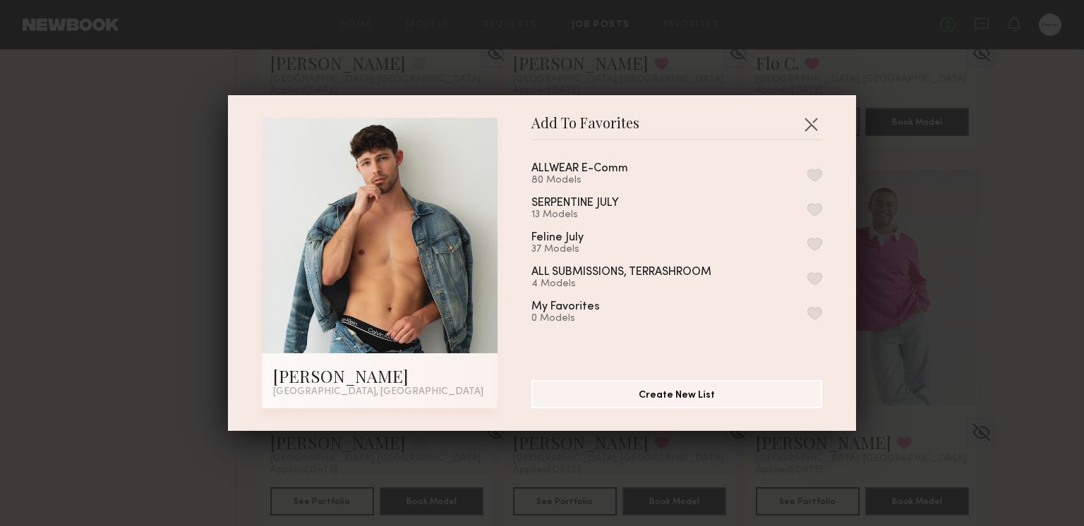
click at [812, 169] on button "button" at bounding box center [814, 175] width 15 height 13
click at [815, 129] on button "button" at bounding box center [810, 124] width 23 height 23
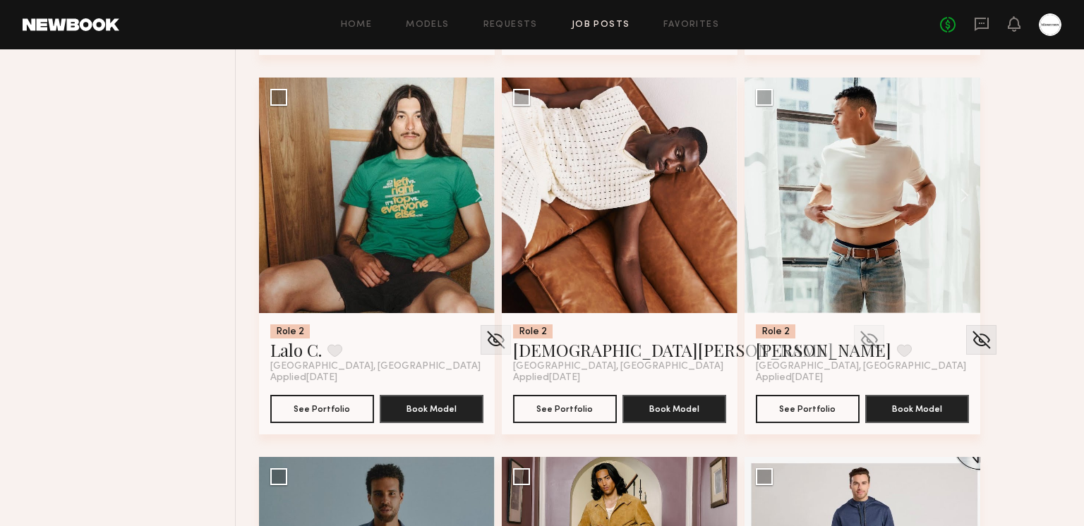
scroll to position [7018, 0]
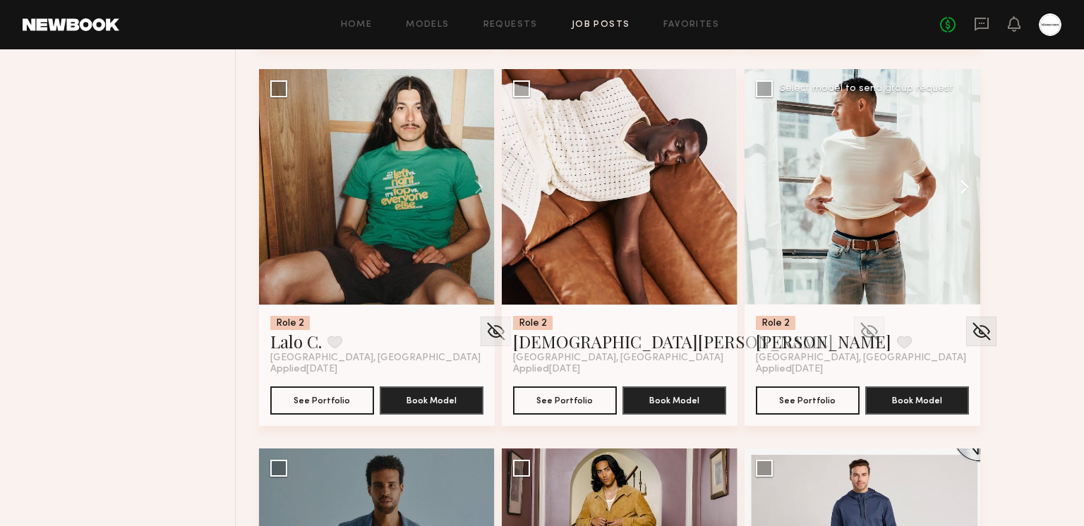
click at [960, 188] on button at bounding box center [957, 187] width 45 height 236
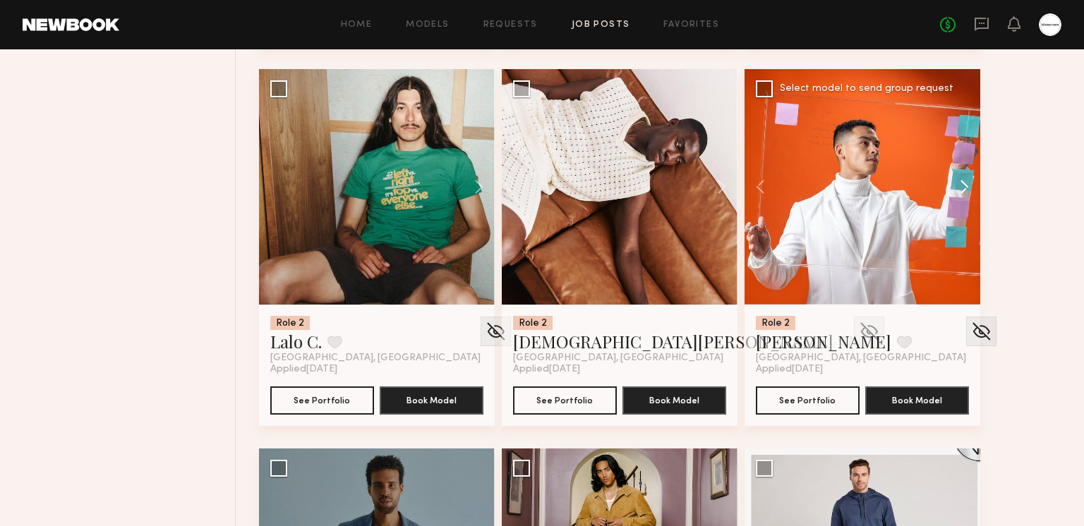
click at [960, 188] on button at bounding box center [957, 187] width 45 height 236
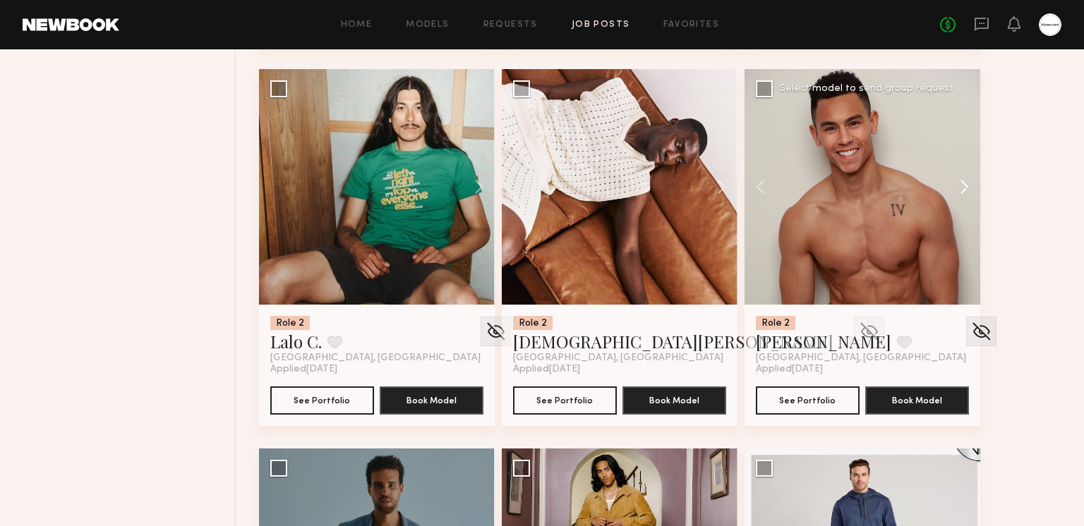
click at [960, 188] on button at bounding box center [957, 187] width 45 height 236
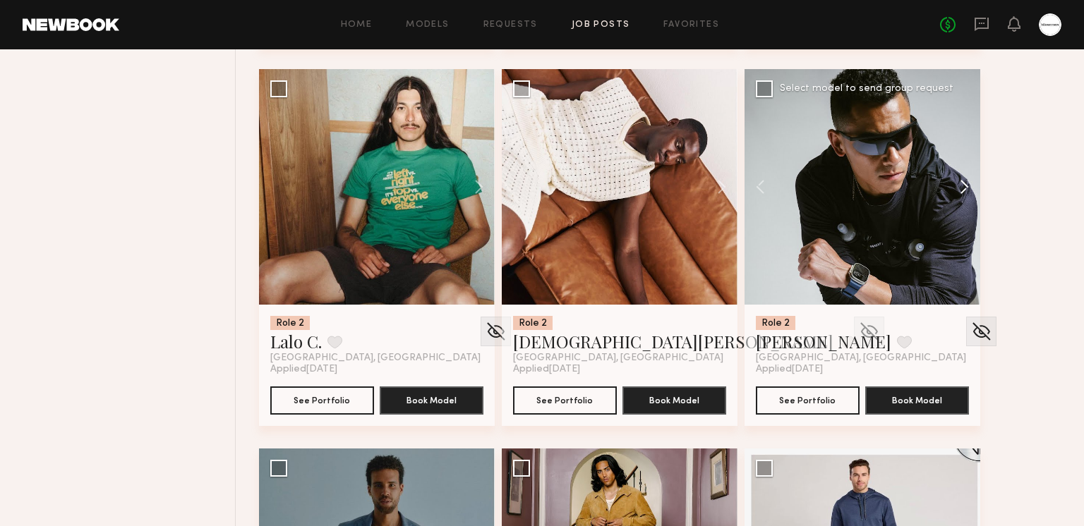
click at [960, 188] on button at bounding box center [957, 187] width 45 height 236
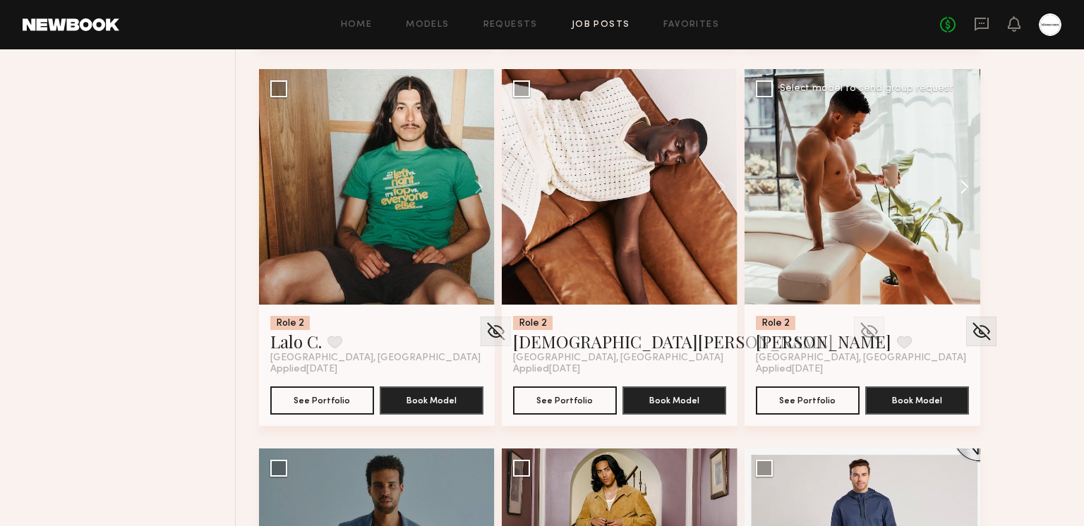
click at [960, 188] on button at bounding box center [957, 187] width 45 height 236
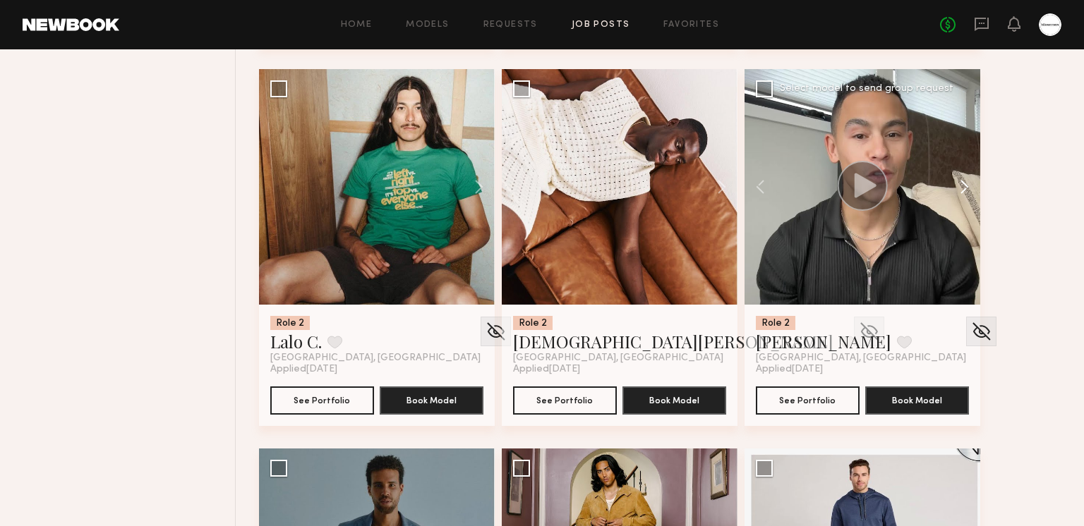
click at [960, 188] on button at bounding box center [957, 187] width 45 height 236
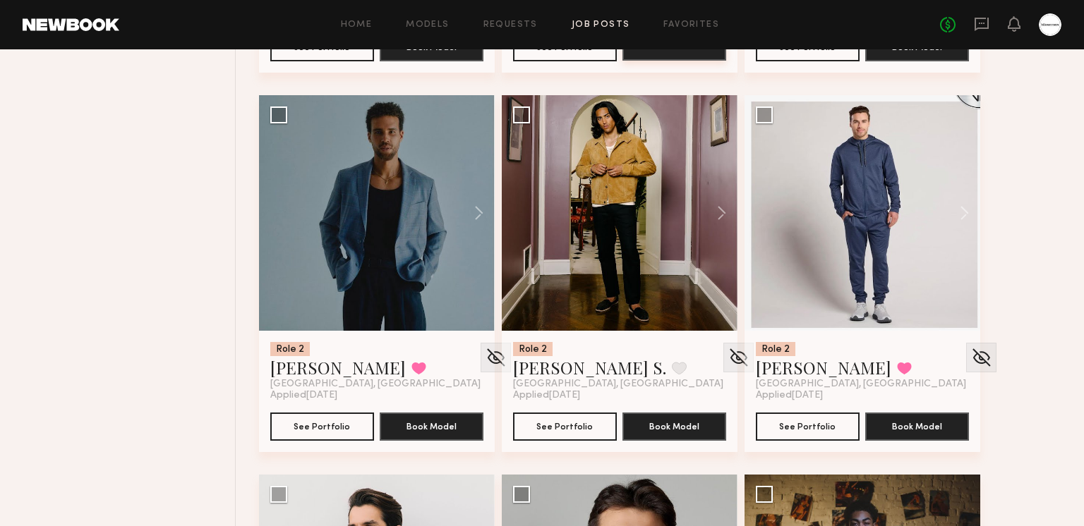
scroll to position [7387, 0]
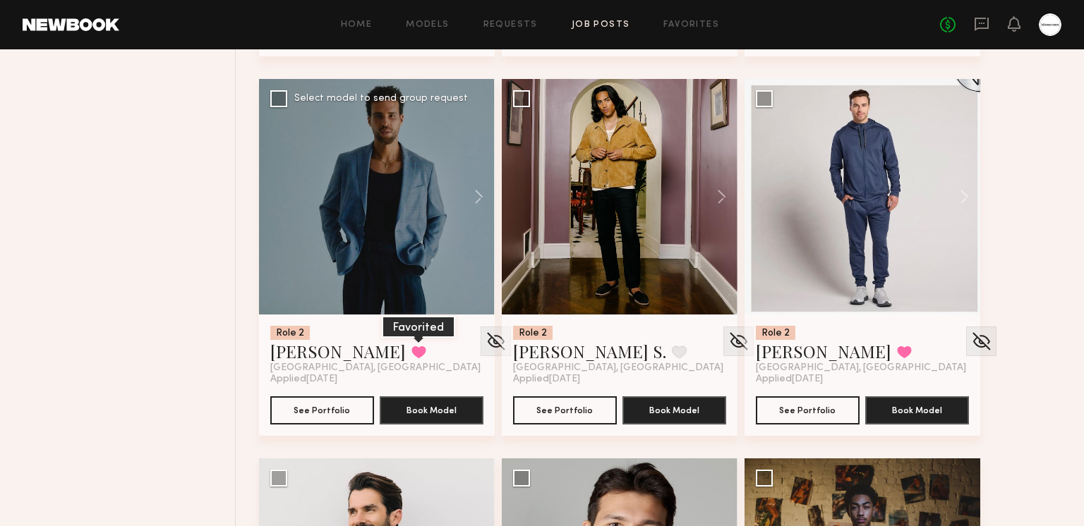
click at [411, 356] on button at bounding box center [418, 352] width 15 height 13
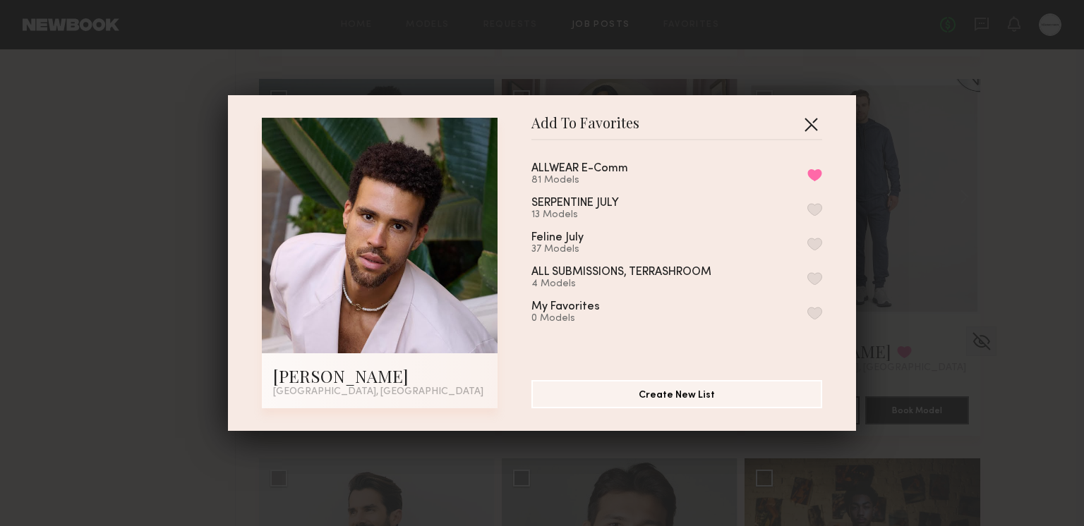
click at [819, 123] on button "button" at bounding box center [810, 124] width 23 height 23
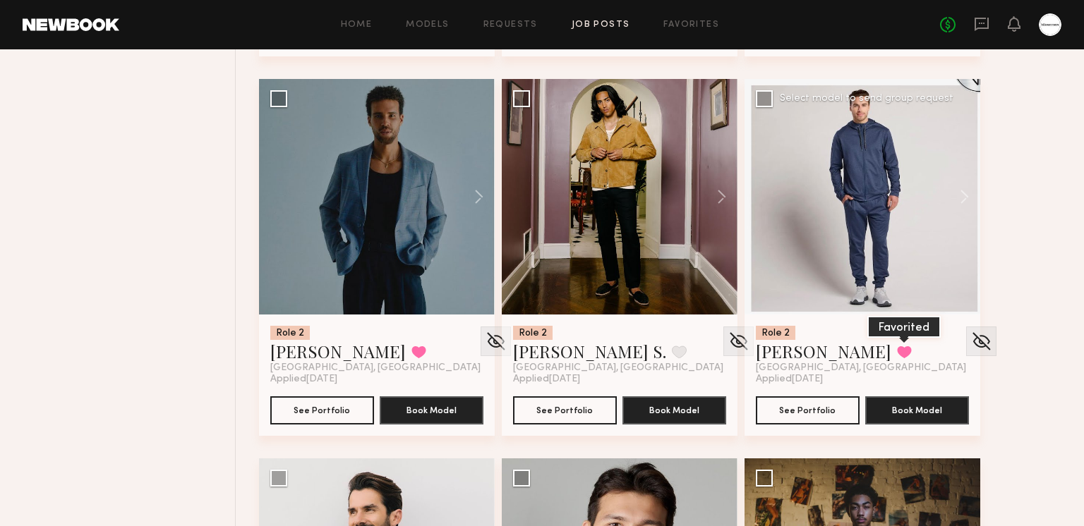
click at [897, 352] on button at bounding box center [904, 352] width 15 height 13
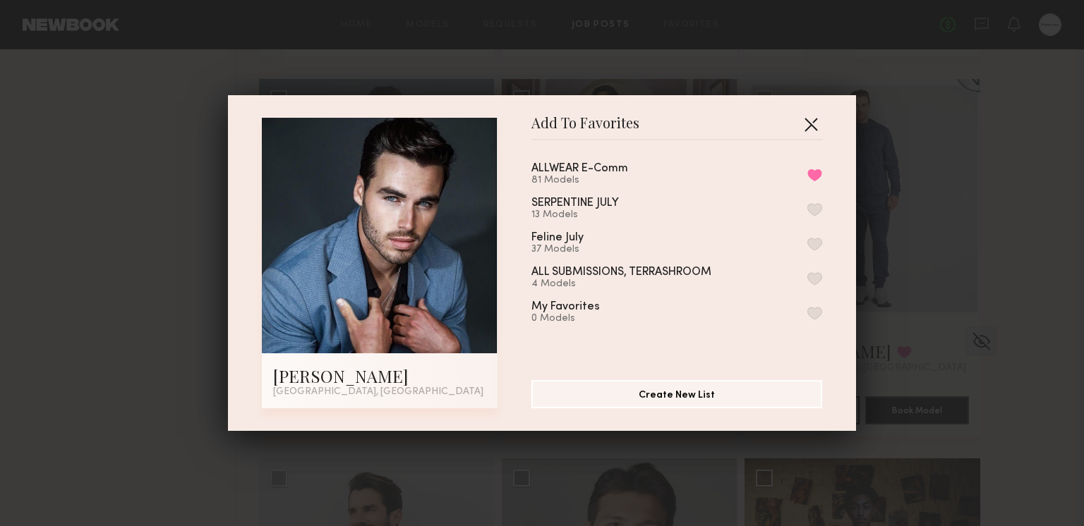
click at [818, 127] on button "button" at bounding box center [810, 124] width 23 height 23
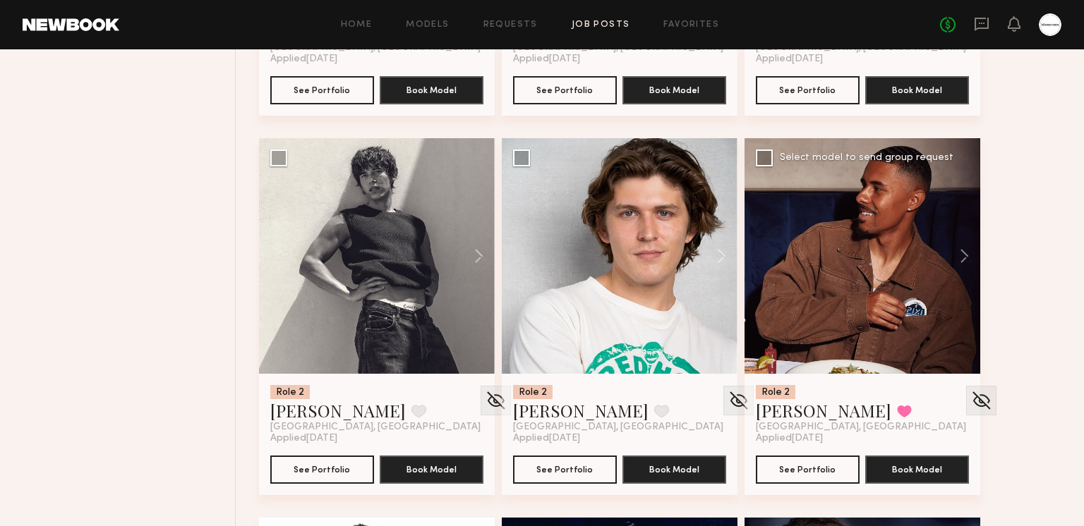
scroll to position [8470, 0]
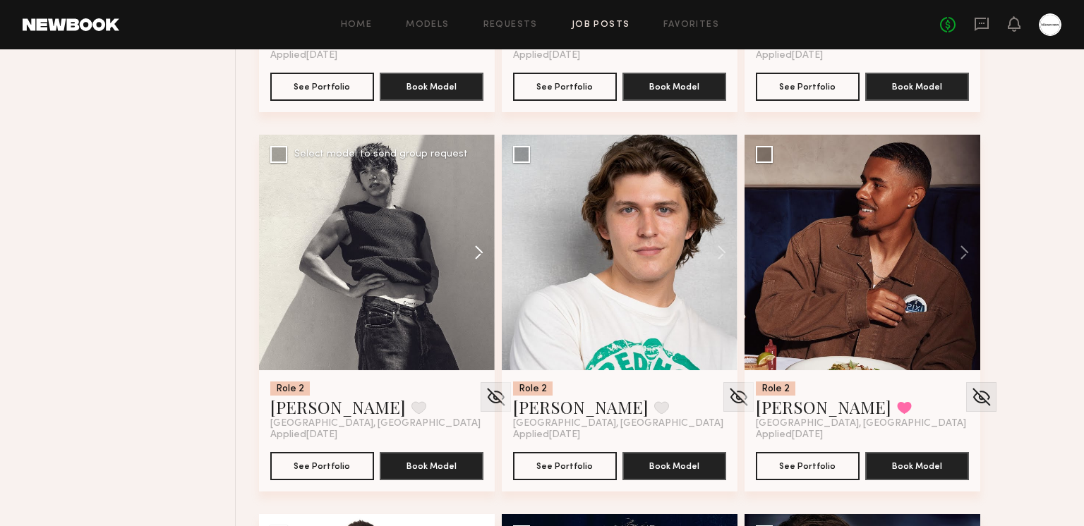
click at [463, 239] on button at bounding box center [471, 253] width 45 height 236
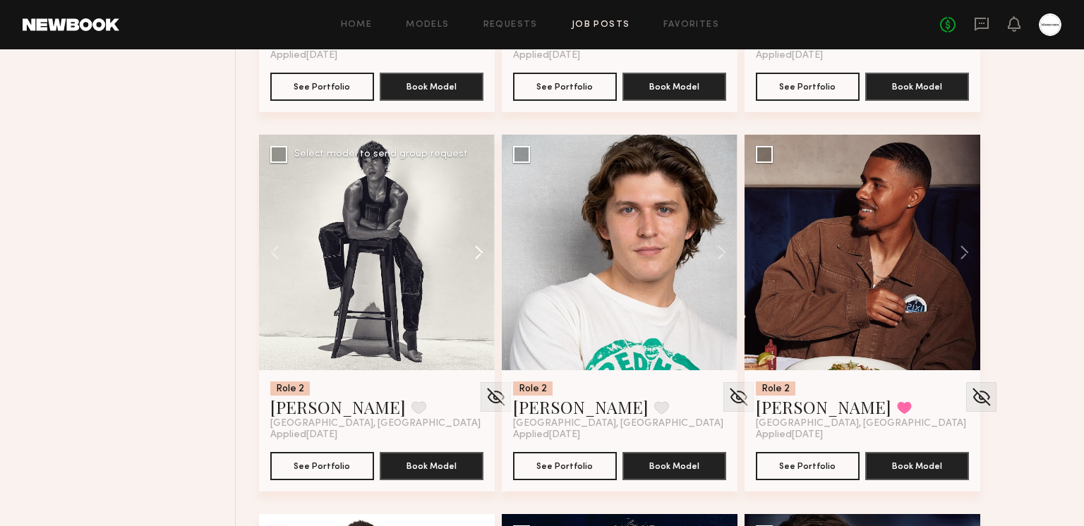
click at [467, 239] on button at bounding box center [471, 253] width 45 height 236
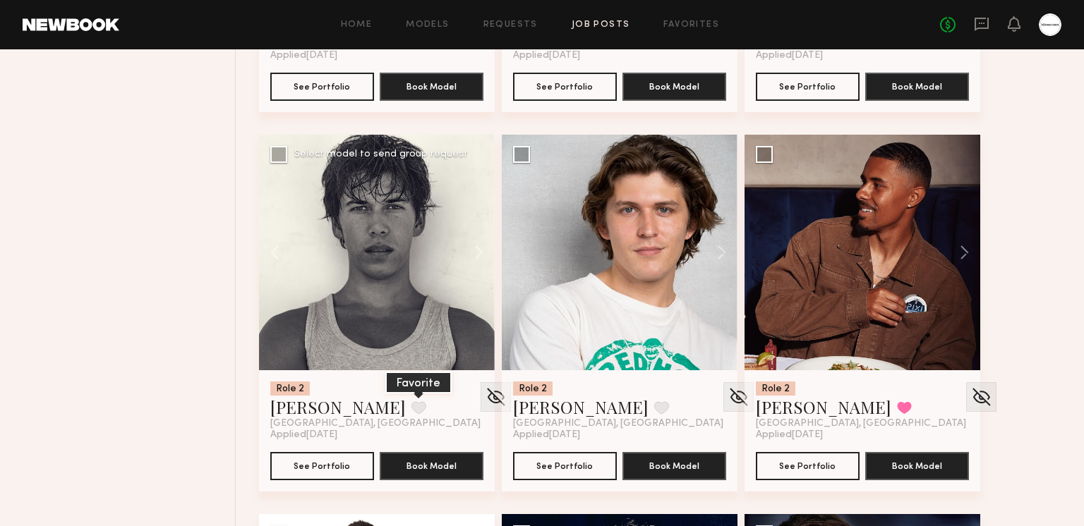
click at [411, 412] on button at bounding box center [418, 407] width 15 height 13
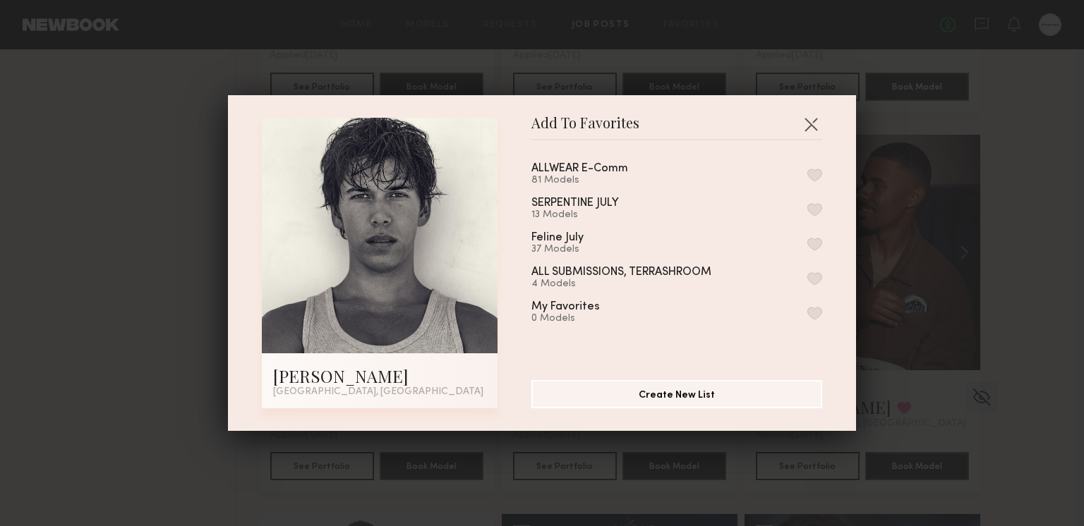
click at [814, 171] on button "button" at bounding box center [814, 175] width 15 height 13
click at [816, 123] on button "button" at bounding box center [810, 124] width 23 height 23
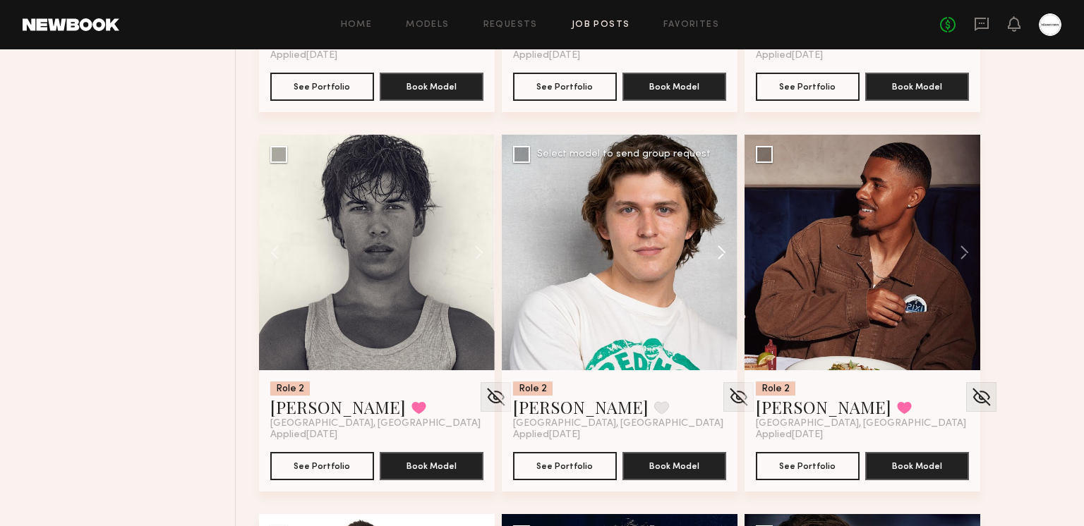
click at [708, 249] on button at bounding box center [714, 253] width 45 height 236
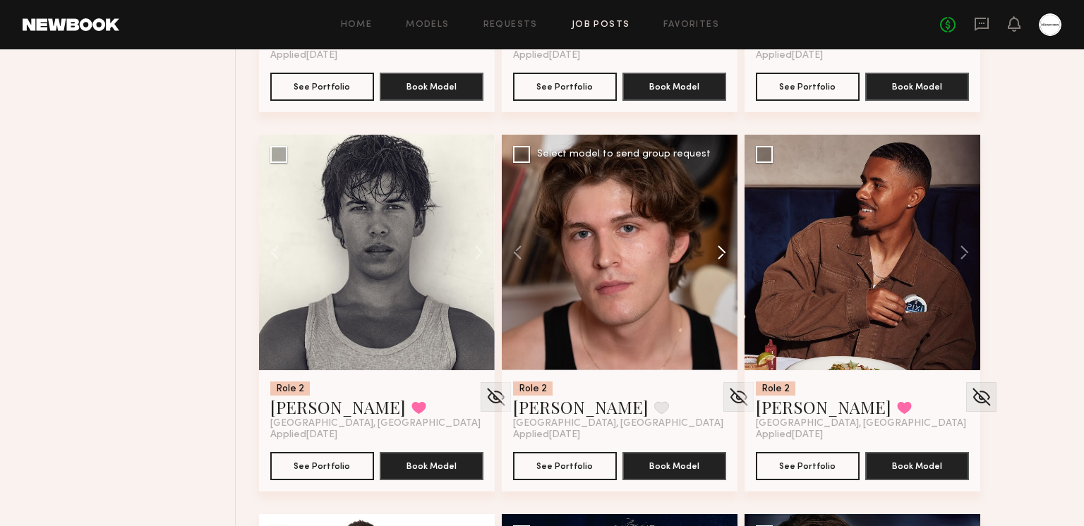
click at [720, 247] on button at bounding box center [714, 253] width 45 height 236
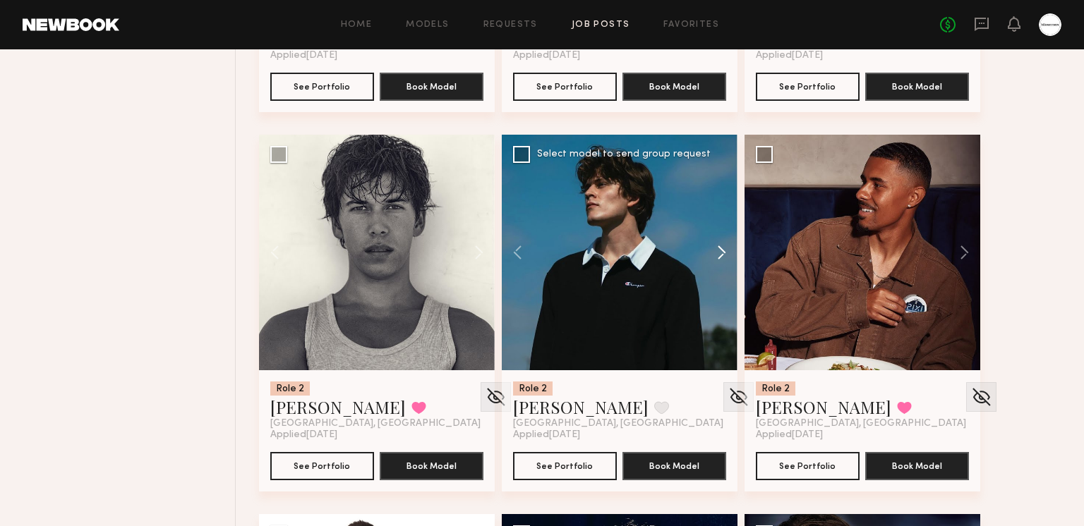
click at [720, 247] on button at bounding box center [714, 253] width 45 height 236
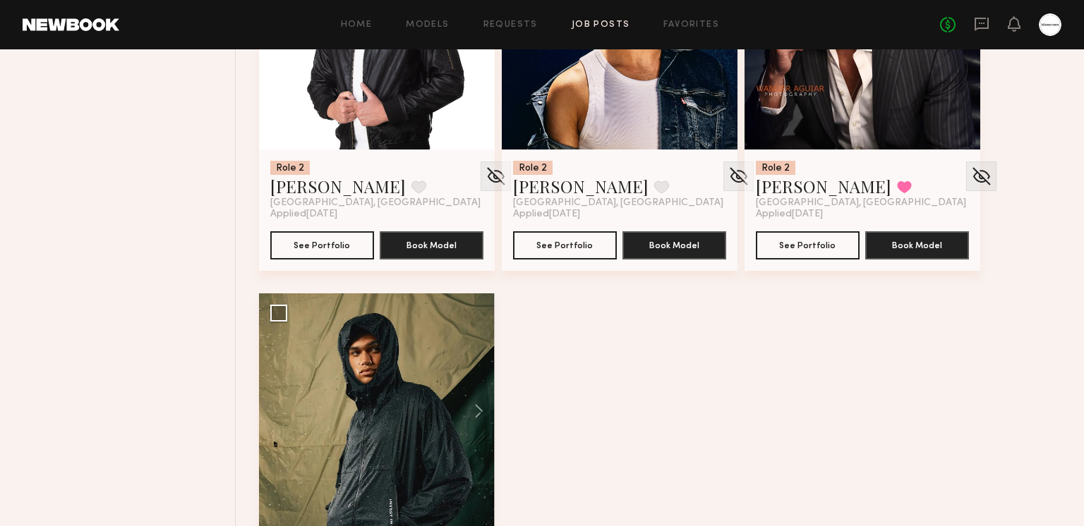
scroll to position [9217, 0]
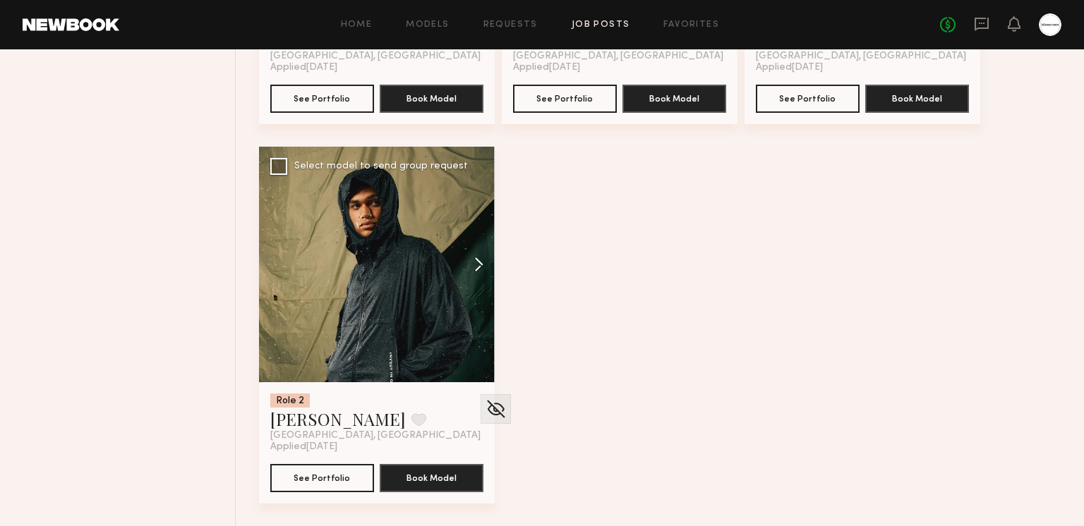
click at [473, 261] on button at bounding box center [471, 265] width 45 height 236
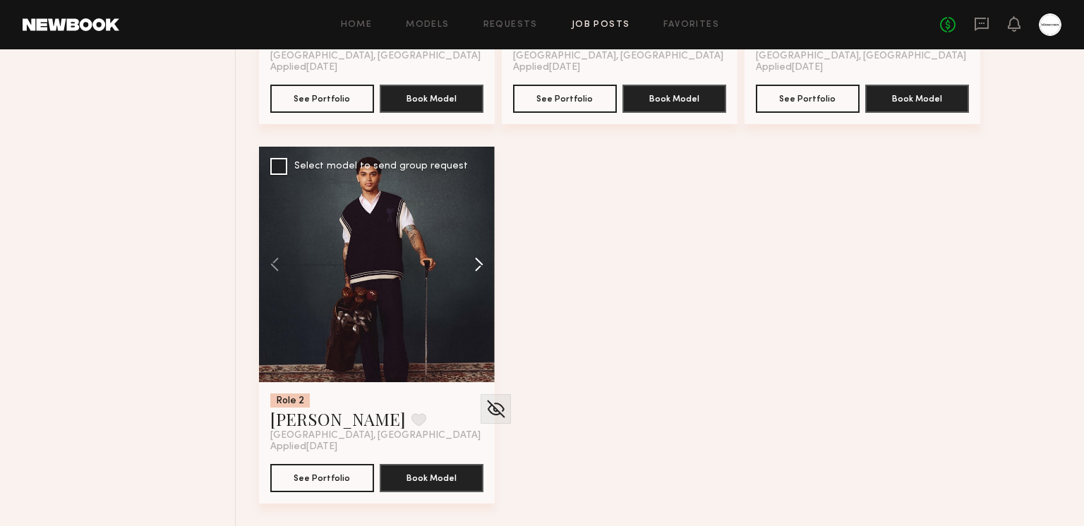
click at [473, 261] on button at bounding box center [471, 265] width 45 height 236
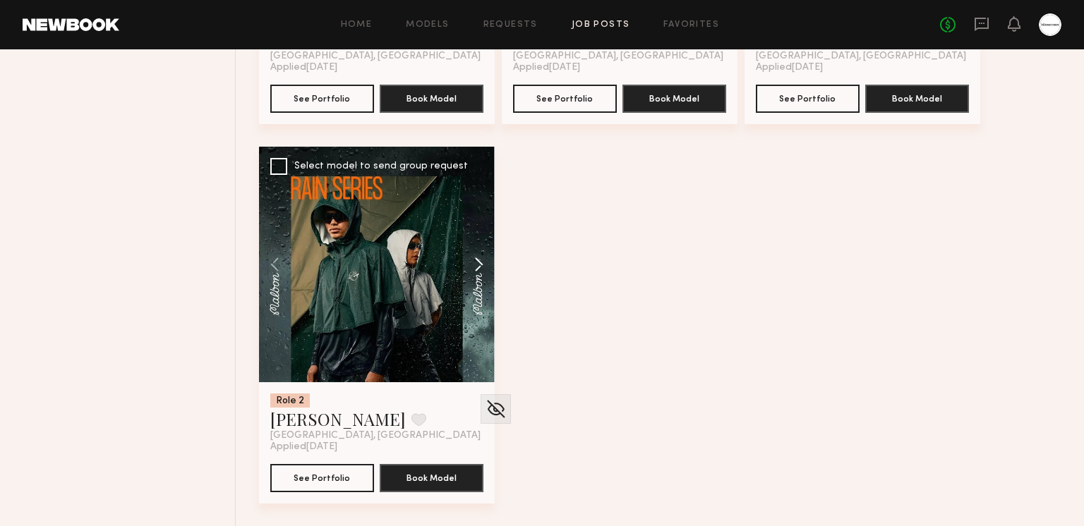
click at [473, 261] on button at bounding box center [471, 265] width 45 height 236
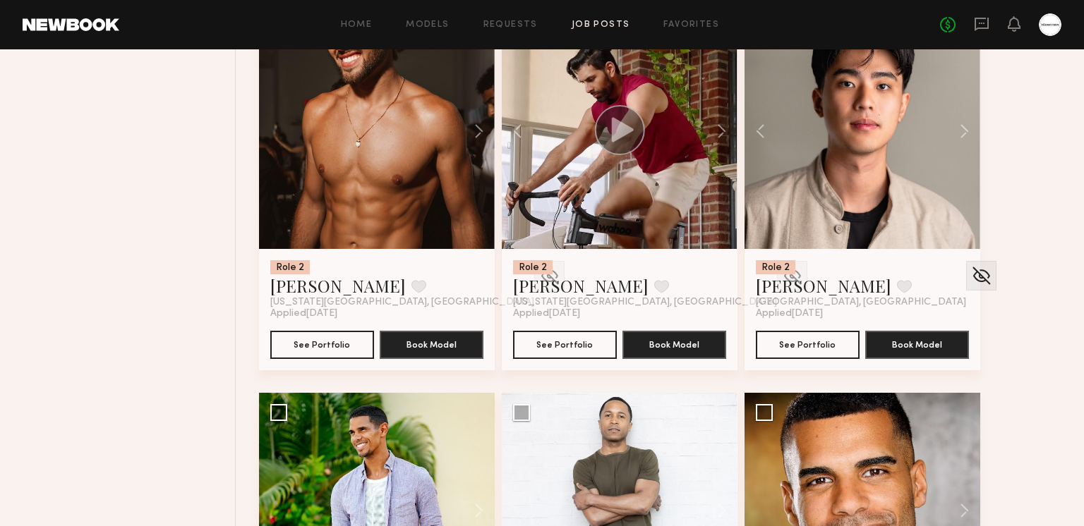
scroll to position [365, 0]
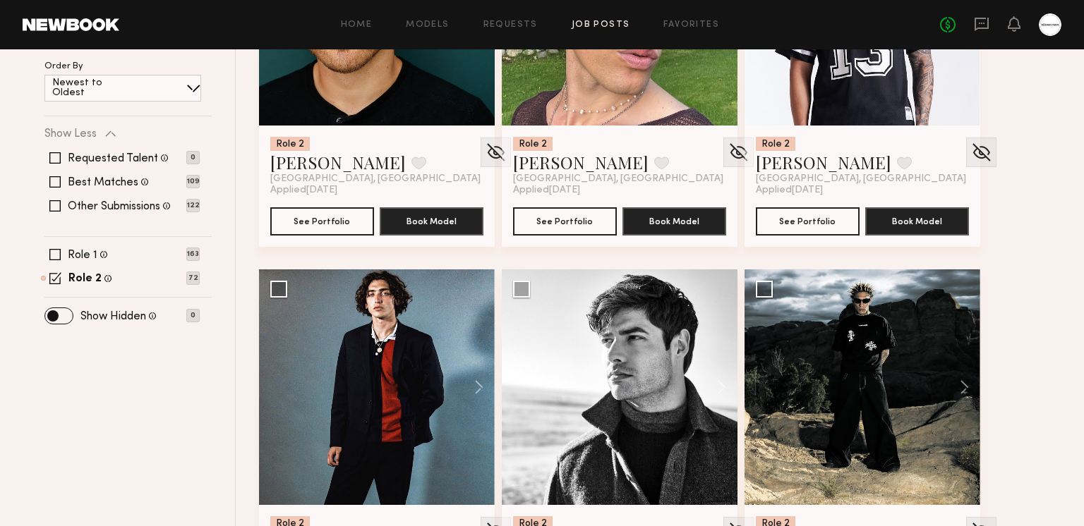
click at [674, 30] on div "Home Models Requests Job Posts Favorites Sign Out No fees up to $5,000" at bounding box center [590, 24] width 942 height 23
click at [669, 23] on link "Favorites" at bounding box center [691, 24] width 56 height 9
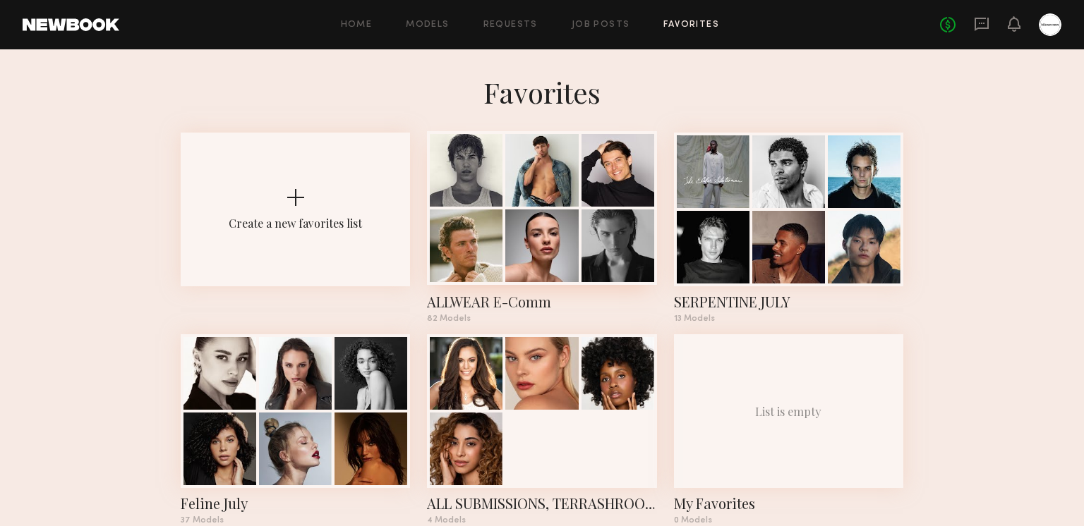
click at [568, 271] on div at bounding box center [541, 246] width 73 height 73
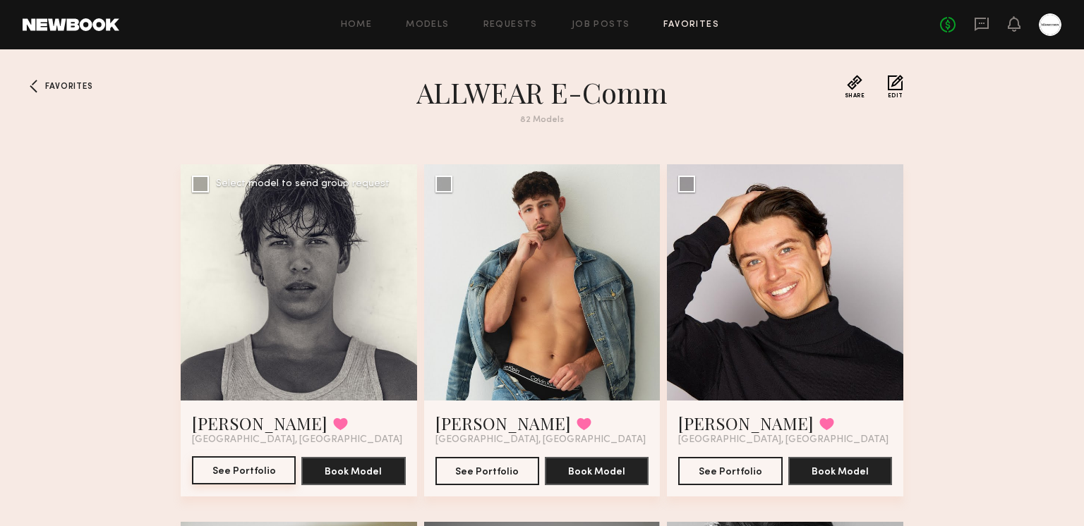
click at [244, 473] on button "See Portfolio" at bounding box center [244, 470] width 104 height 28
click at [495, 471] on button "See Portfolio" at bounding box center [487, 470] width 104 height 28
click at [747, 462] on button "See Portfolio" at bounding box center [730, 470] width 104 height 28
click at [819, 422] on button at bounding box center [826, 424] width 15 height 13
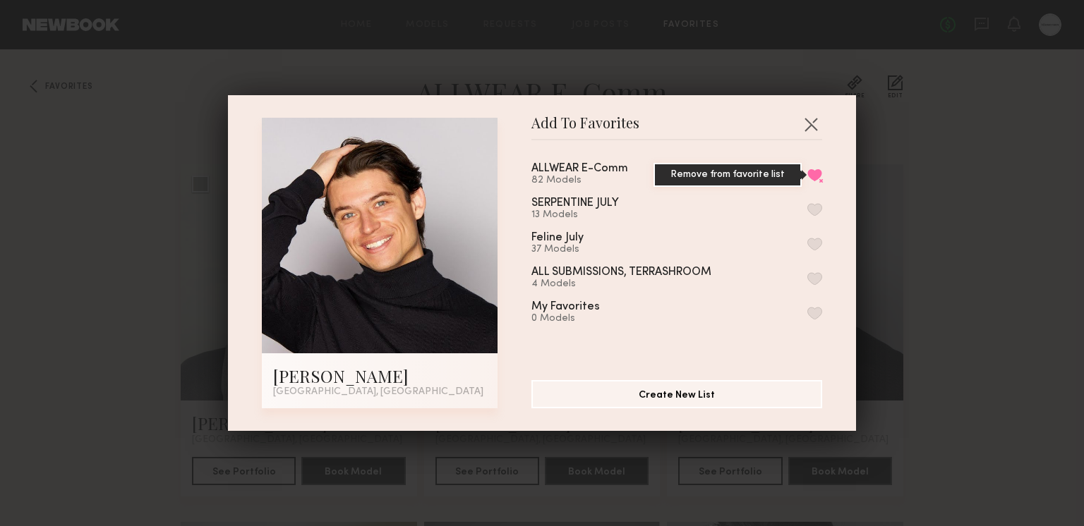
click at [818, 178] on button "Remove from favorite list" at bounding box center [814, 175] width 15 height 13
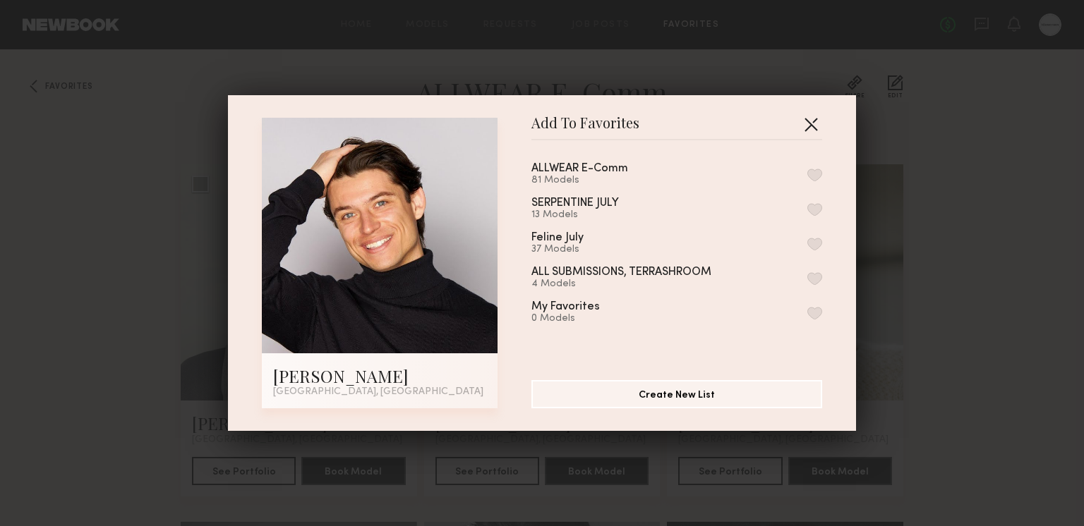
click at [813, 120] on button "button" at bounding box center [810, 124] width 23 height 23
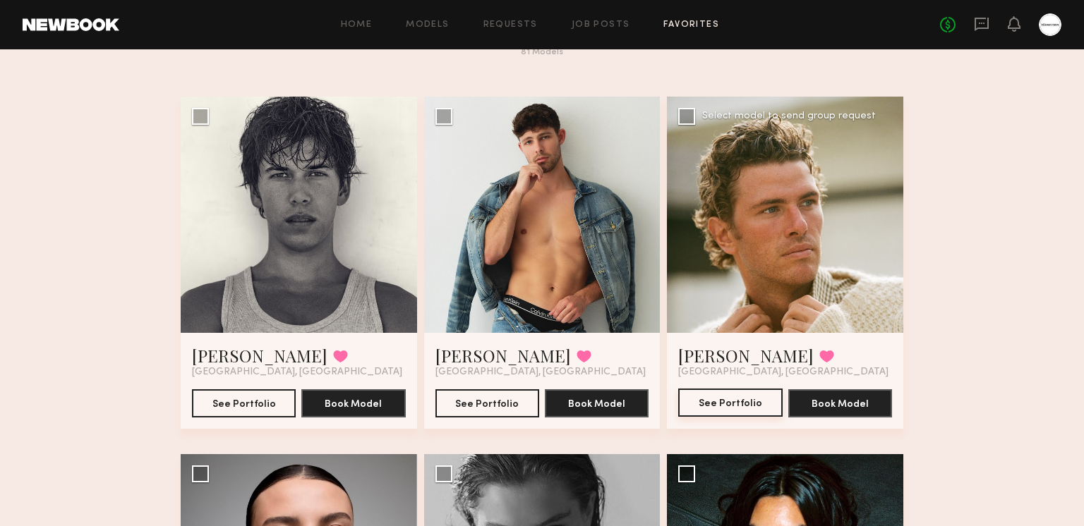
scroll to position [69, 0]
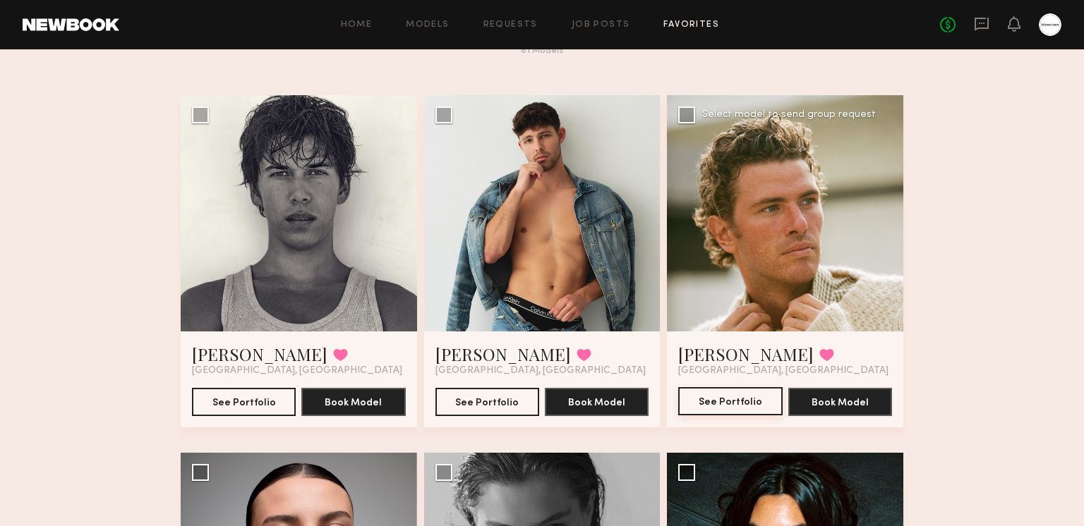
click at [739, 394] on button "See Portfolio" at bounding box center [730, 401] width 104 height 28
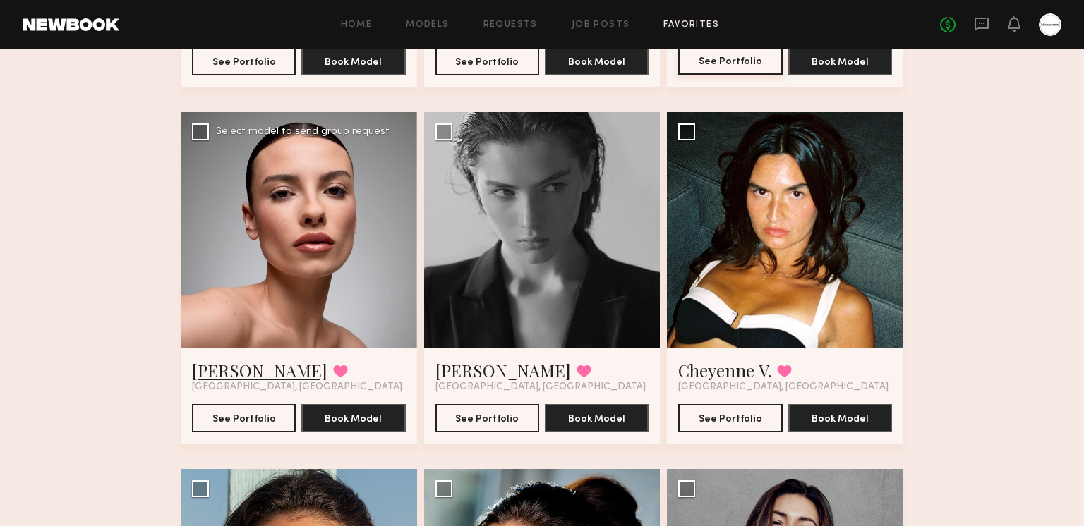
scroll to position [414, 0]
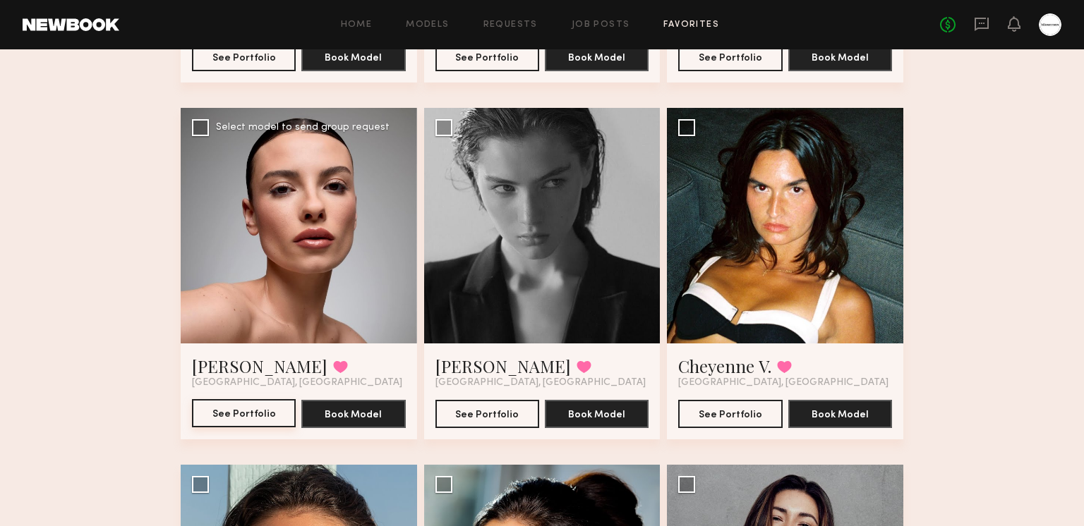
click at [233, 412] on button "See Portfolio" at bounding box center [244, 413] width 104 height 28
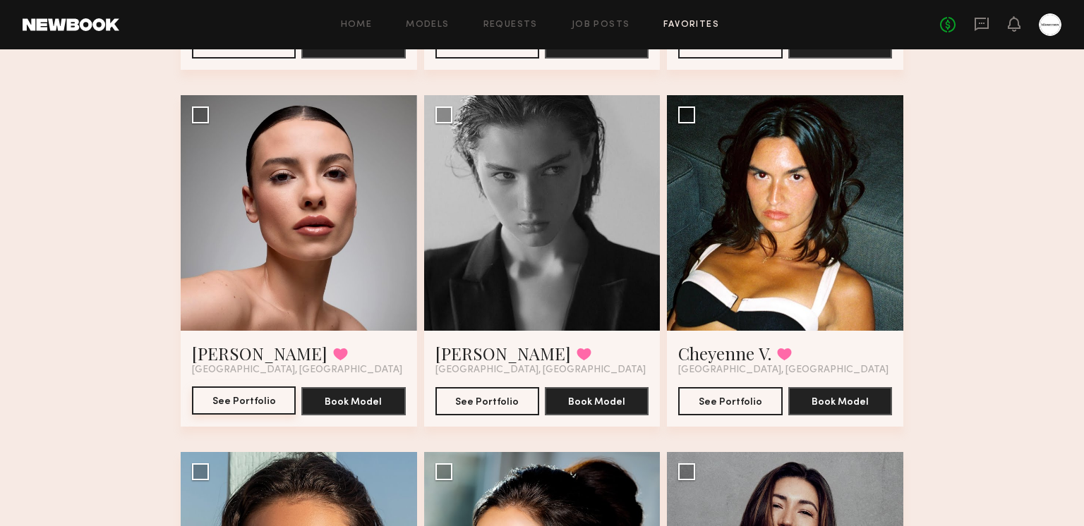
scroll to position [446, 0]
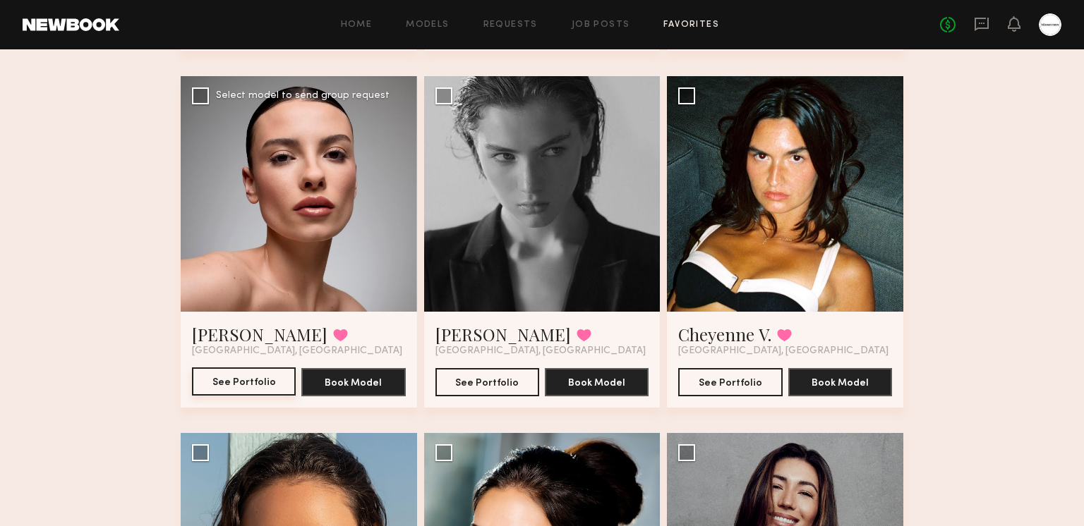
click at [213, 385] on button "See Portfolio" at bounding box center [244, 382] width 104 height 28
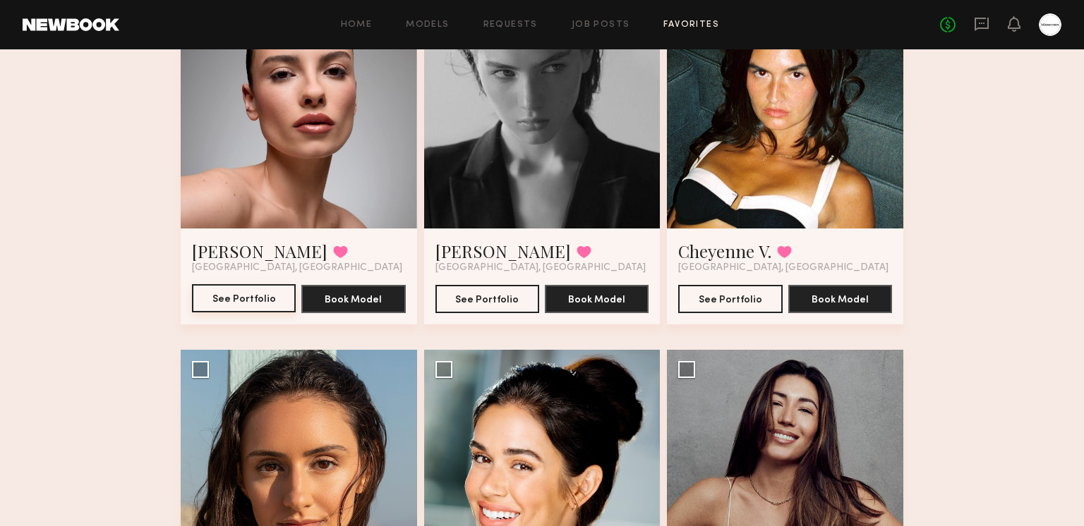
scroll to position [554, 0]
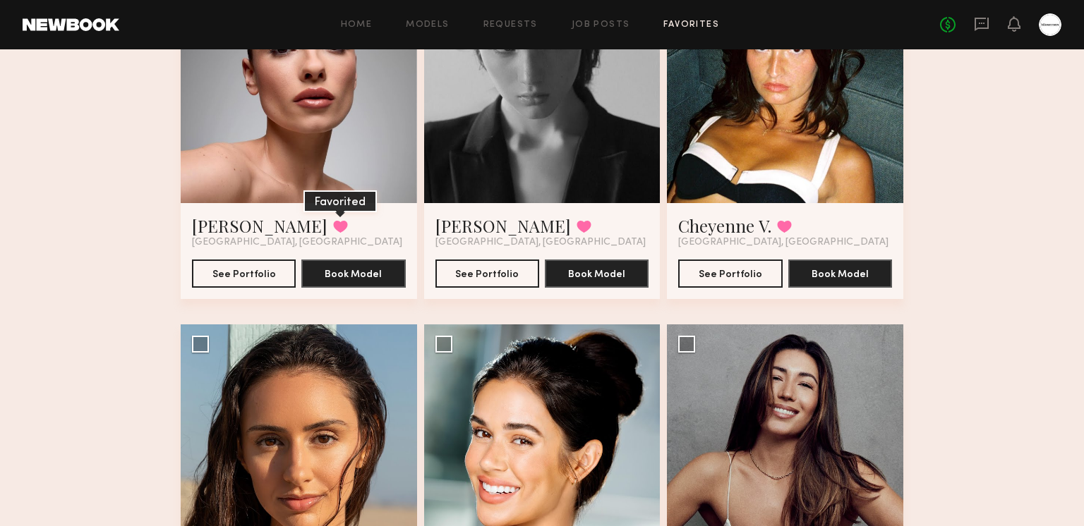
click at [333, 227] on button at bounding box center [340, 226] width 15 height 13
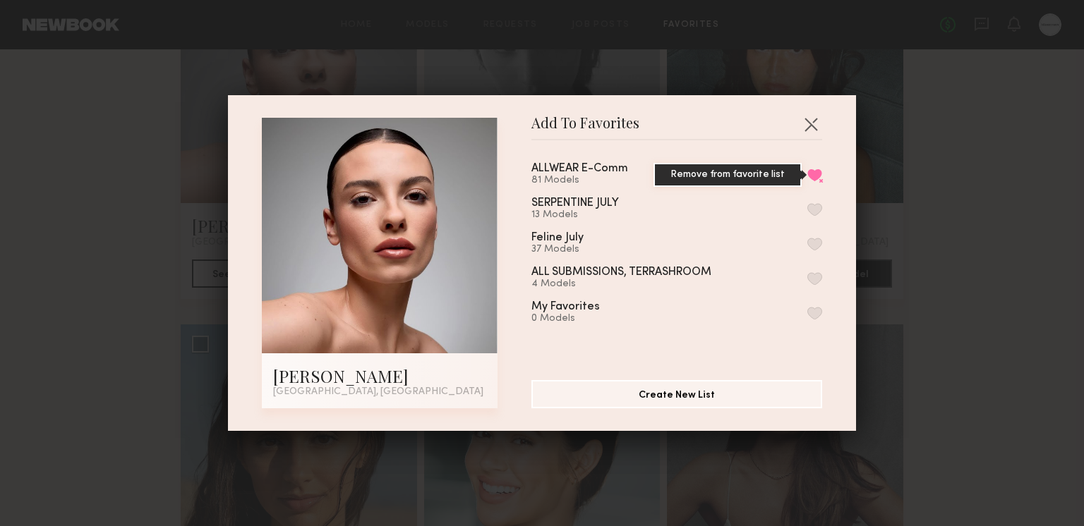
click at [817, 170] on button "Remove from favorite list" at bounding box center [814, 175] width 15 height 13
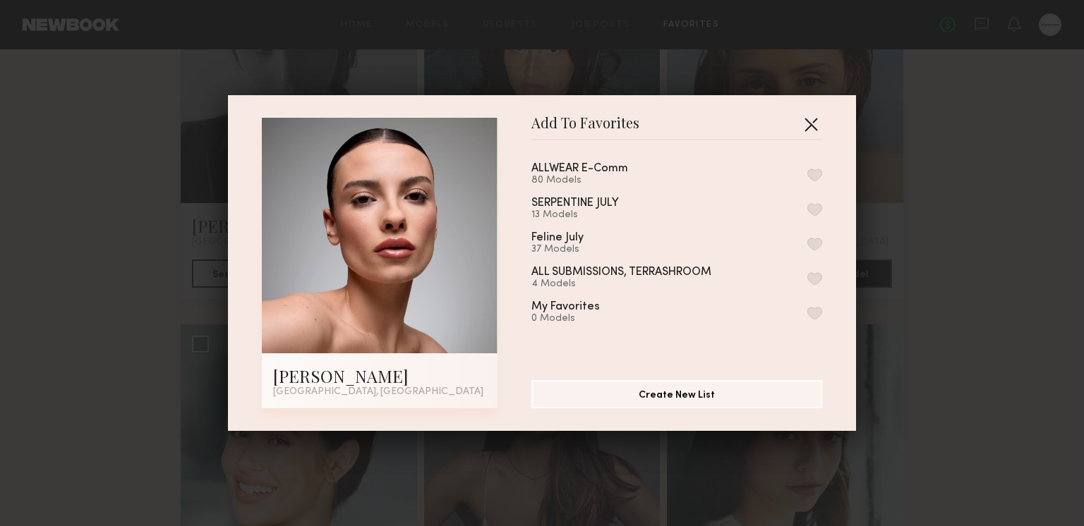
click at [813, 120] on button "button" at bounding box center [810, 124] width 23 height 23
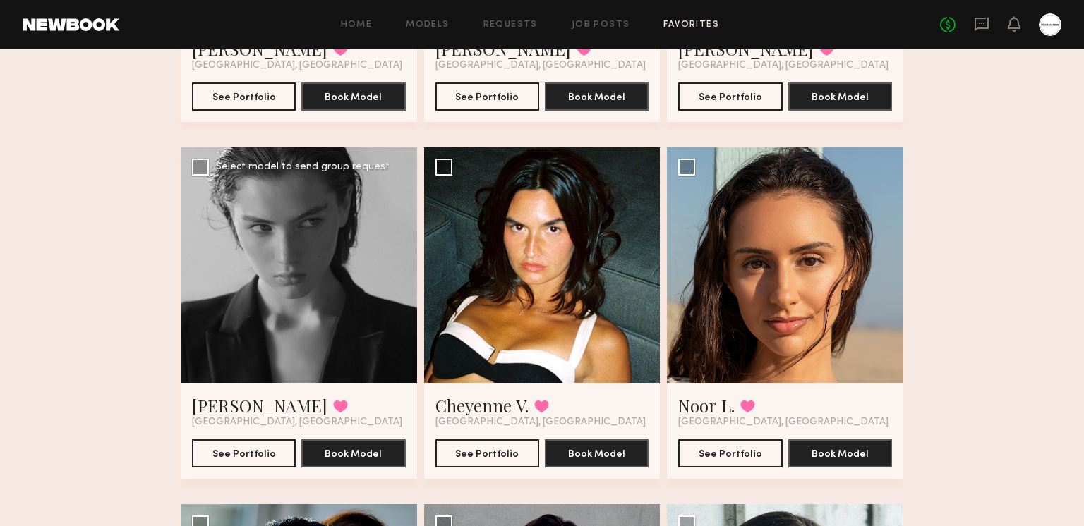
scroll to position [375, 0]
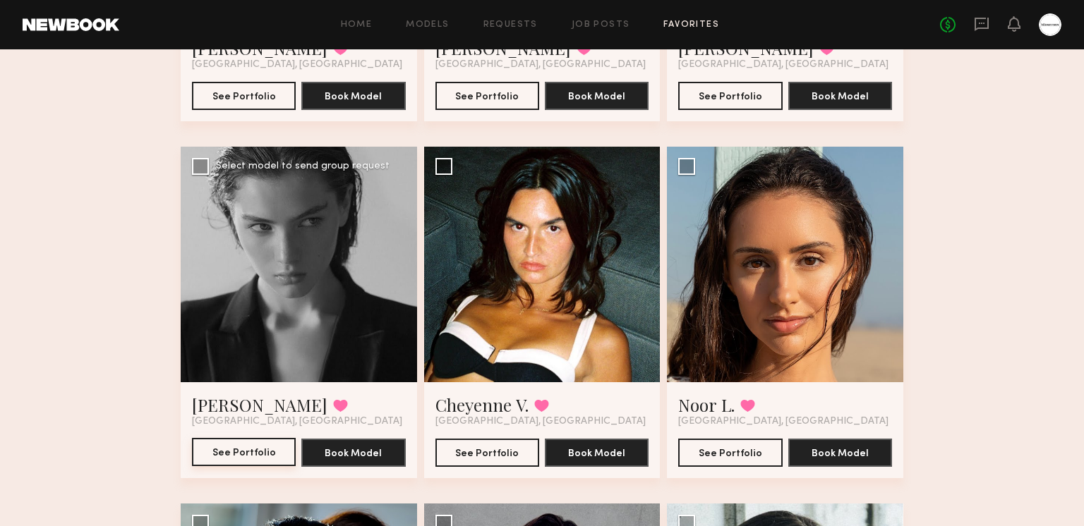
click at [274, 449] on button "See Portfolio" at bounding box center [244, 452] width 104 height 28
click at [505, 458] on button "See Portfolio" at bounding box center [487, 452] width 104 height 28
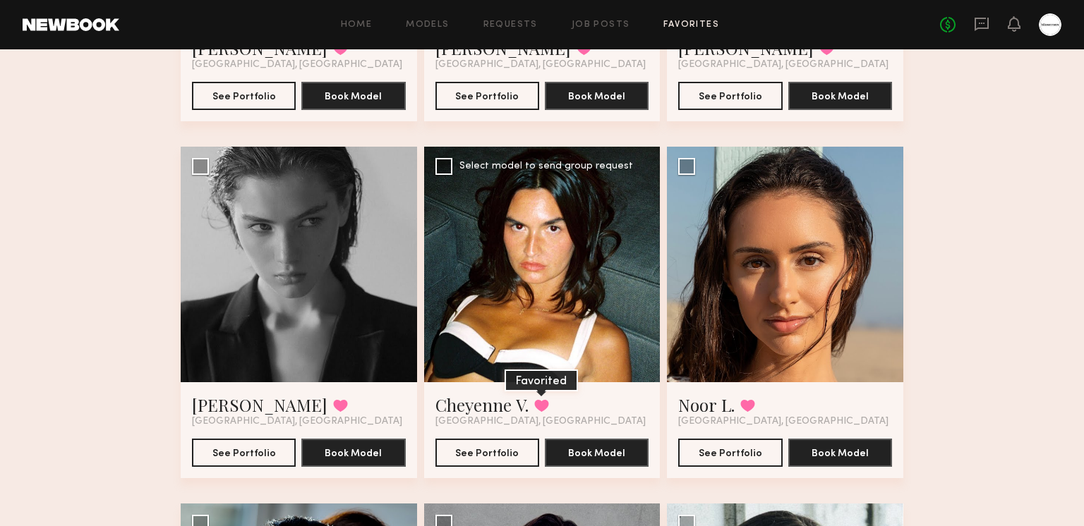
click at [539, 405] on button at bounding box center [541, 405] width 15 height 13
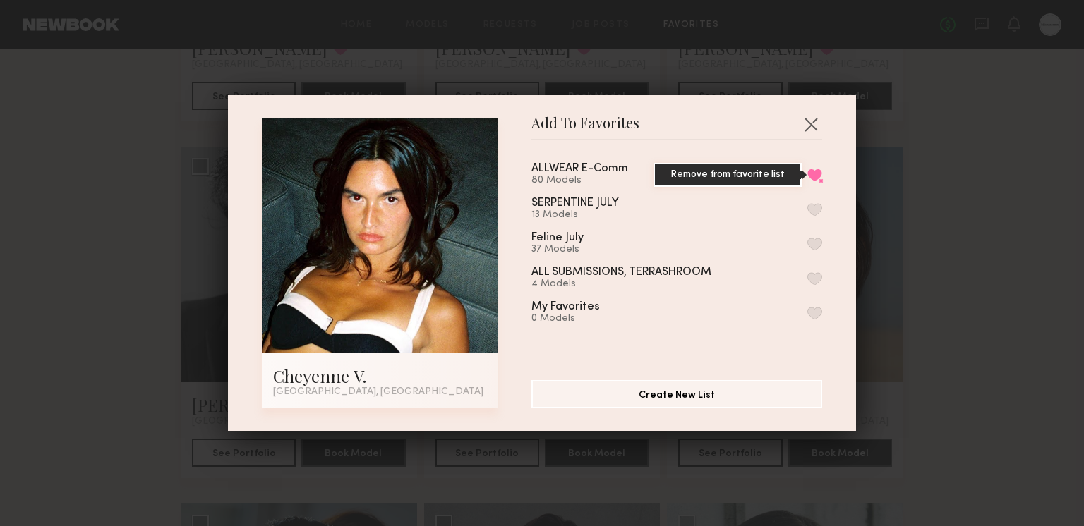
click at [811, 172] on button "Remove from favorite list" at bounding box center [814, 175] width 15 height 13
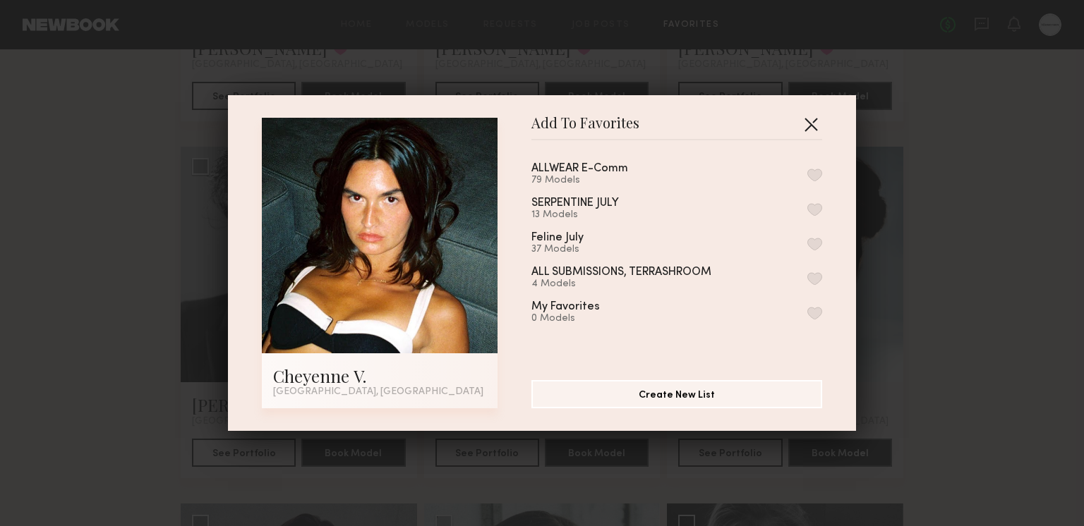
click at [816, 124] on button "button" at bounding box center [810, 124] width 23 height 23
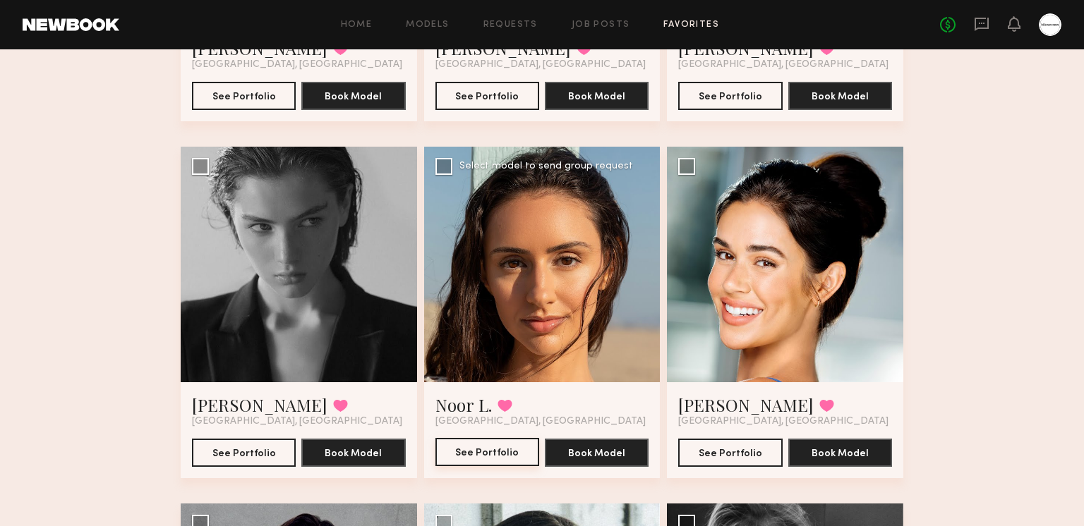
click at [504, 466] on link "See Portfolio" at bounding box center [487, 453] width 104 height 28
click at [717, 451] on button "See Portfolio" at bounding box center [730, 452] width 104 height 28
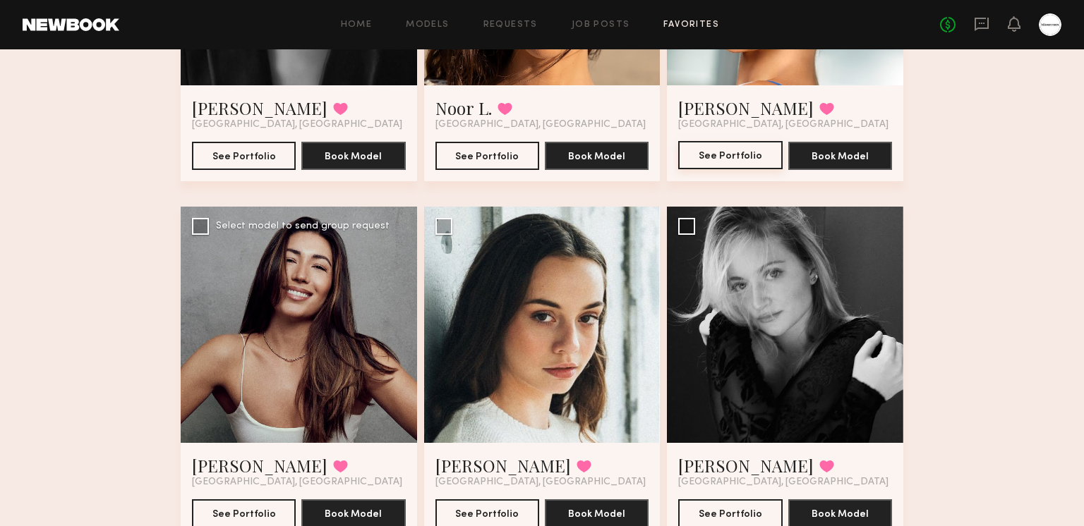
scroll to position [775, 0]
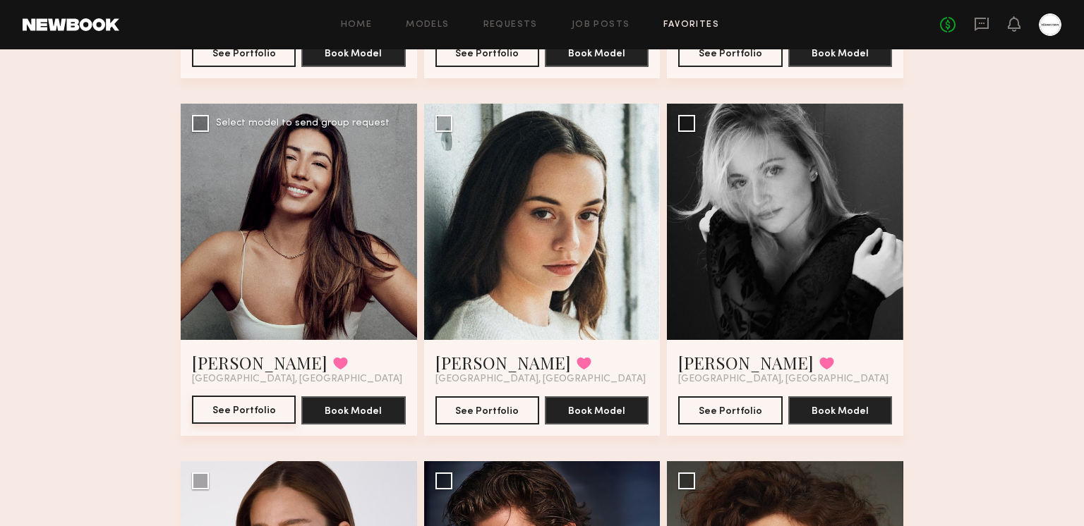
click at [265, 416] on button "See Portfolio" at bounding box center [244, 410] width 104 height 28
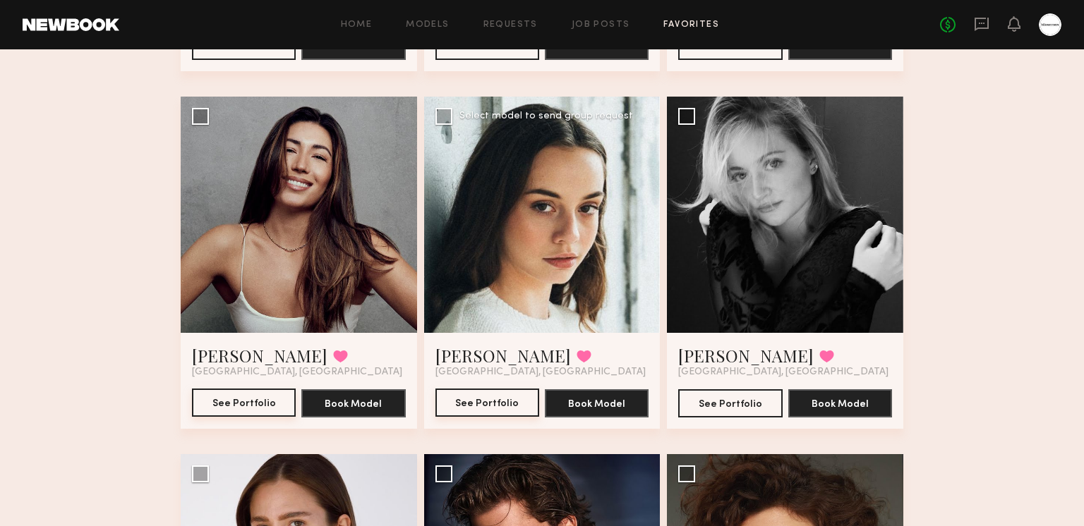
scroll to position [835, 0]
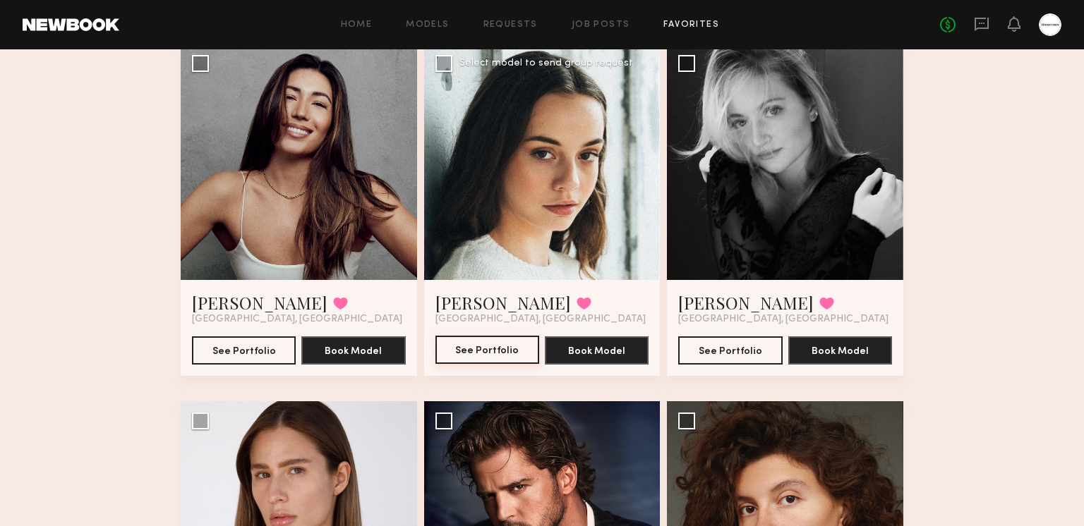
click at [484, 348] on button "See Portfolio" at bounding box center [487, 350] width 104 height 28
click at [718, 349] on button "See Portfolio" at bounding box center [730, 350] width 104 height 28
click at [819, 310] on button at bounding box center [826, 303] width 15 height 13
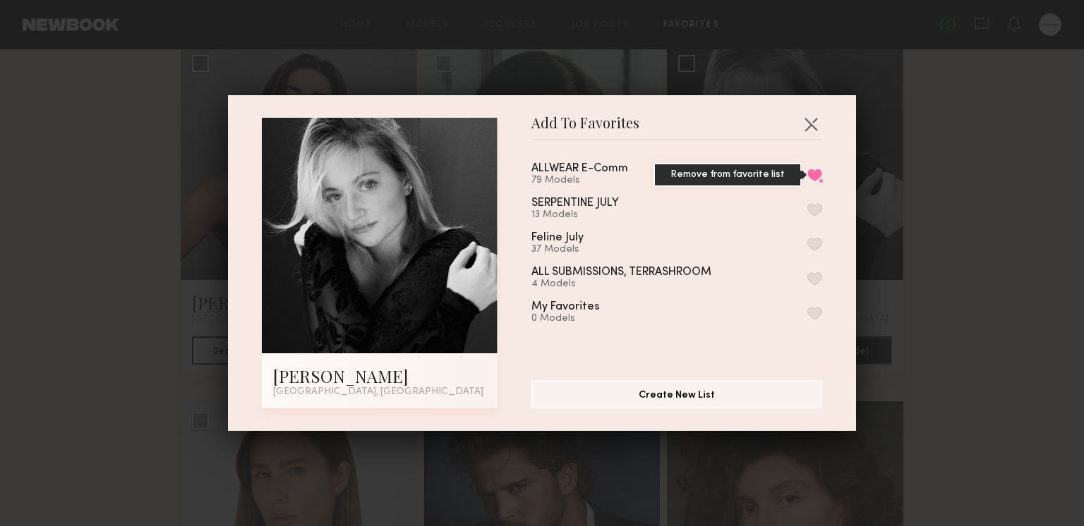
click at [807, 171] on button "Remove from favorite list" at bounding box center [814, 175] width 15 height 13
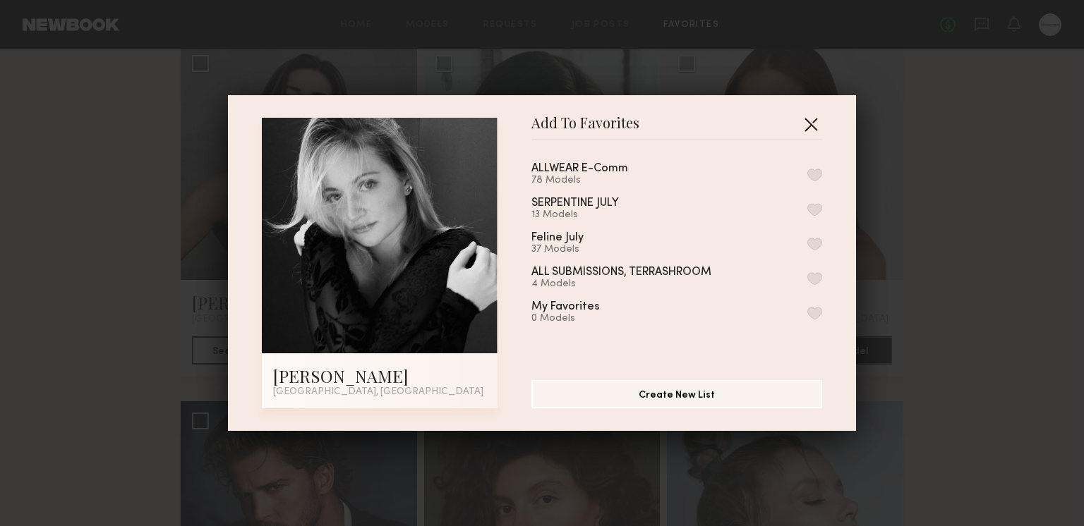
click at [811, 121] on button "button" at bounding box center [810, 124] width 23 height 23
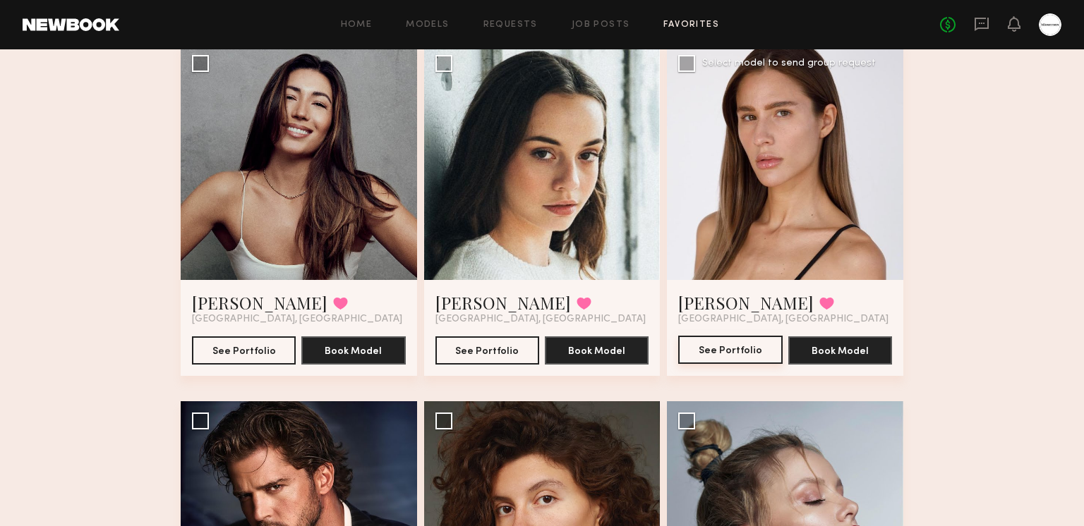
click at [732, 349] on button "See Portfolio" at bounding box center [730, 350] width 104 height 28
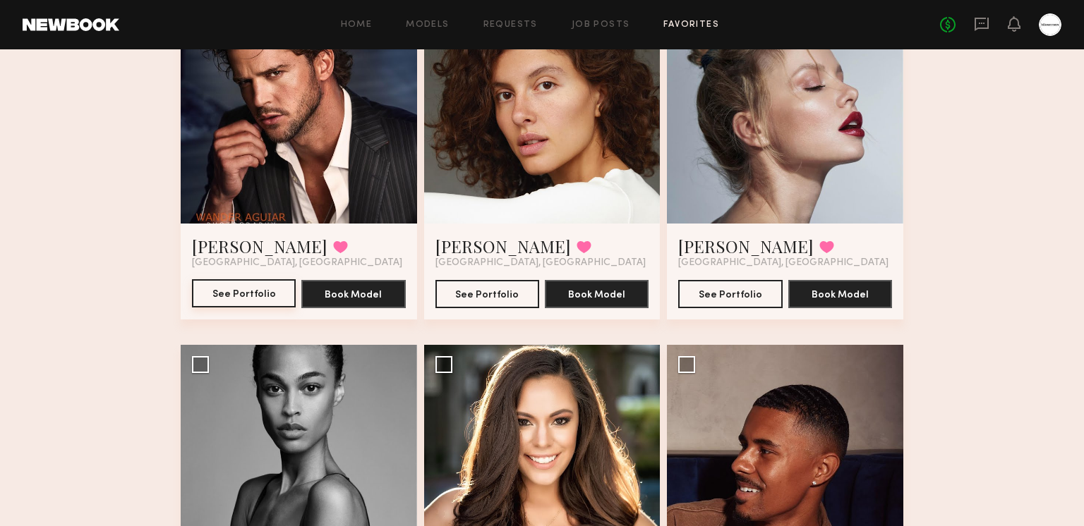
scroll to position [1266, 0]
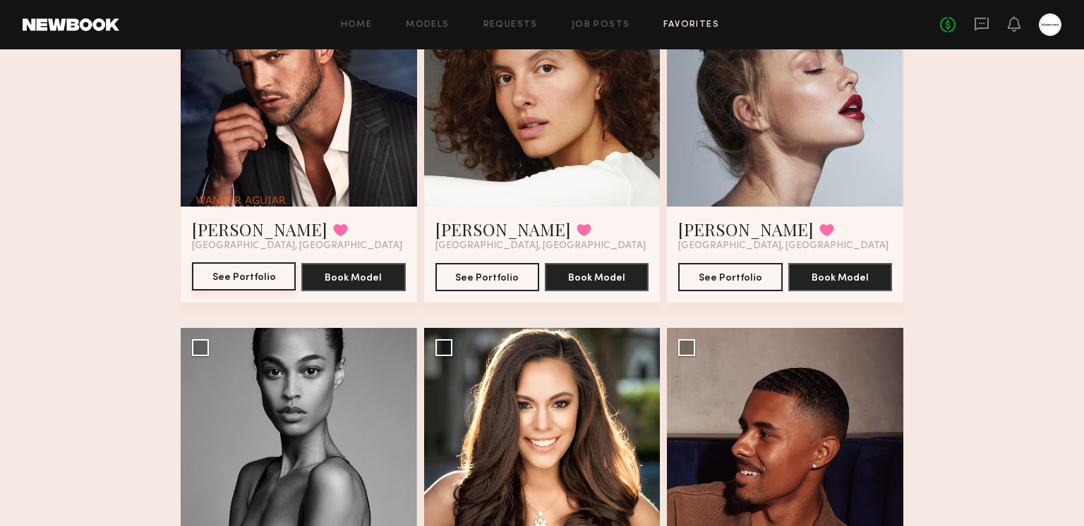
click at [266, 277] on button "See Portfolio" at bounding box center [244, 276] width 104 height 28
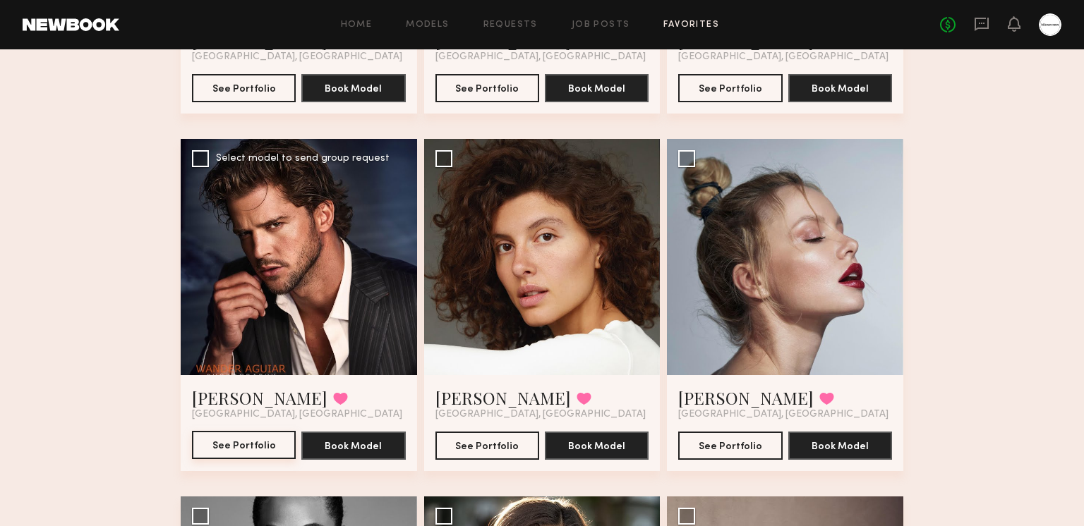
scroll to position [1103, 0]
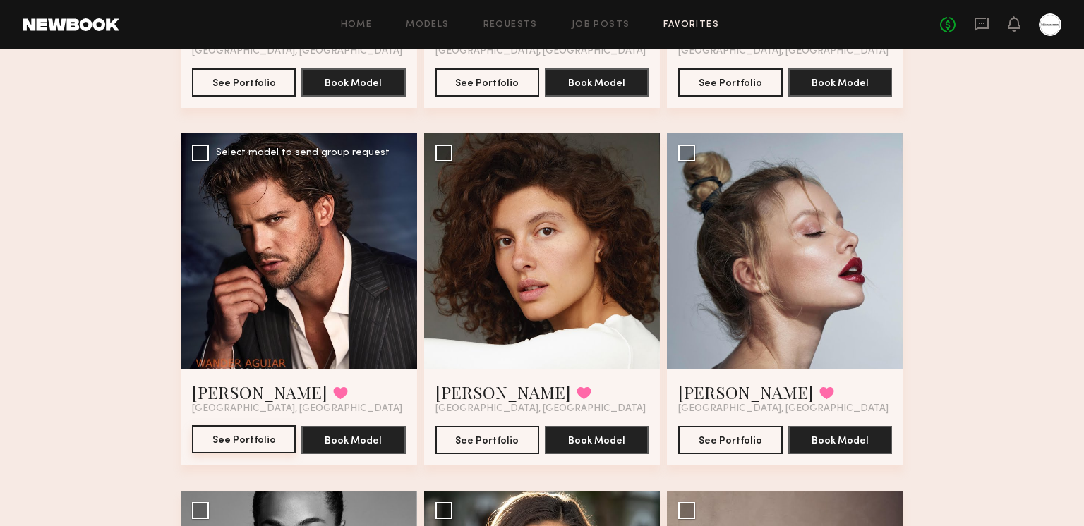
click at [223, 436] on button "See Portfolio" at bounding box center [244, 439] width 104 height 28
click at [498, 438] on button "See Portfolio" at bounding box center [487, 439] width 104 height 28
click at [760, 435] on button "See Portfolio" at bounding box center [730, 439] width 104 height 28
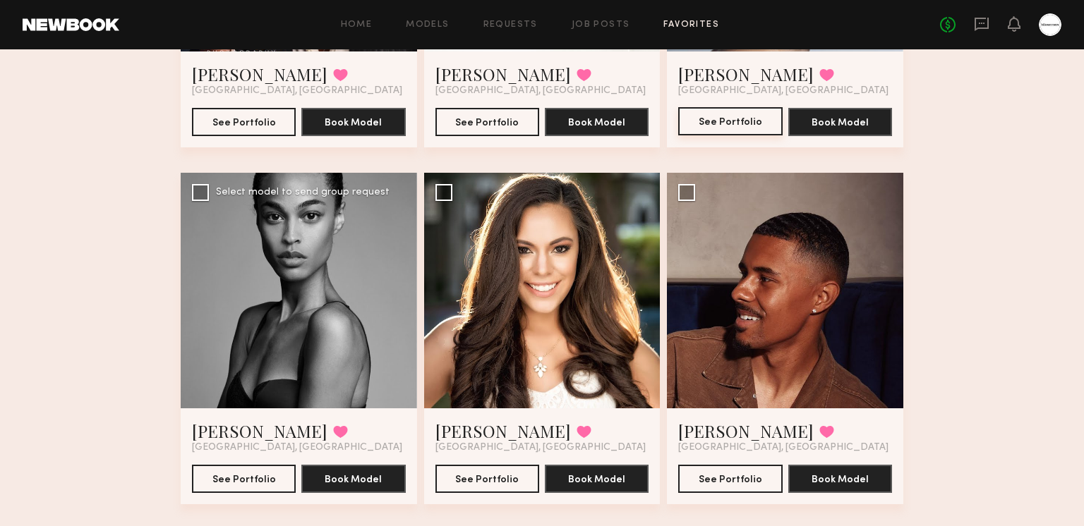
scroll to position [1469, 0]
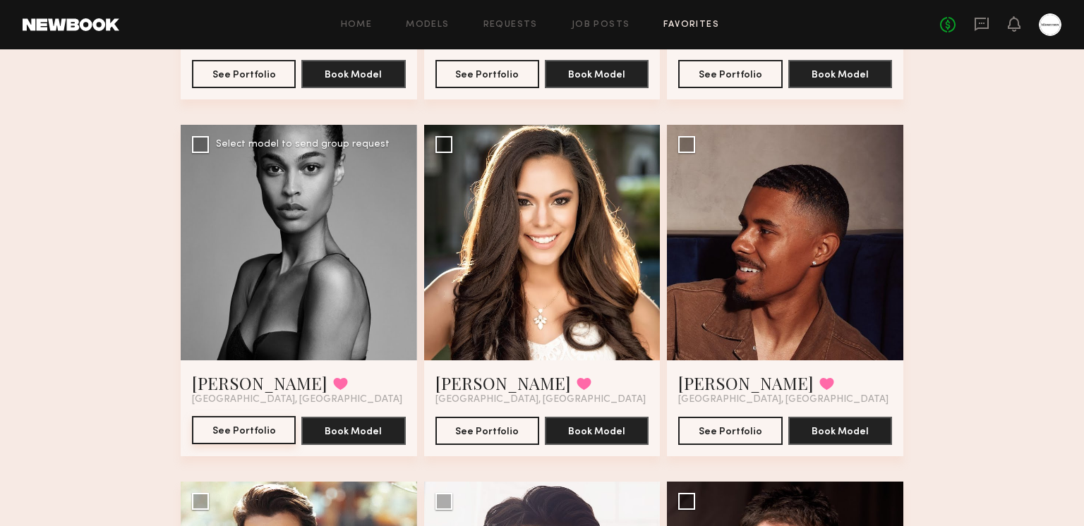
click at [222, 432] on button "See Portfolio" at bounding box center [244, 430] width 104 height 28
click at [522, 428] on button "See Portfolio" at bounding box center [487, 430] width 104 height 28
click at [717, 432] on button "See Portfolio" at bounding box center [730, 430] width 104 height 28
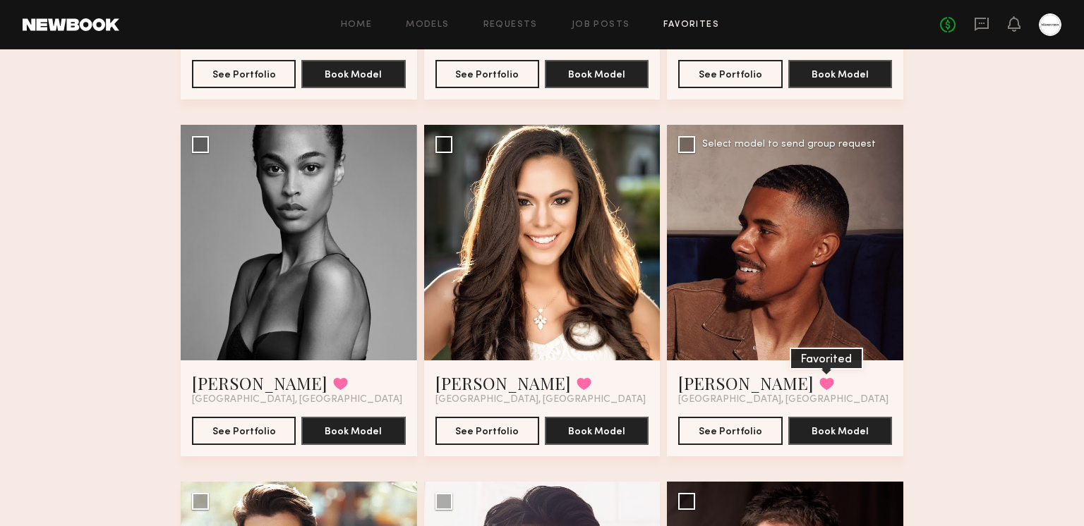
click at [819, 381] on button at bounding box center [826, 383] width 15 height 13
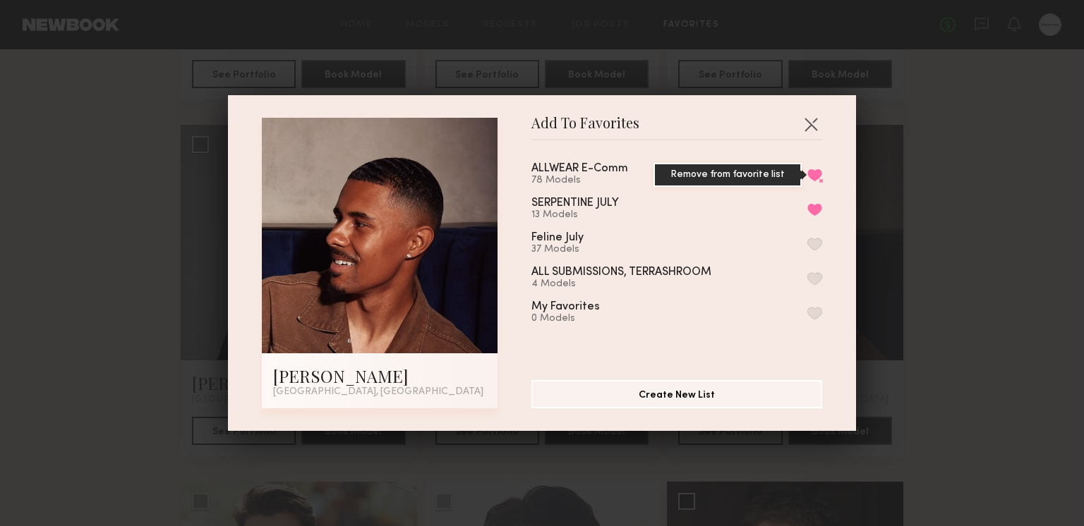
click at [811, 171] on button "Remove from favorite list" at bounding box center [814, 175] width 15 height 13
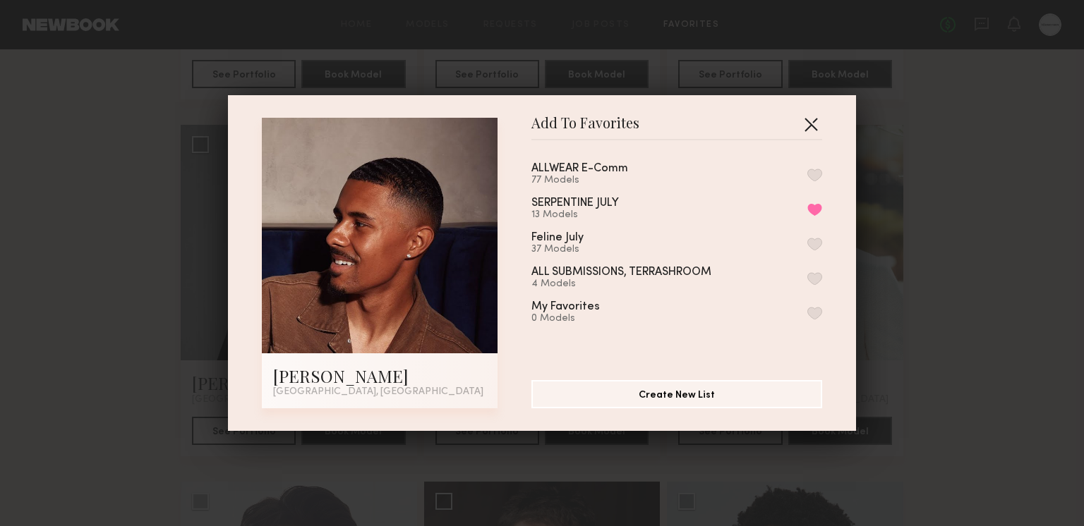
click at [808, 121] on button "button" at bounding box center [810, 124] width 23 height 23
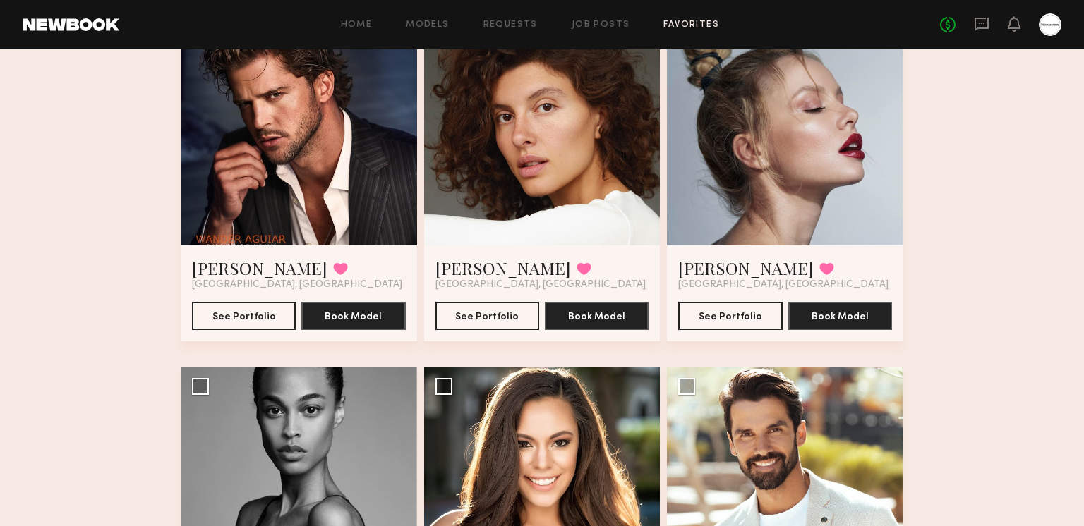
scroll to position [1489, 0]
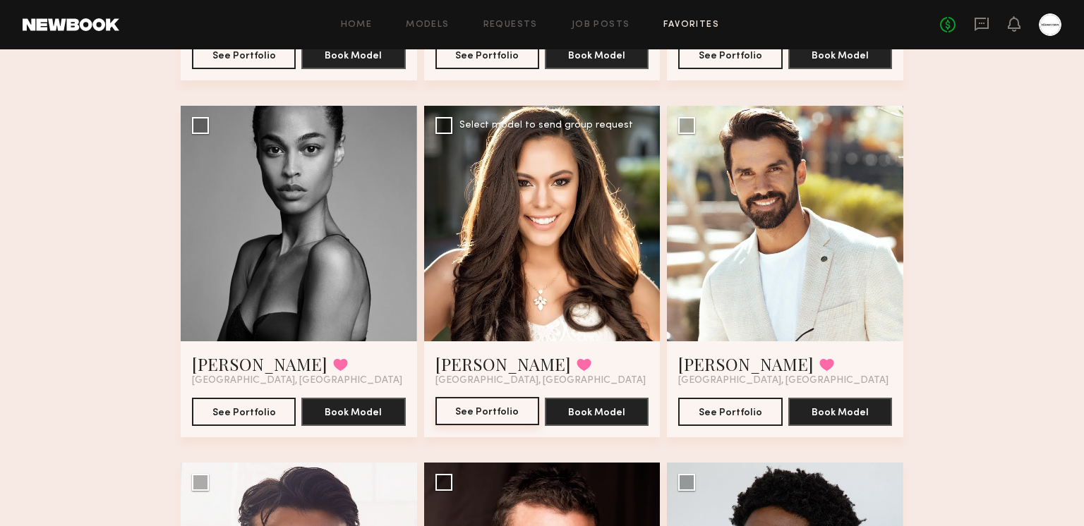
click at [512, 408] on button "See Portfolio" at bounding box center [487, 411] width 104 height 28
click at [576, 366] on button at bounding box center [583, 364] width 15 height 13
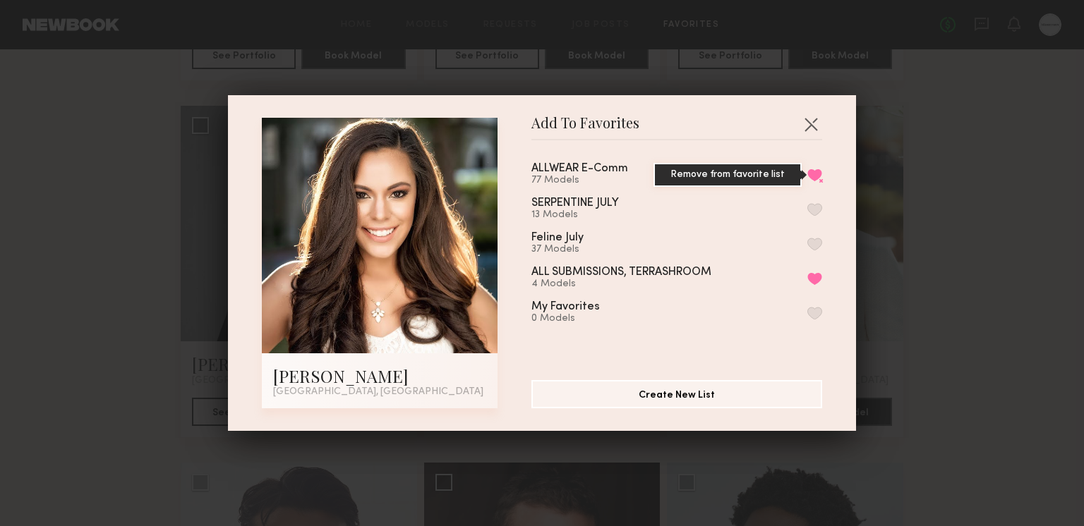
click at [816, 174] on button "Remove from favorite list" at bounding box center [814, 175] width 15 height 13
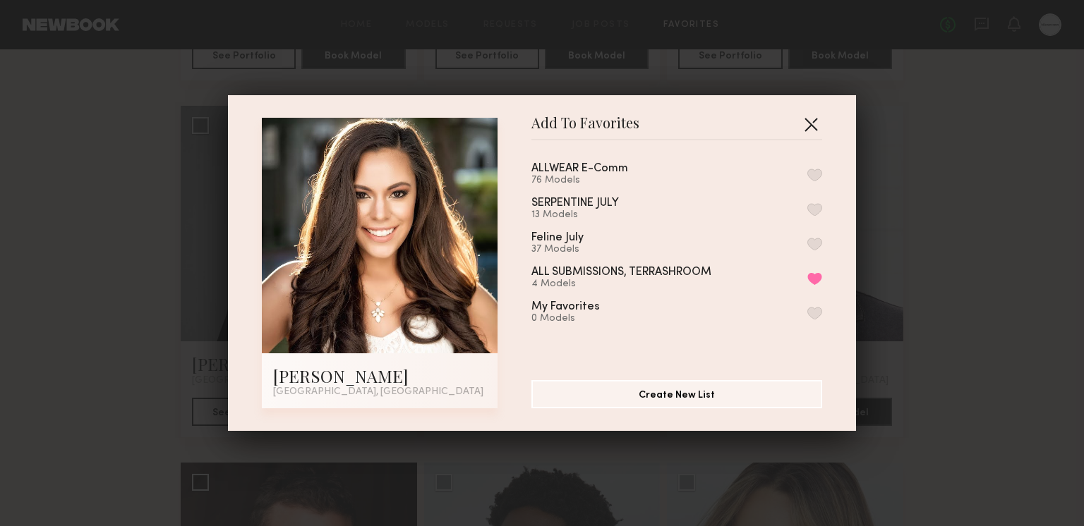
click at [814, 120] on button "button" at bounding box center [810, 124] width 23 height 23
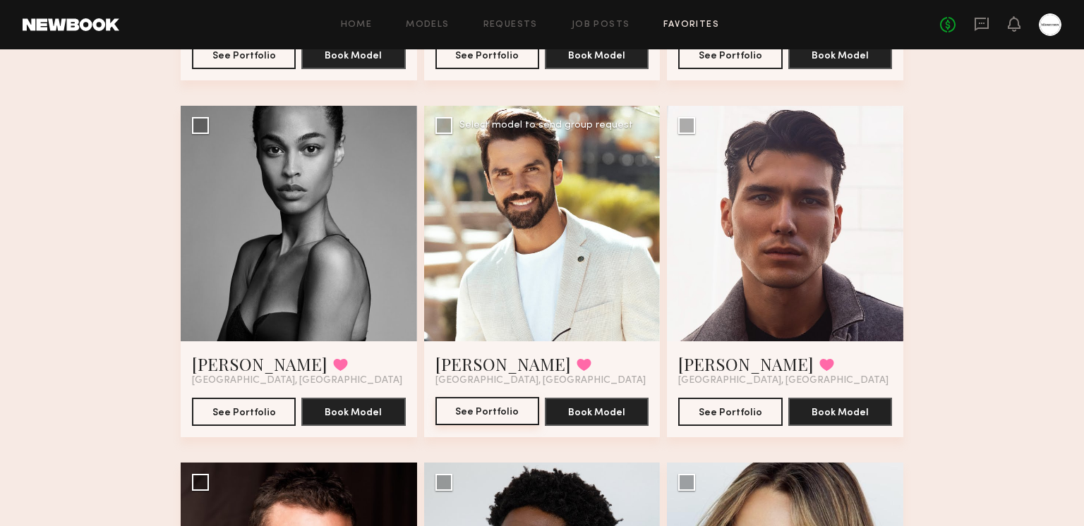
click at [456, 411] on button "See Portfolio" at bounding box center [487, 411] width 104 height 28
click at [735, 410] on button "See Portfolio" at bounding box center [730, 411] width 104 height 28
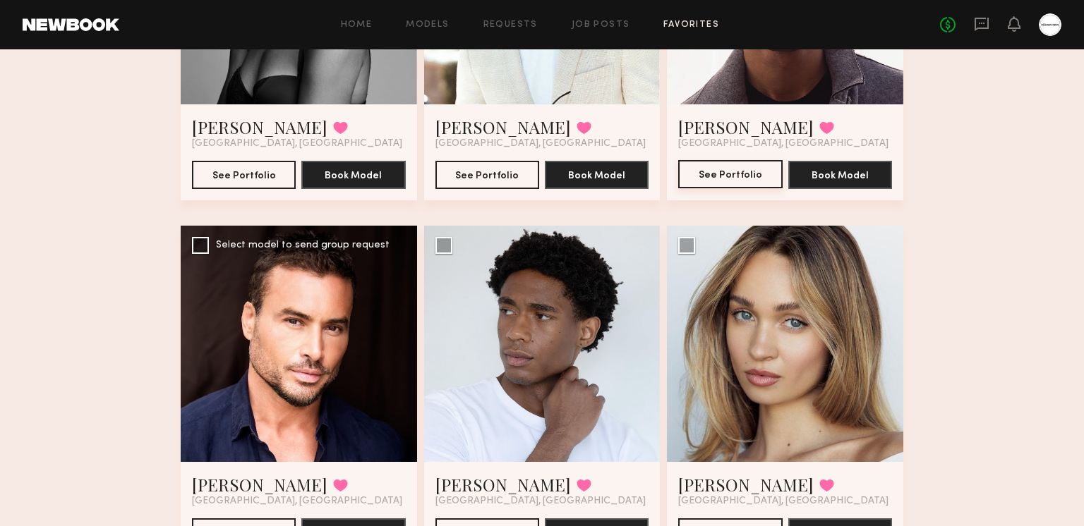
scroll to position [1800, 0]
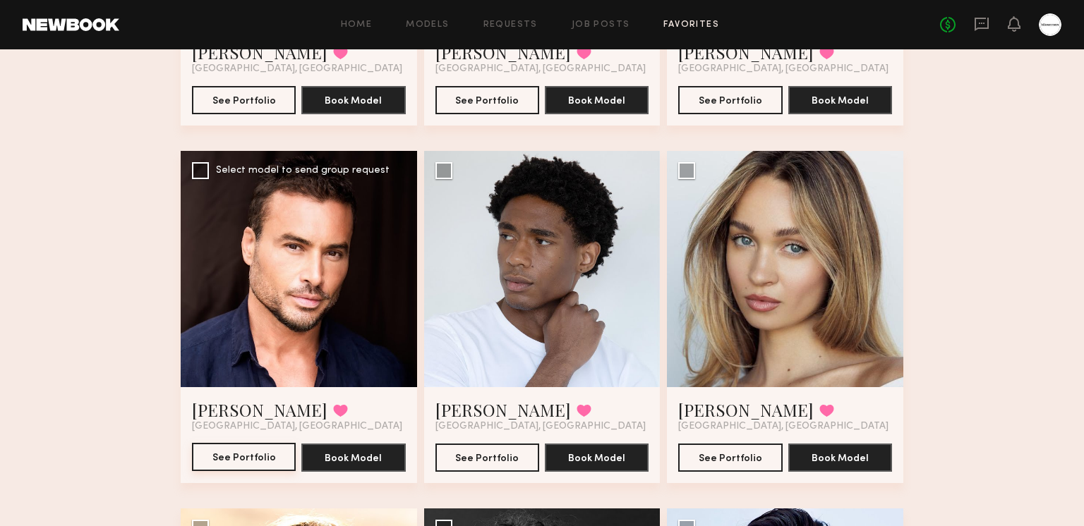
click at [219, 465] on button "See Portfolio" at bounding box center [244, 457] width 104 height 28
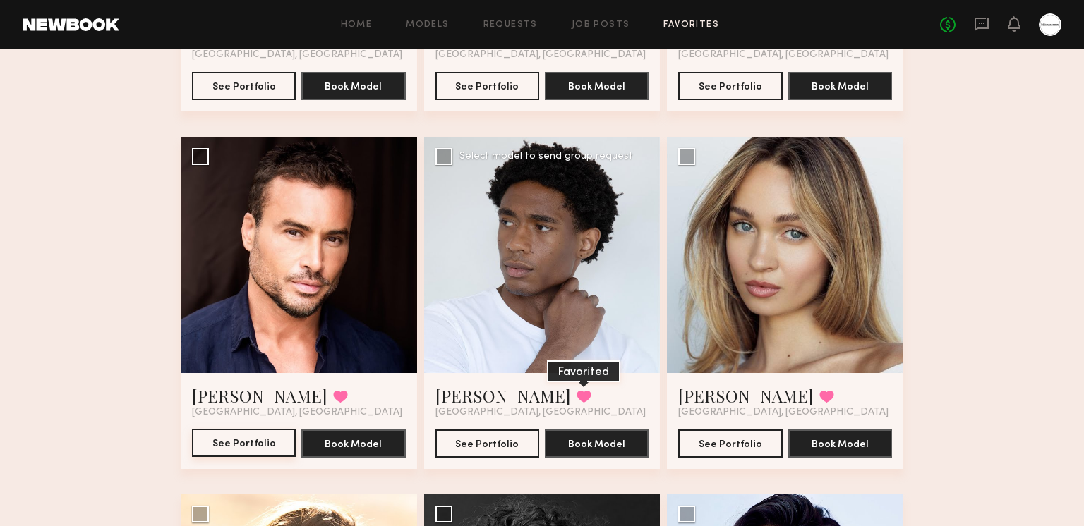
scroll to position [1851, 0]
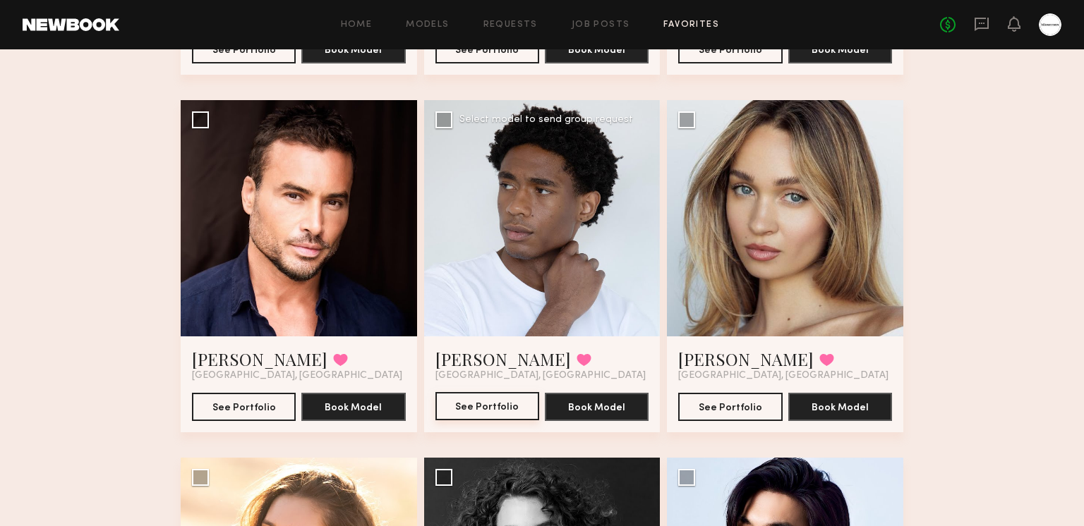
click at [503, 404] on button "See Portfolio" at bounding box center [487, 406] width 104 height 28
click at [758, 406] on button "See Portfolio" at bounding box center [730, 406] width 104 height 28
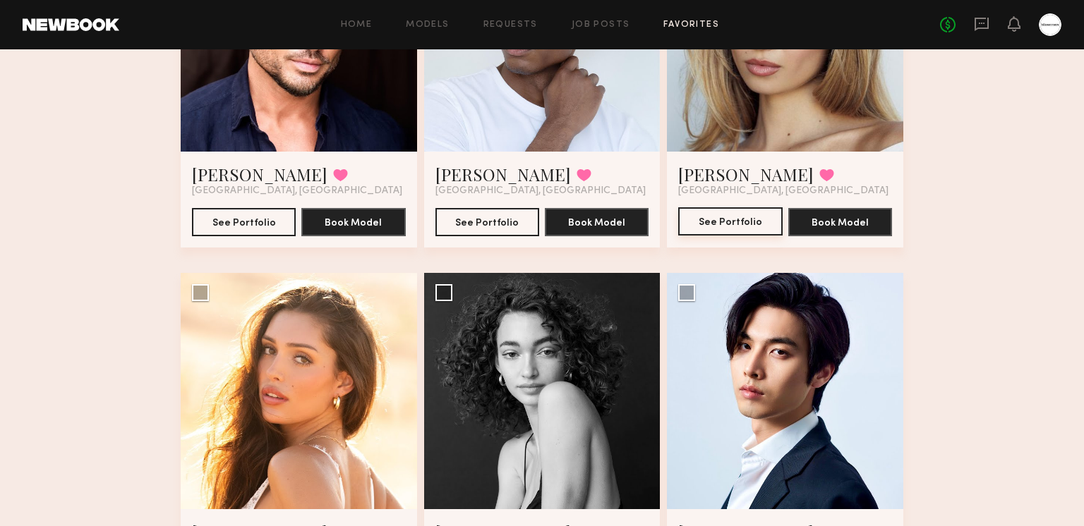
scroll to position [2234, 0]
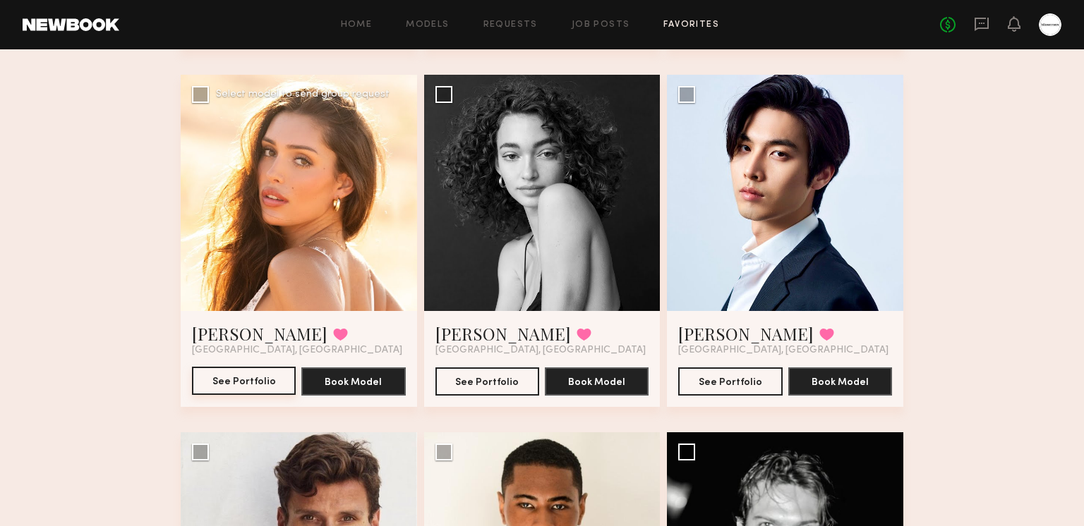
click at [231, 382] on button "See Portfolio" at bounding box center [244, 381] width 104 height 28
click at [492, 370] on button "See Portfolio" at bounding box center [487, 381] width 104 height 28
click at [739, 371] on button "See Portfolio" at bounding box center [730, 381] width 104 height 28
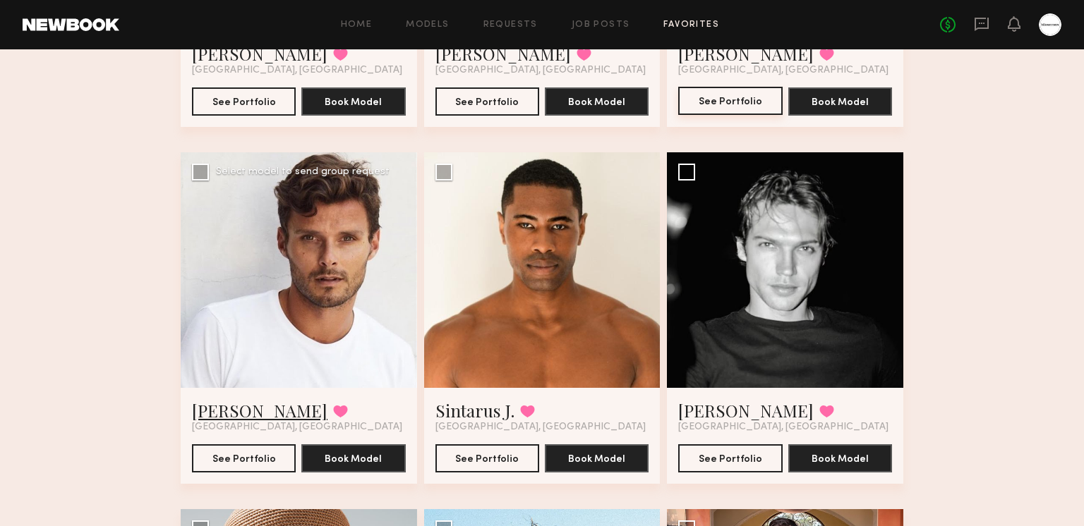
scroll to position [2617, 0]
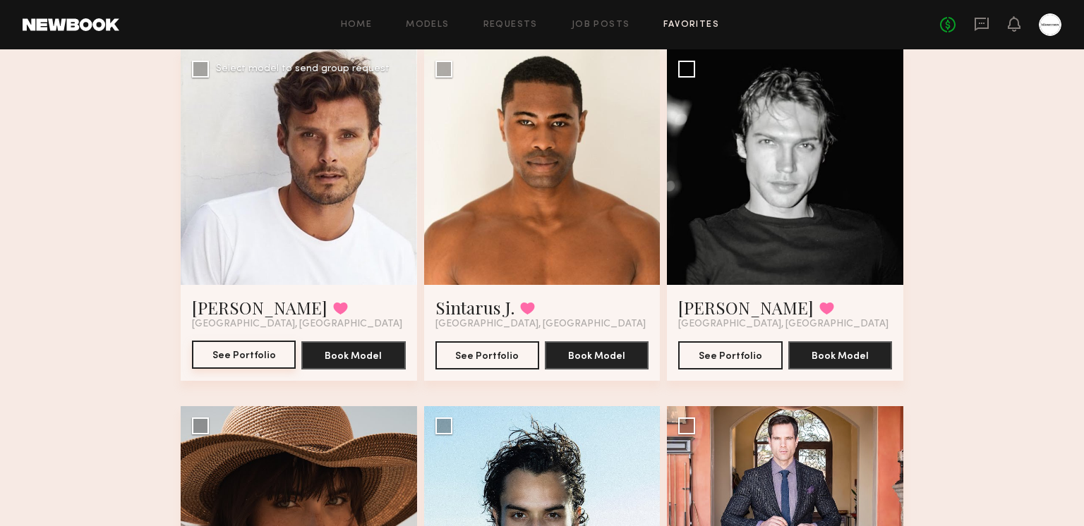
click at [253, 348] on button "See Portfolio" at bounding box center [244, 355] width 104 height 28
click at [471, 362] on button "See Portfolio" at bounding box center [487, 355] width 104 height 28
click at [734, 358] on button "See Portfolio" at bounding box center [730, 355] width 104 height 28
click at [819, 305] on button at bounding box center [826, 308] width 15 height 13
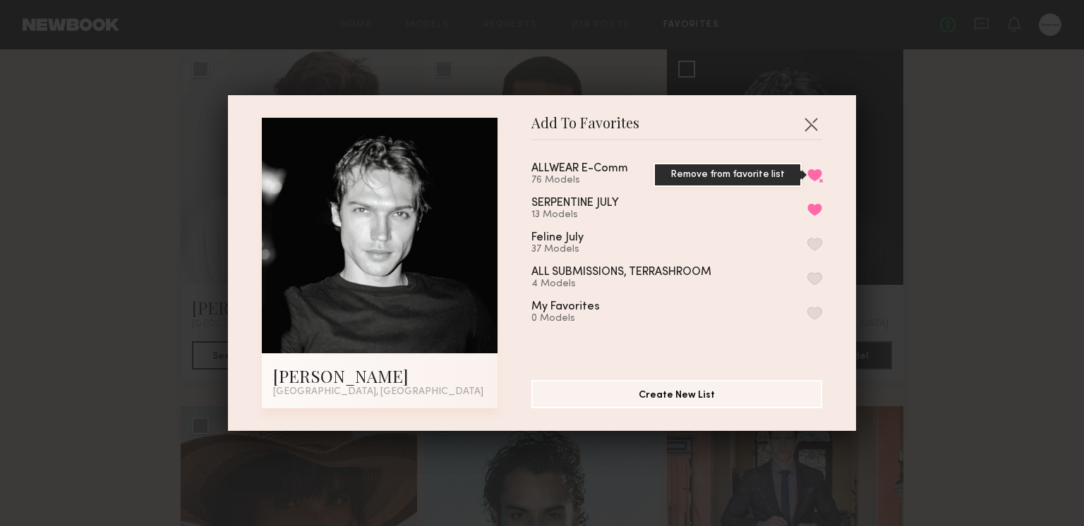
click at [808, 172] on button "Remove from favorite list" at bounding box center [814, 175] width 15 height 13
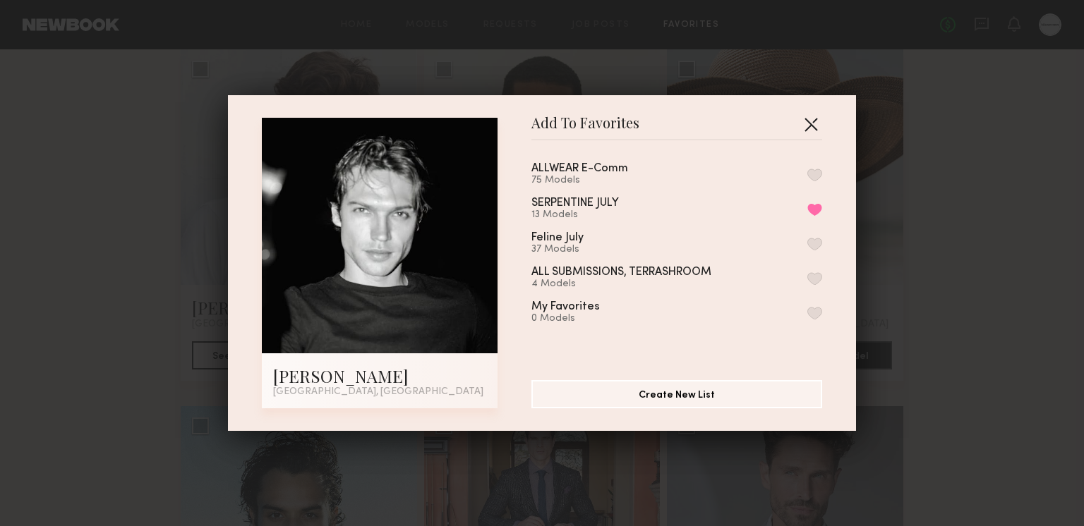
click at [811, 117] on button "button" at bounding box center [810, 124] width 23 height 23
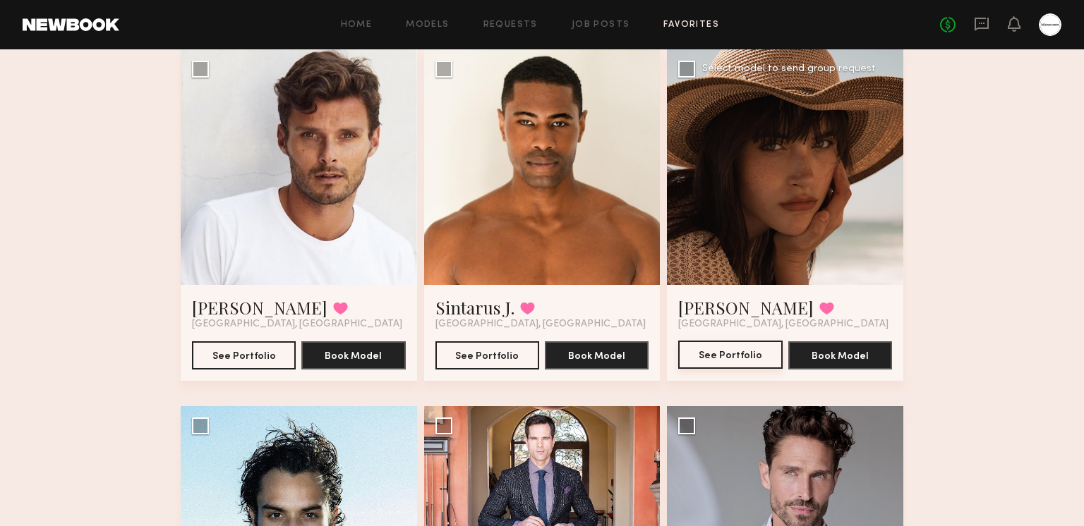
click at [760, 354] on button "See Portfolio" at bounding box center [730, 355] width 104 height 28
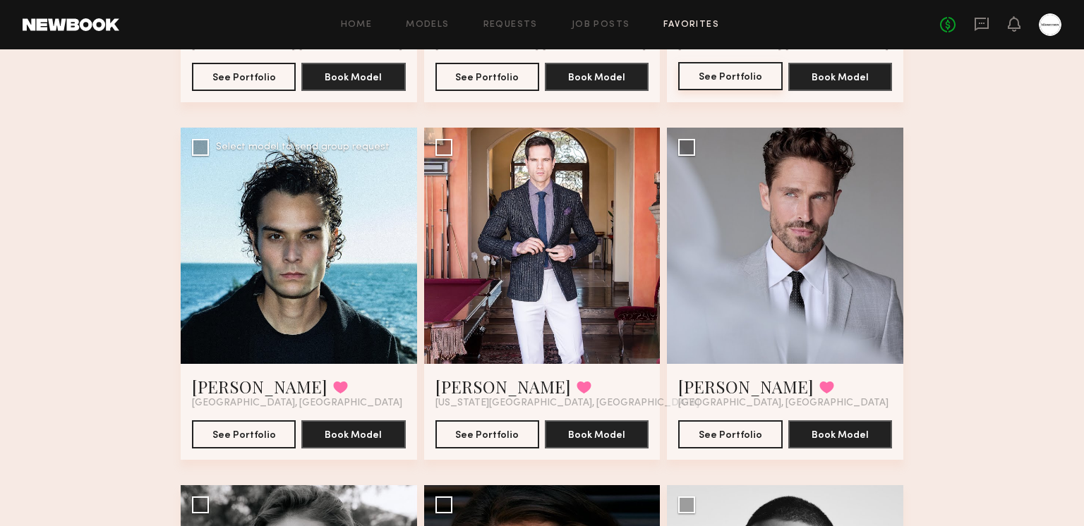
scroll to position [2900, 0]
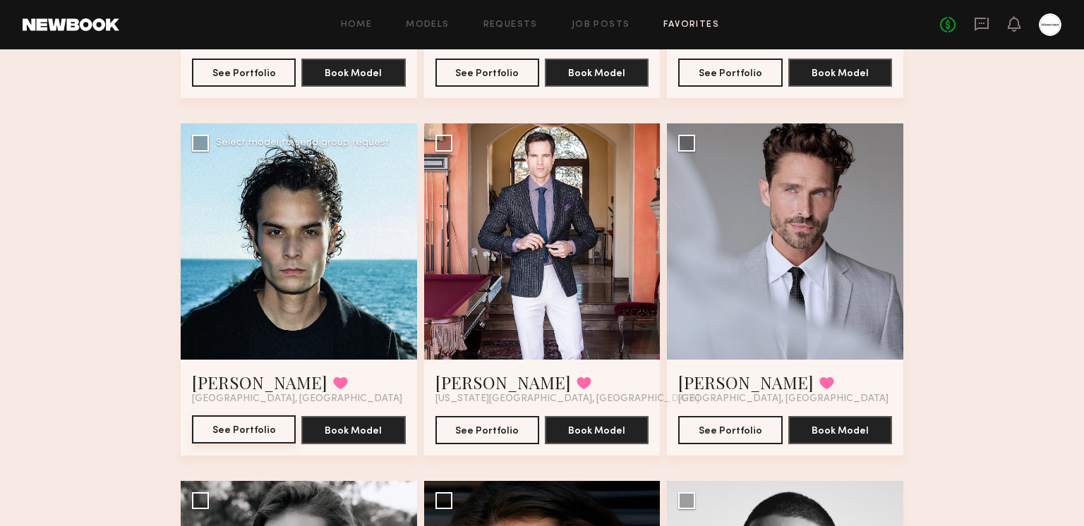
click at [236, 429] on button "See Portfolio" at bounding box center [244, 430] width 104 height 28
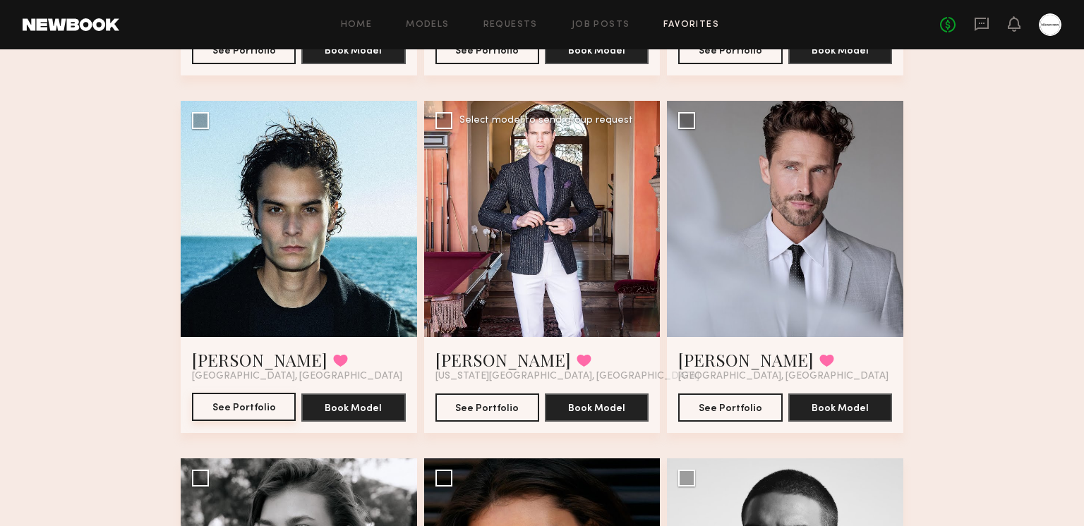
scroll to position [2933, 0]
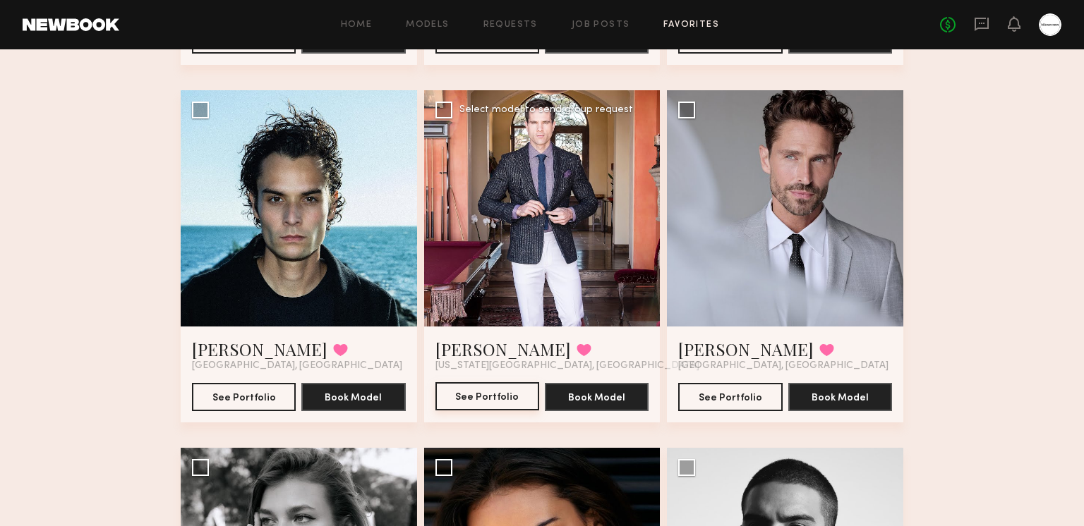
click at [483, 390] on button "See Portfolio" at bounding box center [487, 396] width 104 height 28
click at [721, 387] on button "See Portfolio" at bounding box center [730, 396] width 104 height 28
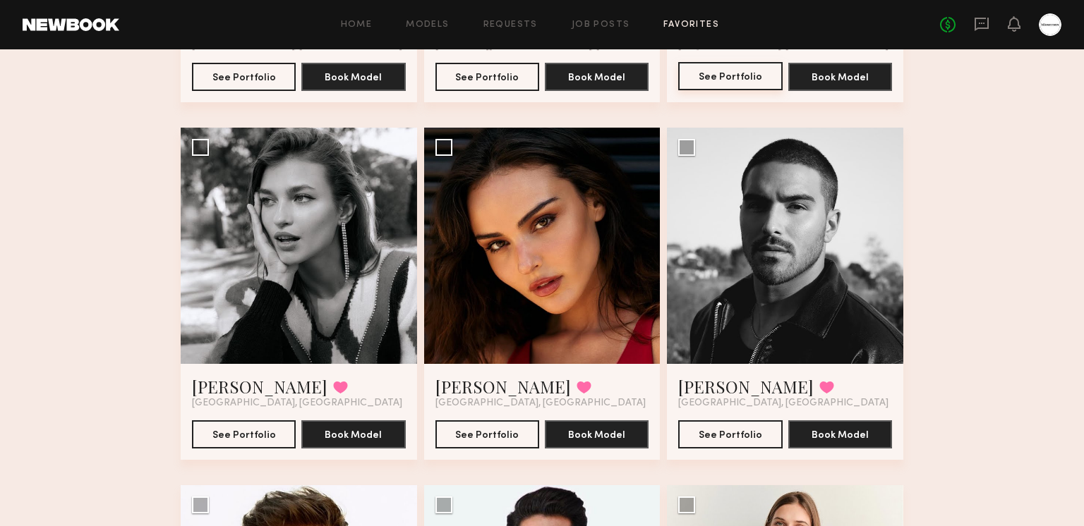
scroll to position [3254, 0]
click at [211, 435] on button "See Portfolio" at bounding box center [244, 434] width 104 height 28
click at [333, 384] on button at bounding box center [340, 387] width 15 height 13
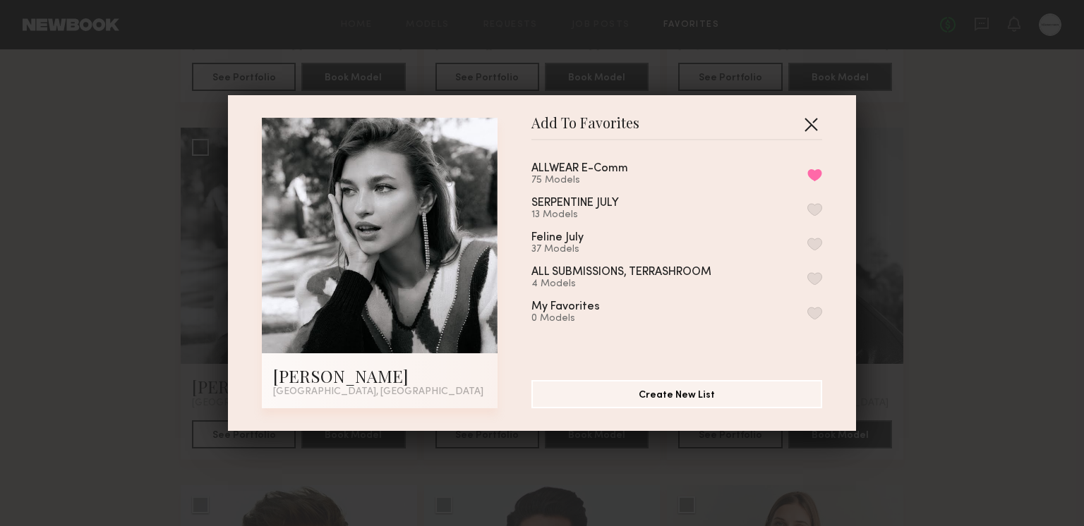
click at [808, 119] on button "button" at bounding box center [810, 124] width 23 height 23
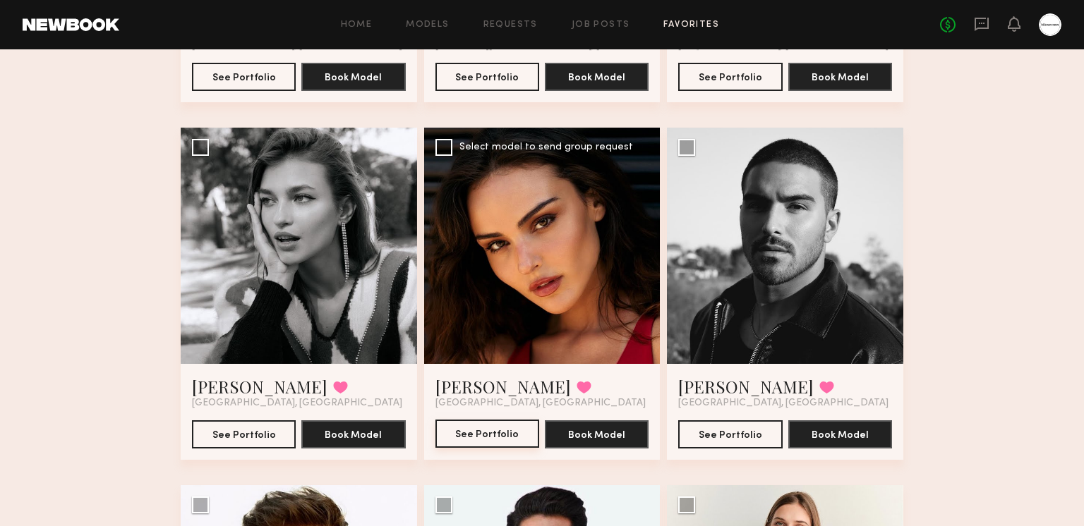
click at [495, 425] on button "See Portfolio" at bounding box center [487, 434] width 104 height 28
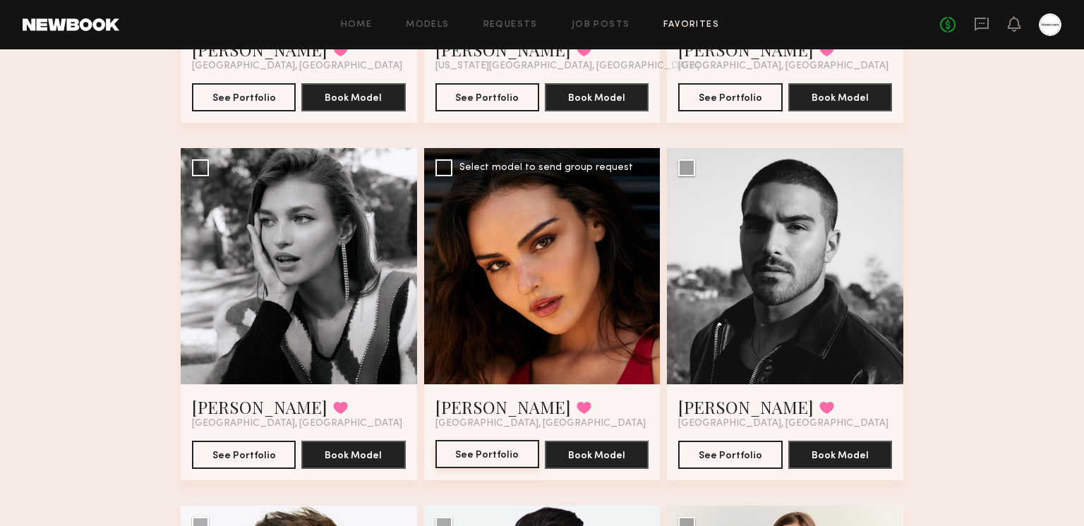
click at [511, 454] on button "See Portfolio" at bounding box center [487, 454] width 104 height 28
click at [697, 443] on button "See Portfolio" at bounding box center [730, 454] width 104 height 28
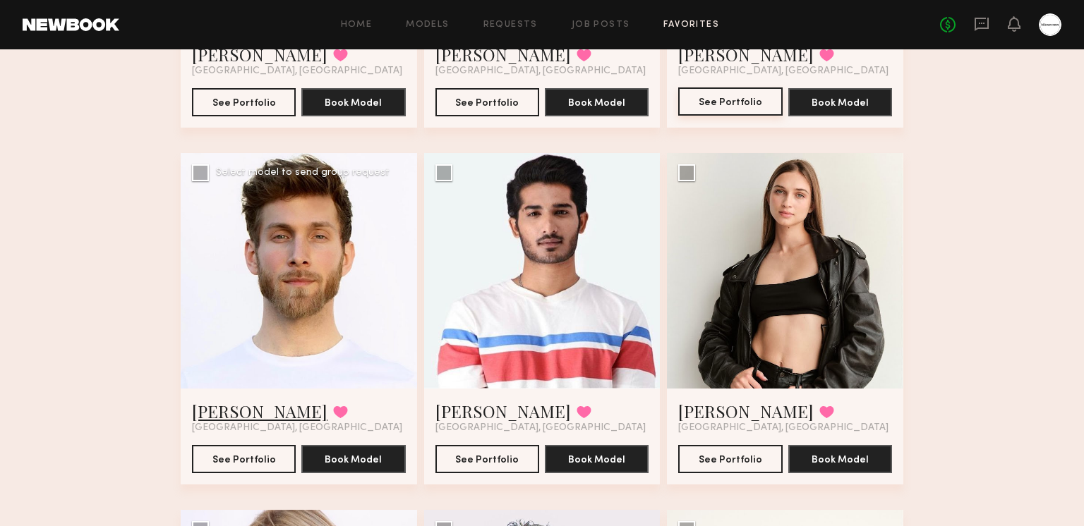
scroll to position [3595, 0]
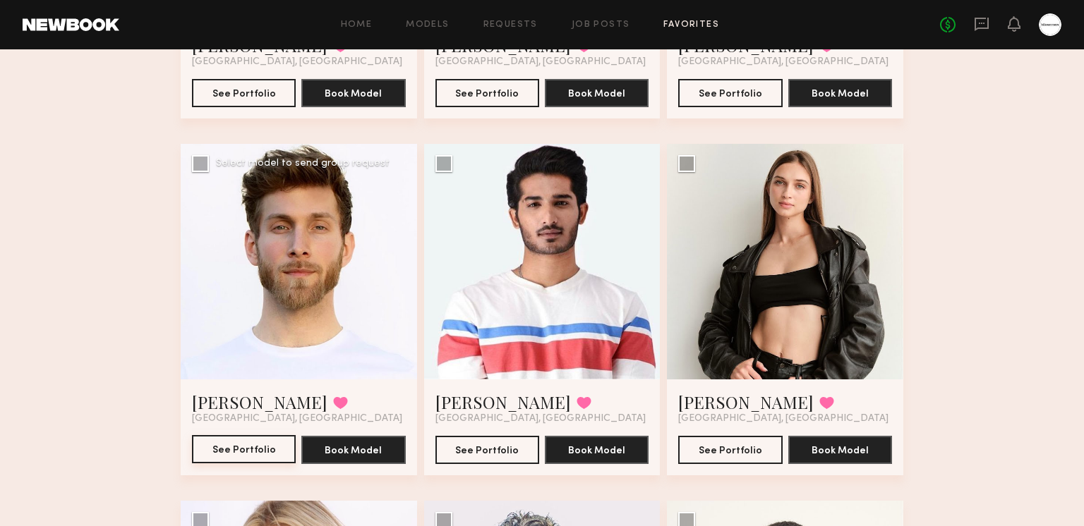
click at [226, 455] on button "See Portfolio" at bounding box center [244, 449] width 104 height 28
click at [333, 404] on button at bounding box center [340, 402] width 15 height 13
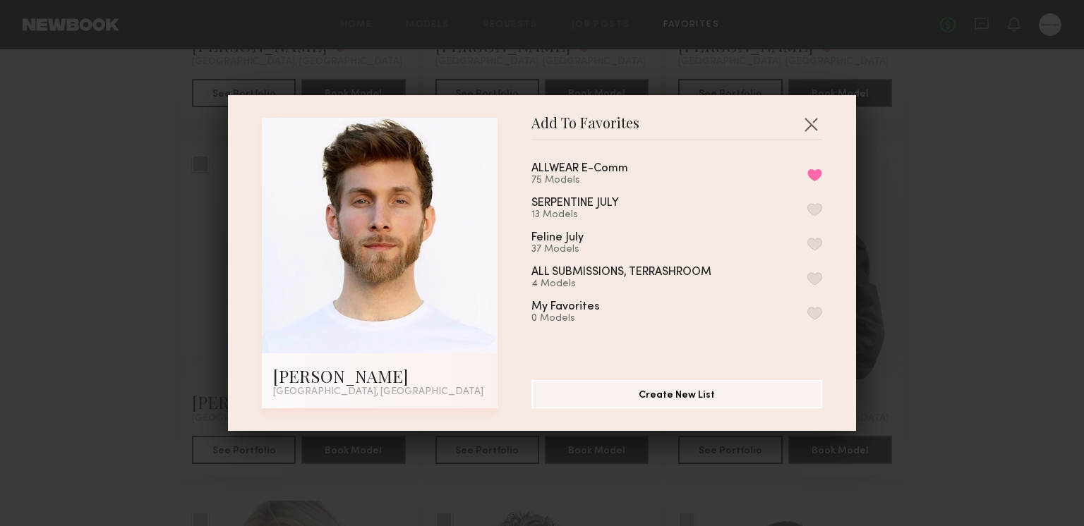
drag, startPoint x: 820, startPoint y: 172, endPoint x: 823, endPoint y: 157, distance: 15.2
click at [820, 172] on button "Remove from favorite list" at bounding box center [814, 175] width 15 height 13
click at [811, 130] on button "button" at bounding box center [810, 124] width 23 height 23
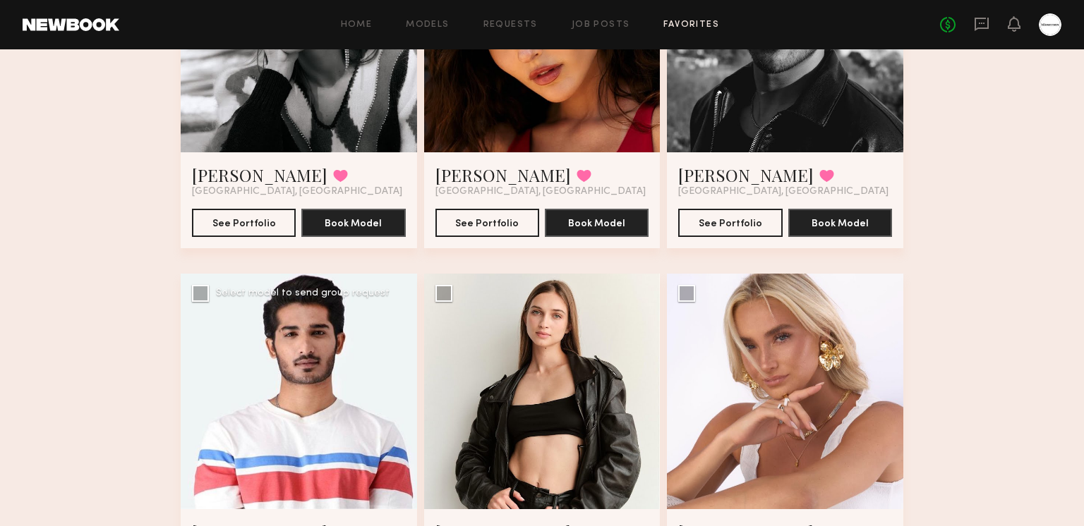
scroll to position [3555, 0]
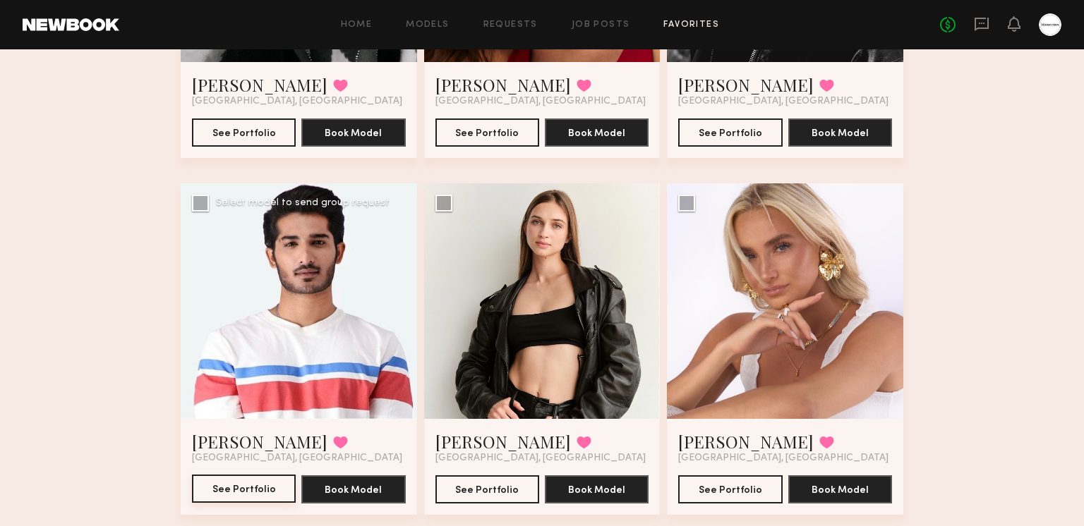
click at [255, 485] on button "See Portfolio" at bounding box center [244, 489] width 104 height 28
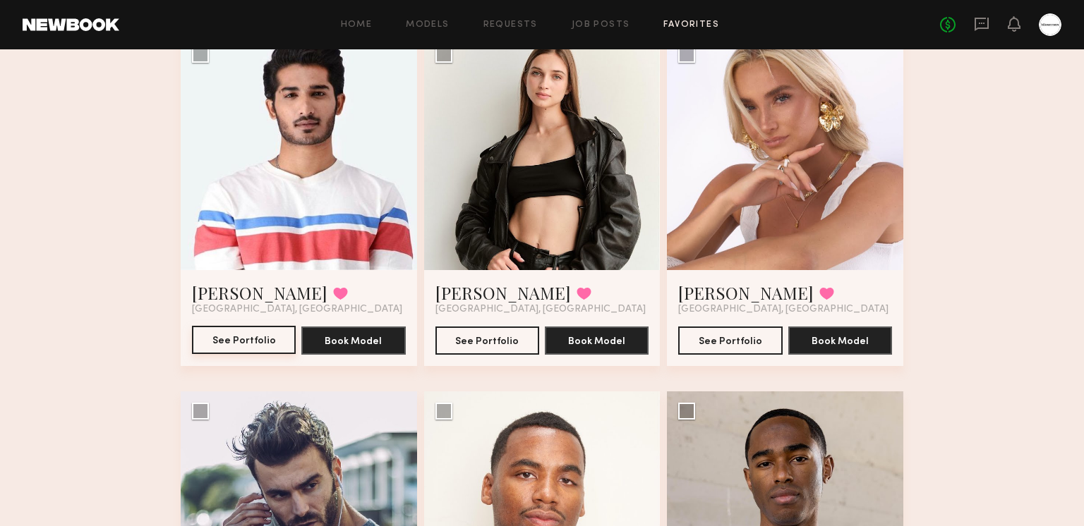
scroll to position [3705, 0]
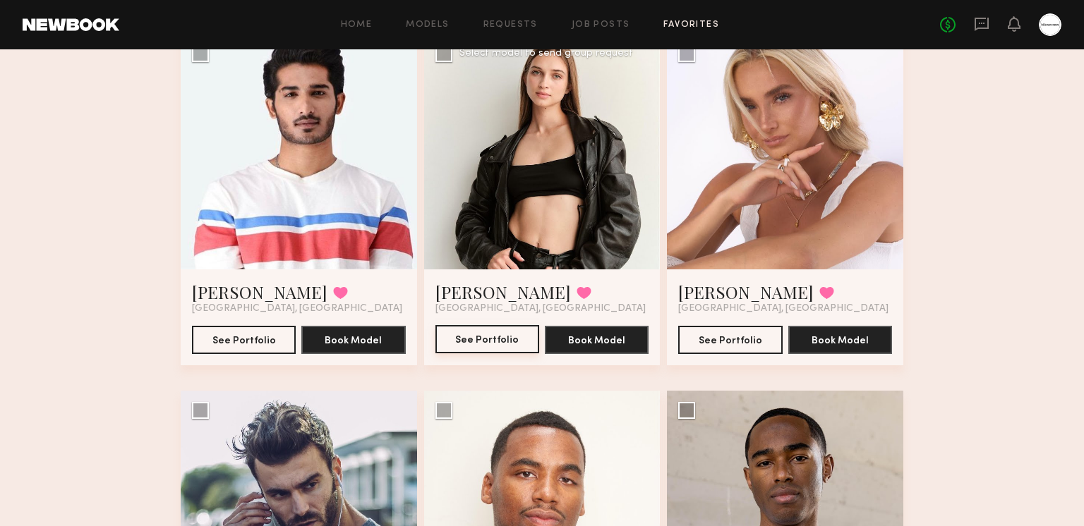
click at [503, 341] on button "See Portfolio" at bounding box center [487, 339] width 104 height 28
click at [721, 334] on button "See Portfolio" at bounding box center [730, 339] width 104 height 28
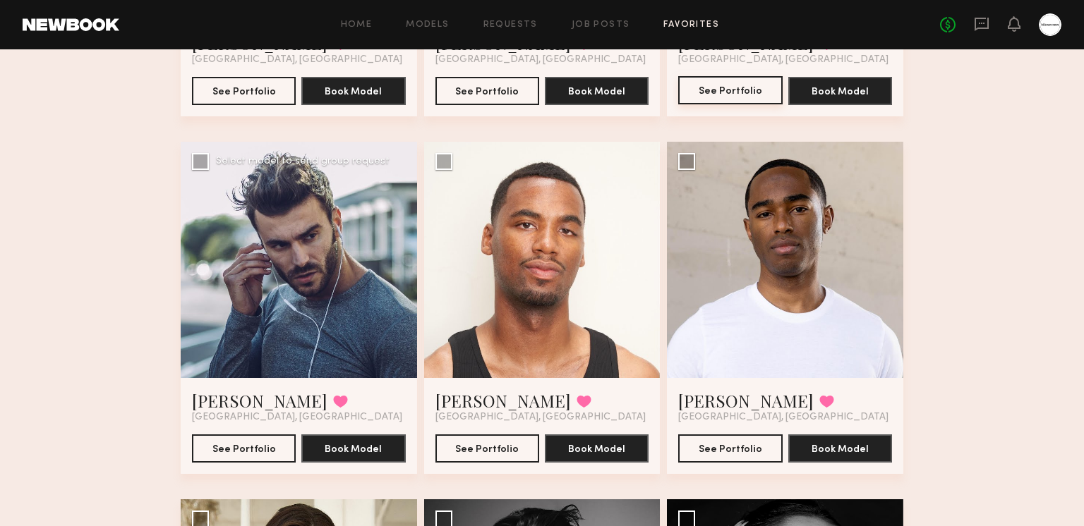
scroll to position [4009, 0]
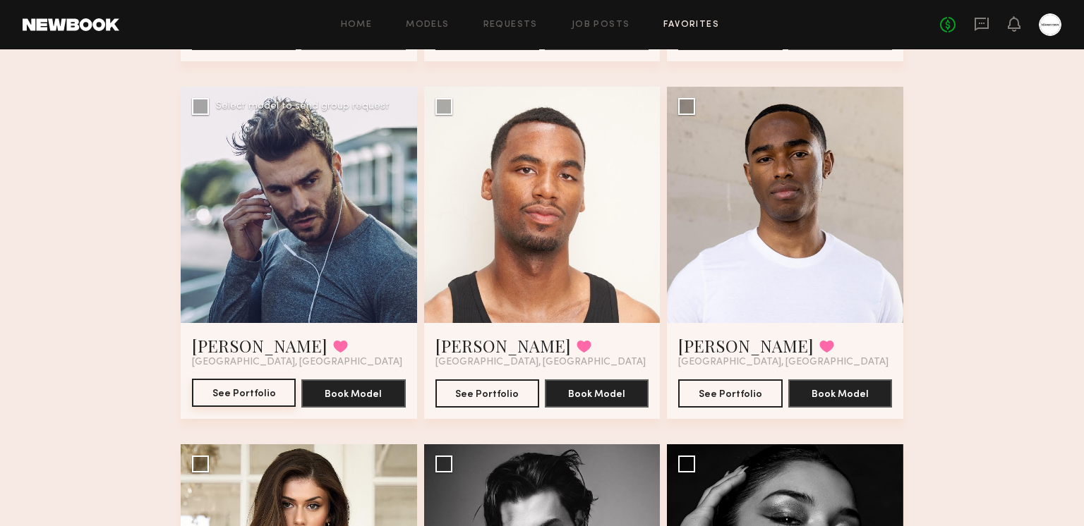
click at [262, 388] on button "See Portfolio" at bounding box center [244, 393] width 104 height 28
click at [514, 394] on button "See Portfolio" at bounding box center [487, 393] width 104 height 28
click at [576, 347] on button at bounding box center [583, 346] width 15 height 13
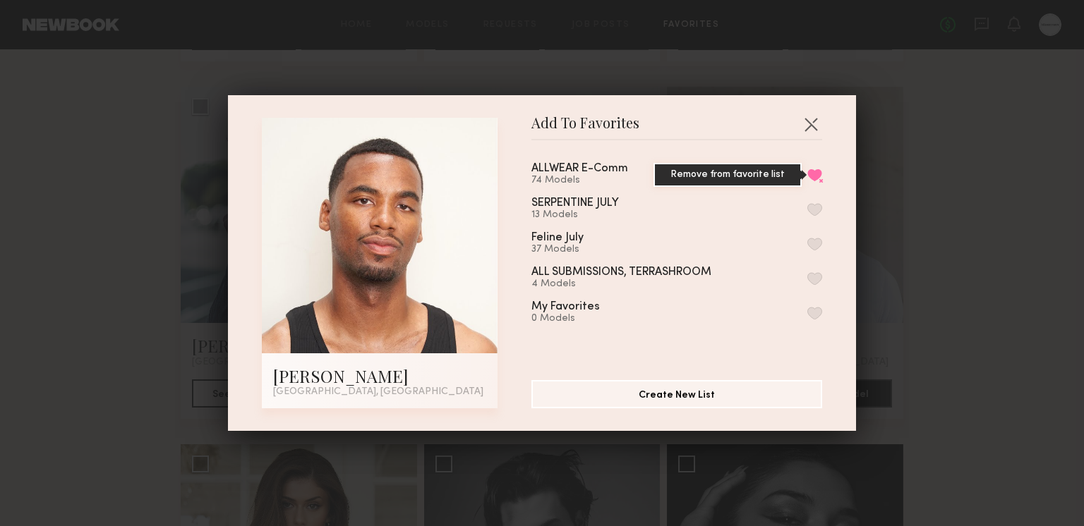
click at [814, 172] on button "Remove from favorite list" at bounding box center [814, 175] width 15 height 13
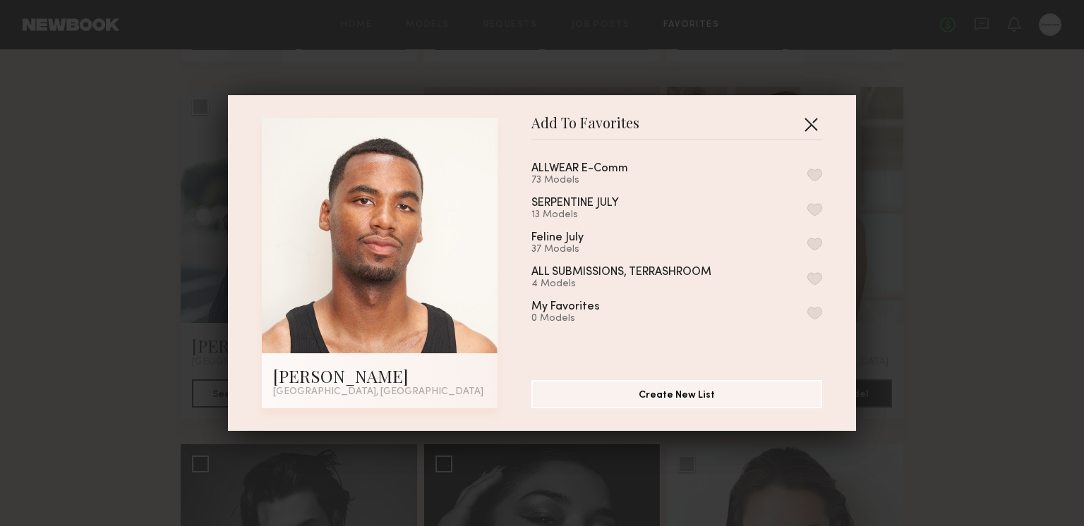
click at [816, 117] on button "button" at bounding box center [810, 124] width 23 height 23
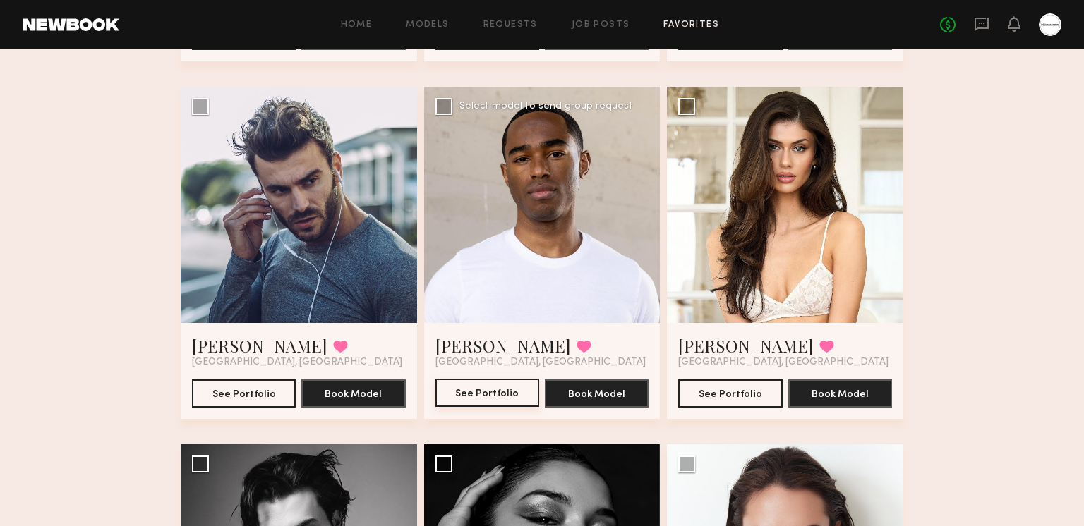
click at [498, 404] on button "See Portfolio" at bounding box center [487, 393] width 104 height 28
click at [705, 396] on button "See Portfolio" at bounding box center [730, 393] width 104 height 28
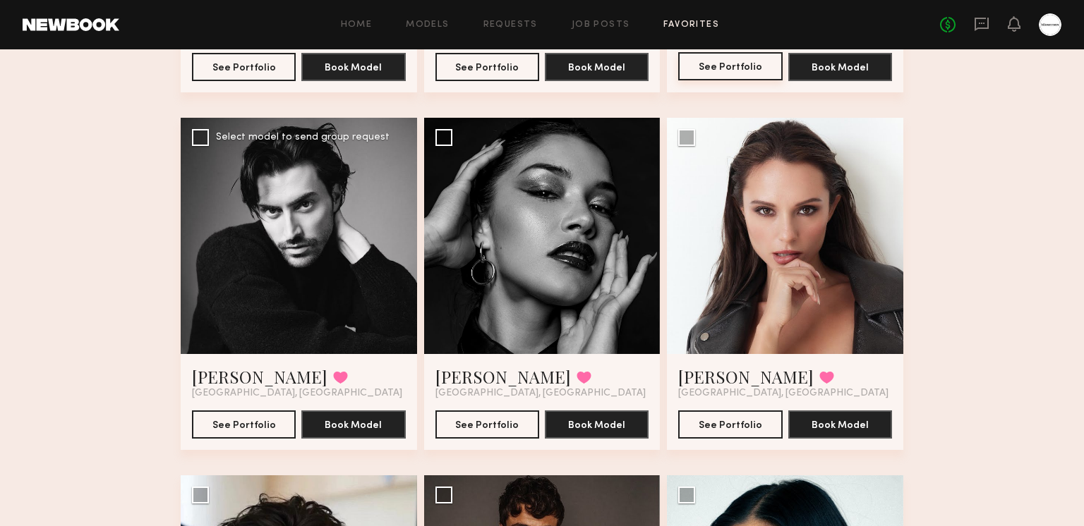
scroll to position [4355, 0]
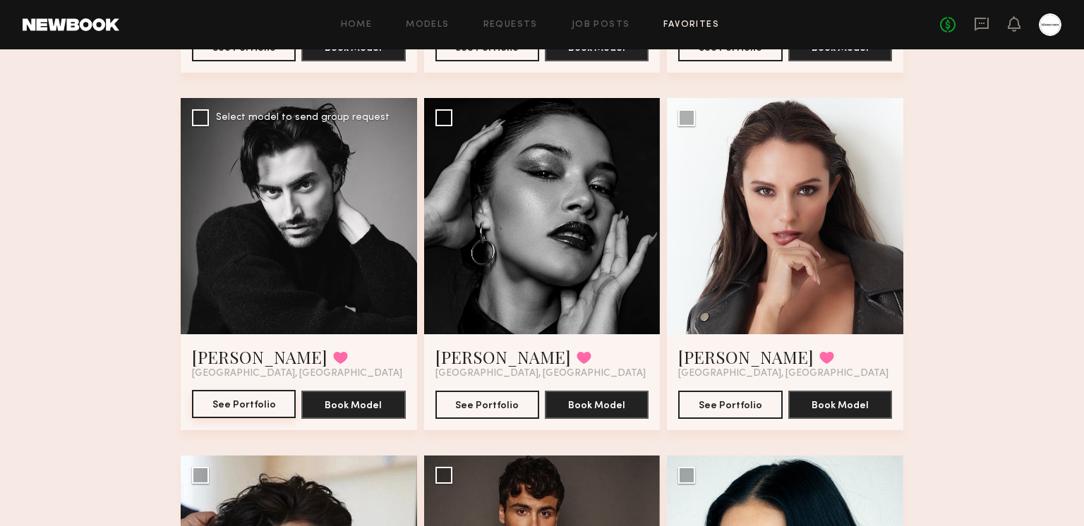
click at [257, 395] on button "See Portfolio" at bounding box center [244, 404] width 104 height 28
click at [493, 407] on button "See Portfolio" at bounding box center [487, 404] width 104 height 28
click at [736, 394] on button "See Portfolio" at bounding box center [730, 404] width 104 height 28
click at [819, 355] on button at bounding box center [826, 357] width 15 height 13
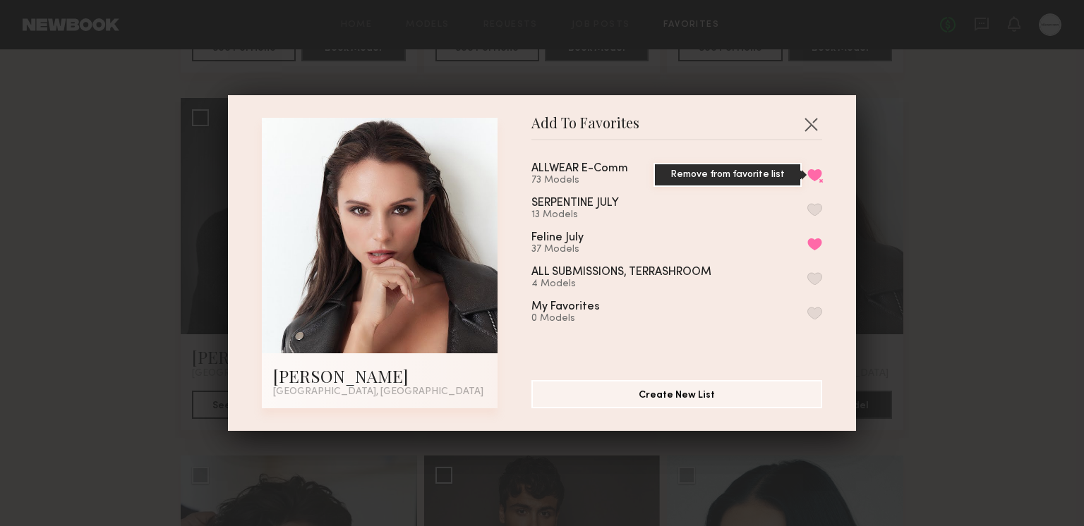
click at [819, 169] on button "Remove from favorite list" at bounding box center [814, 175] width 15 height 13
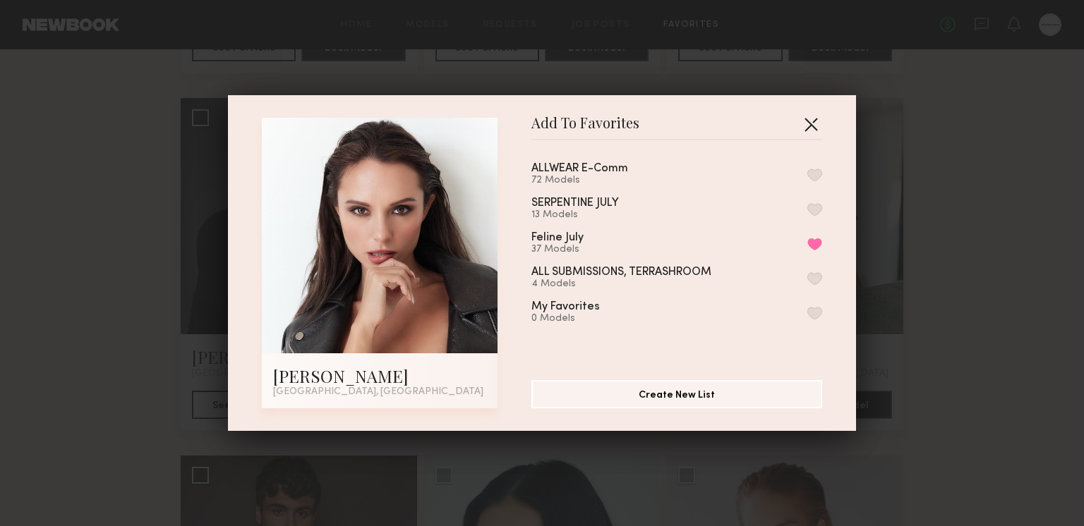
click at [813, 116] on button "button" at bounding box center [810, 124] width 23 height 23
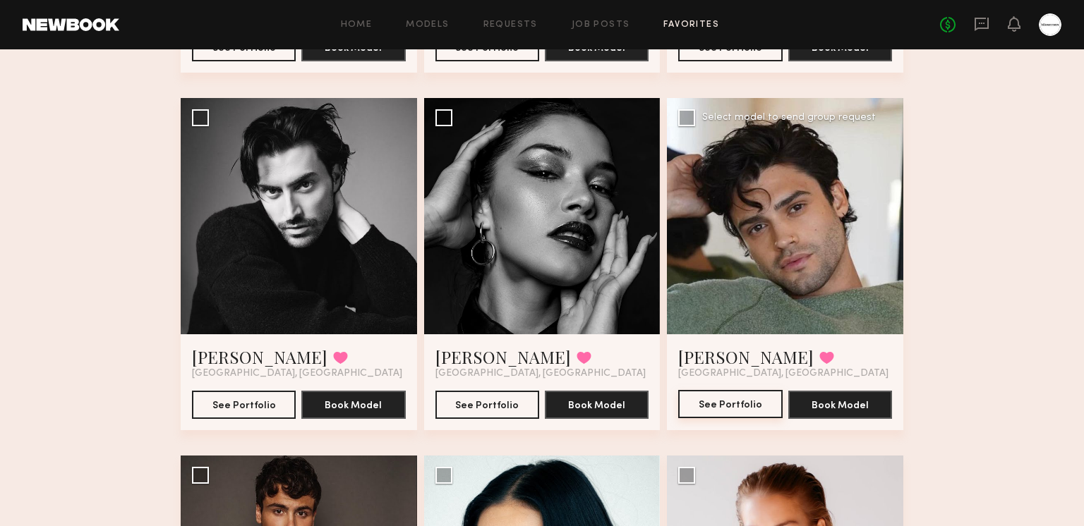
click at [763, 398] on button "See Portfolio" at bounding box center [730, 404] width 104 height 28
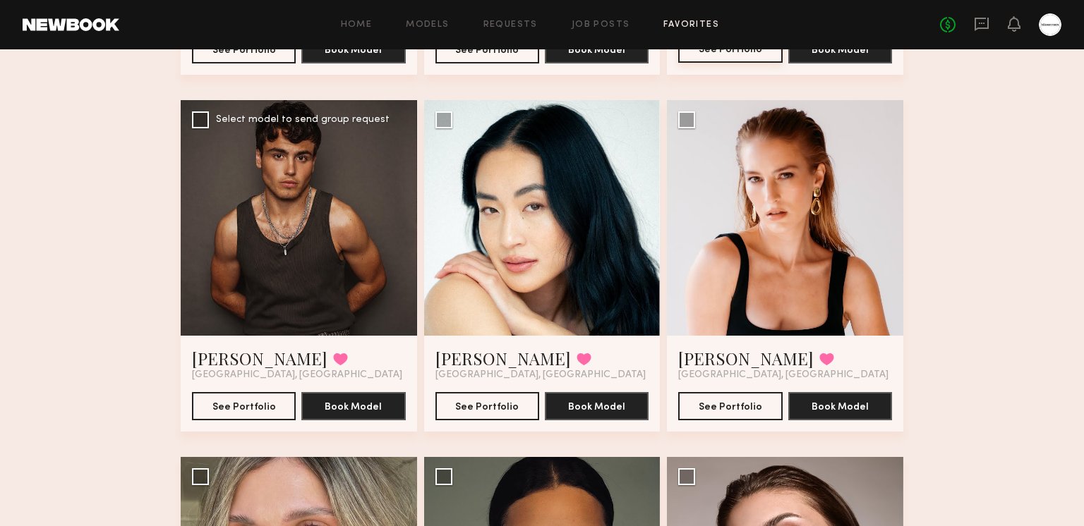
scroll to position [4801, 0]
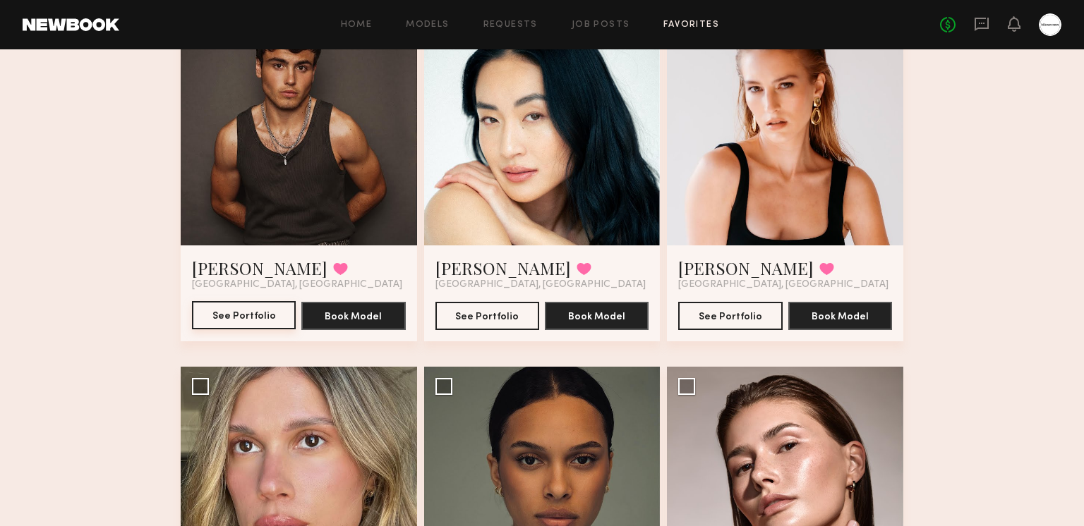
click at [252, 313] on button "See Portfolio" at bounding box center [244, 315] width 104 height 28
click at [473, 306] on button "See Portfolio" at bounding box center [487, 315] width 104 height 28
click at [727, 308] on button "See Portfolio" at bounding box center [730, 315] width 104 height 28
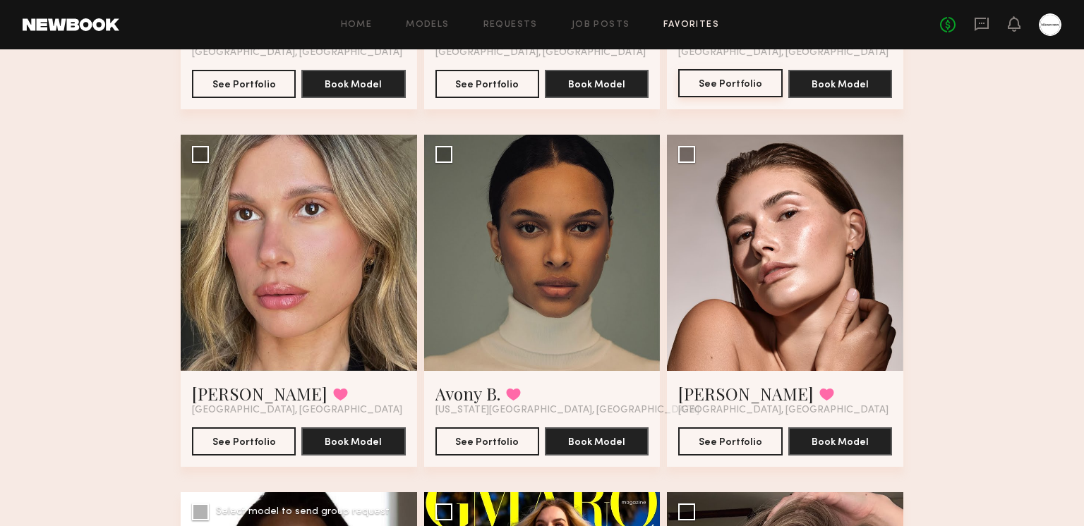
scroll to position [5220, 0]
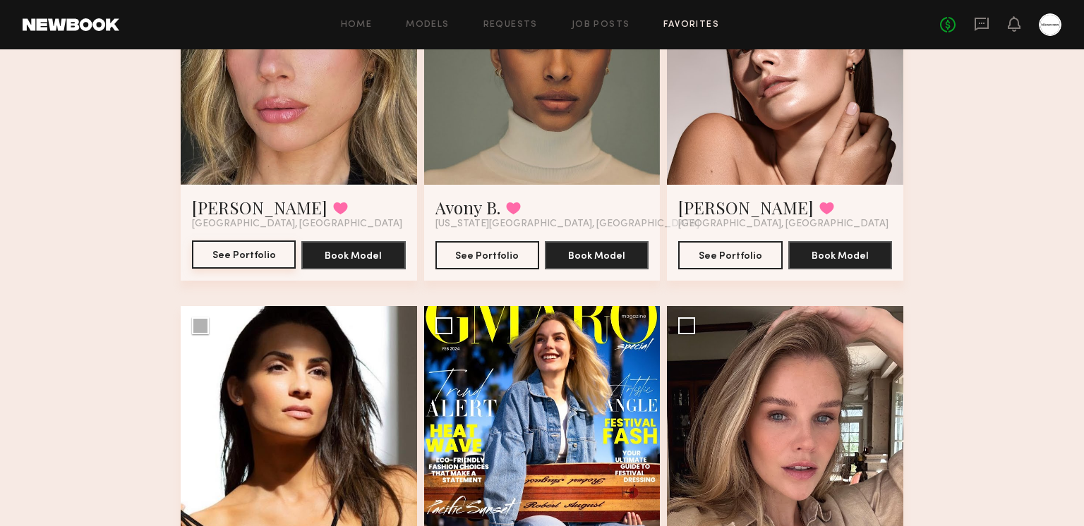
click at [232, 253] on button "See Portfolio" at bounding box center [244, 255] width 104 height 28
click at [495, 258] on button "See Portfolio" at bounding box center [487, 255] width 104 height 28
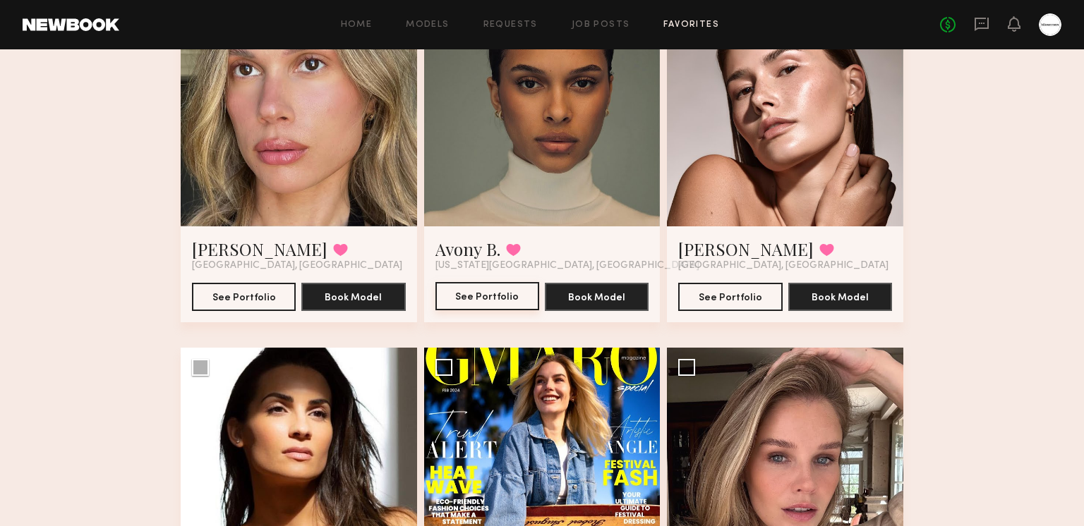
scroll to position [5132, 0]
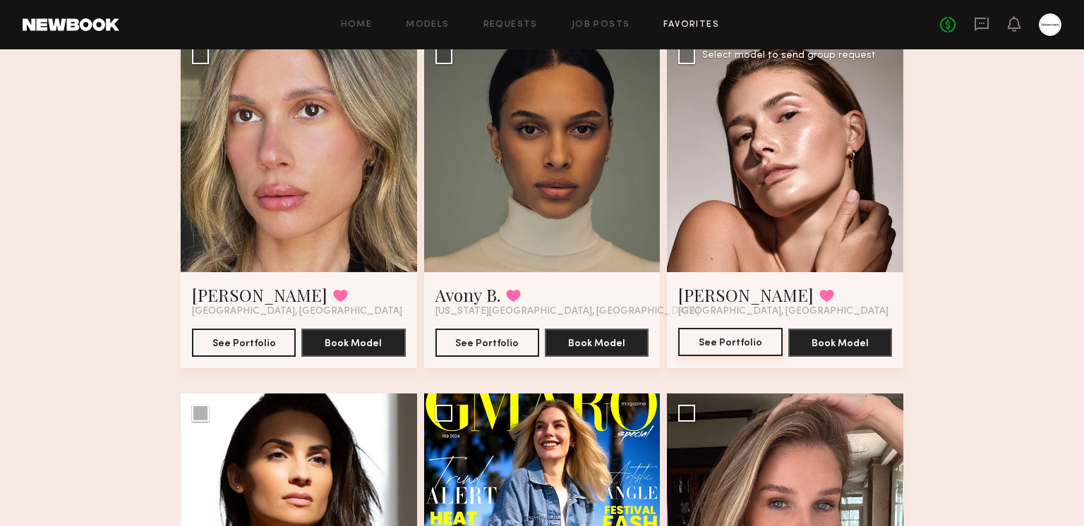
click at [744, 341] on button "See Portfolio" at bounding box center [730, 342] width 104 height 28
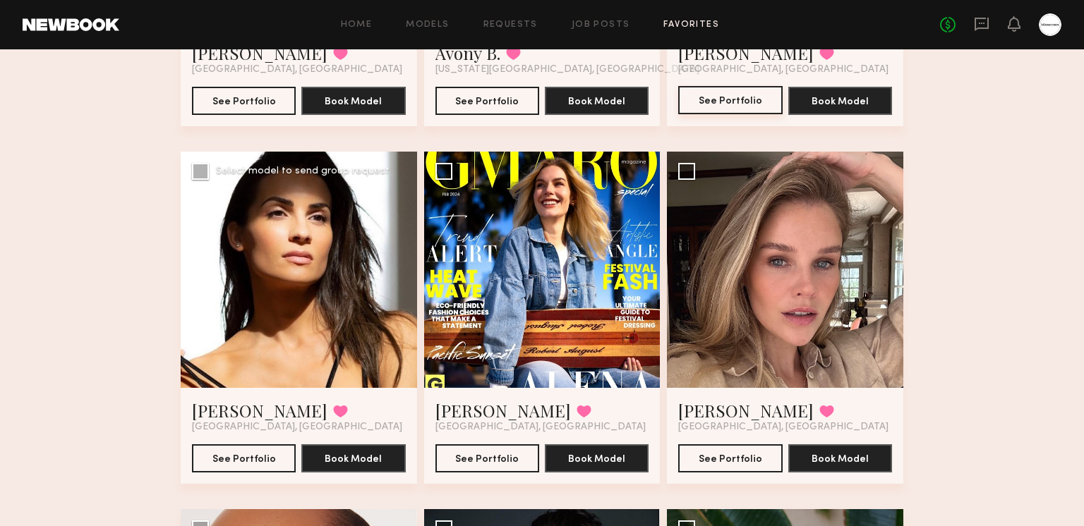
scroll to position [5490, 0]
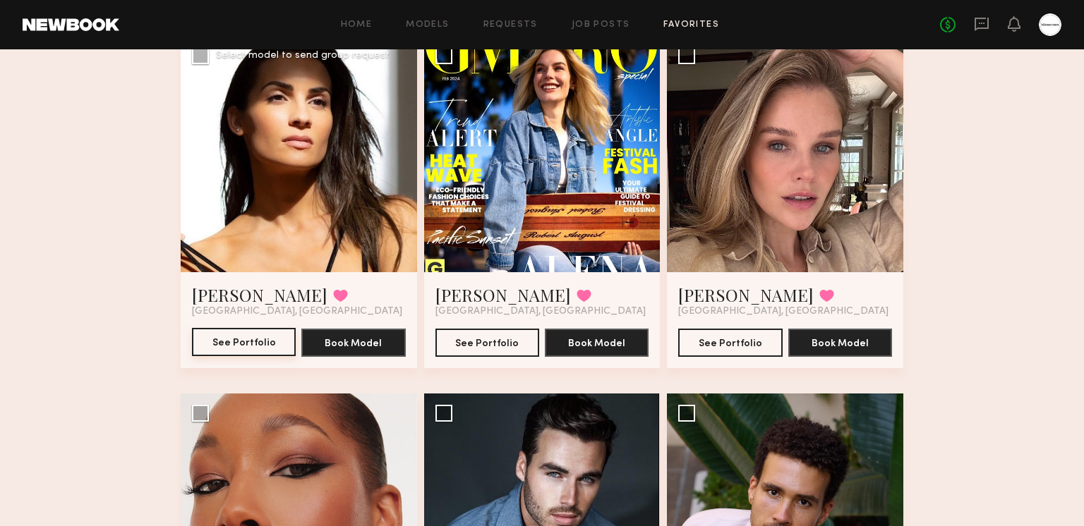
click at [238, 339] on button "See Portfolio" at bounding box center [244, 342] width 104 height 28
click at [485, 347] on button "See Portfolio" at bounding box center [487, 342] width 104 height 28
click at [727, 339] on button "See Portfolio" at bounding box center [730, 342] width 104 height 28
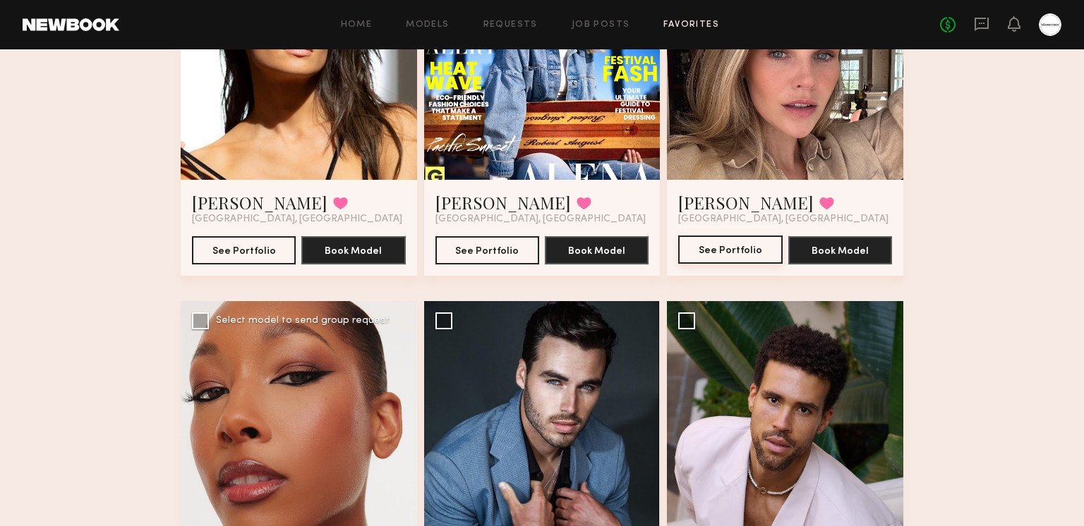
scroll to position [5810, 0]
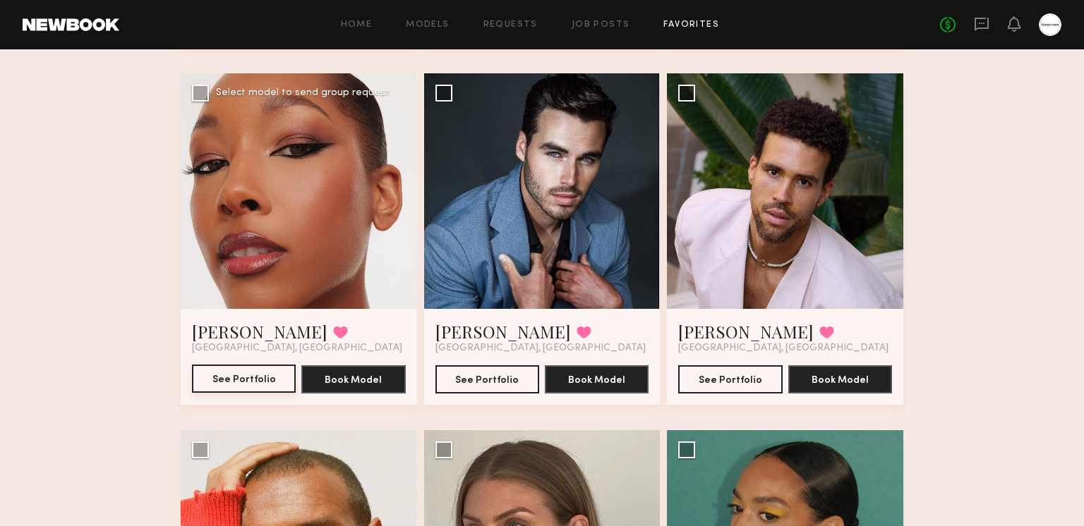
click at [261, 380] on button "See Portfolio" at bounding box center [244, 379] width 104 height 28
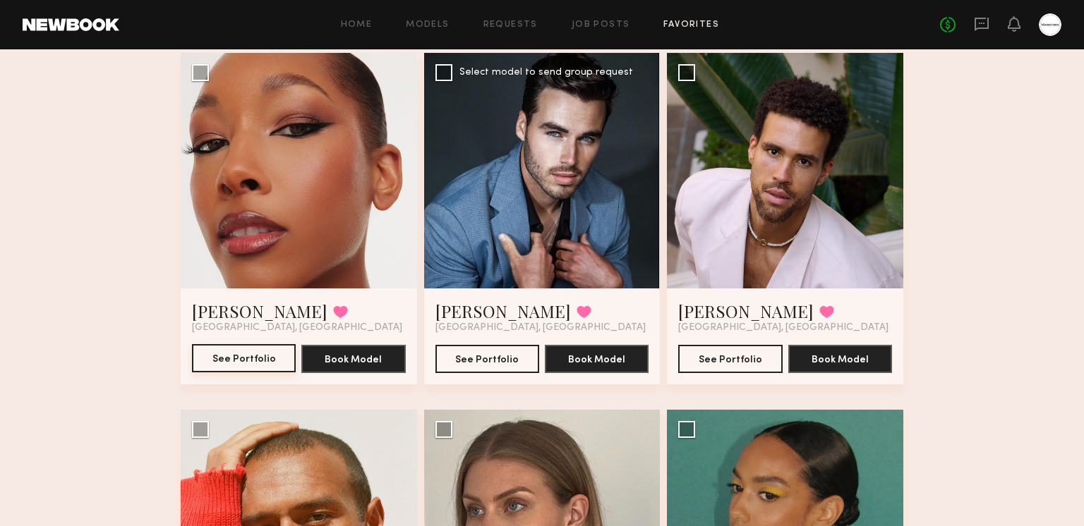
scroll to position [5833, 0]
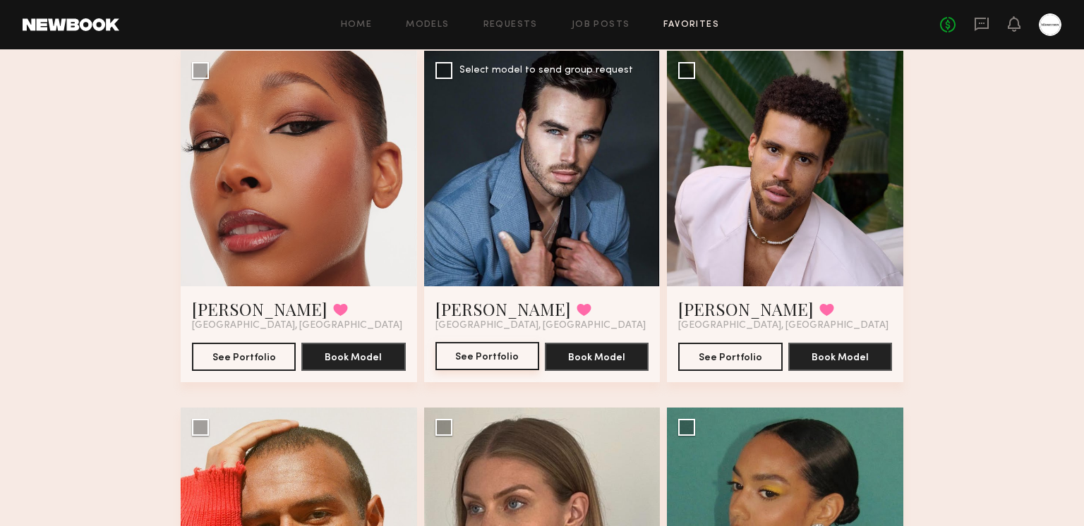
click at [456, 360] on button "See Portfolio" at bounding box center [487, 356] width 104 height 28
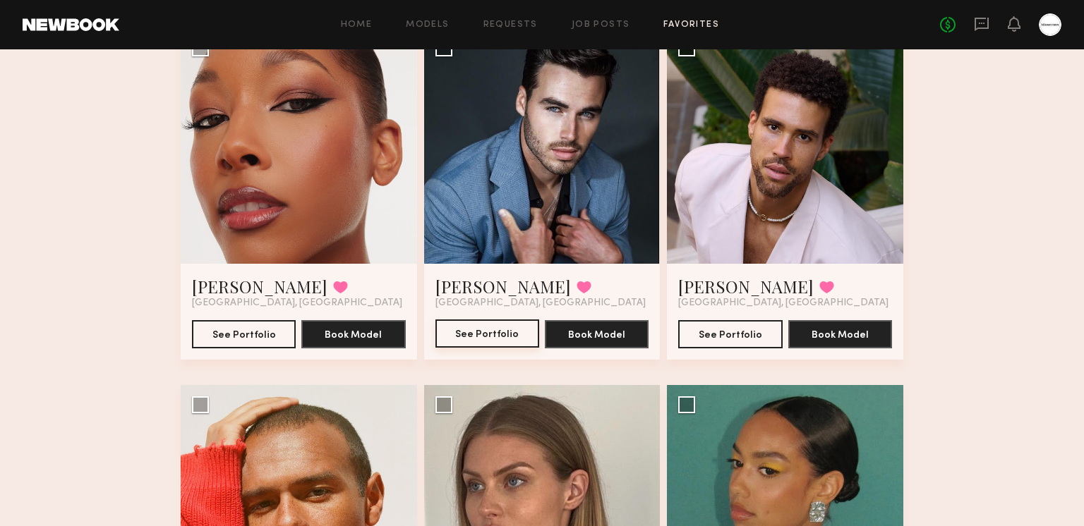
scroll to position [5855, 0]
click at [714, 339] on button "See Portfolio" at bounding box center [730, 334] width 104 height 28
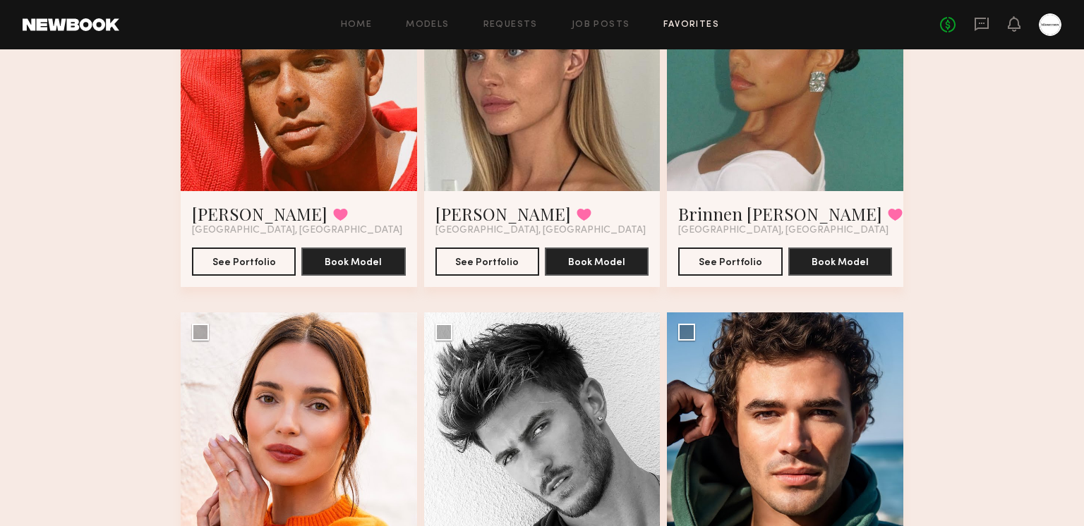
scroll to position [6301, 0]
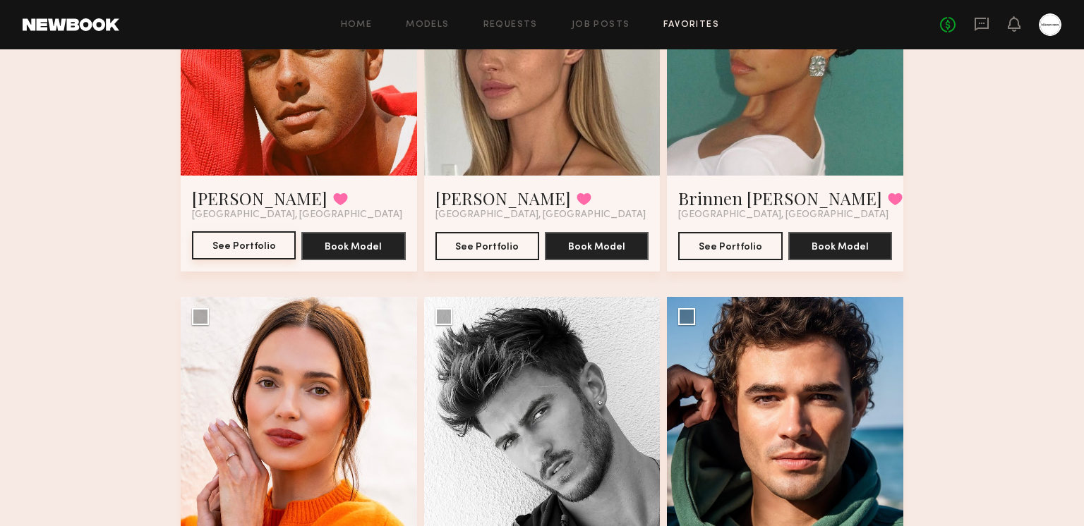
click at [250, 253] on button "See Portfolio" at bounding box center [244, 245] width 104 height 28
click at [474, 239] on button "See Portfolio" at bounding box center [487, 245] width 104 height 28
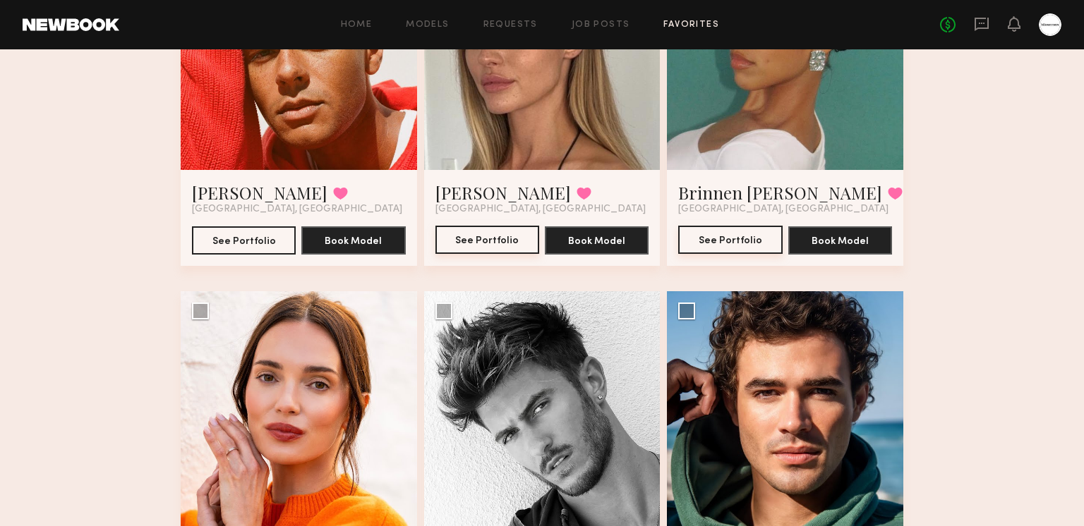
scroll to position [6308, 0]
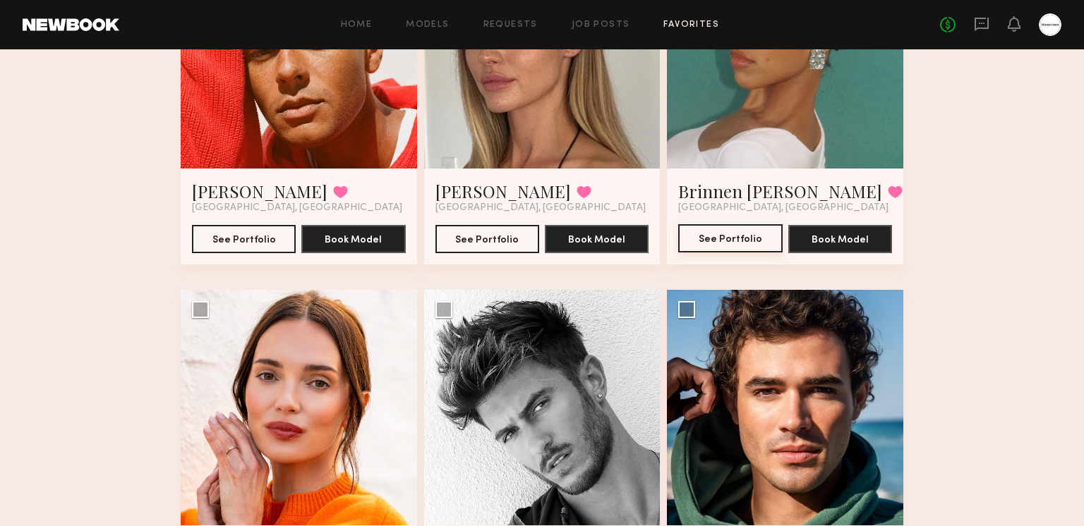
click at [737, 231] on button "See Portfolio" at bounding box center [730, 238] width 104 height 28
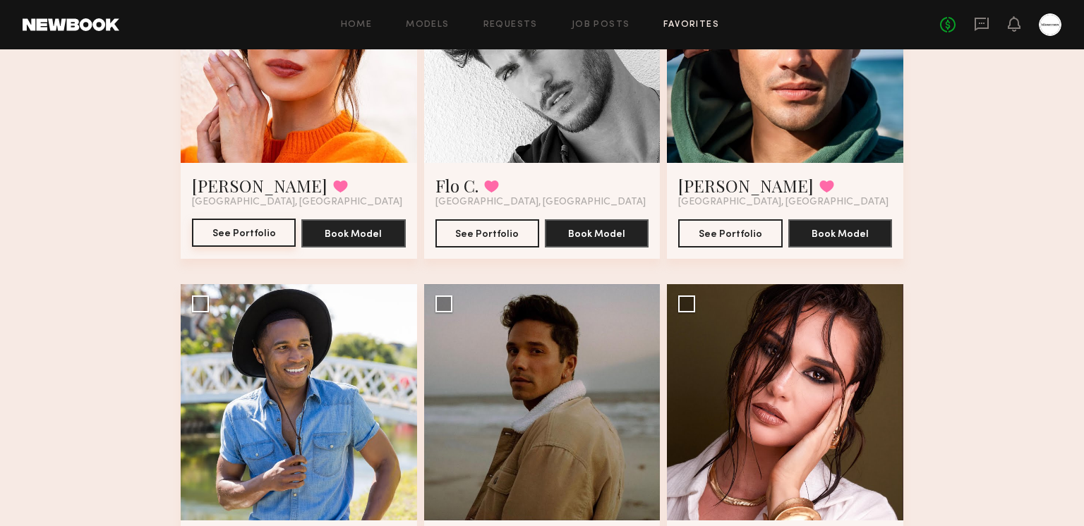
click at [213, 231] on button "See Portfolio" at bounding box center [244, 233] width 104 height 28
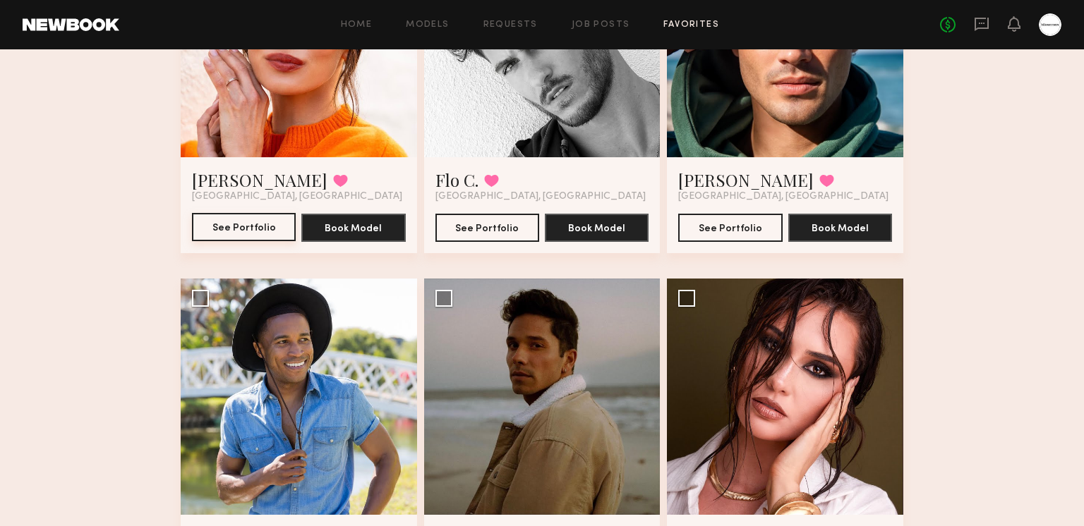
scroll to position [6679, 0]
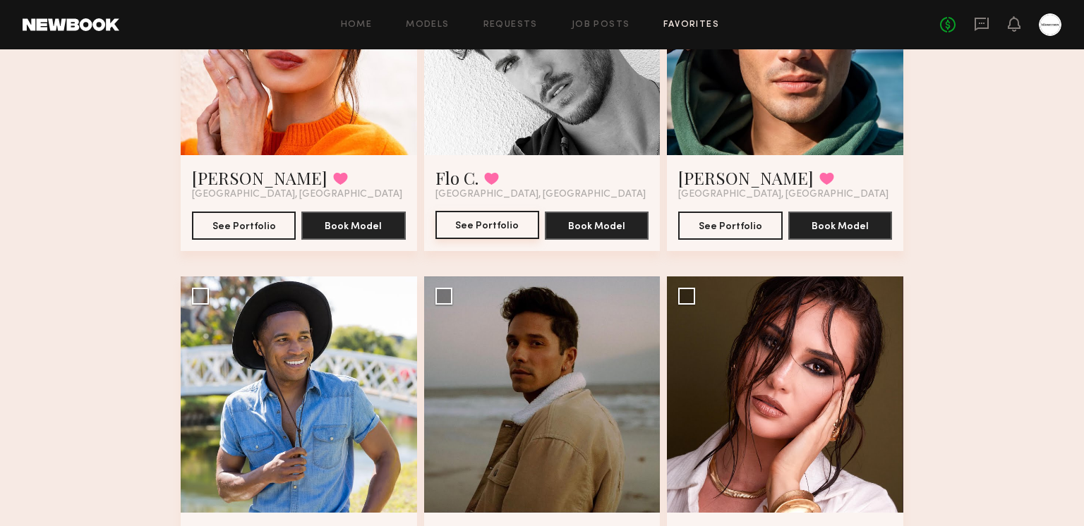
click at [465, 229] on button "See Portfolio" at bounding box center [487, 225] width 104 height 28
click at [750, 224] on button "See Portfolio" at bounding box center [730, 225] width 104 height 28
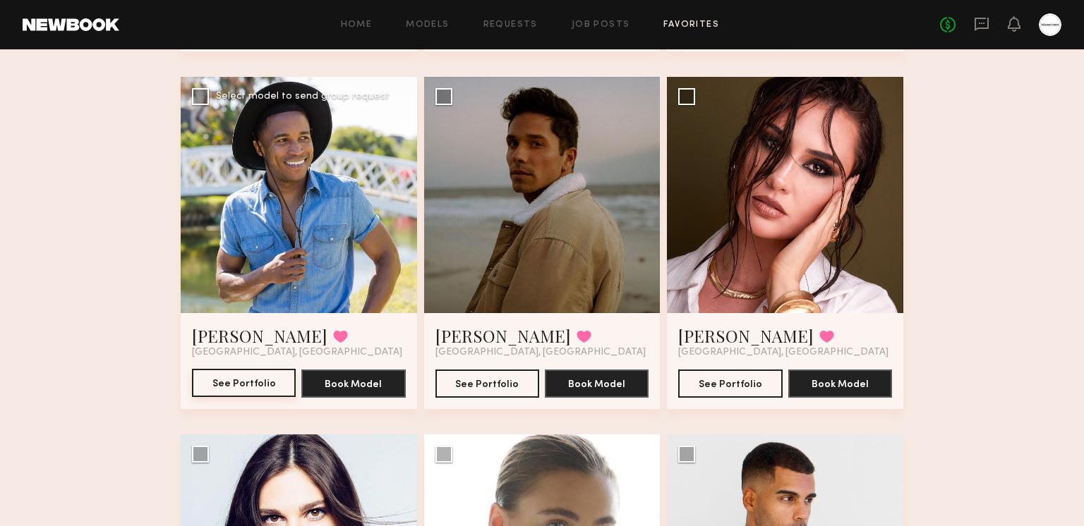
scroll to position [6889, 0]
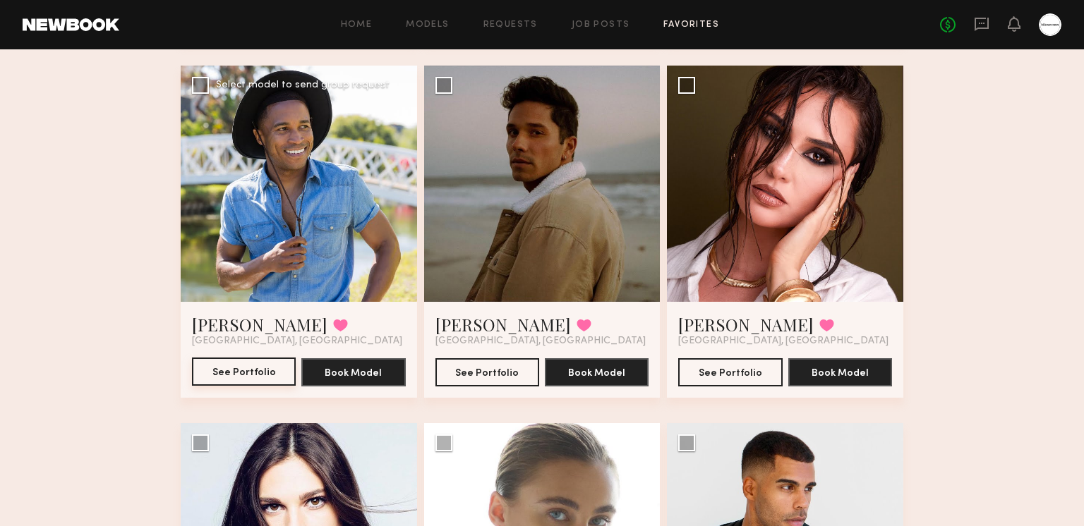
click at [244, 372] on button "See Portfolio" at bounding box center [244, 372] width 104 height 28
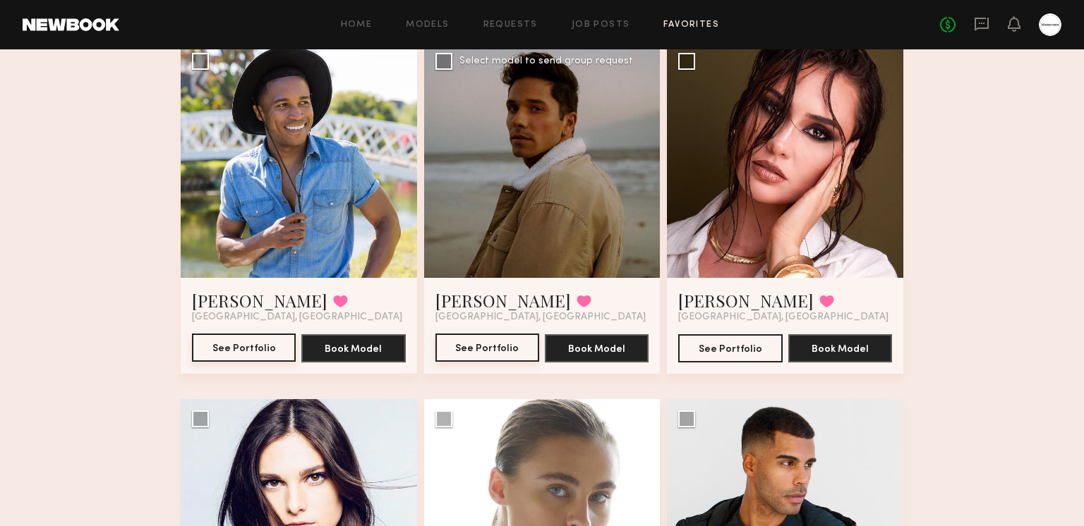
scroll to position [6932, 0]
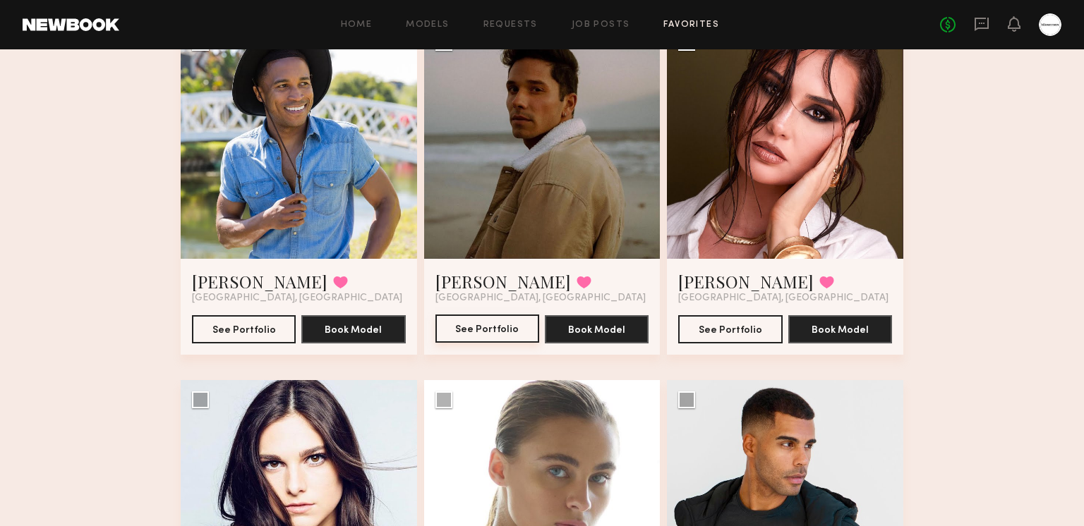
click at [473, 336] on button "See Portfolio" at bounding box center [487, 329] width 104 height 28
click at [723, 332] on button "See Portfolio" at bounding box center [730, 329] width 104 height 28
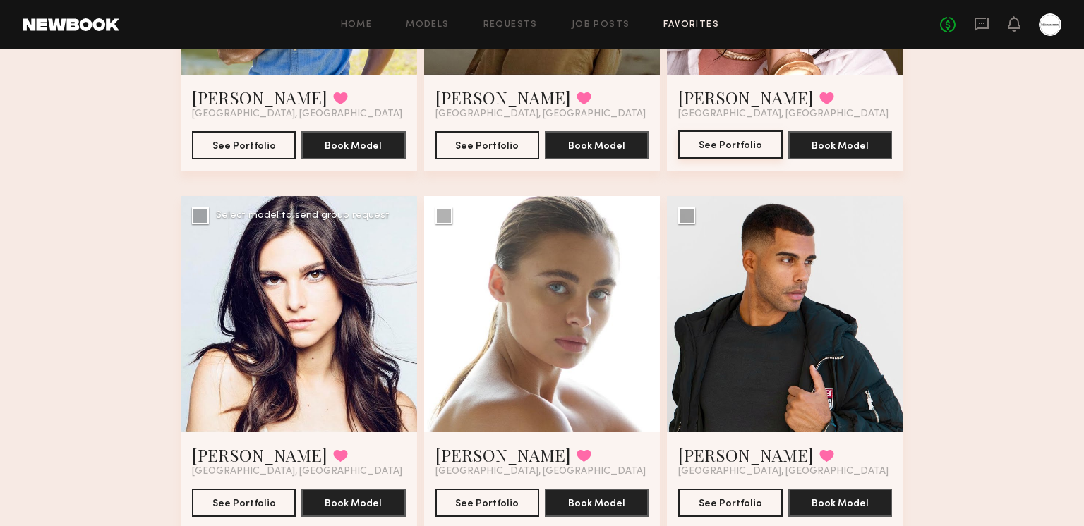
scroll to position [7232, 0]
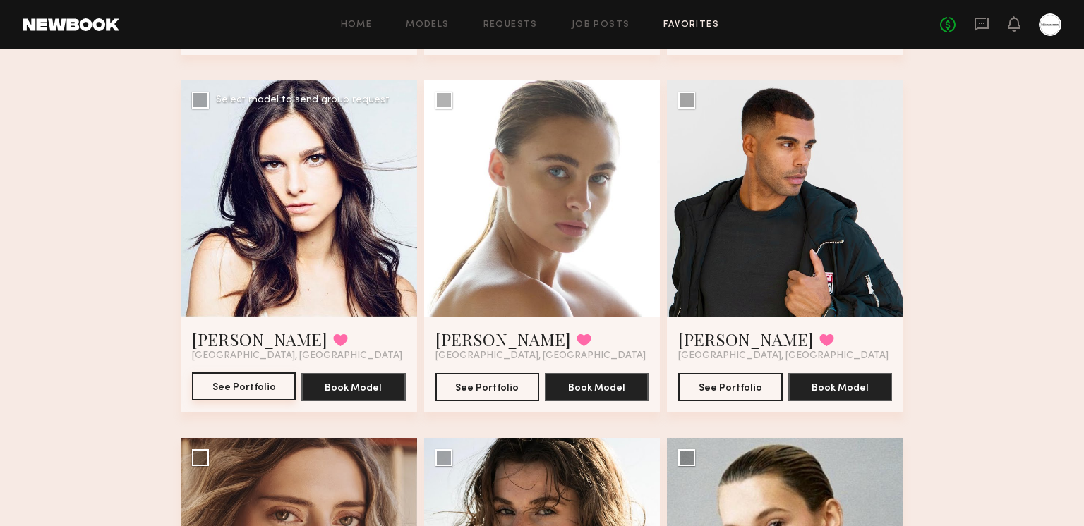
click at [267, 389] on button "See Portfolio" at bounding box center [244, 386] width 104 height 28
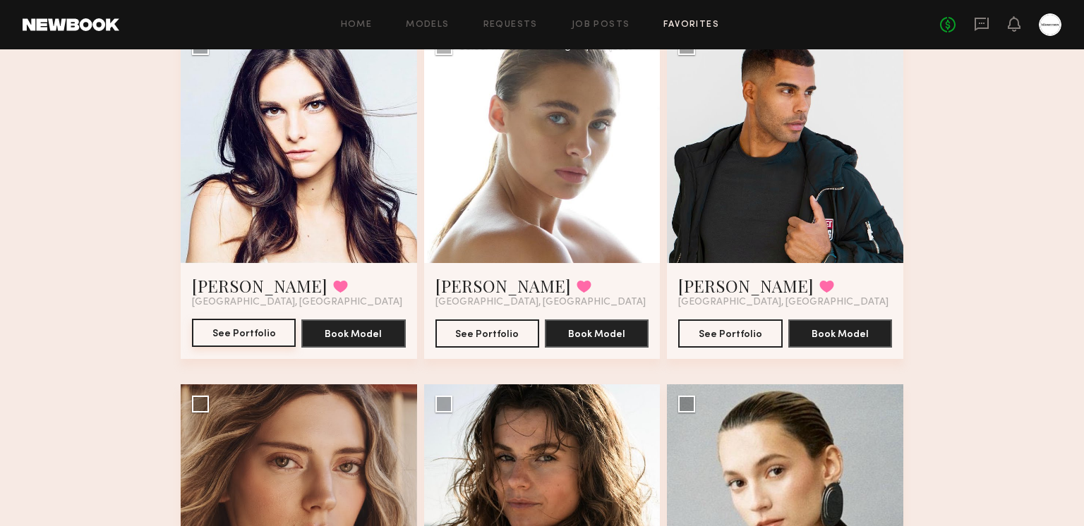
scroll to position [7297, 0]
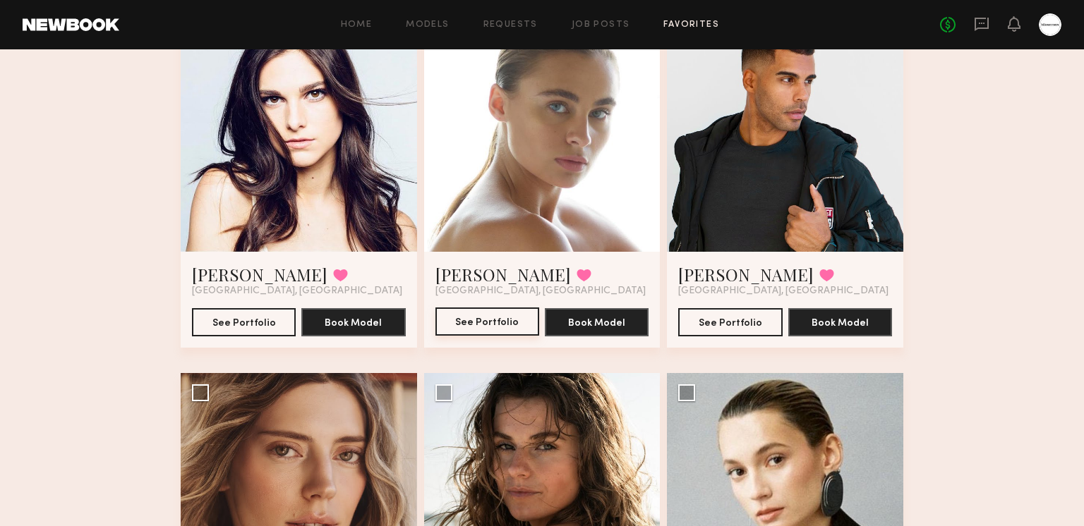
click at [447, 327] on button "See Portfolio" at bounding box center [487, 322] width 104 height 28
click at [729, 329] on button "See Portfolio" at bounding box center [730, 322] width 104 height 28
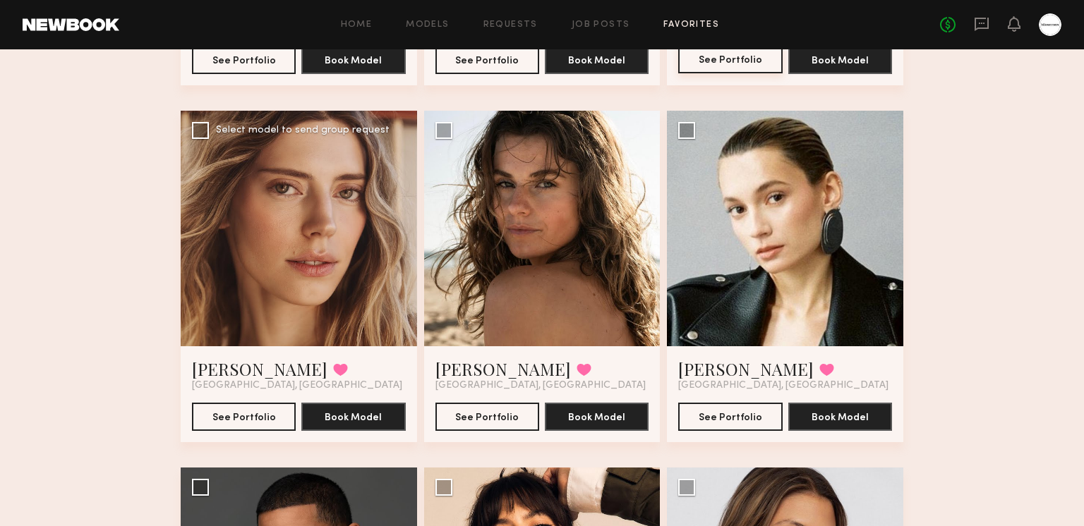
scroll to position [7596, 0]
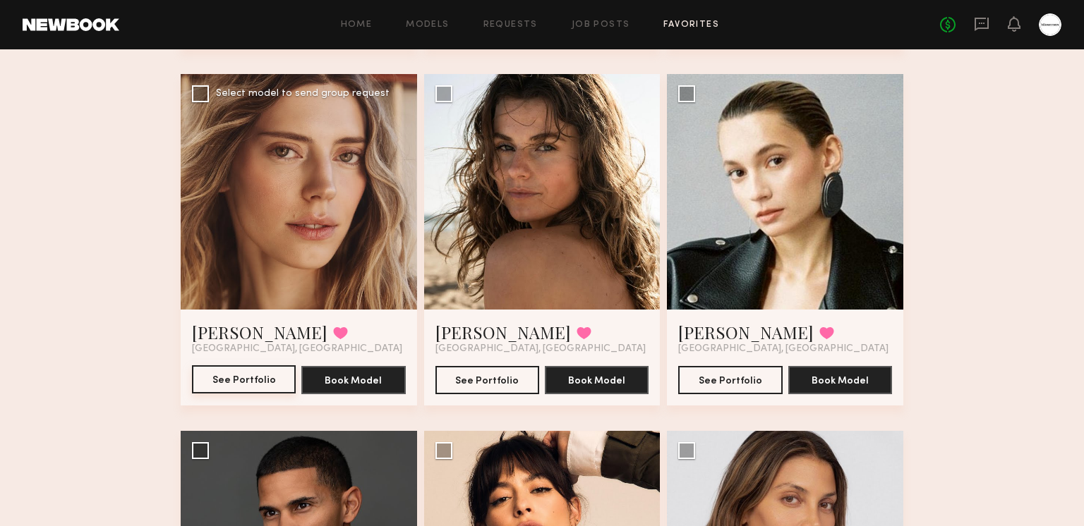
click at [222, 369] on button "See Portfolio" at bounding box center [244, 379] width 104 height 28
click at [474, 377] on button "See Portfolio" at bounding box center [487, 379] width 104 height 28
click at [714, 382] on button "See Portfolio" at bounding box center [730, 379] width 104 height 28
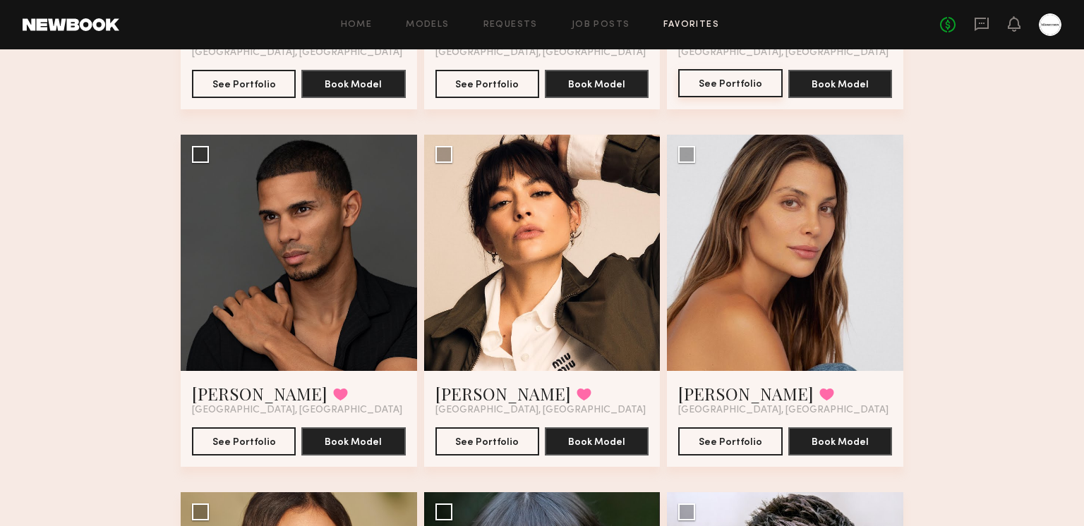
scroll to position [7926, 0]
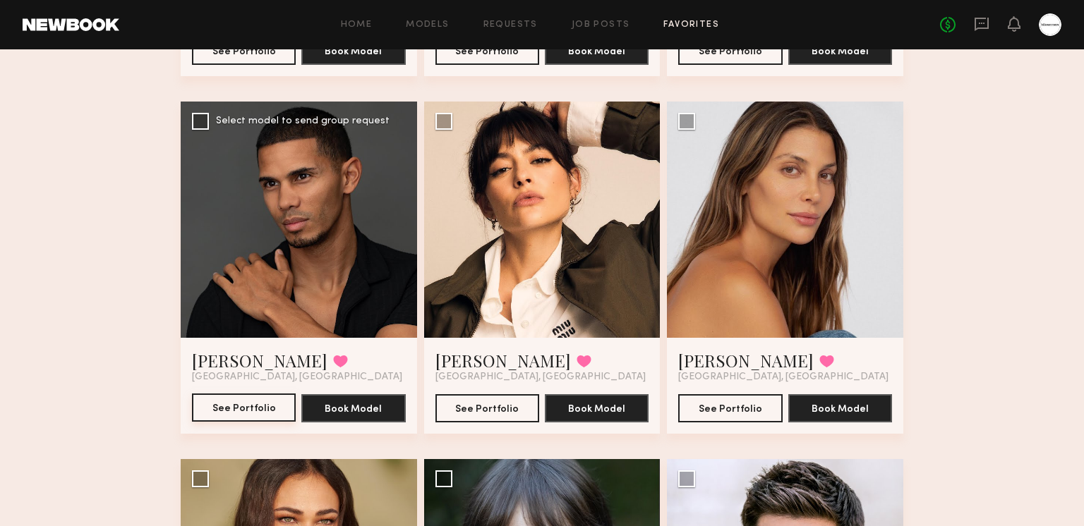
click at [253, 411] on button "See Portfolio" at bounding box center [244, 408] width 104 height 28
click at [466, 397] on button "See Portfolio" at bounding box center [487, 408] width 104 height 28
click at [734, 412] on button "See Portfolio" at bounding box center [730, 408] width 104 height 28
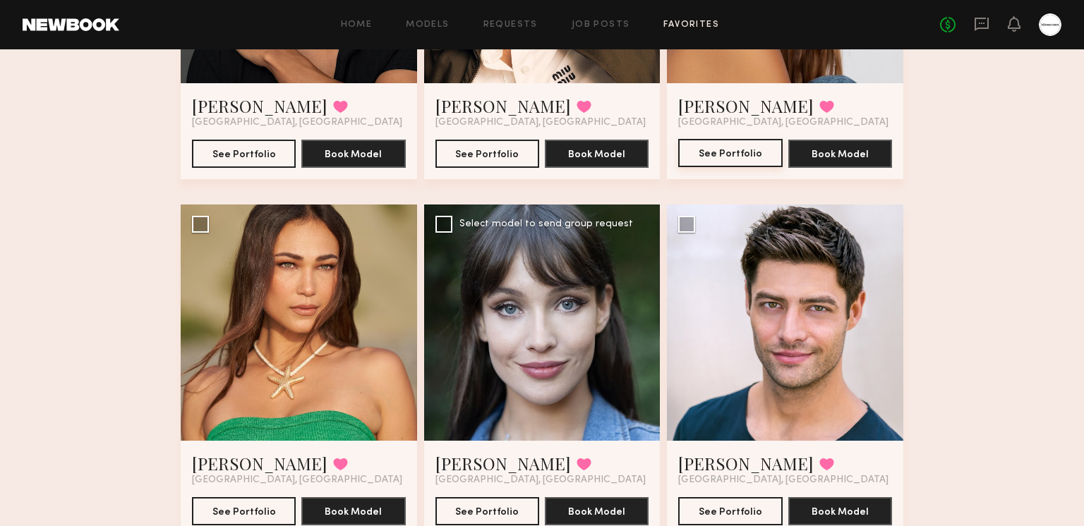
scroll to position [8238, 0]
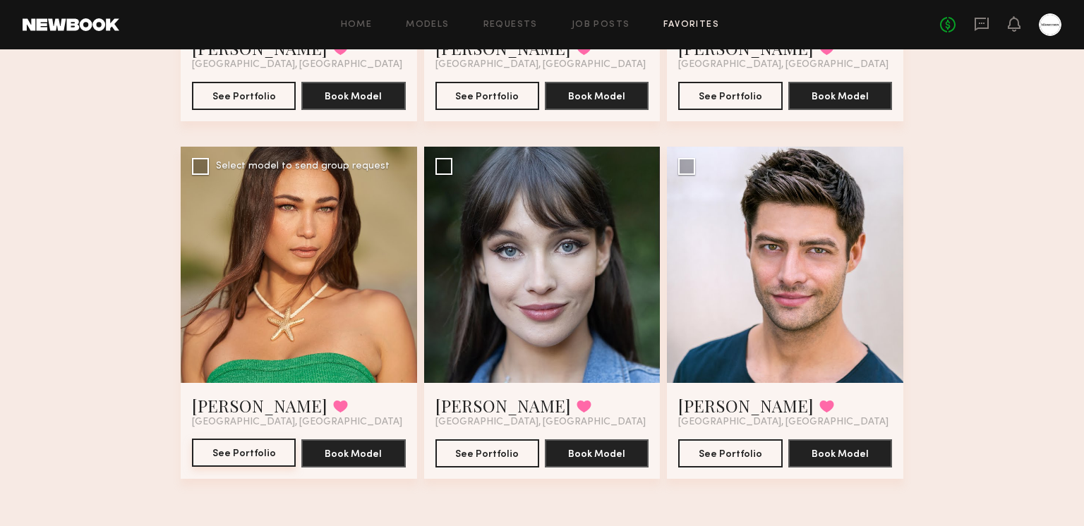
click at [251, 447] on button "See Portfolio" at bounding box center [244, 453] width 104 height 28
click at [485, 457] on button "See Portfolio" at bounding box center [487, 453] width 104 height 28
click at [732, 447] on button "See Portfolio" at bounding box center [730, 453] width 104 height 28
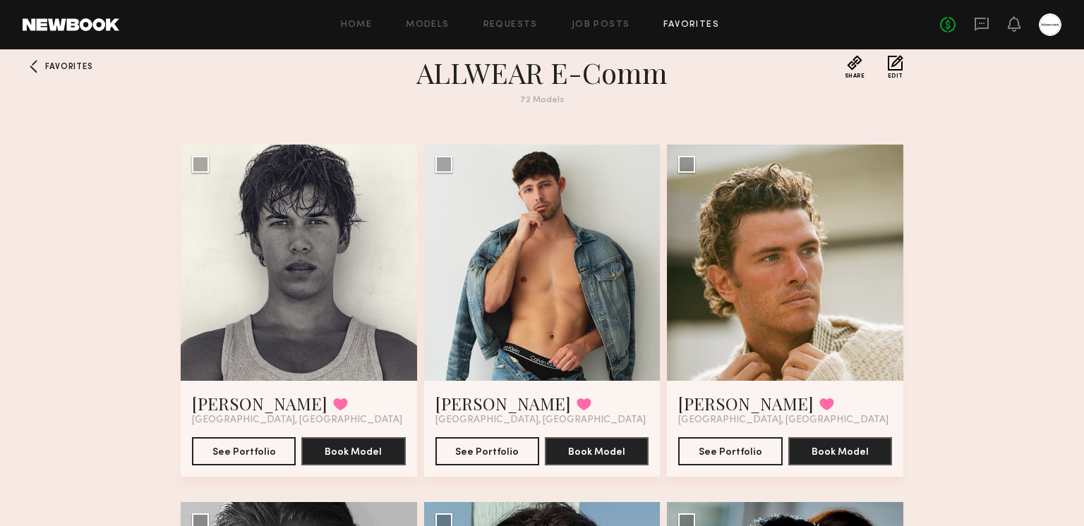
scroll to position [0, 0]
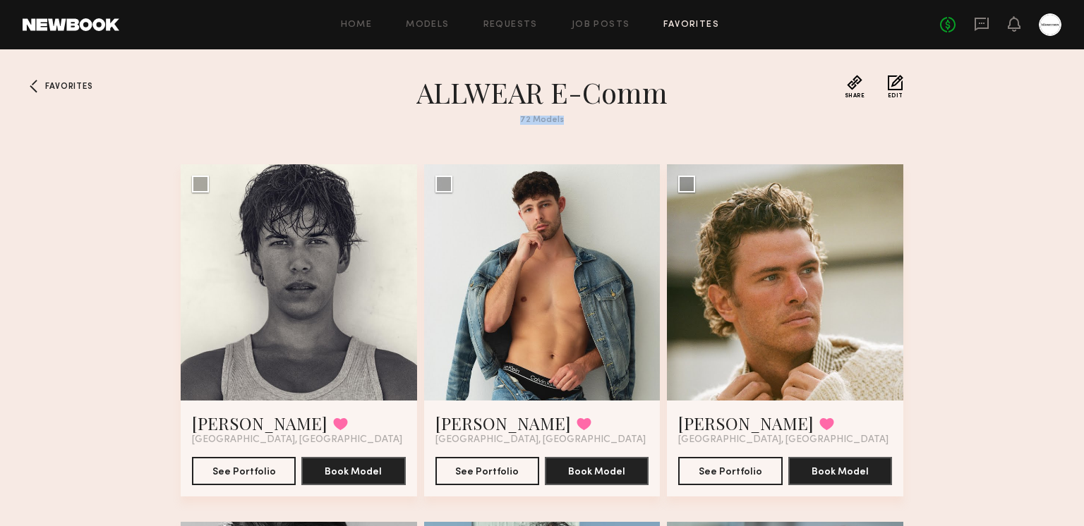
drag, startPoint x: 545, startPoint y: 120, endPoint x: 474, endPoint y: 119, distance: 70.5
click at [474, 119] on section "ALLWEAR E-Comm 72 Models" at bounding box center [542, 108] width 508 height 67
click at [474, 119] on div "72 Models" at bounding box center [542, 120] width 508 height 9
click at [619, 21] on link "Job Posts" at bounding box center [600, 24] width 59 height 9
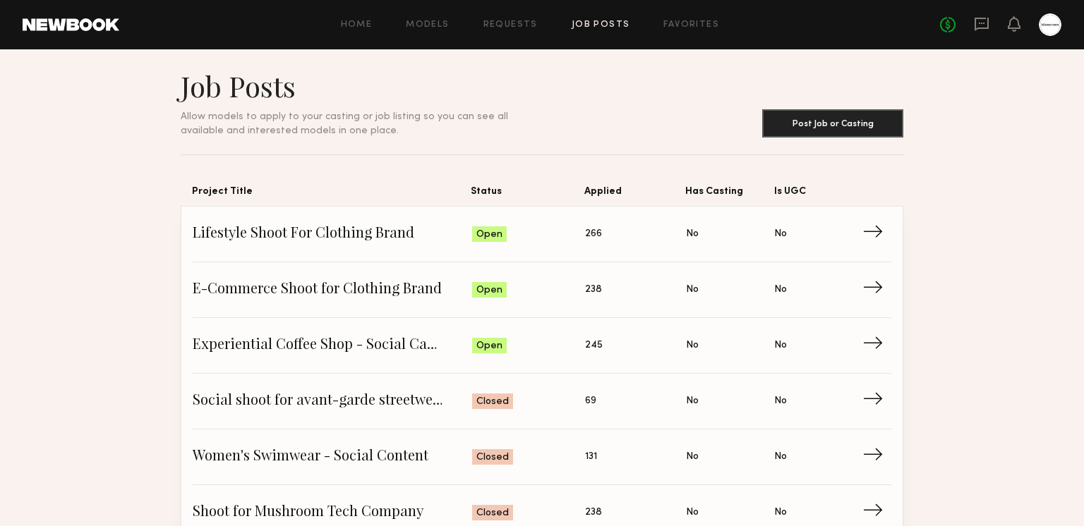
scroll to position [23, 0]
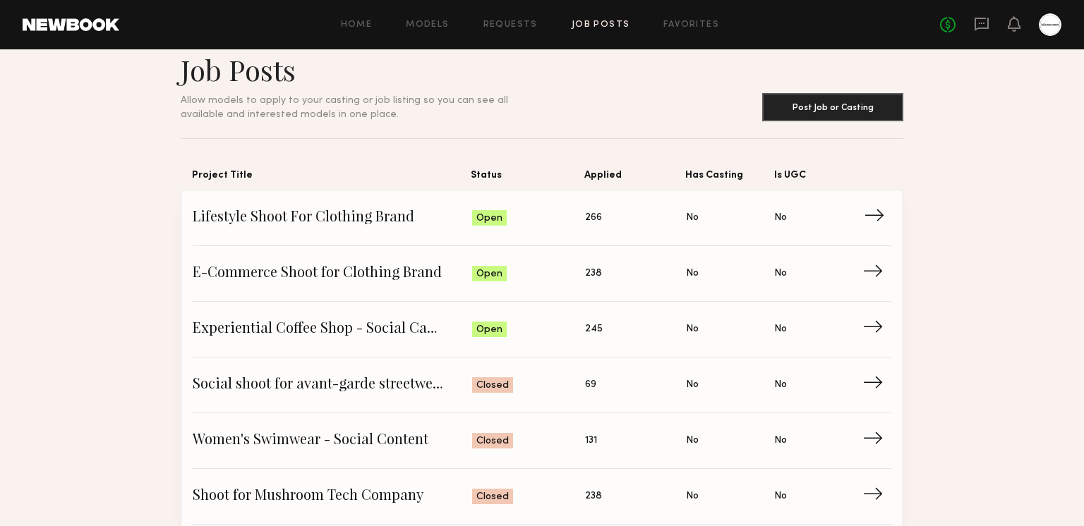
click at [315, 210] on span "Lifestyle Shoot For Clothing Brand" at bounding box center [332, 217] width 279 height 21
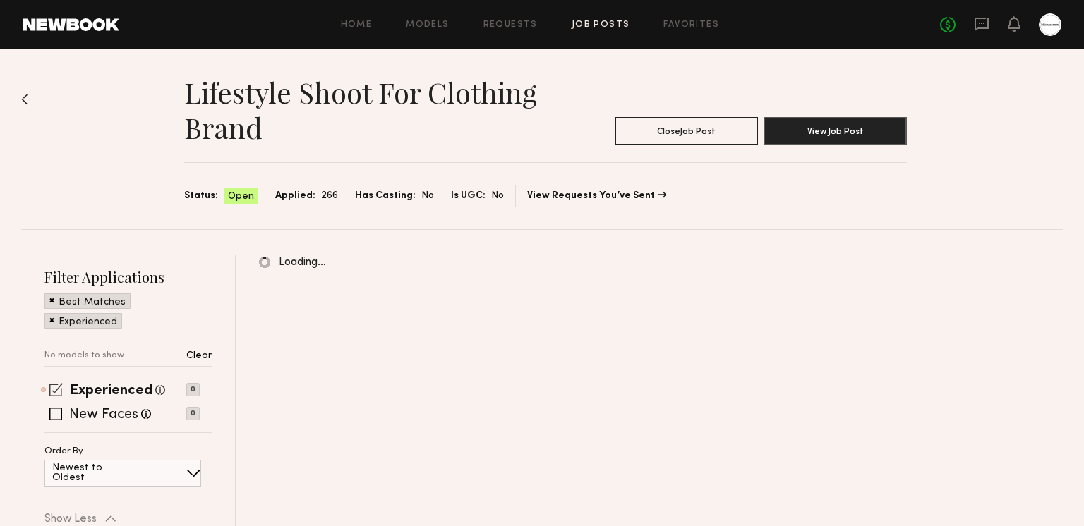
click at [51, 394] on span at bounding box center [55, 389] width 13 height 13
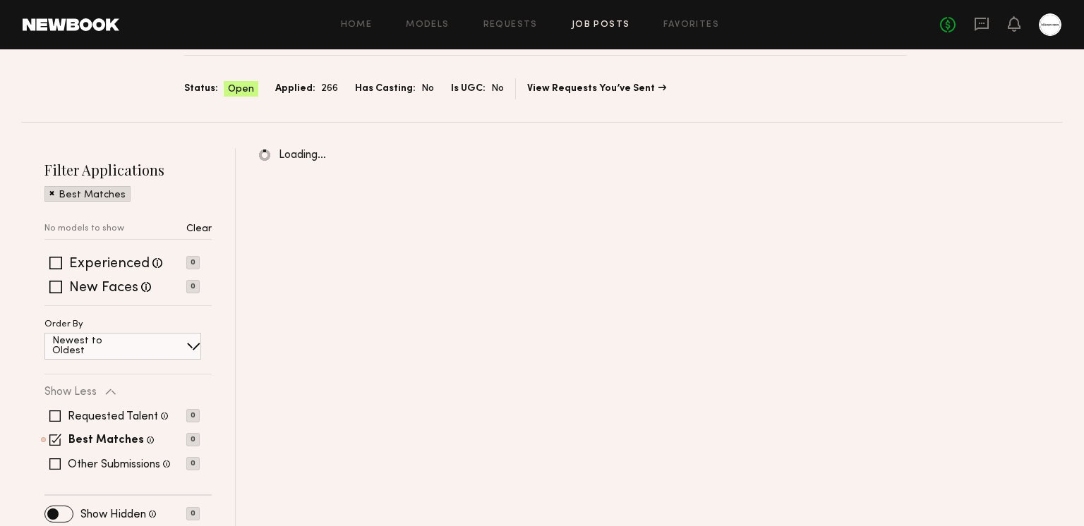
scroll to position [114, 0]
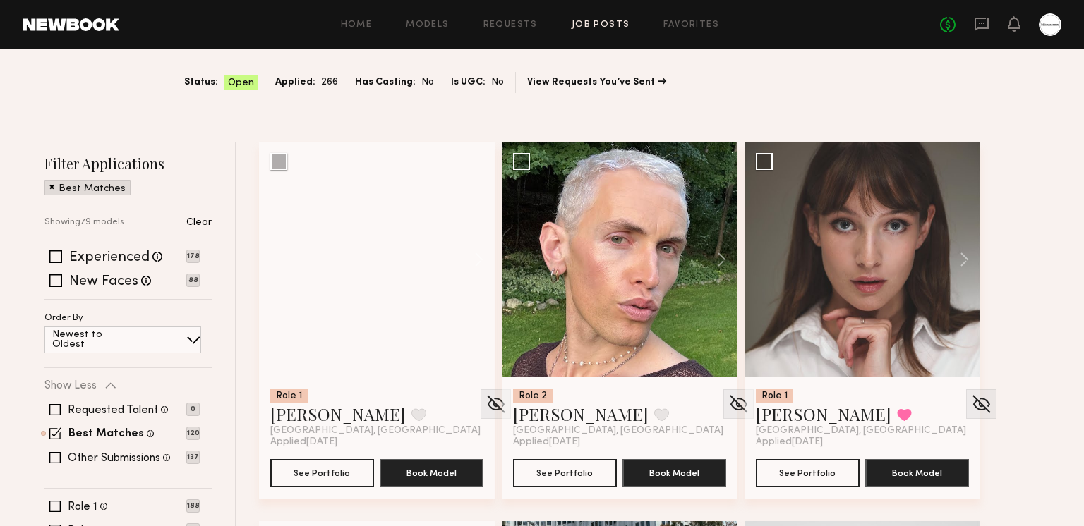
click at [56, 429] on span at bounding box center [55, 434] width 12 height 12
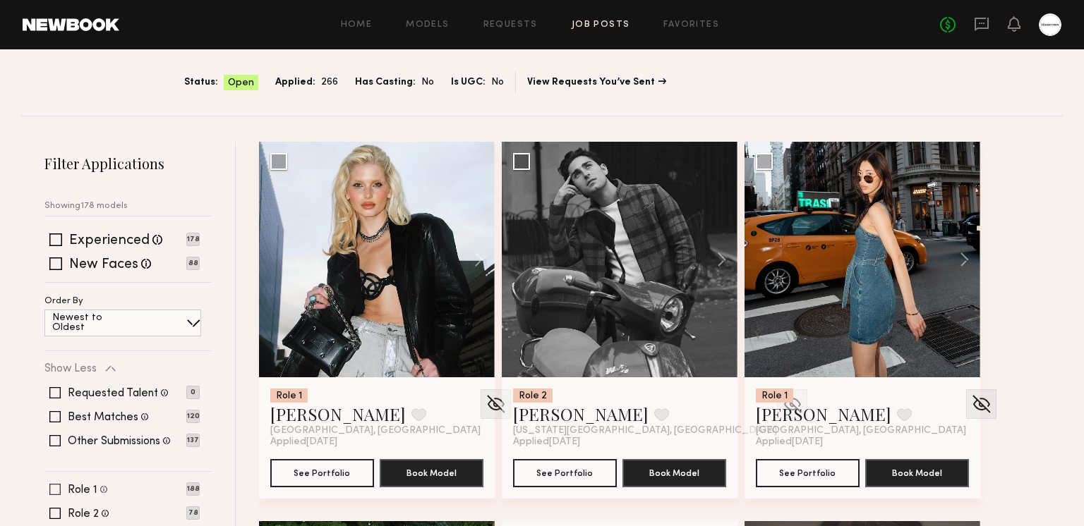
scroll to position [218, 0]
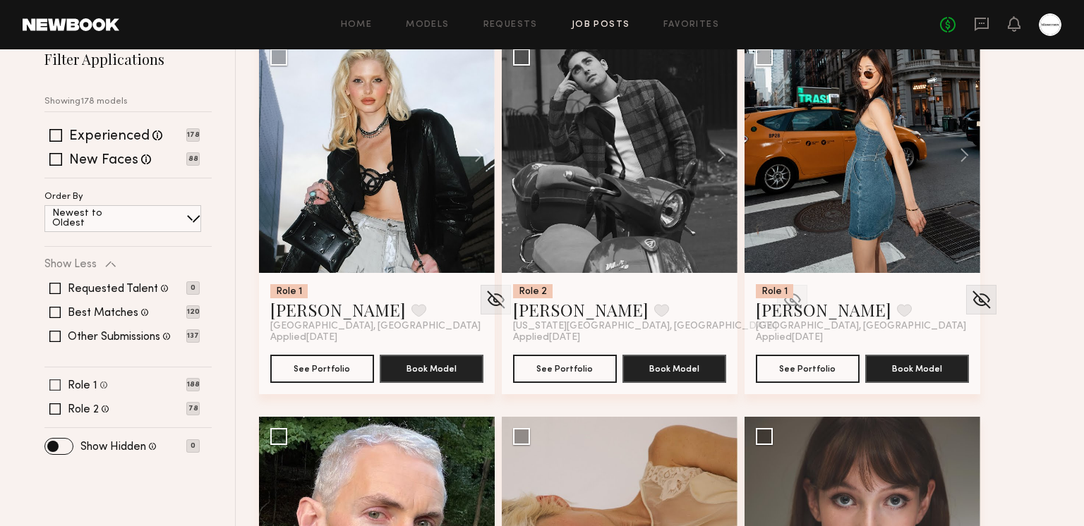
click at [61, 384] on div "Role 1 Female, 18–35, All ethnicities 188" at bounding box center [121, 385] width 155 height 11
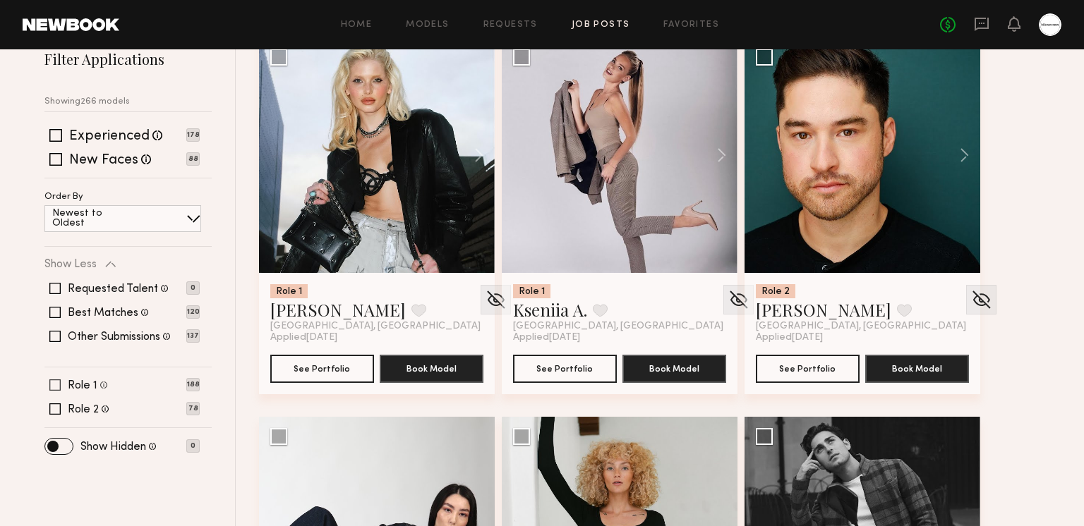
click at [51, 384] on span at bounding box center [54, 385] width 11 height 11
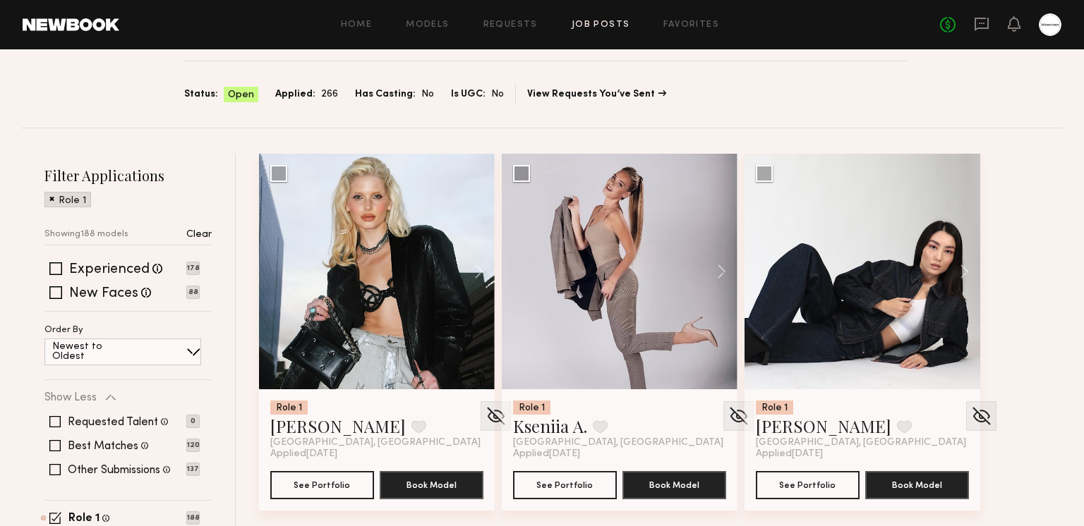
scroll to position [103, 0]
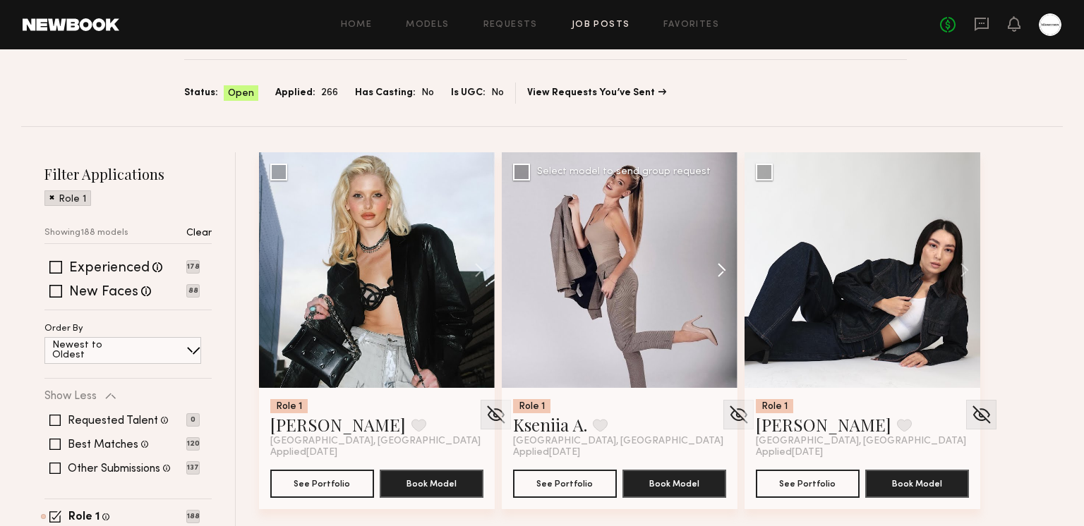
click at [723, 272] on button at bounding box center [714, 270] width 45 height 236
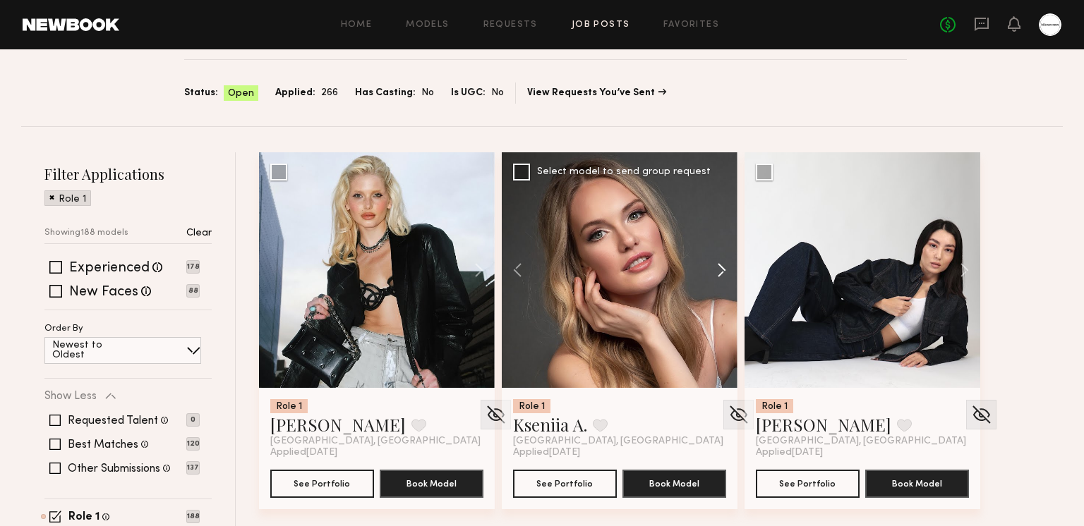
click at [722, 273] on button at bounding box center [714, 270] width 45 height 236
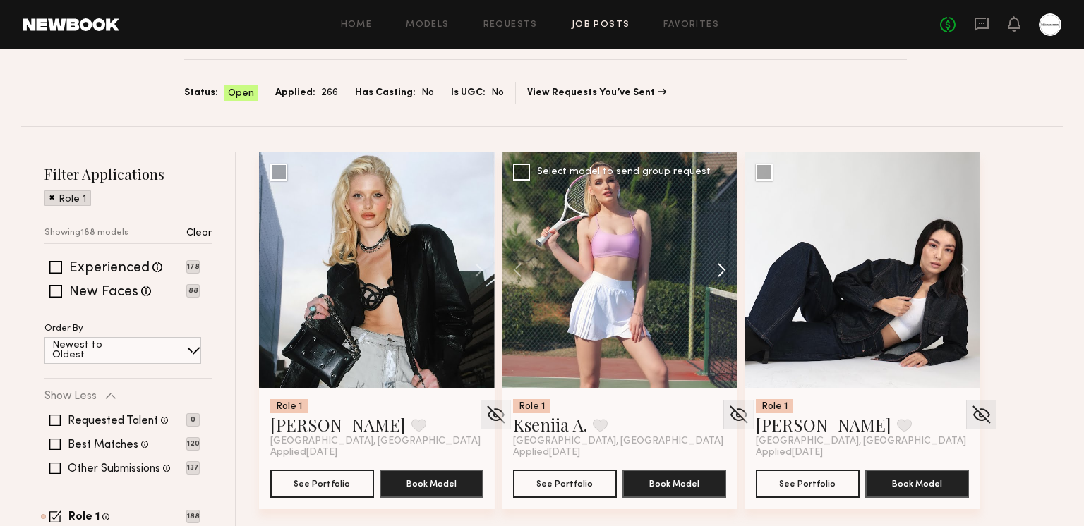
click at [722, 273] on button at bounding box center [714, 270] width 45 height 236
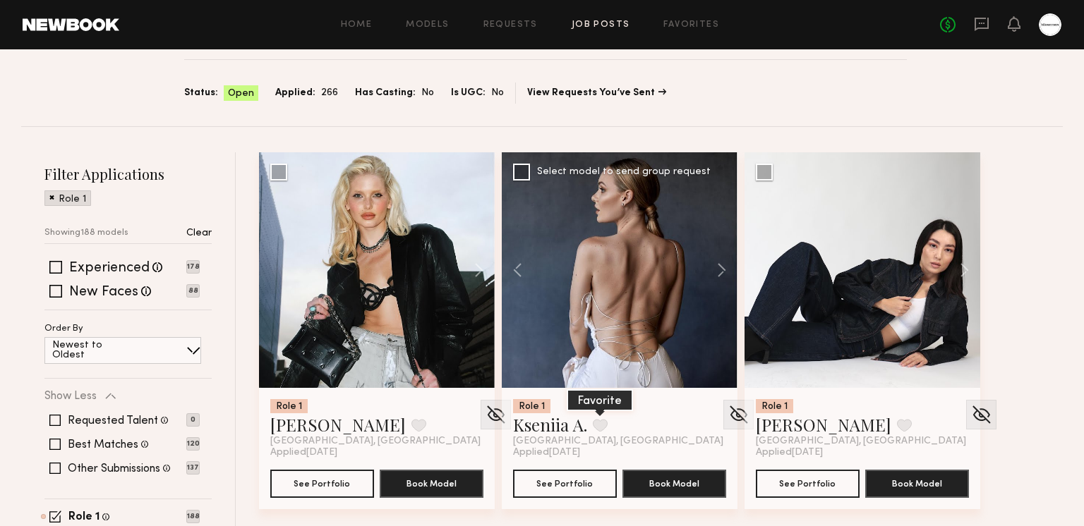
click at [602, 423] on button at bounding box center [600, 425] width 15 height 13
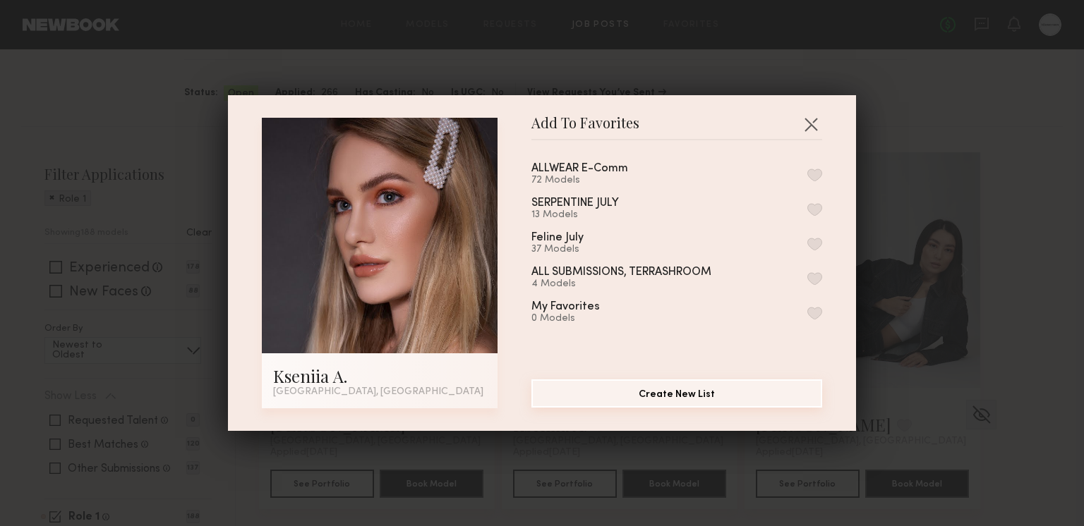
click at [641, 389] on button "Create New List" at bounding box center [676, 394] width 291 height 28
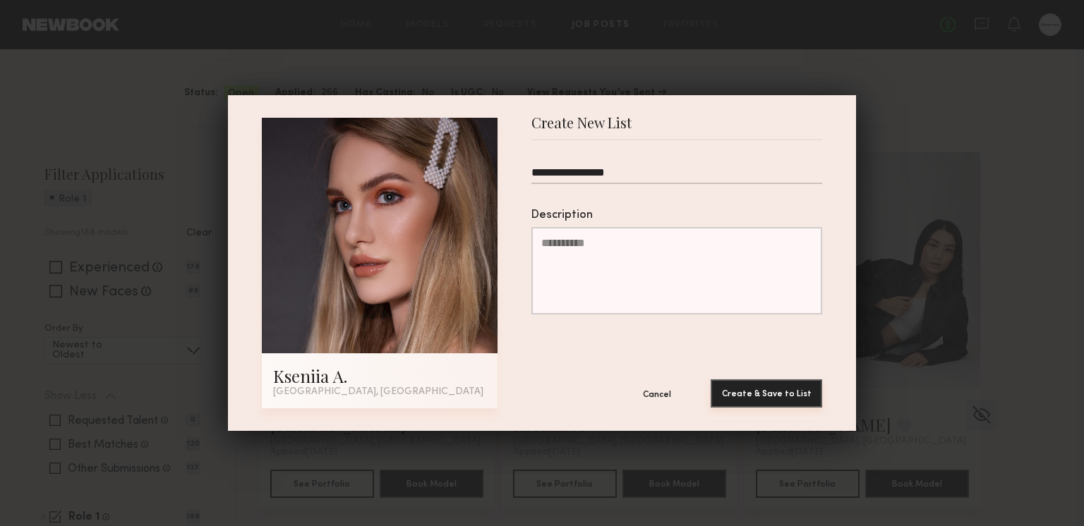
type input "**********"
click at [756, 396] on button "Create & Save to List" at bounding box center [765, 394] width 111 height 28
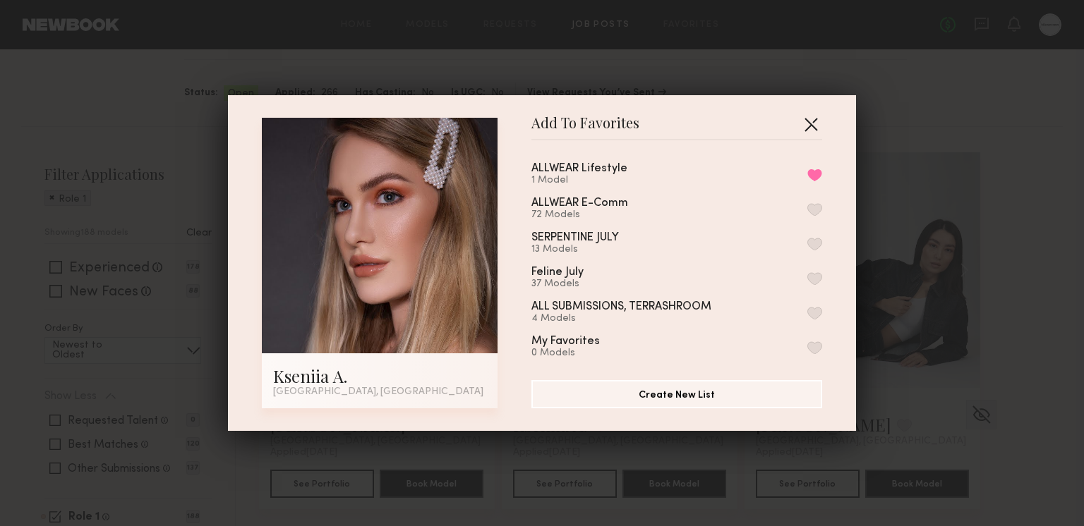
click at [819, 122] on button "button" at bounding box center [810, 124] width 23 height 23
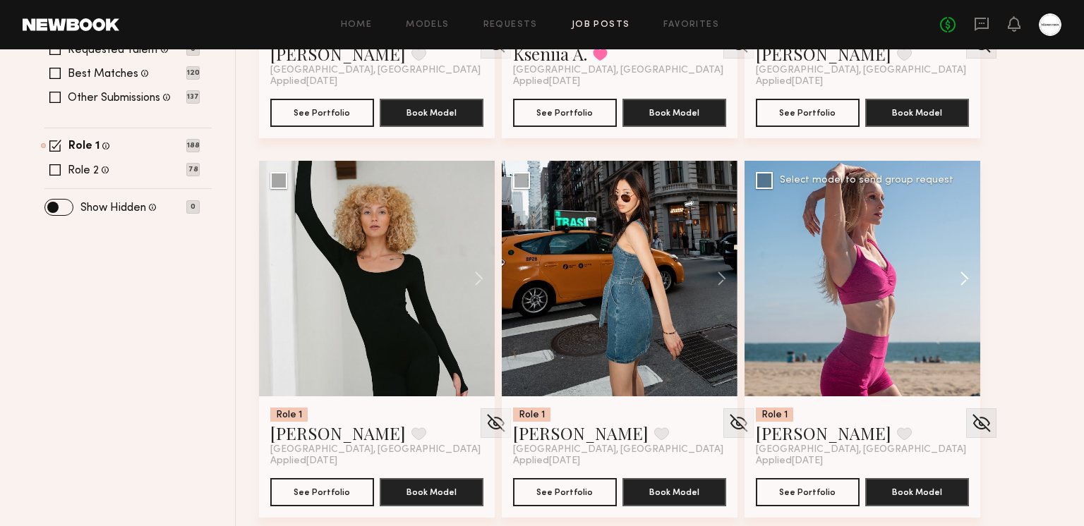
scroll to position [494, 0]
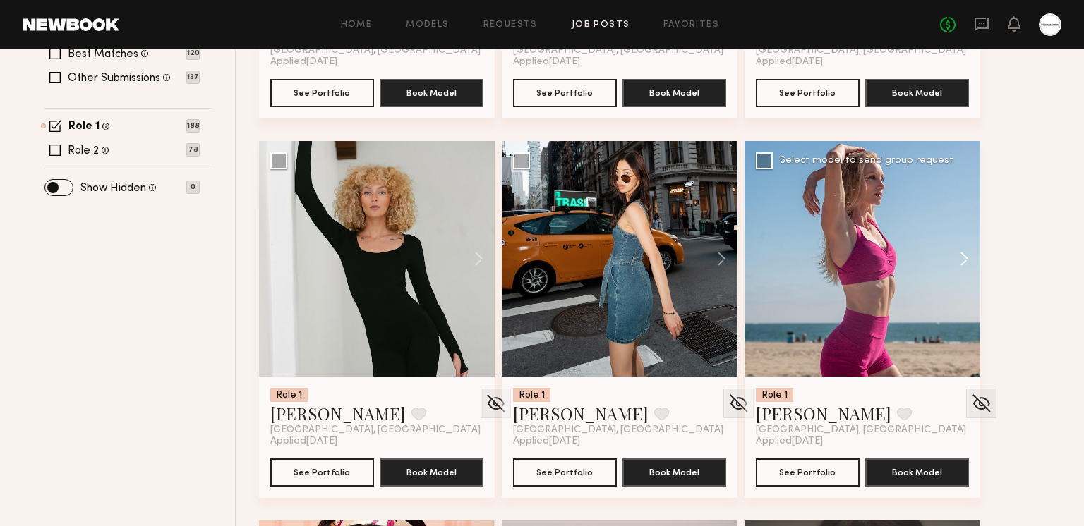
click at [961, 253] on button at bounding box center [957, 259] width 45 height 236
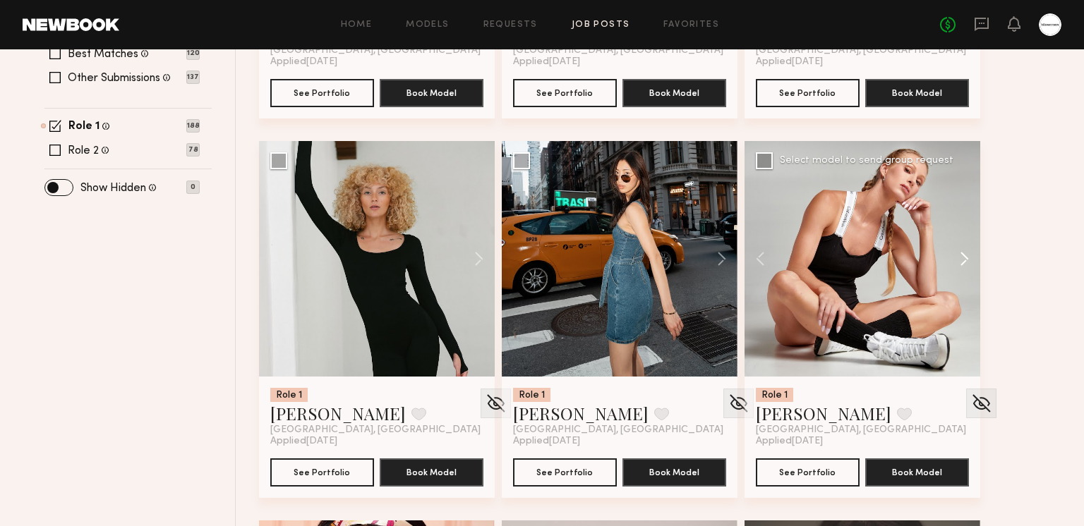
click at [961, 253] on button at bounding box center [957, 259] width 45 height 236
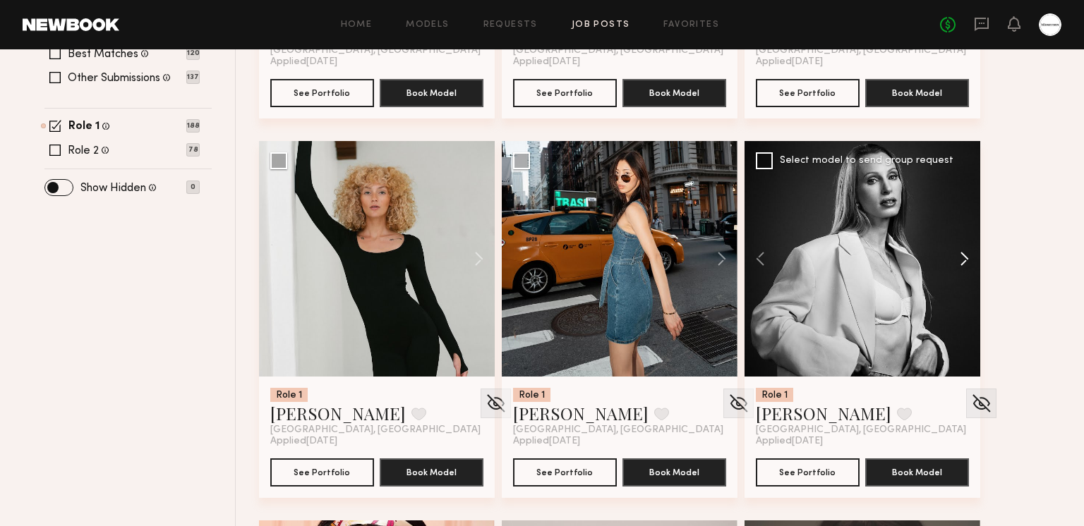
click at [961, 253] on button at bounding box center [957, 259] width 45 height 236
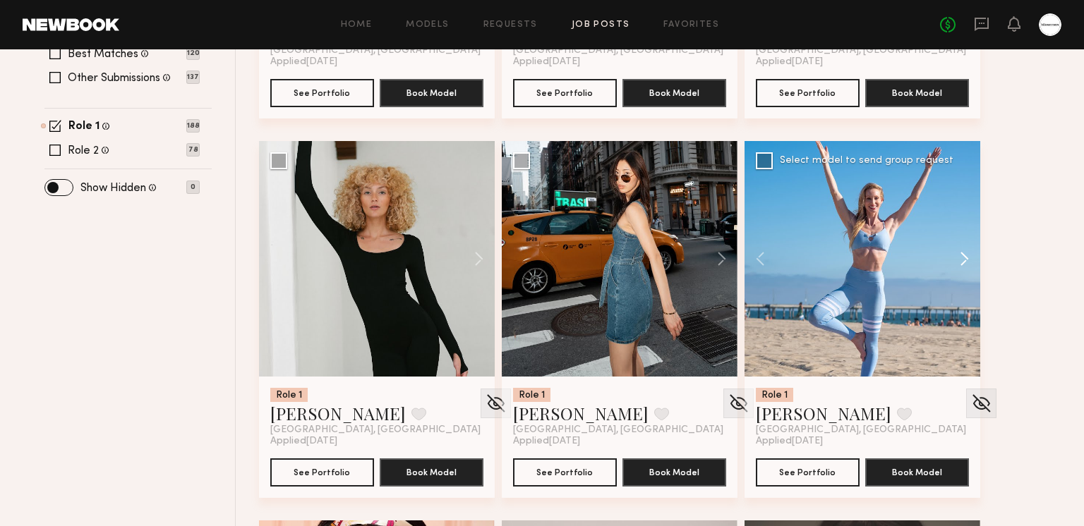
click at [961, 253] on button at bounding box center [957, 259] width 45 height 236
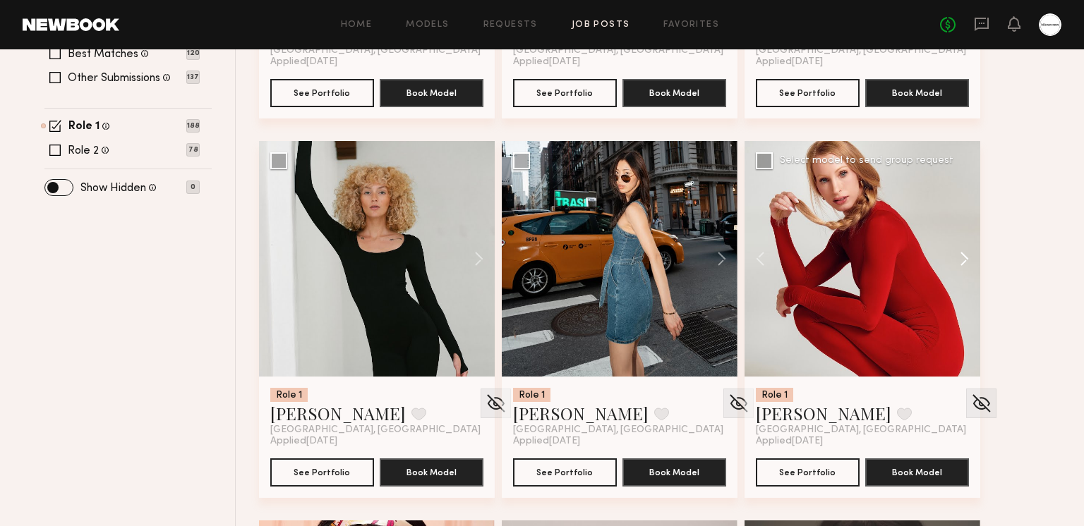
click at [961, 253] on button at bounding box center [957, 259] width 45 height 236
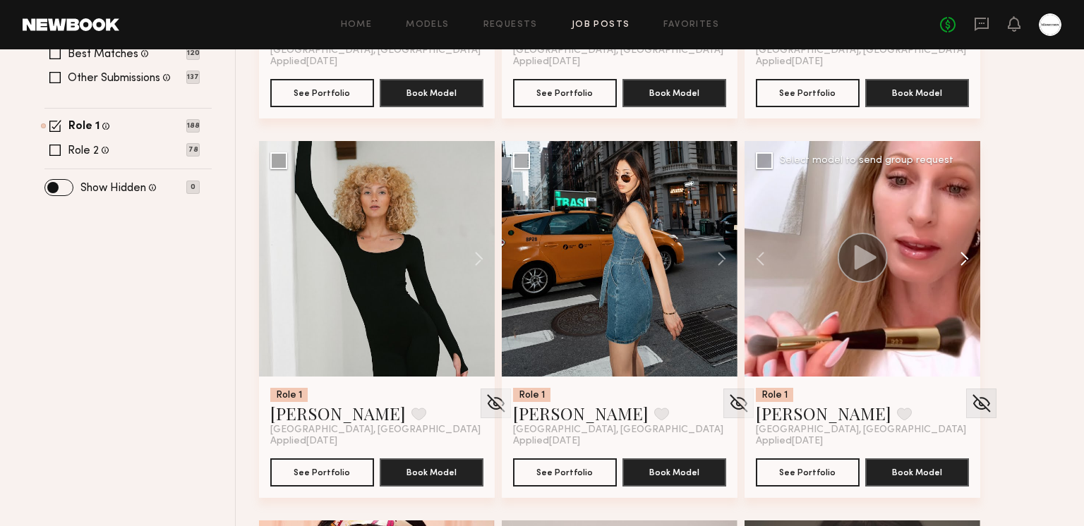
click at [961, 253] on button at bounding box center [957, 259] width 45 height 236
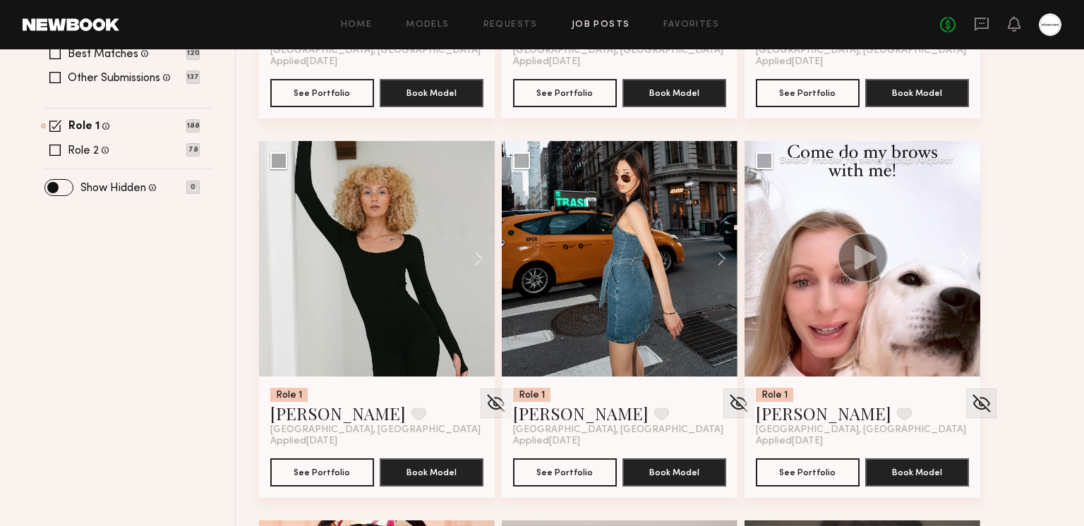
click at [961, 253] on button at bounding box center [957, 259] width 45 height 236
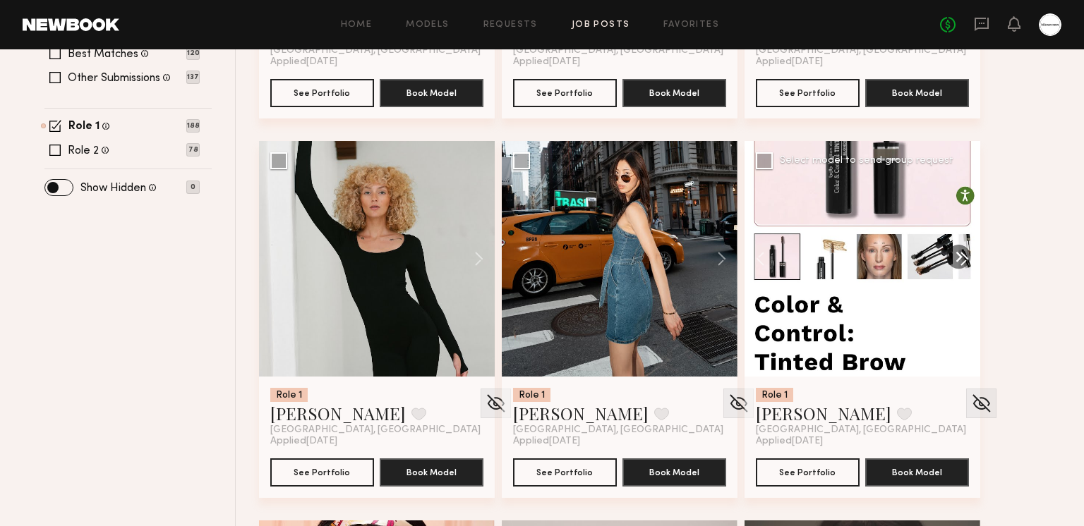
click at [961, 253] on button at bounding box center [957, 259] width 45 height 236
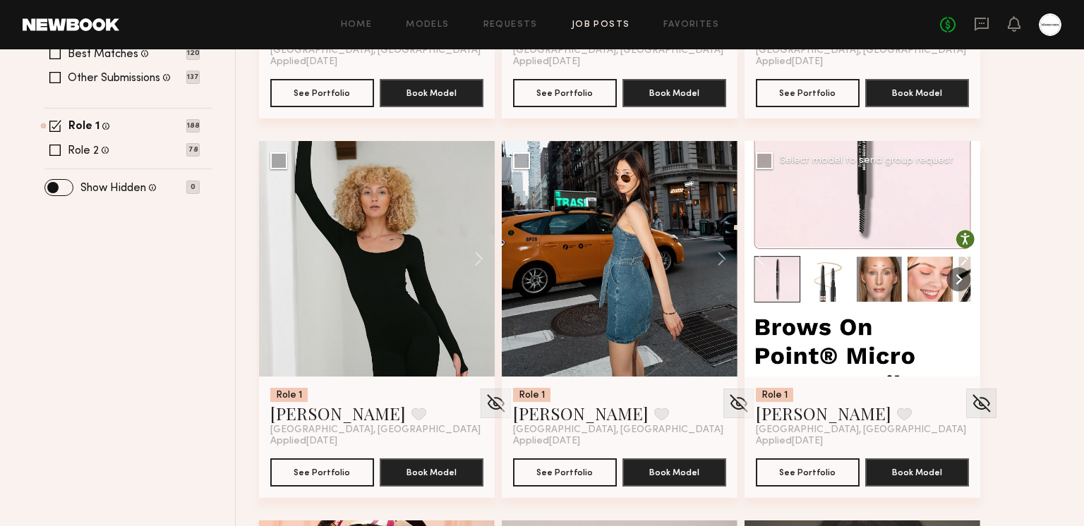
click at [961, 253] on button at bounding box center [957, 259] width 45 height 236
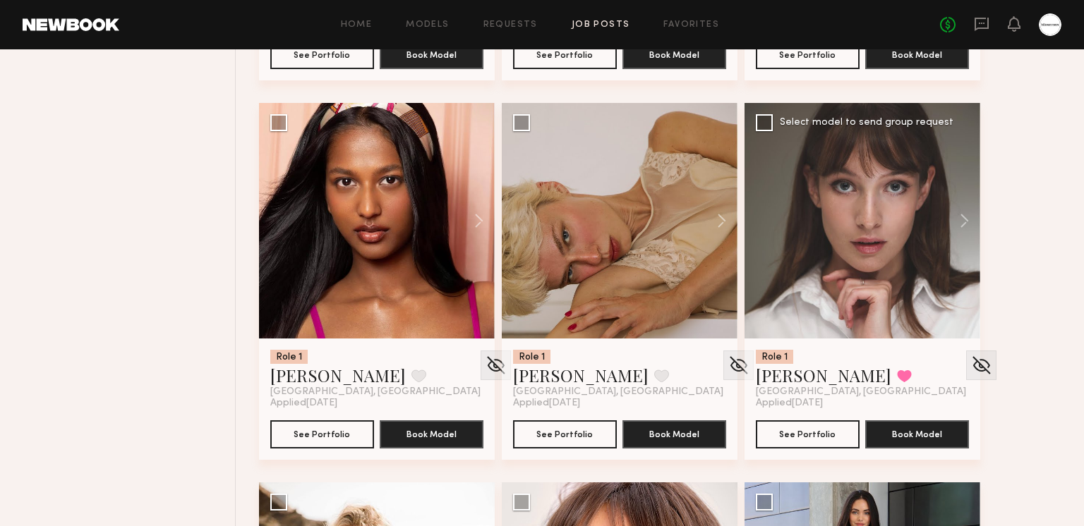
scroll to position [910, 0]
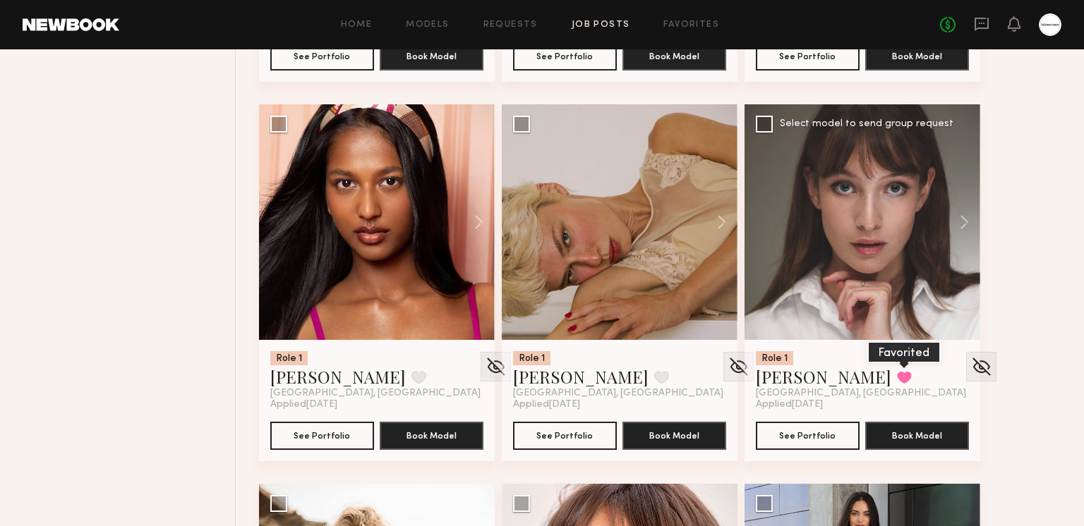
click at [897, 377] on button at bounding box center [904, 377] width 15 height 13
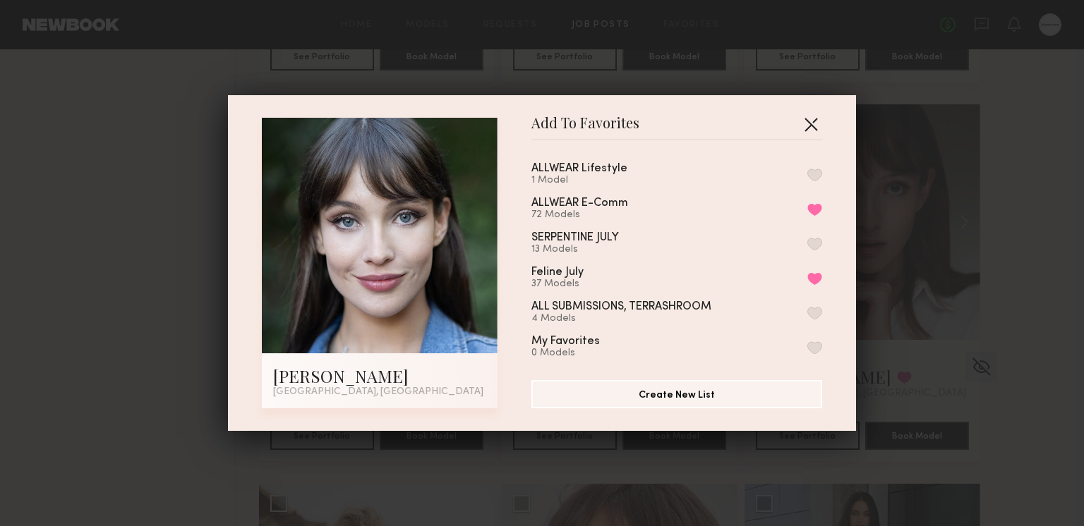
click at [813, 122] on button "button" at bounding box center [810, 124] width 23 height 23
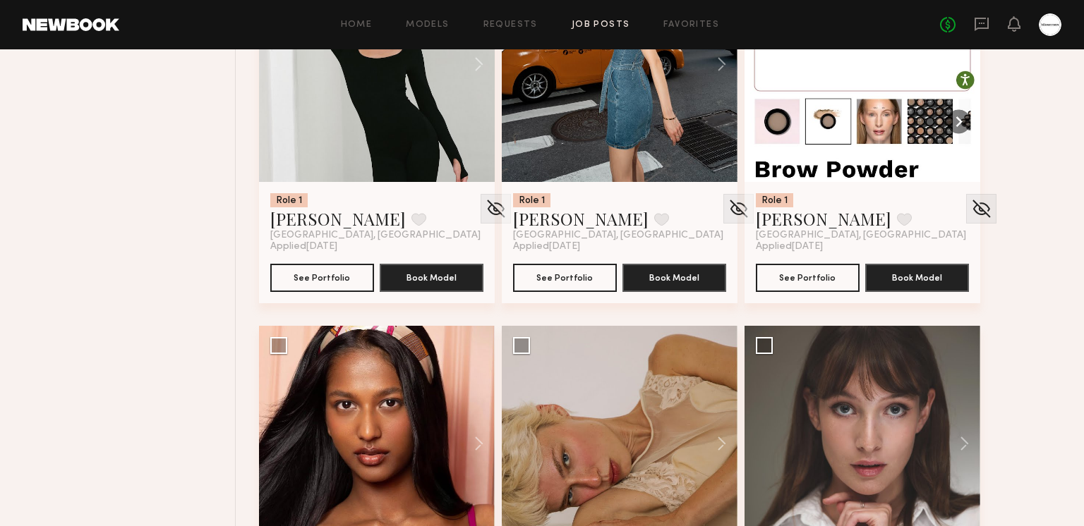
scroll to position [841, 0]
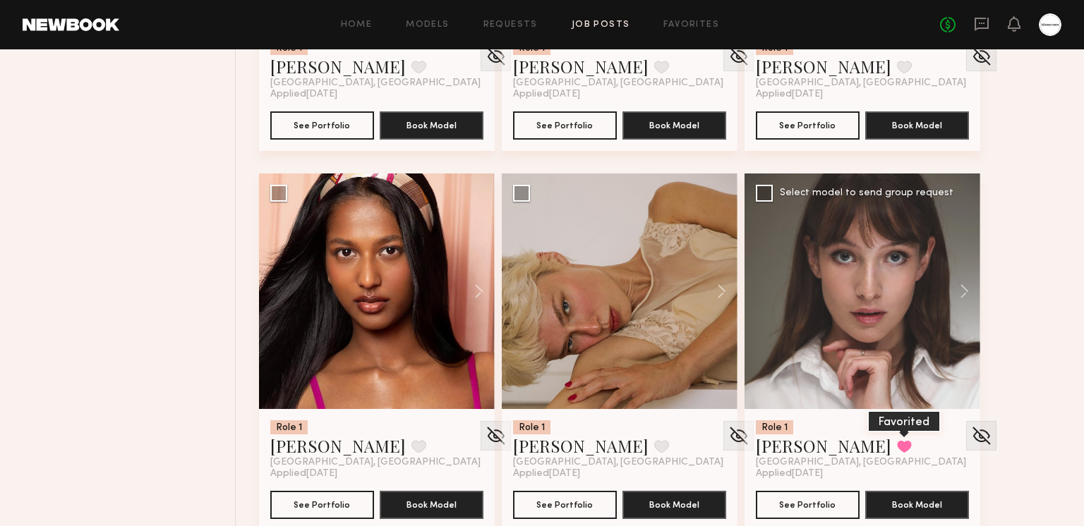
click at [897, 447] on button at bounding box center [904, 446] width 15 height 13
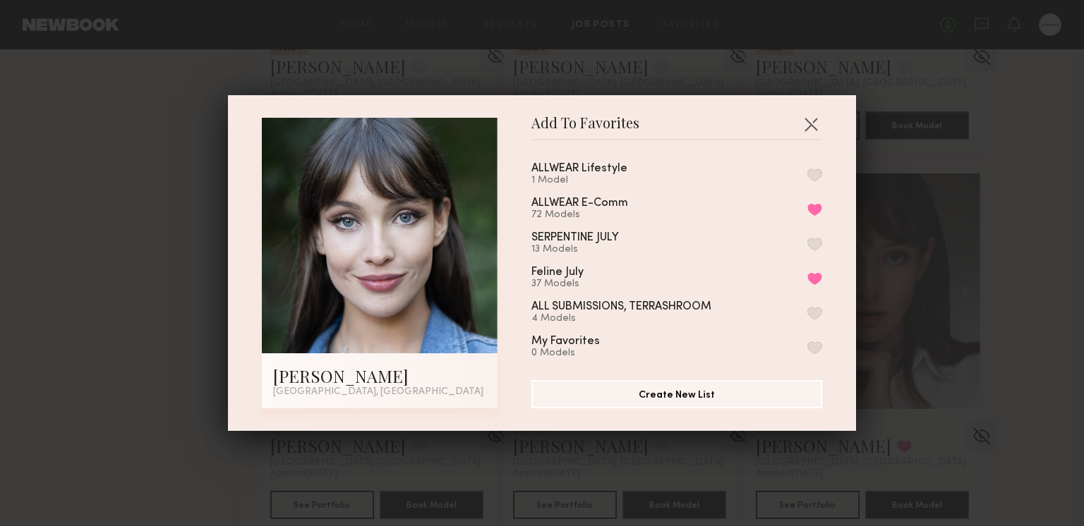
click at [814, 177] on button "button" at bounding box center [814, 175] width 15 height 13
click at [815, 121] on button "button" at bounding box center [810, 124] width 23 height 23
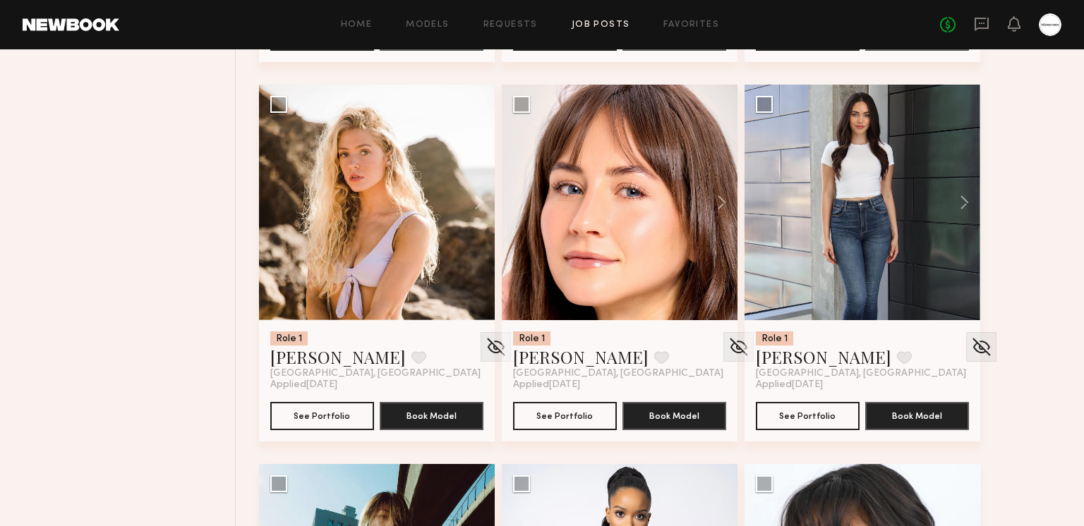
scroll to position [1311, 0]
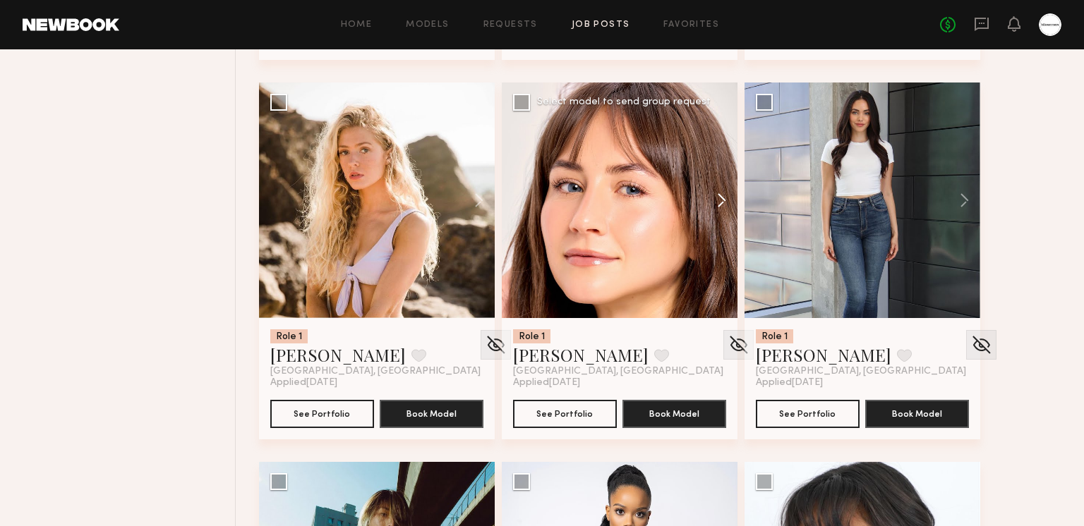
click at [722, 207] on button at bounding box center [714, 201] width 45 height 236
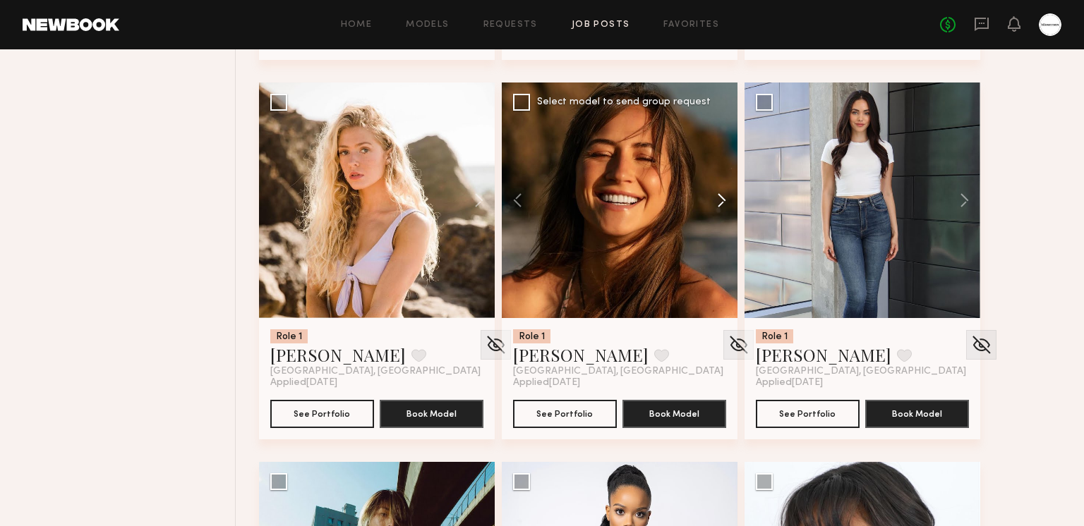
click at [720, 203] on button at bounding box center [714, 201] width 45 height 236
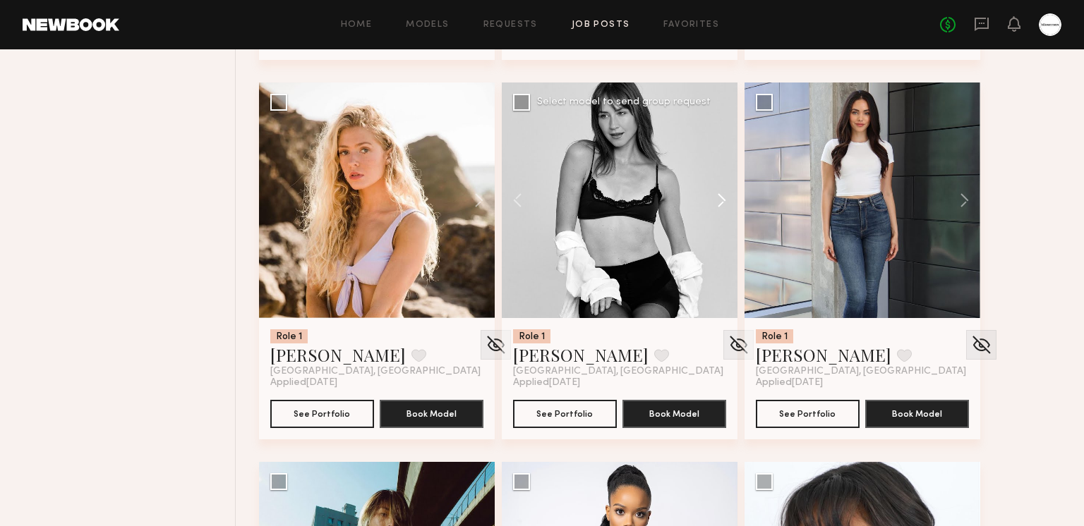
click at [720, 203] on button at bounding box center [714, 201] width 45 height 236
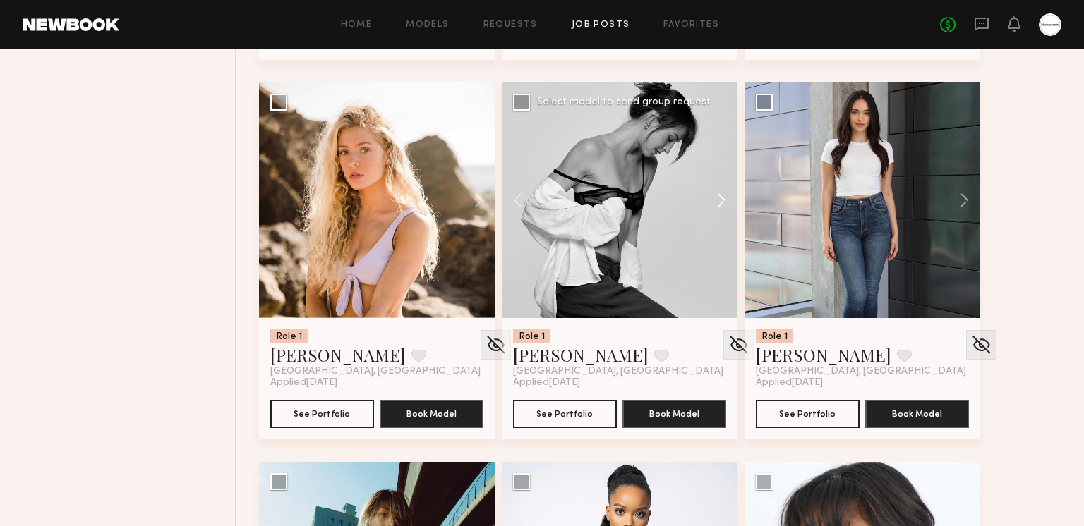
click at [720, 203] on button at bounding box center [714, 201] width 45 height 236
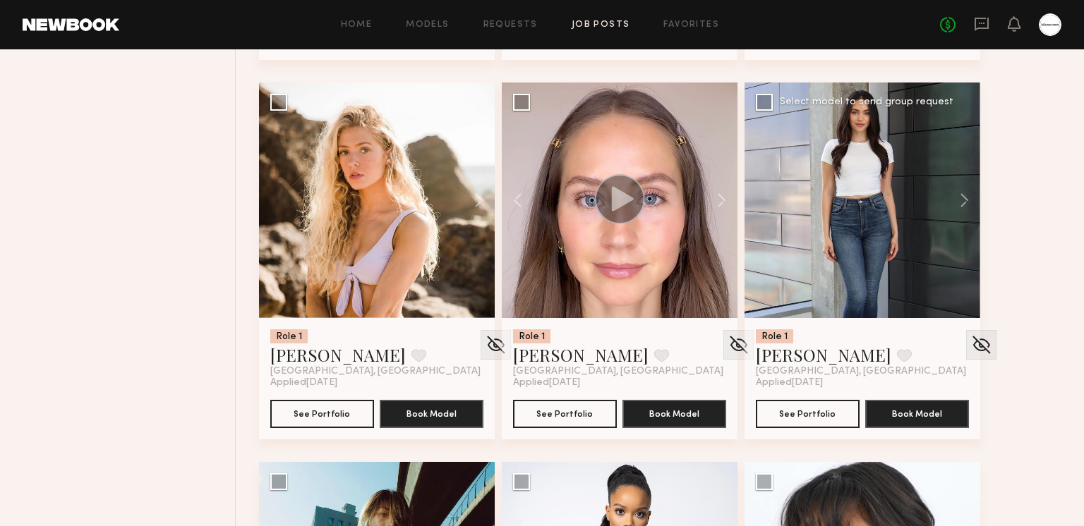
scroll to position [1580, 0]
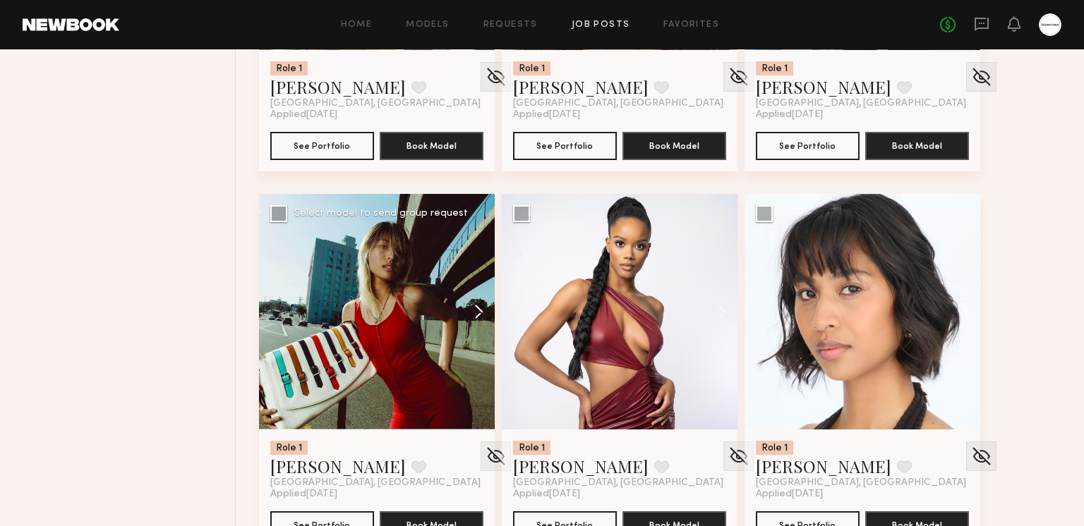
click at [481, 318] on button at bounding box center [471, 312] width 45 height 236
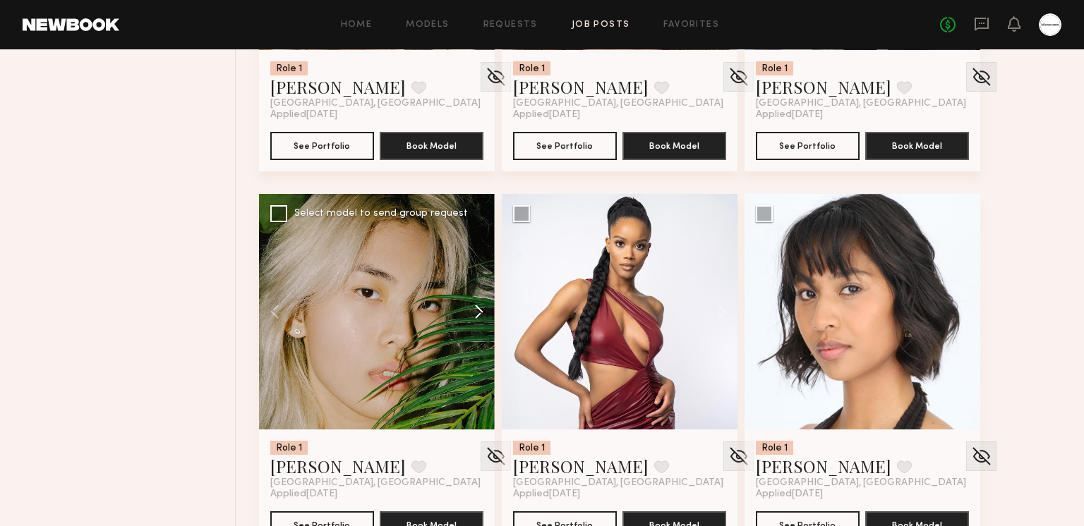
click at [479, 314] on button at bounding box center [471, 312] width 45 height 236
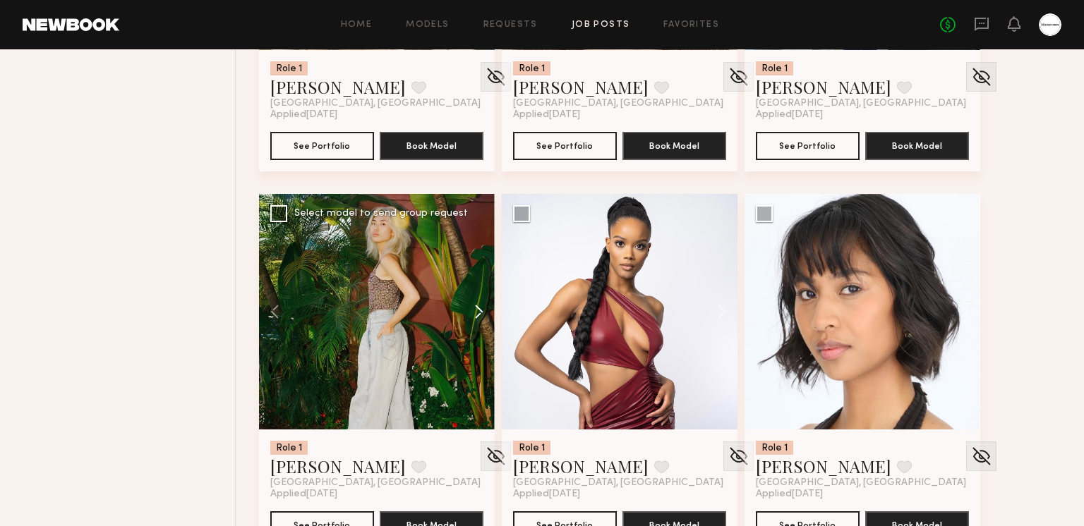
click at [478, 313] on button at bounding box center [471, 312] width 45 height 236
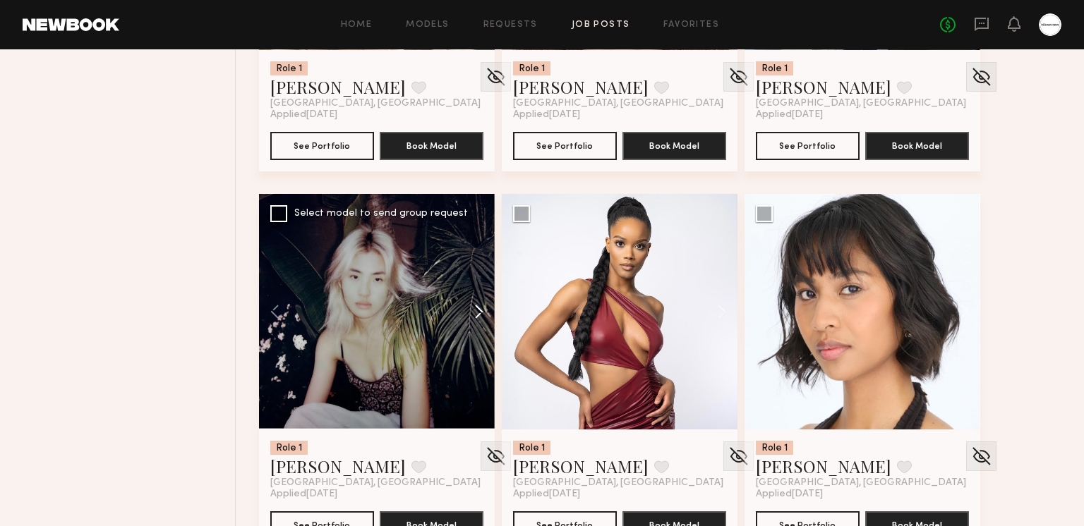
click at [478, 313] on button at bounding box center [471, 312] width 45 height 236
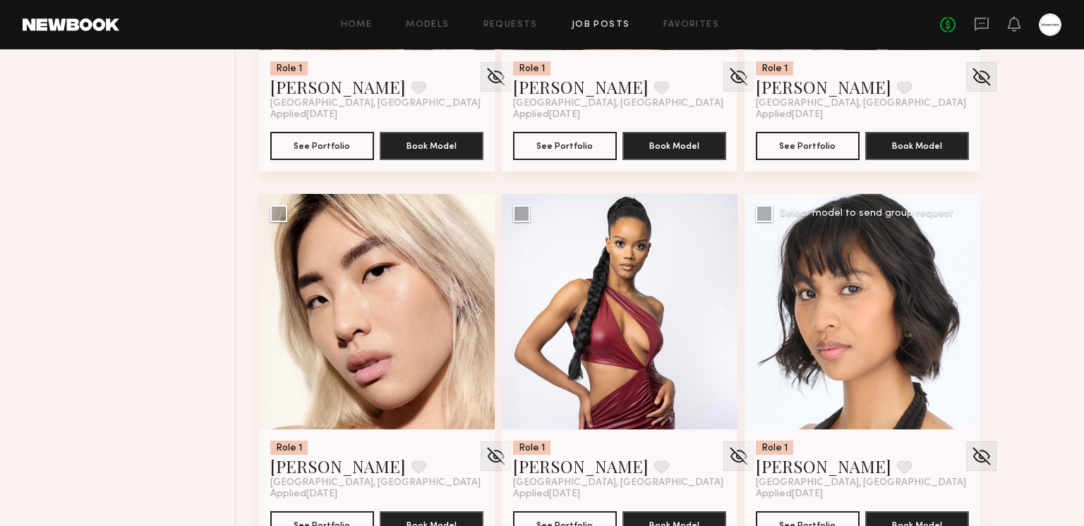
click at [967, 313] on button at bounding box center [957, 312] width 45 height 236
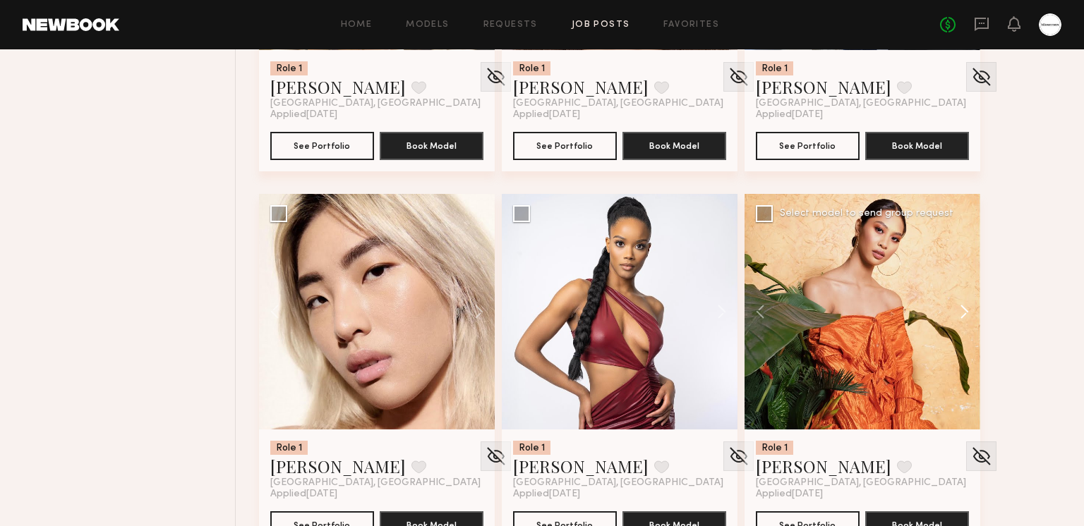
click at [967, 313] on button at bounding box center [957, 312] width 45 height 236
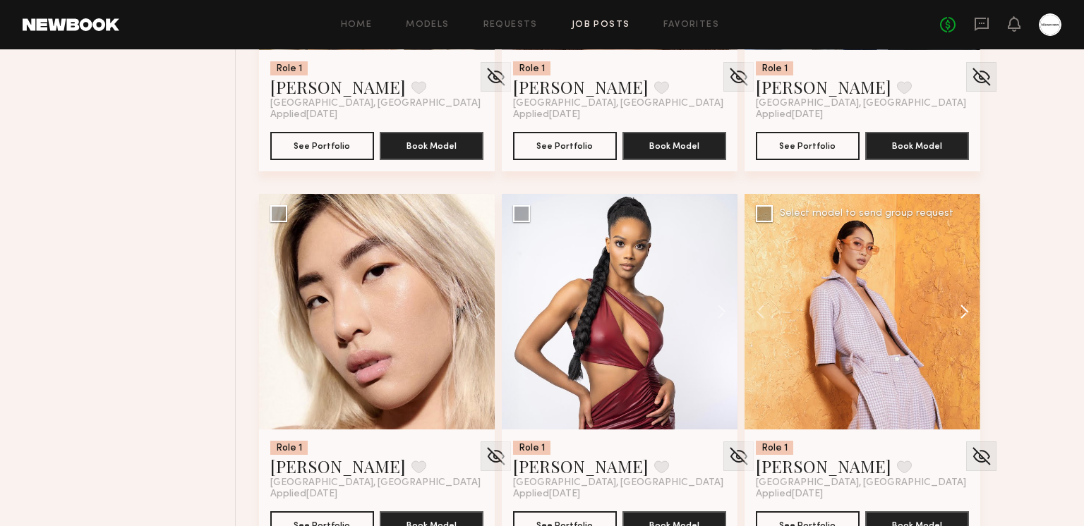
click at [967, 313] on button at bounding box center [957, 312] width 45 height 236
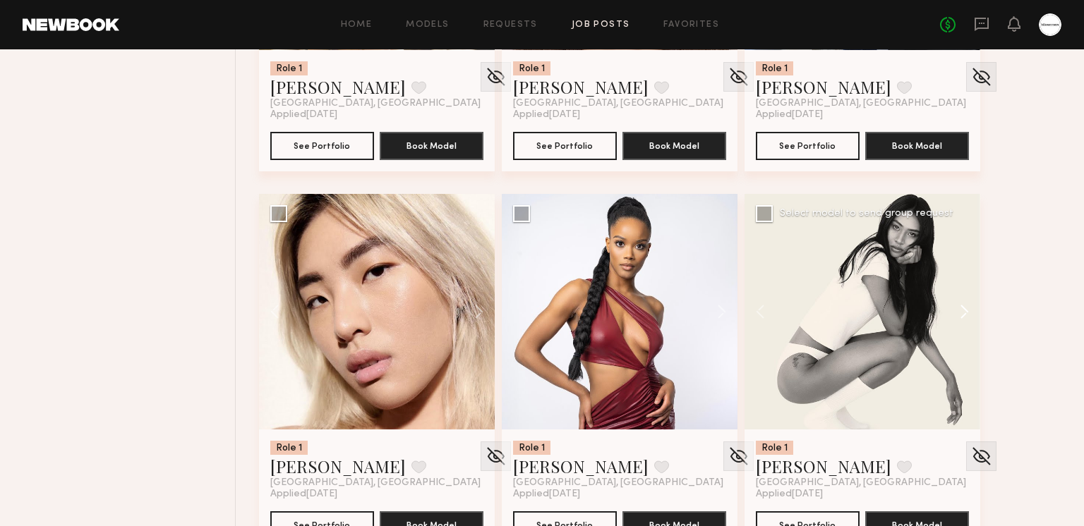
click at [967, 313] on button at bounding box center [957, 312] width 45 height 236
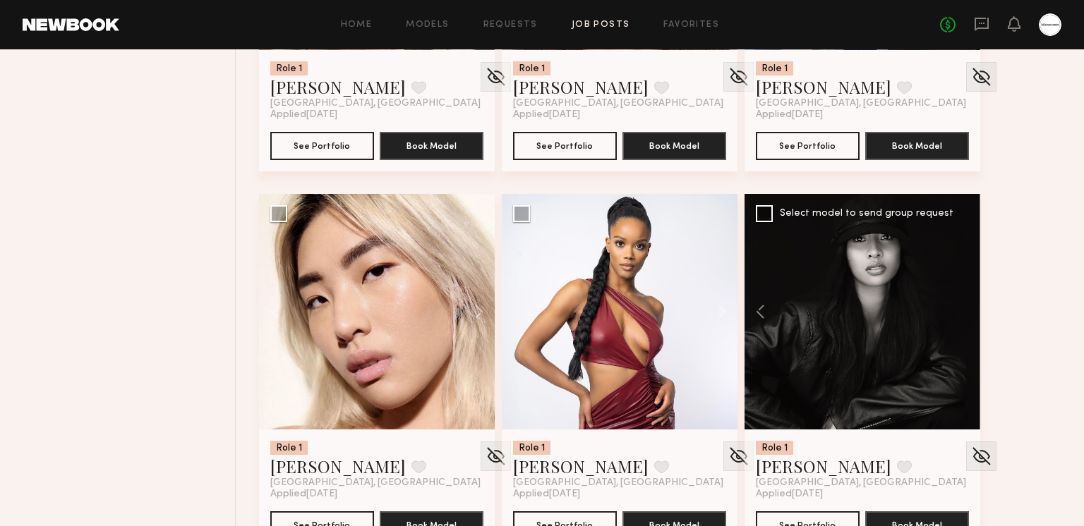
click at [967, 313] on div at bounding box center [862, 312] width 236 height 236
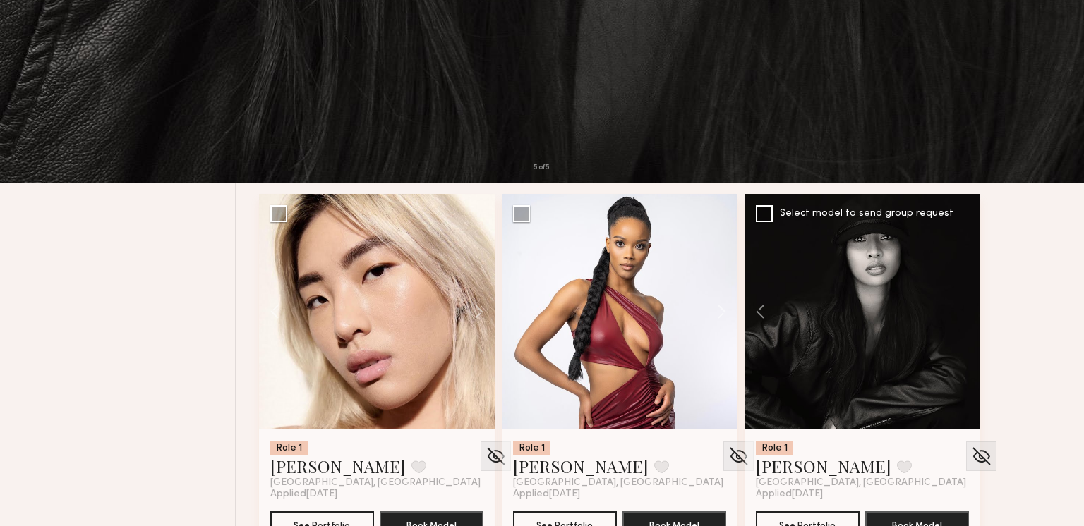
click at [42, 32] on button at bounding box center [32, 33] width 23 height 25
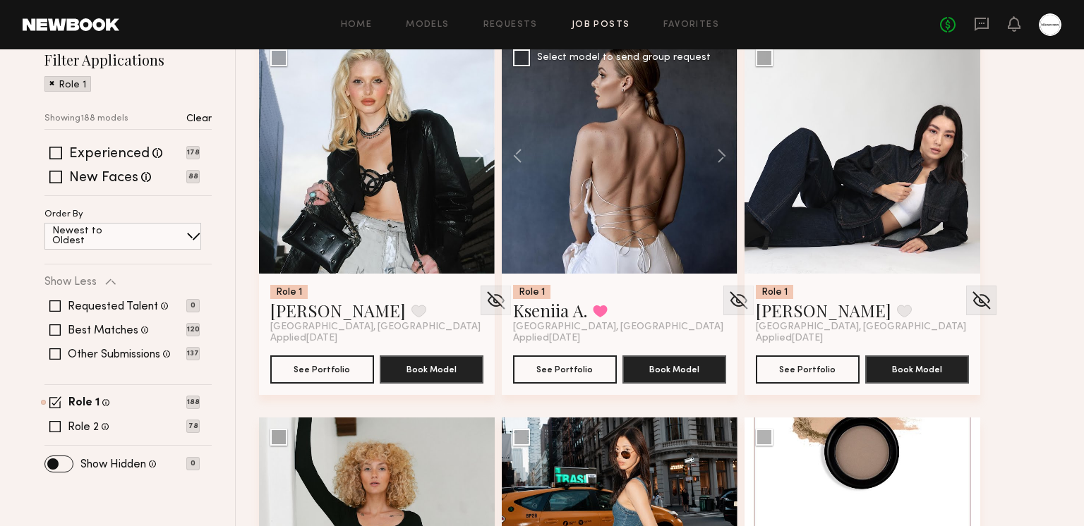
scroll to position [214, 0]
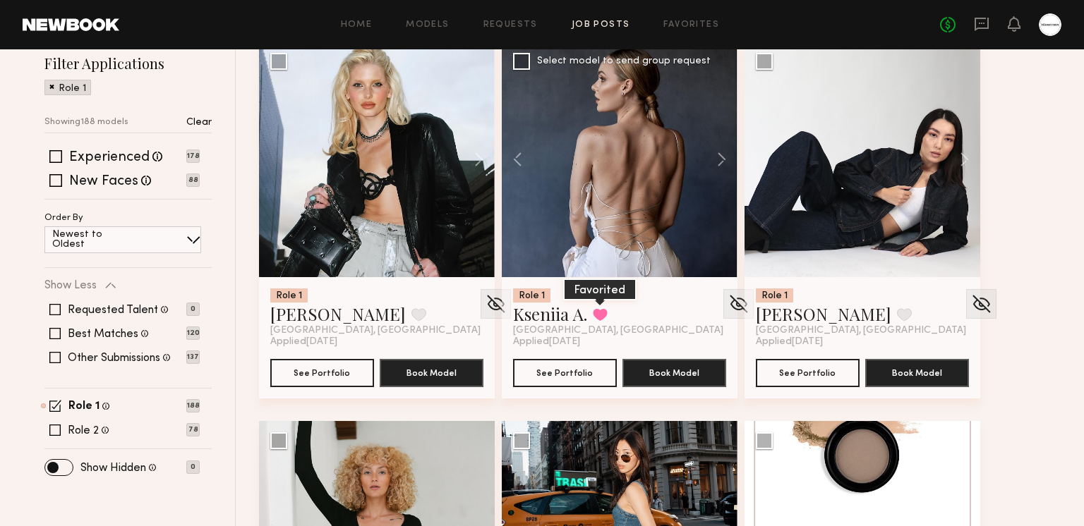
click at [598, 310] on button at bounding box center [600, 314] width 15 height 13
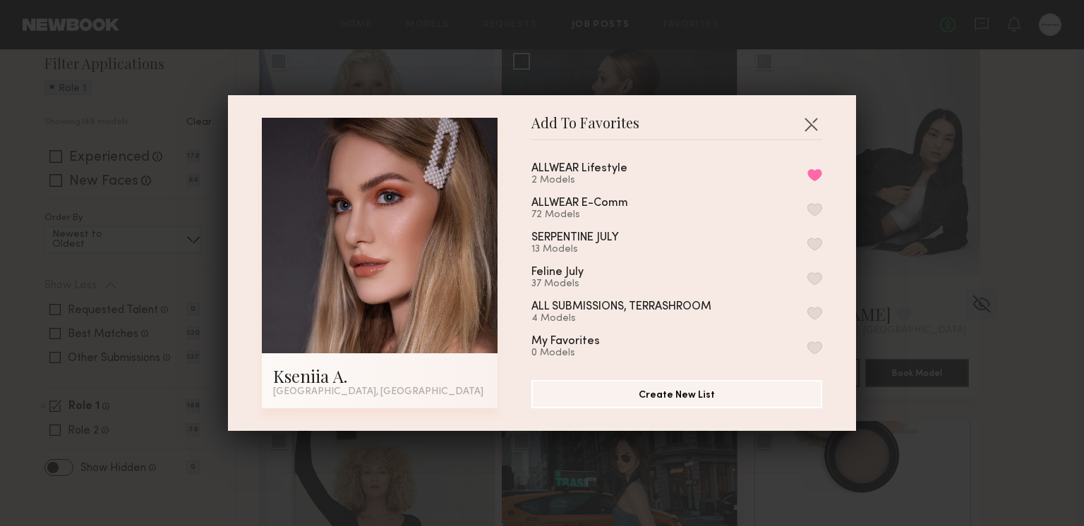
click at [817, 207] on button "button" at bounding box center [814, 209] width 15 height 13
click at [817, 172] on button "Remove from favorite list" at bounding box center [814, 175] width 15 height 13
click at [811, 119] on button "button" at bounding box center [810, 124] width 23 height 23
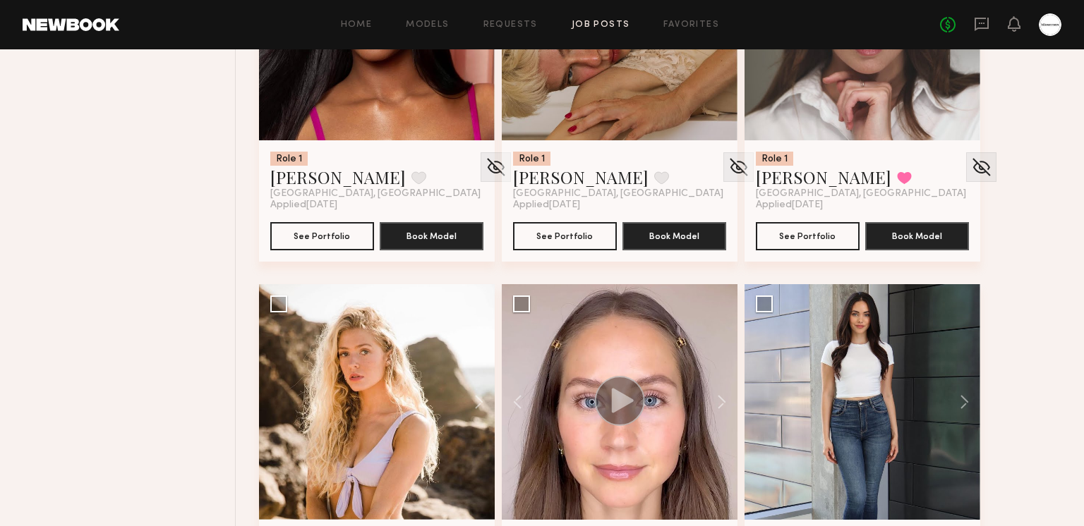
scroll to position [1060, 0]
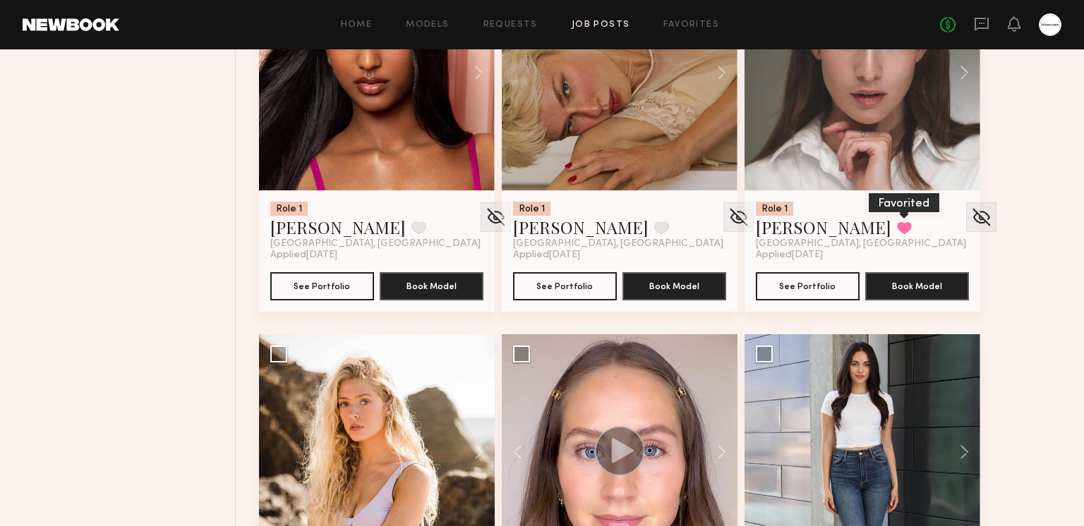
click at [897, 222] on button at bounding box center [904, 228] width 15 height 13
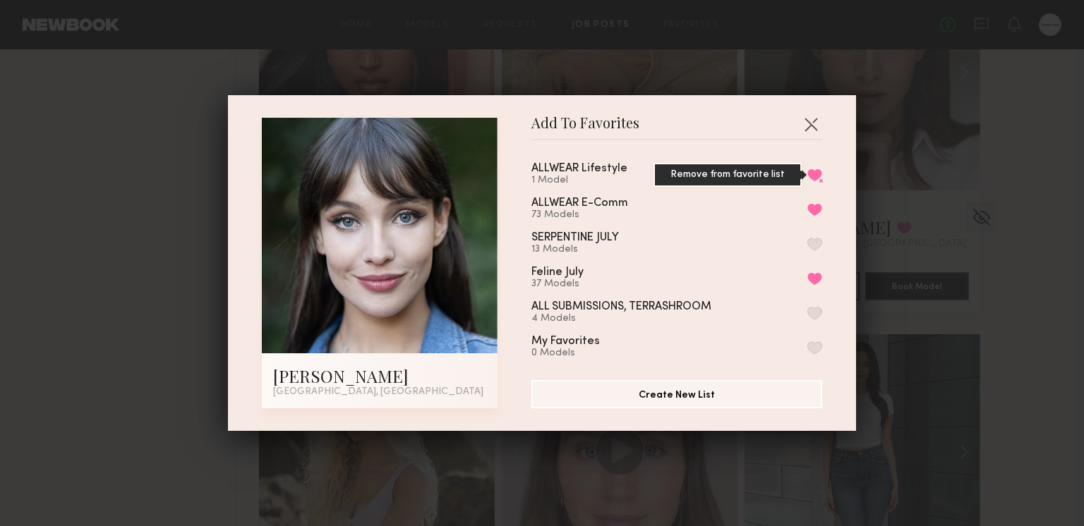
click at [815, 173] on button "Remove from favorite list" at bounding box center [814, 175] width 15 height 13
click at [813, 126] on button "button" at bounding box center [810, 124] width 23 height 23
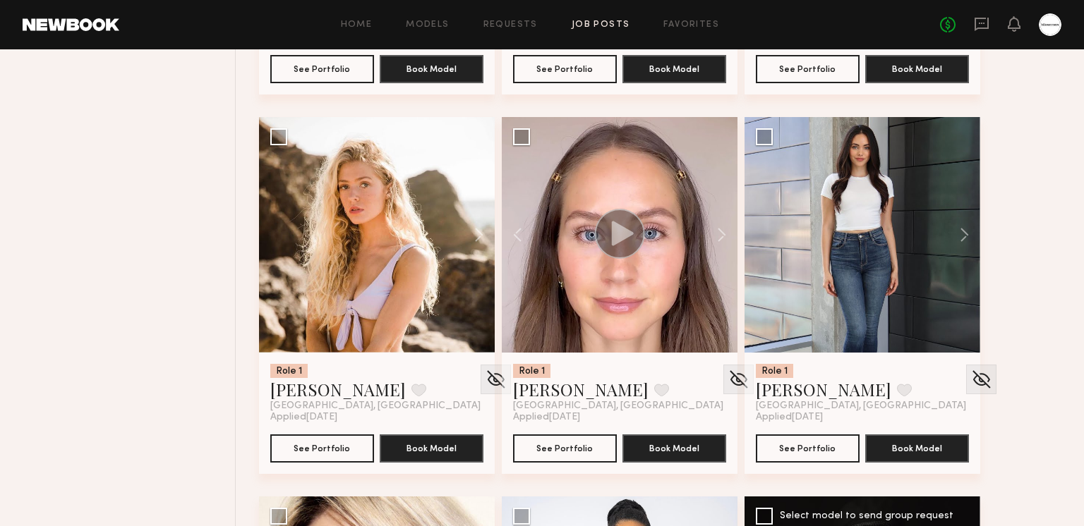
scroll to position [1238, 0]
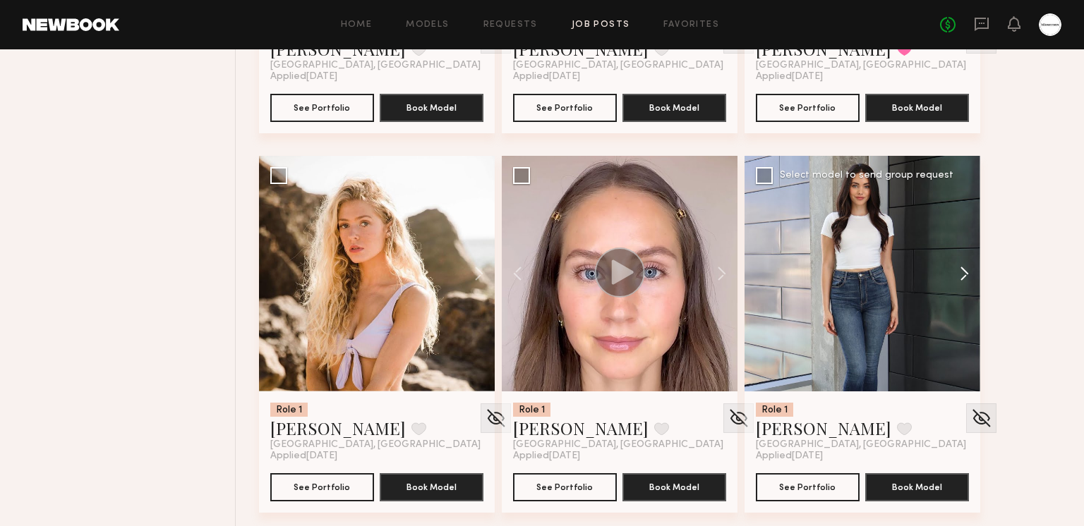
click at [965, 267] on button at bounding box center [957, 274] width 45 height 236
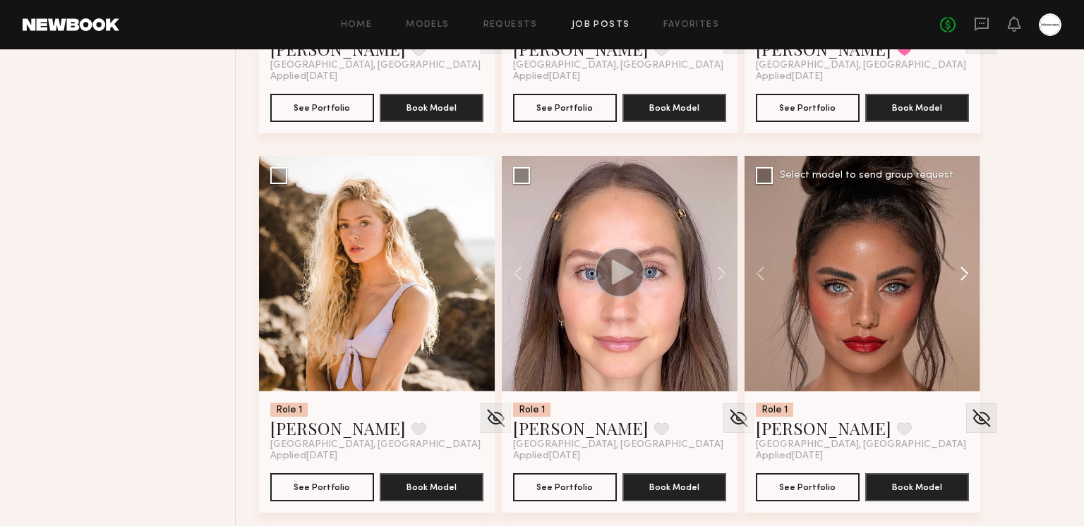
click at [965, 271] on button at bounding box center [957, 274] width 45 height 236
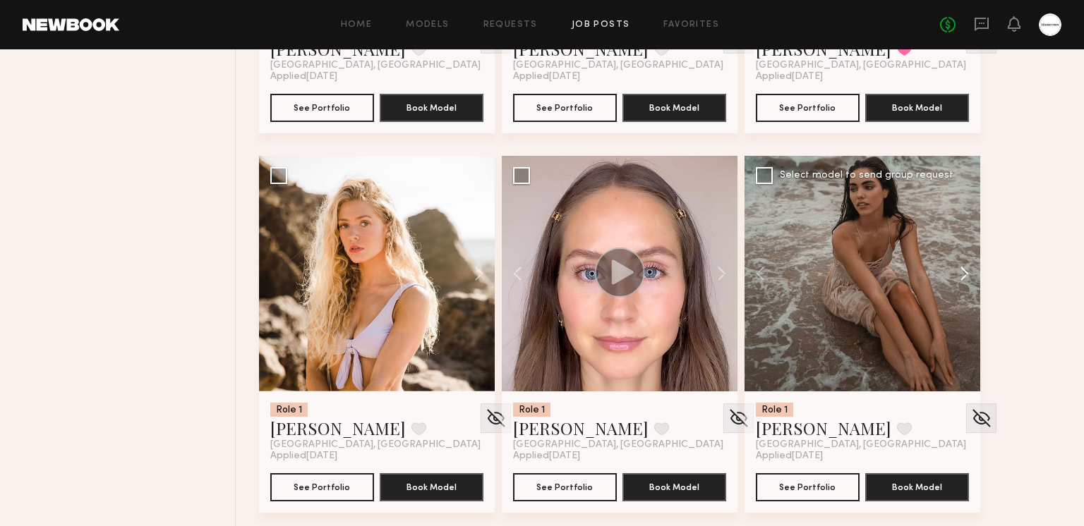
click at [965, 271] on button at bounding box center [957, 274] width 45 height 236
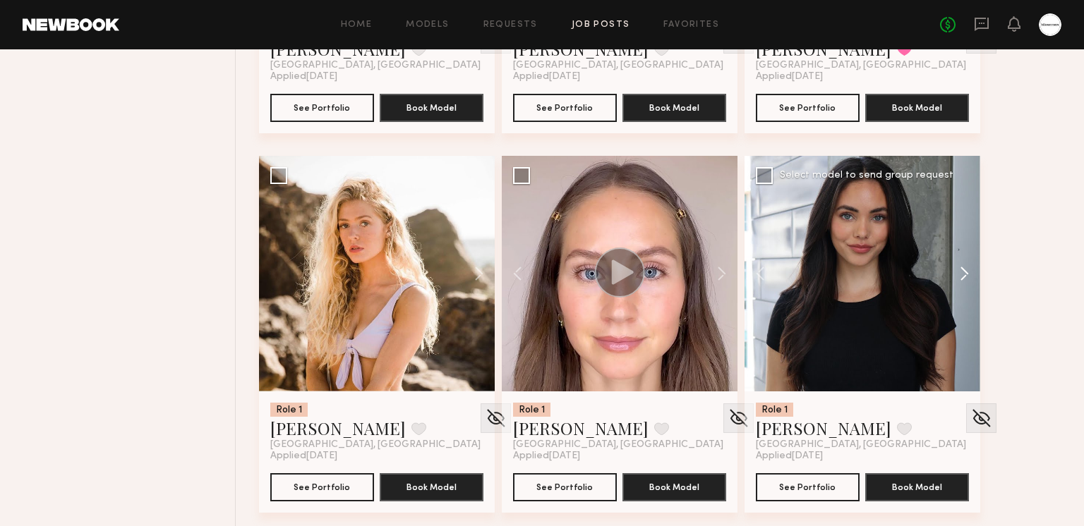
click at [965, 271] on button at bounding box center [957, 274] width 45 height 236
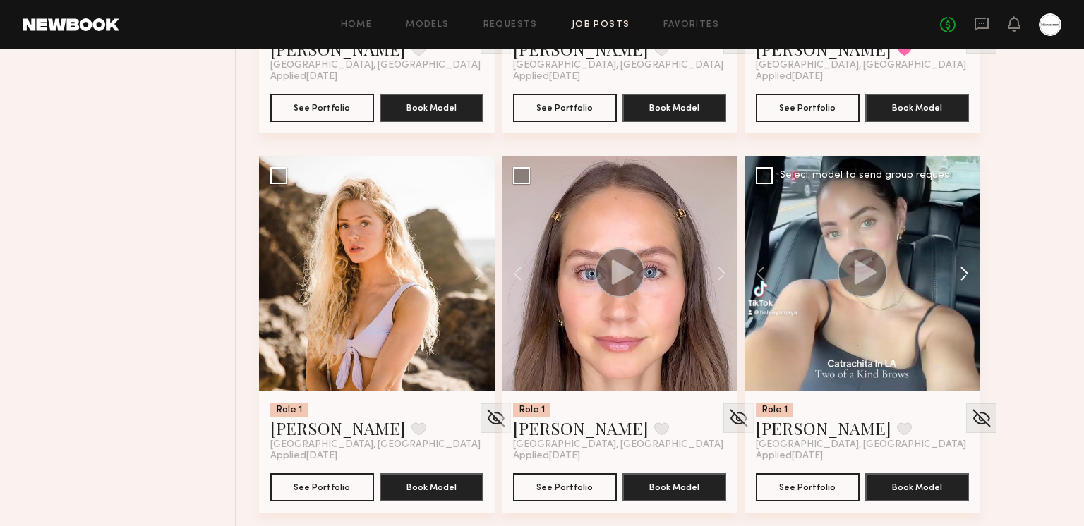
click at [965, 271] on button at bounding box center [957, 274] width 45 height 236
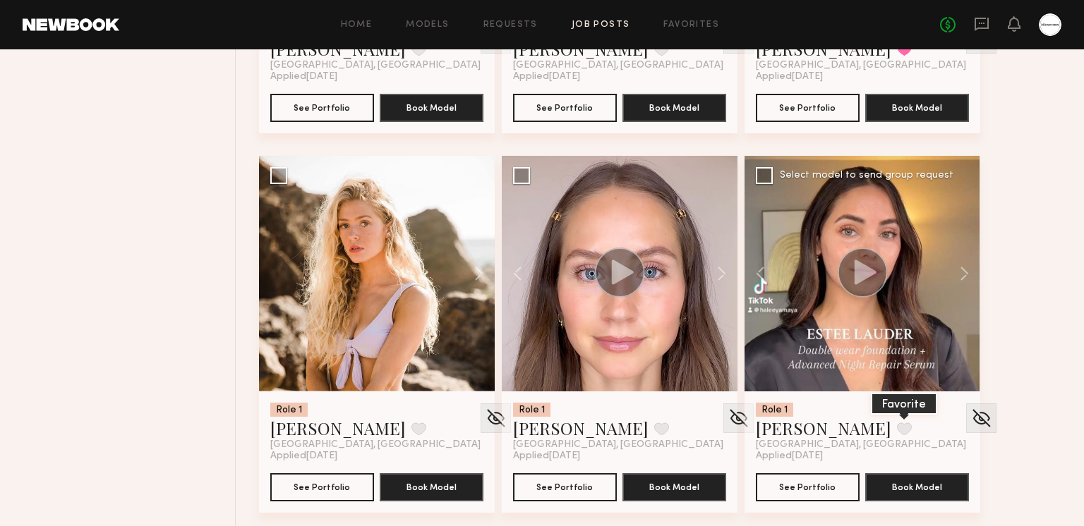
click at [897, 424] on button at bounding box center [904, 429] width 15 height 13
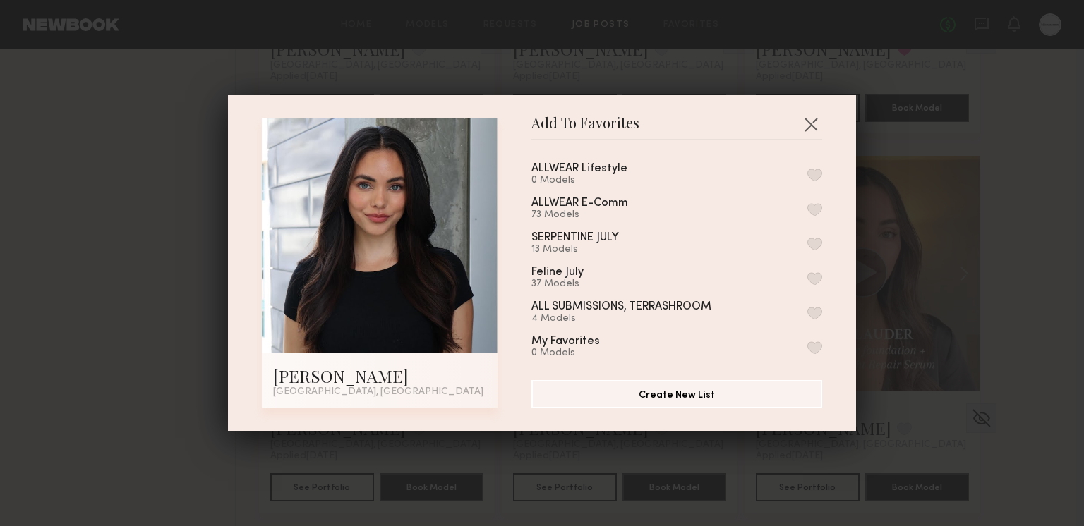
click at [812, 203] on button "button" at bounding box center [814, 209] width 15 height 13
click at [809, 122] on button "button" at bounding box center [810, 124] width 23 height 23
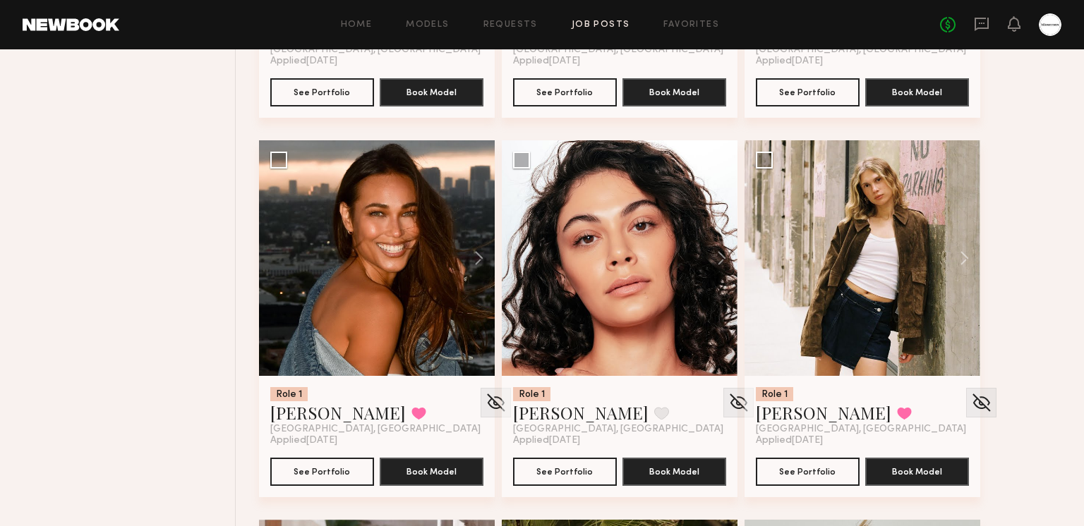
scroll to position [2016, 0]
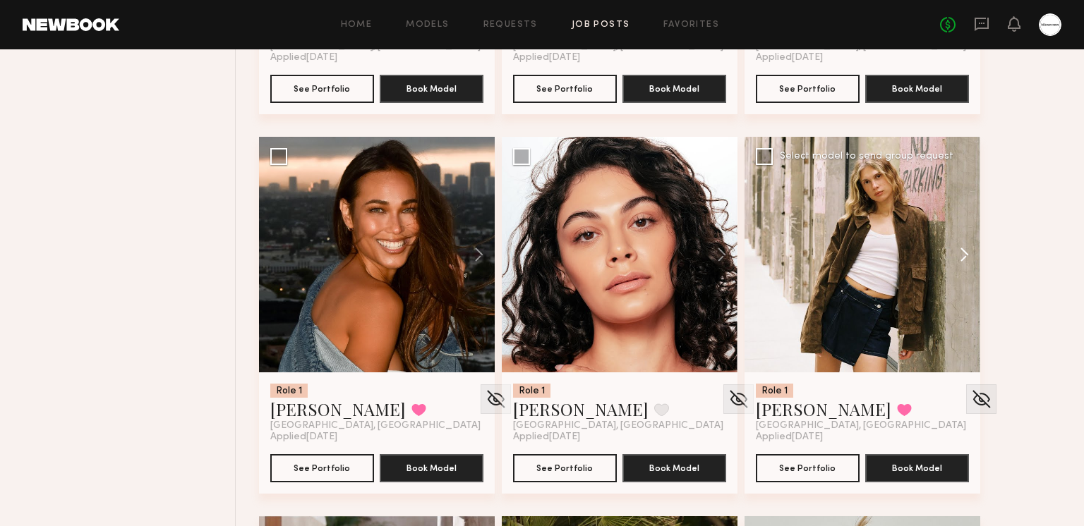
click at [958, 242] on button at bounding box center [957, 255] width 45 height 236
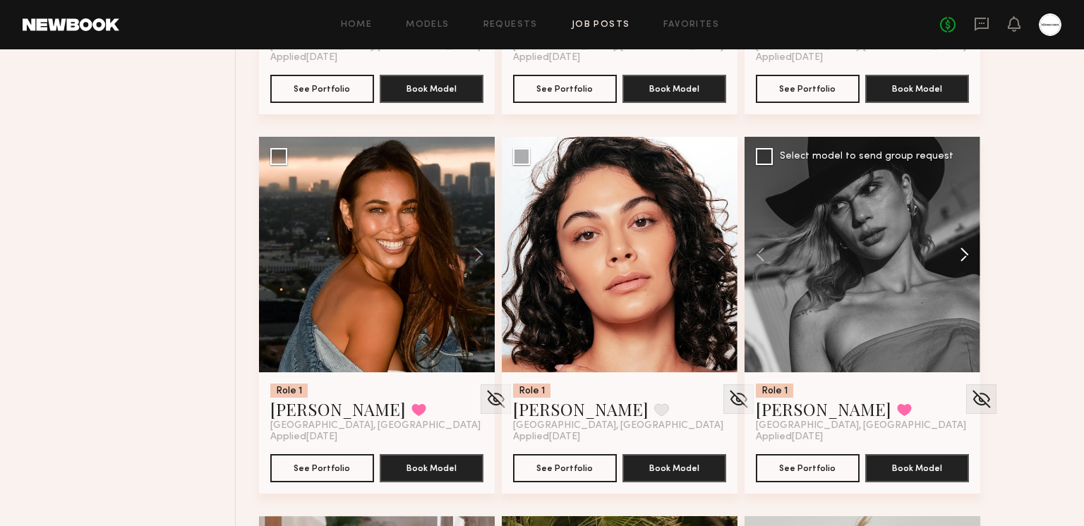
click at [962, 247] on button at bounding box center [957, 255] width 45 height 236
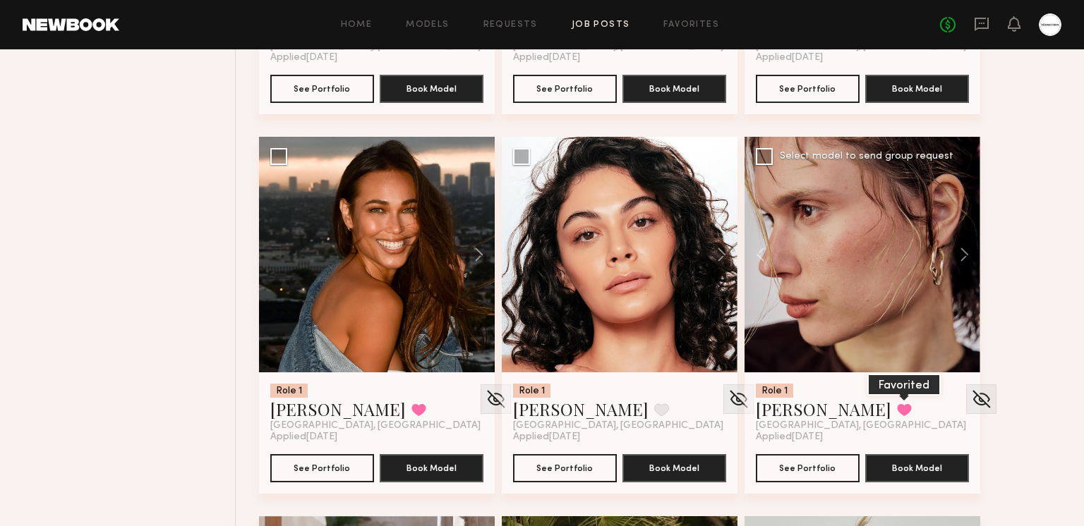
click at [897, 408] on button at bounding box center [904, 410] width 15 height 13
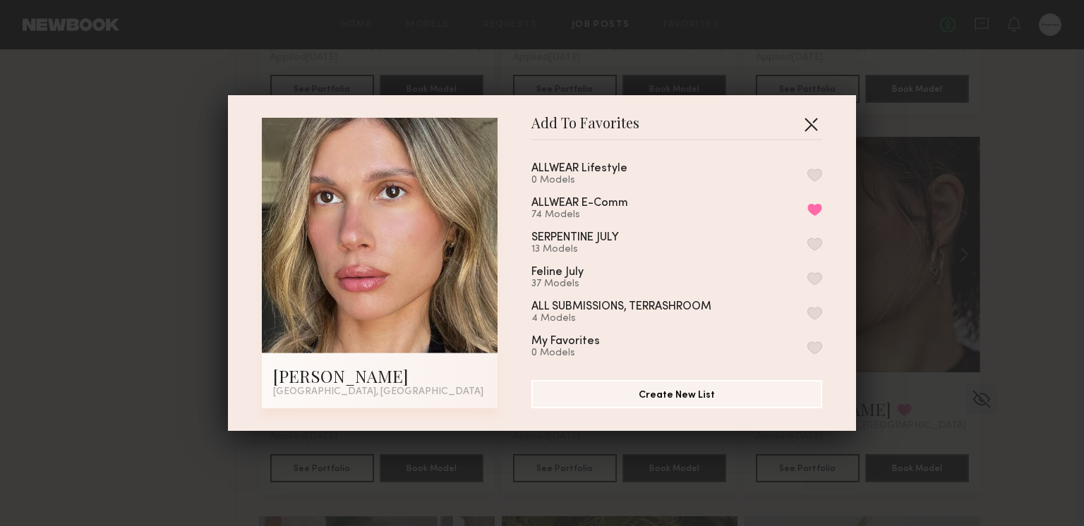
click at [820, 118] on button "button" at bounding box center [810, 124] width 23 height 23
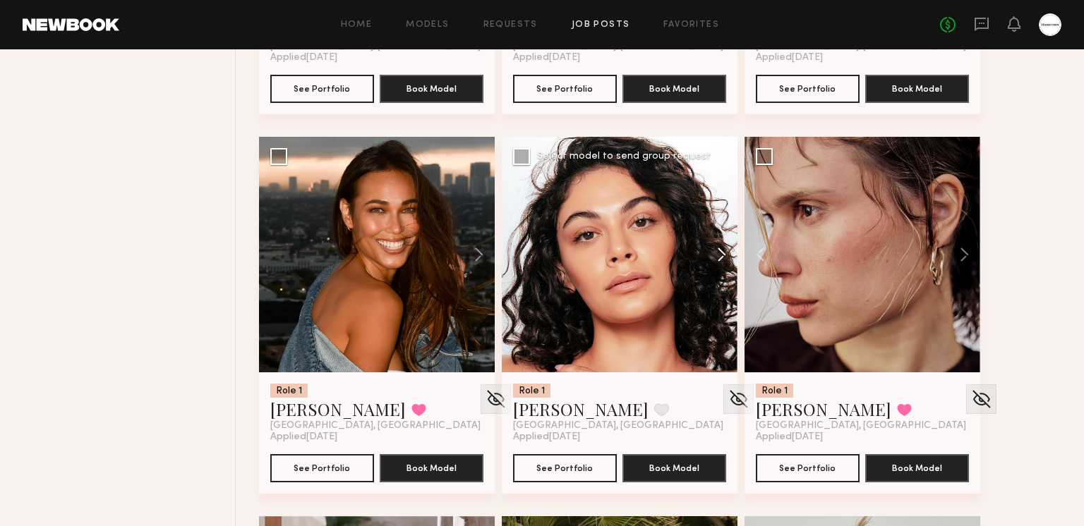
click at [726, 253] on button at bounding box center [714, 255] width 45 height 236
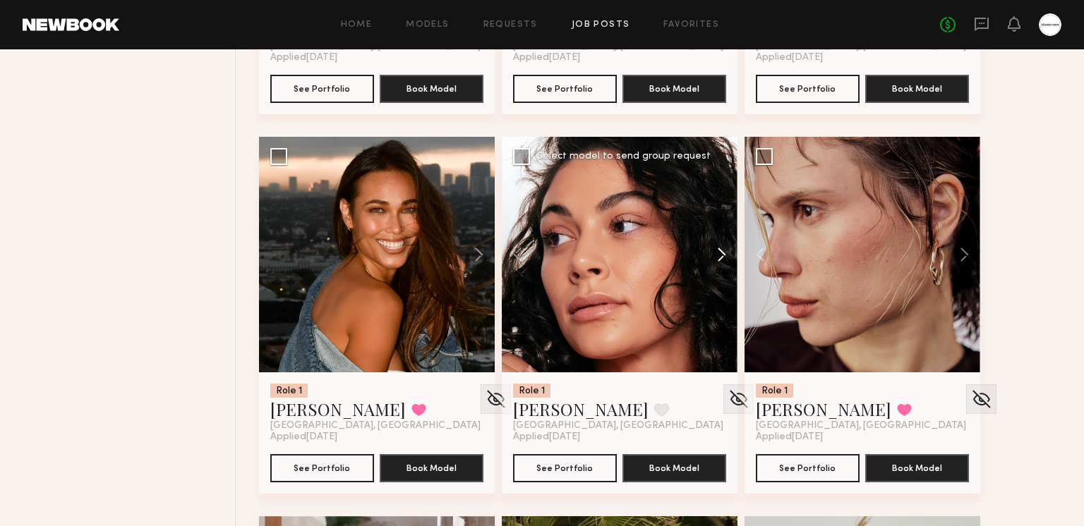
click at [724, 252] on button at bounding box center [714, 255] width 45 height 236
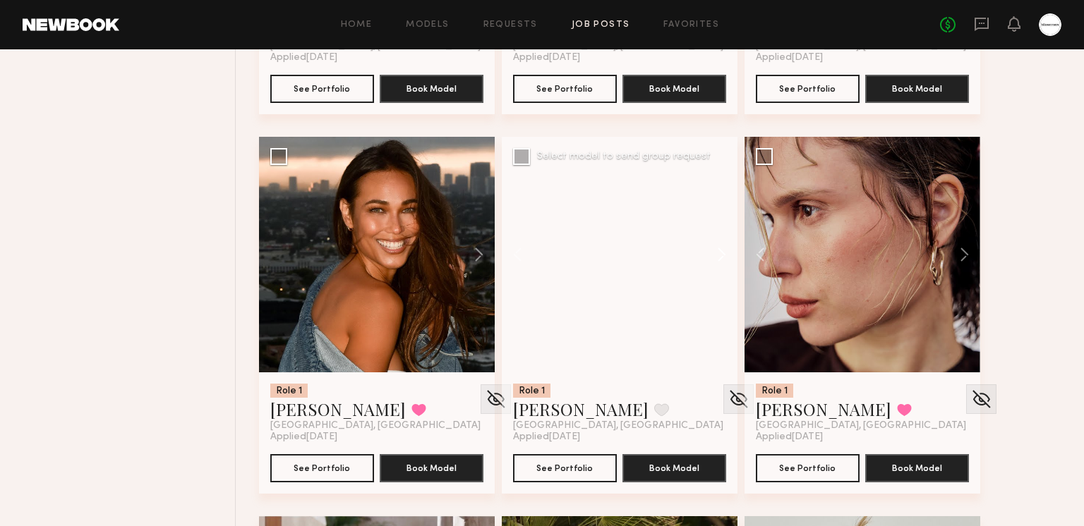
click at [723, 252] on button at bounding box center [714, 255] width 45 height 236
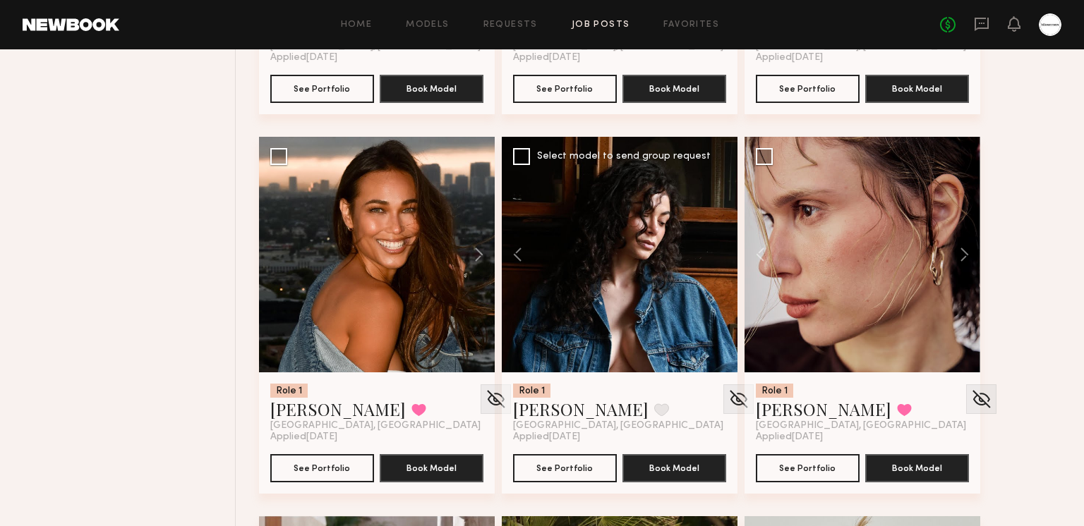
click at [722, 252] on div at bounding box center [620, 255] width 236 height 236
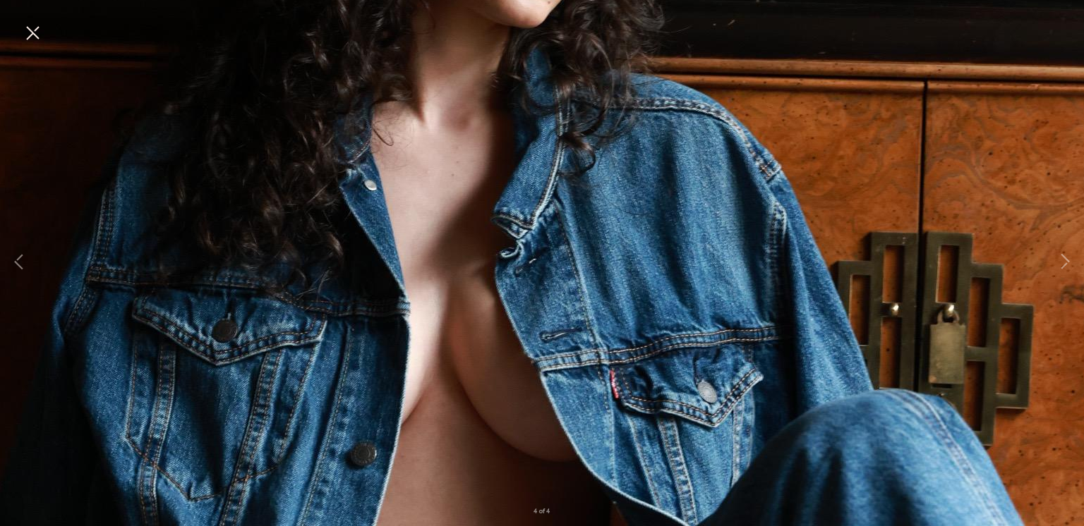
click at [42, 26] on button at bounding box center [32, 33] width 23 height 25
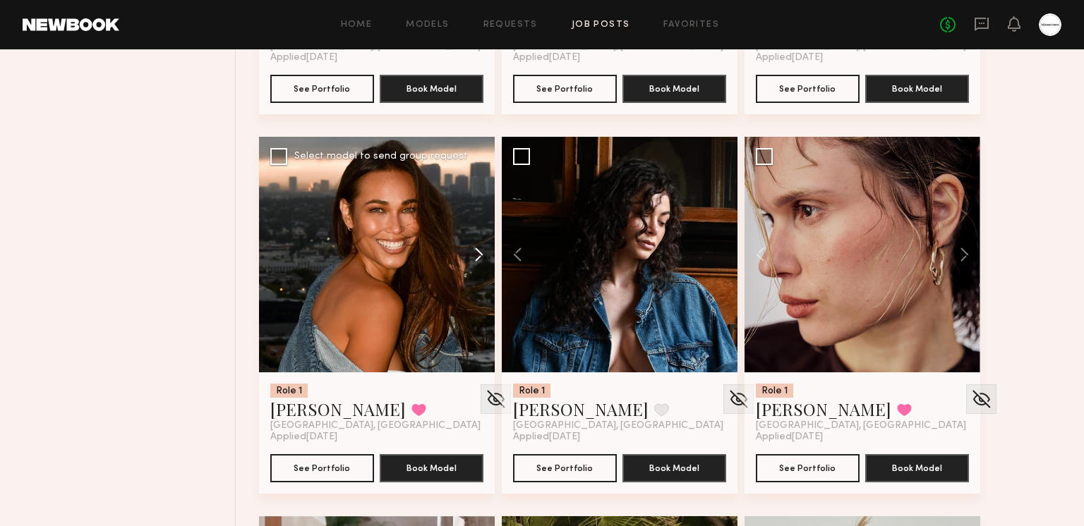
click at [472, 255] on button at bounding box center [471, 255] width 45 height 236
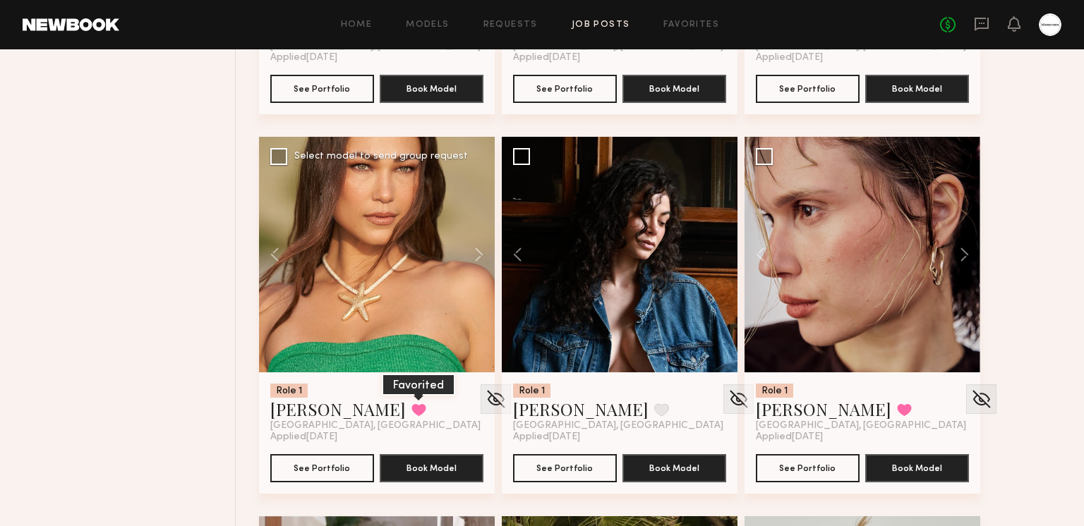
click at [411, 407] on button at bounding box center [418, 410] width 15 height 13
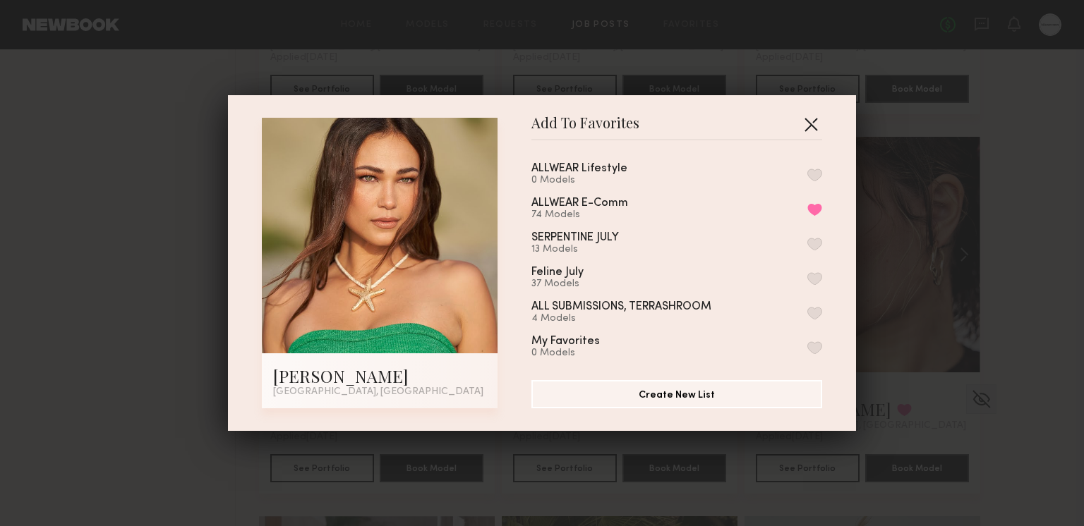
click at [816, 128] on button "button" at bounding box center [810, 124] width 23 height 23
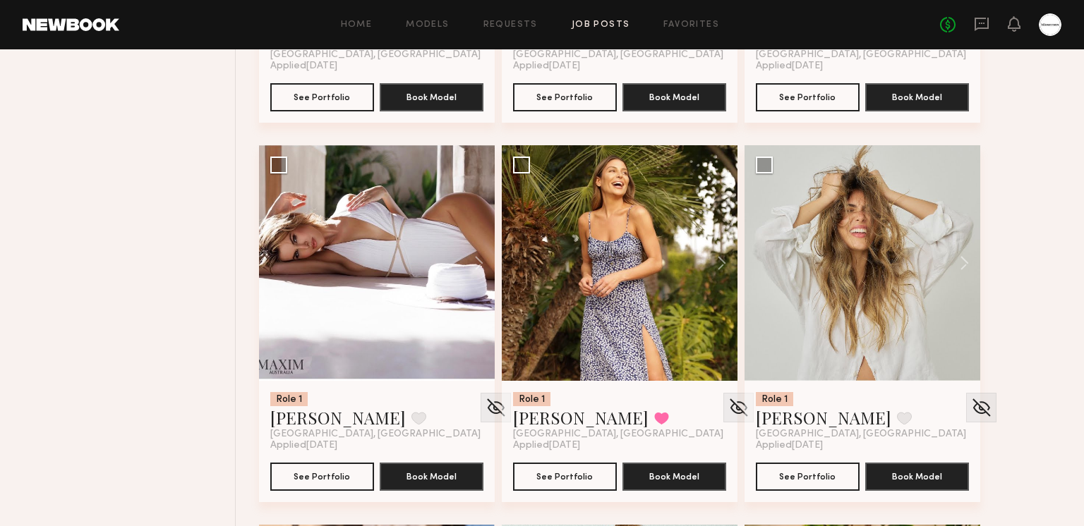
scroll to position [2387, 0]
click at [473, 264] on button at bounding box center [471, 263] width 45 height 236
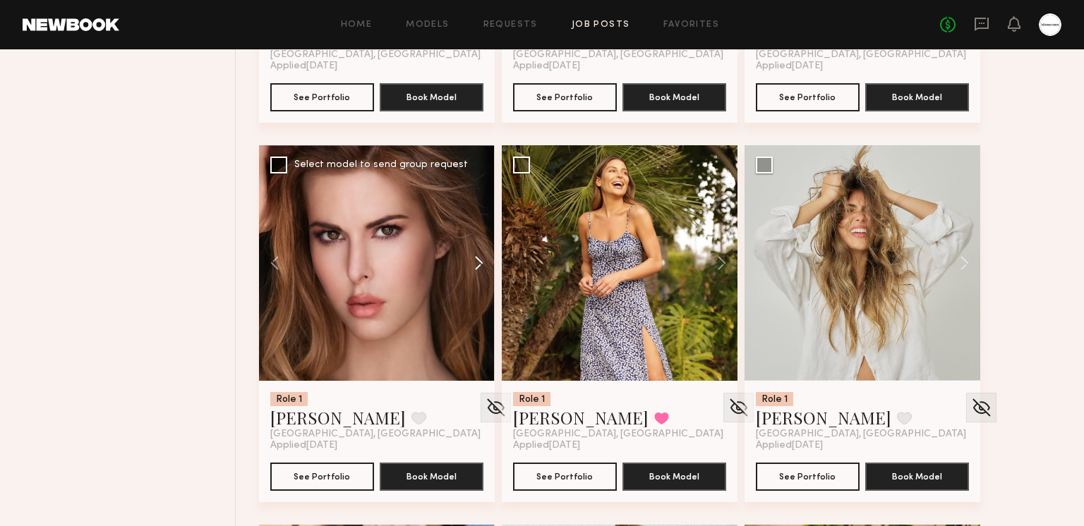
click at [477, 260] on button at bounding box center [471, 263] width 45 height 236
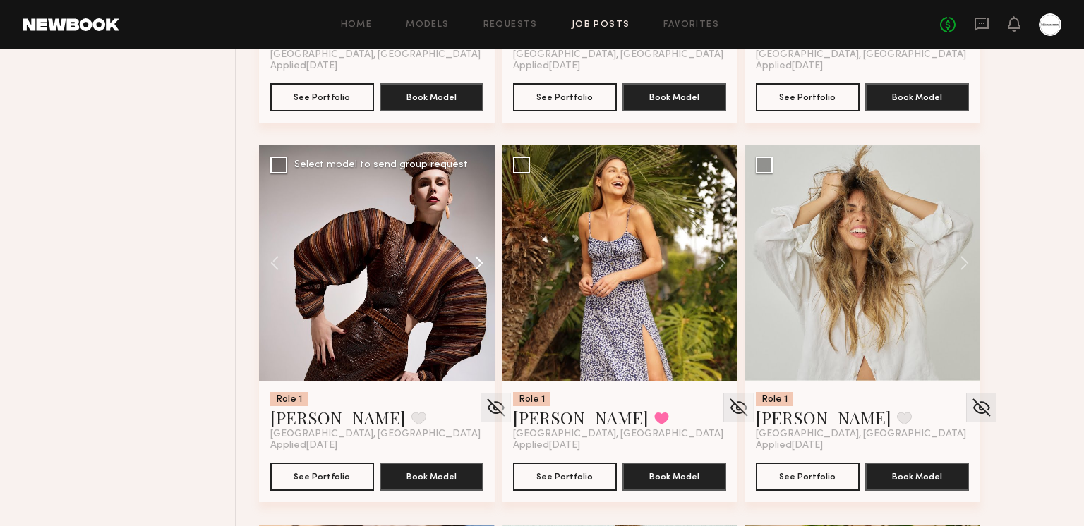
click at [478, 260] on button at bounding box center [471, 263] width 45 height 236
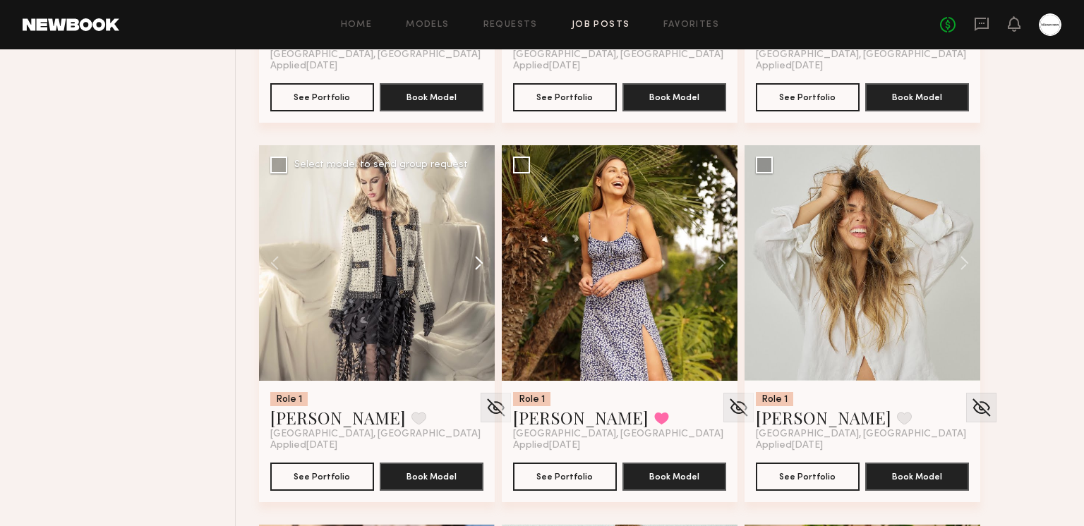
click at [478, 260] on button at bounding box center [471, 263] width 45 height 236
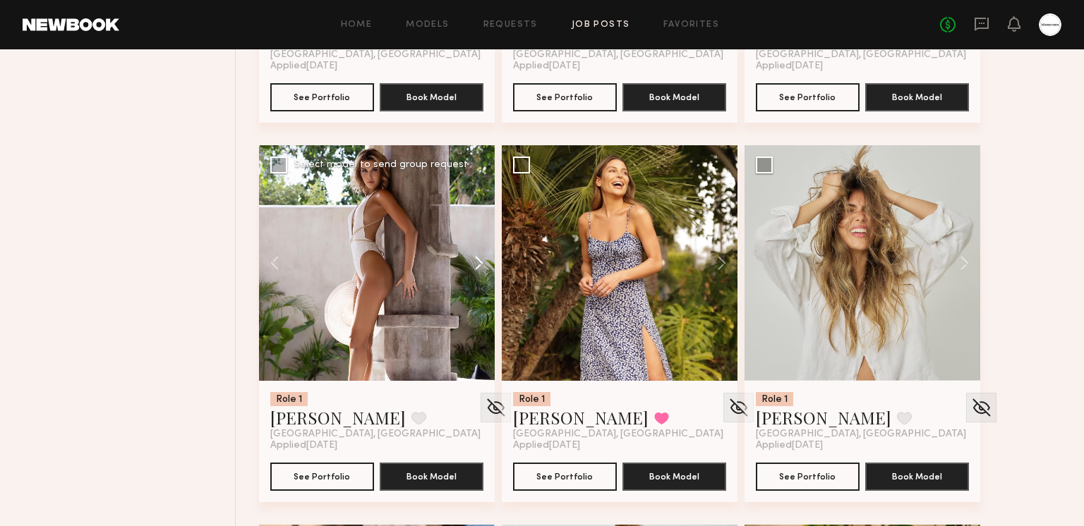
click at [478, 260] on button at bounding box center [471, 263] width 45 height 236
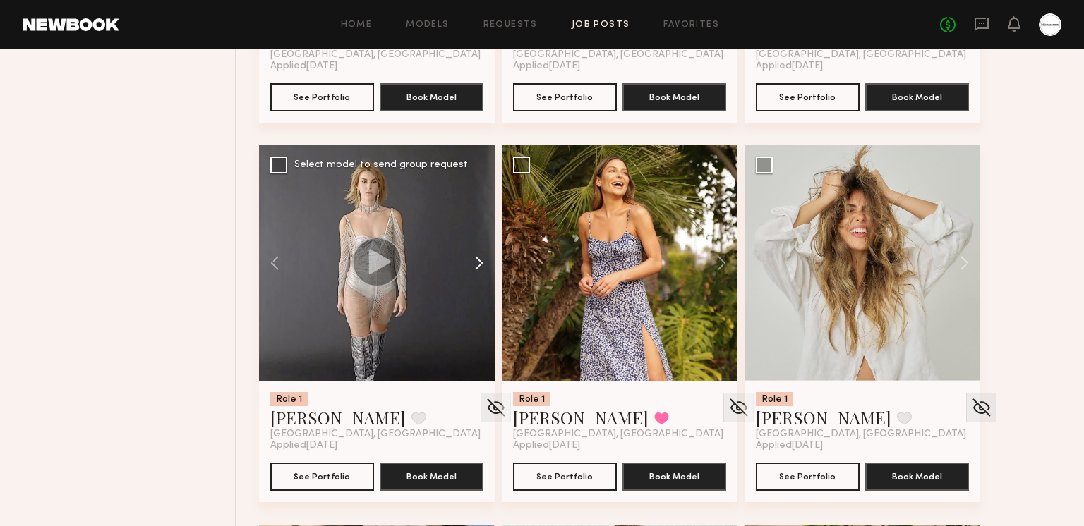
click at [478, 260] on button at bounding box center [471, 263] width 45 height 236
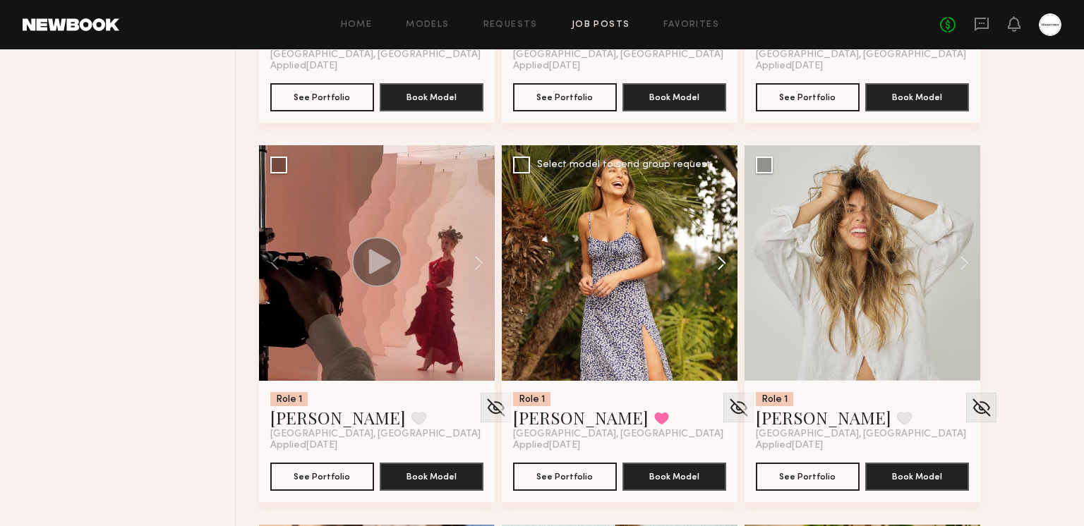
click at [710, 257] on button at bounding box center [714, 263] width 45 height 236
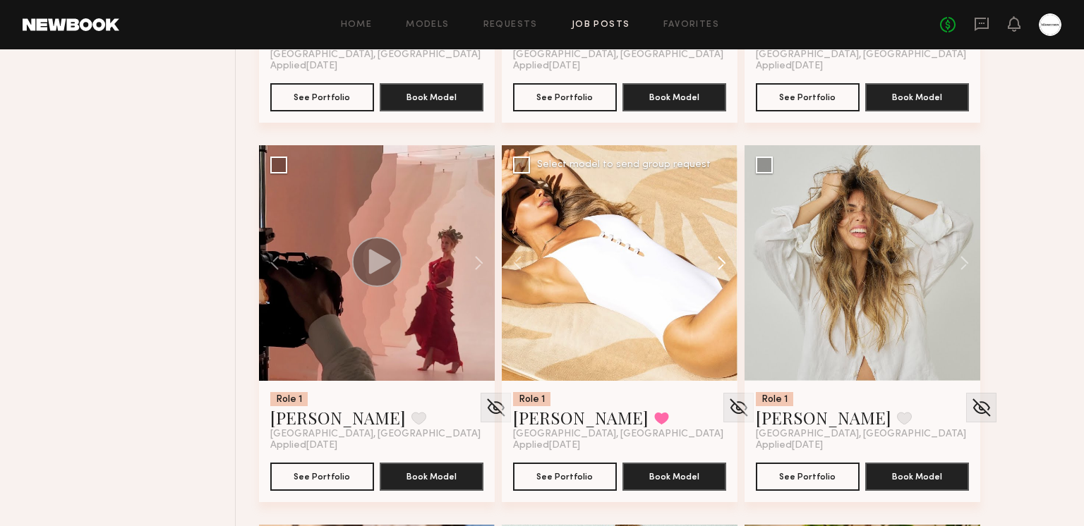
click at [712, 259] on button at bounding box center [714, 263] width 45 height 236
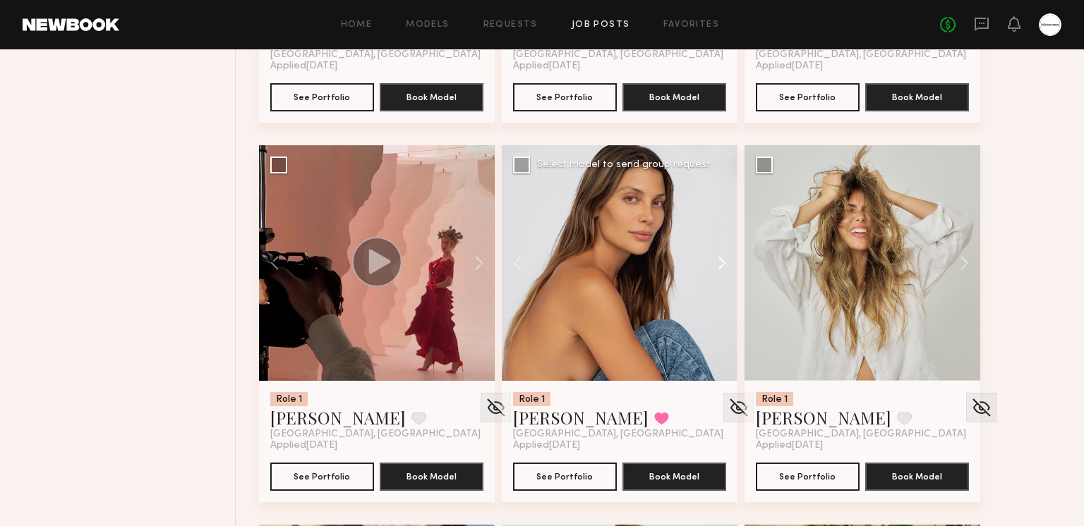
click at [712, 259] on button at bounding box center [714, 263] width 45 height 236
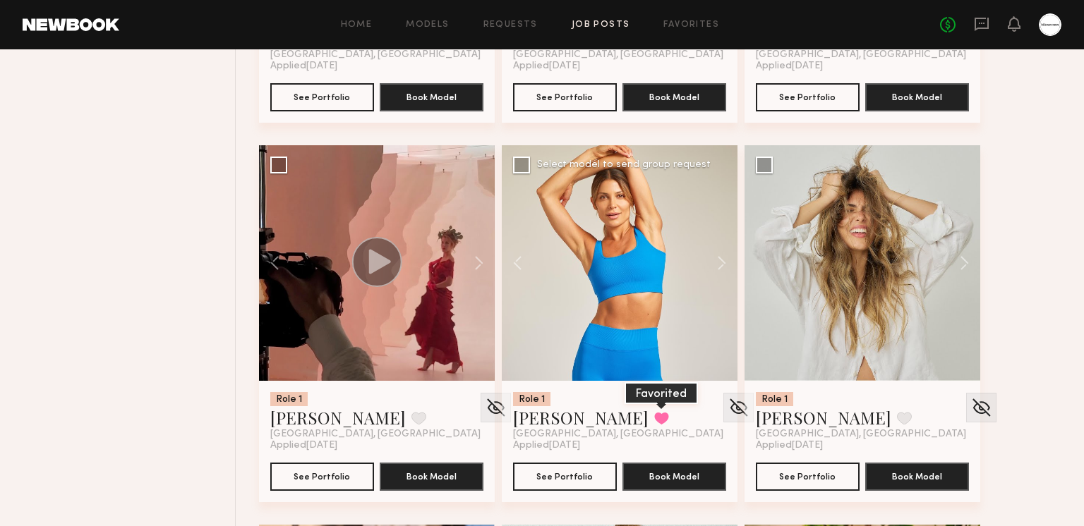
click at [654, 412] on button at bounding box center [661, 418] width 15 height 13
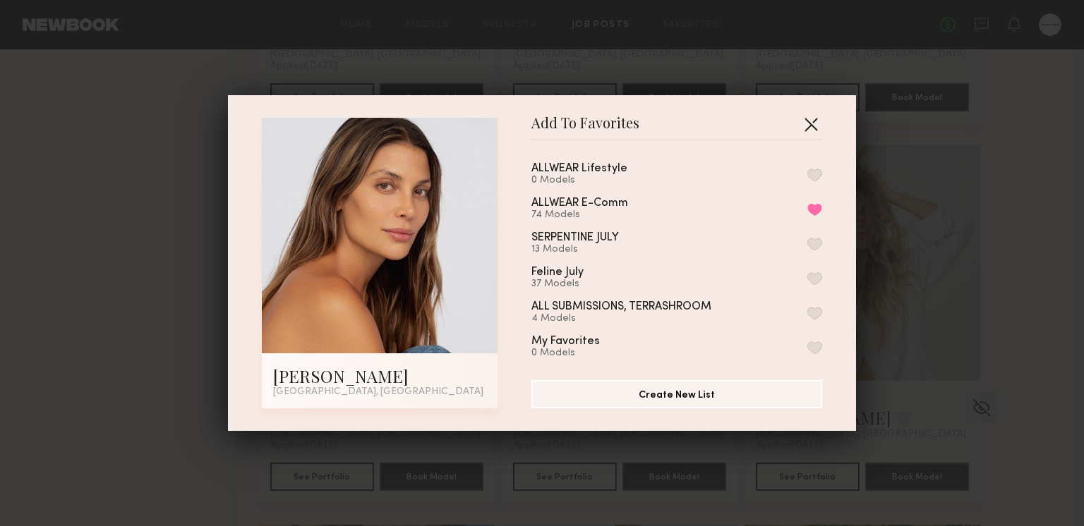
click at [818, 120] on button "button" at bounding box center [810, 124] width 23 height 23
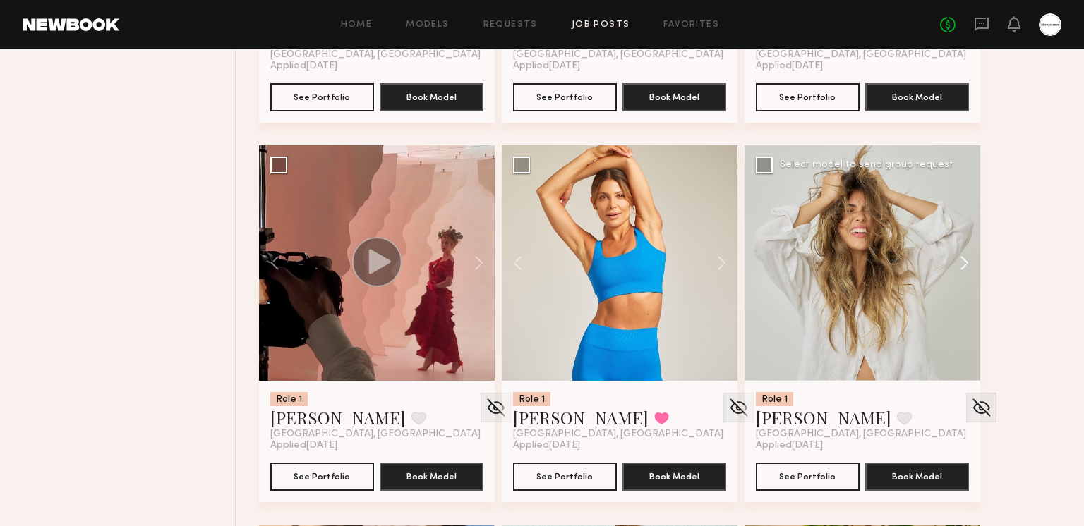
click at [964, 262] on button at bounding box center [957, 263] width 45 height 236
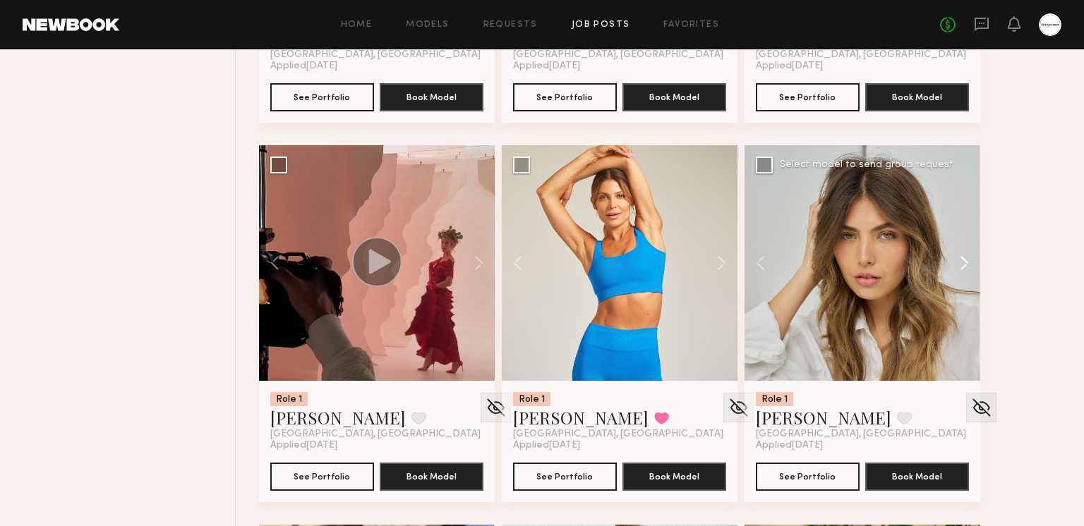
click at [964, 262] on button at bounding box center [957, 263] width 45 height 236
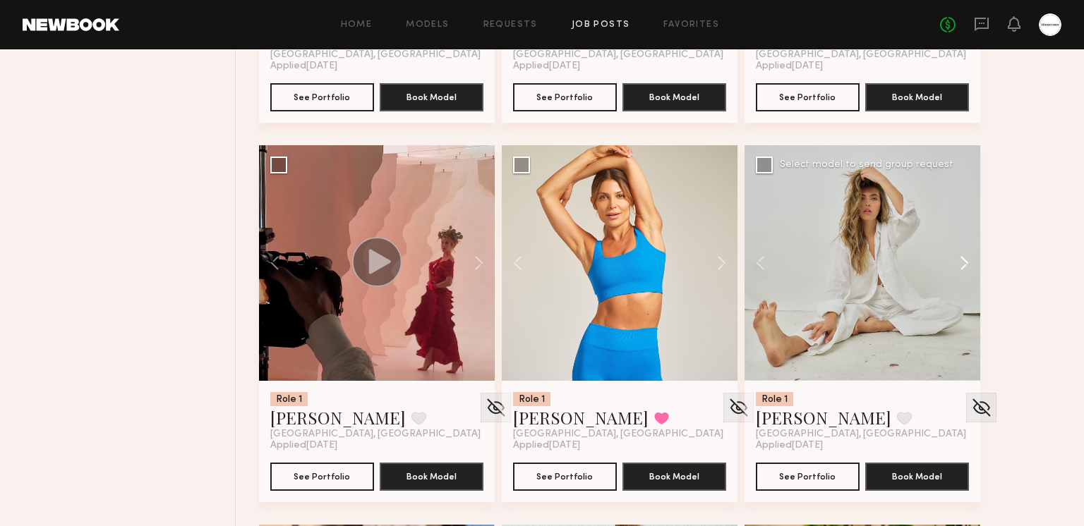
click at [964, 262] on button at bounding box center [957, 263] width 45 height 236
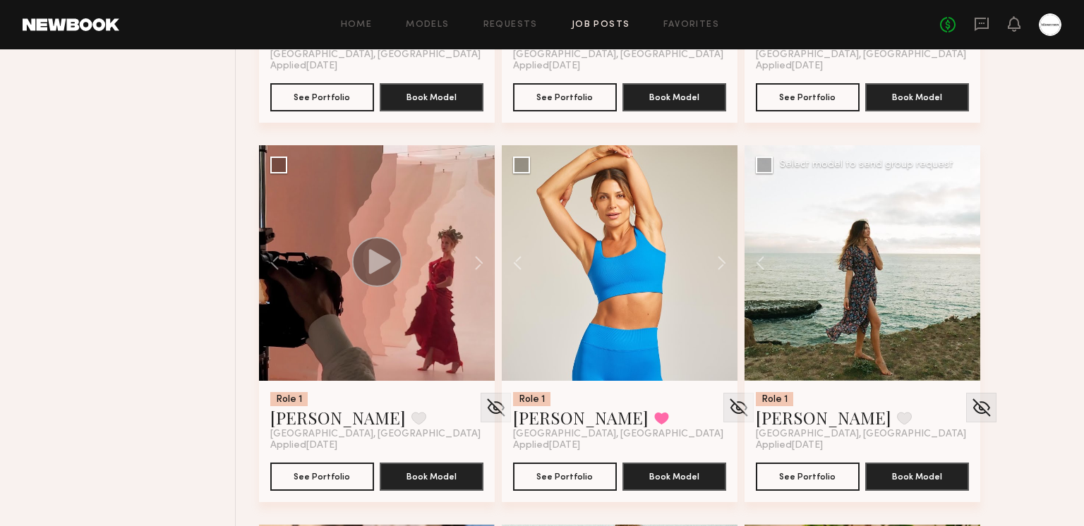
click at [964, 262] on div at bounding box center [862, 263] width 236 height 236
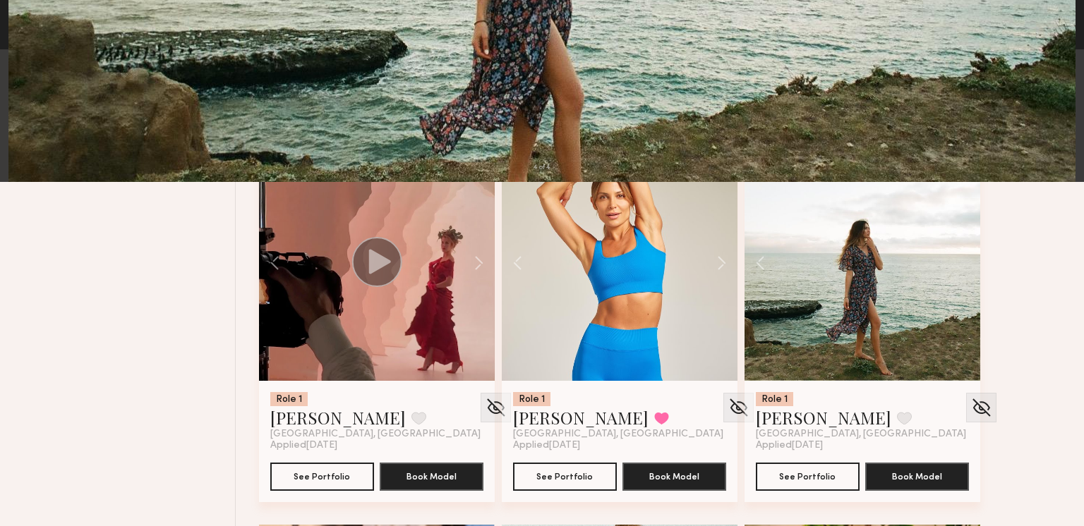
drag, startPoint x: 15, startPoint y: 43, endPoint x: 0, endPoint y: 49, distance: 16.1
click at [15, 44] on img at bounding box center [541, 261] width 1067 height 707
click at [0, 49] on div "4 of 4" at bounding box center [542, 263] width 1084 height 526
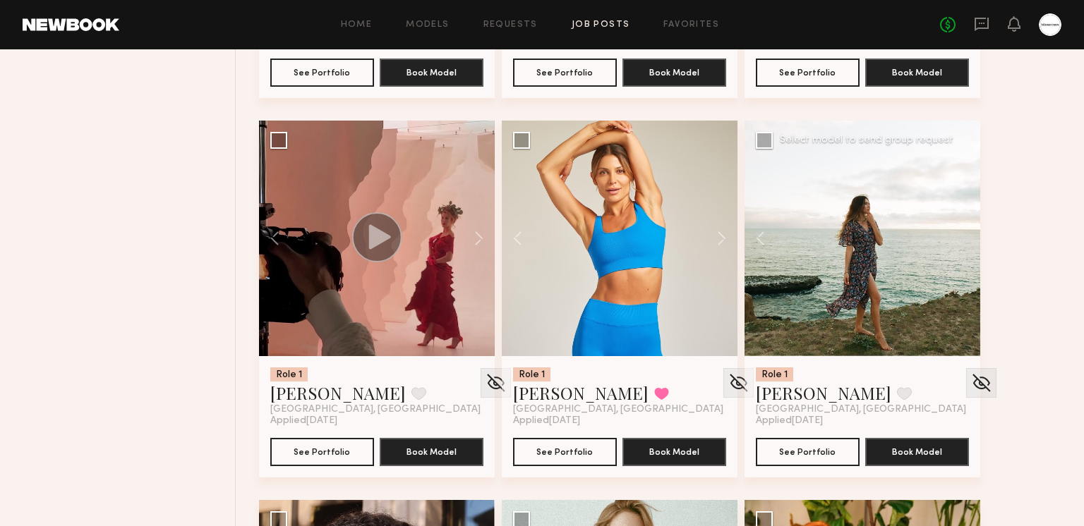
scroll to position [2413, 0]
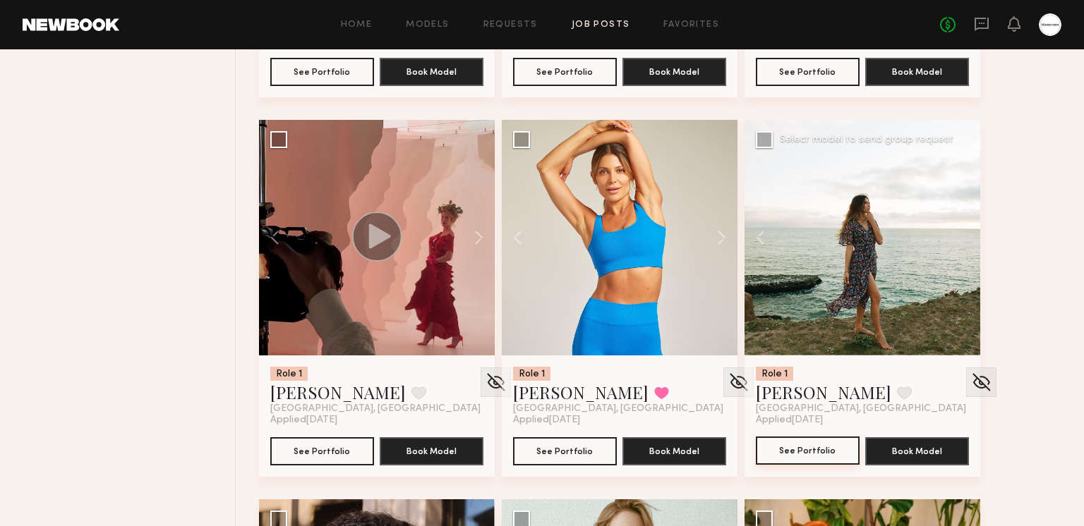
click at [810, 454] on button "See Portfolio" at bounding box center [808, 451] width 104 height 28
click at [897, 388] on button at bounding box center [904, 393] width 15 height 13
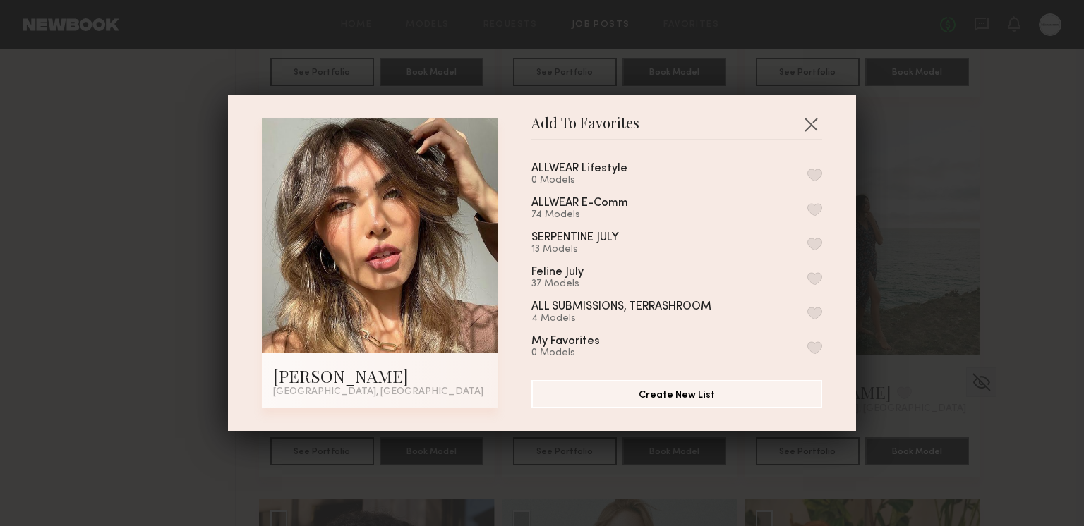
click at [815, 203] on button "button" at bounding box center [814, 209] width 15 height 13
click at [814, 124] on button "button" at bounding box center [810, 124] width 23 height 23
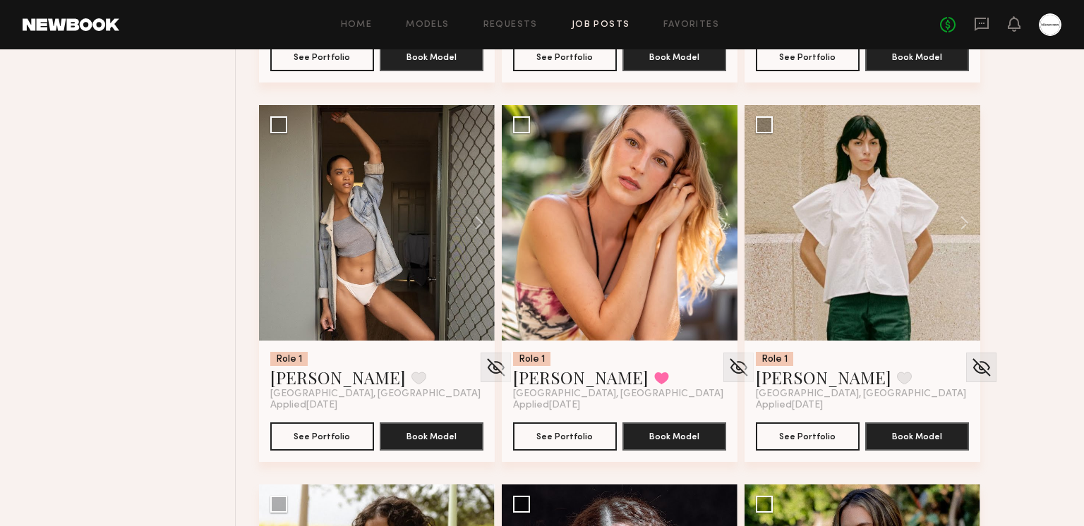
scroll to position [4331, 0]
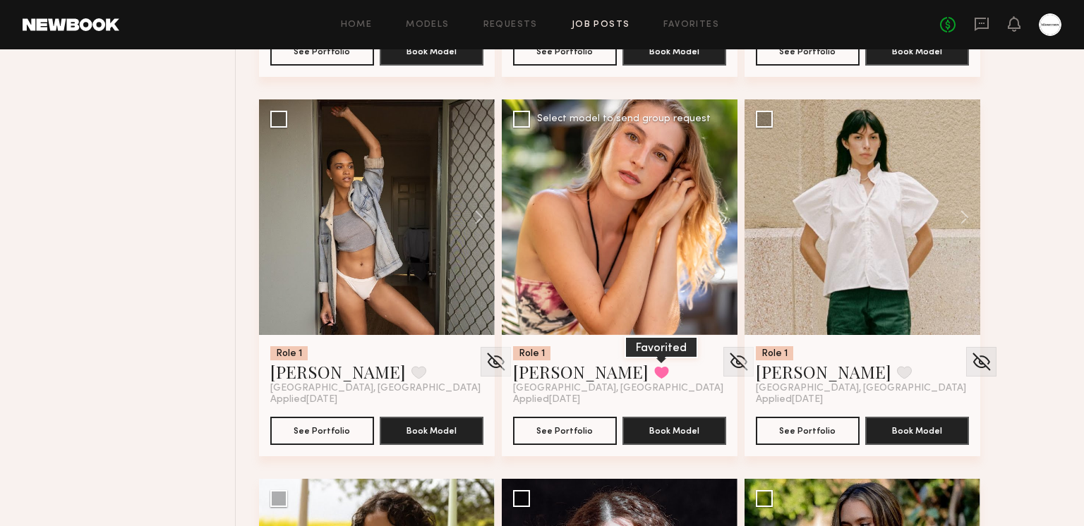
click at [654, 371] on button at bounding box center [661, 372] width 15 height 13
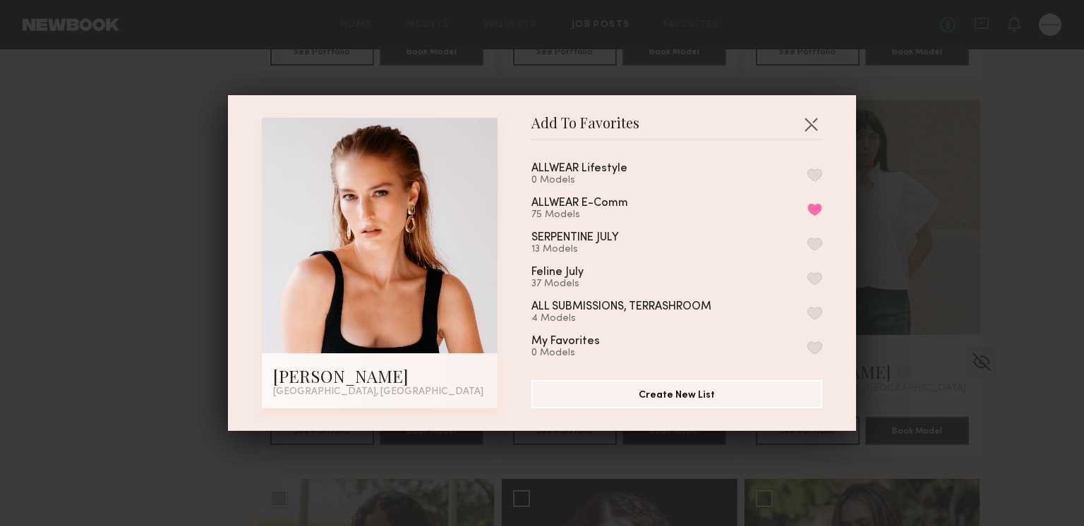
click at [824, 123] on div "Add To Favorites Eliana v. Los Angeles, CA Add To Favorites ALLWEAR Lifestyle 0…" at bounding box center [542, 263] width 628 height 336
click at [810, 123] on button "button" at bounding box center [810, 124] width 23 height 23
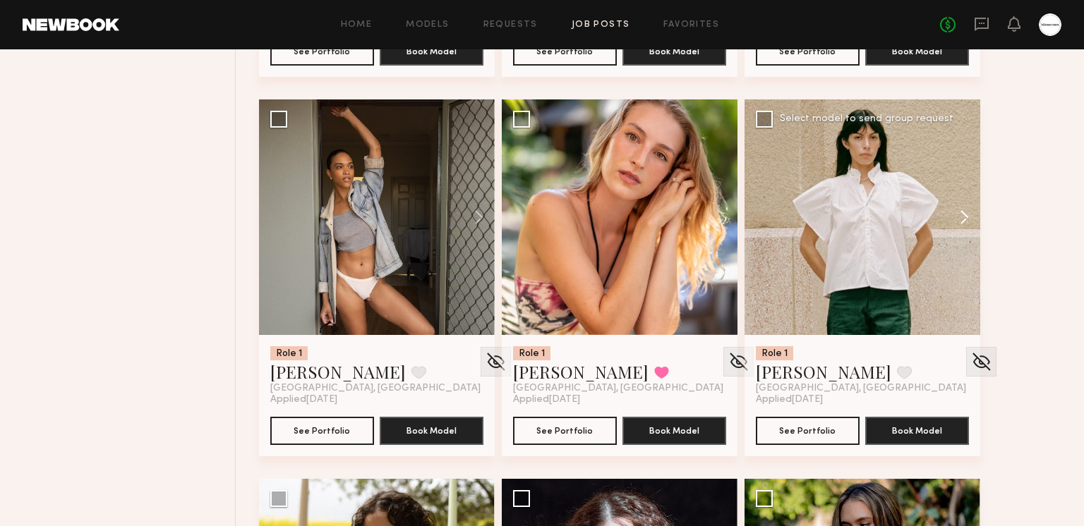
click at [966, 222] on button at bounding box center [957, 217] width 45 height 236
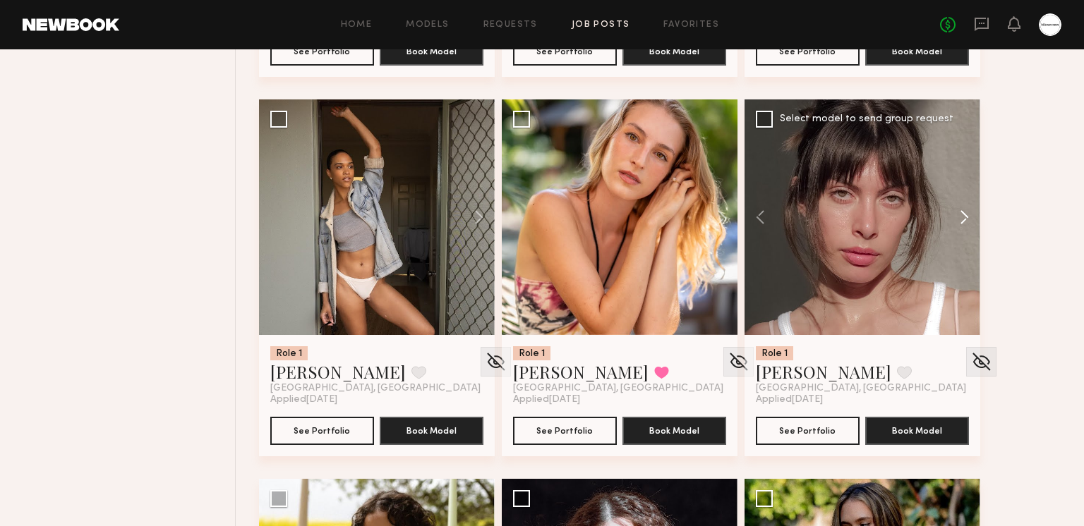
click at [962, 217] on button at bounding box center [957, 217] width 45 height 236
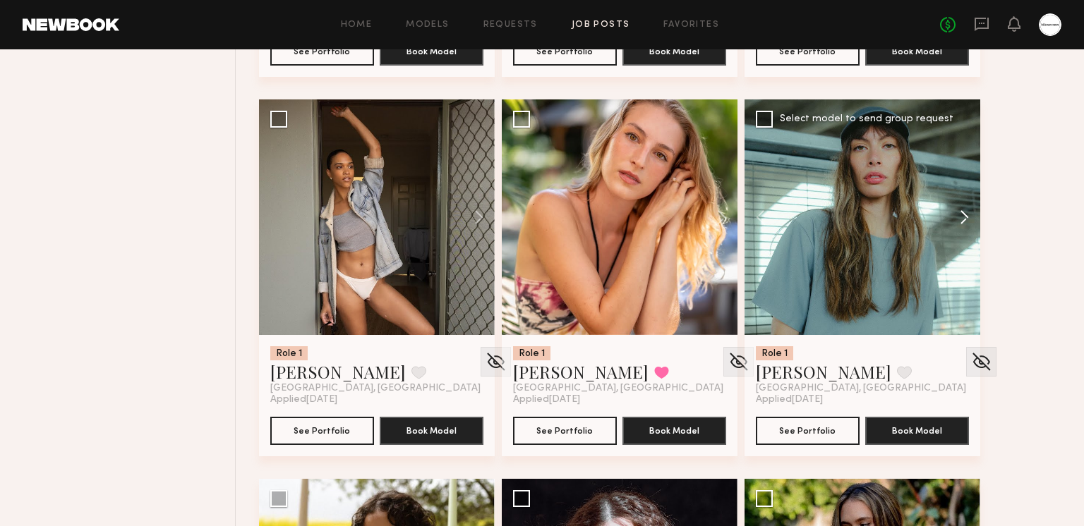
click at [962, 217] on button at bounding box center [957, 217] width 45 height 236
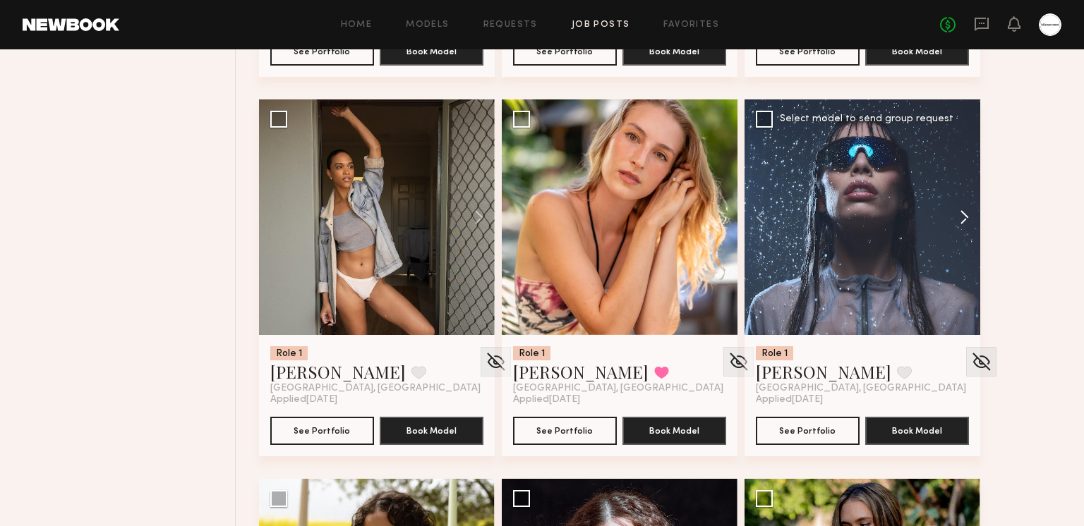
click at [962, 217] on button at bounding box center [957, 217] width 45 height 236
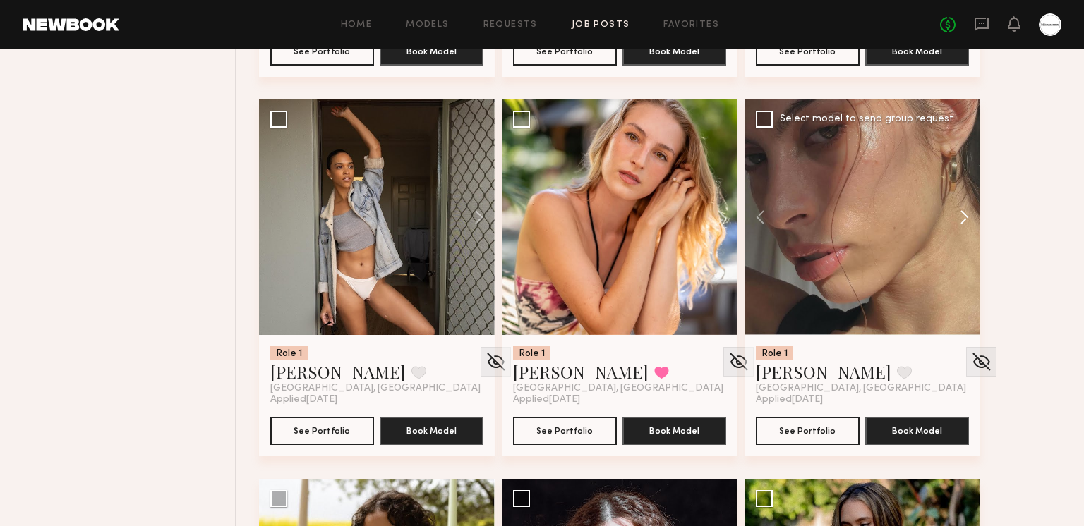
click at [962, 217] on button at bounding box center [957, 217] width 45 height 236
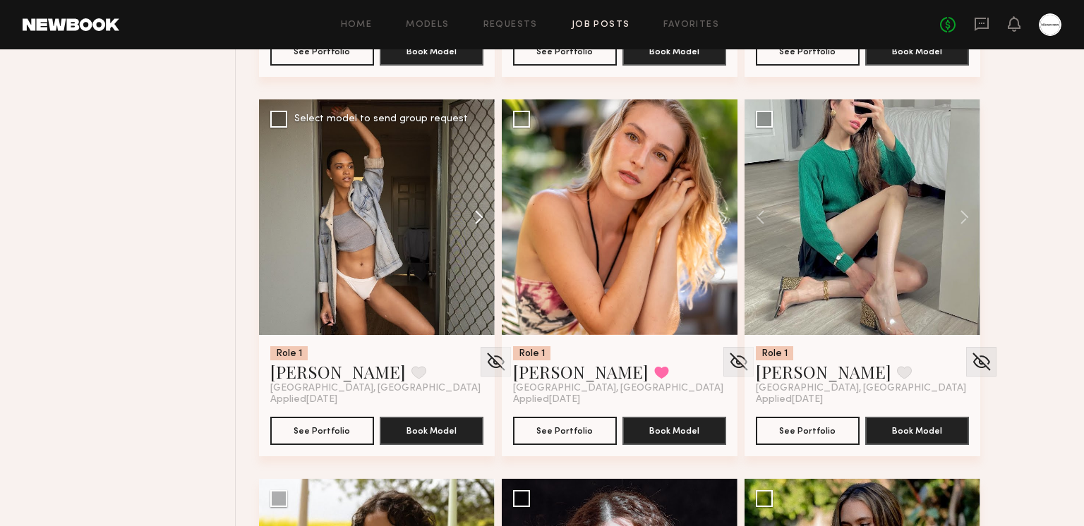
click at [477, 211] on button at bounding box center [471, 217] width 45 height 236
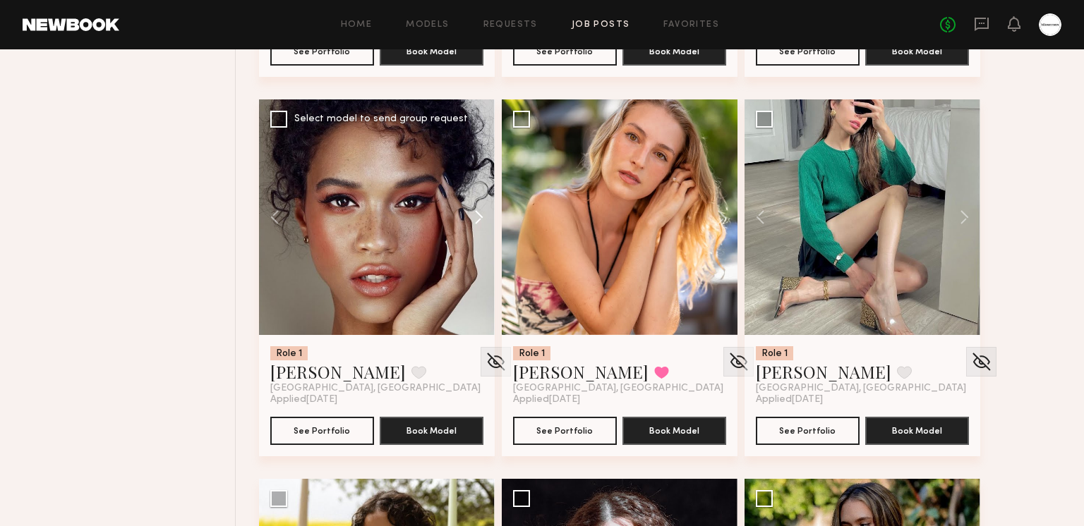
click at [477, 211] on button at bounding box center [471, 217] width 45 height 236
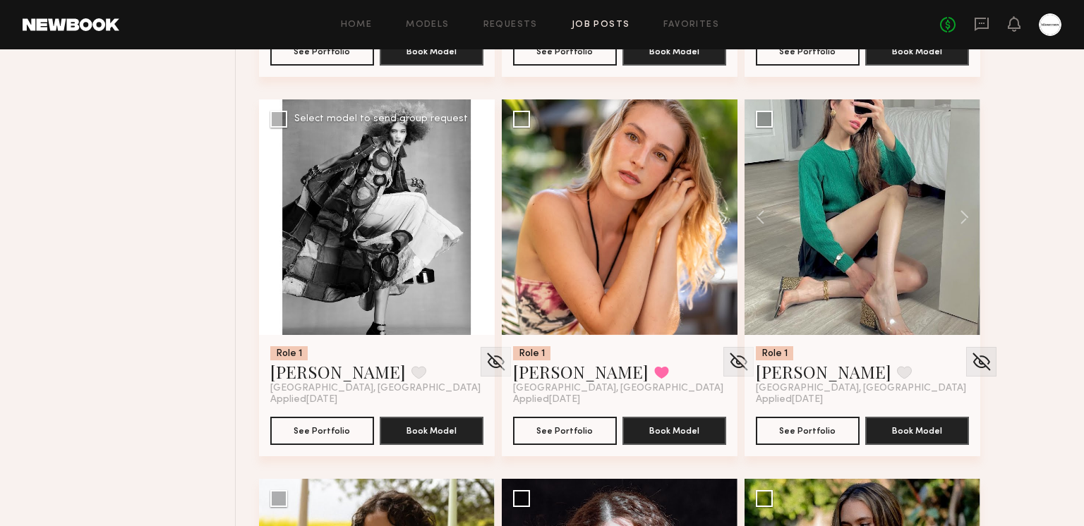
click at [477, 211] on button at bounding box center [471, 217] width 45 height 236
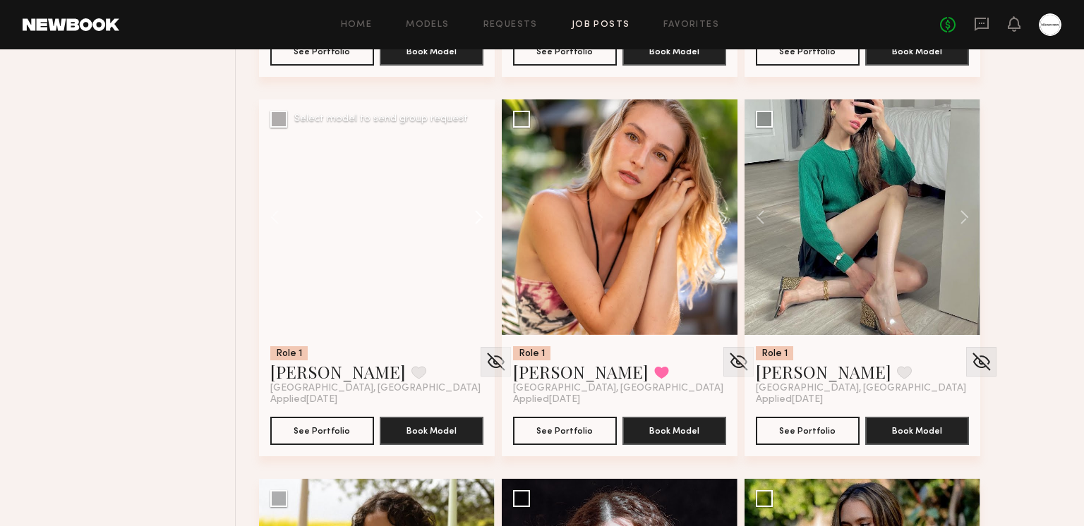
click at [477, 211] on button at bounding box center [471, 217] width 45 height 236
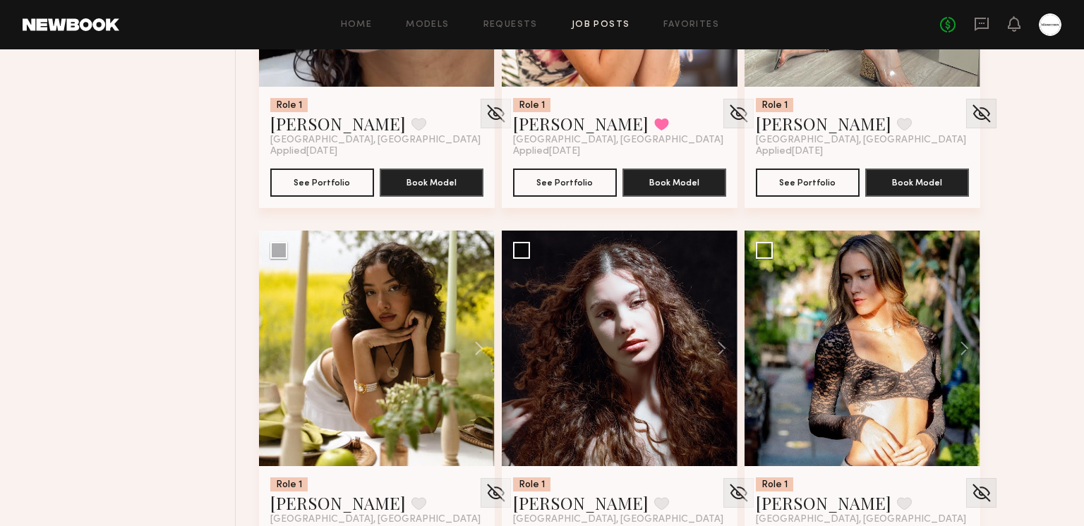
scroll to position [4580, 0]
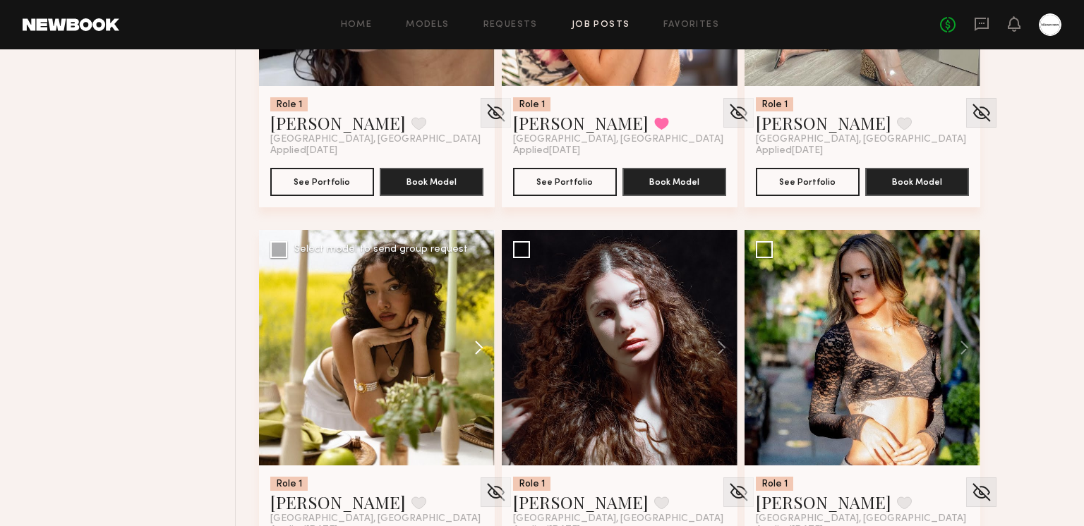
click at [475, 348] on button at bounding box center [471, 348] width 45 height 236
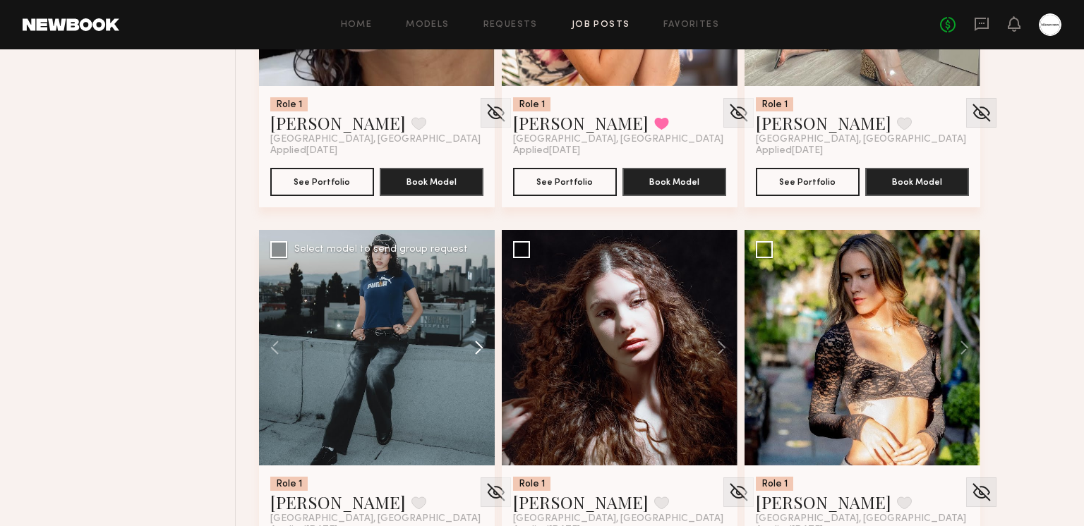
click at [474, 347] on button at bounding box center [471, 348] width 45 height 236
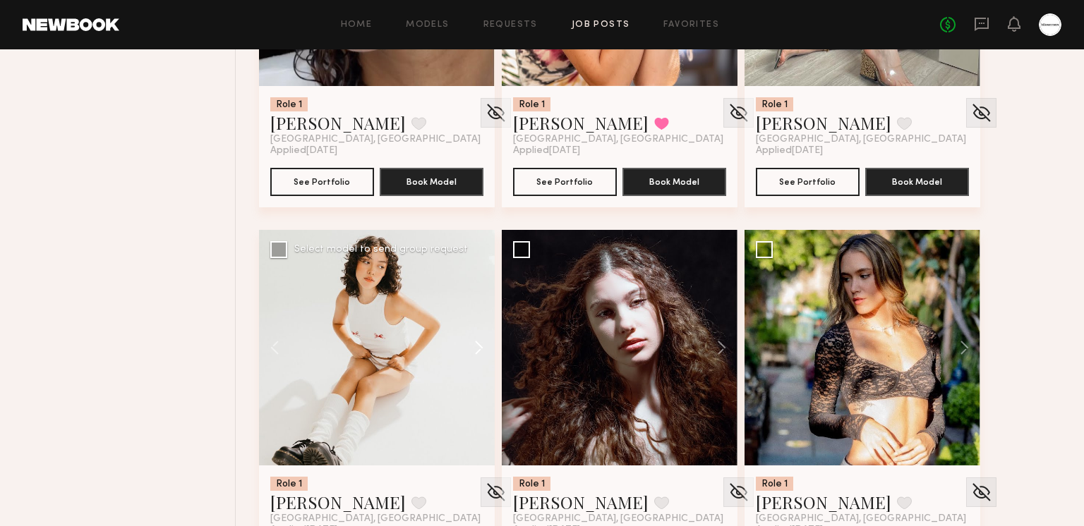
click at [473, 346] on button at bounding box center [471, 348] width 45 height 236
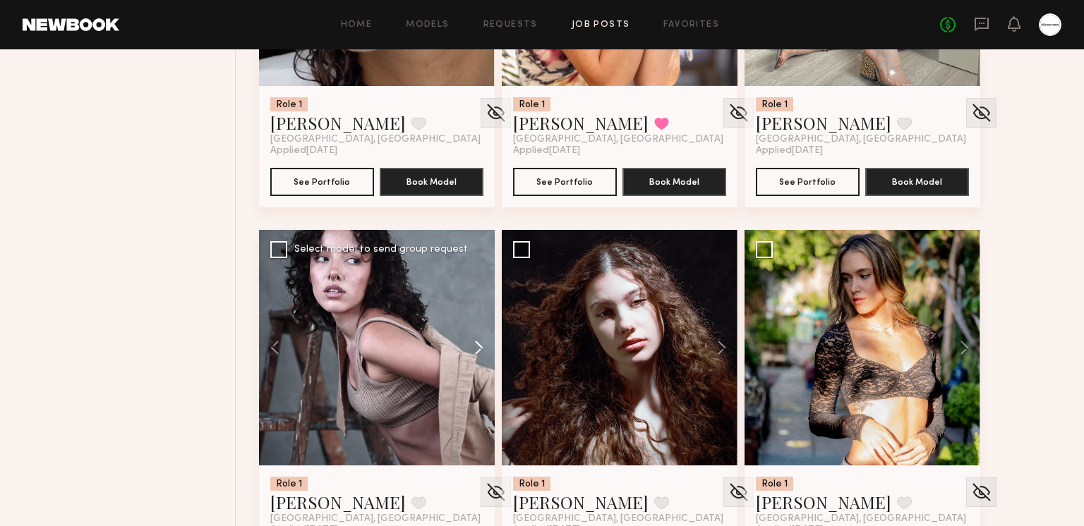
click at [473, 346] on button at bounding box center [471, 348] width 45 height 236
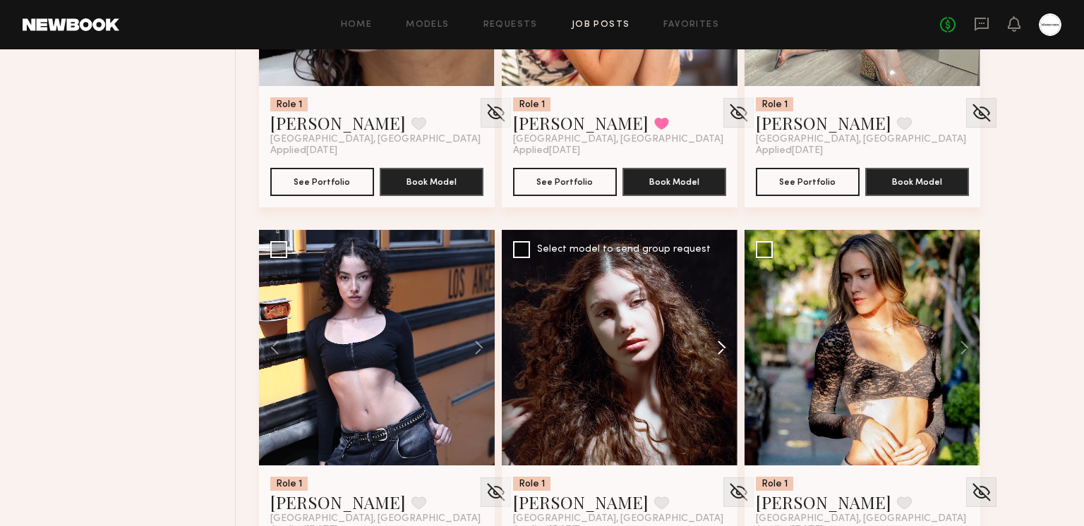
click at [715, 346] on button at bounding box center [714, 348] width 45 height 236
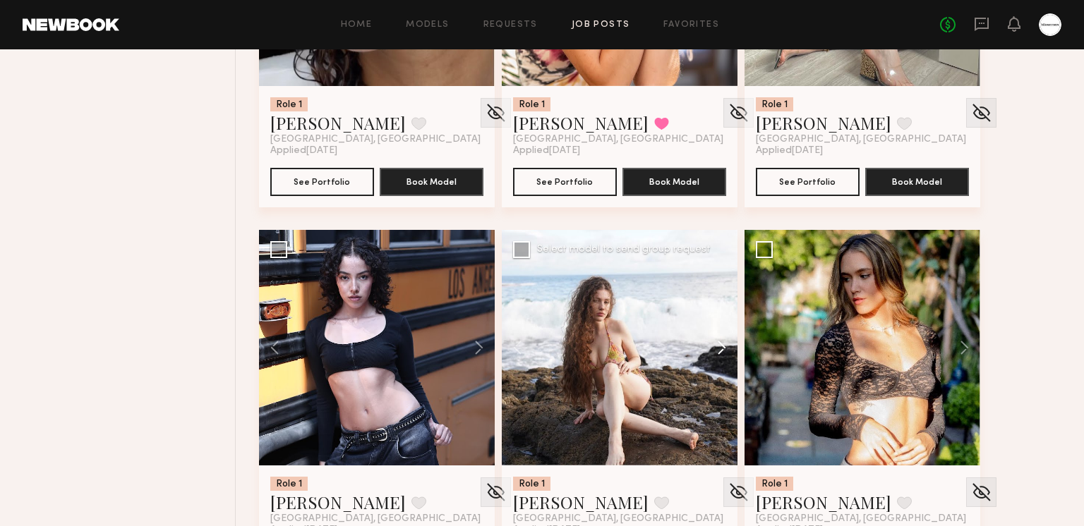
click at [715, 346] on button at bounding box center [714, 348] width 45 height 236
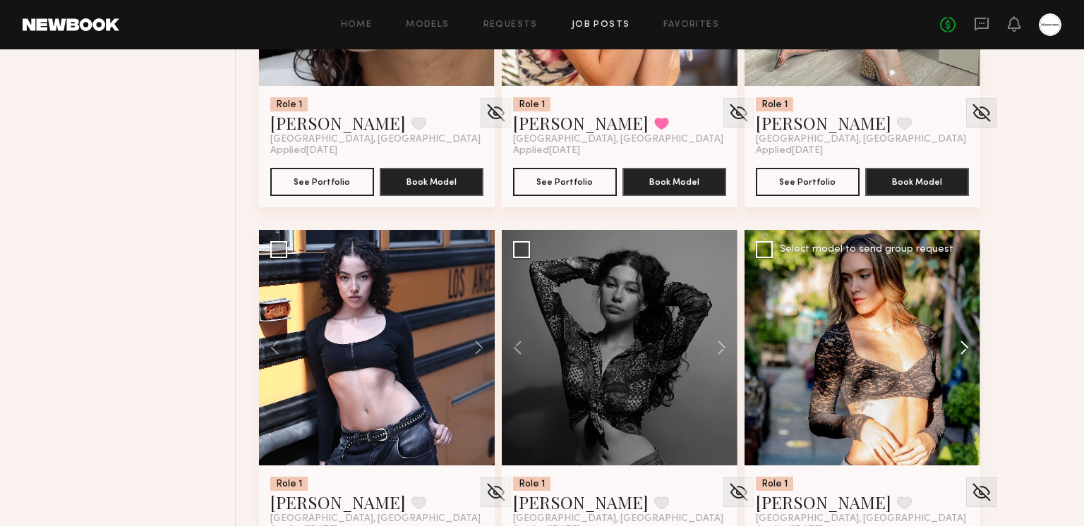
click at [964, 352] on button at bounding box center [957, 348] width 45 height 236
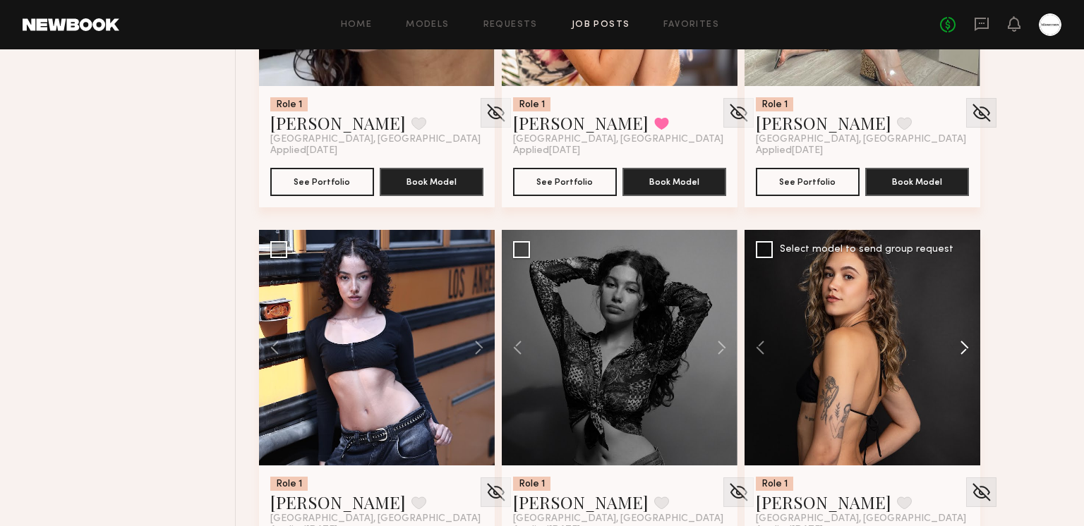
click at [964, 352] on button at bounding box center [957, 348] width 45 height 236
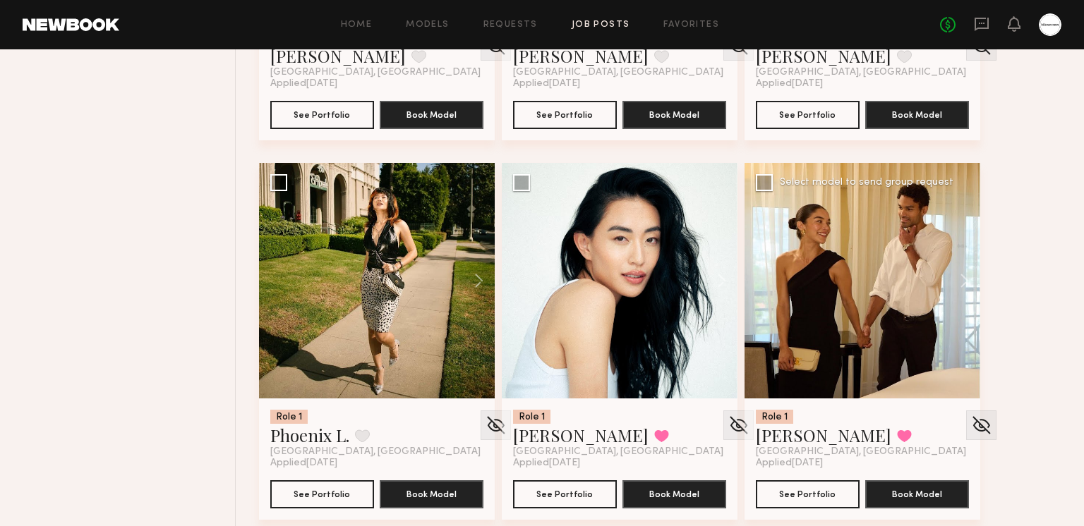
scroll to position [5033, 0]
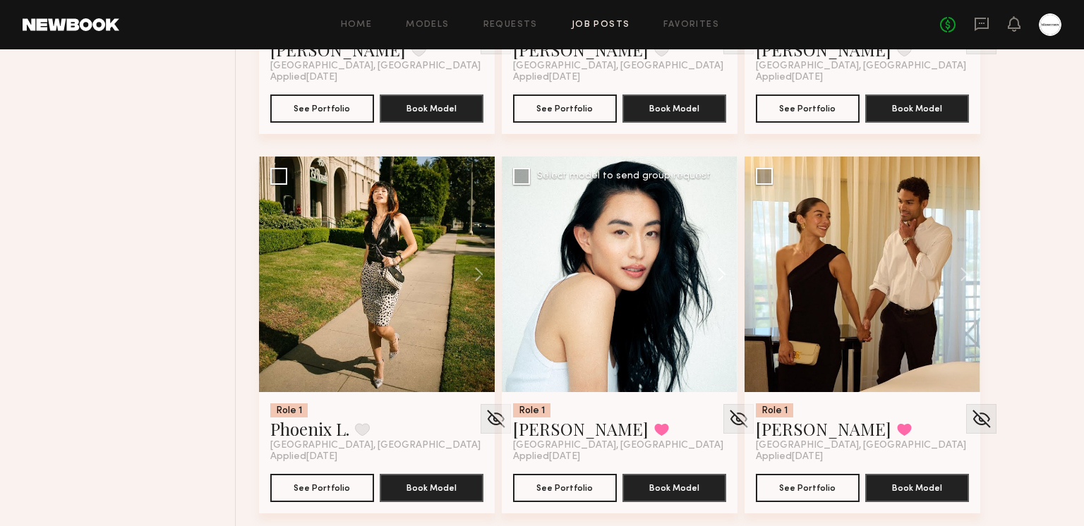
click at [710, 272] on button at bounding box center [714, 275] width 45 height 236
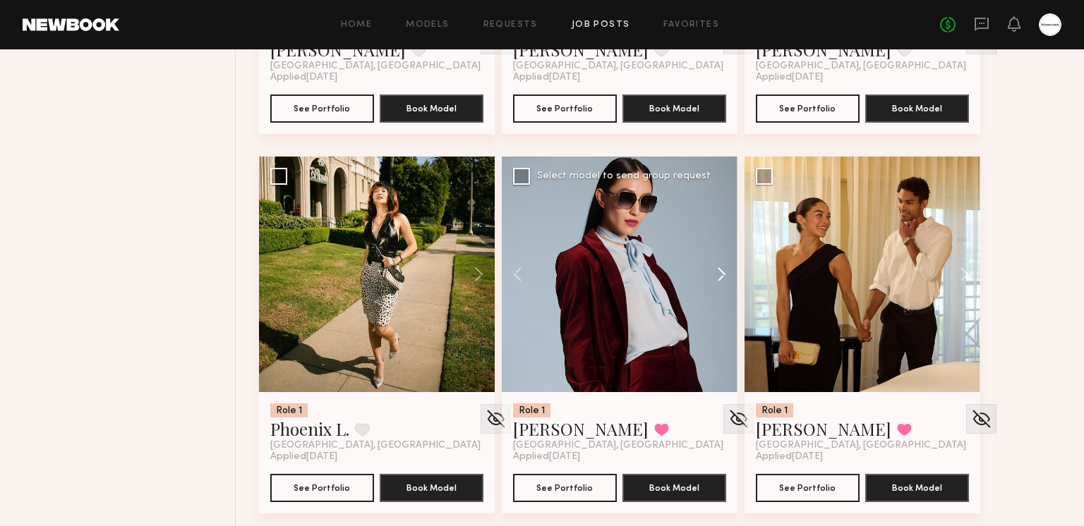
click at [714, 272] on button at bounding box center [714, 275] width 45 height 236
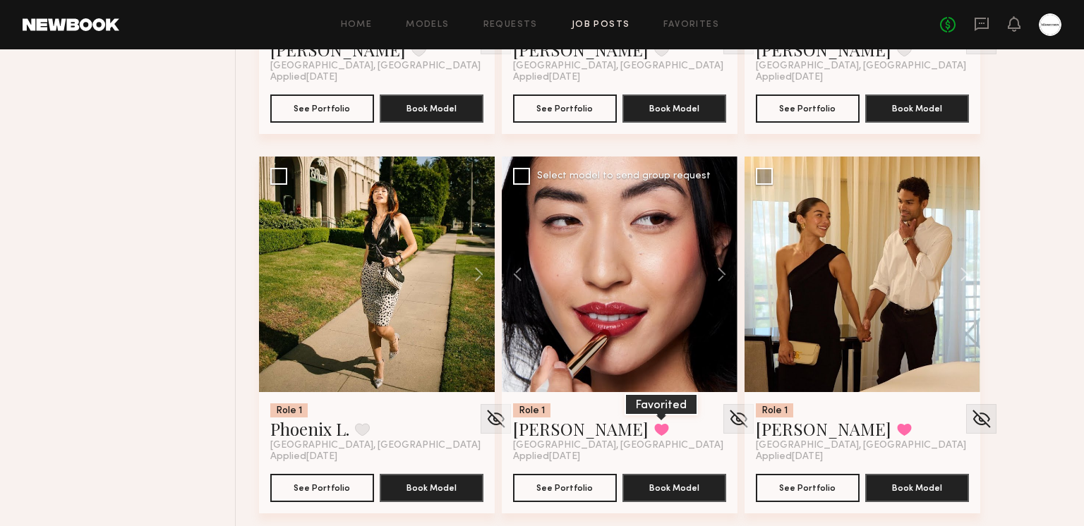
click at [654, 433] on button at bounding box center [661, 429] width 15 height 13
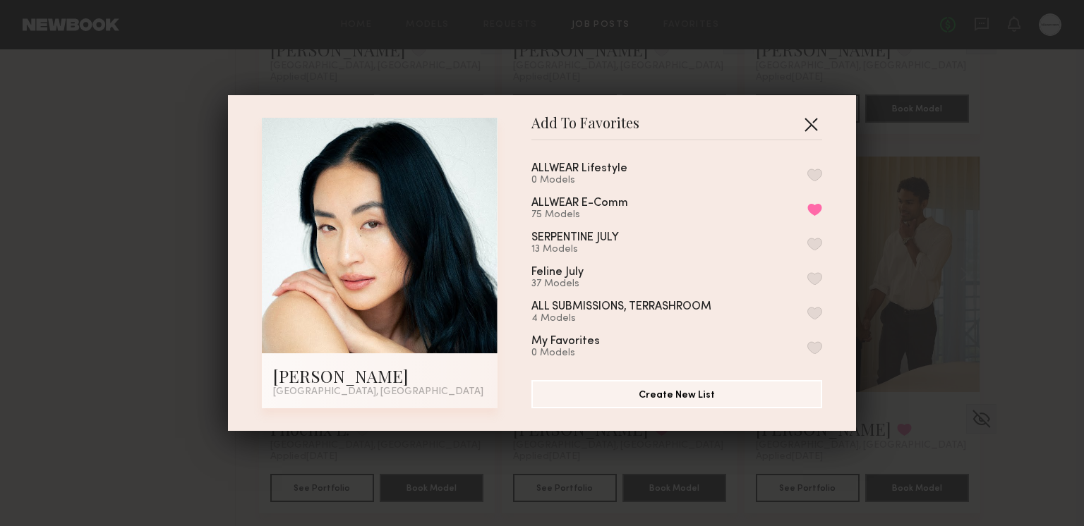
click at [811, 127] on button "button" at bounding box center [810, 124] width 23 height 23
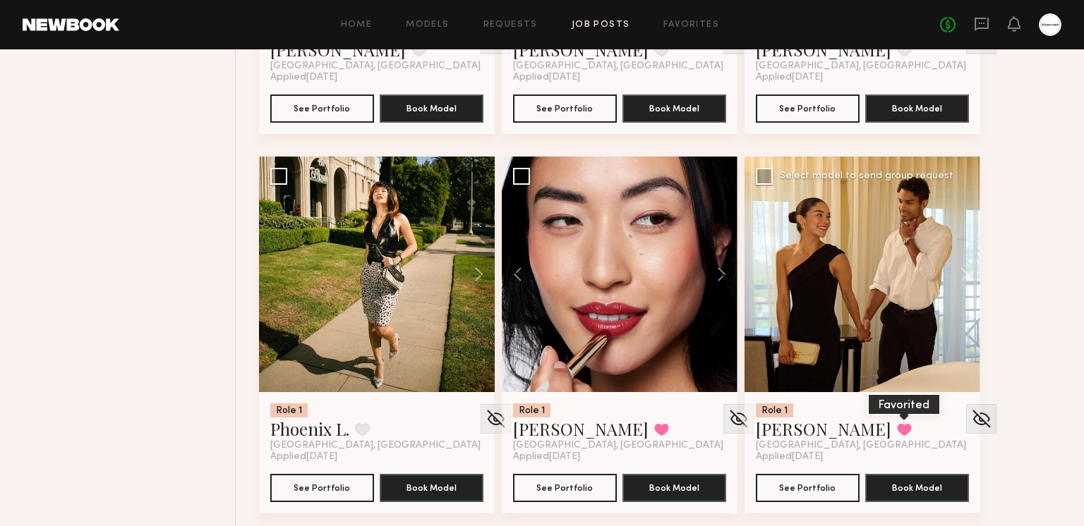
click at [897, 427] on button at bounding box center [904, 429] width 15 height 13
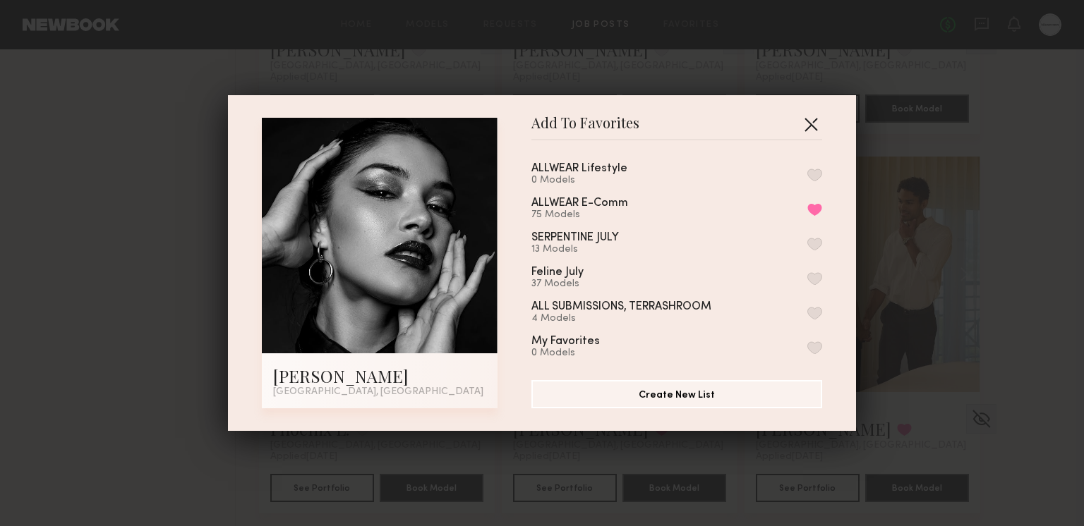
click at [809, 114] on button "button" at bounding box center [810, 124] width 23 height 23
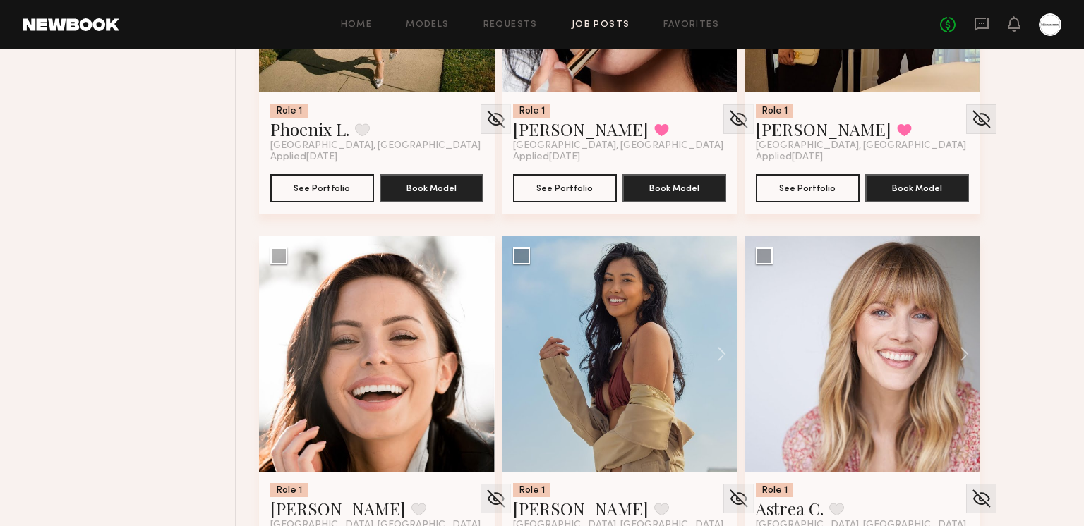
scroll to position [5463, 0]
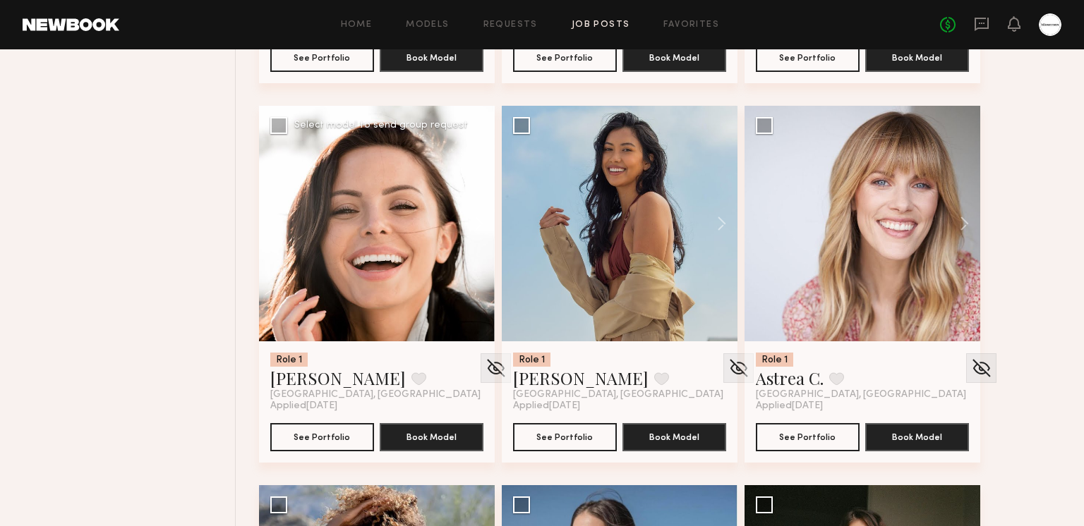
click at [463, 225] on button at bounding box center [471, 224] width 45 height 236
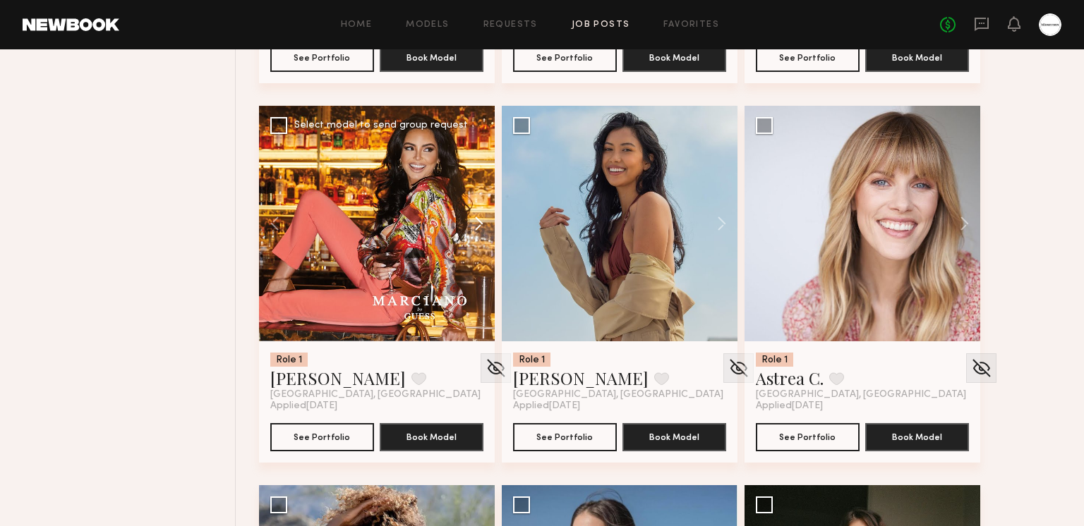
click at [464, 224] on button at bounding box center [471, 224] width 45 height 236
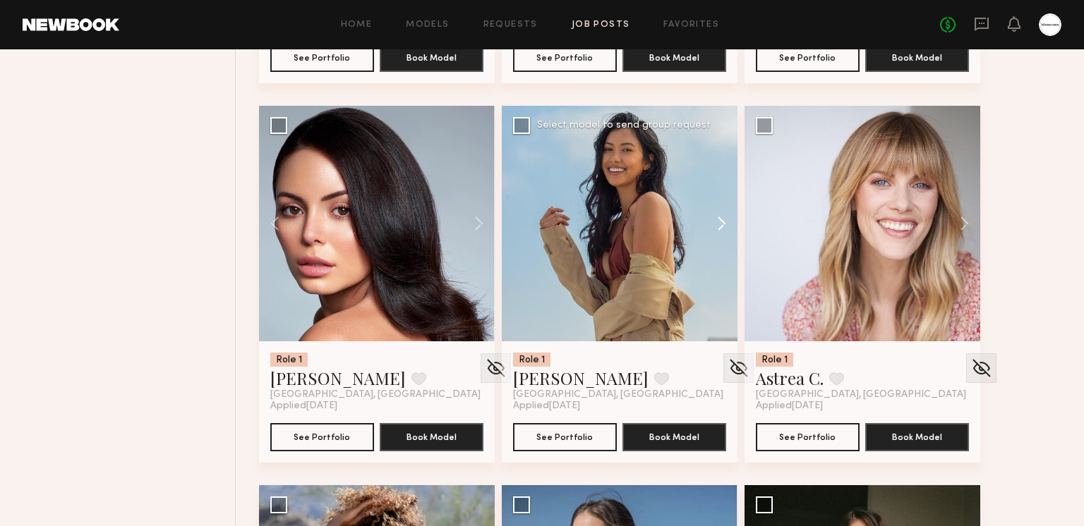
click at [699, 230] on button at bounding box center [714, 224] width 45 height 236
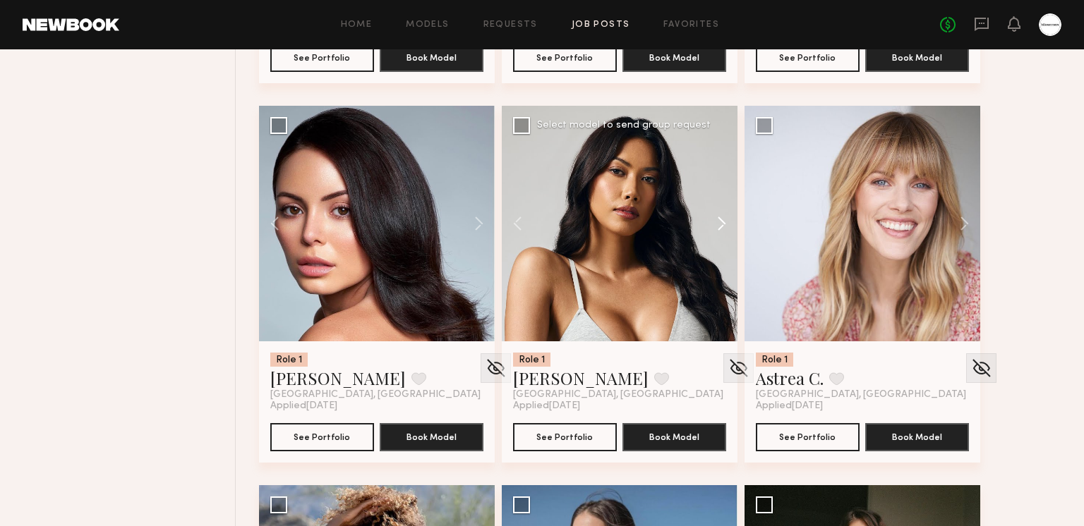
click at [710, 229] on button at bounding box center [714, 224] width 45 height 236
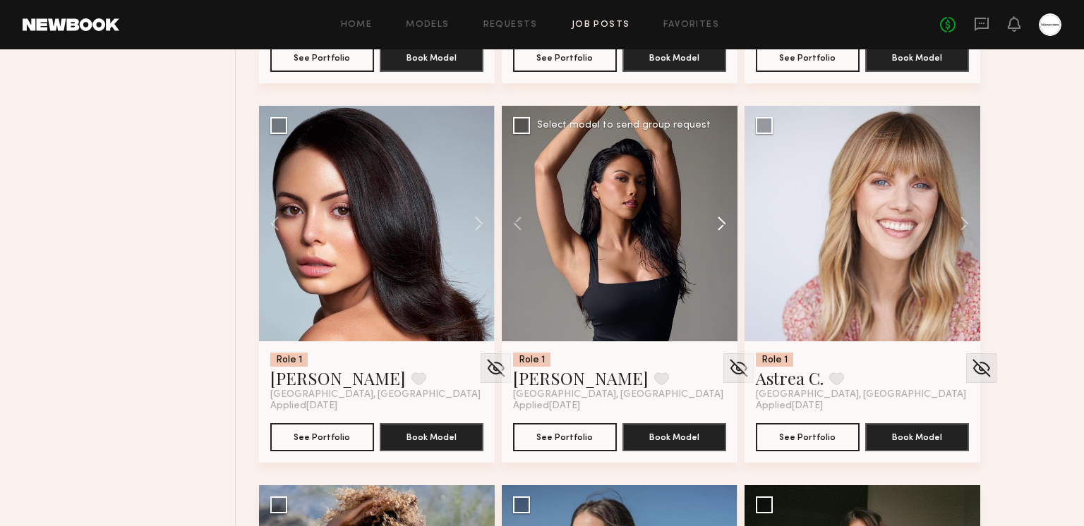
click at [710, 229] on button at bounding box center [714, 224] width 45 height 236
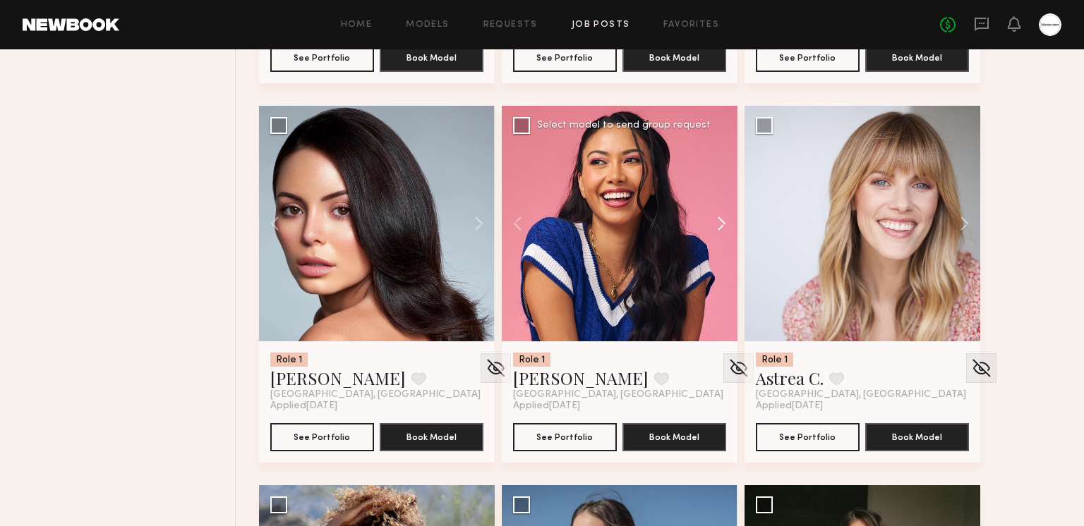
click at [710, 229] on button at bounding box center [714, 224] width 45 height 236
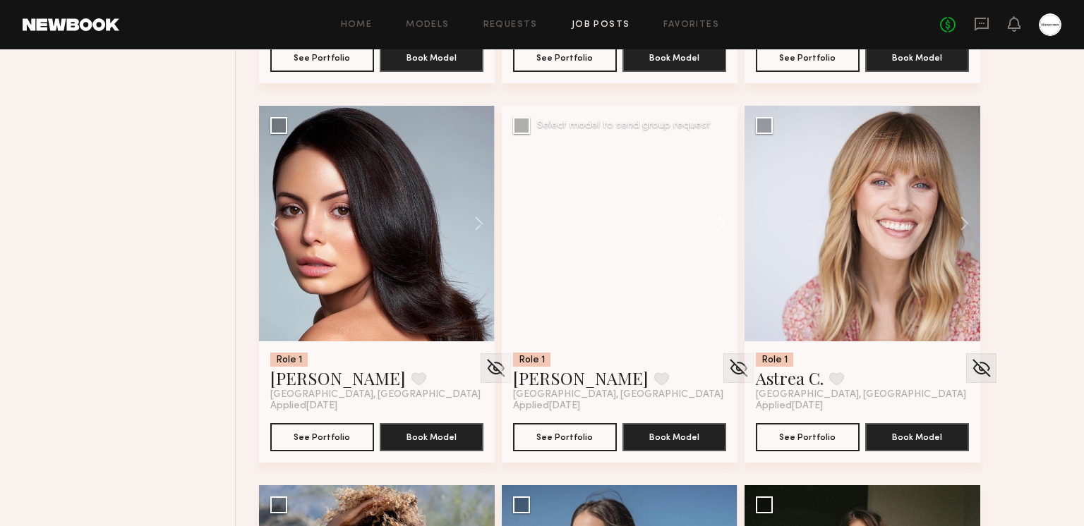
click at [710, 229] on button at bounding box center [714, 224] width 45 height 236
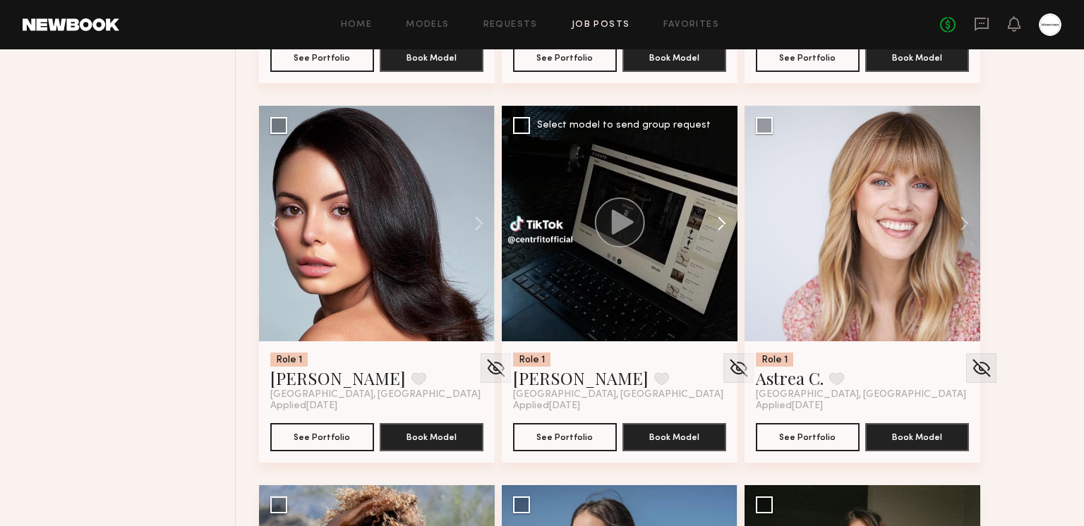
click at [710, 229] on button at bounding box center [714, 224] width 45 height 236
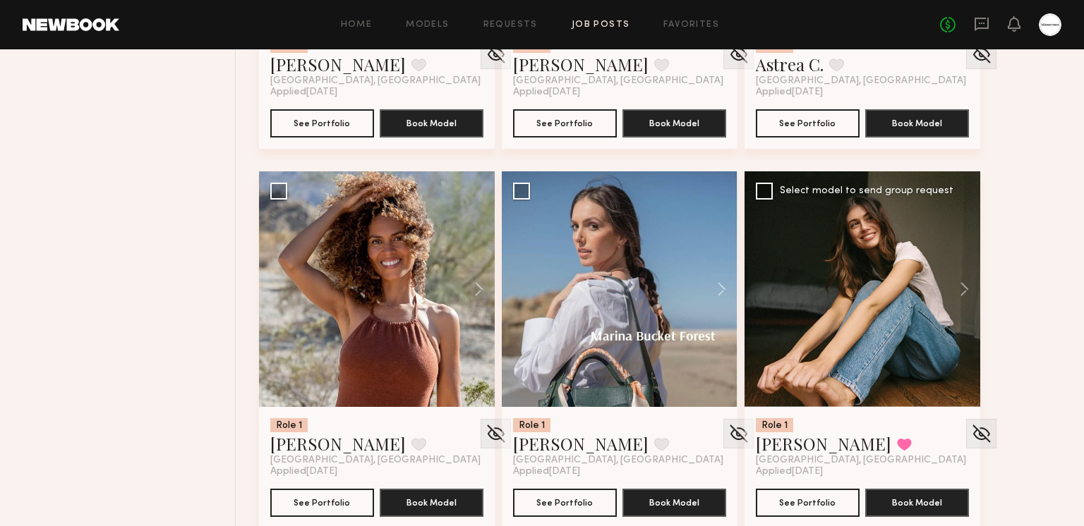
scroll to position [5788, 0]
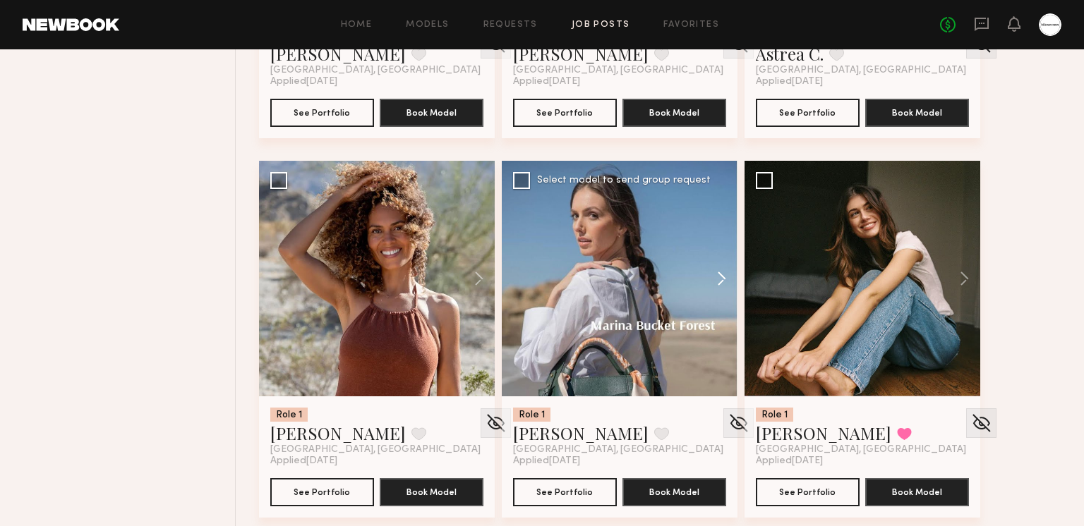
click at [713, 273] on button at bounding box center [714, 279] width 45 height 236
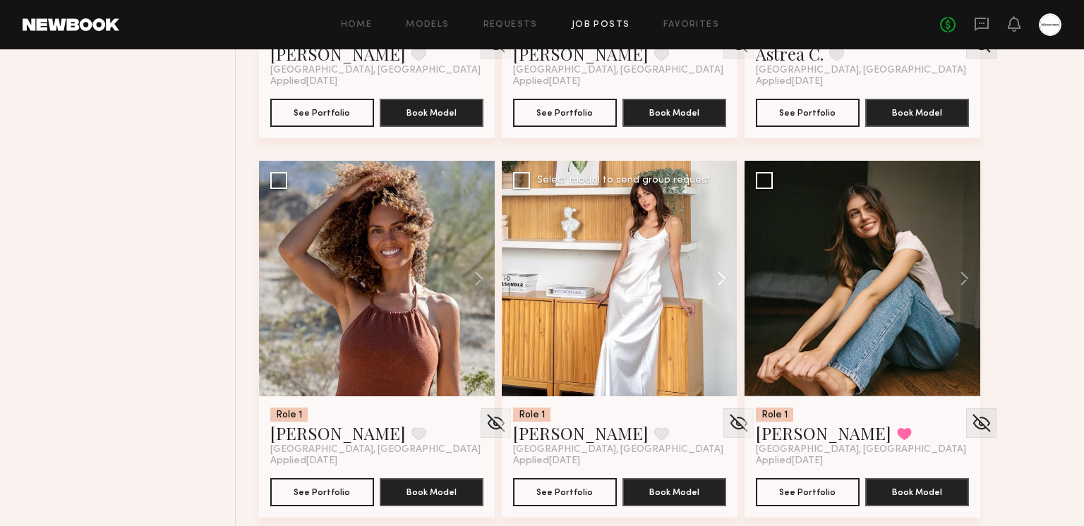
click at [716, 274] on button at bounding box center [714, 279] width 45 height 236
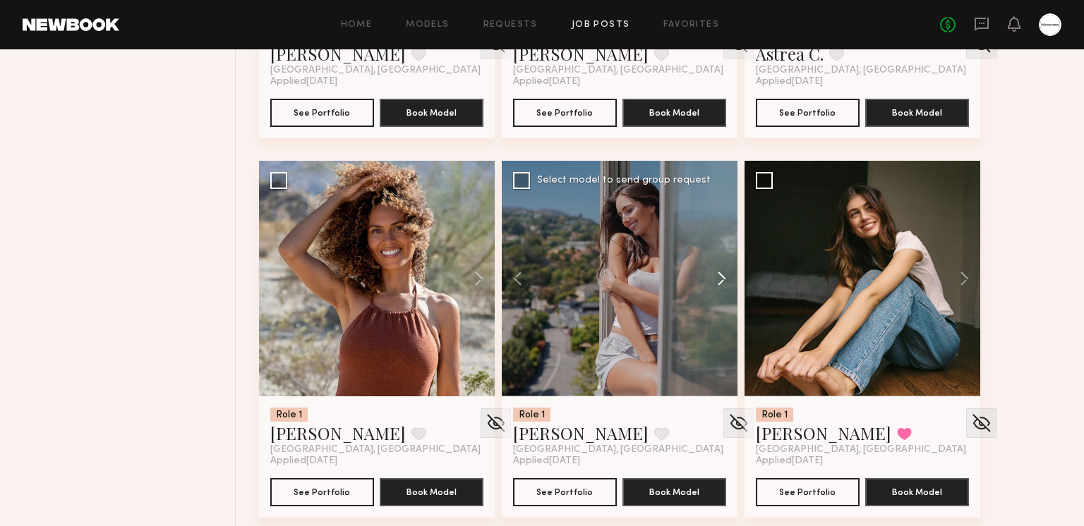
click at [716, 274] on button at bounding box center [714, 279] width 45 height 236
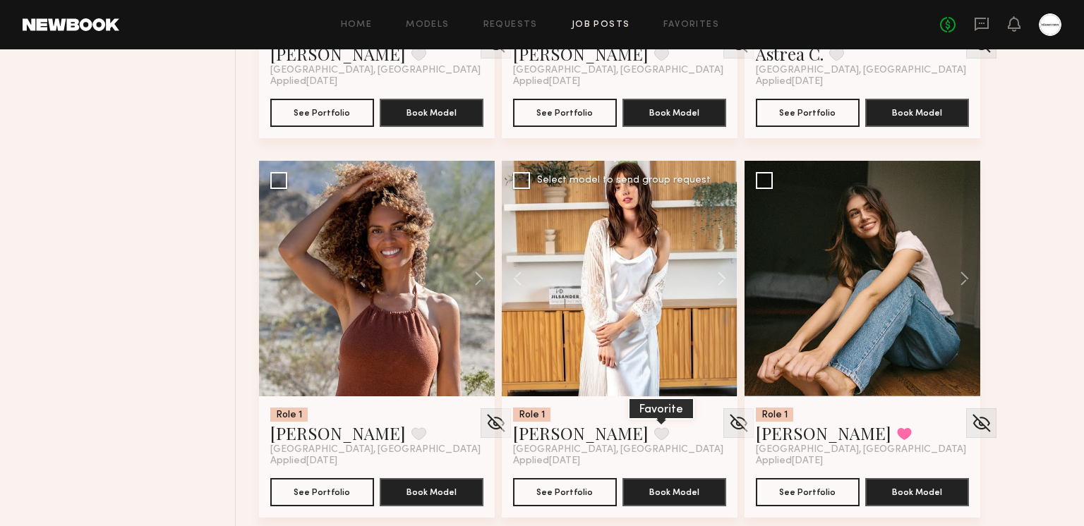
click at [654, 437] on button at bounding box center [661, 434] width 15 height 13
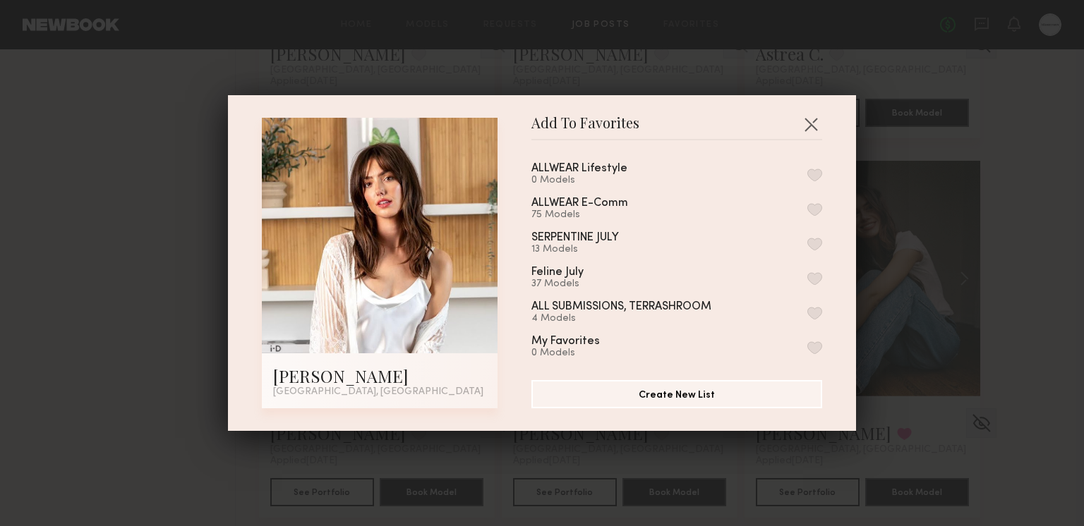
click at [813, 212] on button "button" at bounding box center [814, 209] width 15 height 13
click at [813, 120] on button "button" at bounding box center [810, 124] width 23 height 23
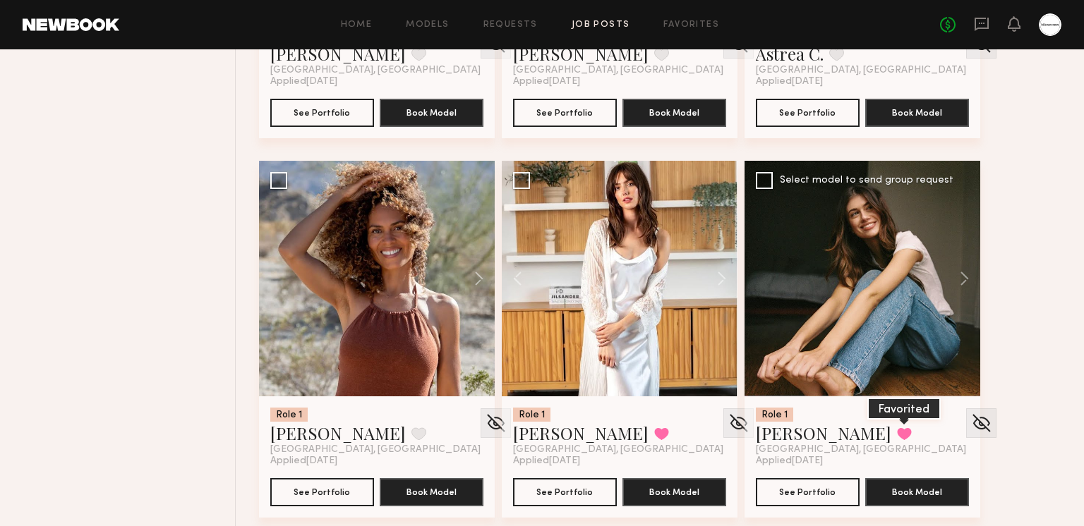
click at [897, 432] on button at bounding box center [904, 434] width 15 height 13
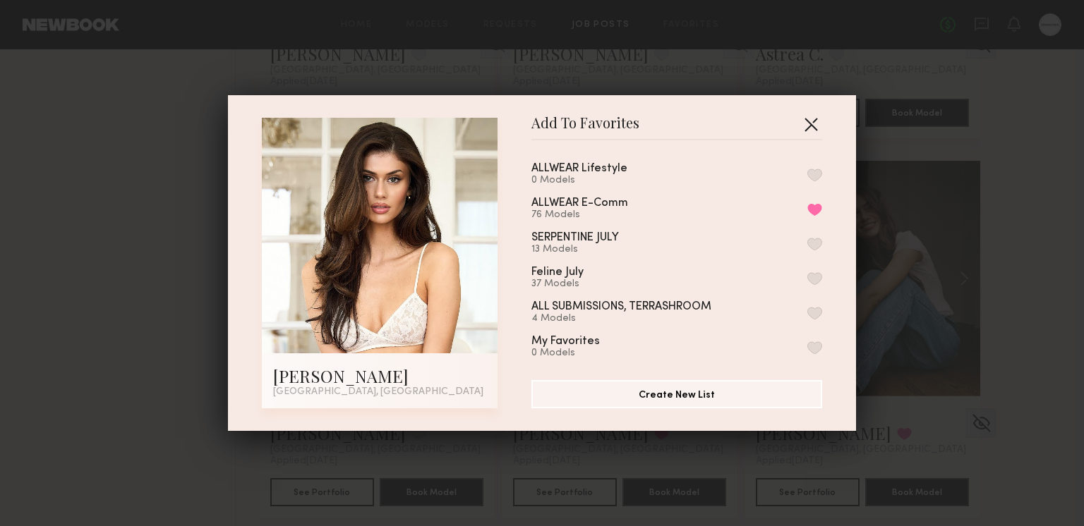
click at [818, 124] on button "button" at bounding box center [810, 124] width 23 height 23
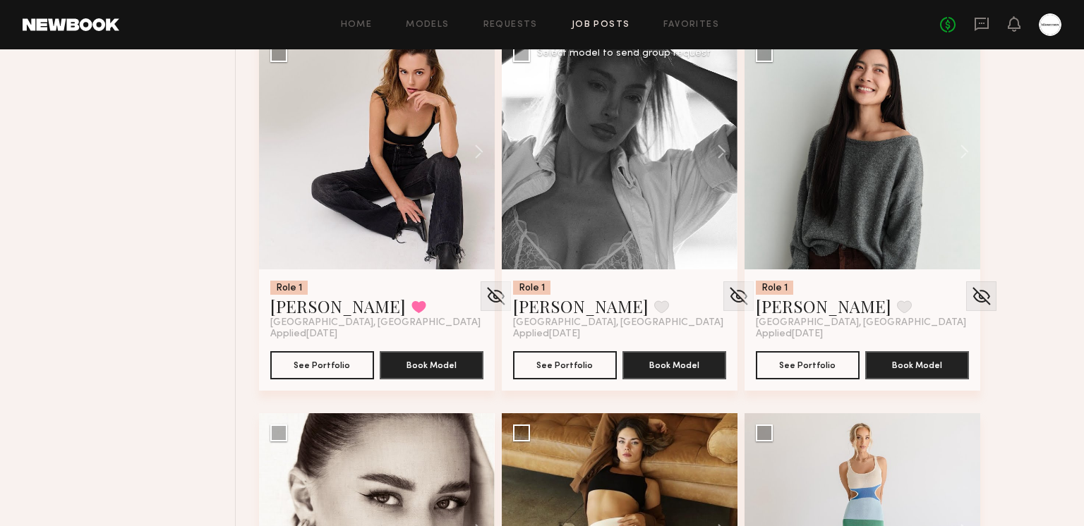
scroll to position [6314, 0]
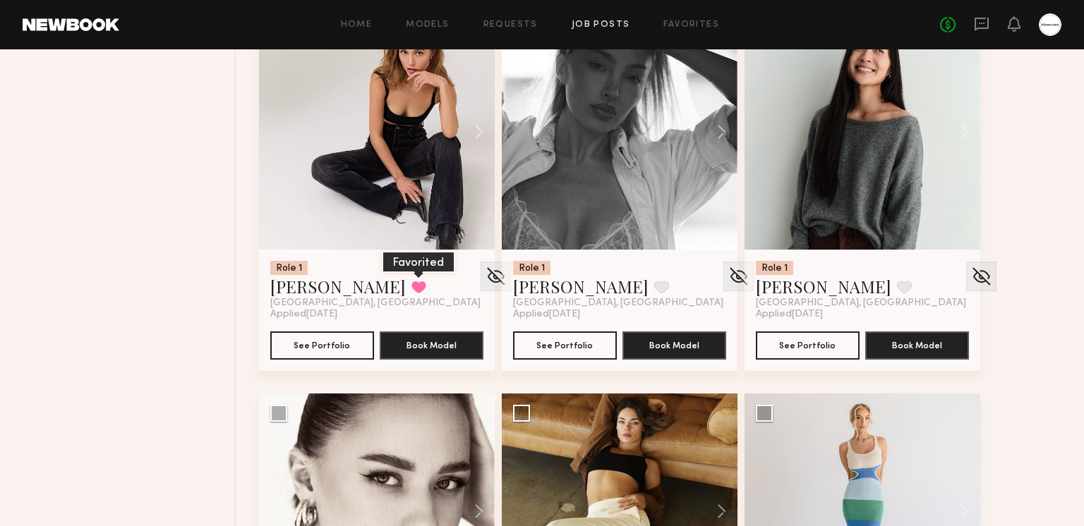
click at [411, 291] on button at bounding box center [418, 287] width 15 height 13
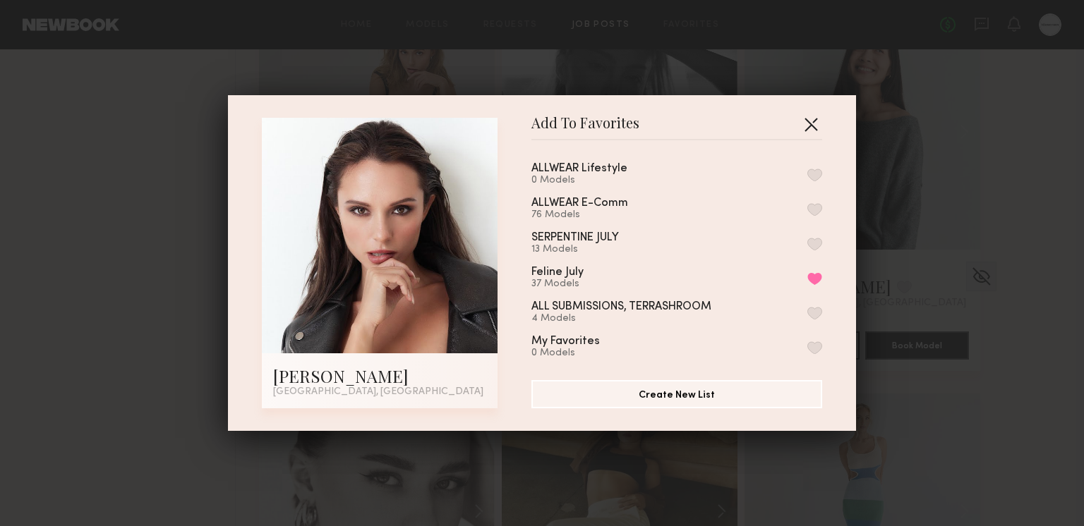
click at [810, 128] on button "button" at bounding box center [810, 124] width 23 height 23
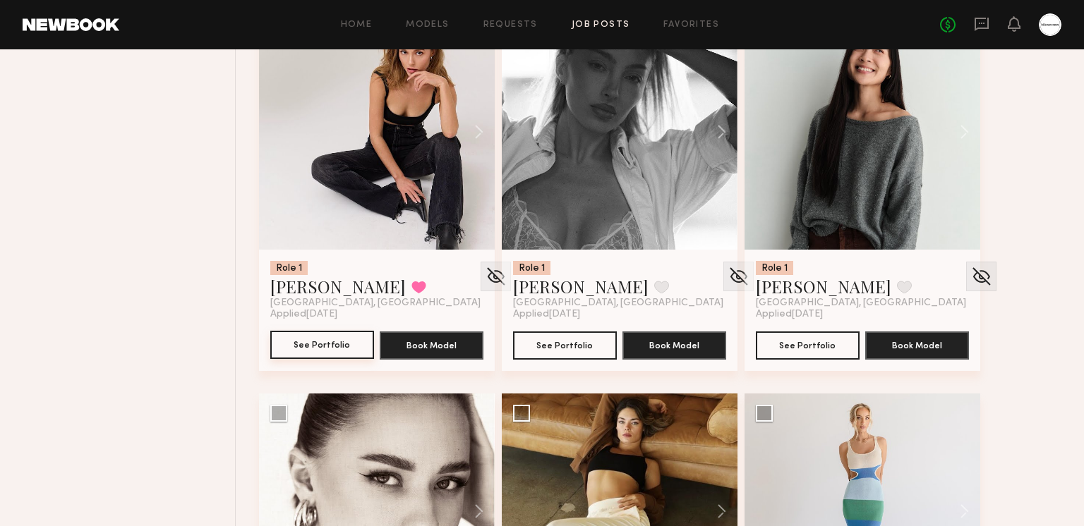
click at [326, 343] on button "See Portfolio" at bounding box center [322, 345] width 104 height 28
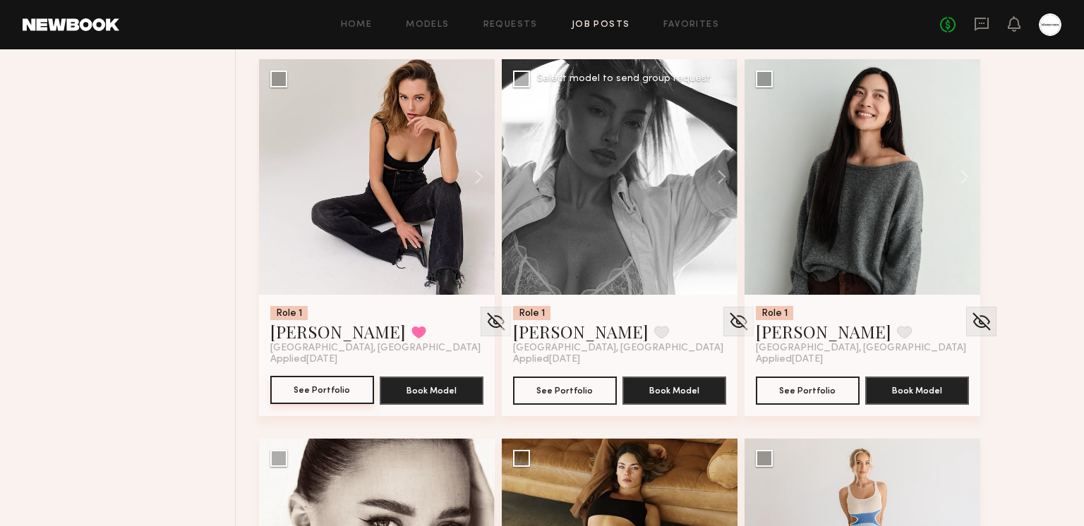
scroll to position [6258, 0]
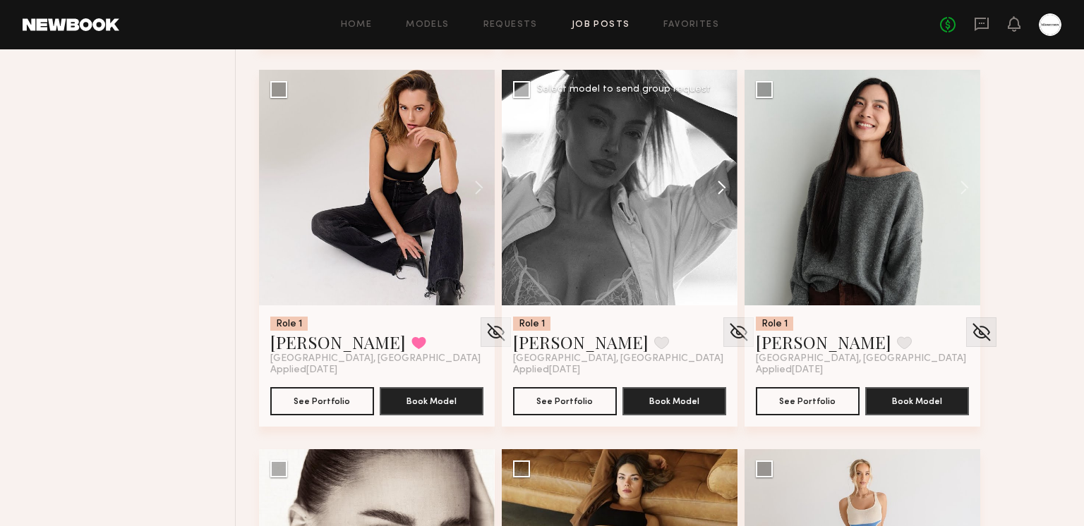
click at [720, 183] on button at bounding box center [714, 188] width 45 height 236
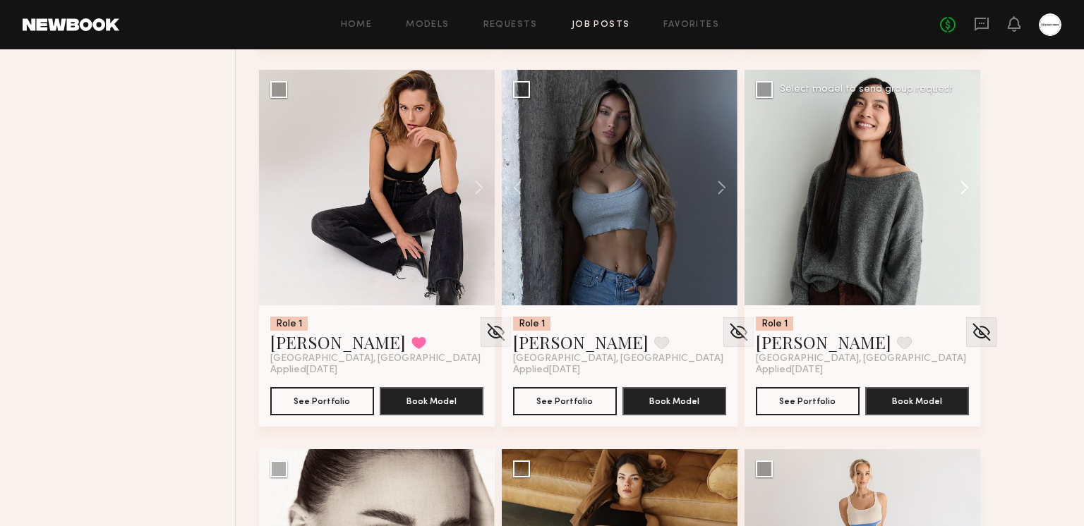
click at [965, 181] on button at bounding box center [957, 188] width 45 height 236
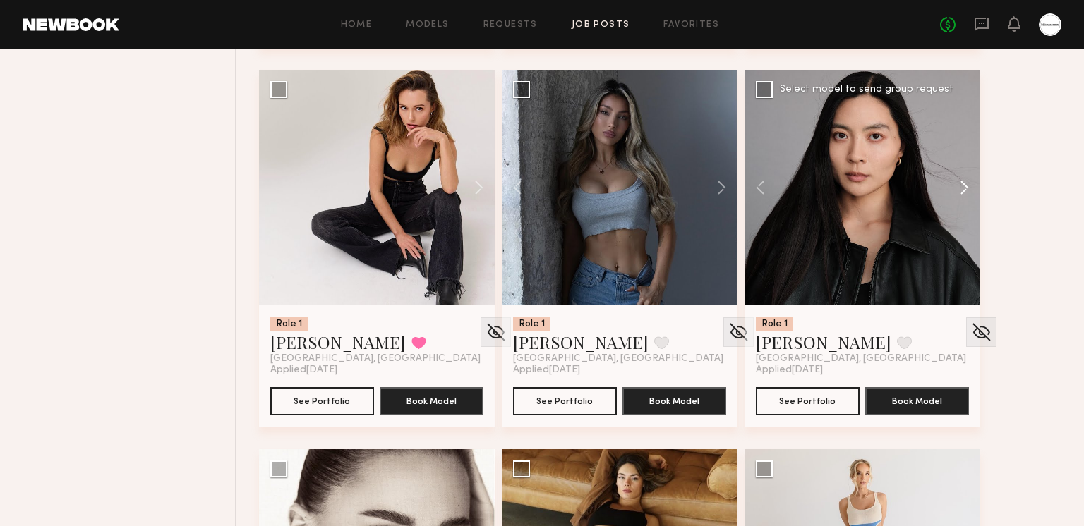
click at [965, 181] on button at bounding box center [957, 188] width 45 height 236
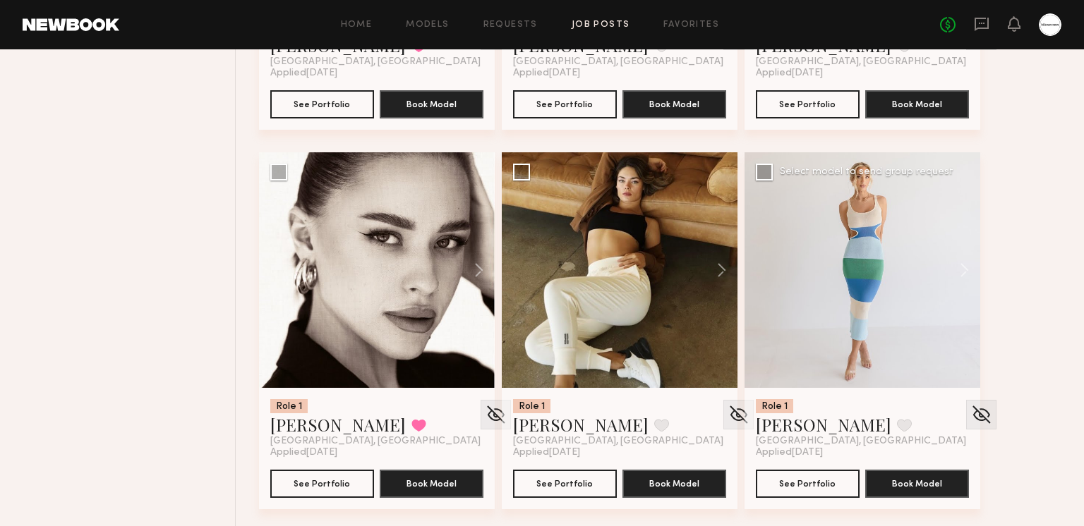
scroll to position [6540, 0]
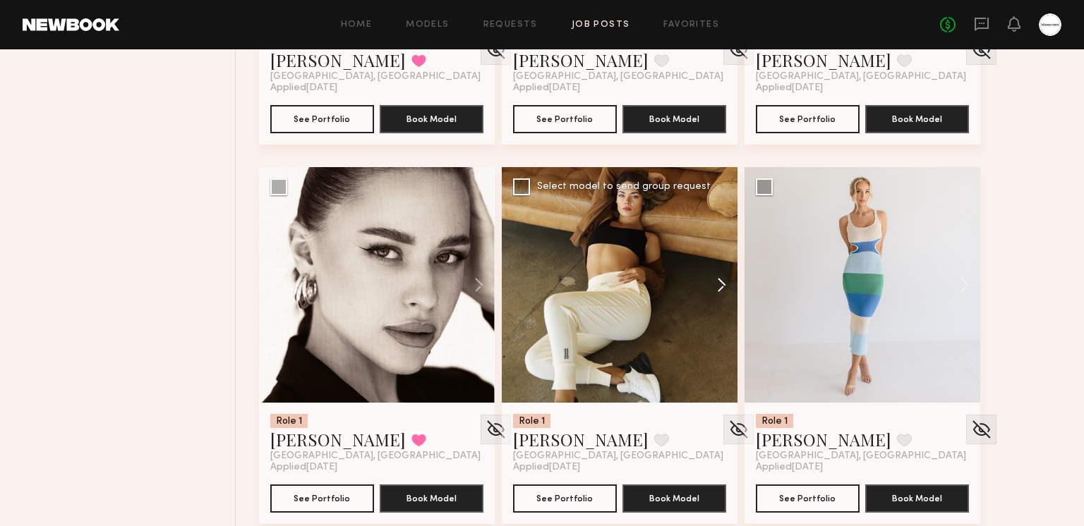
click at [716, 290] on button at bounding box center [714, 285] width 45 height 236
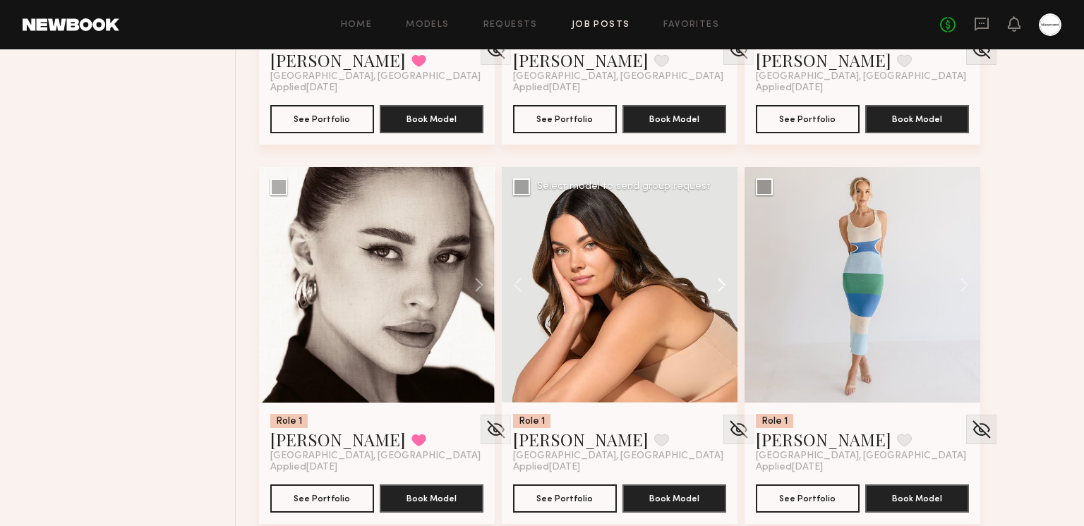
click at [714, 286] on button at bounding box center [714, 285] width 45 height 236
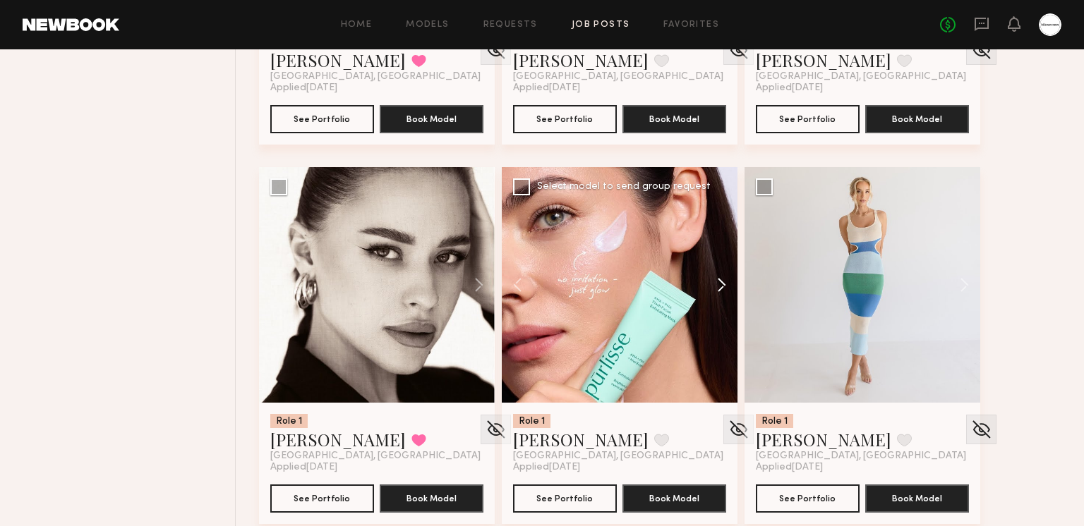
click at [714, 286] on button at bounding box center [714, 285] width 45 height 236
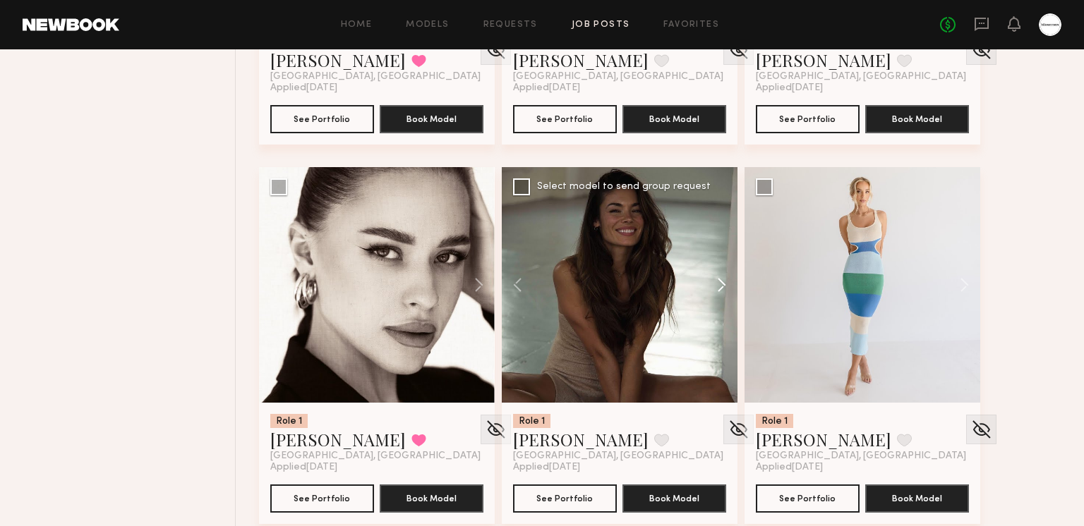
click at [714, 286] on button at bounding box center [714, 285] width 45 height 236
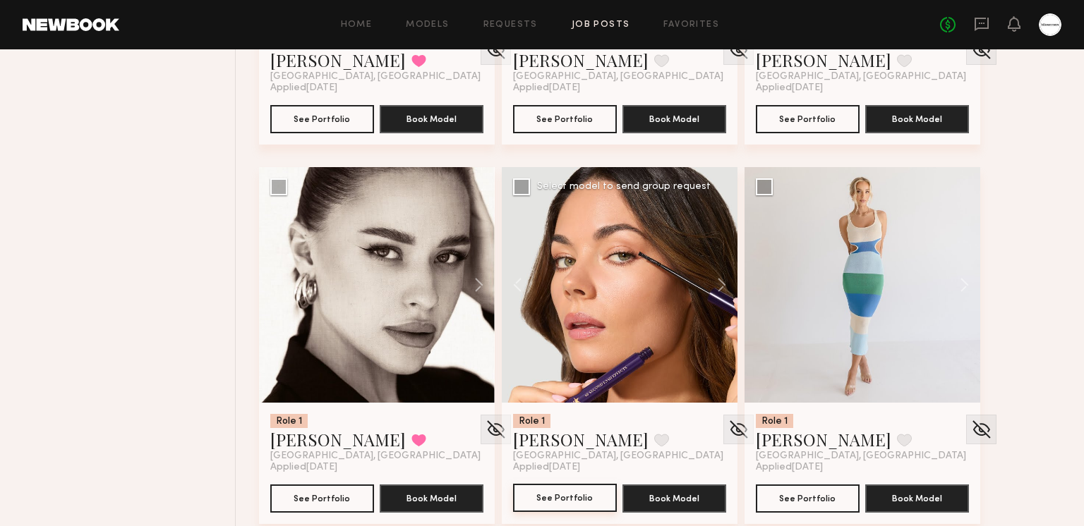
click at [543, 504] on button "See Portfolio" at bounding box center [565, 498] width 104 height 28
click at [654, 434] on button at bounding box center [661, 440] width 15 height 13
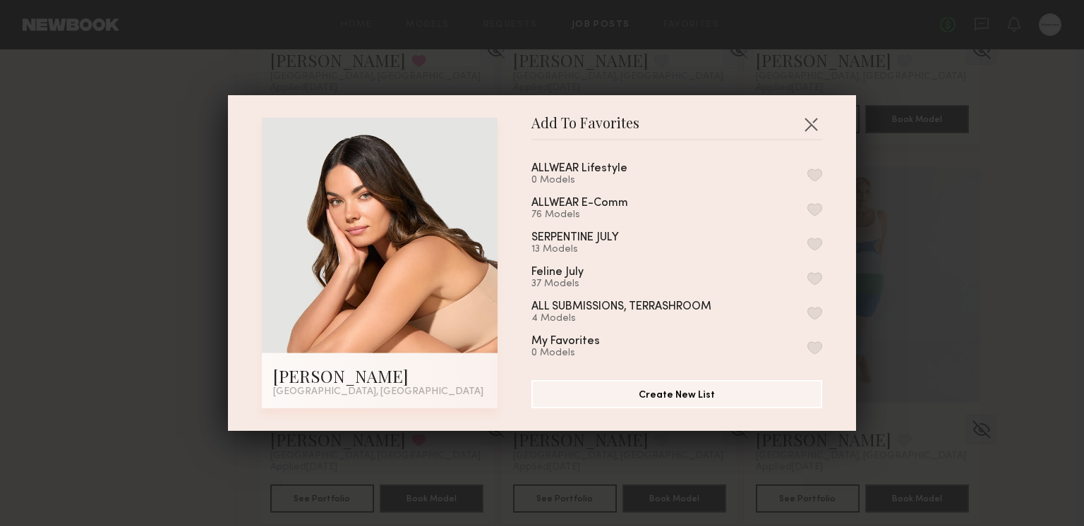
click at [816, 210] on button "button" at bounding box center [814, 209] width 15 height 13
click at [815, 128] on button "button" at bounding box center [810, 124] width 23 height 23
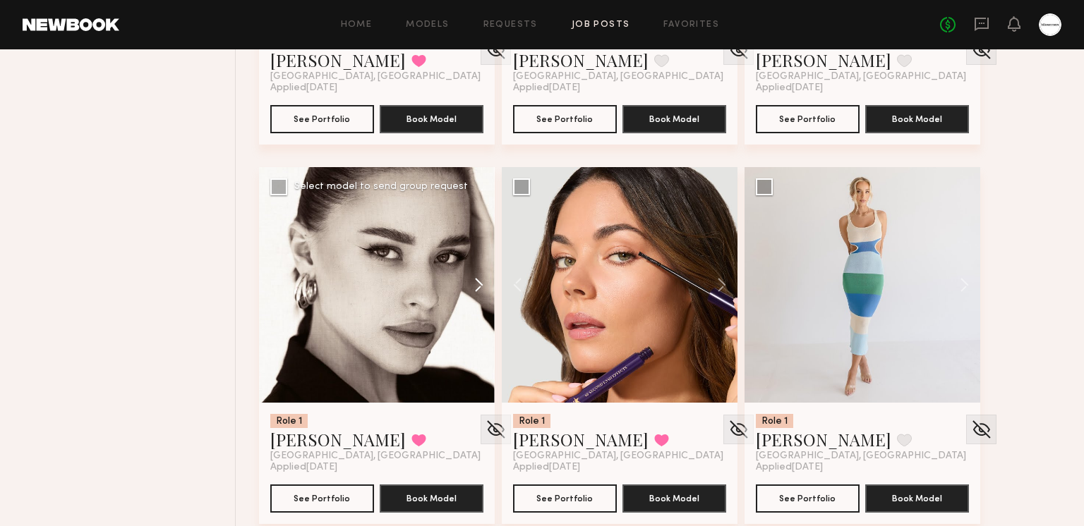
click at [466, 293] on button at bounding box center [471, 285] width 45 height 236
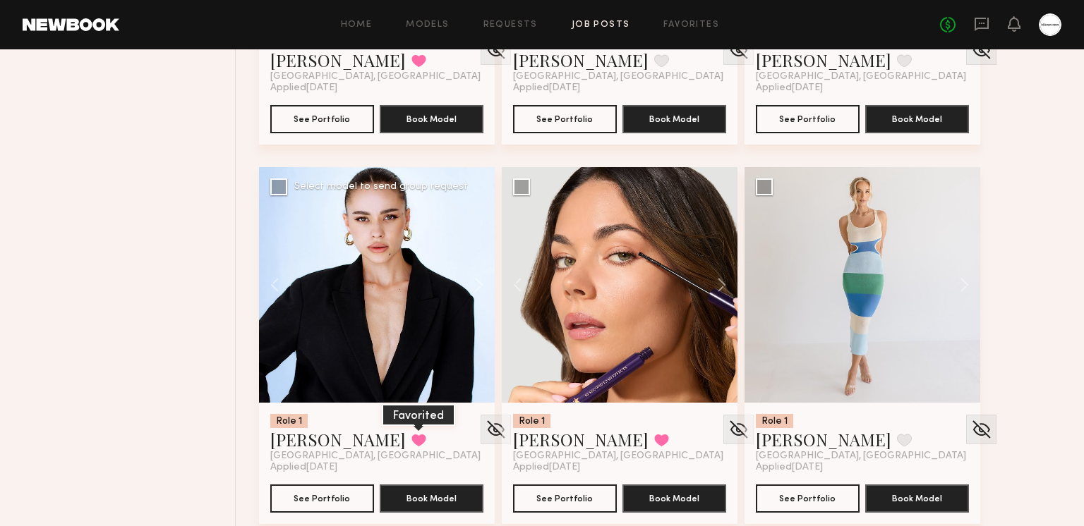
click at [411, 434] on button at bounding box center [418, 440] width 15 height 13
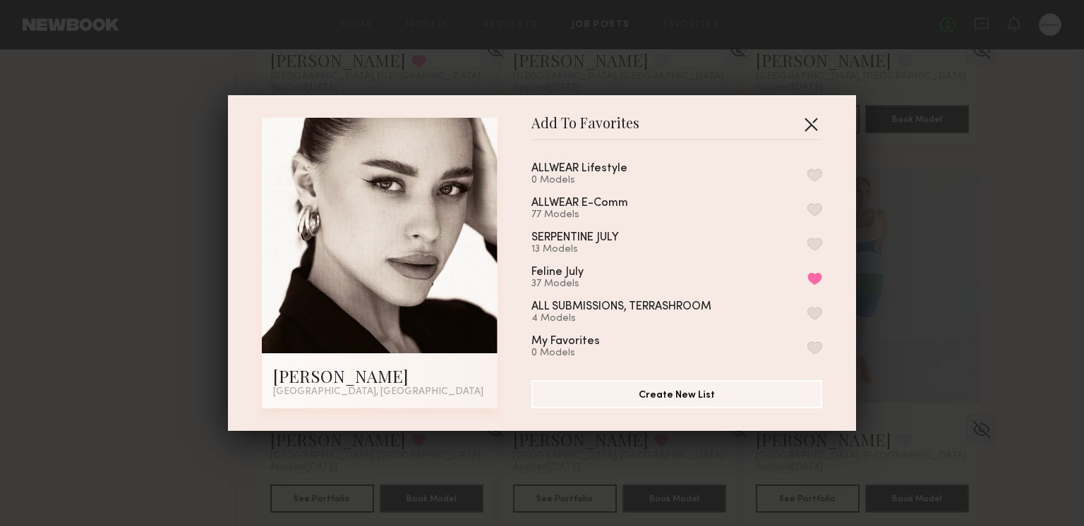
click at [815, 126] on button "button" at bounding box center [810, 124] width 23 height 23
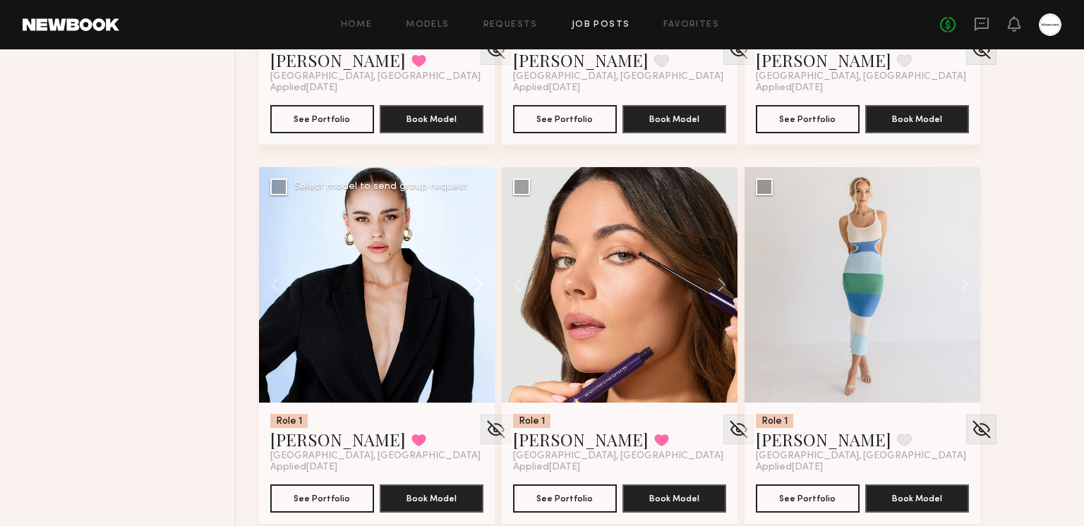
click at [481, 277] on button at bounding box center [471, 285] width 45 height 236
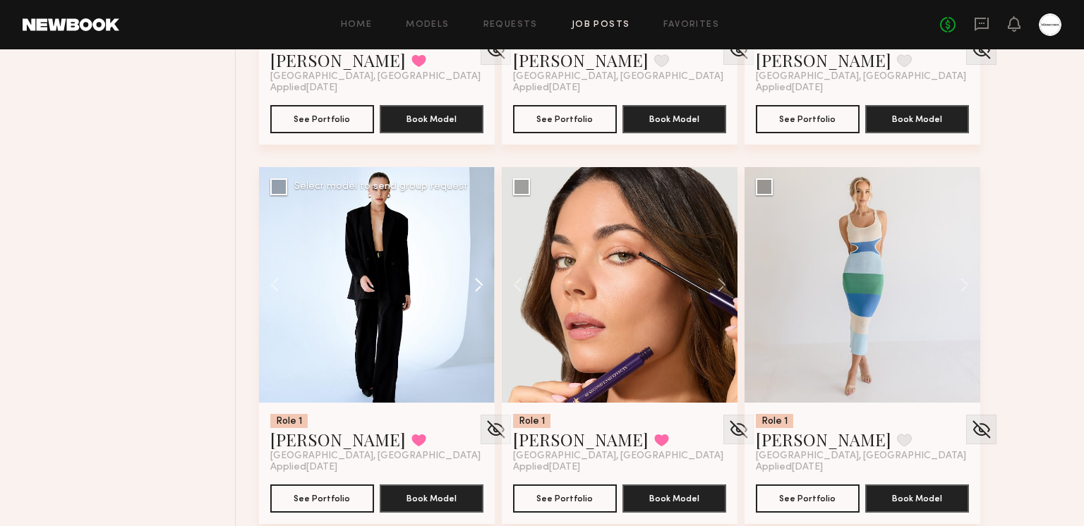
click at [480, 278] on button at bounding box center [471, 285] width 45 height 236
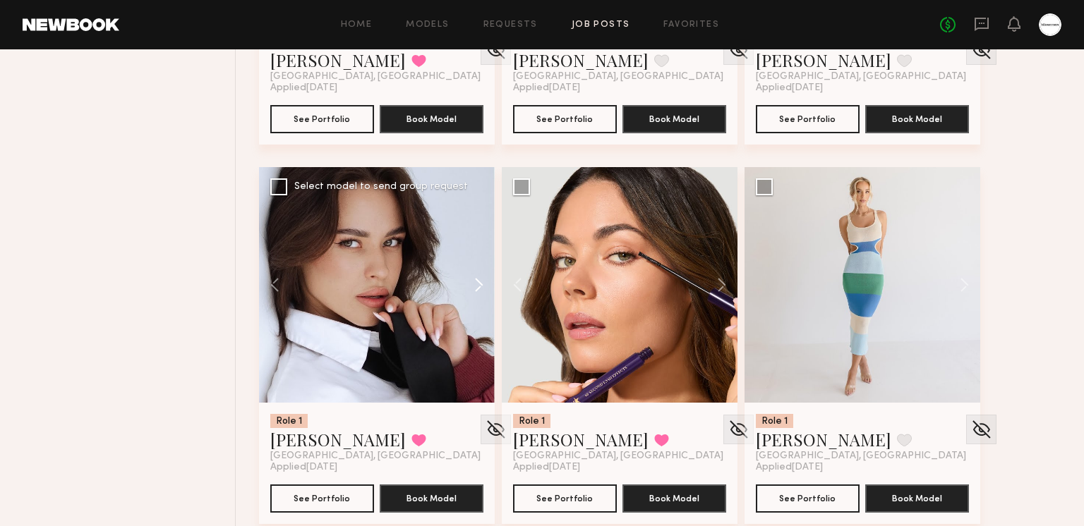
click at [480, 278] on button at bounding box center [471, 285] width 45 height 236
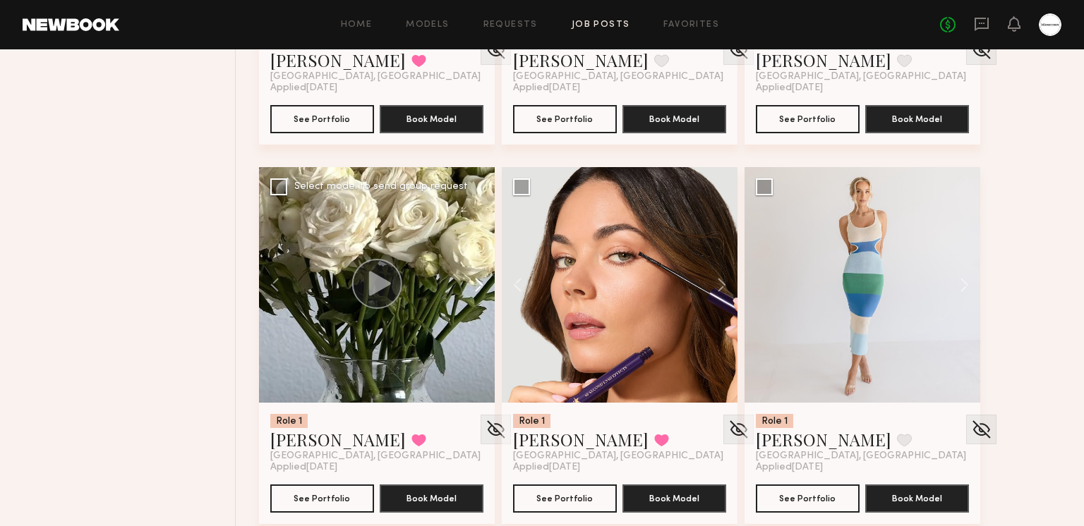
click at [480, 278] on button at bounding box center [471, 285] width 45 height 236
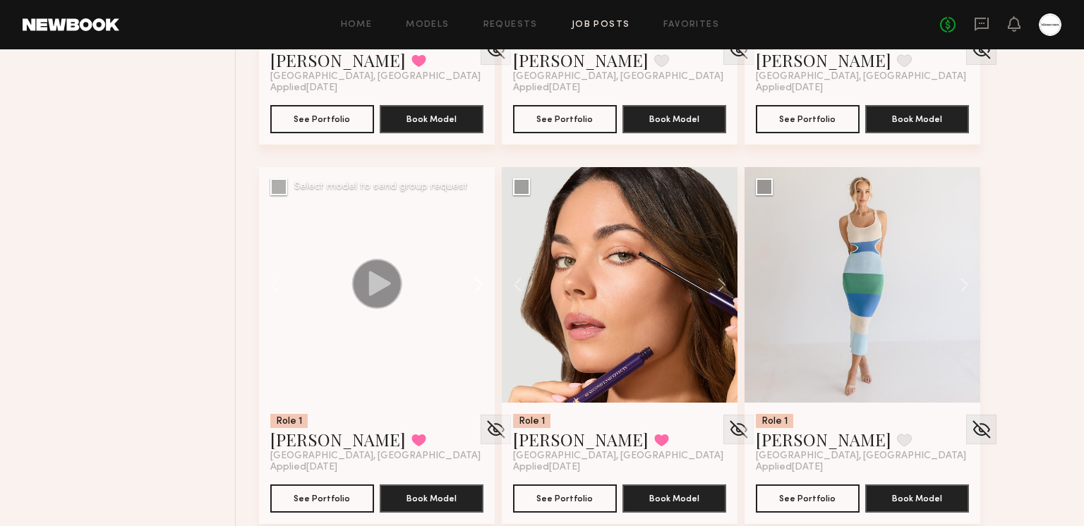
click at [480, 278] on button at bounding box center [471, 285] width 45 height 236
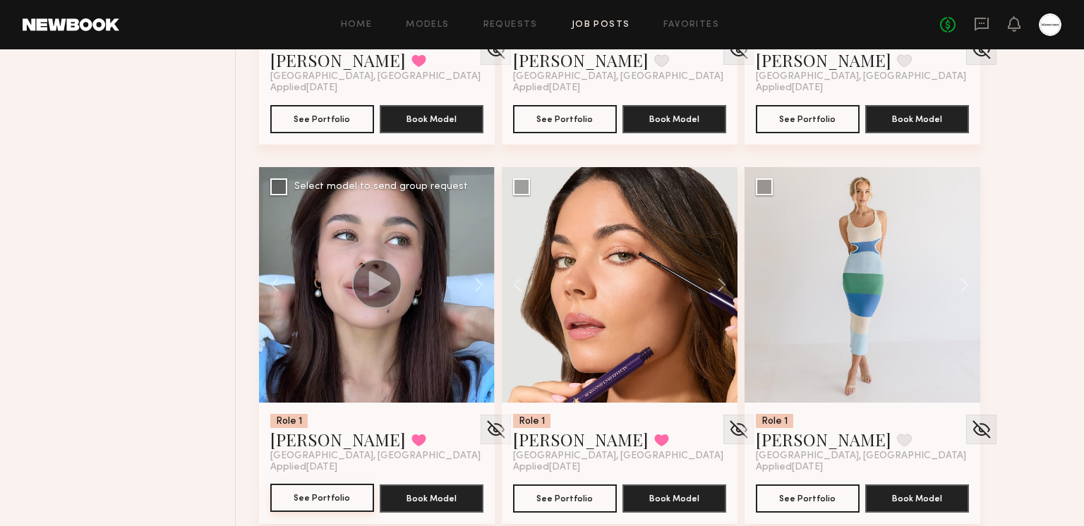
click at [312, 498] on button "See Portfolio" at bounding box center [322, 498] width 104 height 28
click at [963, 278] on button at bounding box center [957, 285] width 45 height 236
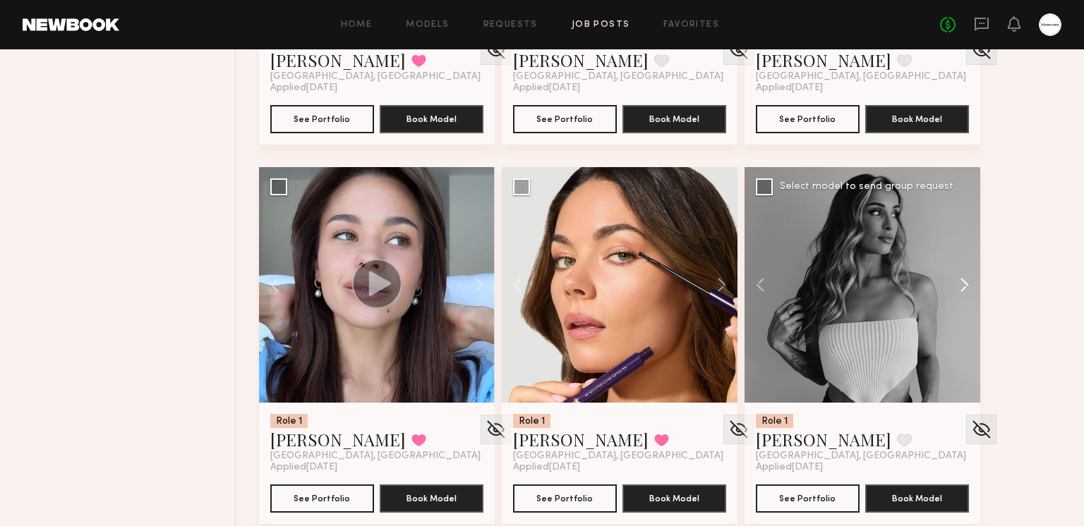
click at [963, 278] on button at bounding box center [957, 285] width 45 height 236
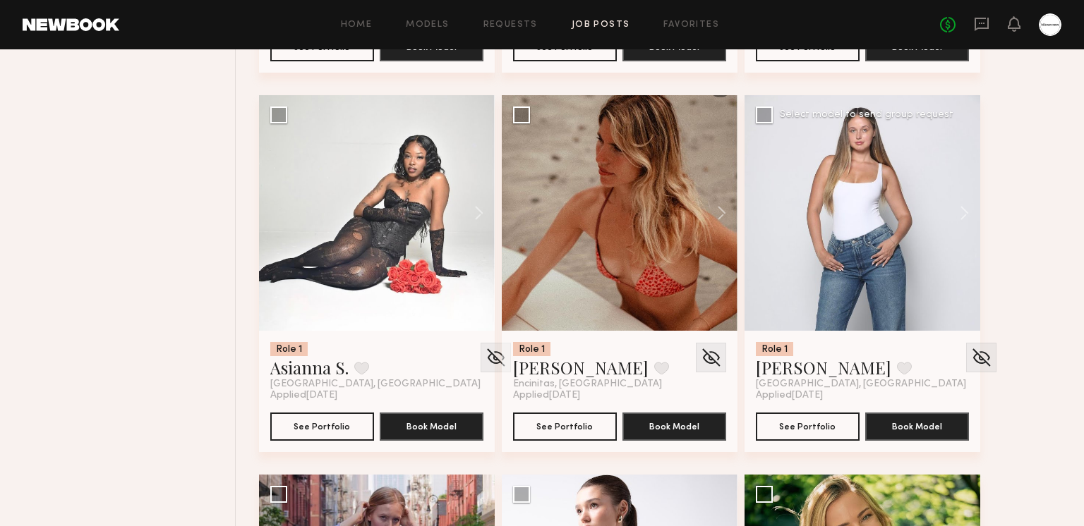
scroll to position [6995, 0]
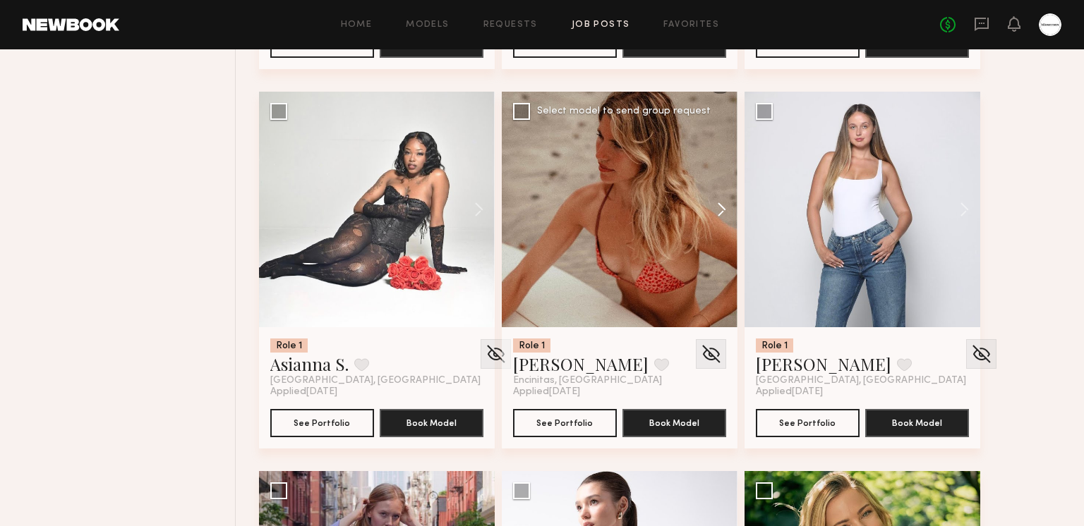
click at [713, 208] on button at bounding box center [714, 210] width 45 height 236
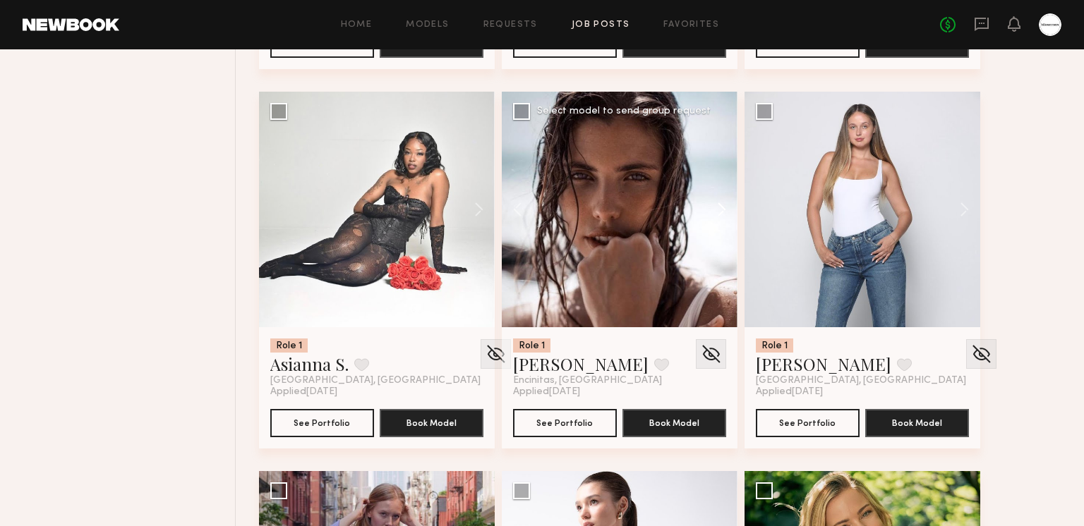
click at [713, 208] on button at bounding box center [714, 210] width 45 height 236
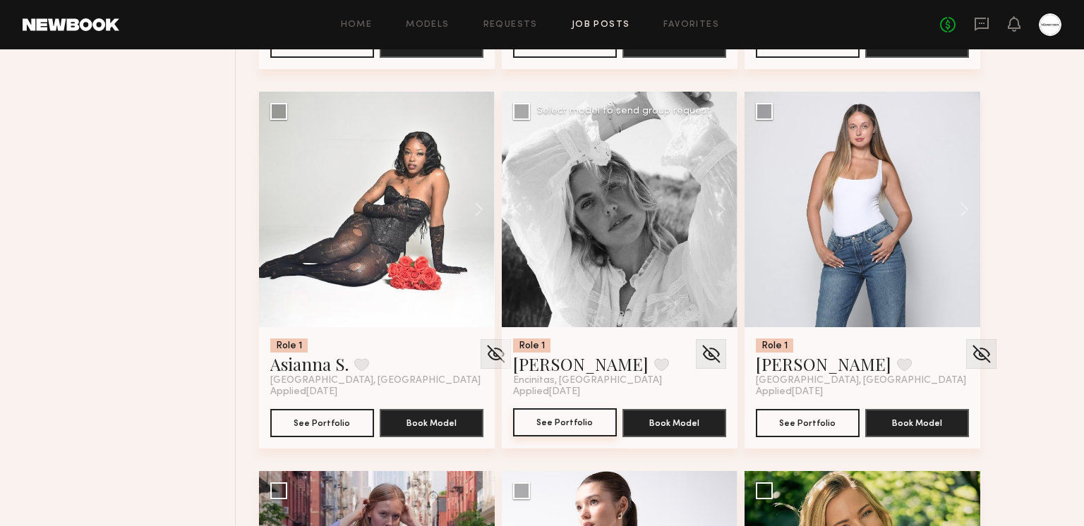
click at [569, 431] on button "See Portfolio" at bounding box center [565, 422] width 104 height 28
click at [654, 359] on button at bounding box center [661, 364] width 15 height 13
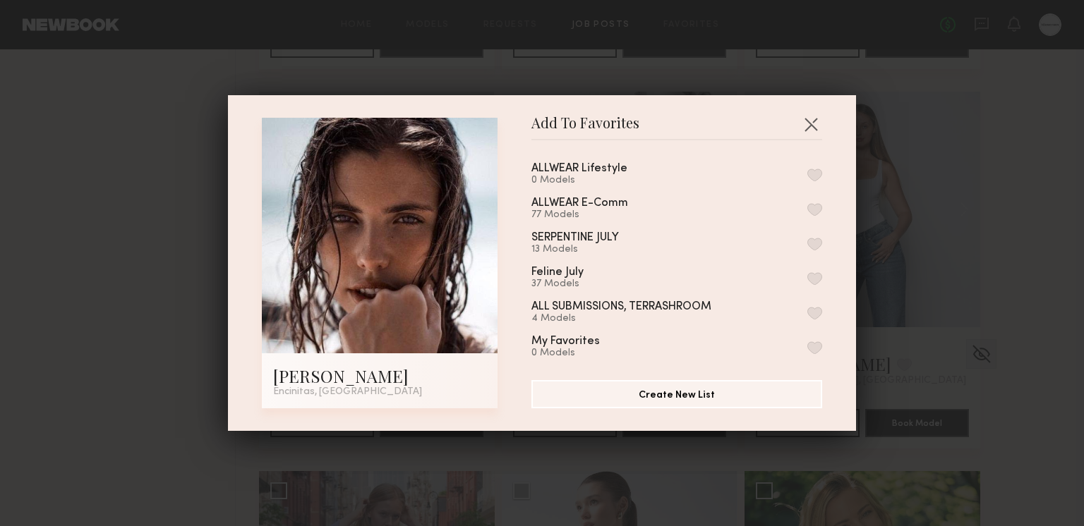
click at [817, 205] on button "button" at bounding box center [814, 209] width 15 height 13
click at [811, 126] on button "button" at bounding box center [810, 124] width 23 height 23
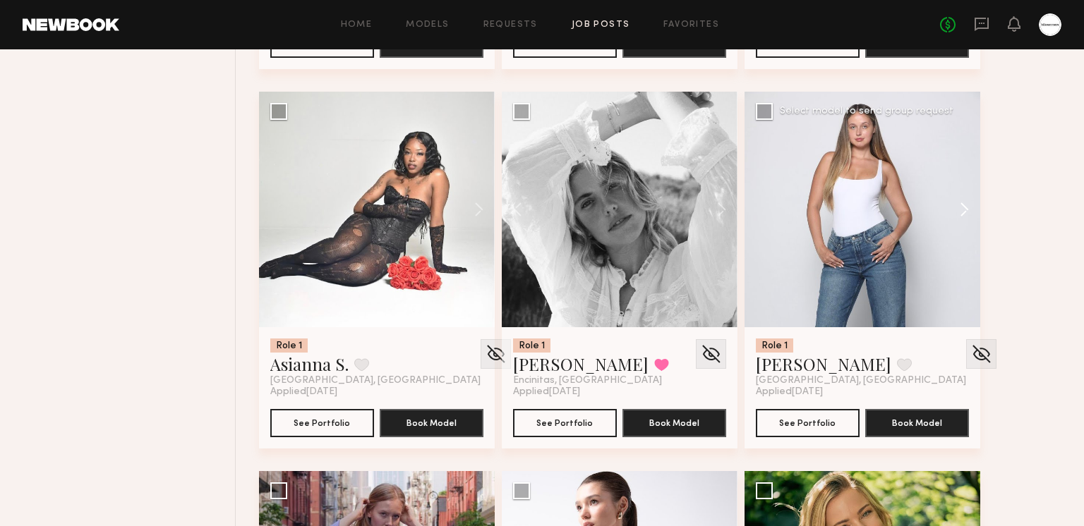
click at [959, 207] on button at bounding box center [957, 210] width 45 height 236
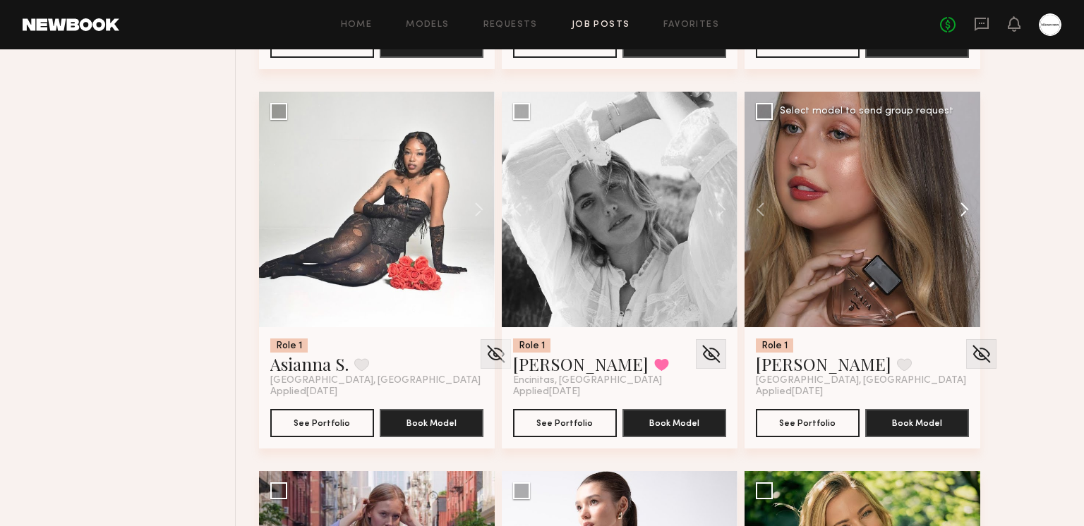
click at [959, 207] on button at bounding box center [957, 210] width 45 height 236
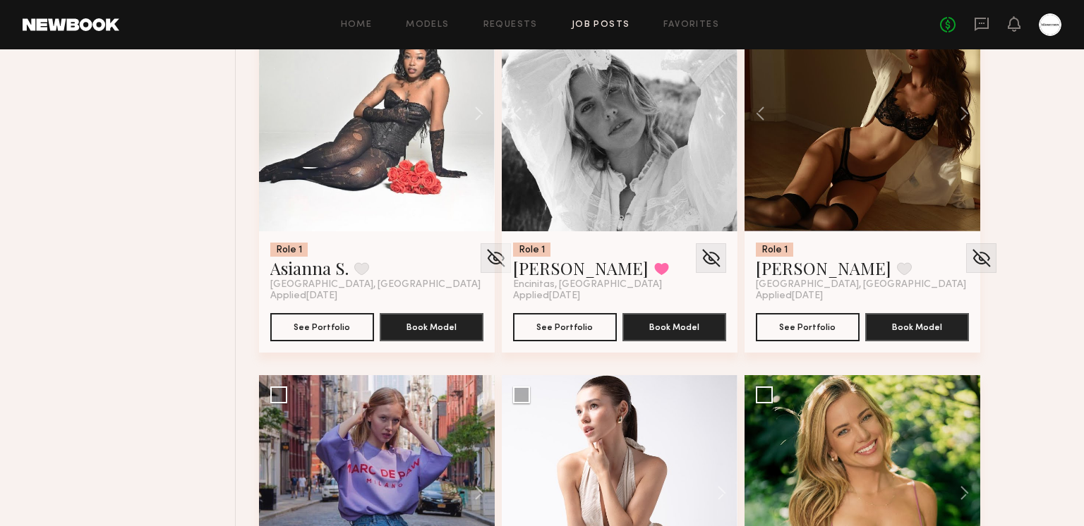
scroll to position [7031, 0]
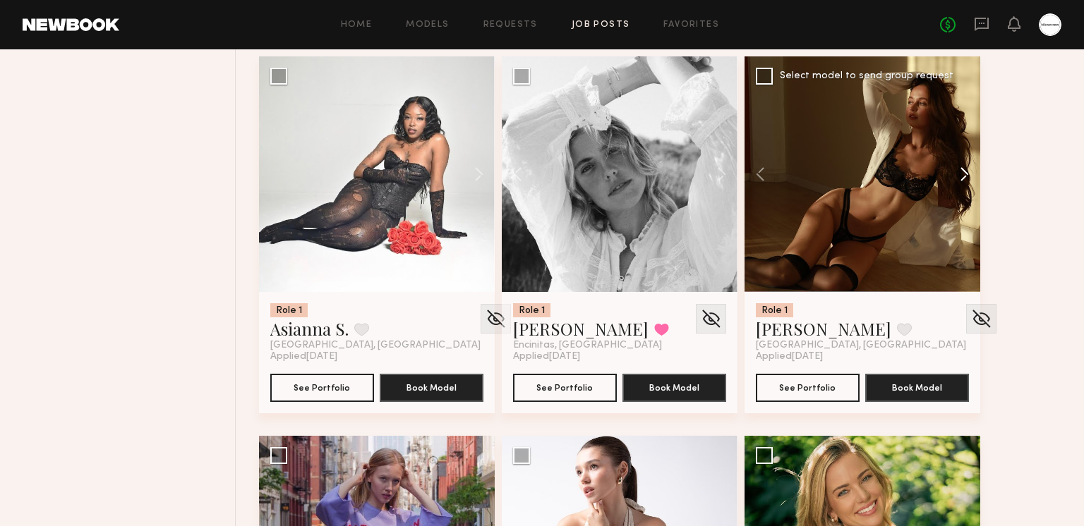
click at [960, 174] on button at bounding box center [957, 174] width 45 height 236
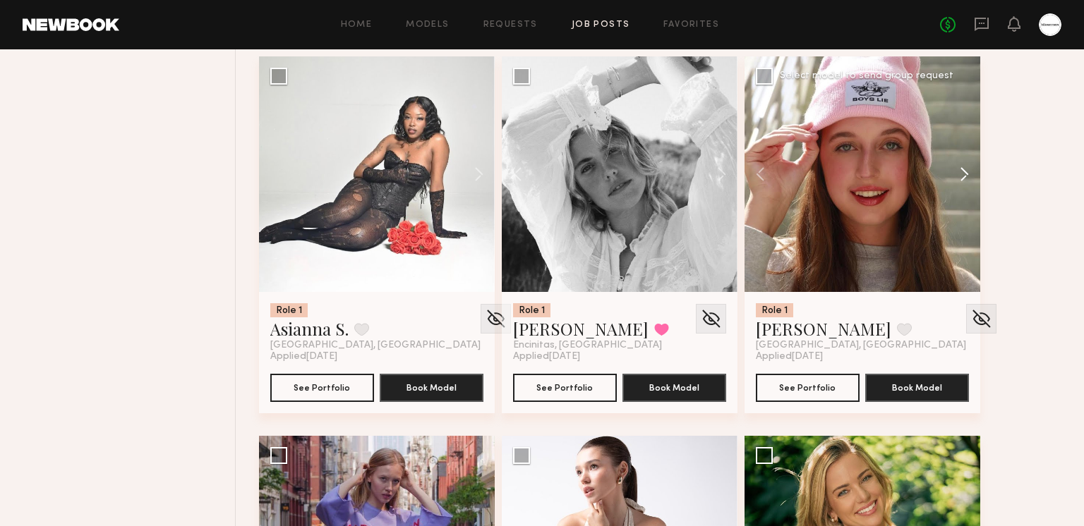
click at [960, 174] on button at bounding box center [957, 174] width 45 height 236
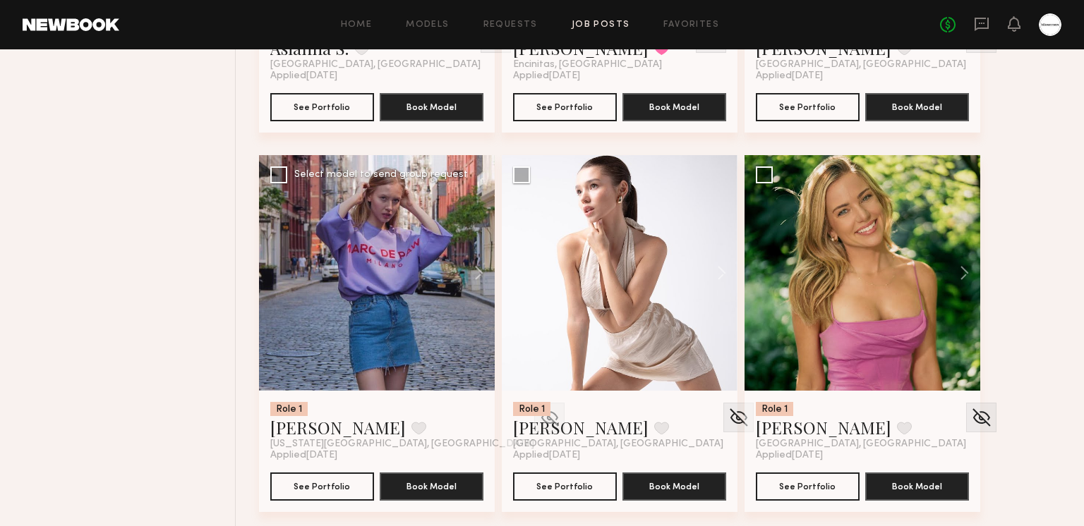
scroll to position [7321, 0]
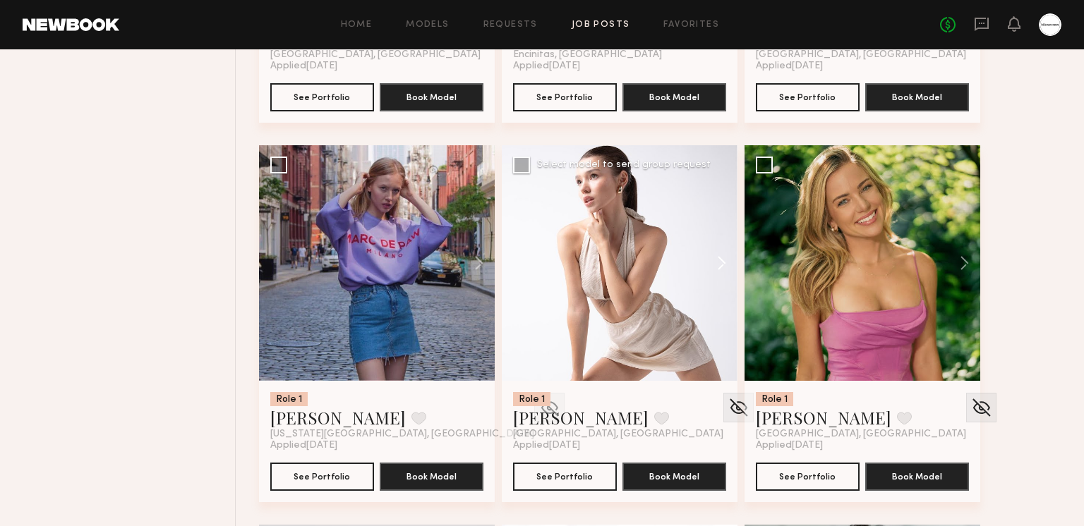
click at [713, 265] on button at bounding box center [714, 263] width 45 height 236
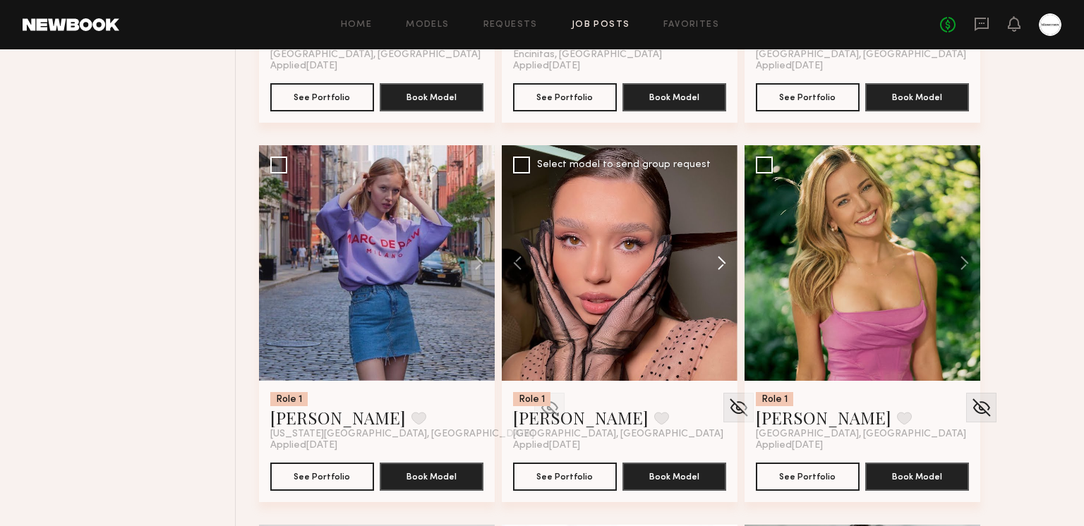
click at [720, 257] on button at bounding box center [714, 263] width 45 height 236
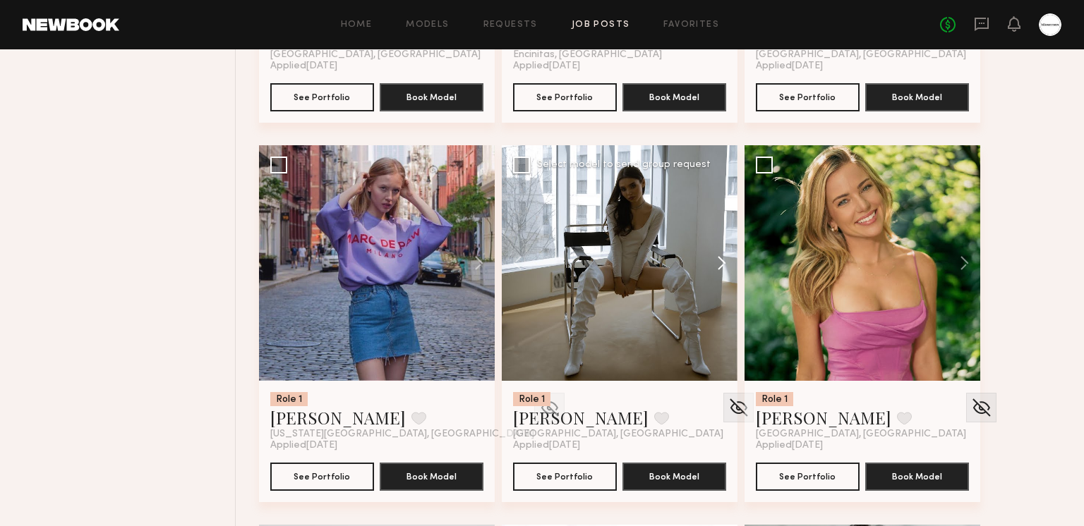
click at [720, 257] on button at bounding box center [714, 263] width 45 height 236
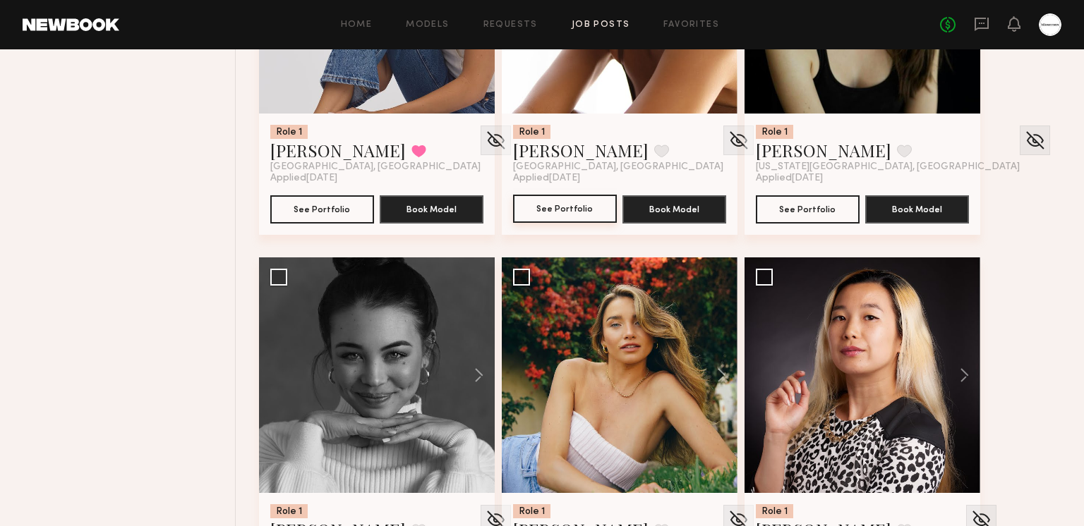
scroll to position [8065, 0]
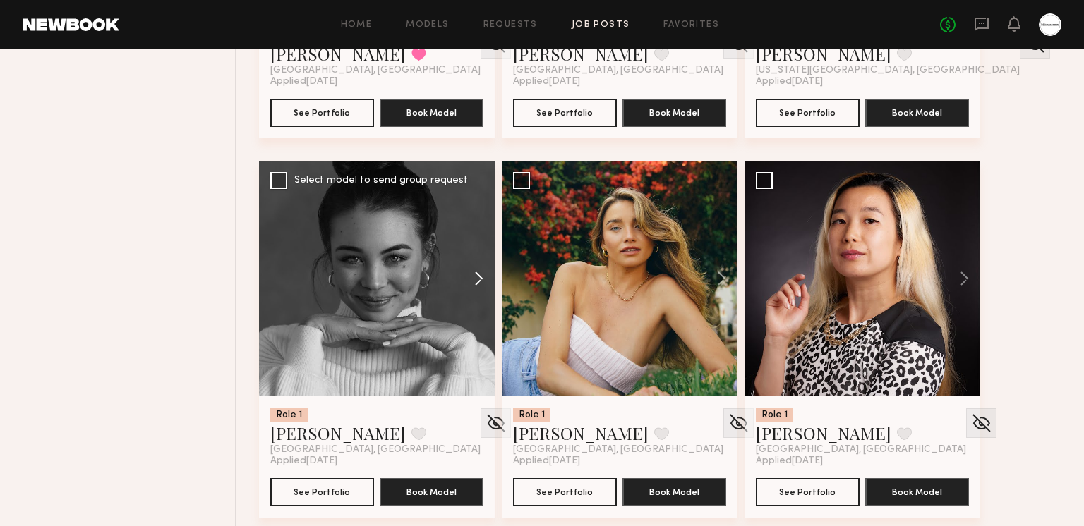
click at [468, 269] on button at bounding box center [471, 279] width 45 height 236
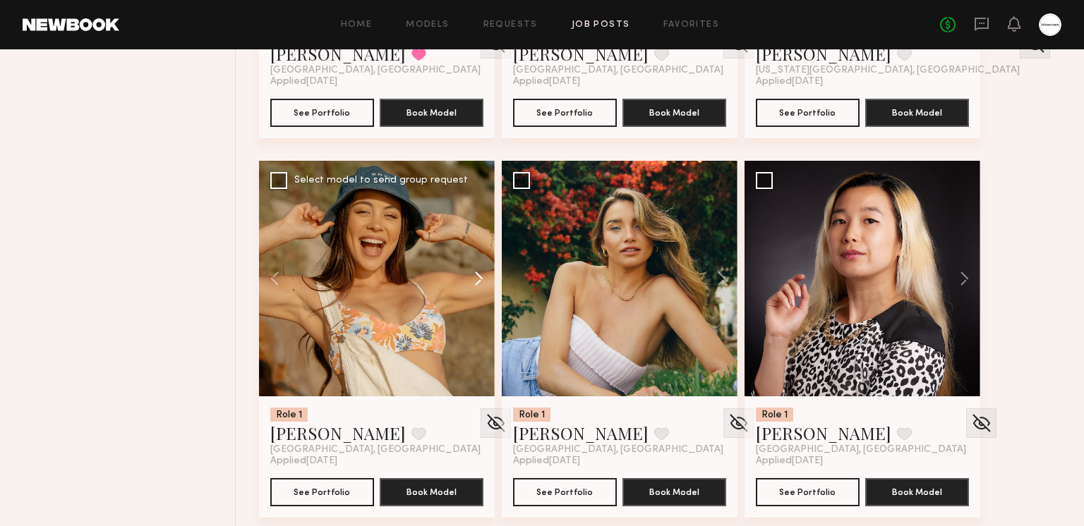
click at [472, 272] on button at bounding box center [471, 279] width 45 height 236
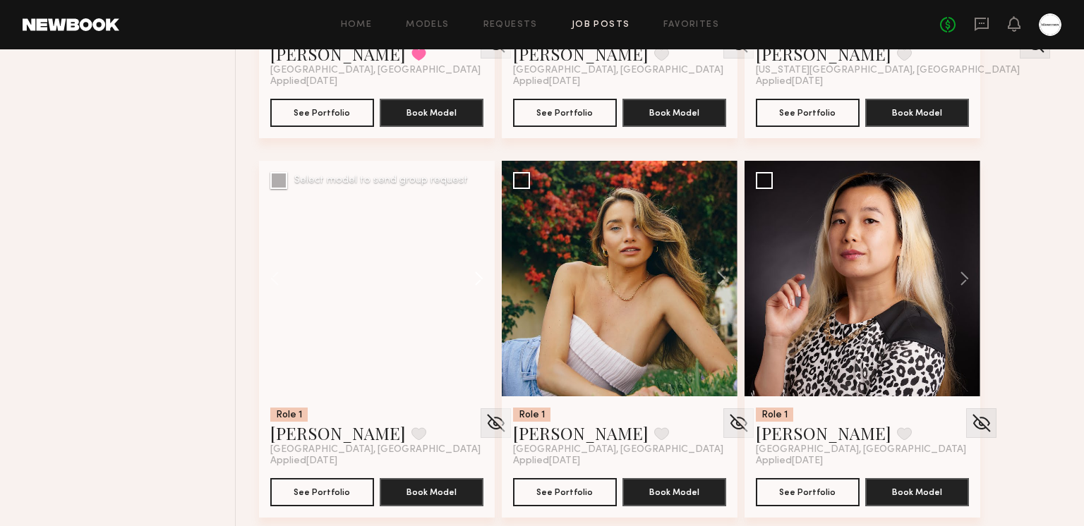
click at [472, 272] on button at bounding box center [471, 279] width 45 height 236
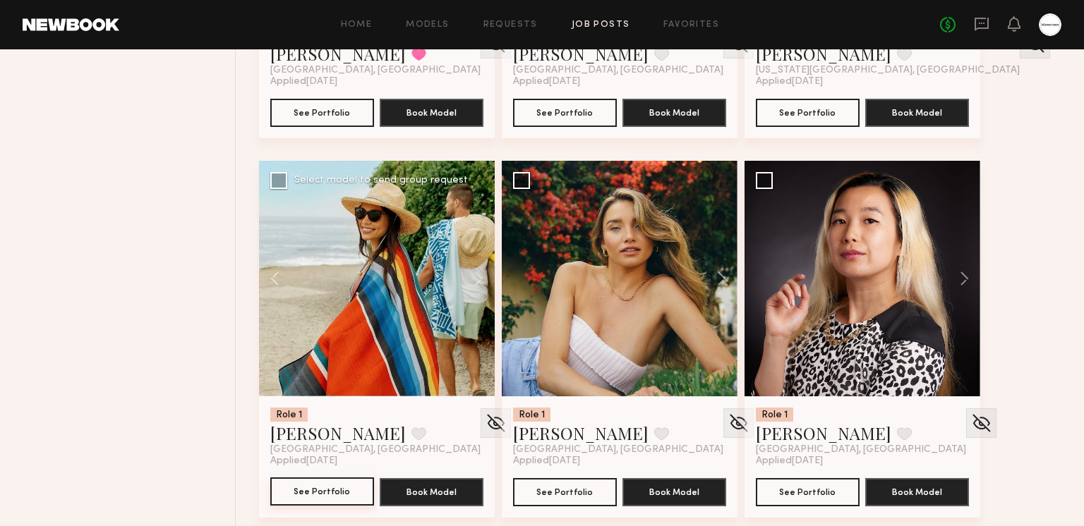
click at [322, 488] on button "See Portfolio" at bounding box center [322, 492] width 104 height 28
click at [717, 284] on button at bounding box center [714, 279] width 45 height 236
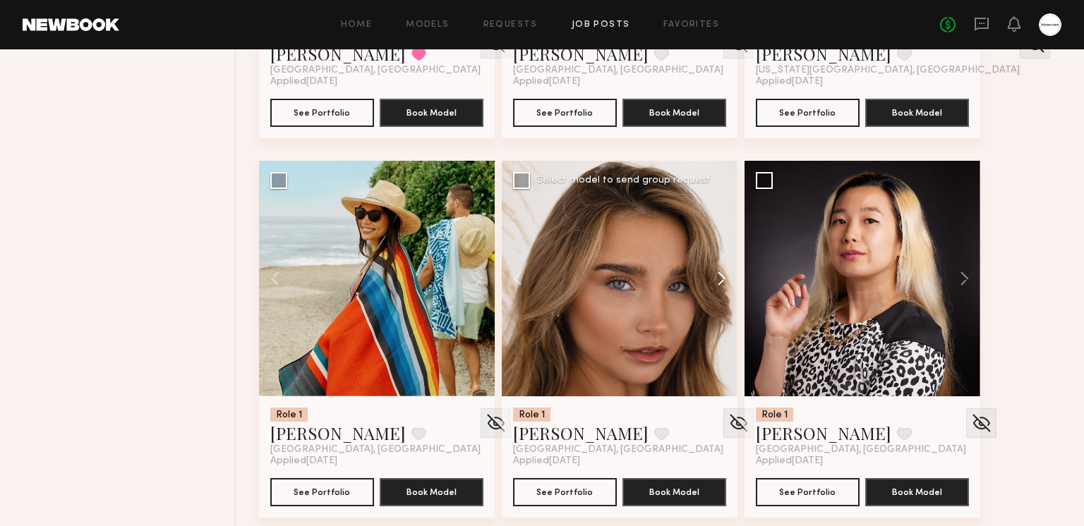
click at [716, 278] on button at bounding box center [714, 279] width 45 height 236
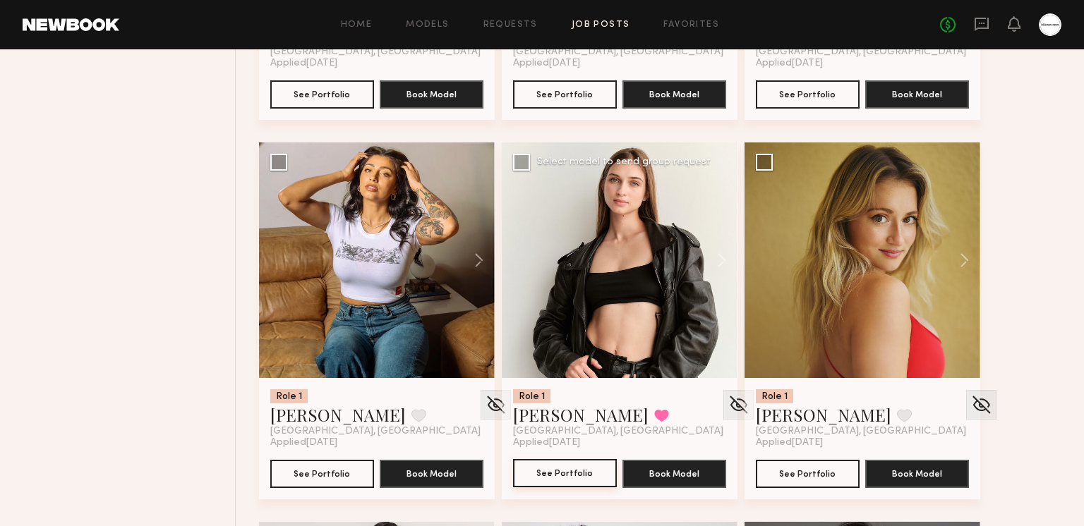
scroll to position [8467, 0]
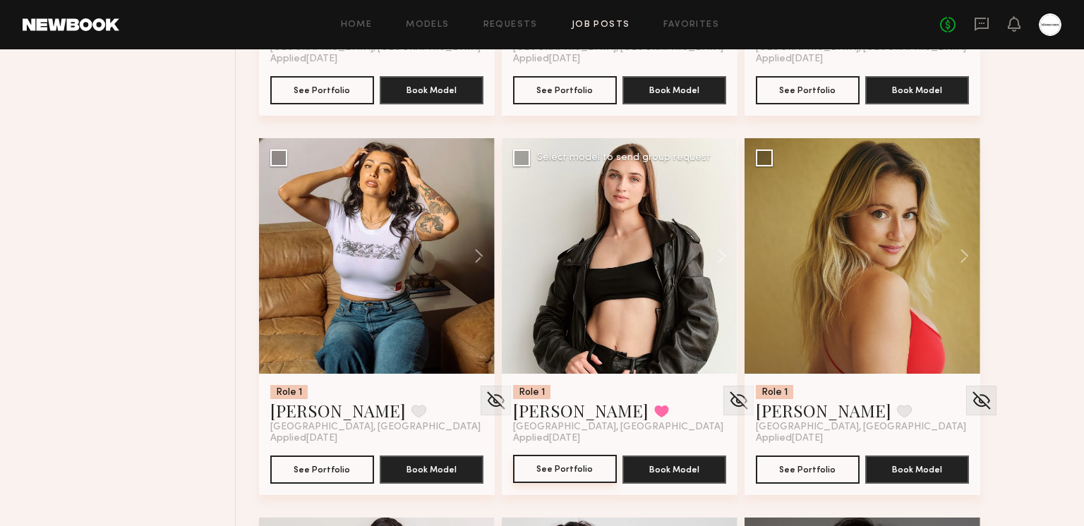
click at [569, 459] on button "See Portfolio" at bounding box center [565, 469] width 104 height 28
click at [964, 262] on button at bounding box center [957, 256] width 45 height 236
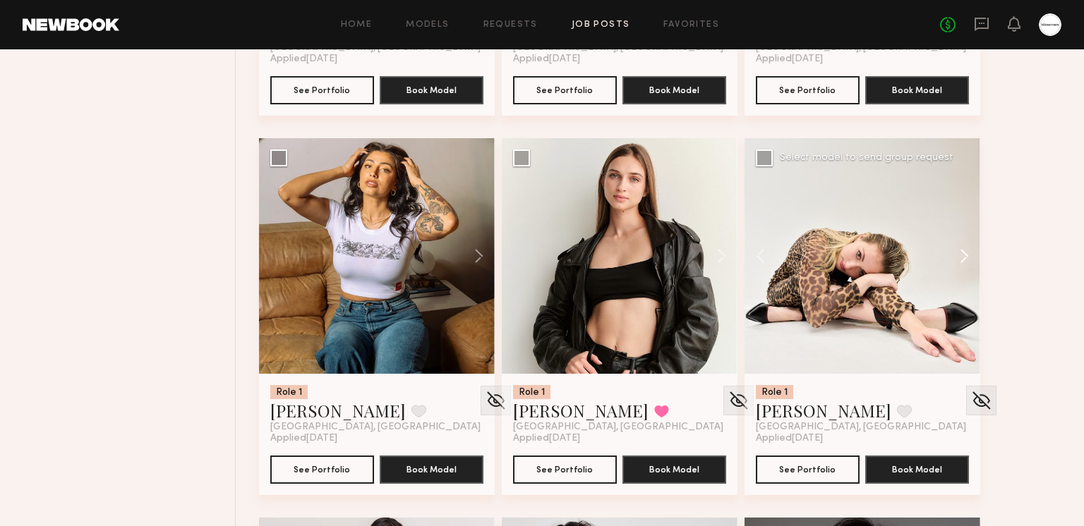
click at [962, 253] on button at bounding box center [957, 256] width 45 height 236
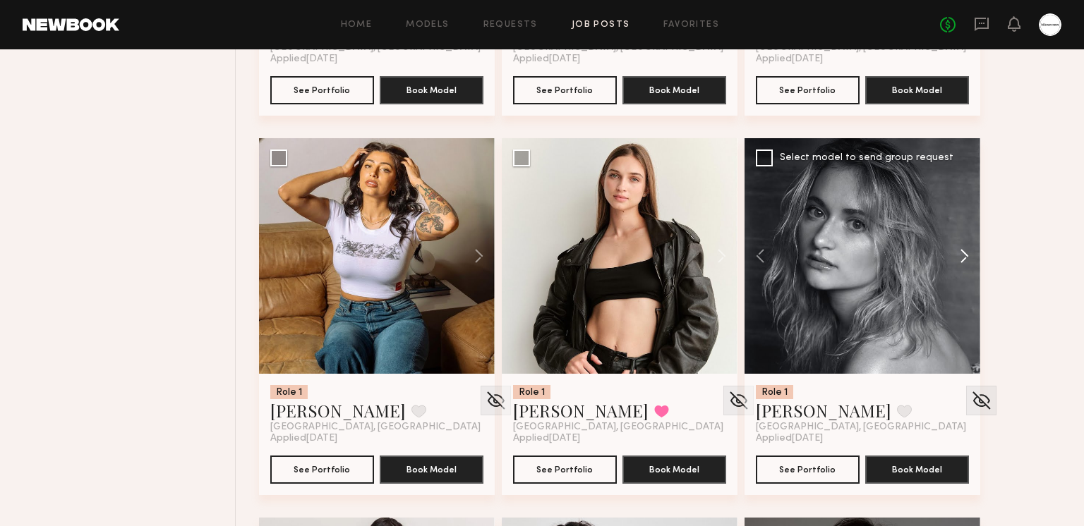
click at [962, 253] on button at bounding box center [957, 256] width 45 height 236
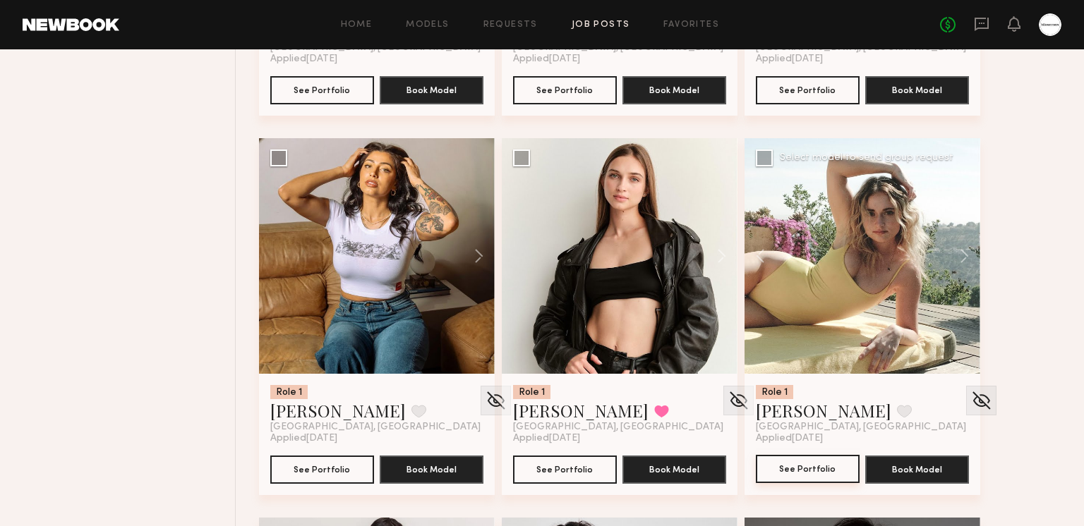
click at [818, 466] on button "See Portfolio" at bounding box center [808, 469] width 104 height 28
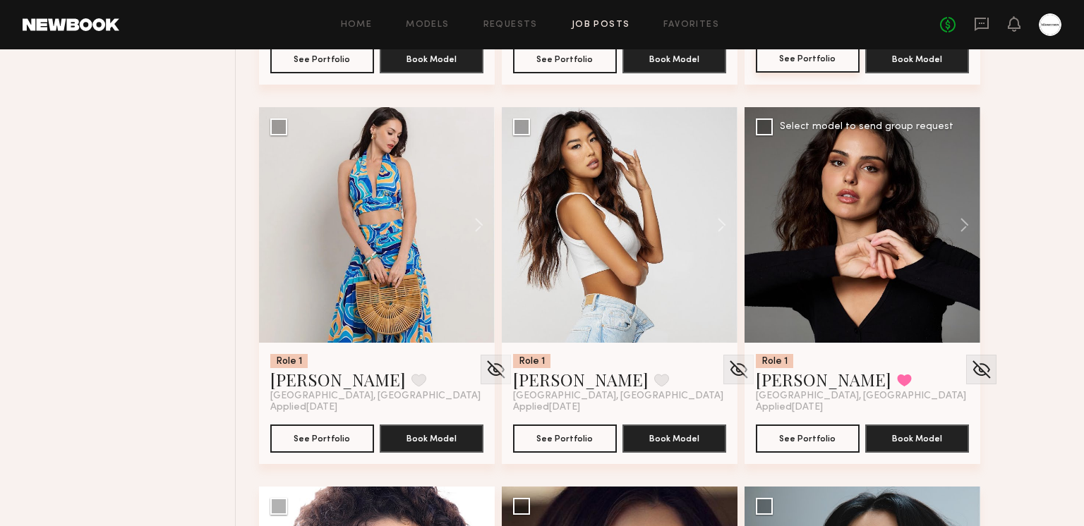
scroll to position [8817, 0]
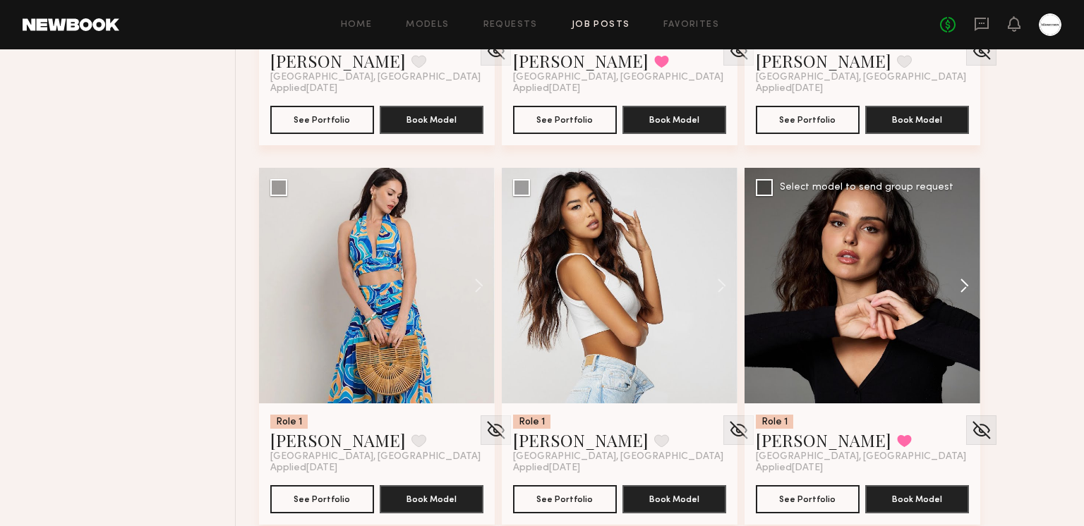
click at [965, 294] on button at bounding box center [957, 286] width 45 height 236
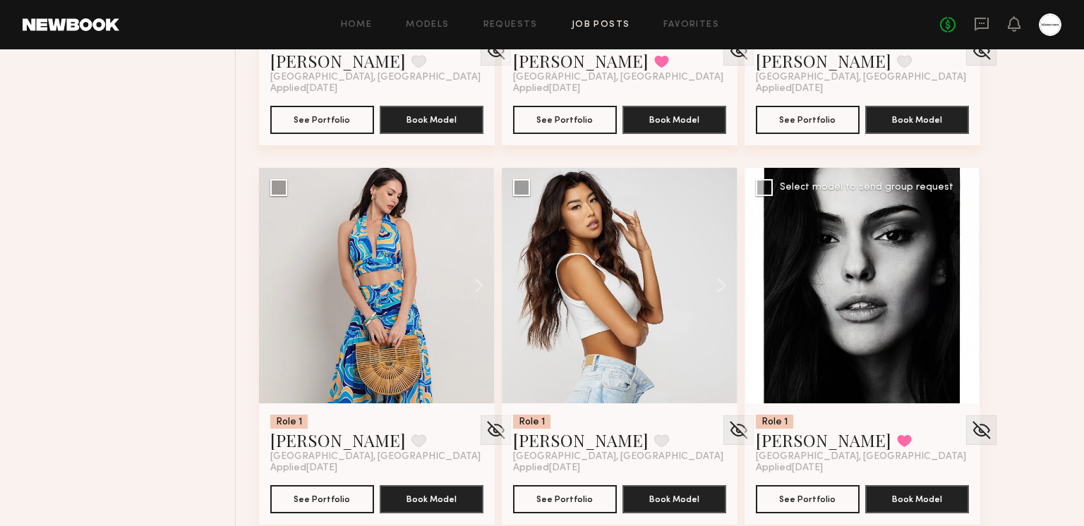
click at [959, 286] on button at bounding box center [957, 286] width 45 height 236
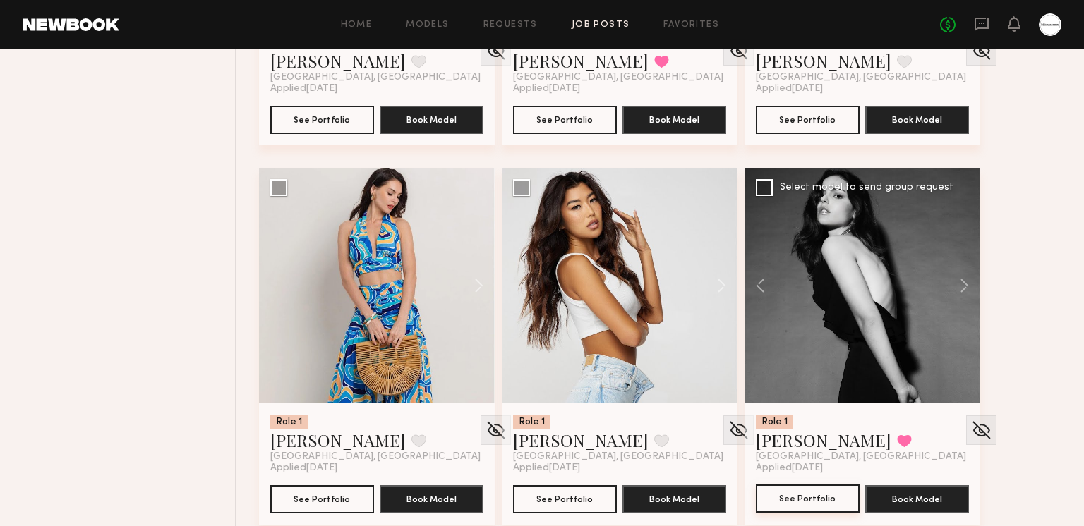
click at [824, 489] on button "See Portfolio" at bounding box center [808, 499] width 104 height 28
click at [897, 437] on button at bounding box center [904, 441] width 15 height 13
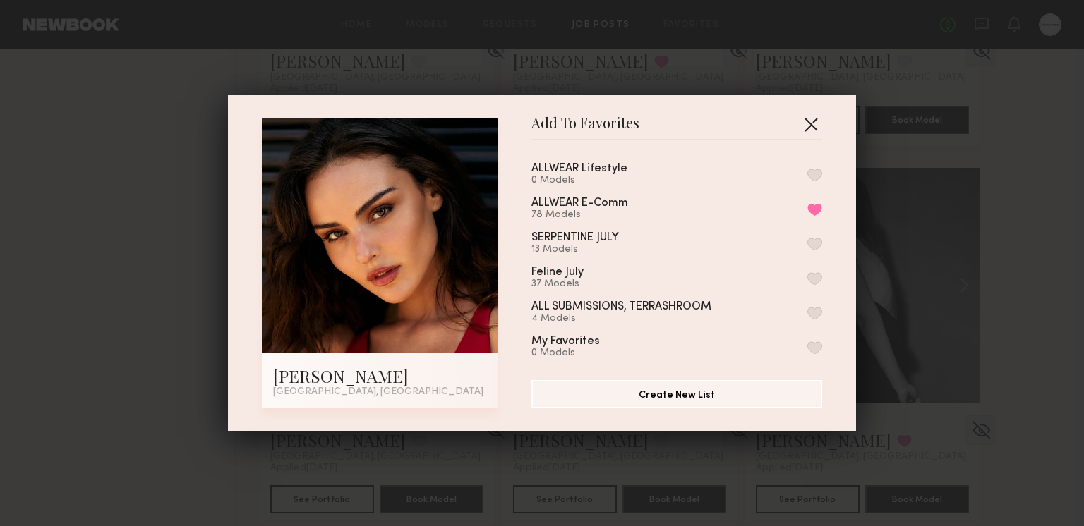
click at [814, 122] on button "button" at bounding box center [810, 124] width 23 height 23
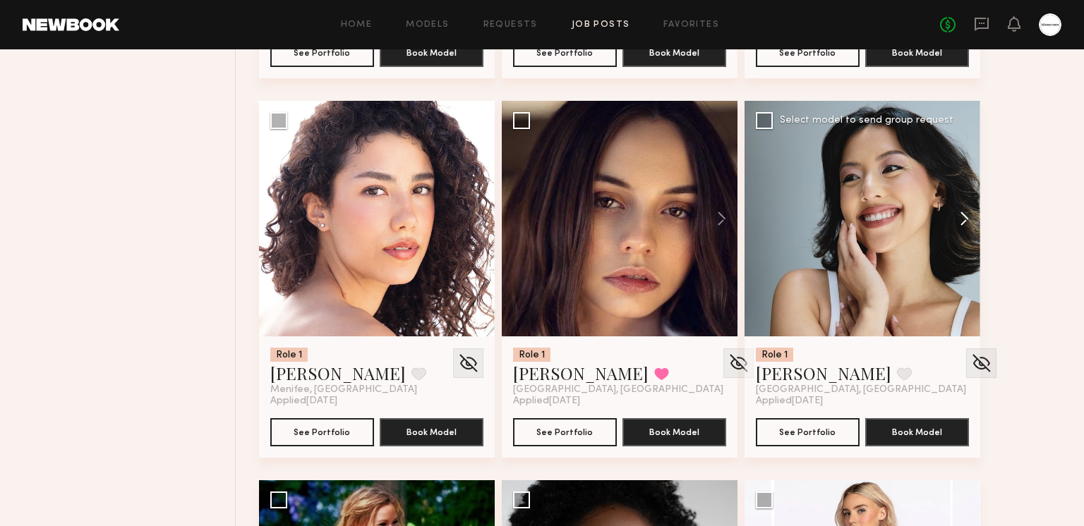
scroll to position [9264, 0]
click at [959, 222] on button at bounding box center [957, 218] width 45 height 236
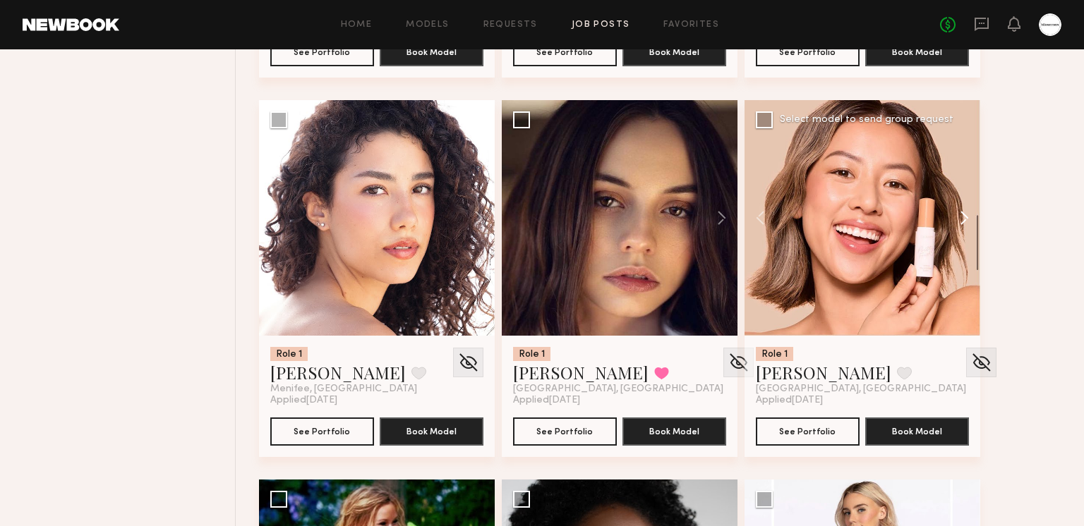
click at [959, 222] on button at bounding box center [957, 218] width 45 height 236
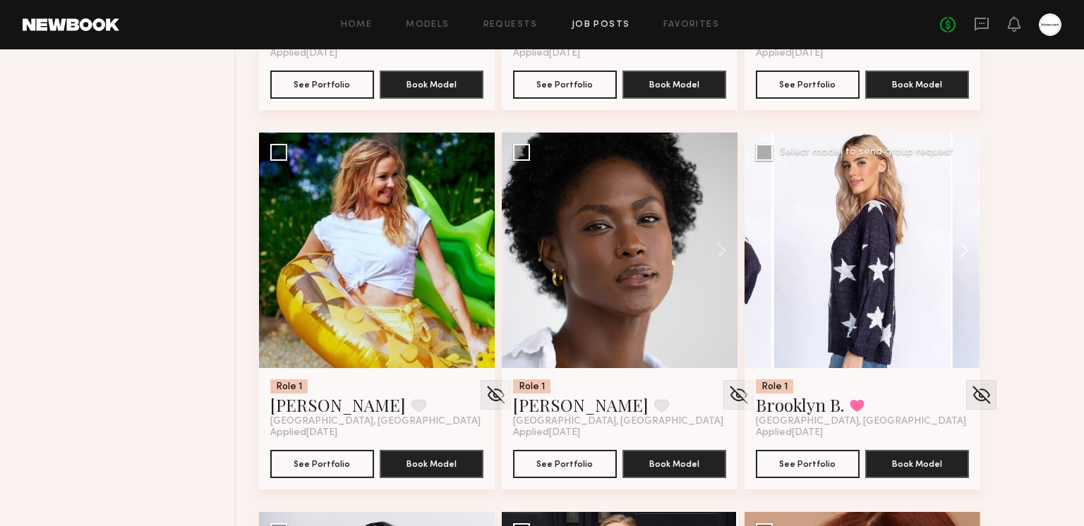
scroll to position [9560, 0]
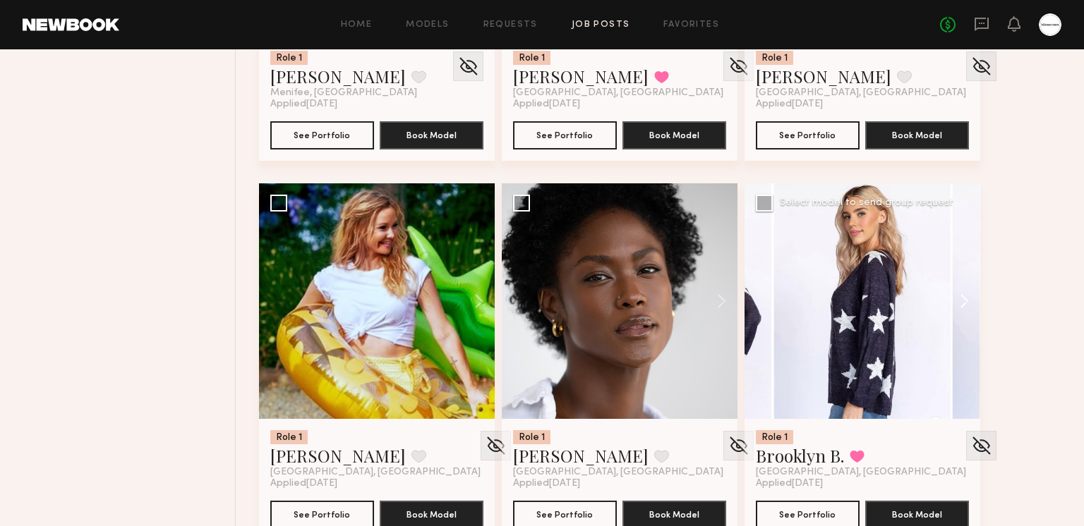
click at [962, 305] on button at bounding box center [957, 301] width 45 height 236
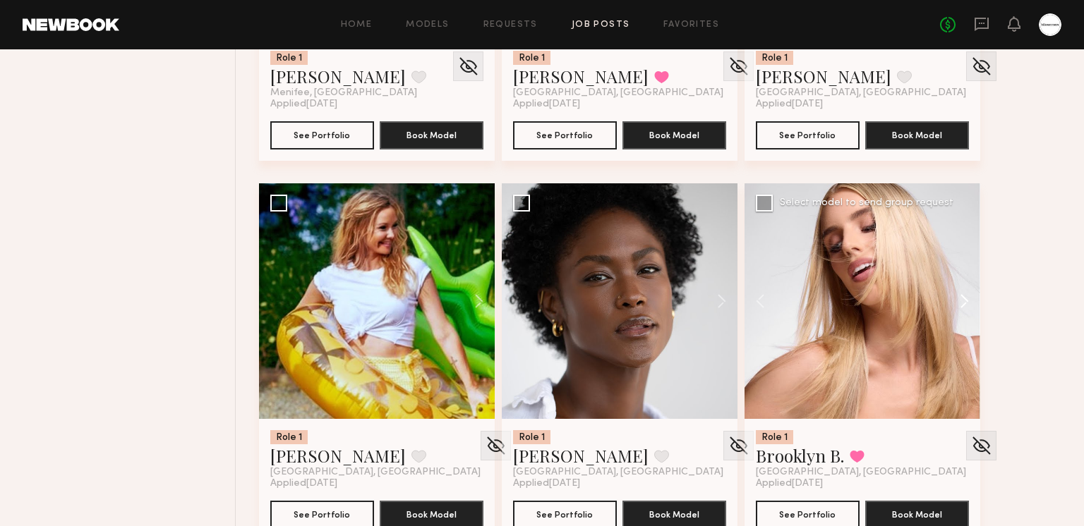
click at [962, 305] on button at bounding box center [957, 301] width 45 height 236
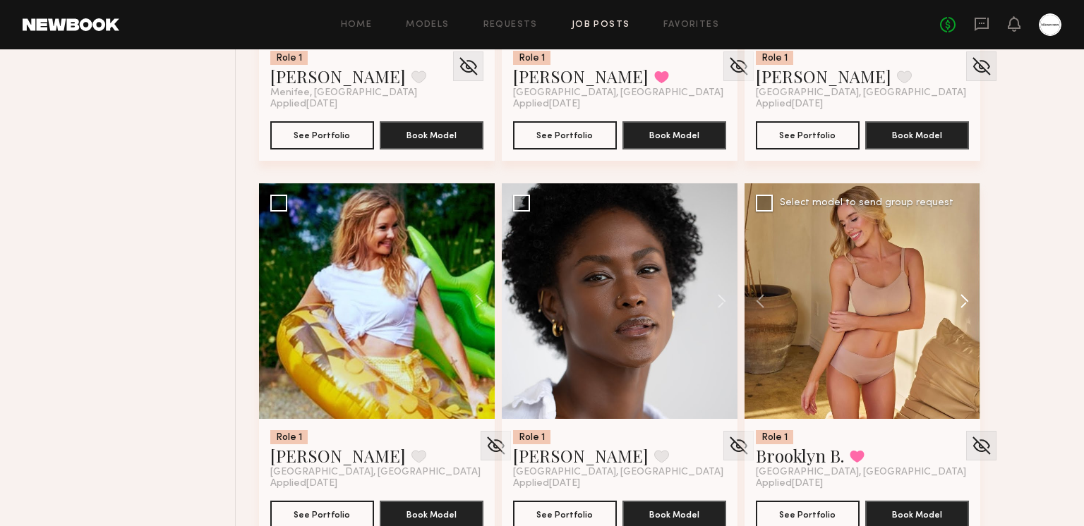
click at [962, 305] on button at bounding box center [957, 301] width 45 height 236
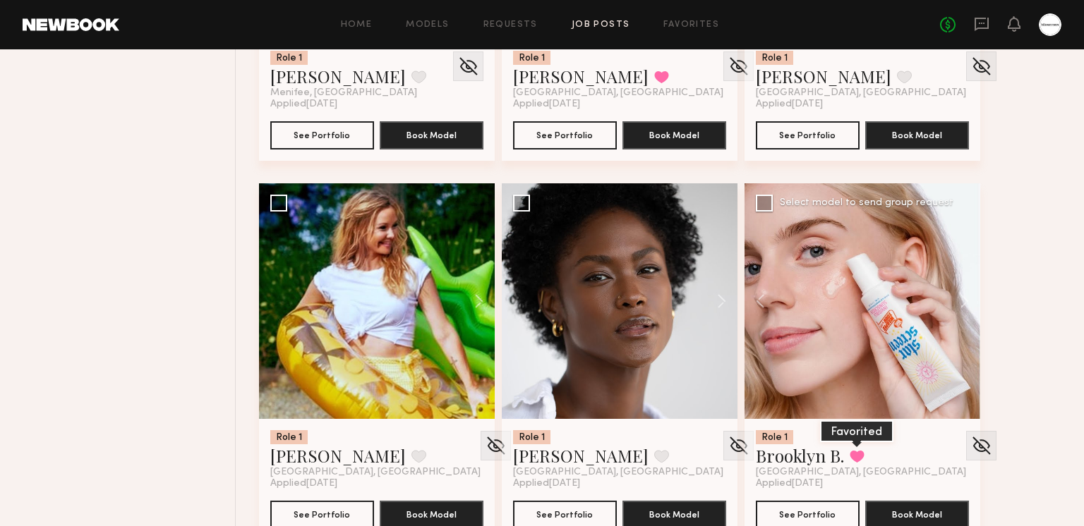
click at [860, 460] on button at bounding box center [856, 456] width 15 height 13
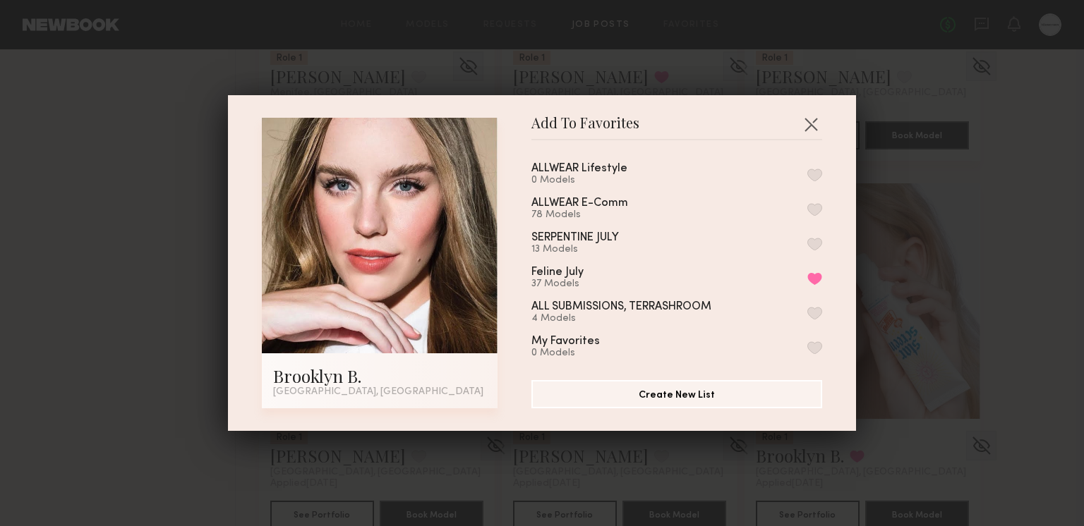
drag, startPoint x: 819, startPoint y: 211, endPoint x: 818, endPoint y: 200, distance: 10.6
click at [818, 210] on button "button" at bounding box center [814, 209] width 15 height 13
click at [810, 126] on button "button" at bounding box center [810, 124] width 23 height 23
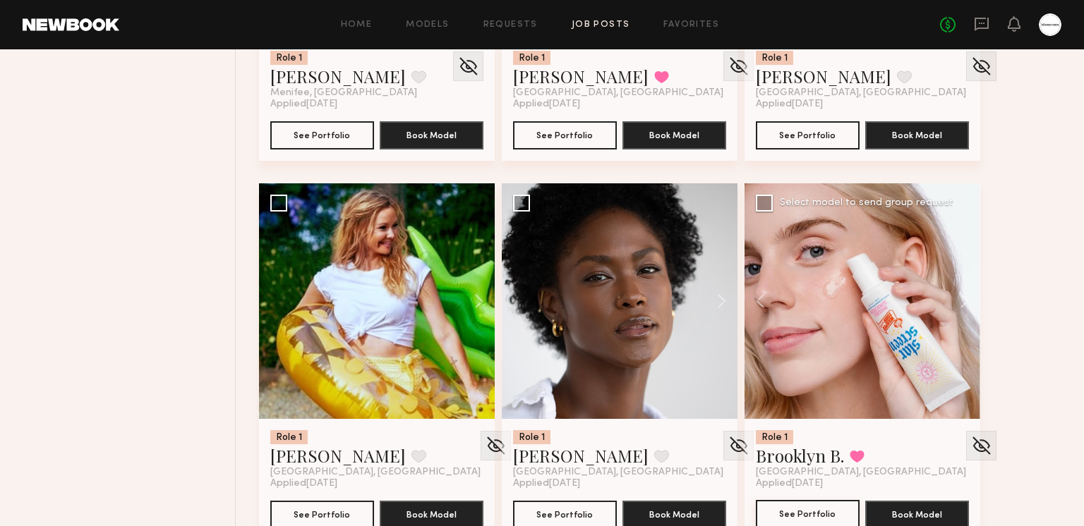
click at [799, 516] on button "See Portfolio" at bounding box center [808, 514] width 104 height 28
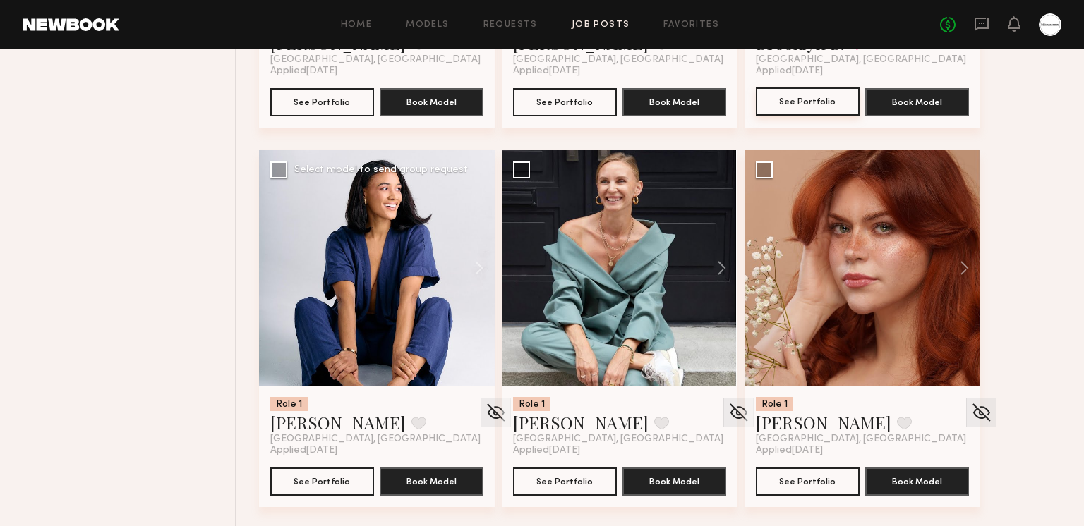
scroll to position [9978, 0]
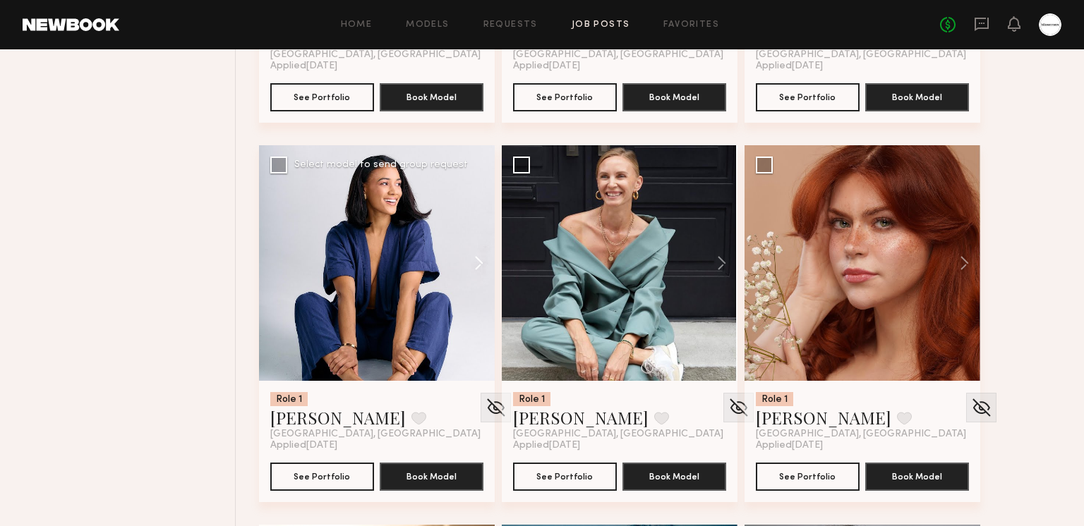
click at [477, 258] on button at bounding box center [471, 263] width 45 height 236
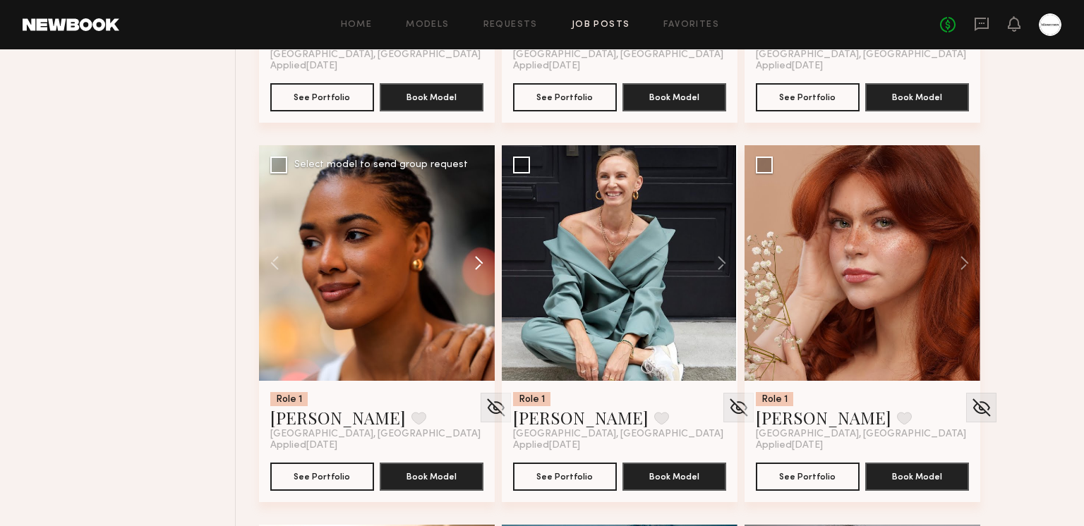
click at [477, 258] on button at bounding box center [471, 263] width 45 height 236
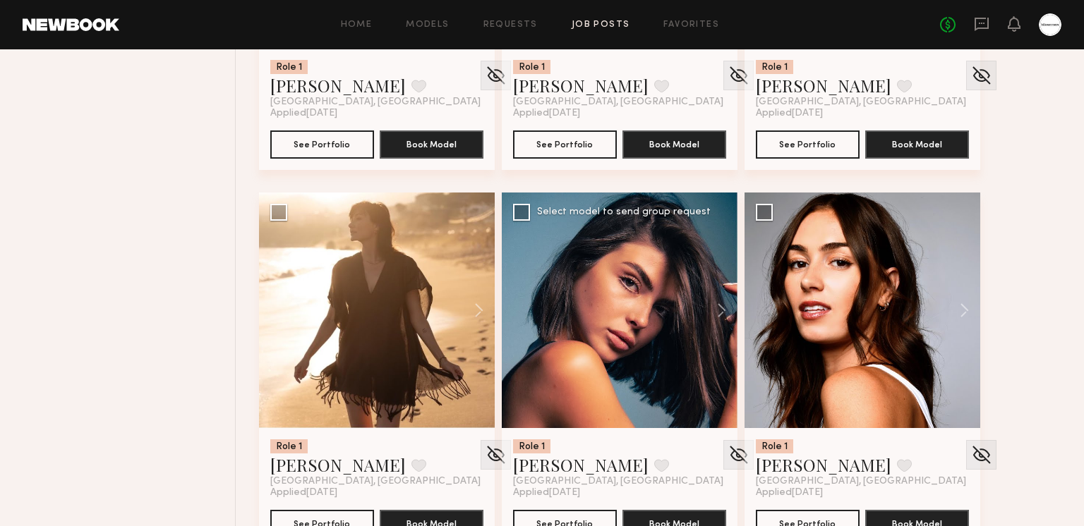
scroll to position [10348, 0]
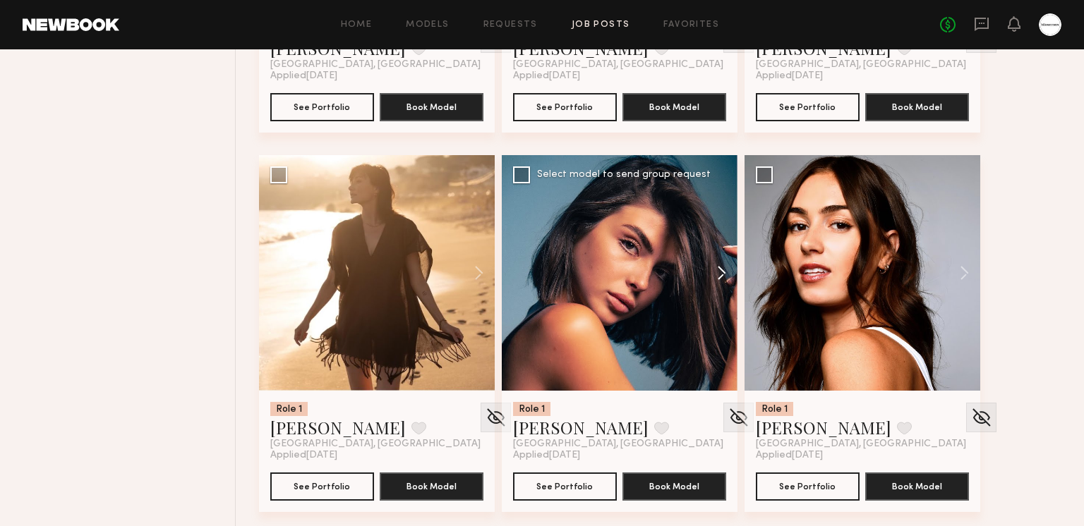
click at [715, 260] on button at bounding box center [714, 273] width 45 height 236
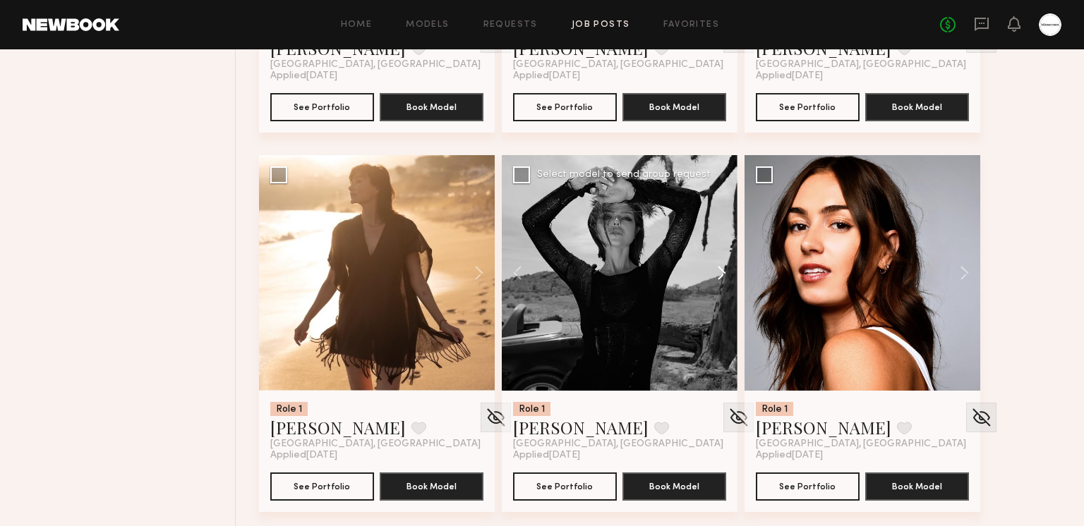
click at [715, 270] on button at bounding box center [714, 273] width 45 height 236
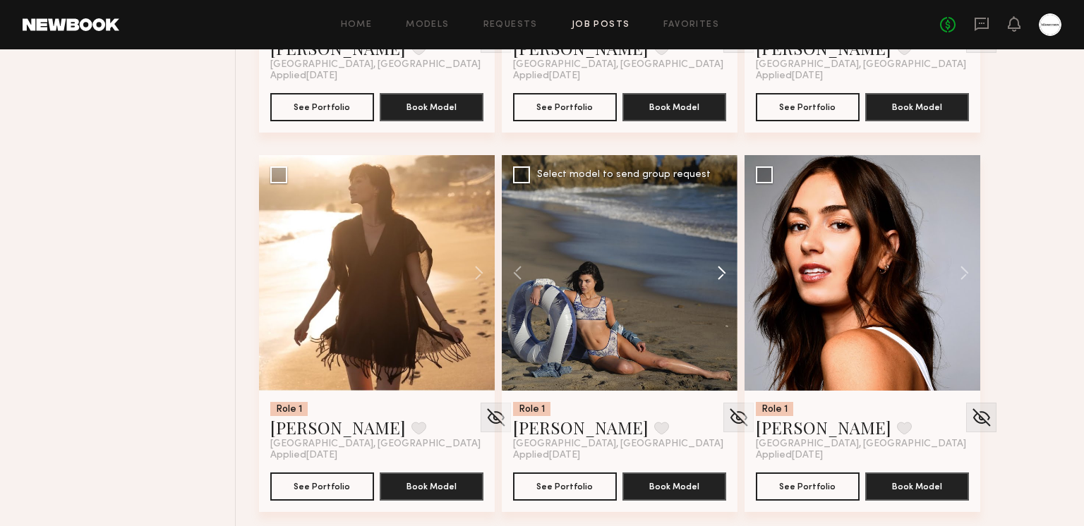
click at [715, 270] on button at bounding box center [714, 273] width 45 height 236
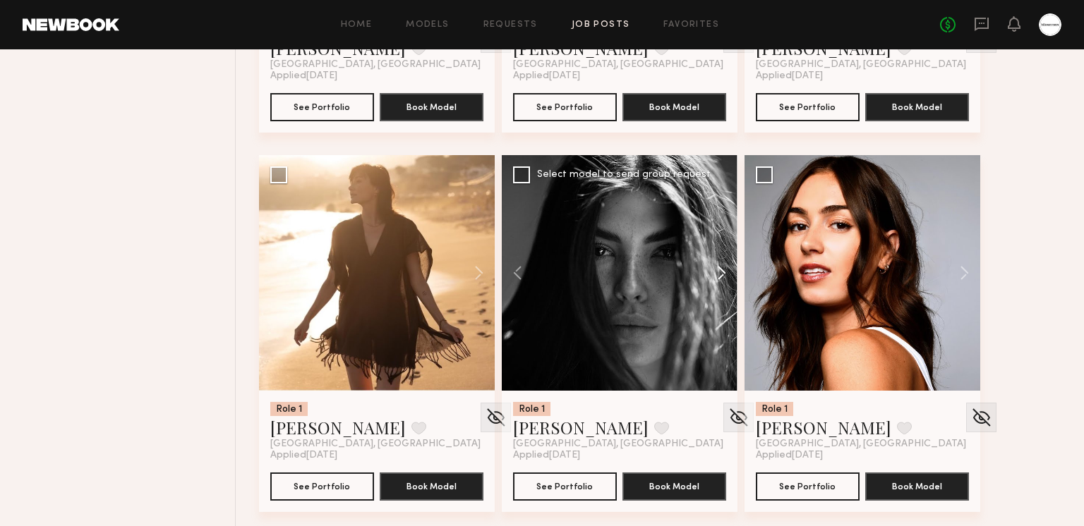
click at [715, 270] on button at bounding box center [714, 273] width 45 height 236
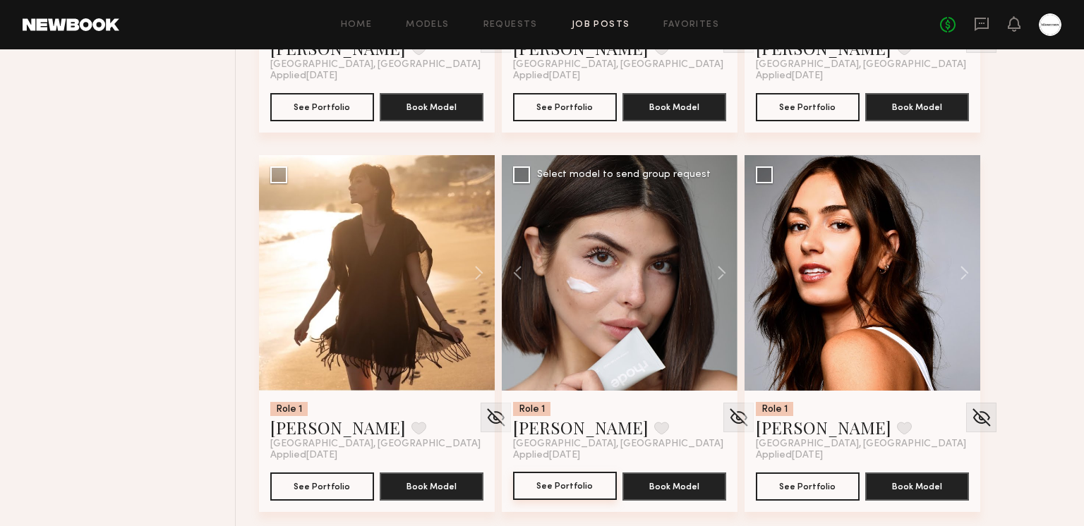
click at [575, 486] on button "See Portfolio" at bounding box center [565, 486] width 104 height 28
click at [466, 279] on button at bounding box center [471, 273] width 45 height 236
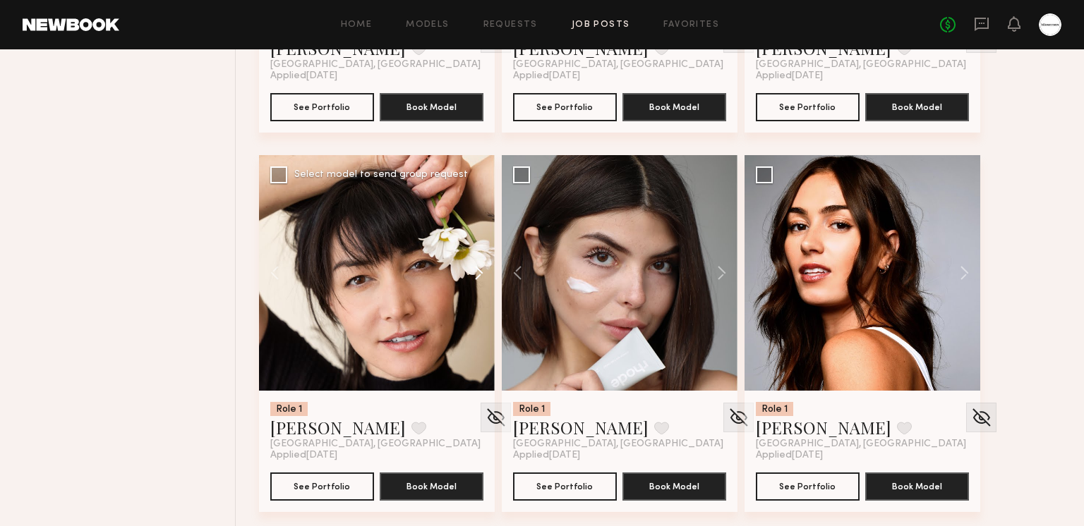
click at [467, 275] on button at bounding box center [471, 273] width 45 height 236
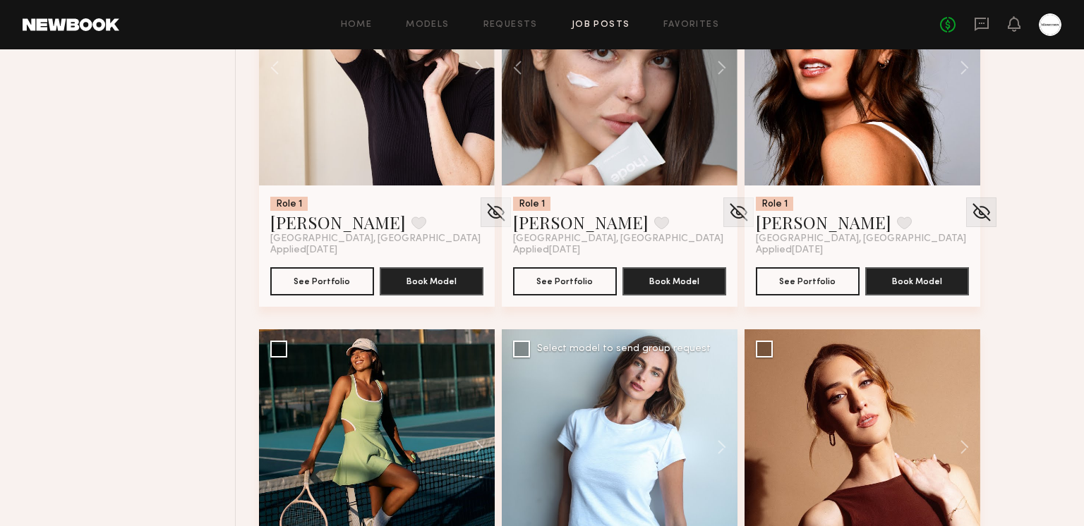
scroll to position [10730, 0]
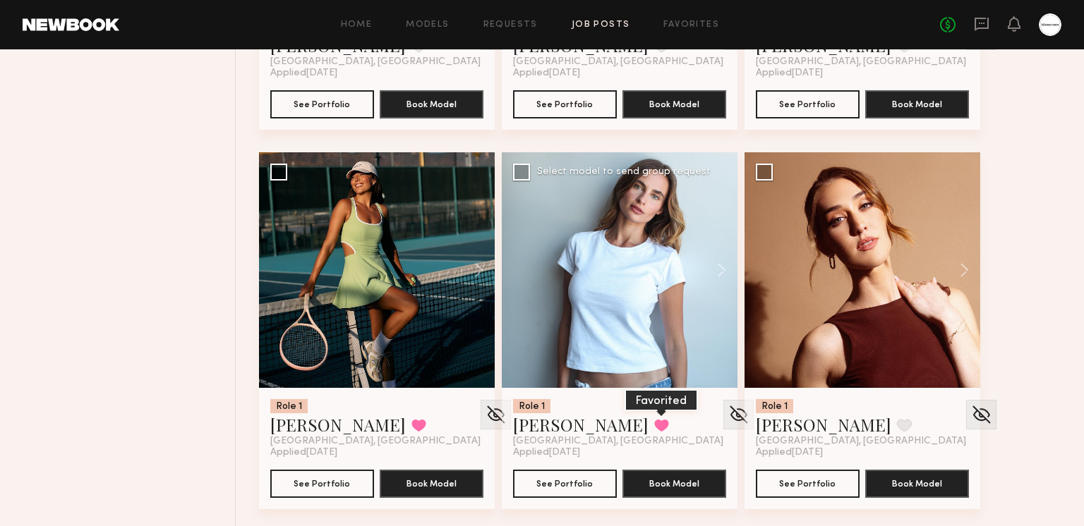
click at [654, 420] on button at bounding box center [661, 425] width 15 height 13
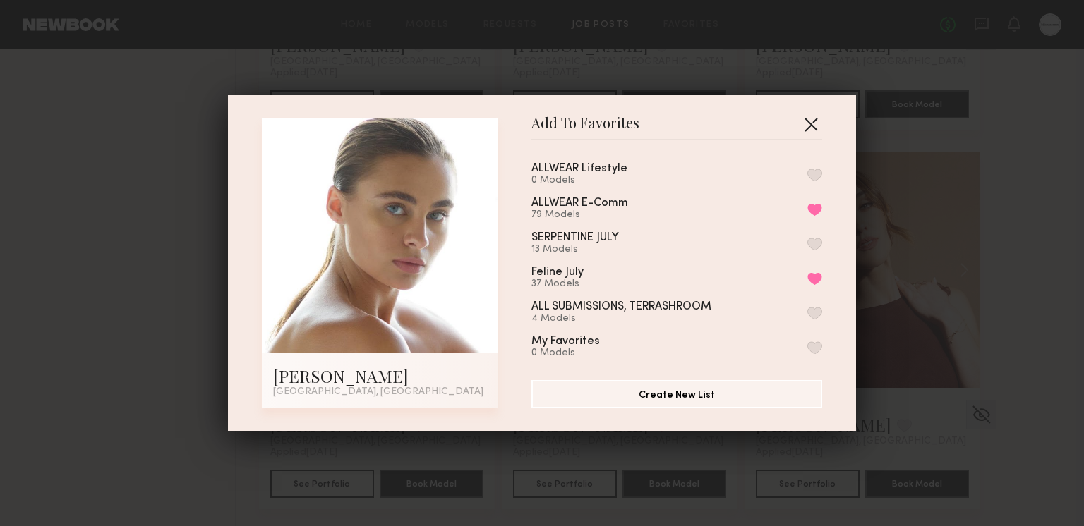
click at [806, 123] on button "button" at bounding box center [810, 124] width 23 height 23
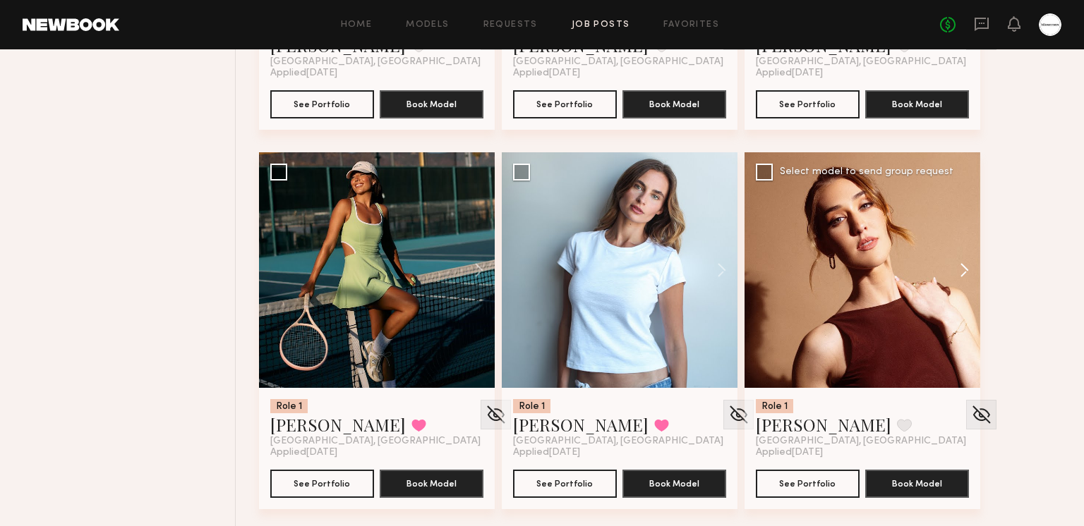
click at [962, 269] on button at bounding box center [957, 270] width 45 height 236
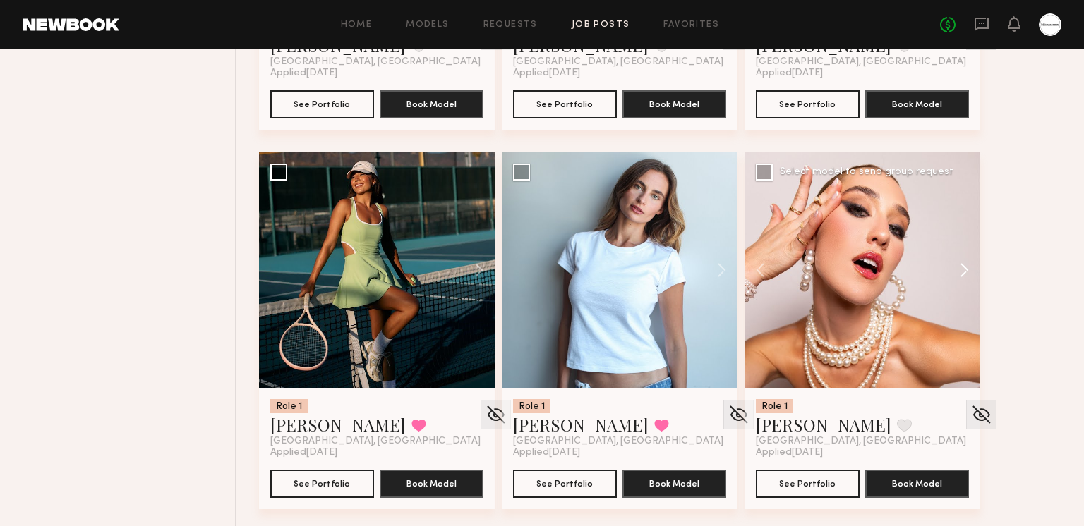
click at [962, 269] on button at bounding box center [957, 270] width 45 height 236
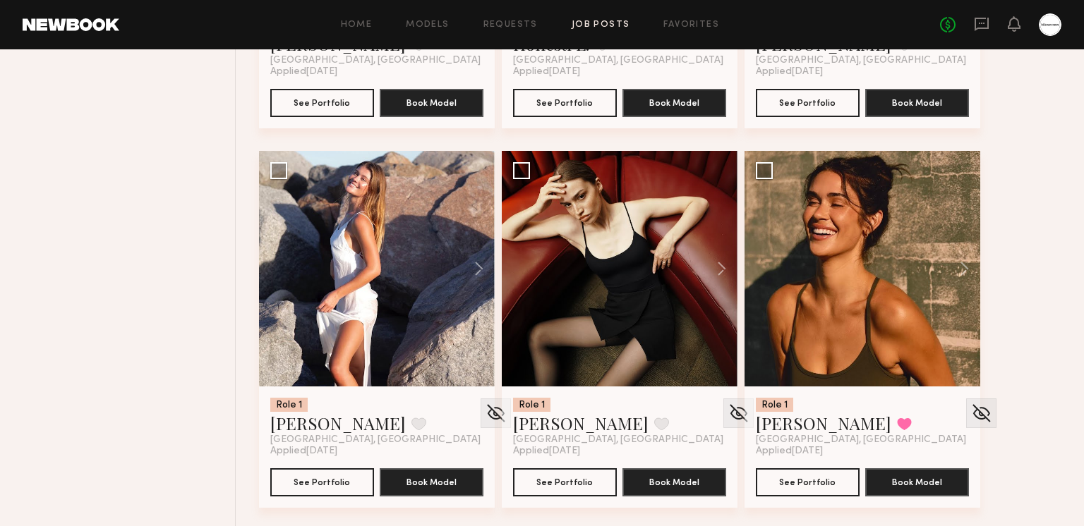
scroll to position [12327, 0]
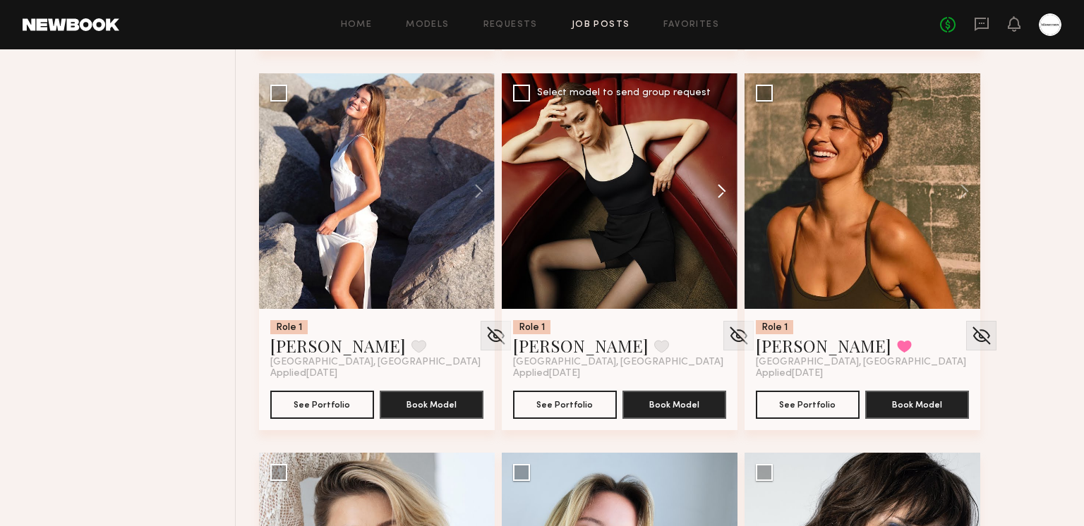
click at [724, 193] on button at bounding box center [714, 191] width 45 height 236
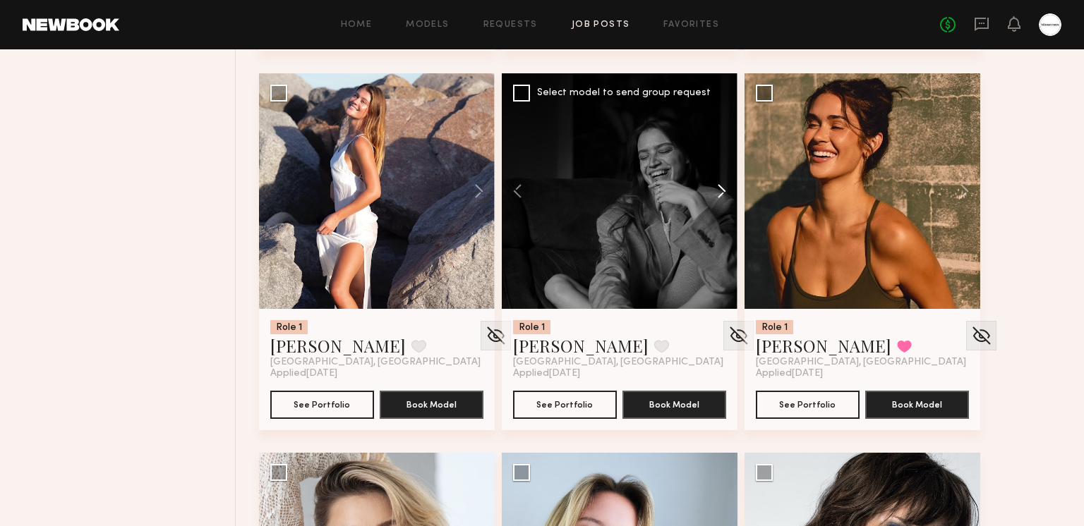
click at [721, 188] on button at bounding box center [714, 191] width 45 height 236
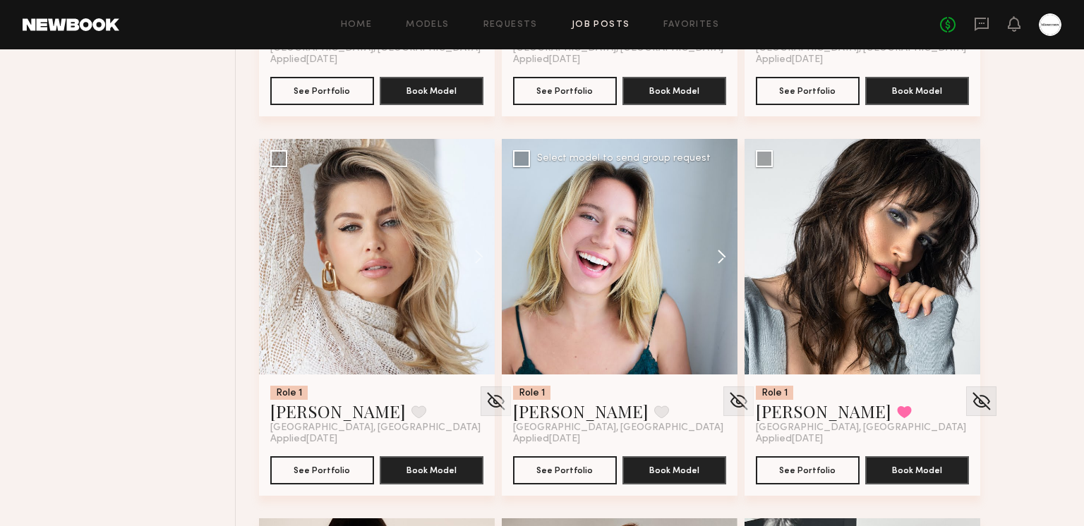
scroll to position [12690, 0]
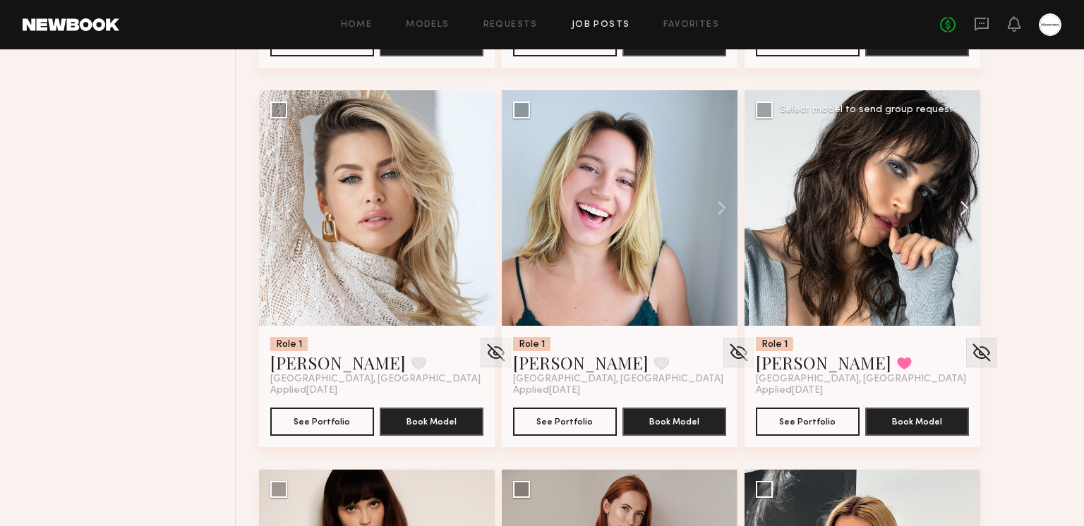
click at [955, 218] on button at bounding box center [957, 208] width 45 height 236
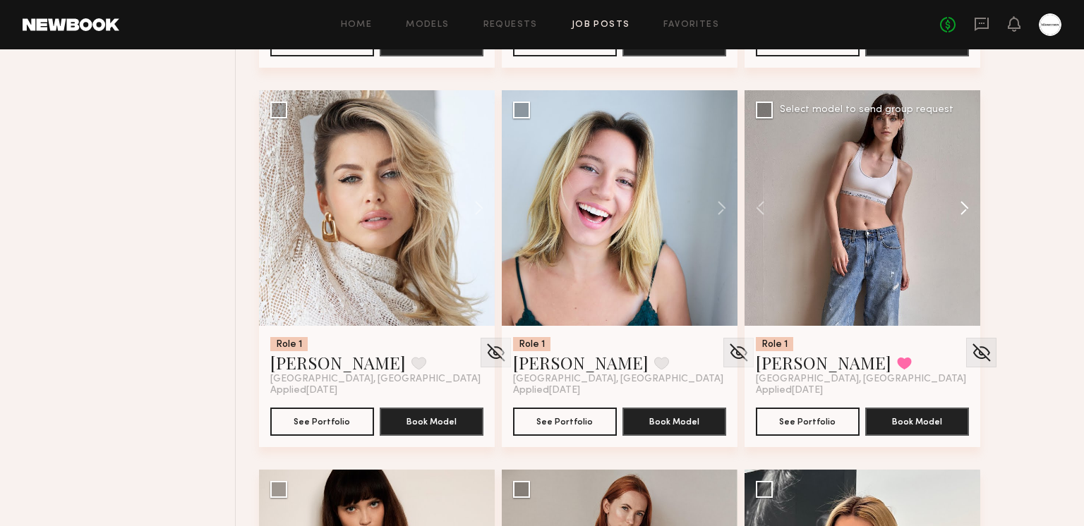
click at [957, 212] on button at bounding box center [957, 208] width 45 height 236
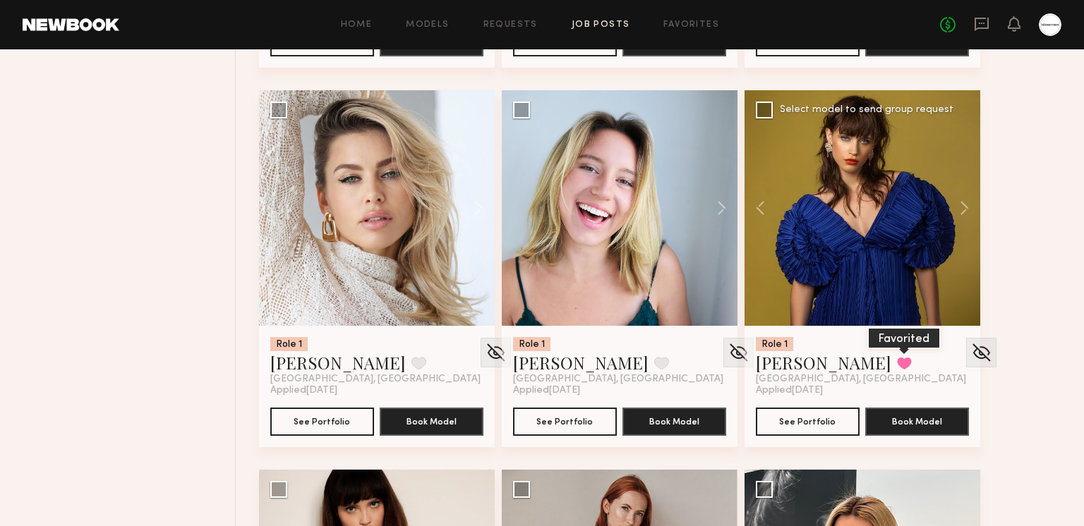
click at [897, 364] on button at bounding box center [904, 363] width 15 height 13
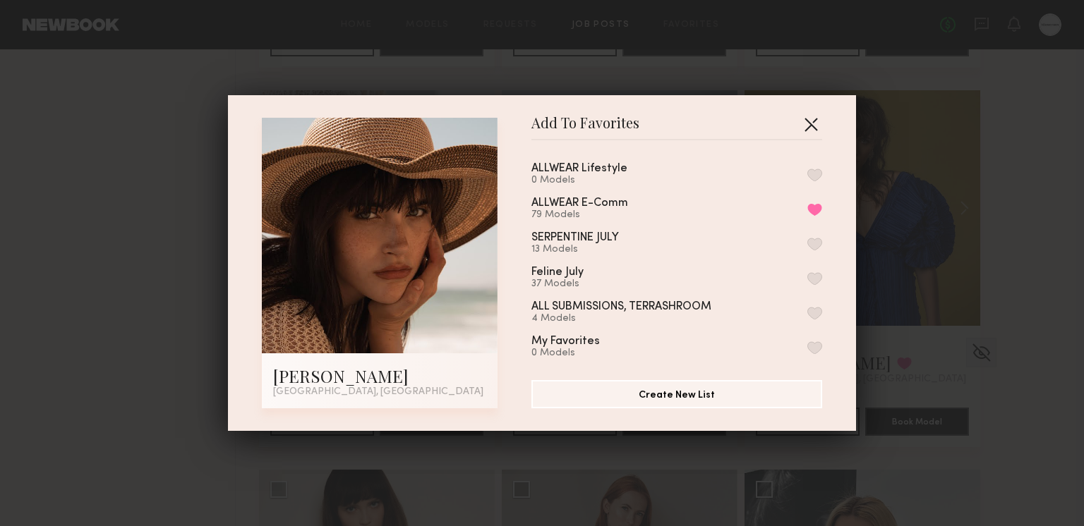
click at [815, 119] on button "button" at bounding box center [810, 124] width 23 height 23
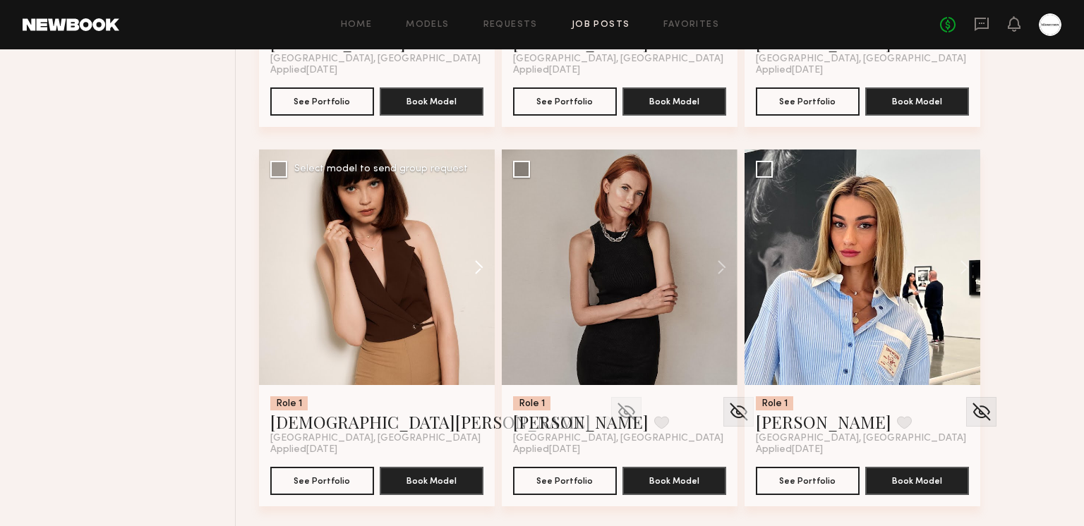
scroll to position [13011, 0]
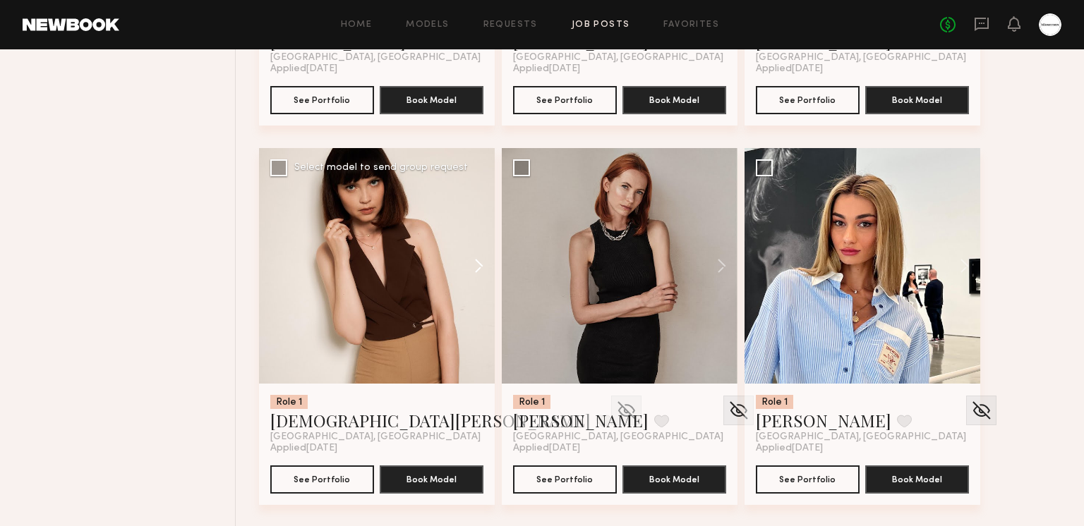
click at [471, 265] on button at bounding box center [471, 266] width 45 height 236
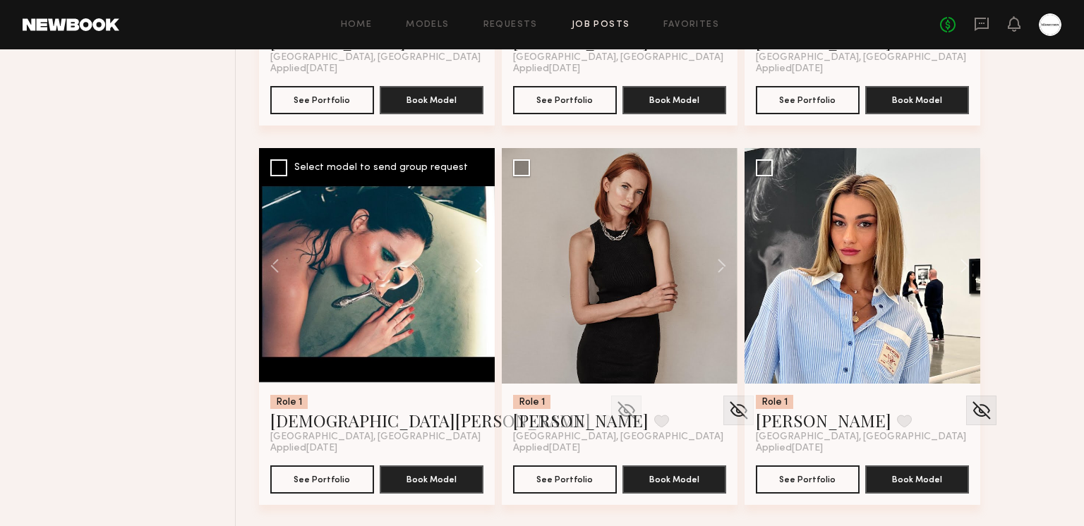
click at [477, 260] on button at bounding box center [471, 266] width 45 height 236
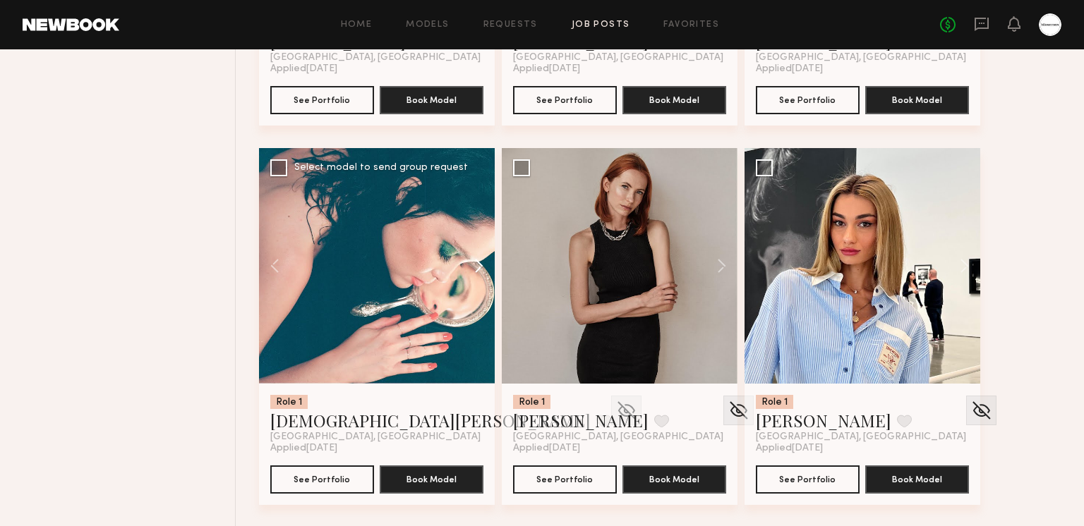
click at [477, 260] on button at bounding box center [471, 266] width 45 height 236
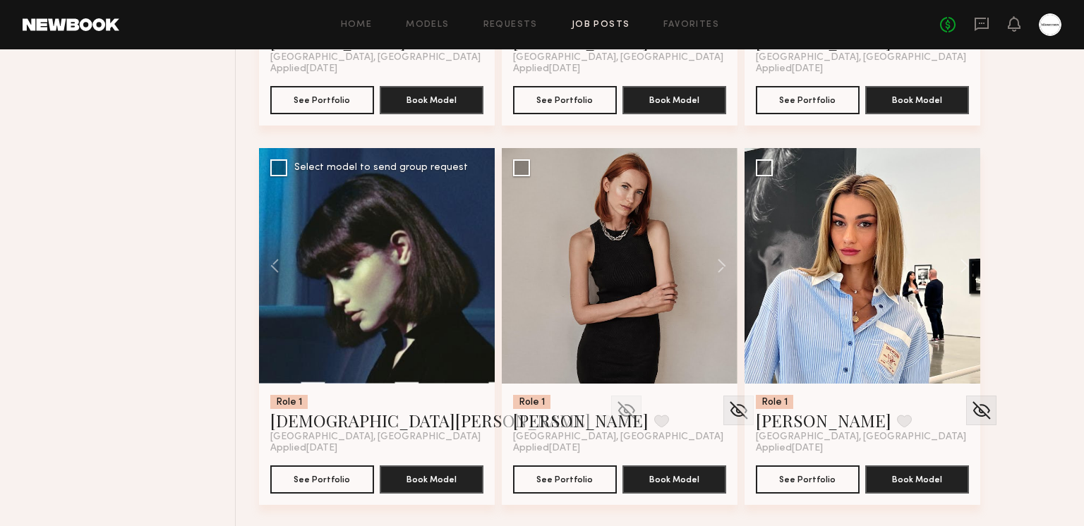
click at [477, 260] on div at bounding box center [377, 266] width 236 height 236
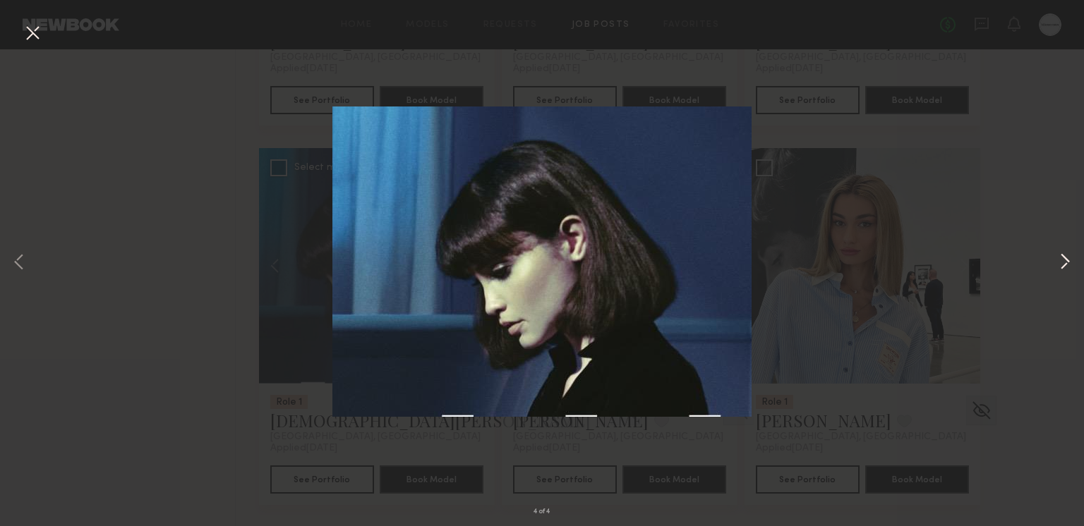
click at [1061, 259] on button at bounding box center [1064, 263] width 17 height 421
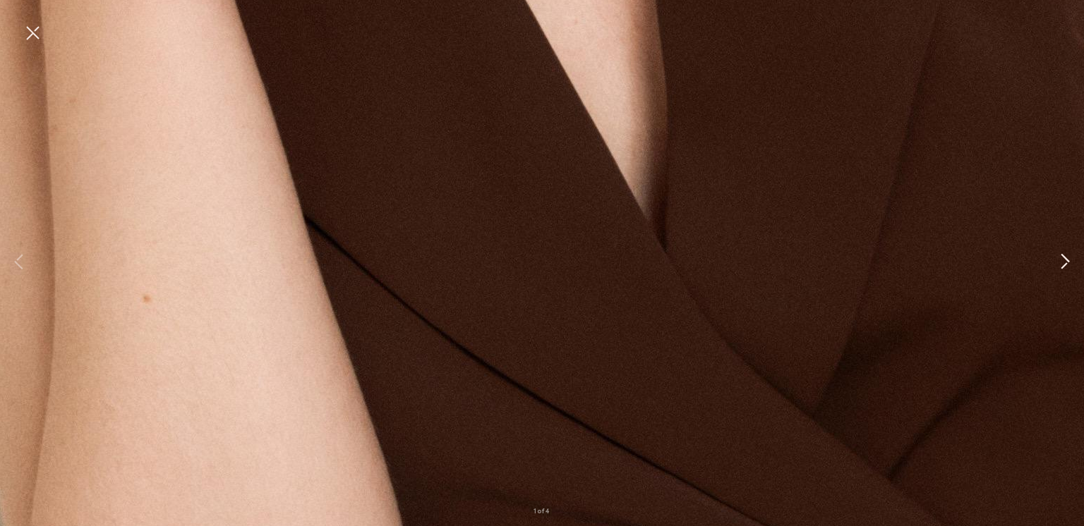
click at [1061, 259] on button at bounding box center [1064, 263] width 17 height 421
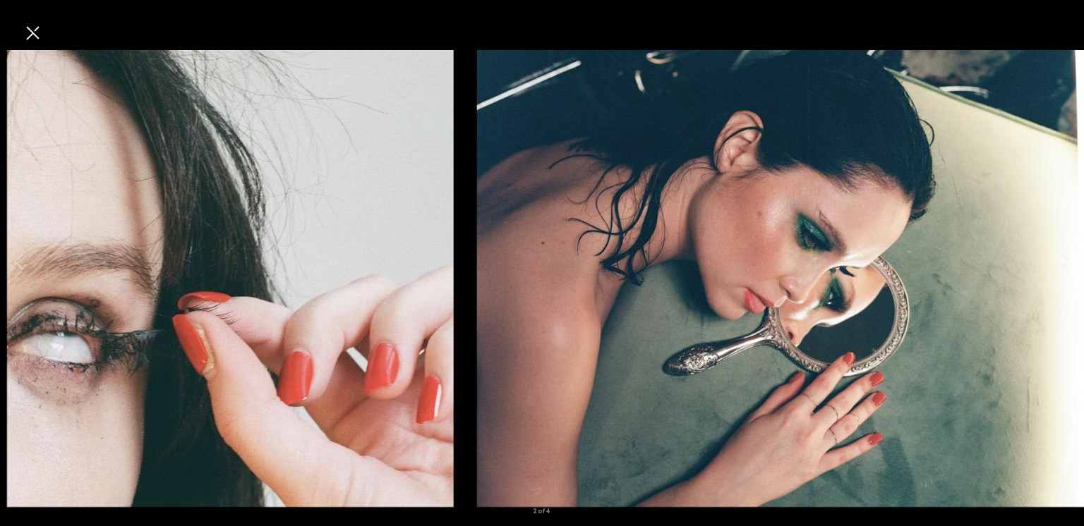
click at [28, 32] on button at bounding box center [32, 33] width 23 height 25
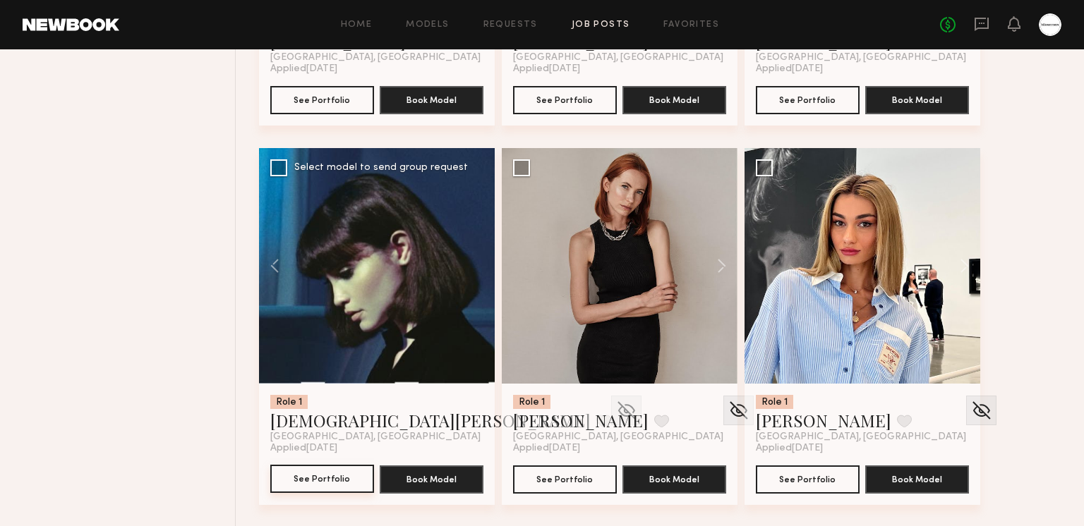
click at [303, 478] on button "See Portfolio" at bounding box center [322, 479] width 104 height 28
click at [720, 254] on button at bounding box center [714, 266] width 45 height 236
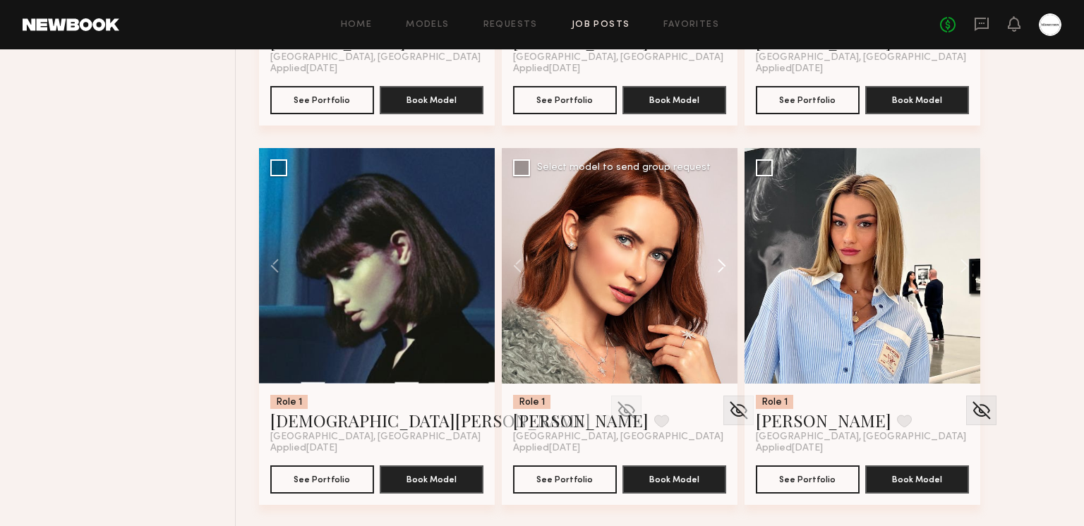
click at [720, 254] on button at bounding box center [714, 266] width 45 height 236
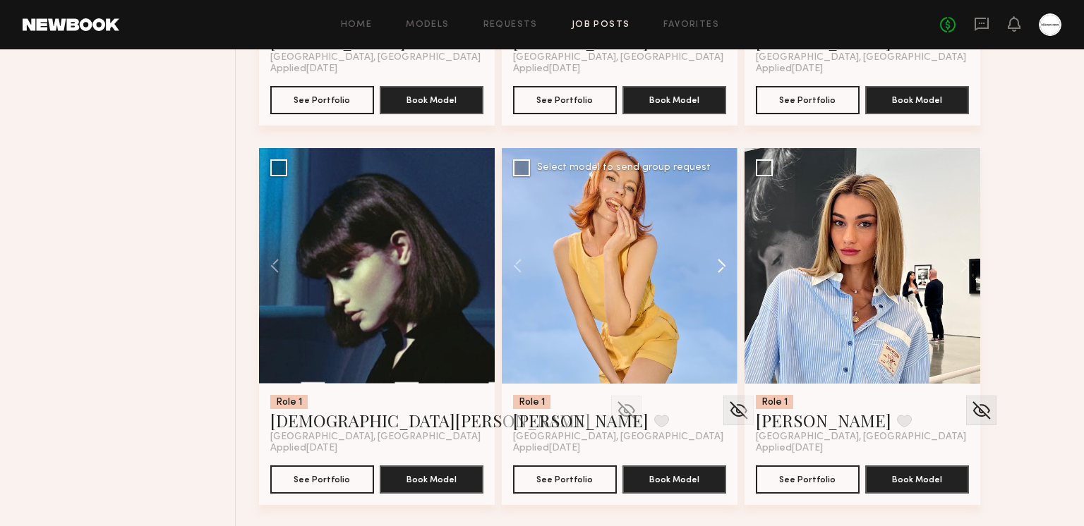
click at [719, 255] on button at bounding box center [714, 266] width 45 height 236
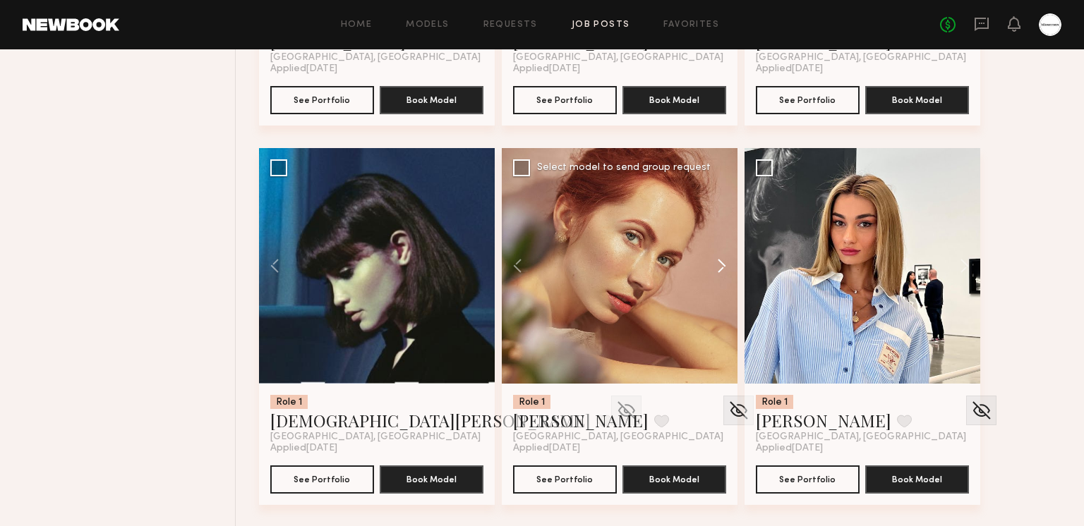
click at [719, 255] on button at bounding box center [714, 266] width 45 height 236
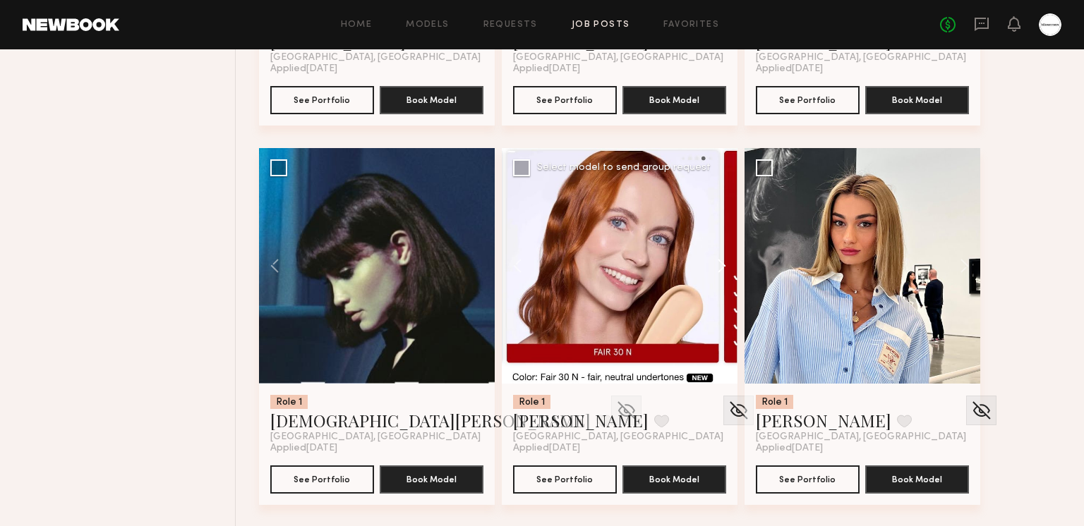
click at [719, 255] on button at bounding box center [714, 266] width 45 height 236
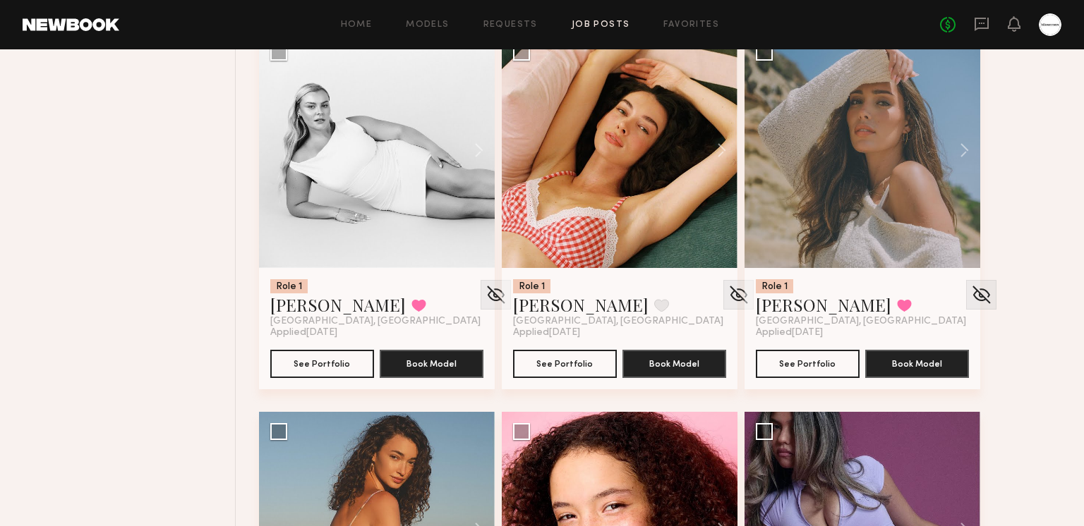
scroll to position [14888, 0]
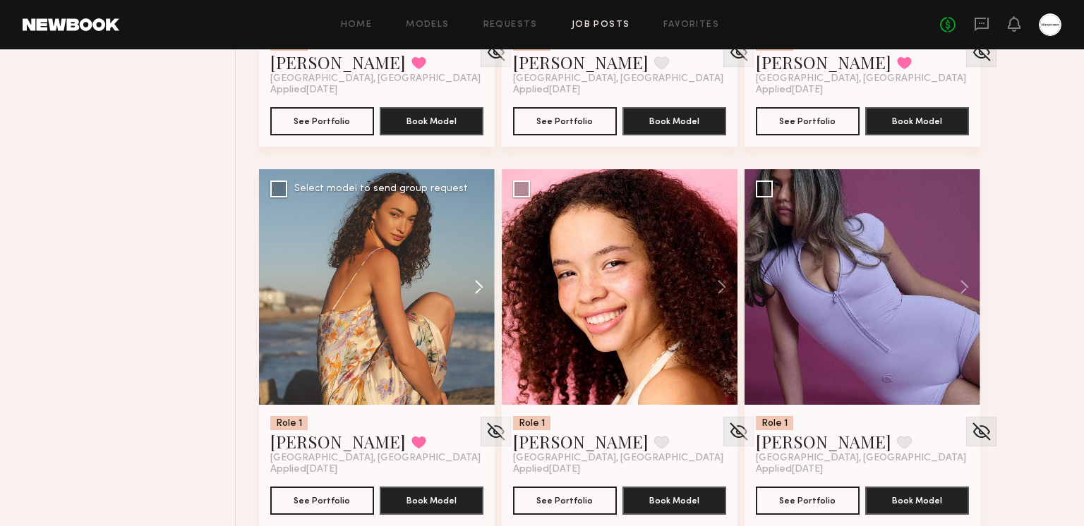
click at [485, 280] on button at bounding box center [471, 287] width 45 height 236
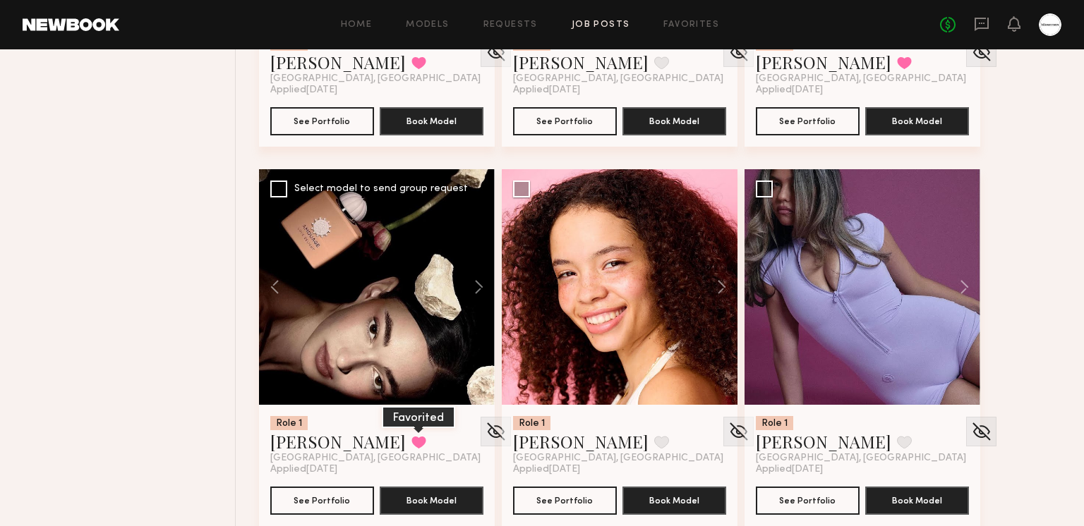
click at [411, 440] on button at bounding box center [418, 442] width 15 height 13
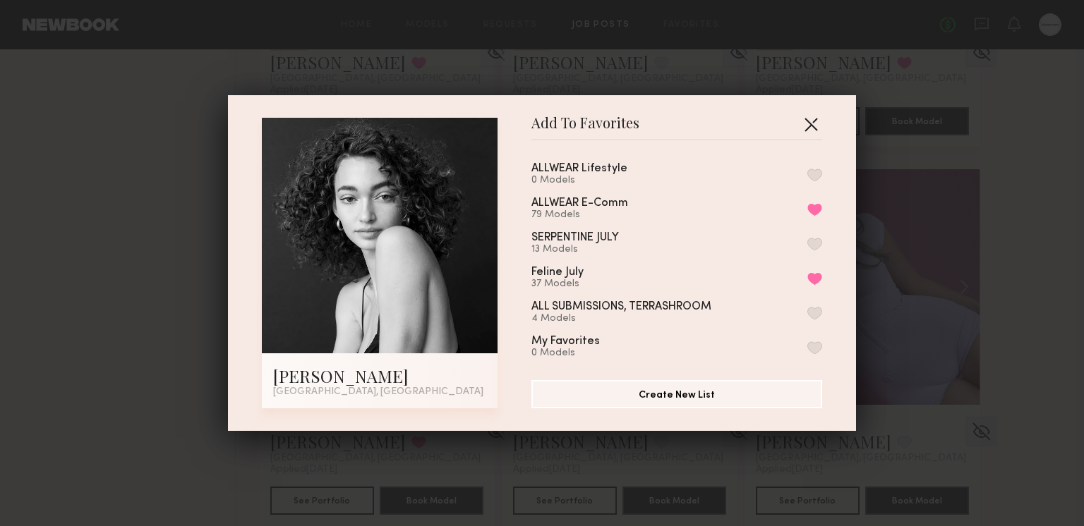
click at [818, 123] on button "button" at bounding box center [810, 124] width 23 height 23
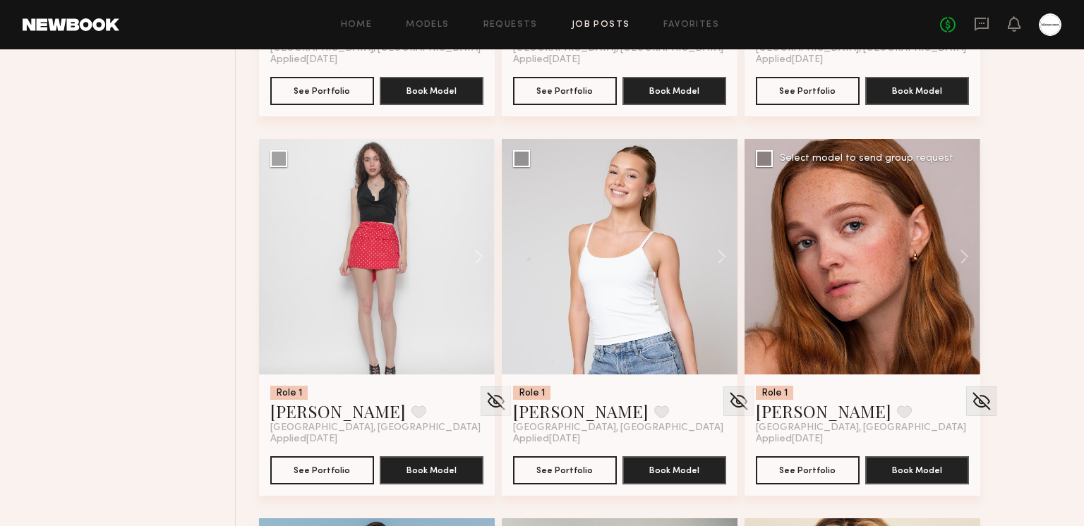
scroll to position [15298, 0]
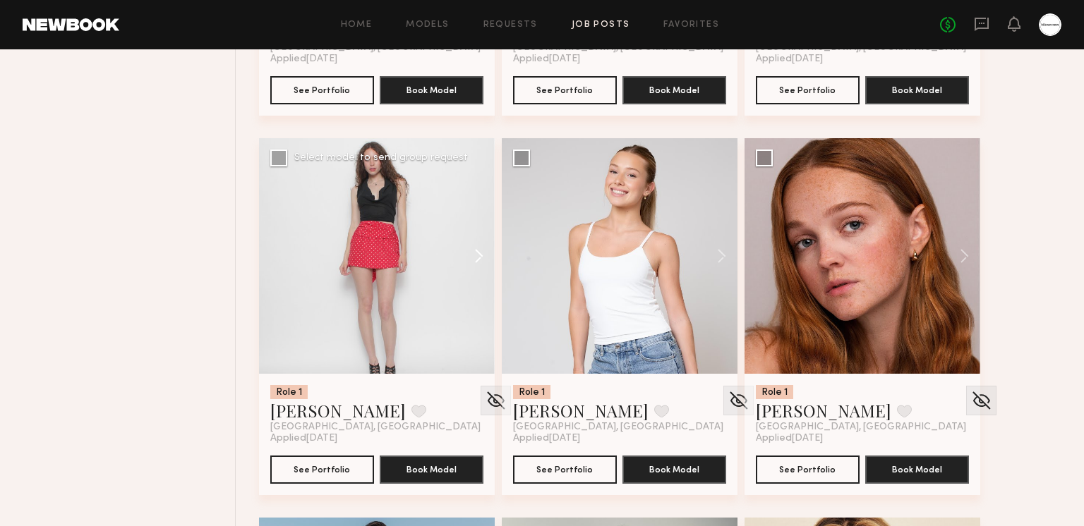
click at [478, 250] on button at bounding box center [471, 256] width 45 height 236
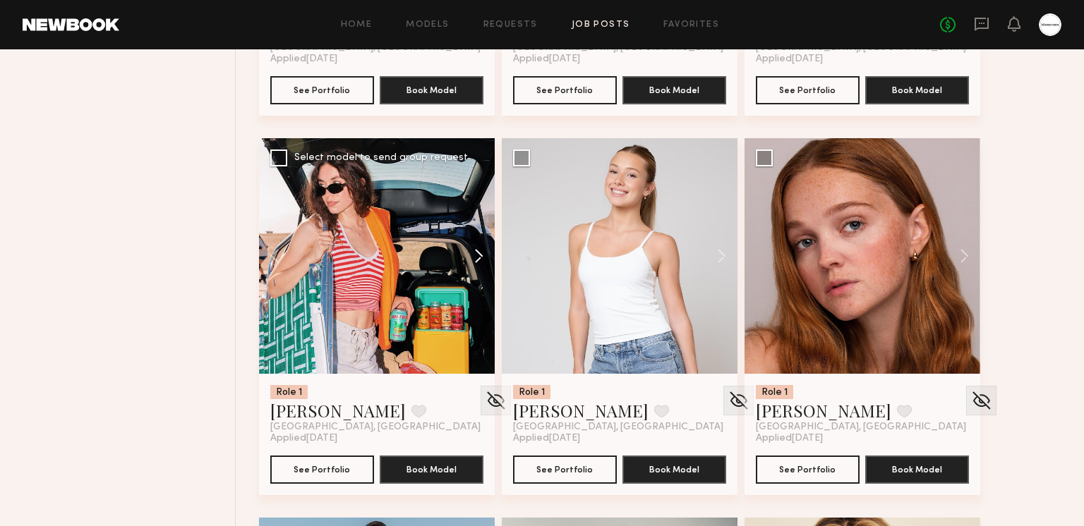
click at [478, 250] on button at bounding box center [471, 256] width 45 height 236
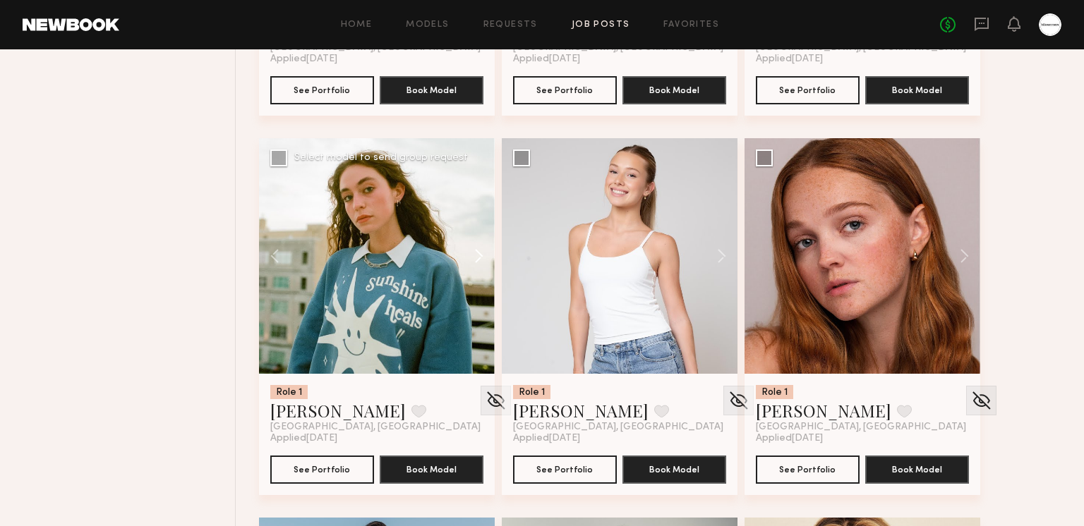
click at [478, 250] on button at bounding box center [471, 256] width 45 height 236
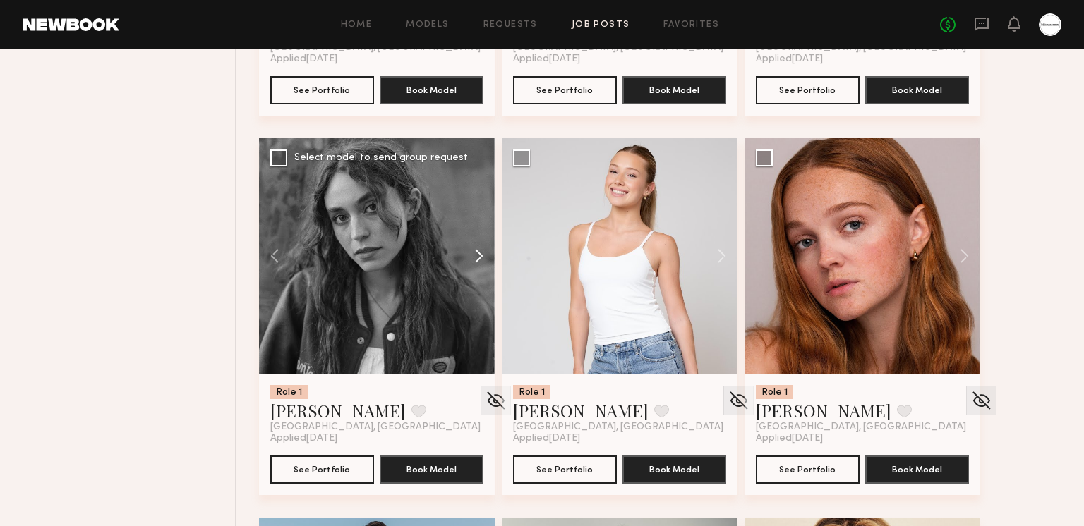
click at [478, 250] on button at bounding box center [471, 256] width 45 height 236
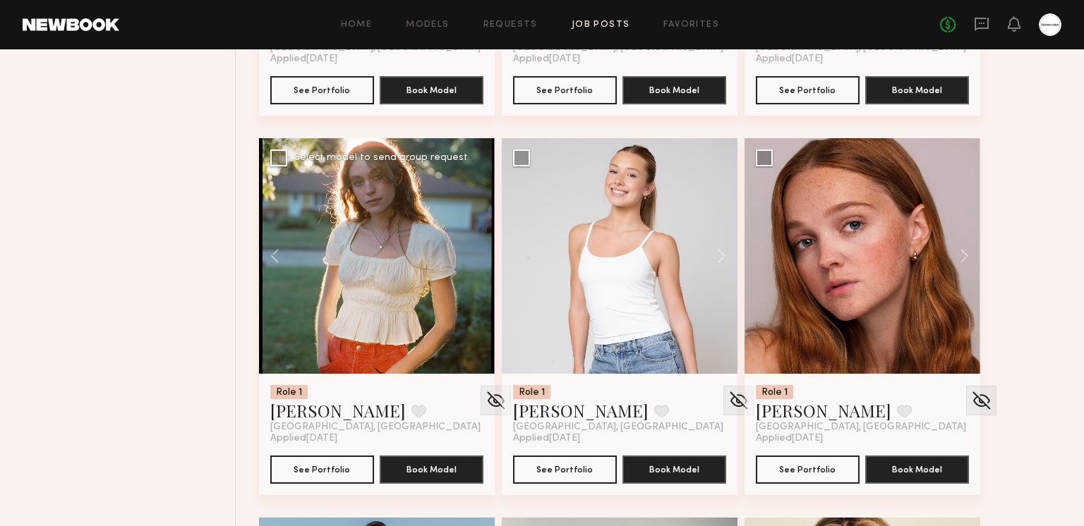
click at [478, 250] on div at bounding box center [377, 256] width 236 height 236
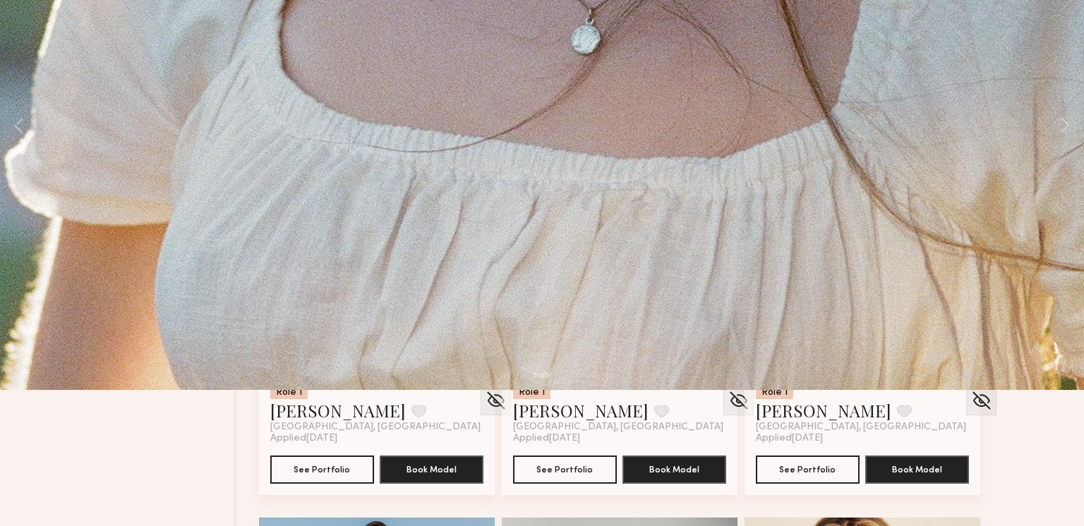
click at [29, 35] on button at bounding box center [32, 33] width 23 height 25
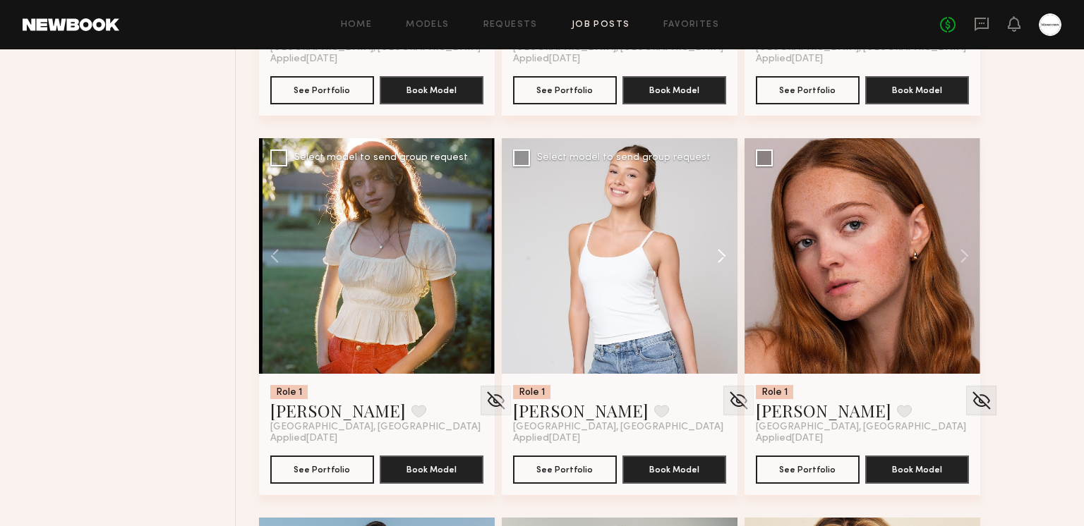
click at [710, 258] on button at bounding box center [714, 256] width 45 height 236
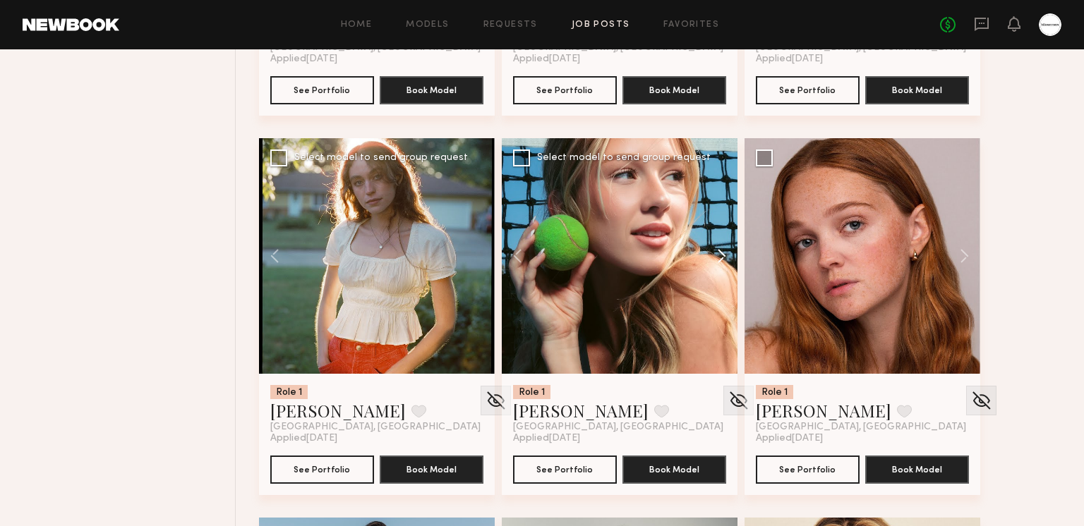
click at [715, 257] on button at bounding box center [714, 256] width 45 height 236
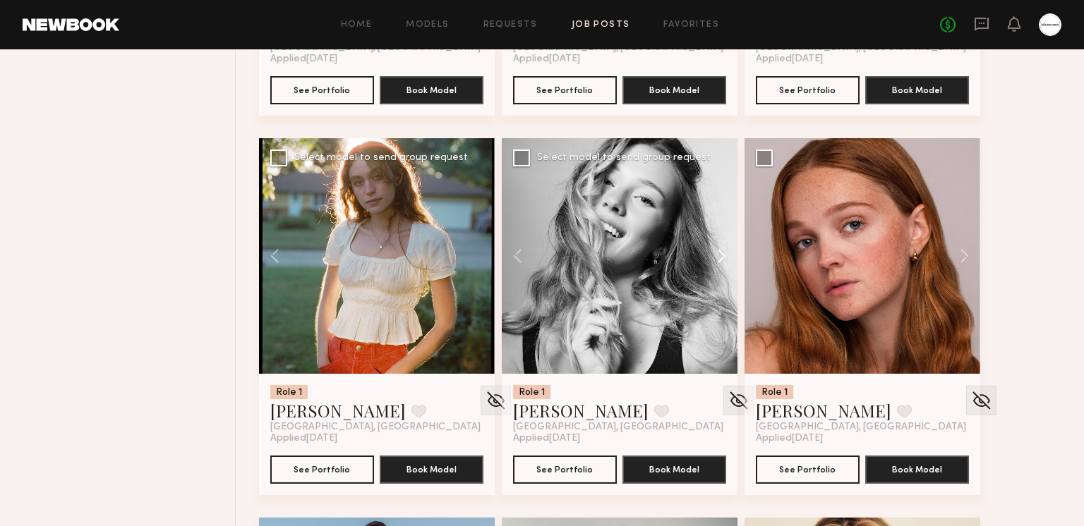
click at [715, 257] on button at bounding box center [714, 256] width 45 height 236
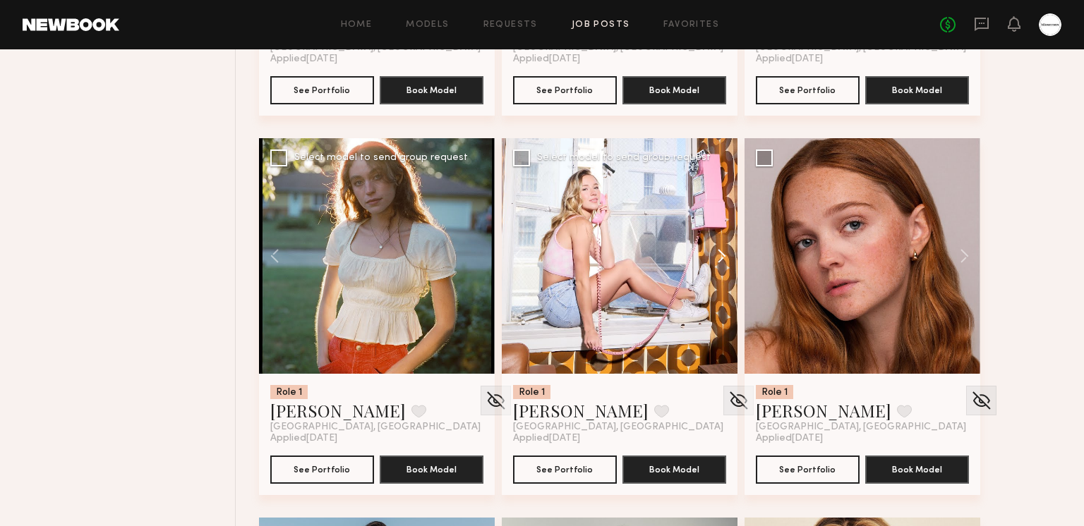
click at [715, 260] on button at bounding box center [714, 256] width 45 height 236
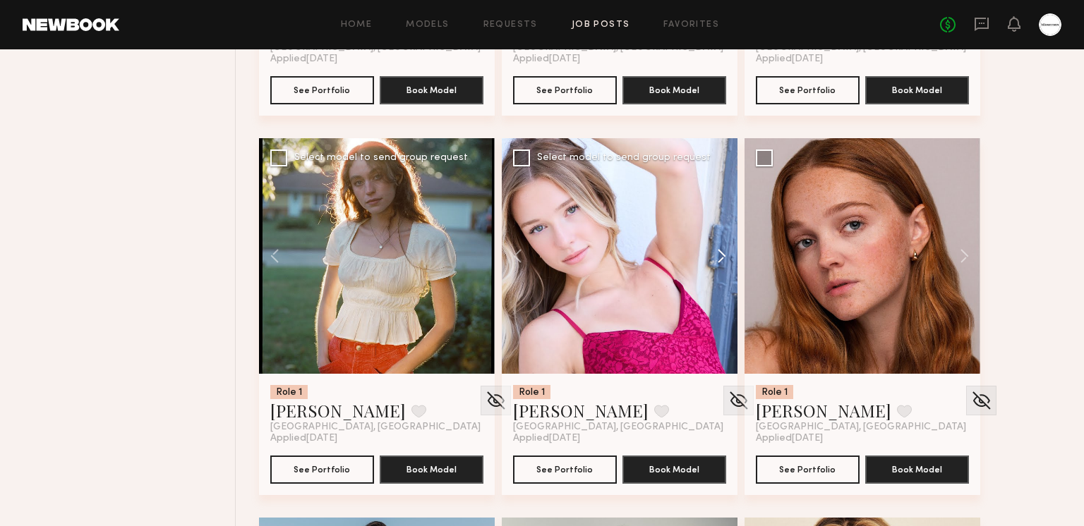
click at [715, 259] on button at bounding box center [714, 256] width 45 height 236
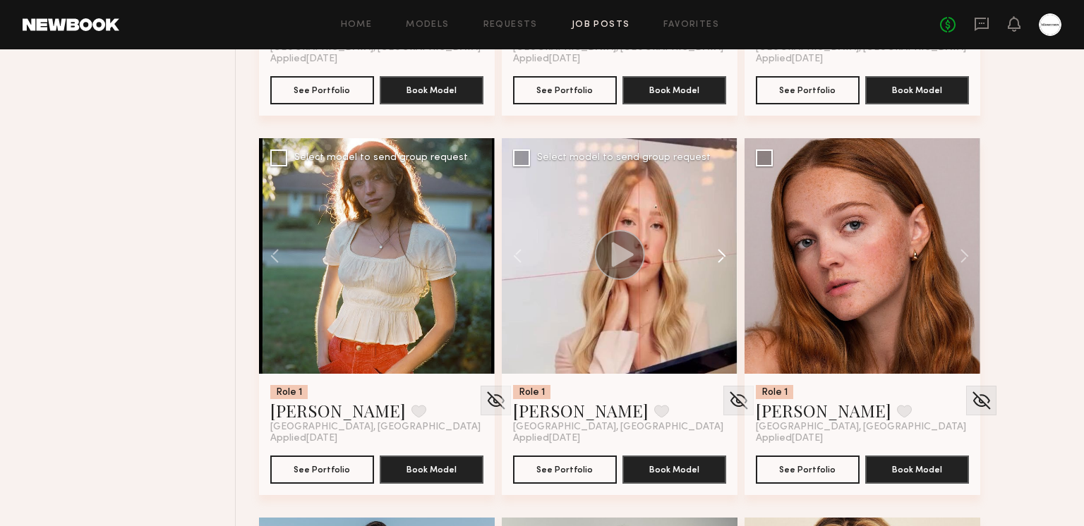
click at [715, 255] on button at bounding box center [714, 256] width 45 height 236
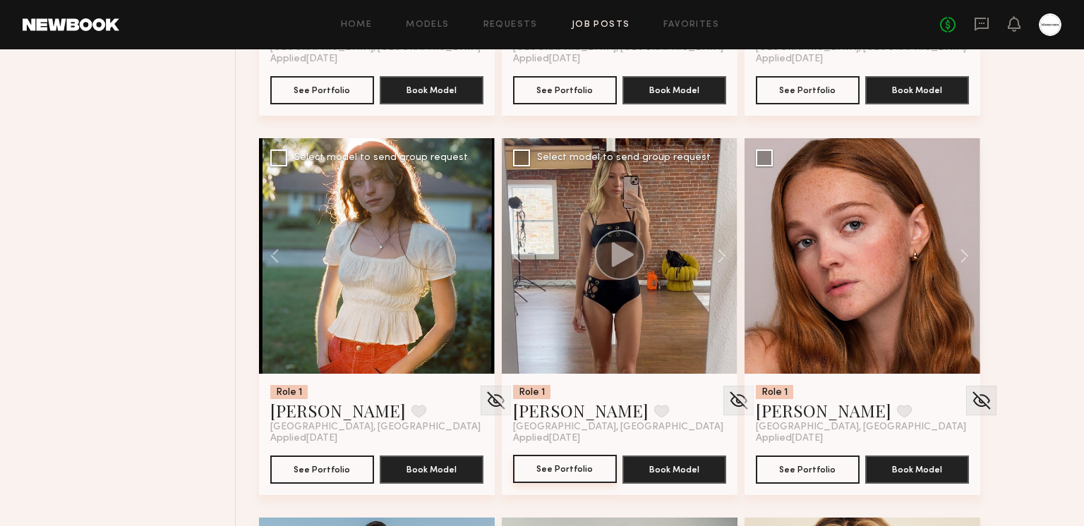
click at [550, 473] on button "See Portfolio" at bounding box center [565, 469] width 104 height 28
click at [960, 250] on button at bounding box center [957, 256] width 45 height 236
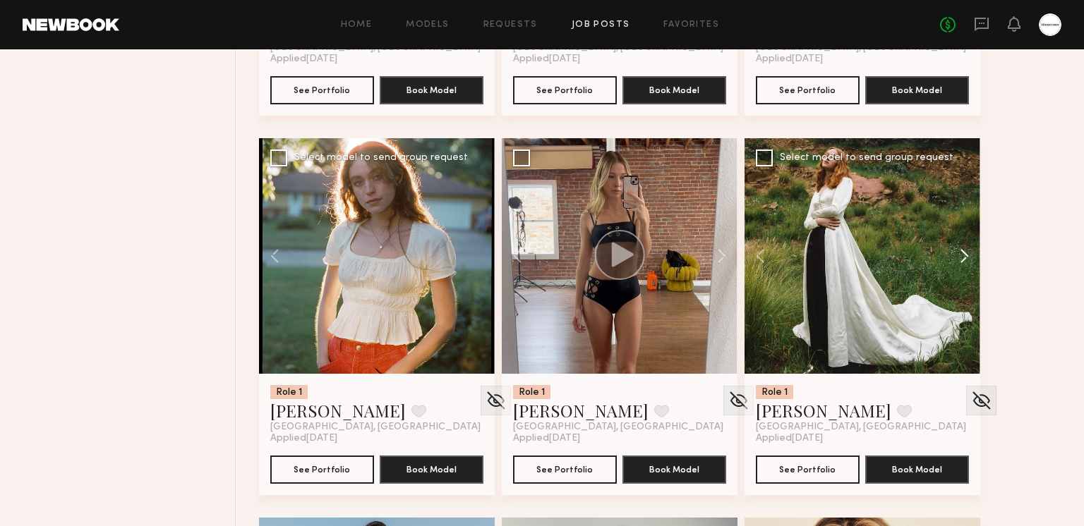
click at [960, 250] on button at bounding box center [957, 256] width 45 height 236
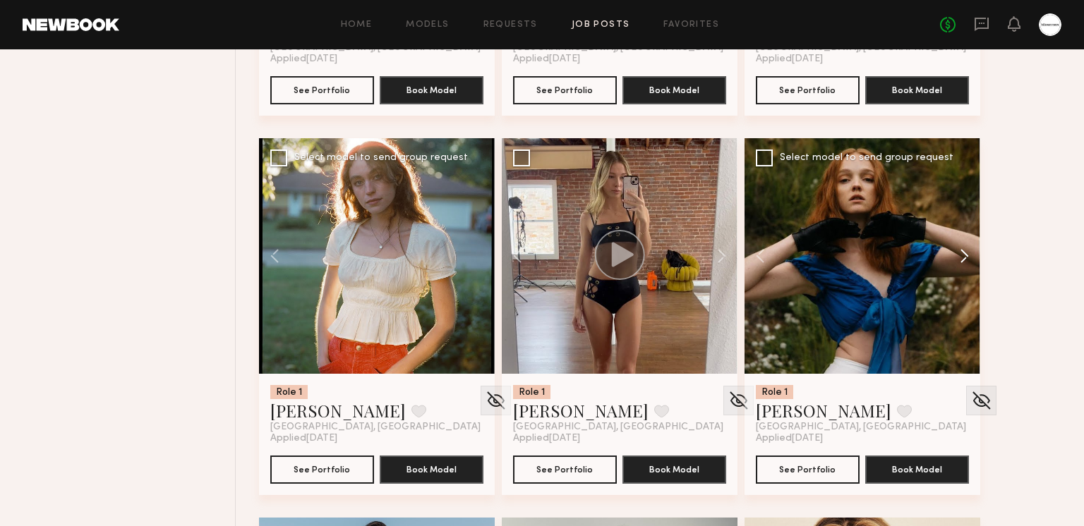
click at [960, 250] on button at bounding box center [957, 256] width 45 height 236
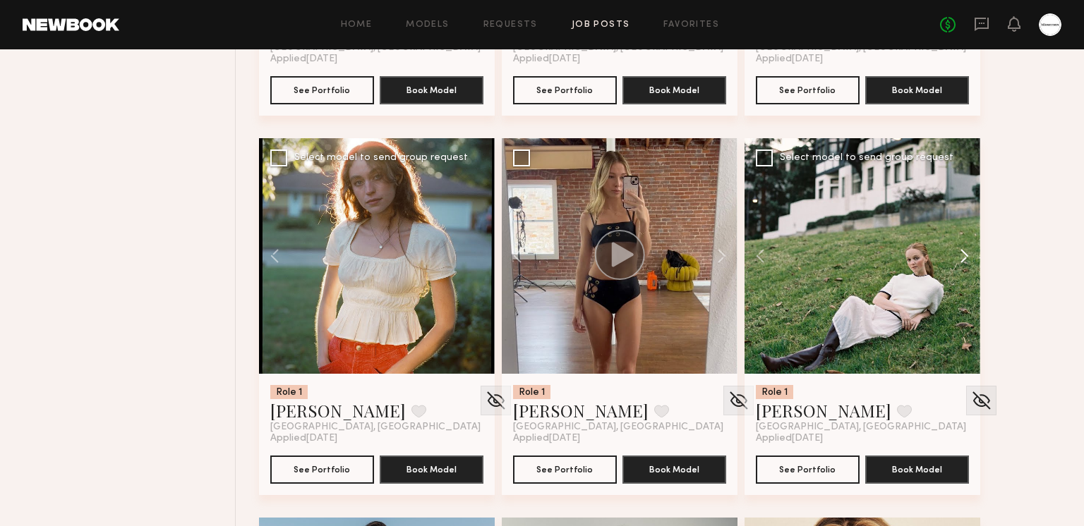
click at [960, 250] on button at bounding box center [957, 256] width 45 height 236
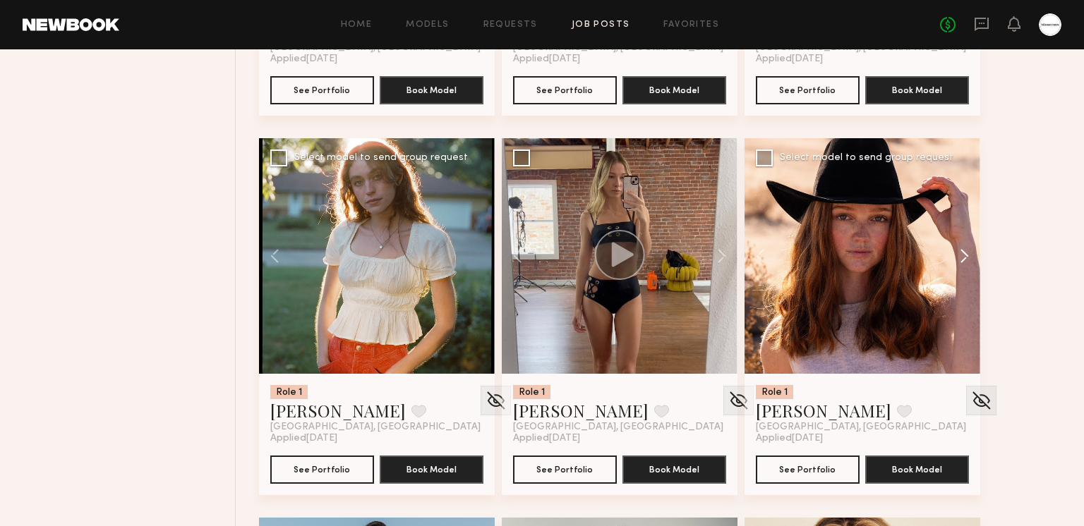
click at [960, 250] on button at bounding box center [957, 256] width 45 height 236
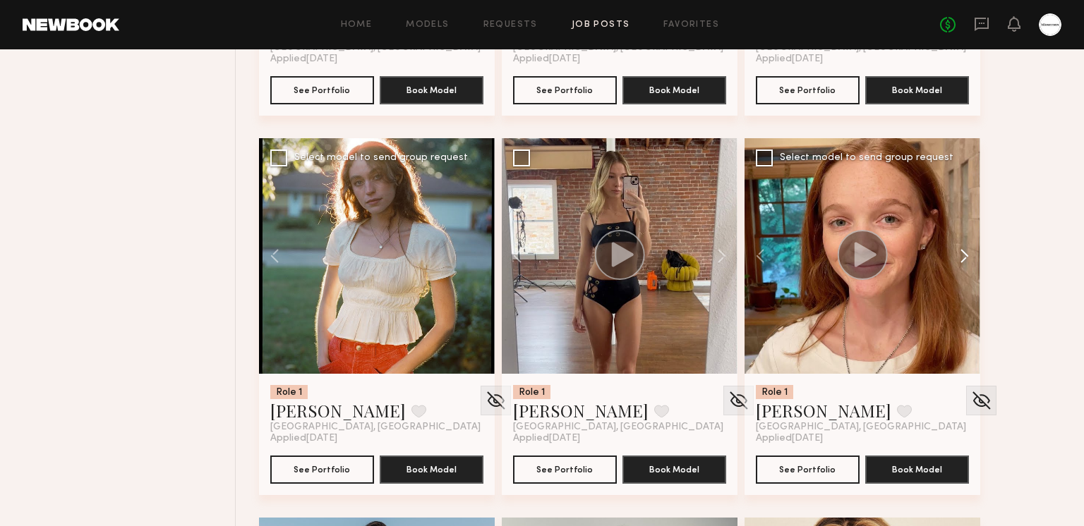
click at [960, 250] on button at bounding box center [957, 256] width 45 height 236
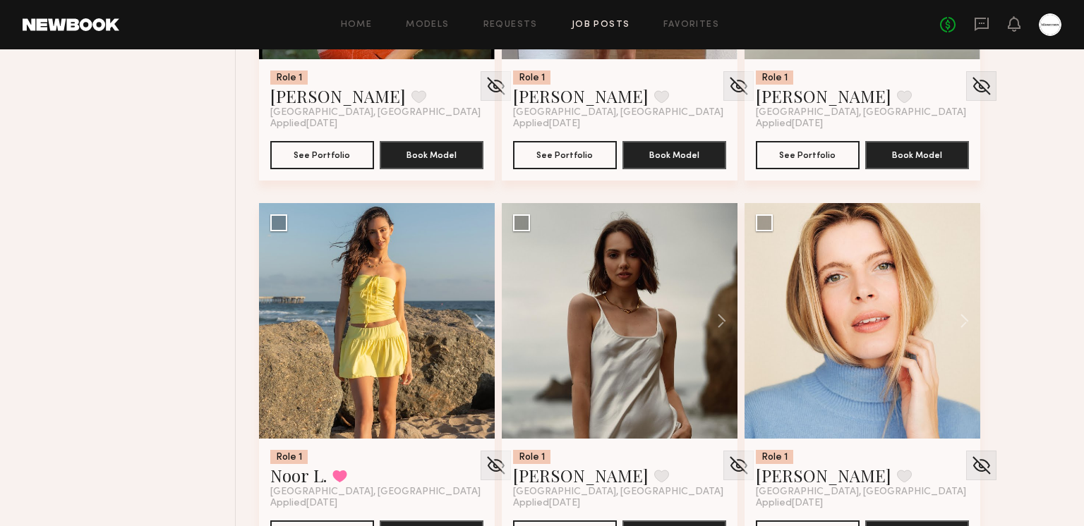
scroll to position [15623, 0]
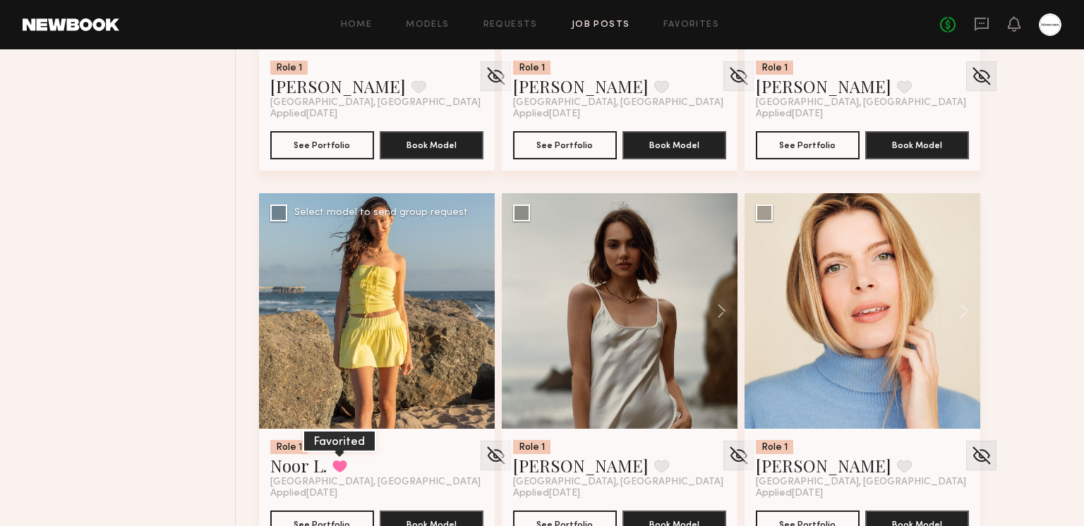
click at [344, 466] on button at bounding box center [339, 466] width 15 height 13
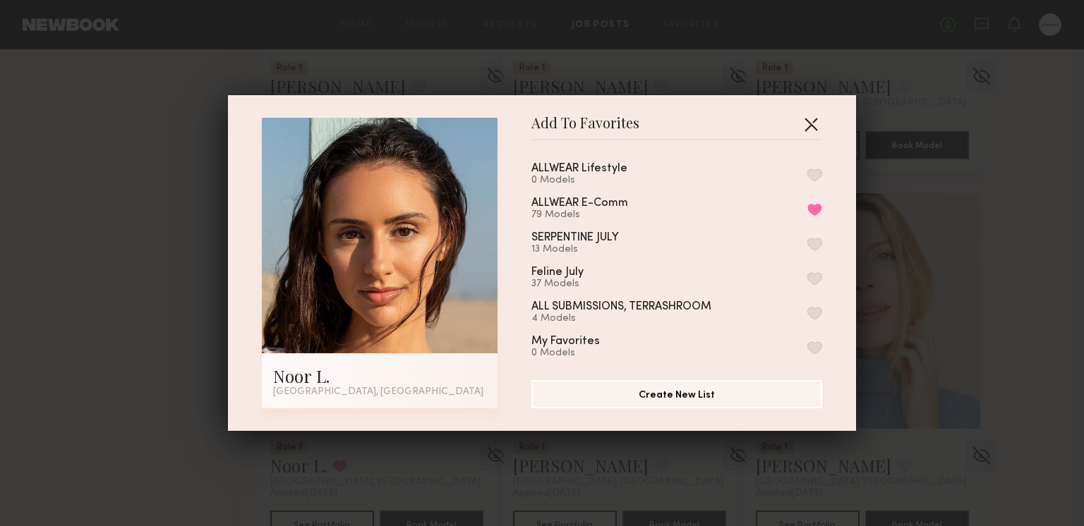
click at [812, 118] on button "button" at bounding box center [810, 124] width 23 height 23
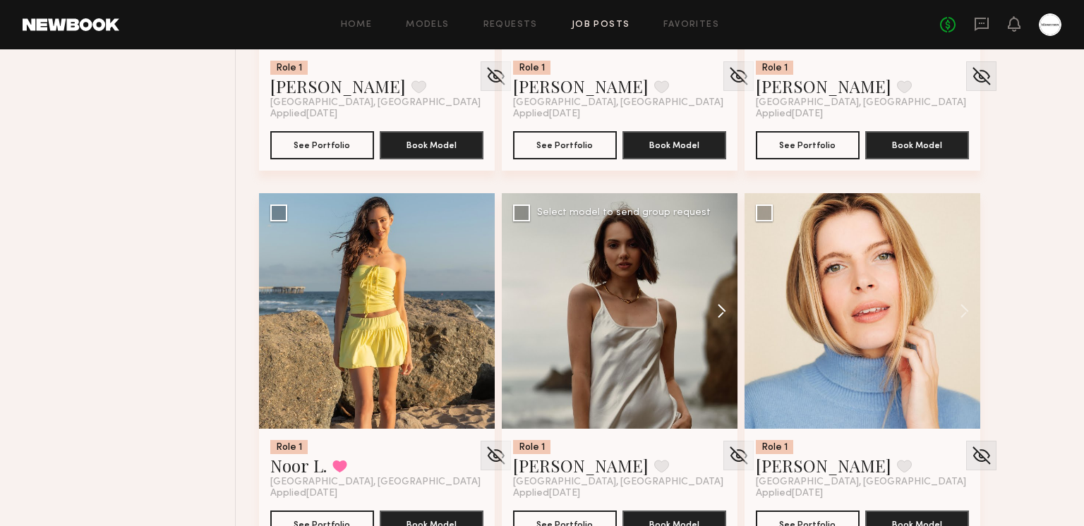
click at [707, 317] on button at bounding box center [714, 311] width 45 height 236
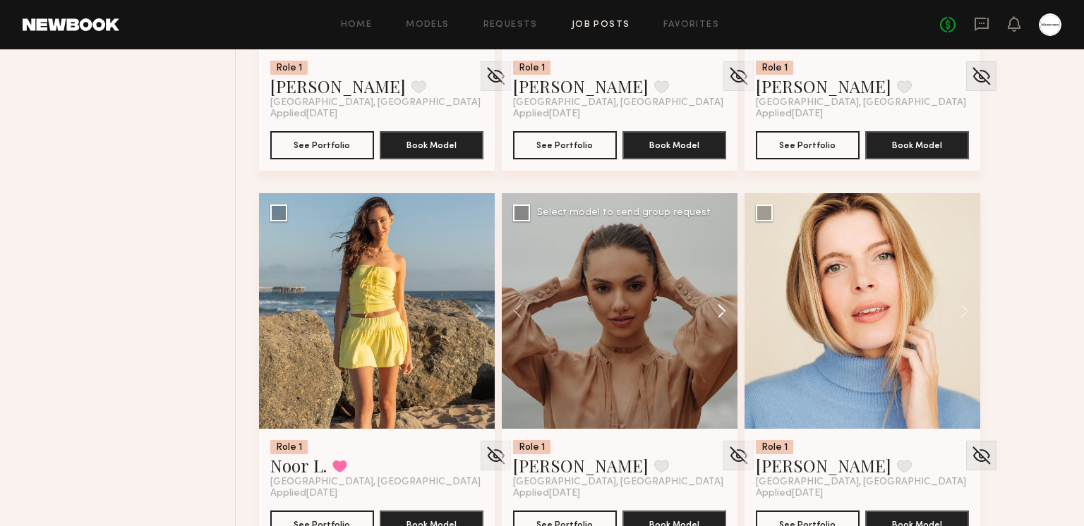
click at [708, 313] on button at bounding box center [714, 311] width 45 height 236
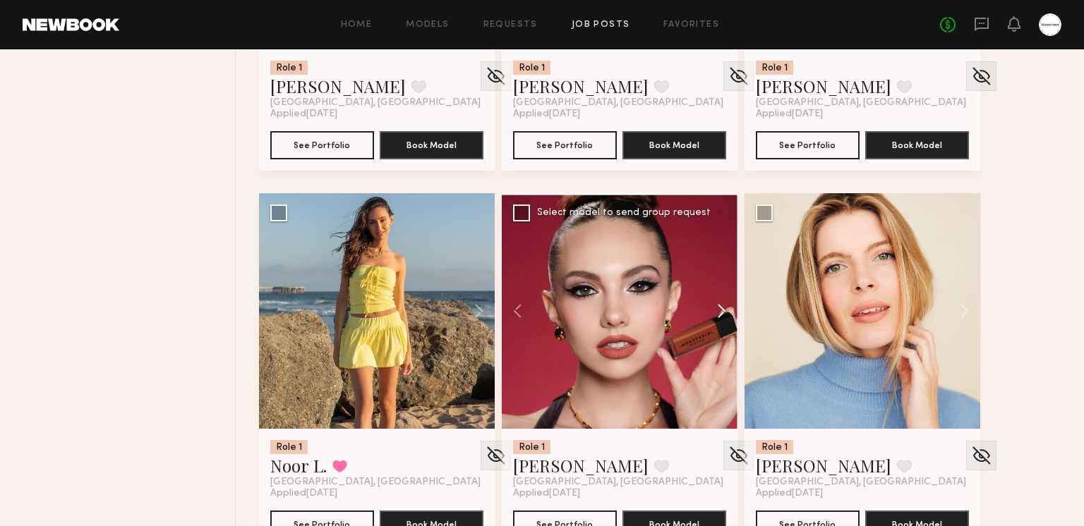
click at [708, 313] on button at bounding box center [714, 311] width 45 height 236
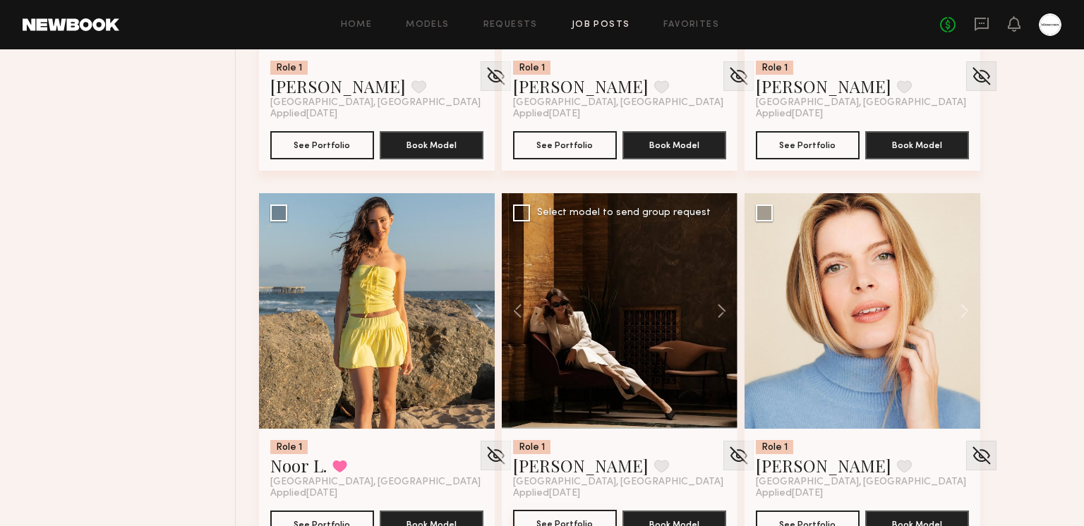
click at [556, 523] on button "See Portfolio" at bounding box center [565, 524] width 104 height 28
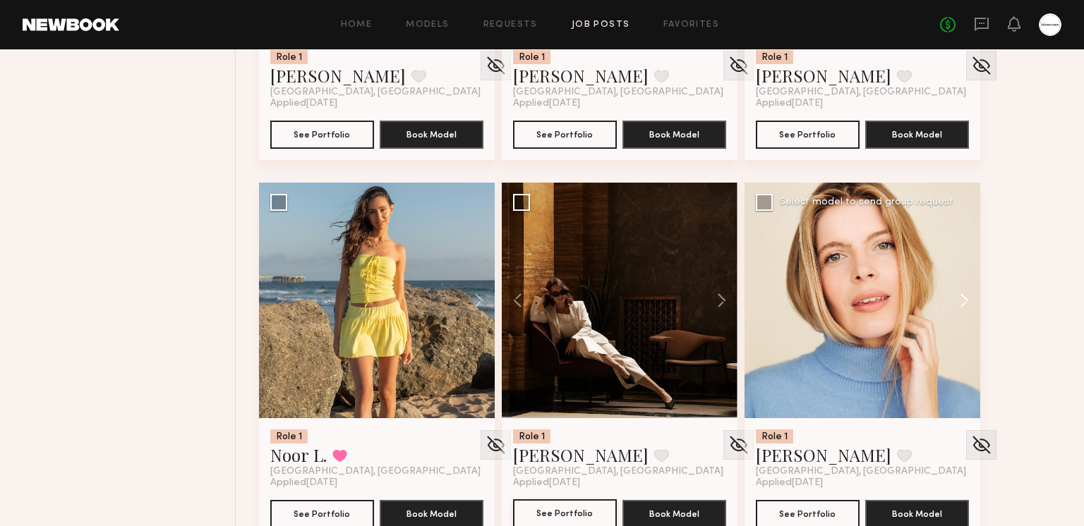
scroll to position [15648, 0]
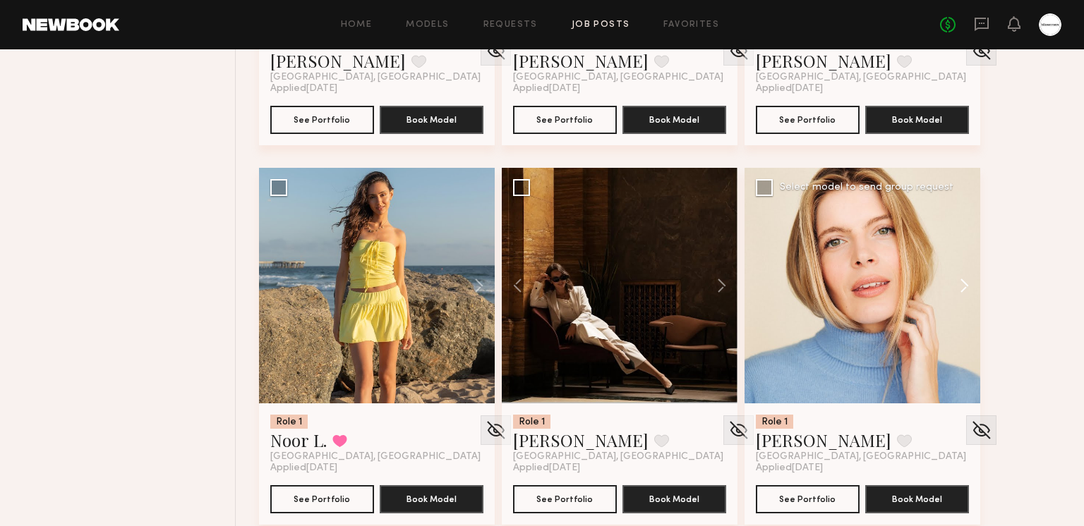
click at [965, 283] on button at bounding box center [957, 286] width 45 height 236
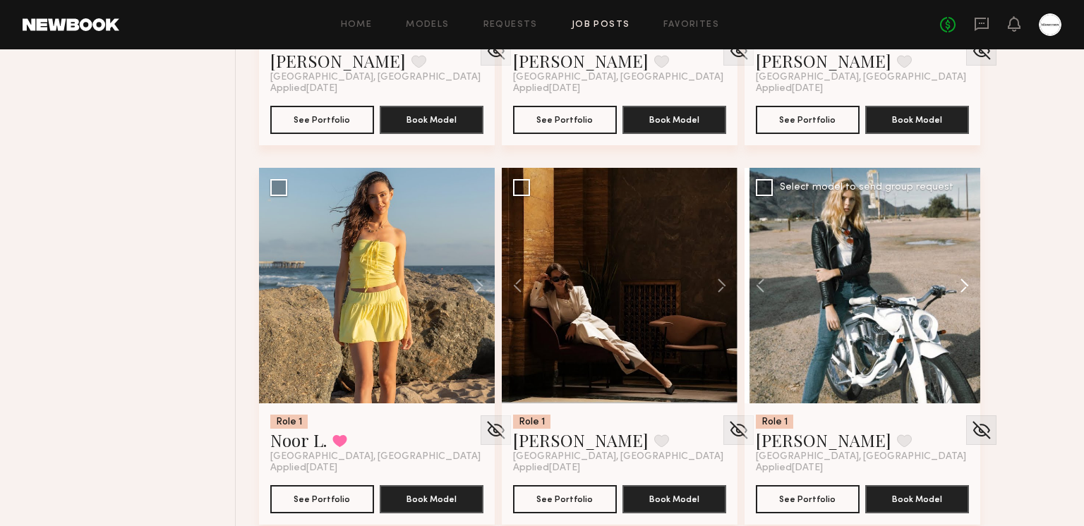
click at [965, 283] on button at bounding box center [957, 286] width 45 height 236
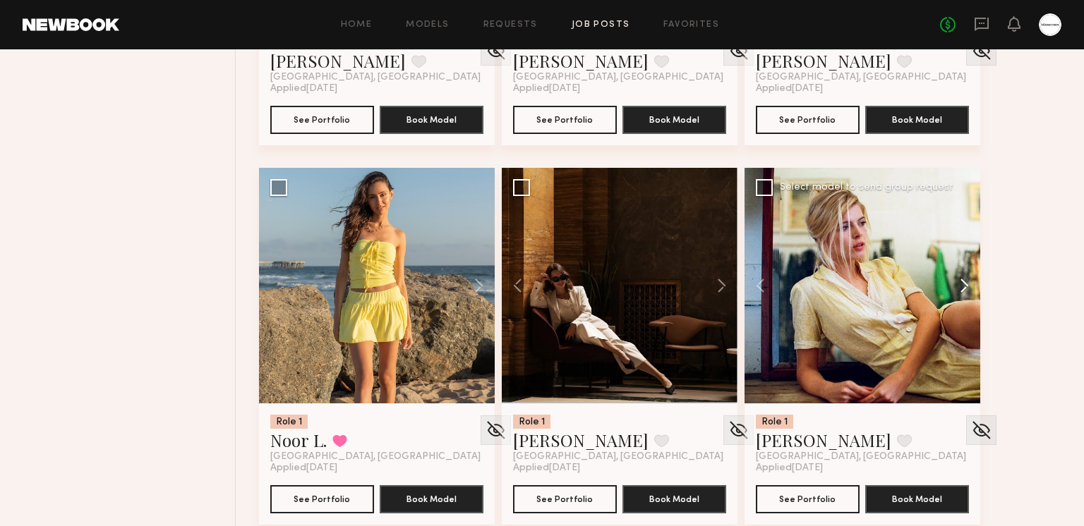
click at [965, 283] on button at bounding box center [957, 286] width 45 height 236
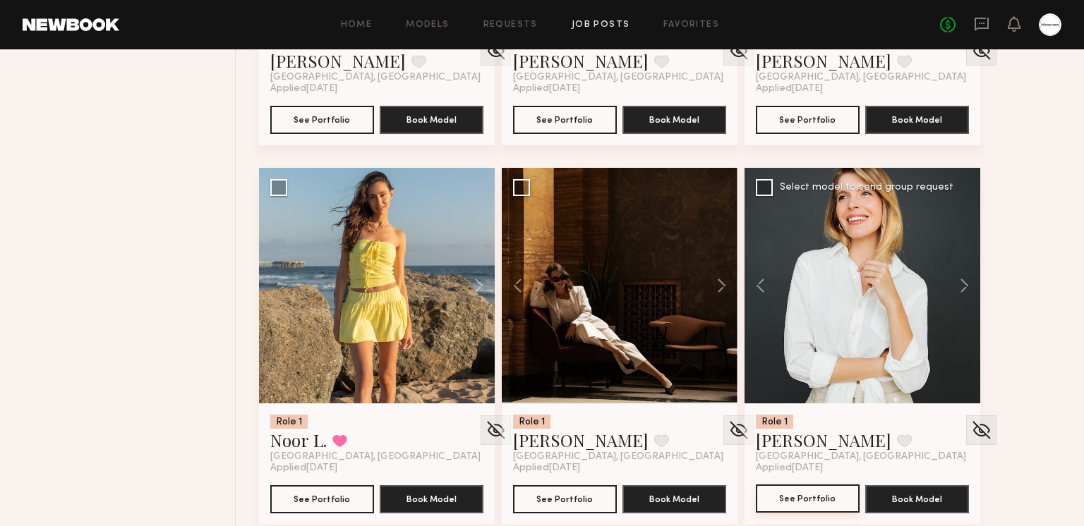
click at [841, 507] on button "See Portfolio" at bounding box center [808, 499] width 104 height 28
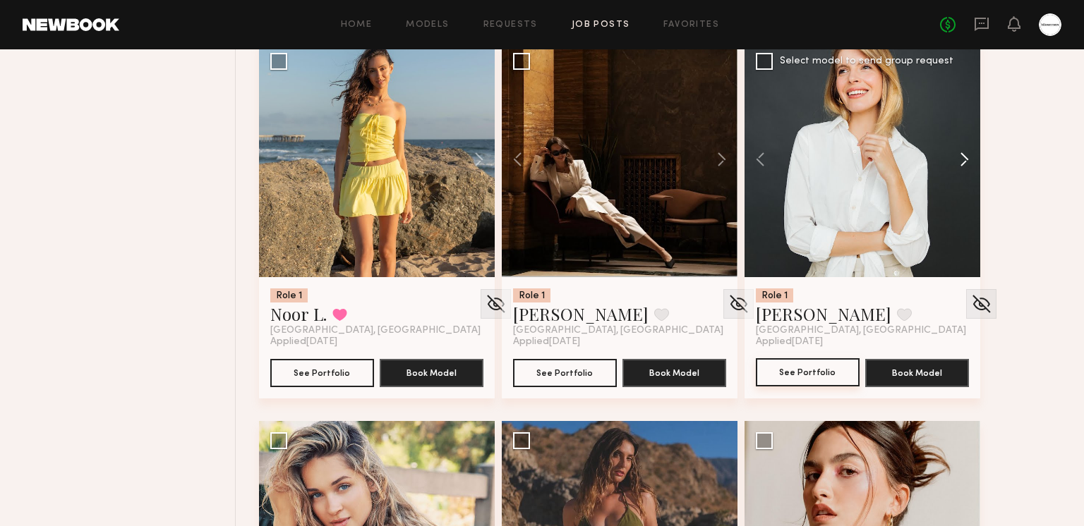
scroll to position [15898, 0]
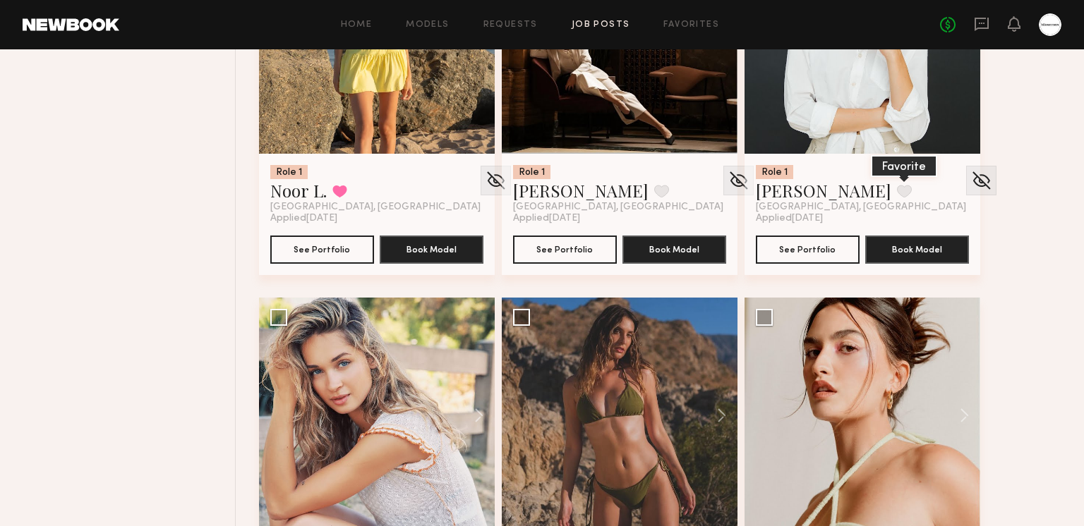
click at [897, 188] on button at bounding box center [904, 191] width 15 height 13
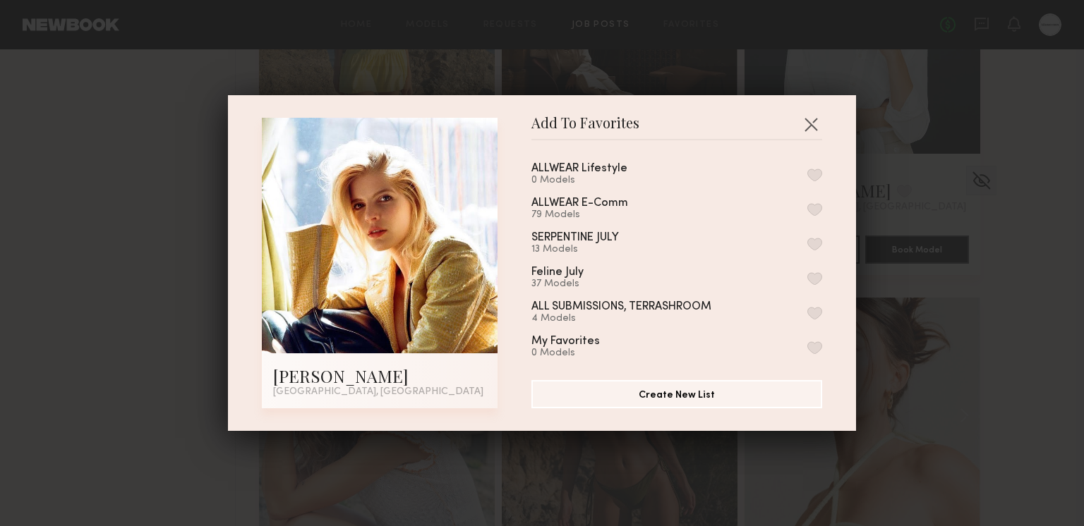
click at [817, 205] on button "button" at bounding box center [814, 209] width 15 height 13
click at [811, 122] on button "button" at bounding box center [810, 124] width 23 height 23
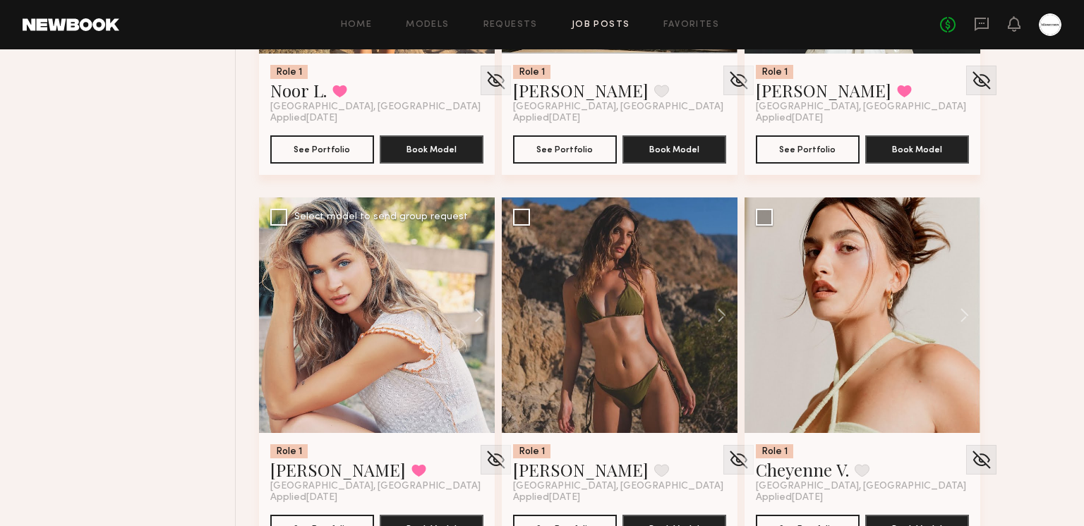
scroll to position [16005, 0]
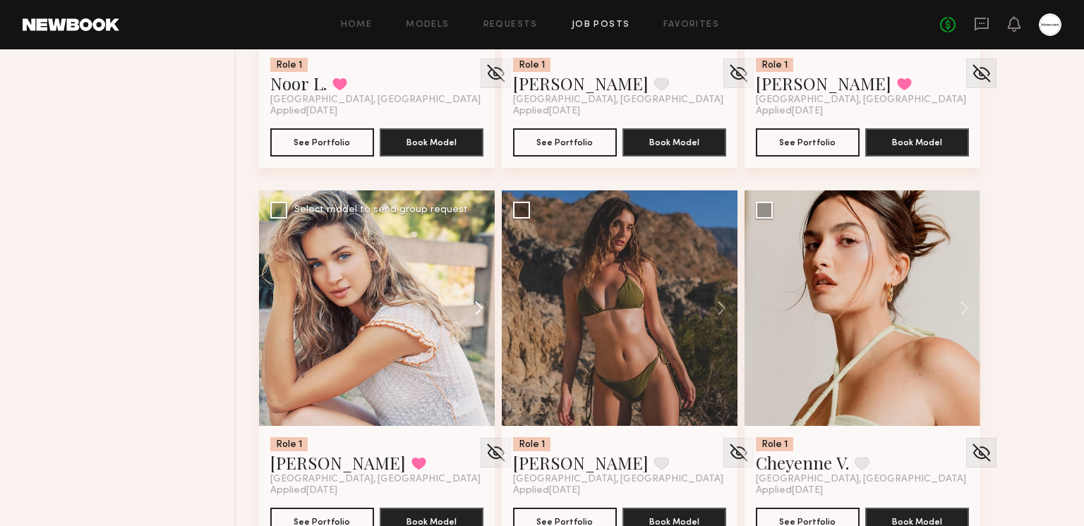
click at [466, 315] on button at bounding box center [471, 308] width 45 height 236
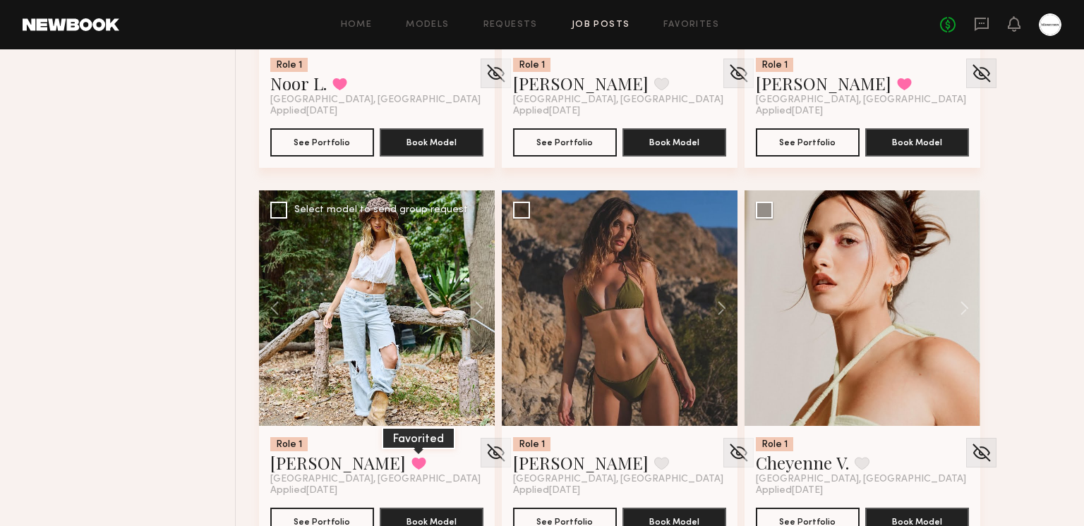
click at [411, 461] on button at bounding box center [418, 463] width 15 height 13
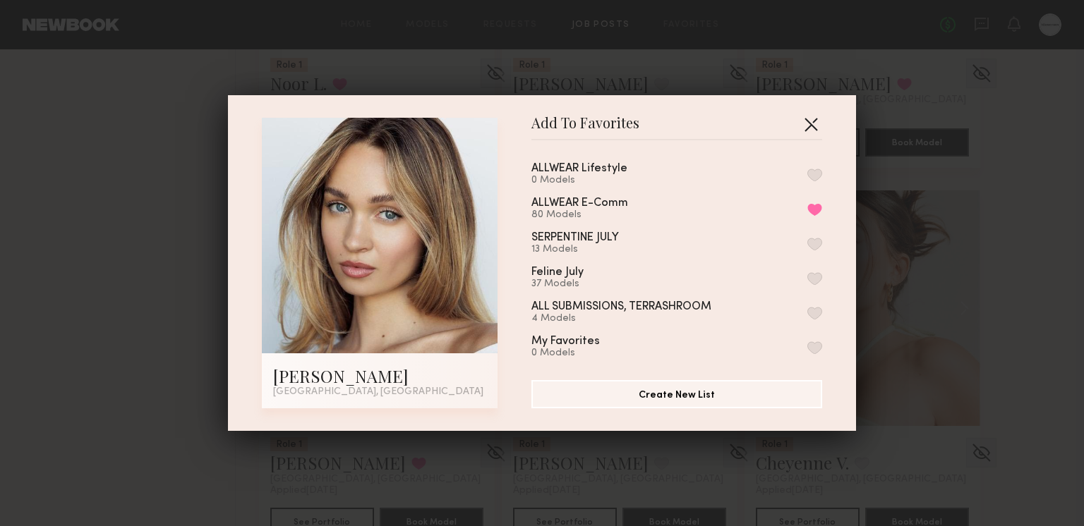
click at [816, 121] on button "button" at bounding box center [810, 124] width 23 height 23
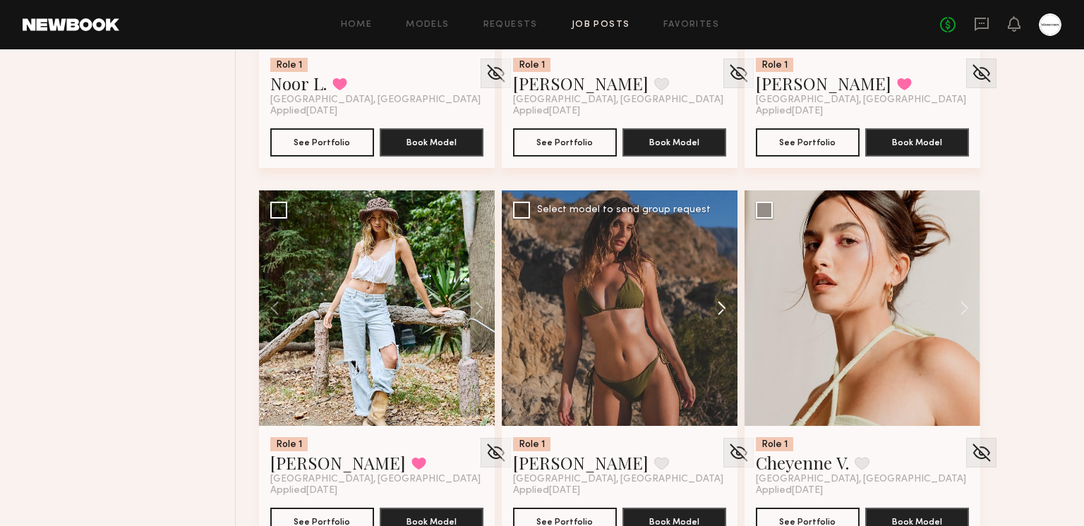
click at [720, 296] on button at bounding box center [714, 308] width 45 height 236
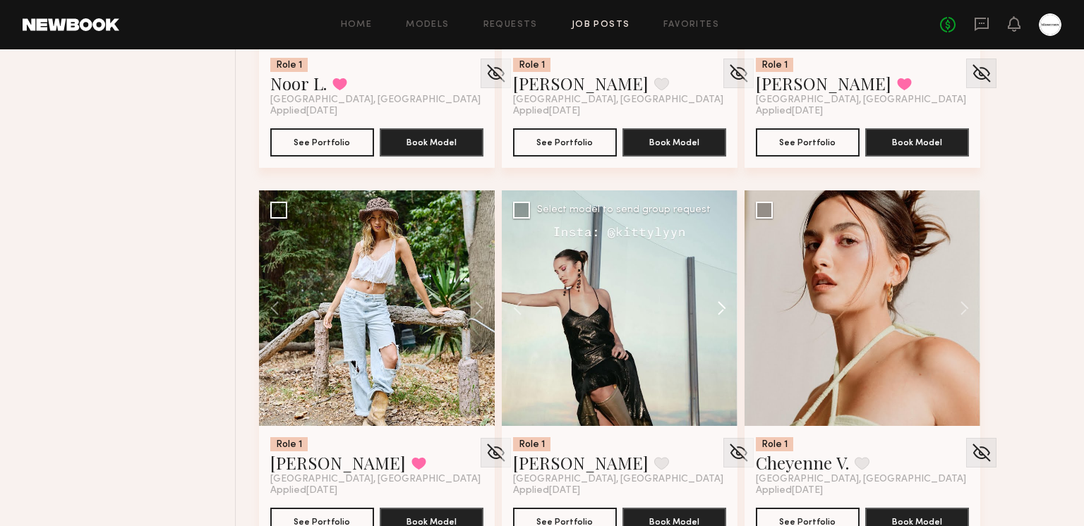
click at [715, 300] on button at bounding box center [714, 308] width 45 height 236
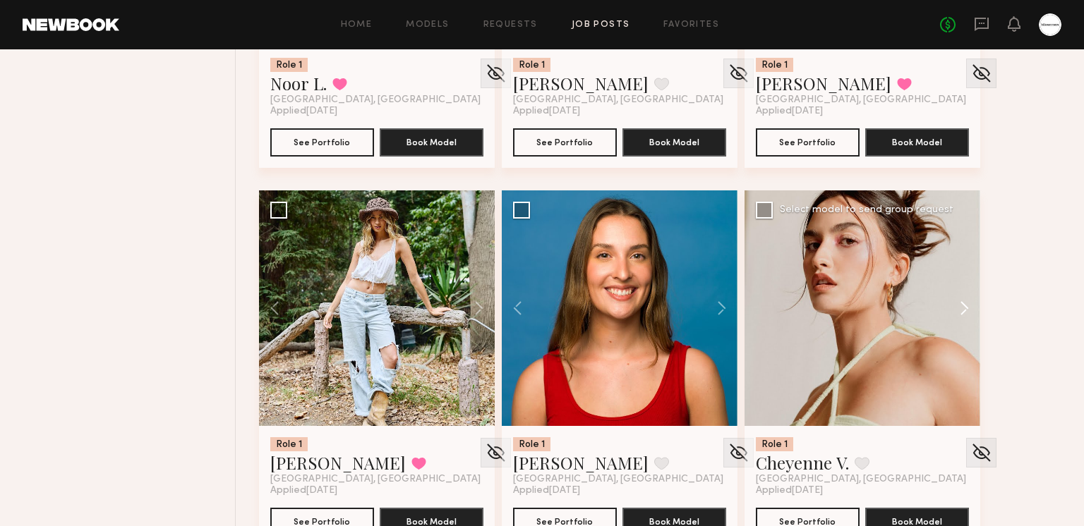
click at [952, 295] on button at bounding box center [957, 308] width 45 height 236
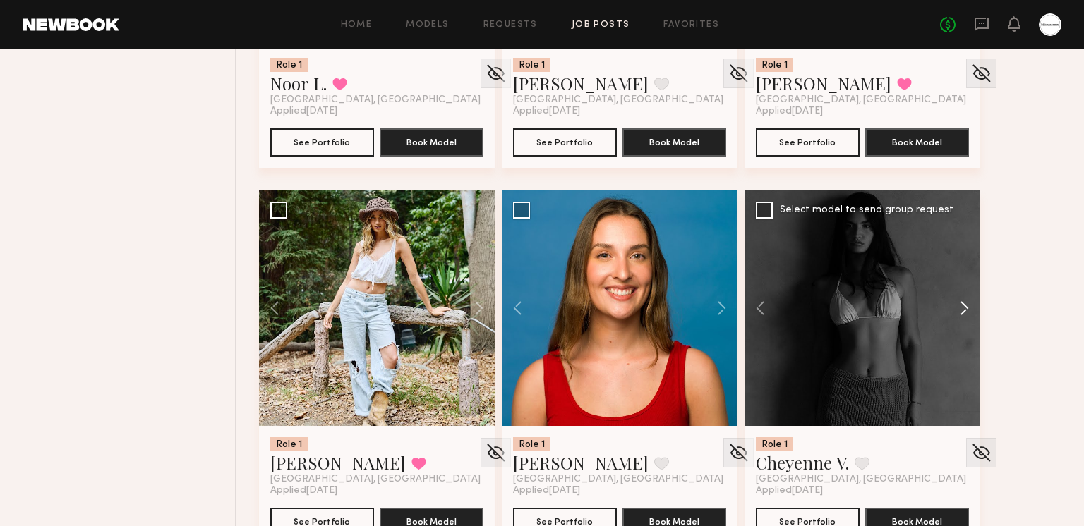
click at [952, 295] on button at bounding box center [957, 308] width 45 height 236
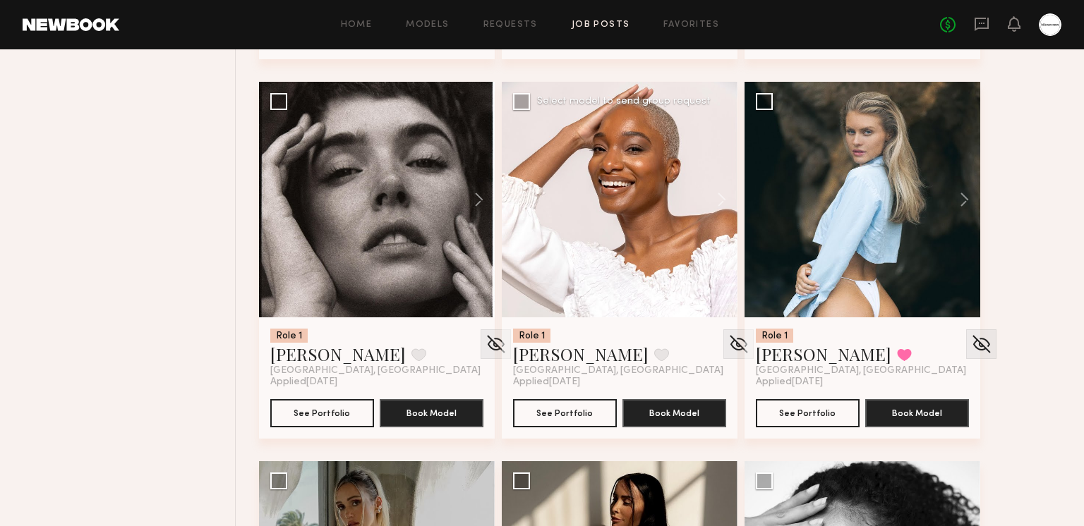
scroll to position [18014, 0]
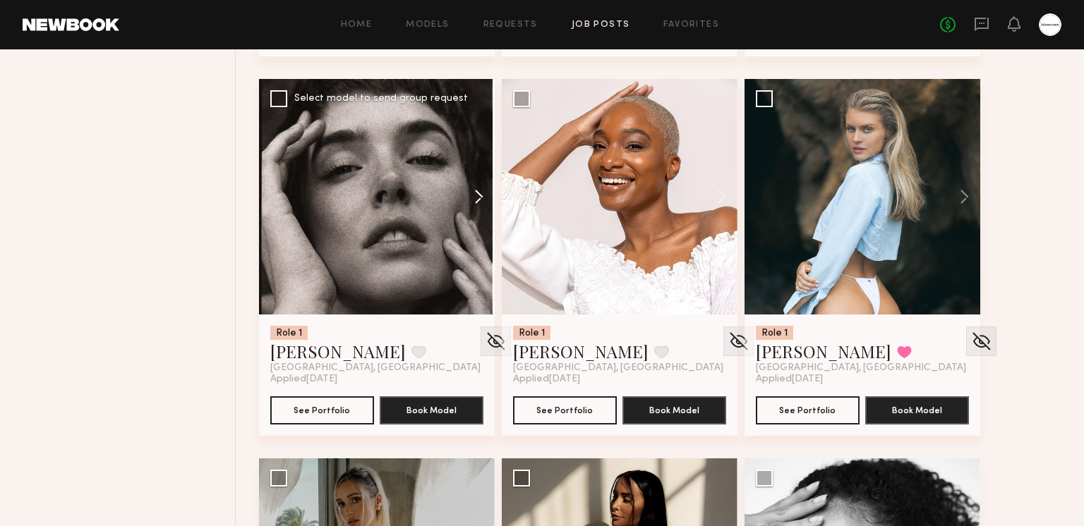
click at [475, 198] on button at bounding box center [471, 197] width 45 height 236
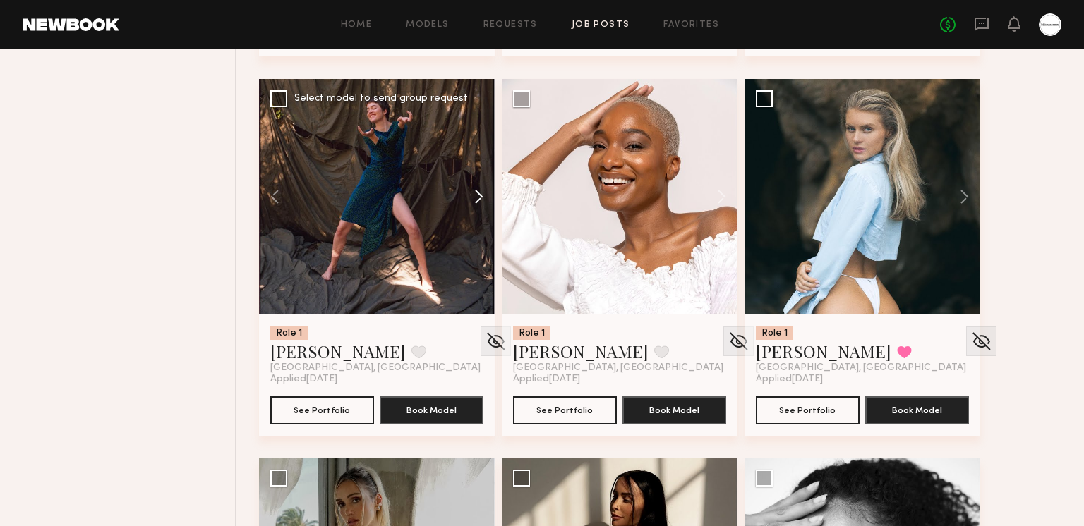
click at [474, 196] on button at bounding box center [471, 197] width 45 height 236
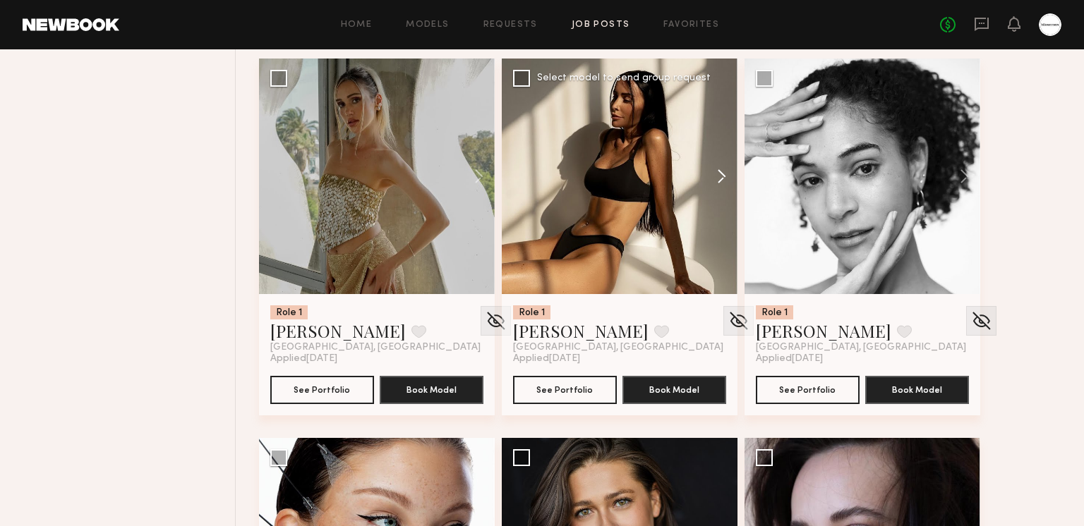
scroll to position [18675, 0]
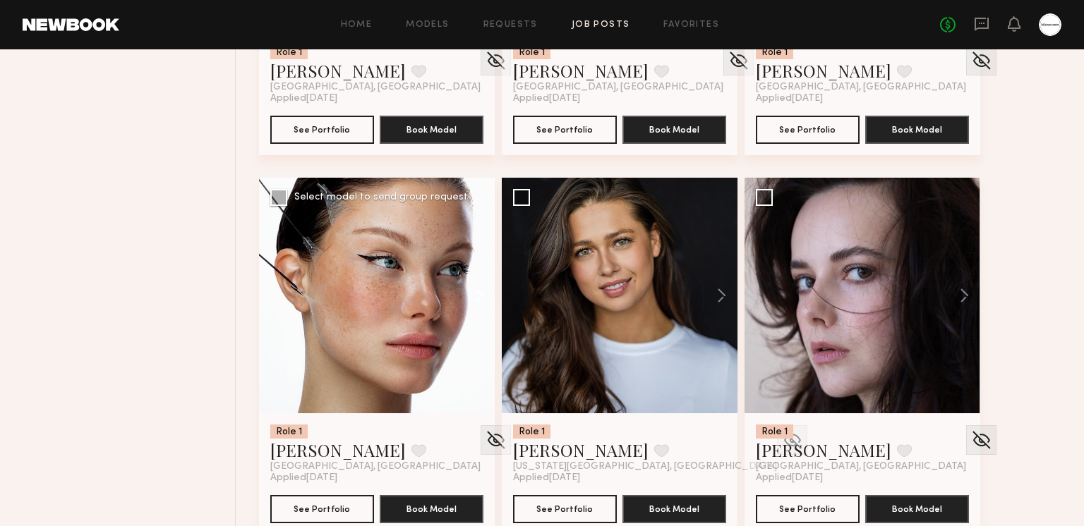
click at [465, 296] on button at bounding box center [471, 296] width 45 height 236
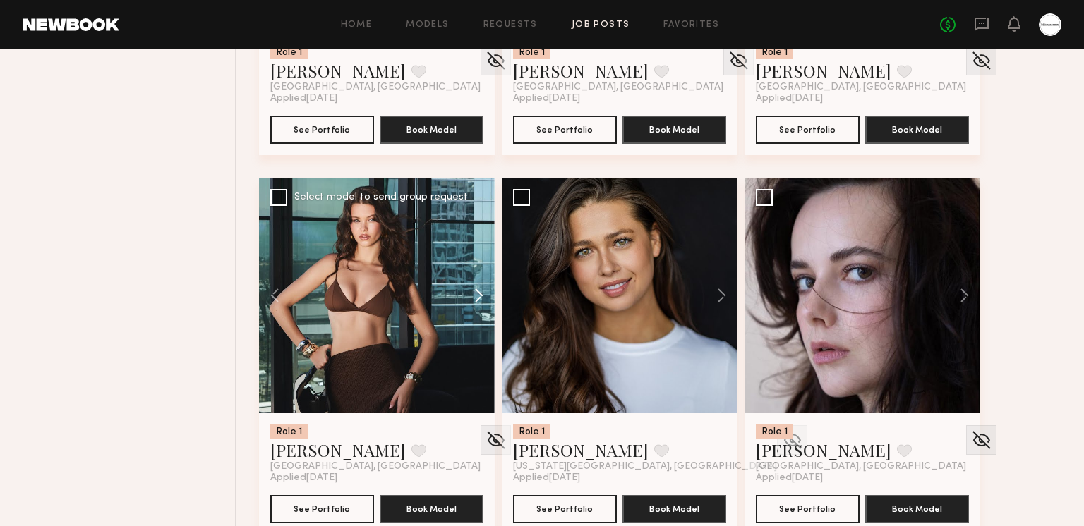
click at [466, 295] on button at bounding box center [471, 296] width 45 height 236
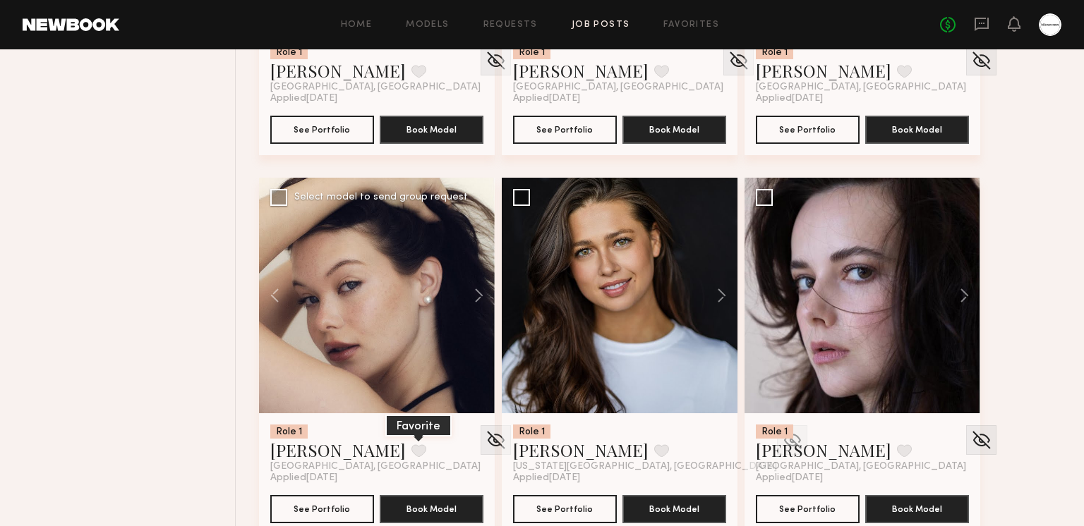
click at [411, 449] on button at bounding box center [418, 450] width 15 height 13
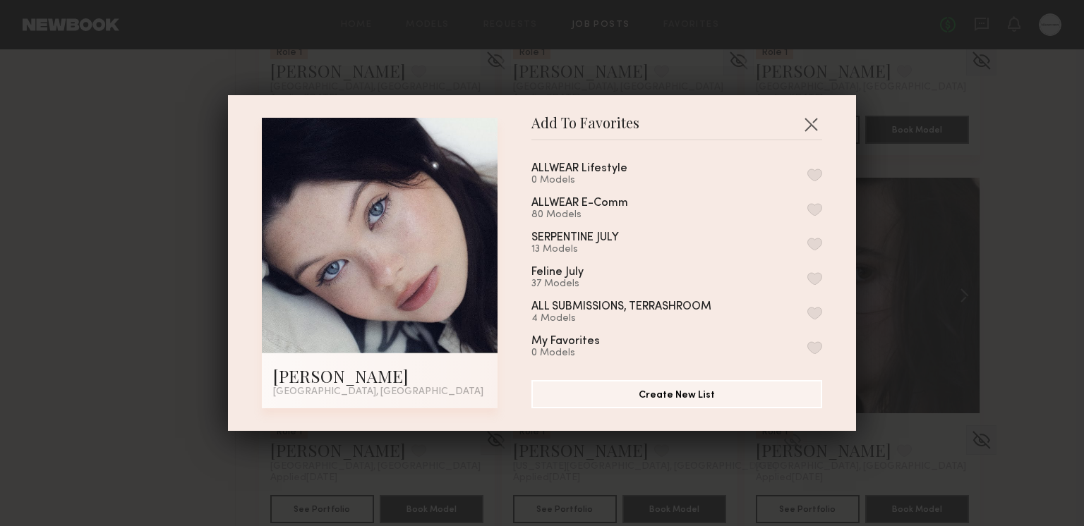
click at [817, 206] on button "button" at bounding box center [814, 209] width 15 height 13
click at [811, 123] on button "button" at bounding box center [810, 124] width 23 height 23
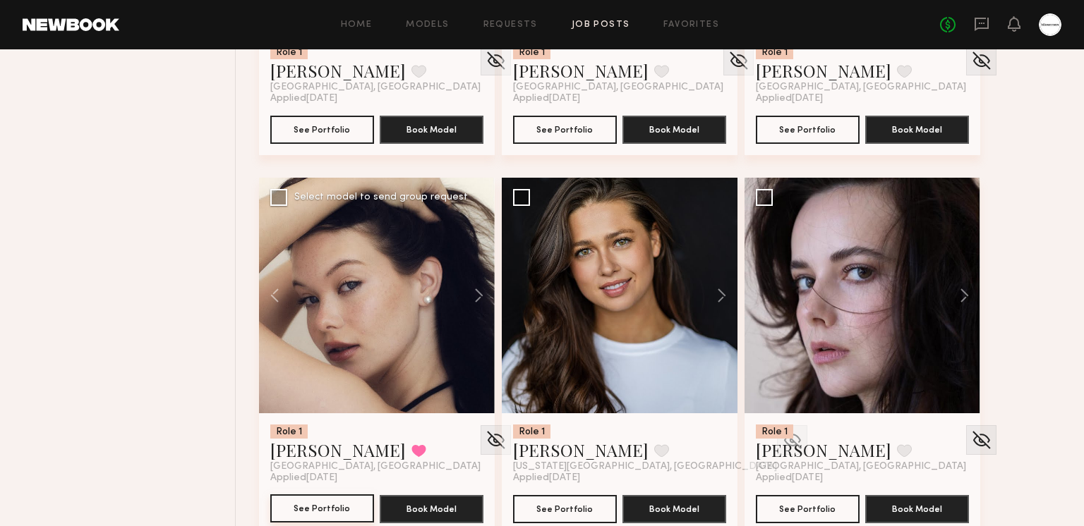
click at [304, 513] on button "See Portfolio" at bounding box center [322, 509] width 104 height 28
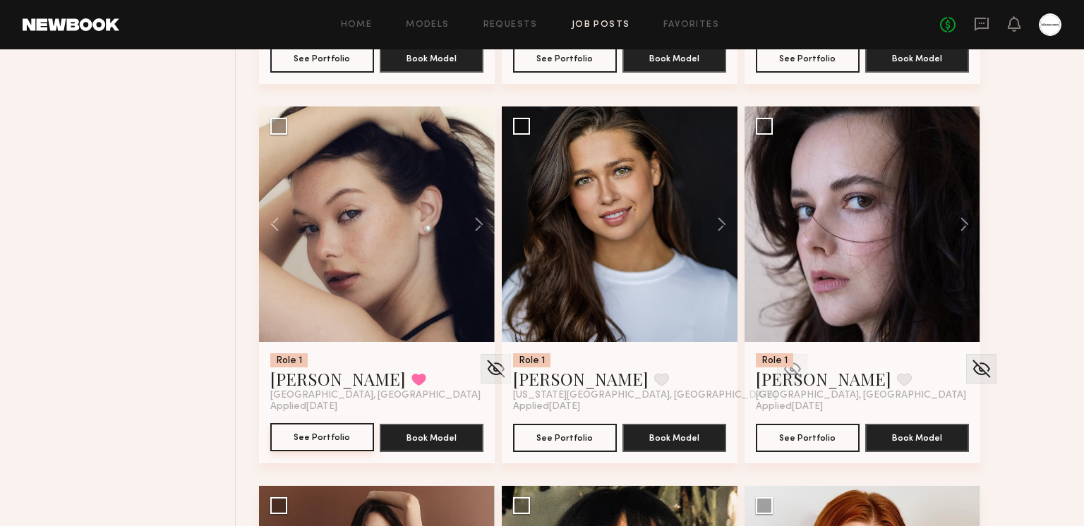
scroll to position [18793, 0]
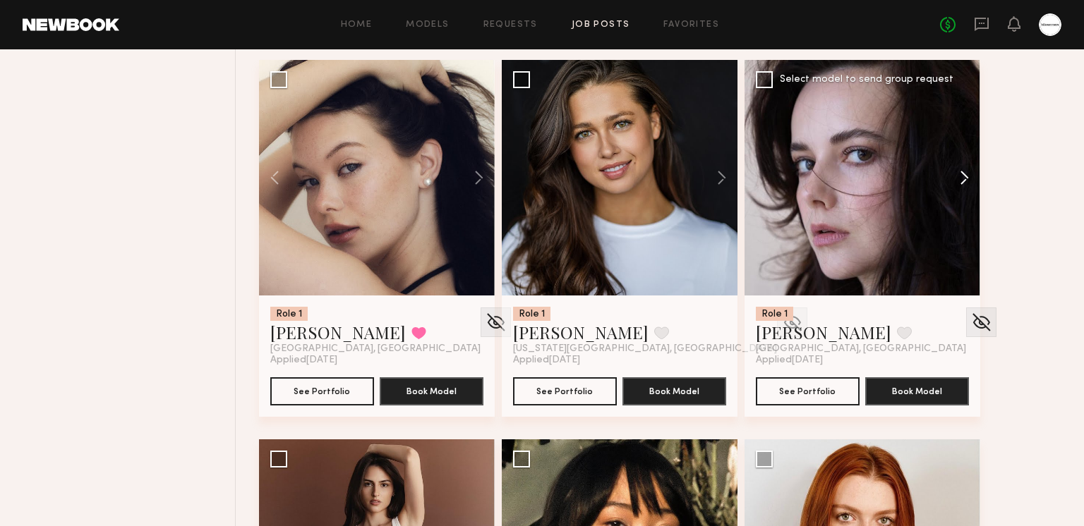
click at [966, 179] on button at bounding box center [957, 178] width 45 height 236
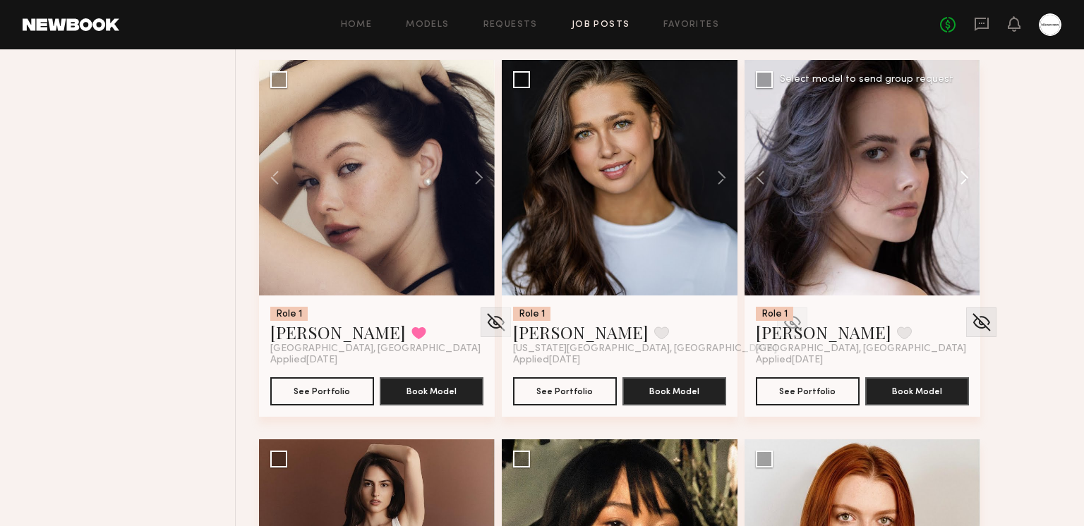
click at [962, 174] on button at bounding box center [957, 178] width 45 height 236
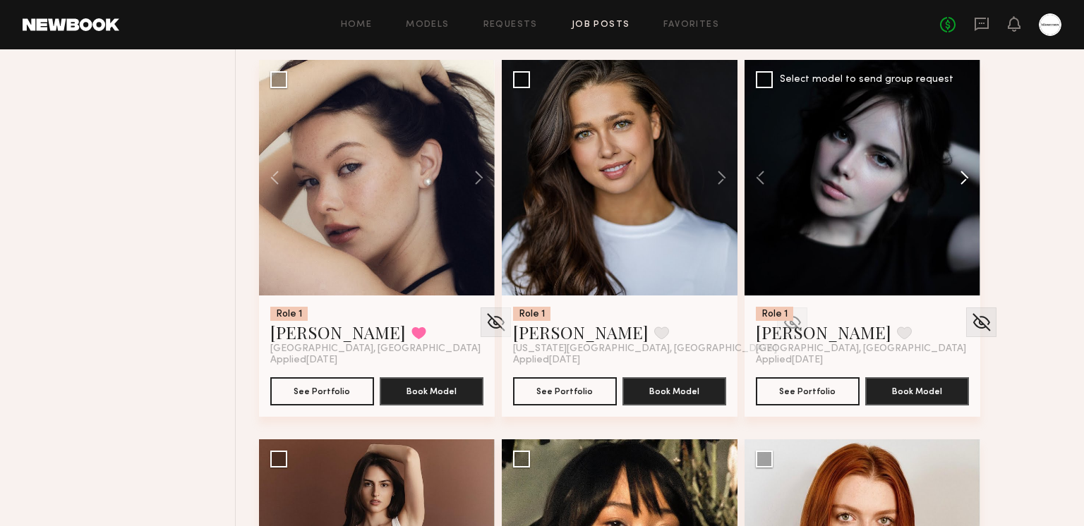
click at [962, 174] on button at bounding box center [957, 178] width 45 height 236
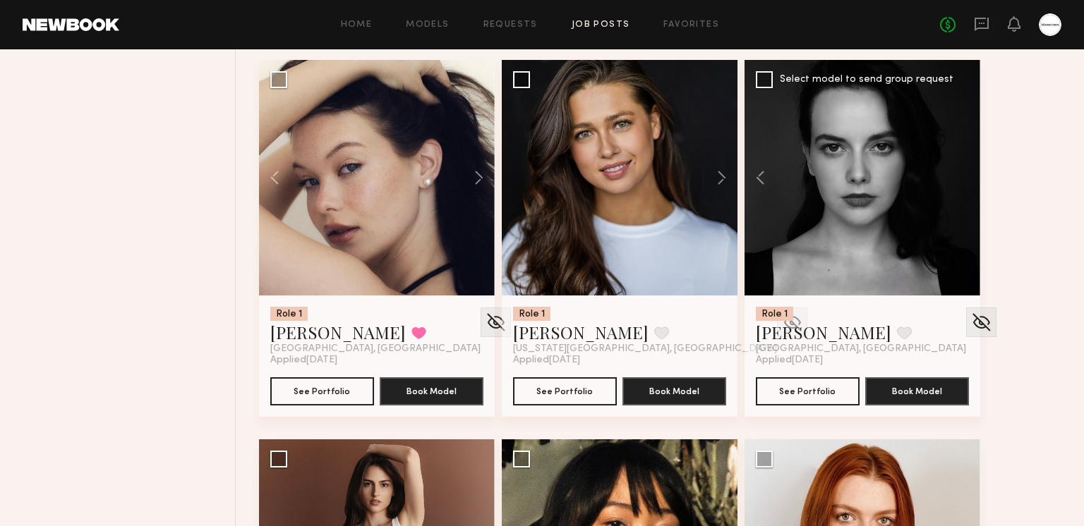
scroll to position [19053, 0]
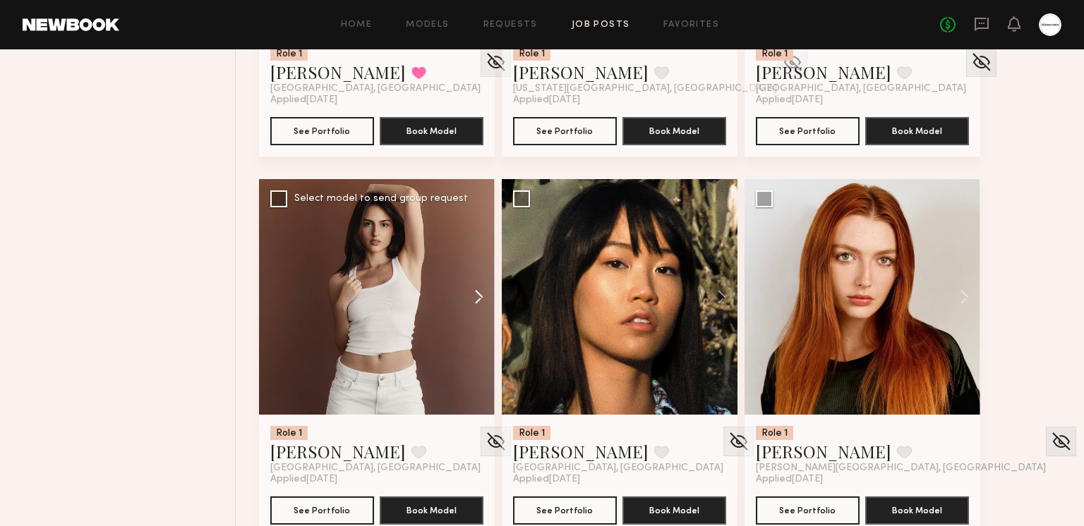
click at [480, 293] on button at bounding box center [471, 297] width 45 height 236
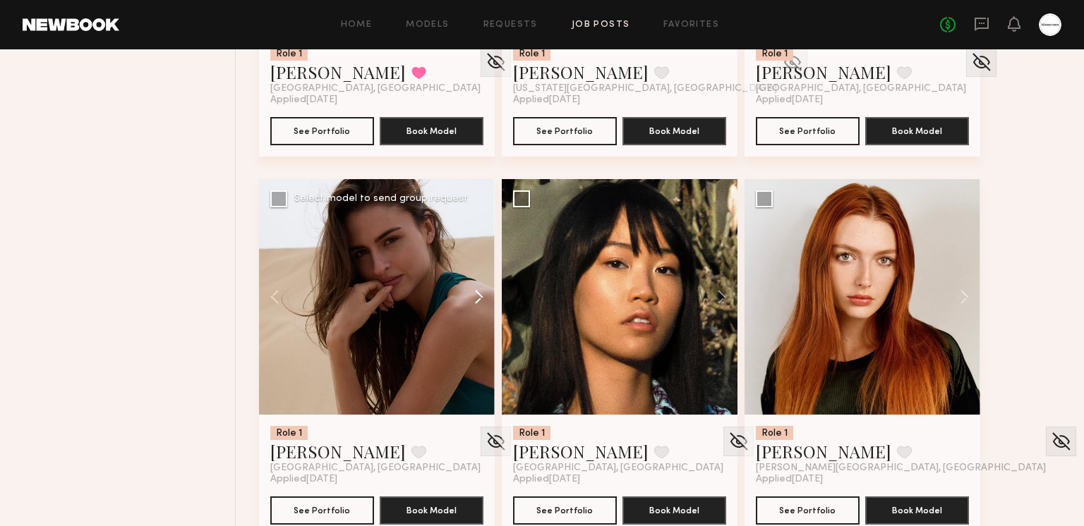
click at [480, 293] on button at bounding box center [471, 297] width 45 height 236
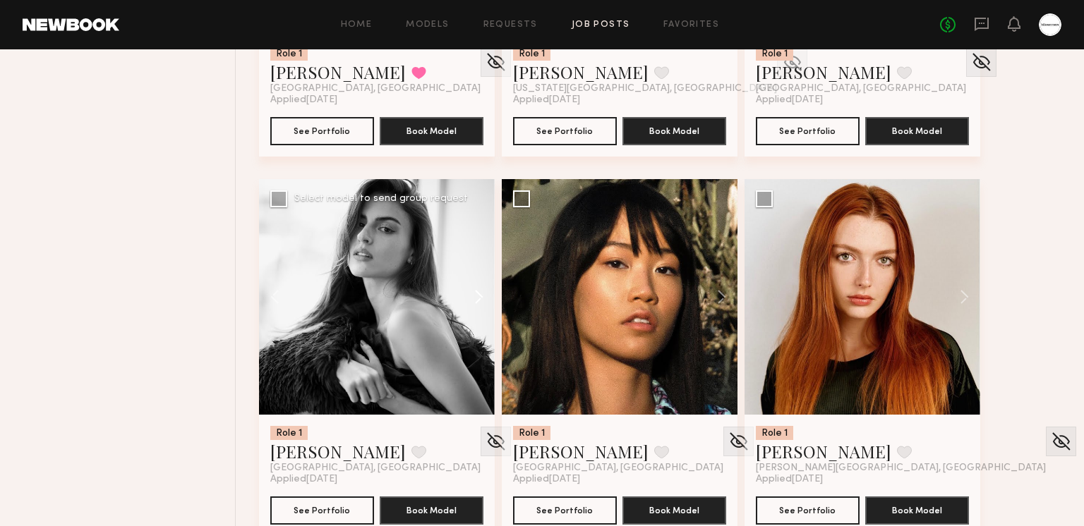
click at [480, 293] on button at bounding box center [471, 297] width 45 height 236
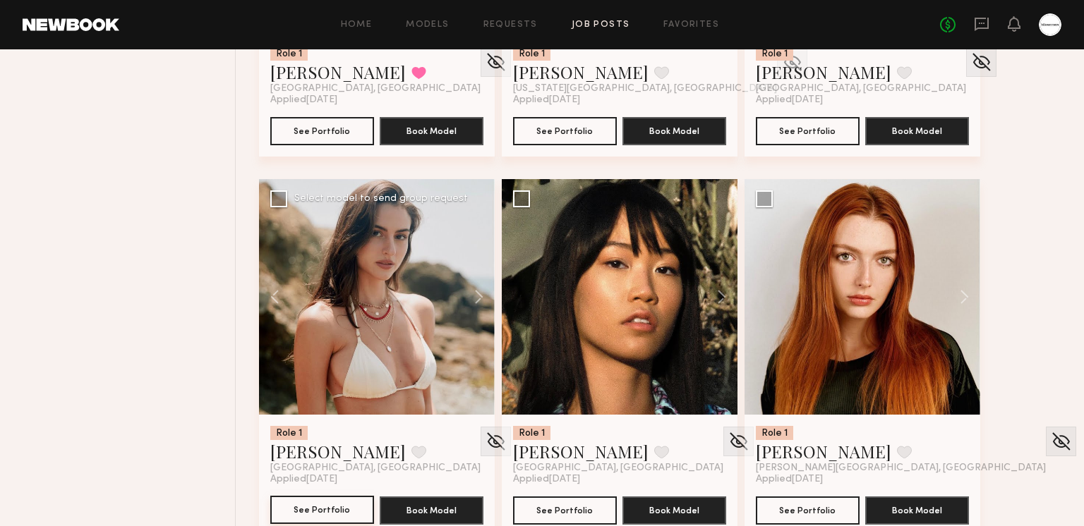
click at [332, 523] on button "See Portfolio" at bounding box center [322, 510] width 104 height 28
click at [411, 447] on button at bounding box center [418, 452] width 15 height 13
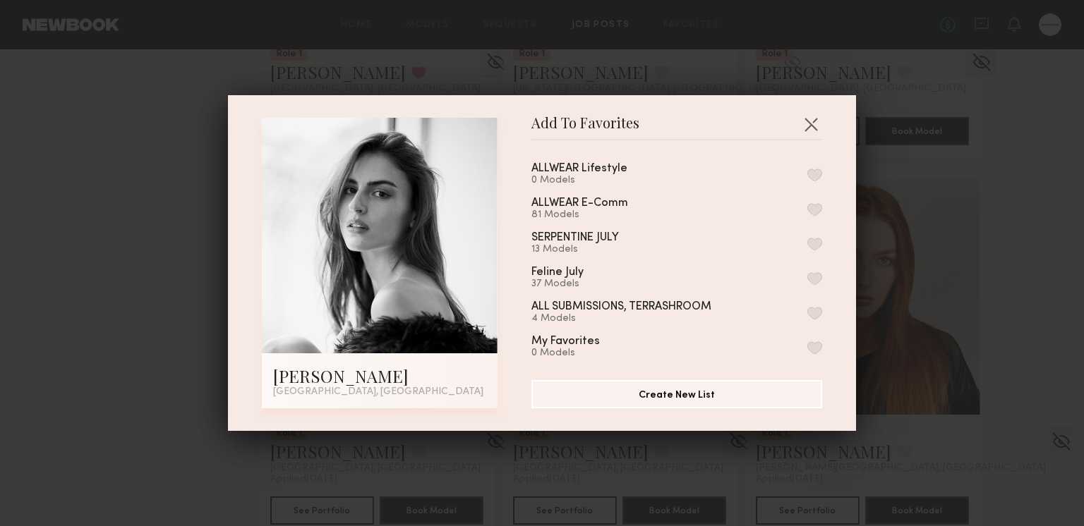
click at [820, 207] on button "button" at bounding box center [814, 209] width 15 height 13
click at [805, 131] on button "button" at bounding box center [810, 124] width 23 height 23
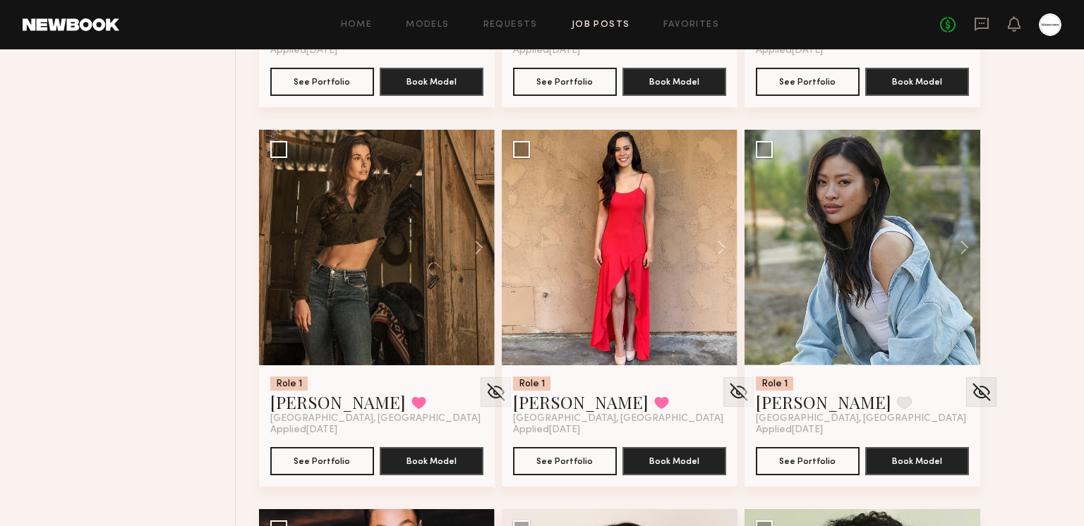
scroll to position [21717, 0]
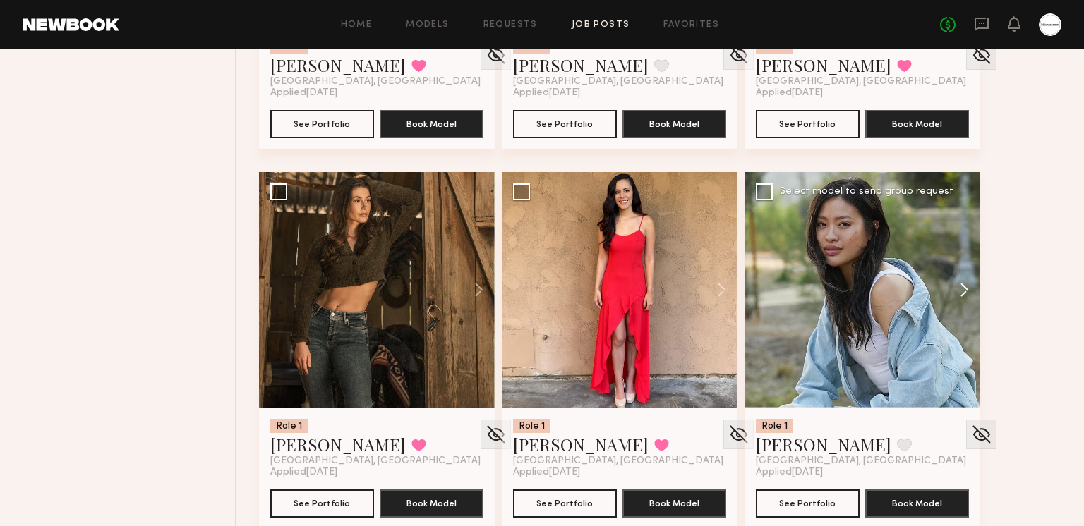
click at [970, 279] on button at bounding box center [957, 290] width 45 height 236
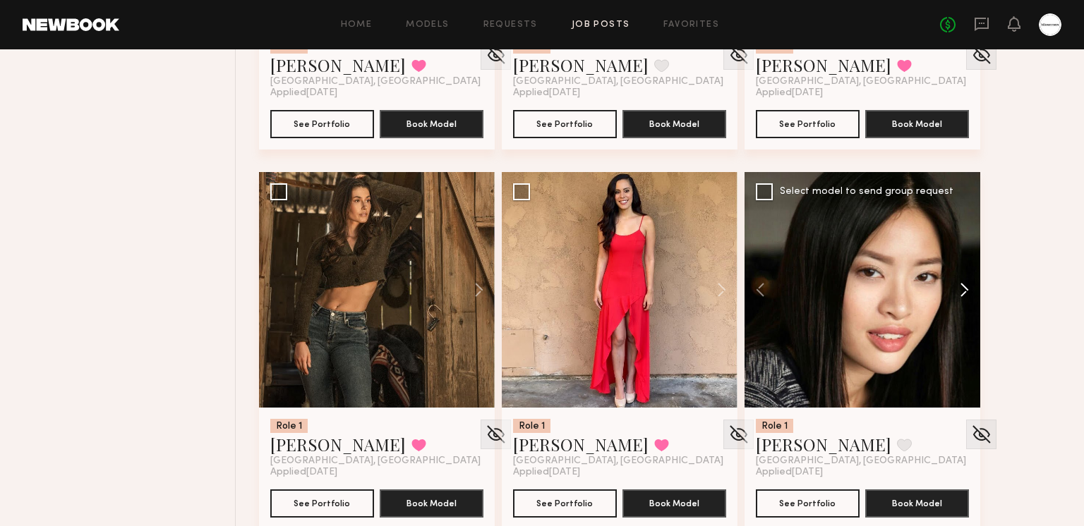
click at [969, 281] on button at bounding box center [957, 290] width 45 height 236
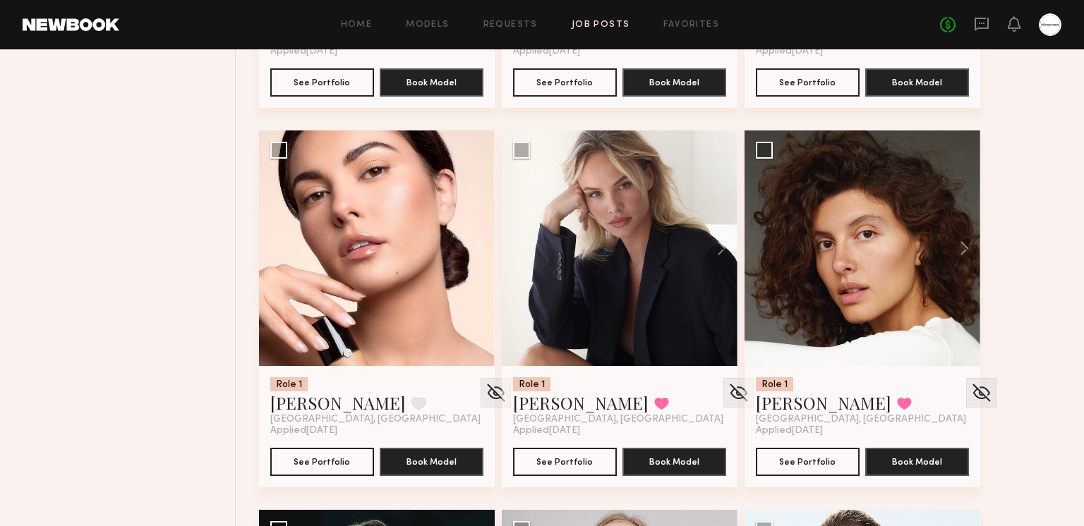
scroll to position [22518, 0]
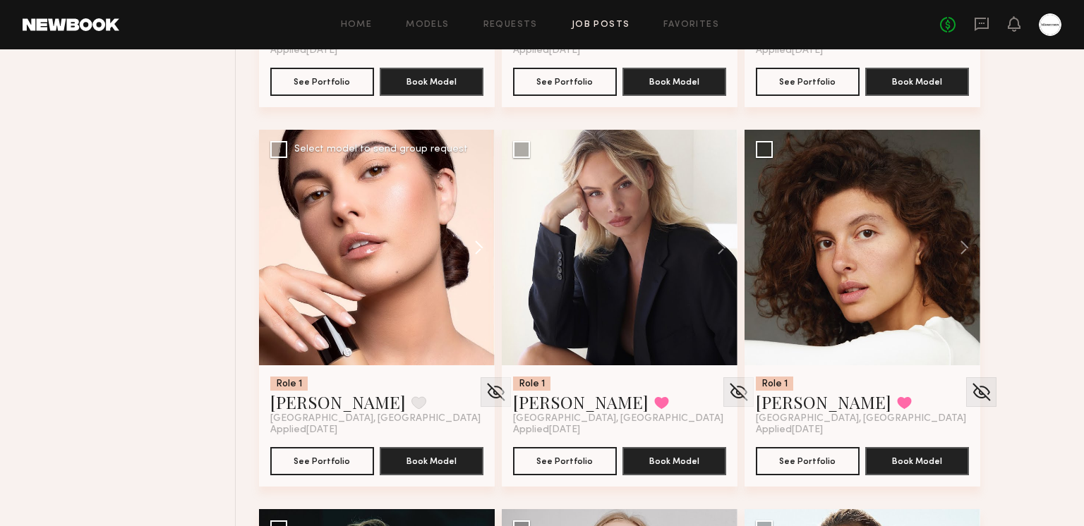
click at [473, 243] on button at bounding box center [471, 248] width 45 height 236
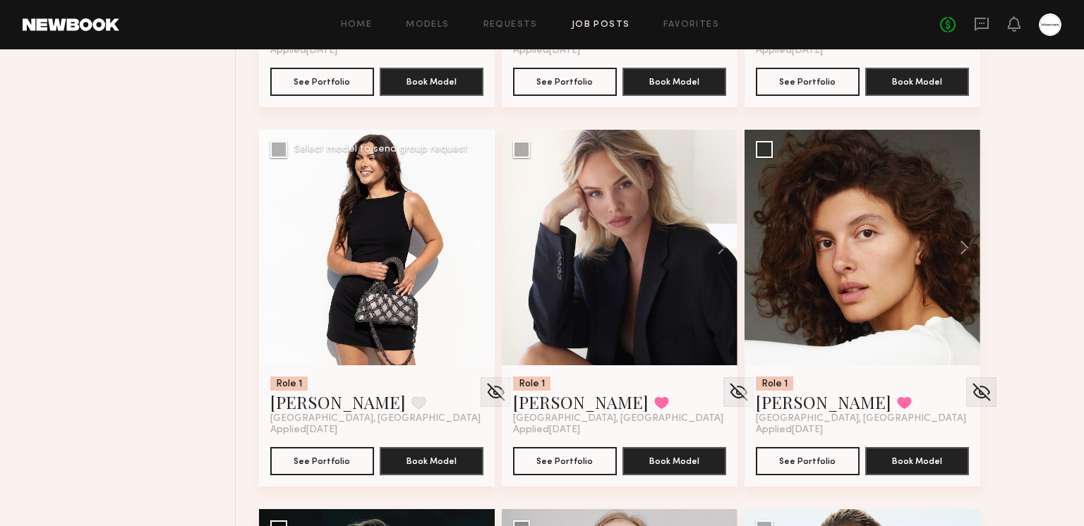
click at [473, 243] on button at bounding box center [471, 248] width 45 height 236
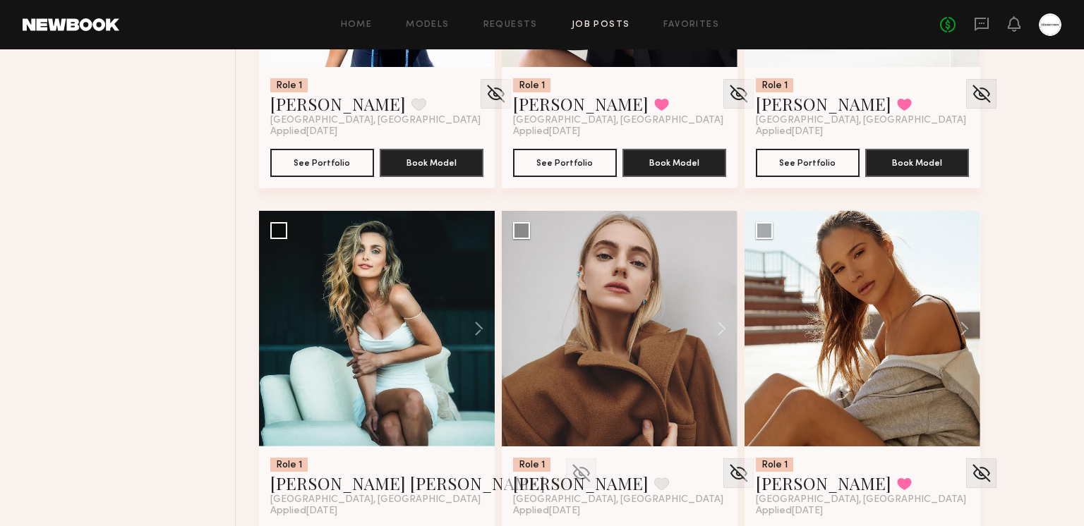
scroll to position [22878, 0]
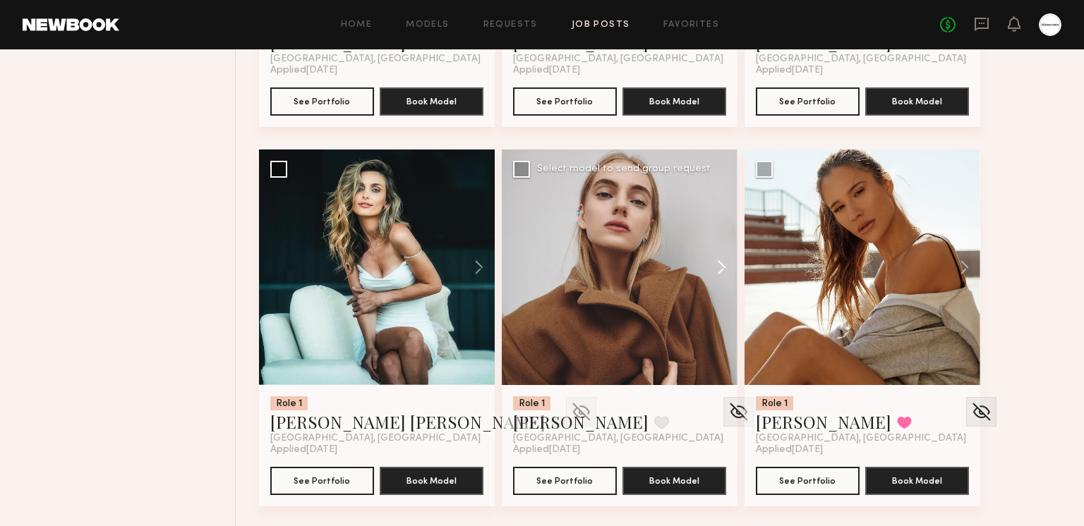
click at [726, 267] on button at bounding box center [714, 268] width 45 height 236
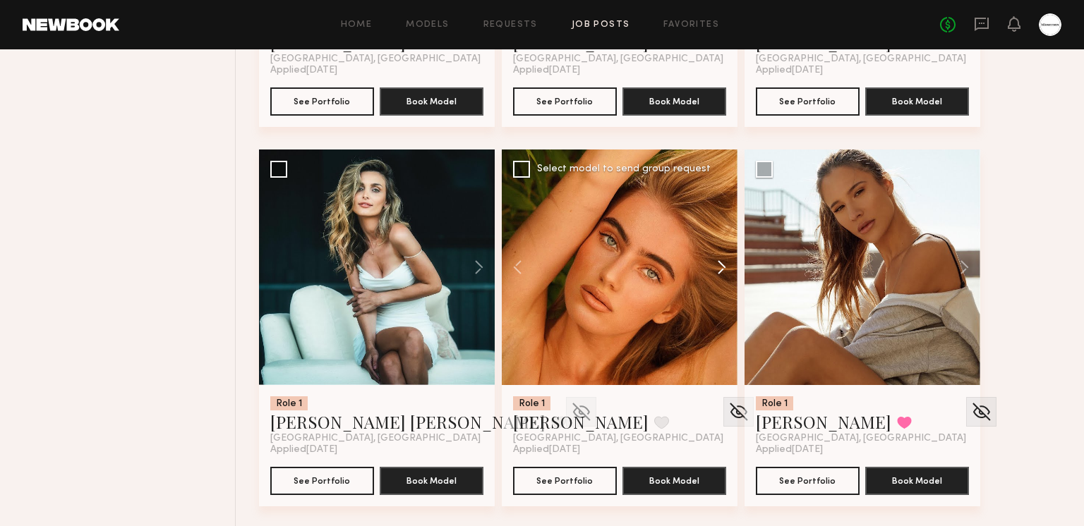
click at [716, 265] on button at bounding box center [714, 268] width 45 height 236
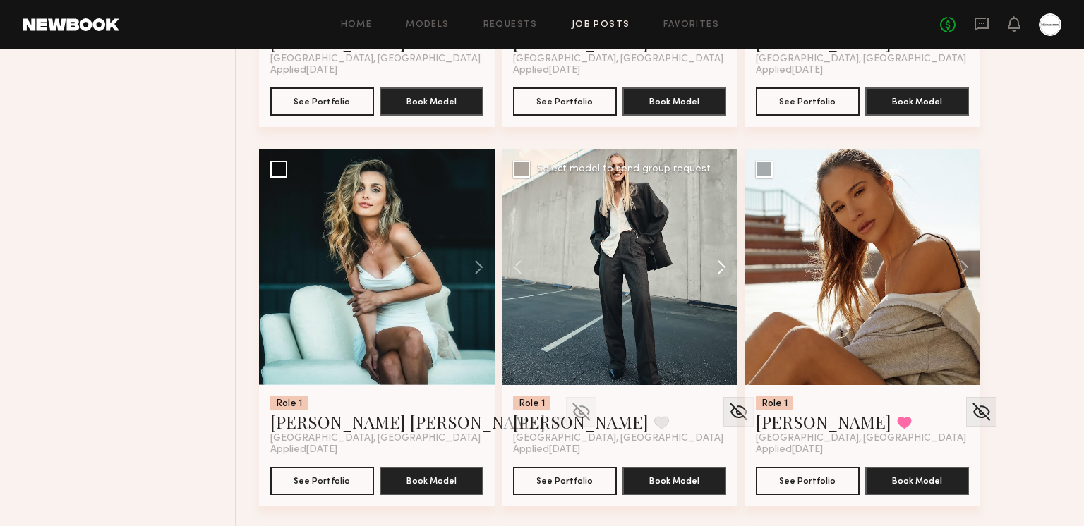
click at [716, 265] on button at bounding box center [714, 268] width 45 height 236
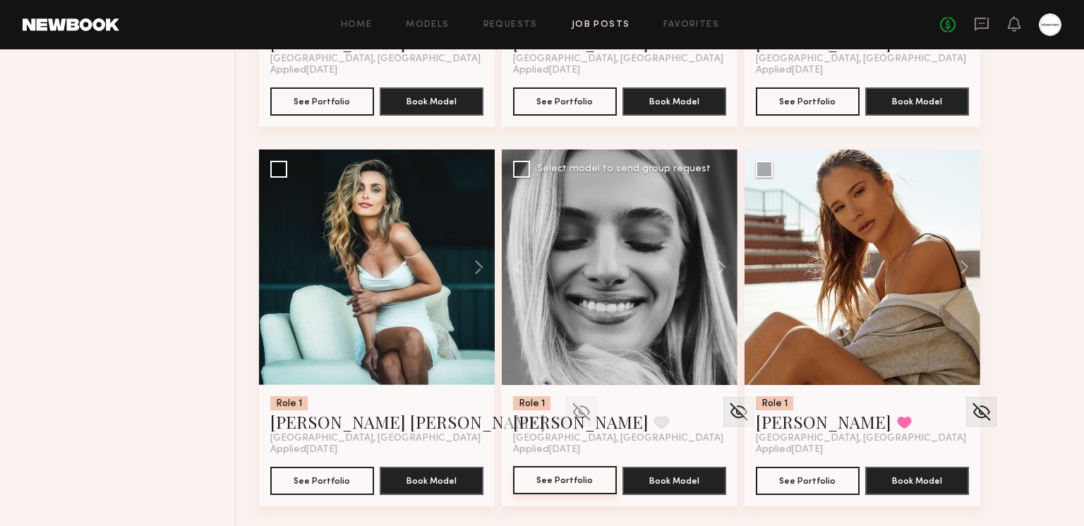
click at [574, 486] on button "See Portfolio" at bounding box center [565, 480] width 104 height 28
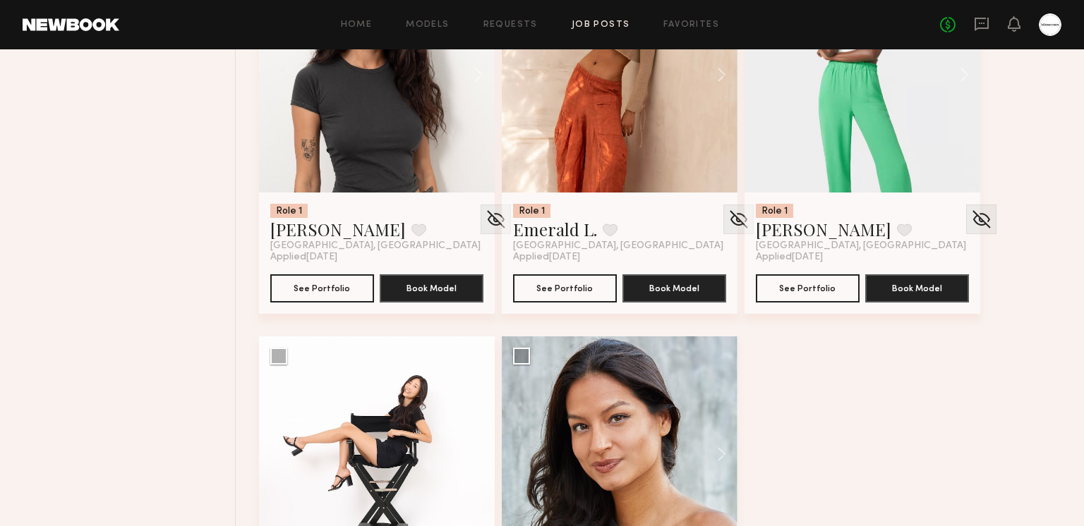
scroll to position [23288, 0]
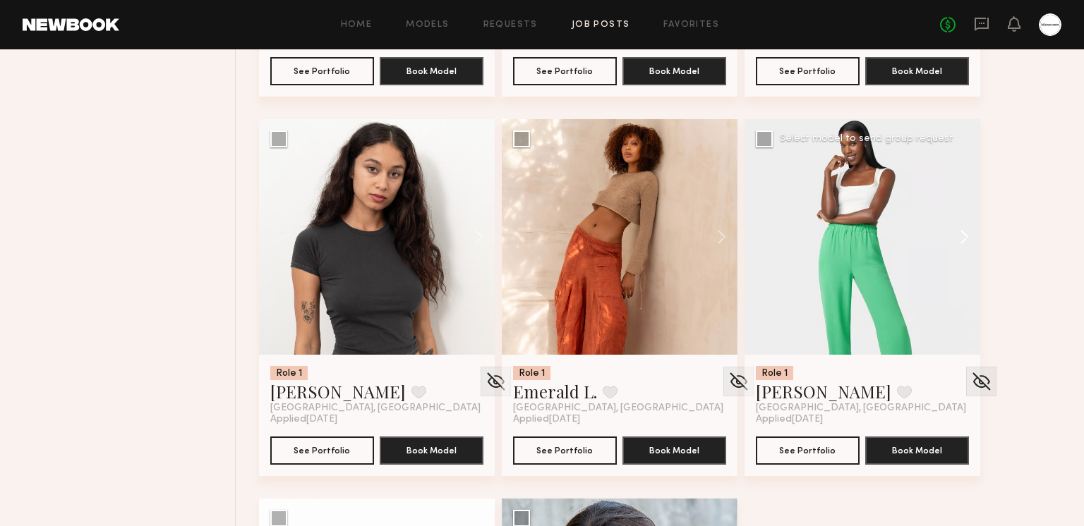
click at [959, 239] on button at bounding box center [957, 237] width 45 height 236
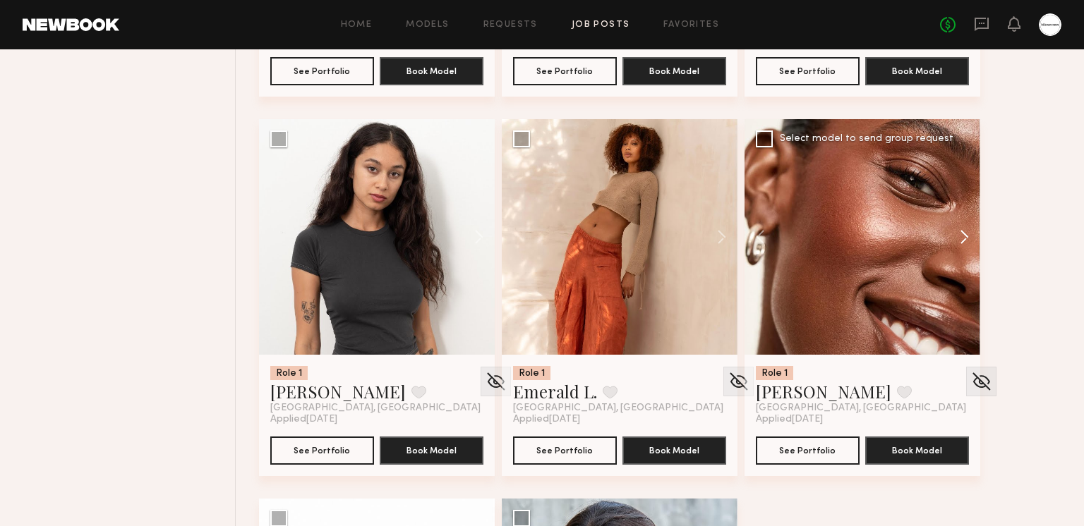
click at [960, 238] on button at bounding box center [957, 237] width 45 height 236
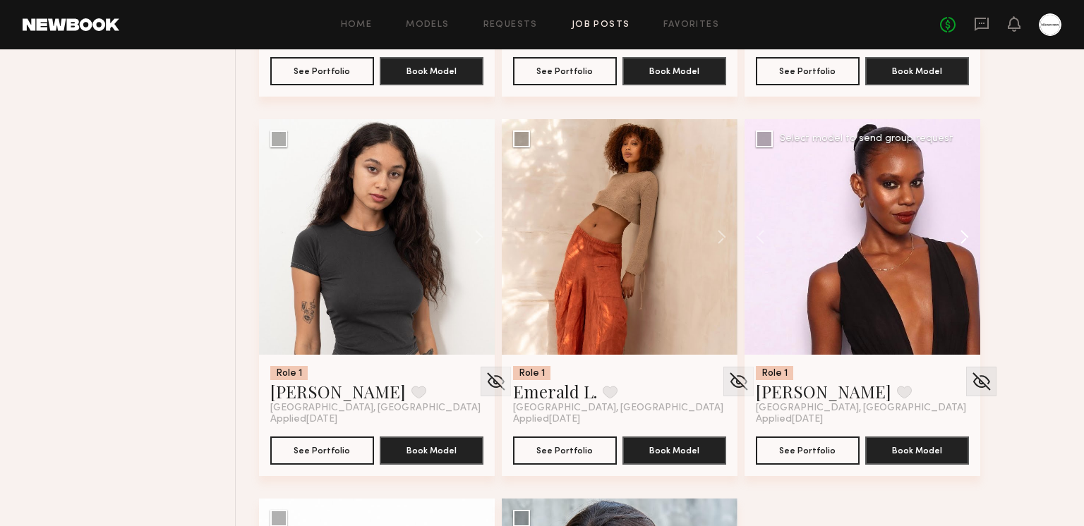
click at [960, 238] on button at bounding box center [957, 237] width 45 height 236
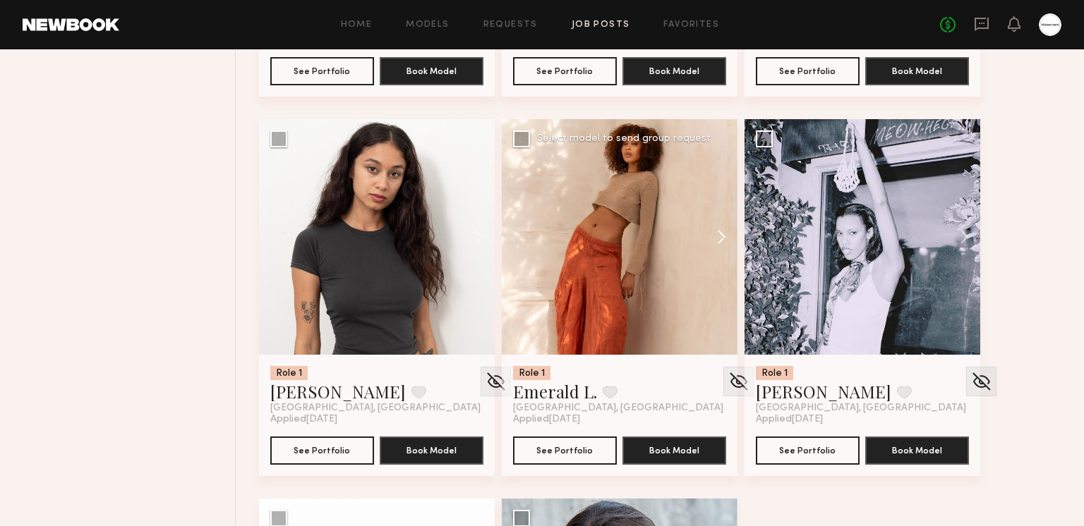
click at [727, 231] on button at bounding box center [714, 237] width 45 height 236
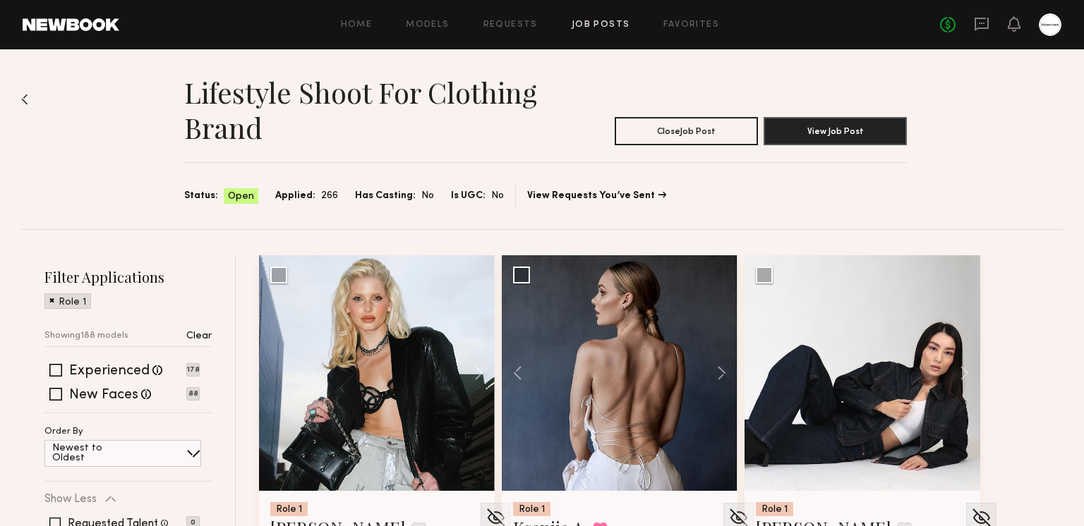
scroll to position [309, 0]
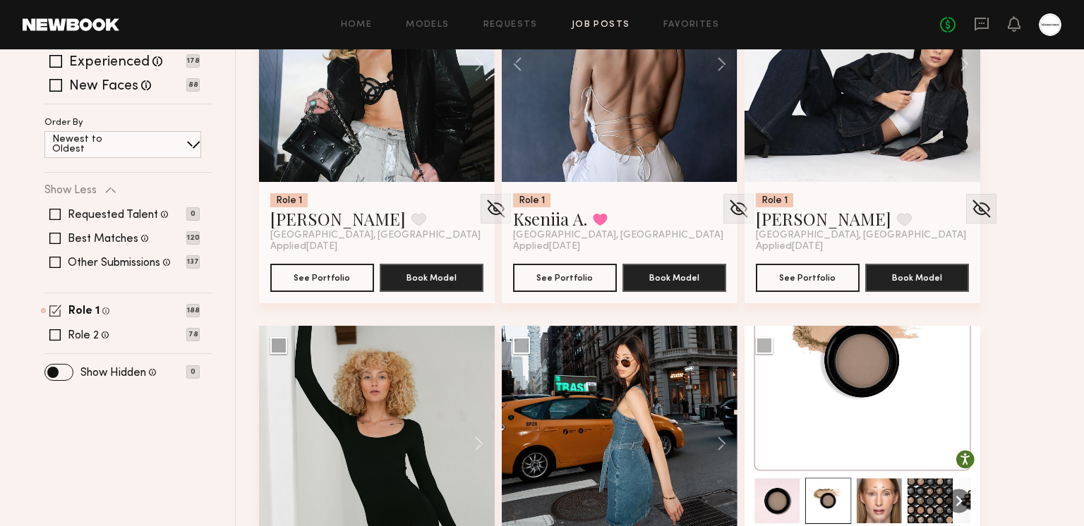
click at [54, 311] on span at bounding box center [55, 311] width 12 height 12
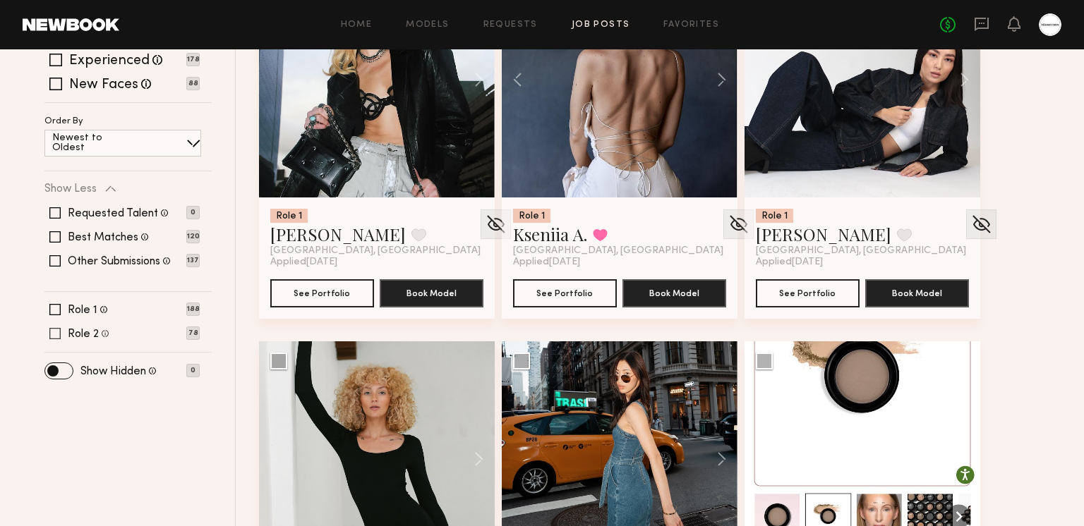
click at [49, 329] on span at bounding box center [54, 333] width 11 height 11
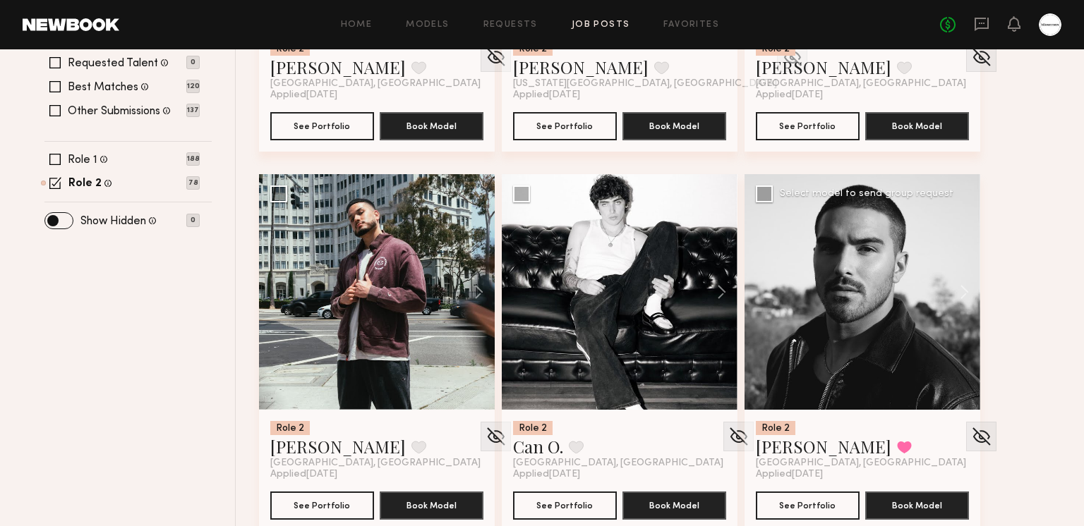
scroll to position [463, 0]
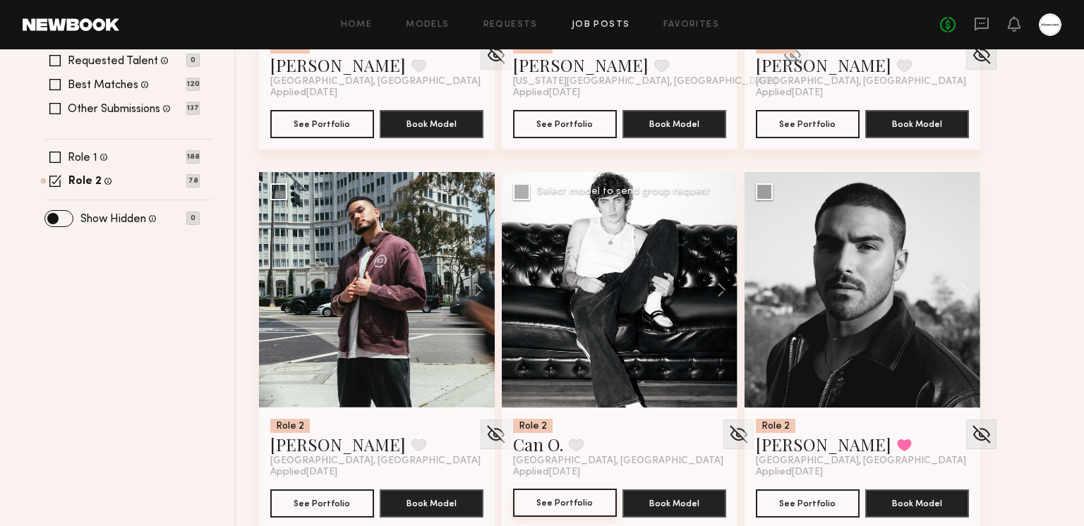
click at [569, 502] on button "See Portfolio" at bounding box center [565, 503] width 104 height 28
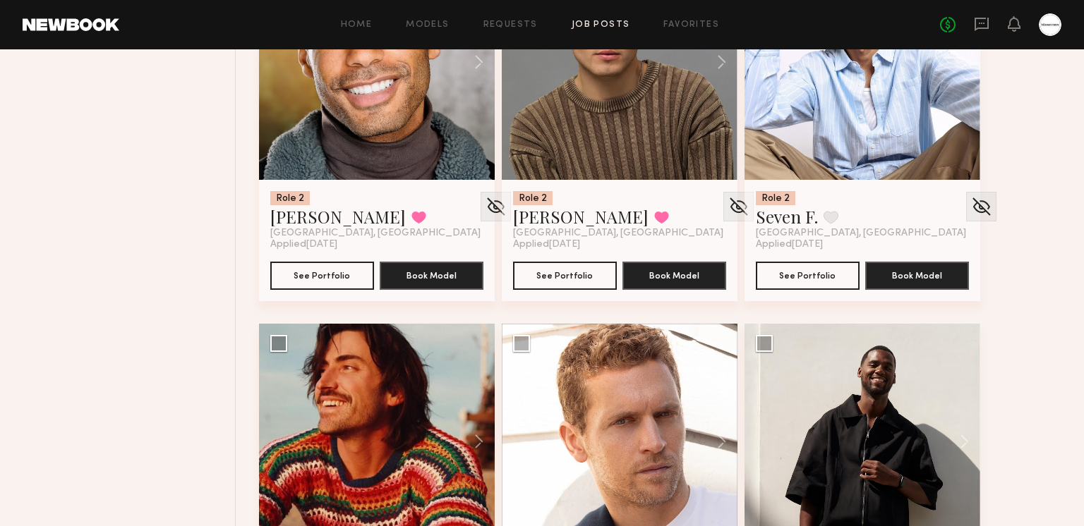
scroll to position [2751, 0]
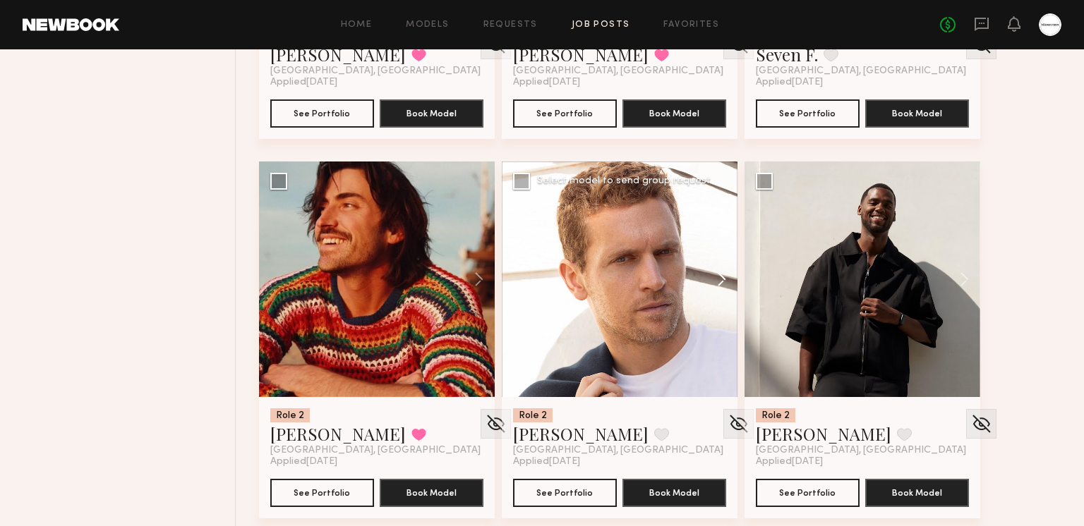
click at [722, 279] on button at bounding box center [714, 280] width 45 height 236
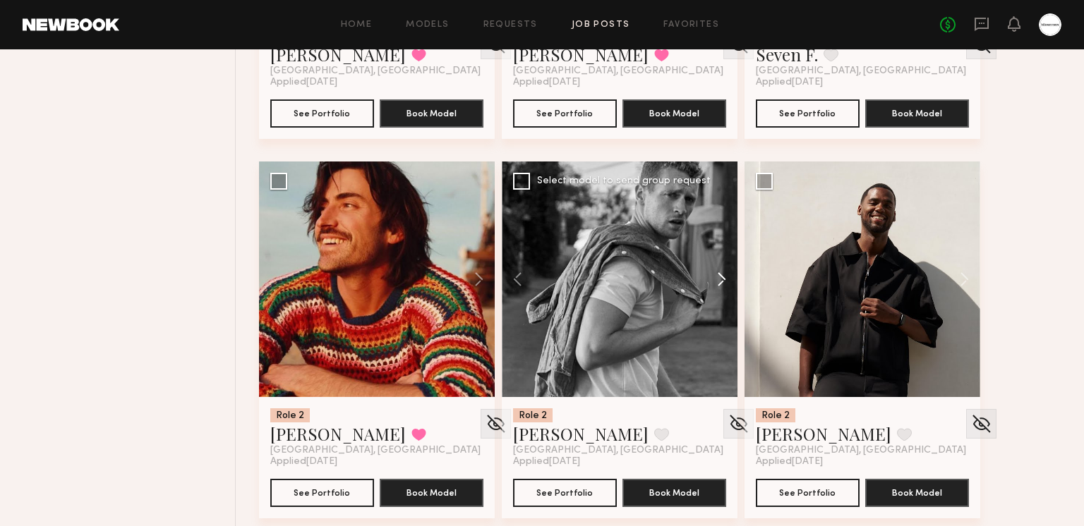
click at [722, 279] on button at bounding box center [714, 280] width 45 height 236
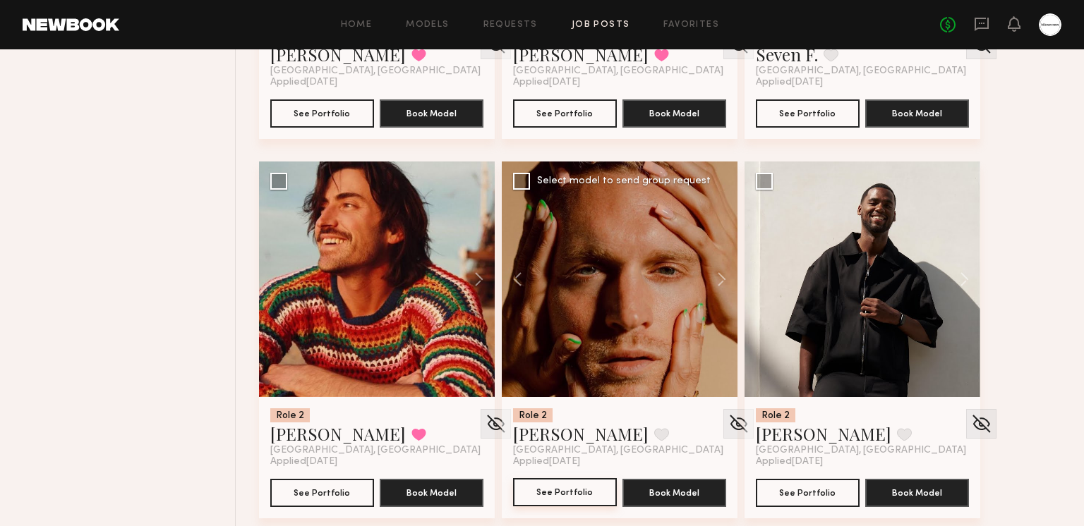
click at [583, 493] on button "See Portfolio" at bounding box center [565, 492] width 104 height 28
click at [654, 433] on button at bounding box center [661, 434] width 15 height 13
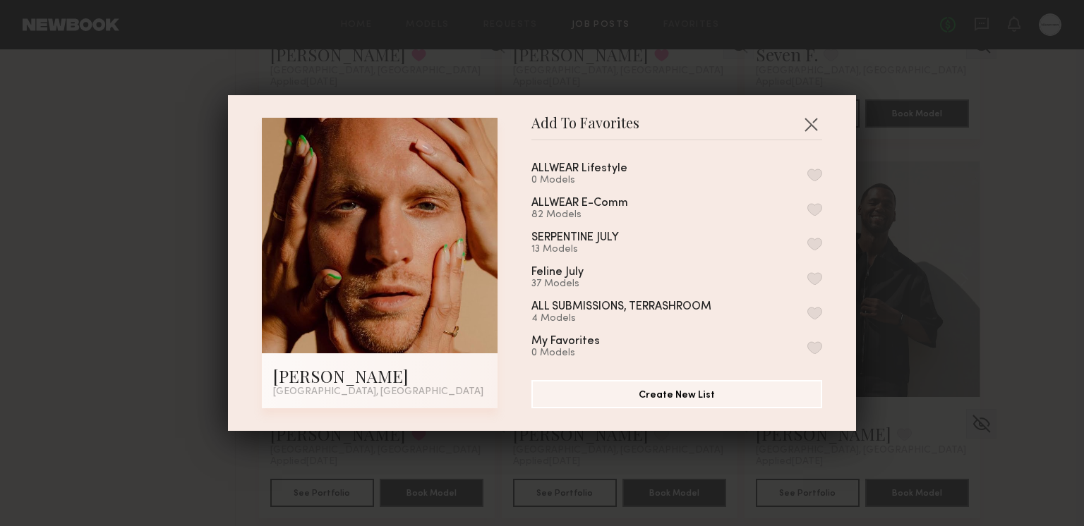
click at [815, 207] on button "button" at bounding box center [814, 209] width 15 height 13
click at [812, 125] on button "button" at bounding box center [810, 124] width 23 height 23
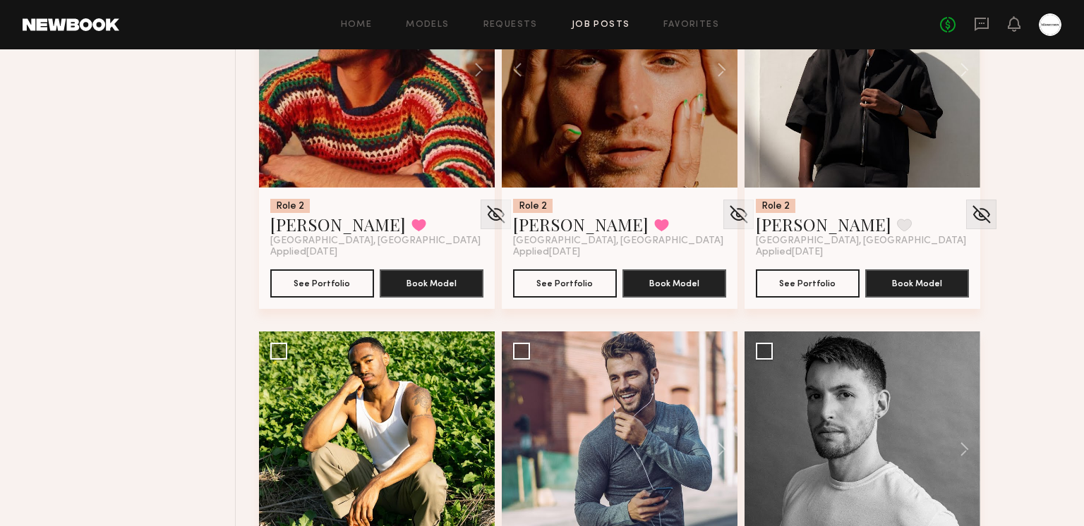
scroll to position [2747, 0]
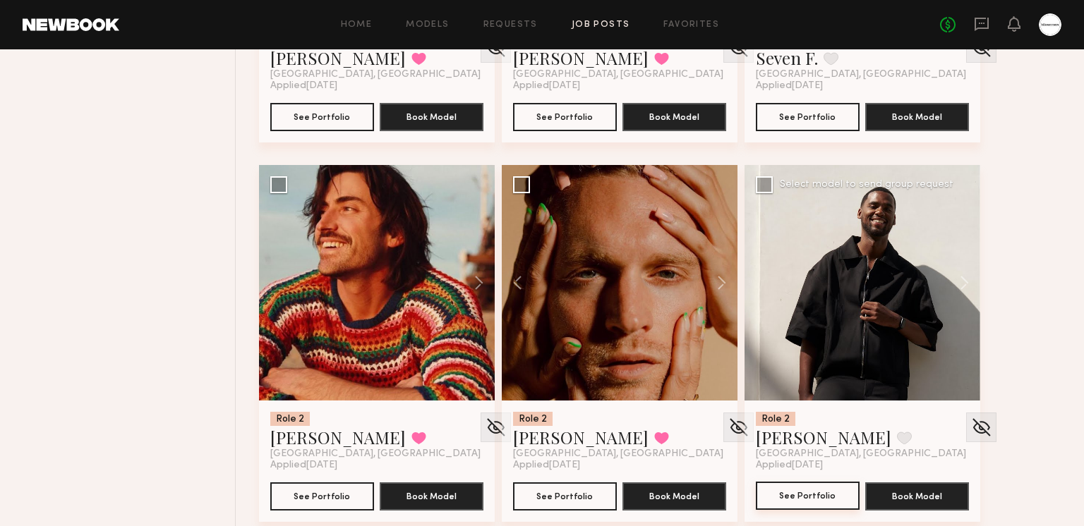
click at [818, 503] on button "See Portfolio" at bounding box center [808, 496] width 104 height 28
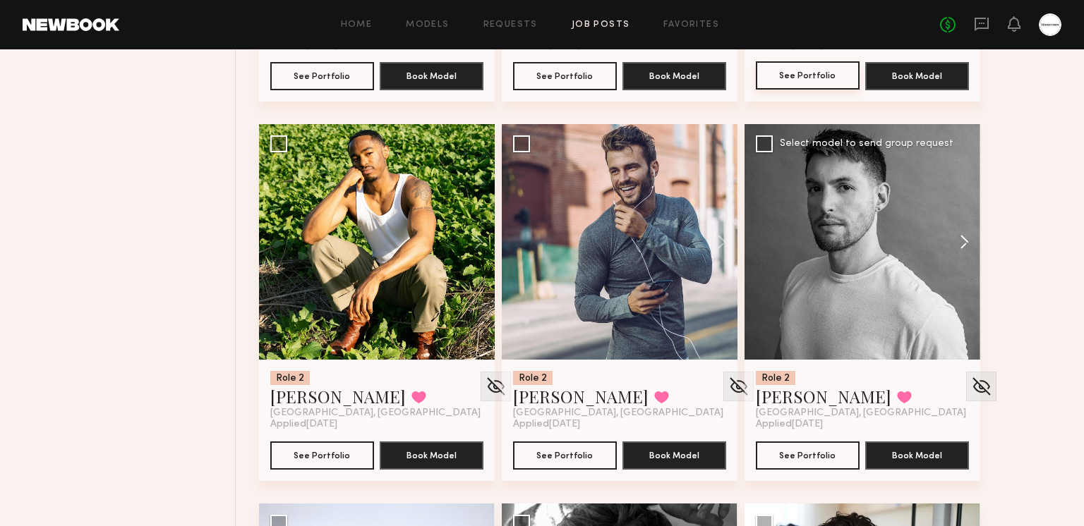
scroll to position [3165, 0]
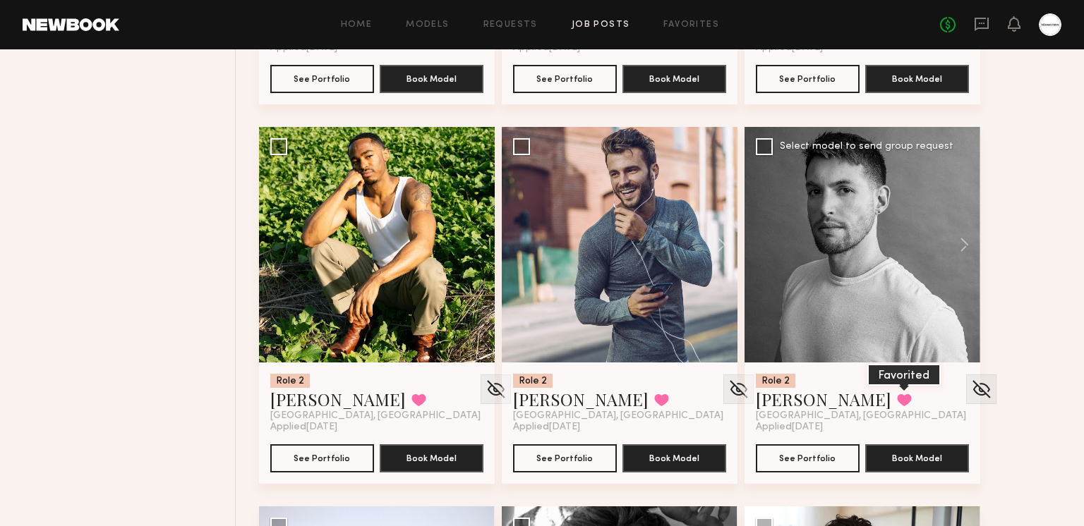
click at [897, 394] on button at bounding box center [904, 400] width 15 height 13
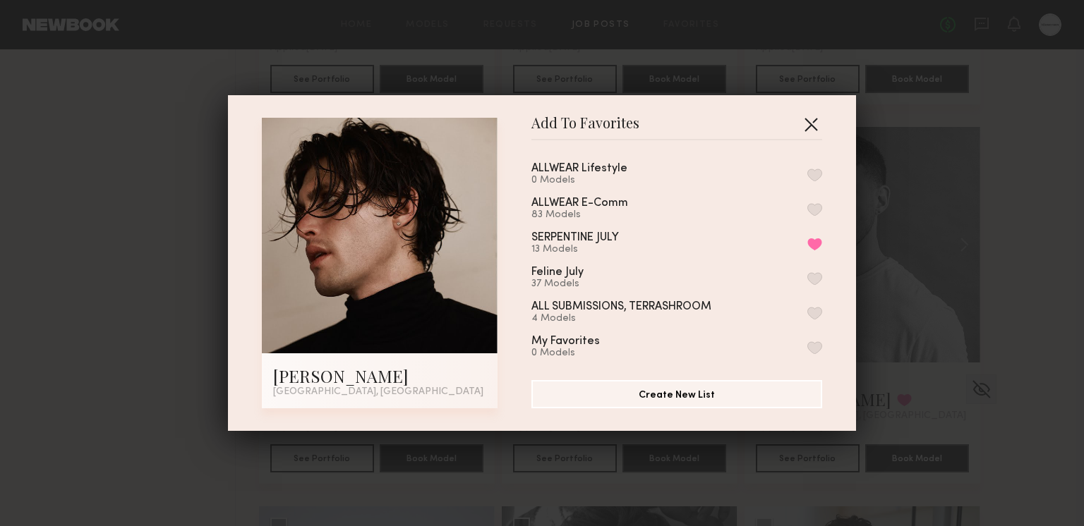
click at [817, 128] on button "button" at bounding box center [810, 124] width 23 height 23
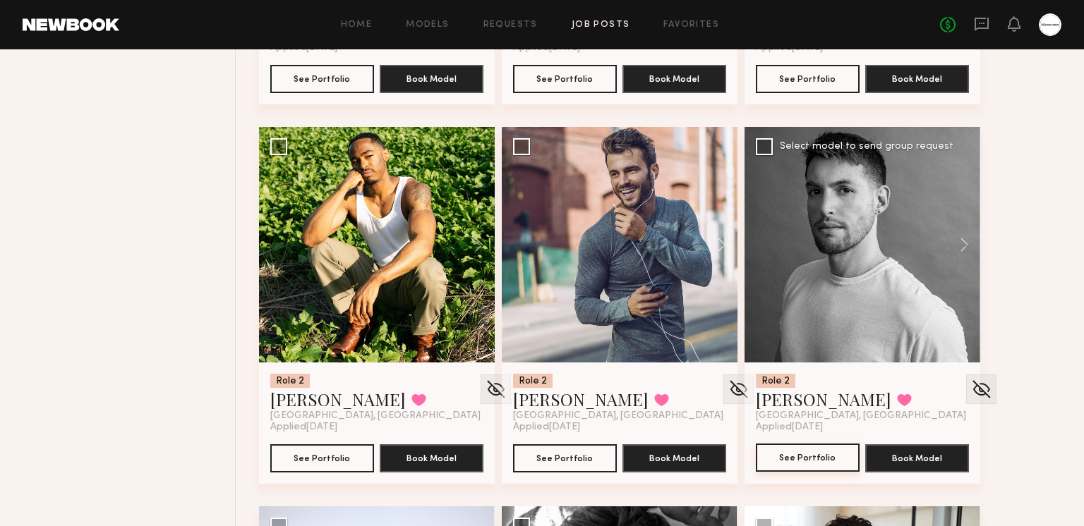
click at [812, 449] on button "See Portfolio" at bounding box center [808, 458] width 104 height 28
click at [897, 399] on button at bounding box center [904, 400] width 15 height 13
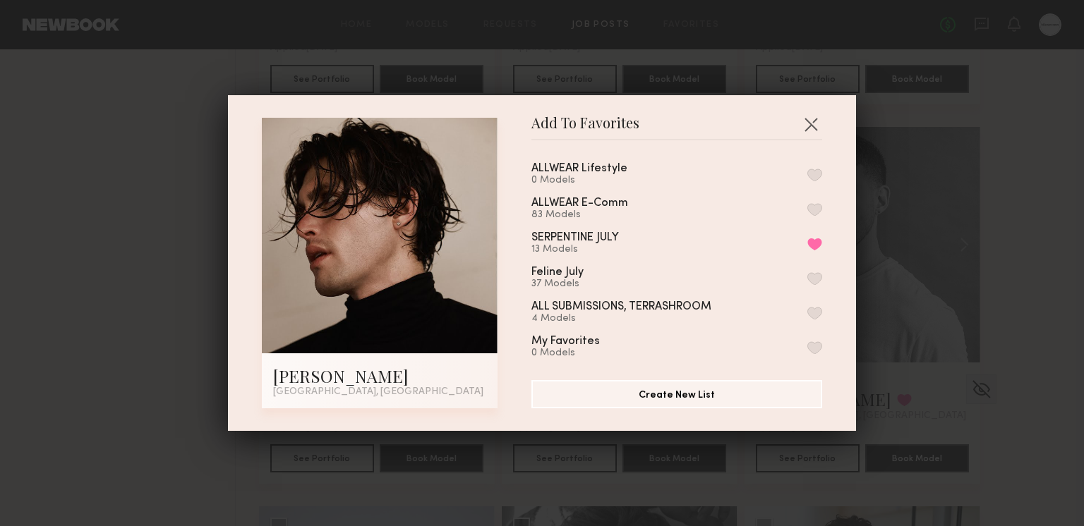
click at [820, 203] on button "button" at bounding box center [814, 209] width 15 height 13
click at [813, 125] on button "button" at bounding box center [810, 124] width 23 height 23
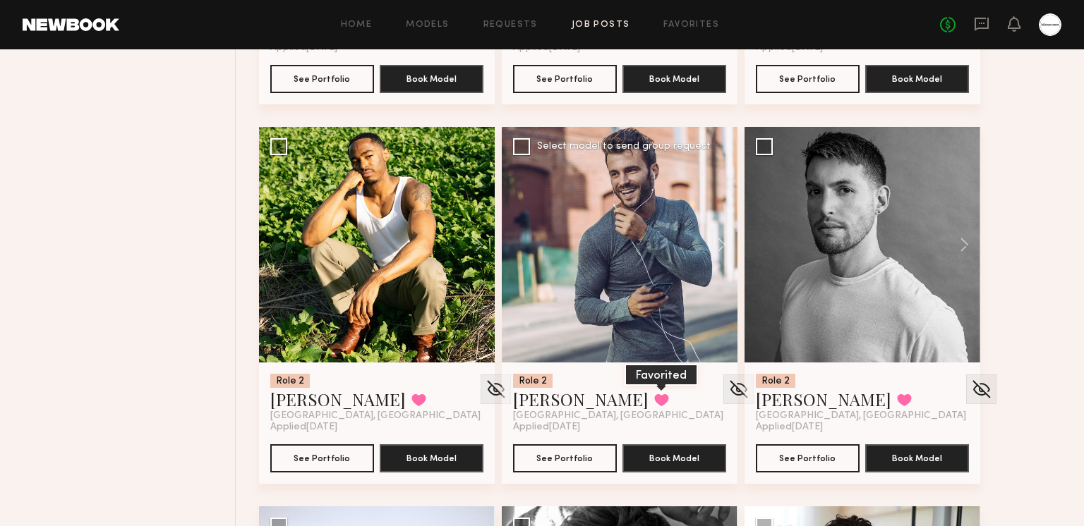
click at [654, 404] on button at bounding box center [661, 400] width 15 height 13
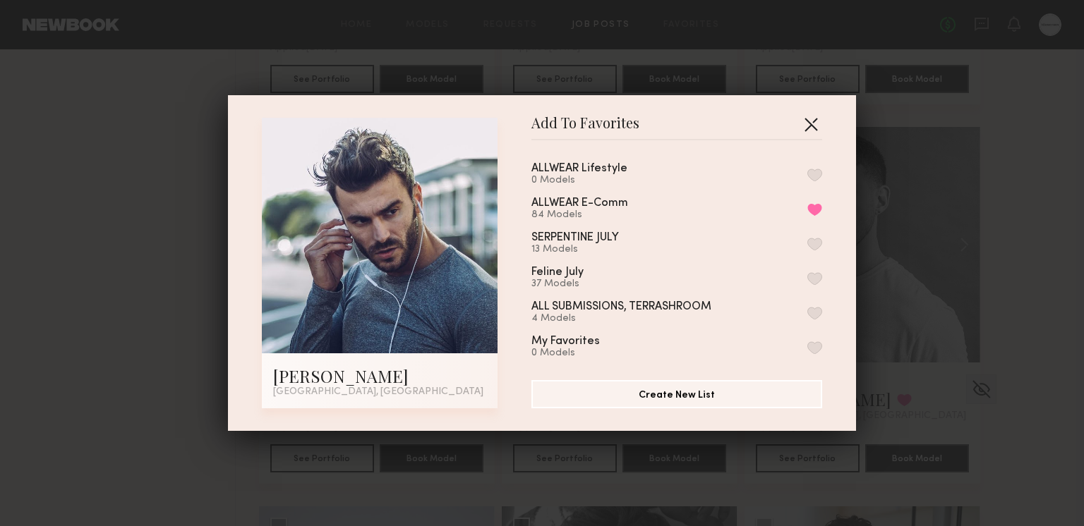
click at [817, 119] on button "button" at bounding box center [810, 124] width 23 height 23
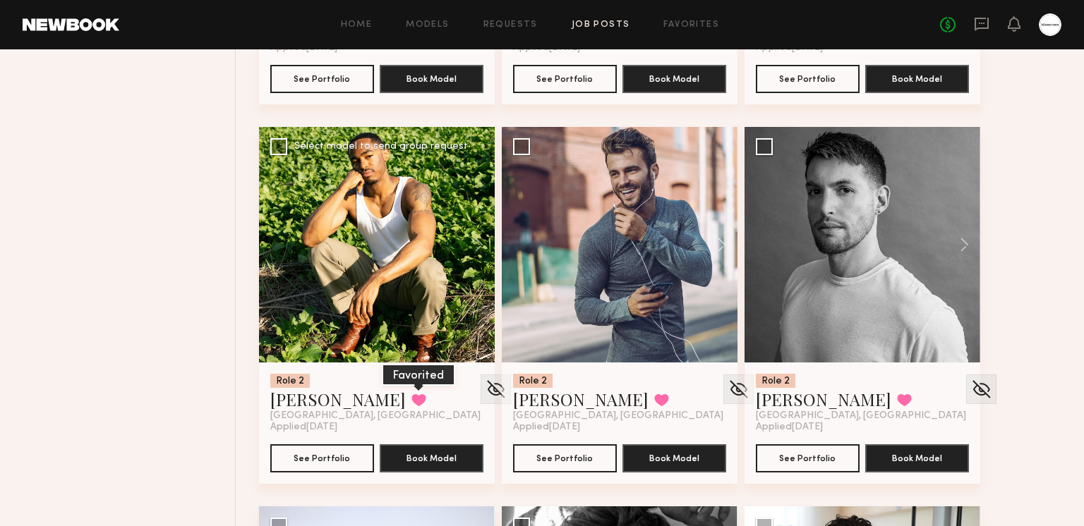
click at [411, 394] on button at bounding box center [418, 400] width 15 height 13
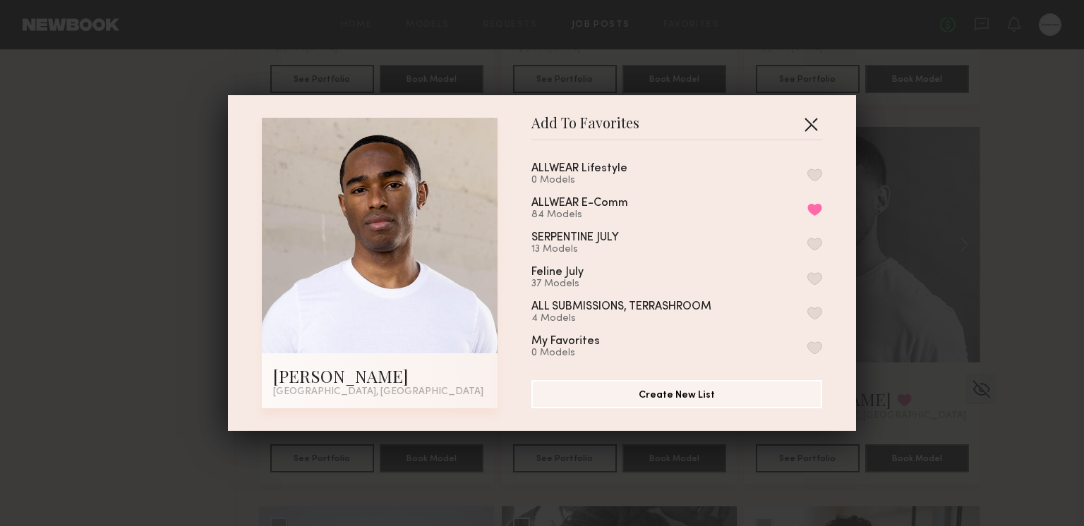
click at [811, 119] on button "button" at bounding box center [810, 124] width 23 height 23
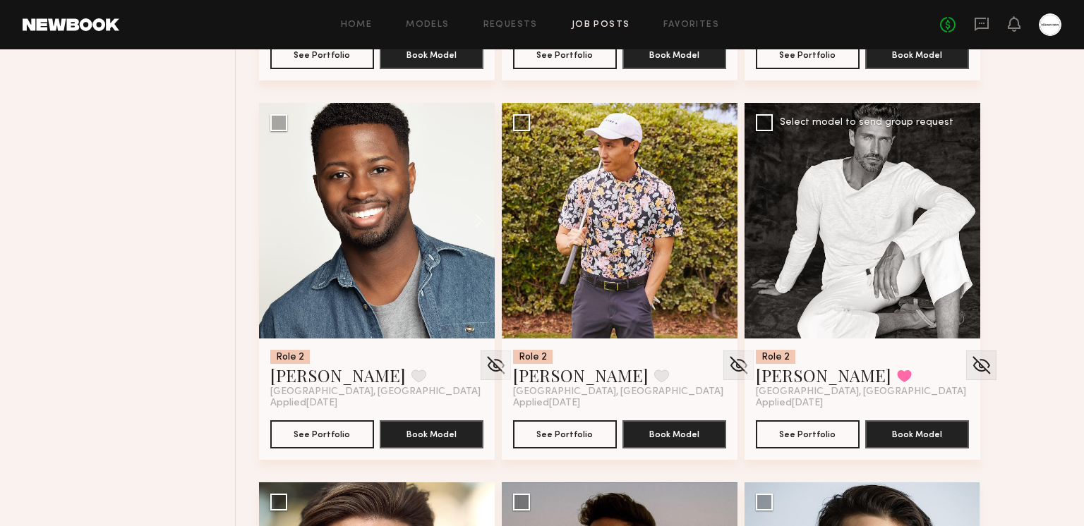
scroll to position [4097, 0]
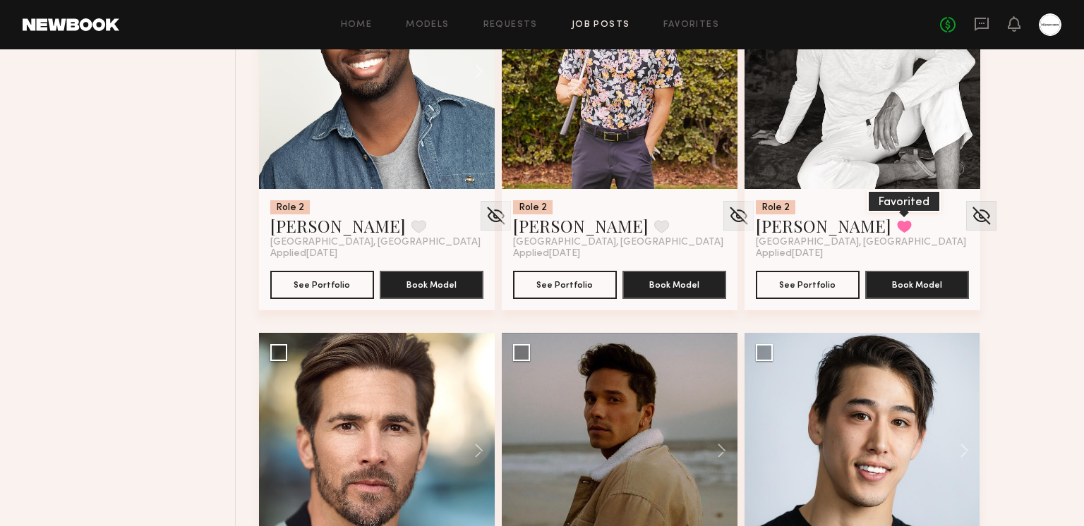
click at [897, 229] on button at bounding box center [904, 226] width 15 height 13
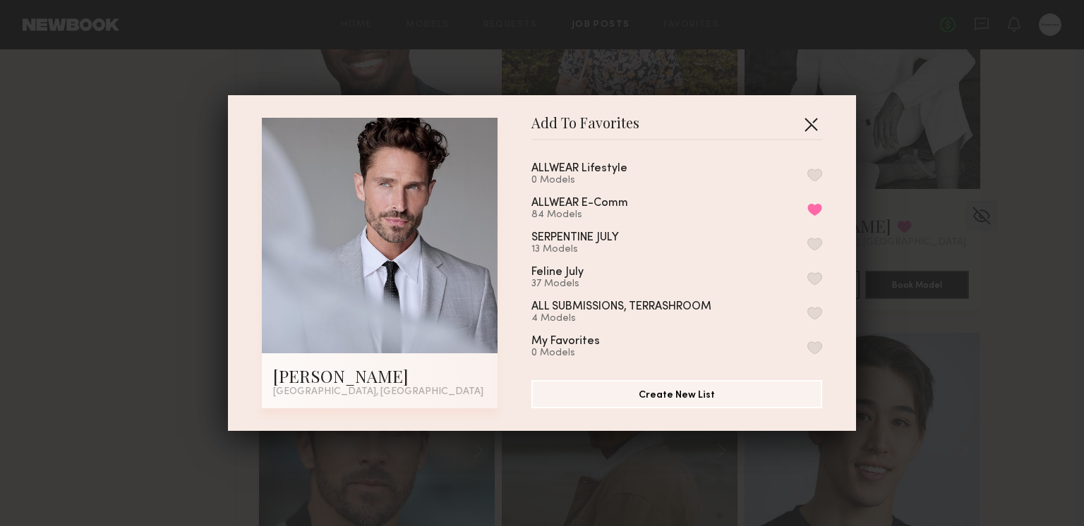
click at [813, 135] on button "button" at bounding box center [810, 124] width 23 height 23
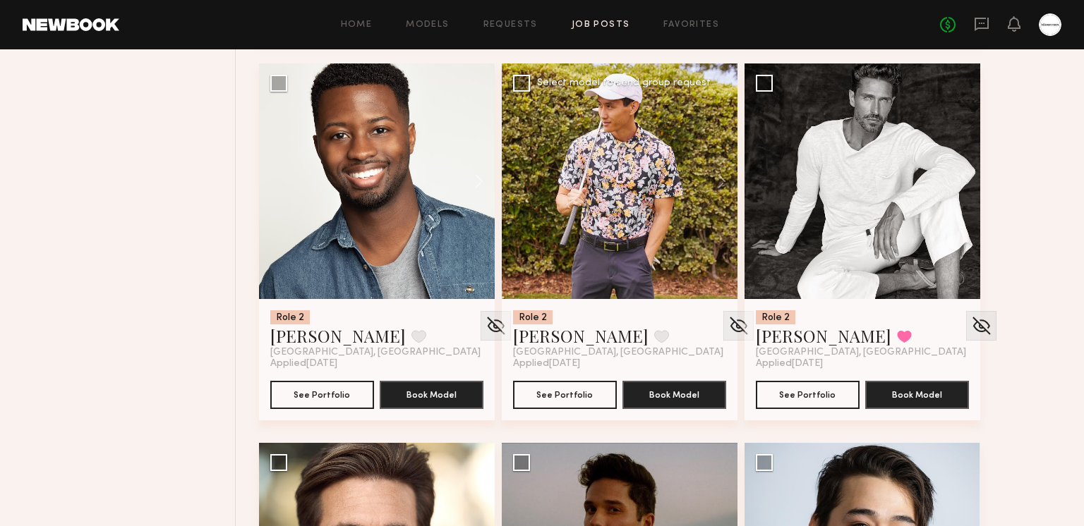
scroll to position [3936, 0]
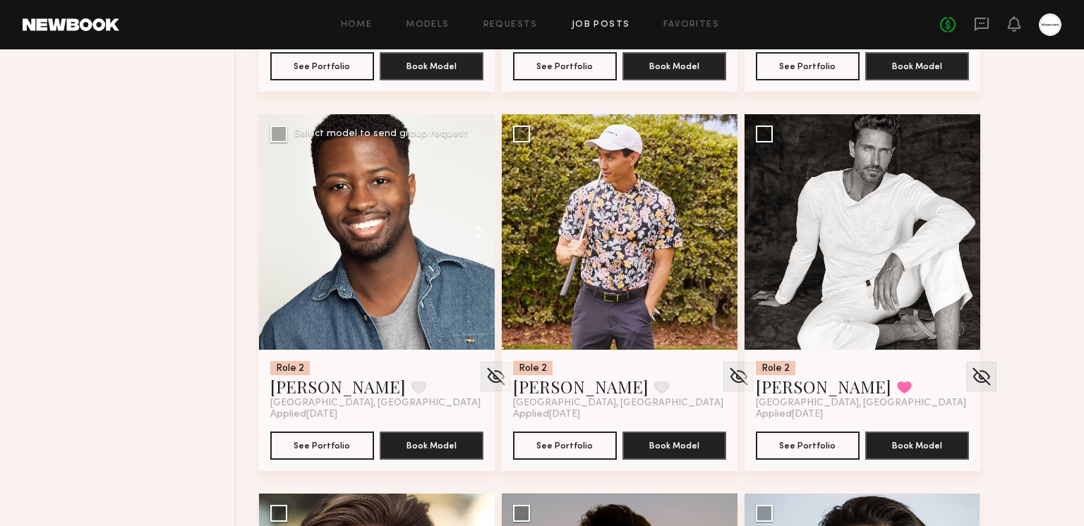
click at [468, 224] on button at bounding box center [471, 232] width 45 height 236
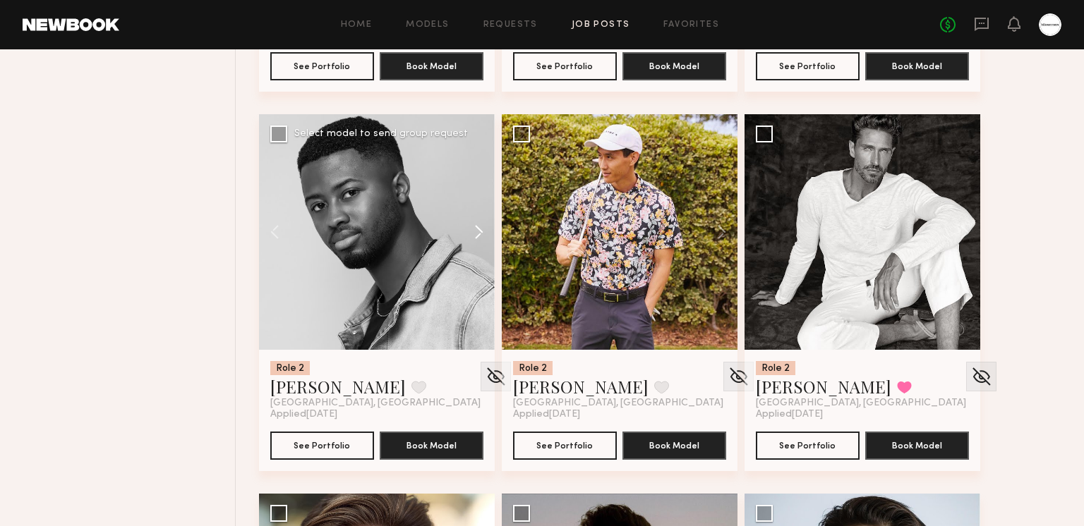
click at [471, 225] on button at bounding box center [471, 232] width 45 height 236
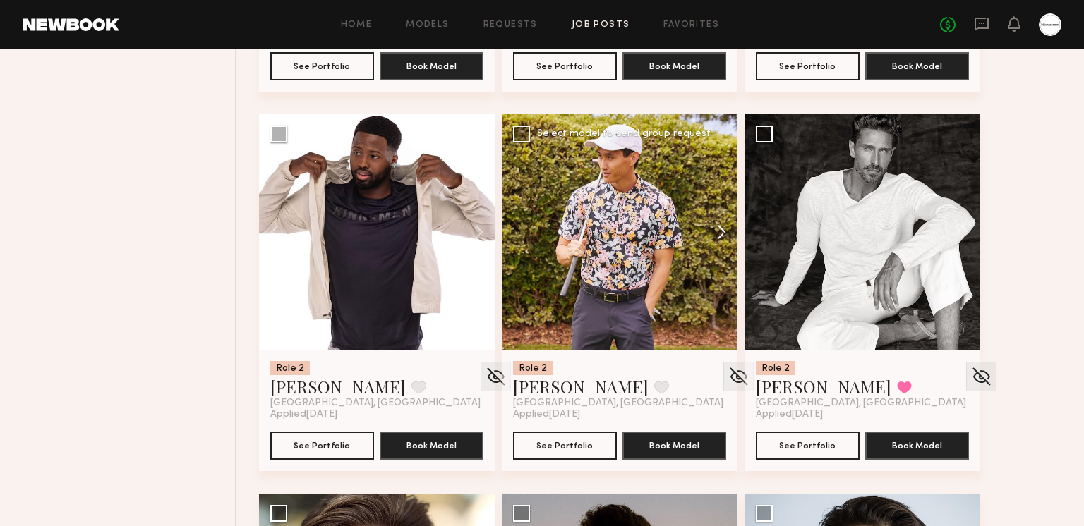
click at [715, 231] on button at bounding box center [714, 232] width 45 height 236
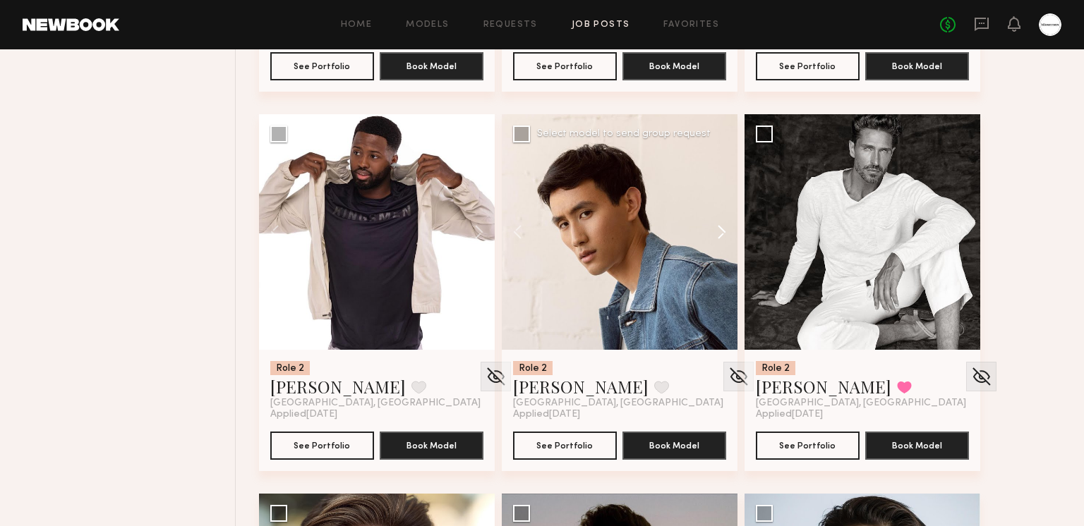
click at [715, 231] on button at bounding box center [714, 232] width 45 height 236
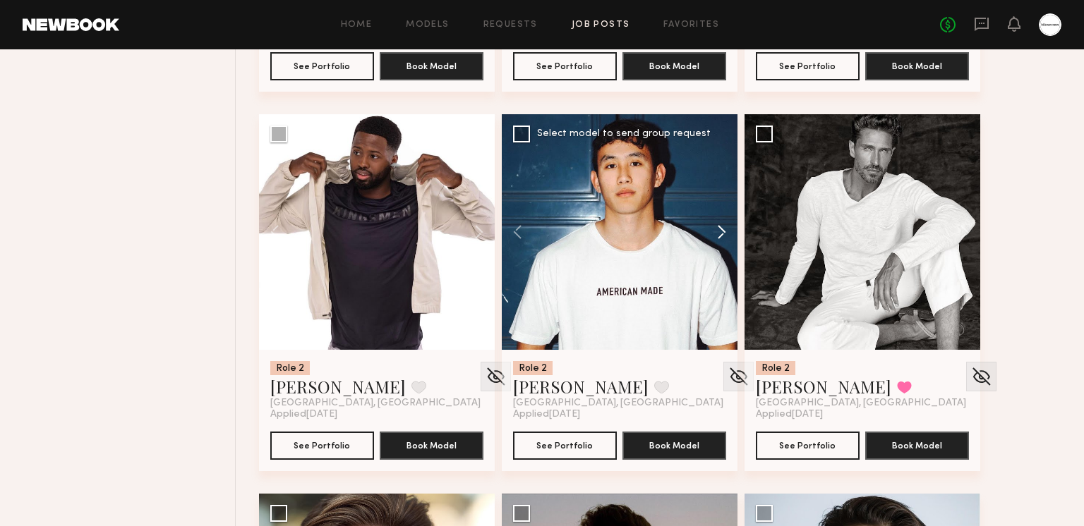
click at [713, 228] on button at bounding box center [714, 232] width 45 height 236
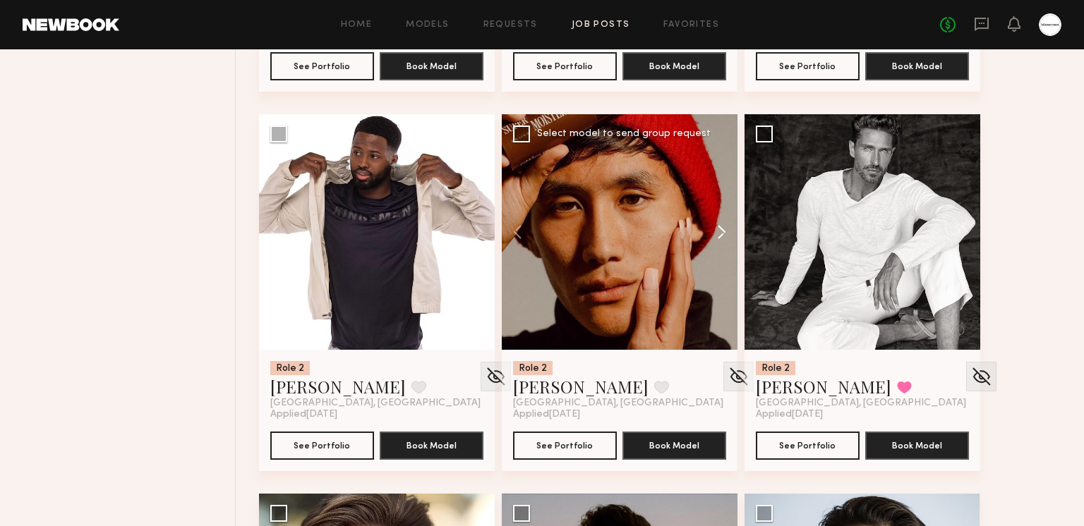
click at [713, 228] on button at bounding box center [714, 232] width 45 height 236
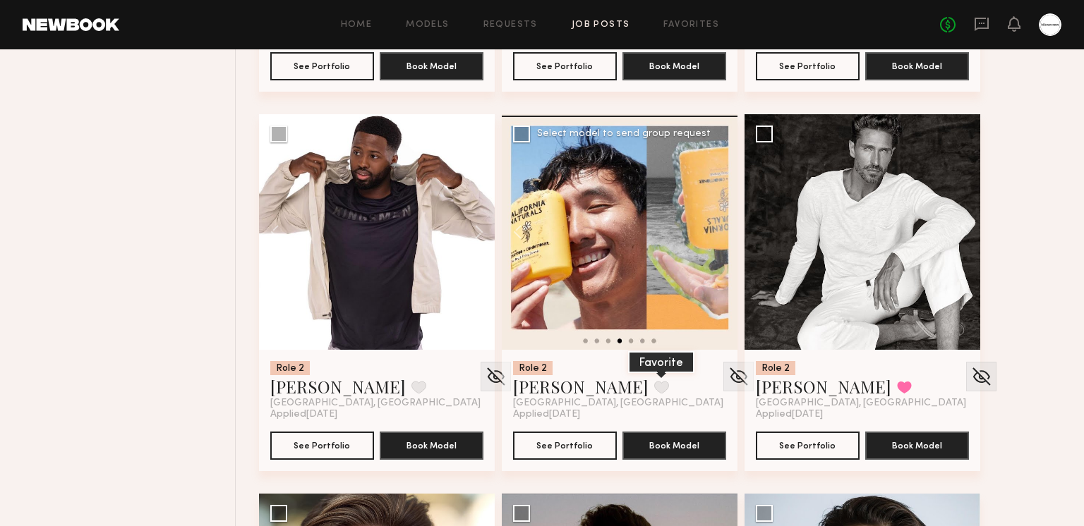
click at [654, 384] on button at bounding box center [661, 387] width 15 height 13
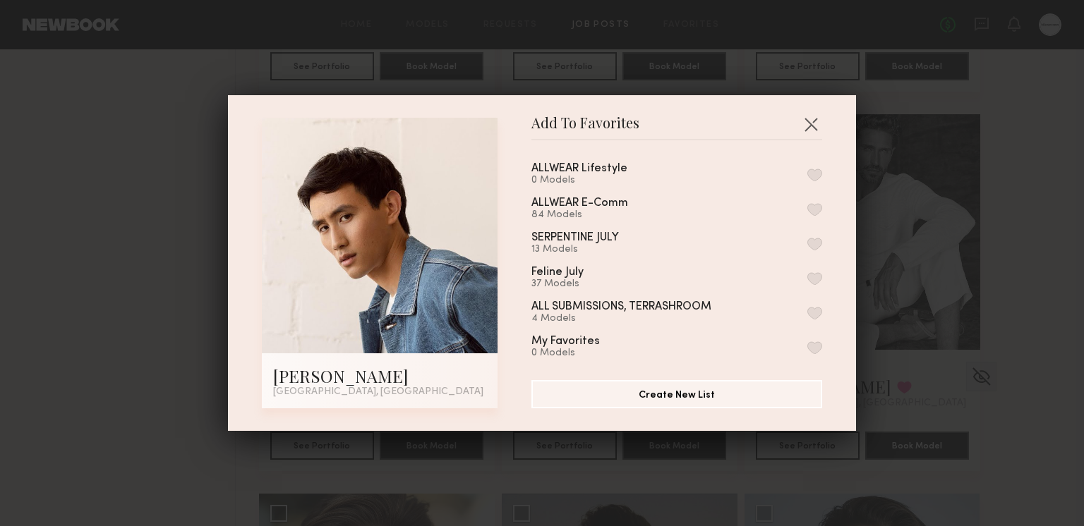
click at [807, 206] on button "button" at bounding box center [814, 209] width 15 height 13
click at [813, 126] on button "button" at bounding box center [810, 124] width 23 height 23
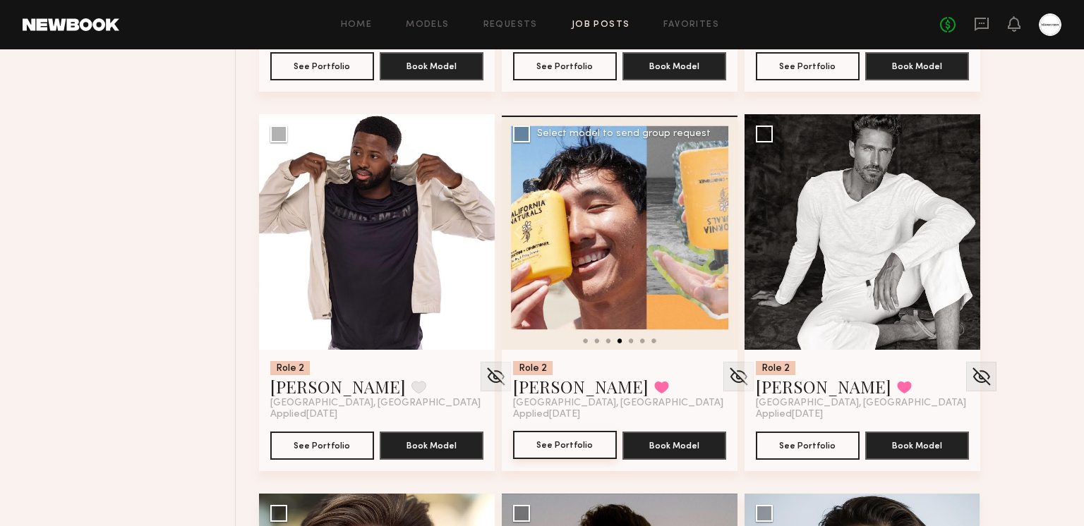
click at [560, 443] on button "See Portfolio" at bounding box center [565, 445] width 104 height 28
click at [654, 381] on button at bounding box center [661, 387] width 15 height 13
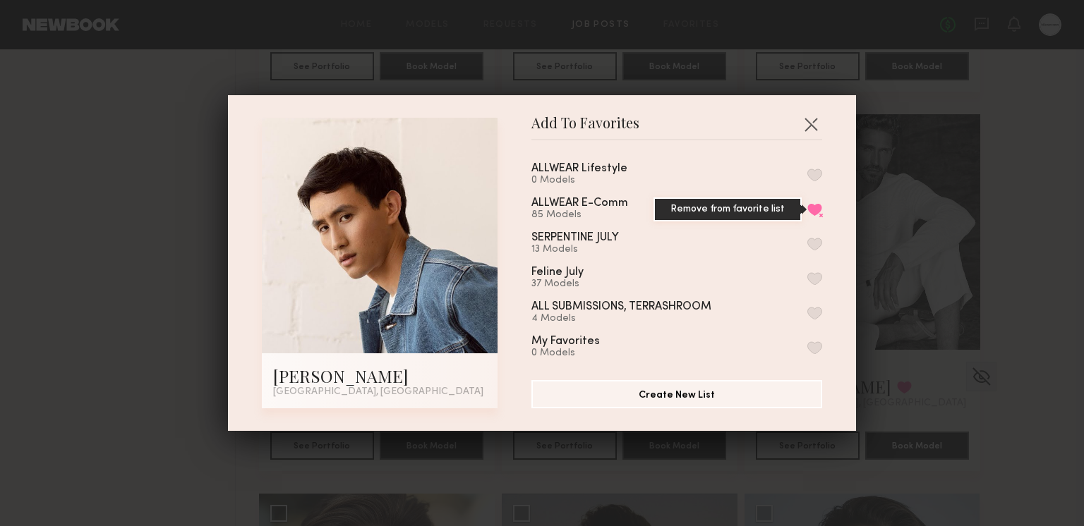
click at [813, 209] on button "Remove from favorite list" at bounding box center [814, 209] width 15 height 13
click at [813, 128] on button "button" at bounding box center [810, 124] width 23 height 23
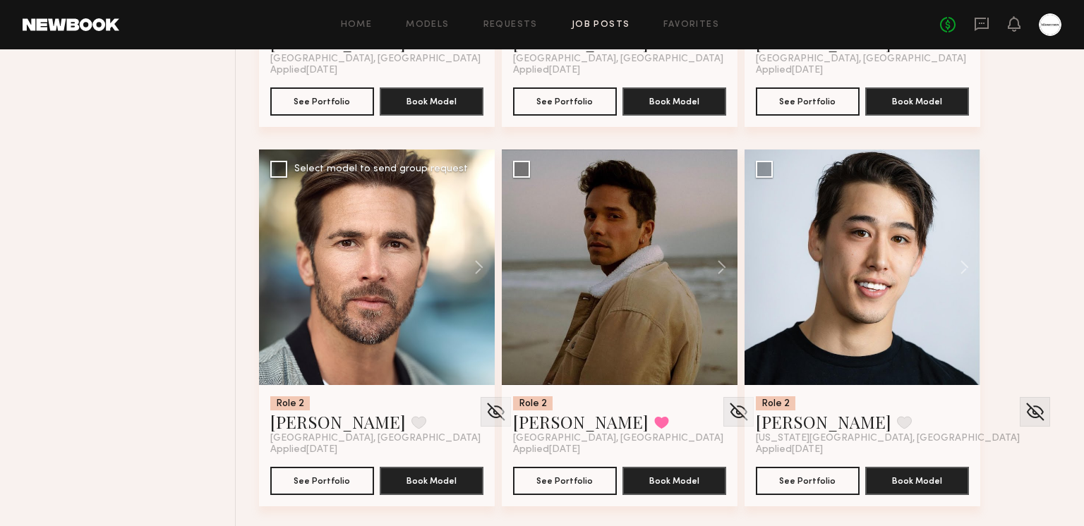
scroll to position [4300, 0]
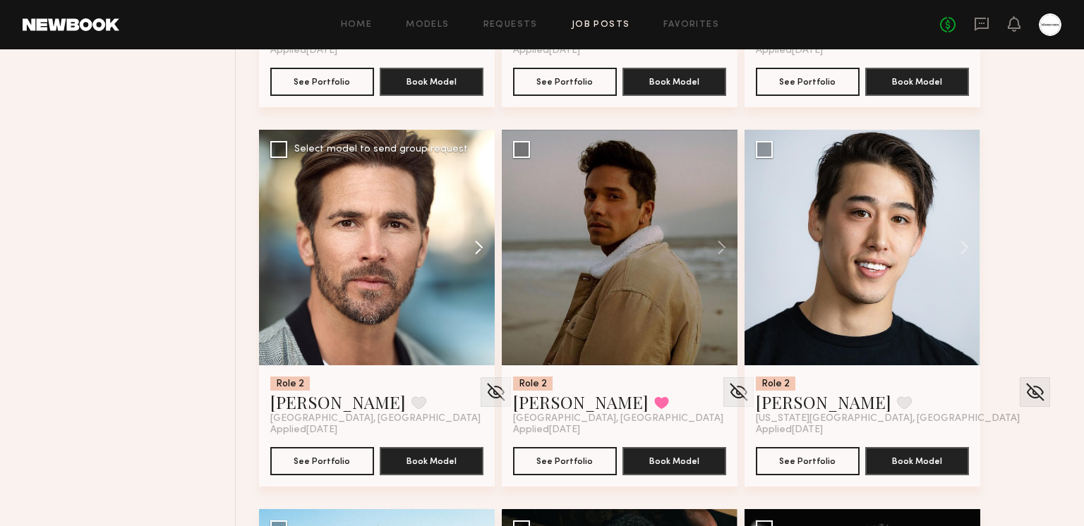
click at [473, 245] on button at bounding box center [471, 248] width 45 height 236
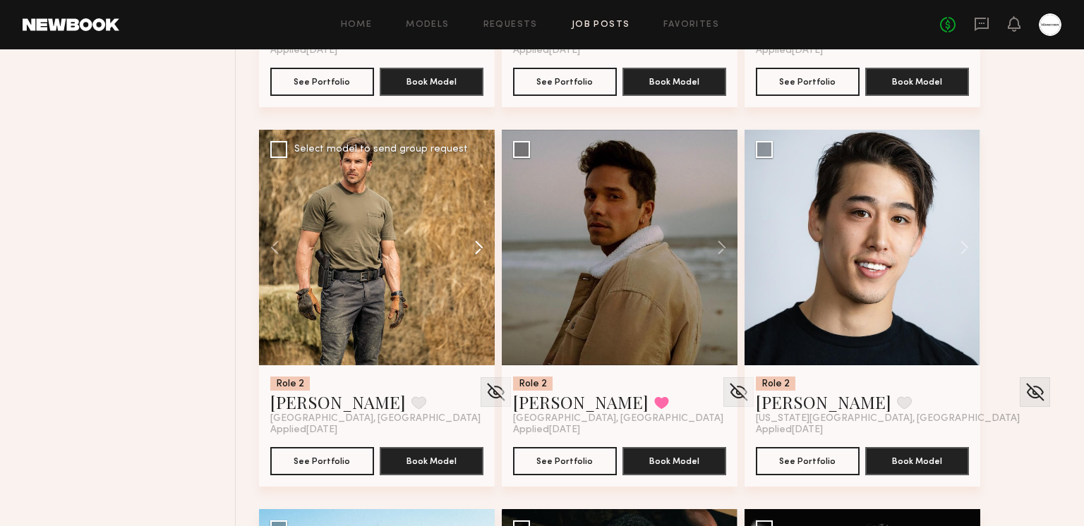
click at [473, 245] on button at bounding box center [471, 248] width 45 height 236
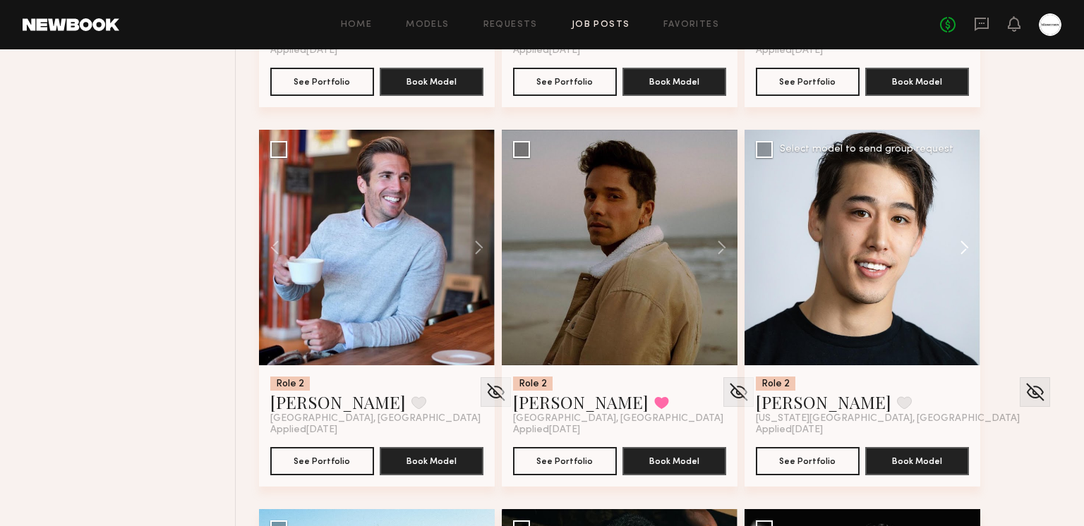
click at [960, 238] on button at bounding box center [957, 248] width 45 height 236
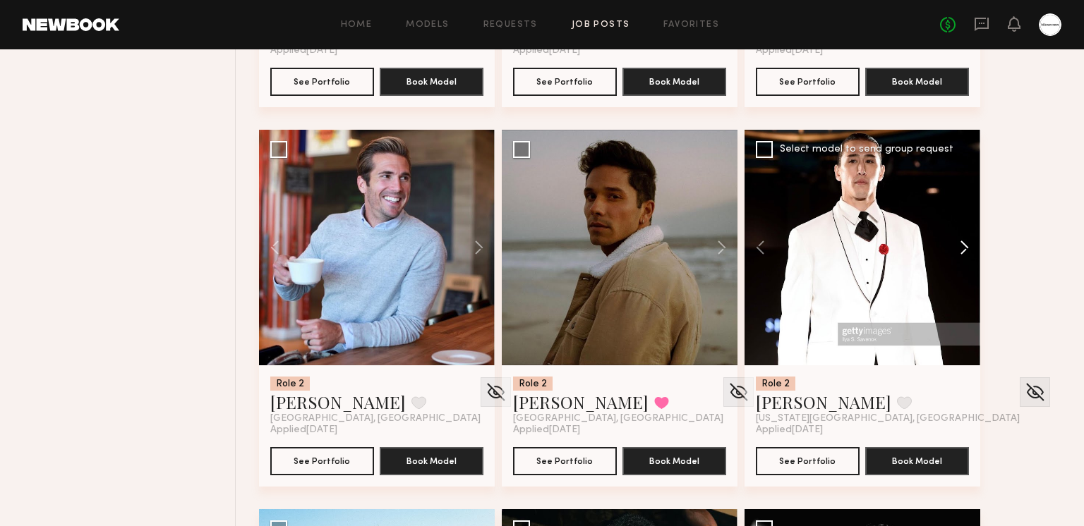
click at [961, 242] on button at bounding box center [957, 248] width 45 height 236
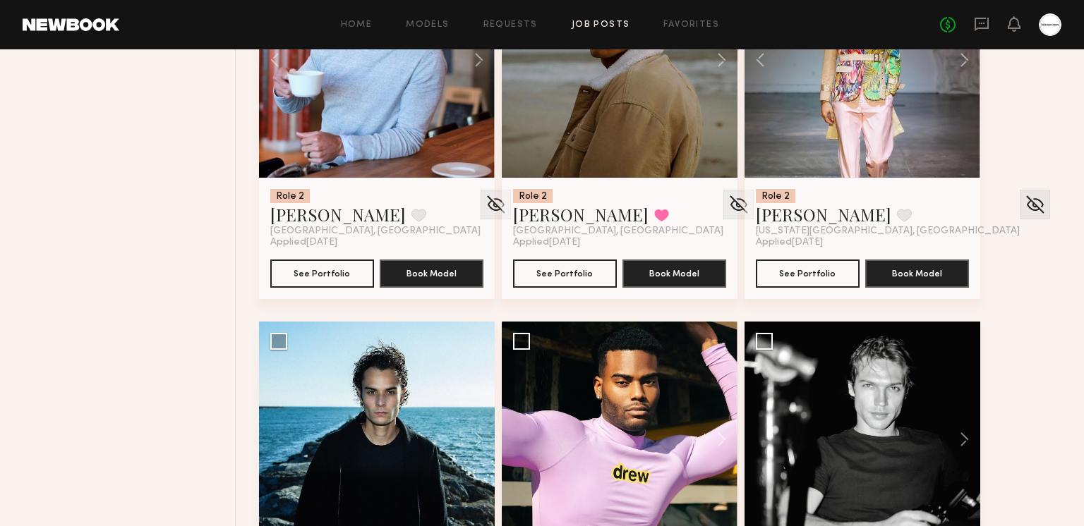
scroll to position [4683, 0]
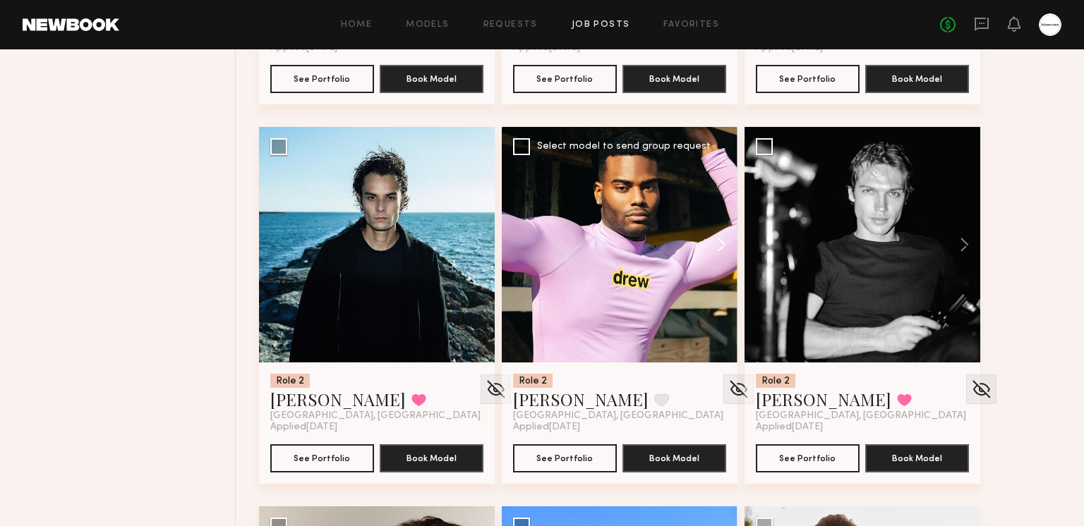
click at [715, 250] on button at bounding box center [714, 245] width 45 height 236
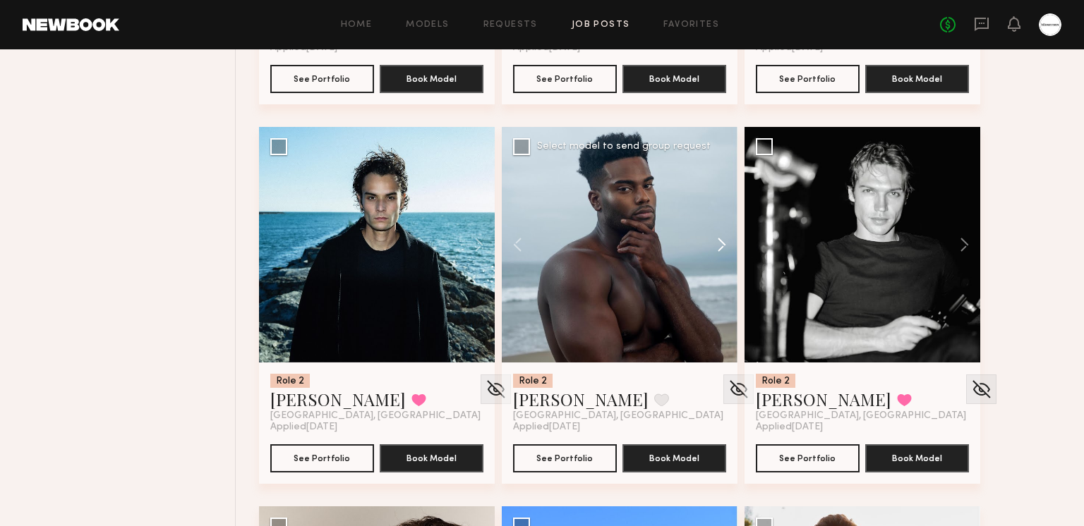
click at [715, 250] on button at bounding box center [714, 245] width 45 height 236
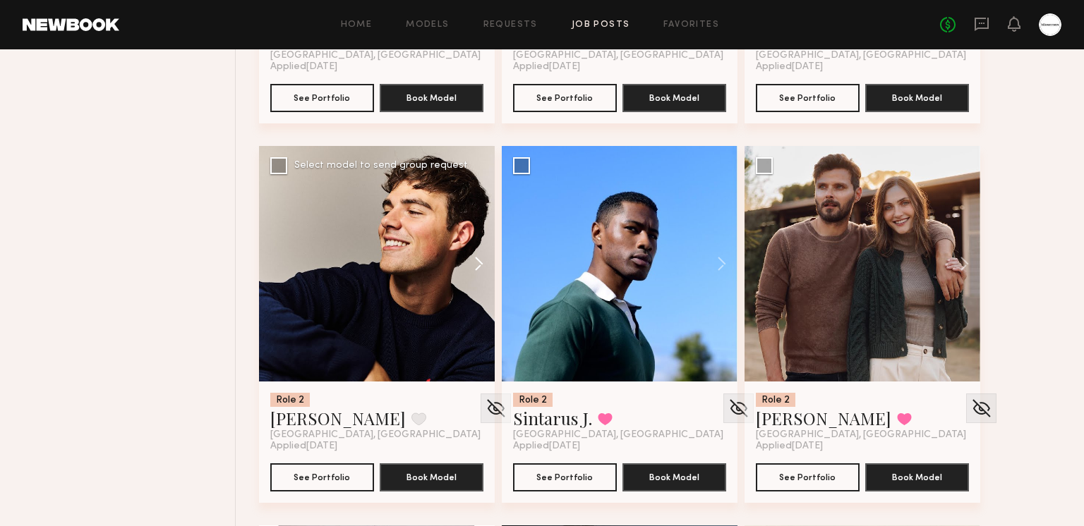
scroll to position [5045, 0]
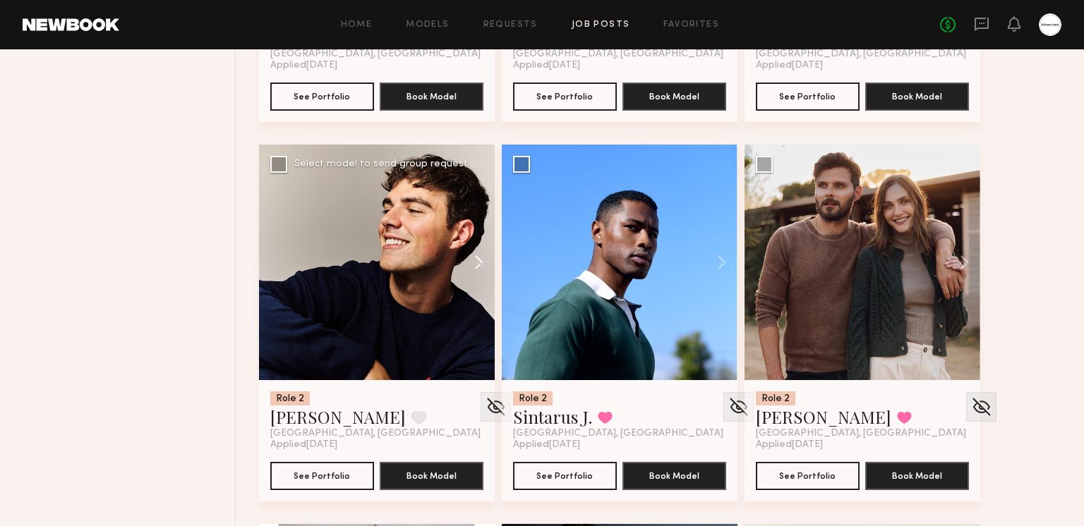
click at [480, 250] on button at bounding box center [471, 263] width 45 height 236
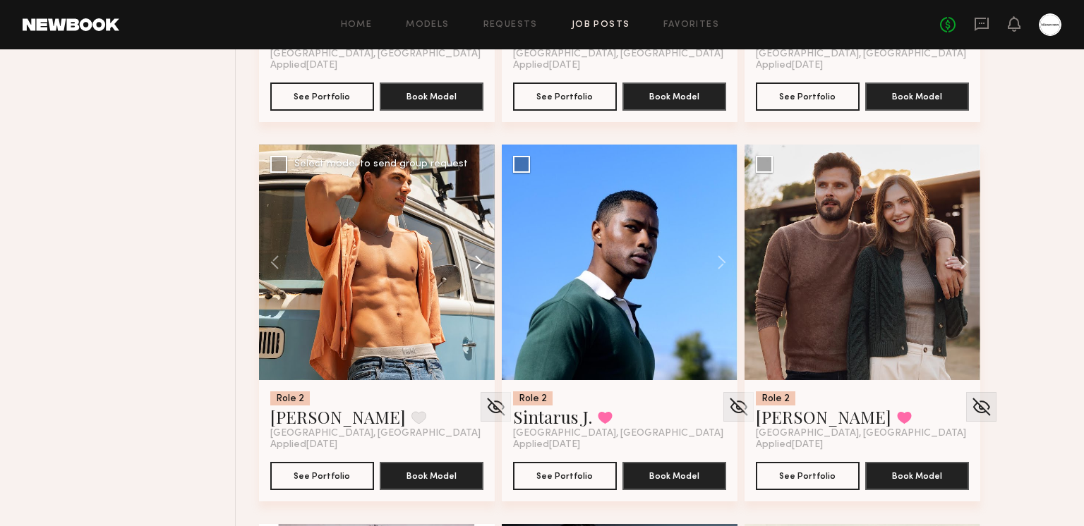
click at [478, 250] on button at bounding box center [471, 263] width 45 height 236
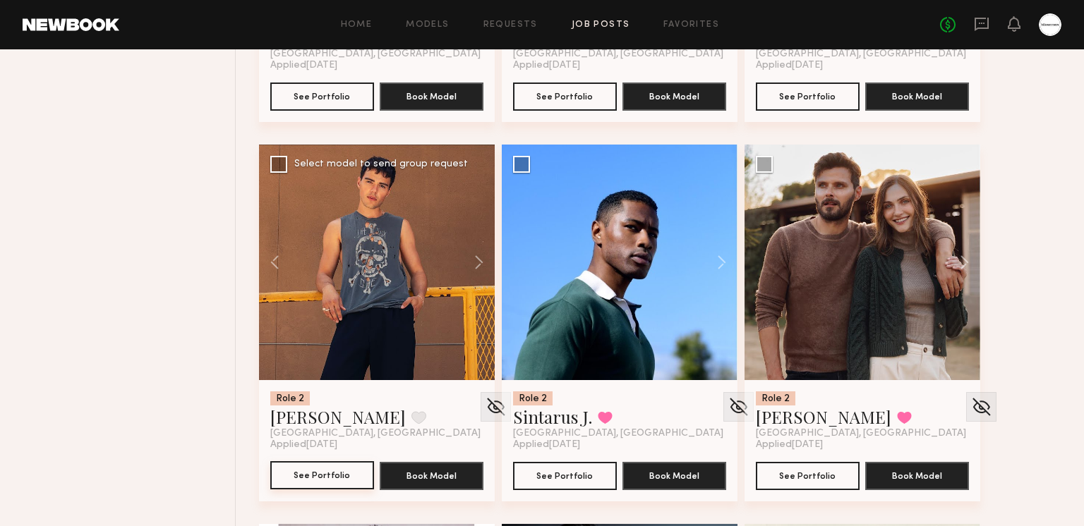
click at [297, 468] on button "See Portfolio" at bounding box center [322, 475] width 104 height 28
click at [411, 418] on button at bounding box center [418, 417] width 15 height 13
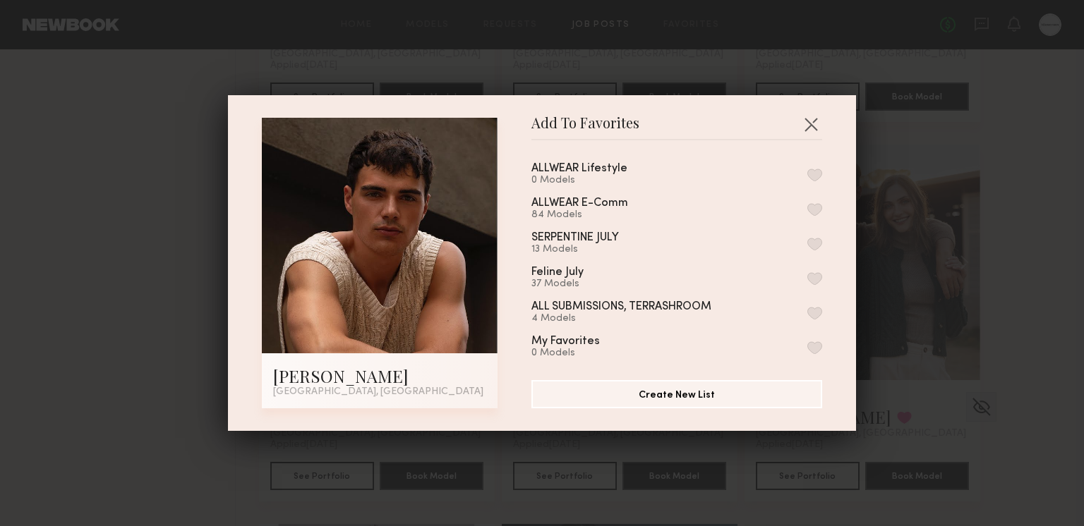
click at [813, 205] on button "button" at bounding box center [814, 209] width 15 height 13
click at [808, 120] on button "button" at bounding box center [810, 124] width 23 height 23
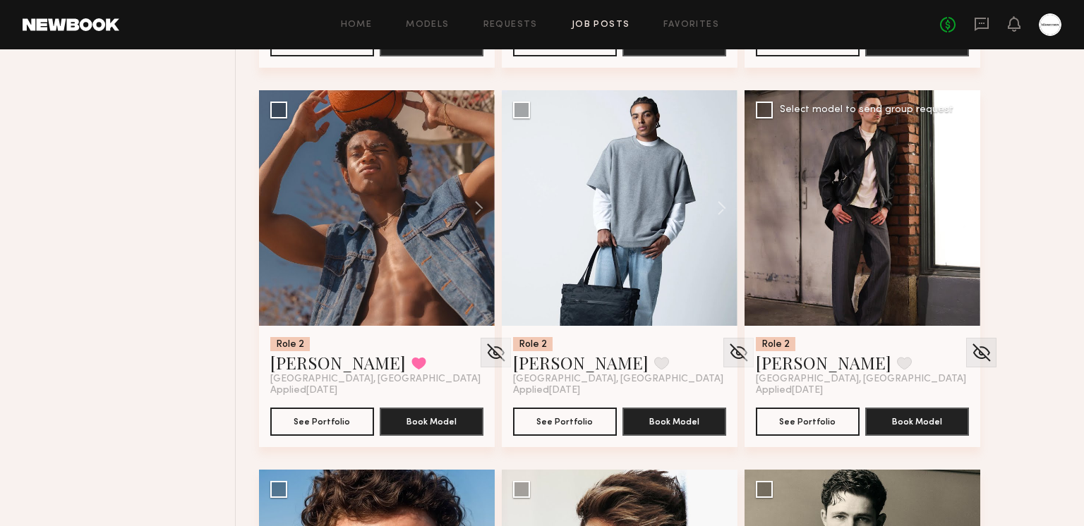
scroll to position [6240, 0]
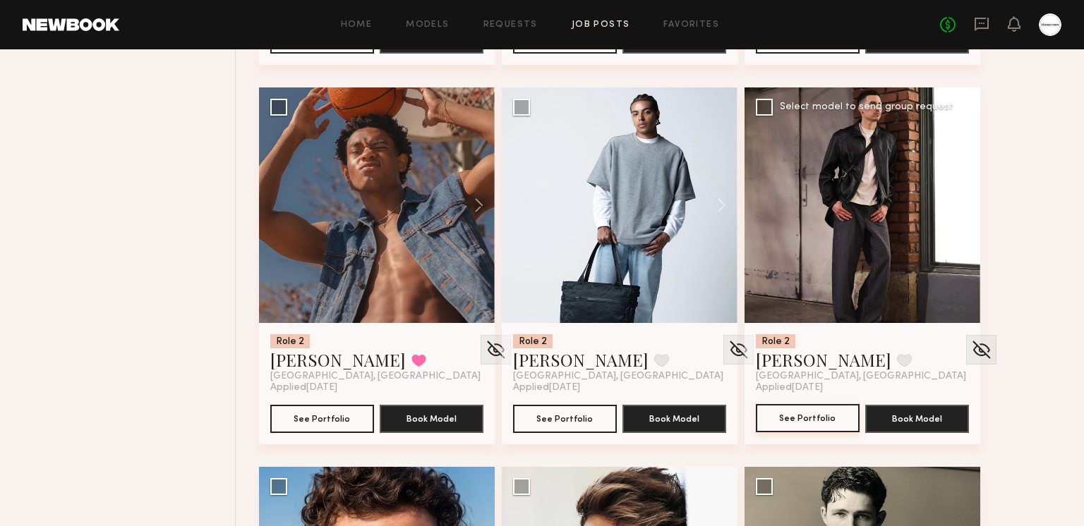
click at [807, 427] on button "See Portfolio" at bounding box center [808, 418] width 104 height 28
click at [959, 201] on button at bounding box center [957, 205] width 45 height 236
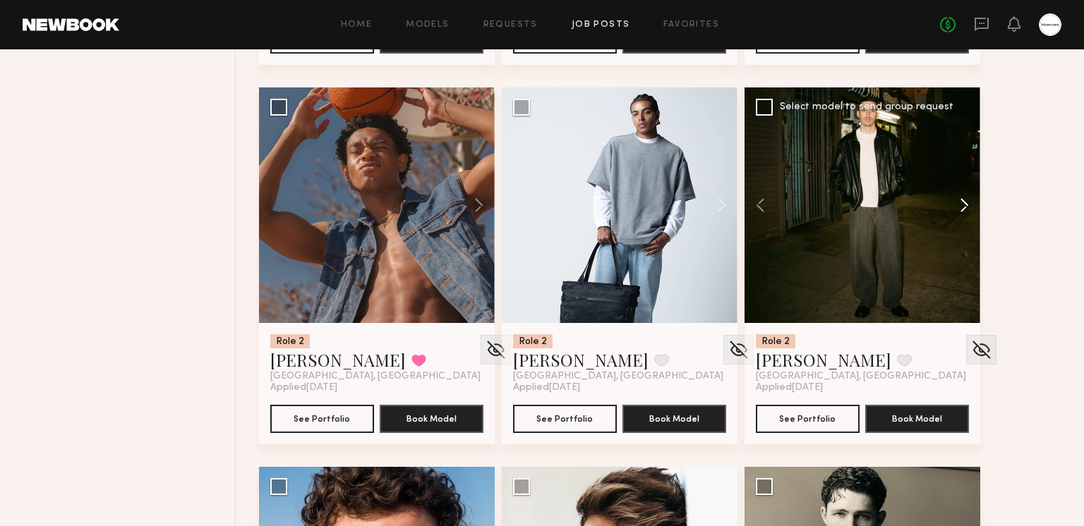
click at [959, 201] on button at bounding box center [957, 205] width 45 height 236
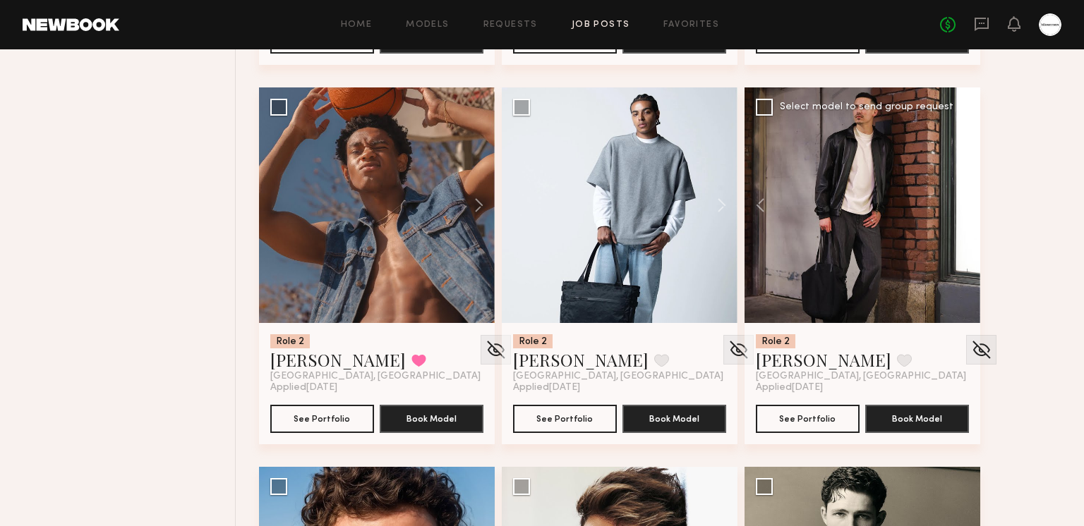
click at [959, 201] on button at bounding box center [957, 205] width 45 height 236
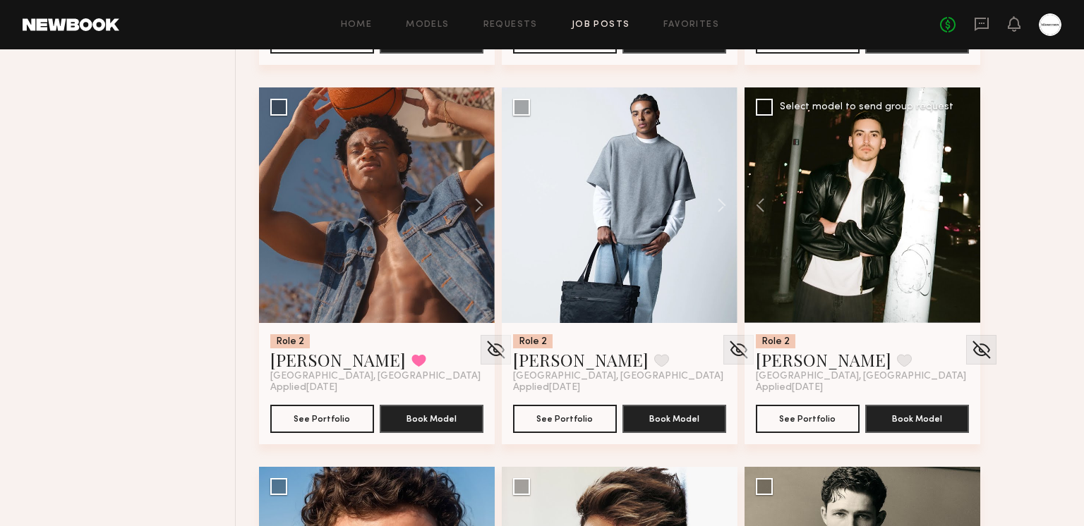
click at [959, 201] on div at bounding box center [862, 205] width 236 height 236
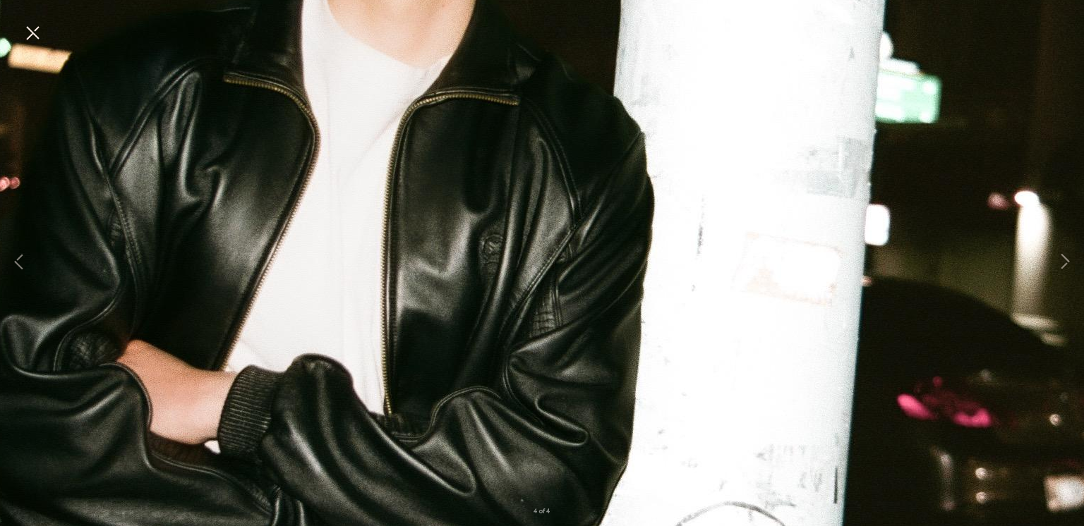
click at [29, 33] on button at bounding box center [32, 33] width 23 height 25
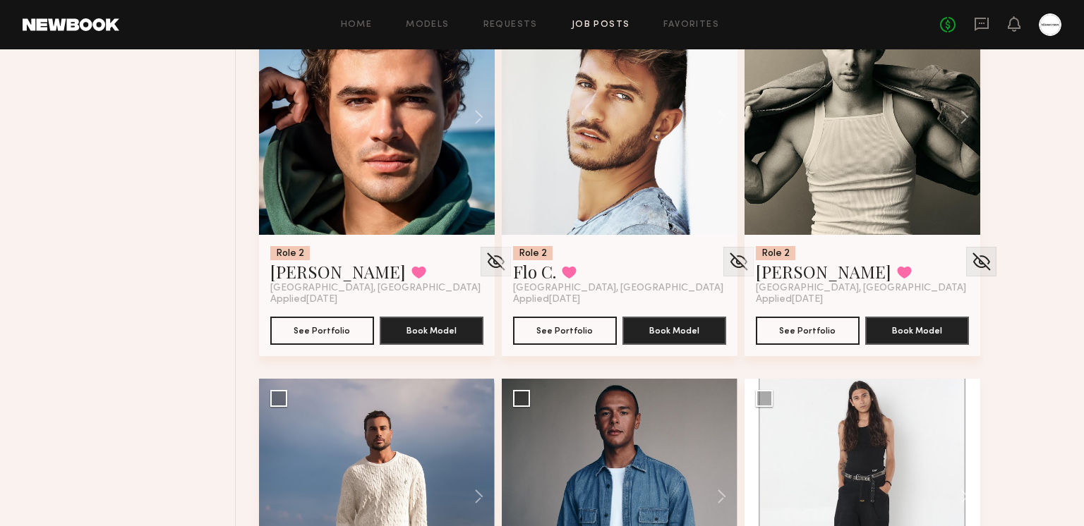
scroll to position [6707, 0]
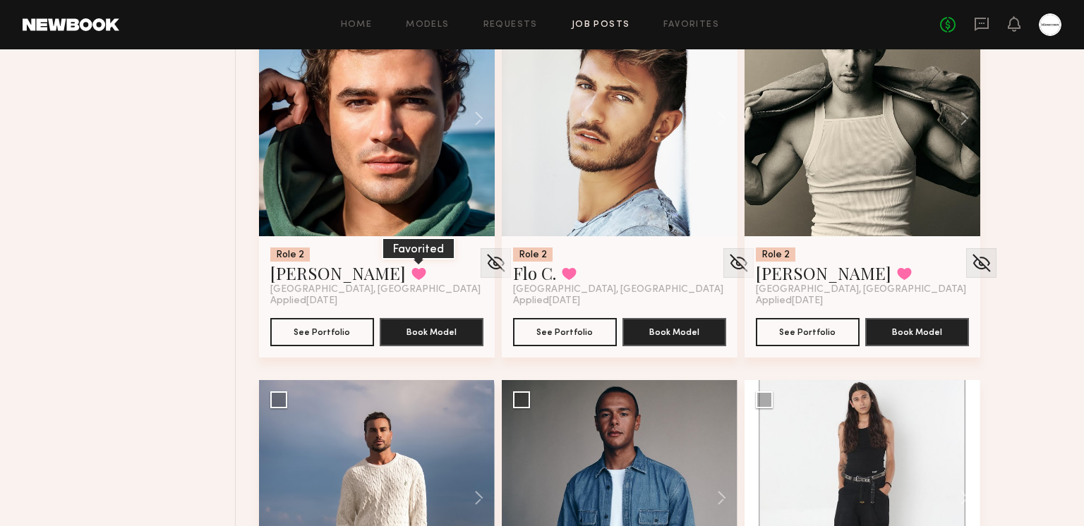
click at [411, 267] on button at bounding box center [418, 273] width 15 height 13
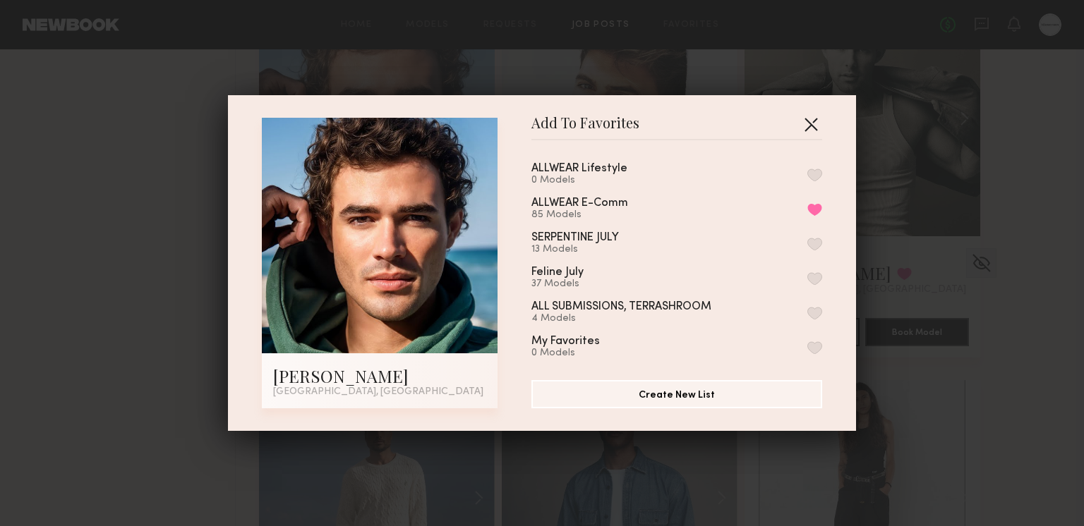
click at [813, 121] on button "button" at bounding box center [810, 124] width 23 height 23
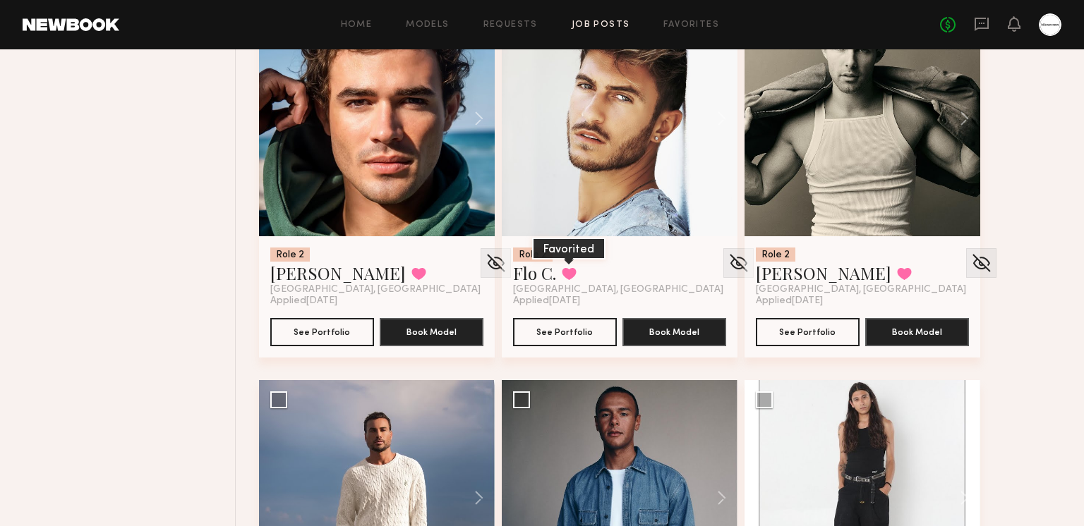
click at [576, 274] on button at bounding box center [569, 273] width 15 height 13
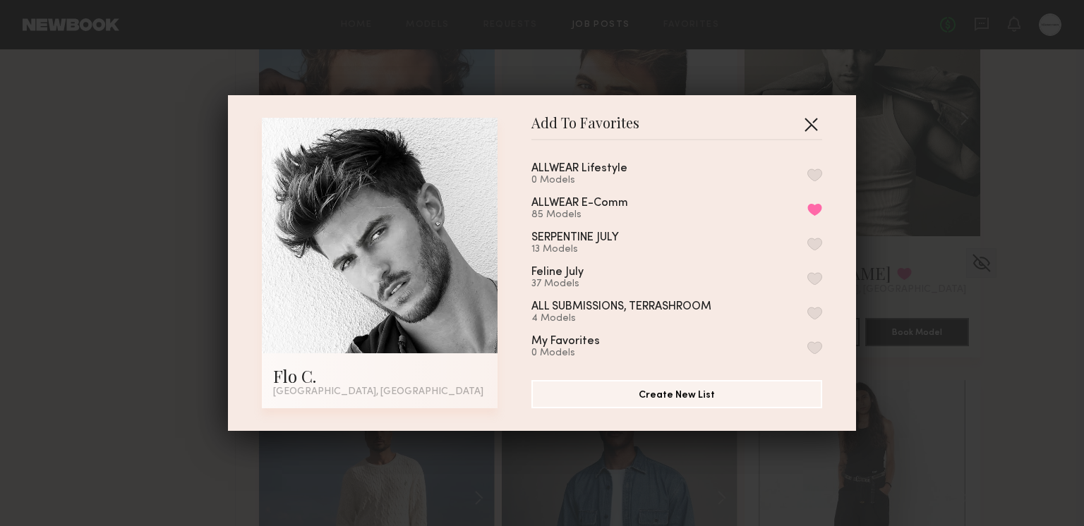
click at [816, 124] on button "button" at bounding box center [810, 124] width 23 height 23
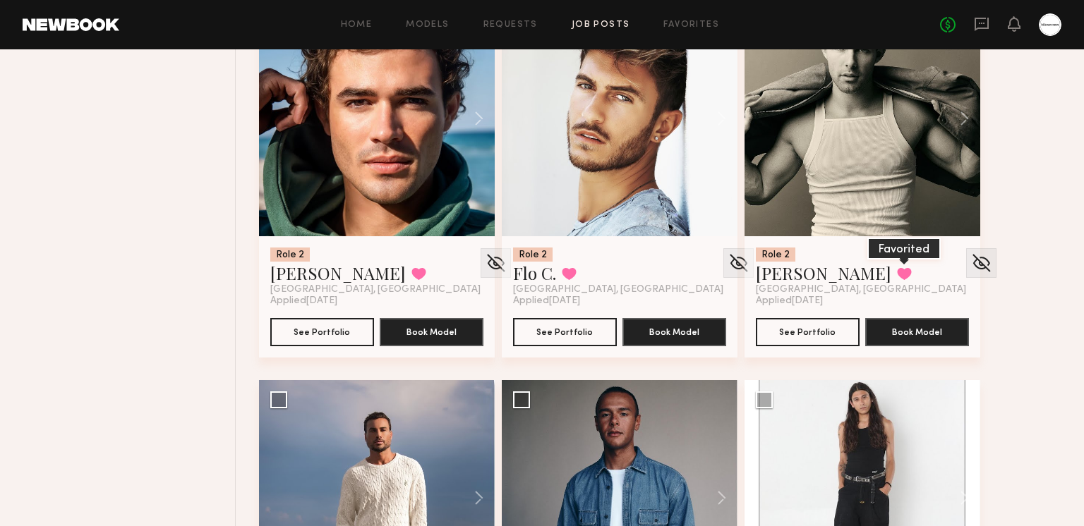
click at [897, 267] on button at bounding box center [904, 273] width 15 height 13
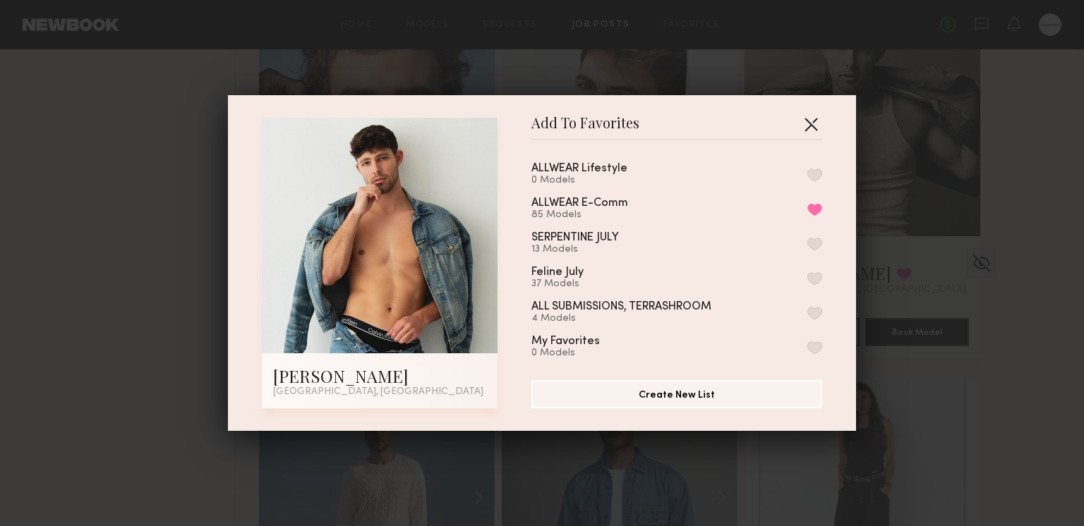
click at [816, 121] on button "button" at bounding box center [810, 124] width 23 height 23
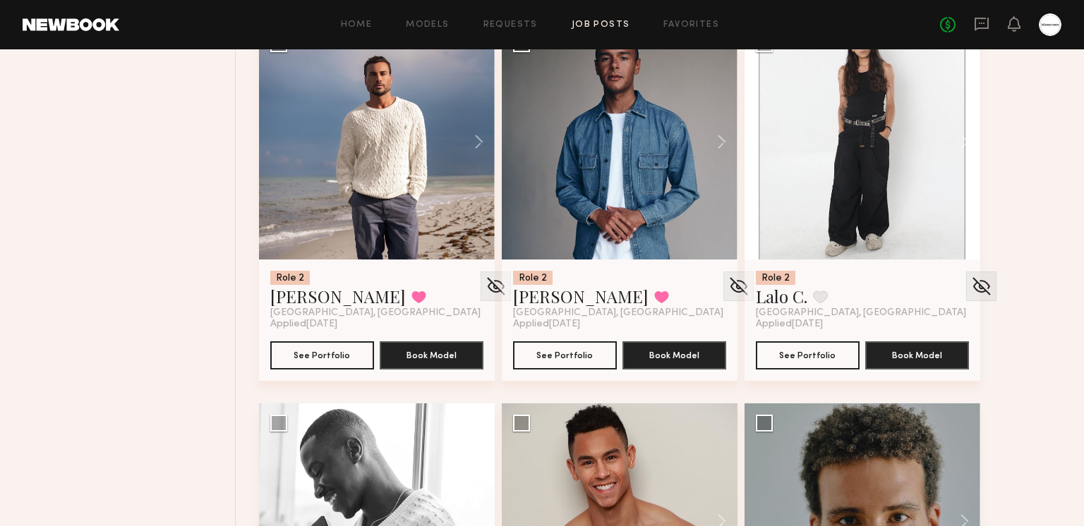
scroll to position [7062, 0]
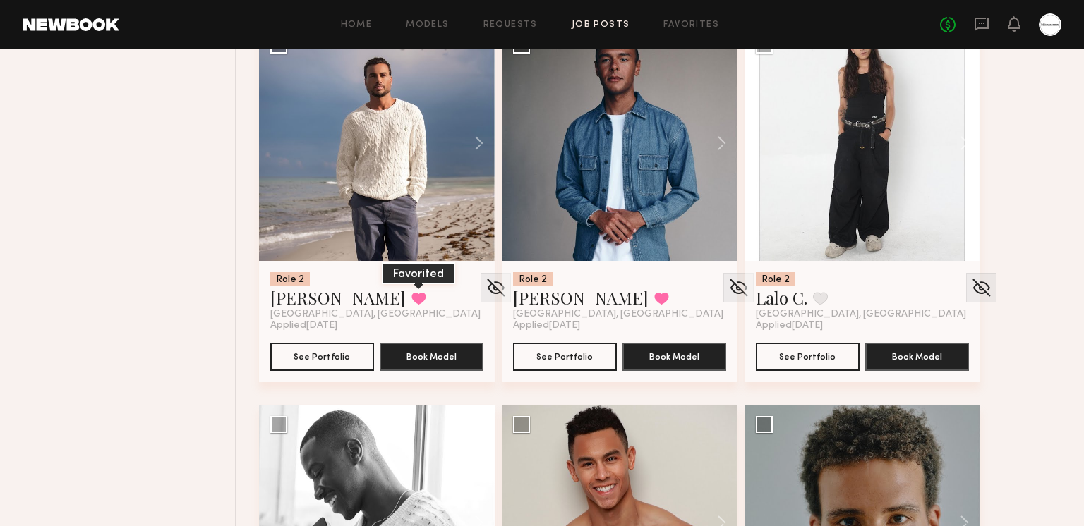
click at [411, 301] on button at bounding box center [418, 298] width 15 height 13
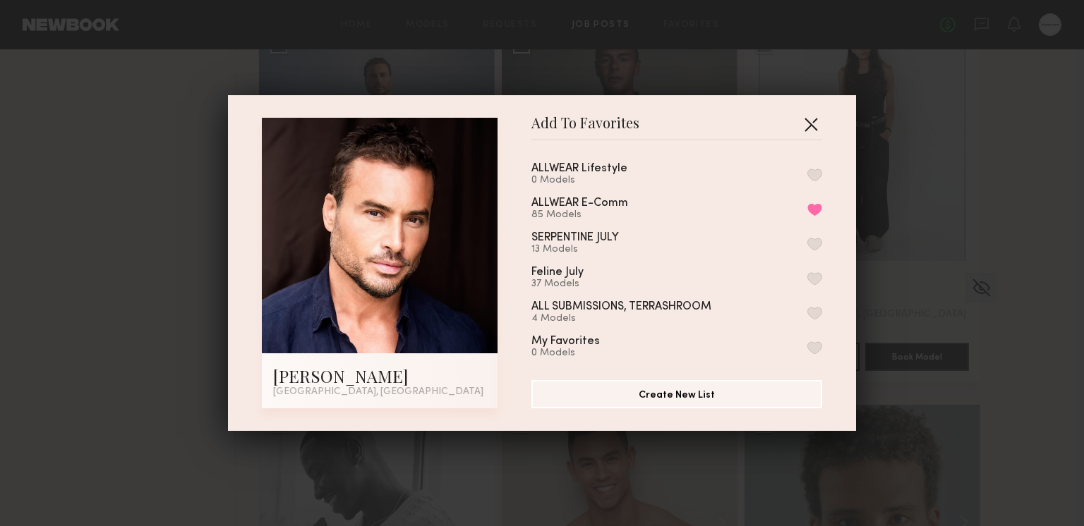
click at [819, 113] on button "button" at bounding box center [810, 124] width 23 height 23
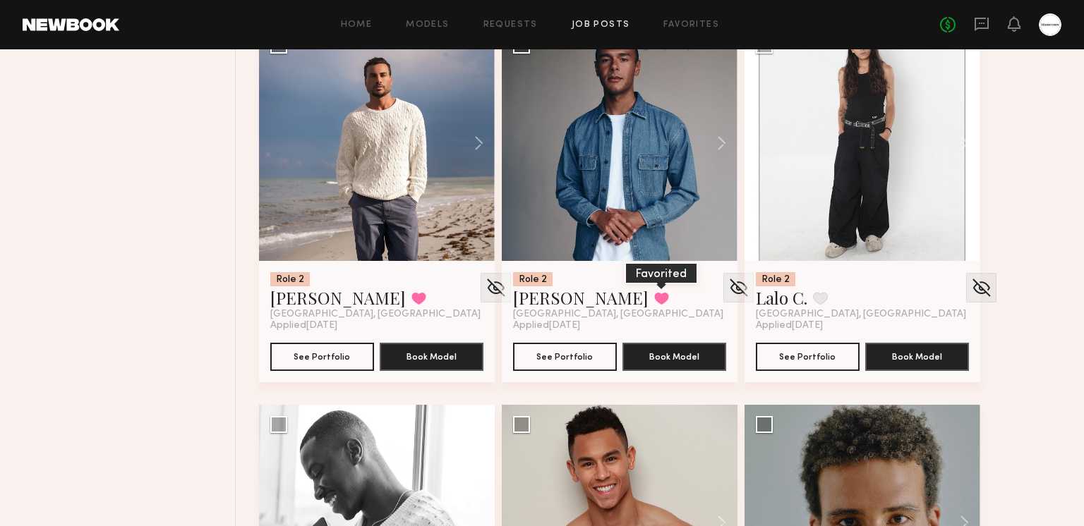
click at [654, 292] on button at bounding box center [661, 298] width 15 height 13
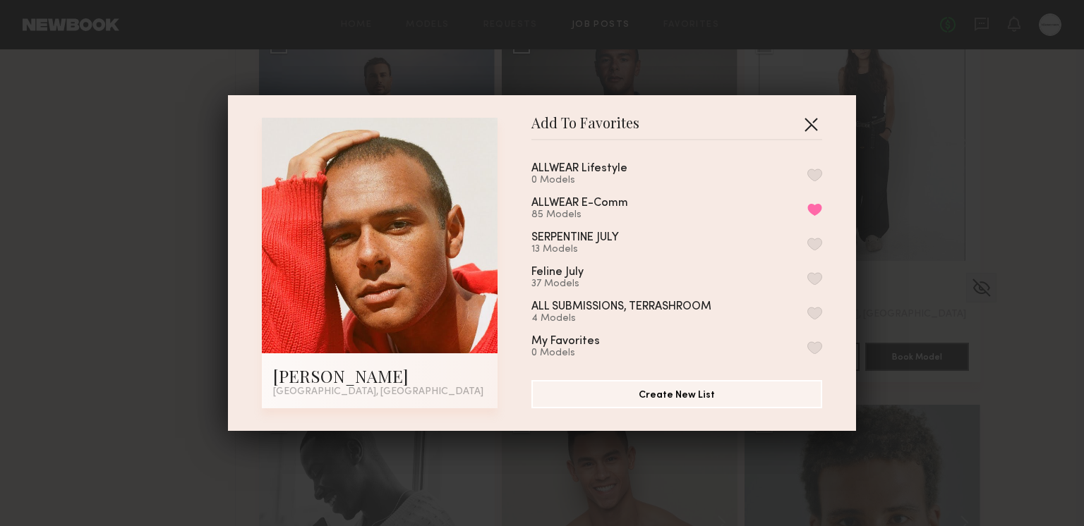
click at [817, 127] on button "button" at bounding box center [810, 124] width 23 height 23
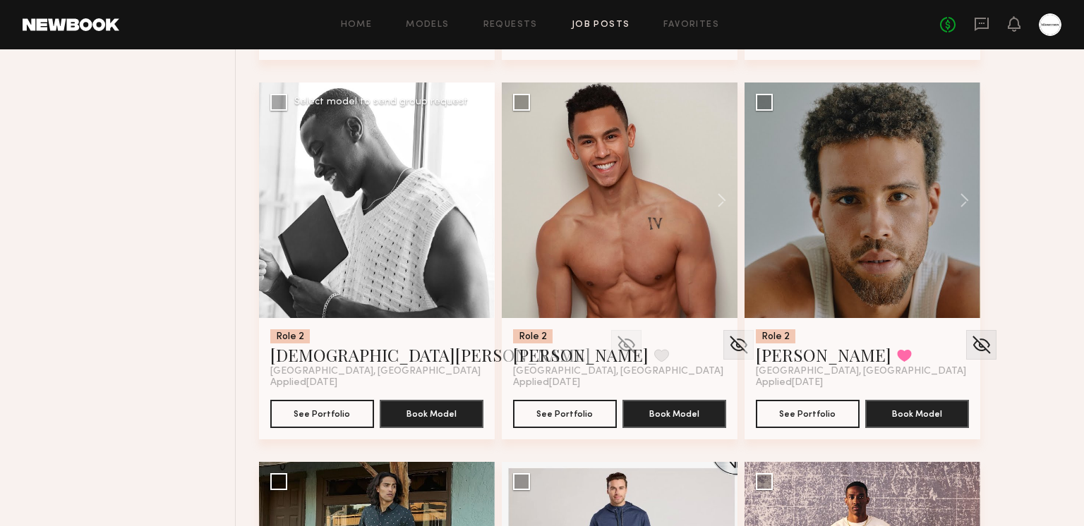
scroll to position [7379, 0]
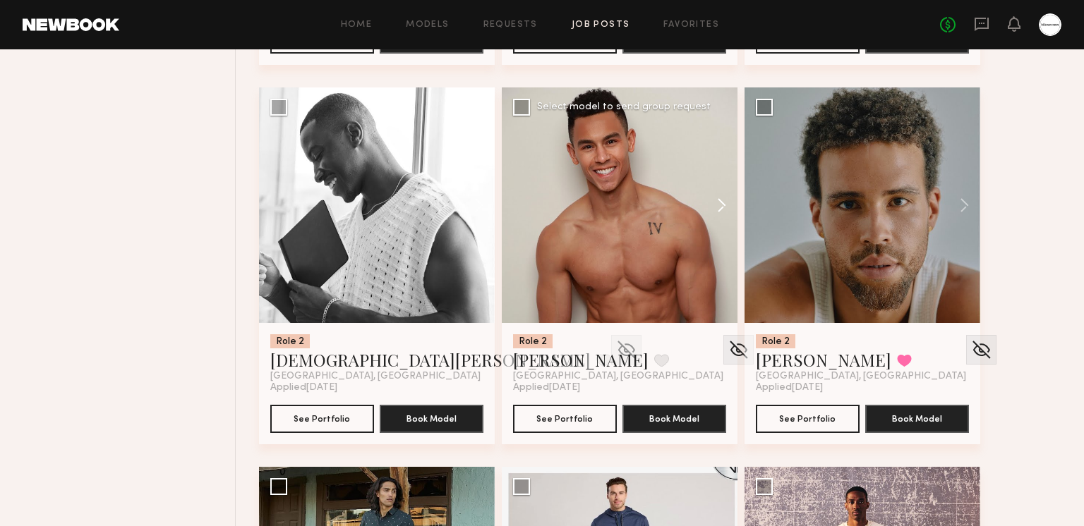
click at [708, 211] on button at bounding box center [714, 205] width 45 height 236
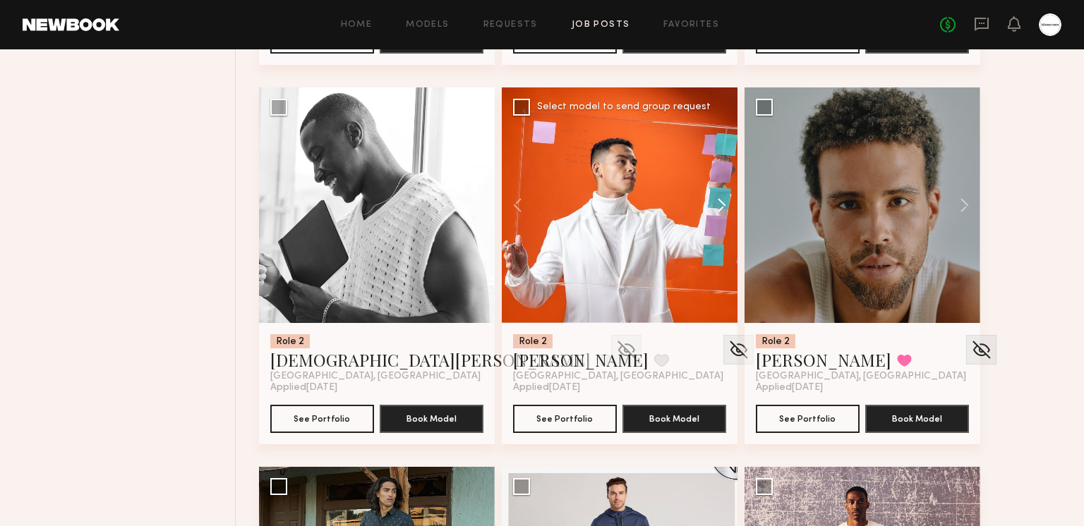
click at [717, 202] on button at bounding box center [714, 205] width 45 height 236
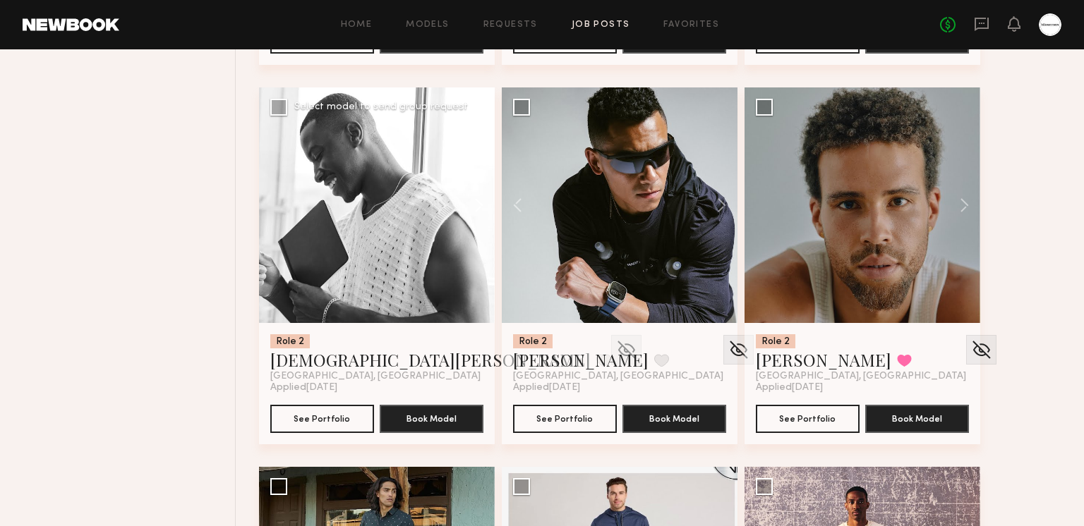
click at [472, 204] on button at bounding box center [471, 205] width 45 height 236
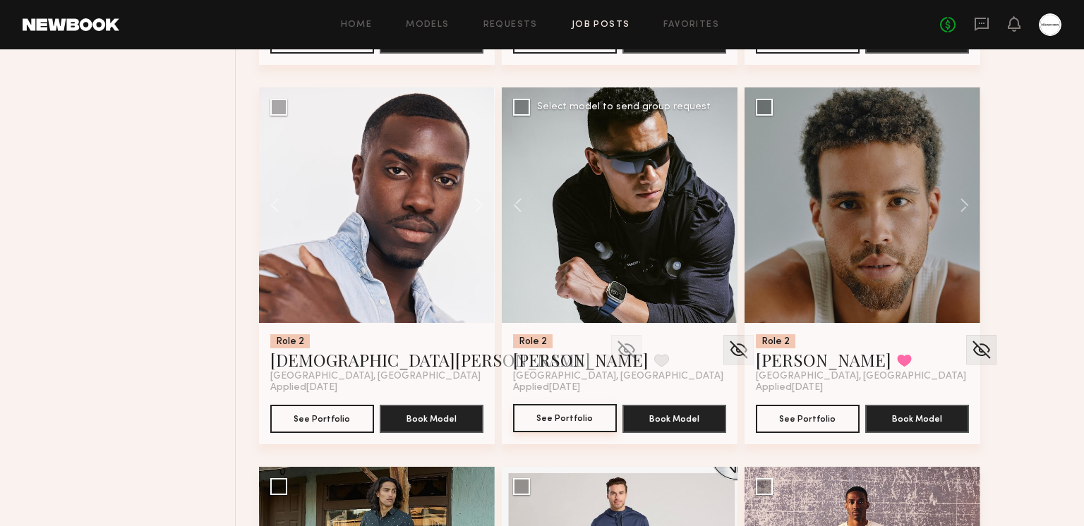
click at [576, 418] on button "See Portfolio" at bounding box center [565, 418] width 104 height 28
click at [969, 206] on button at bounding box center [957, 205] width 45 height 236
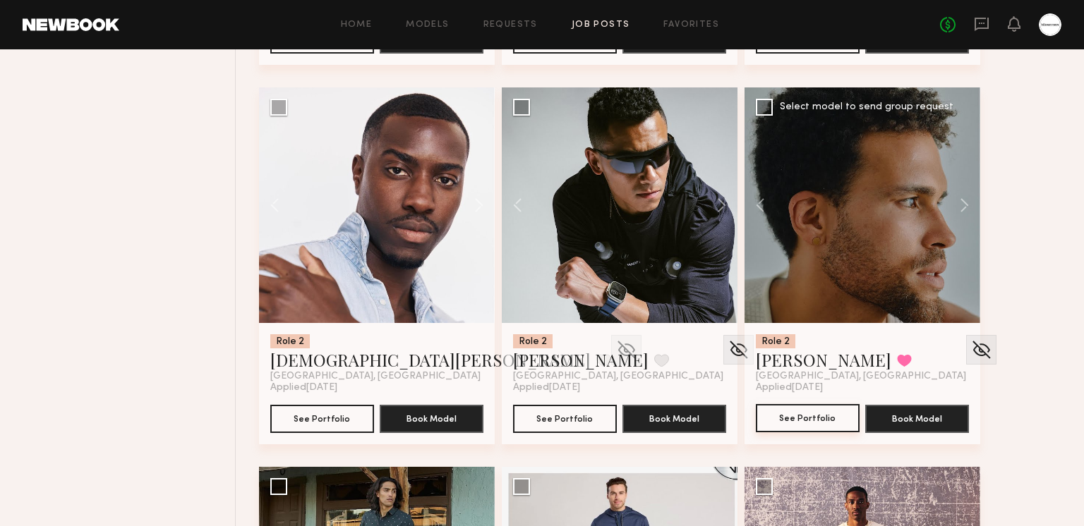
click at [846, 405] on button "See Portfolio" at bounding box center [808, 418] width 104 height 28
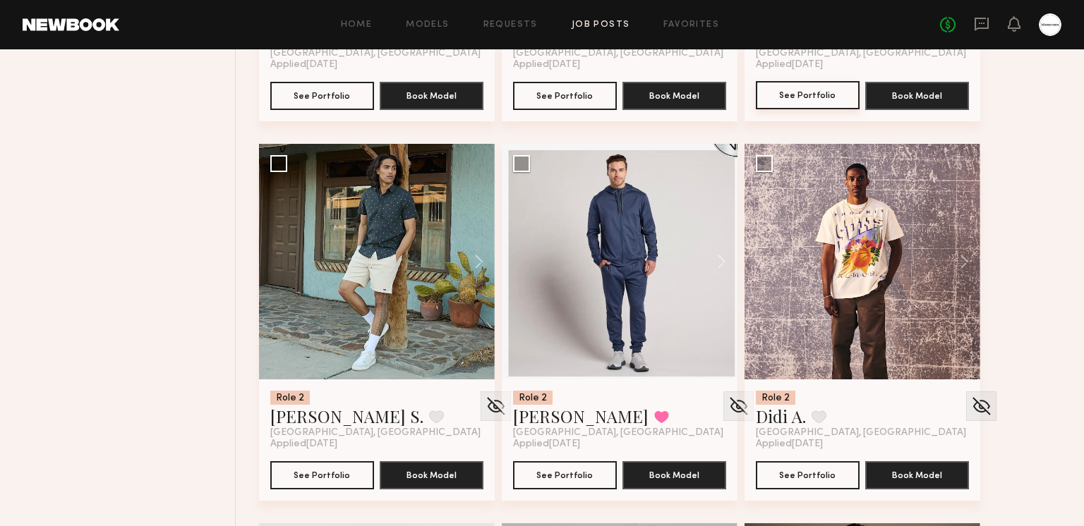
scroll to position [7704, 0]
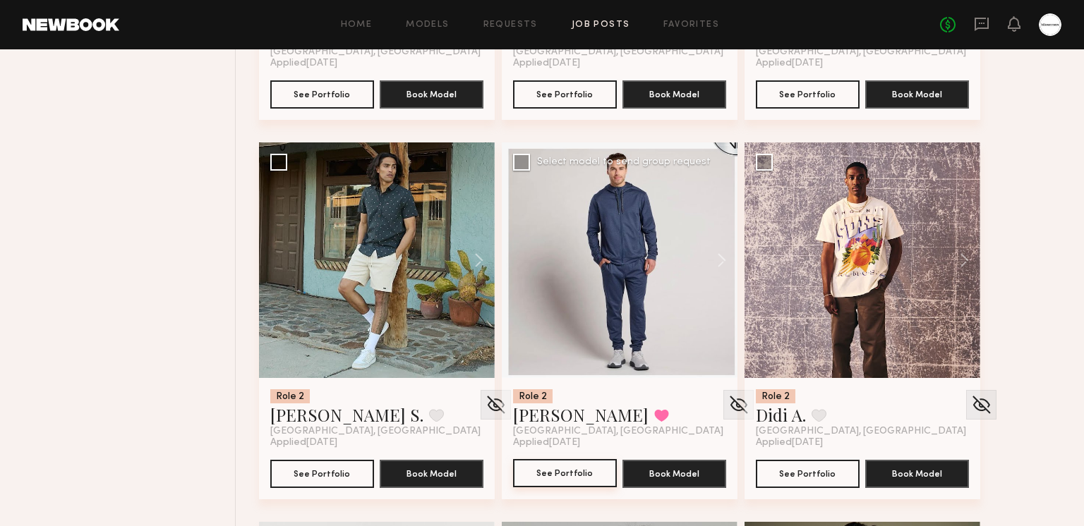
click at [549, 482] on button "See Portfolio" at bounding box center [565, 473] width 104 height 28
click at [466, 250] on button at bounding box center [471, 261] width 45 height 236
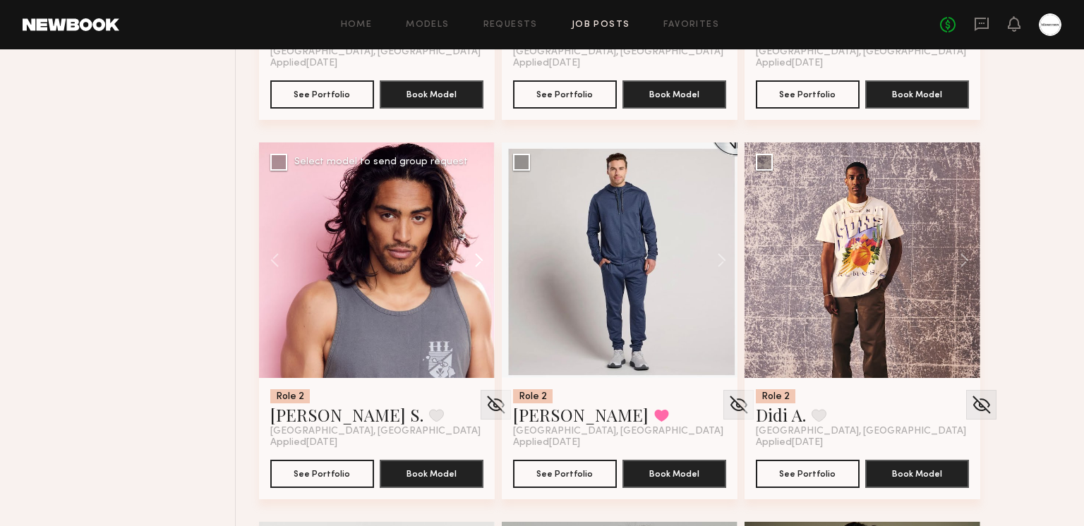
click at [468, 251] on button at bounding box center [471, 261] width 45 height 236
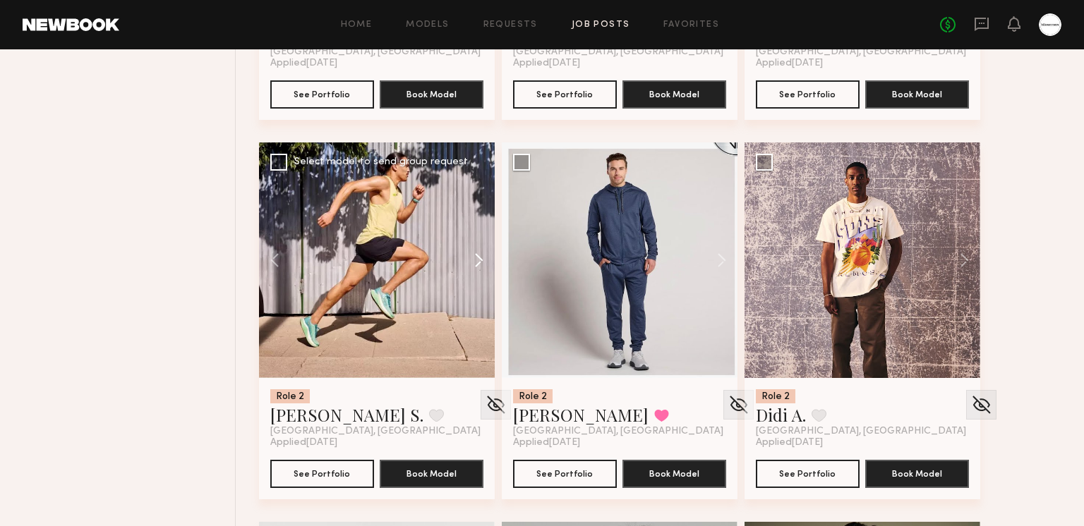
click at [471, 262] on button at bounding box center [471, 261] width 45 height 236
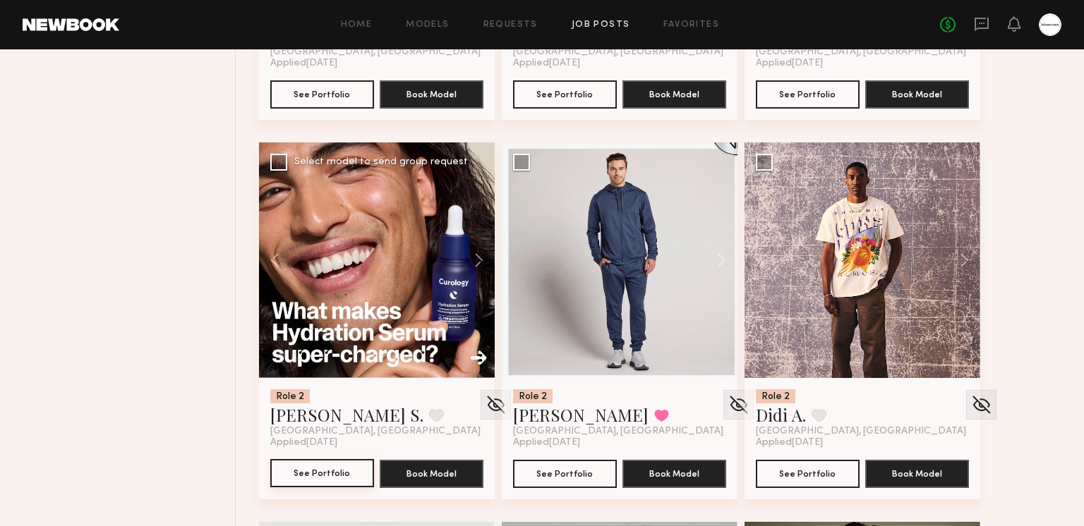
click at [348, 466] on button "See Portfolio" at bounding box center [322, 473] width 104 height 28
click at [429, 416] on button at bounding box center [436, 415] width 15 height 13
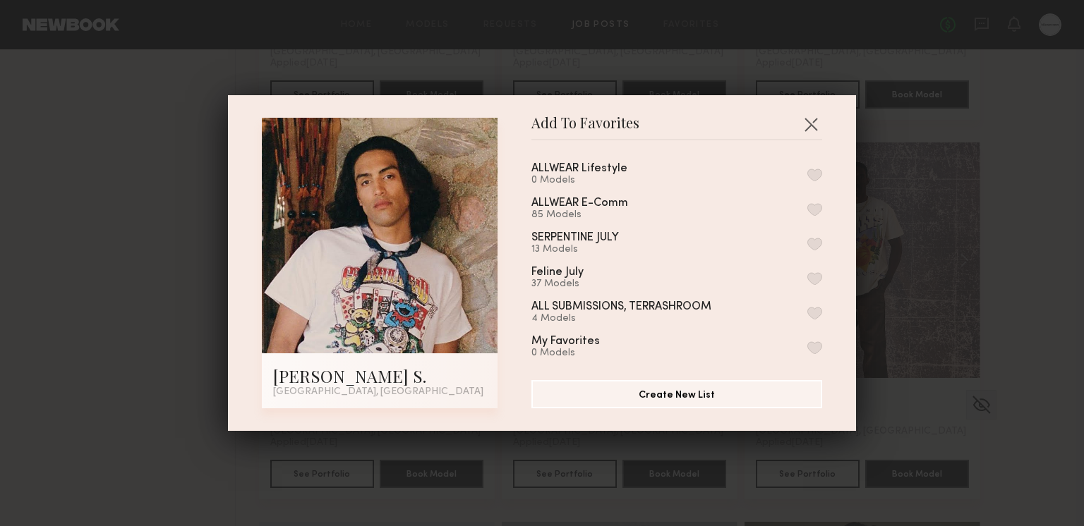
click at [817, 211] on button "button" at bounding box center [814, 209] width 15 height 13
click at [811, 121] on button "button" at bounding box center [810, 124] width 23 height 23
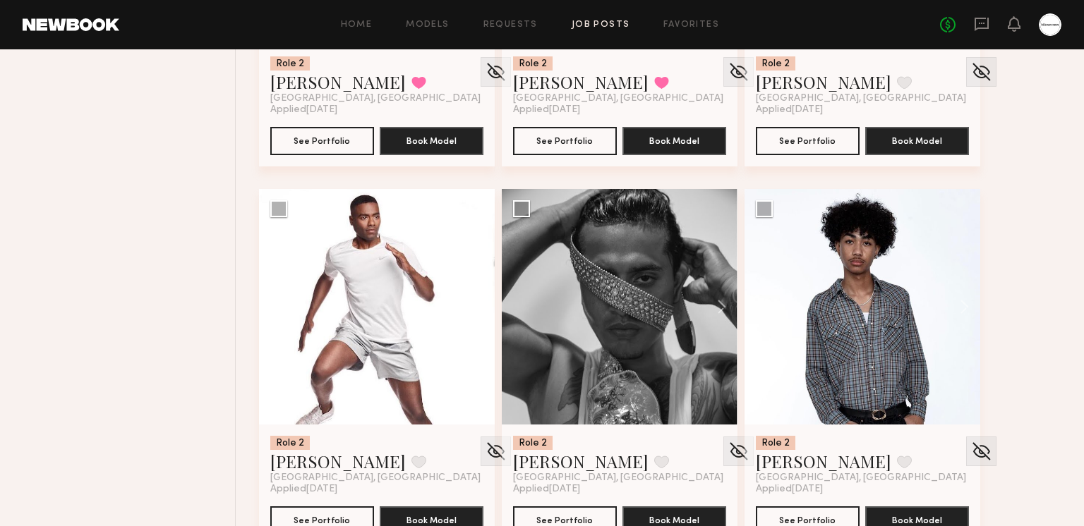
scroll to position [8446, 0]
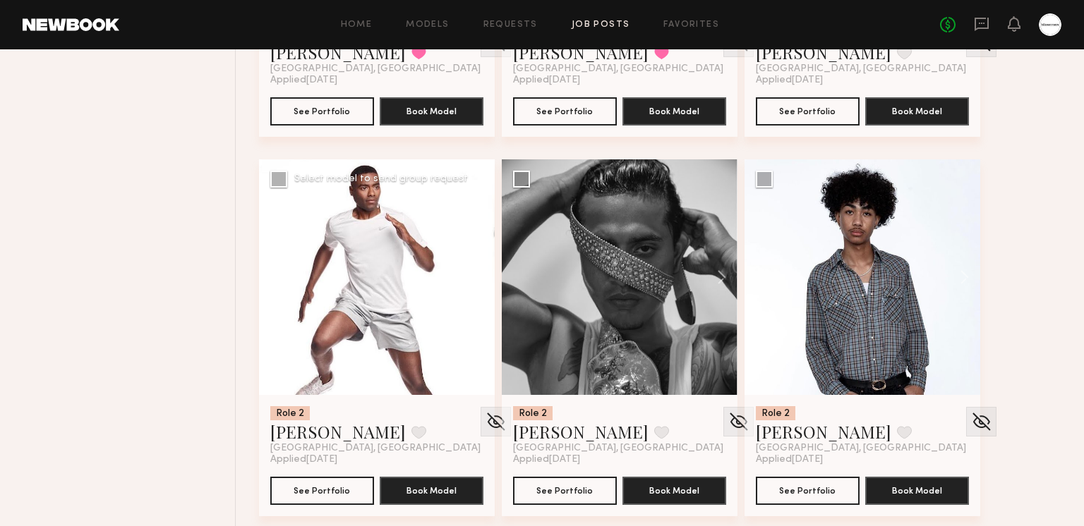
click at [473, 281] on button at bounding box center [471, 277] width 45 height 236
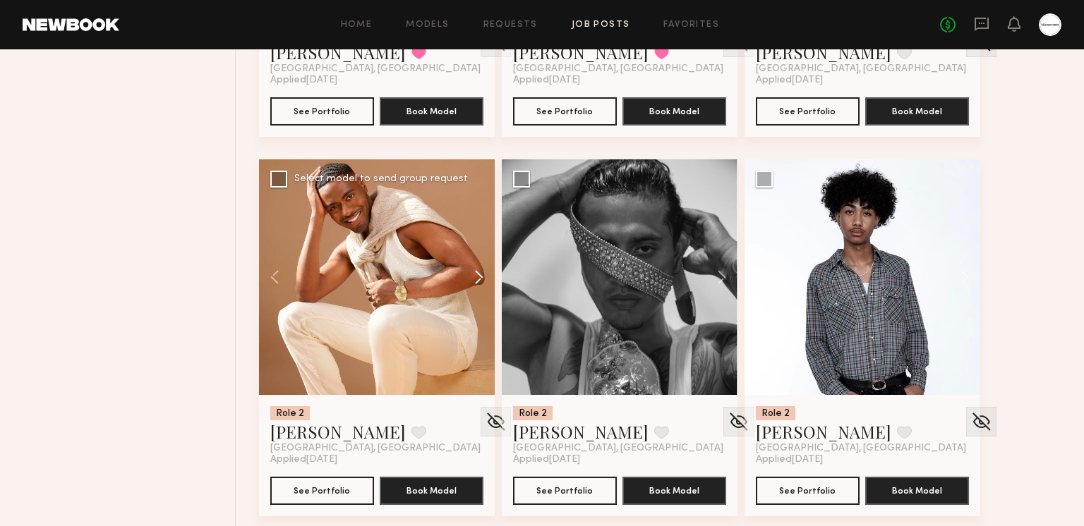
click at [475, 273] on button at bounding box center [471, 277] width 45 height 236
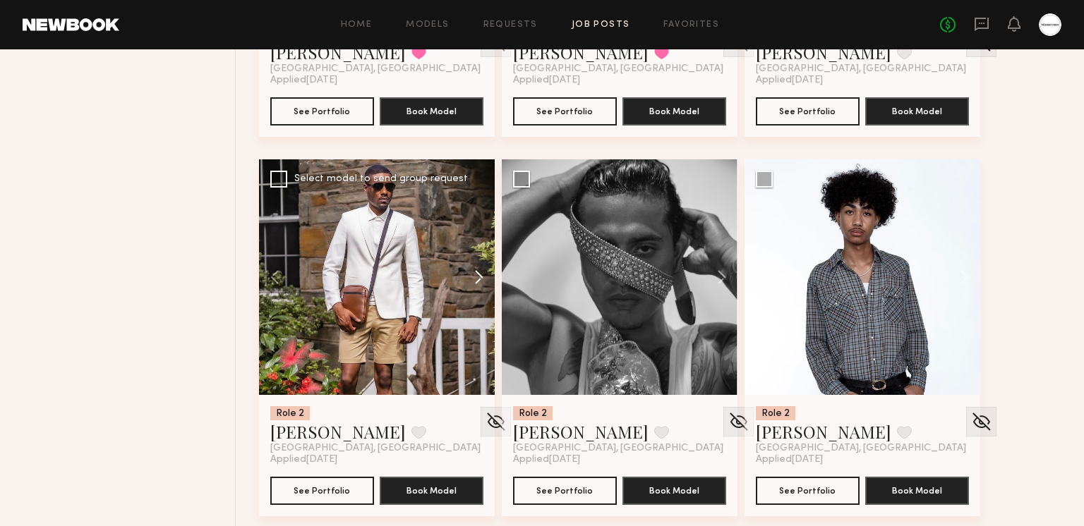
click at [475, 273] on button at bounding box center [471, 277] width 45 height 236
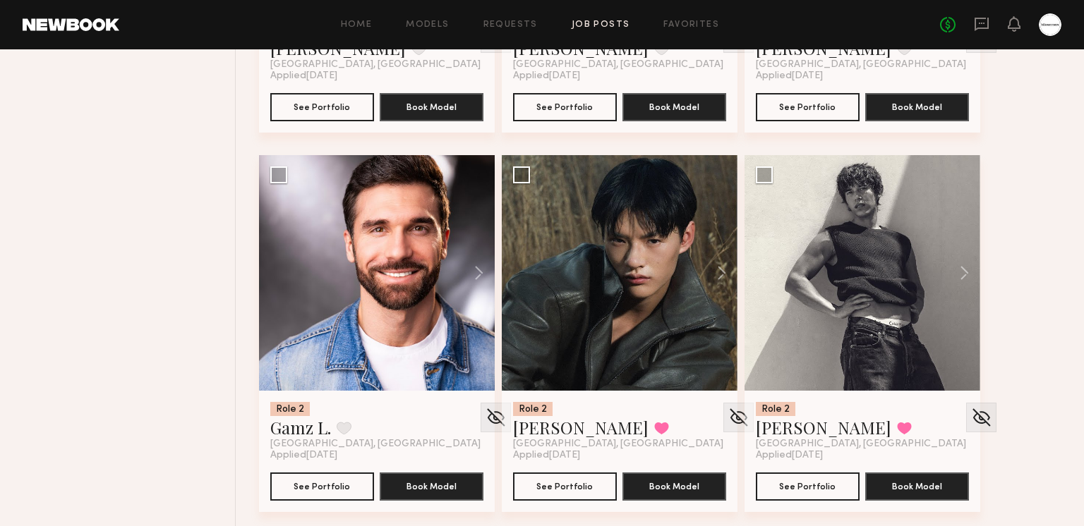
scroll to position [8832, 0]
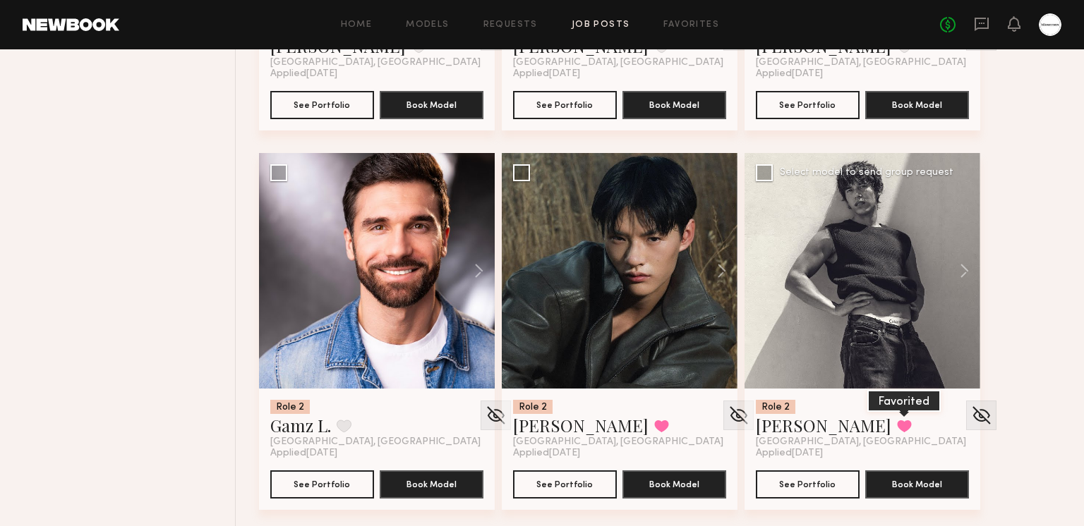
click at [897, 427] on button at bounding box center [904, 426] width 15 height 13
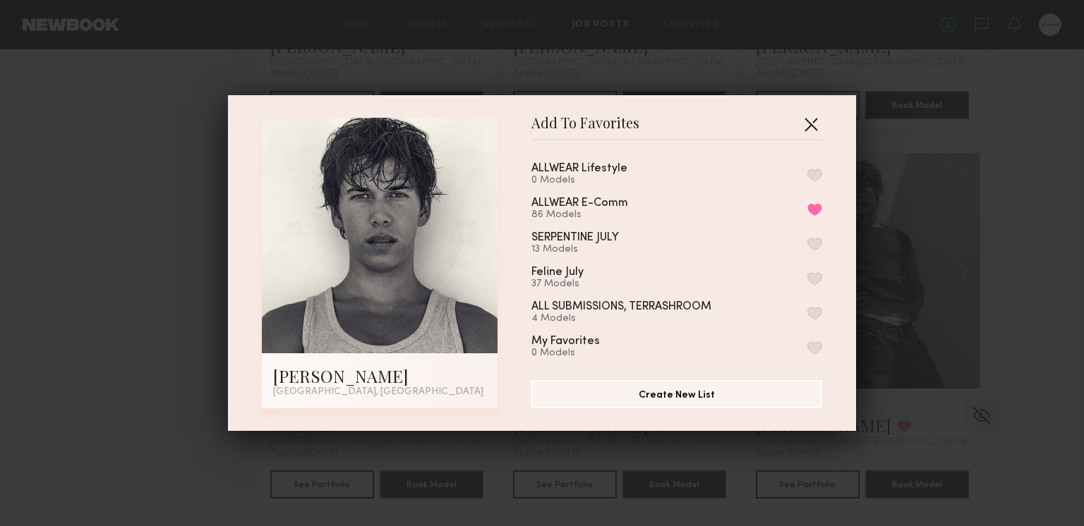
click at [810, 126] on button "button" at bounding box center [810, 124] width 23 height 23
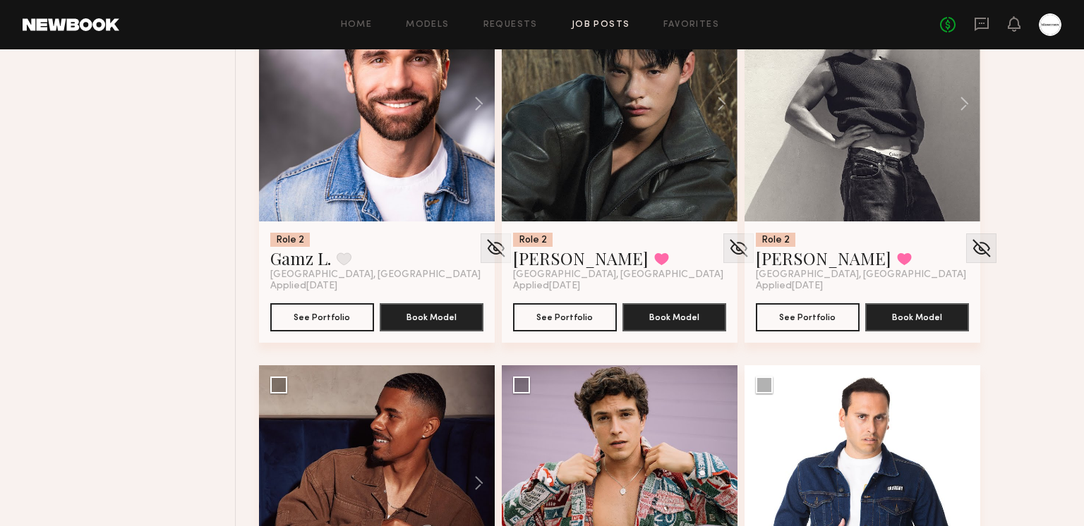
scroll to position [9167, 0]
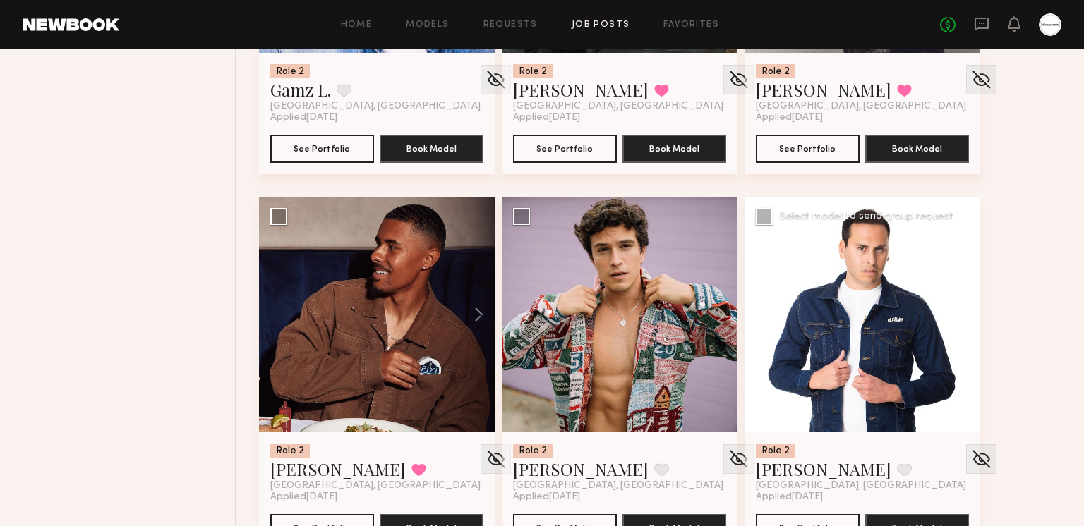
click at [958, 315] on button at bounding box center [957, 315] width 45 height 236
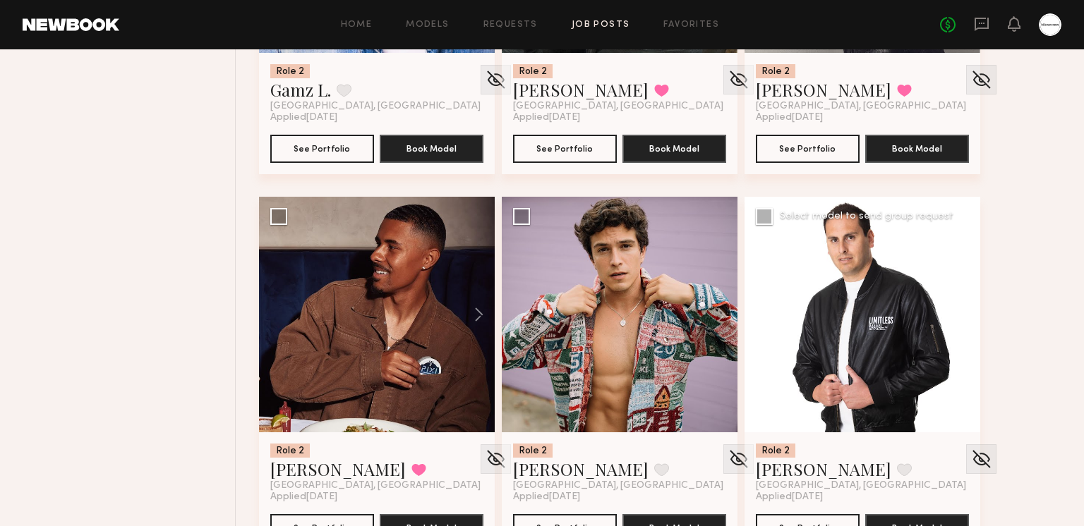
click at [958, 315] on button at bounding box center [957, 315] width 45 height 236
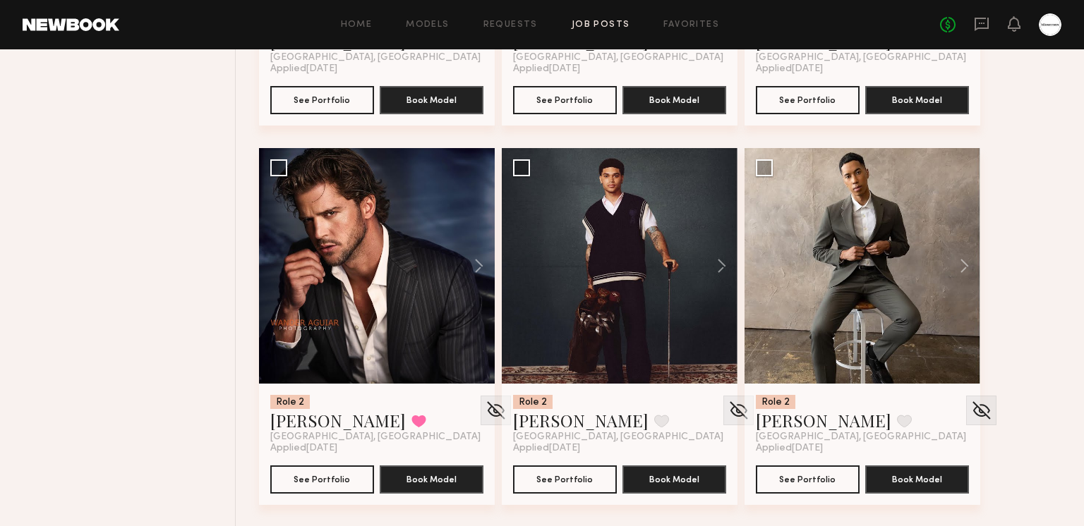
scroll to position [9597, 0]
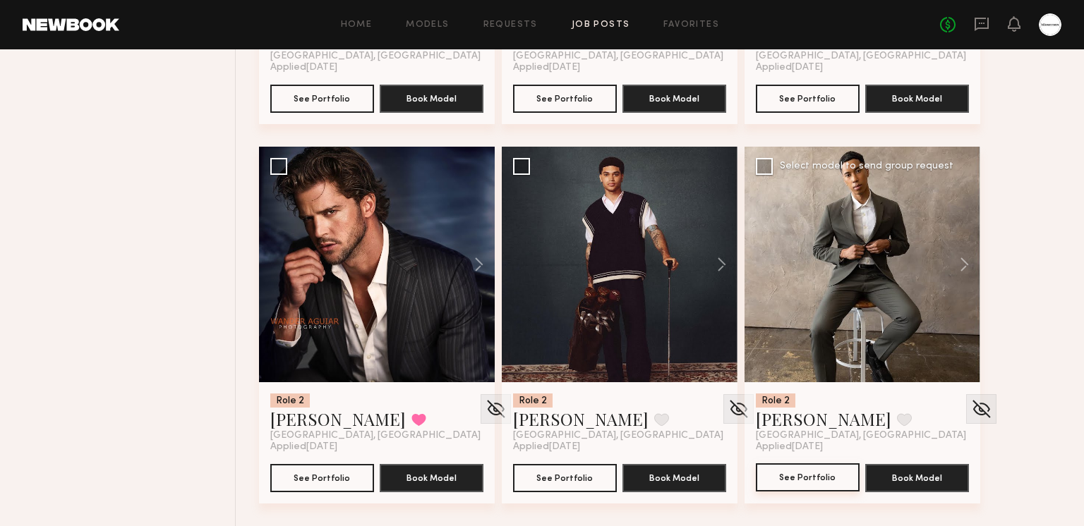
click at [824, 474] on button "See Portfolio" at bounding box center [808, 477] width 104 height 28
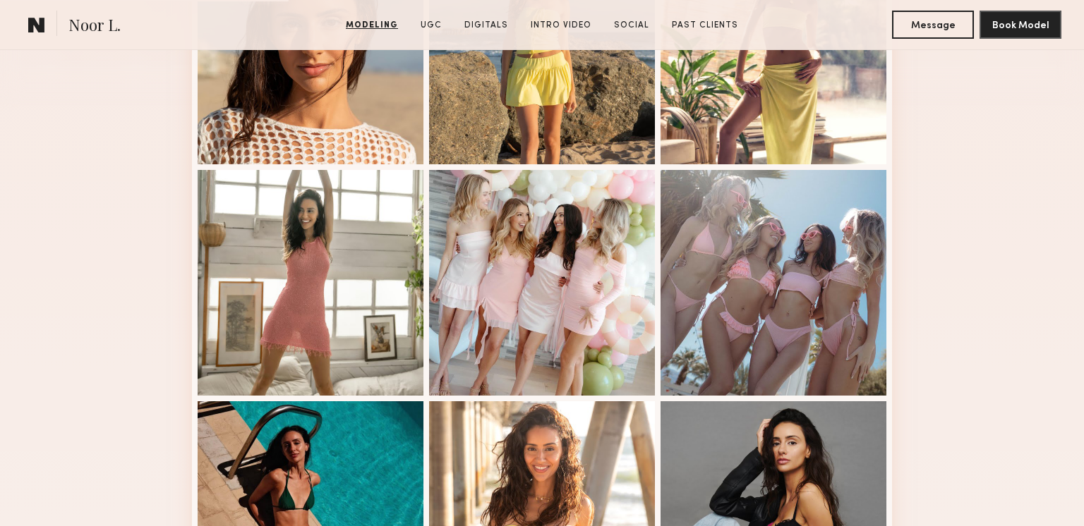
scroll to position [889, 0]
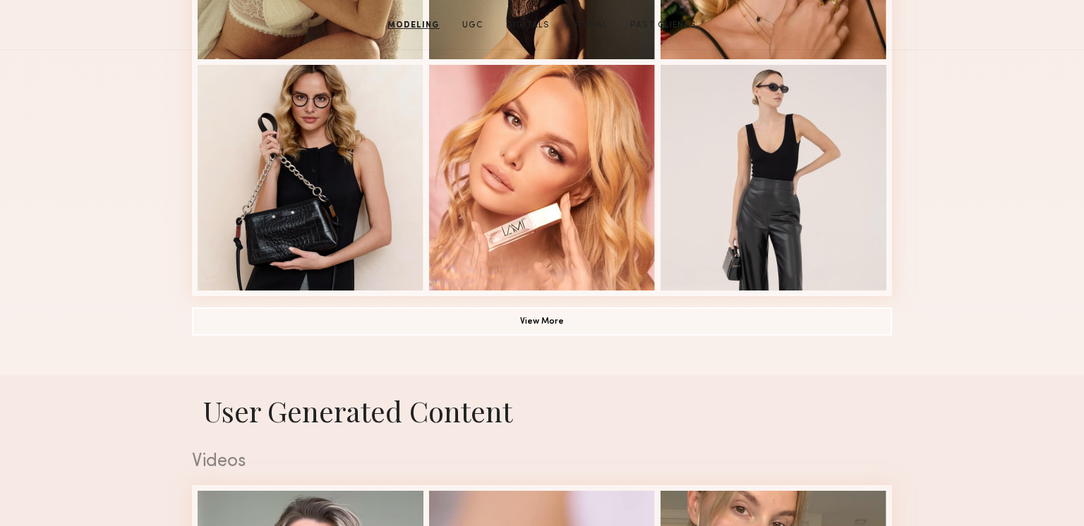
scroll to position [44, 0]
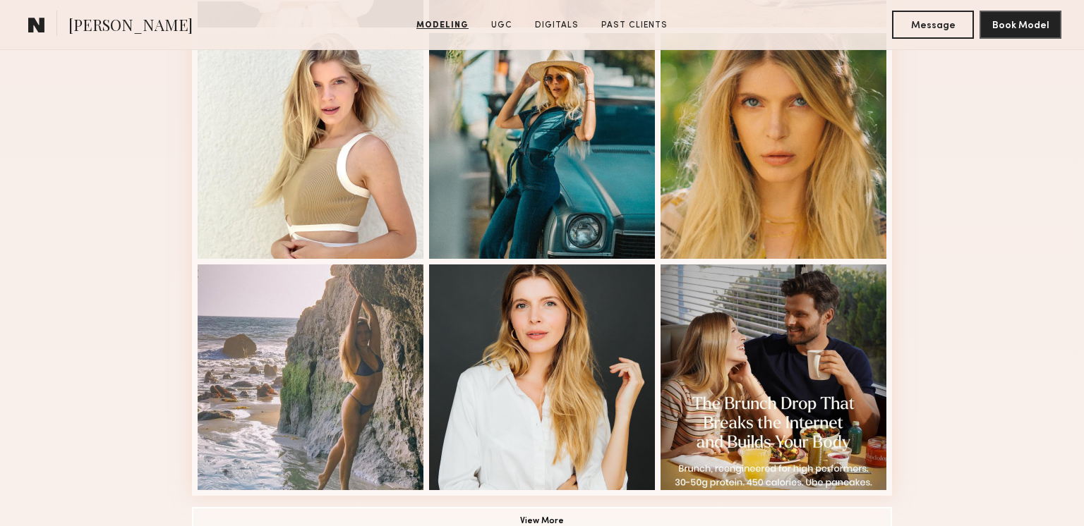
scroll to position [911, 0]
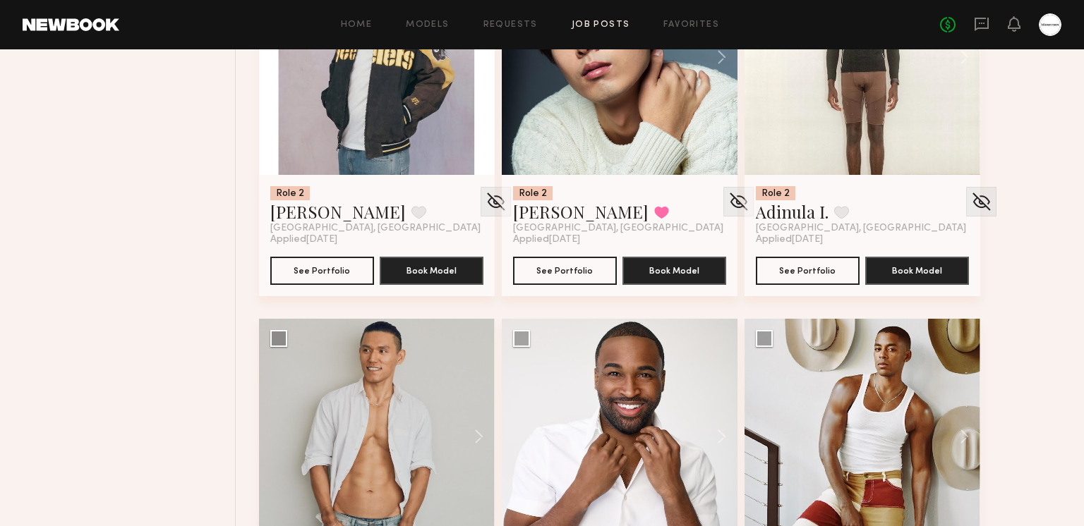
scroll to position [4769, 0]
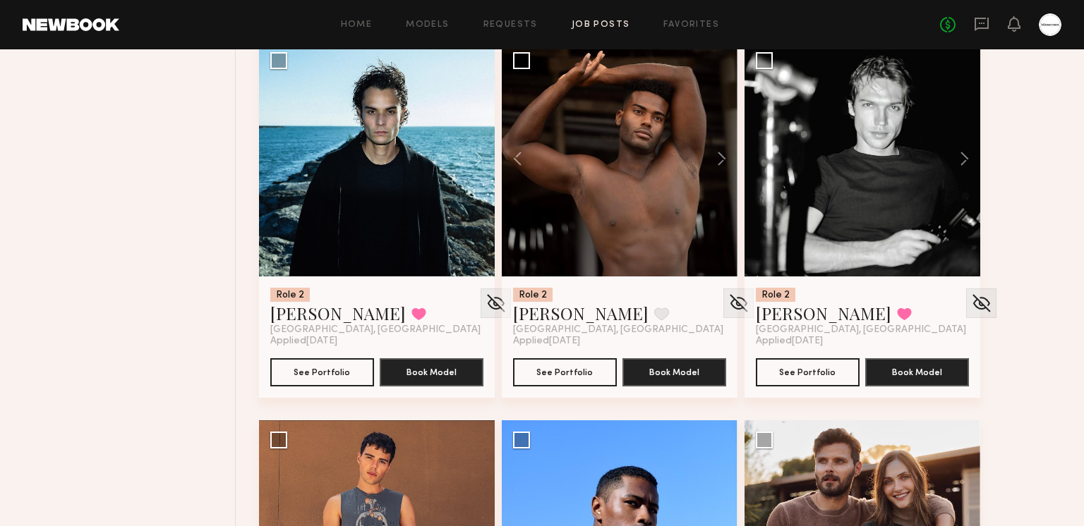
click at [699, 18] on div "Home Models Requests Job Posts Favorites Sign Out No fees up to $5,000" at bounding box center [590, 24] width 942 height 23
click at [699, 23] on link "Favorites" at bounding box center [691, 24] width 56 height 9
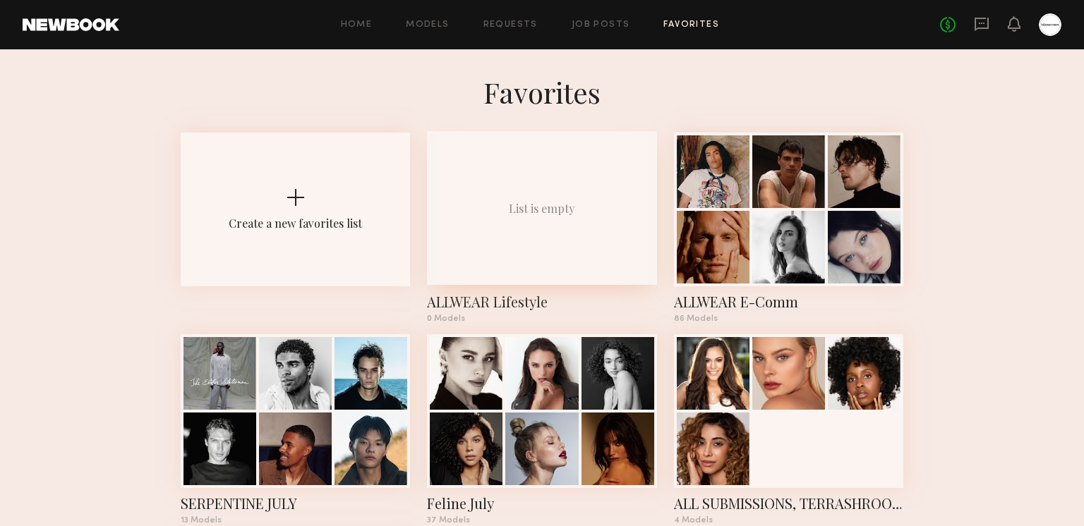
click at [525, 254] on div "List is empty" at bounding box center [541, 208] width 229 height 154
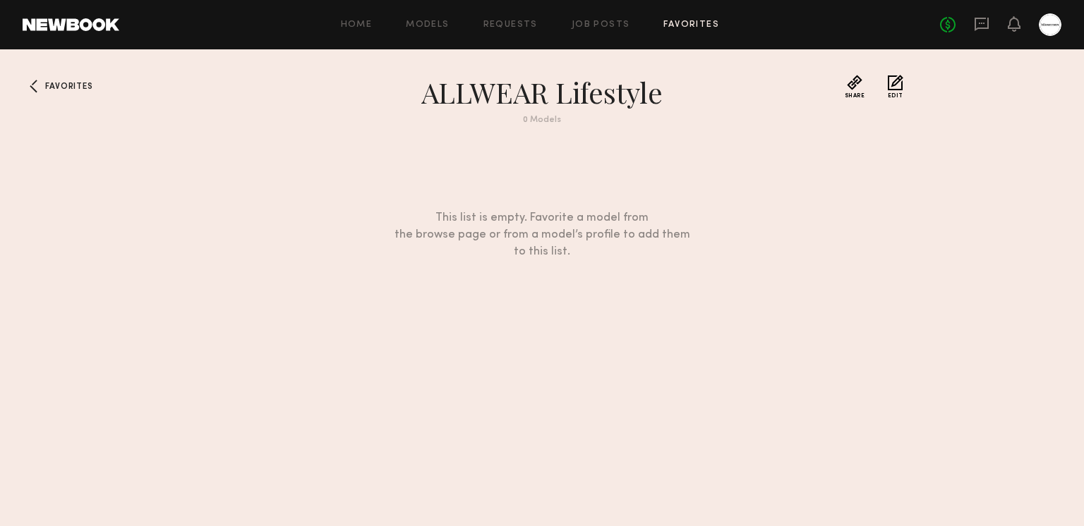
click at [893, 85] on button "Edit" at bounding box center [895, 87] width 16 height 24
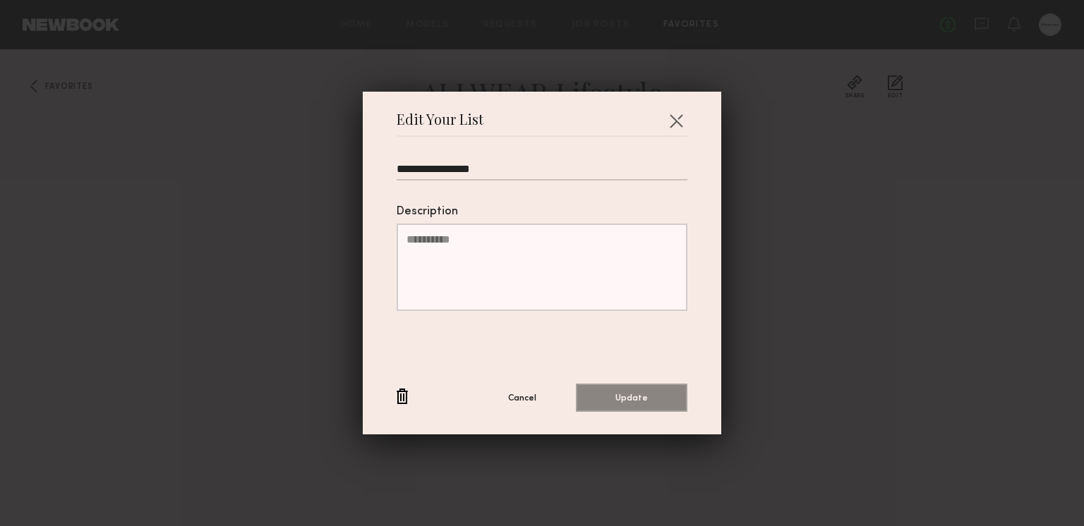
click at [403, 390] on button "button" at bounding box center [401, 398] width 11 height 18
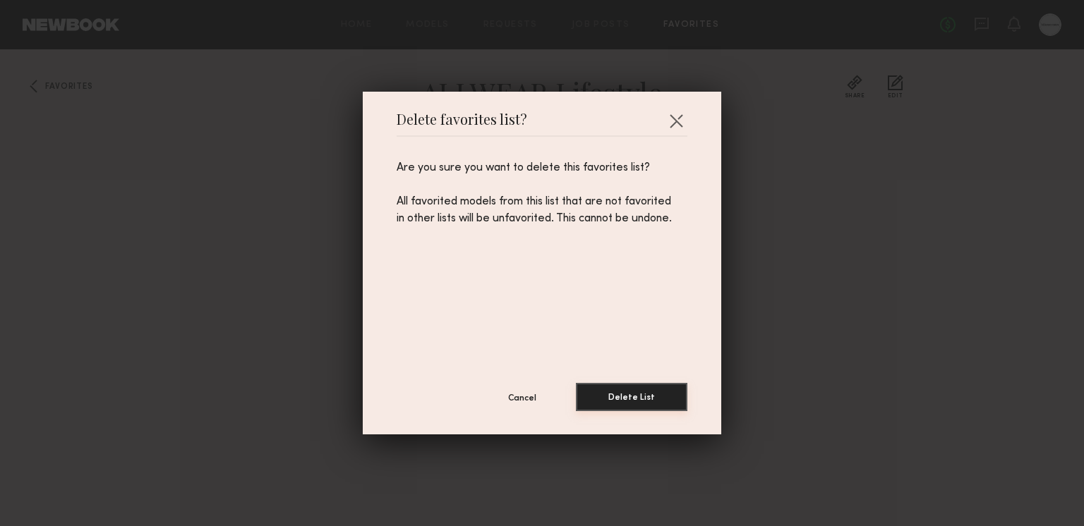
click at [621, 387] on button "Delete List" at bounding box center [631, 397] width 111 height 28
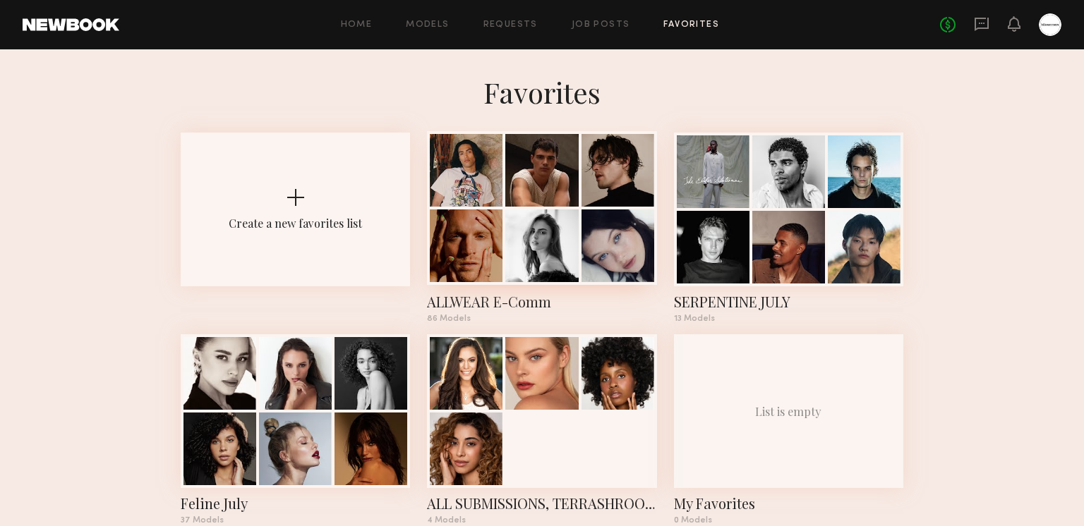
click at [557, 269] on div at bounding box center [541, 246] width 73 height 73
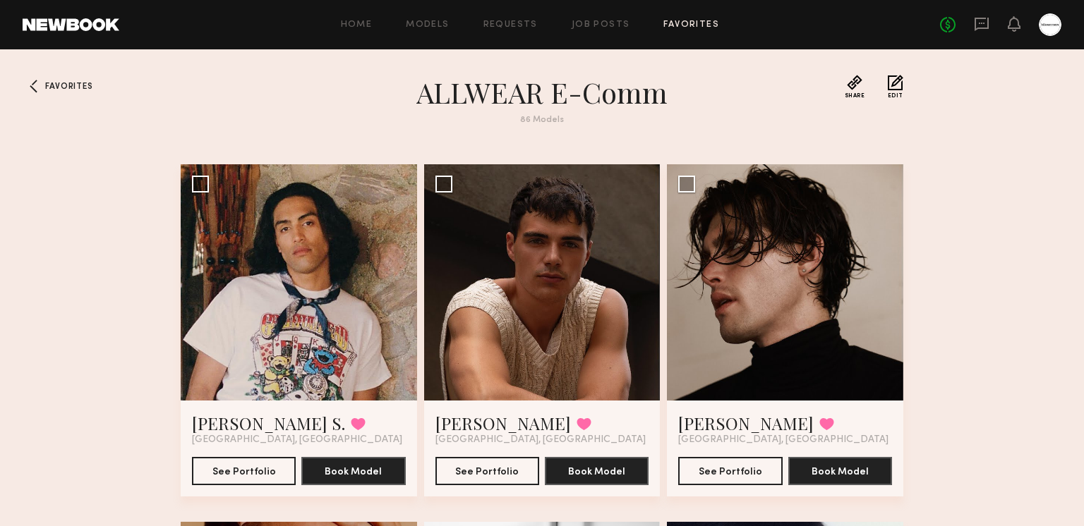
click at [895, 83] on button "Edit" at bounding box center [895, 87] width 16 height 24
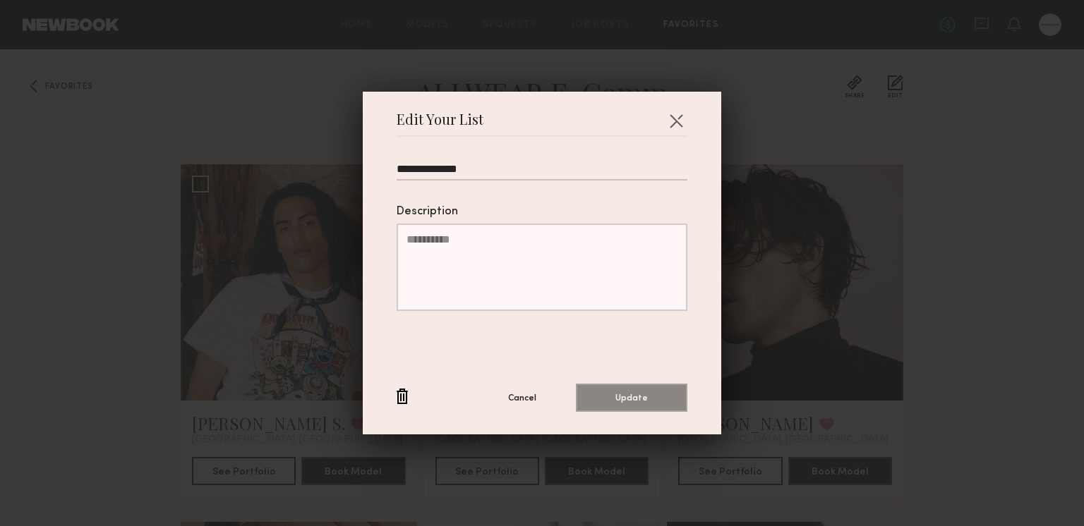
drag, startPoint x: 549, startPoint y: 167, endPoint x: 464, endPoint y: 178, distance: 85.4
click at [463, 178] on input "**********" at bounding box center [541, 172] width 291 height 18
type input "**********"
click at [642, 398] on button "Update" at bounding box center [631, 397] width 111 height 28
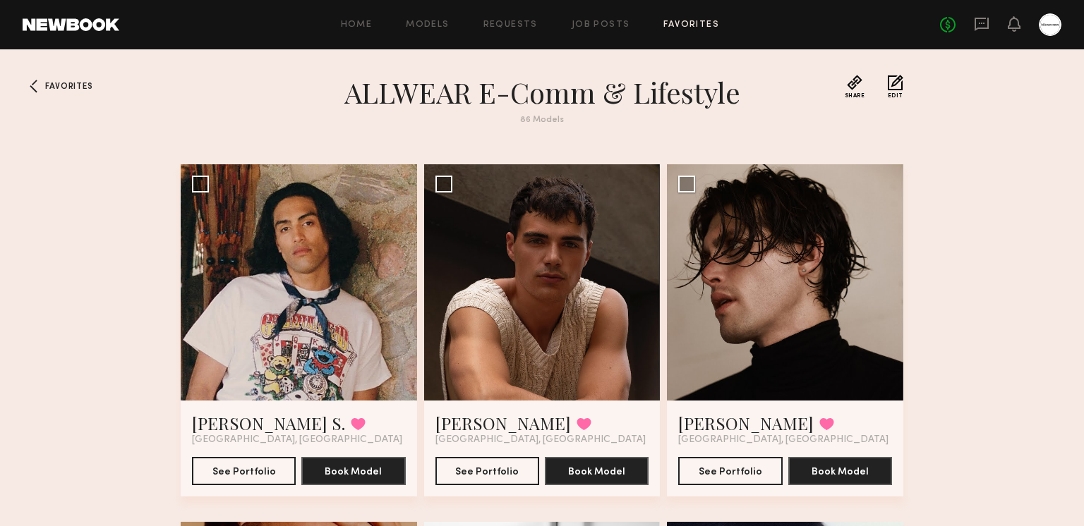
click at [888, 83] on button "Edit" at bounding box center [895, 87] width 16 height 24
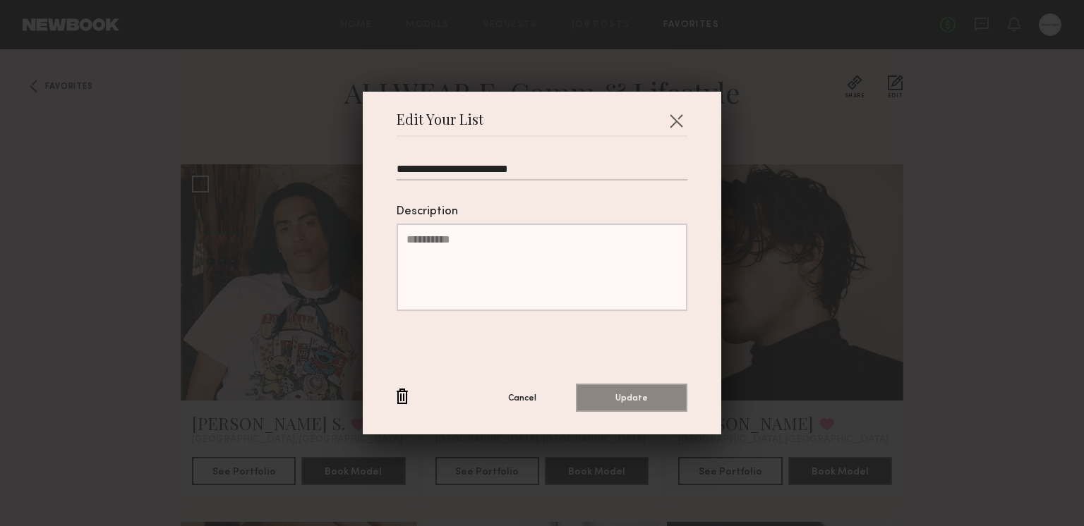
drag, startPoint x: 441, startPoint y: 168, endPoint x: 416, endPoint y: 165, distance: 24.9
click at [405, 169] on input "**********" at bounding box center [541, 172] width 291 height 18
click at [444, 168] on input "**********" at bounding box center [541, 172] width 291 height 18
click at [614, 394] on button "Update" at bounding box center [631, 397] width 111 height 28
click at [433, 171] on input "**********" at bounding box center [541, 172] width 291 height 18
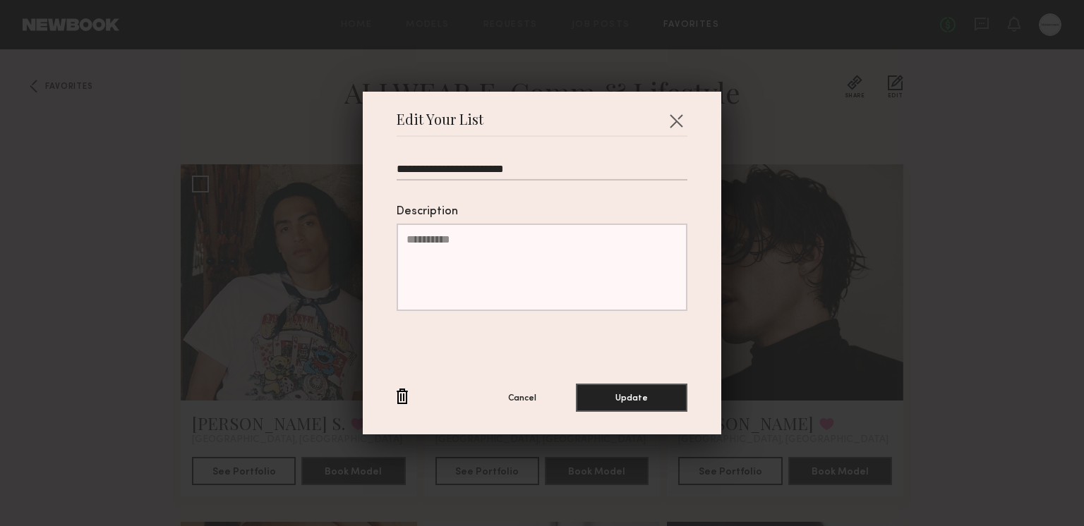
type input "**********"
click at [632, 389] on button "Update" at bounding box center [631, 397] width 111 height 28
click at [684, 116] on button "button" at bounding box center [676, 120] width 23 height 23
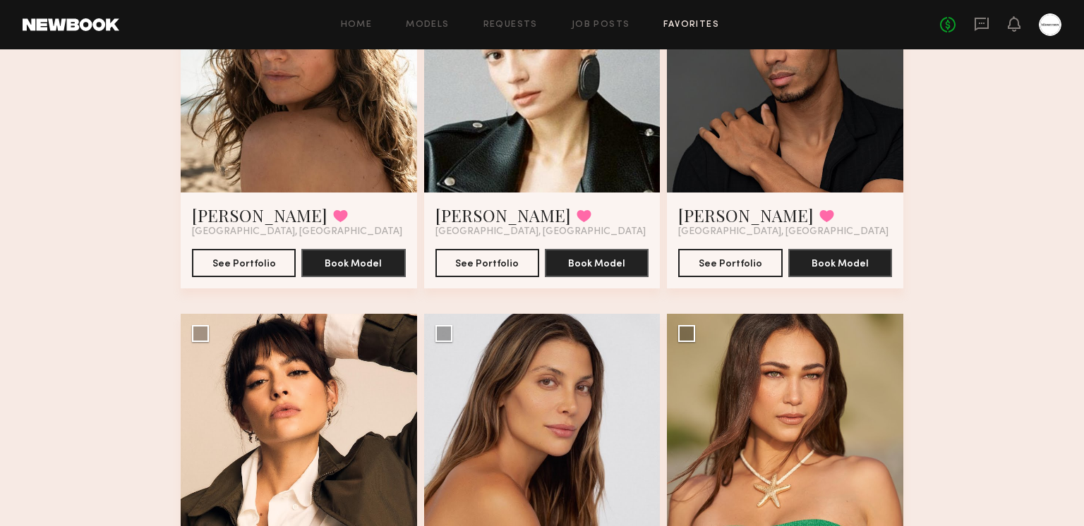
scroll to position [10026, 0]
